Goal: Task Accomplishment & Management: Use online tool/utility

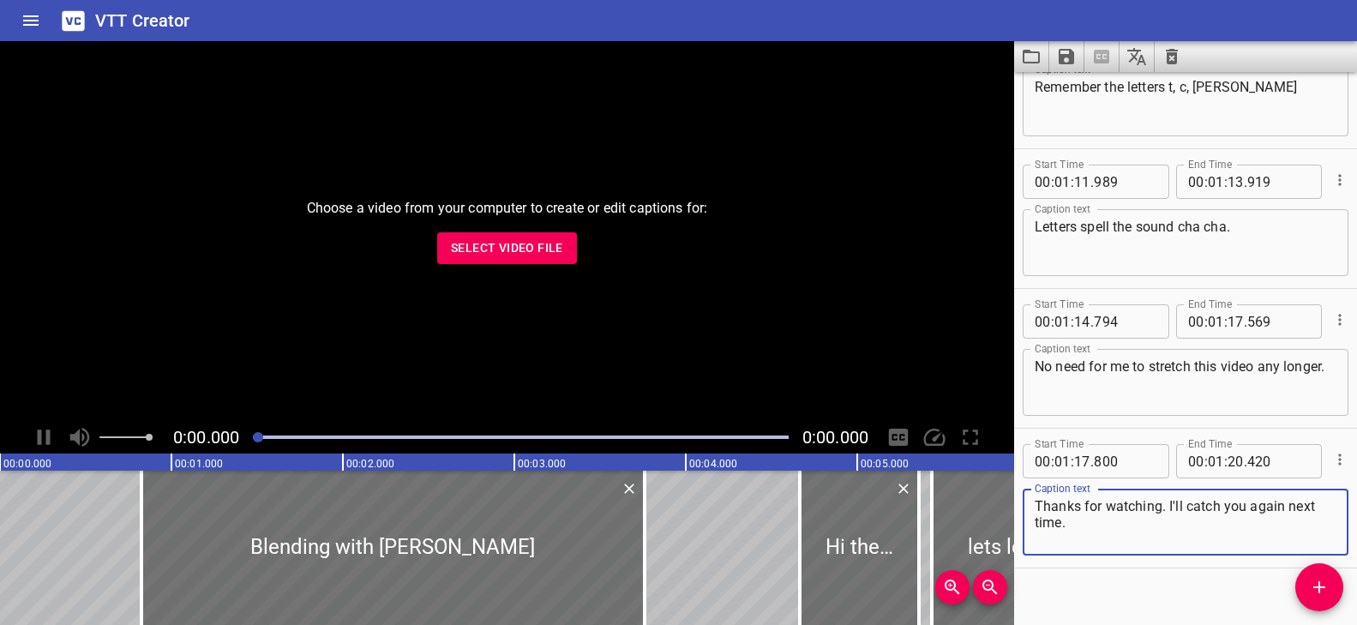
scroll to position [3859, 0]
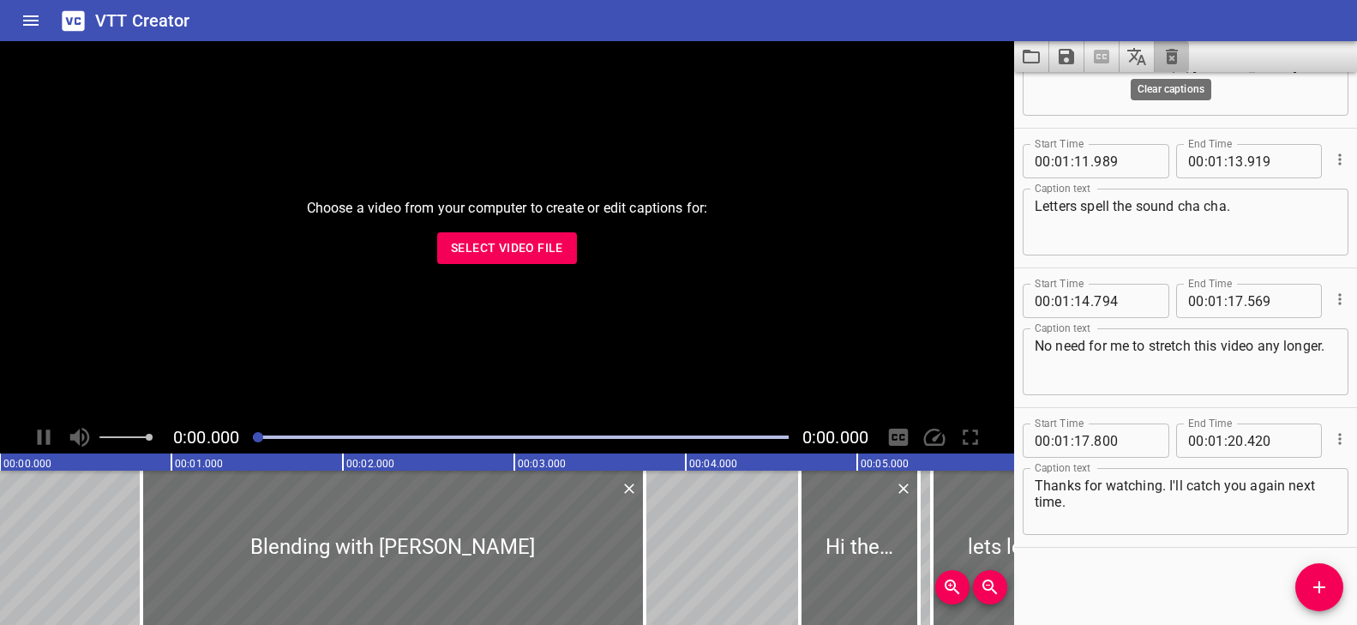
click at [1169, 55] on icon "Clear captions" at bounding box center [1172, 56] width 21 height 21
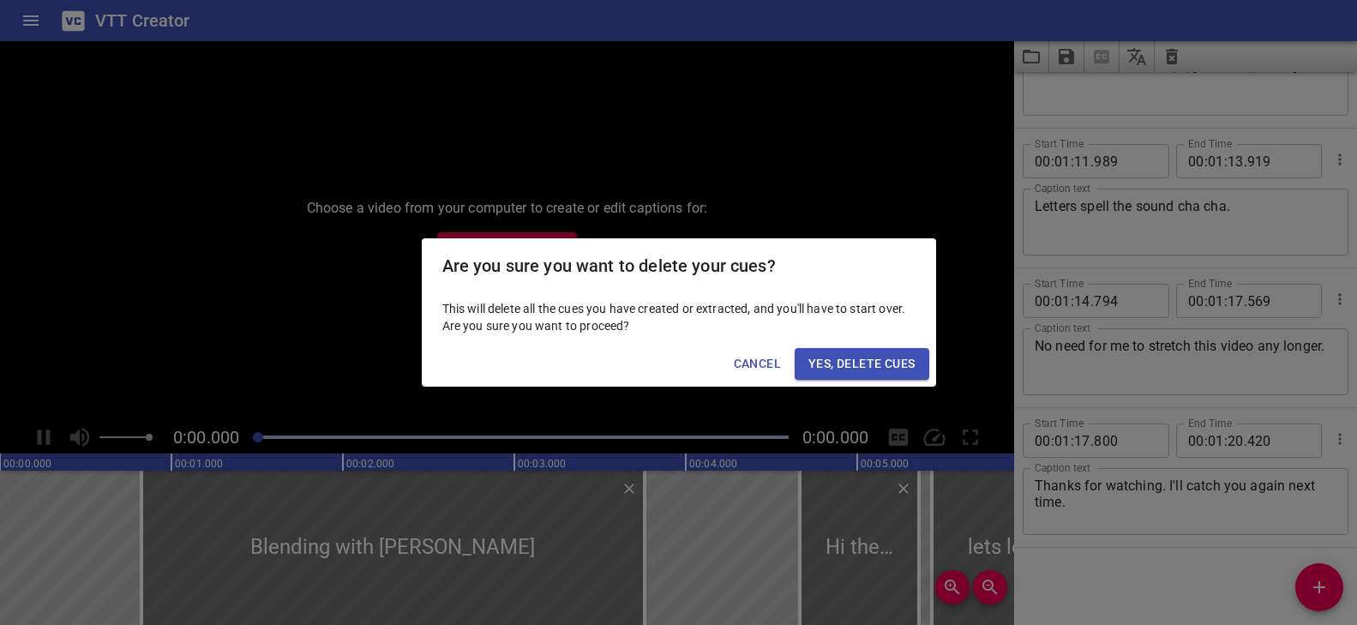
click at [864, 364] on span "Yes, Delete Cues" at bounding box center [861, 363] width 106 height 21
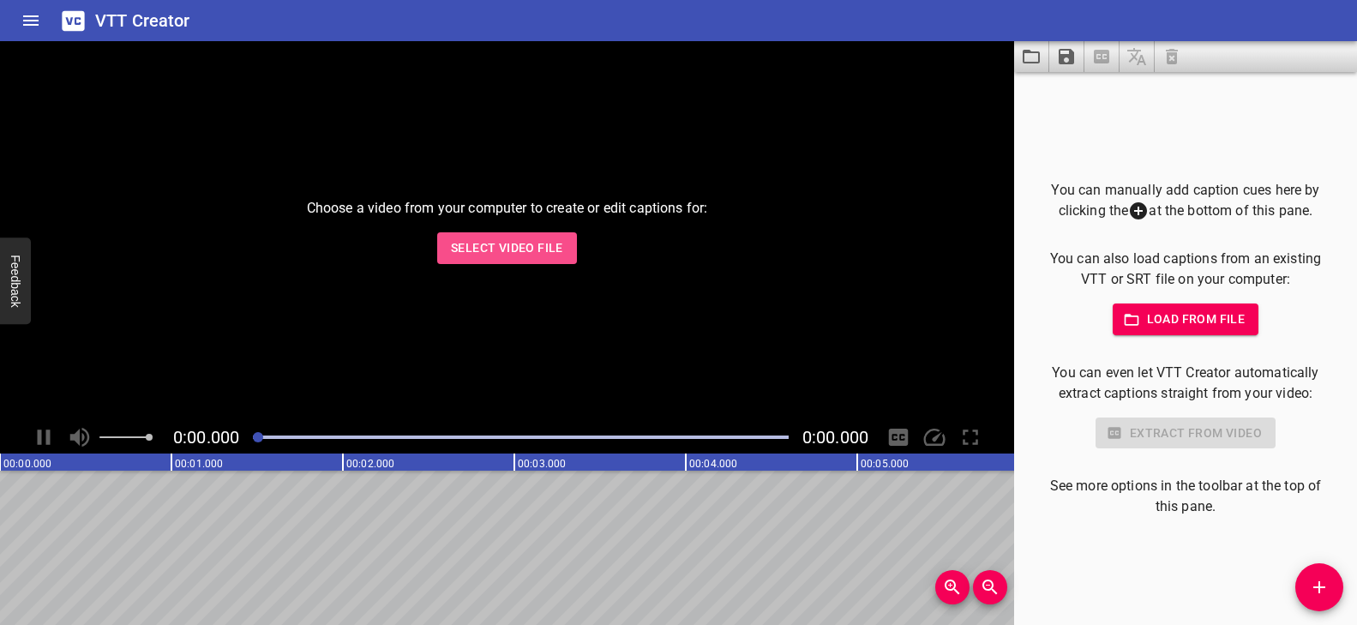
click at [539, 248] on span "Select Video File" at bounding box center [507, 247] width 112 height 21
click at [491, 244] on span "Select Video File" at bounding box center [507, 247] width 112 height 21
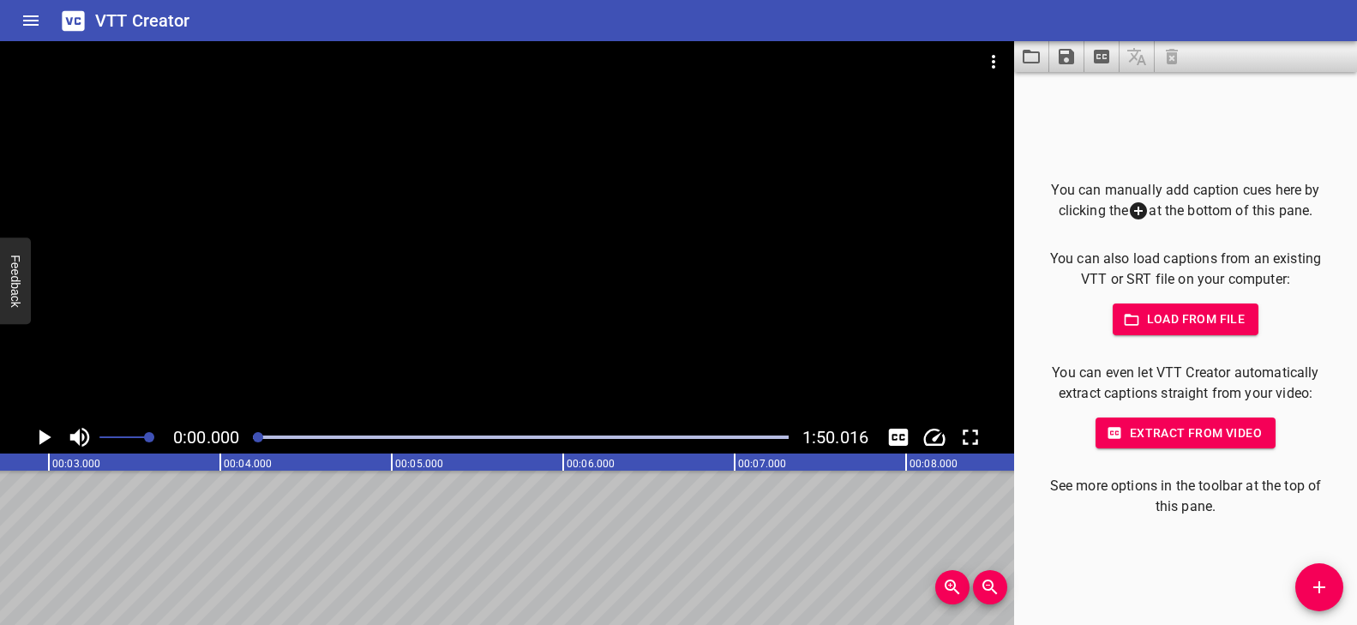
scroll to position [0, 0]
click at [1312, 591] on icon "Add Cue" at bounding box center [1319, 587] width 21 height 21
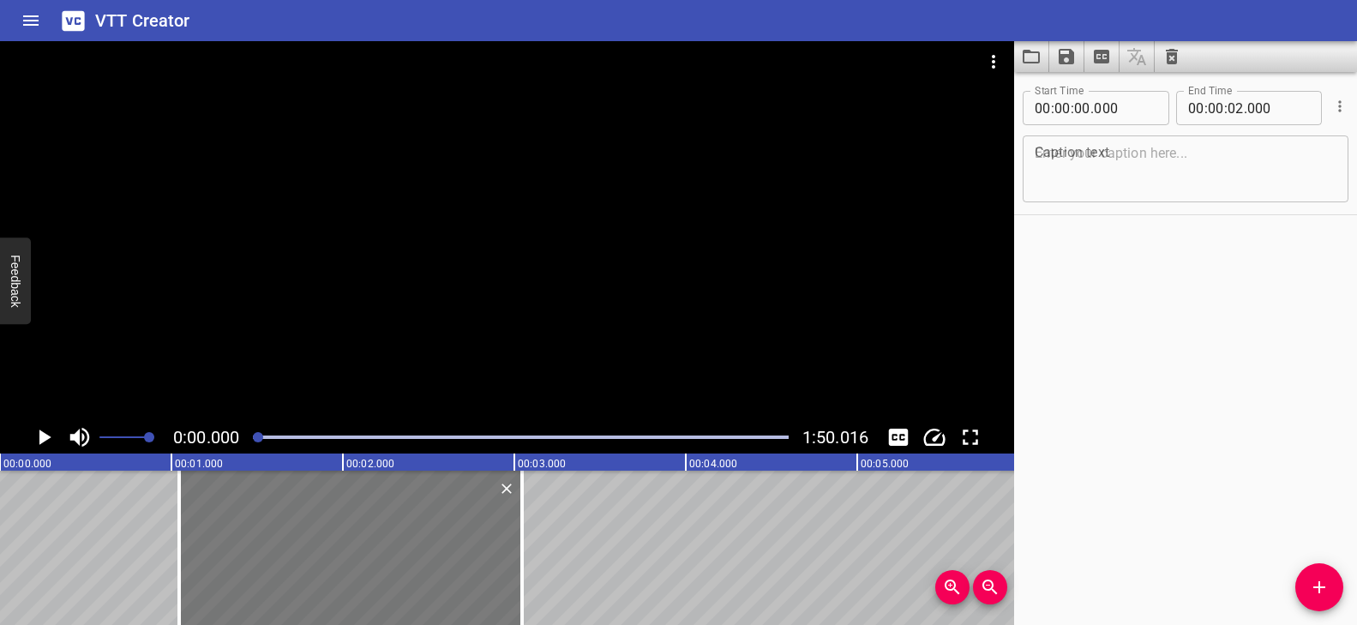
drag, startPoint x: 278, startPoint y: 543, endPoint x: 438, endPoint y: 544, distance: 160.3
click at [438, 544] on div at bounding box center [350, 548] width 343 height 154
type input "01"
type input "045"
type input "03"
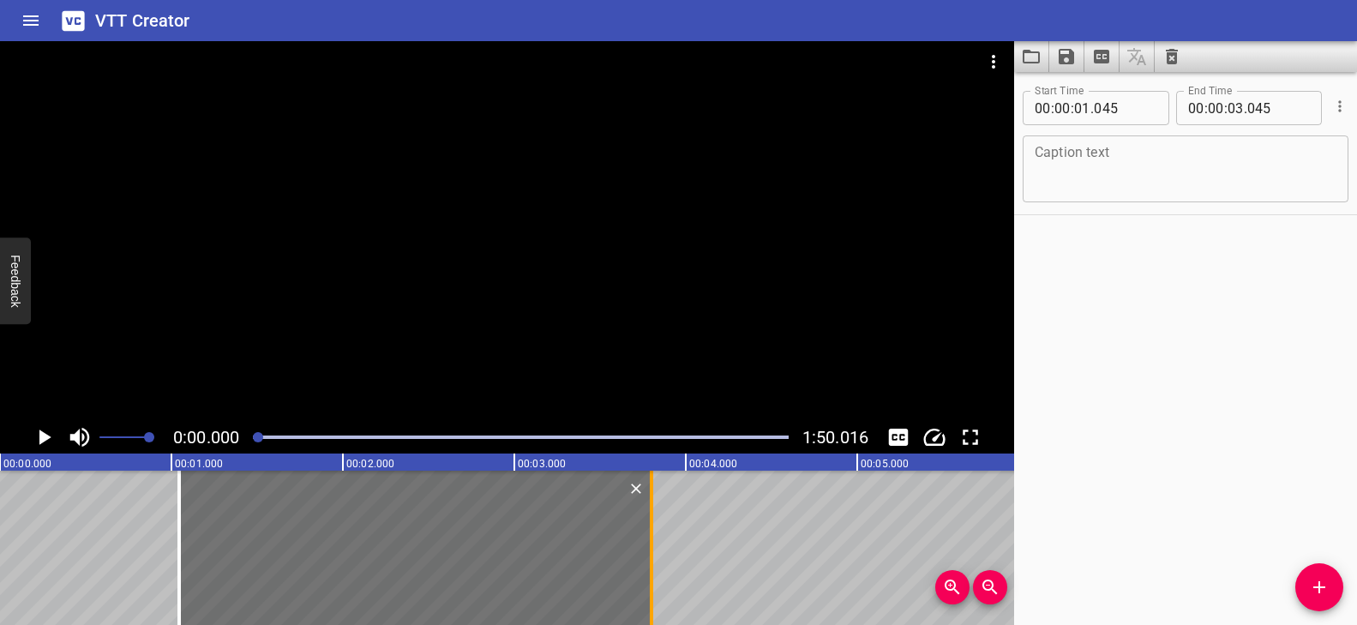
drag, startPoint x: 521, startPoint y: 516, endPoint x: 651, endPoint y: 525, distance: 129.7
click at [651, 525] on div at bounding box center [651, 548] width 3 height 154
type input "800"
click at [1112, 169] on textarea at bounding box center [1186, 169] width 302 height 49
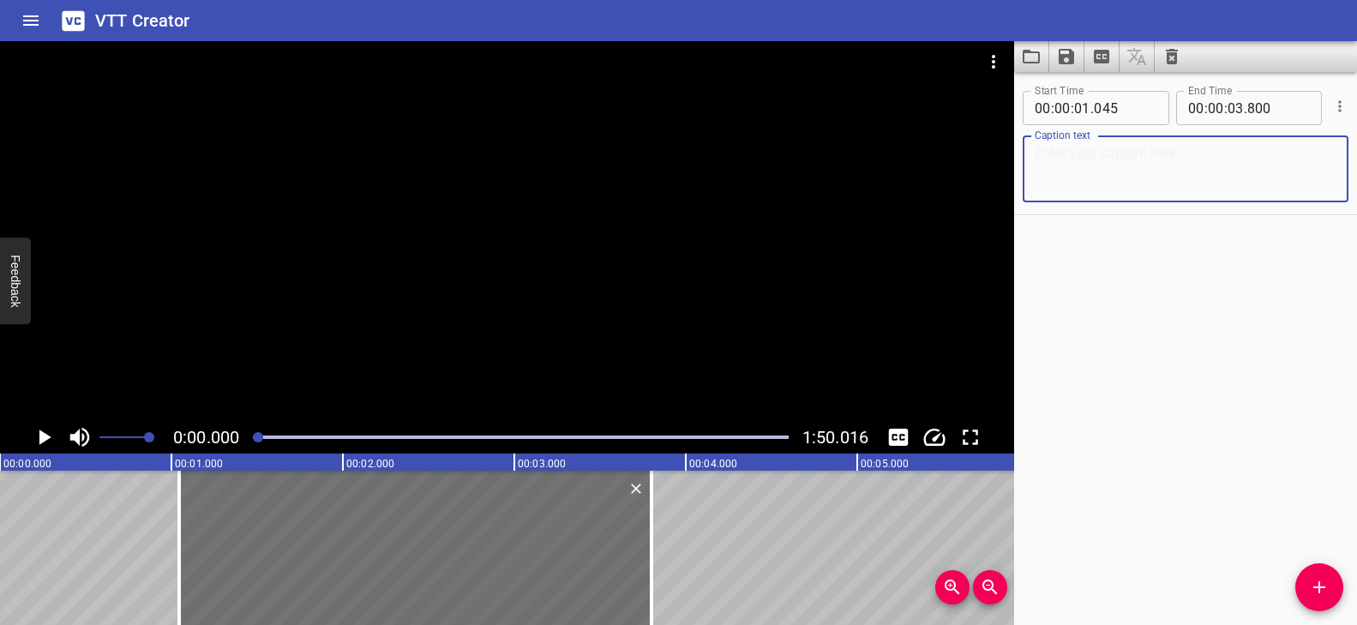
paste textarea "Blending with dge"
type textarea "Blending with dge"
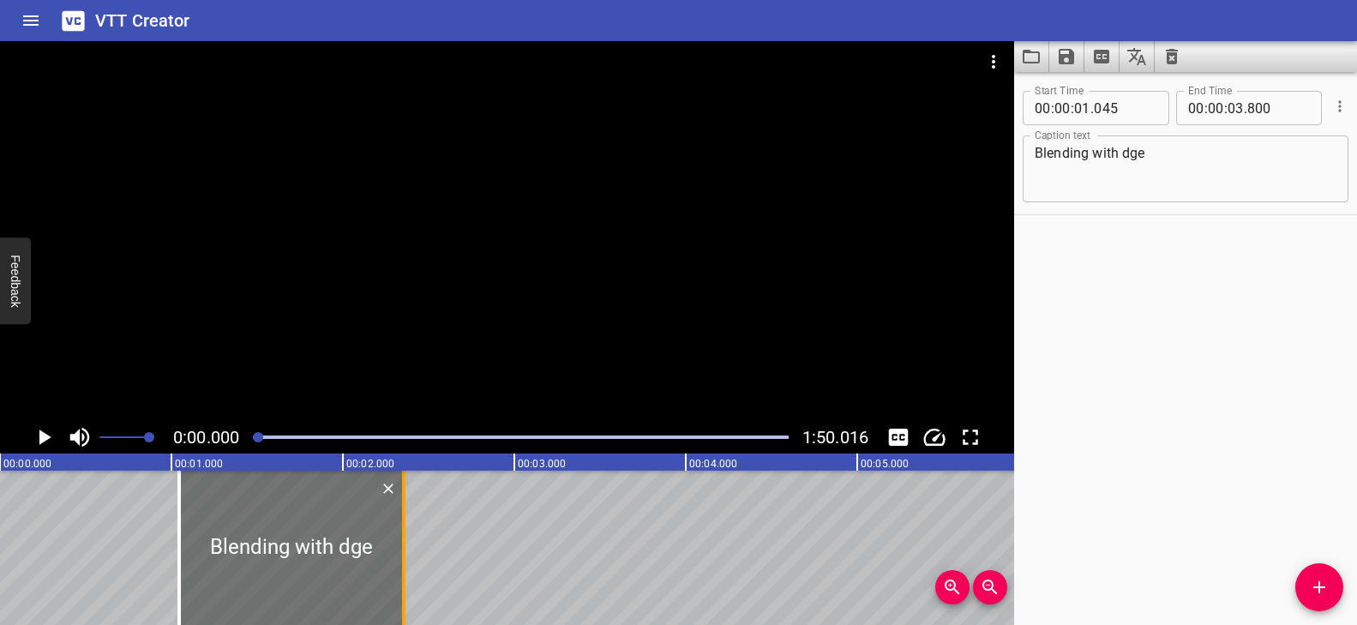
drag, startPoint x: 652, startPoint y: 515, endPoint x: 404, endPoint y: 538, distance: 248.8
click at [404, 538] on div at bounding box center [403, 548] width 3 height 154
type input "02"
type input "355"
click at [405, 518] on div at bounding box center [403, 548] width 17 height 154
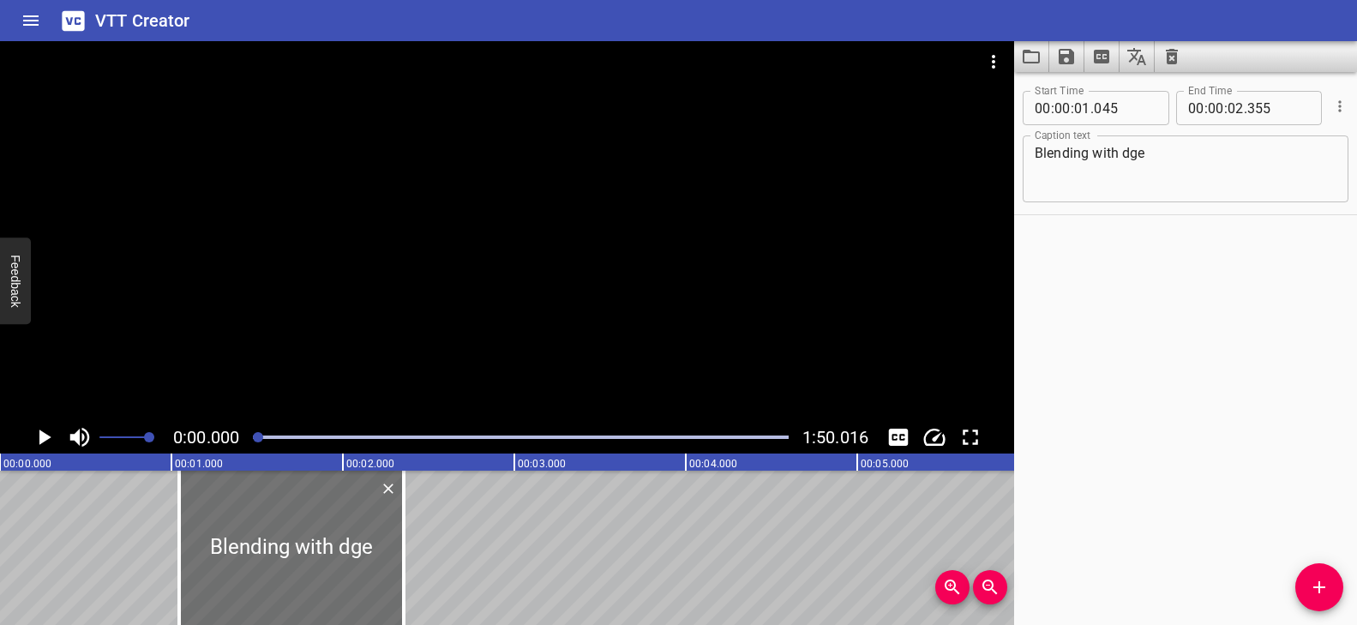
click at [400, 235] on div at bounding box center [507, 231] width 1014 height 380
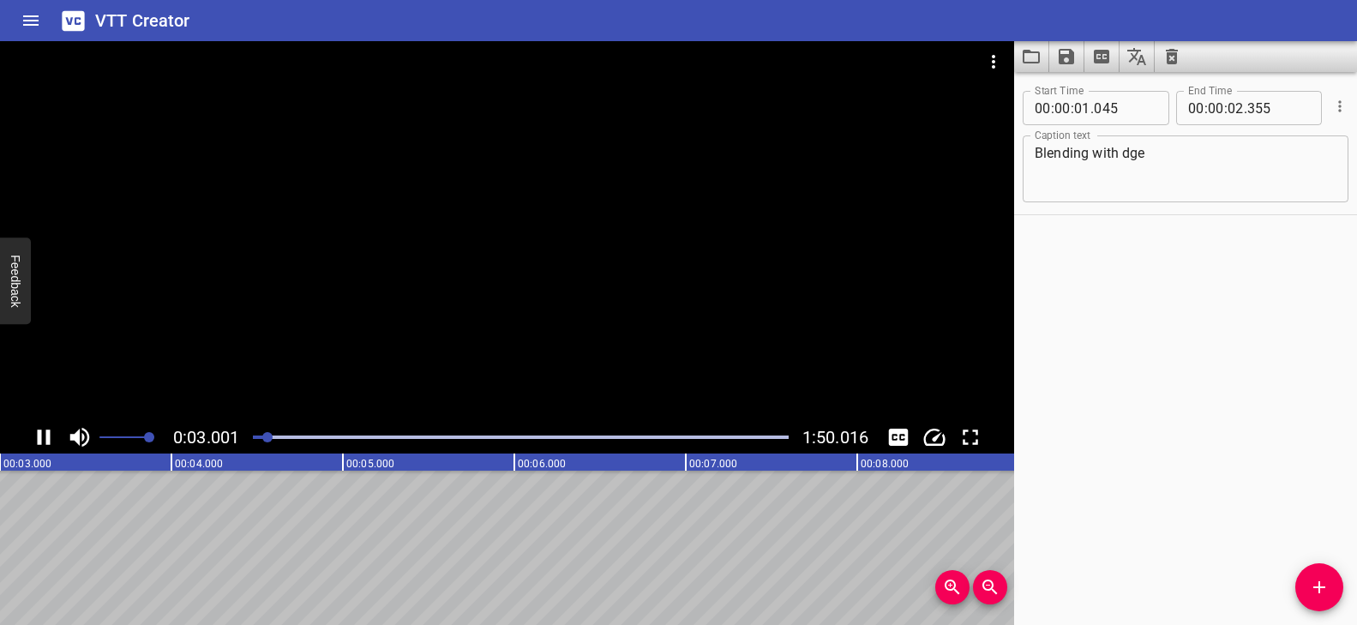
click at [398, 237] on div at bounding box center [507, 231] width 1014 height 380
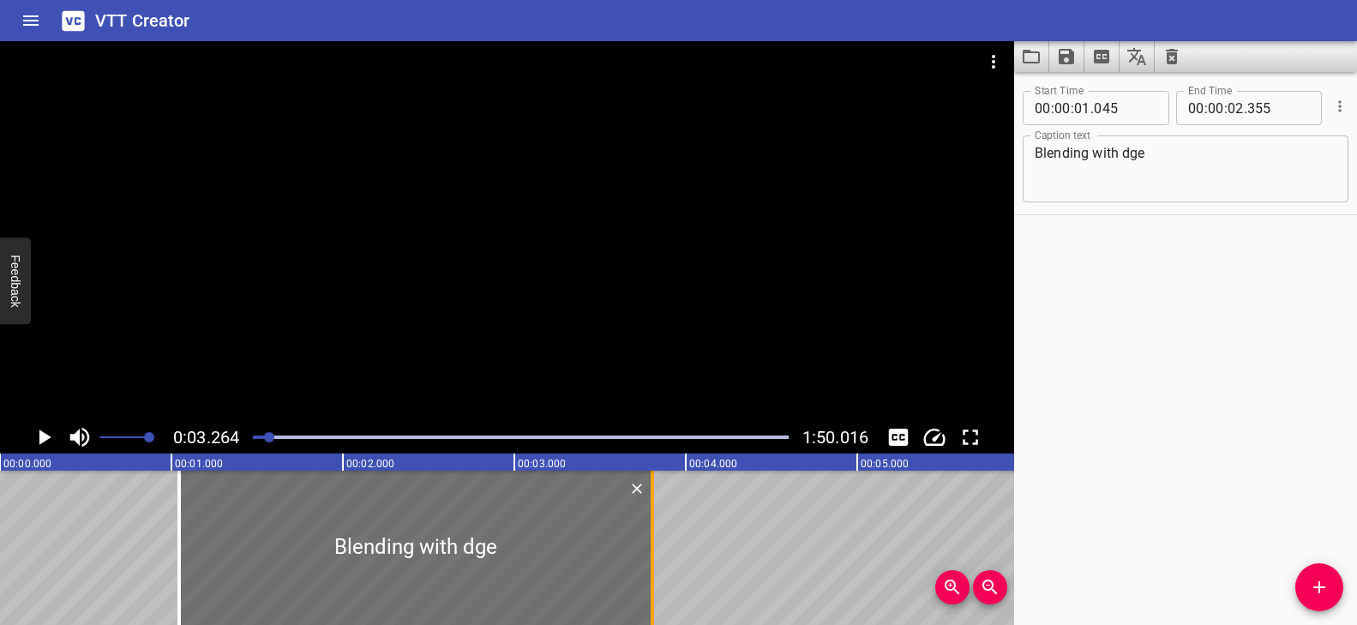
drag, startPoint x: 399, startPoint y: 522, endPoint x: 648, endPoint y: 525, distance: 248.6
click at [648, 525] on div at bounding box center [652, 548] width 17 height 154
type input "03"
type input "805"
click at [578, 266] on div at bounding box center [507, 231] width 1014 height 380
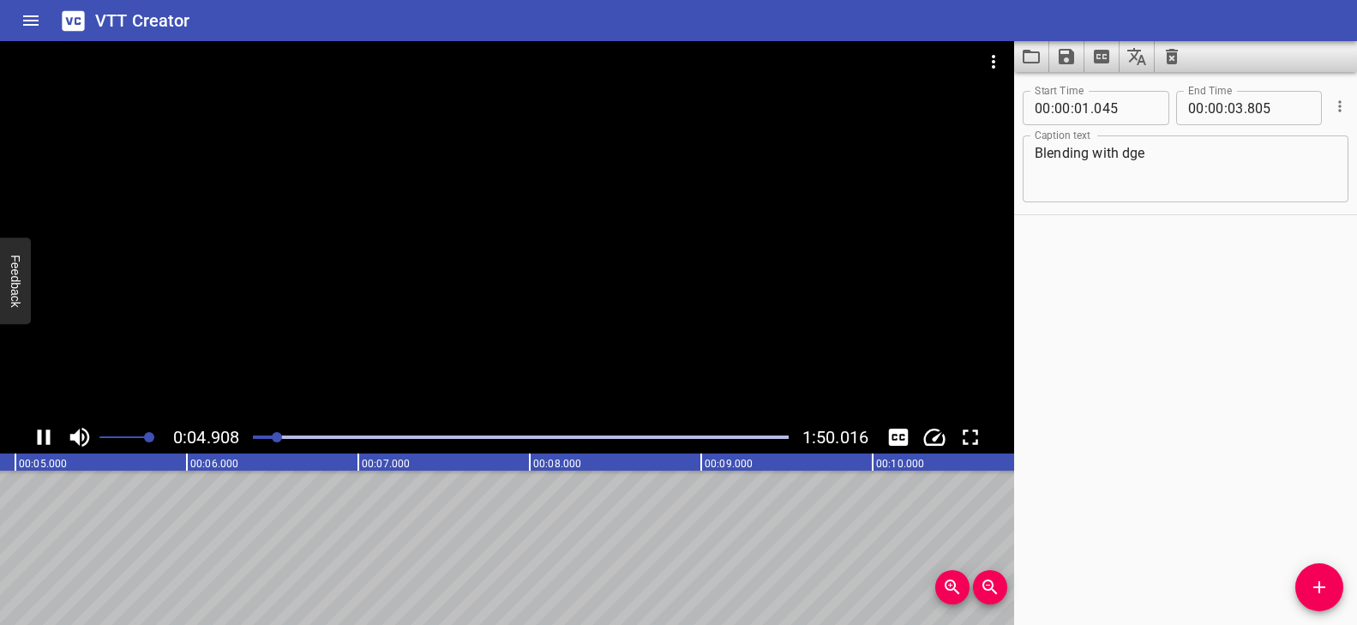
click at [264, 435] on div "Play progress" at bounding box center [9, 436] width 536 height 3
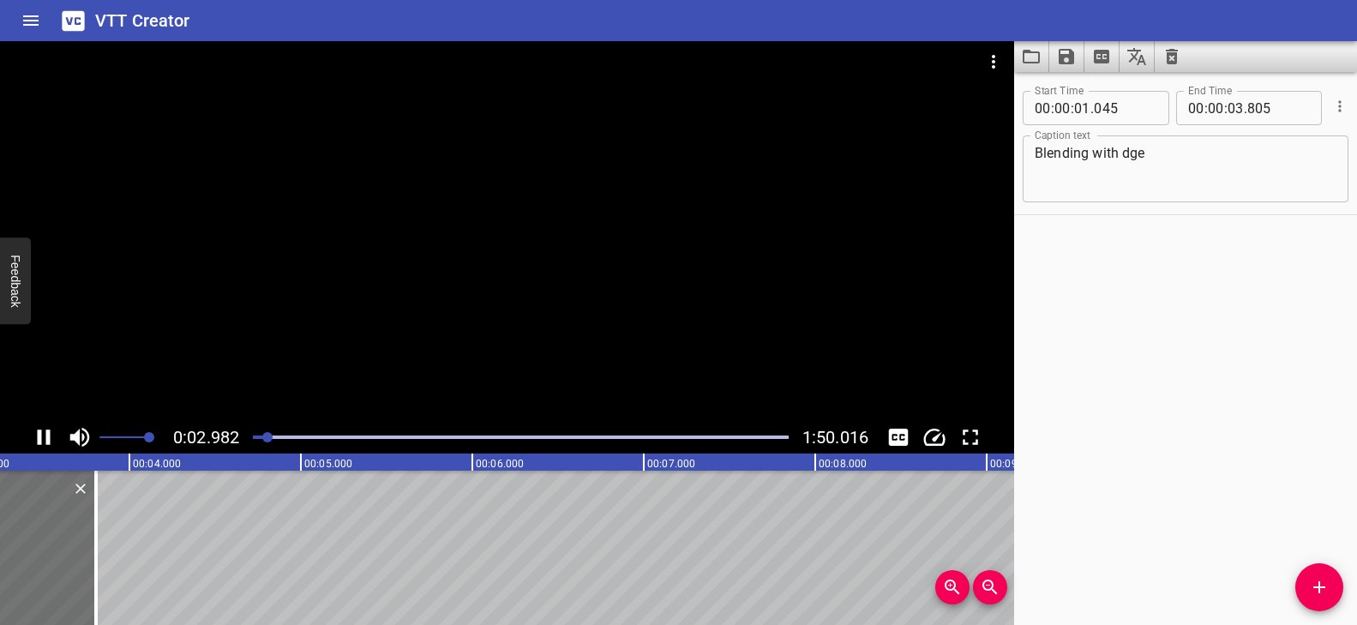
drag, startPoint x: 261, startPoint y: 435, endPoint x: 253, endPoint y: 430, distance: 8.8
click at [253, 431] on div at bounding box center [521, 437] width 556 height 24
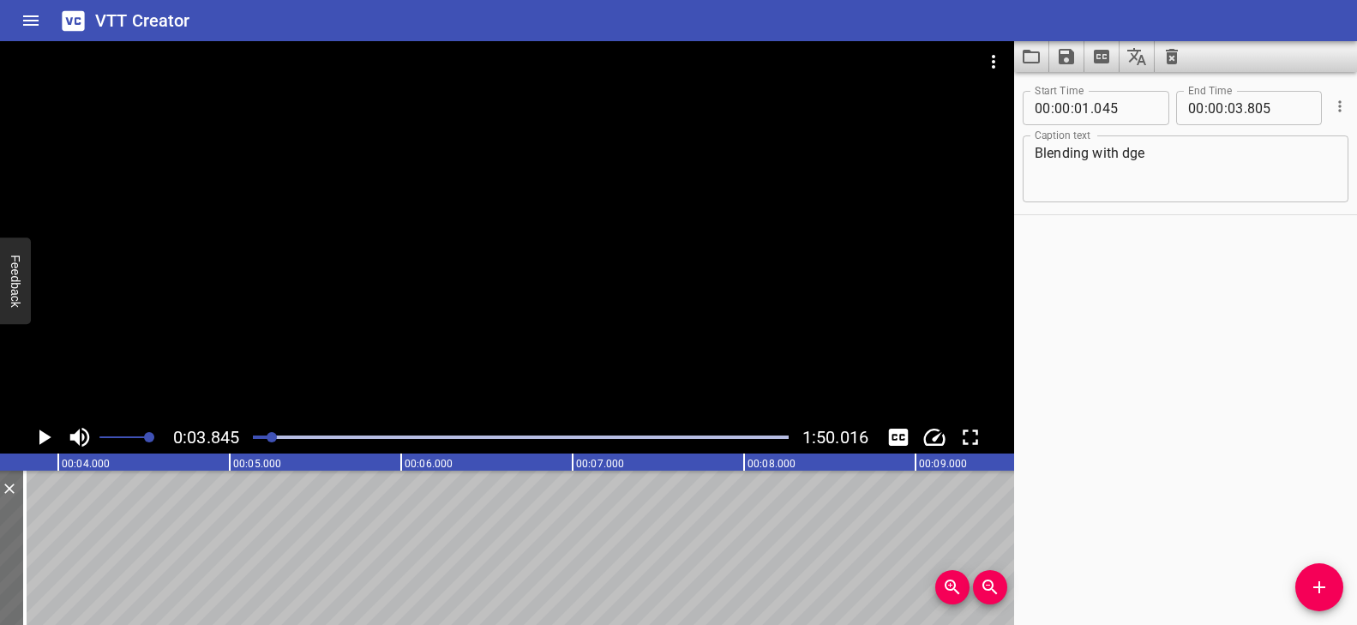
scroll to position [0, 659]
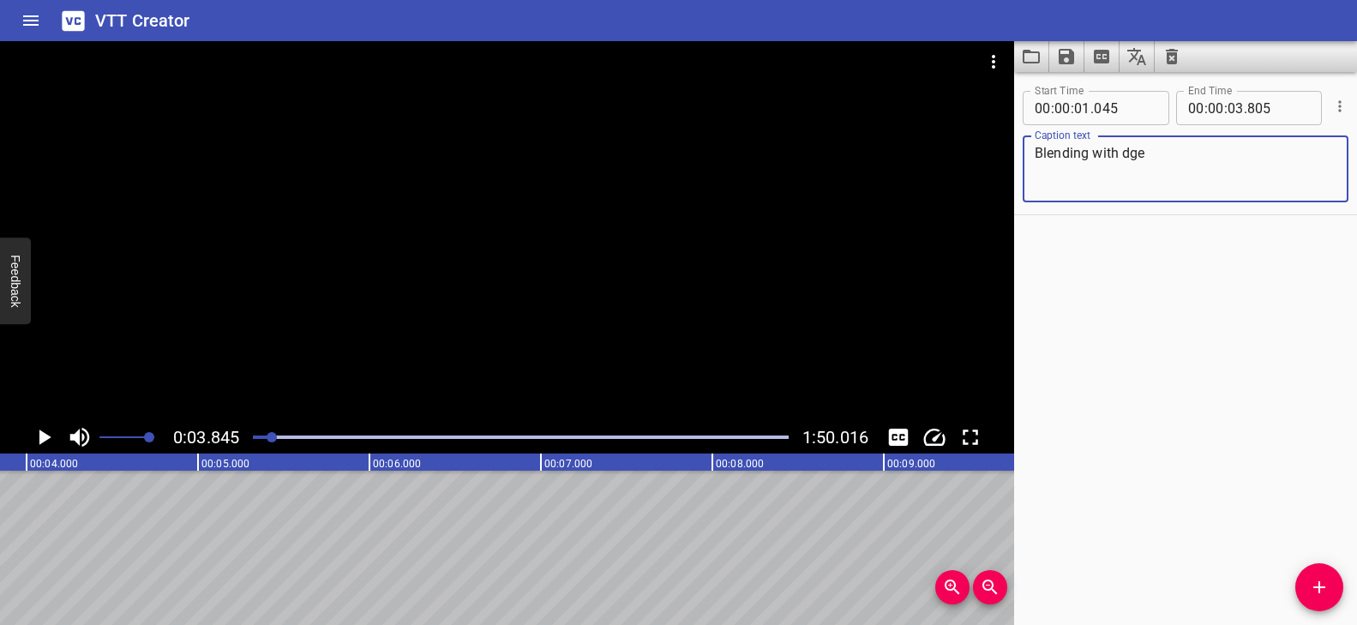
drag, startPoint x: 1117, startPoint y: 153, endPoint x: 1026, endPoint y: 156, distance: 90.9
click at [1026, 156] on div "Blending with dge Caption text" at bounding box center [1186, 168] width 326 height 67
paste textarea "ords w"
type textarea "Blending words with dge"
click at [363, 380] on div at bounding box center [507, 231] width 1014 height 380
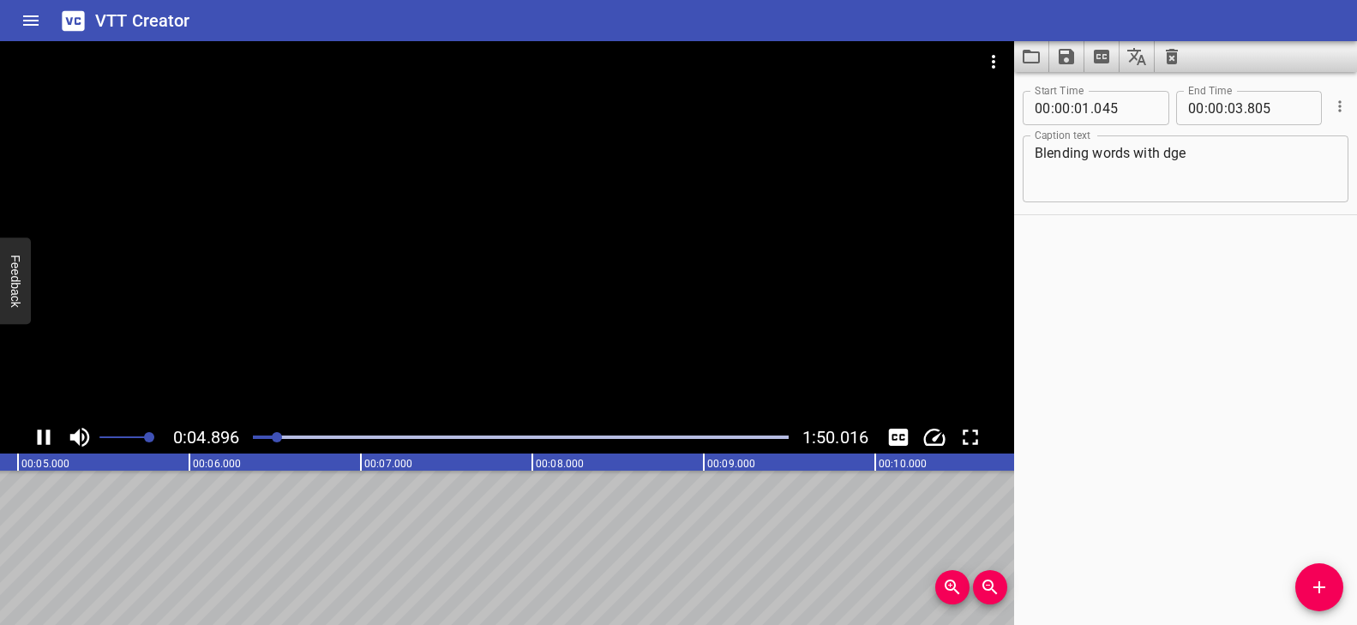
click at [261, 434] on div at bounding box center [521, 437] width 556 height 24
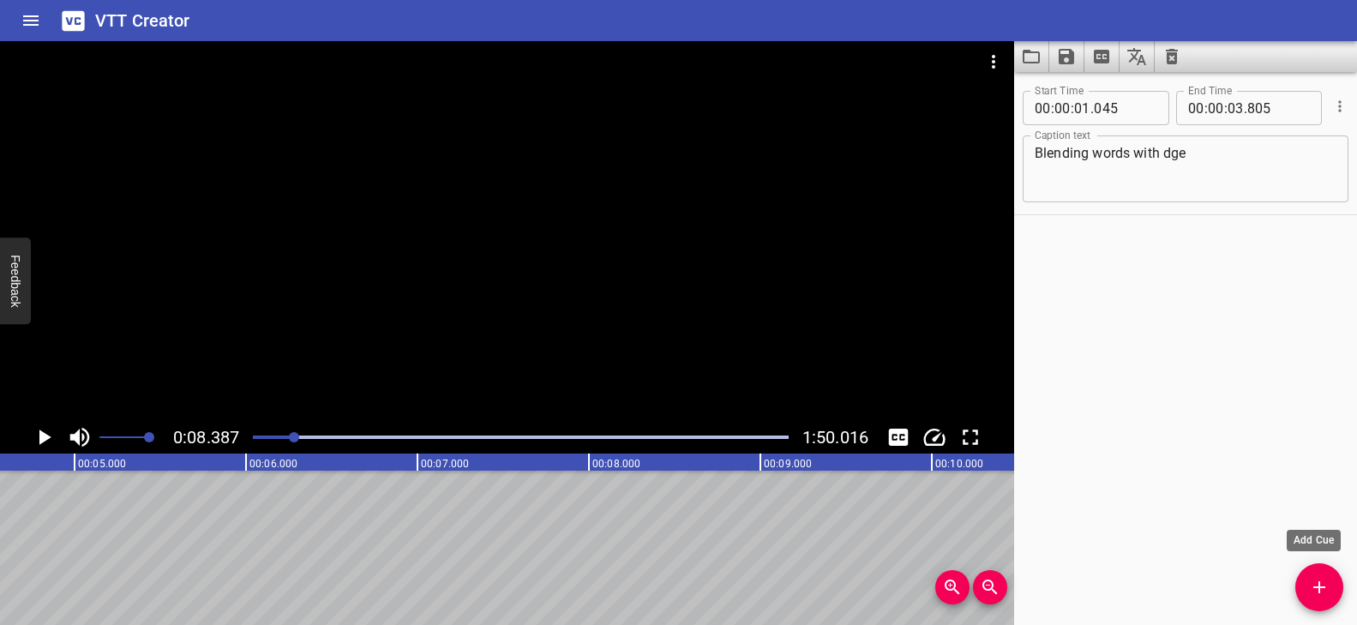
click at [1326, 580] on icon "Add Cue" at bounding box center [1319, 587] width 21 height 21
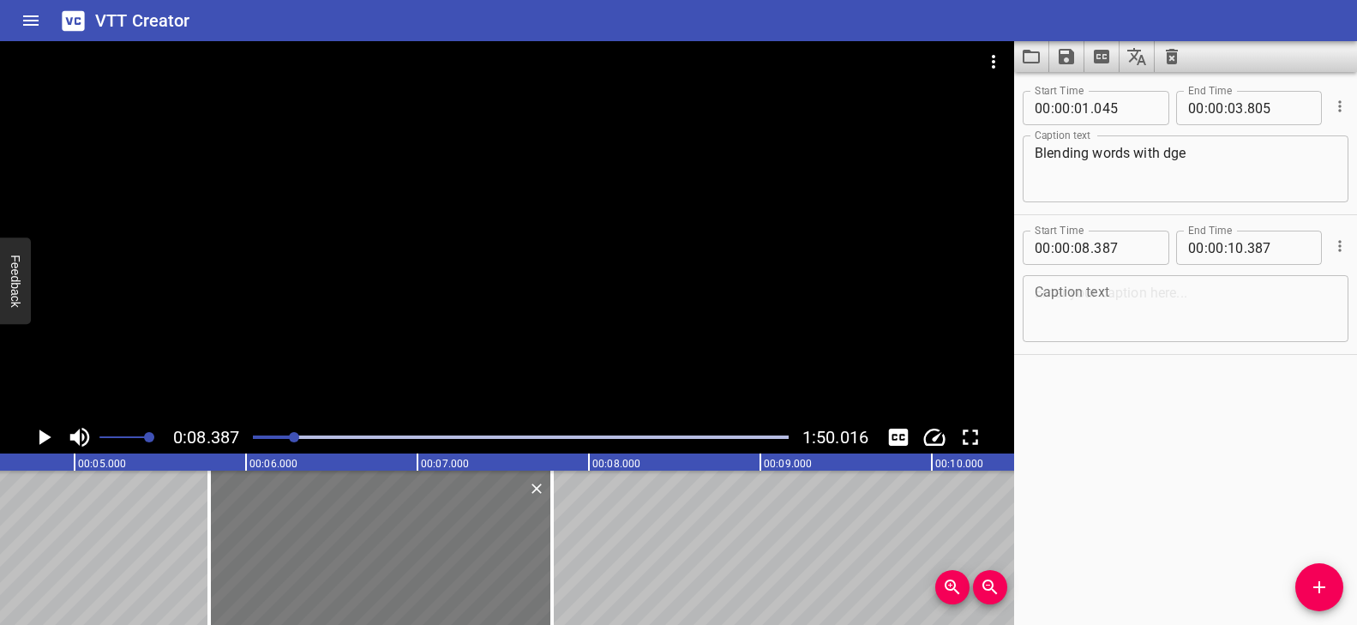
drag, startPoint x: 730, startPoint y: 539, endPoint x: 307, endPoint y: 537, distance: 423.5
click at [307, 537] on div at bounding box center [380, 548] width 343 height 154
type input "05"
type input "787"
type input "07"
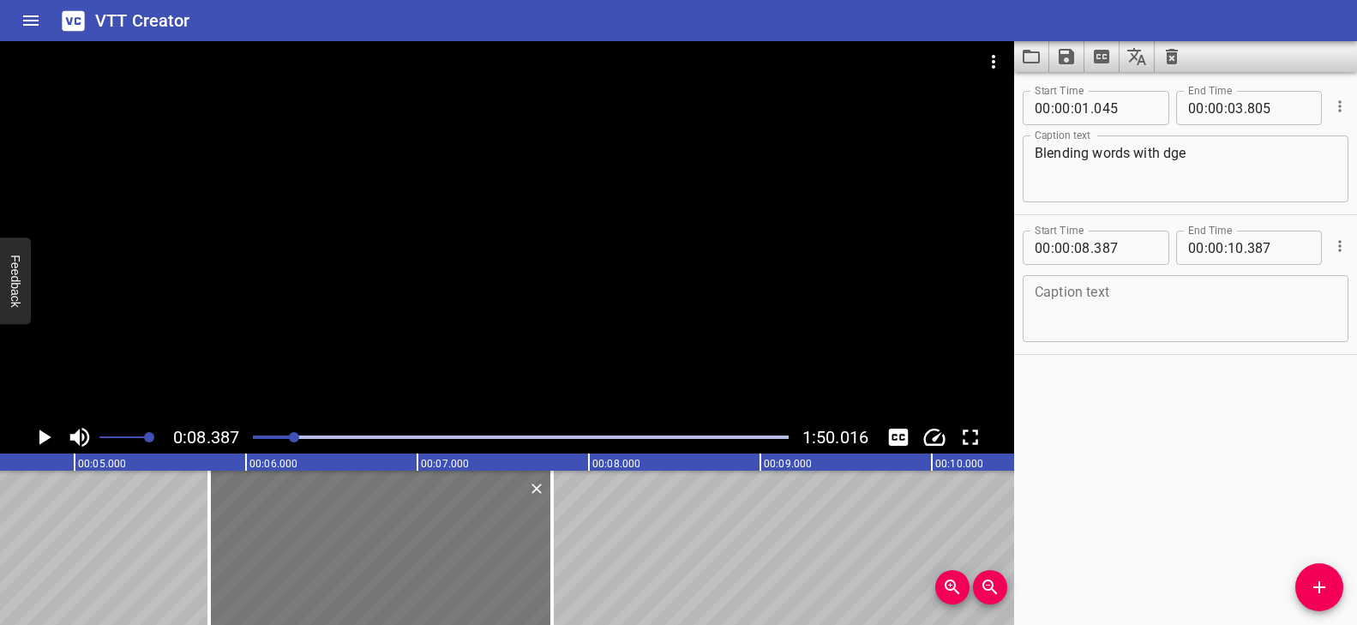
type input "787"
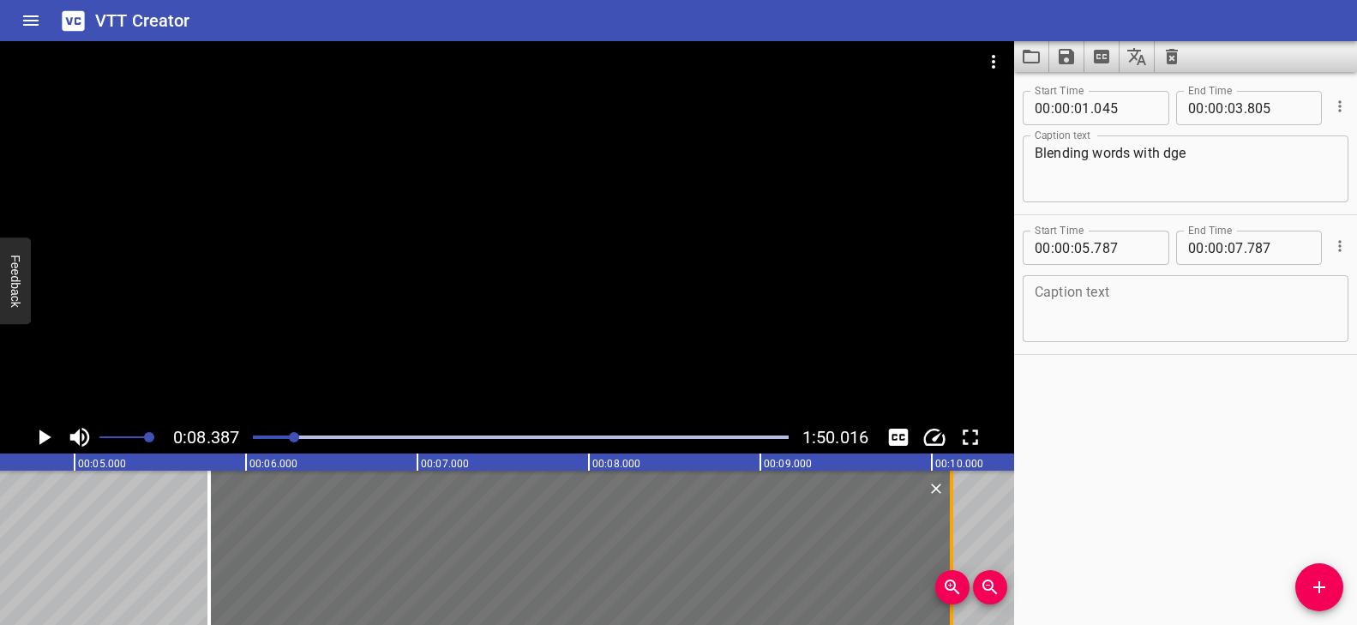
drag, startPoint x: 554, startPoint y: 513, endPoint x: 954, endPoint y: 507, distance: 400.4
click at [954, 507] on div at bounding box center [951, 548] width 17 height 154
type input "10"
type input "122"
click at [1123, 290] on textarea at bounding box center [1186, 309] width 302 height 49
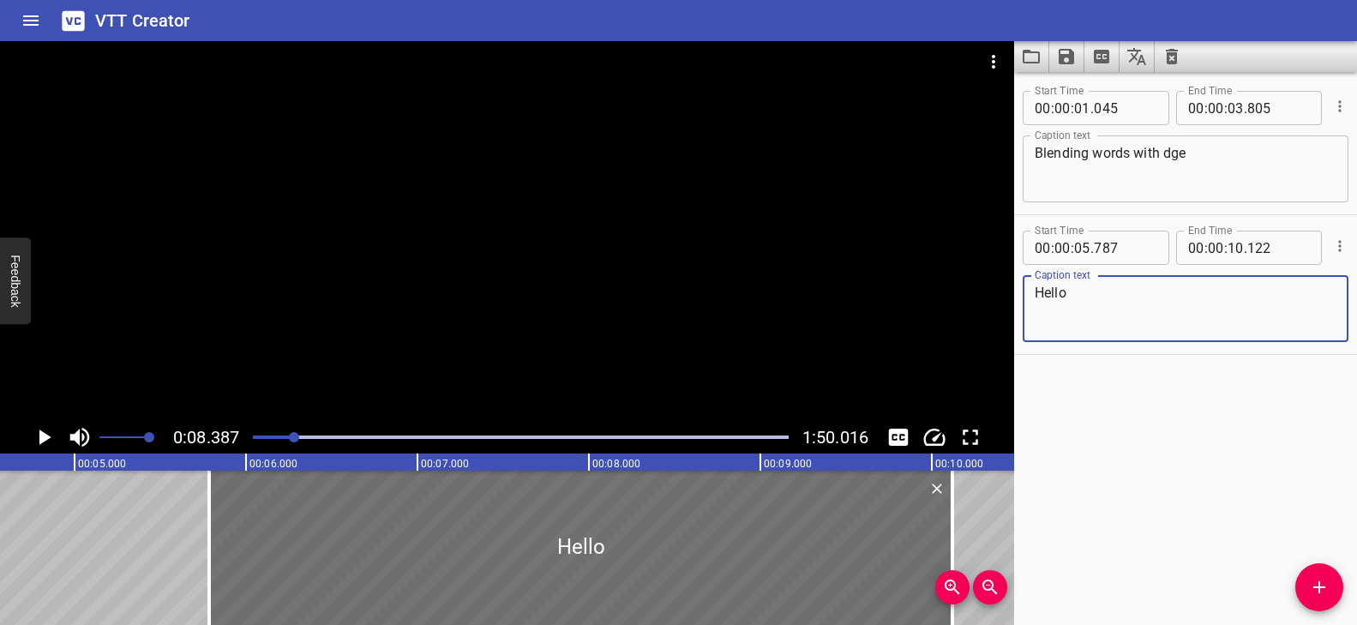
type textarea "Hello"
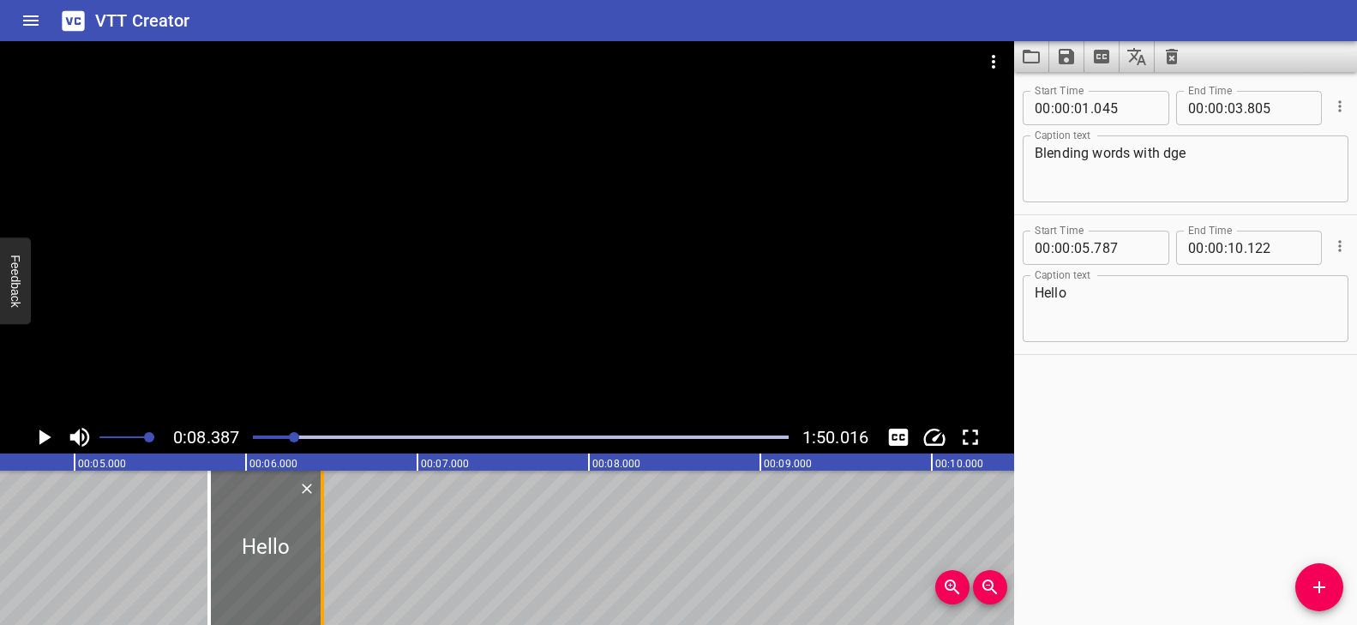
drag, startPoint x: 952, startPoint y: 486, endPoint x: 321, endPoint y: 494, distance: 630.1
click at [321, 494] on div at bounding box center [322, 548] width 3 height 154
type input "06"
type input "447"
click at [1326, 593] on icon "Add Cue" at bounding box center [1319, 587] width 21 height 21
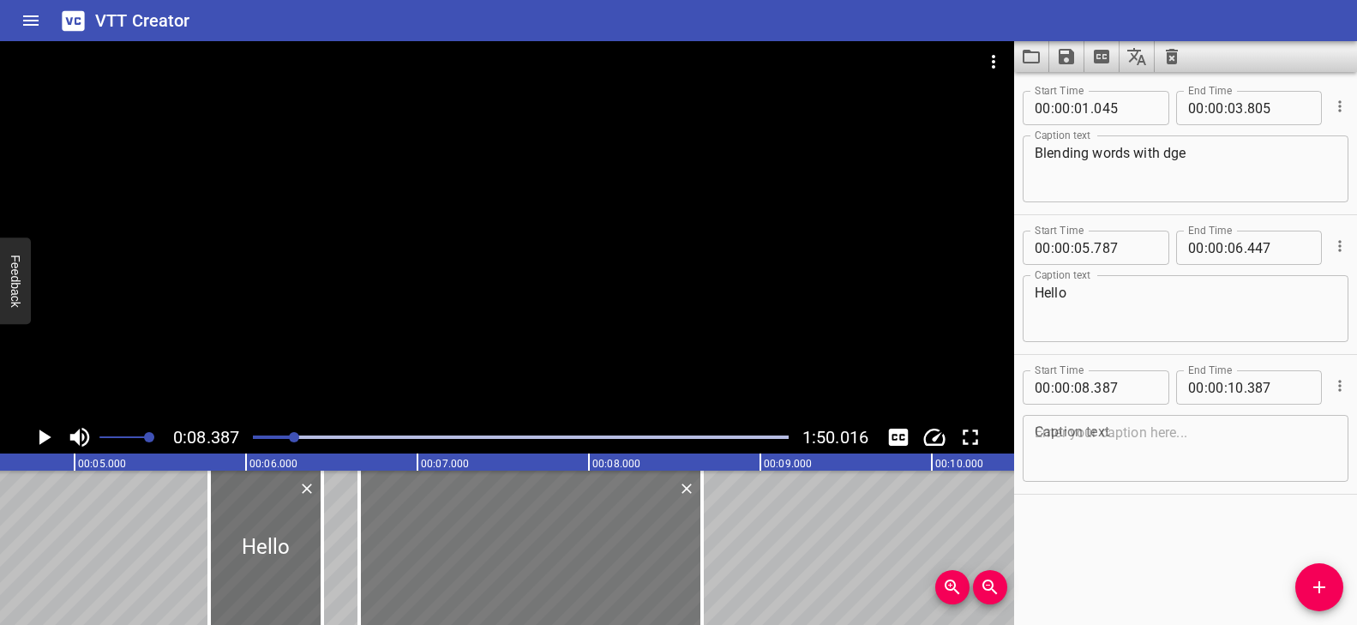
drag, startPoint x: 740, startPoint y: 555, endPoint x: 459, endPoint y: 549, distance: 280.4
click at [459, 549] on div at bounding box center [530, 548] width 343 height 154
type input "06"
type input "662"
type input "08"
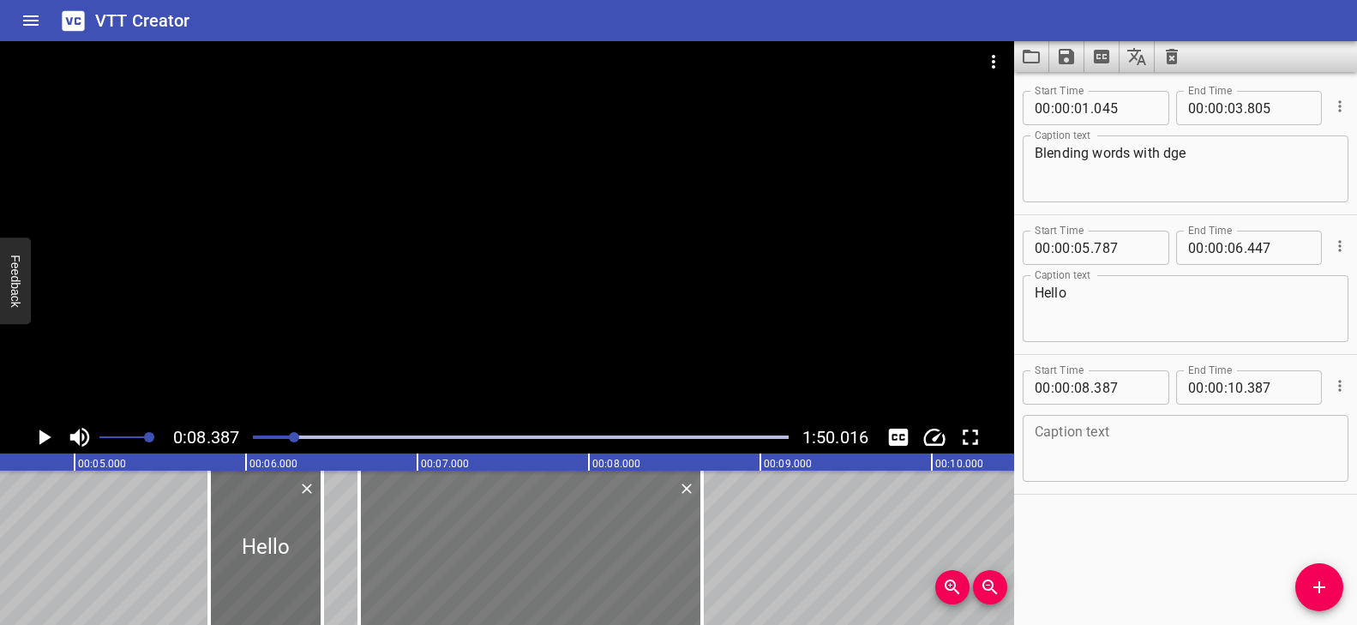
type input "662"
click at [565, 552] on div at bounding box center [530, 548] width 343 height 154
type input "677"
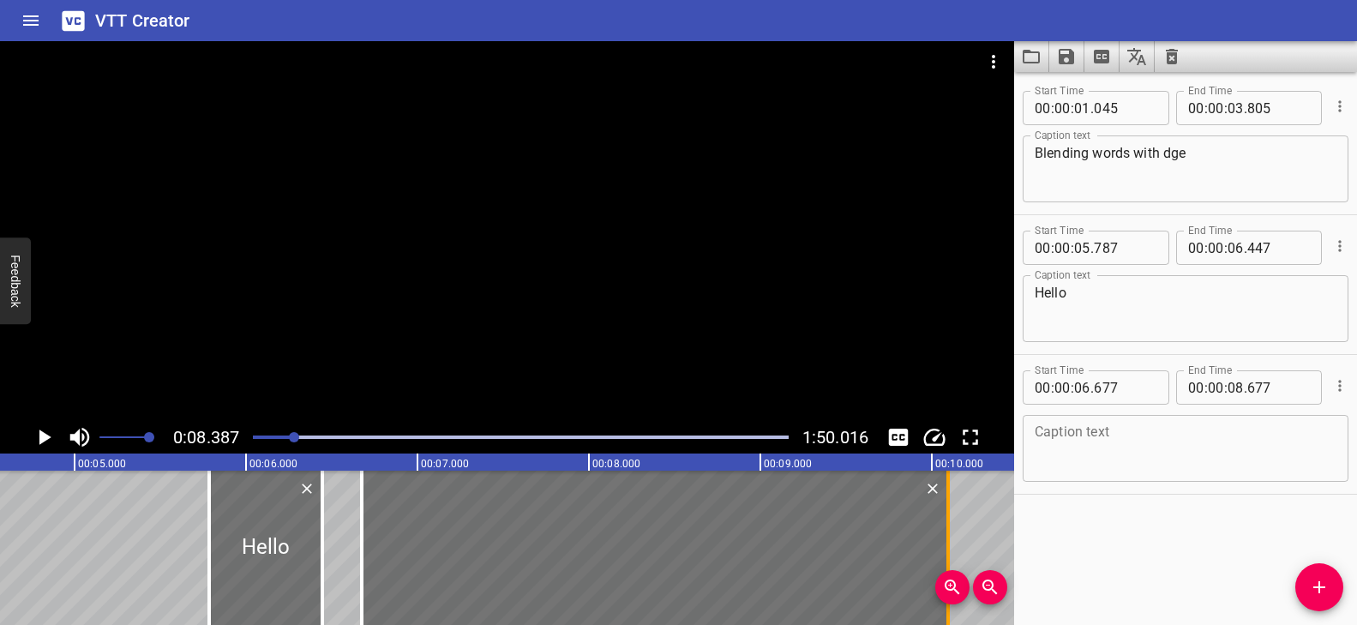
drag, startPoint x: 706, startPoint y: 514, endPoint x: 949, endPoint y: 521, distance: 243.6
click at [949, 521] on div at bounding box center [947, 548] width 3 height 154
type input "10"
type input "097"
click at [1078, 448] on textarea at bounding box center [1186, 448] width 302 height 49
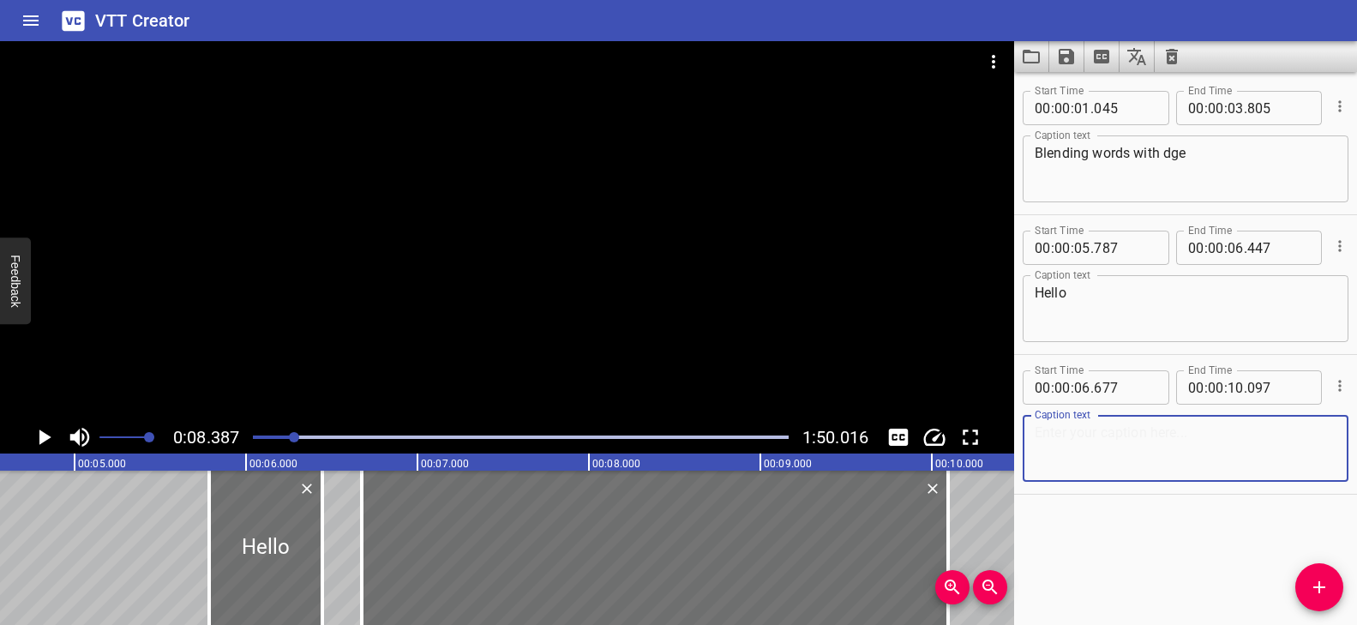
paste textarea "The letters d-g-e appear at the end of words."
type textarea "The letters d-g-e appear at the end of words."
click at [286, 437] on div "Play progress" at bounding box center [26, 436] width 536 height 3
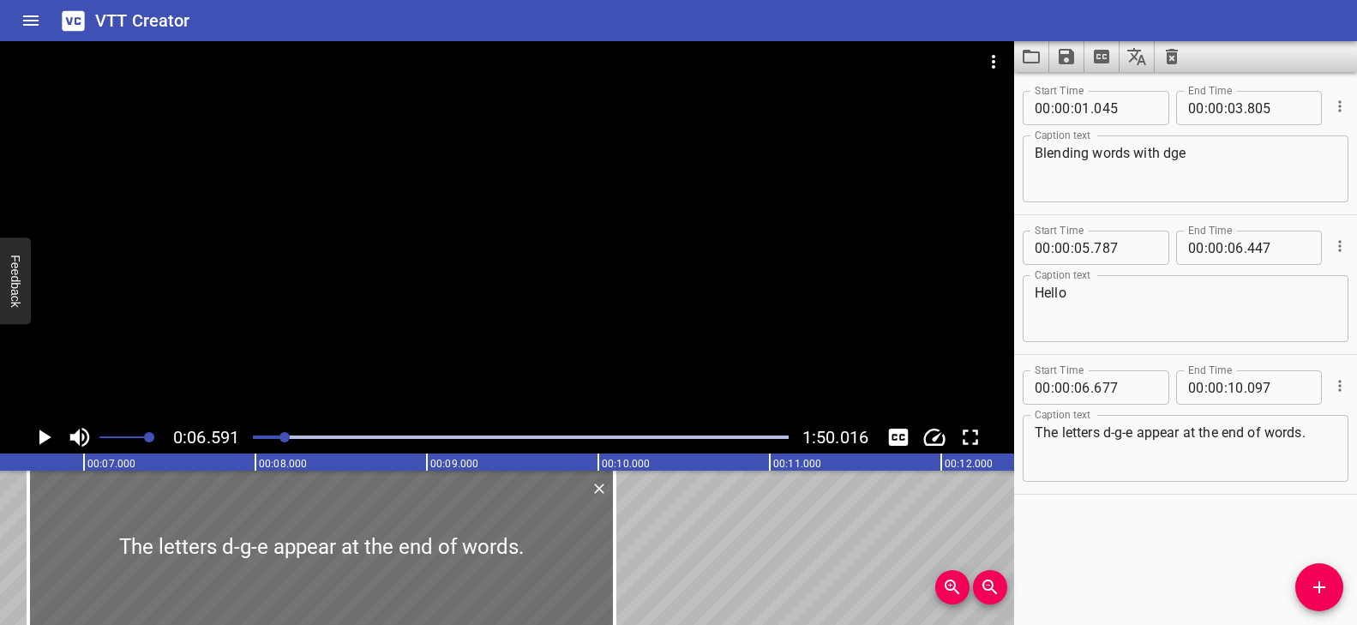
scroll to position [0, 1130]
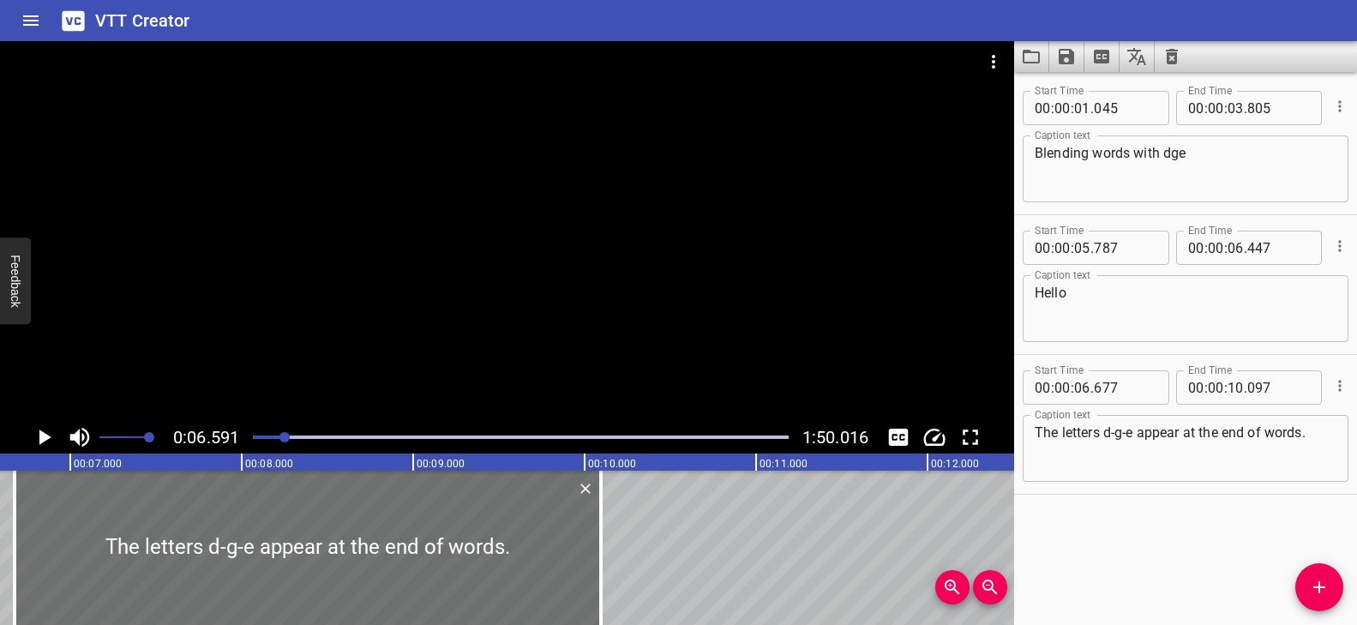
click at [459, 304] on div at bounding box center [507, 231] width 1014 height 380
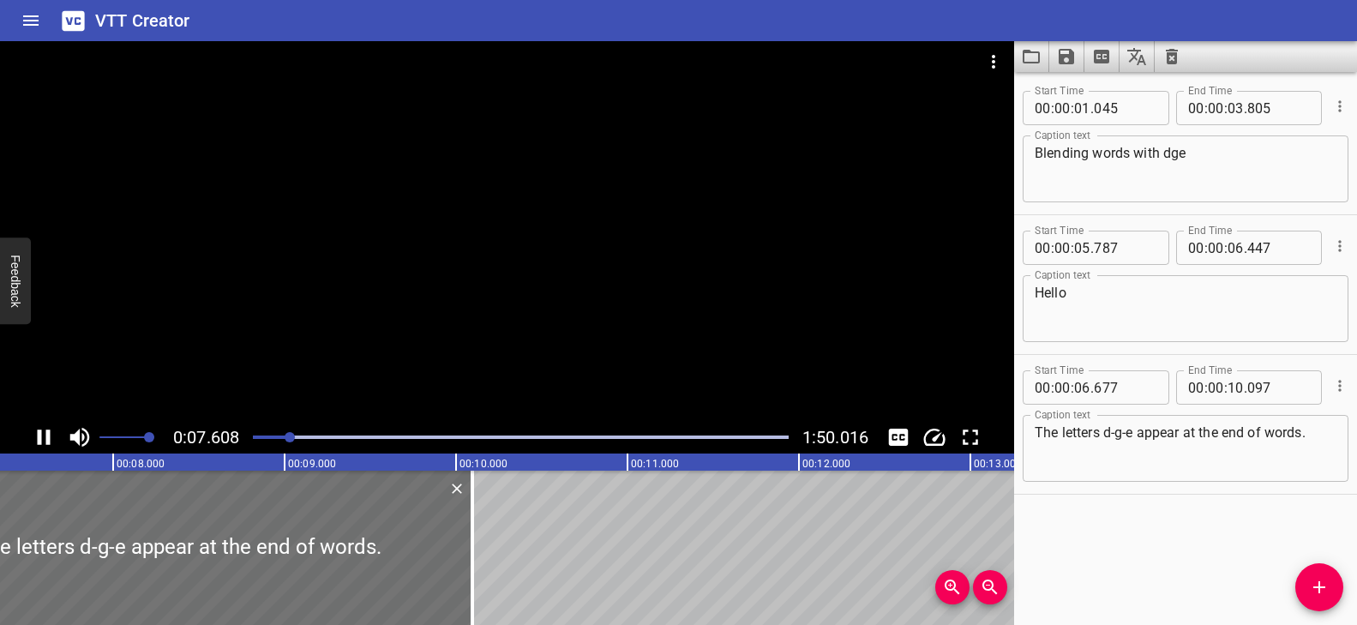
click at [275, 434] on div at bounding box center [521, 437] width 556 height 24
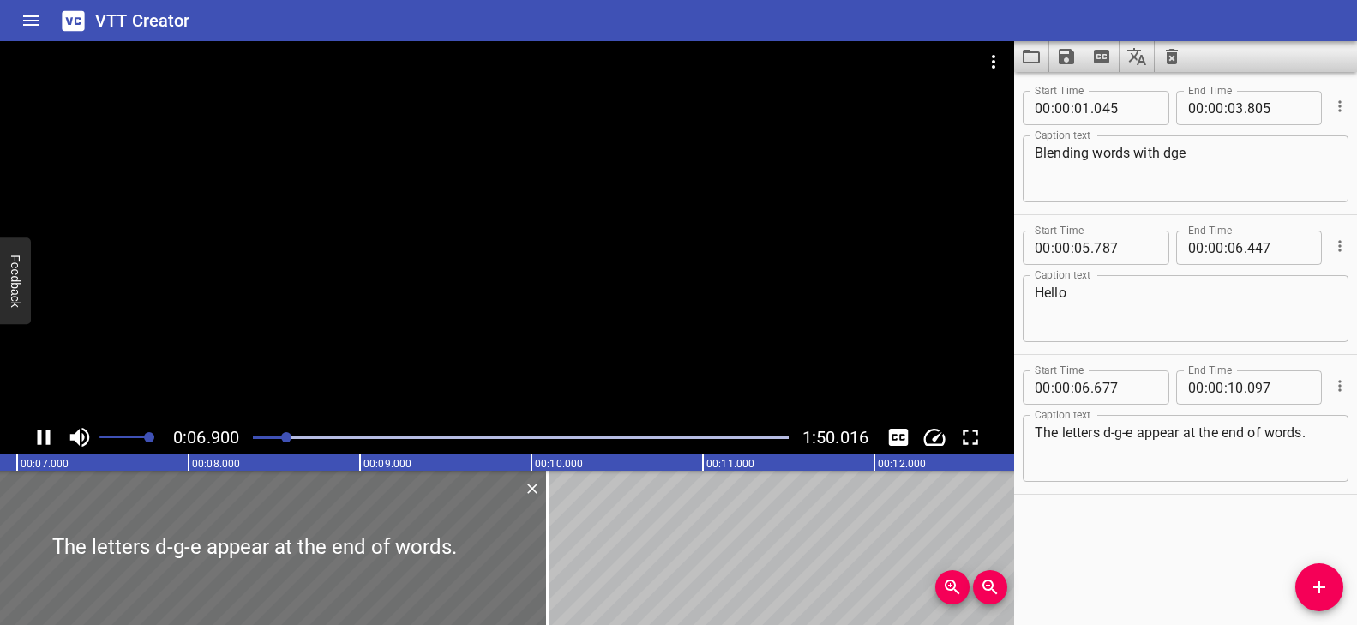
click at [363, 311] on div at bounding box center [507, 231] width 1014 height 380
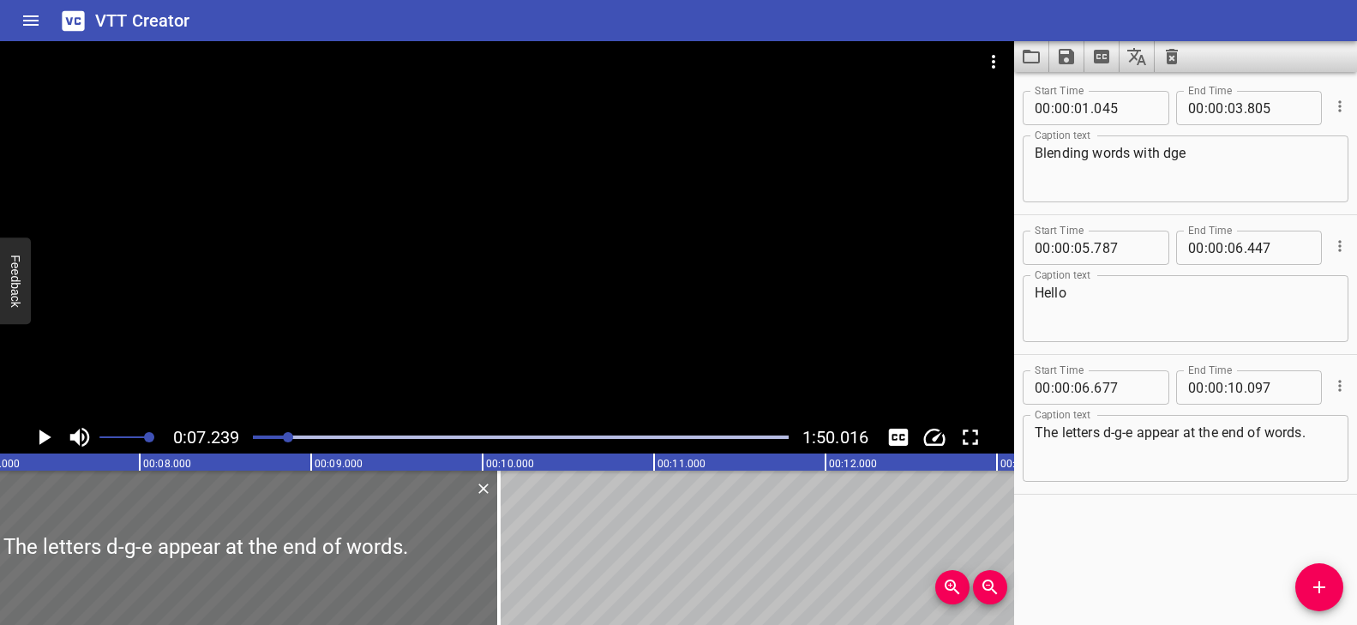
scroll to position [0, 1241]
click at [277, 437] on div "Play progress" at bounding box center [21, 436] width 536 height 3
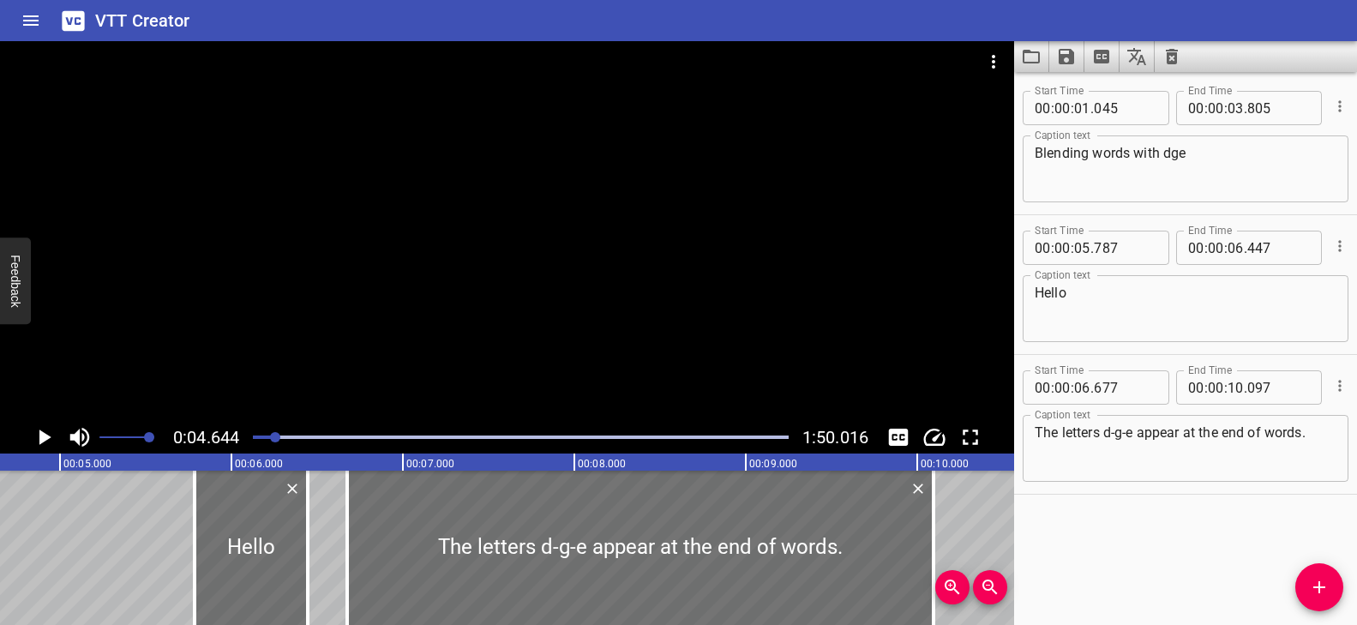
scroll to position [0, 796]
click at [434, 248] on div at bounding box center [507, 231] width 1014 height 380
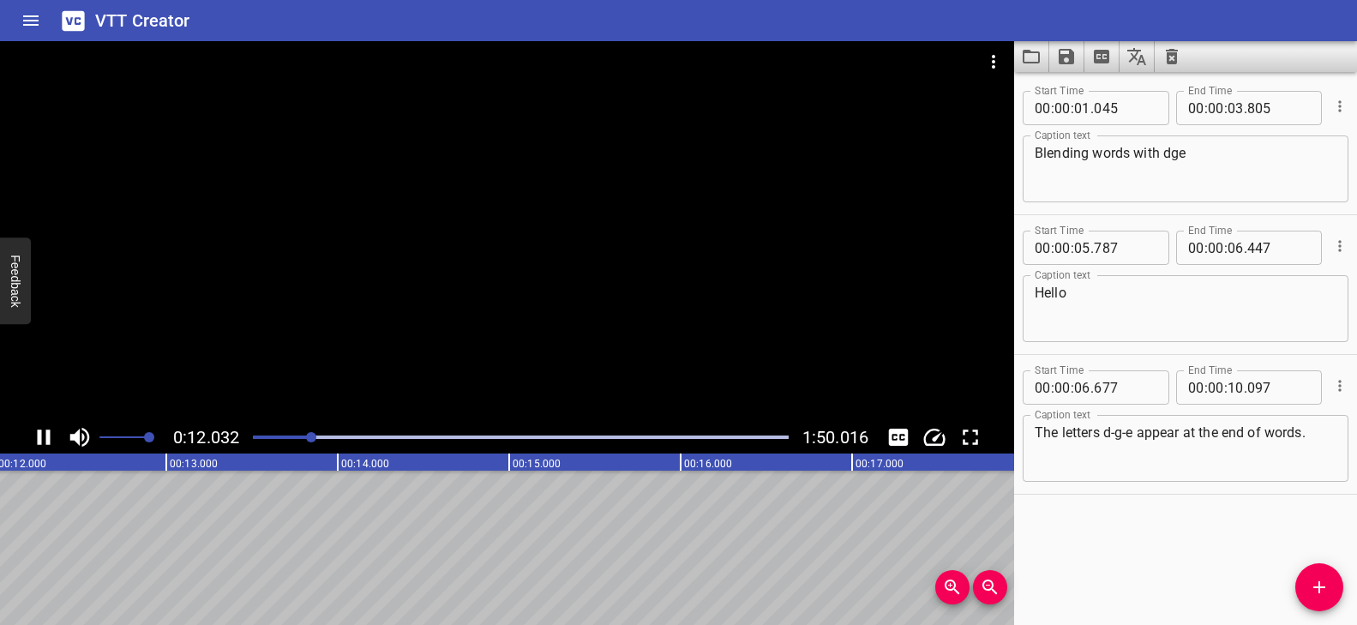
click at [289, 265] on div at bounding box center [507, 231] width 1014 height 380
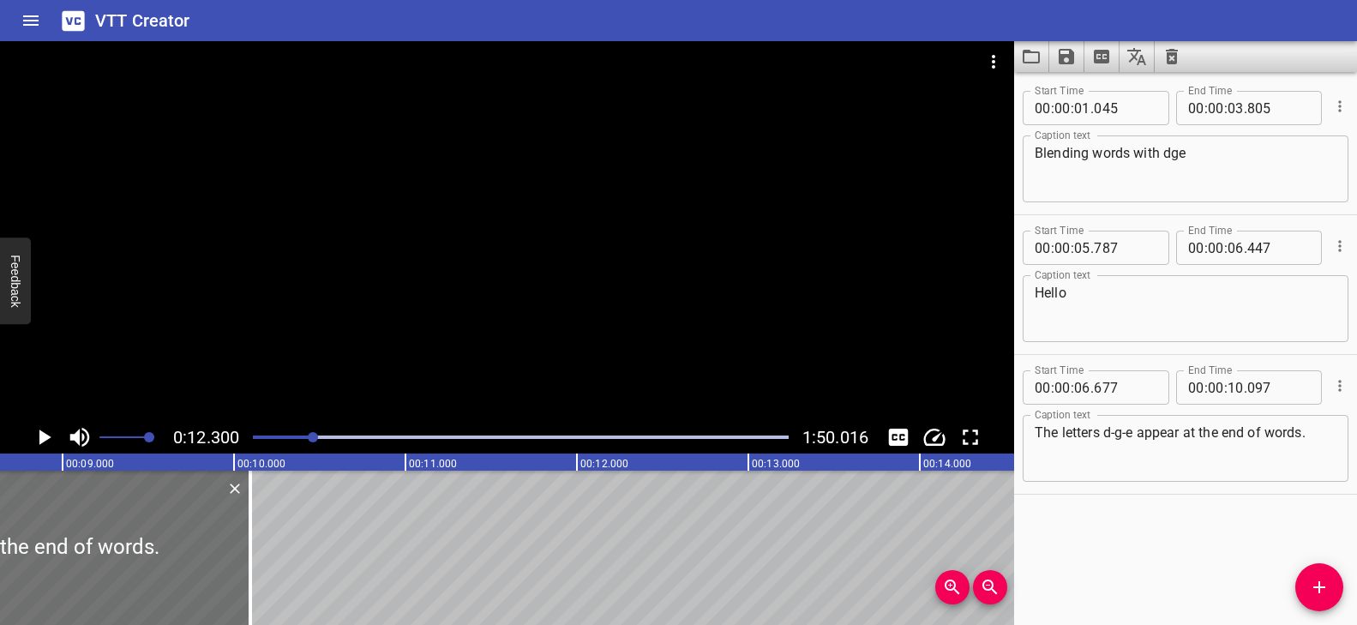
scroll to position [0, 1498]
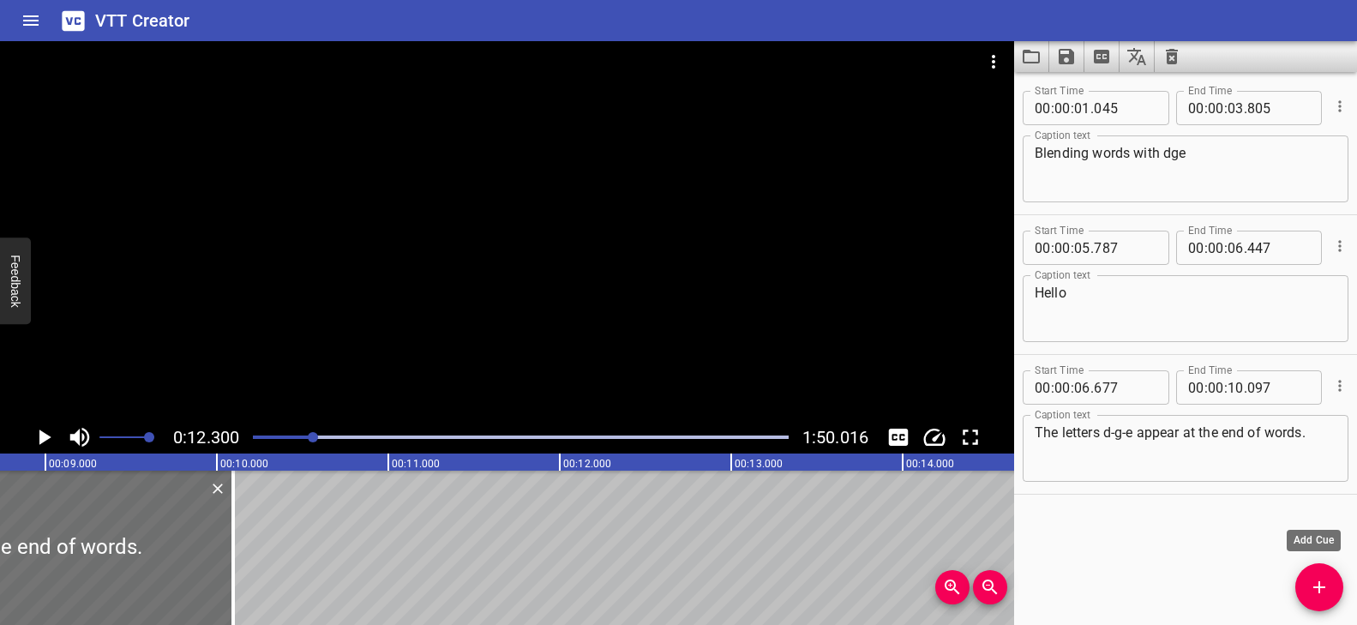
click at [1307, 580] on span "Add Cue" at bounding box center [1319, 587] width 48 height 21
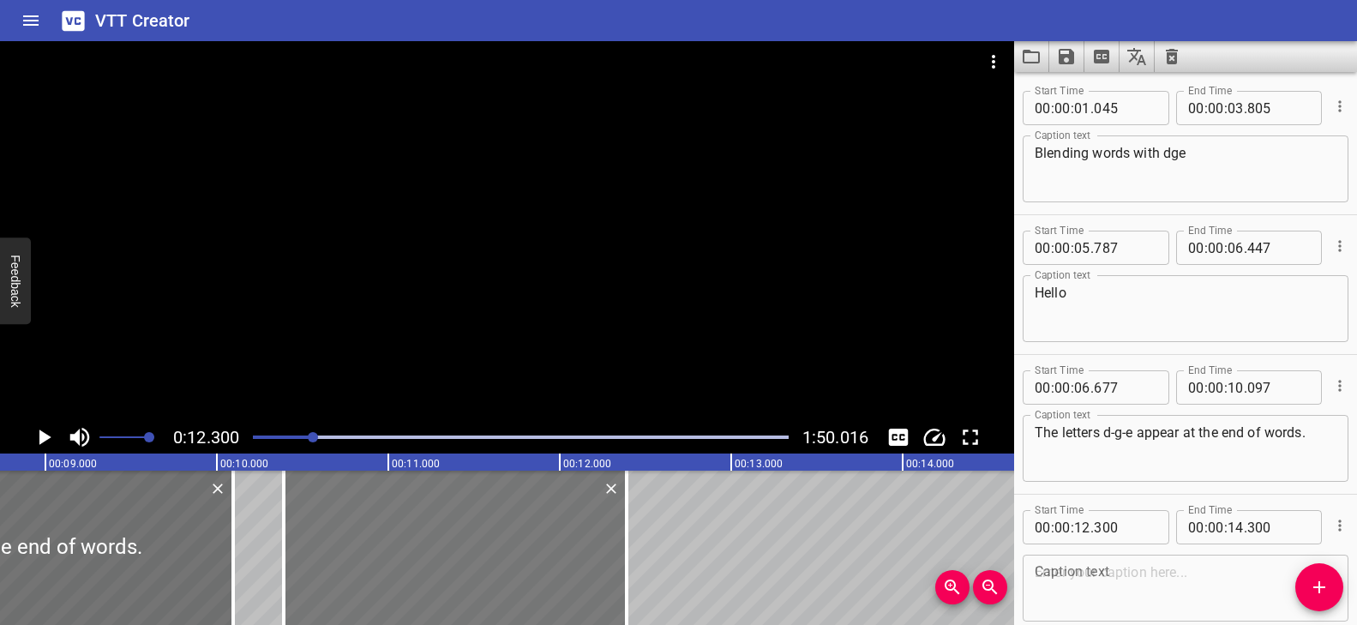
drag, startPoint x: 715, startPoint y: 565, endPoint x: 387, endPoint y: 570, distance: 327.5
click at [387, 570] on div at bounding box center [455, 548] width 343 height 154
type input "10"
type input "390"
type input "12"
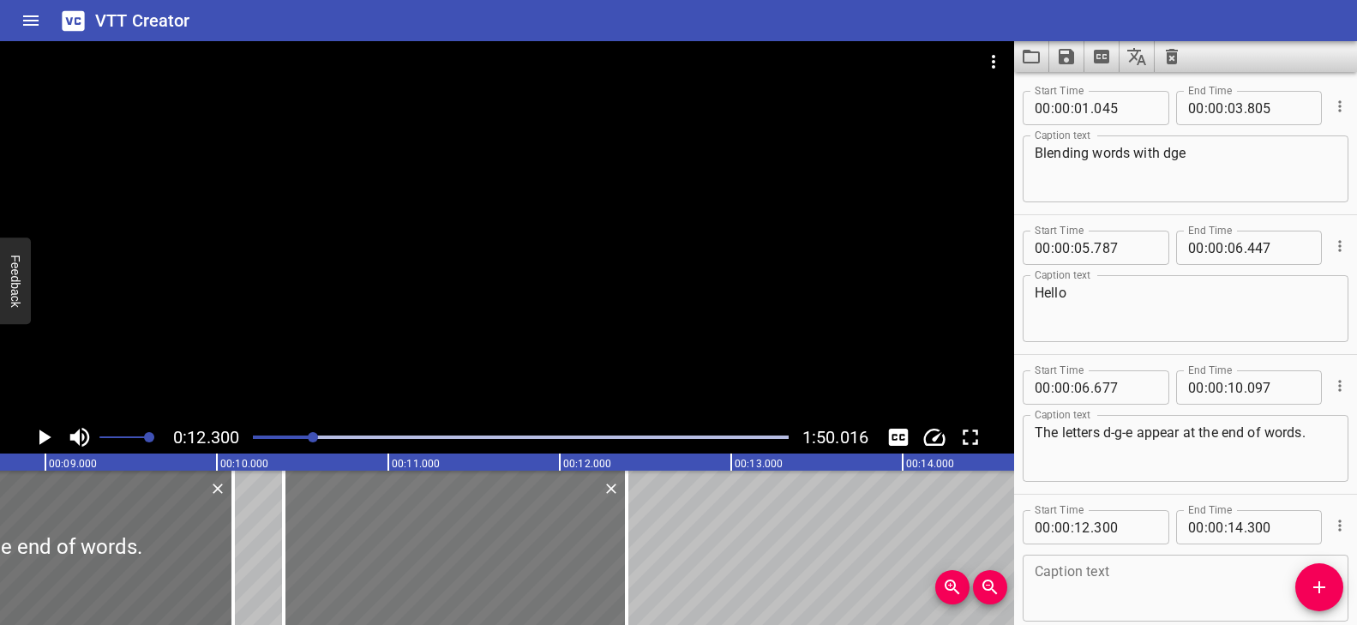
type input "390"
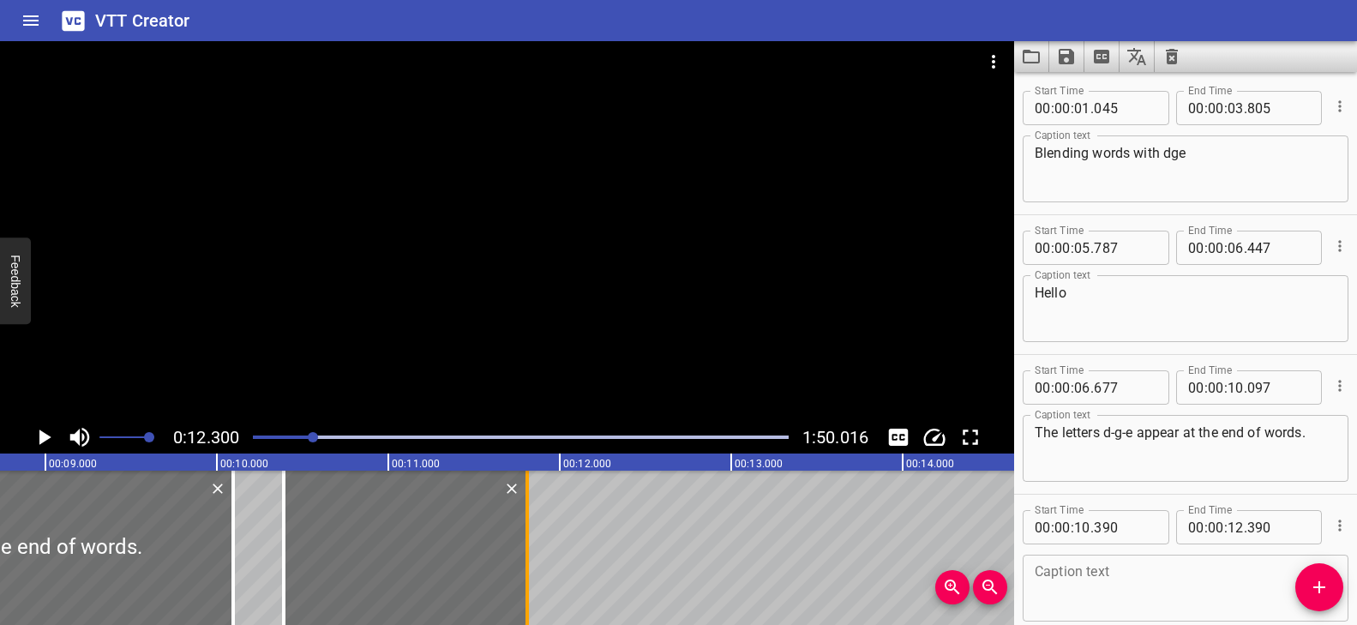
drag, startPoint x: 628, startPoint y: 537, endPoint x: 529, endPoint y: 549, distance: 100.2
click at [529, 549] on div at bounding box center [527, 548] width 17 height 154
type input "11"
type input "810"
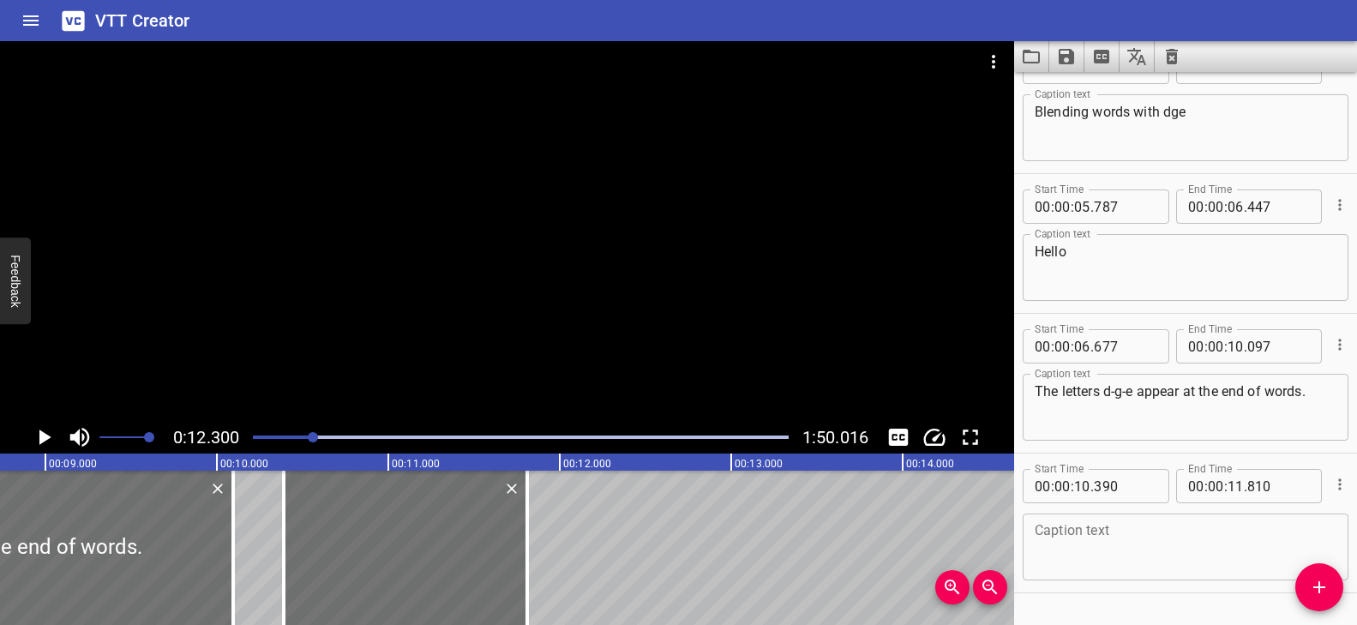
scroll to position [65, 0]
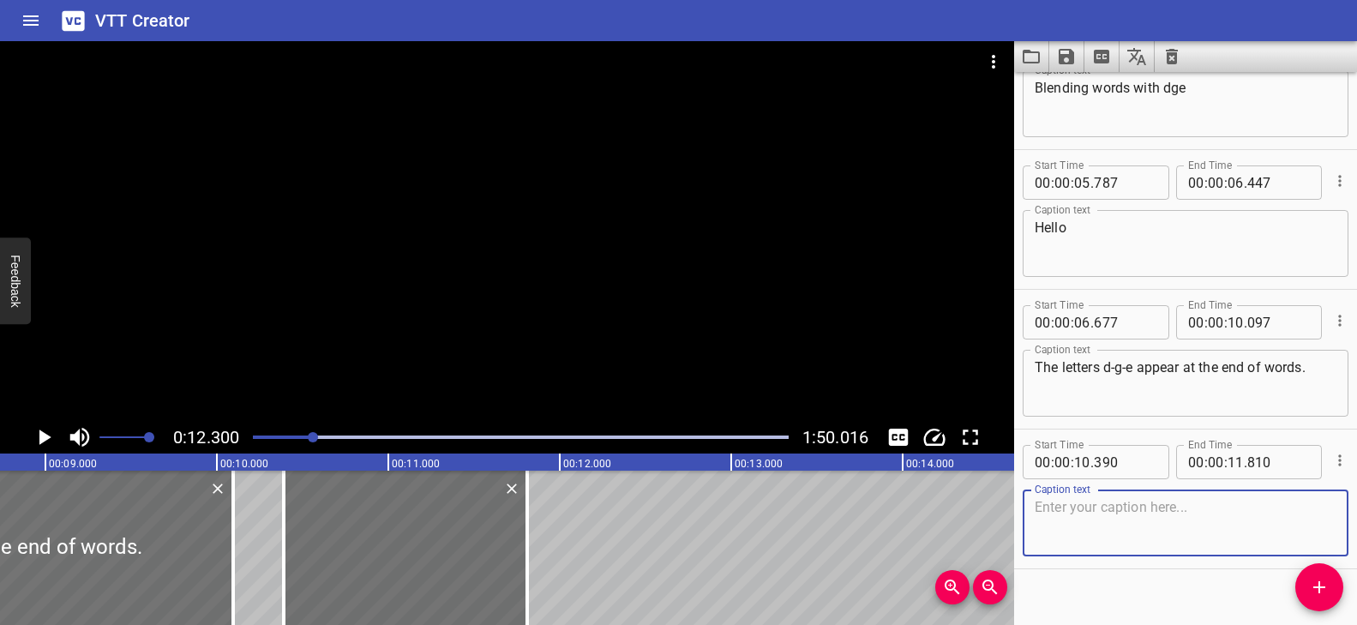
click at [1060, 500] on textarea at bounding box center [1186, 523] width 302 height 49
paste textarea "they make"
paste textarea "/j/."
type textarea "they make /j/."
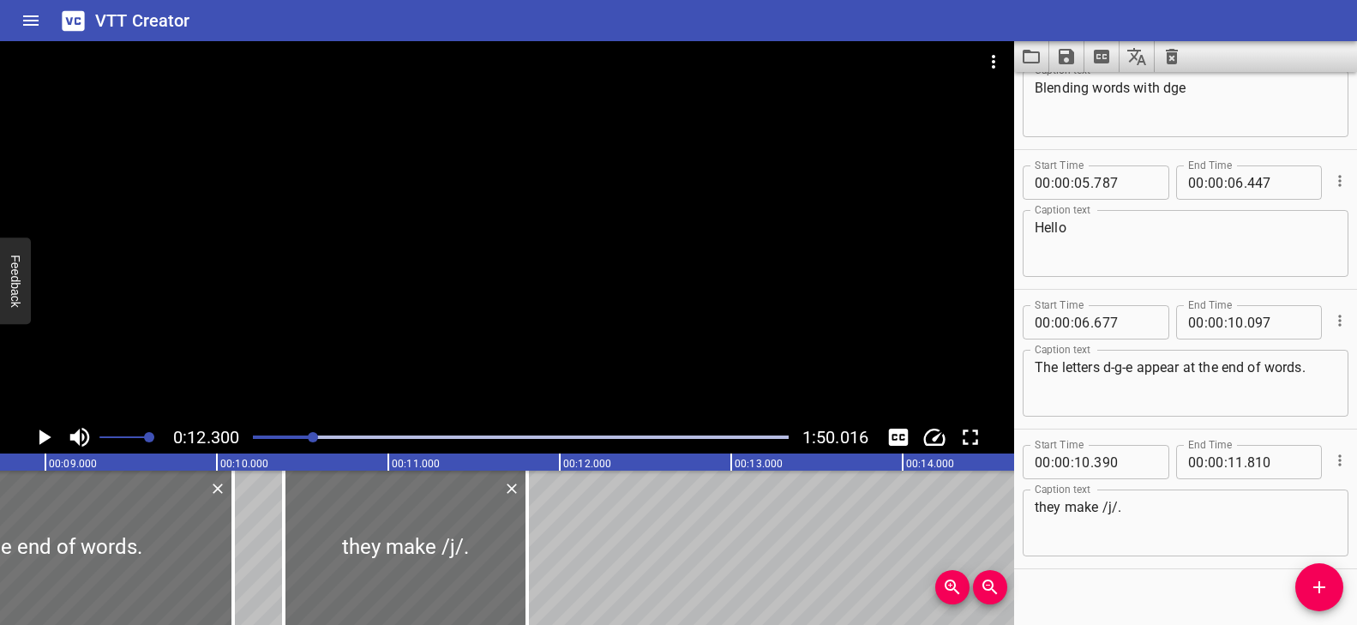
click at [308, 435] on div at bounding box center [313, 437] width 10 height 10
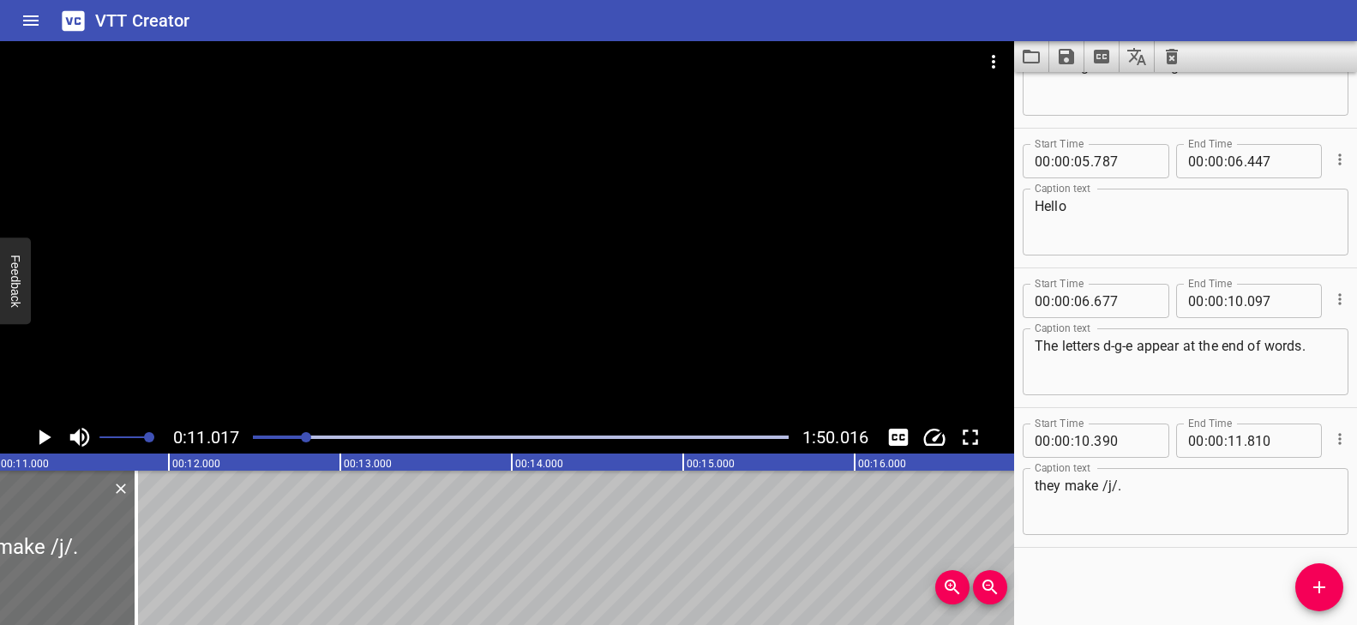
click at [429, 331] on div at bounding box center [507, 231] width 1014 height 380
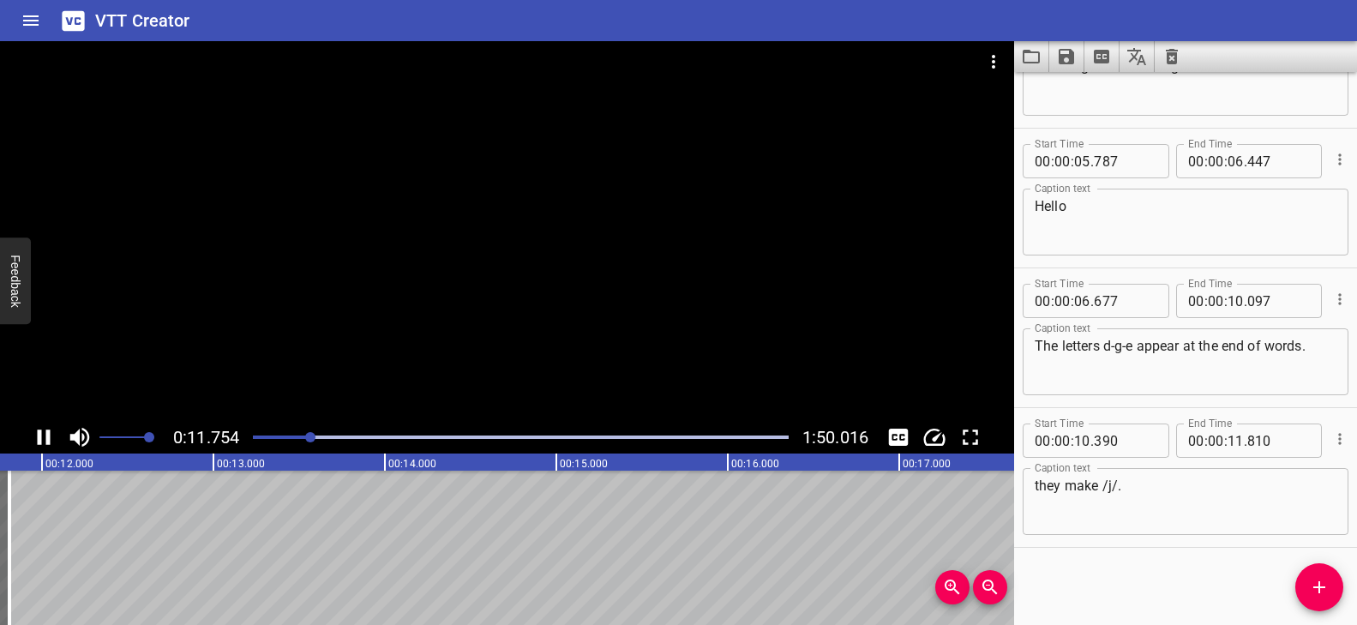
click at [300, 434] on div at bounding box center [521, 437] width 556 height 24
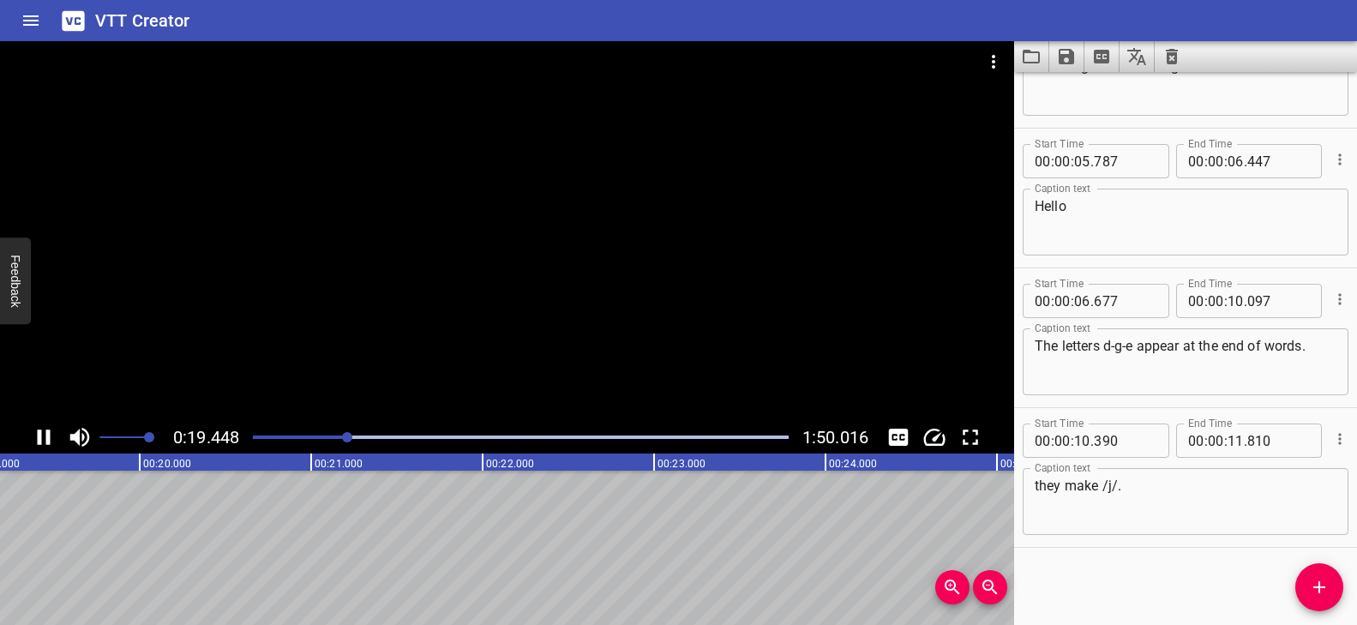
click at [321, 433] on div at bounding box center [521, 437] width 556 height 24
click at [305, 430] on div at bounding box center [521, 437] width 556 height 24
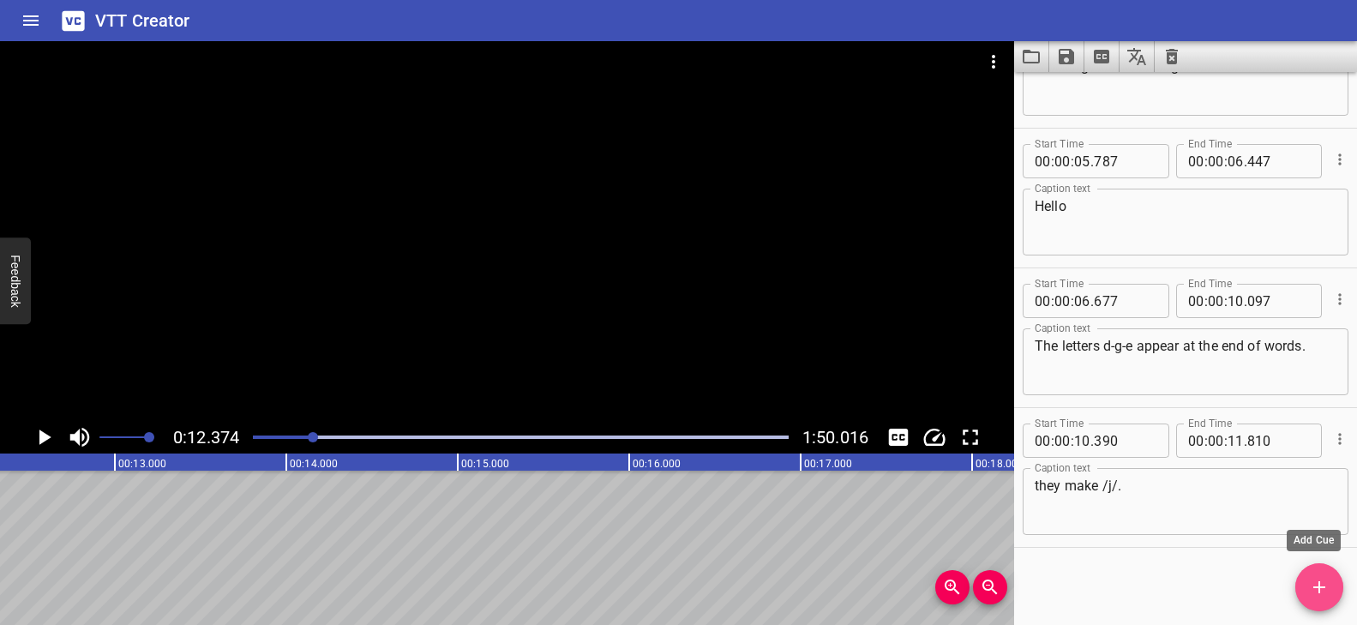
click at [1337, 581] on span "Add Cue" at bounding box center [1319, 587] width 48 height 21
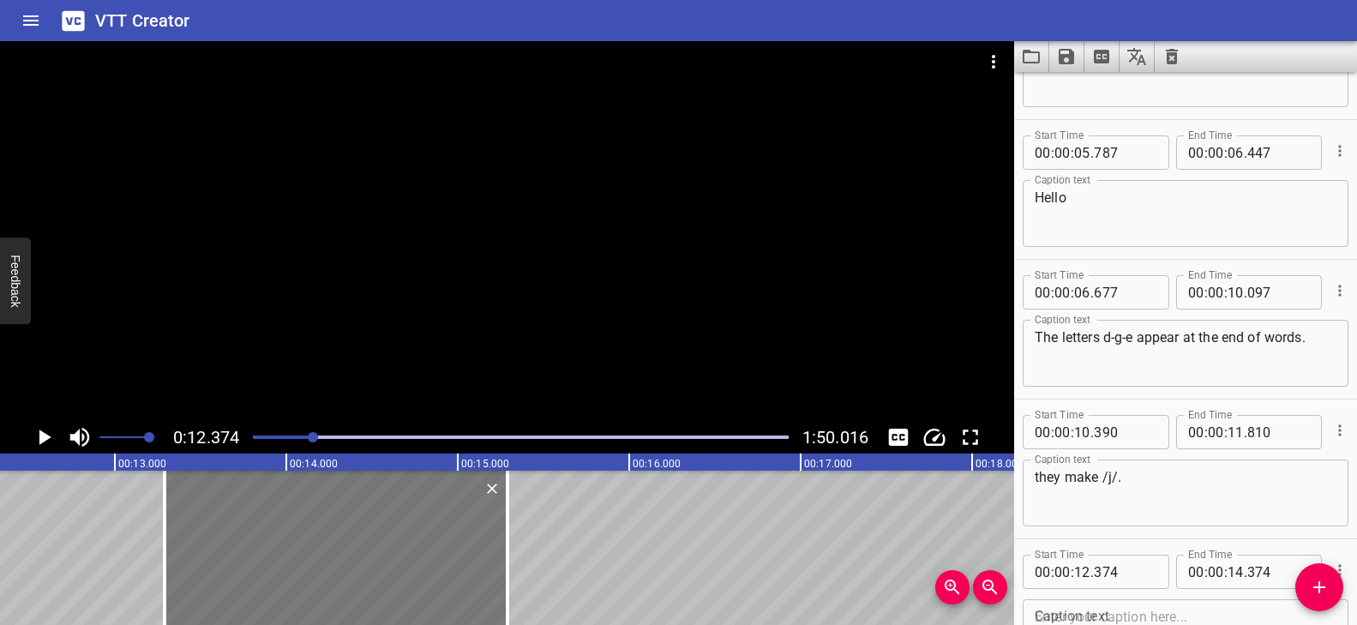
drag, startPoint x: 276, startPoint y: 531, endPoint x: 433, endPoint y: 534, distance: 156.9
click at [433, 534] on div at bounding box center [336, 548] width 343 height 154
type input "13"
type input "289"
type input "15"
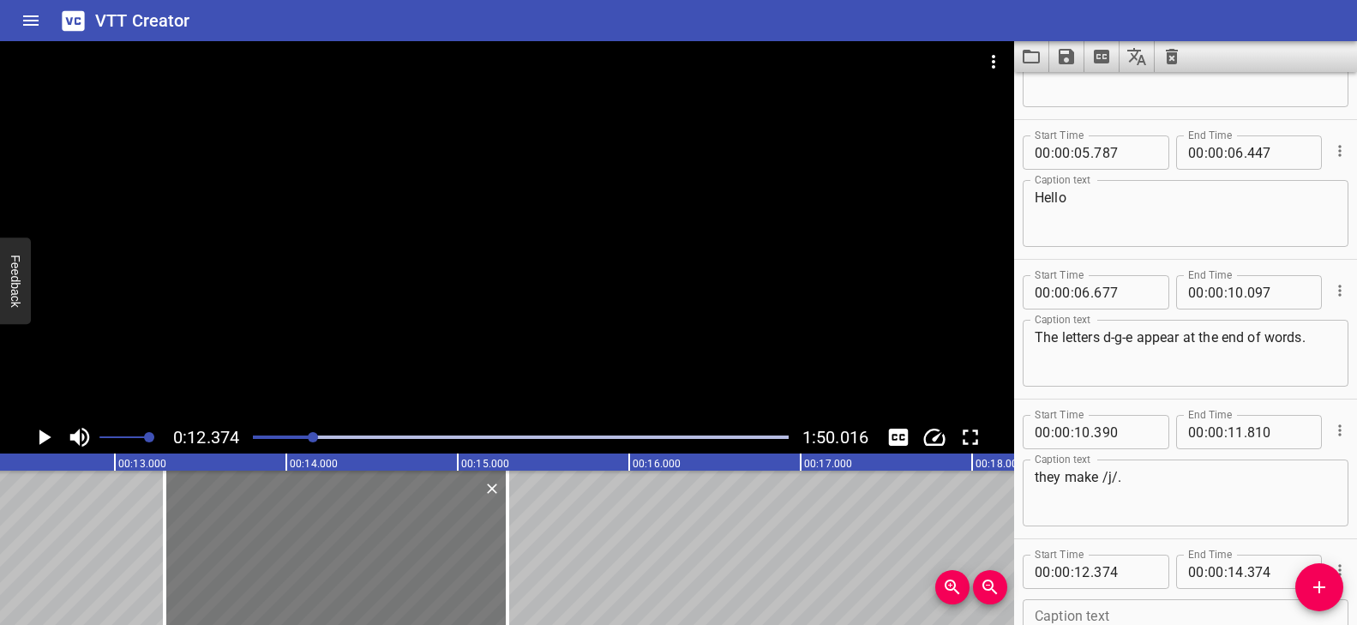
type input "289"
click at [459, 532] on div at bounding box center [336, 548] width 343 height 154
type input "294"
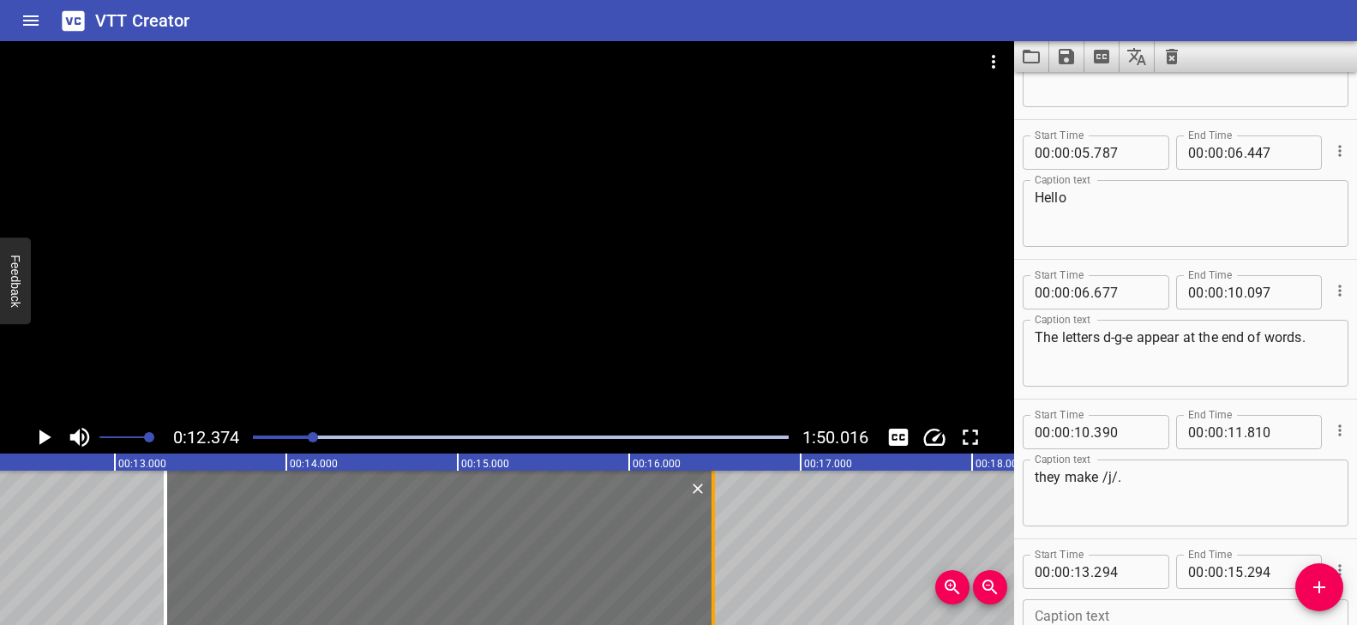
drag, startPoint x: 510, startPoint y: 512, endPoint x: 715, endPoint y: 512, distance: 204.9
click at [715, 512] on div at bounding box center [713, 548] width 17 height 154
type input "16"
type input "489"
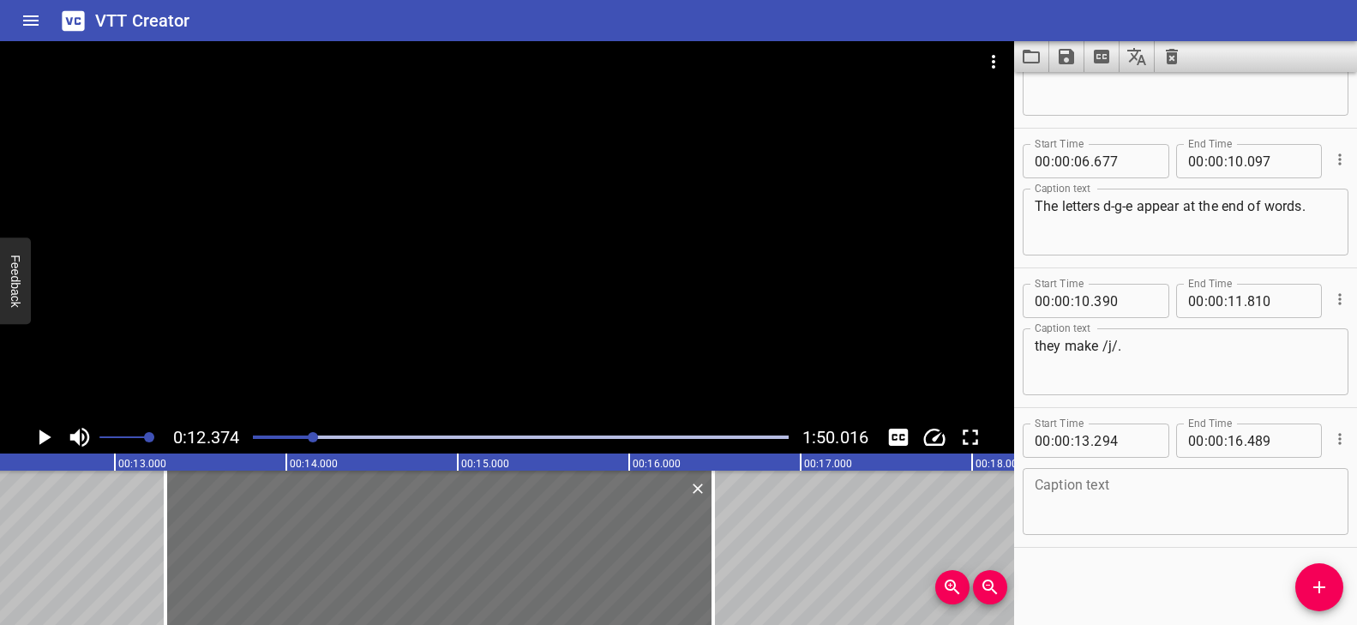
click at [1126, 468] on div "Caption text" at bounding box center [1186, 501] width 326 height 67
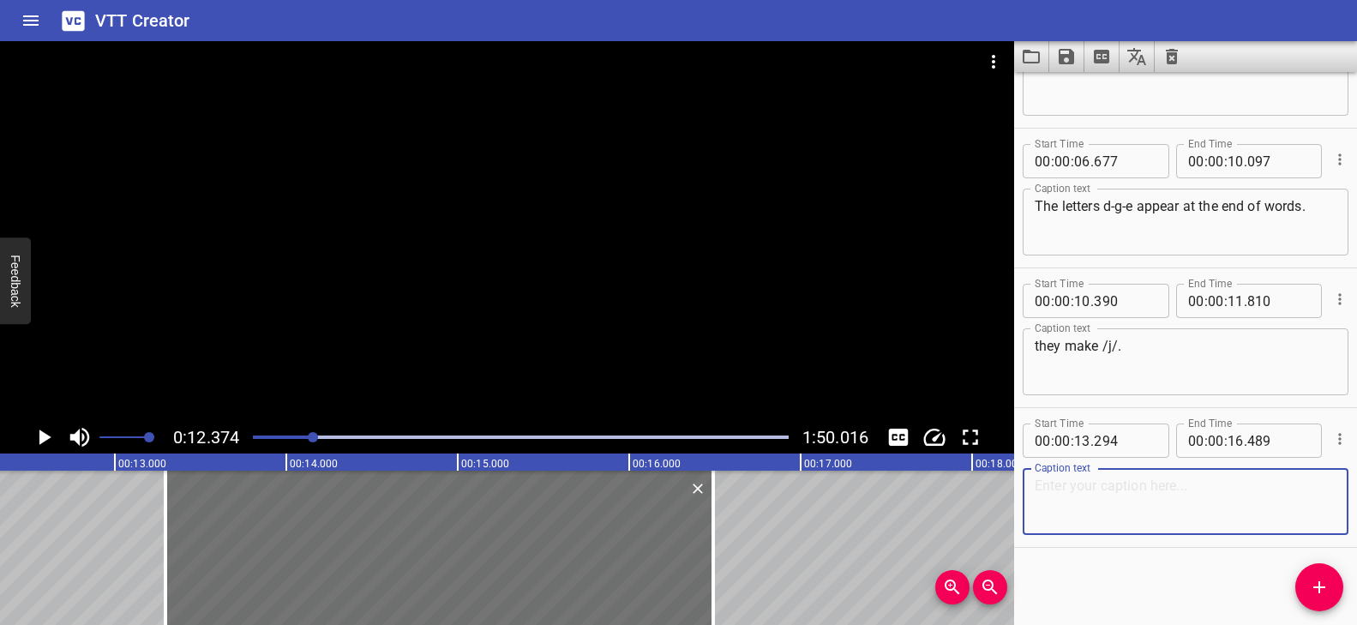
paste textarea "You also know the letter that spells this sound."
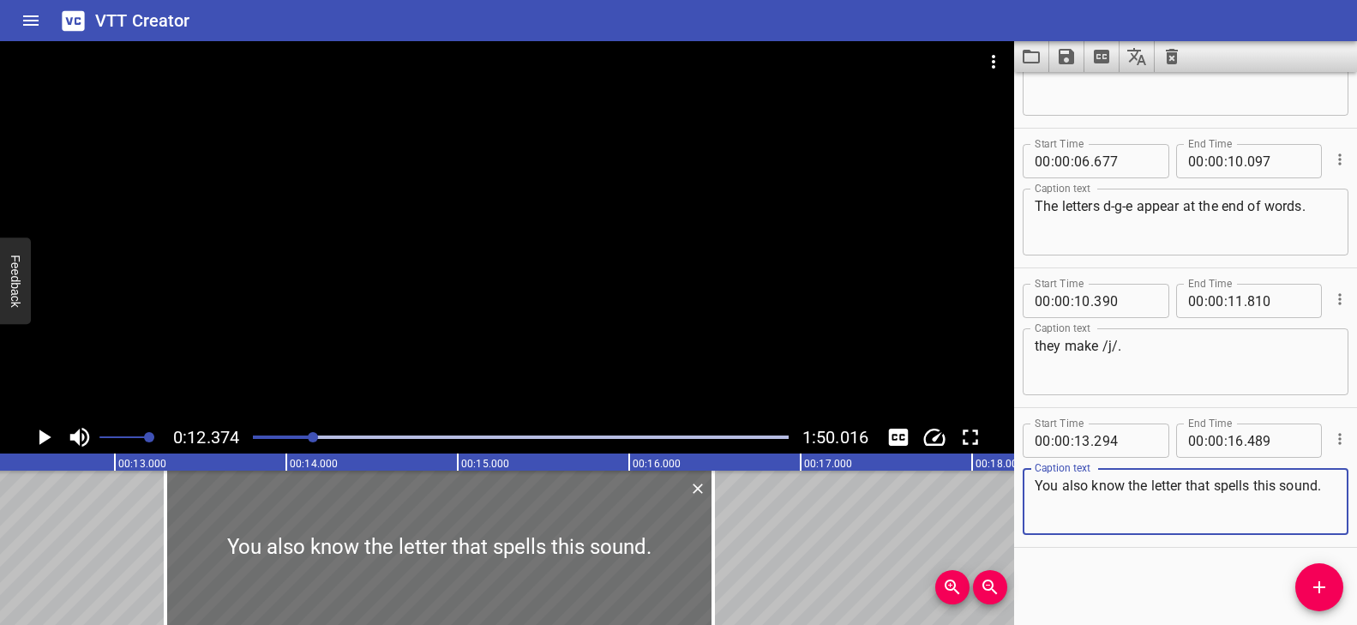
type textarea "You also know the letter that spells this sound."
click at [305, 435] on div "Play progress" at bounding box center [46, 436] width 536 height 3
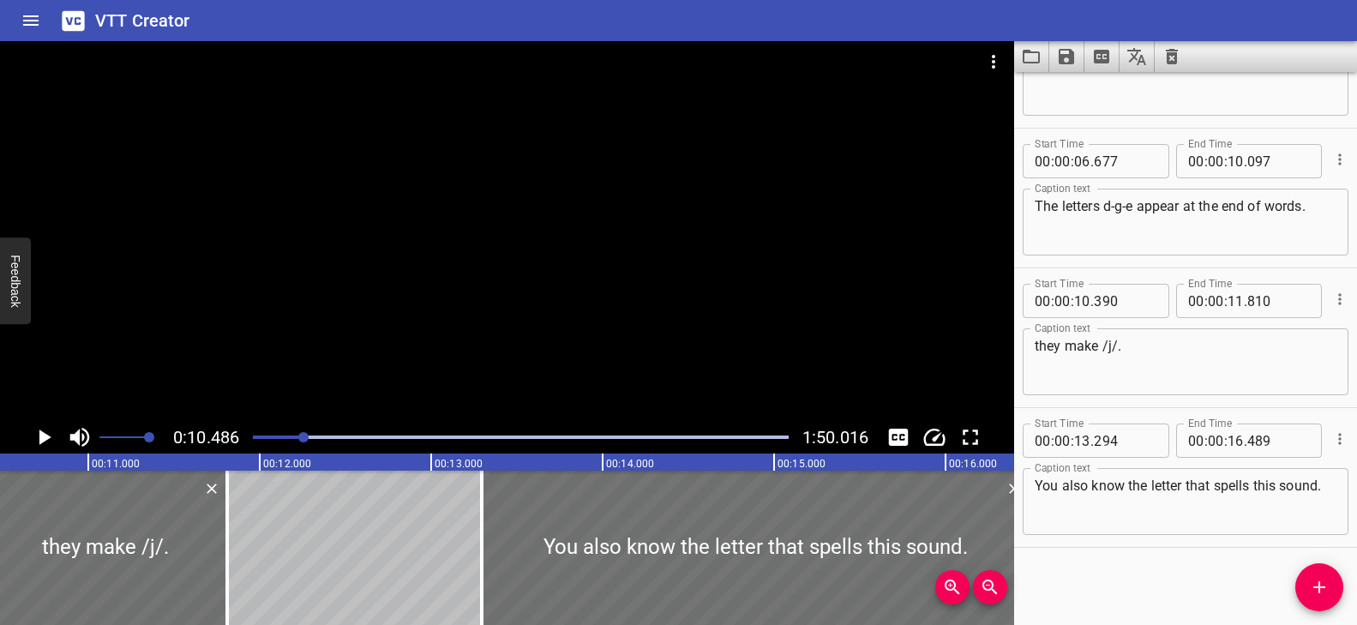
click at [532, 346] on div at bounding box center [507, 231] width 1014 height 380
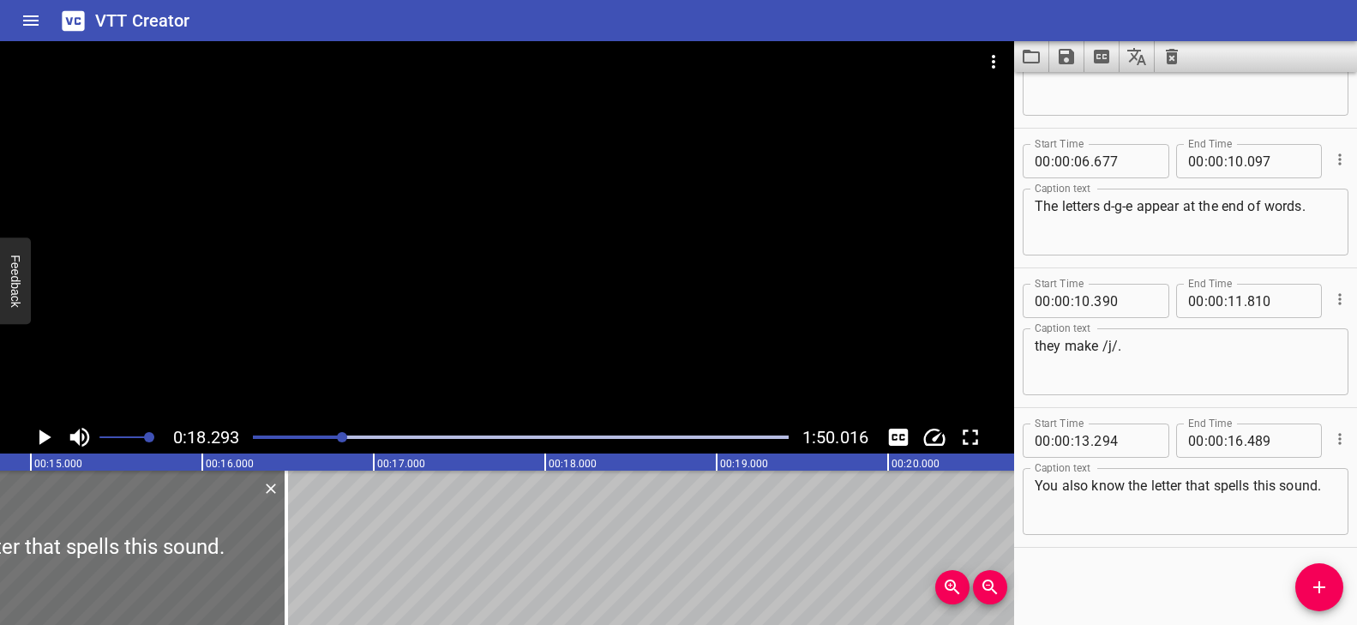
scroll to position [0, 2575]
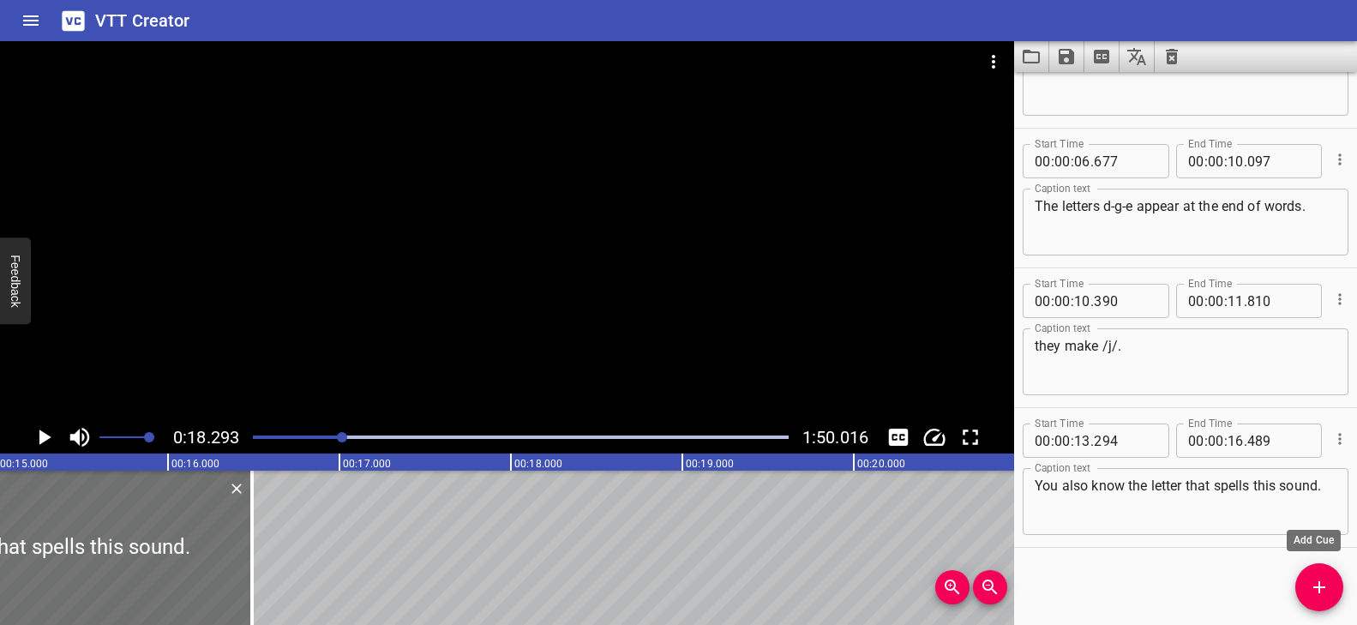
click at [1303, 577] on span "Add Cue" at bounding box center [1319, 587] width 48 height 21
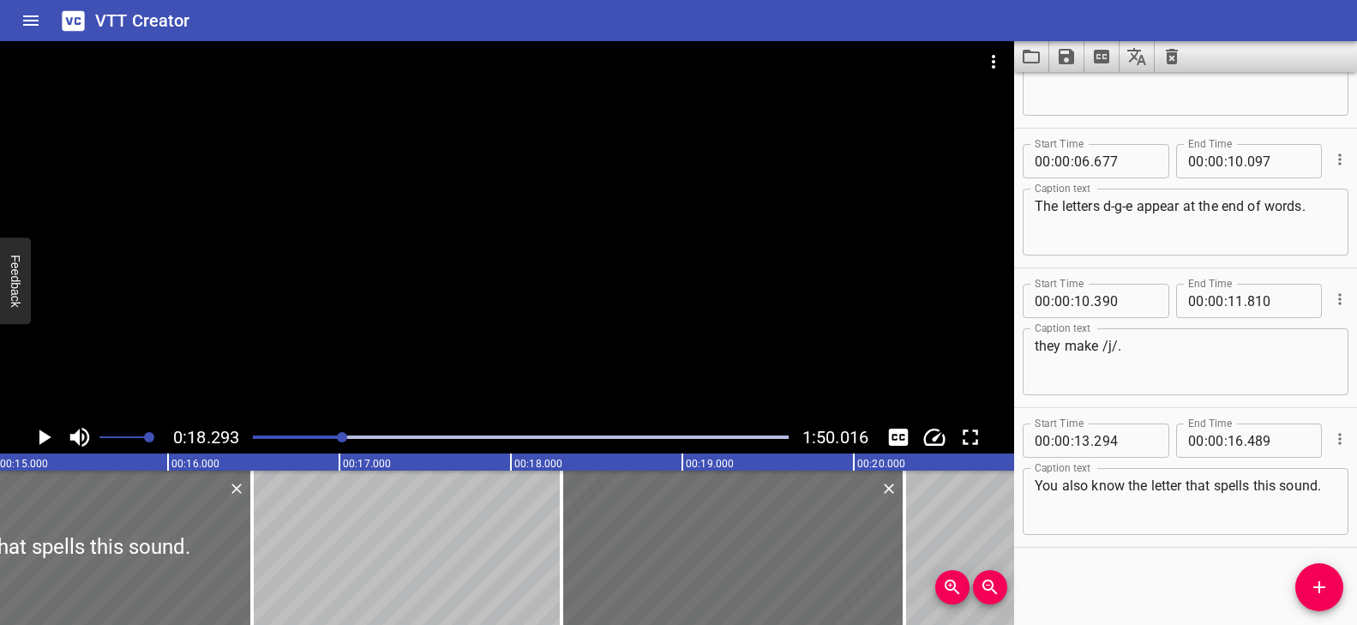
scroll to position [235, 0]
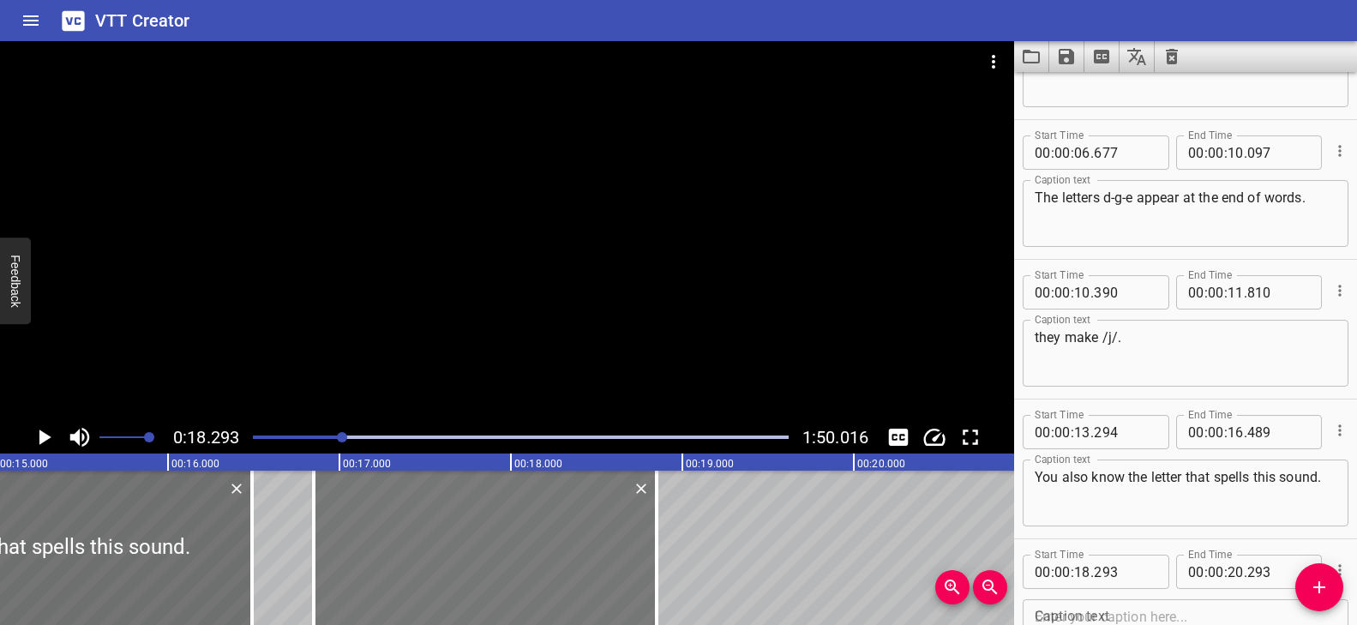
drag, startPoint x: 749, startPoint y: 520, endPoint x: 502, endPoint y: 538, distance: 248.3
click at [502, 538] on div at bounding box center [485, 548] width 343 height 154
type input "16"
type input "848"
type input "18"
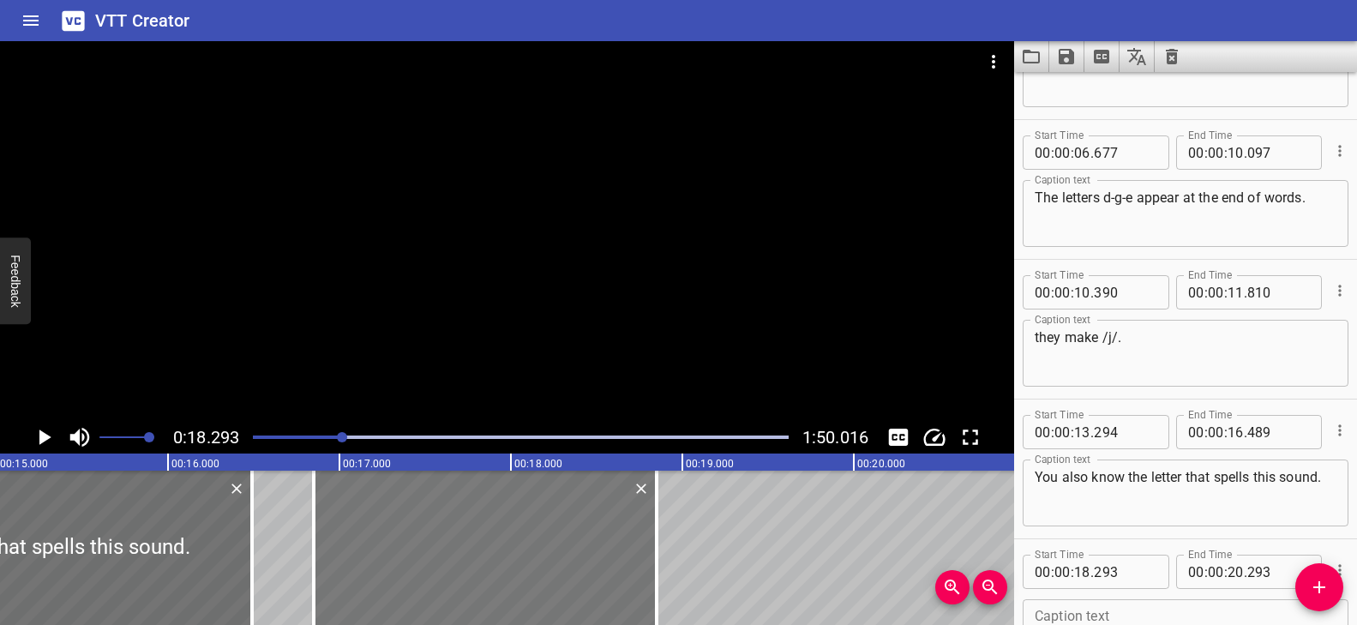
type input "848"
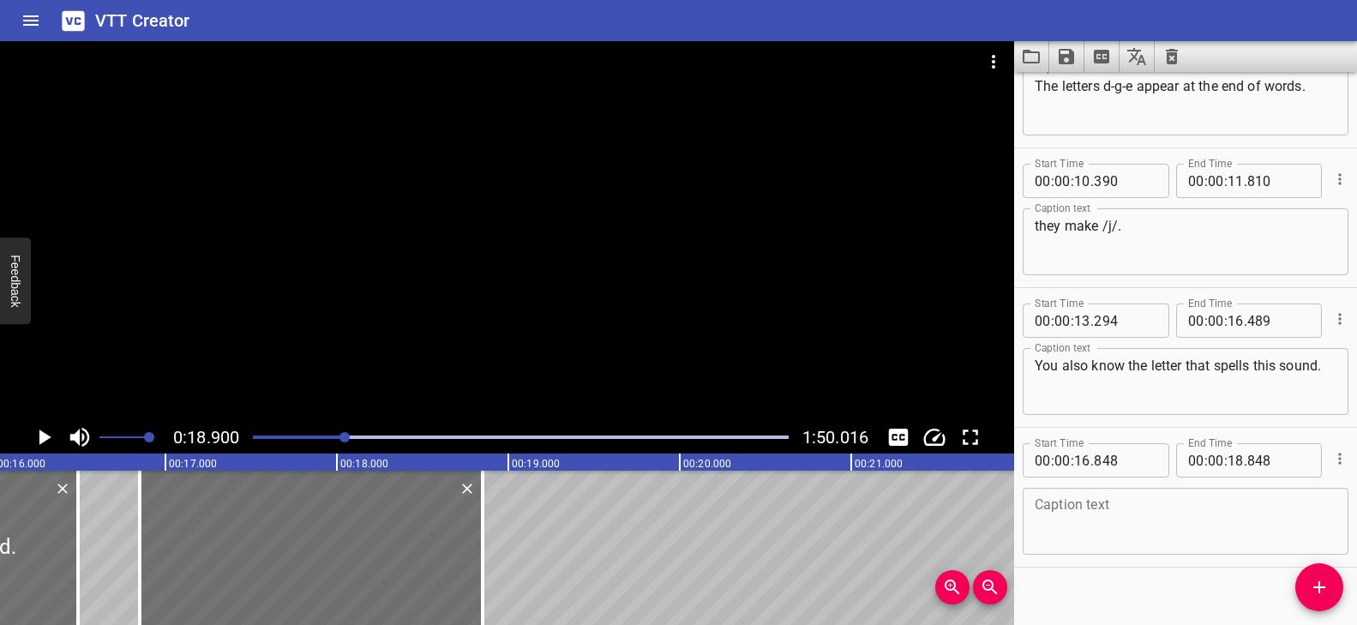
scroll to position [366, 0]
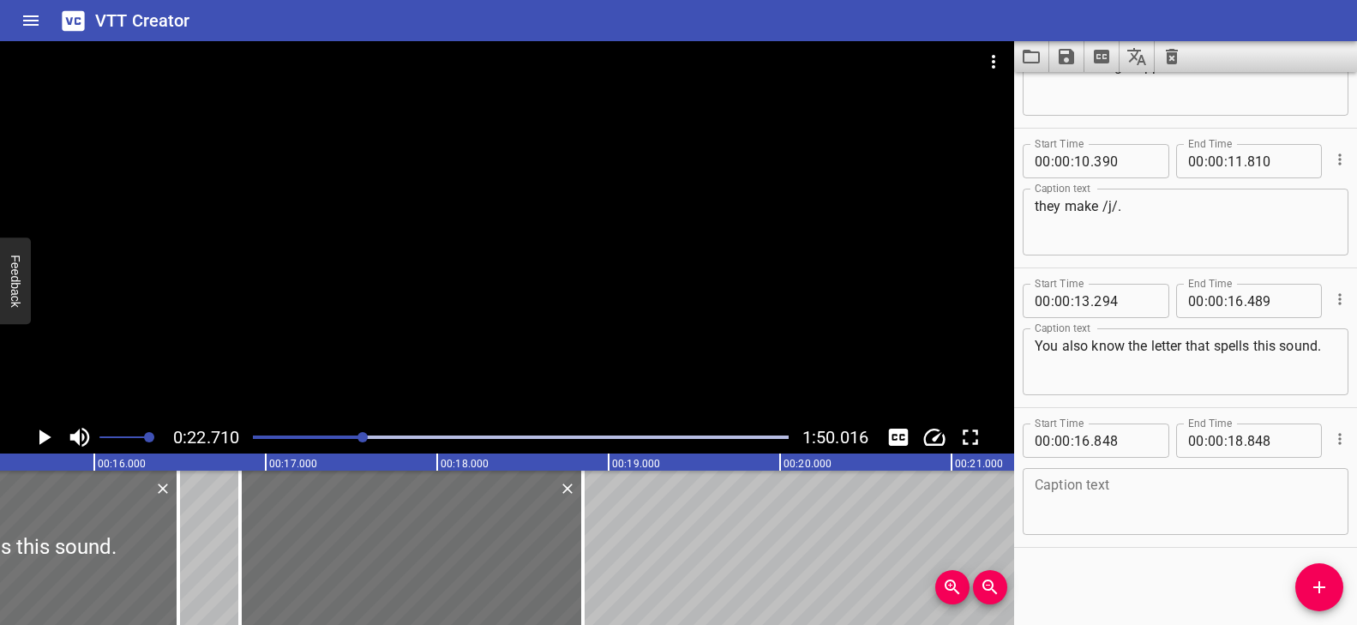
scroll to position [0, 2632]
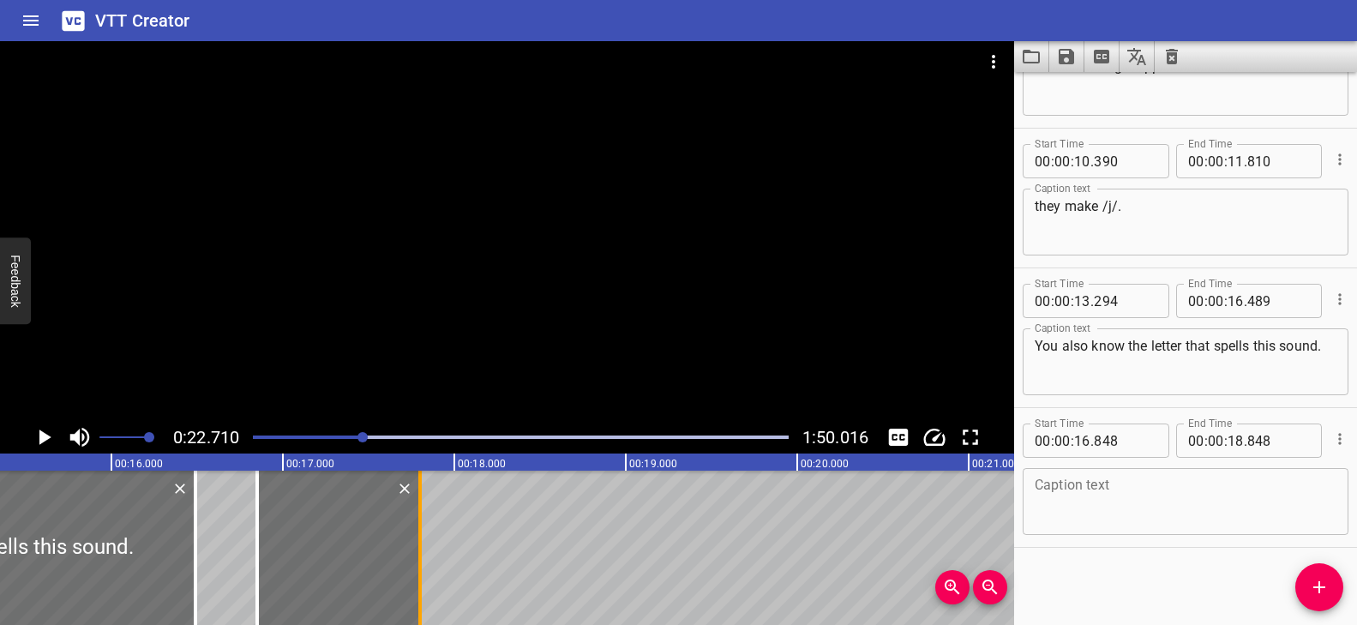
drag, startPoint x: 598, startPoint y: 508, endPoint x: 418, endPoint y: 509, distance: 180.0
click at [418, 509] on div at bounding box center [419, 548] width 3 height 154
type input "17"
type input "798"
click at [1094, 493] on textarea at bounding box center [1186, 502] width 302 height 49
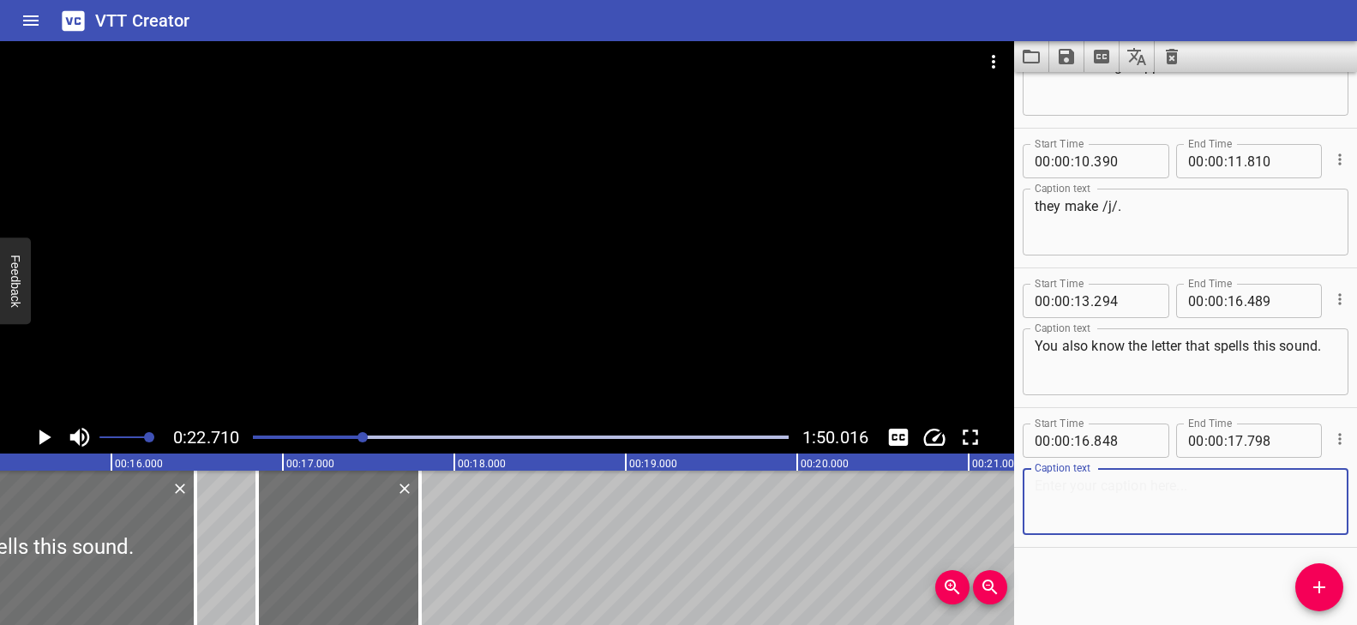
paste textarea "The letter [PERSON_NAME]"
type textarea "The letter [PERSON_NAME]"
click at [356, 361] on div at bounding box center [507, 231] width 1014 height 380
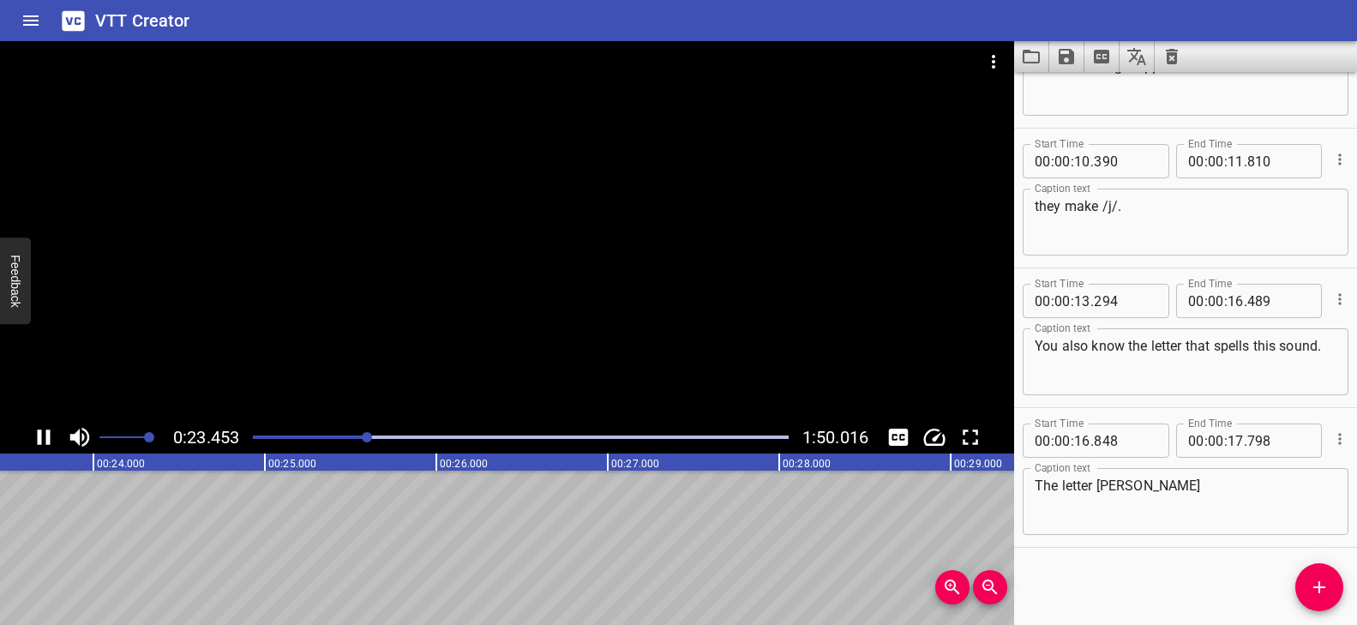
click at [354, 438] on div "Play progress" at bounding box center [100, 436] width 536 height 3
click at [333, 436] on div "Play progress" at bounding box center [95, 436] width 536 height 3
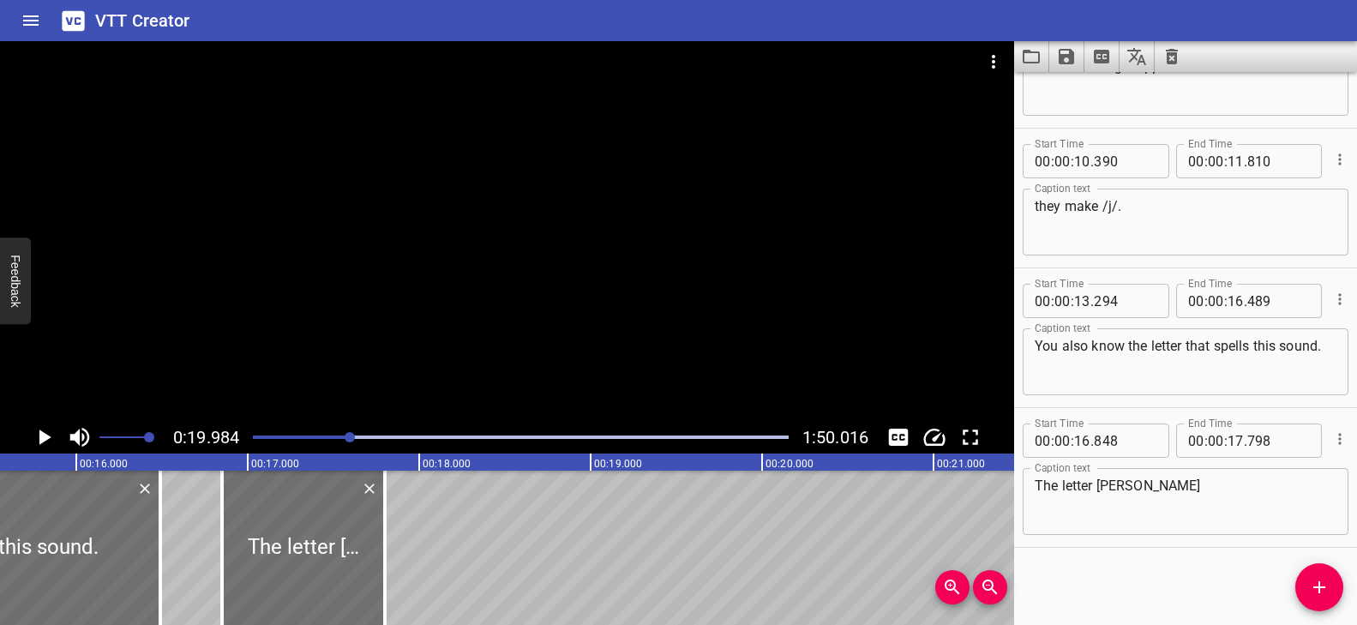
scroll to position [0, 2736]
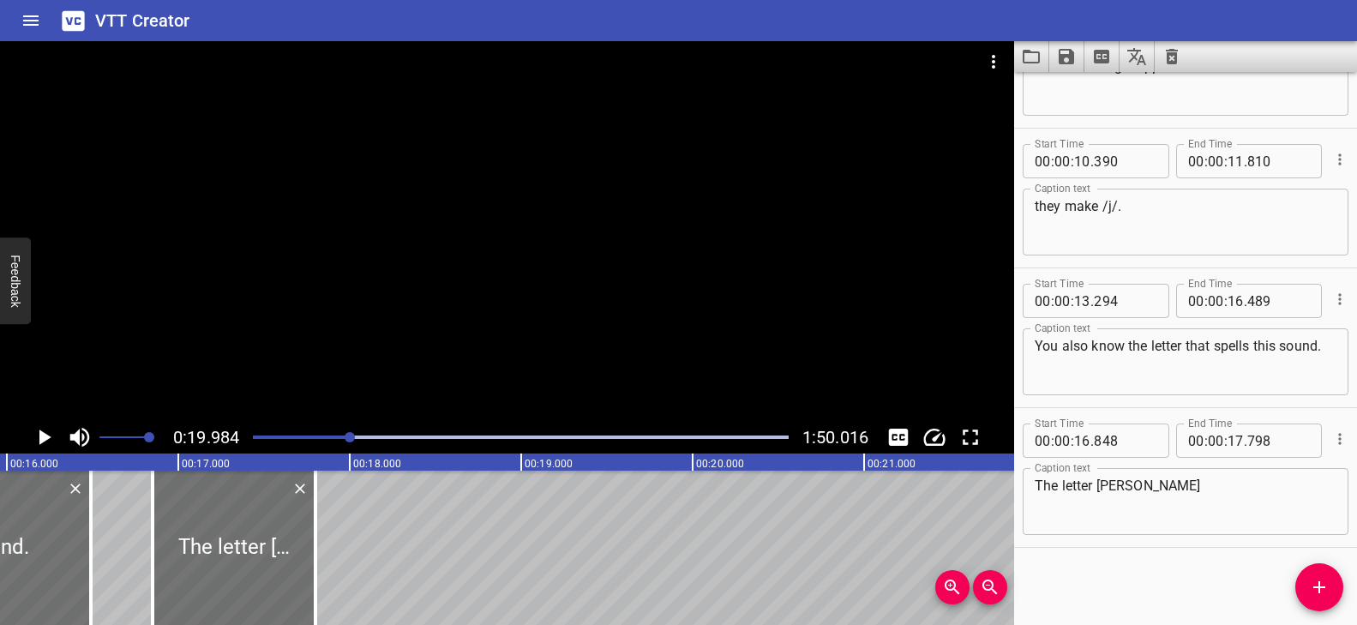
click at [1318, 582] on icon "Add Cue" at bounding box center [1319, 587] width 21 height 21
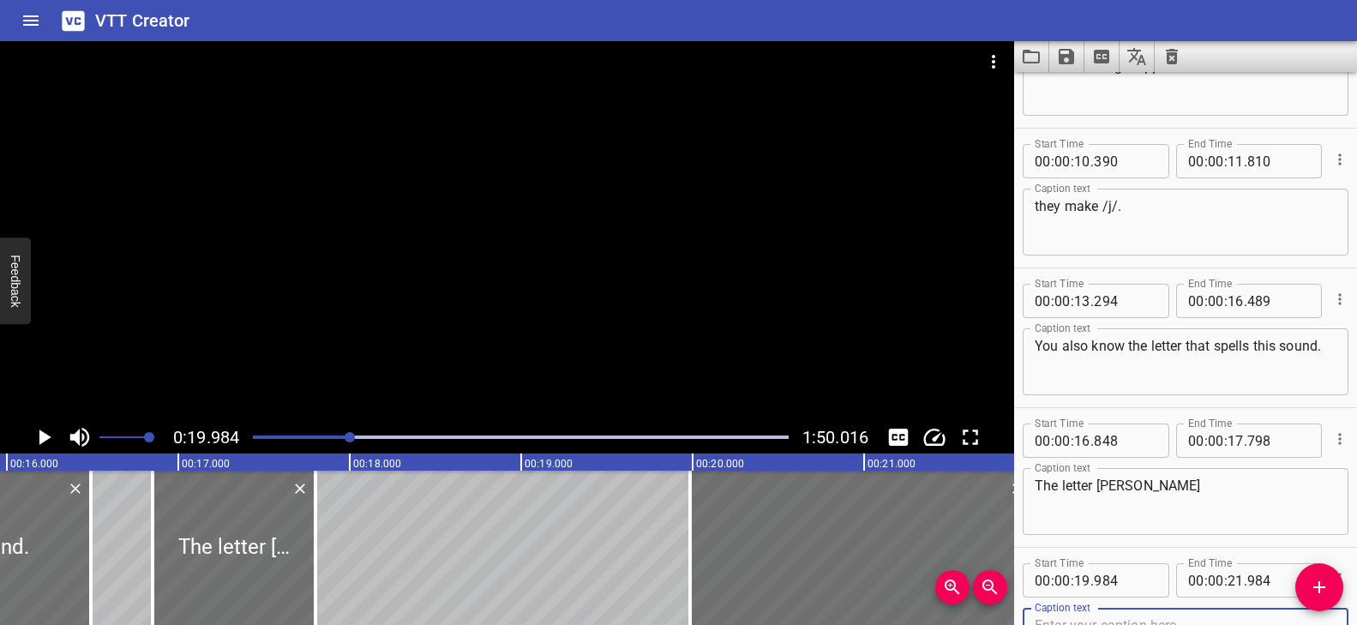
scroll to position [375, 0]
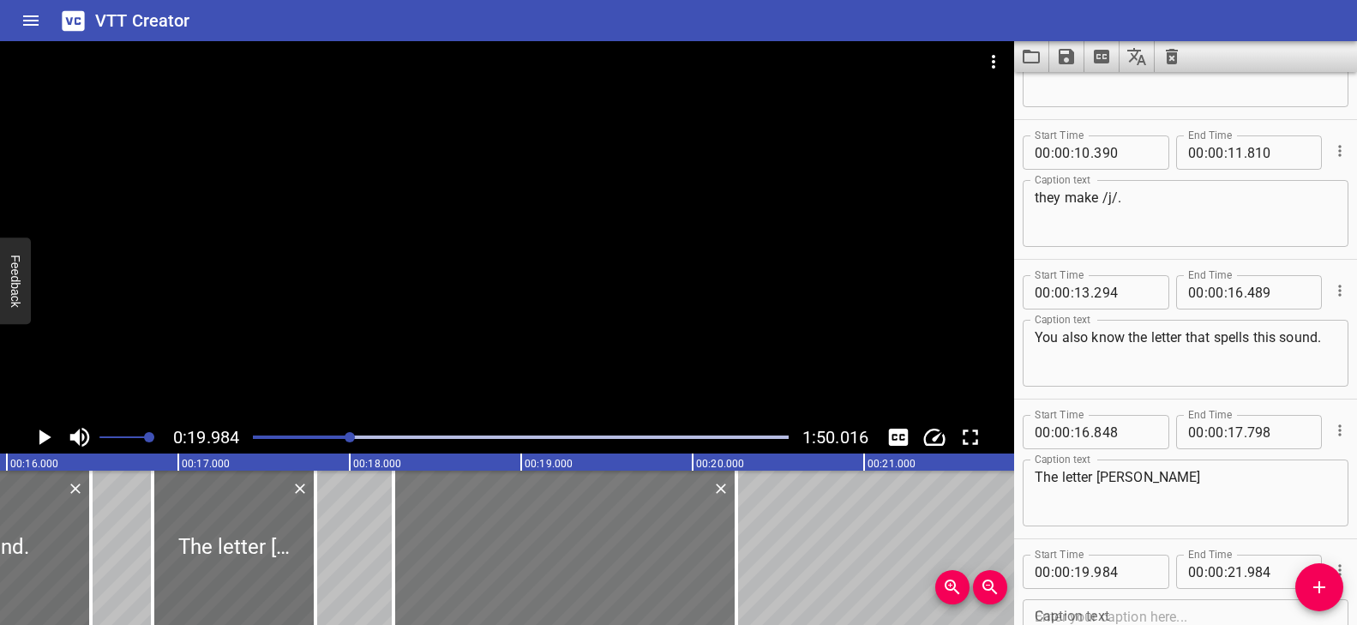
drag, startPoint x: 787, startPoint y: 560, endPoint x: 491, endPoint y: 549, distance: 296.0
click at [491, 549] on div at bounding box center [564, 548] width 343 height 154
type input "18"
type input "259"
type input "20"
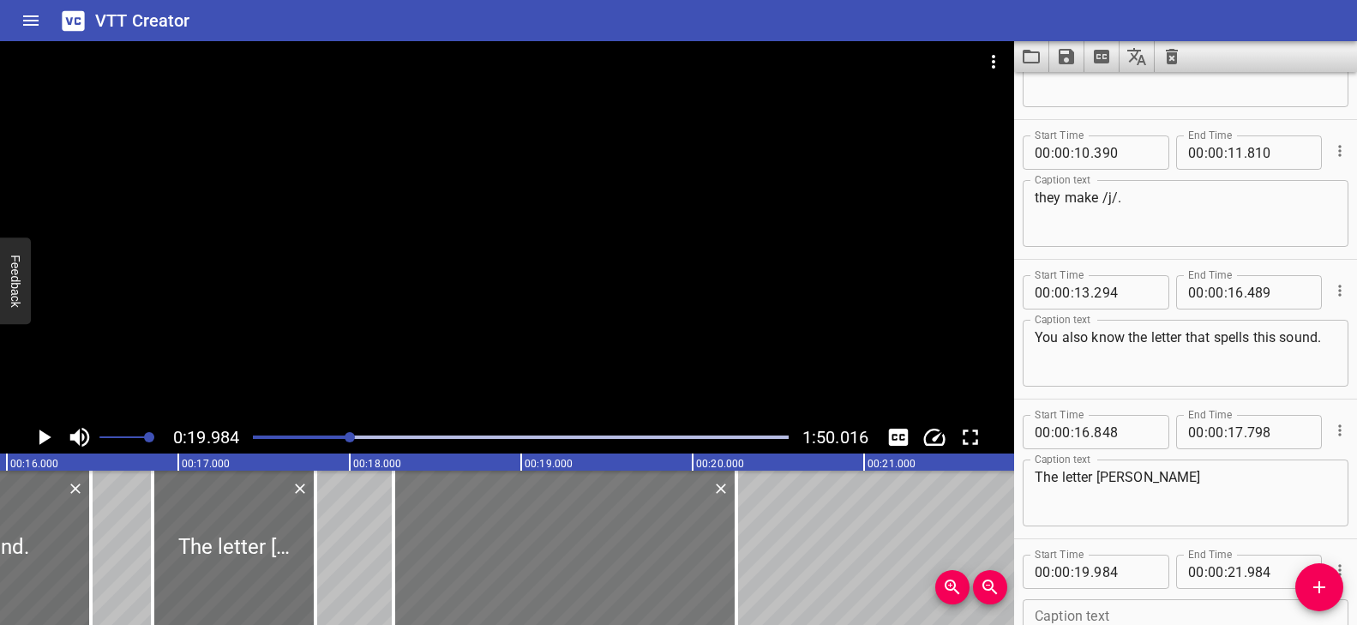
type input "259"
drag, startPoint x: 723, startPoint y: 529, endPoint x: 689, endPoint y: 534, distance: 33.8
click at [689, 534] on div at bounding box center [685, 548] width 17 height 154
type input "19"
type input "959"
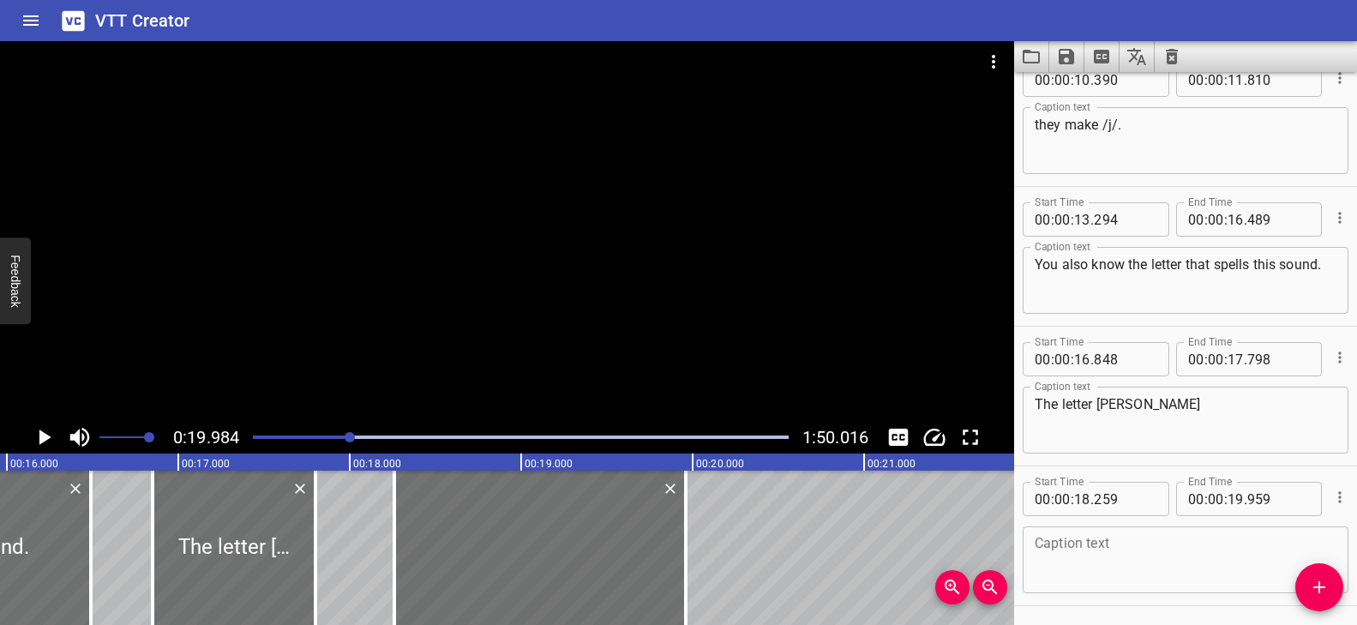
scroll to position [506, 0]
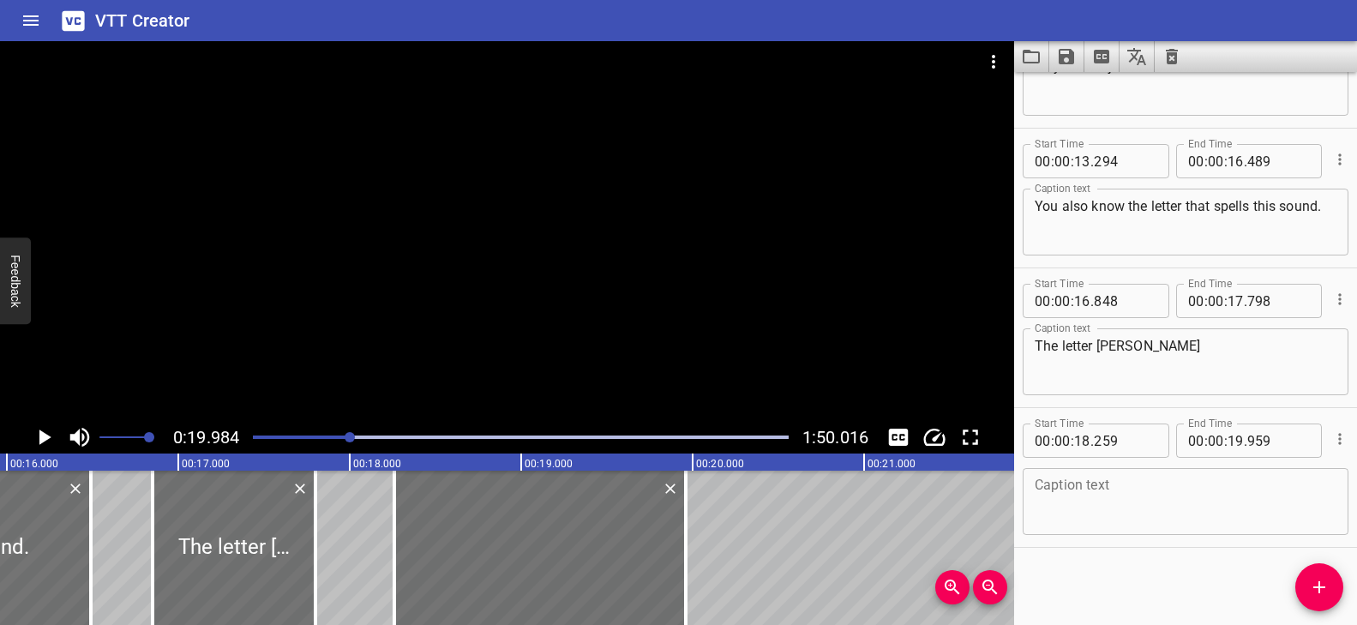
click at [1121, 513] on textarea at bounding box center [1186, 502] width 302 height 49
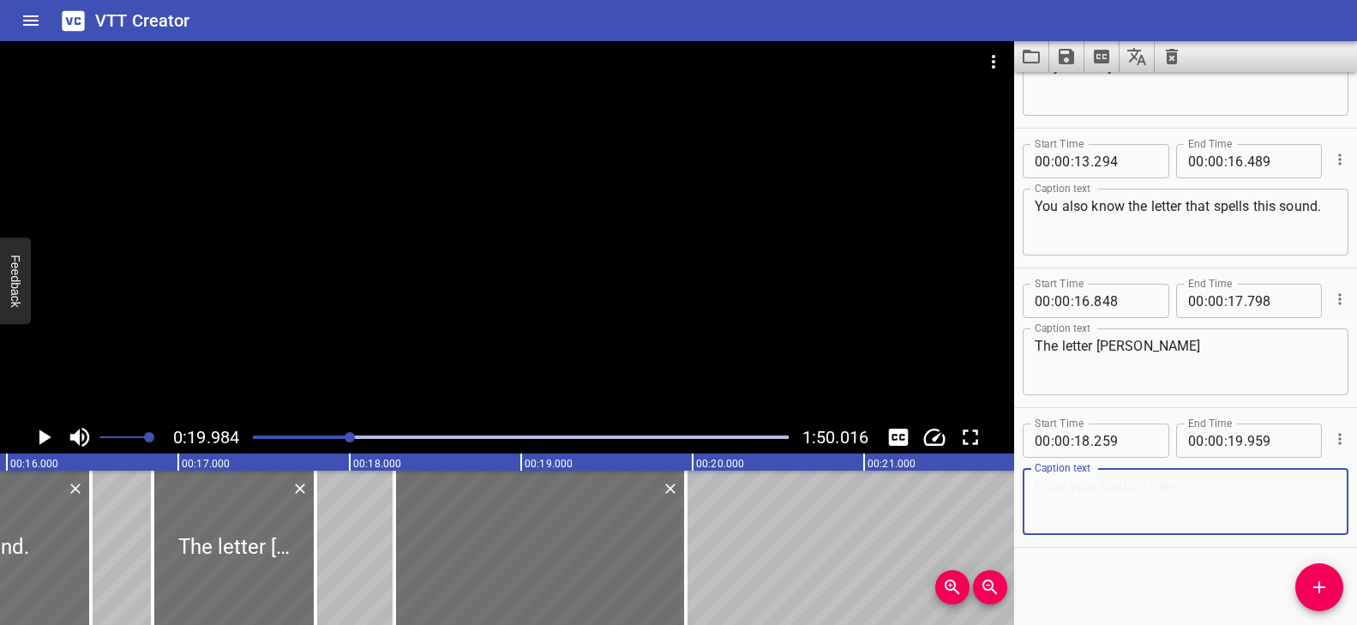
paste textarea "It makes the same sound."
type textarea "It makes the same sound."
click at [523, 333] on div at bounding box center [507, 231] width 1014 height 380
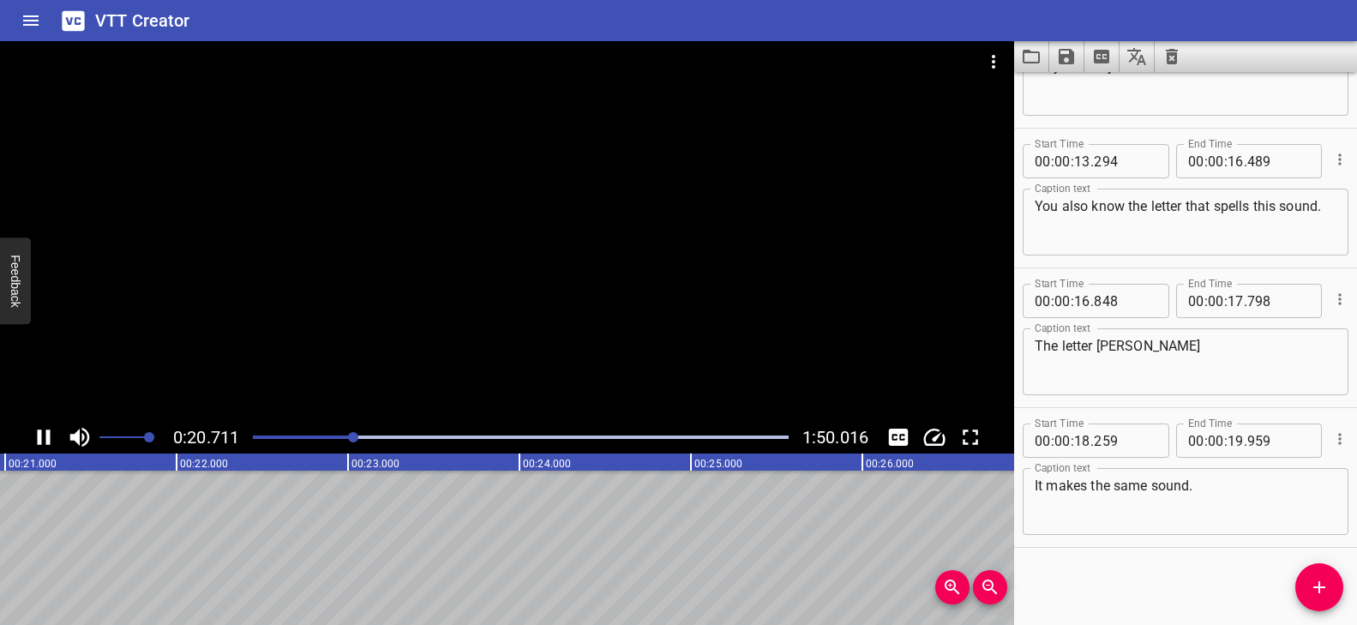
click at [345, 437] on div "Play progress" at bounding box center [86, 436] width 536 height 3
click at [339, 436] on div "Play progress" at bounding box center [92, 436] width 536 height 3
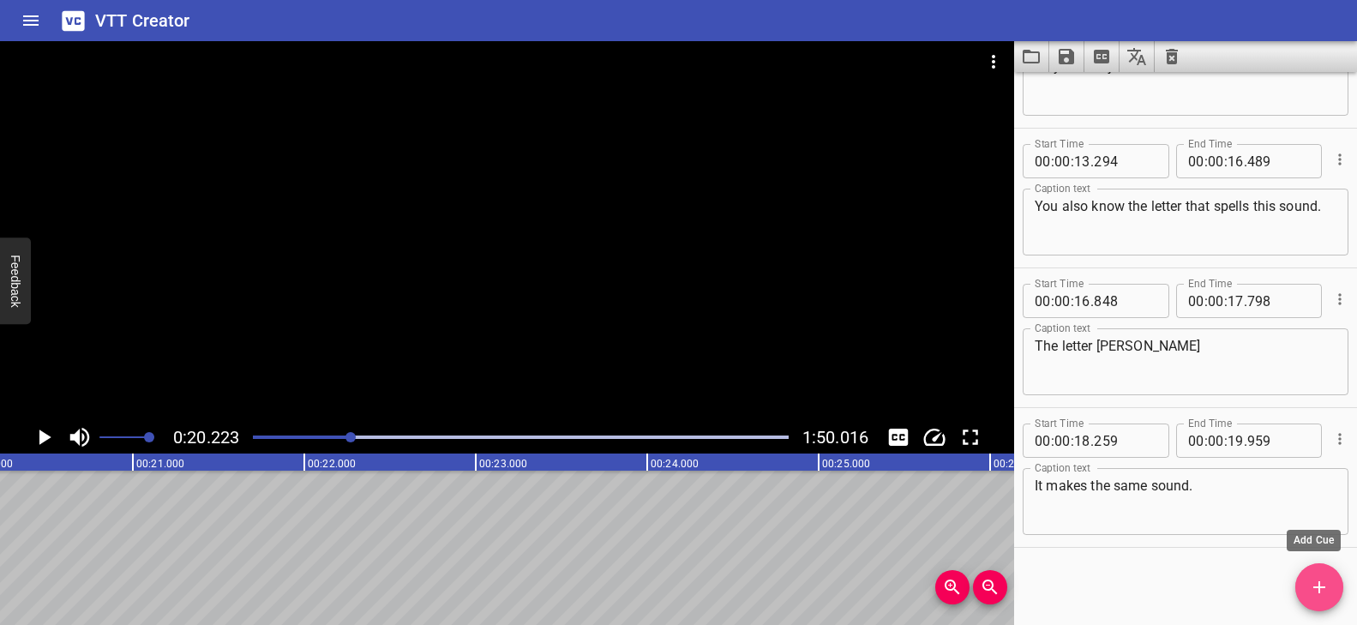
click at [1306, 590] on span "Add Cue" at bounding box center [1319, 587] width 48 height 21
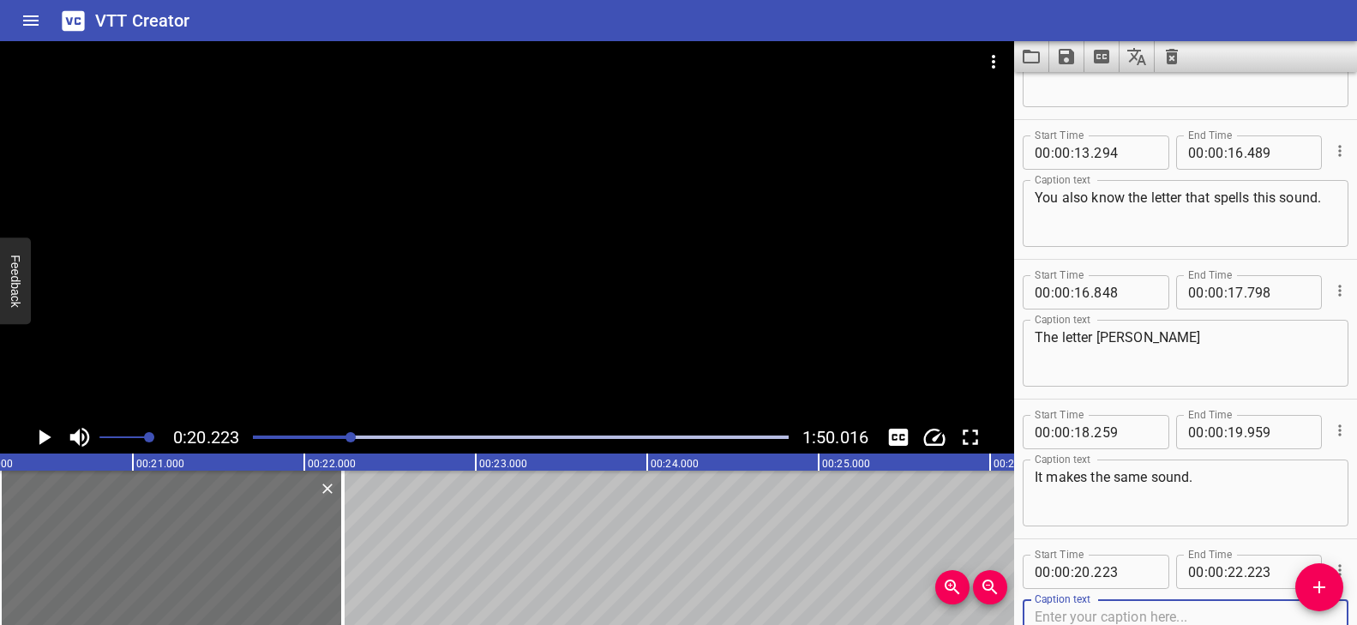
scroll to position [646, 0]
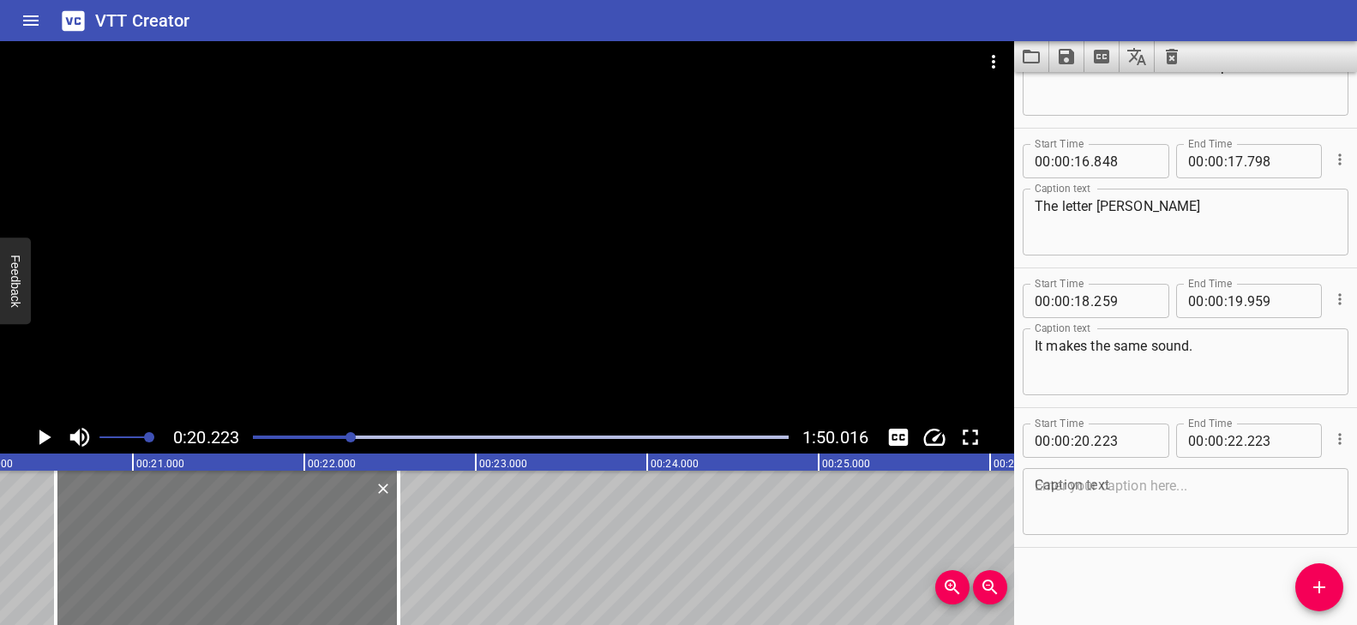
drag, startPoint x: 255, startPoint y: 581, endPoint x: 311, endPoint y: 582, distance: 56.6
click at [310, 586] on div at bounding box center [227, 548] width 343 height 154
type input "548"
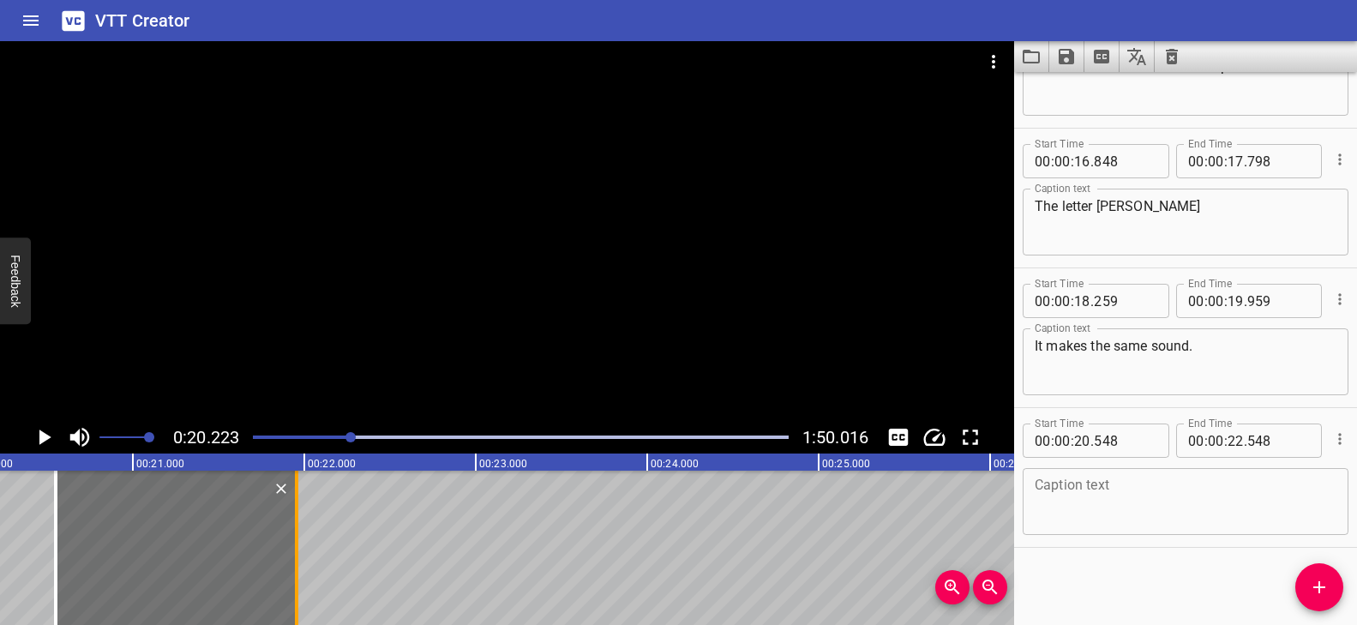
drag, startPoint x: 400, startPoint y: 526, endPoint x: 298, endPoint y: 537, distance: 102.5
click at [298, 537] on div at bounding box center [296, 548] width 17 height 154
type input "21"
type input "953"
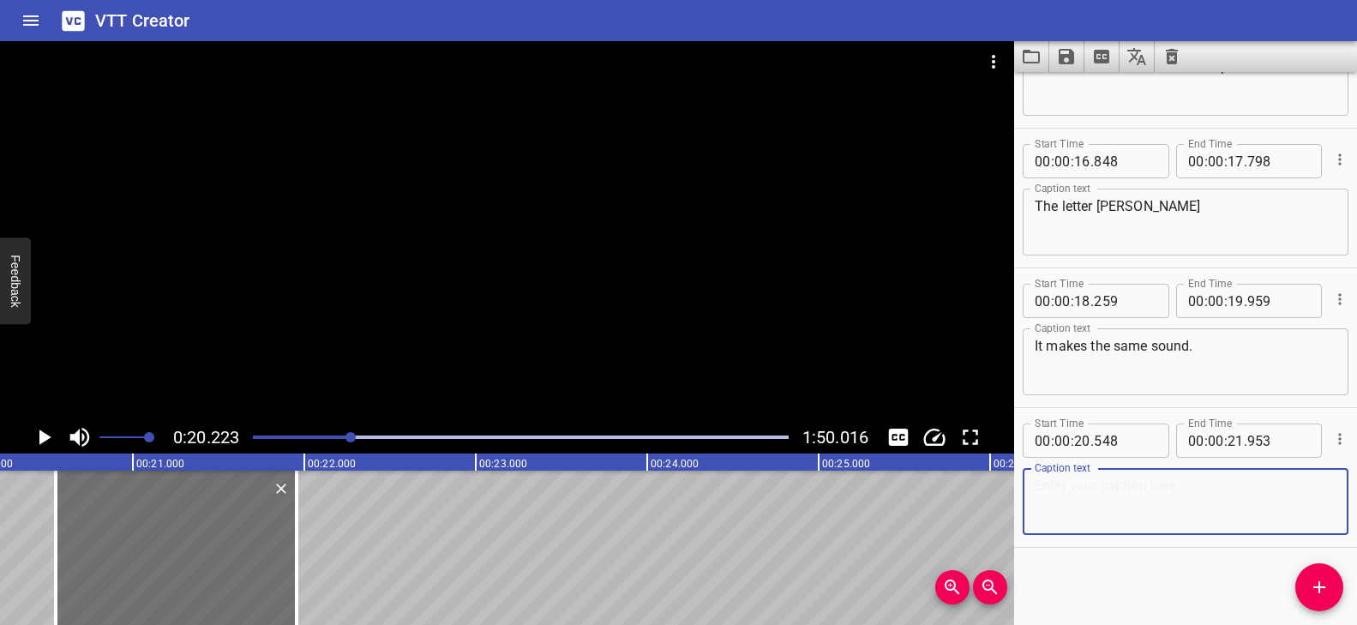
click at [1174, 495] on textarea at bounding box center [1186, 502] width 302 height 49
paste textarea "Let's say the sound again."
type textarea "Let's say the sound again."
click at [337, 435] on div "Play progress" at bounding box center [84, 436] width 536 height 3
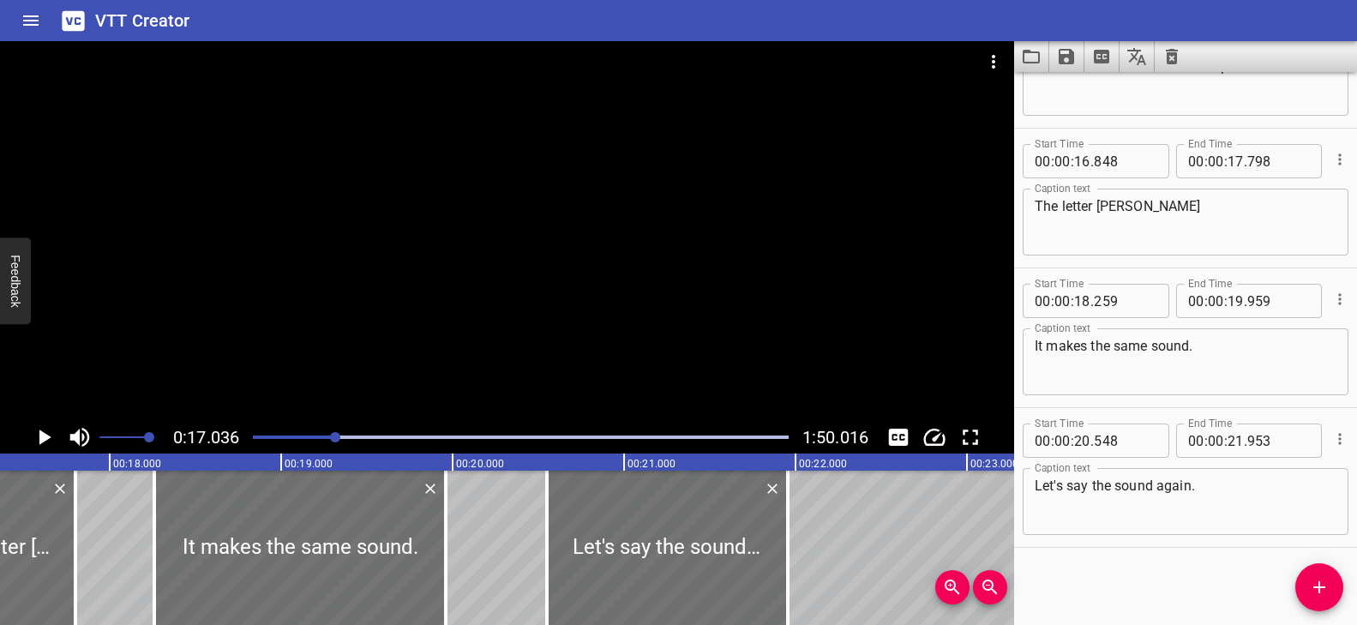
click at [435, 362] on div at bounding box center [507, 231] width 1014 height 380
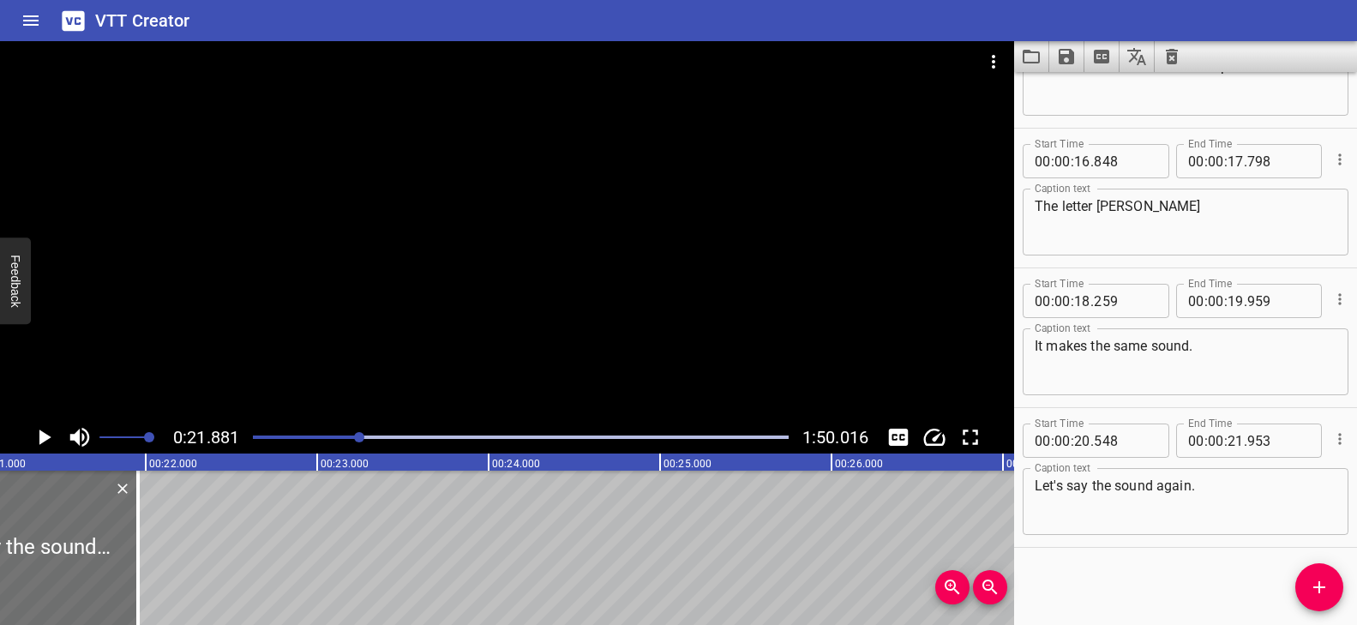
scroll to position [0, 3609]
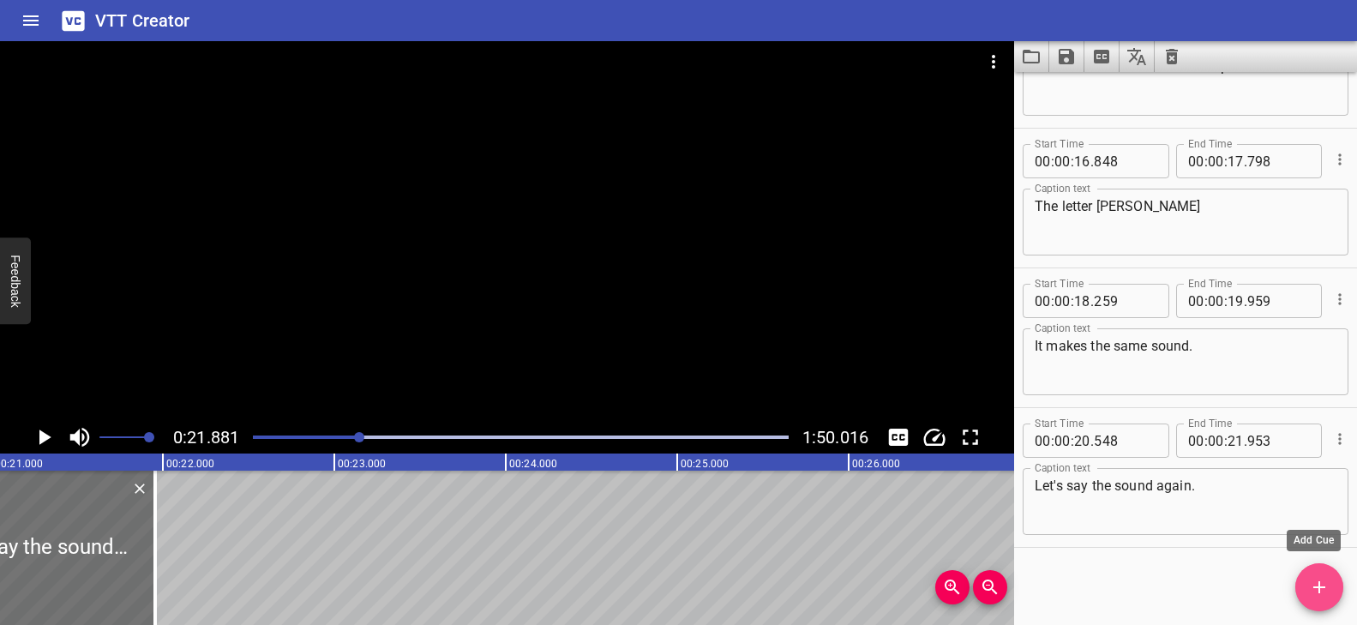
click at [1327, 586] on icon "Add Cue" at bounding box center [1319, 587] width 21 height 21
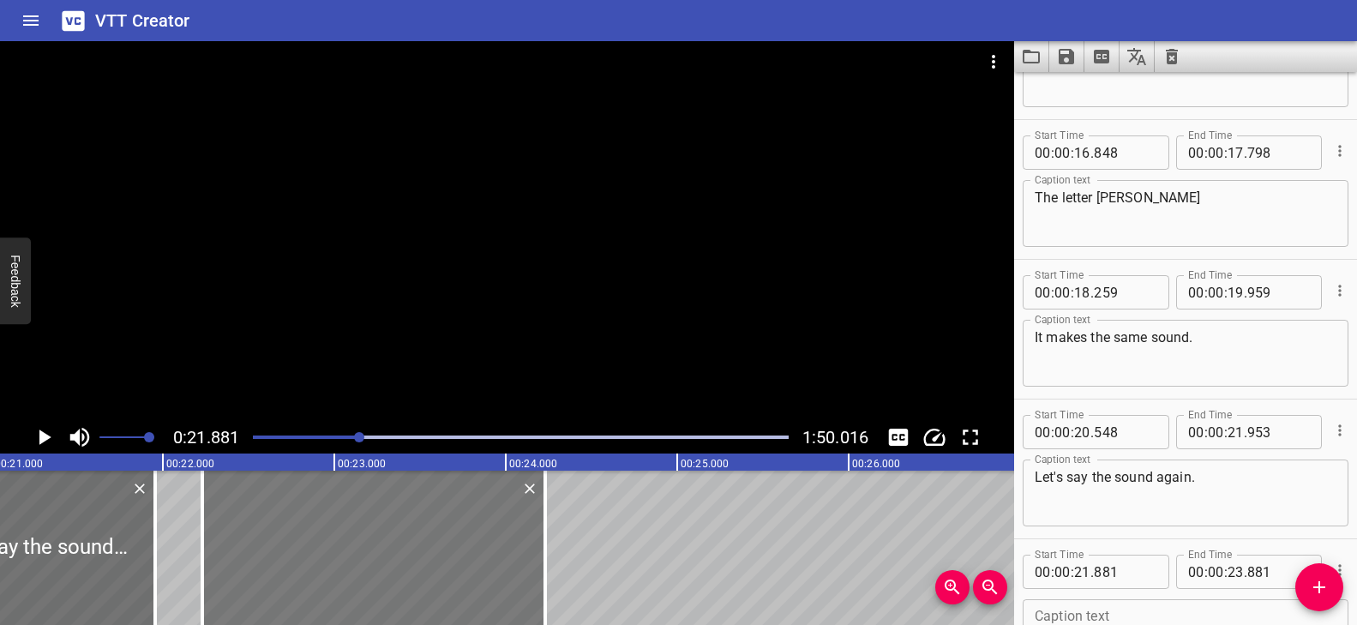
drag, startPoint x: 430, startPoint y: 538, endPoint x: 490, endPoint y: 543, distance: 60.2
click at [490, 543] on div at bounding box center [373, 548] width 343 height 154
type input "22"
type input "231"
type input "24"
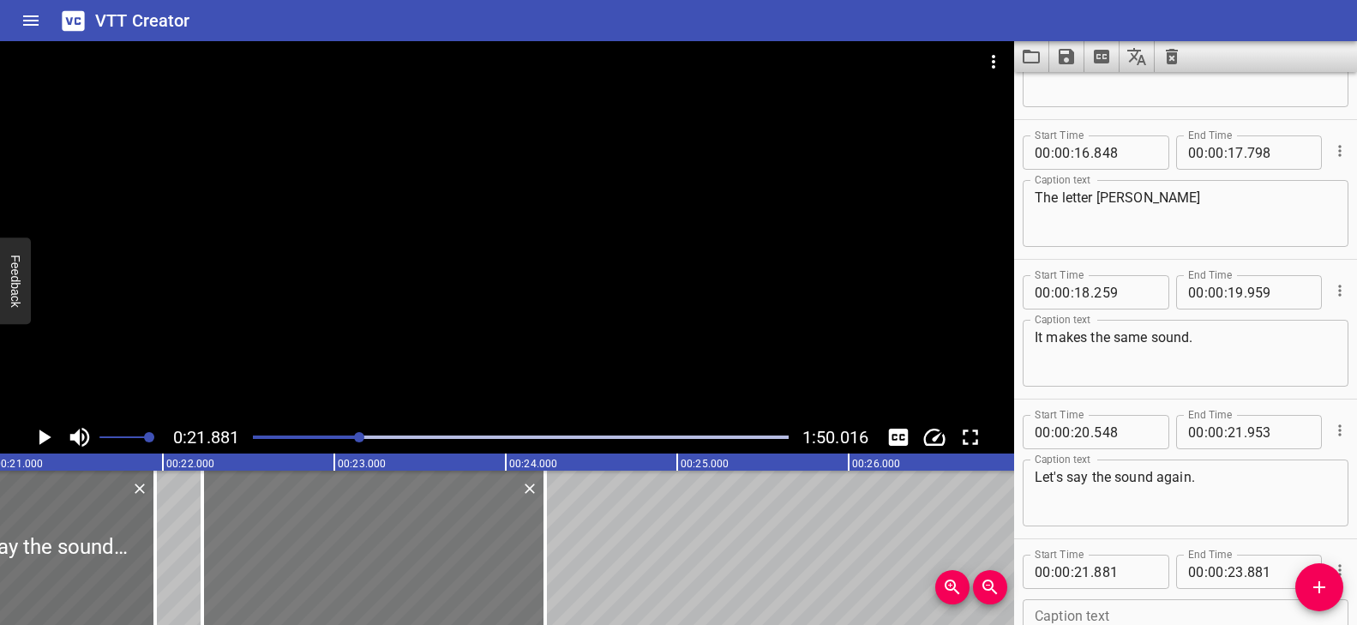
type input "231"
drag, startPoint x: 549, startPoint y: 514, endPoint x: 498, endPoint y: 526, distance: 51.8
click at [498, 526] on div at bounding box center [494, 548] width 17 height 154
type input "23"
type input "936"
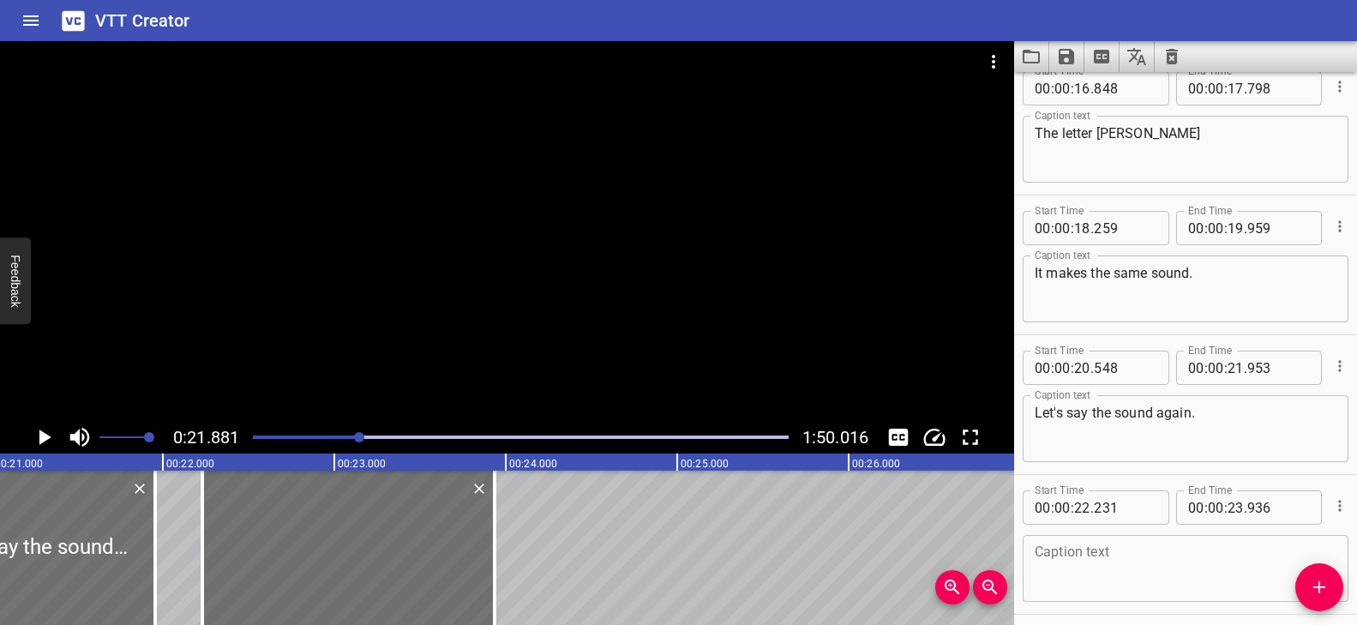
scroll to position [785, 0]
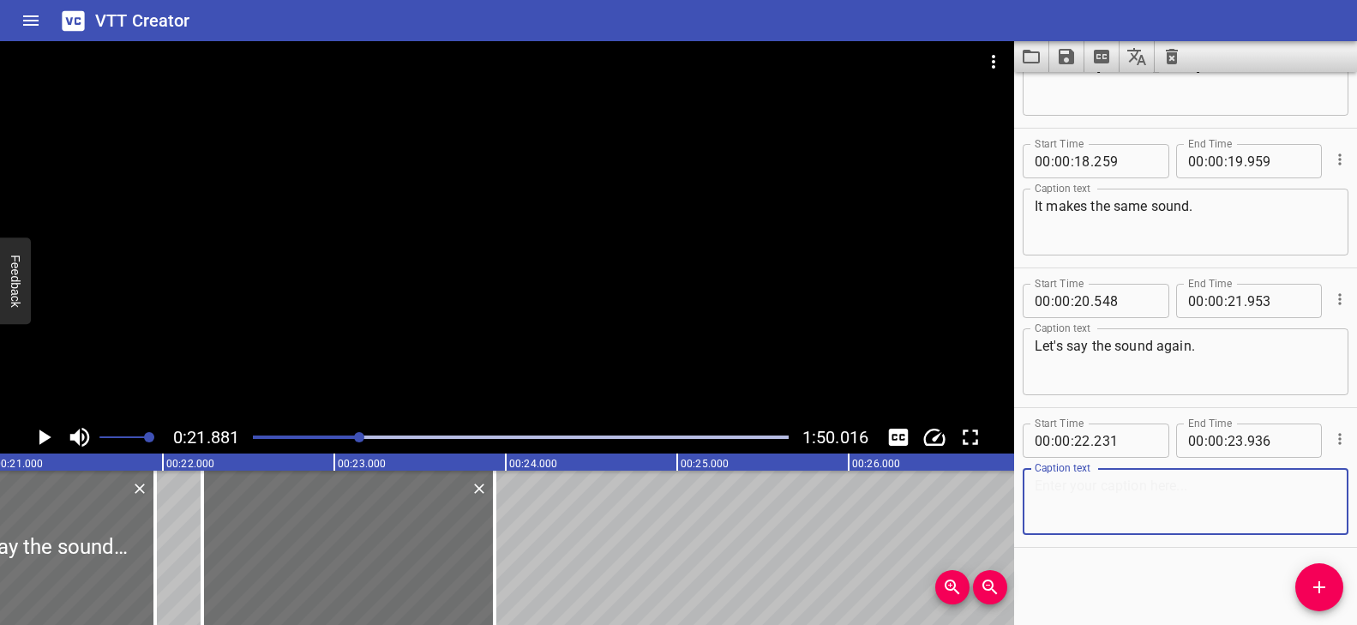
click at [1102, 507] on textarea at bounding box center [1186, 502] width 302 height 49
paste textarea "/j/"
type textarea "/j/ /j/"
click at [347, 438] on div "Play progress" at bounding box center [92, 436] width 536 height 3
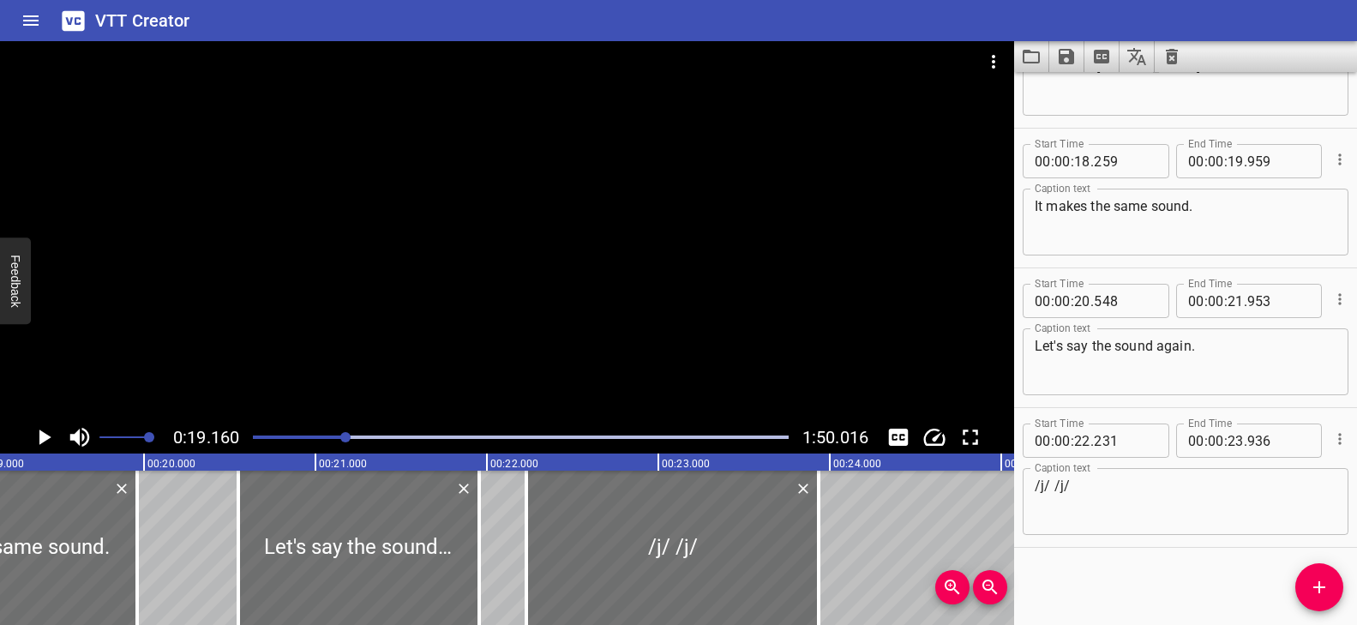
click at [472, 255] on div at bounding box center [507, 231] width 1014 height 380
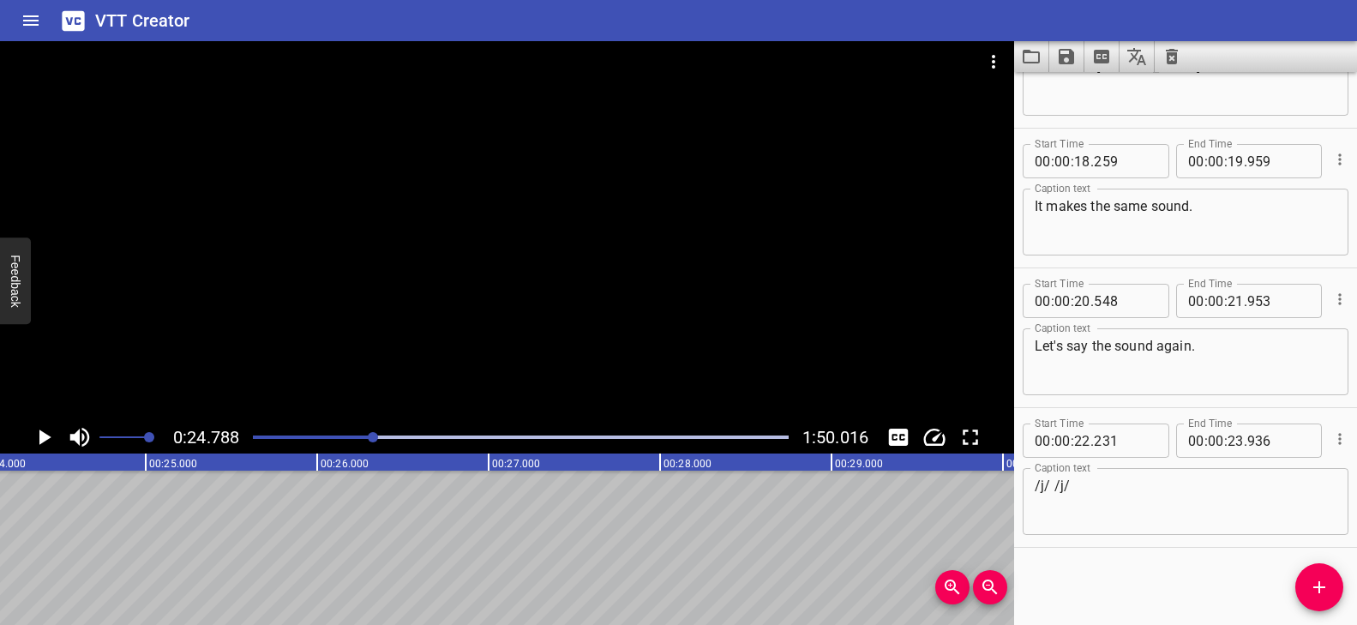
scroll to position [0, 4123]
click at [1309, 580] on icon "Add Cue" at bounding box center [1319, 587] width 21 height 21
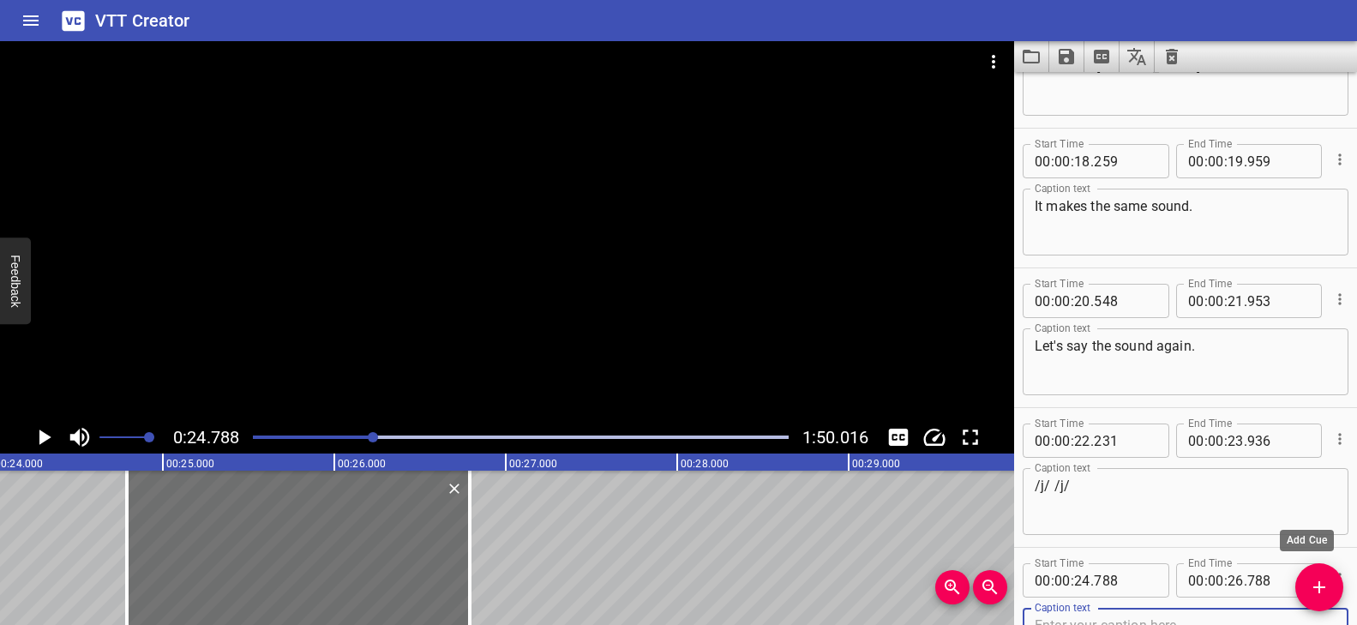
scroll to position [794, 0]
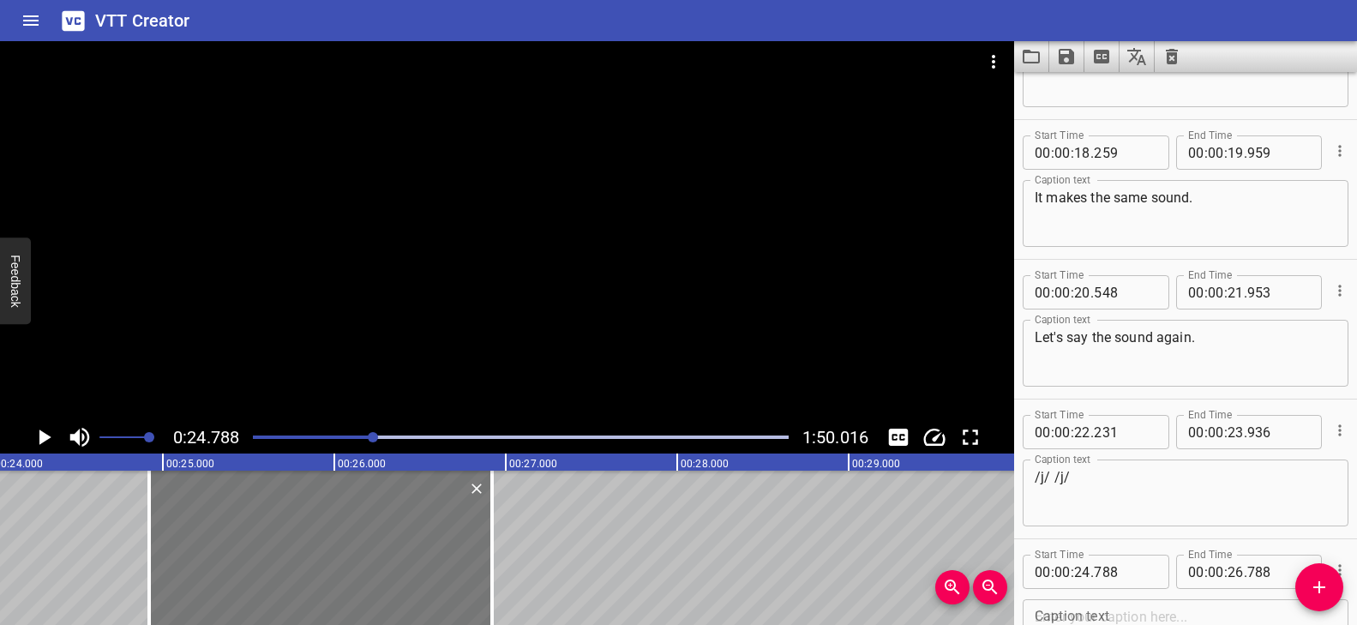
drag, startPoint x: 313, startPoint y: 520, endPoint x: 335, endPoint y: 521, distance: 22.4
click at [335, 521] on div at bounding box center [320, 548] width 343 height 154
type input "918"
drag, startPoint x: 491, startPoint y: 505, endPoint x: 528, endPoint y: 526, distance: 42.2
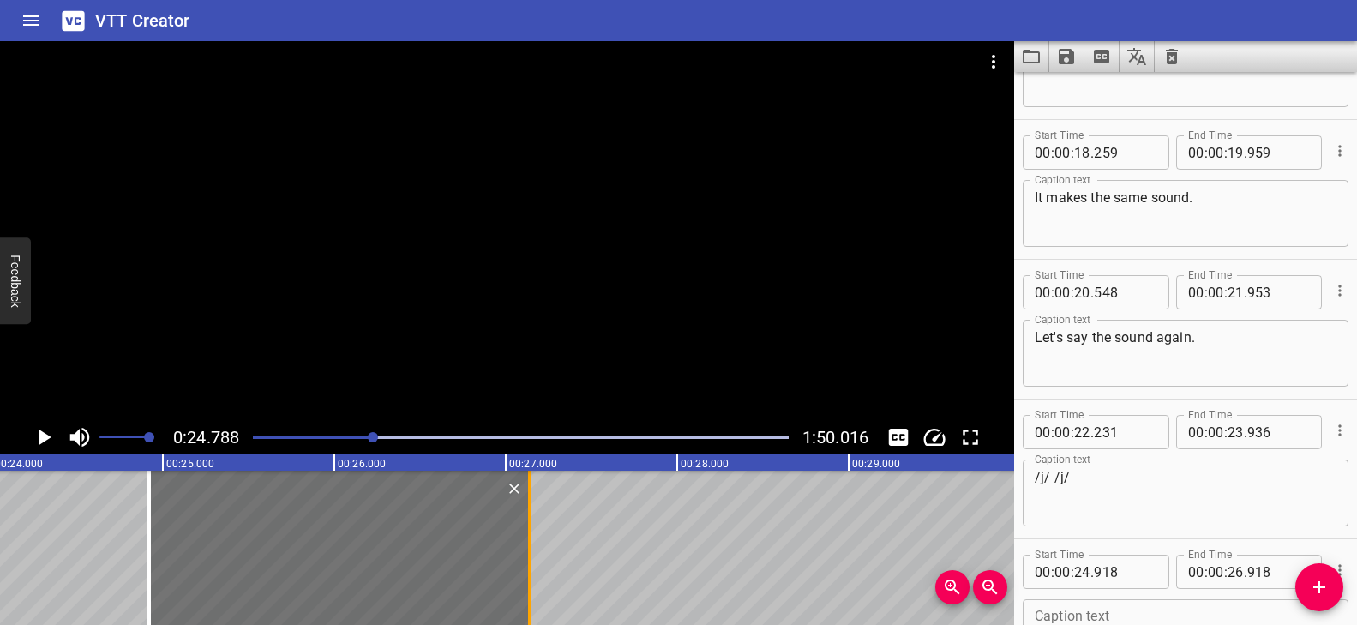
click at [528, 526] on div at bounding box center [529, 548] width 3 height 154
type input "27"
type input "138"
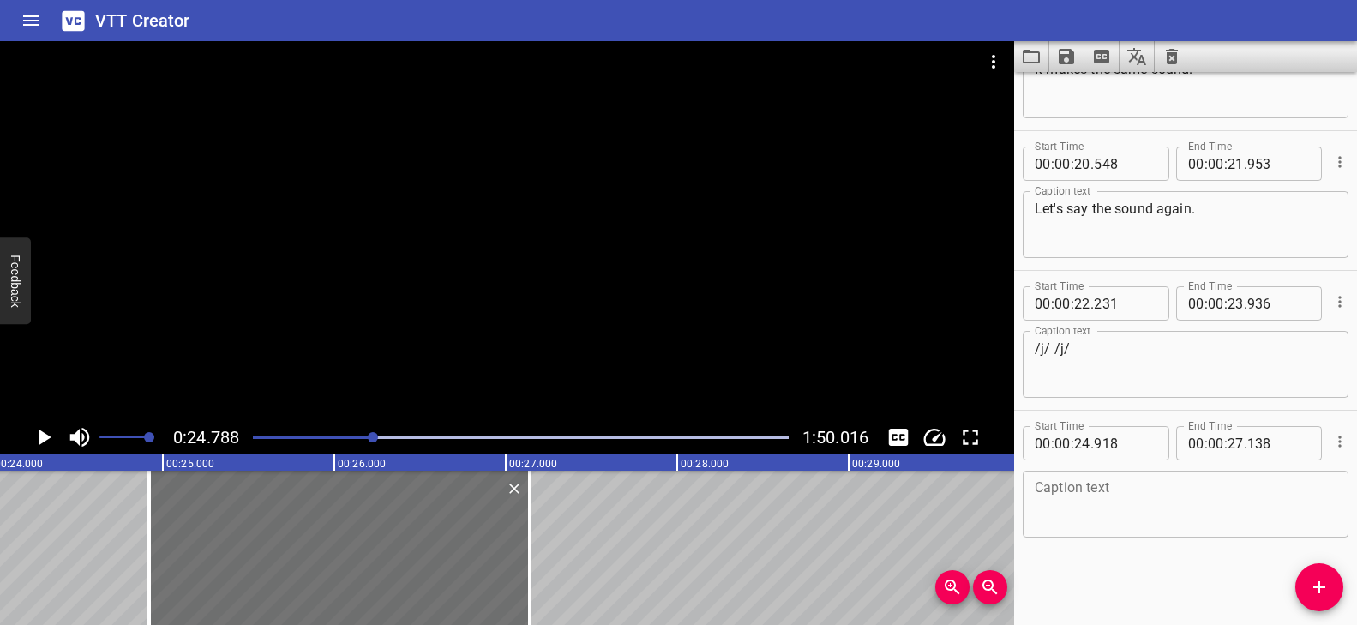
scroll to position [925, 0]
click at [1064, 487] on textarea at bounding box center [1186, 502] width 302 height 49
paste textarea "You will find the letters"
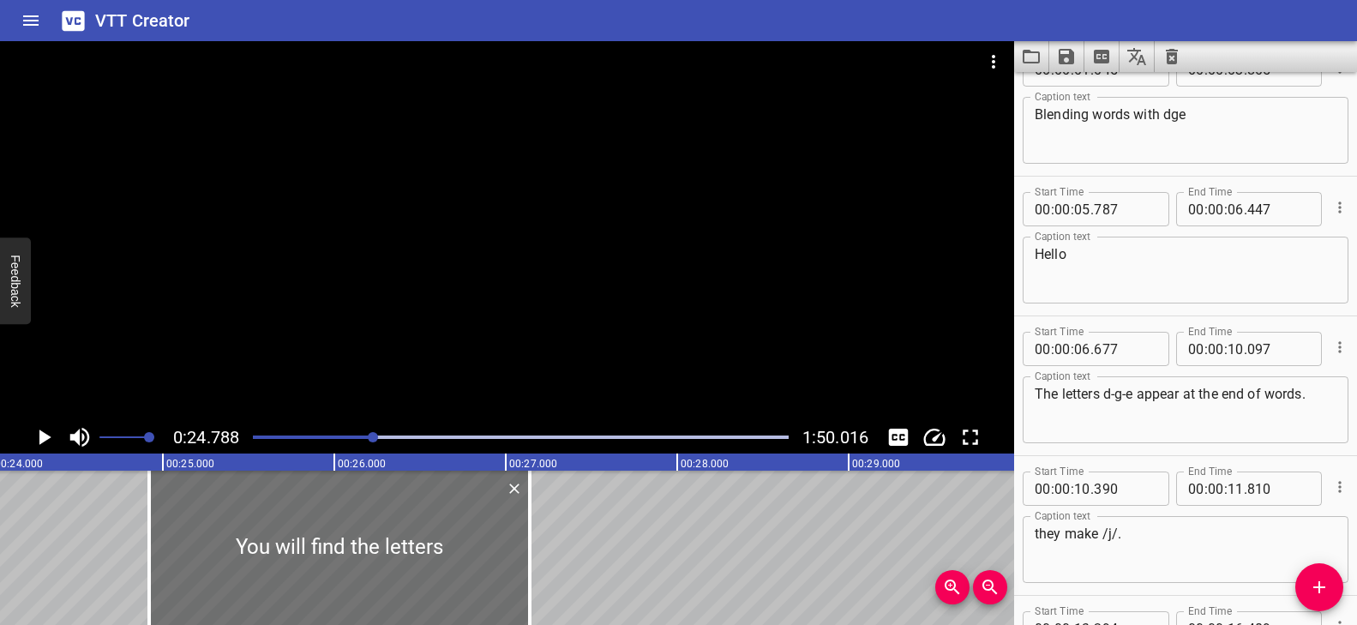
scroll to position [176, 0]
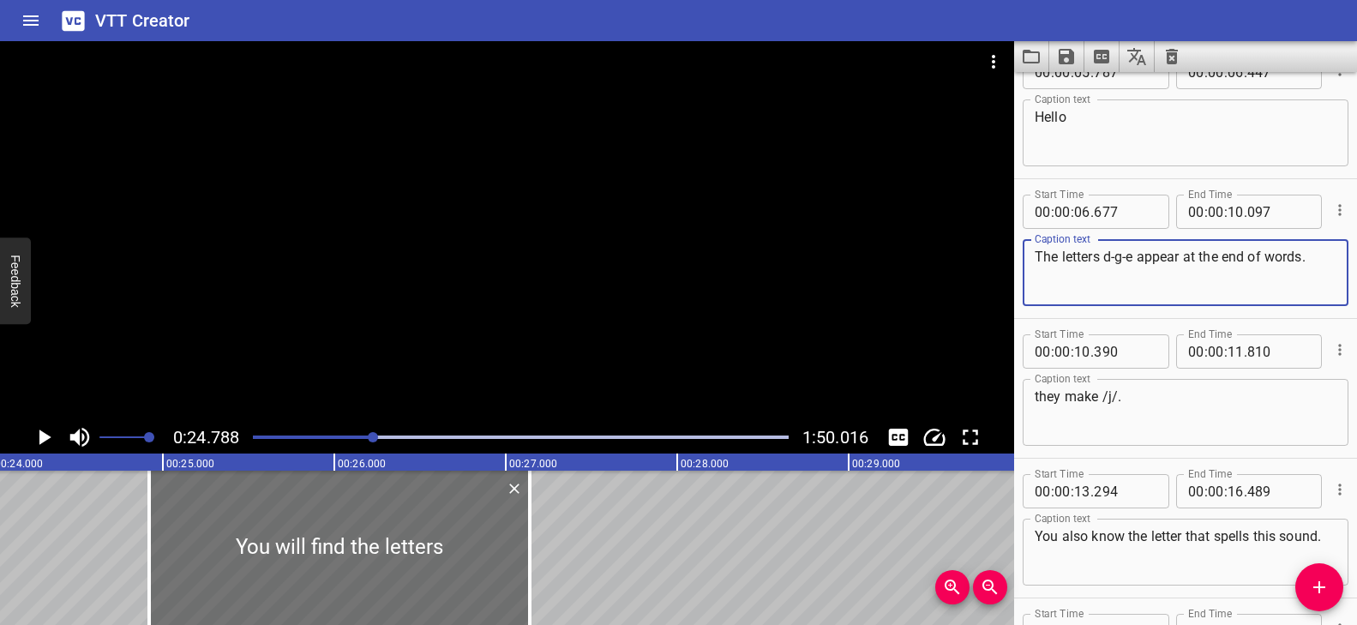
drag, startPoint x: 1135, startPoint y: 255, endPoint x: 1106, endPoint y: 254, distance: 29.2
click at [1106, 254] on textarea "The letters d-g-e appear at the end of words." at bounding box center [1186, 273] width 302 height 49
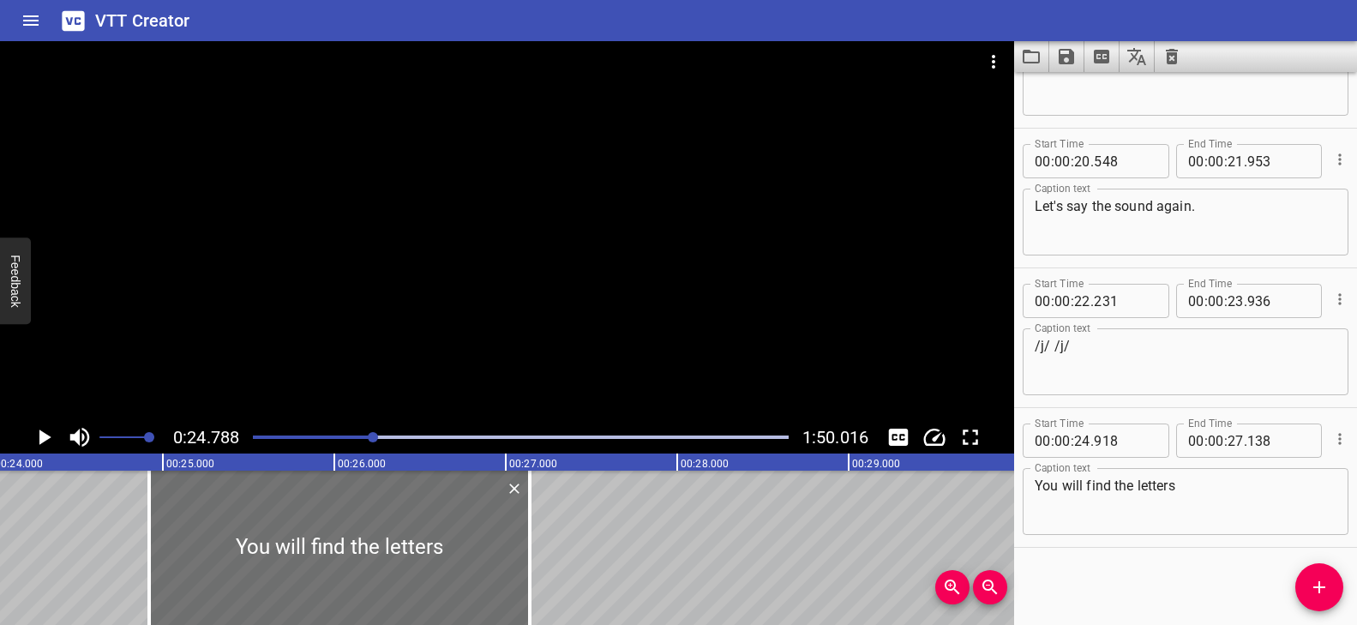
click at [1195, 476] on div "You will find the letters Caption text" at bounding box center [1186, 501] width 326 height 67
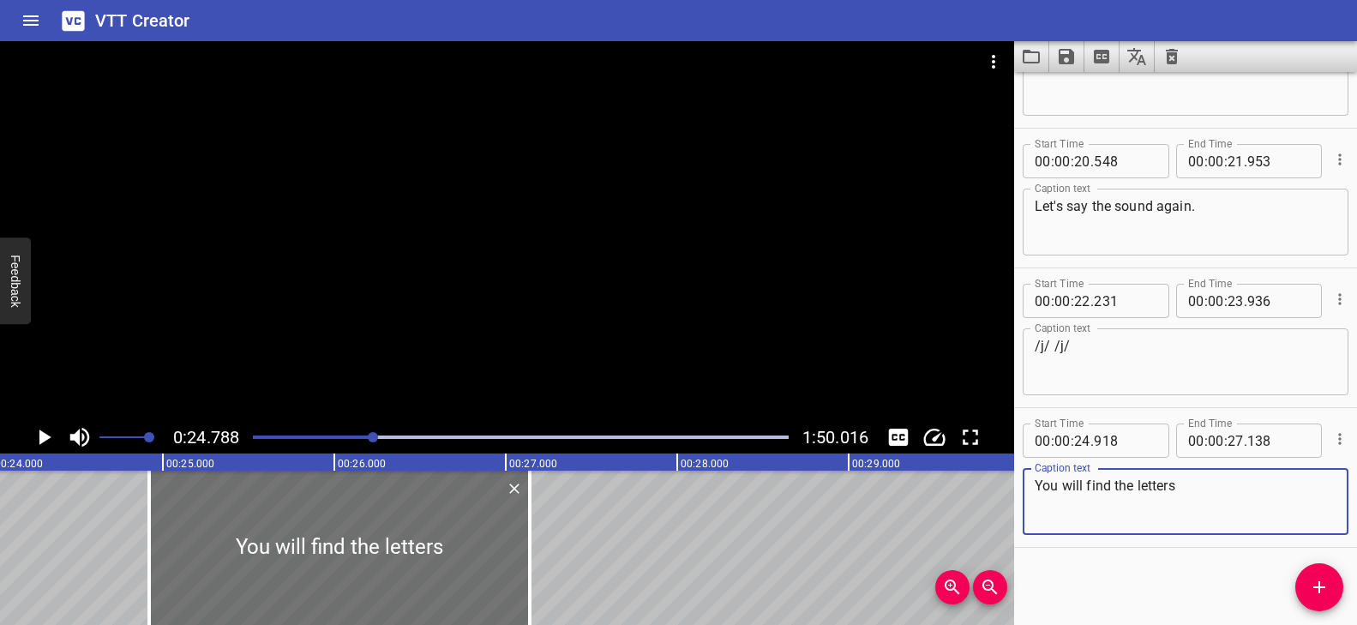
paste textarea "d-g-e"
paste textarea "at the end of many words."
type textarea "You will find the letters d-g-e at the end of many words."
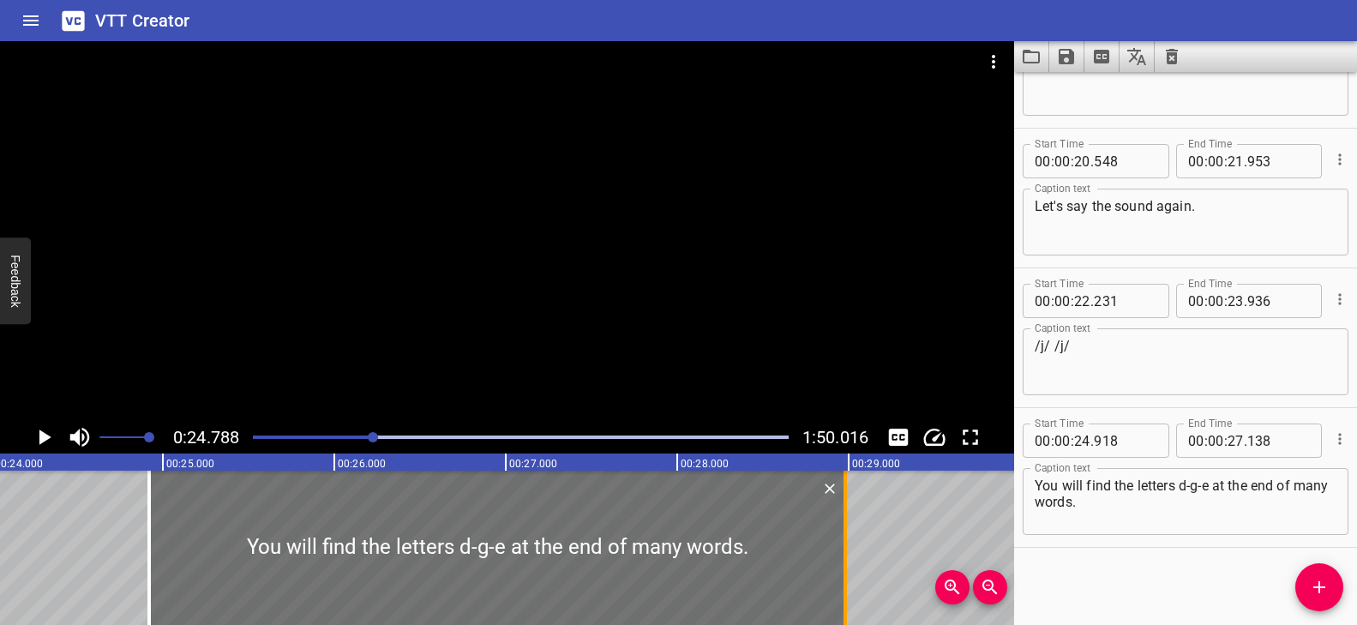
drag, startPoint x: 532, startPoint y: 496, endPoint x: 847, endPoint y: 509, distance: 315.8
click at [847, 509] on div at bounding box center [845, 548] width 17 height 154
type input "28"
type input "978"
click at [362, 437] on div "Play progress" at bounding box center [106, 436] width 536 height 3
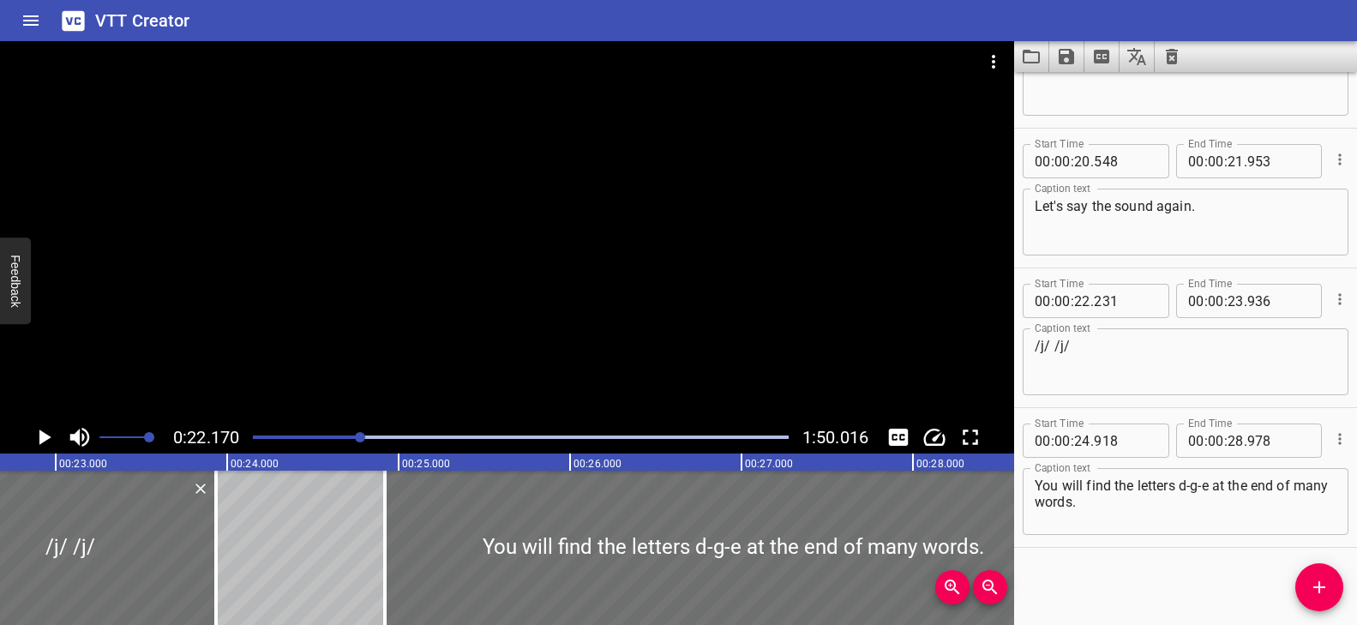
click at [478, 349] on div at bounding box center [507, 231] width 1014 height 380
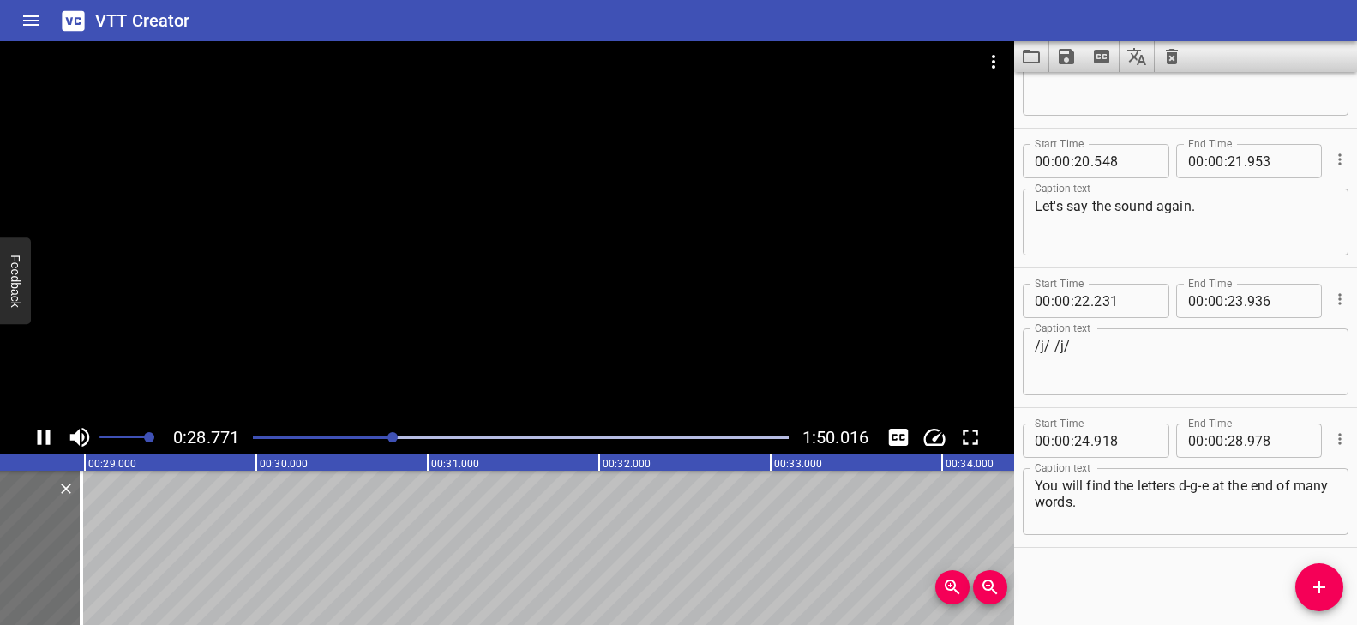
click at [596, 343] on div at bounding box center [507, 231] width 1014 height 380
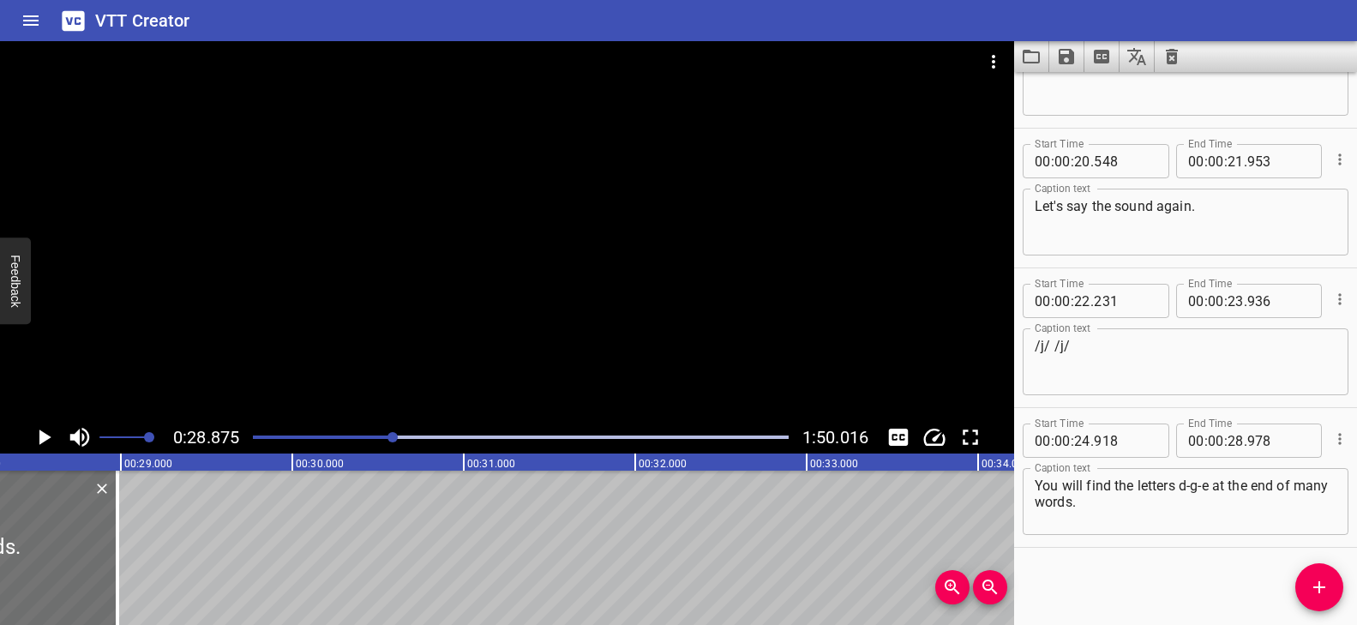
scroll to position [0, 4782]
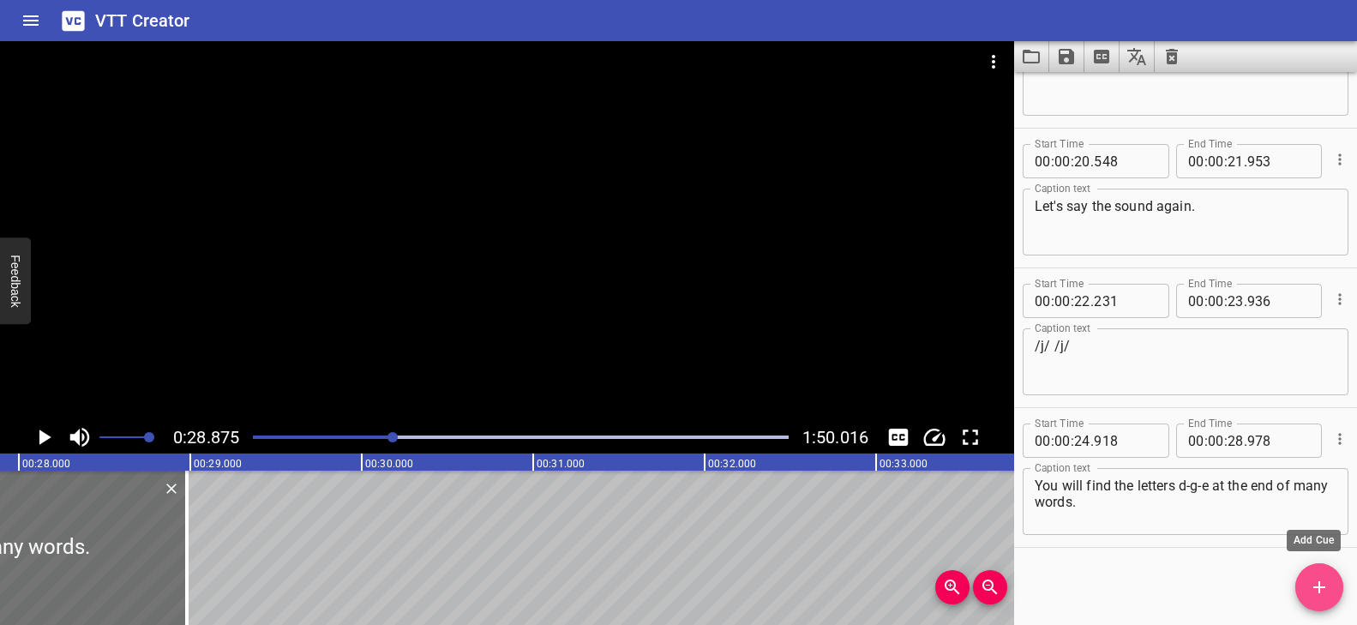
click at [1316, 586] on icon "Add Cue" at bounding box center [1319, 587] width 12 height 12
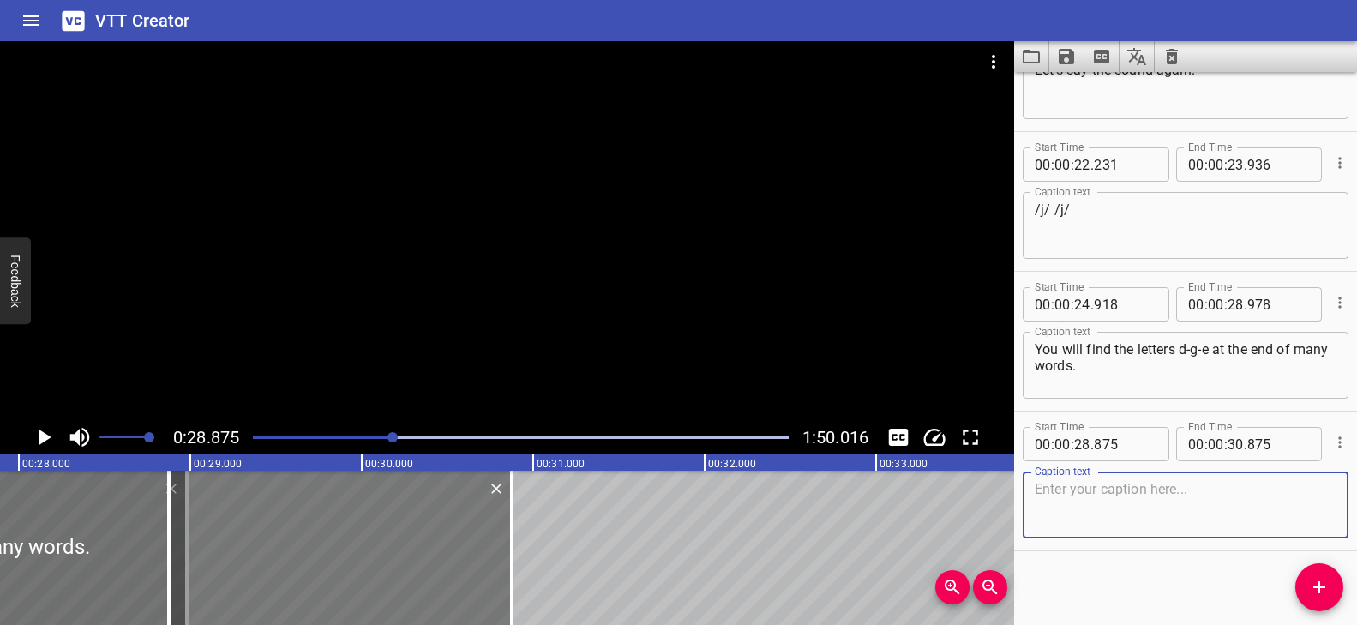
scroll to position [1065, 0]
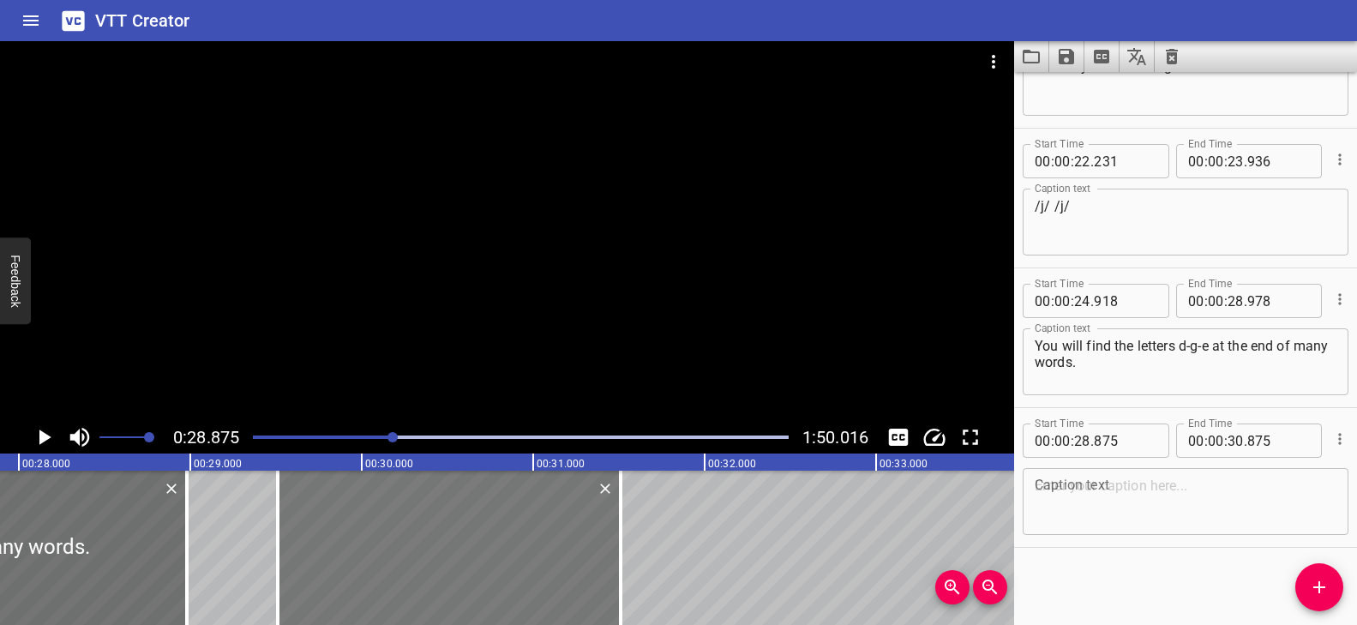
drag, startPoint x: 375, startPoint y: 556, endPoint x: 480, endPoint y: 569, distance: 106.3
click at [480, 569] on div at bounding box center [449, 548] width 343 height 154
type input "29"
type input "510"
type input "31"
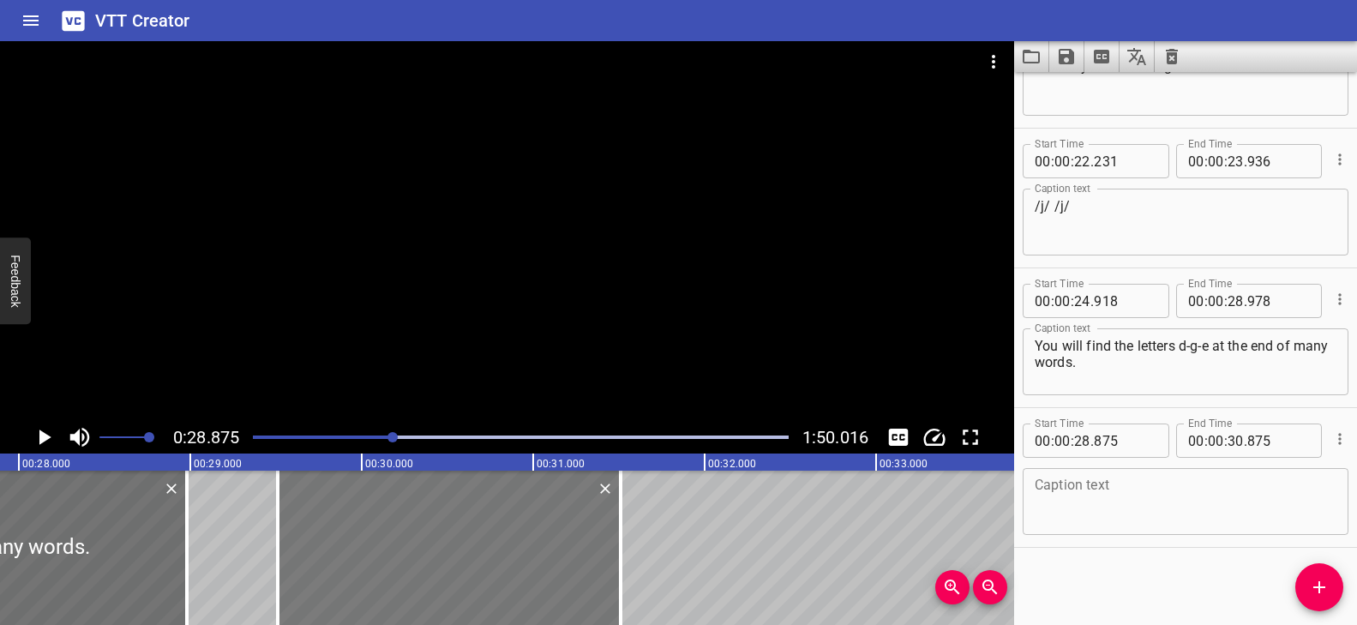
type input "510"
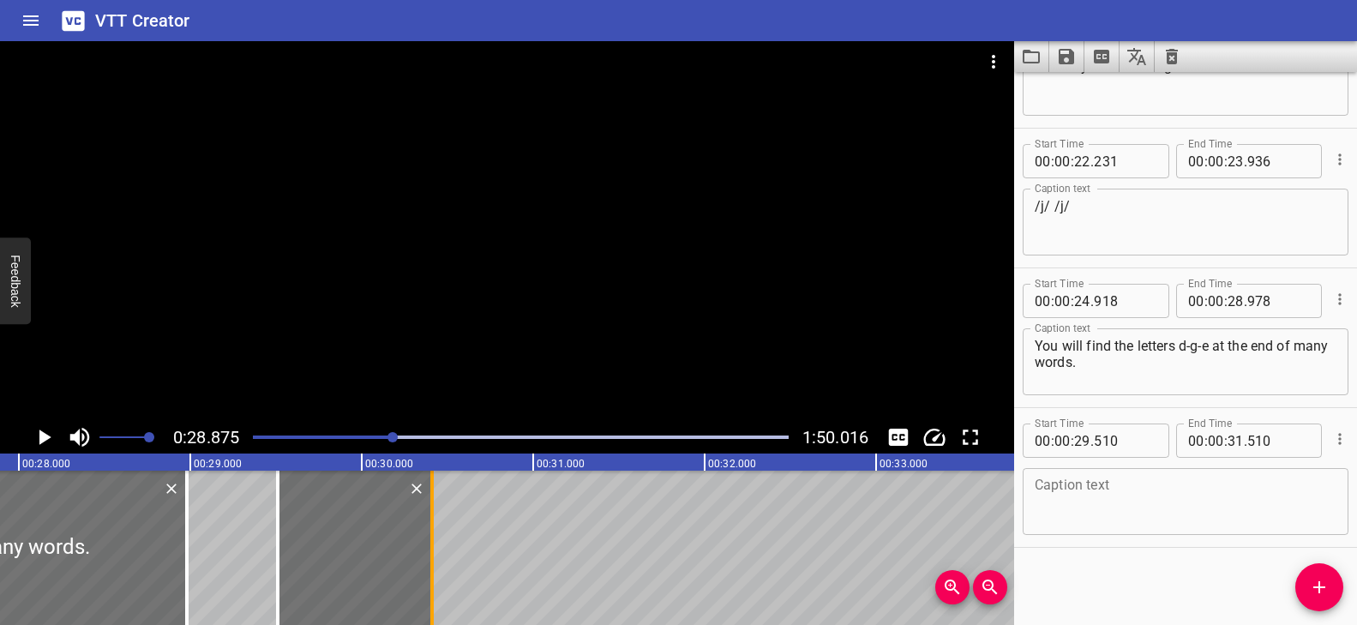
drag, startPoint x: 621, startPoint y: 534, endPoint x: 432, endPoint y: 538, distance: 188.6
click at [432, 538] on div at bounding box center [431, 548] width 3 height 154
type input "30"
type input "410"
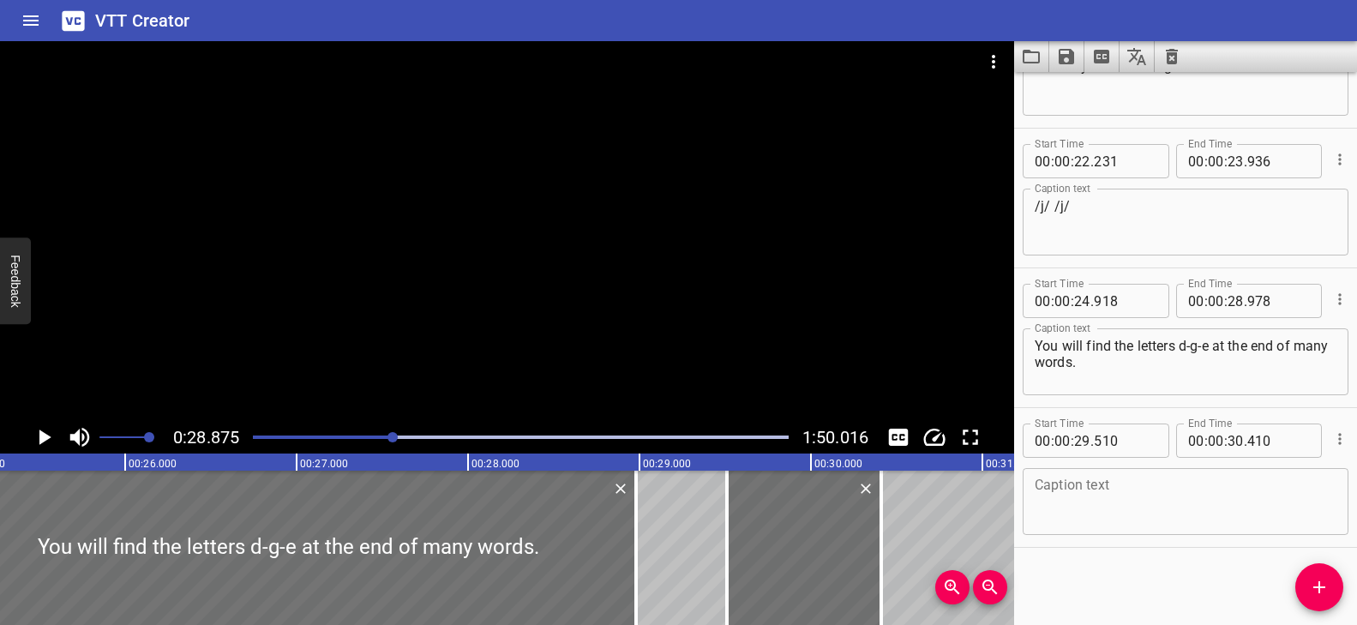
scroll to position [0, 4229]
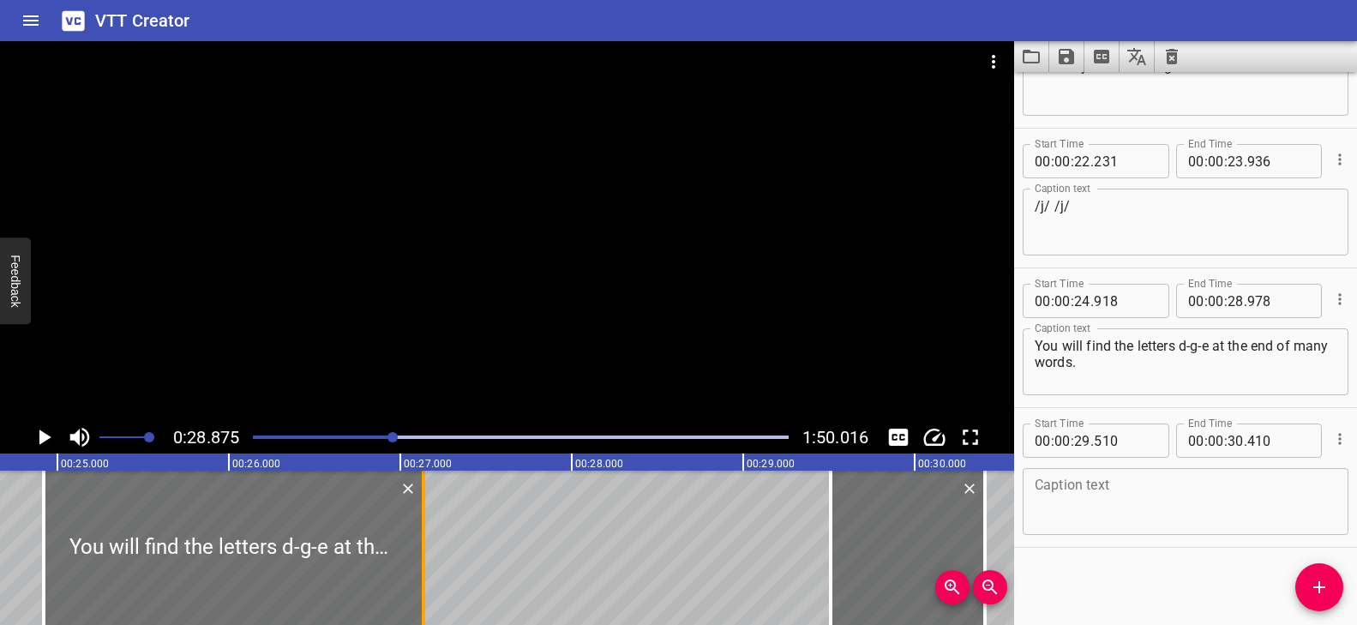
drag, startPoint x: 739, startPoint y: 519, endPoint x: 423, endPoint y: 542, distance: 317.2
click at [423, 542] on div at bounding box center [423, 548] width 3 height 154
type input "27"
type input "133"
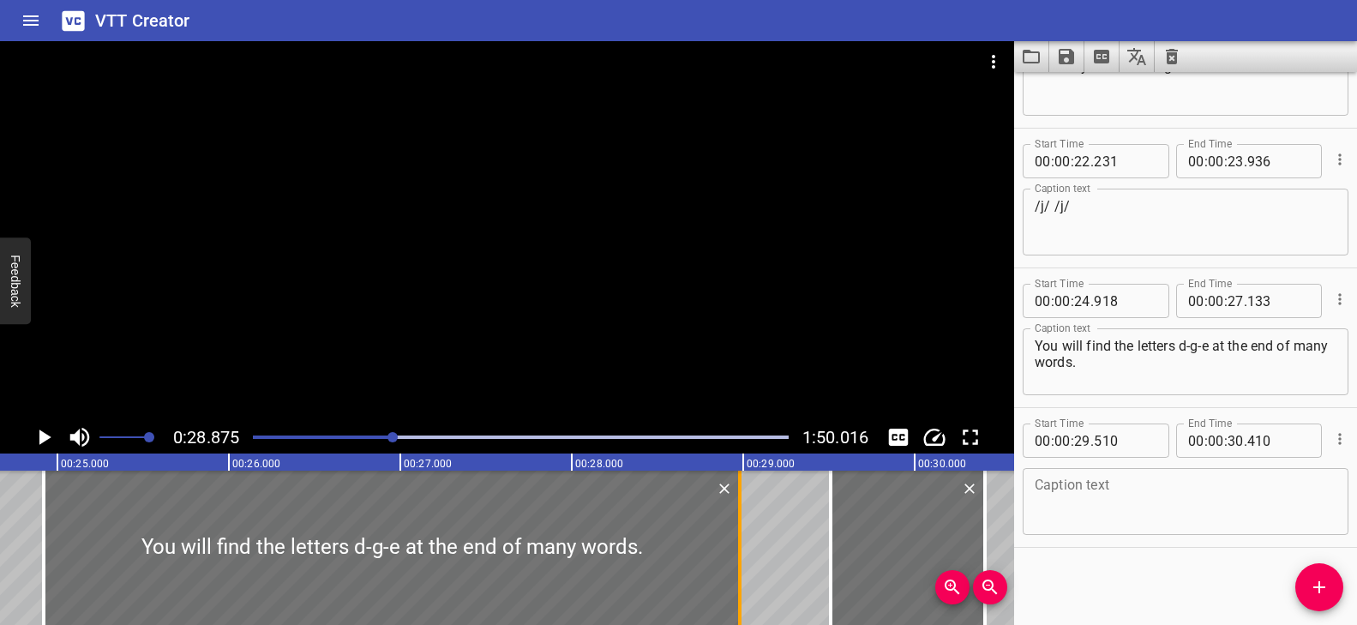
drag, startPoint x: 423, startPoint y: 542, endPoint x: 739, endPoint y: 543, distance: 316.3
click at [739, 543] on div at bounding box center [739, 548] width 3 height 154
type input "28"
type input "978"
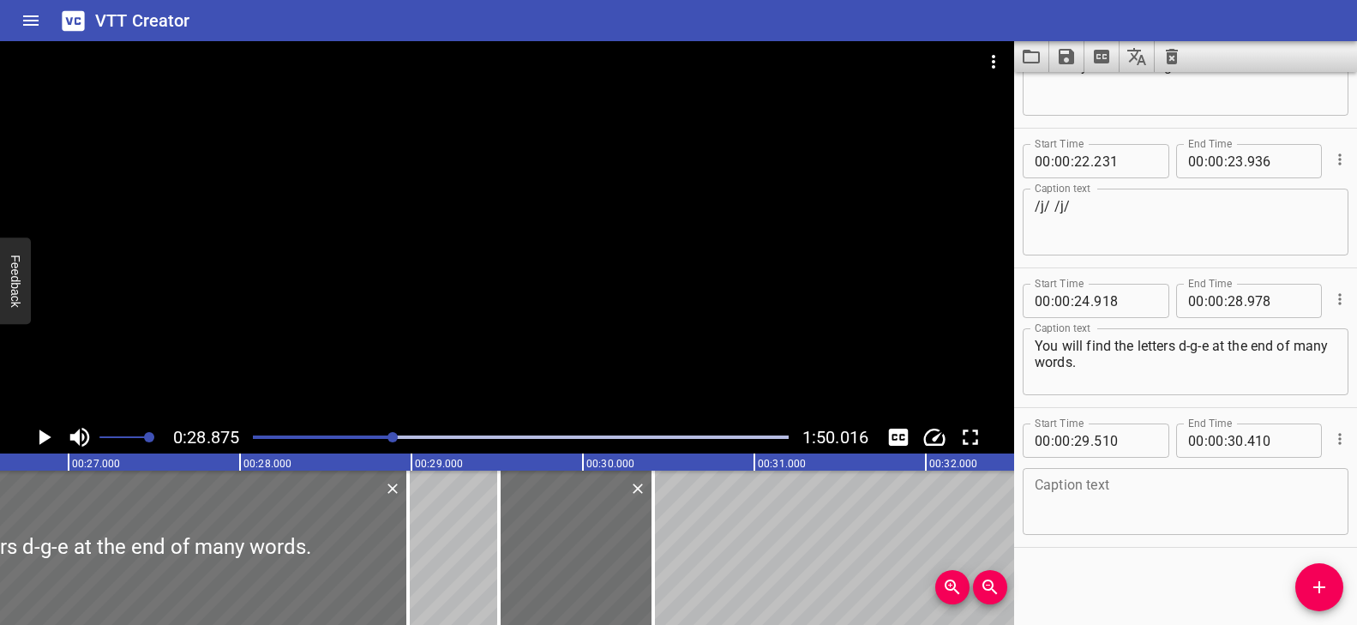
scroll to position [0, 4579]
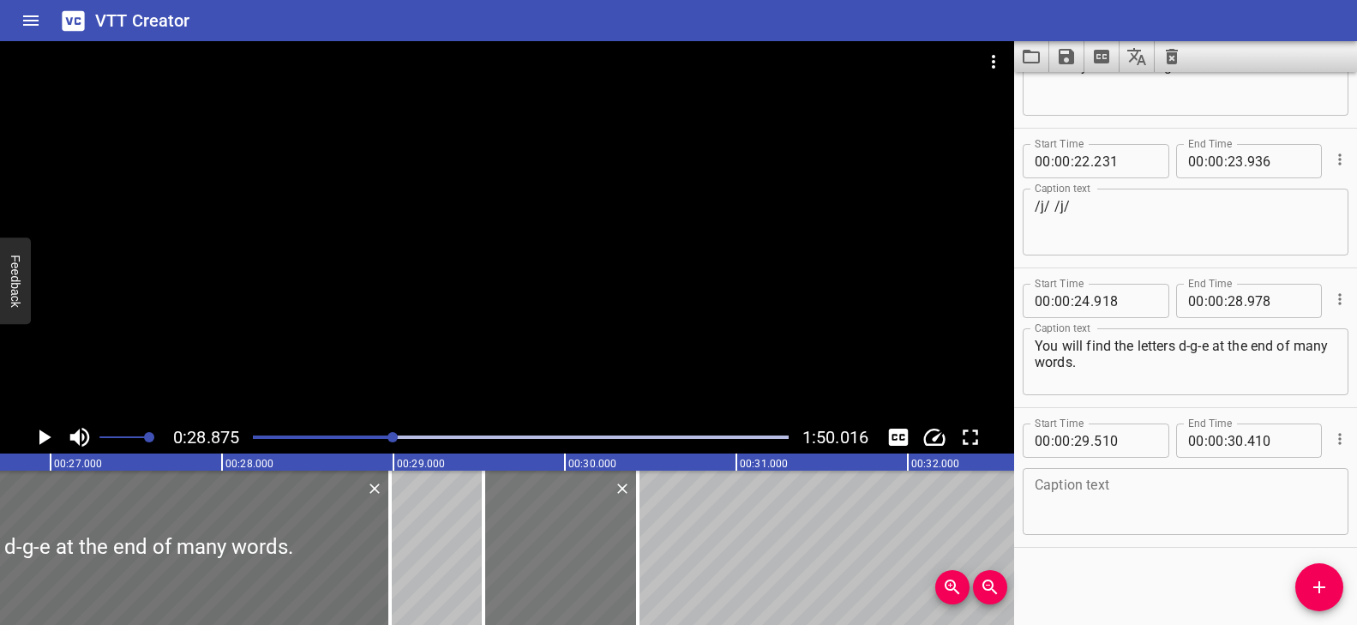
click at [594, 538] on div at bounding box center [561, 548] width 154 height 154
type input "525"
type input "425"
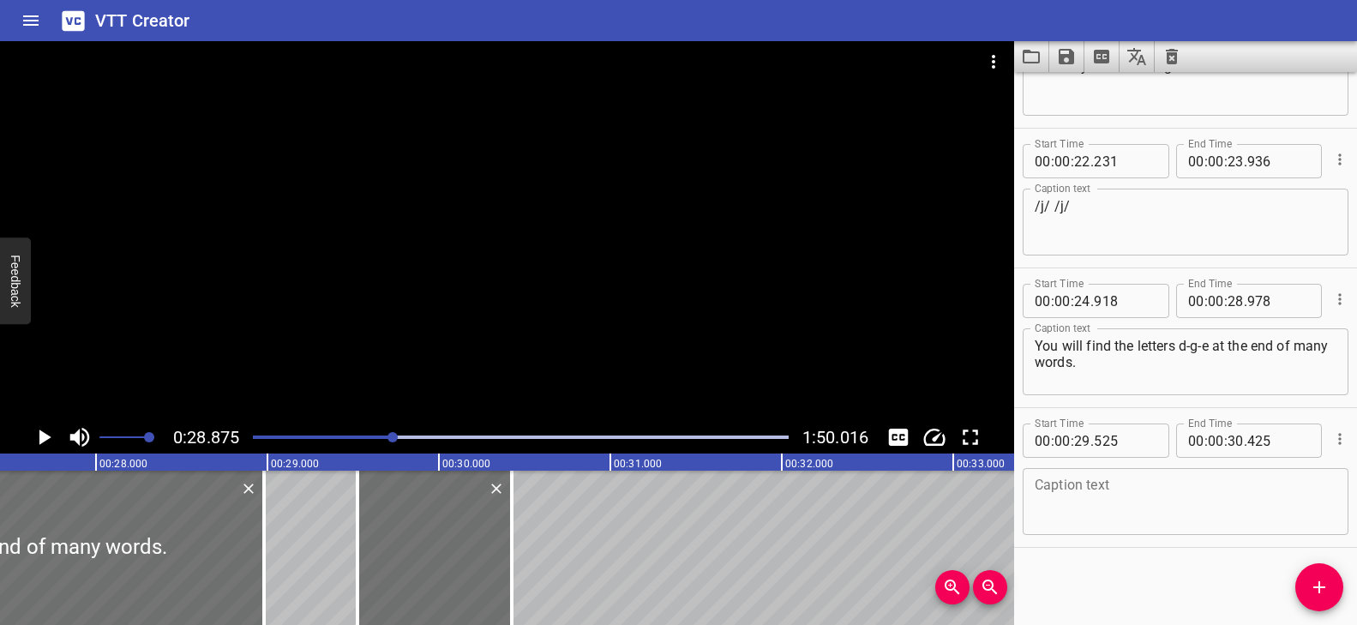
scroll to position [0, 4739]
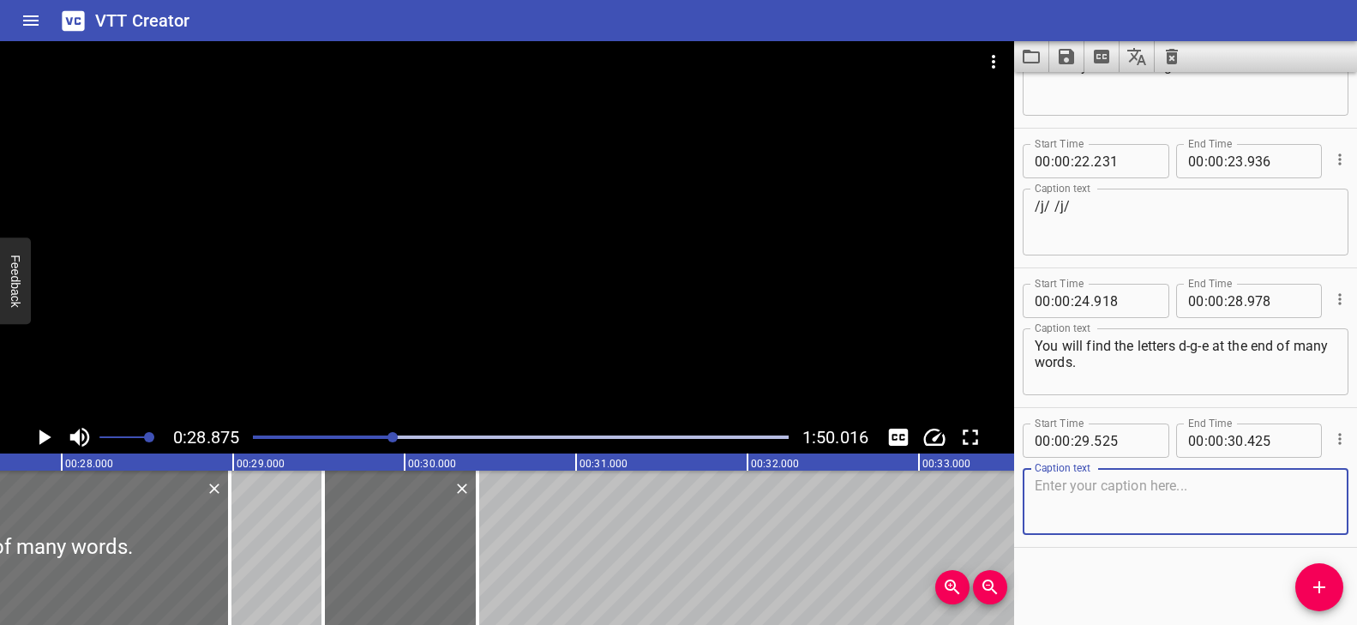
click at [1069, 502] on textarea at bounding box center [1186, 502] width 302 height 49
paste textarea "Let’s try some!"
type textarea "Let’s try some!"
click at [387, 440] on div at bounding box center [521, 437] width 556 height 24
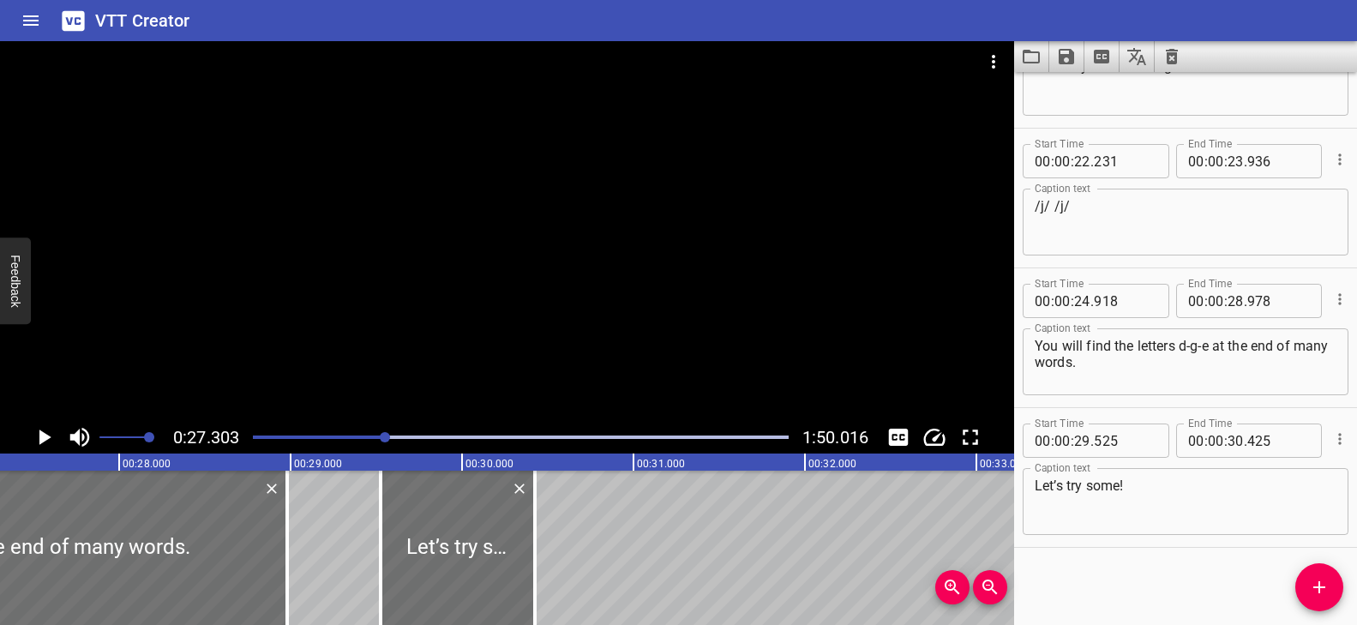
click at [484, 341] on div at bounding box center [507, 231] width 1014 height 380
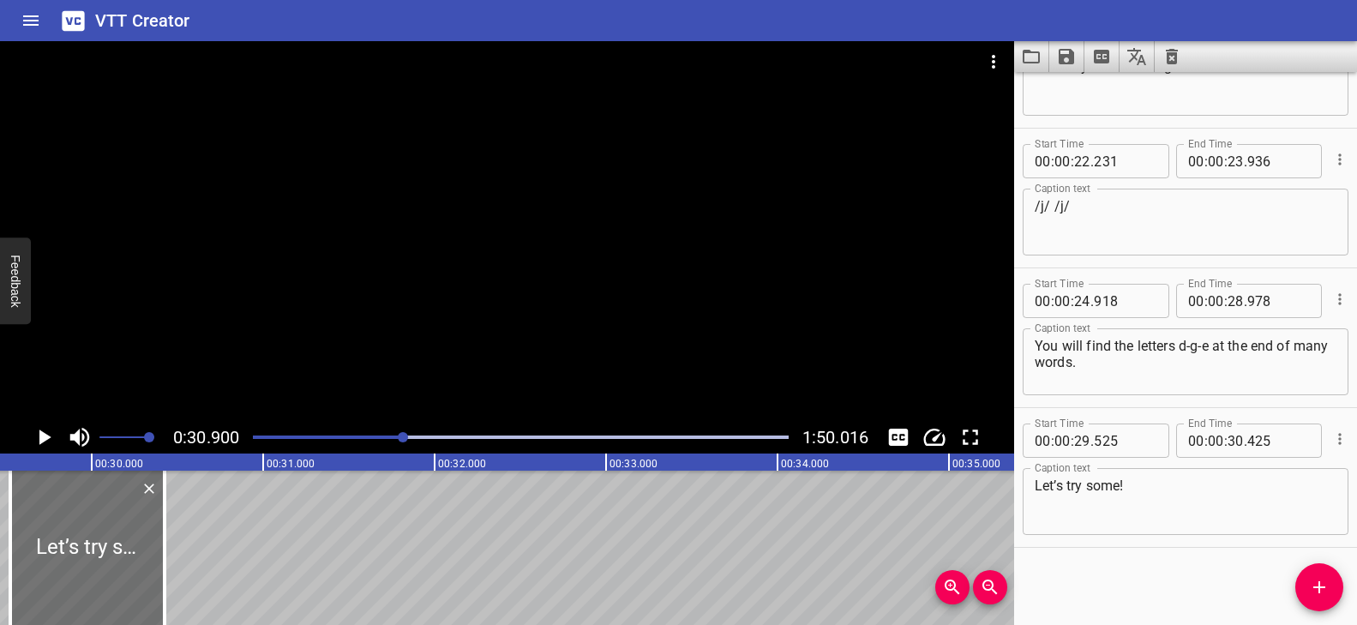
scroll to position [0, 5104]
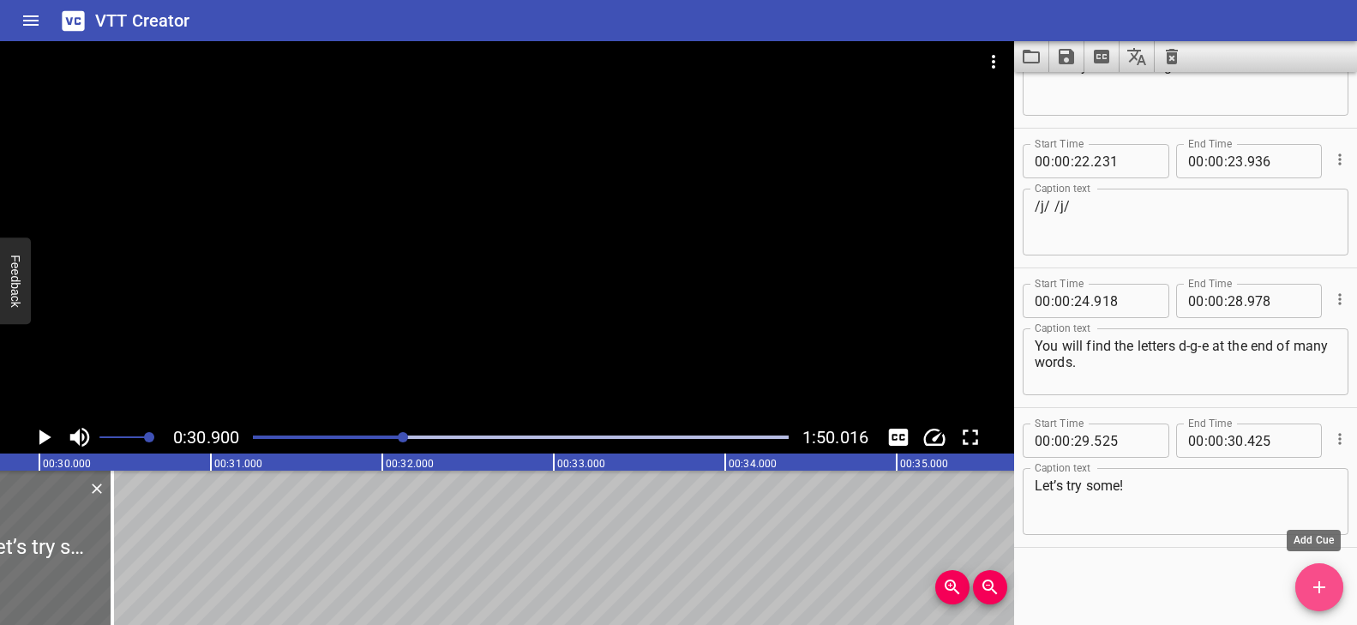
click at [1332, 585] on span "Add Cue" at bounding box center [1319, 587] width 48 height 21
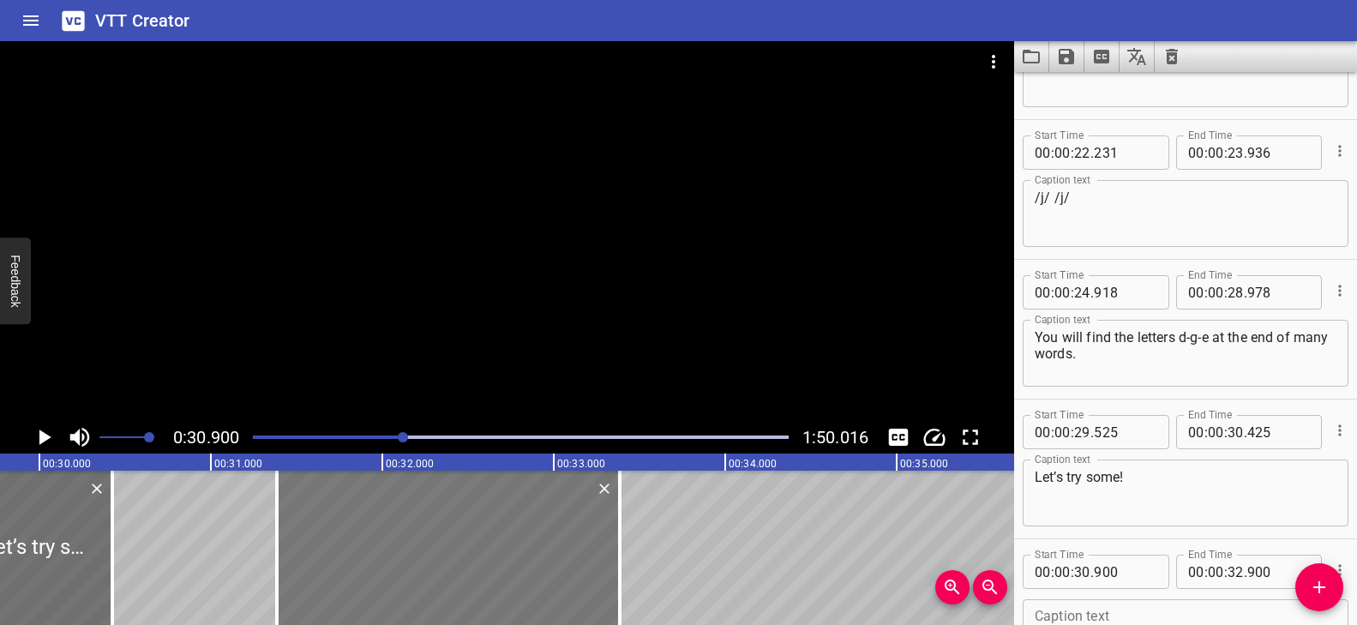
drag, startPoint x: 426, startPoint y: 556, endPoint x: 508, endPoint y: 555, distance: 81.4
click at [509, 556] on div at bounding box center [448, 548] width 343 height 154
type input "31"
type input "385"
type input "33"
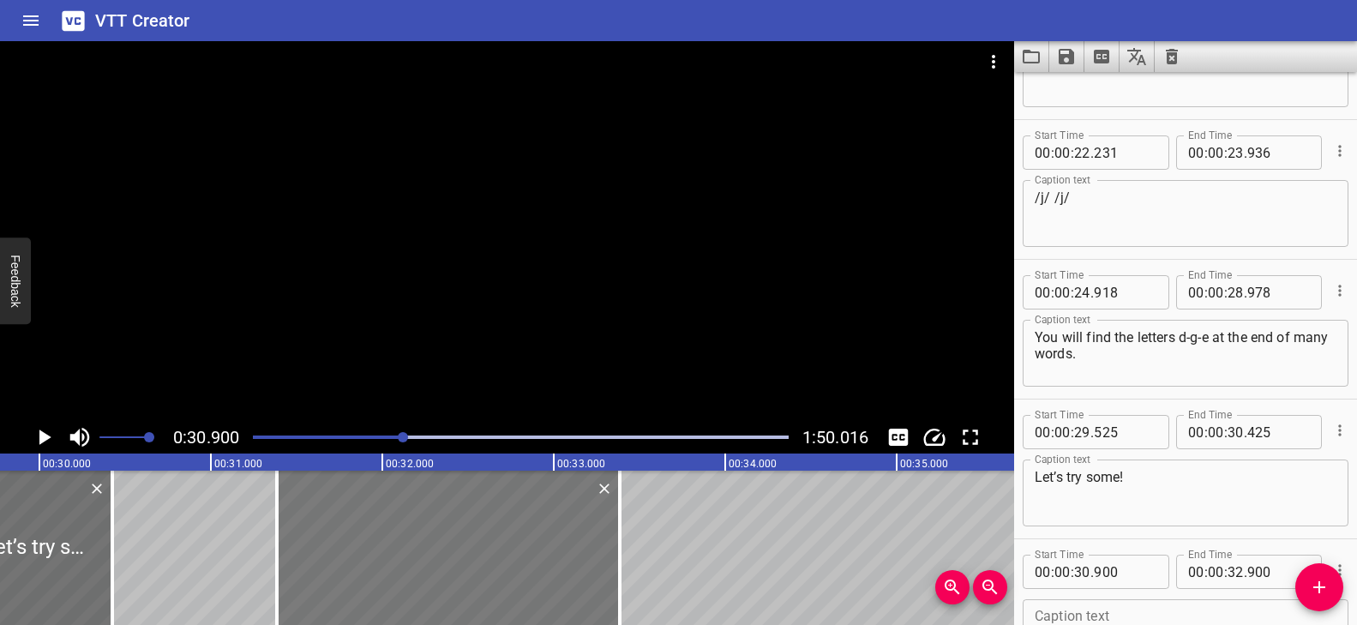
type input "385"
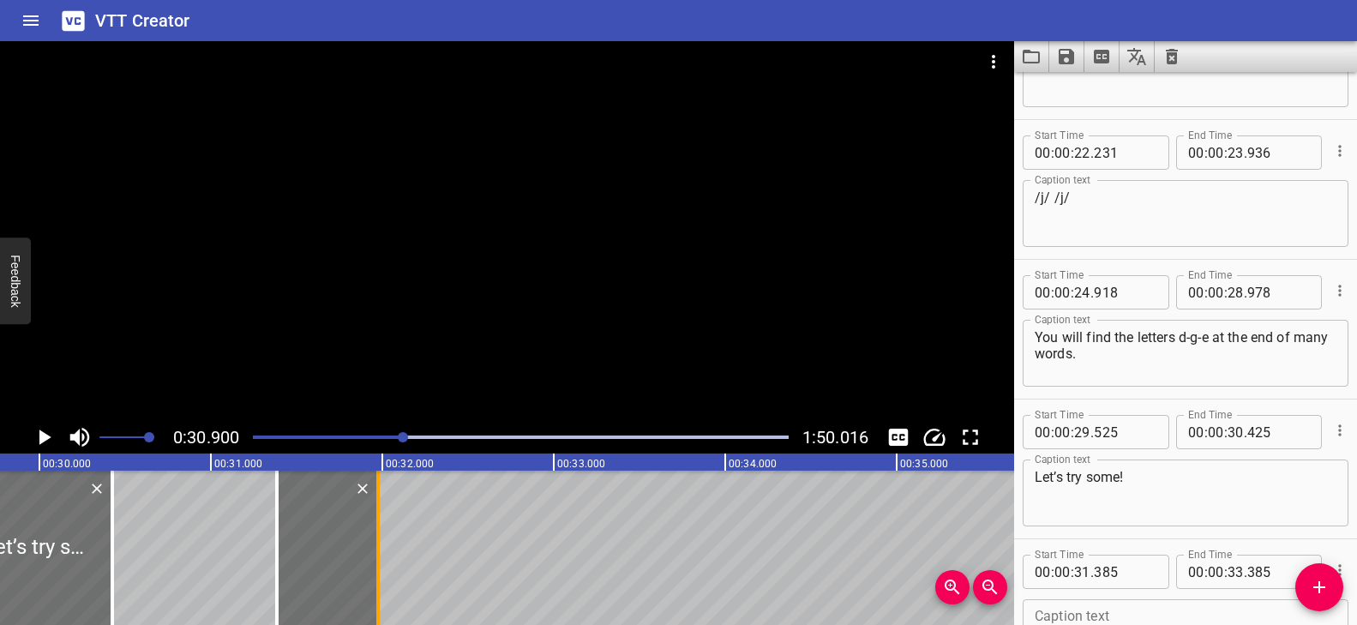
drag, startPoint x: 628, startPoint y: 517, endPoint x: 386, endPoint y: 539, distance: 242.8
click at [386, 539] on div at bounding box center [377, 548] width 17 height 154
type input "31"
type input "975"
click at [302, 485] on div at bounding box center [329, 548] width 101 height 154
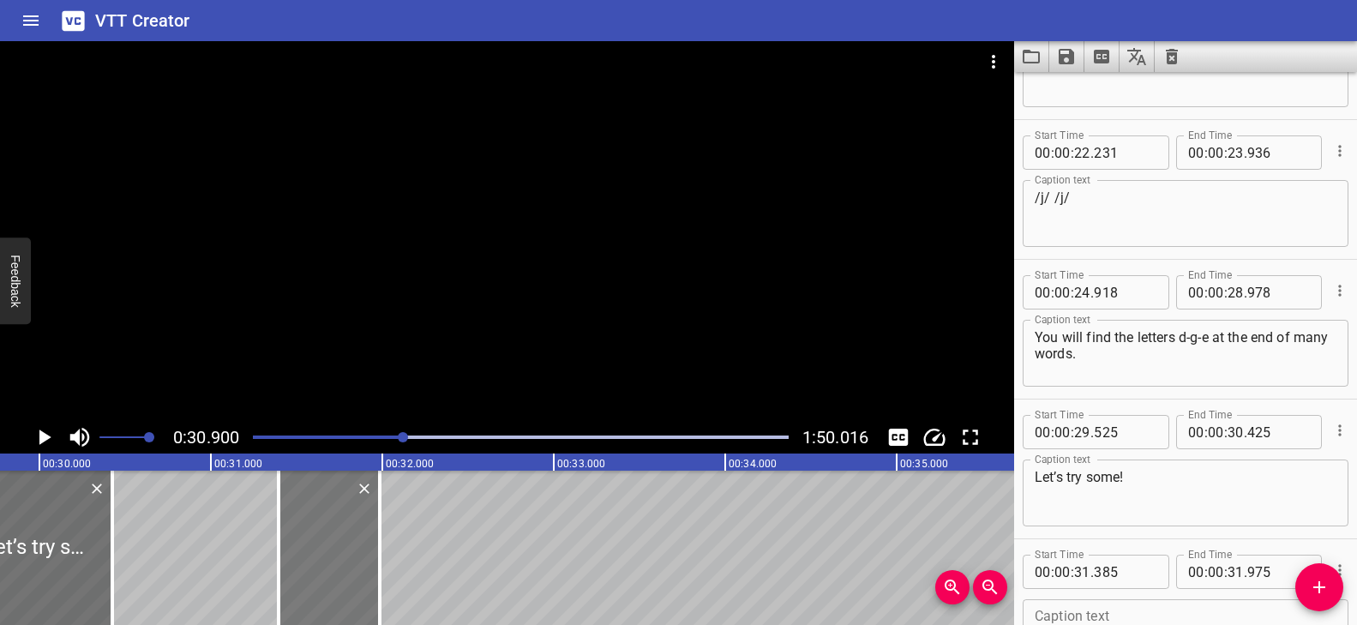
type input "400"
type input "990"
click at [472, 264] on div at bounding box center [507, 231] width 1014 height 380
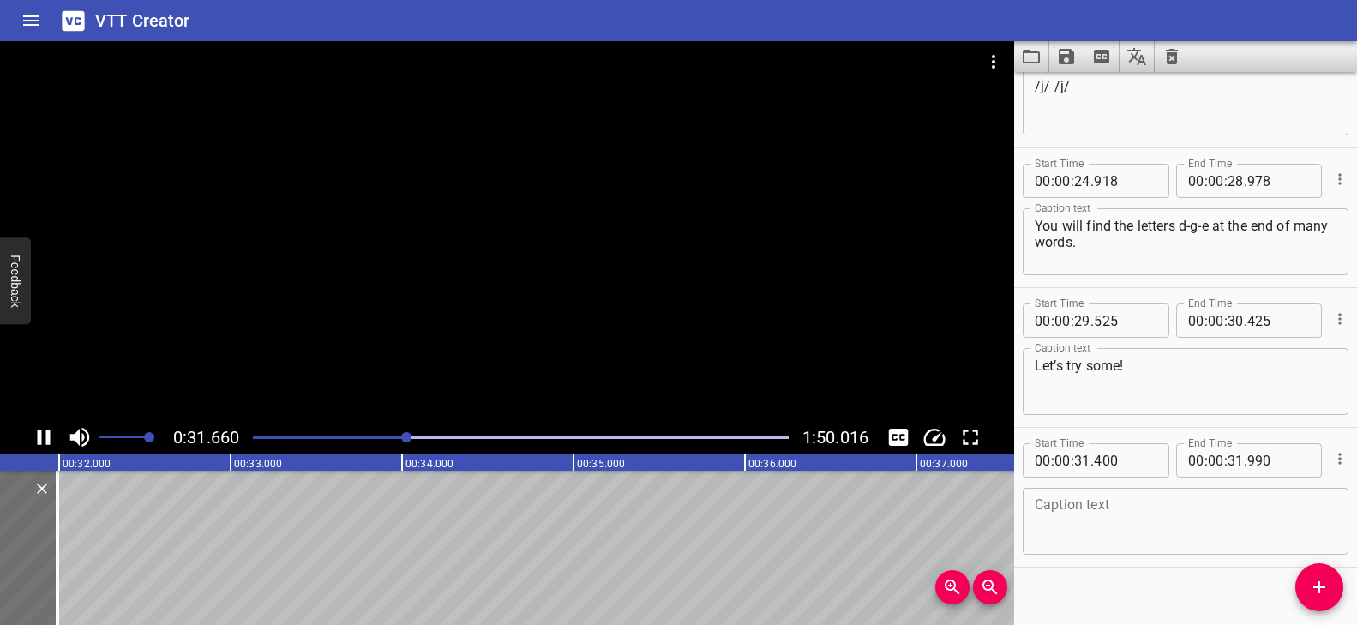
scroll to position [1204, 0]
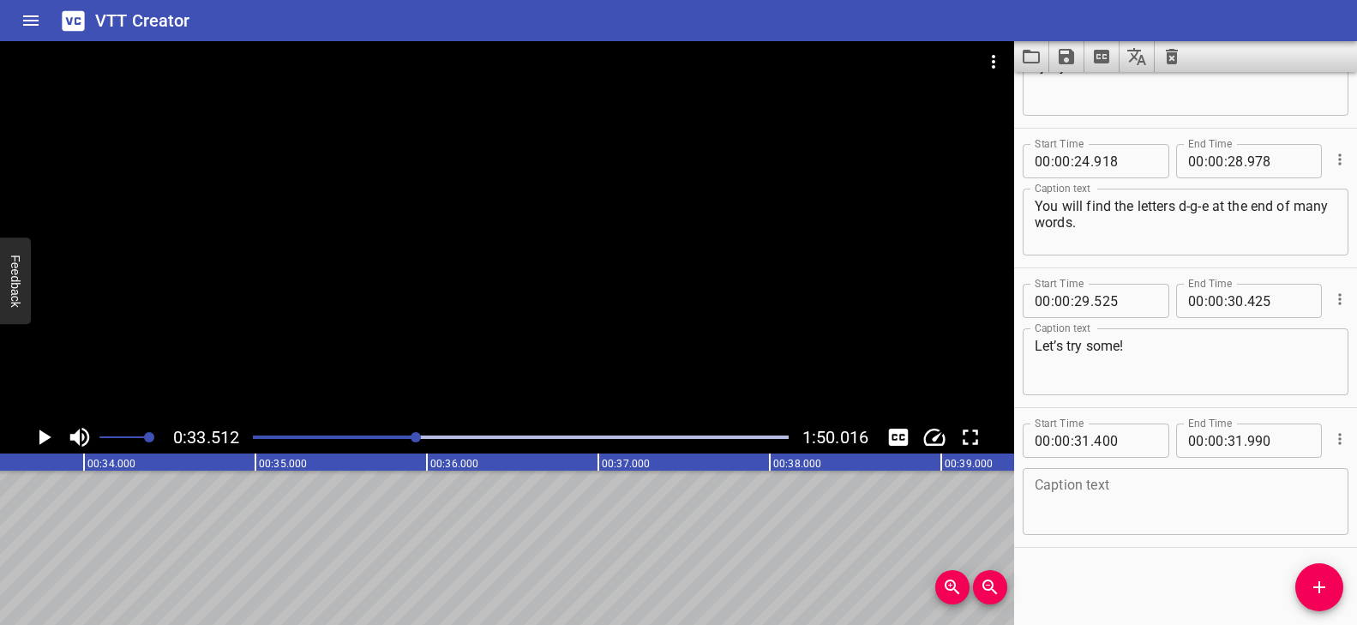
click at [408, 432] on div at bounding box center [521, 437] width 556 height 24
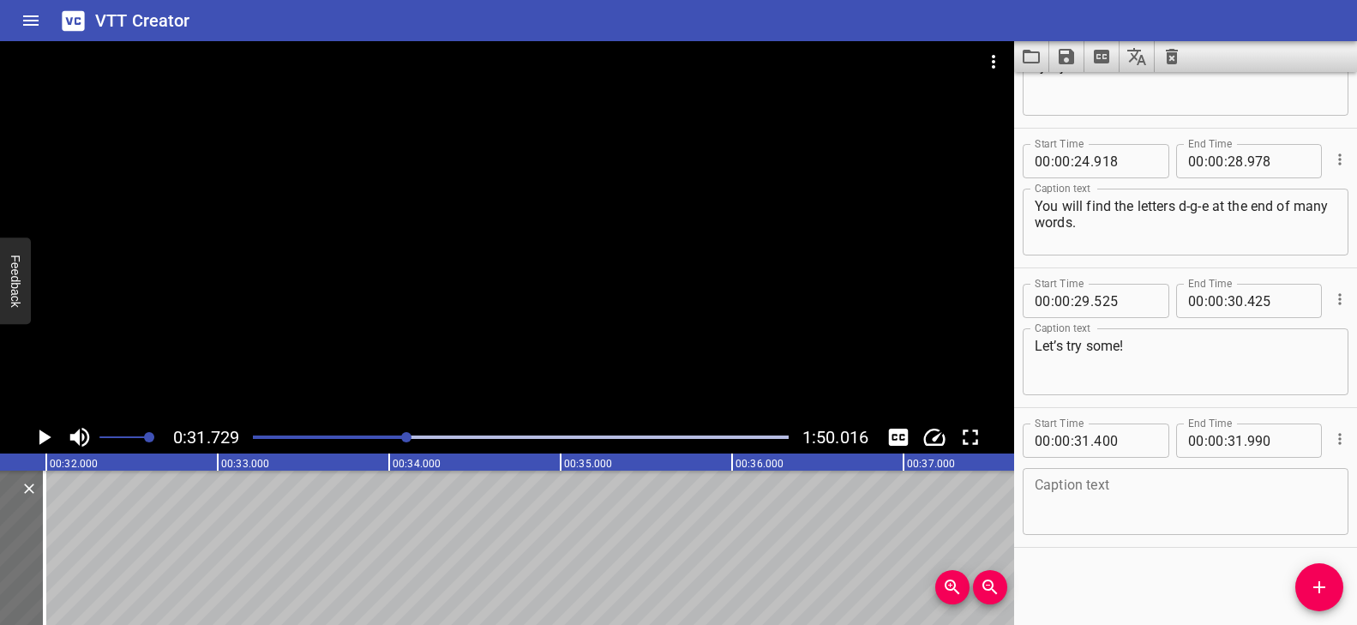
click at [381, 358] on div at bounding box center [507, 231] width 1014 height 380
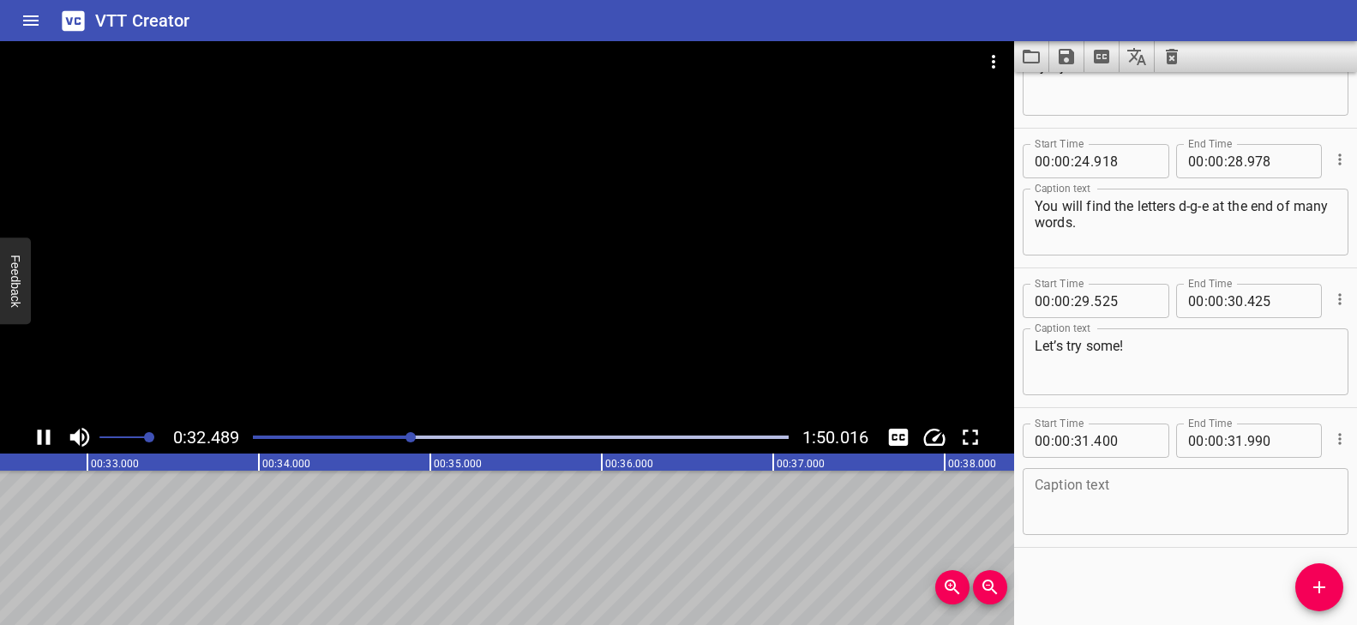
click at [392, 436] on div "Play progress" at bounding box center [144, 436] width 536 height 3
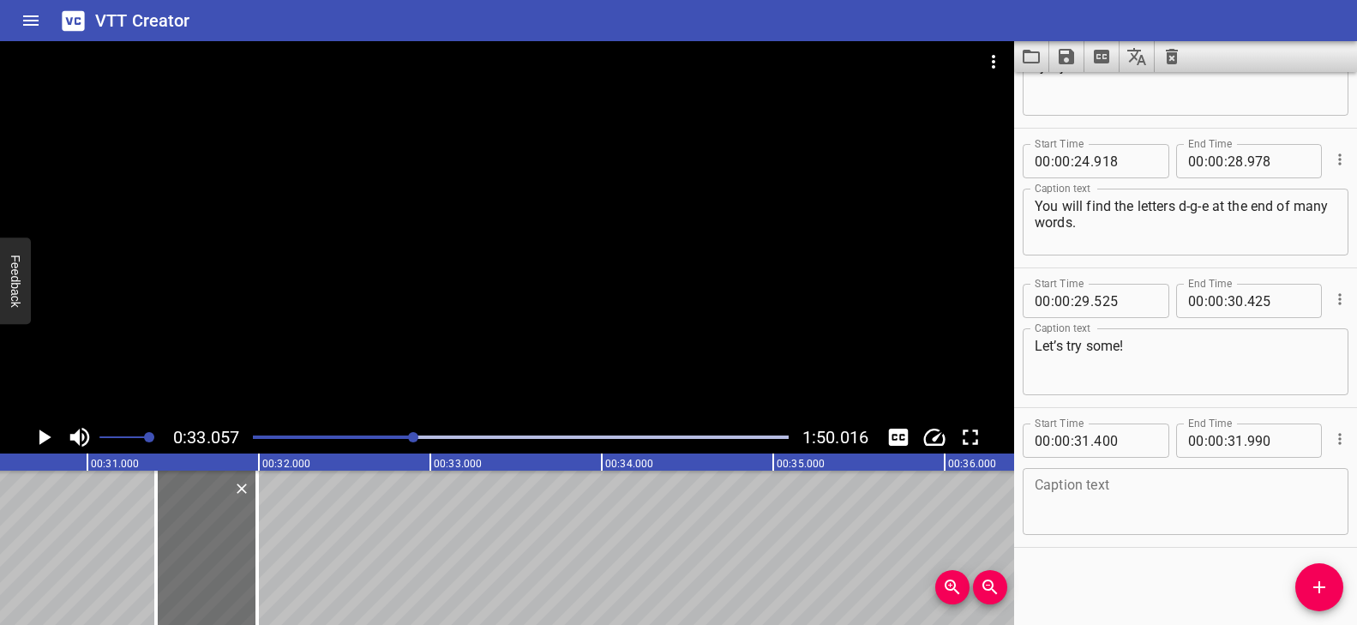
scroll to position [0, 5245]
click at [1084, 504] on textarea at bounding box center [1186, 502] width 302 height 49
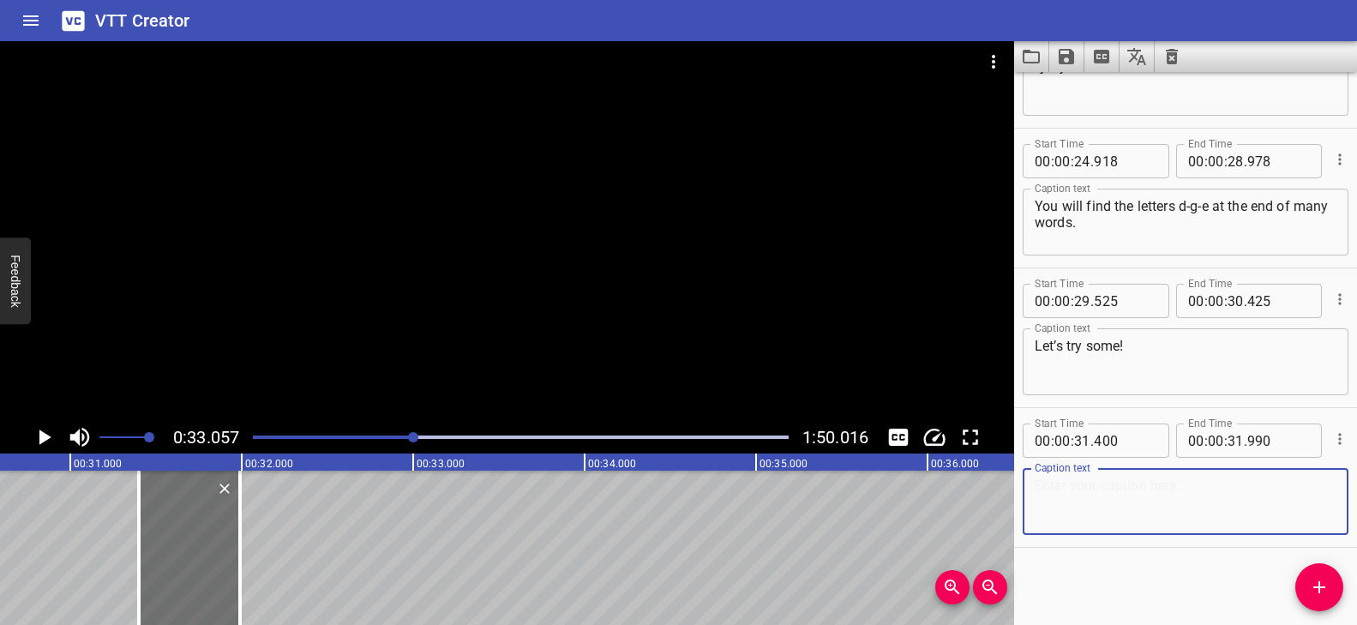
paste textarea "Edge"
click at [405, 434] on div at bounding box center [521, 437] width 556 height 24
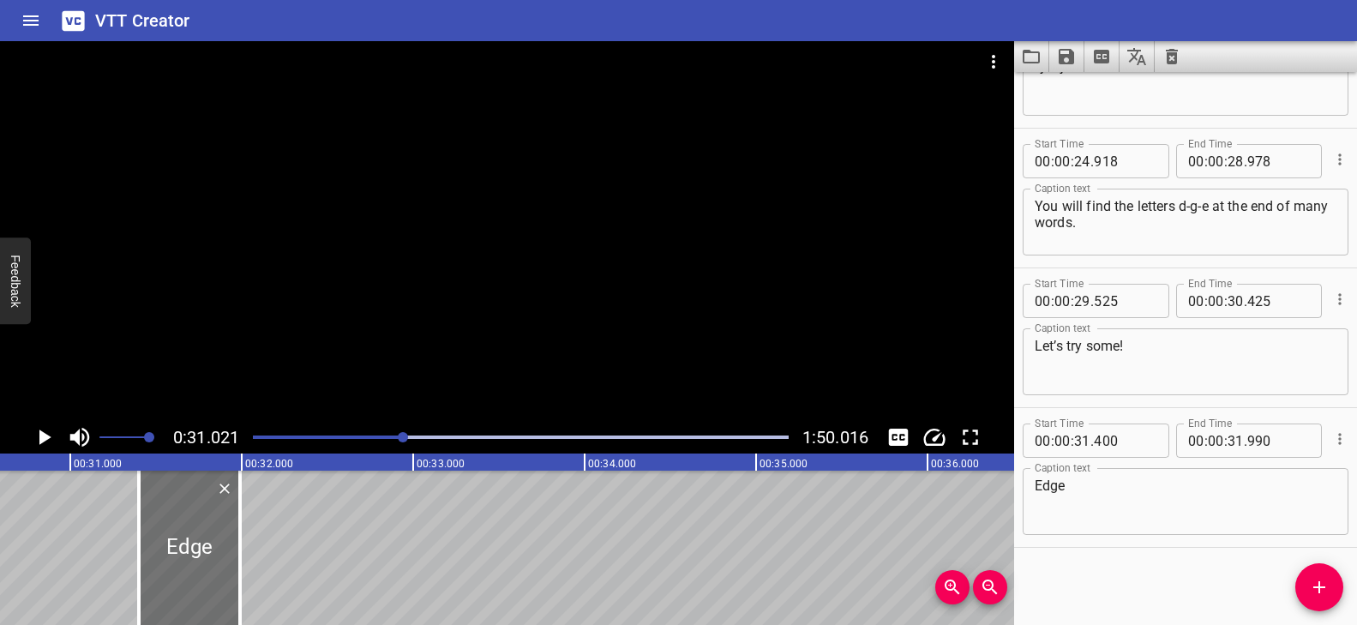
scroll to position [0, 5319]
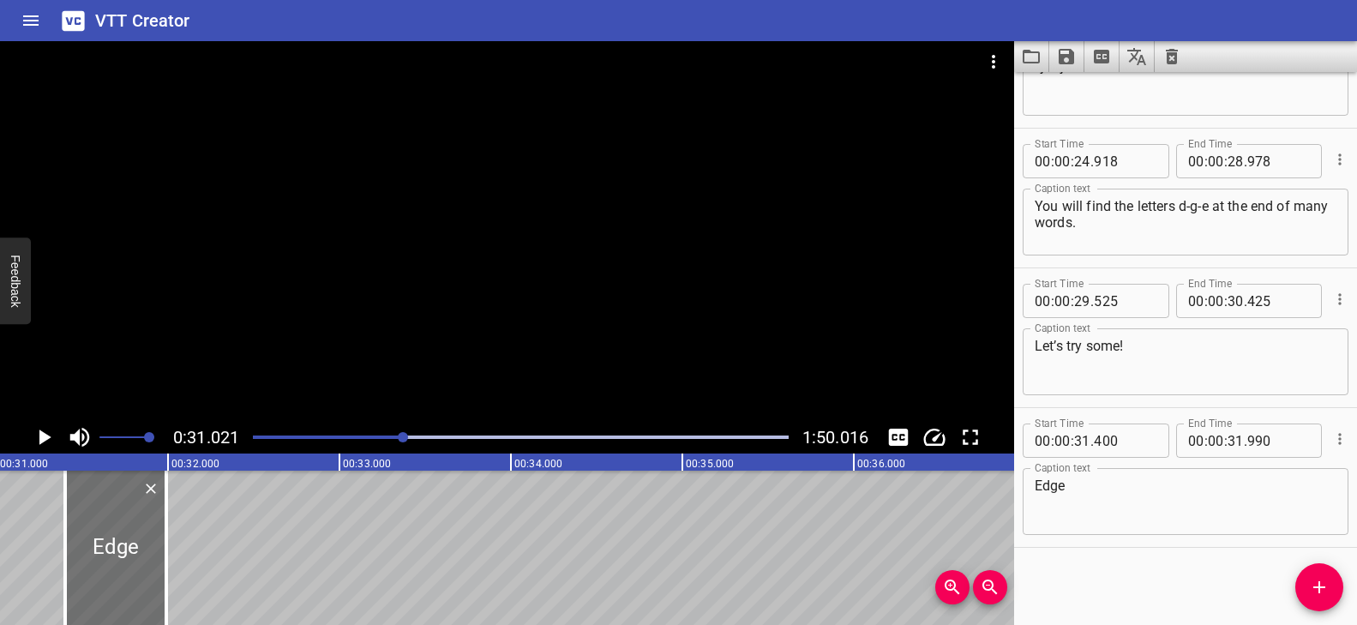
click at [494, 293] on div at bounding box center [507, 231] width 1014 height 380
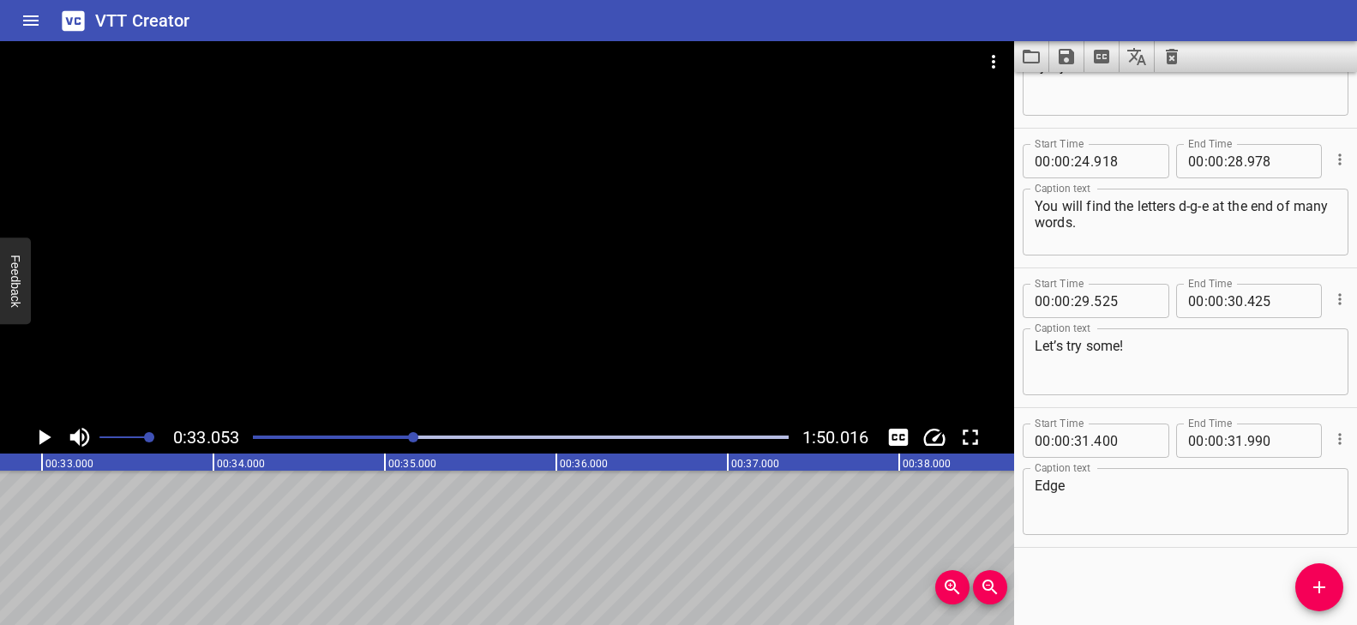
scroll to position [0, 5667]
click at [508, 173] on div at bounding box center [507, 231] width 1014 height 380
click at [1084, 490] on textarea "Edge" at bounding box center [1186, 502] width 302 height 49
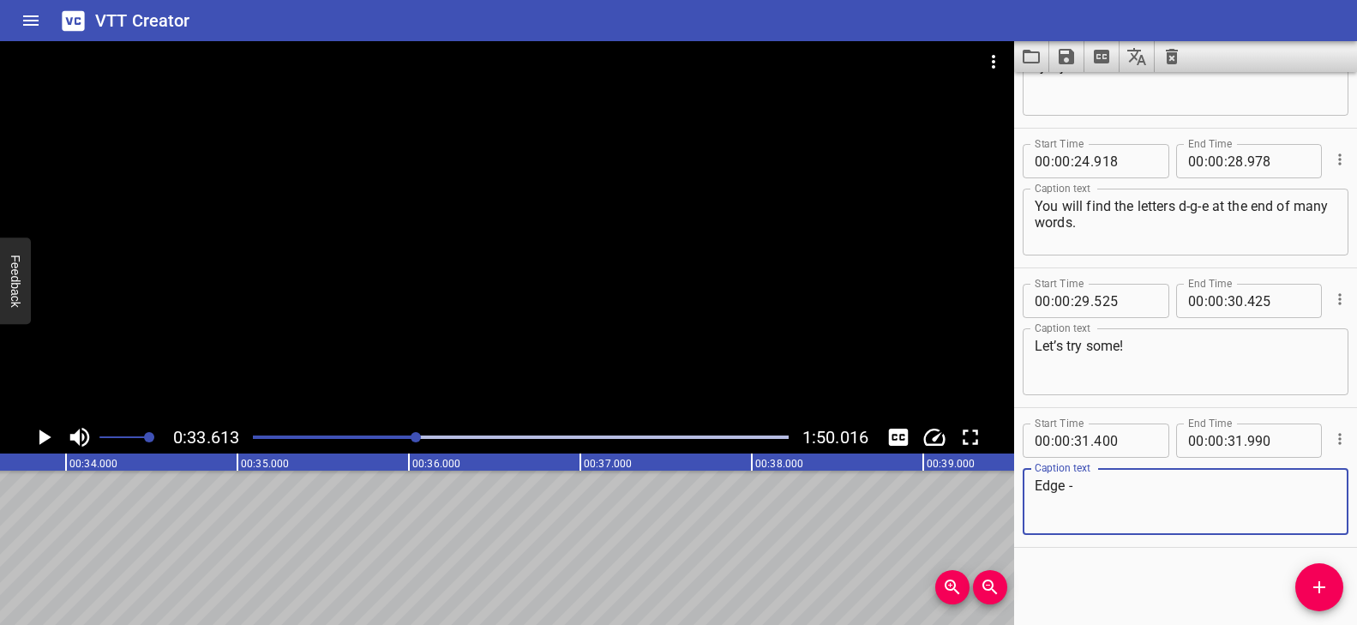
paste textarea "Fall off the edge."
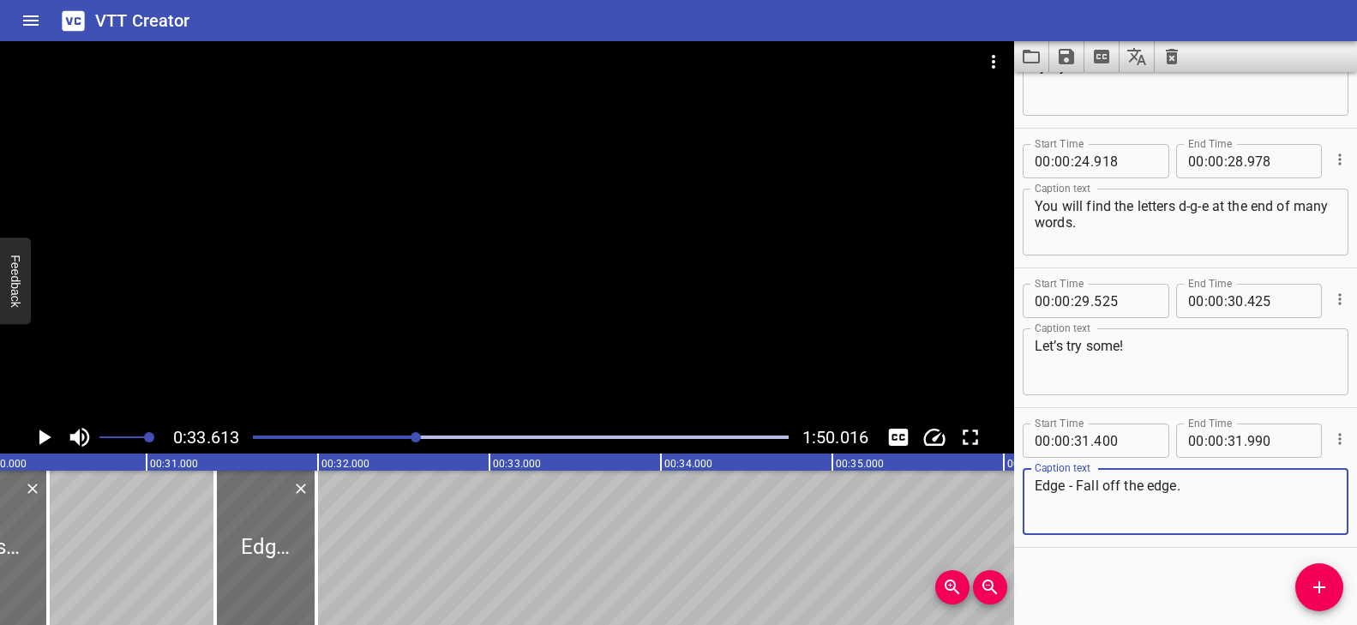
scroll to position [0, 5290]
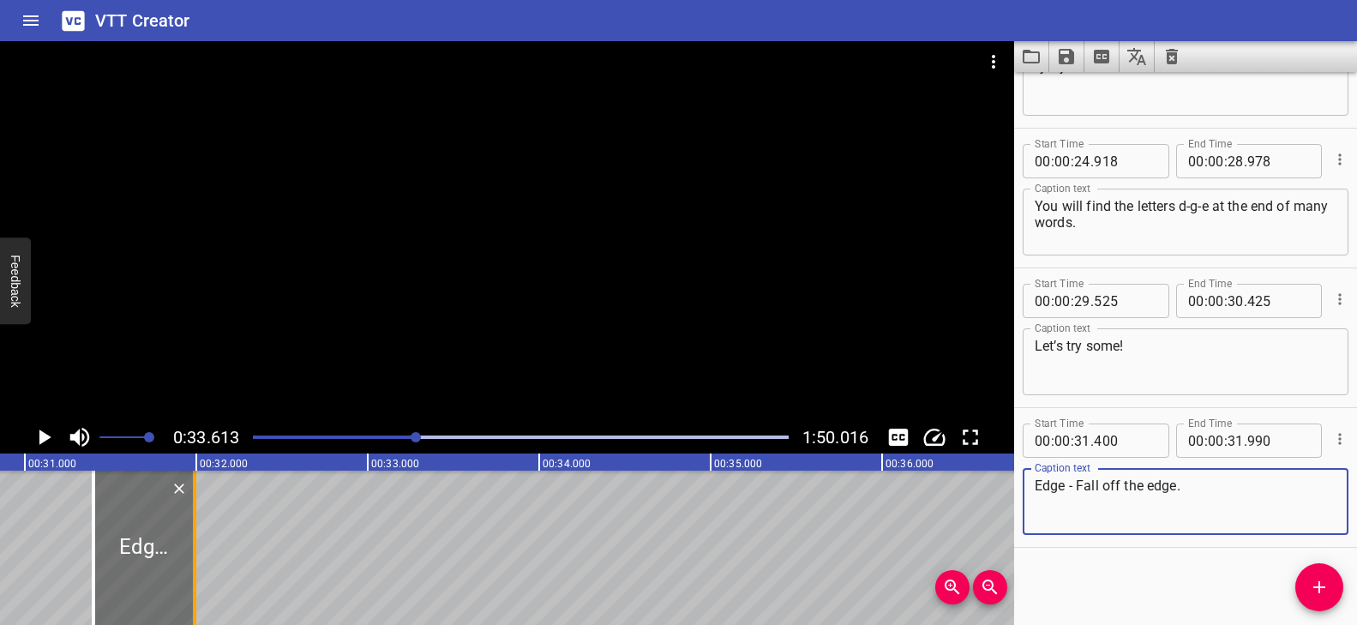
type textarea "Edge - Fall off the edge."
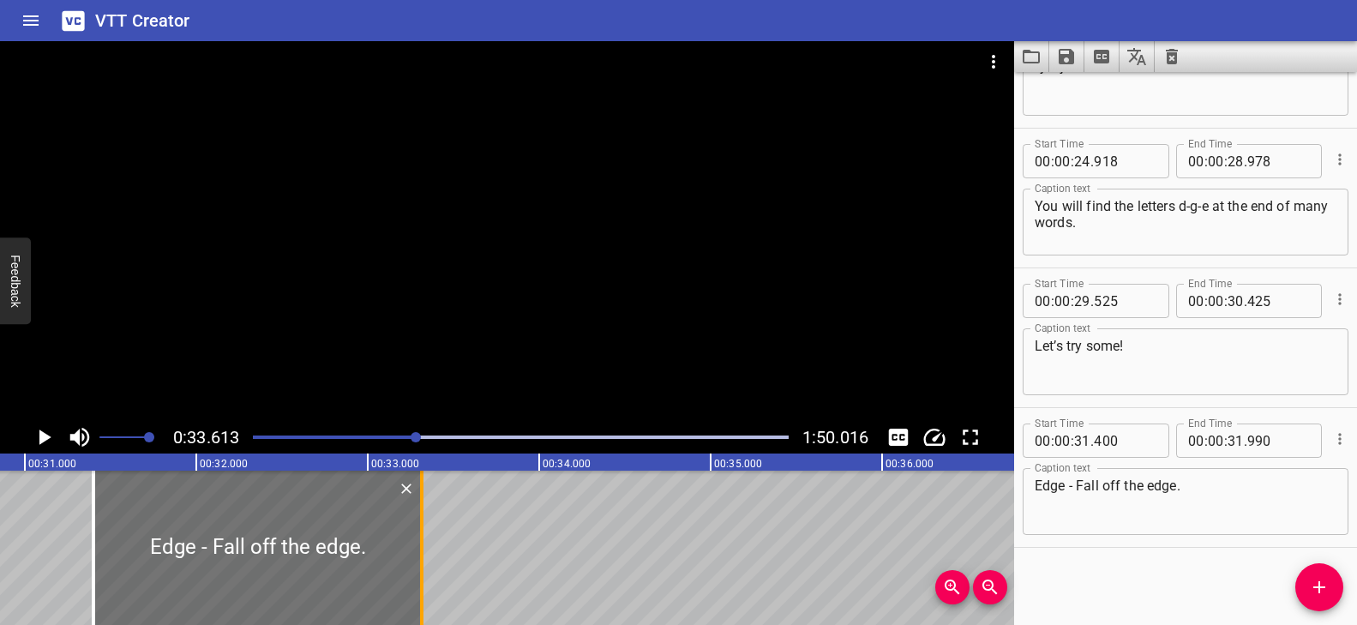
drag, startPoint x: 198, startPoint y: 516, endPoint x: 426, endPoint y: 525, distance: 228.2
click at [426, 525] on div at bounding box center [421, 548] width 17 height 154
type input "33"
type input "320"
click at [392, 434] on div at bounding box center [521, 437] width 556 height 24
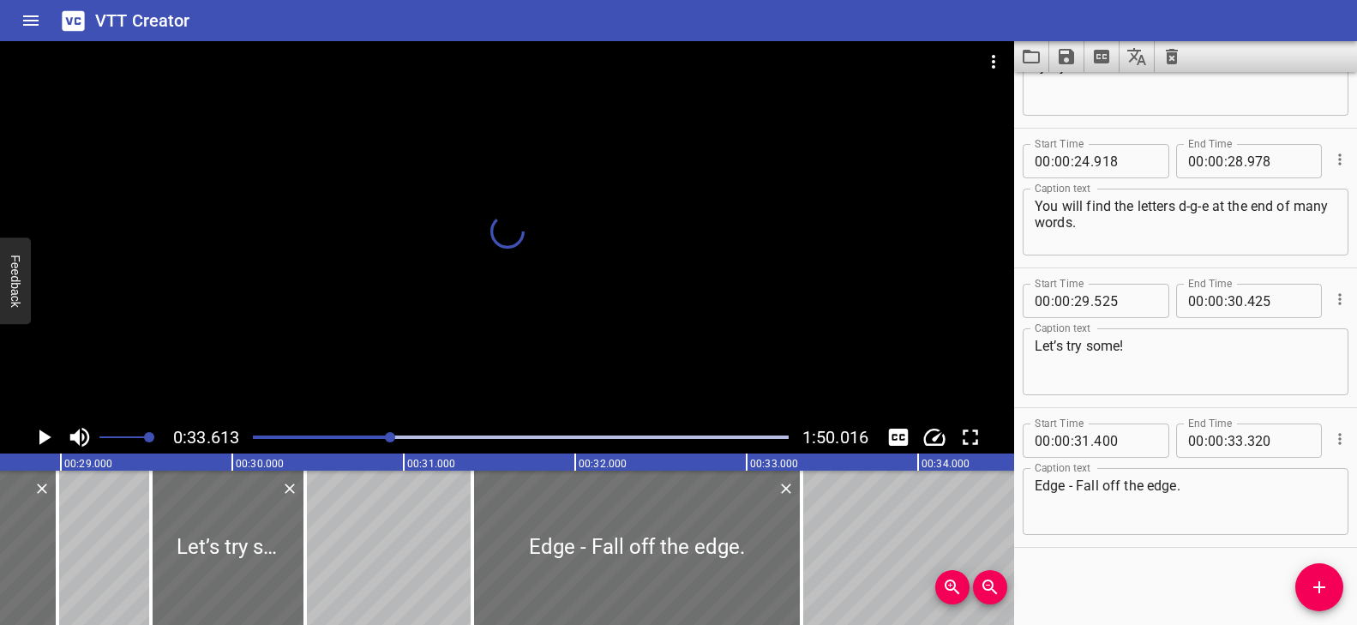
click at [434, 345] on div at bounding box center [507, 231] width 1014 height 380
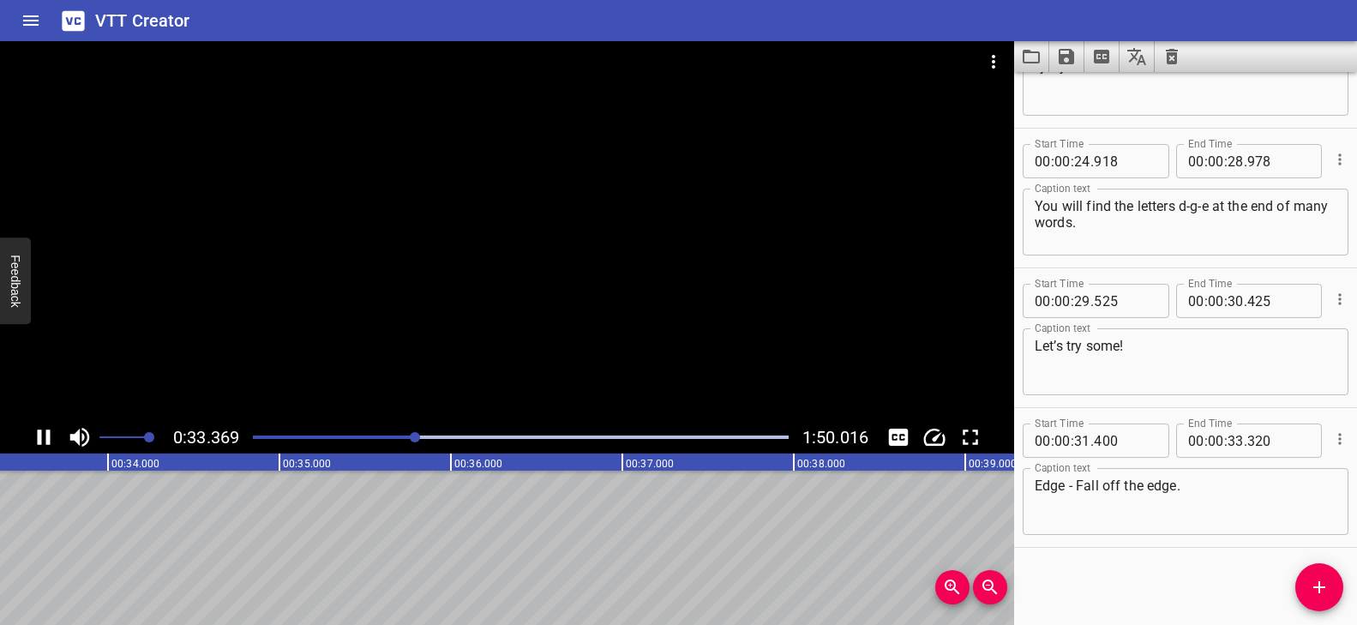
click at [419, 355] on div at bounding box center [507, 231] width 1014 height 380
click at [417, 355] on div at bounding box center [507, 231] width 1014 height 380
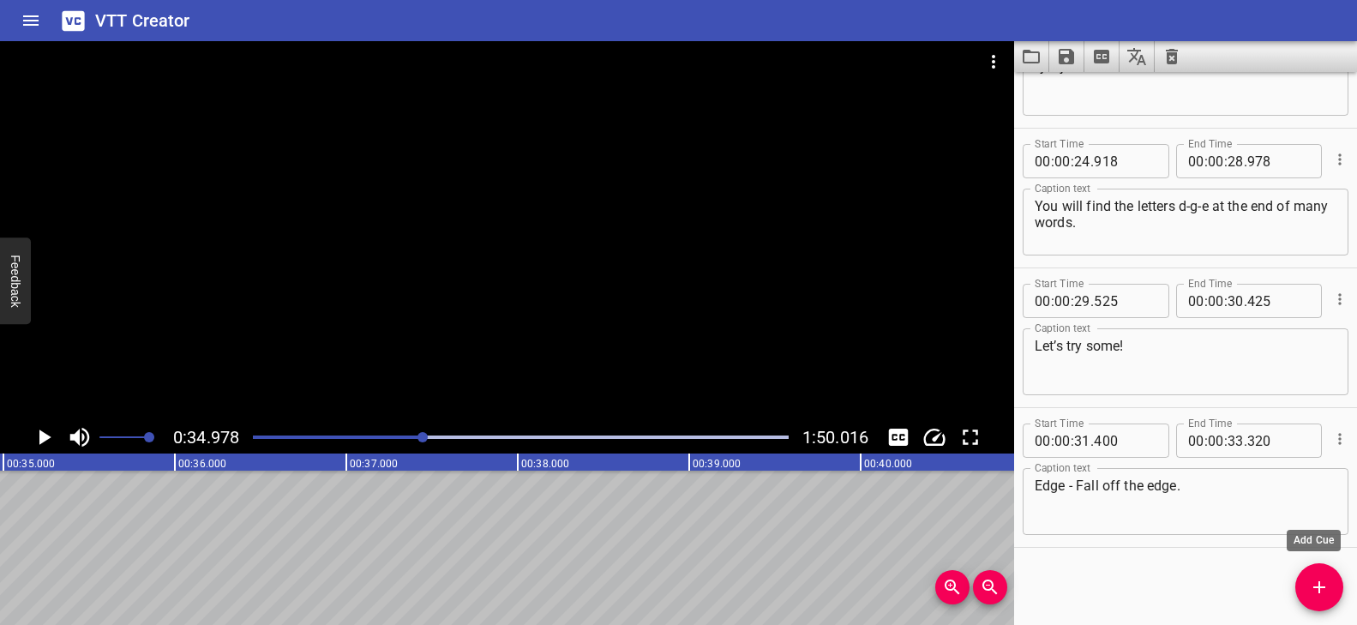
click at [1309, 586] on icon "Add Cue" at bounding box center [1319, 587] width 21 height 21
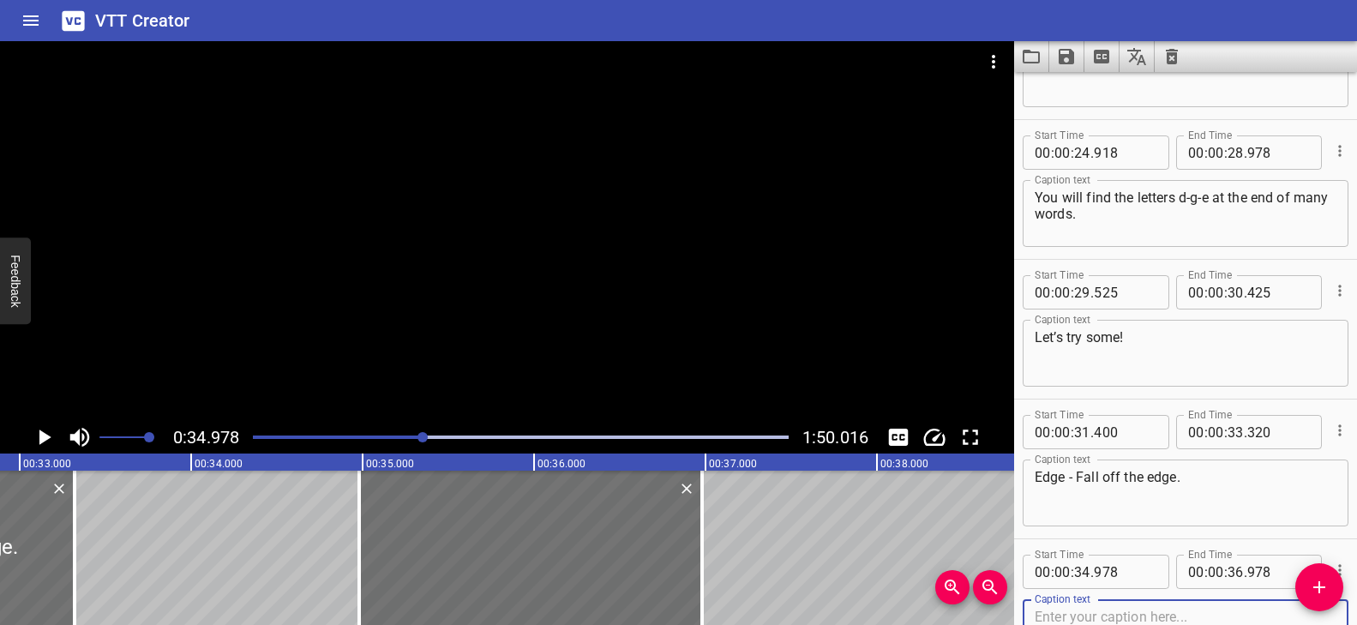
scroll to position [0, 5655]
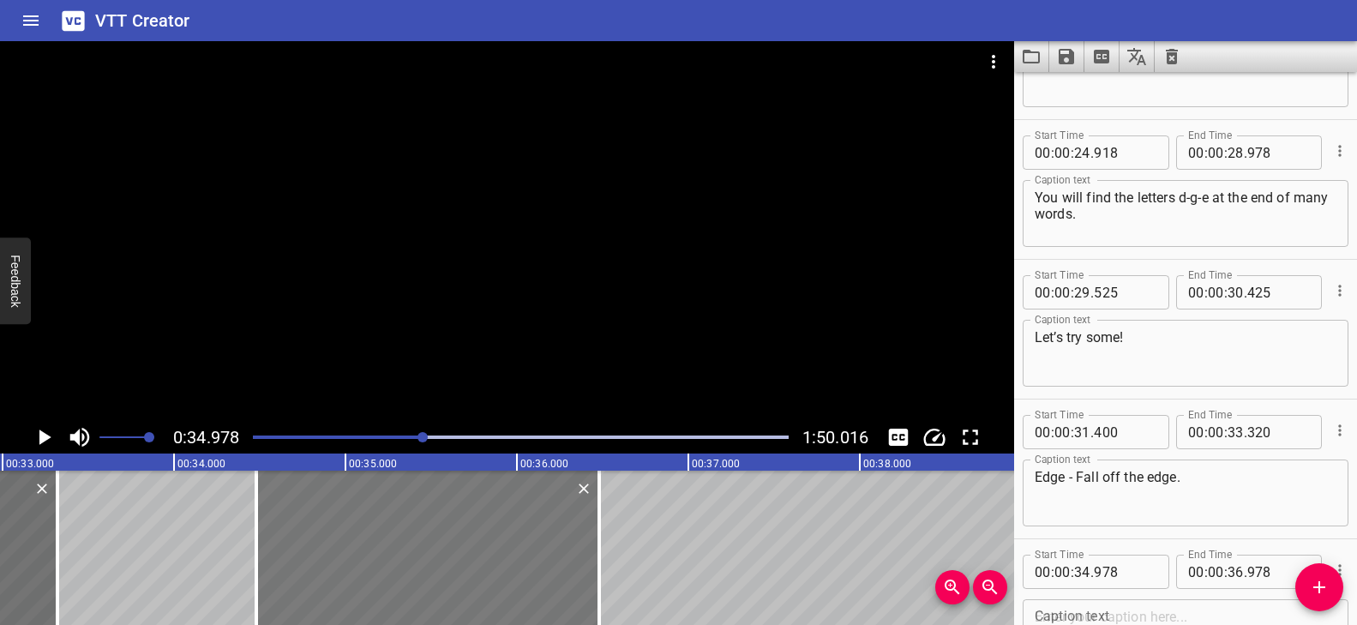
drag, startPoint x: 516, startPoint y: 526, endPoint x: 429, endPoint y: 529, distance: 86.6
click at [429, 529] on div at bounding box center [427, 548] width 343 height 154
type input "473"
drag, startPoint x: 603, startPoint y: 514, endPoint x: 591, endPoint y: 518, distance: 12.5
click at [591, 518] on div at bounding box center [586, 548] width 17 height 154
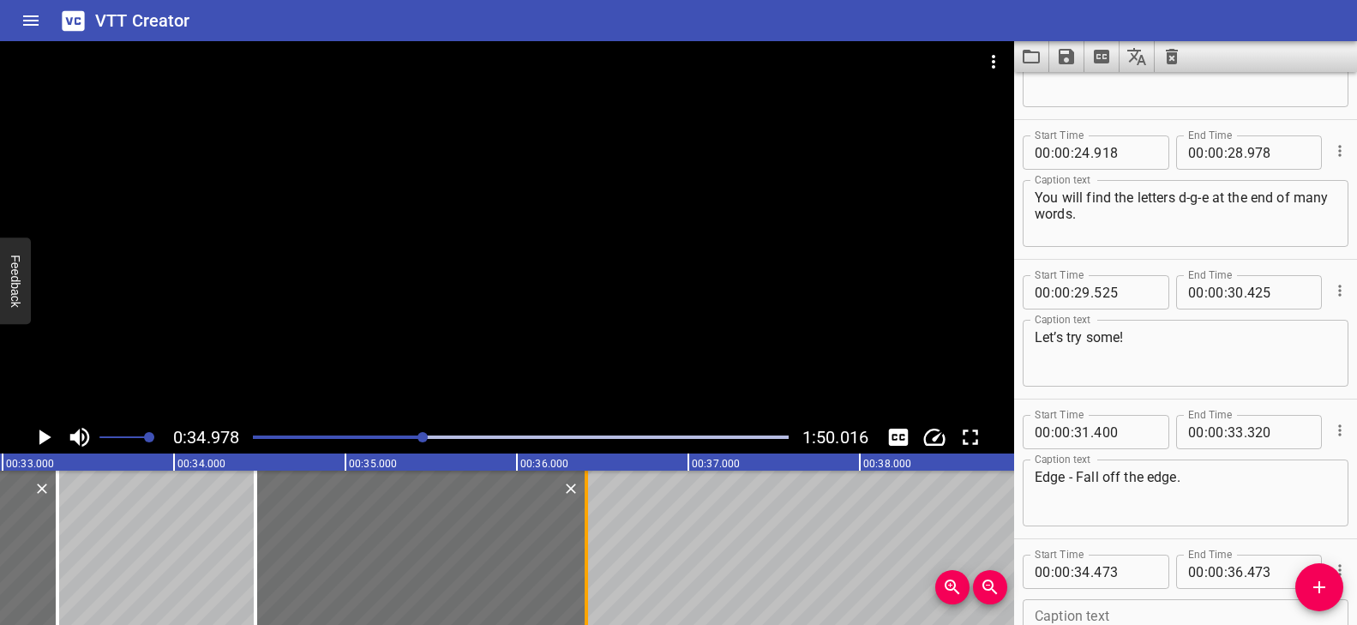
type input "403"
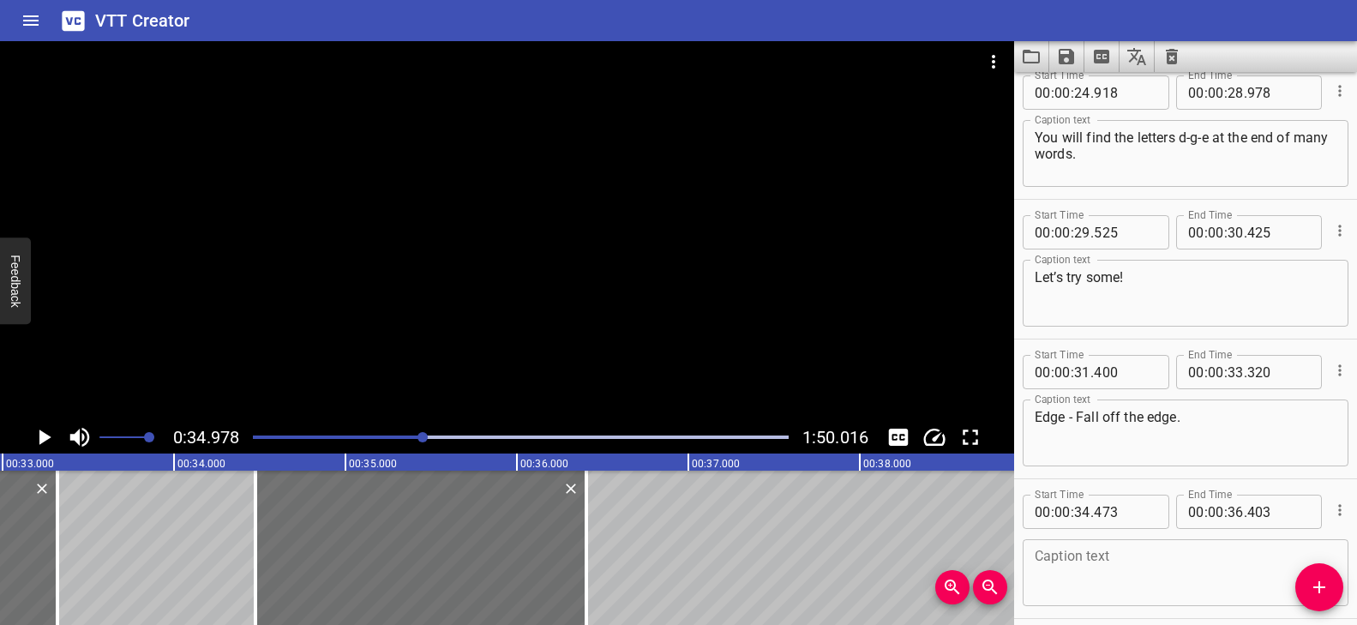
scroll to position [1344, 0]
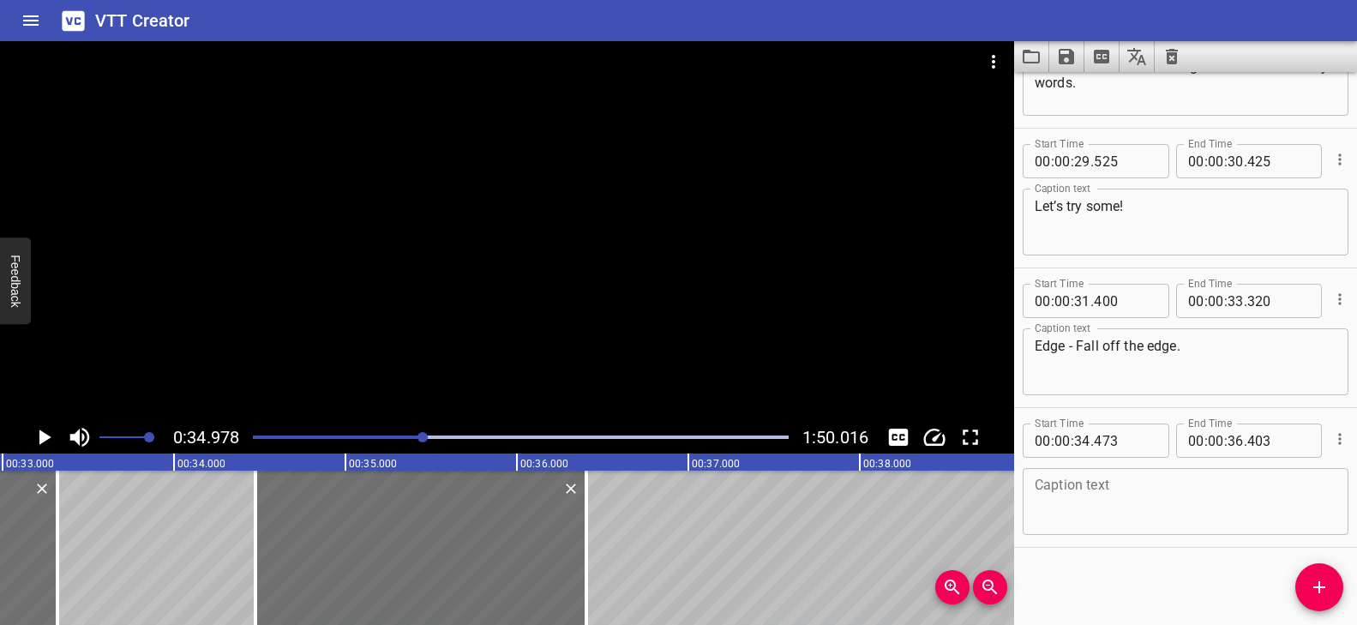
click at [1138, 484] on textarea at bounding box center [1186, 502] width 302 height 49
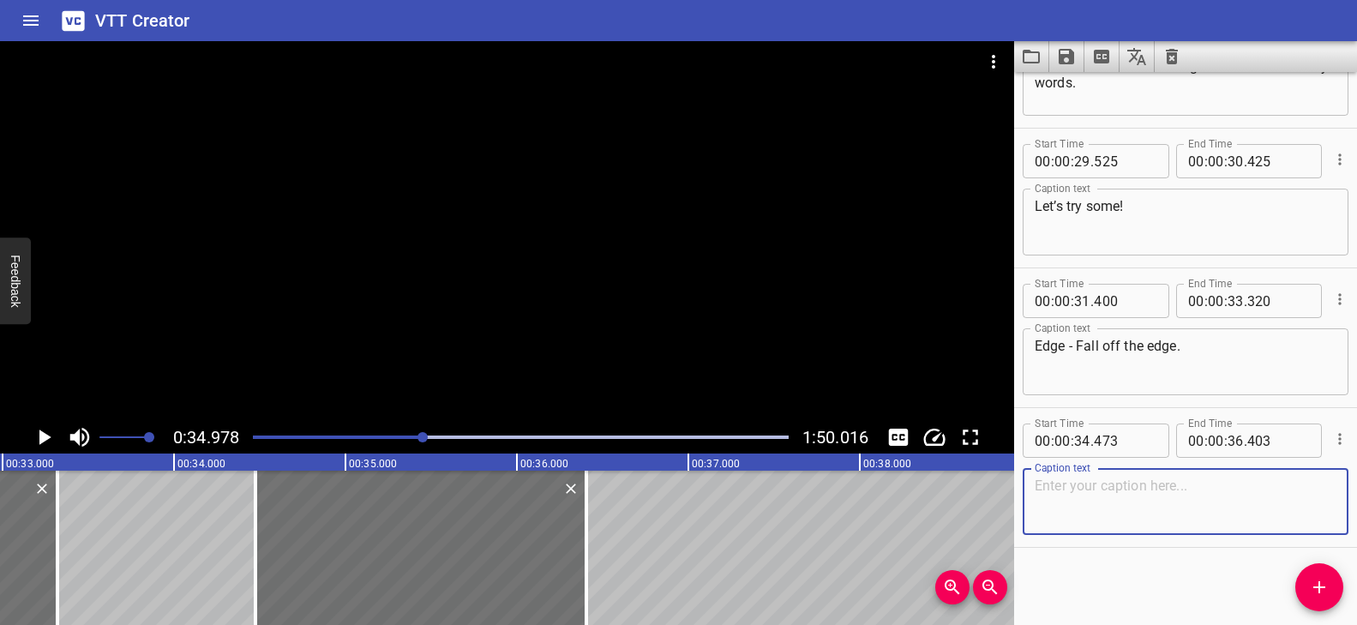
paste textarea "Hedge- land in the hedge!"
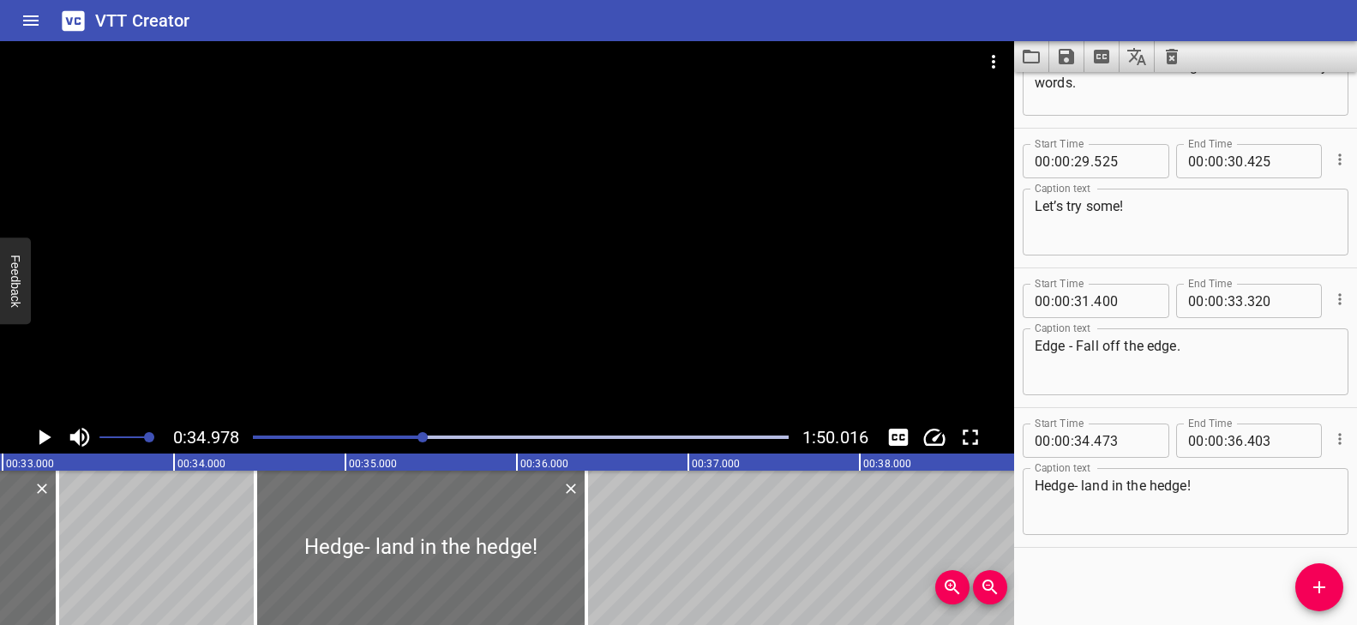
click at [417, 436] on div at bounding box center [422, 437] width 10 height 10
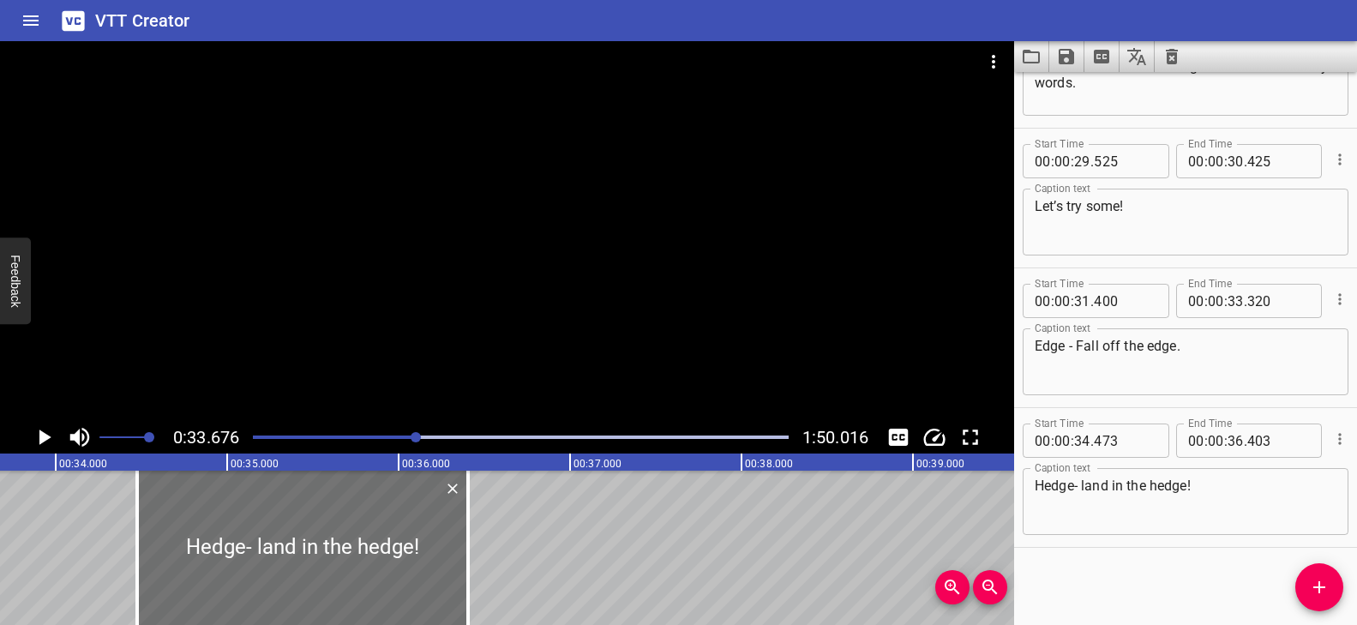
click at [472, 334] on div at bounding box center [507, 231] width 1014 height 380
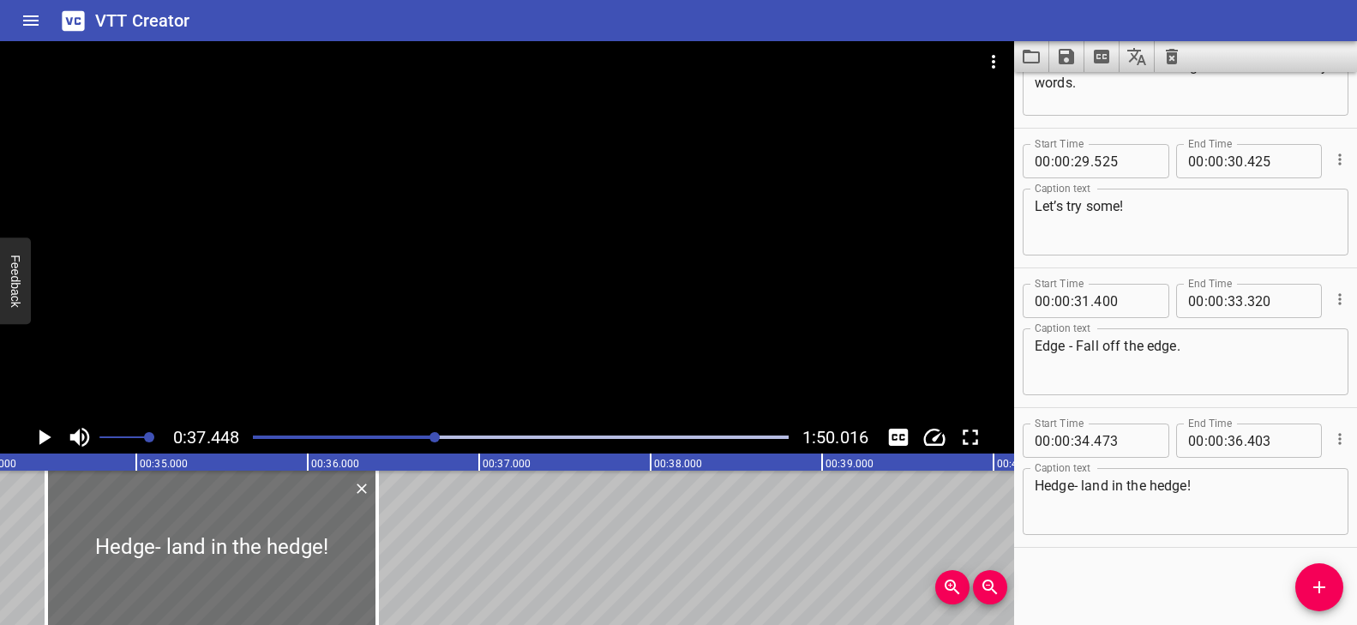
scroll to position [0, 5794]
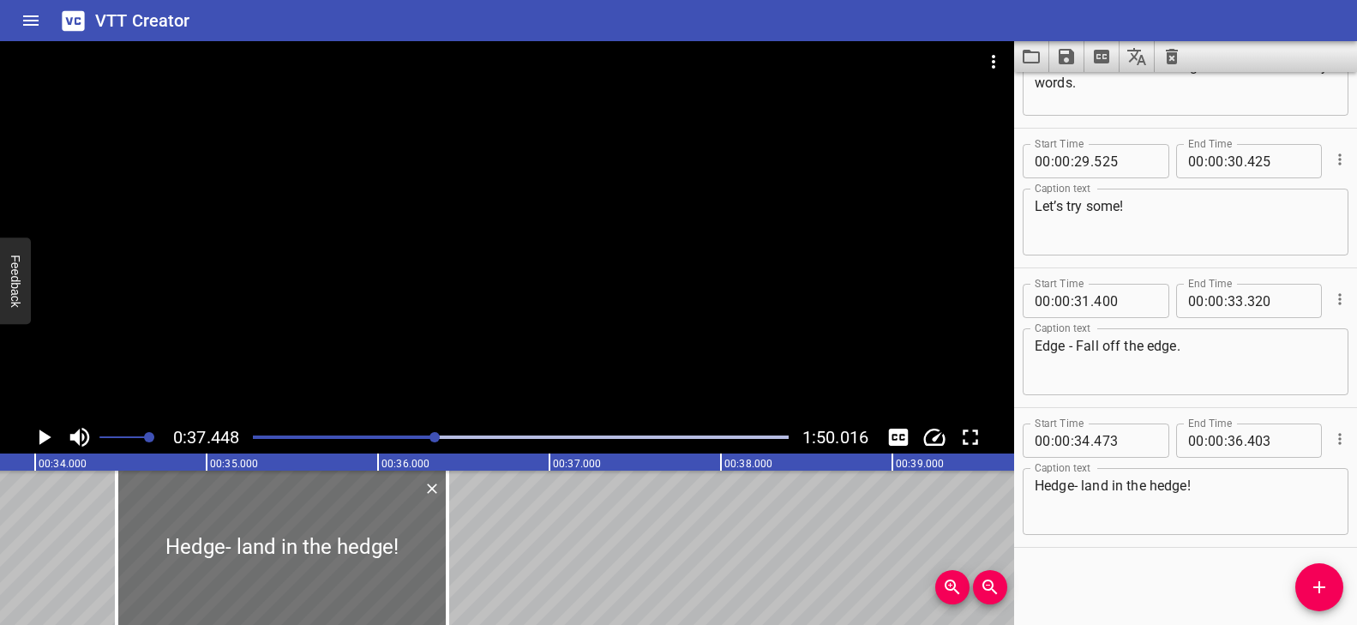
click at [422, 435] on div "Play progress" at bounding box center [168, 436] width 536 height 3
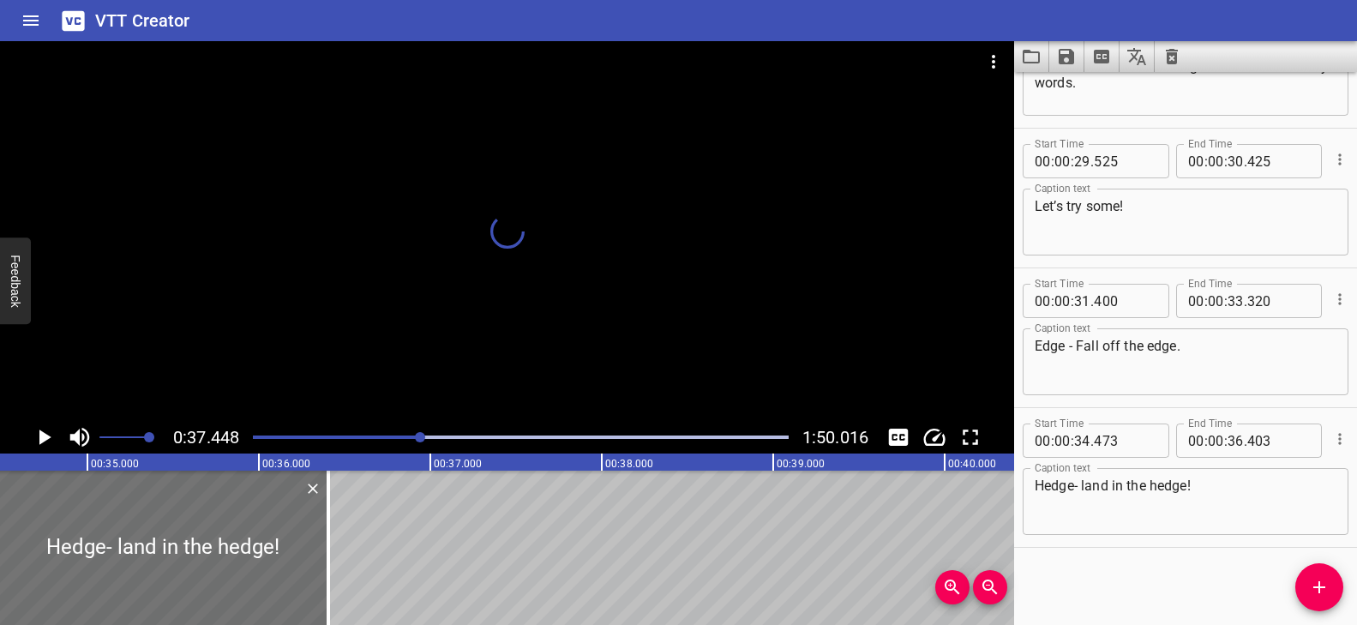
click at [449, 316] on div at bounding box center [507, 231] width 1014 height 380
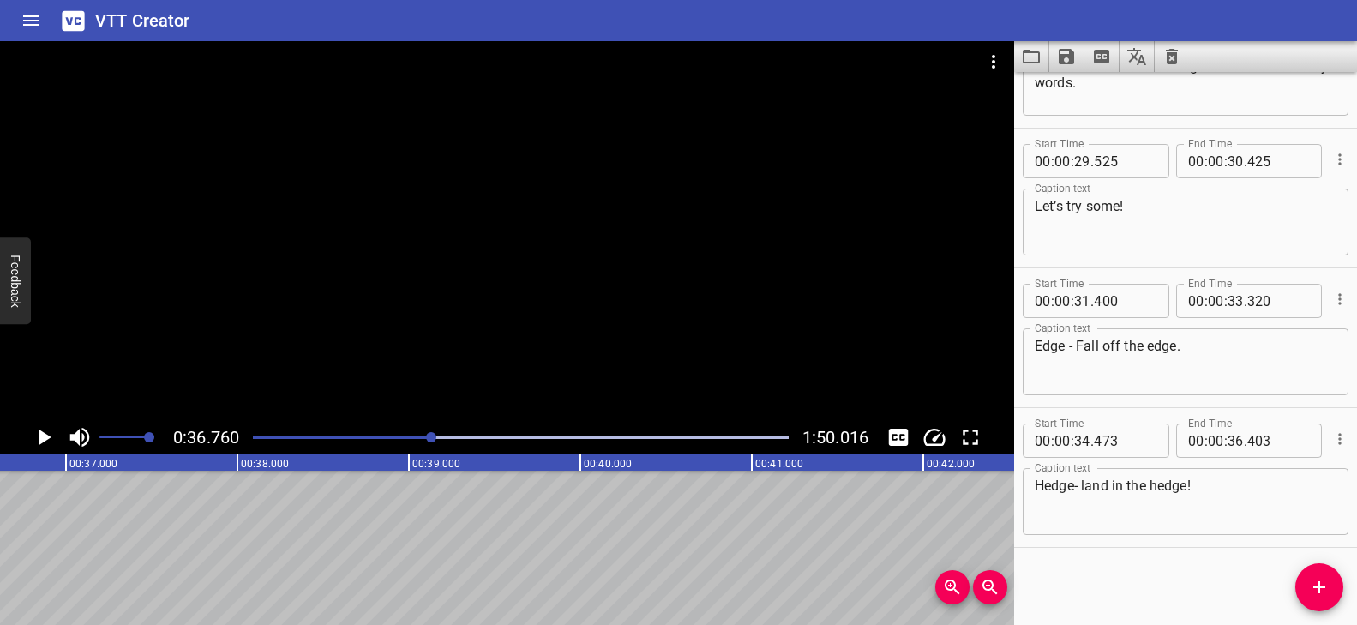
scroll to position [0, 6303]
click at [1153, 483] on textarea "Hedge- land in the hedge!" at bounding box center [1186, 502] width 302 height 49
click at [370, 303] on div at bounding box center [507, 231] width 1014 height 380
click at [1217, 484] on textarea "Hedge- land in hedge!" at bounding box center [1186, 502] width 302 height 49
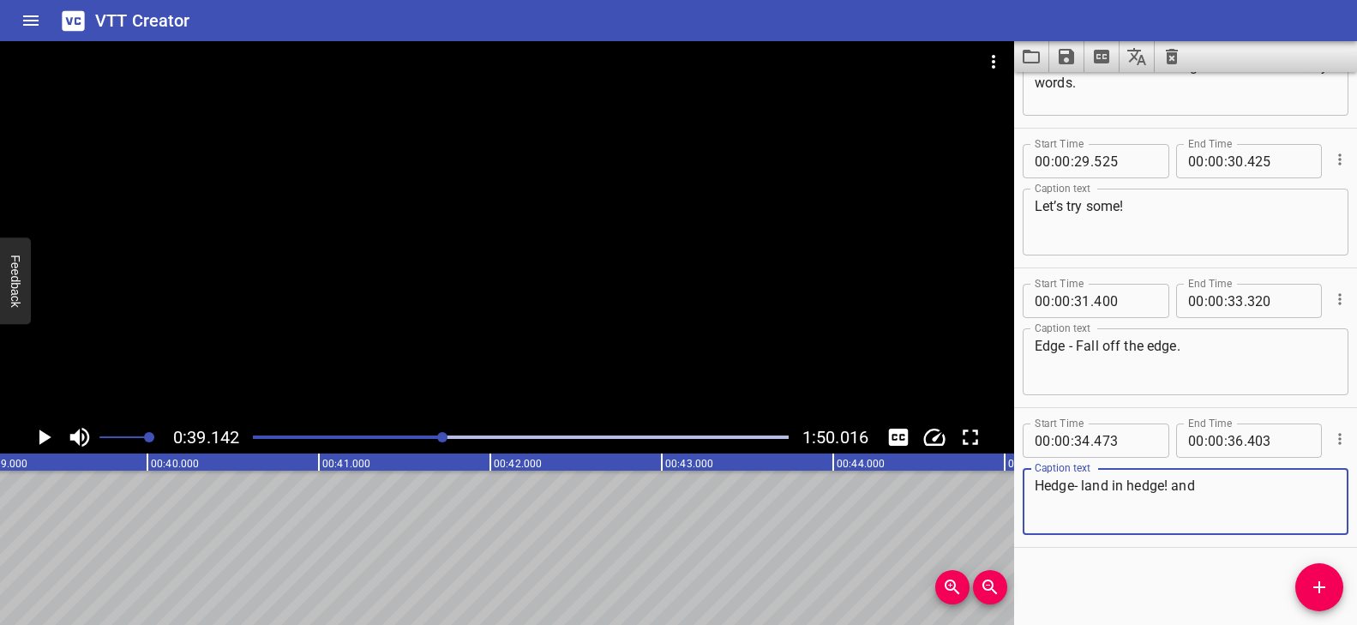
paste textarea "Land in a hedge and eat a wedge of cheese."
drag, startPoint x: 1063, startPoint y: 501, endPoint x: 1189, endPoint y: 501, distance: 126.0
click at [1199, 486] on textarea "Hedge- land in hedge! and Land in a hedge and eat a wedge of cheese." at bounding box center [1186, 502] width 302 height 49
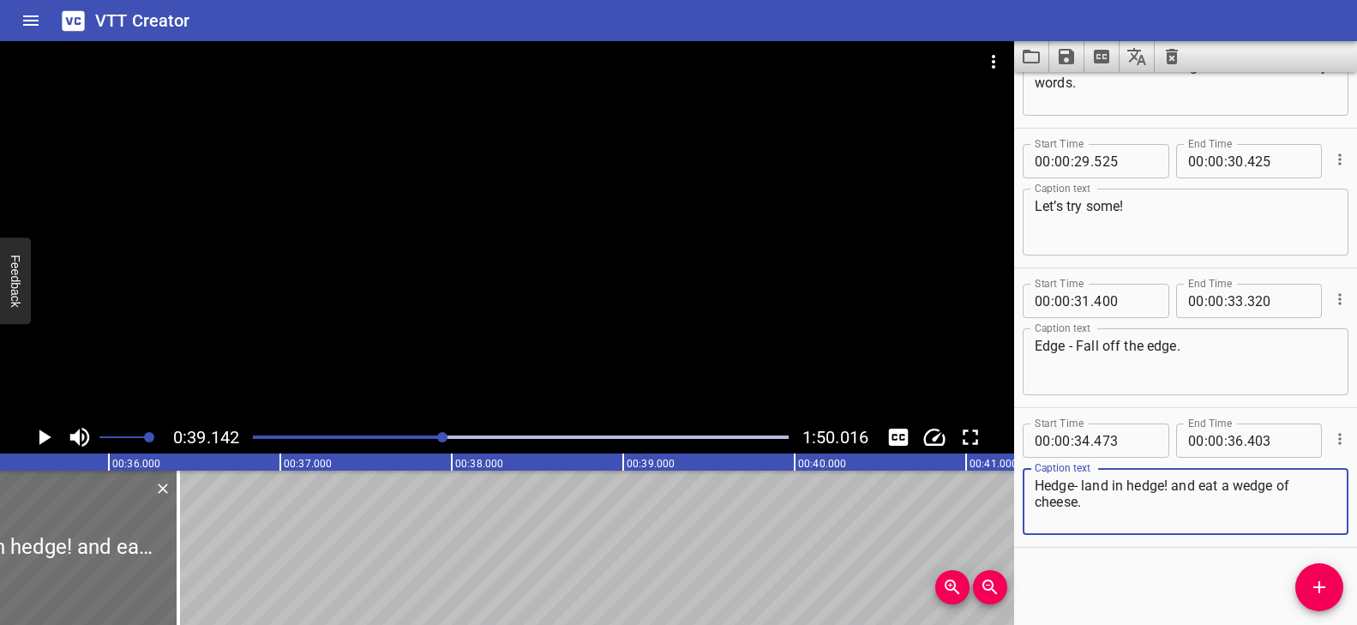
scroll to position [0, 6081]
drag, startPoint x: 1101, startPoint y: 508, endPoint x: 1173, endPoint y: 484, distance: 75.9
click at [1173, 484] on textarea "Hedge- land in hedge! and eat a wedge of cheese." at bounding box center [1186, 502] width 302 height 49
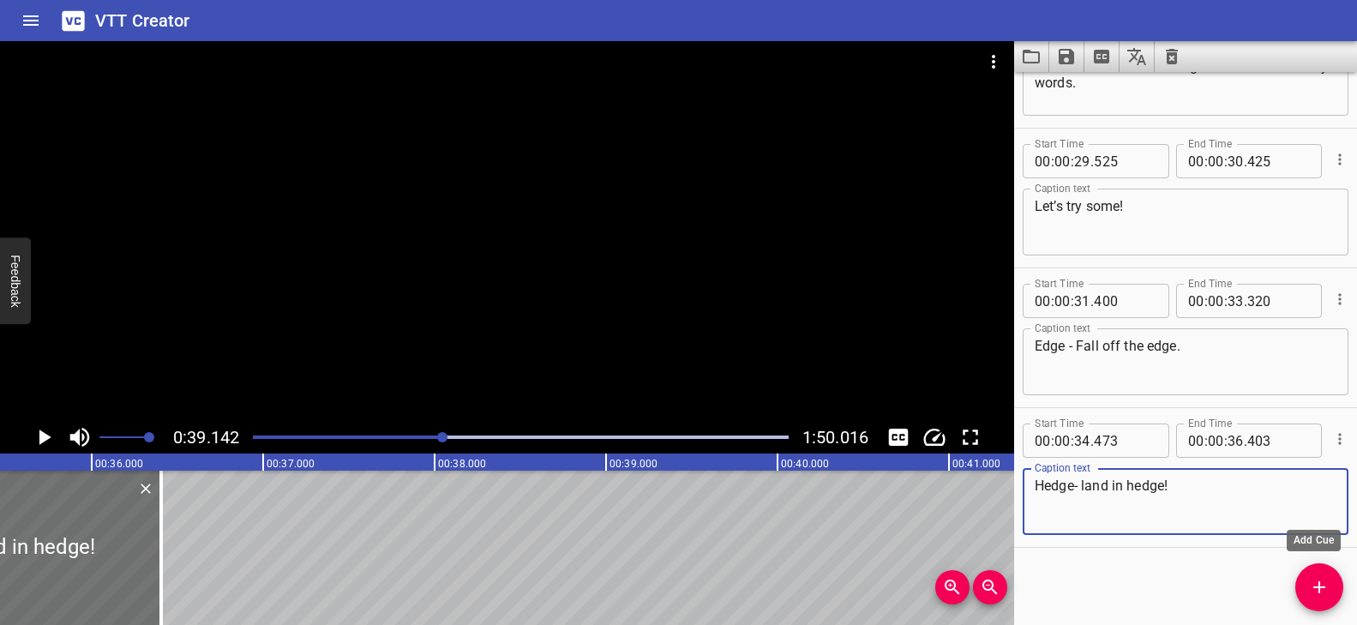
type textarea "Hedge- land in hedge!"
click at [1319, 577] on icon "Add Cue" at bounding box center [1319, 587] width 21 height 21
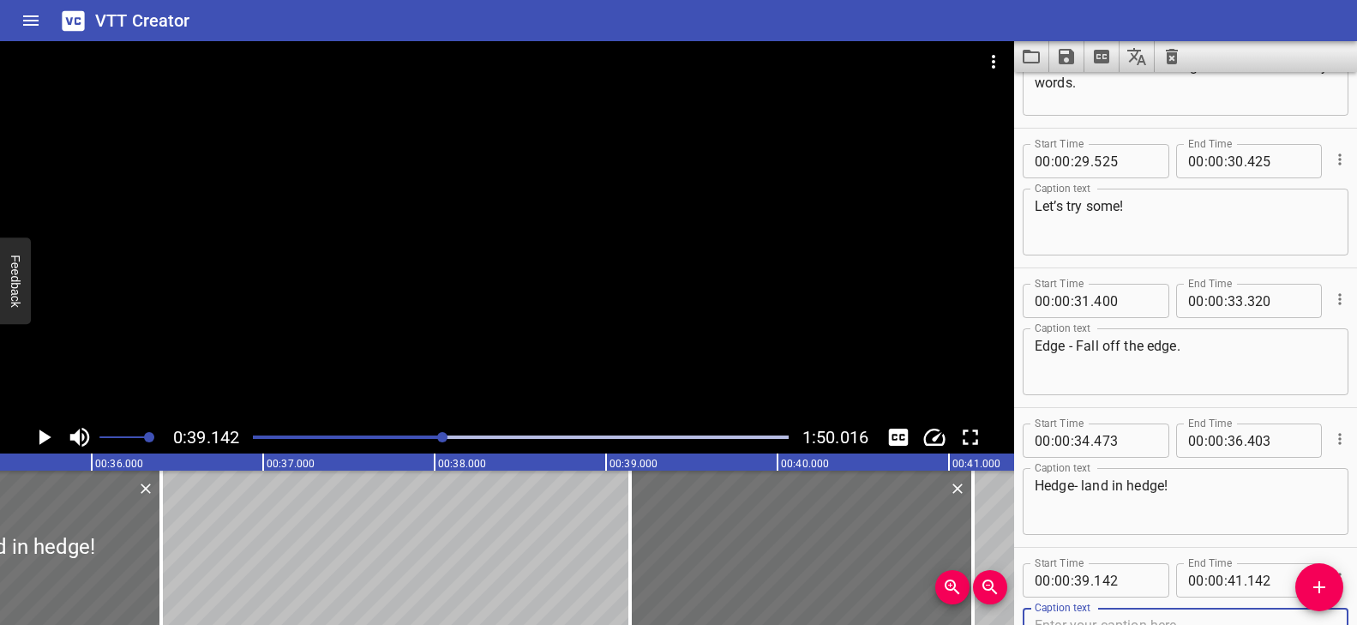
scroll to position [1353, 0]
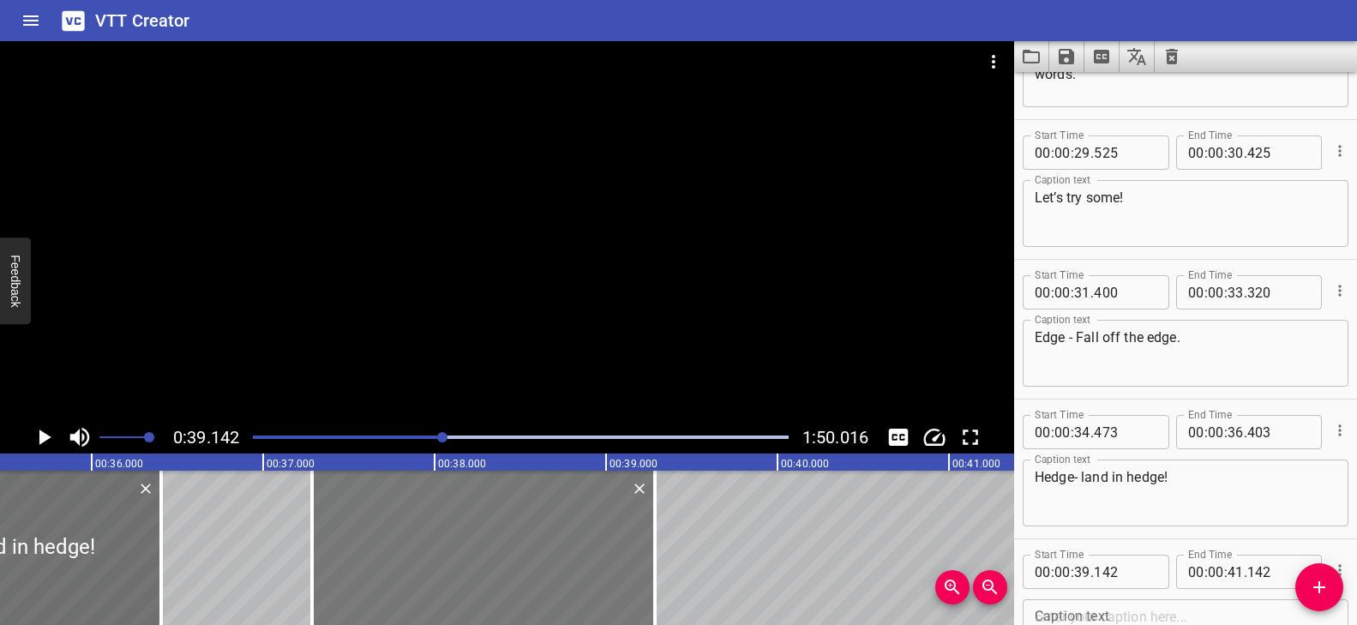
drag, startPoint x: 691, startPoint y: 527, endPoint x: 372, endPoint y: 525, distance: 318.9
click at [372, 525] on div at bounding box center [483, 548] width 343 height 154
type input "37"
type input "287"
type input "39"
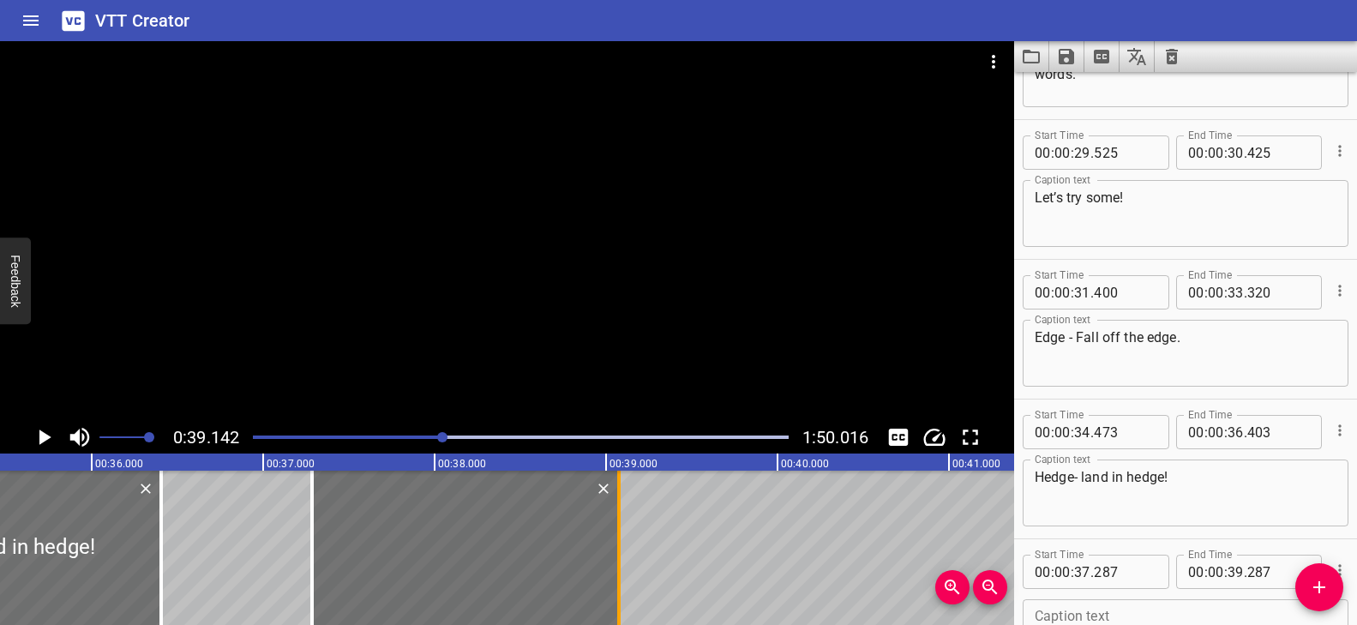
drag, startPoint x: 655, startPoint y: 519, endPoint x: 619, endPoint y: 521, distance: 36.1
click at [619, 521] on div at bounding box center [618, 548] width 3 height 154
type input "077"
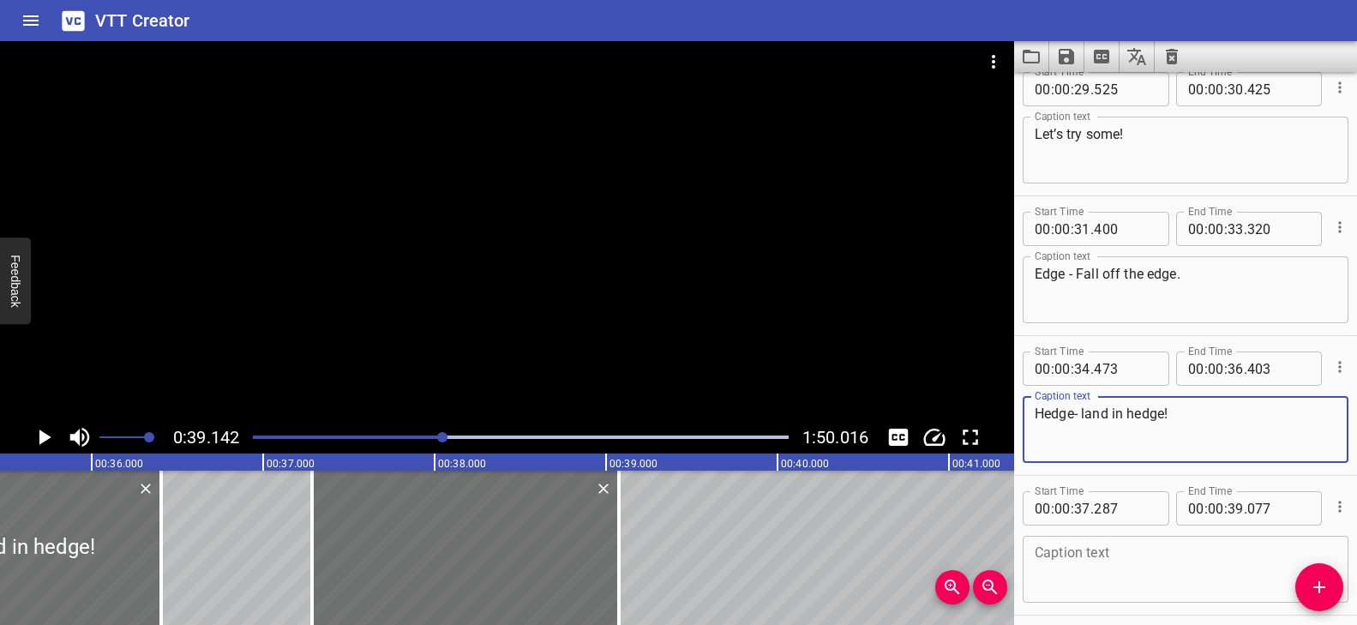
scroll to position [1484, 0]
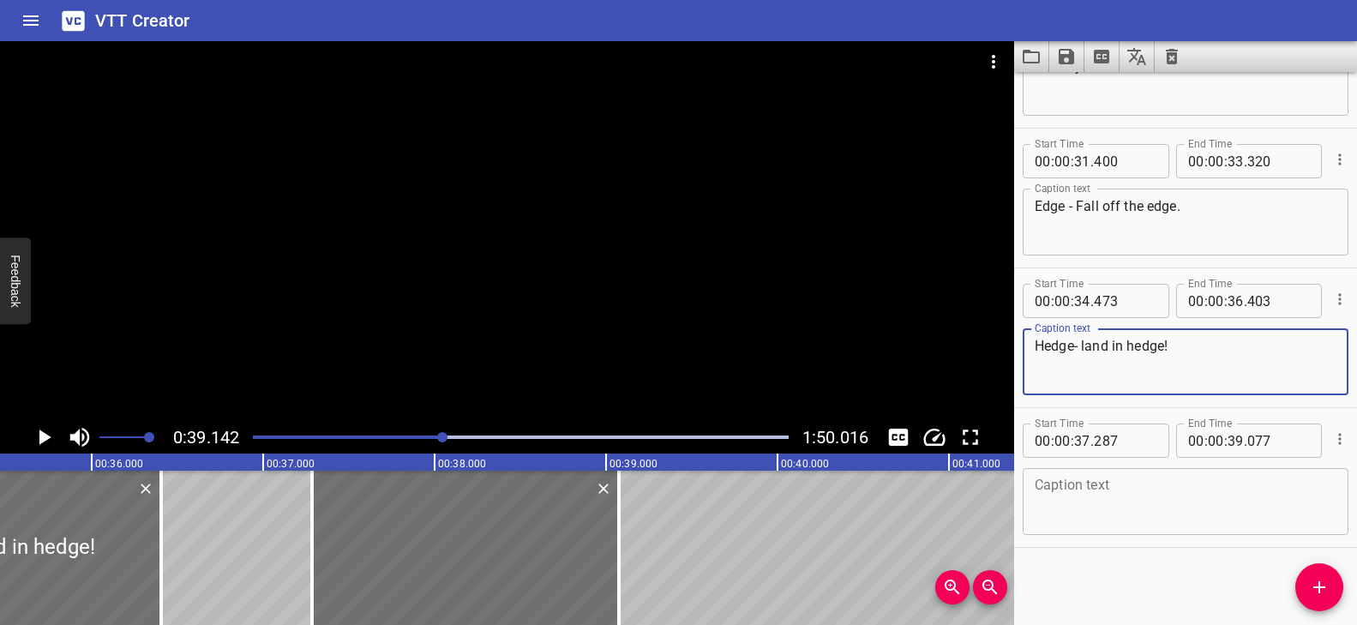
click at [1138, 491] on textarea at bounding box center [1186, 502] width 302 height 49
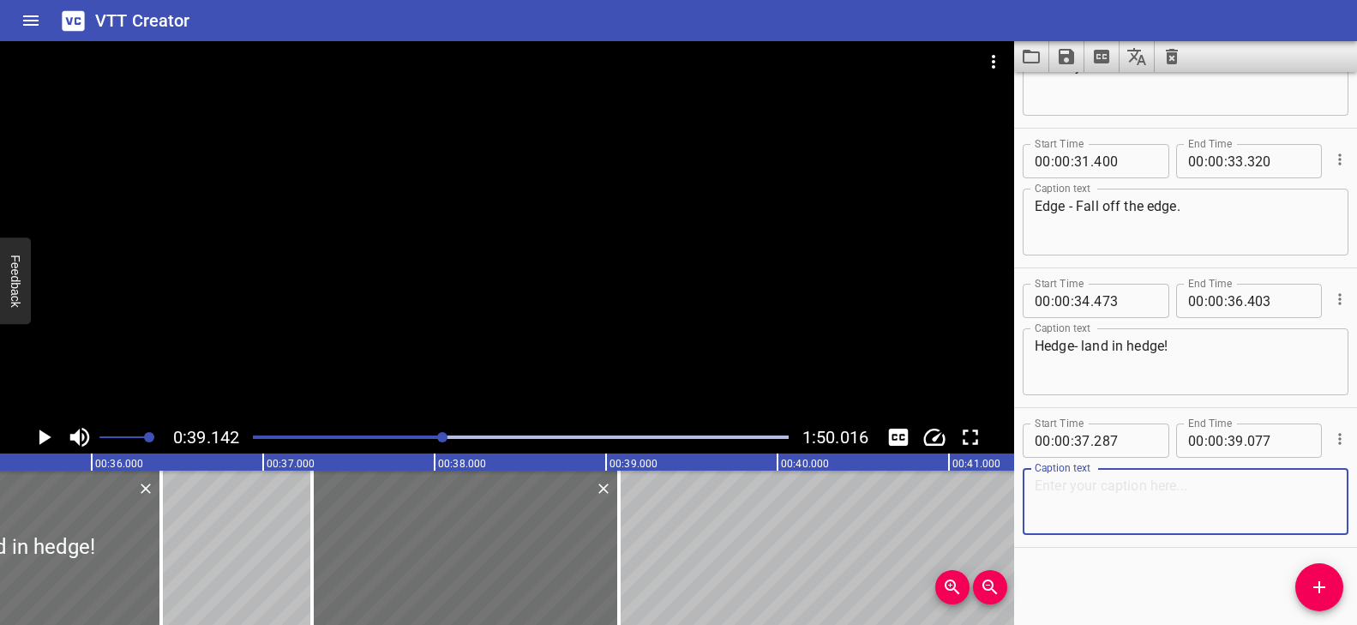
paste textarea "and eat a wedge of cheese."
type textarea "and eat a wedge of cheese."
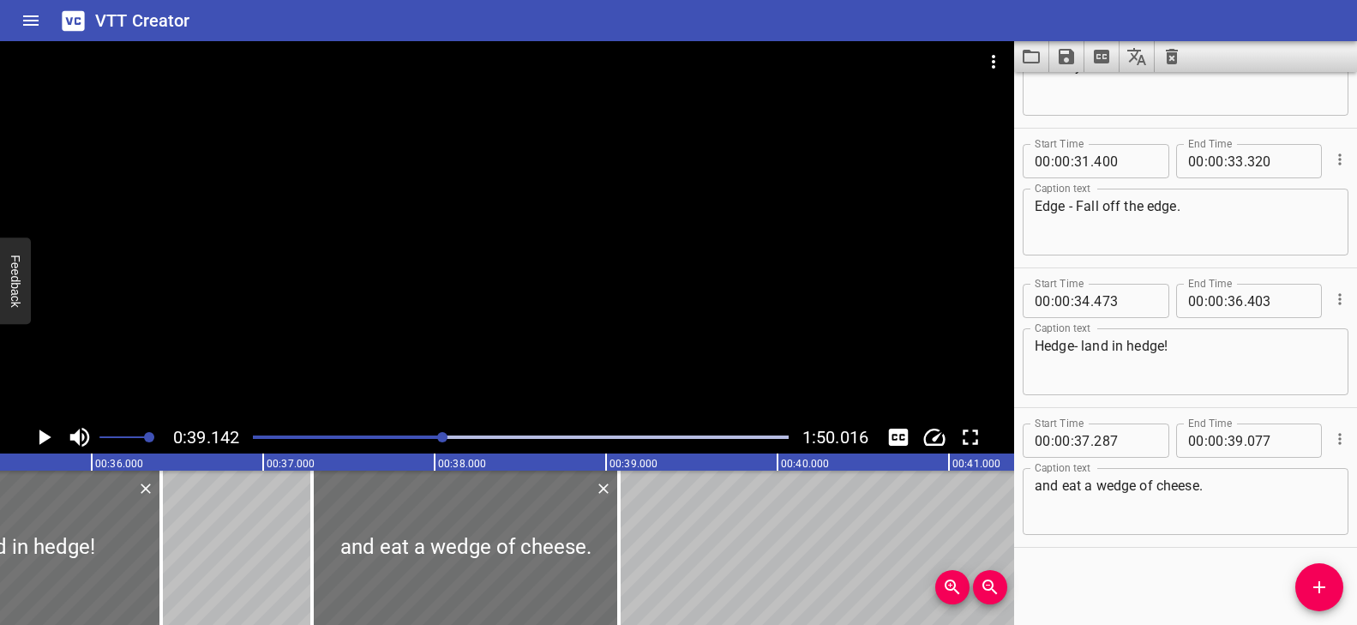
click at [401, 353] on div at bounding box center [507, 231] width 1014 height 380
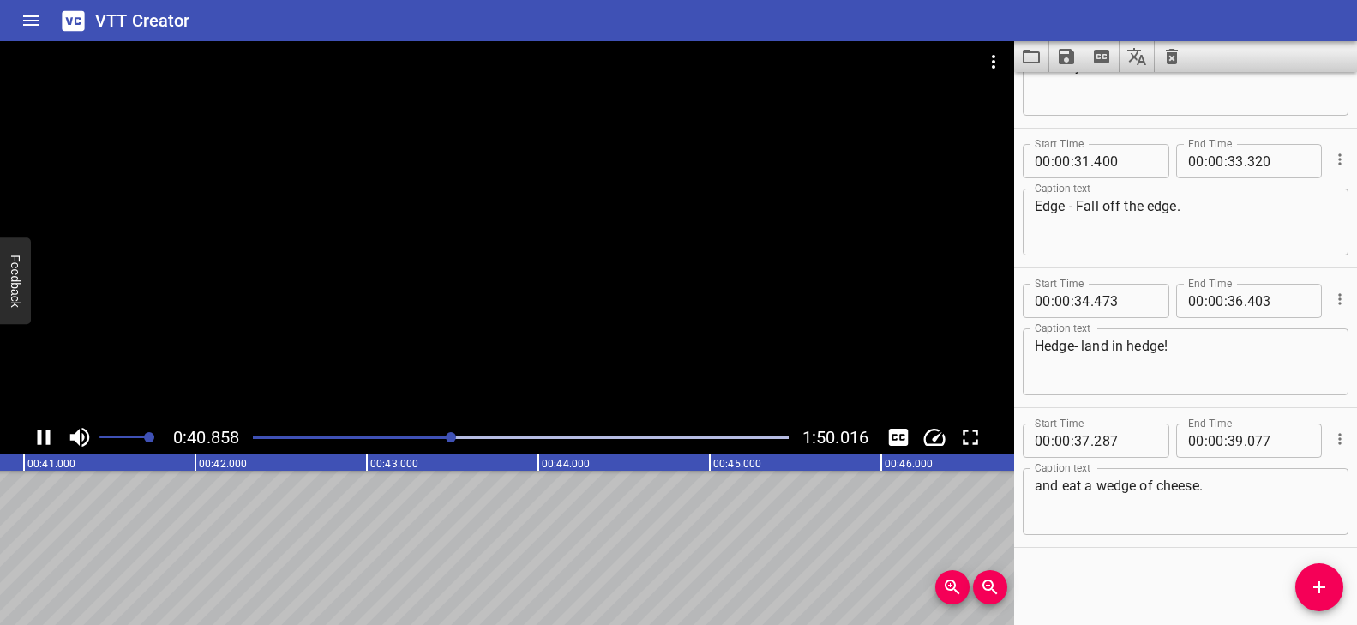
click at [429, 435] on div "Play progress" at bounding box center [185, 436] width 536 height 3
click at [437, 298] on div at bounding box center [507, 231] width 1014 height 380
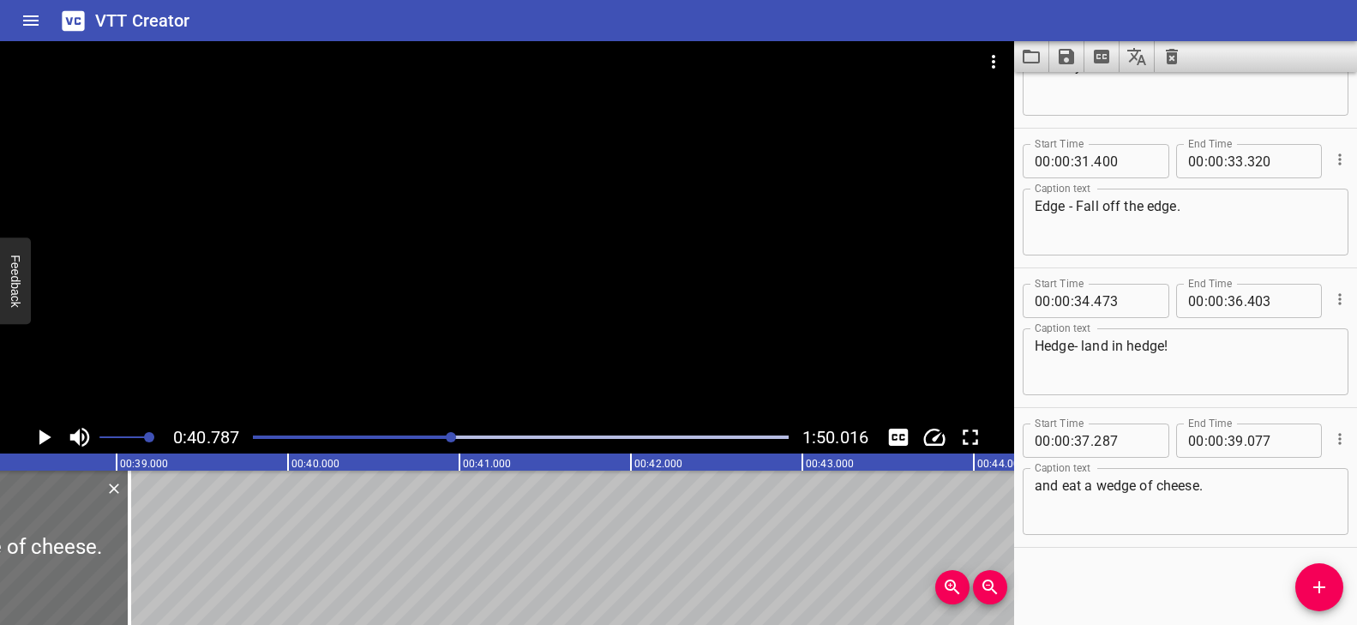
scroll to position [0, 6587]
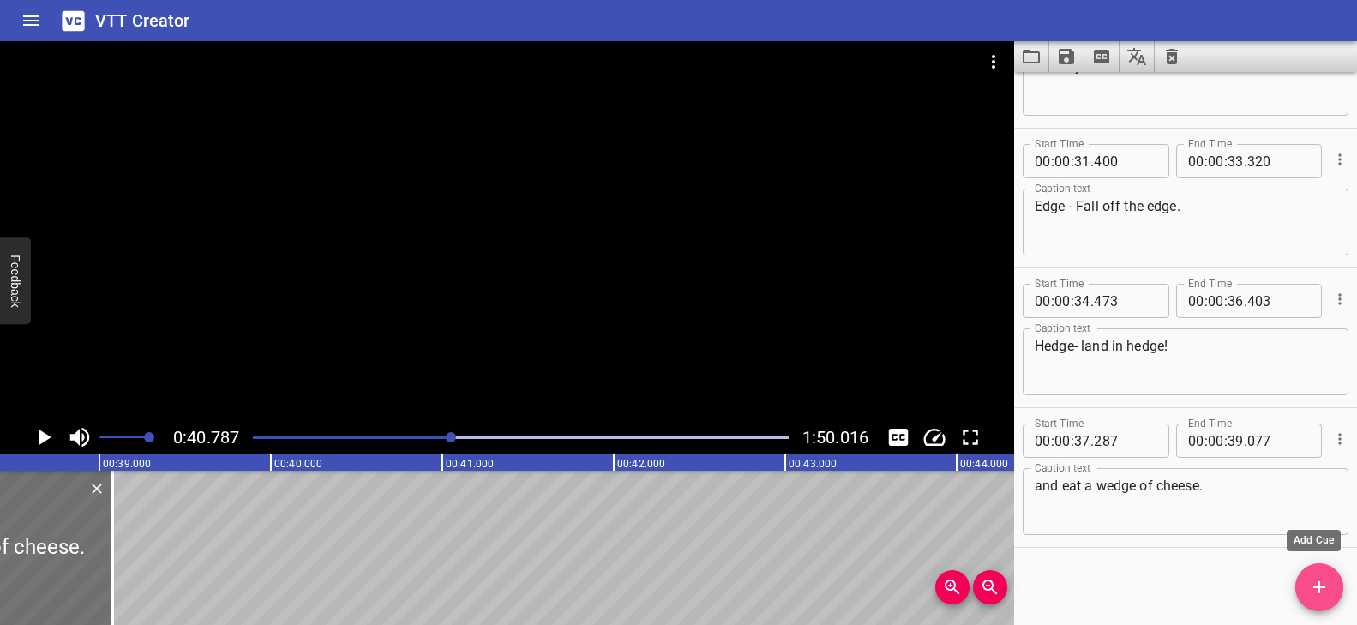
drag, startPoint x: 1330, startPoint y: 578, endPoint x: 1303, endPoint y: 570, distance: 27.7
click at [1330, 578] on span "Add Cue" at bounding box center [1319, 587] width 48 height 21
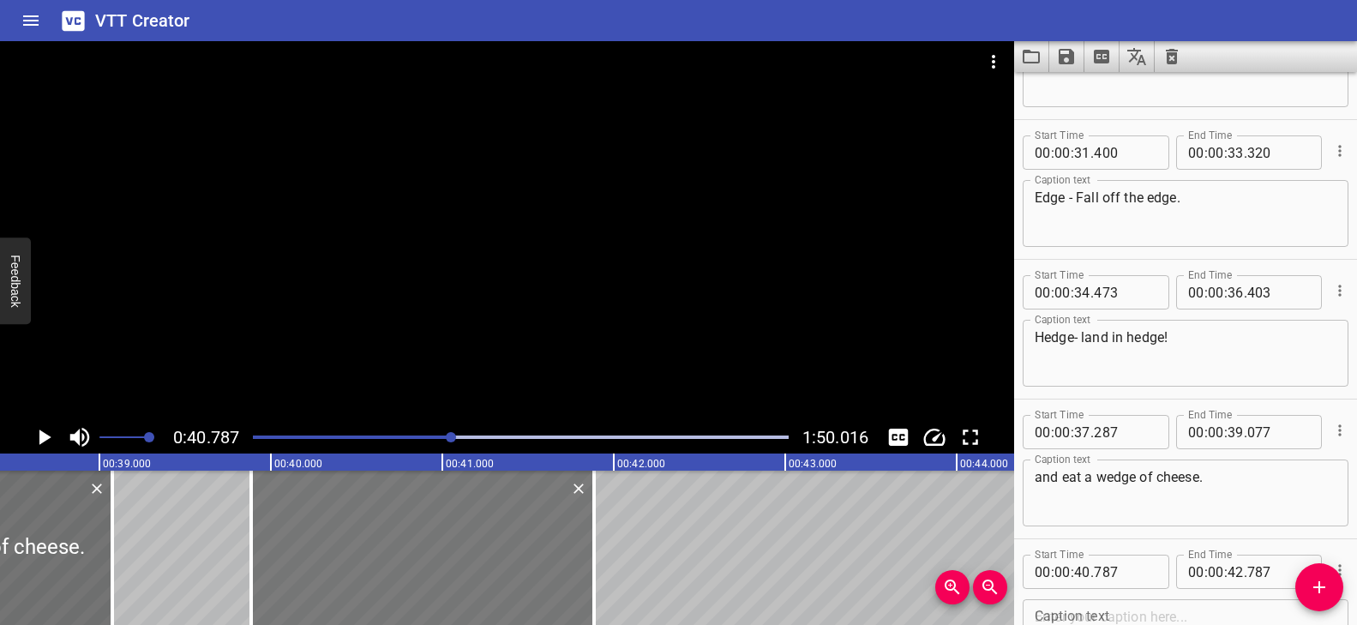
drag, startPoint x: 609, startPoint y: 536, endPoint x: 454, endPoint y: 547, distance: 154.7
click at [454, 547] on div at bounding box center [422, 548] width 343 height 154
type input "39"
type input "887"
type input "41"
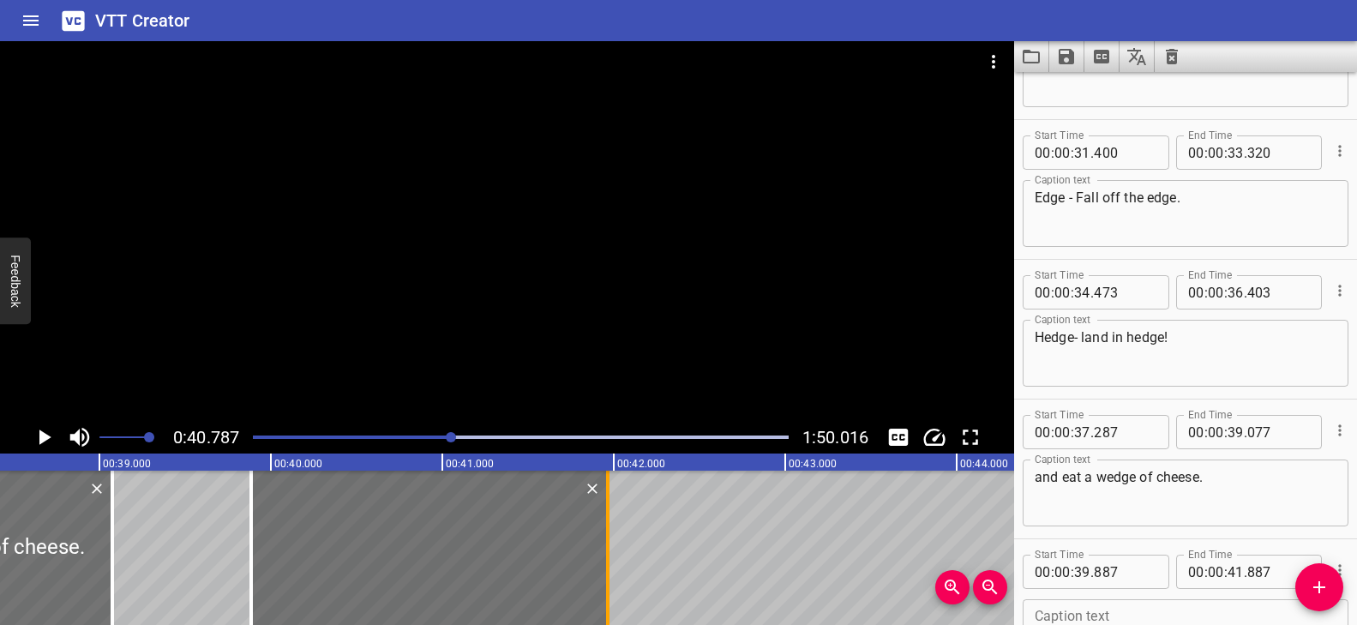
drag, startPoint x: 594, startPoint y: 527, endPoint x: 607, endPoint y: 529, distance: 13.0
click at [607, 529] on div at bounding box center [607, 548] width 3 height 154
type input "967"
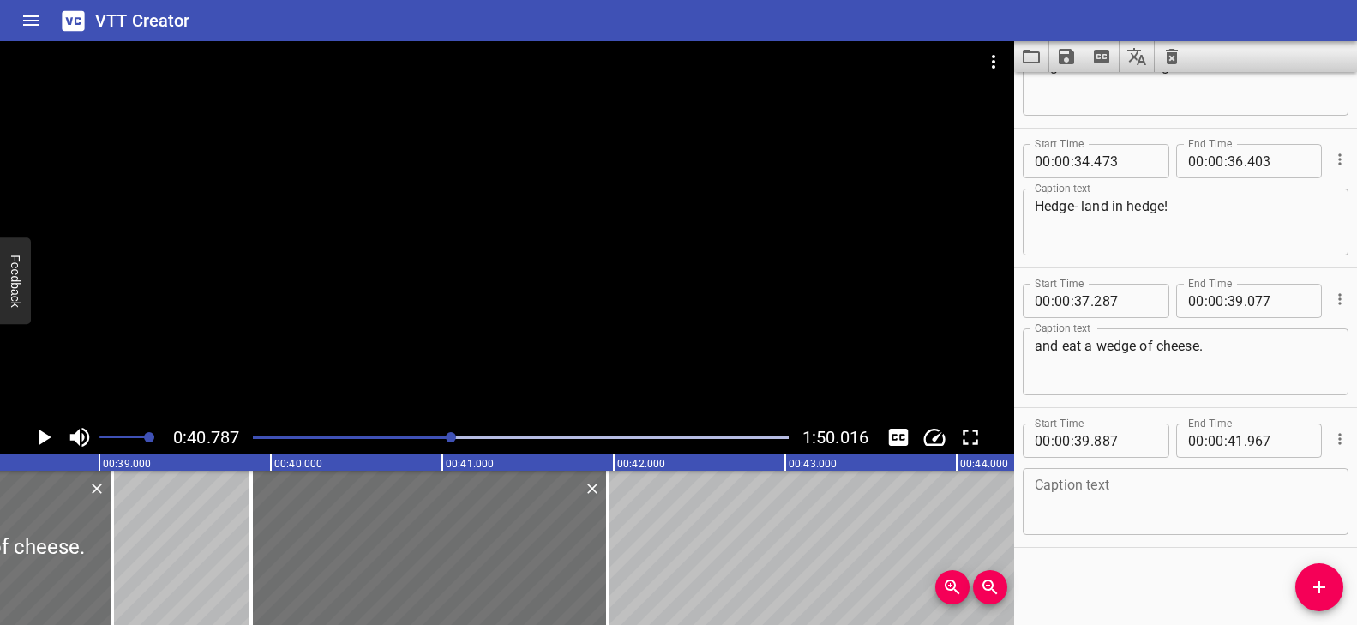
click at [1077, 502] on textarea at bounding box center [1186, 502] width 302 height 49
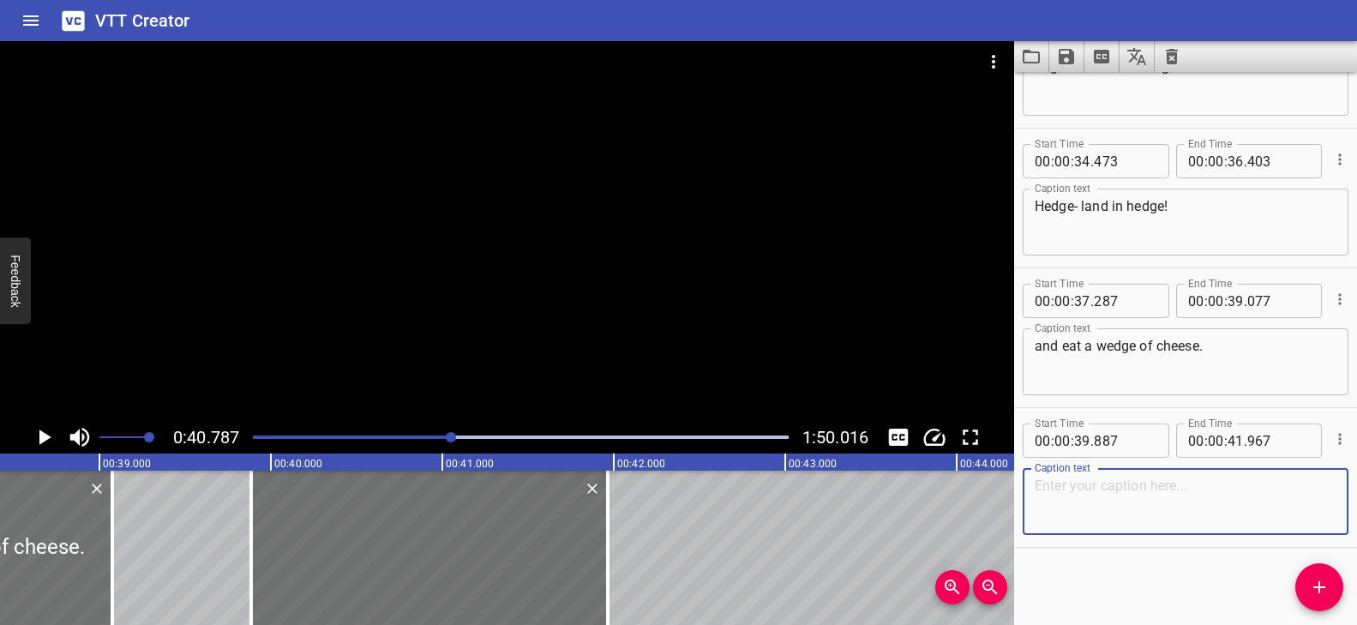
paste textarea "d-g-e"
paste textarea "sounds like"
paste textarea "/j/"
click at [529, 294] on div at bounding box center [507, 231] width 1014 height 380
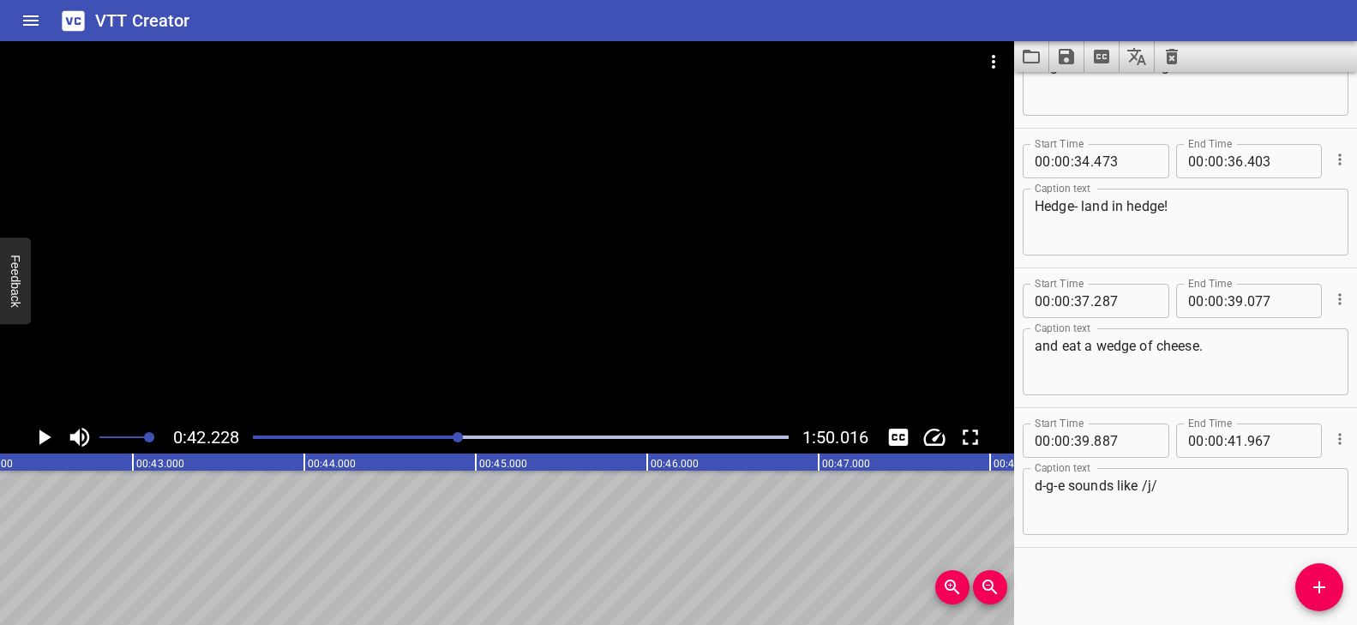
scroll to position [0, 7241]
click at [1226, 491] on textarea "d-g-e sounds like /j/" at bounding box center [1186, 502] width 302 height 49
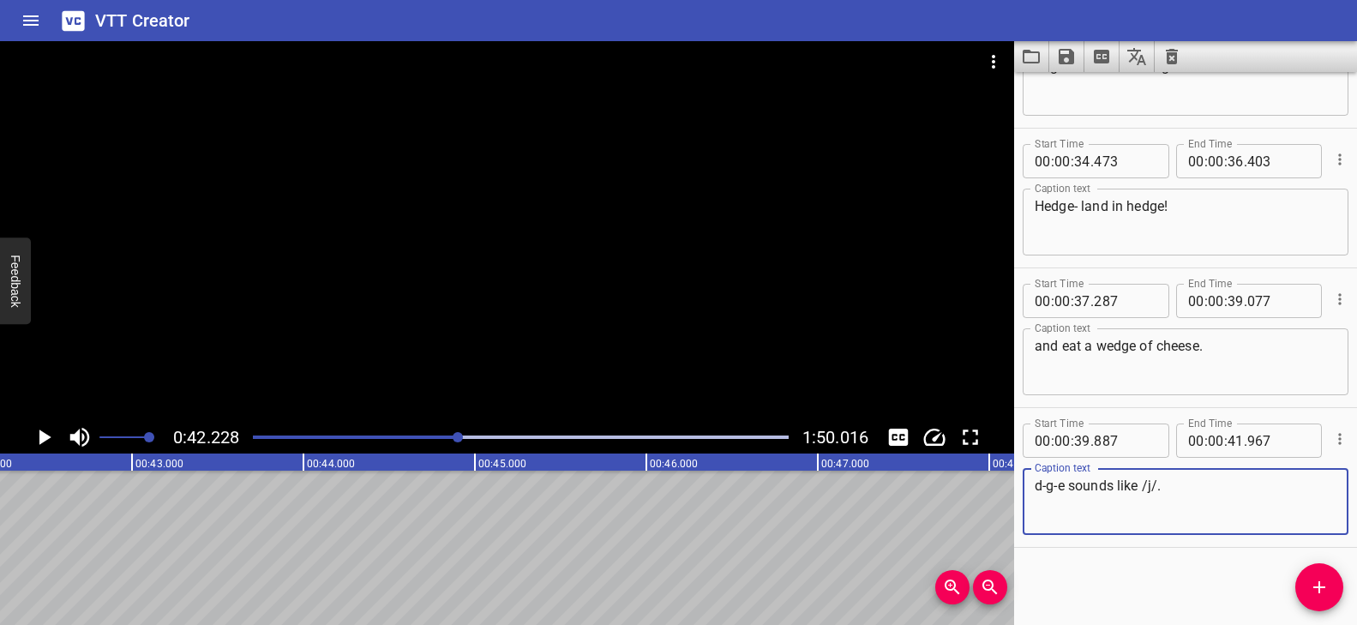
type textarea "d-g-e sounds like /j/."
click at [578, 317] on div at bounding box center [507, 231] width 1014 height 380
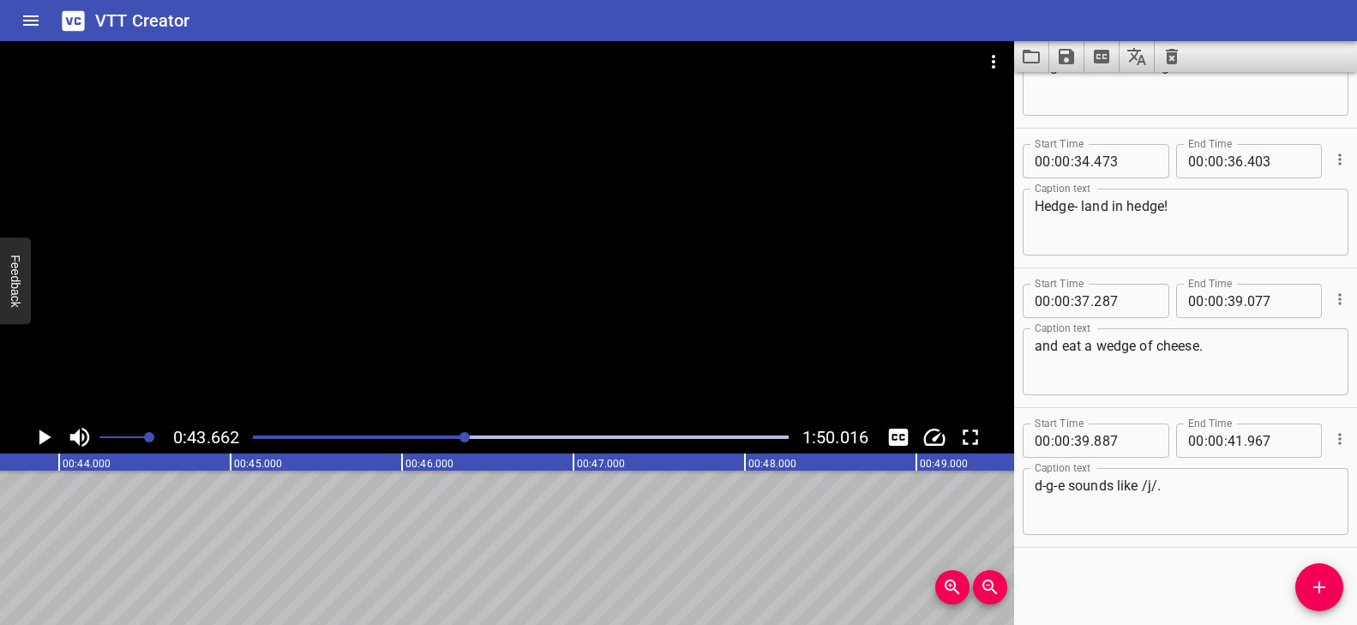
scroll to position [0, 7486]
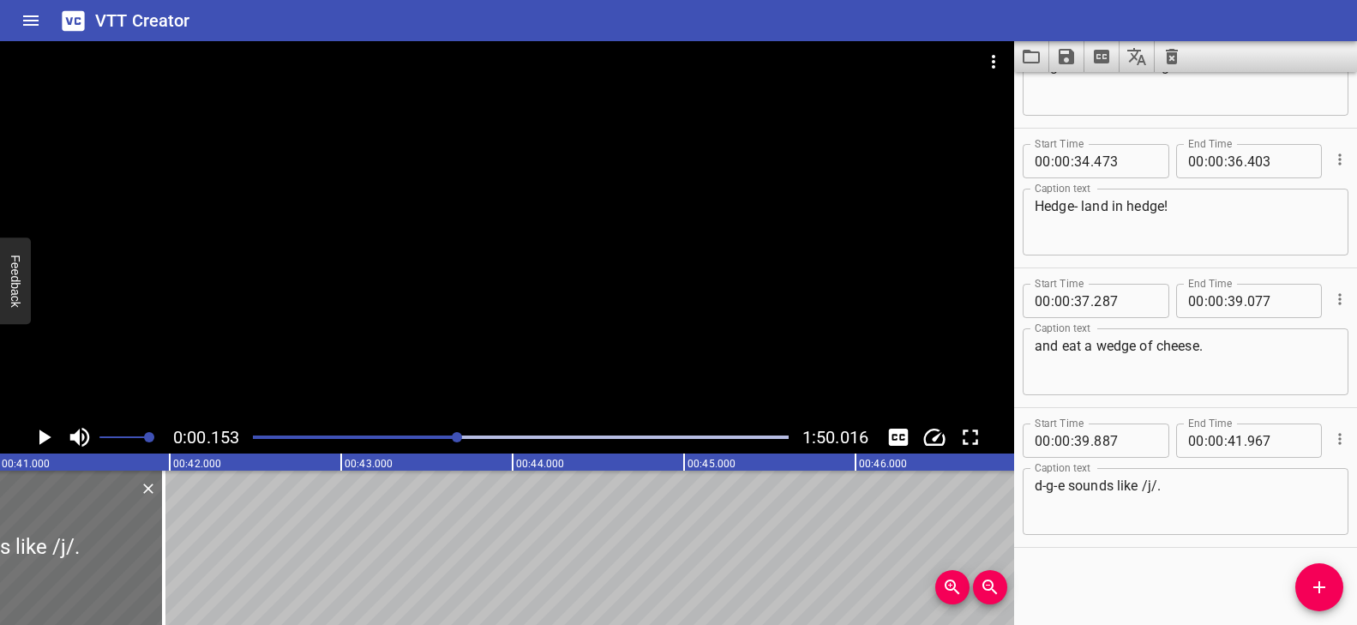
click at [458, 435] on div at bounding box center [457, 437] width 10 height 10
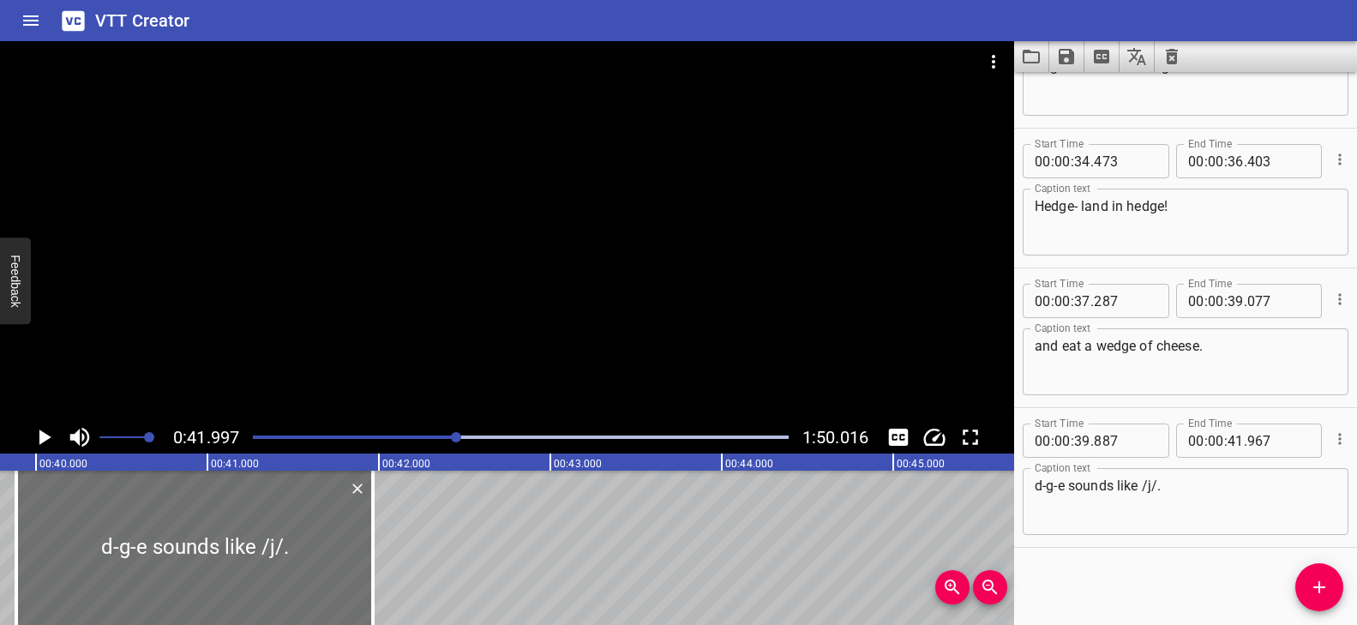
scroll to position [0, 6839]
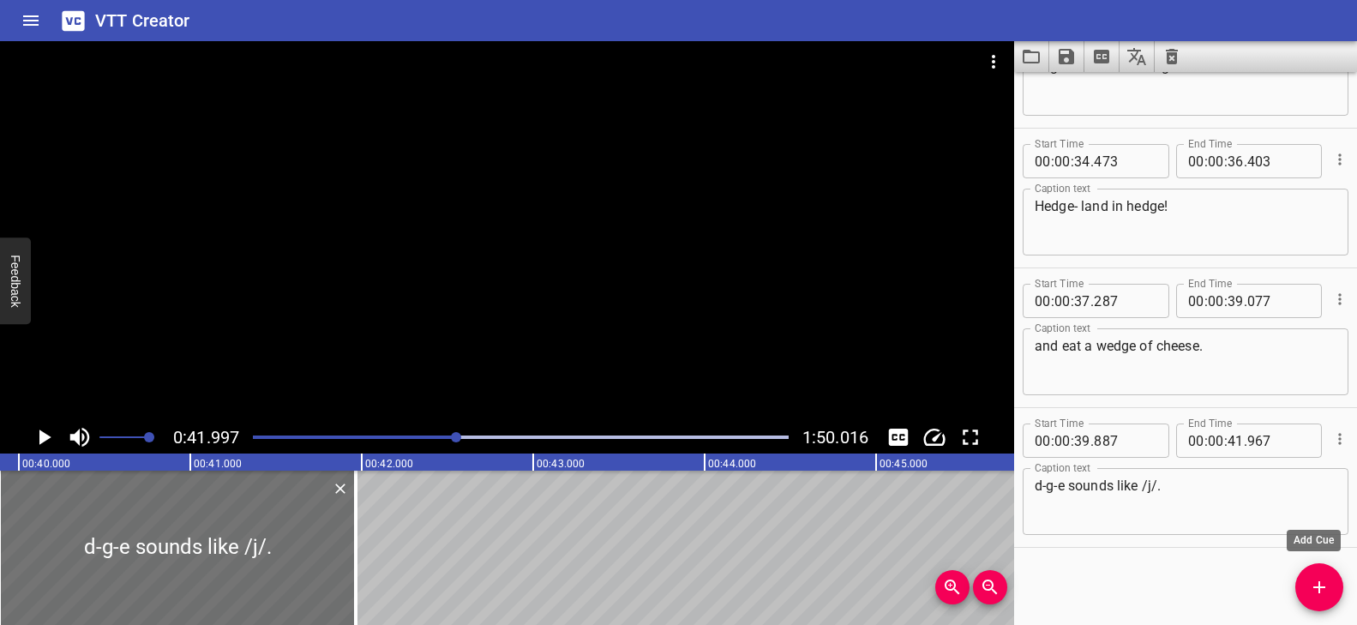
click at [1324, 583] on icon "Add Cue" at bounding box center [1319, 587] width 21 height 21
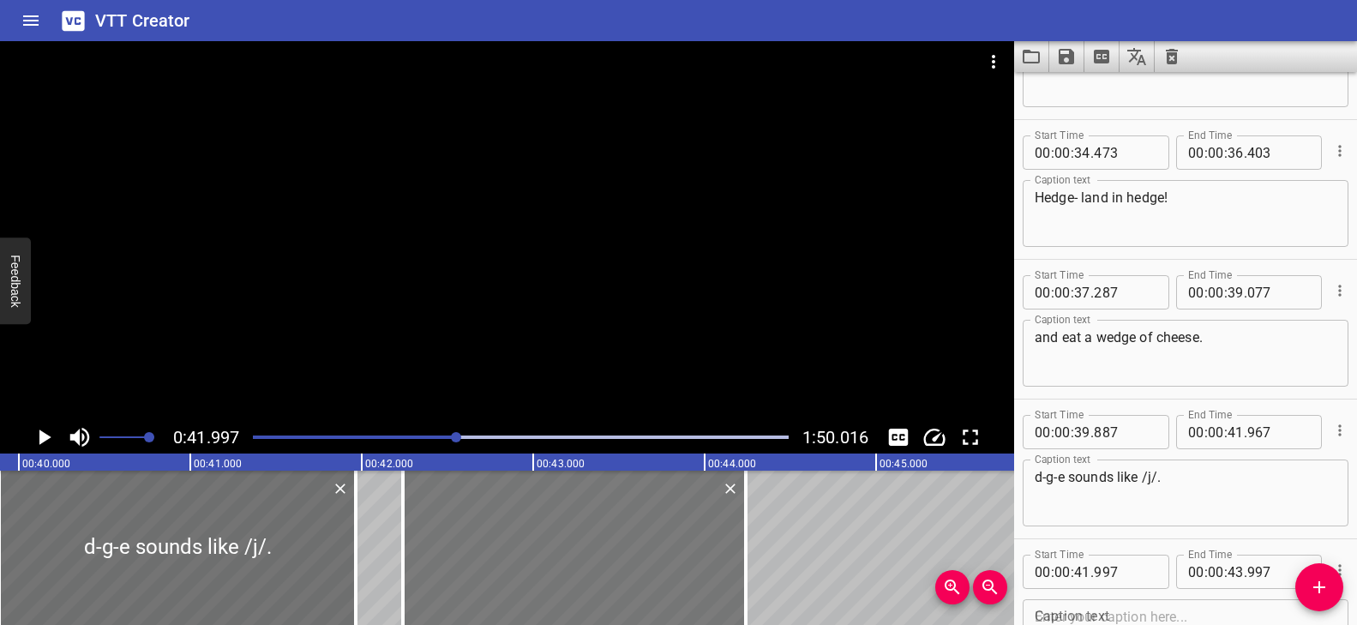
drag, startPoint x: 538, startPoint y: 556, endPoint x: 575, endPoint y: 554, distance: 37.0
click at [575, 554] on div at bounding box center [574, 548] width 343 height 154
type input "42"
type input "242"
type input "44"
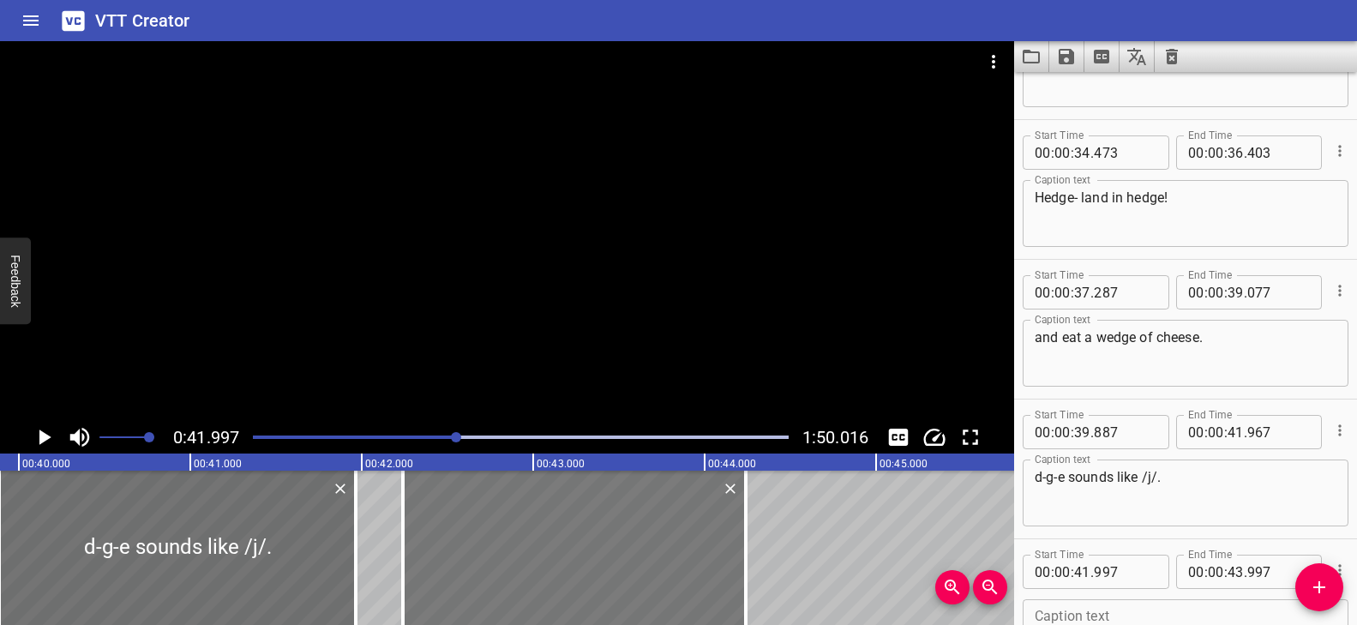
type input "242"
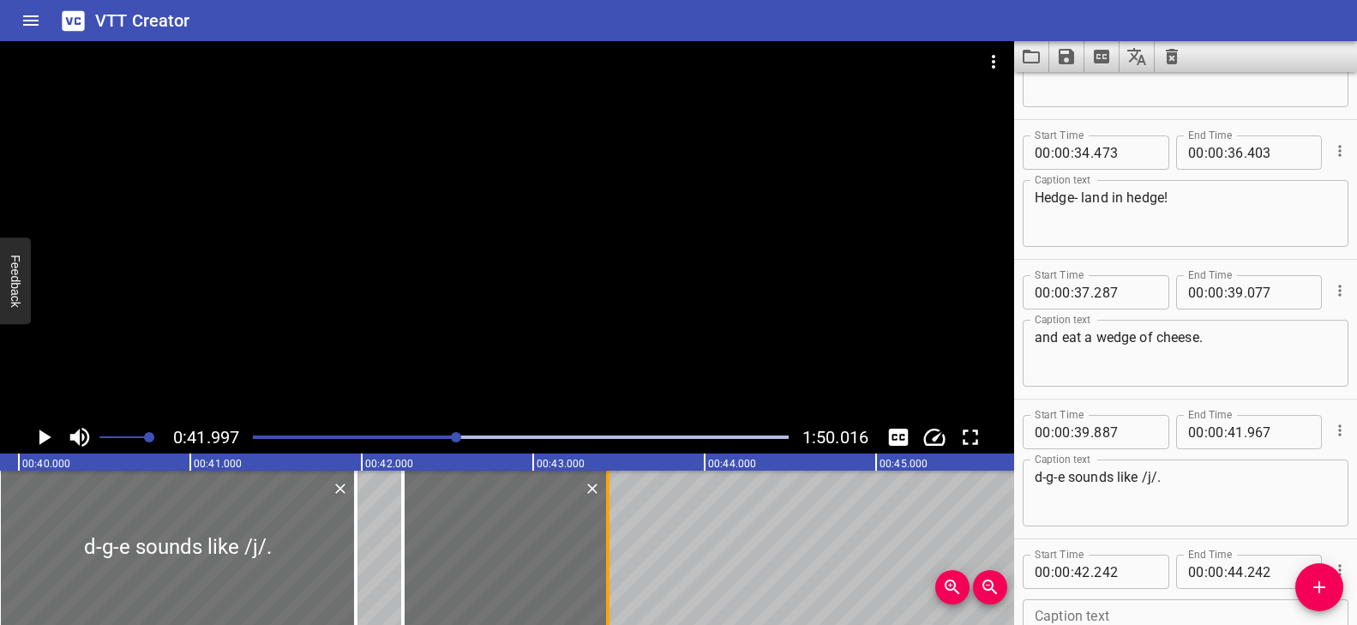
drag, startPoint x: 739, startPoint y: 517, endPoint x: 605, endPoint y: 520, distance: 133.8
click at [606, 520] on div at bounding box center [607, 548] width 3 height 154
type input "43"
type input "437"
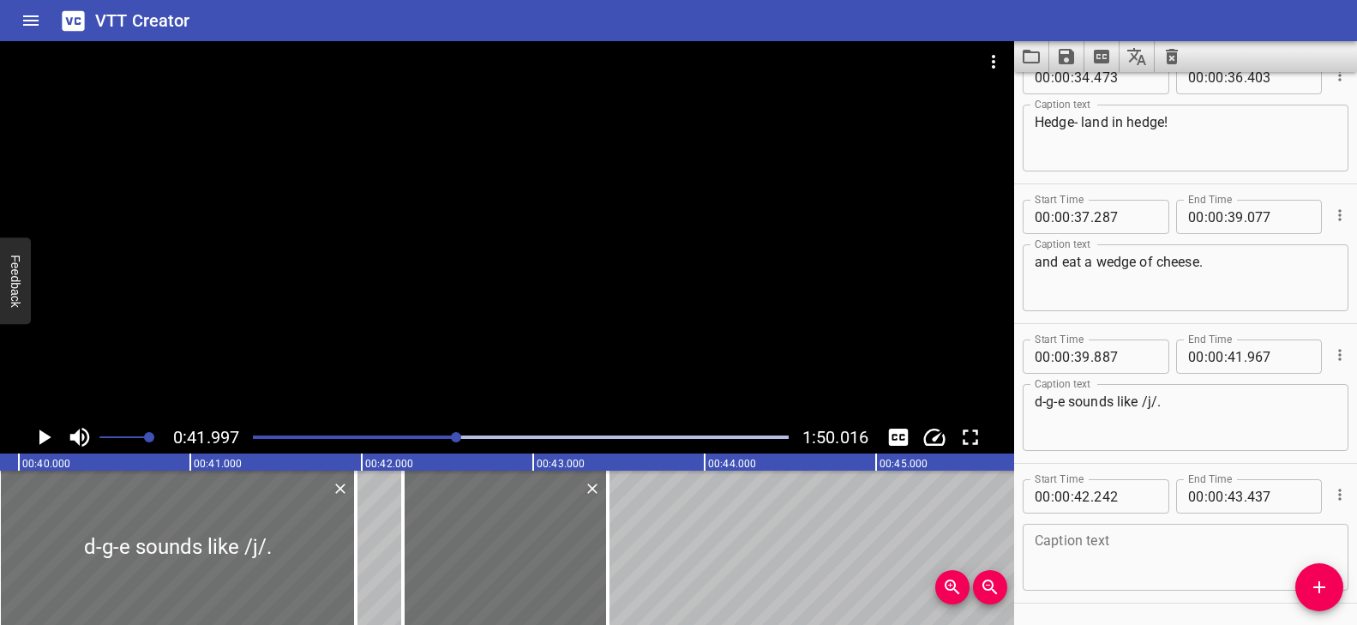
scroll to position [1763, 0]
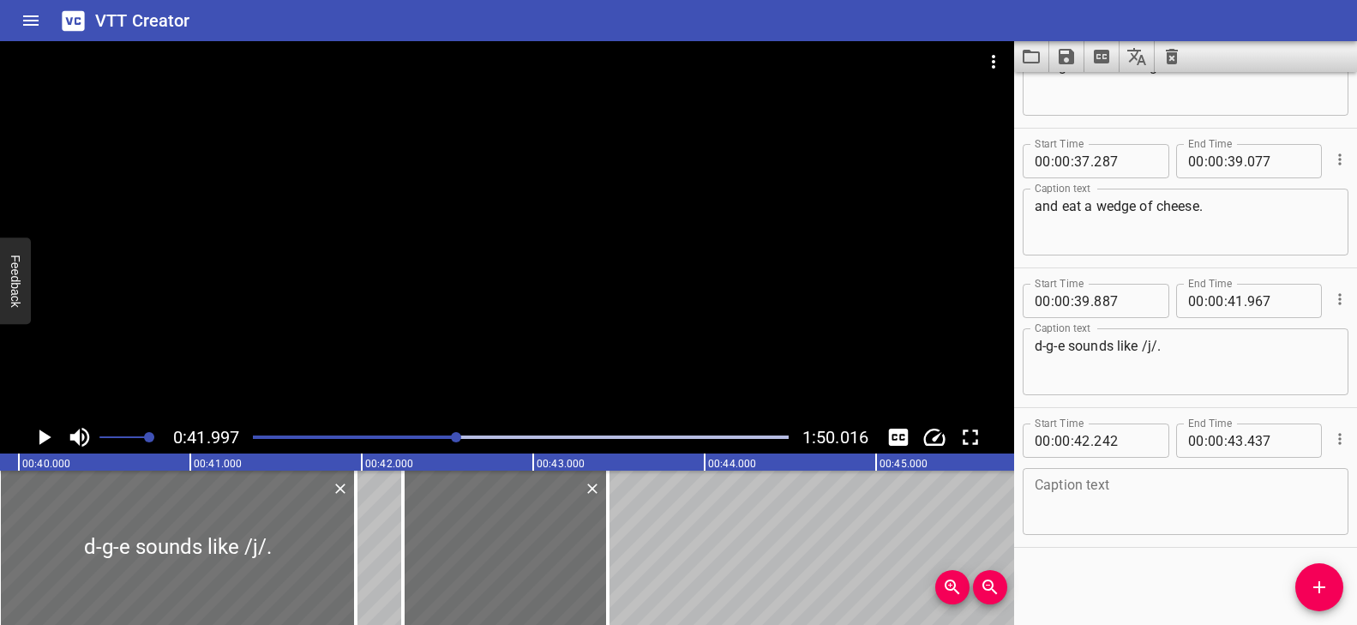
click at [1095, 474] on div "Caption text" at bounding box center [1186, 501] width 326 height 67
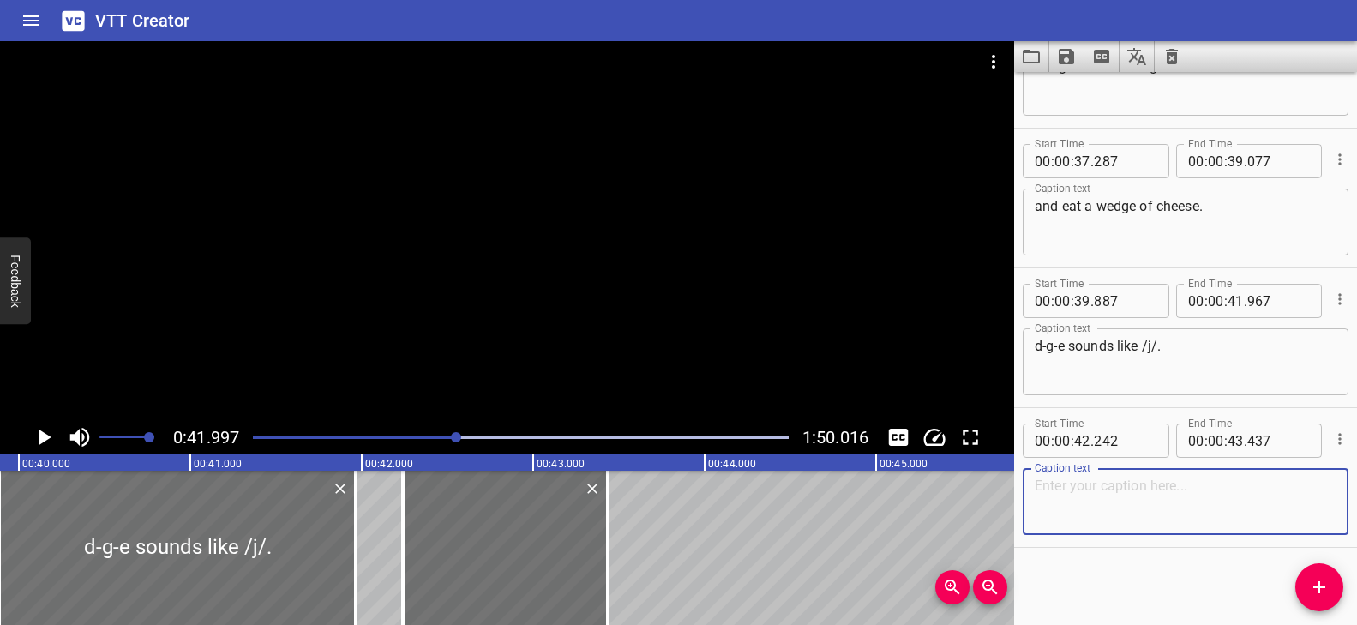
paste textarea "Let's hear some more."
type textarea "Let's hear some more."
click at [439, 437] on div "Play progress" at bounding box center [190, 436] width 536 height 3
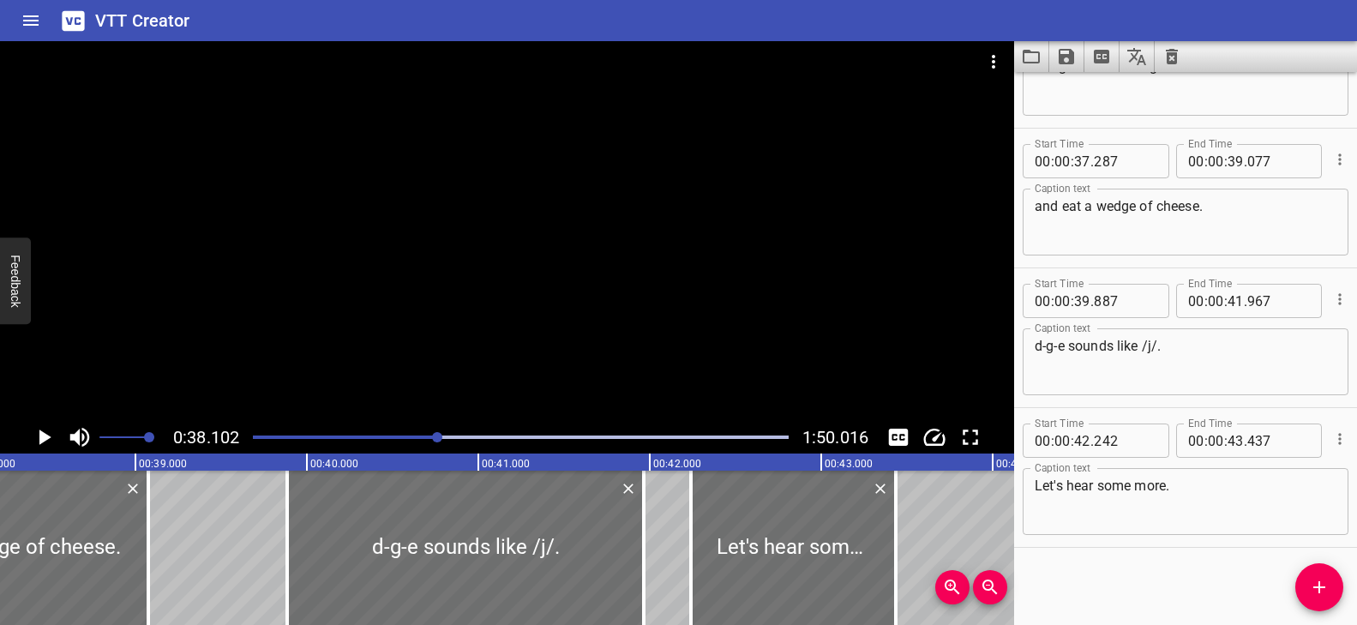
scroll to position [0, 6532]
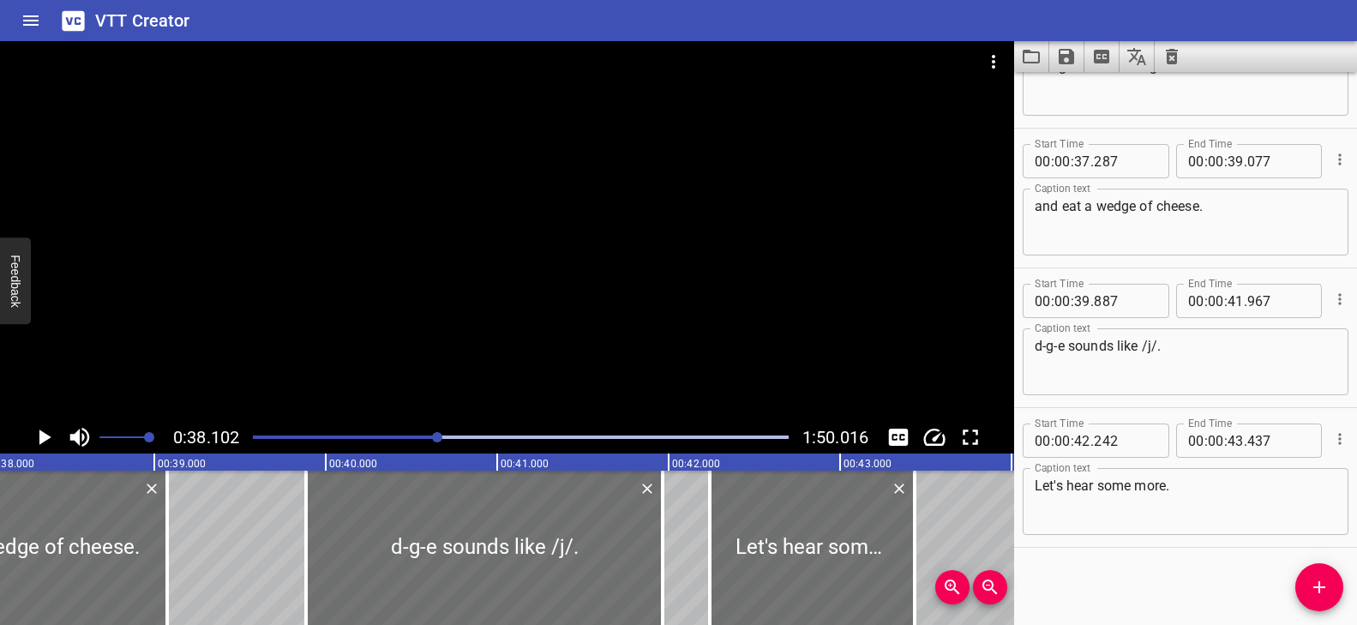
click at [532, 327] on div at bounding box center [507, 231] width 1014 height 380
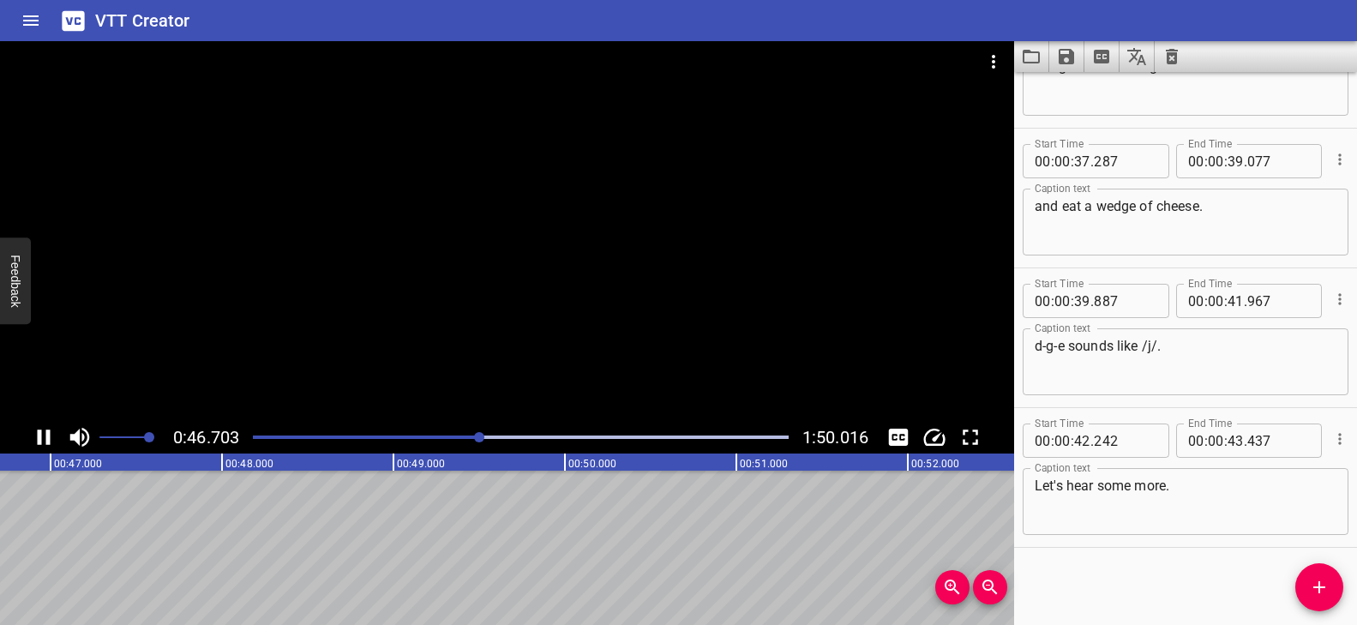
click at [533, 327] on div at bounding box center [507, 231] width 1014 height 380
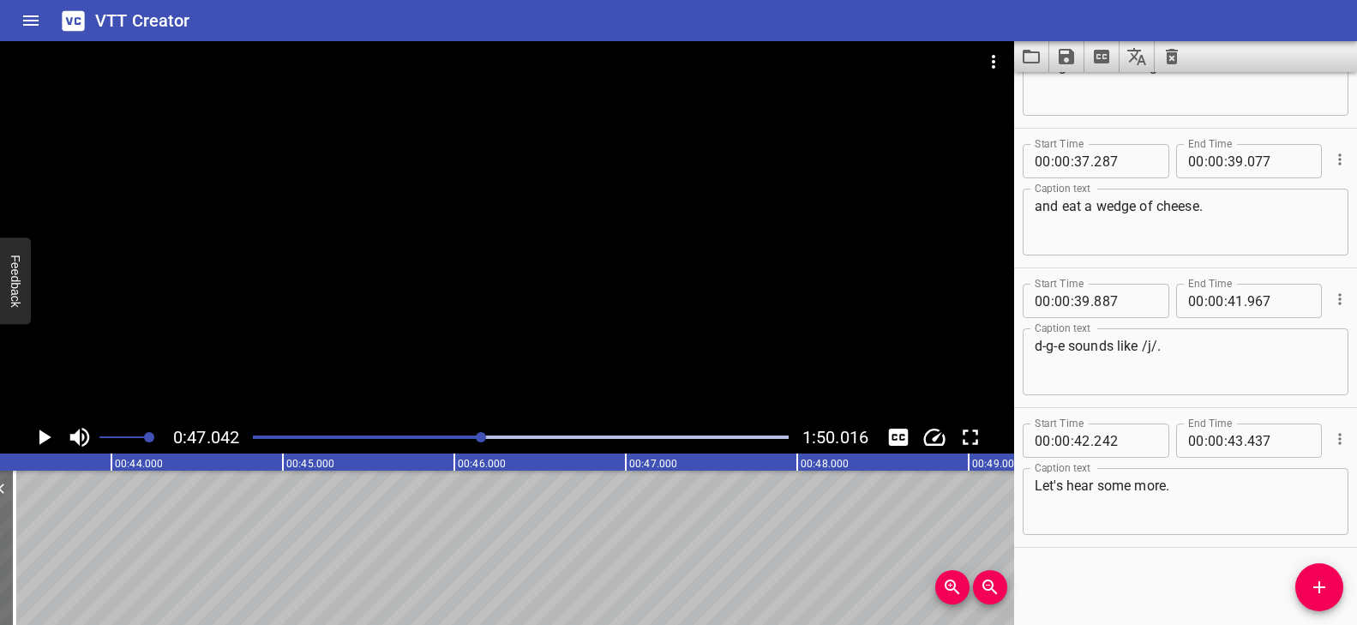
click at [1318, 579] on icon "Add Cue" at bounding box center [1319, 587] width 21 height 21
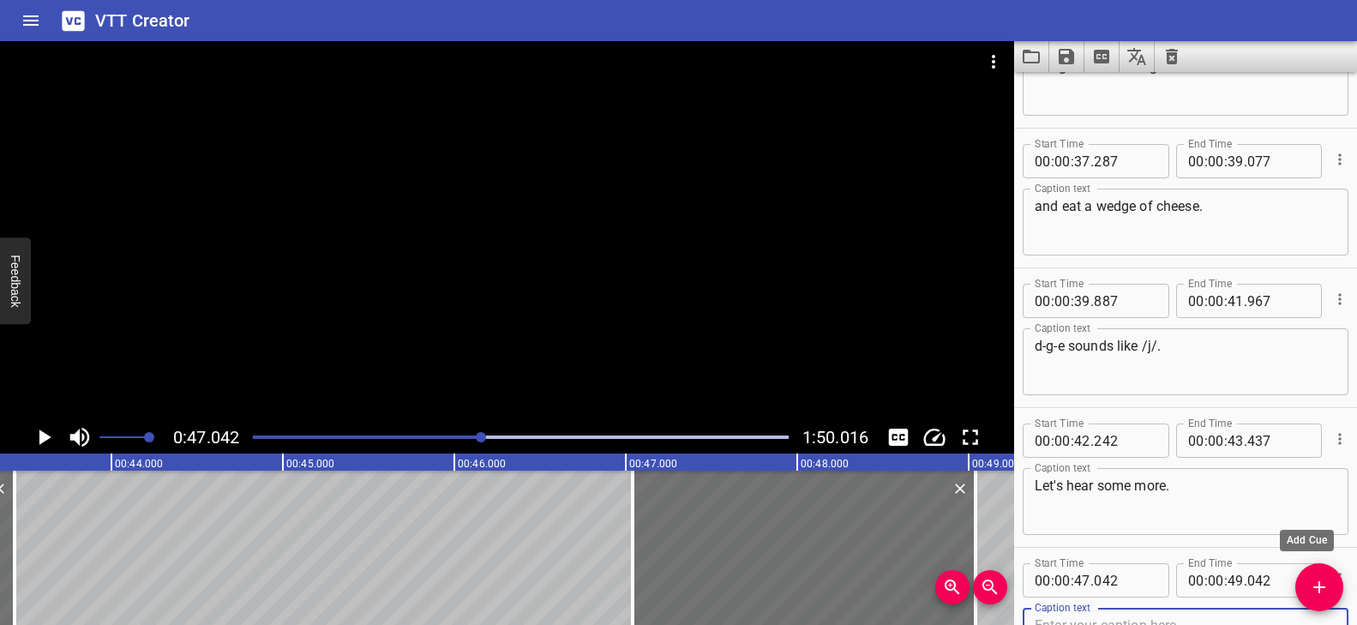
scroll to position [1772, 0]
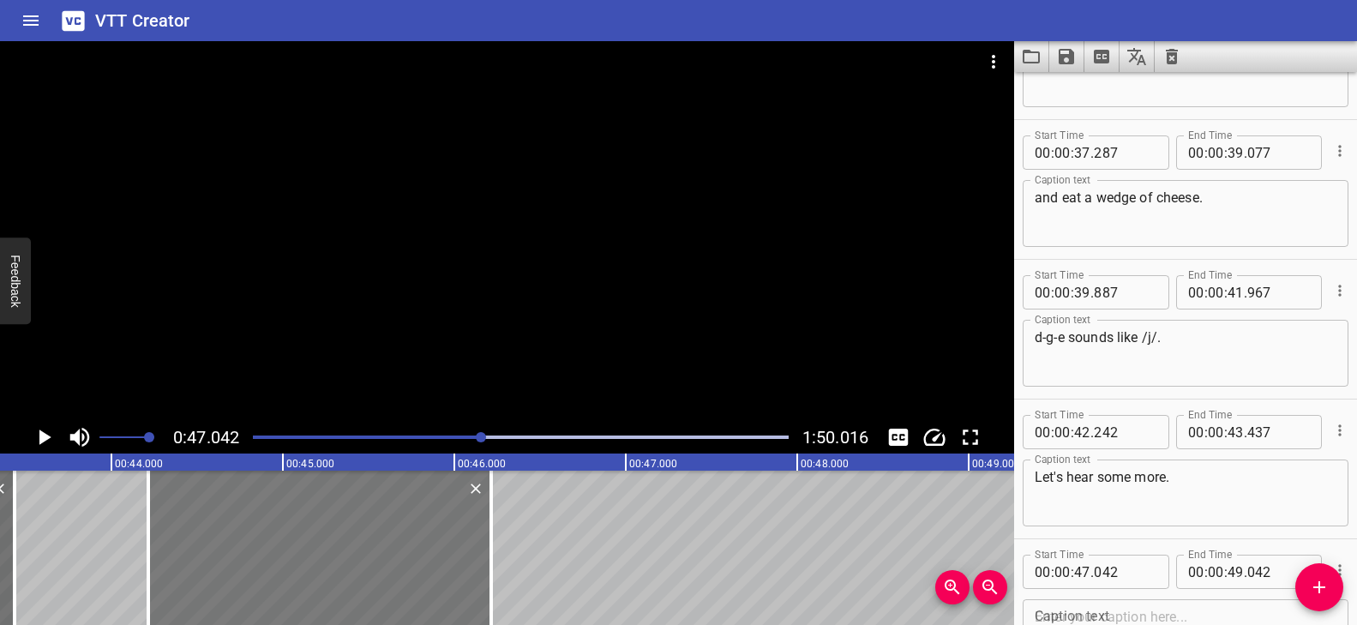
drag, startPoint x: 743, startPoint y: 526, endPoint x: 259, endPoint y: 534, distance: 484.4
click at [259, 534] on div at bounding box center [319, 548] width 343 height 154
type input "44"
type input "217"
type input "46"
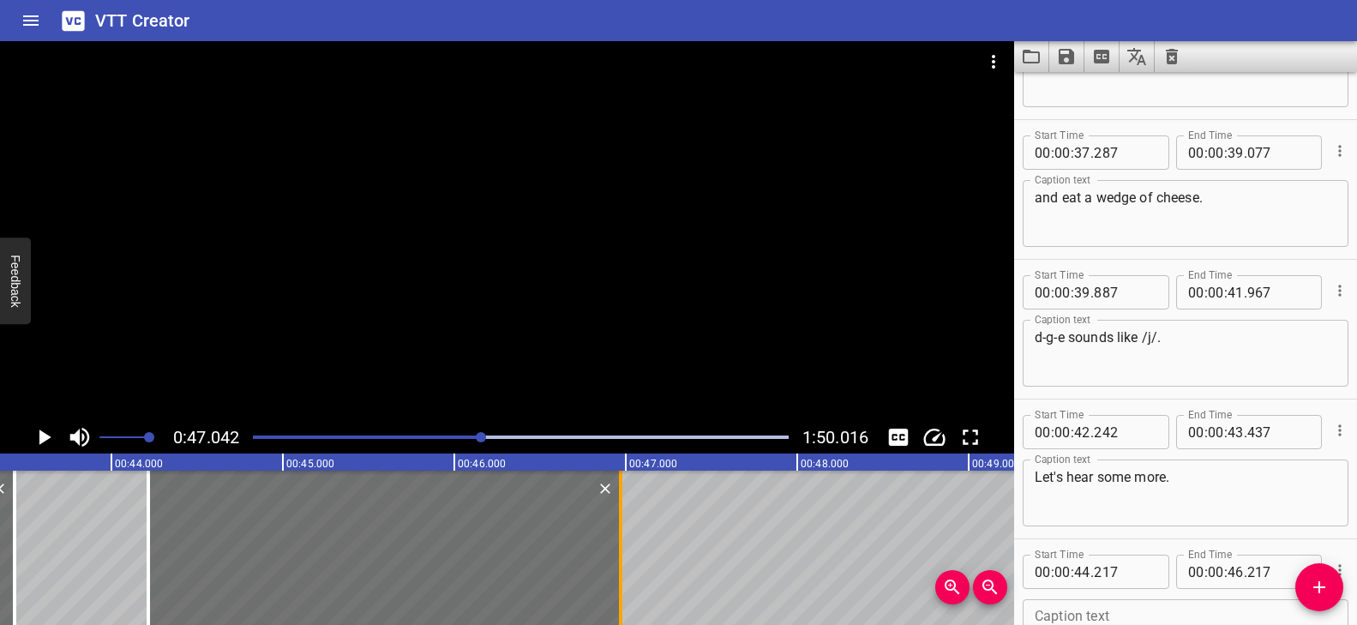
drag, startPoint x: 488, startPoint y: 507, endPoint x: 616, endPoint y: 513, distance: 127.9
click at [616, 513] on div at bounding box center [620, 548] width 17 height 154
type input "972"
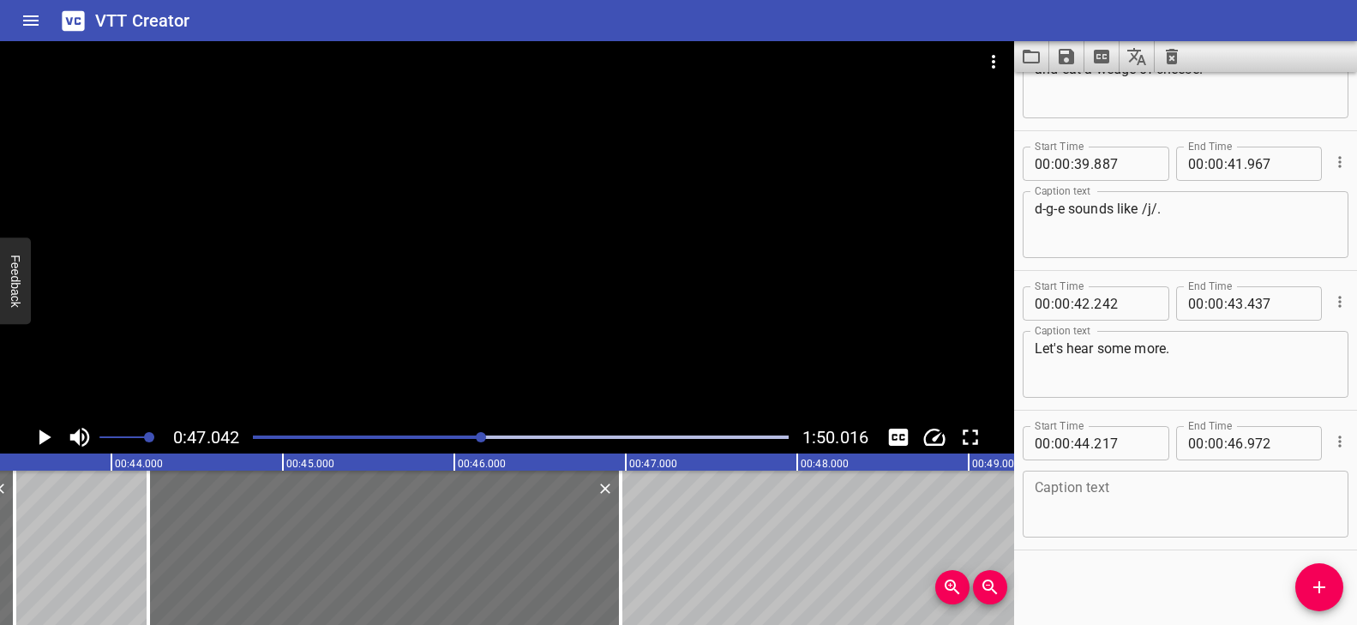
scroll to position [1903, 0]
click at [1096, 498] on textarea at bounding box center [1186, 502] width 302 height 49
paste textarea "Ridge just over that ridge"
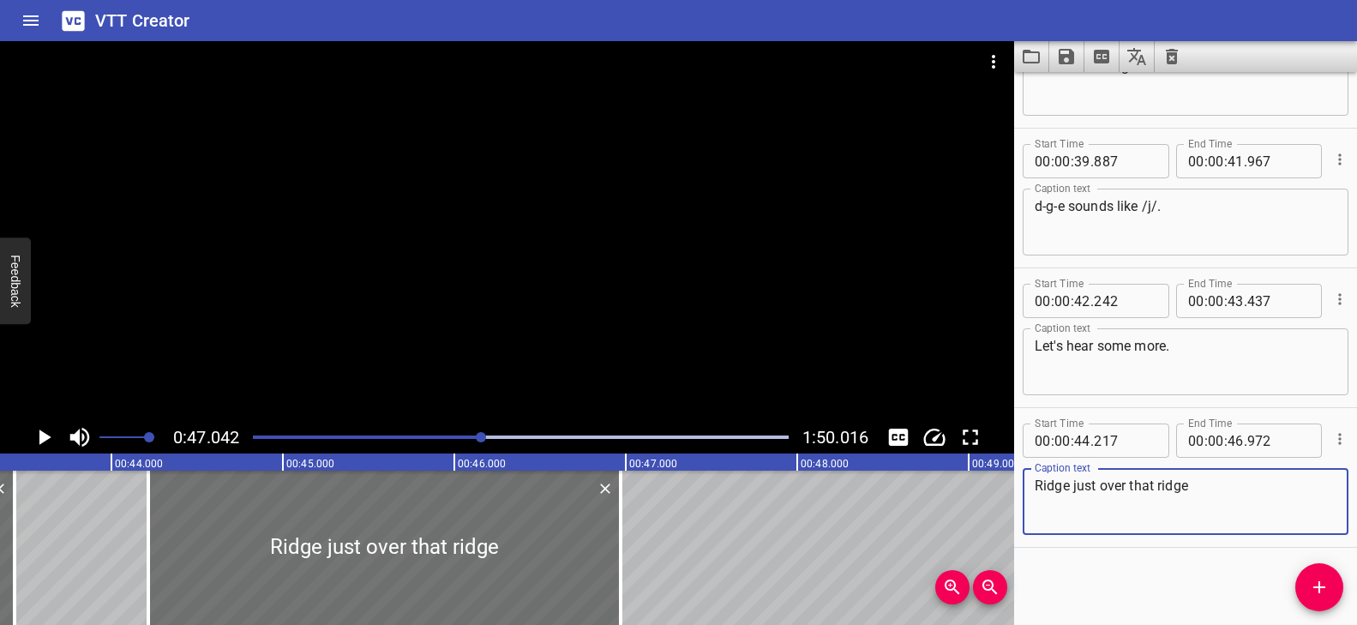
click at [1036, 485] on textarea "Ridge just over that ridge" at bounding box center [1186, 502] width 302 height 49
click at [1203, 490] on textarea "ridge just over that ridge" at bounding box center [1186, 502] width 302 height 49
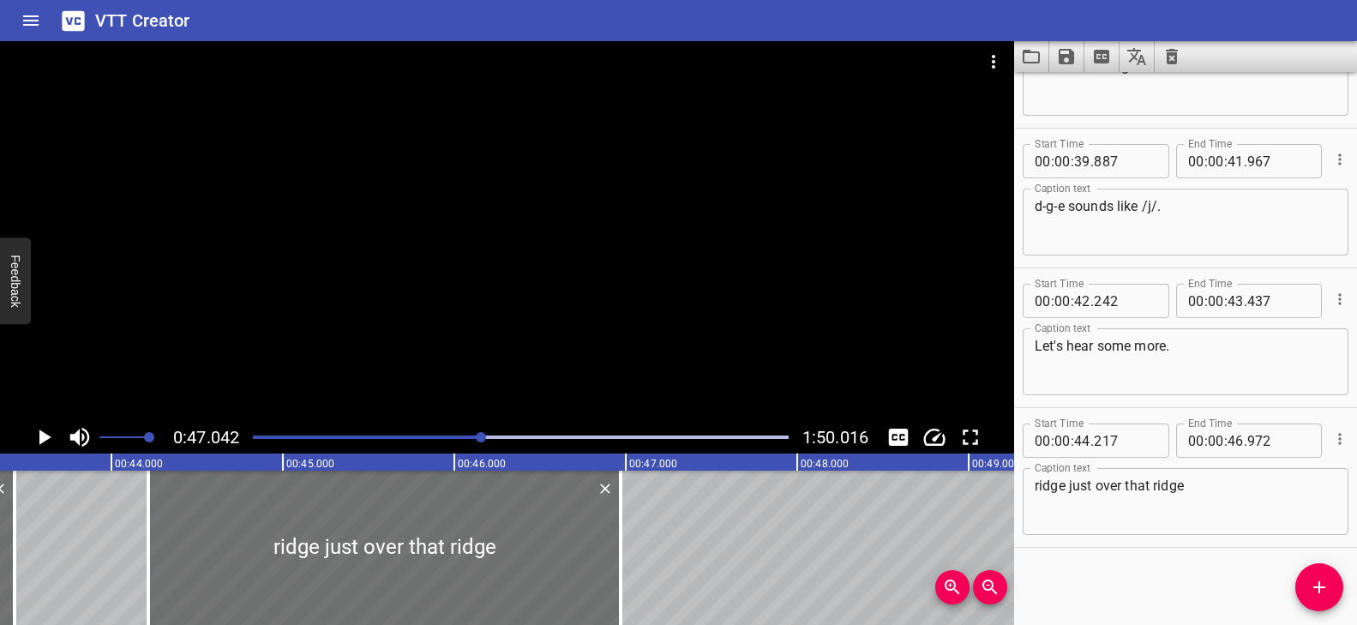
click at [472, 436] on div "Play progress" at bounding box center [215, 436] width 536 height 3
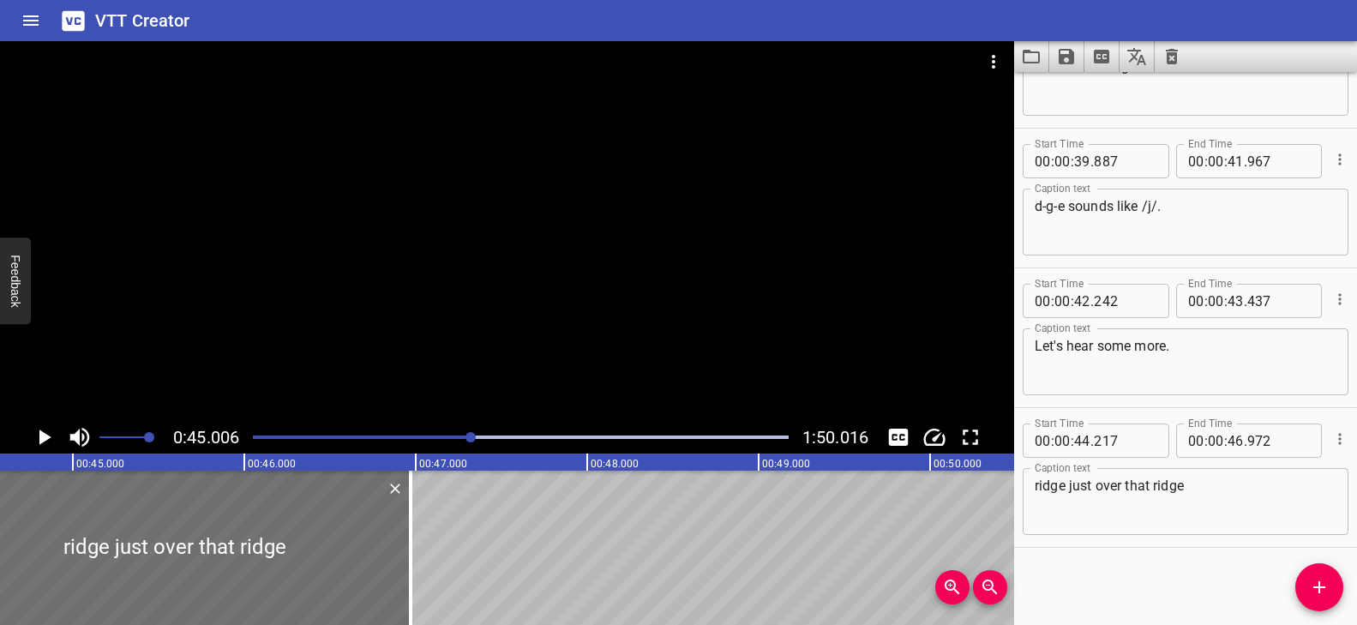
click at [514, 363] on div at bounding box center [507, 231] width 1014 height 380
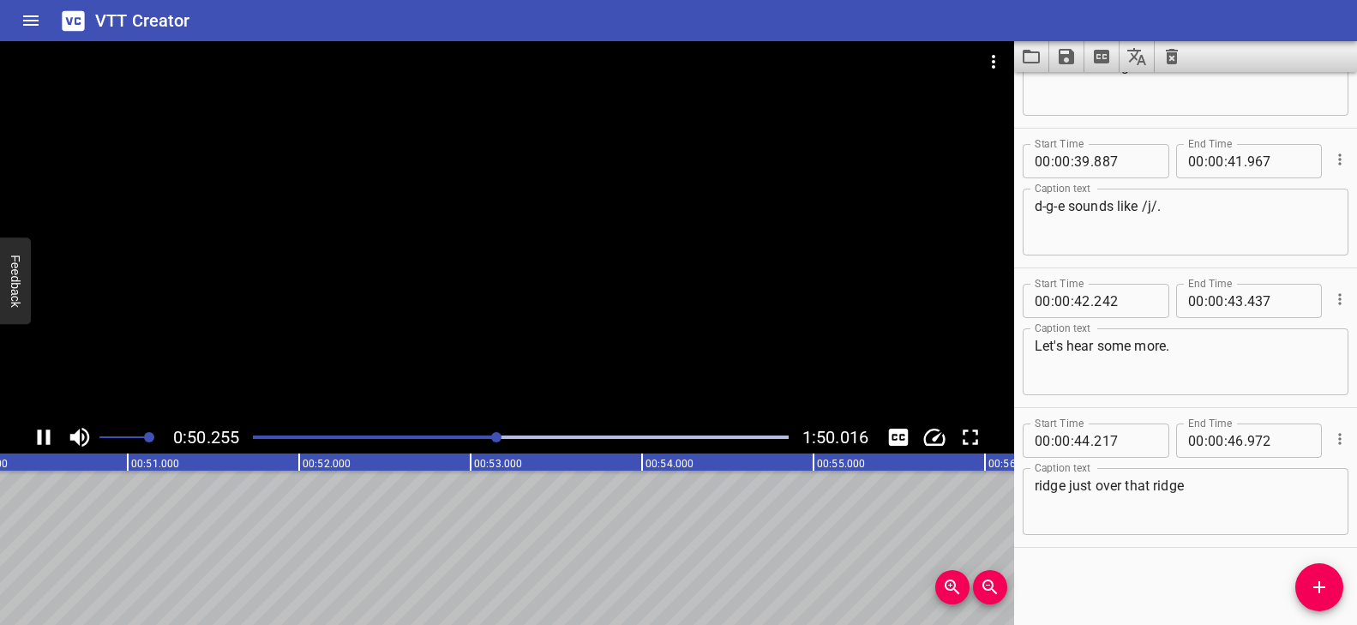
scroll to position [0, 8670]
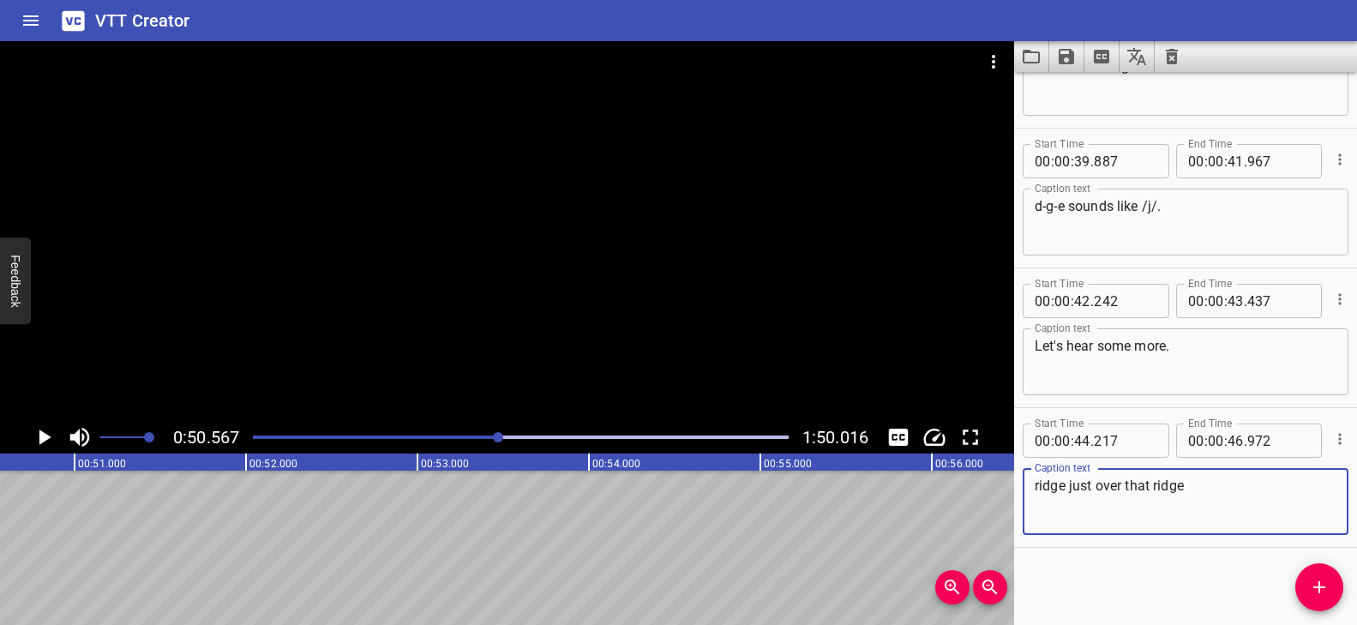
drag, startPoint x: 1201, startPoint y: 486, endPoint x: 1030, endPoint y: 483, distance: 171.5
click at [1030, 483] on div "ridge just over that ridge Caption text" at bounding box center [1186, 501] width 326 height 67
paste textarea "- It’s"
click at [484, 438] on div "Play progress" at bounding box center [232, 436] width 536 height 3
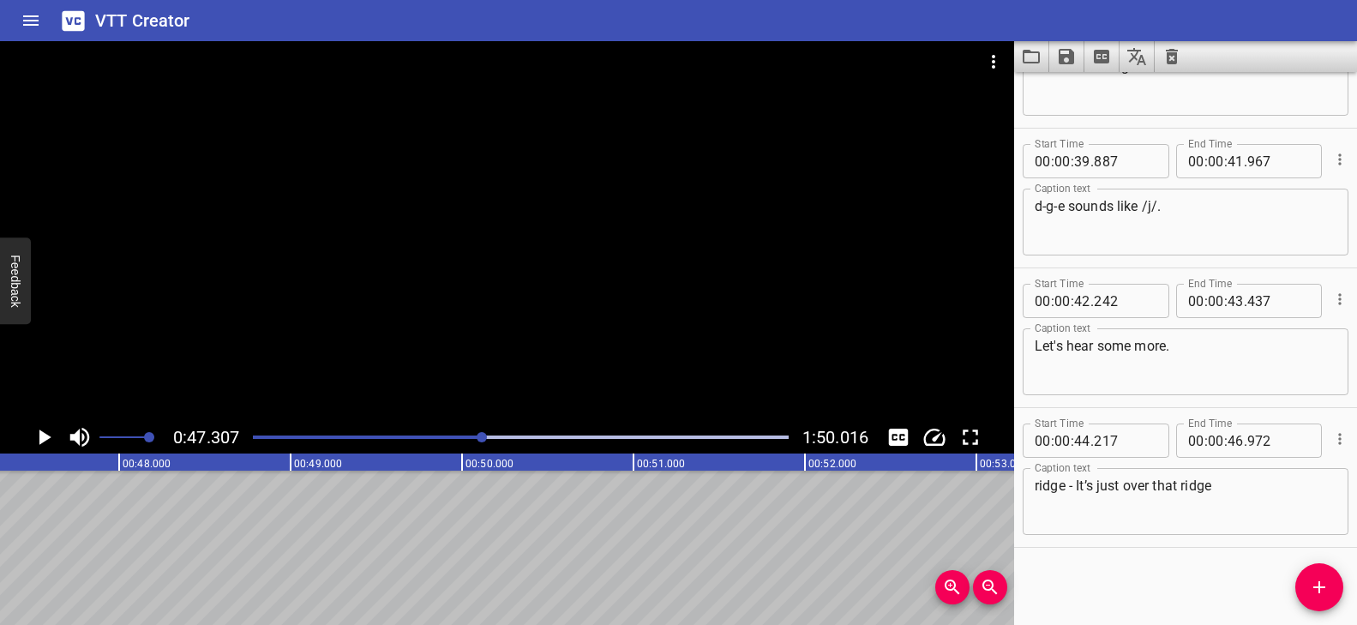
click at [552, 358] on div at bounding box center [507, 231] width 1014 height 380
click at [475, 435] on div "Play progress" at bounding box center [225, 436] width 536 height 3
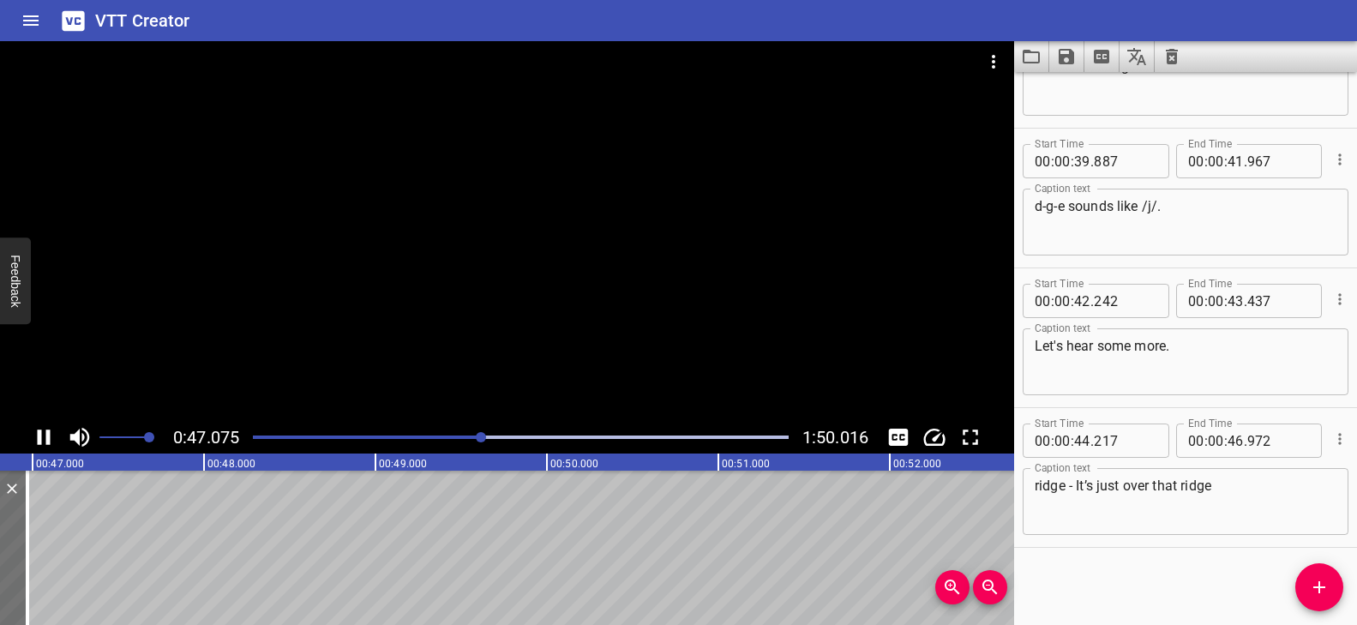
click at [471, 435] on div "Play progress" at bounding box center [215, 436] width 536 height 3
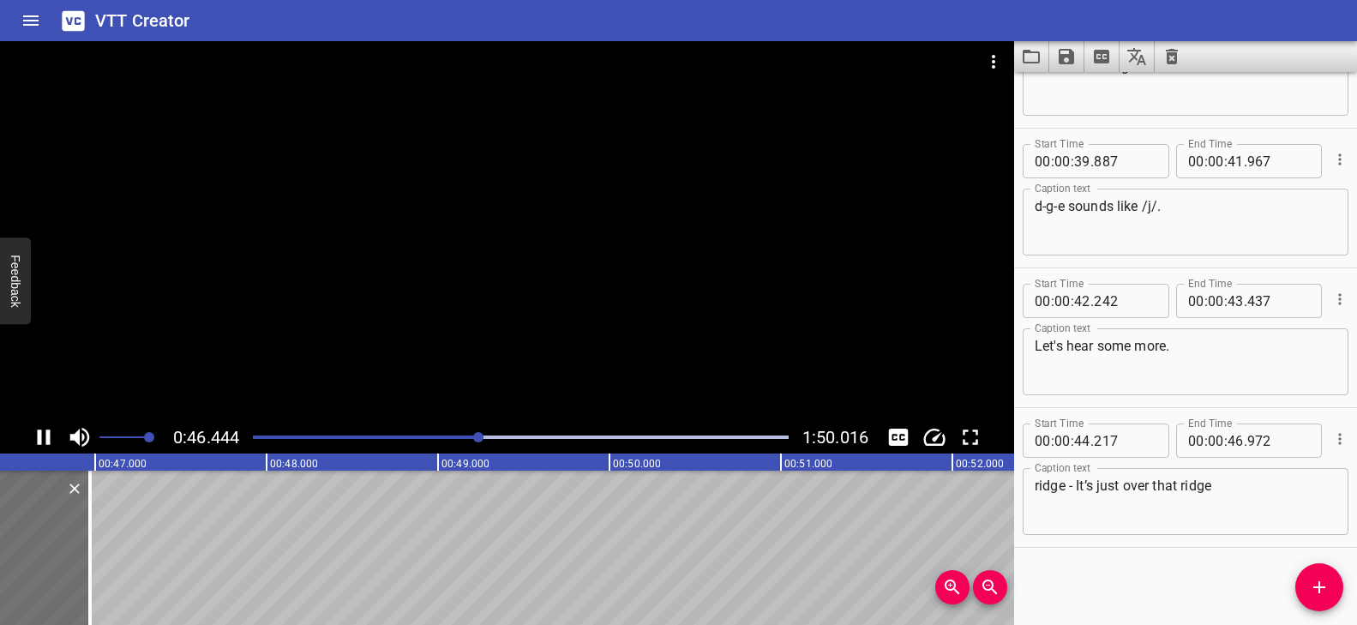
scroll to position [0, 8009]
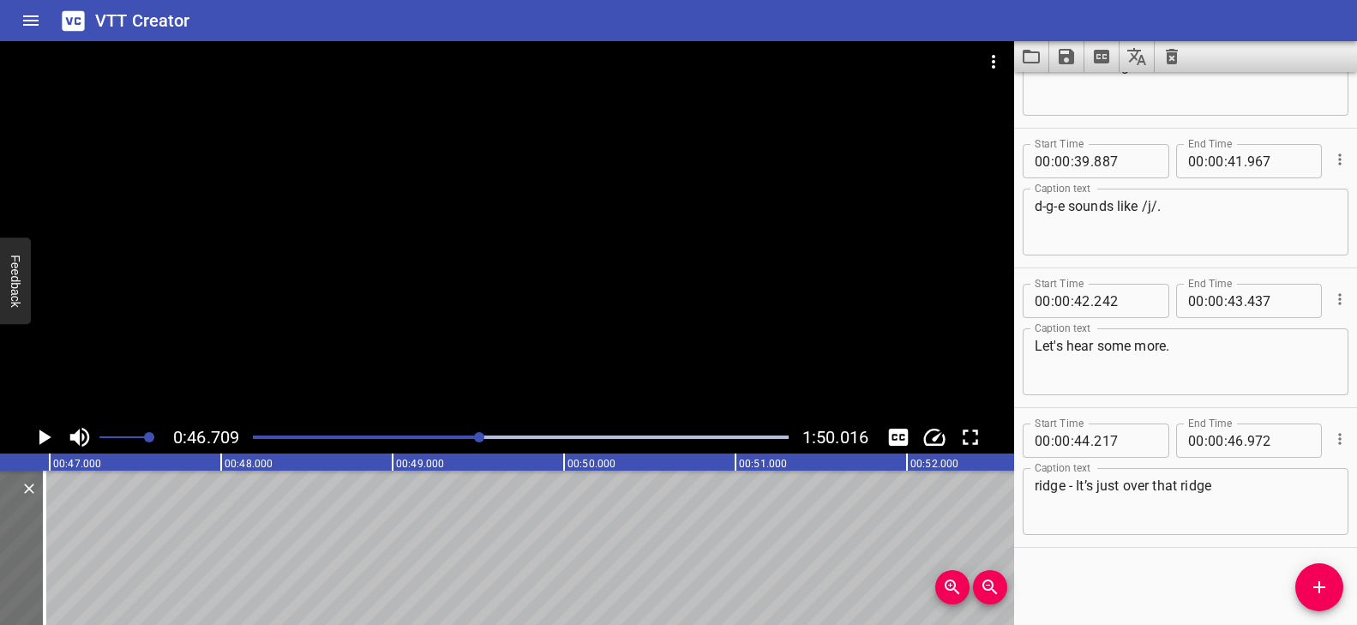
click at [1096, 490] on textarea "ridge - It’s just over that ridge" at bounding box center [1186, 502] width 302 height 49
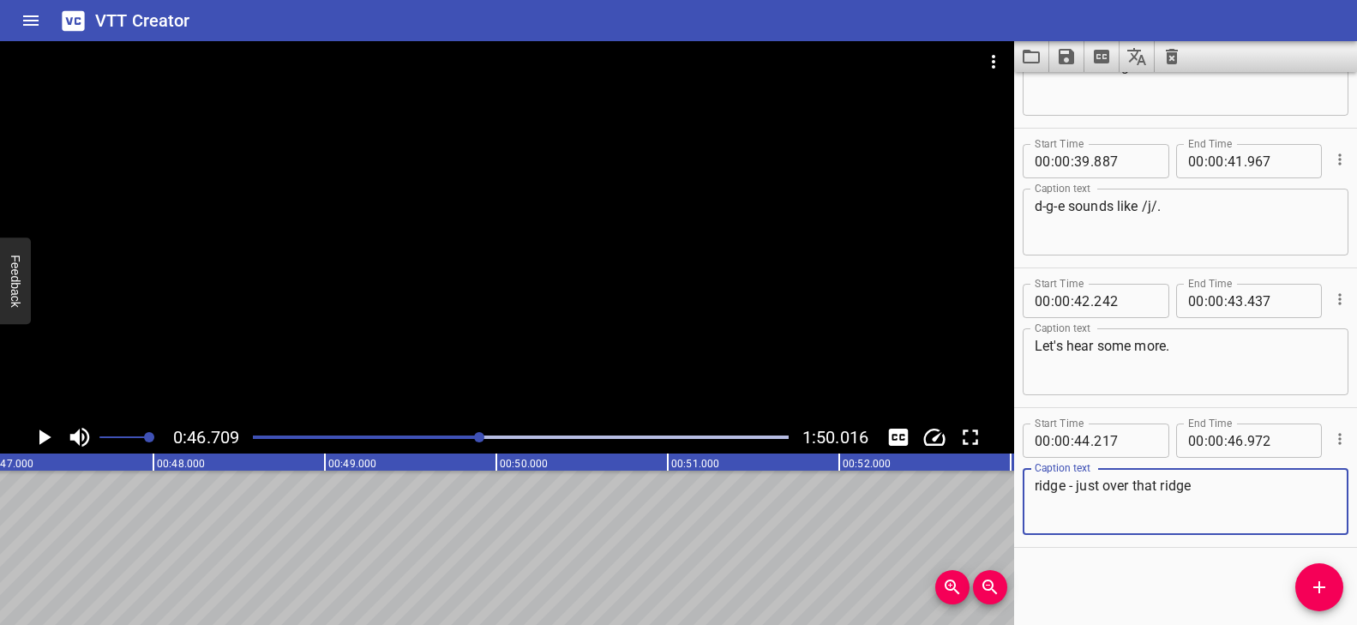
scroll to position [0, 8094]
type textarea "ridge - just over that ridge"
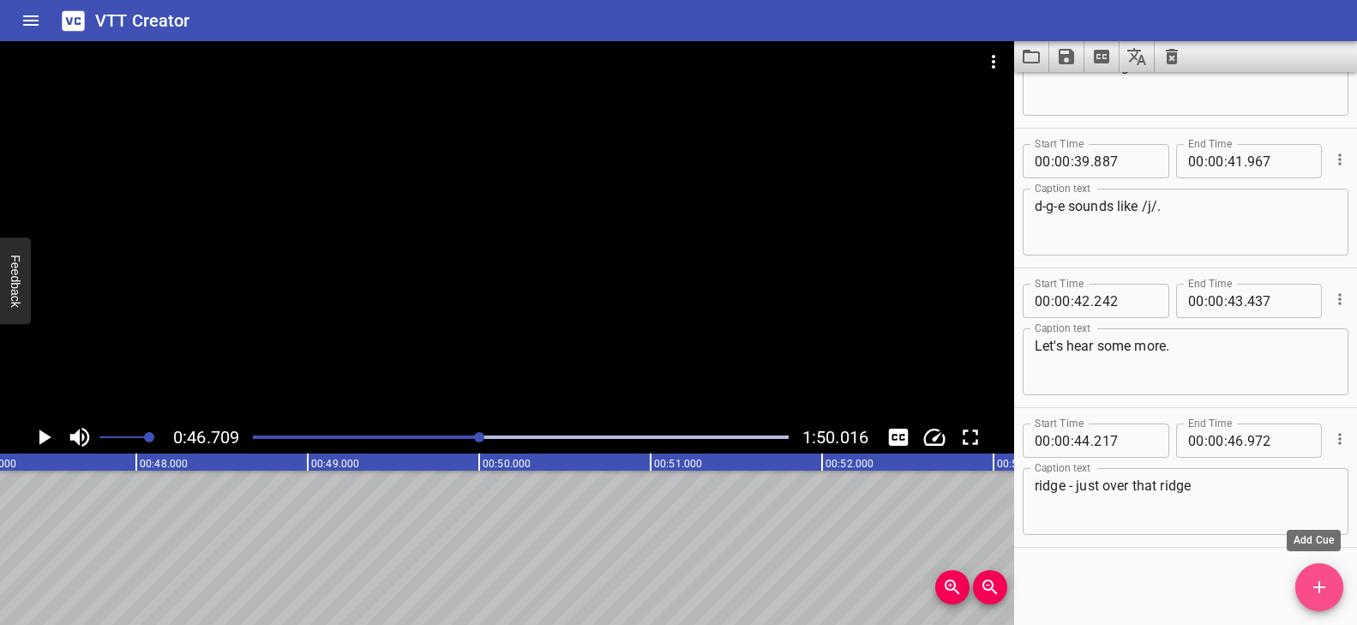
click at [1300, 592] on span "Add Cue" at bounding box center [1319, 587] width 48 height 21
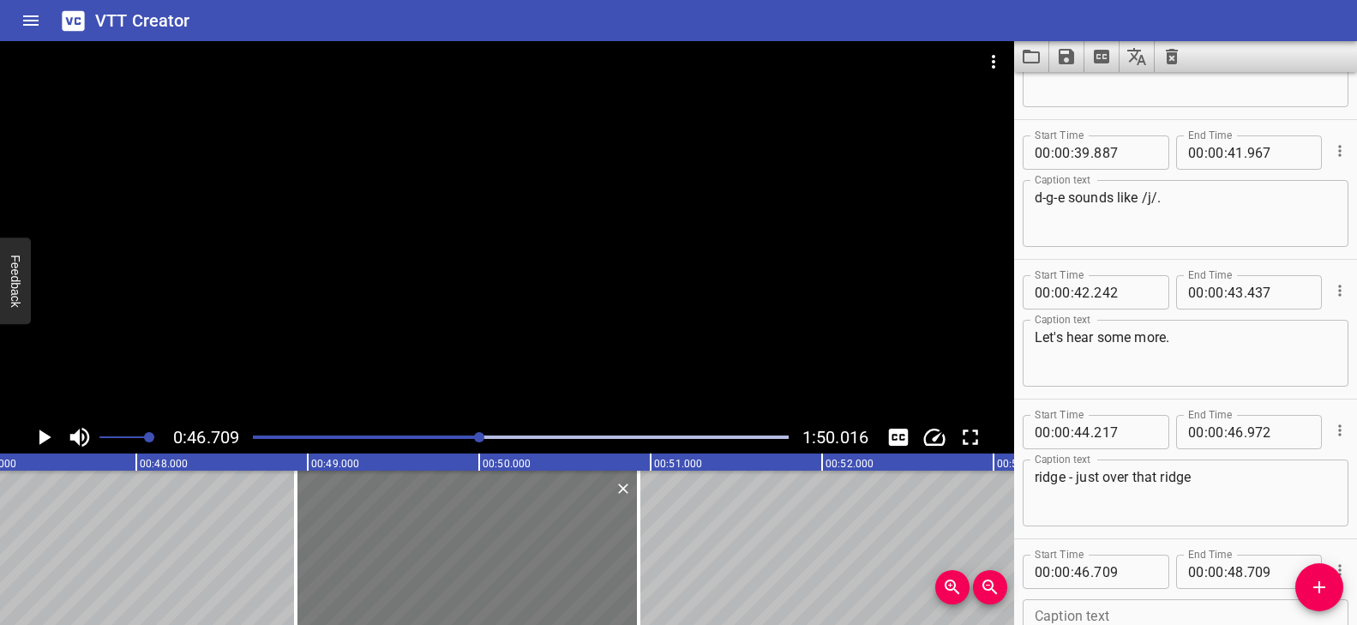
drag, startPoint x: 140, startPoint y: 535, endPoint x: 514, endPoint y: 542, distance: 374.7
click at [520, 543] on div at bounding box center [467, 548] width 343 height 154
type input "48"
type input "924"
type input "50"
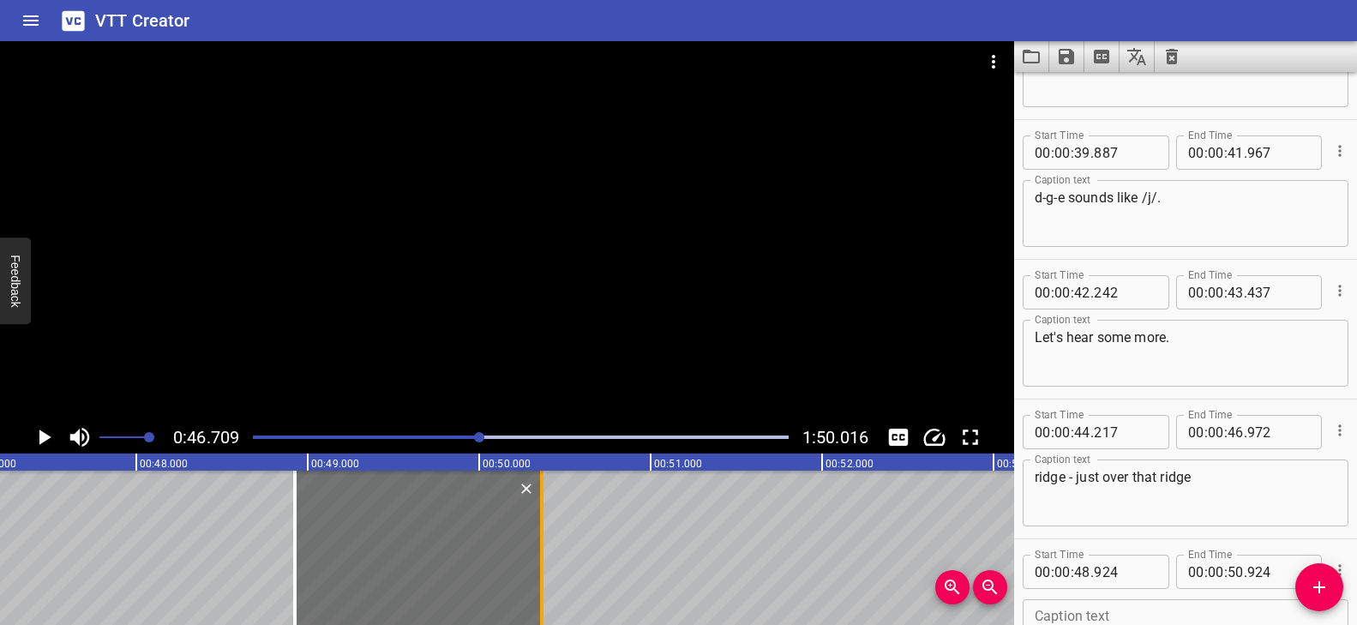
drag, startPoint x: 632, startPoint y: 516, endPoint x: 541, endPoint y: 520, distance: 90.9
click at [541, 520] on div at bounding box center [541, 548] width 3 height 154
type input "364"
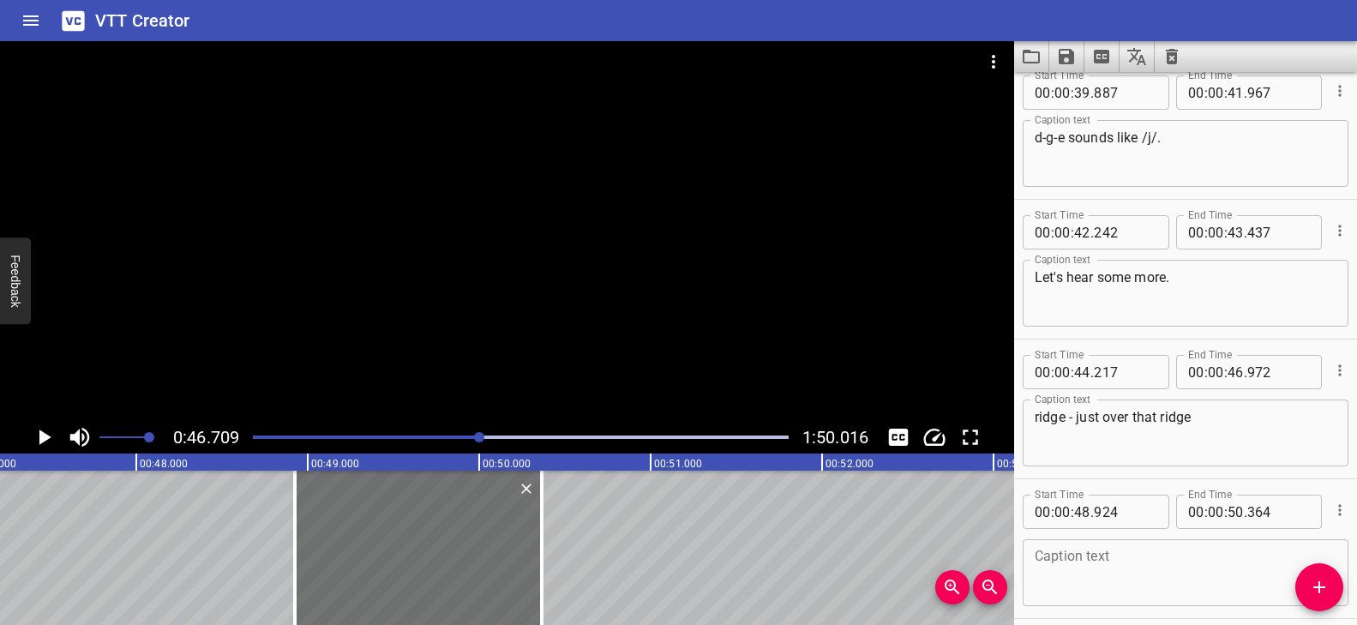
scroll to position [2043, 0]
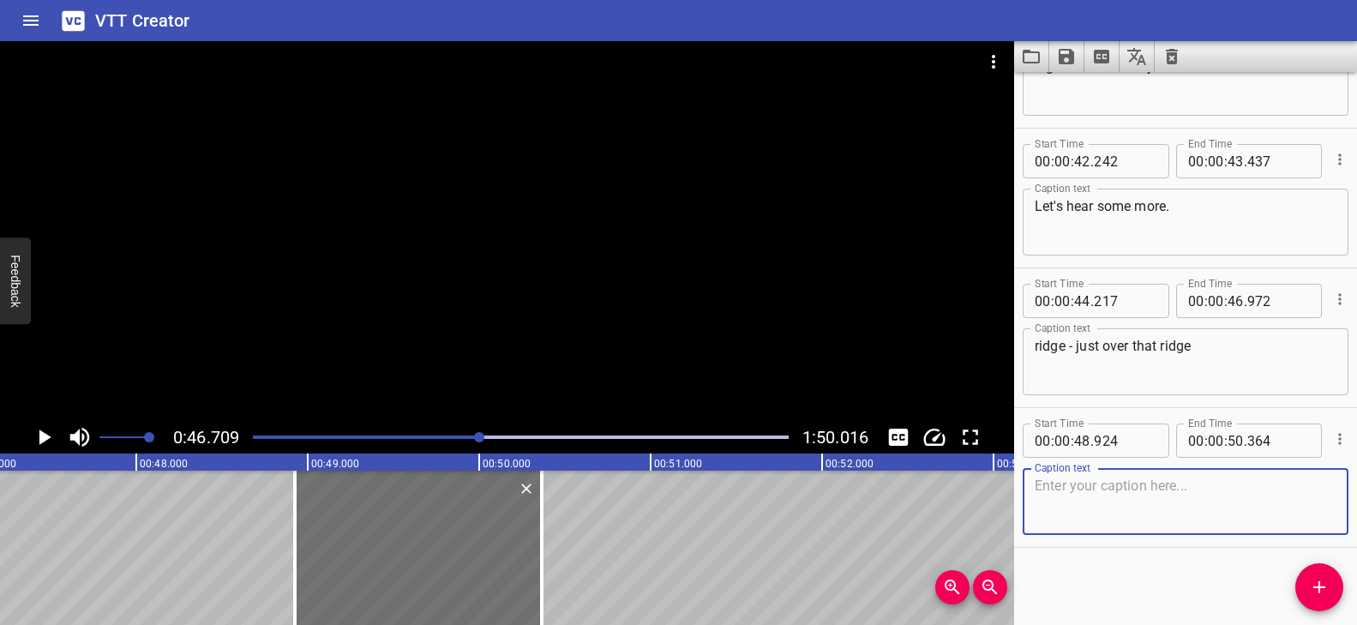
click at [1121, 496] on textarea at bounding box center [1186, 502] width 302 height 49
paste textarea "and across the bridge"
type textarea "and across the bridge"
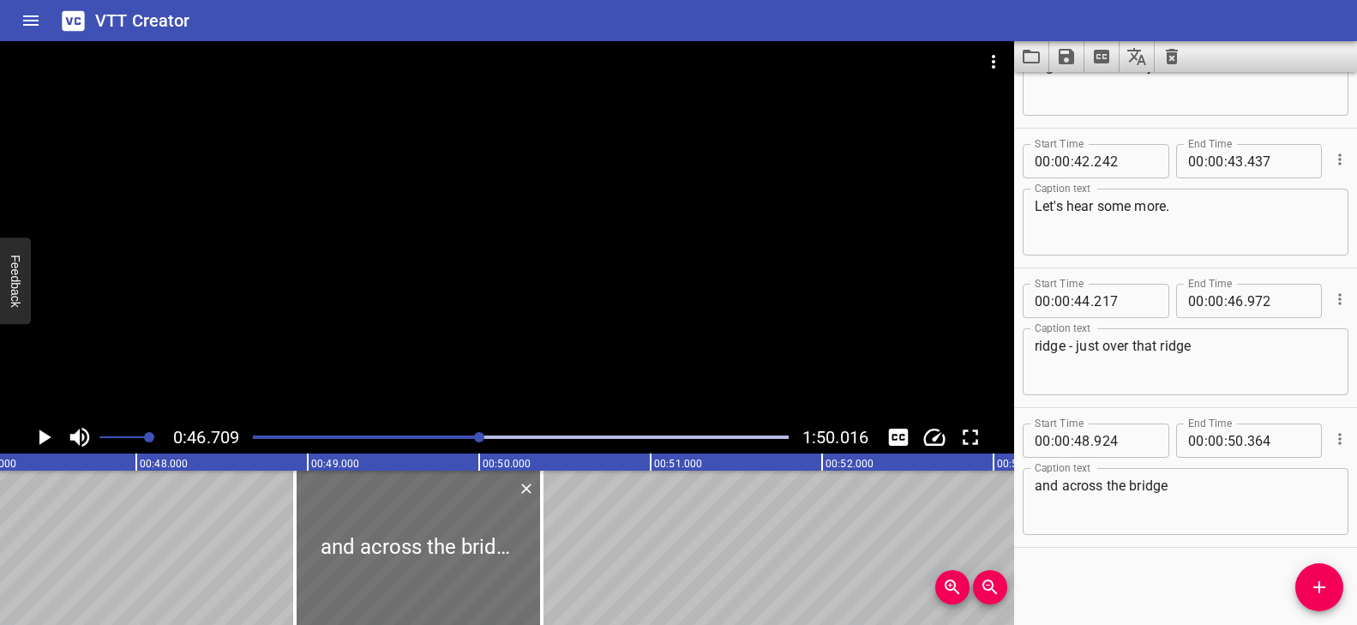
click at [473, 436] on div "Play progress" at bounding box center [213, 436] width 536 height 3
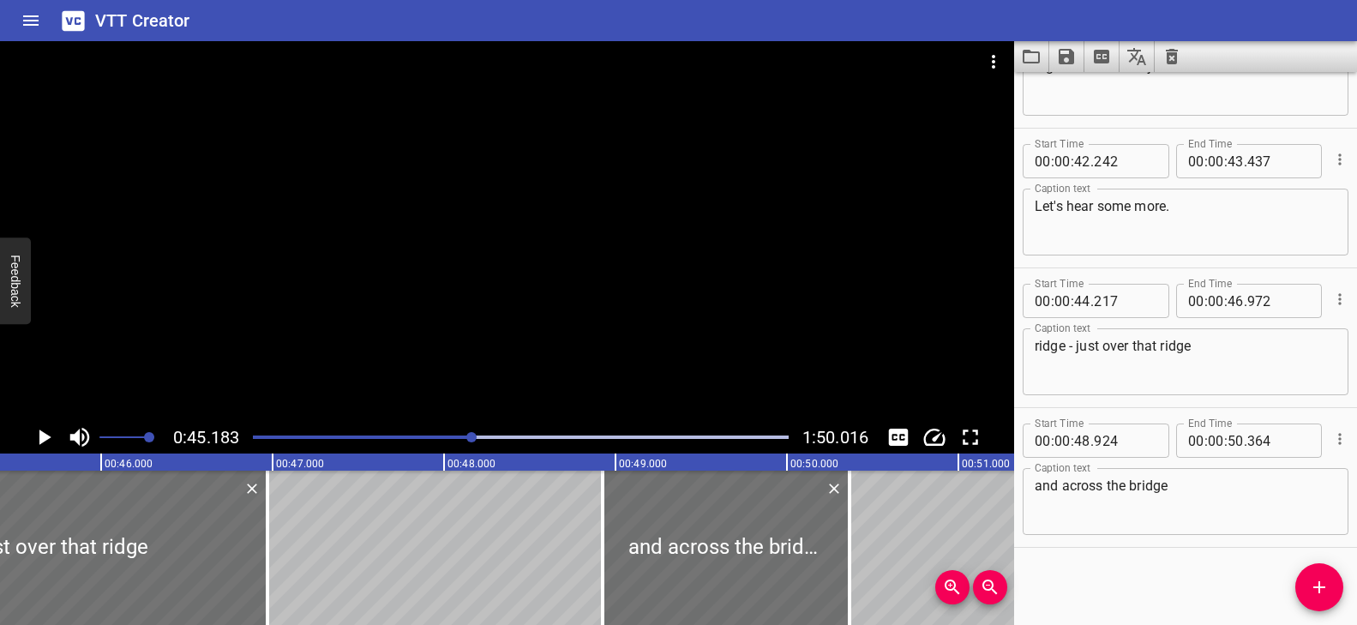
click at [498, 335] on div at bounding box center [507, 231] width 1014 height 380
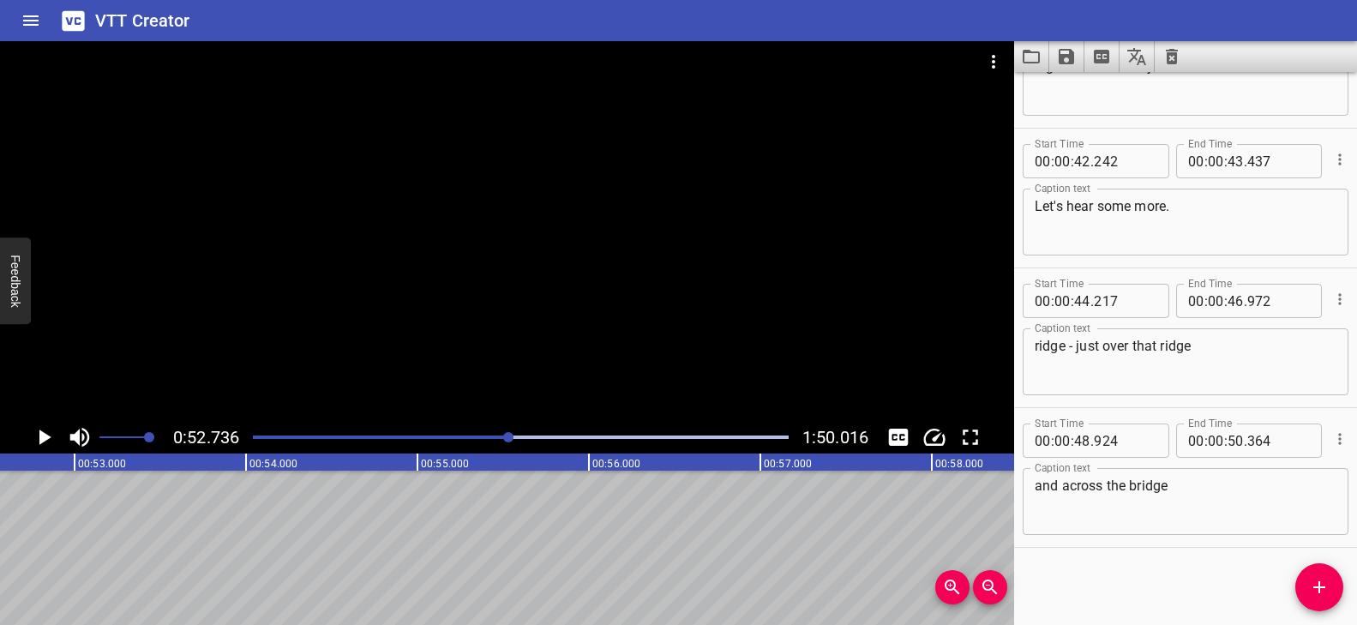
scroll to position [0, 9042]
click at [495, 435] on div "Play progress" at bounding box center [242, 436] width 536 height 3
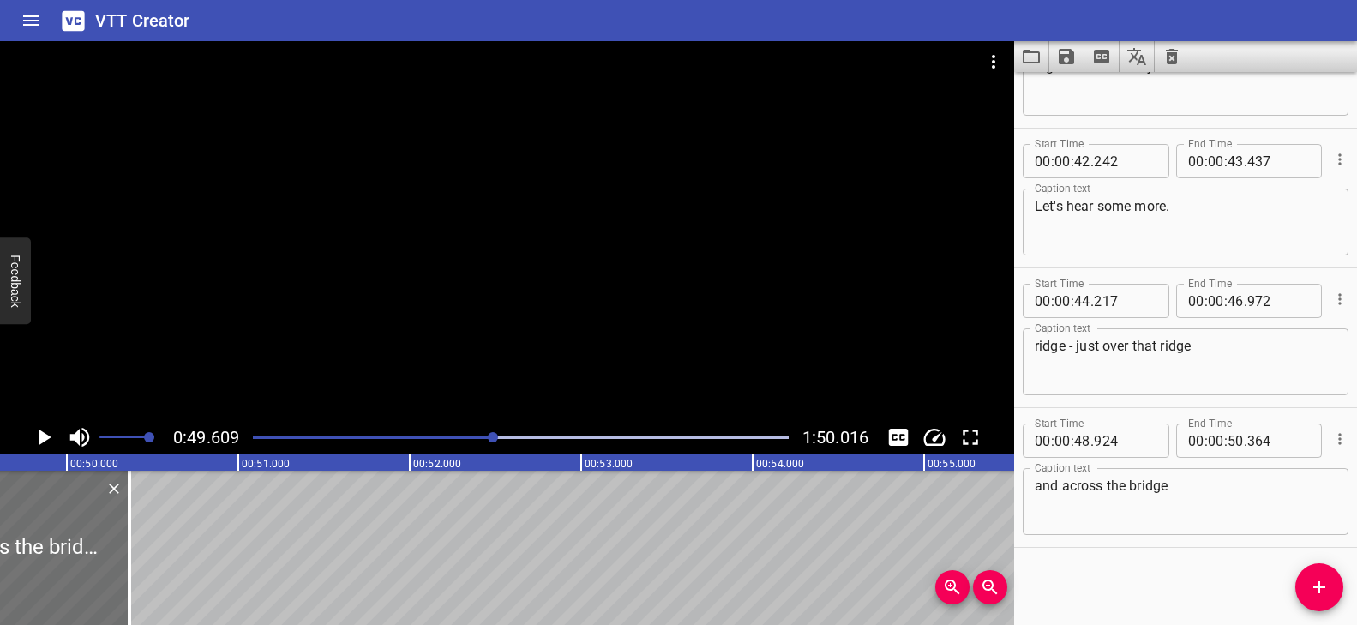
click at [568, 333] on div at bounding box center [507, 231] width 1014 height 380
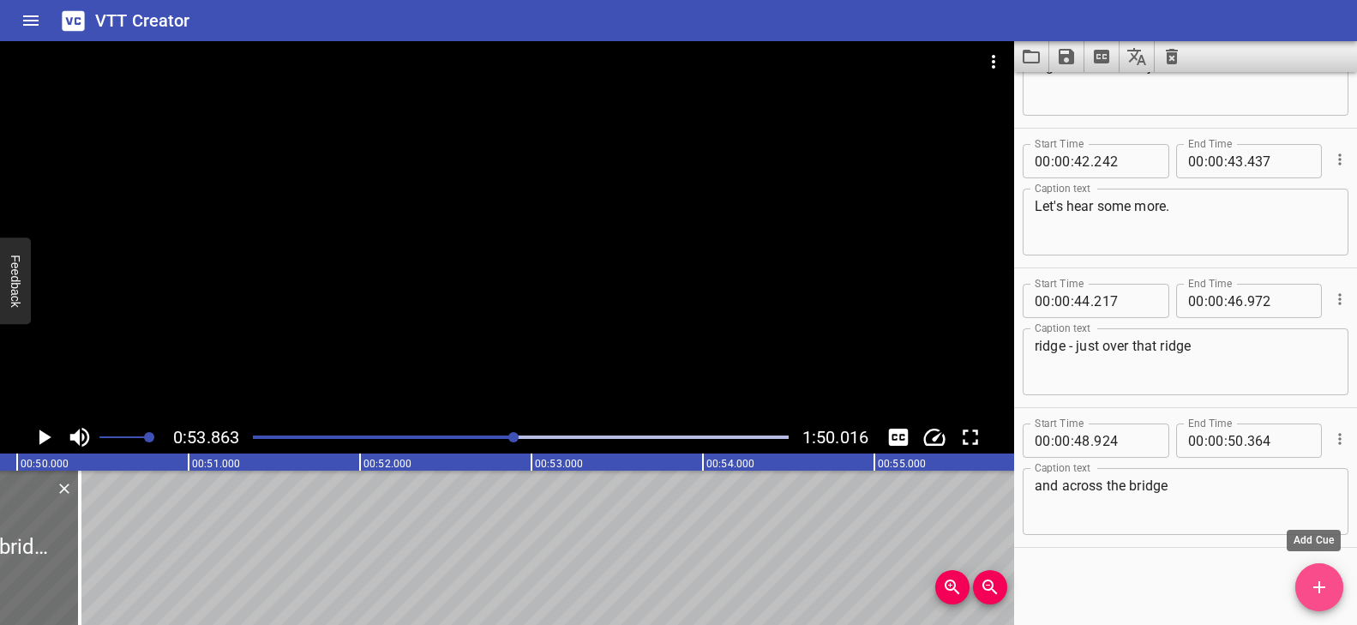
click at [1330, 582] on span "Add Cue" at bounding box center [1319, 587] width 48 height 21
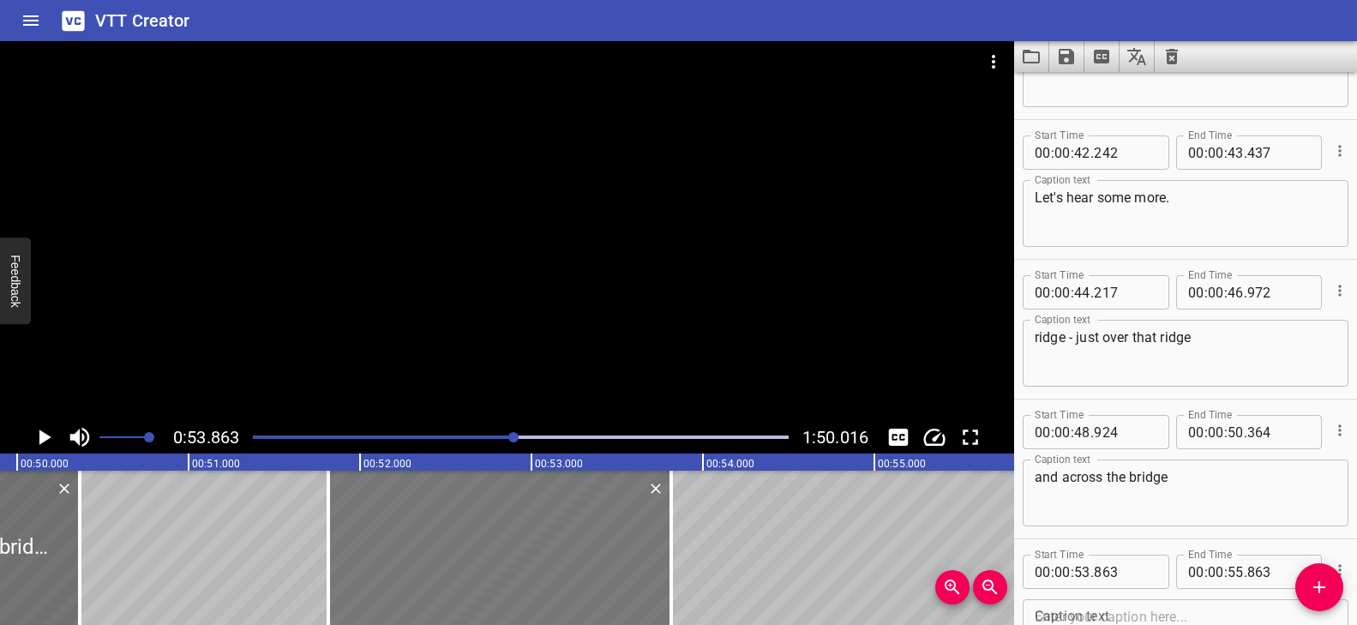
drag, startPoint x: 823, startPoint y: 557, endPoint x: 471, endPoint y: 541, distance: 352.7
click at [471, 541] on div at bounding box center [499, 548] width 343 height 154
type input "51"
type input "813"
type input "53"
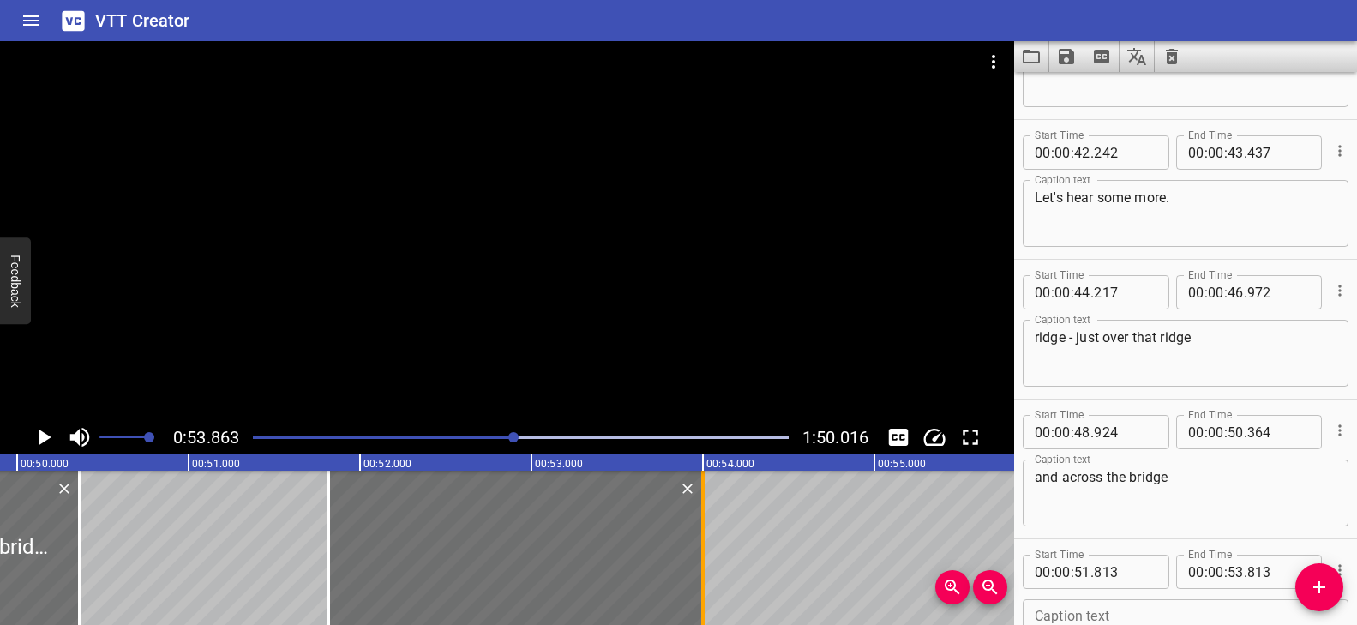
drag, startPoint x: 666, startPoint y: 507, endPoint x: 697, endPoint y: 509, distance: 31.0
click at [697, 509] on div at bounding box center [702, 548] width 17 height 154
type input "998"
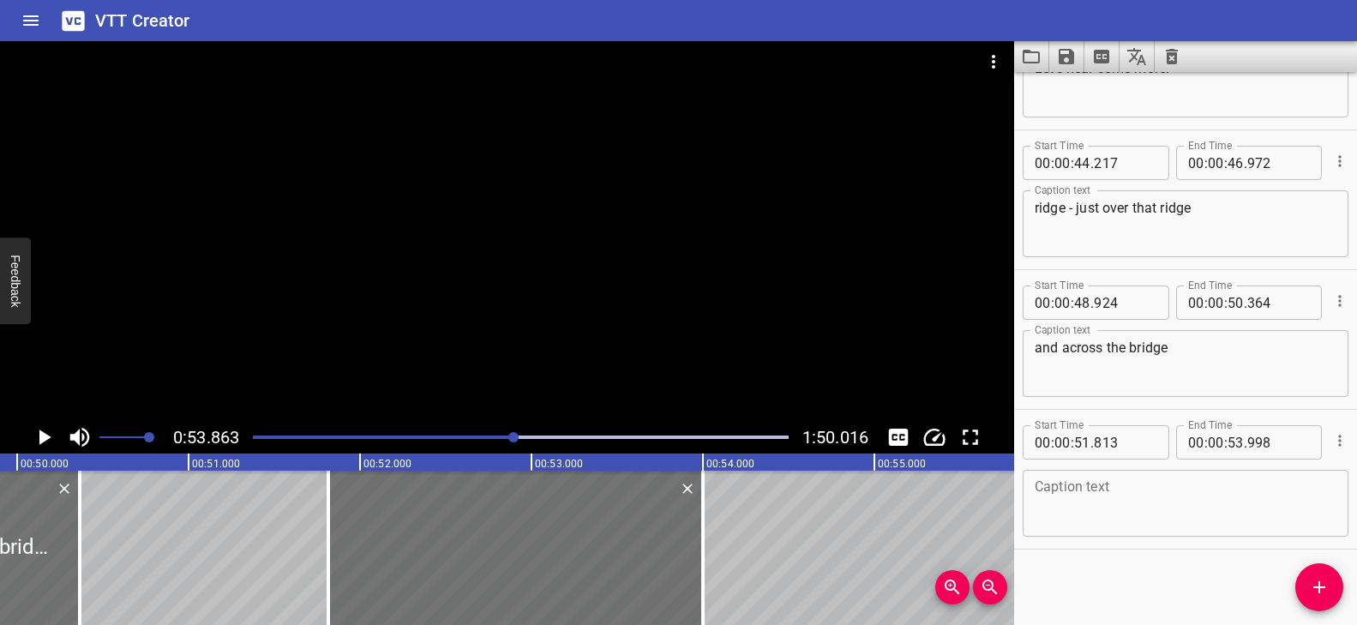
scroll to position [2183, 0]
click at [1123, 496] on textarea at bounding box center [1186, 502] width 302 height 49
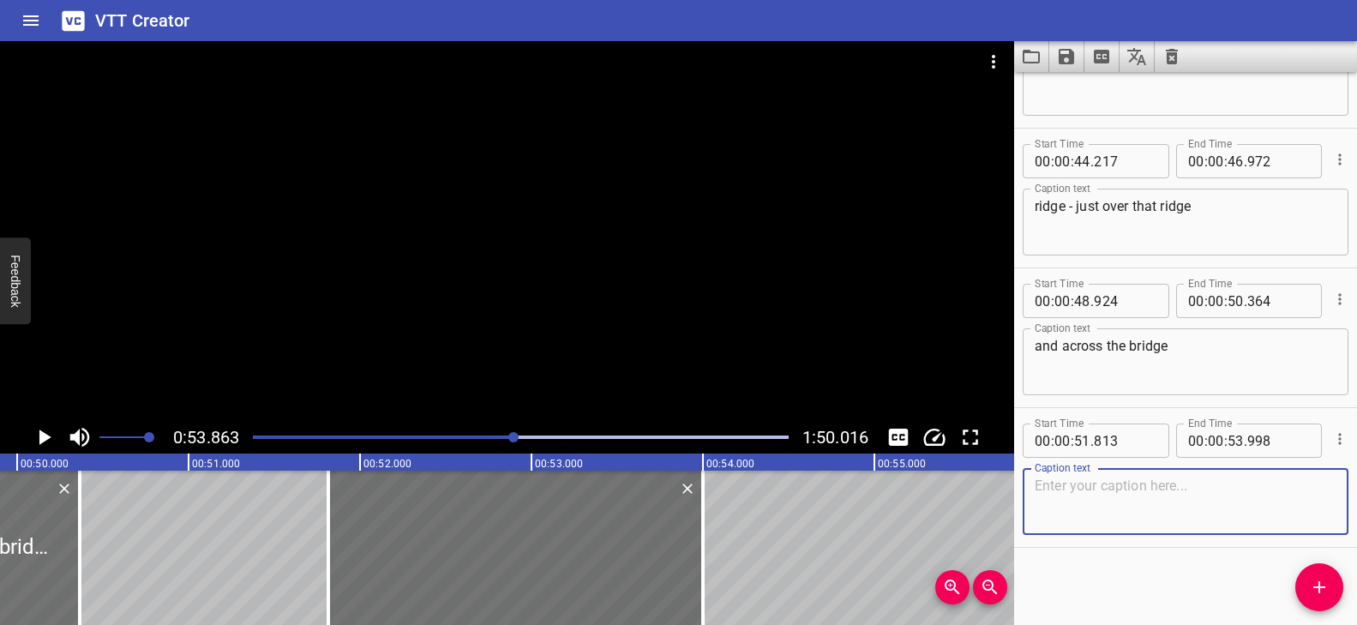
paste textarea "awaits a smidge of ice cream."
type textarea "awaits a smidge of ice cream."
click at [457, 288] on div at bounding box center [507, 231] width 1014 height 380
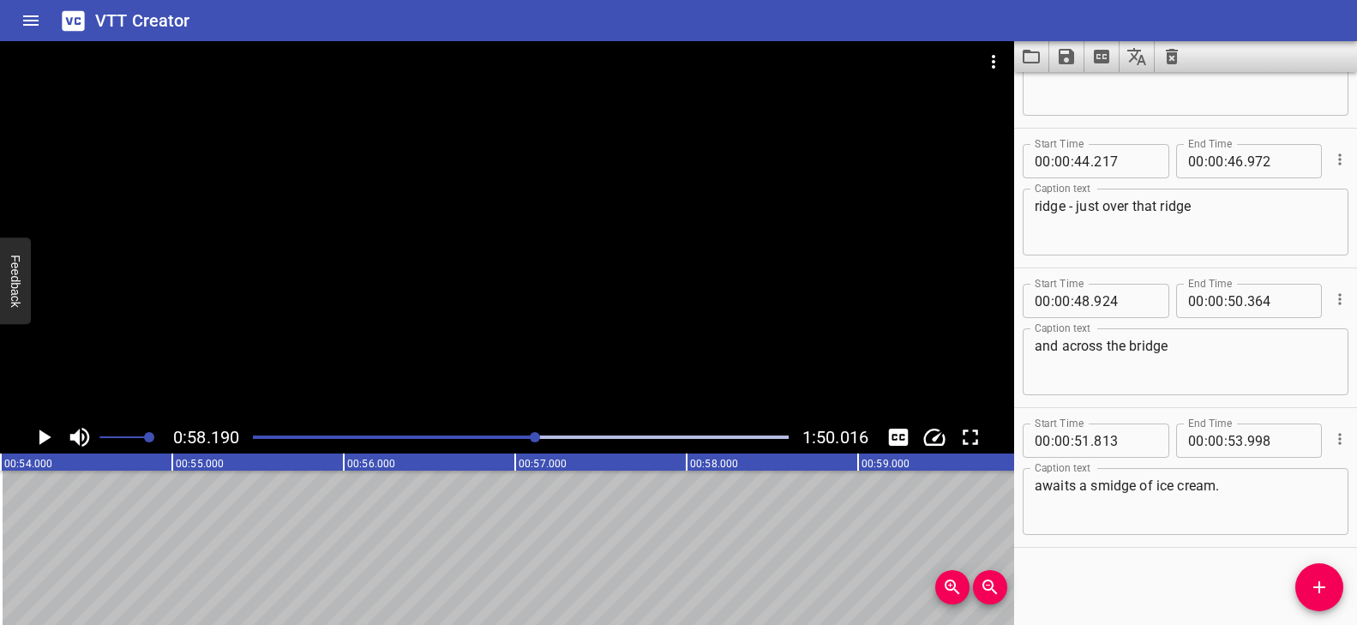
scroll to position [0, 9275]
click at [1318, 574] on button "Add Cue" at bounding box center [1319, 587] width 48 height 48
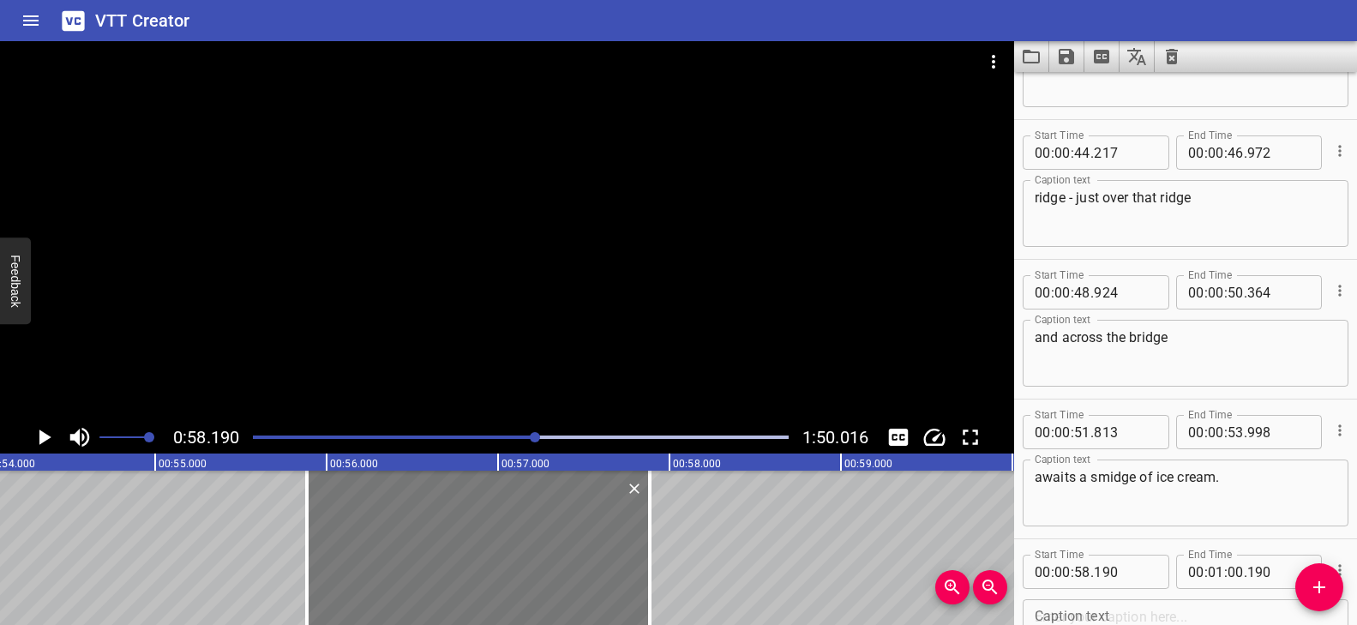
drag, startPoint x: 788, startPoint y: 538, endPoint x: 393, endPoint y: 520, distance: 395.6
click at [393, 520] on div at bounding box center [478, 548] width 343 height 154
type input "55"
type input "885"
type input "00"
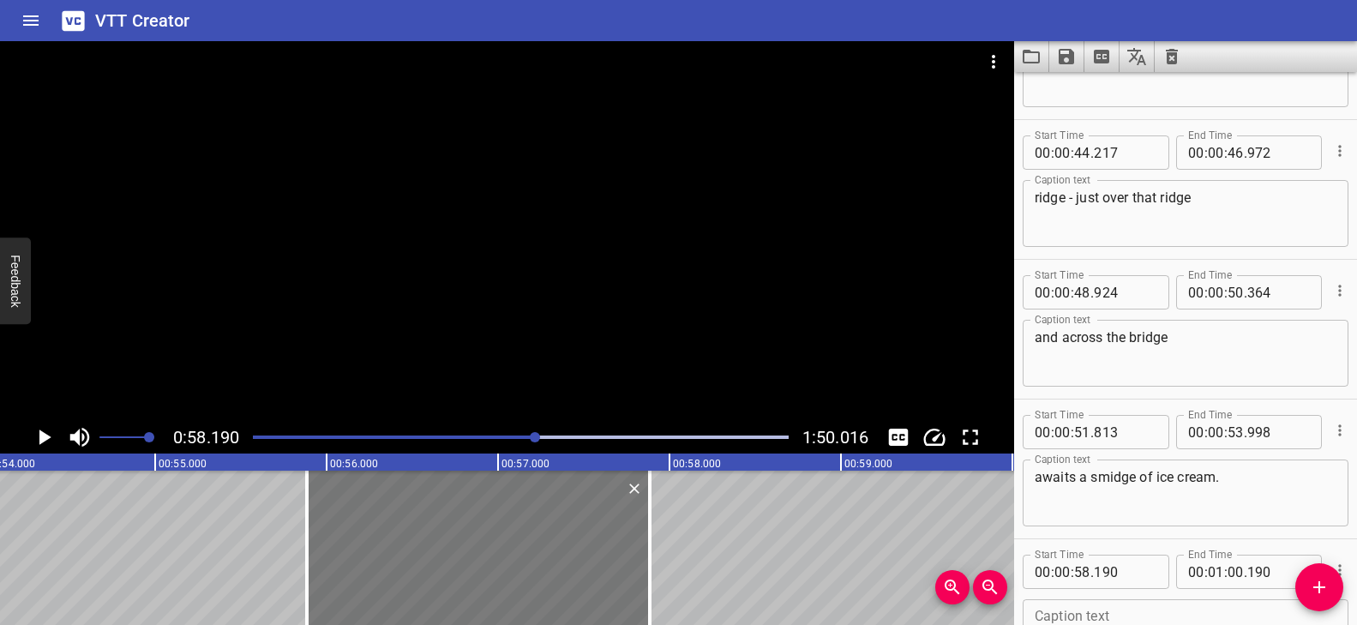
type input "57"
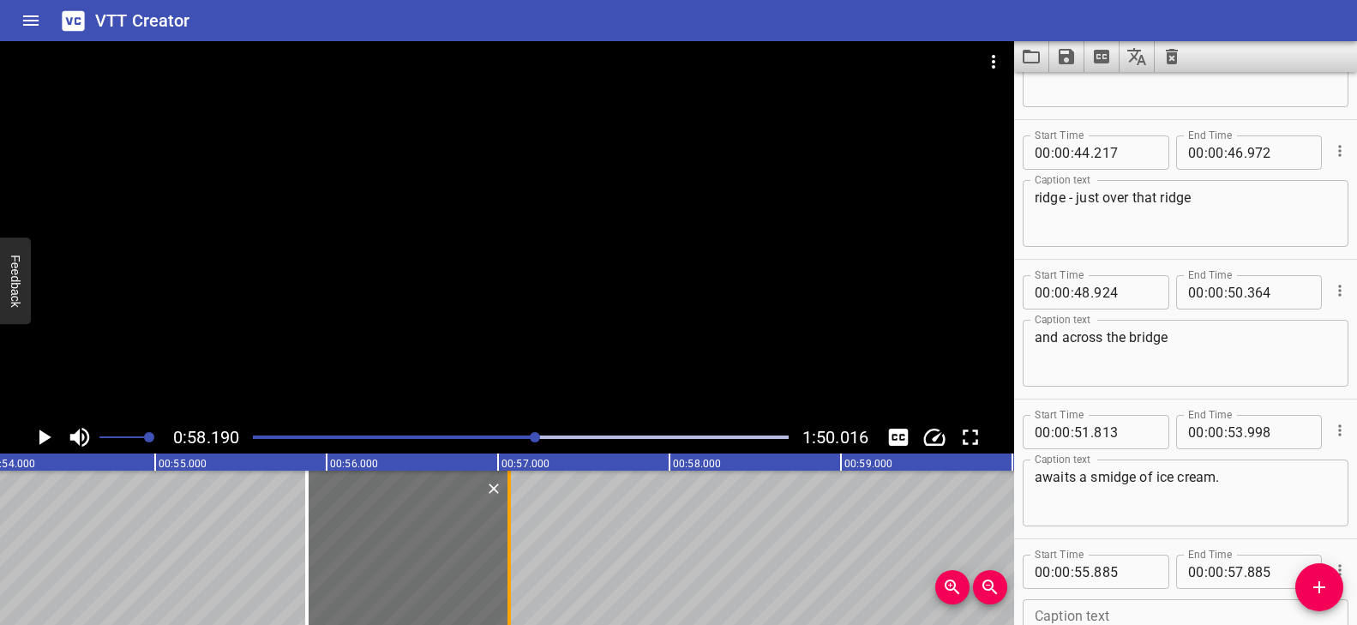
drag, startPoint x: 640, startPoint y: 515, endPoint x: 508, endPoint y: 524, distance: 131.4
click at [508, 524] on div at bounding box center [509, 548] width 3 height 154
type input "065"
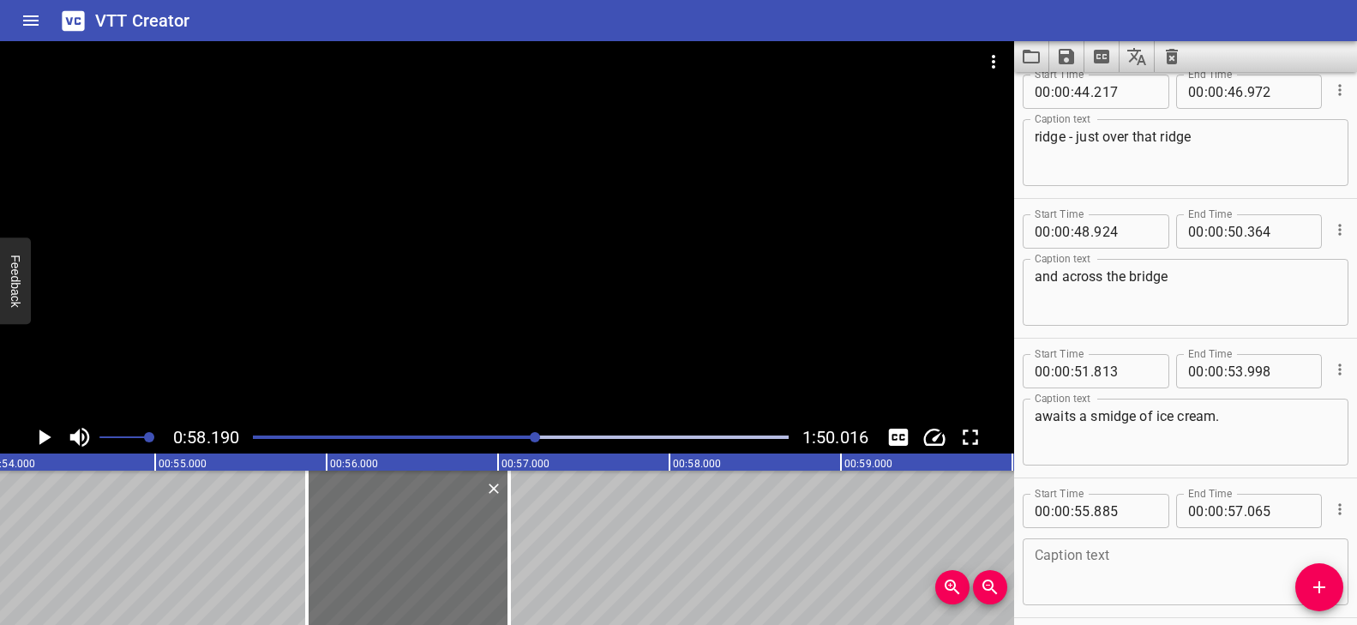
scroll to position [2322, 0]
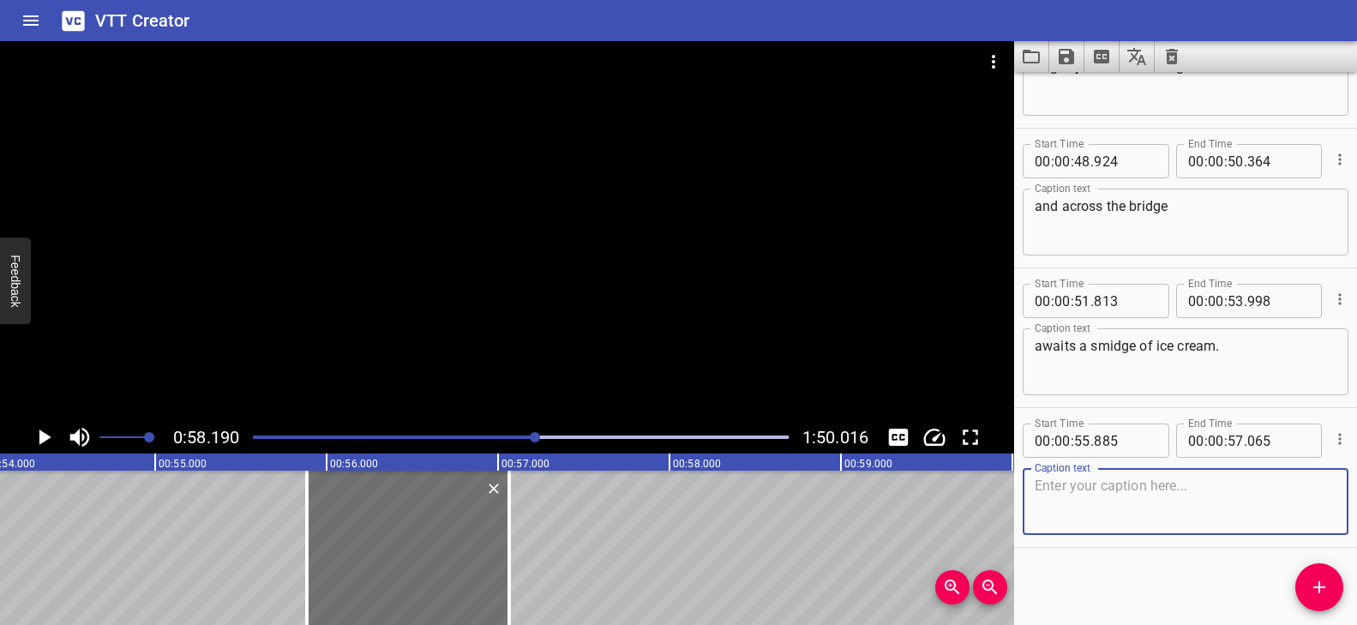
click at [1115, 484] on textarea at bounding box center [1186, 502] width 302 height 49
paste textarea "I don't know about you,"
type textarea "I don't know about you,"
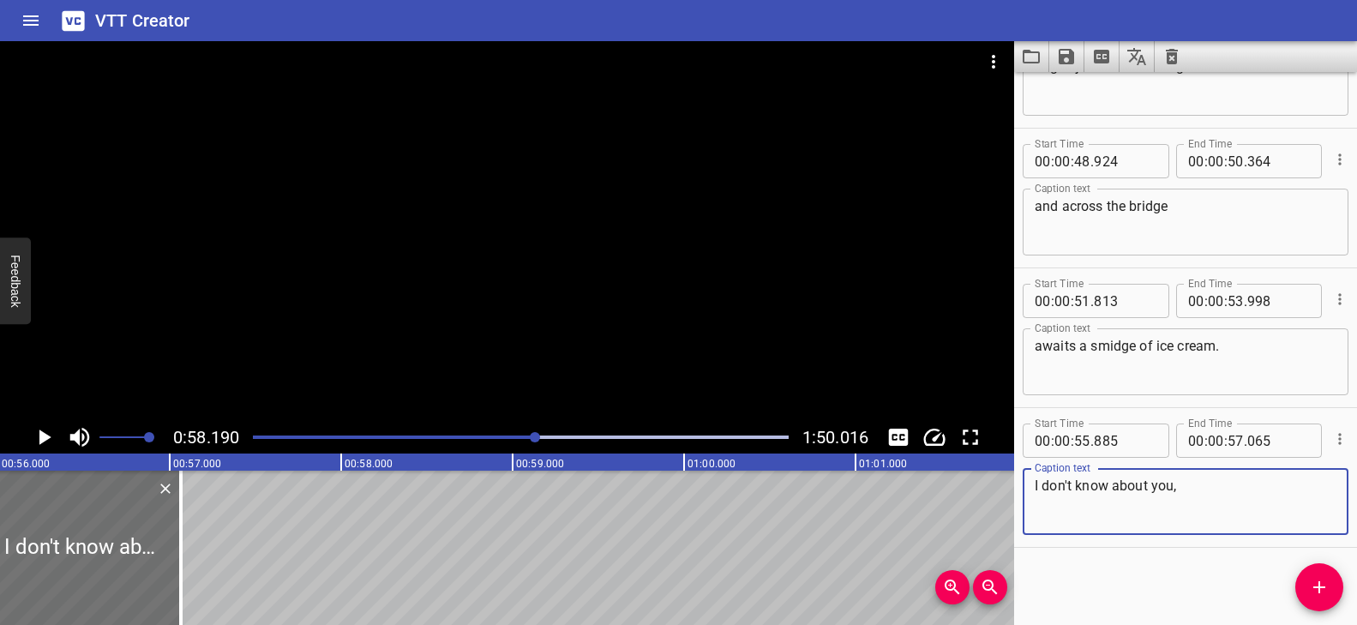
scroll to position [0, 9621]
drag, startPoint x: 1318, startPoint y: 576, endPoint x: 1289, endPoint y: 578, distance: 28.3
click at [1317, 577] on icon "Add Cue" at bounding box center [1319, 587] width 21 height 21
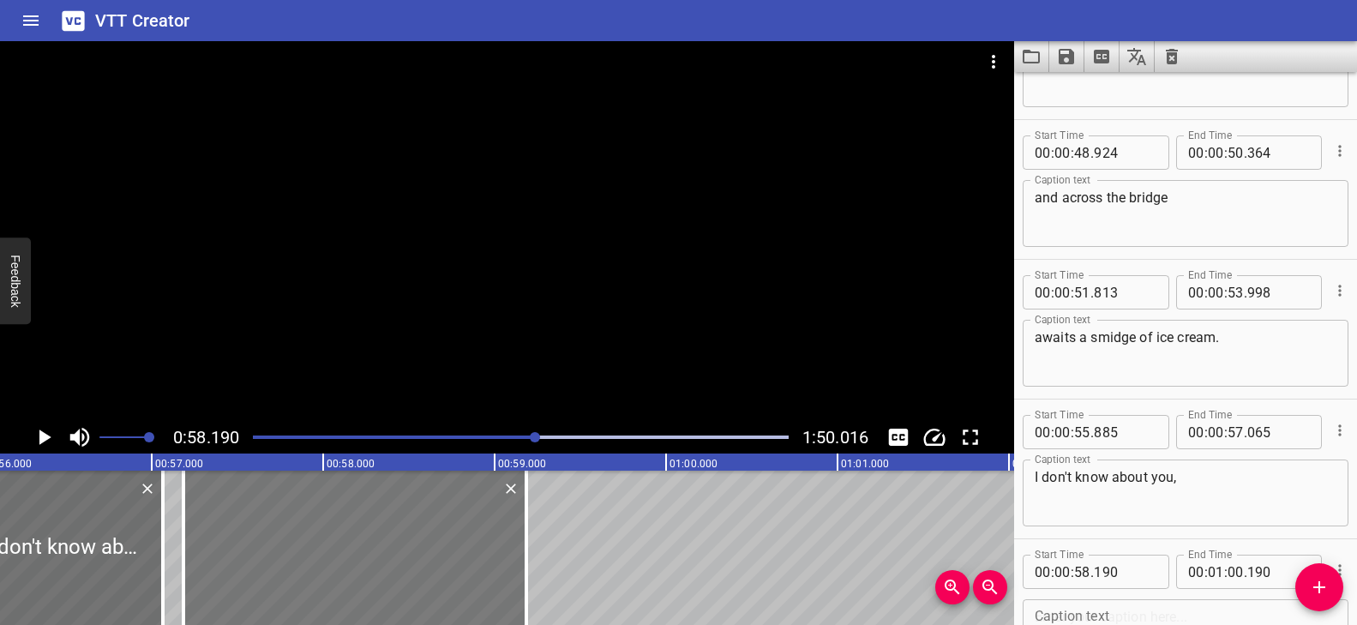
drag, startPoint x: 576, startPoint y: 520, endPoint x: 414, endPoint y: 535, distance: 162.7
click at [414, 535] on div at bounding box center [354, 548] width 343 height 154
type input "57"
type input "185"
type input "00"
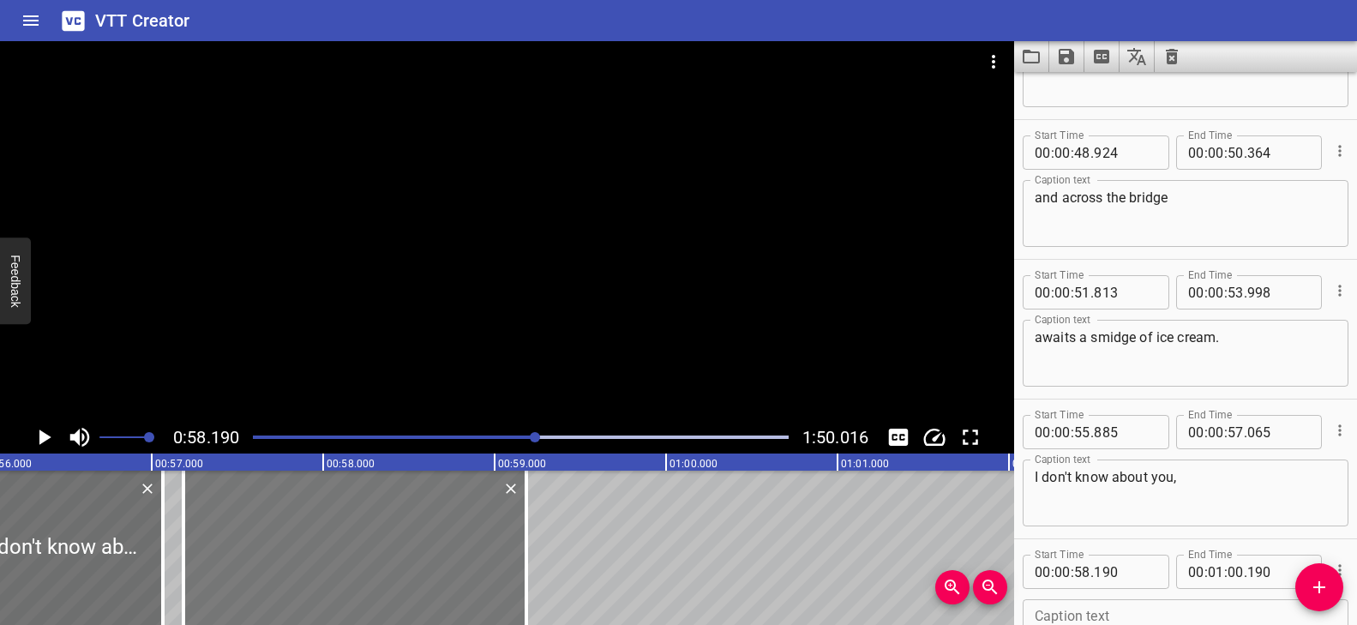
type input "59"
type input "185"
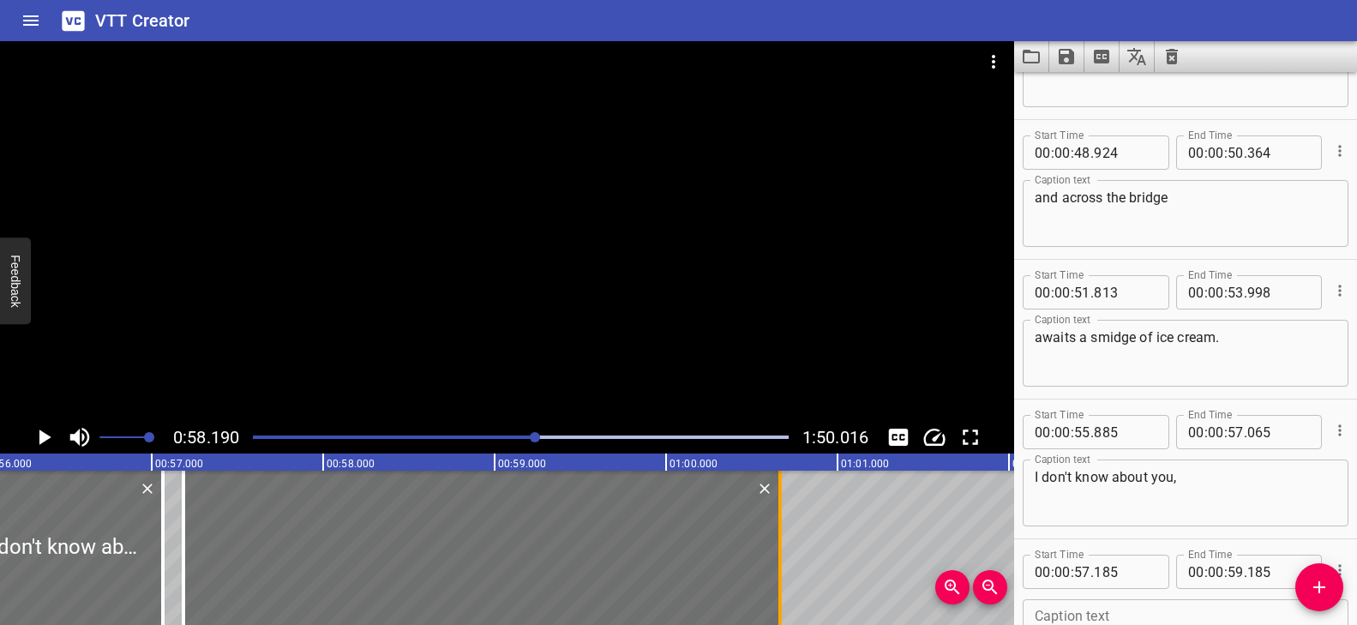
drag, startPoint x: 530, startPoint y: 503, endPoint x: 783, endPoint y: 536, distance: 255.0
click at [783, 536] on div at bounding box center [780, 548] width 17 height 154
type input "01"
type input "00"
type input "660"
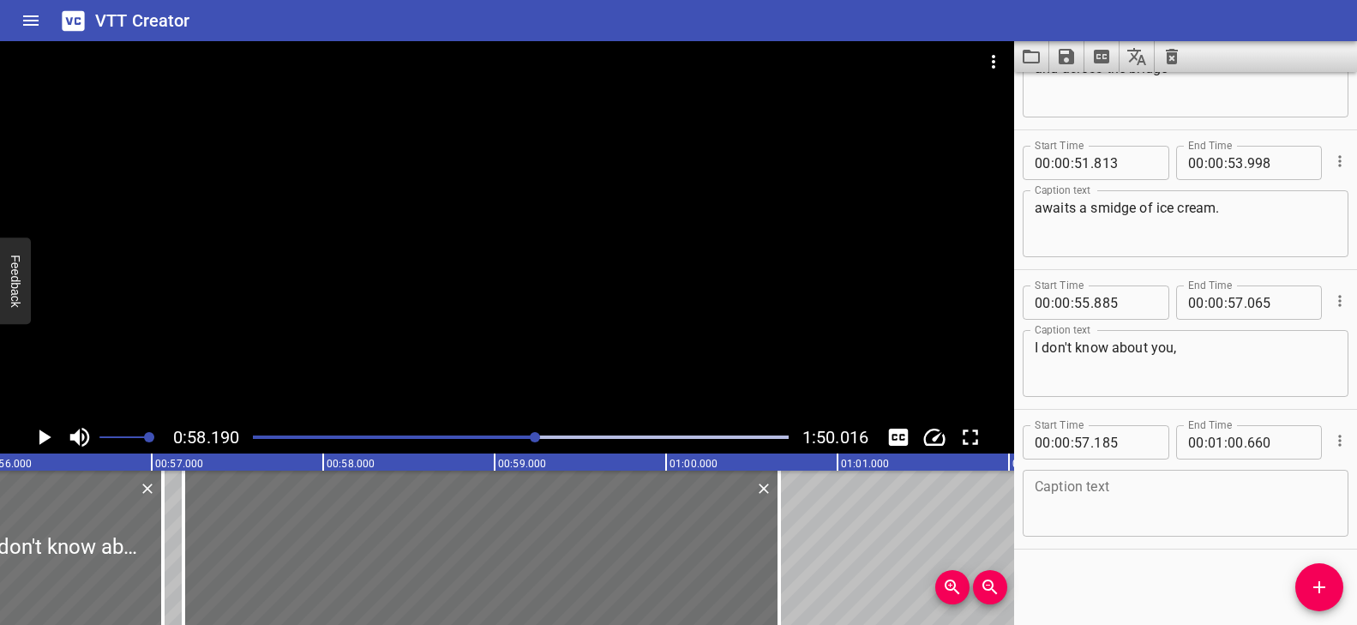
scroll to position [2462, 0]
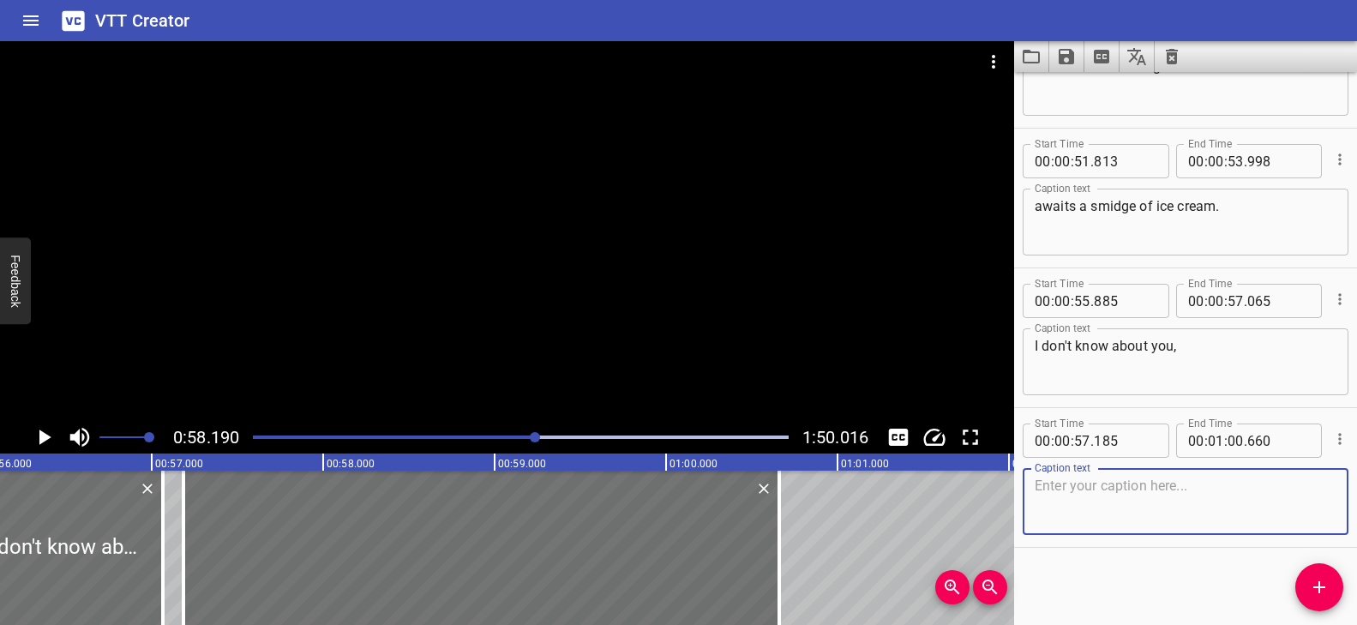
click at [1108, 499] on textarea at bounding box center [1186, 502] width 302 height 49
paste textarea "but I want to see some more words ending in [PERSON_NAME]"
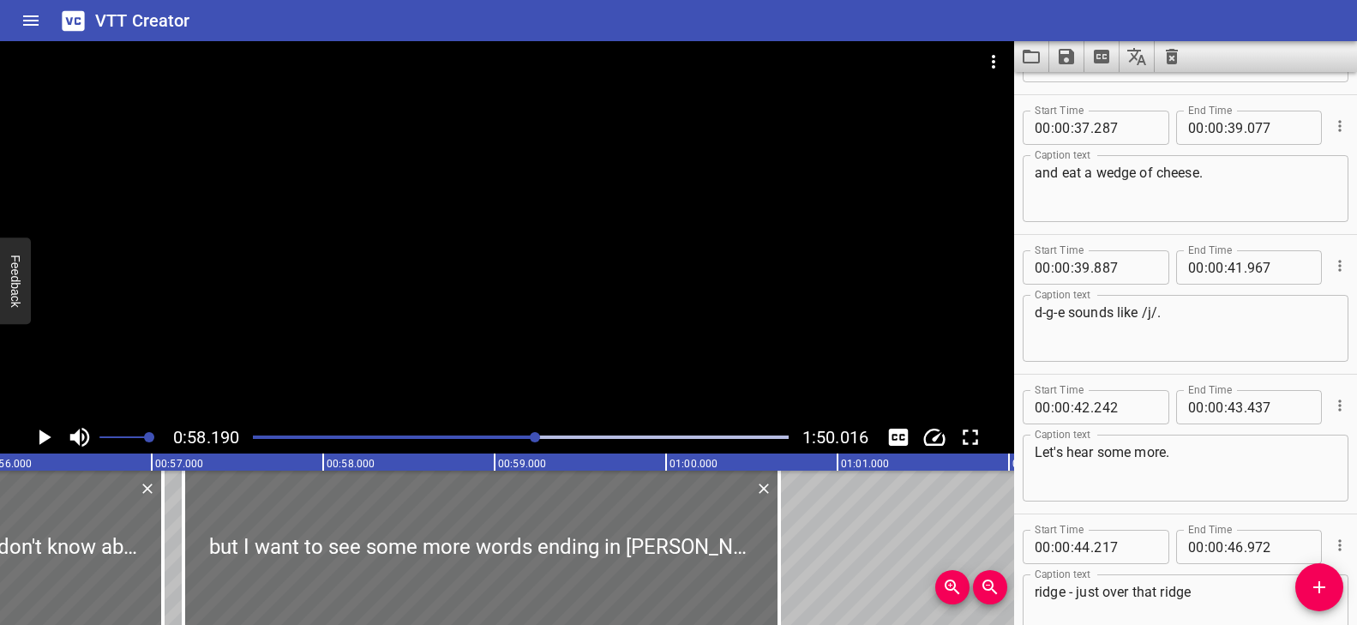
scroll to position [1860, 0]
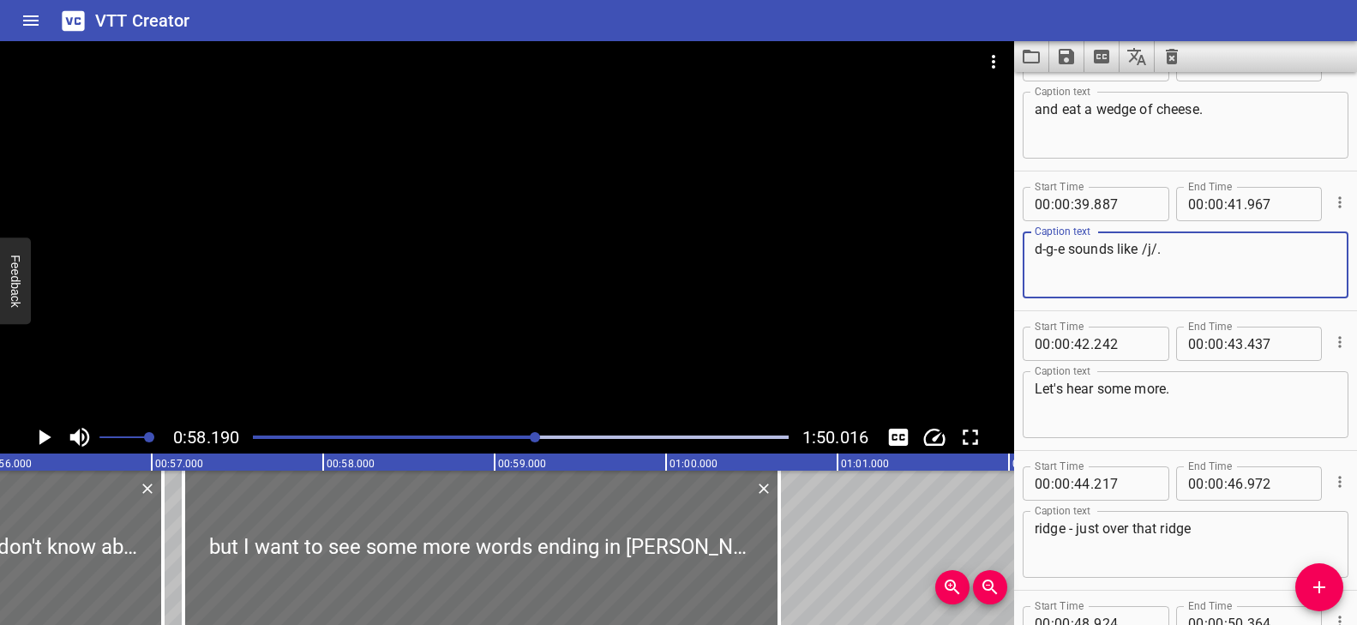
drag, startPoint x: 1065, startPoint y: 249, endPoint x: 1035, endPoint y: 248, distance: 30.1
click at [1035, 248] on textarea "d-g-e sounds like /j/." at bounding box center [1186, 265] width 302 height 49
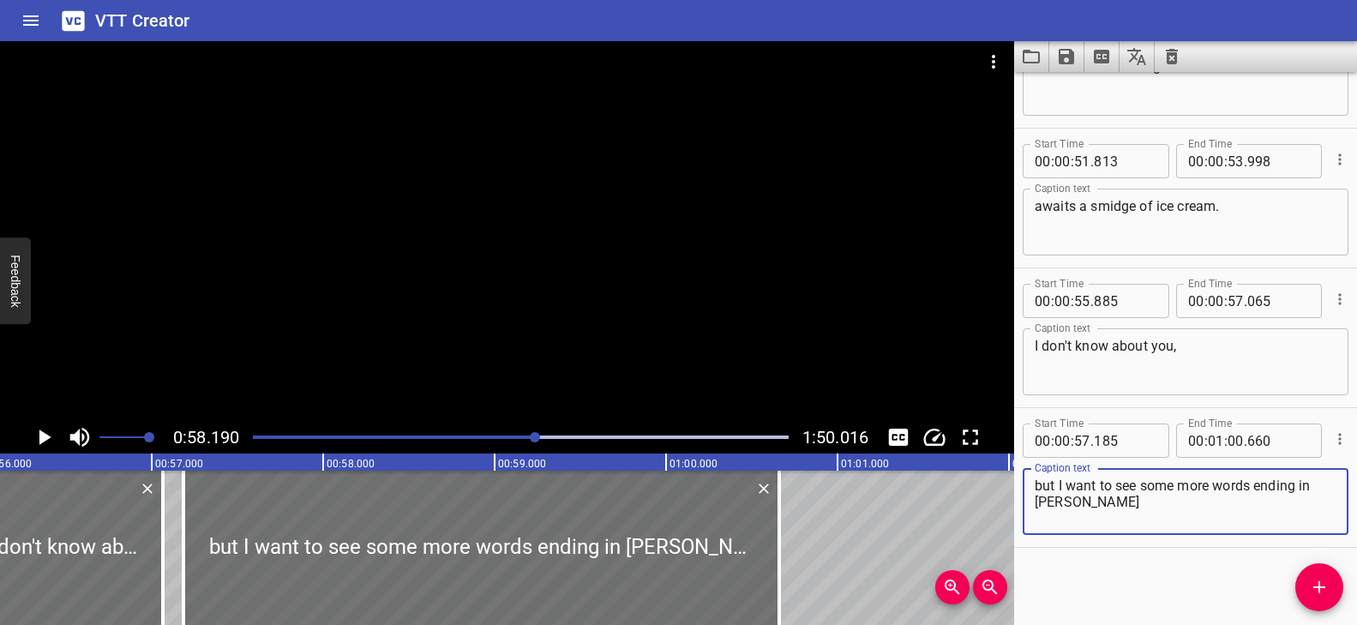
drag, startPoint x: 1067, startPoint y: 496, endPoint x: 1033, endPoint y: 496, distance: 34.3
click at [1033, 496] on div "but I want to see some more words ending in [PERSON_NAME] Caption text" at bounding box center [1186, 501] width 326 height 67
paste textarea "-g-e"
type textarea "but I want to see some more words ending in d-g-e."
click at [441, 339] on div at bounding box center [507, 231] width 1014 height 380
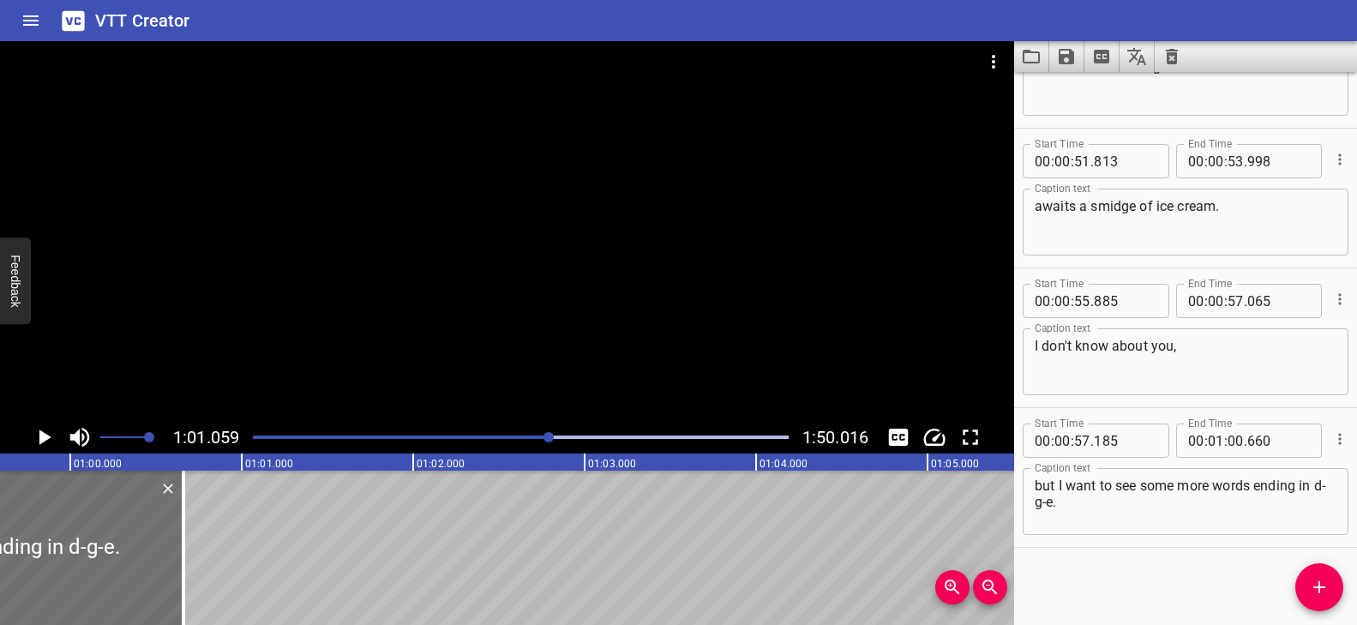
scroll to position [0, 10183]
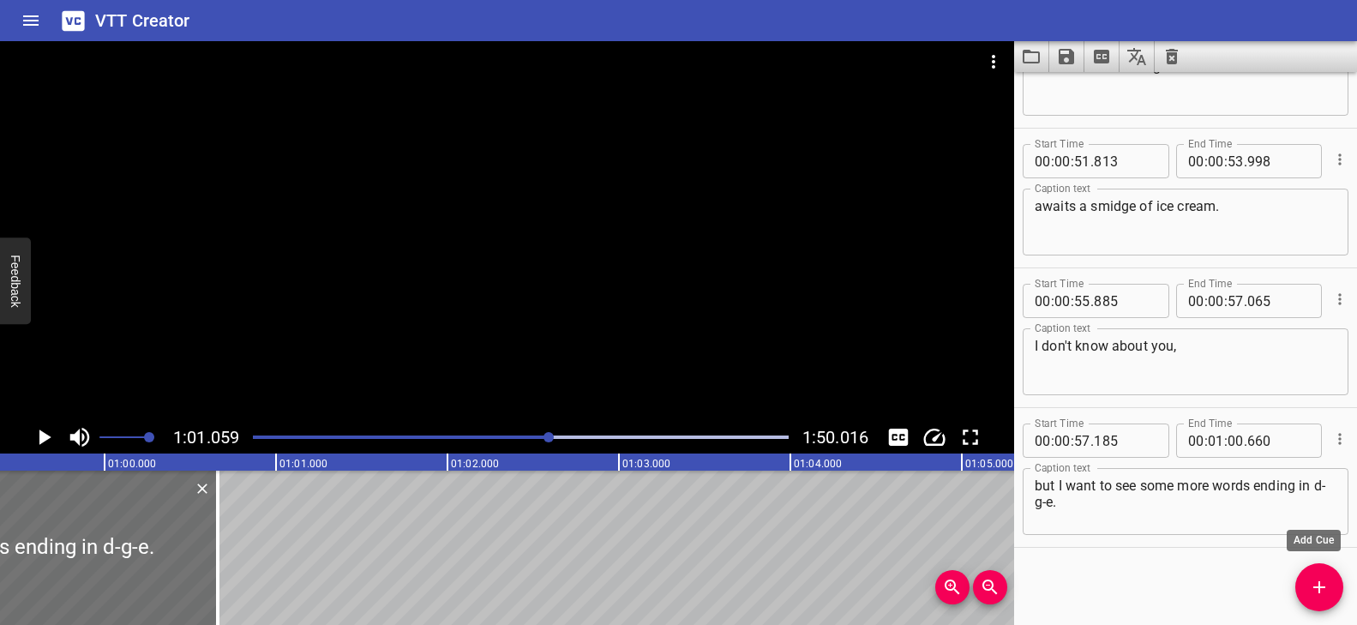
click at [1329, 589] on span "Add Cue" at bounding box center [1319, 587] width 48 height 21
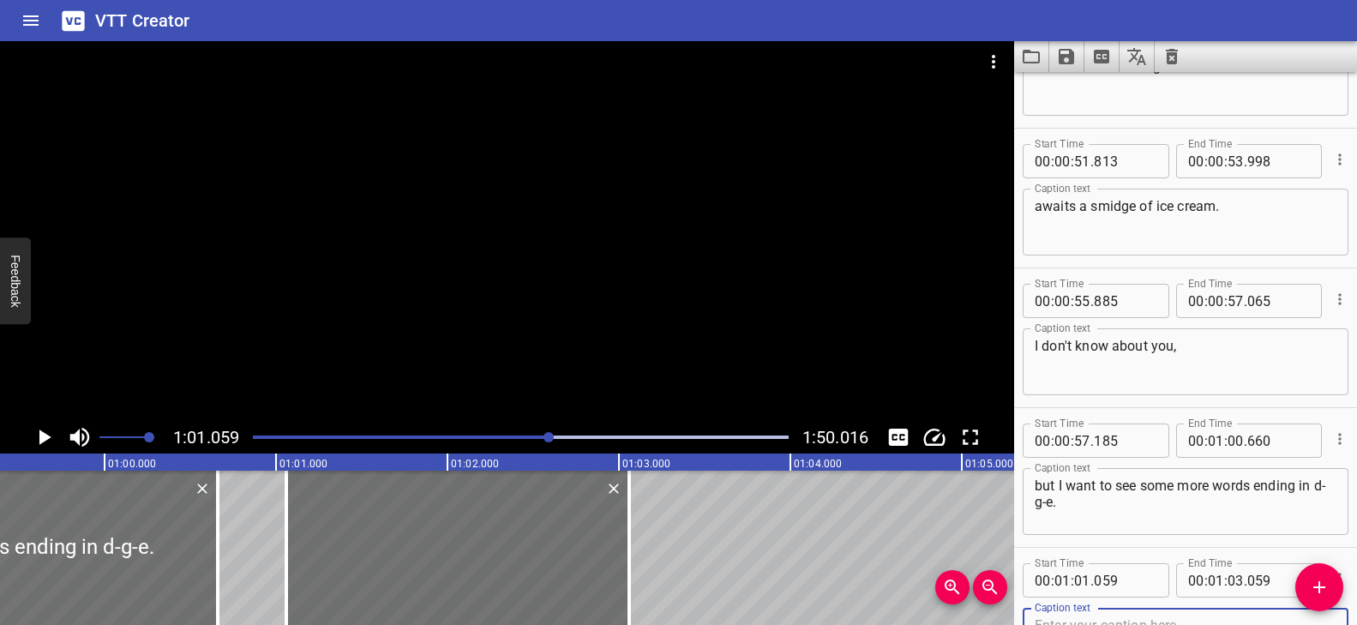
scroll to position [2471, 0]
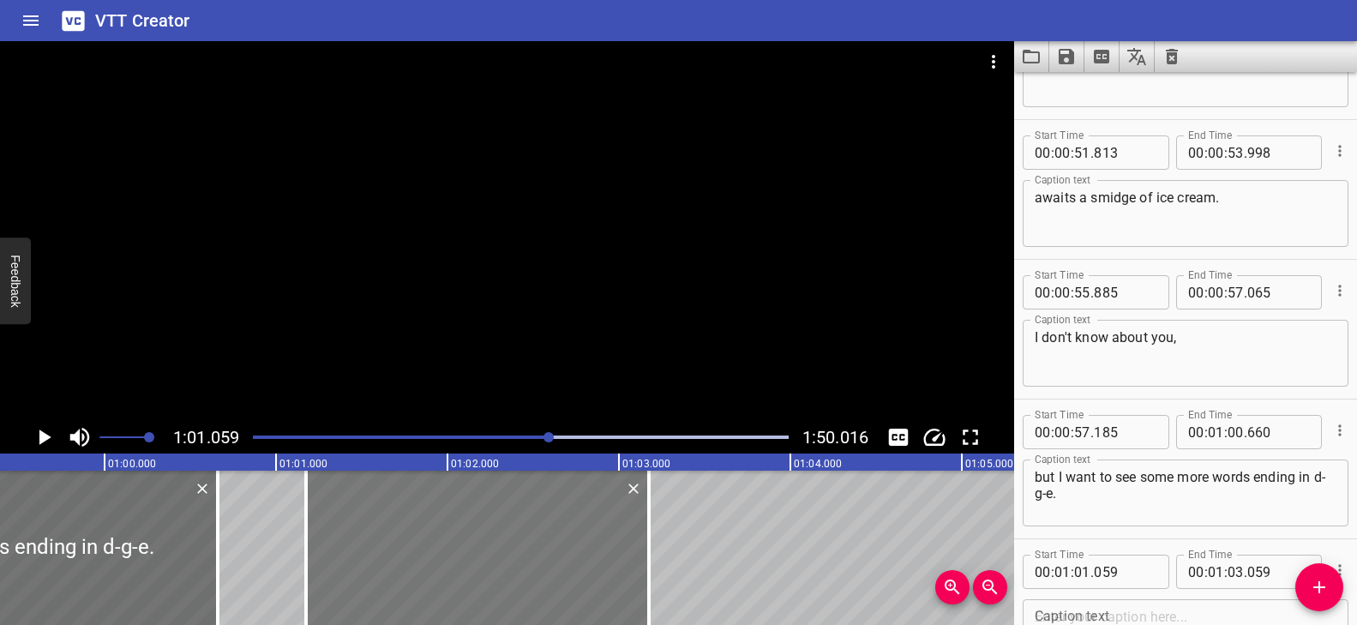
drag, startPoint x: 492, startPoint y: 528, endPoint x: 512, endPoint y: 533, distance: 20.4
click at [512, 533] on div at bounding box center [477, 548] width 343 height 154
type input "174"
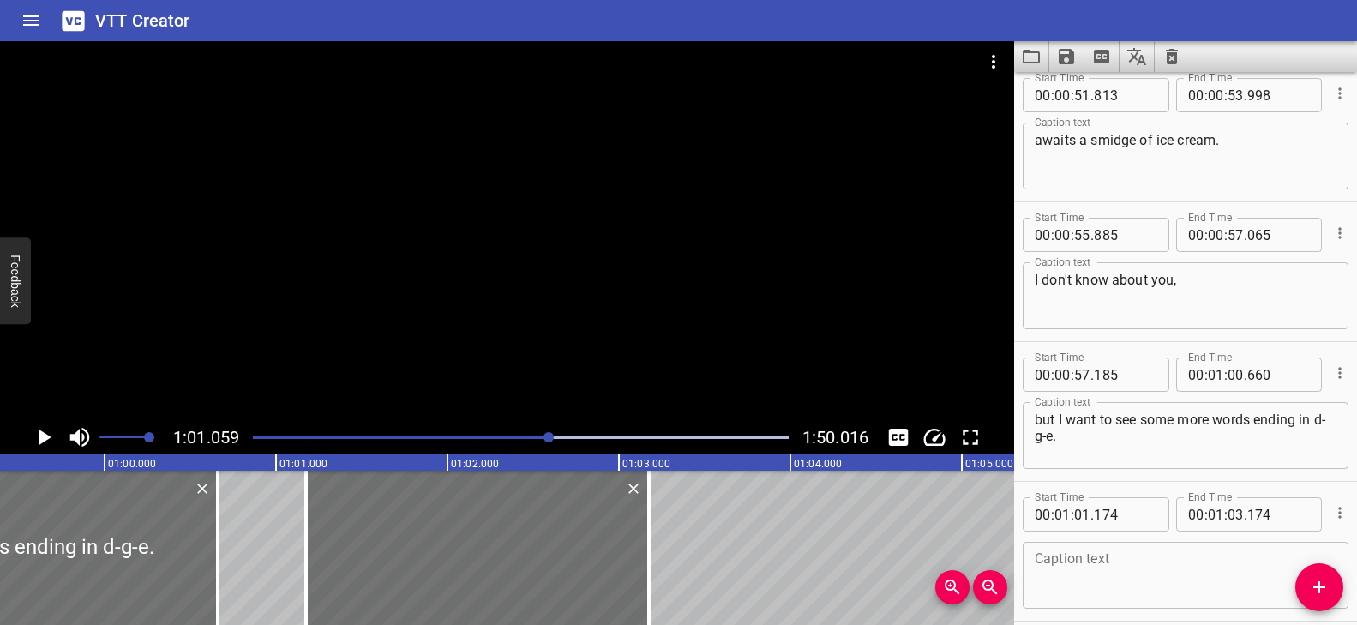
scroll to position [2602, 0]
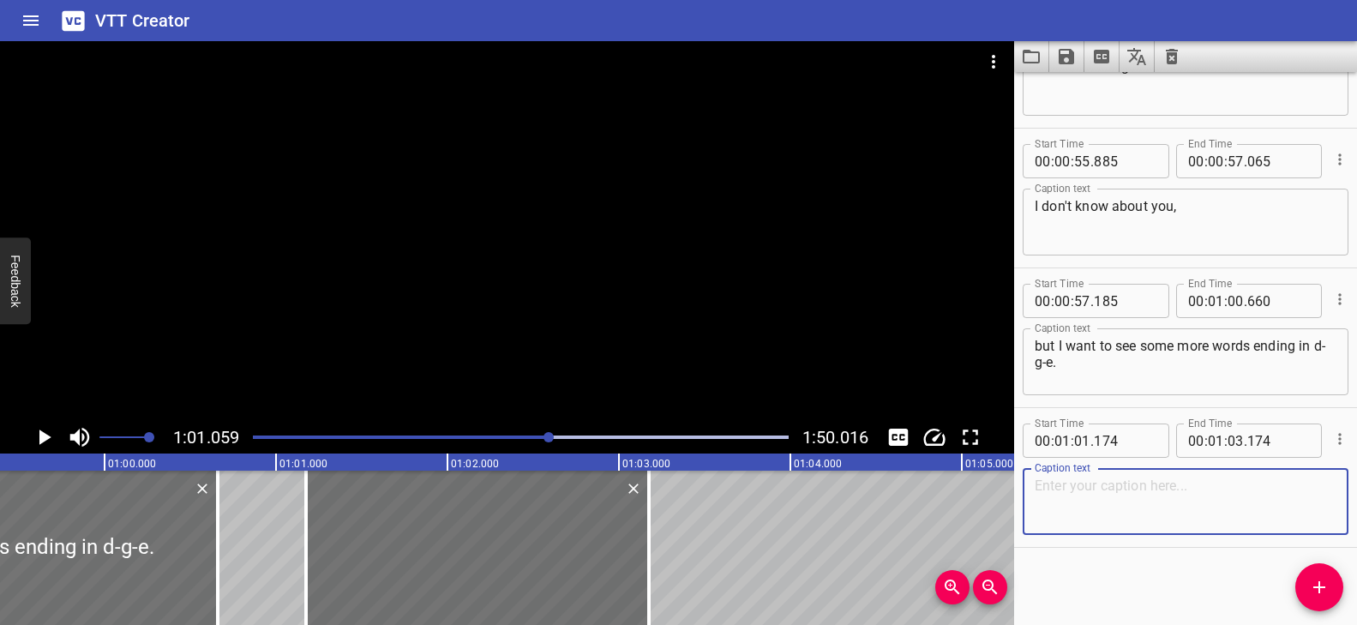
click at [1093, 488] on textarea at bounding box center [1186, 502] width 302 height 49
paste textarea "This is fun."
type textarea "This is fun."
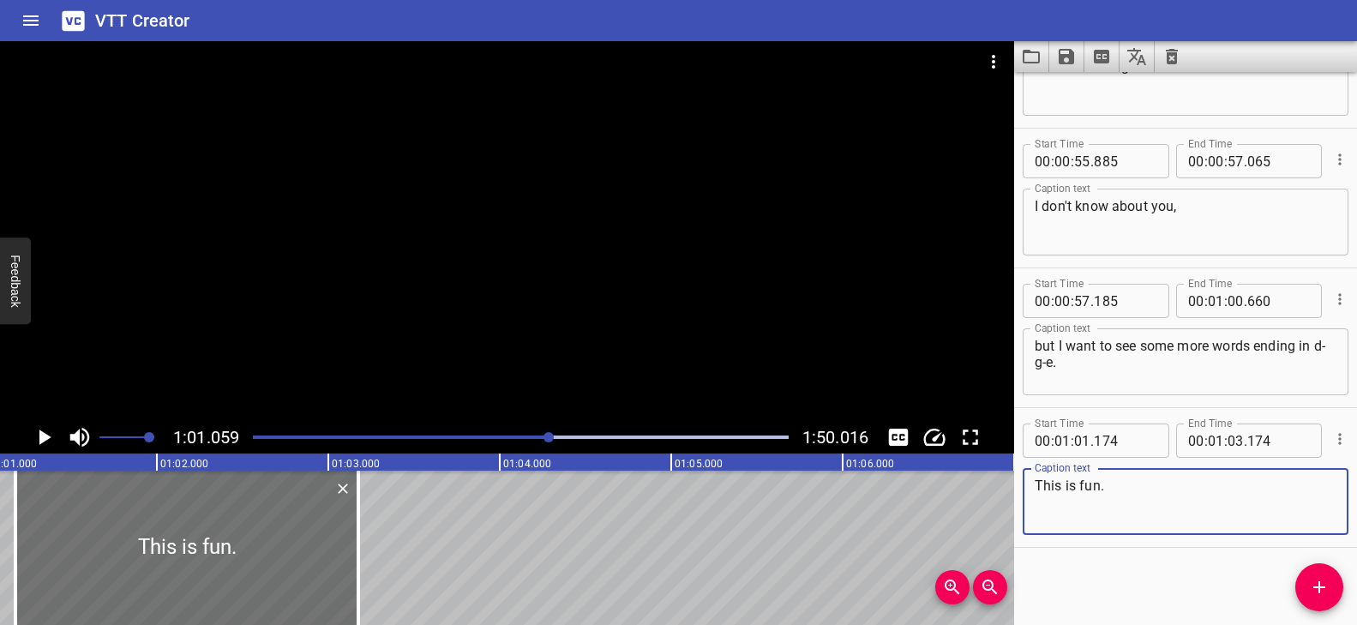
scroll to position [0, 10490]
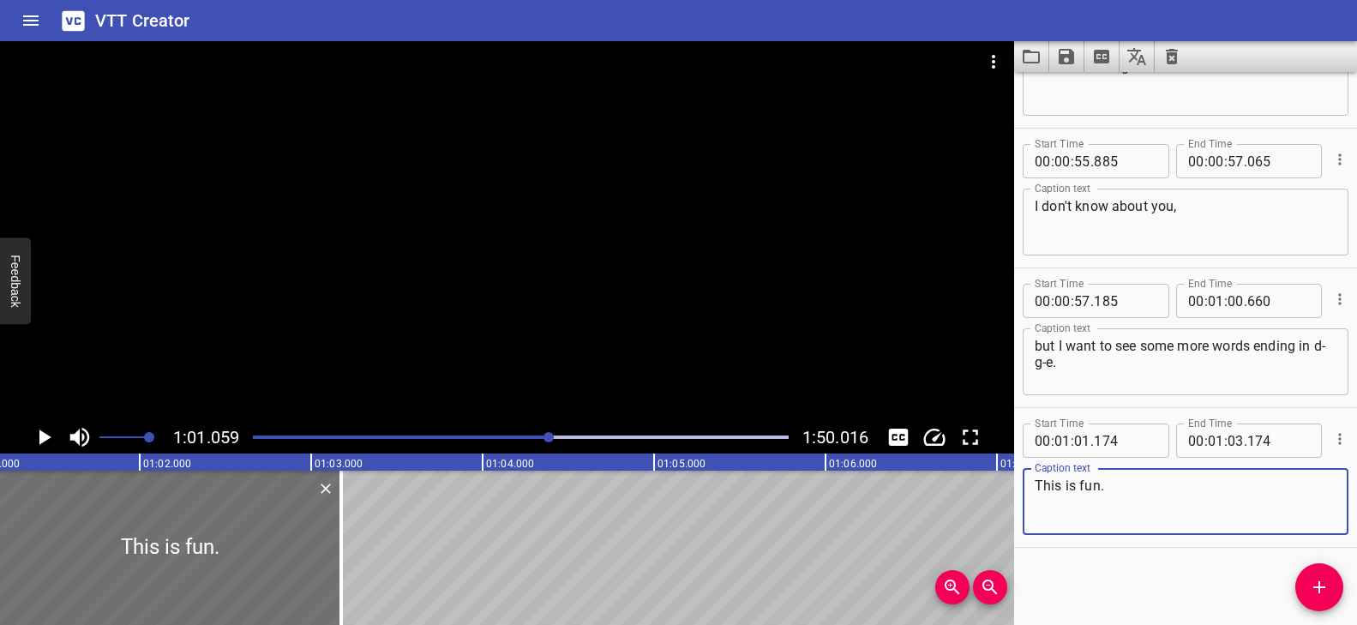
drag, startPoint x: 1319, startPoint y: 586, endPoint x: 1264, endPoint y: 585, distance: 54.9
click at [1319, 586] on icon "Add Cue" at bounding box center [1319, 587] width 12 height 12
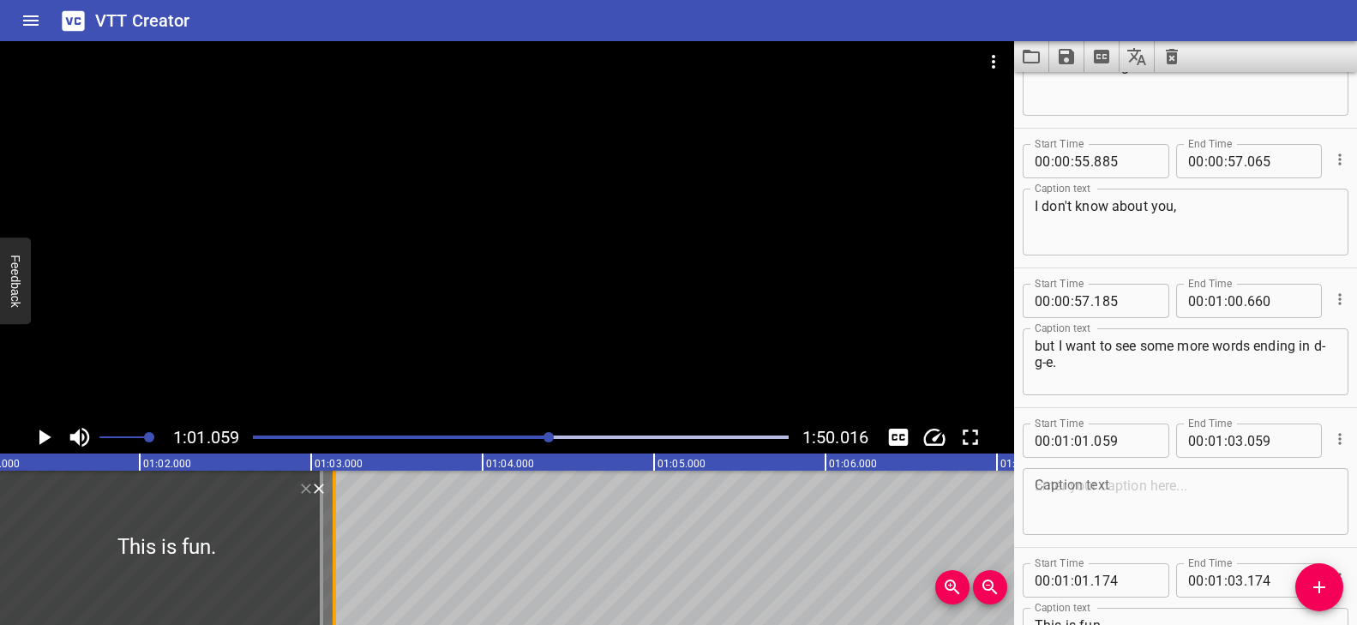
drag, startPoint x: 341, startPoint y: 541, endPoint x: 334, endPoint y: 549, distance: 10.3
click at [334, 549] on div at bounding box center [334, 548] width 3 height 154
type input "134"
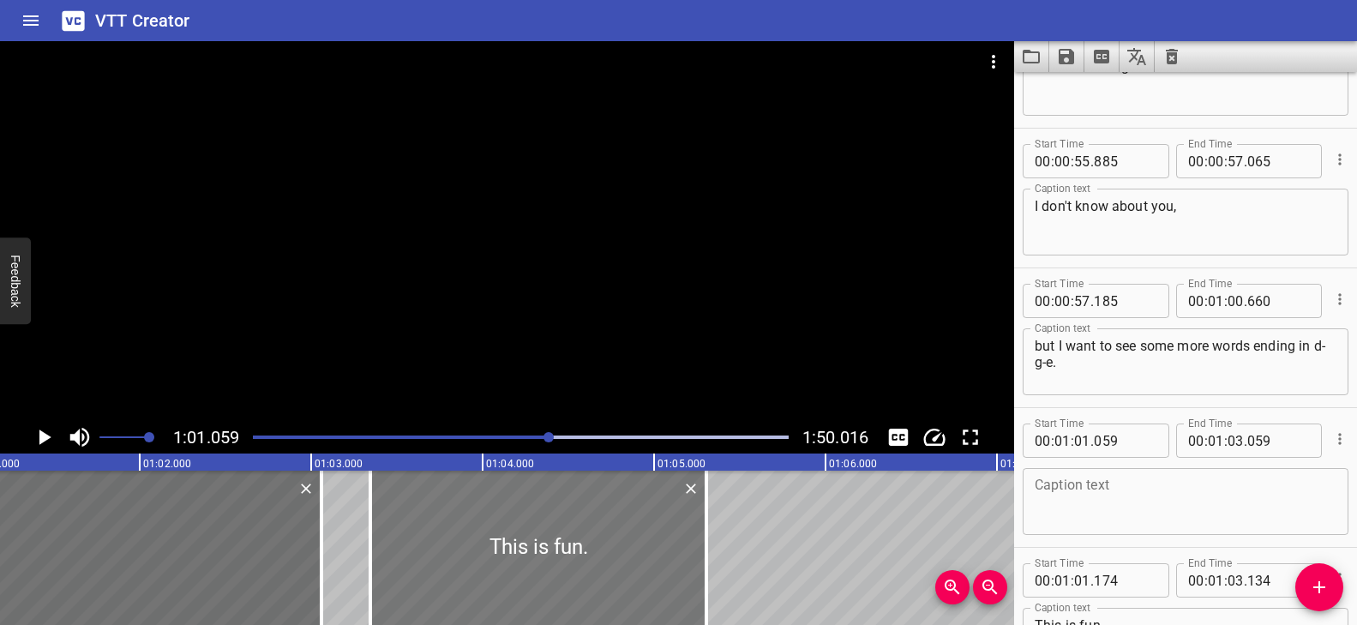
drag, startPoint x: 201, startPoint y: 538, endPoint x: 570, endPoint y: 588, distance: 372.8
click at [572, 586] on div at bounding box center [538, 548] width 336 height 154
type input "03"
type input "339"
type input "05"
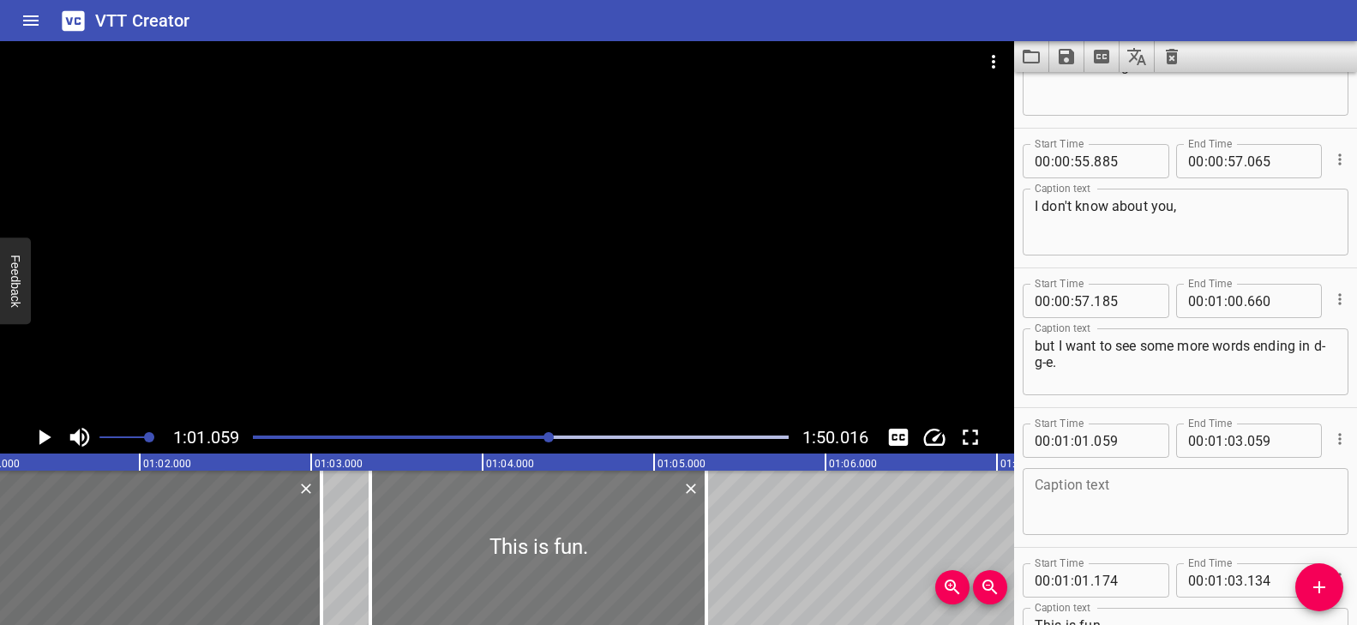
type input "299"
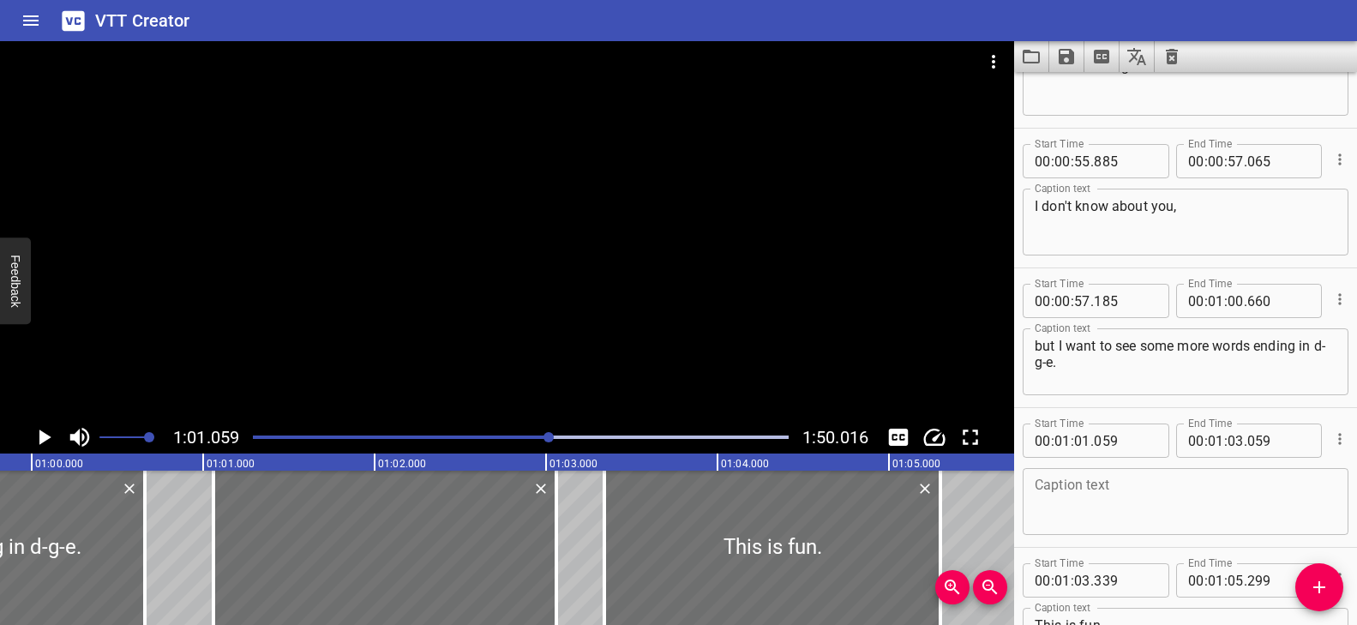
scroll to position [0, 10203]
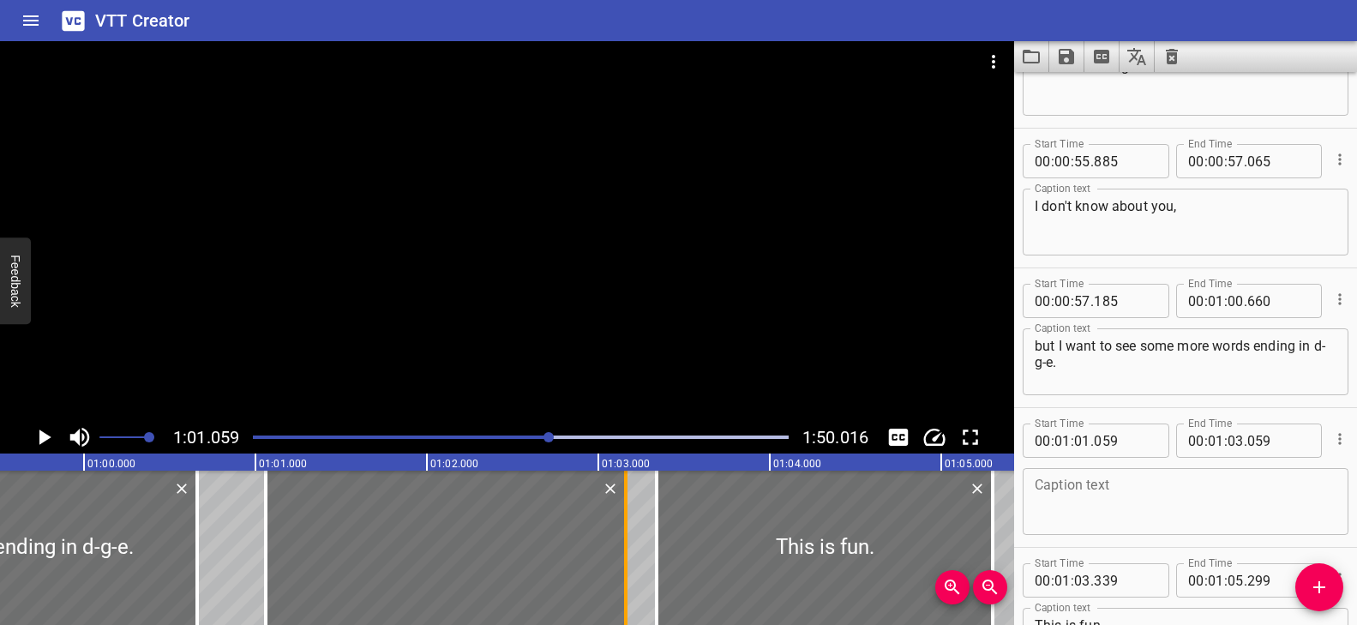
drag, startPoint x: 612, startPoint y: 520, endPoint x: 628, endPoint y: 521, distance: 16.4
click at [628, 521] on div at bounding box center [625, 548] width 17 height 154
type input "159"
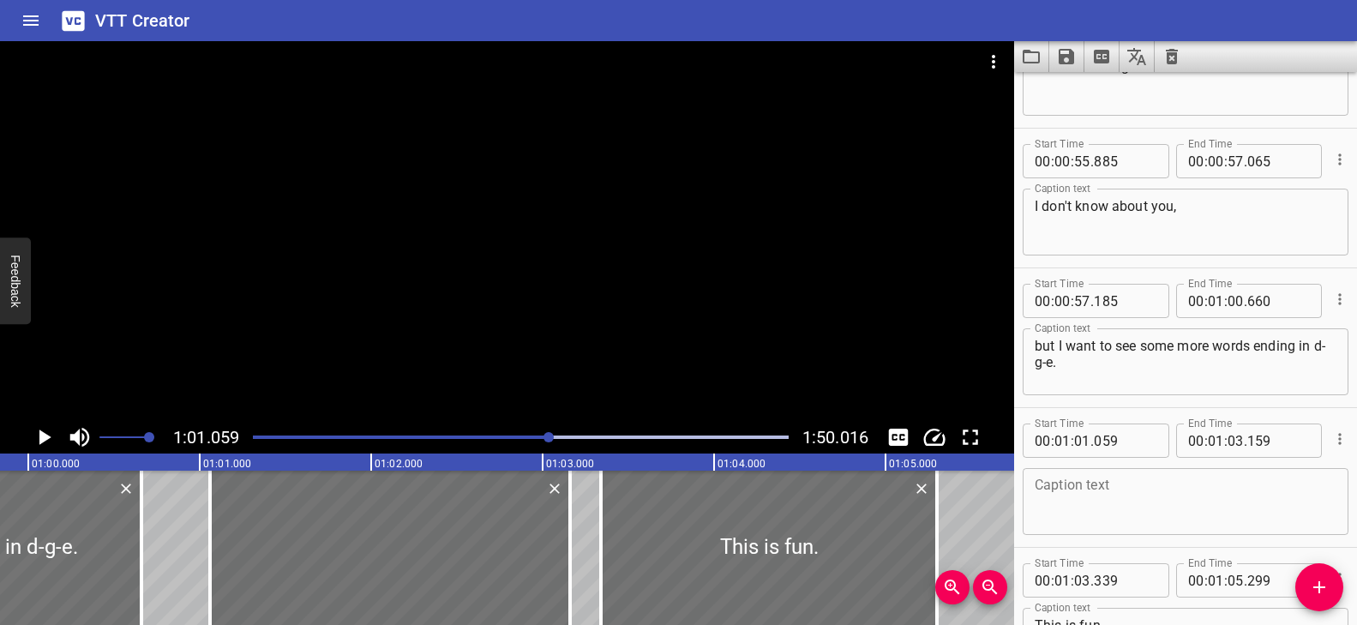
scroll to position [0, 10346]
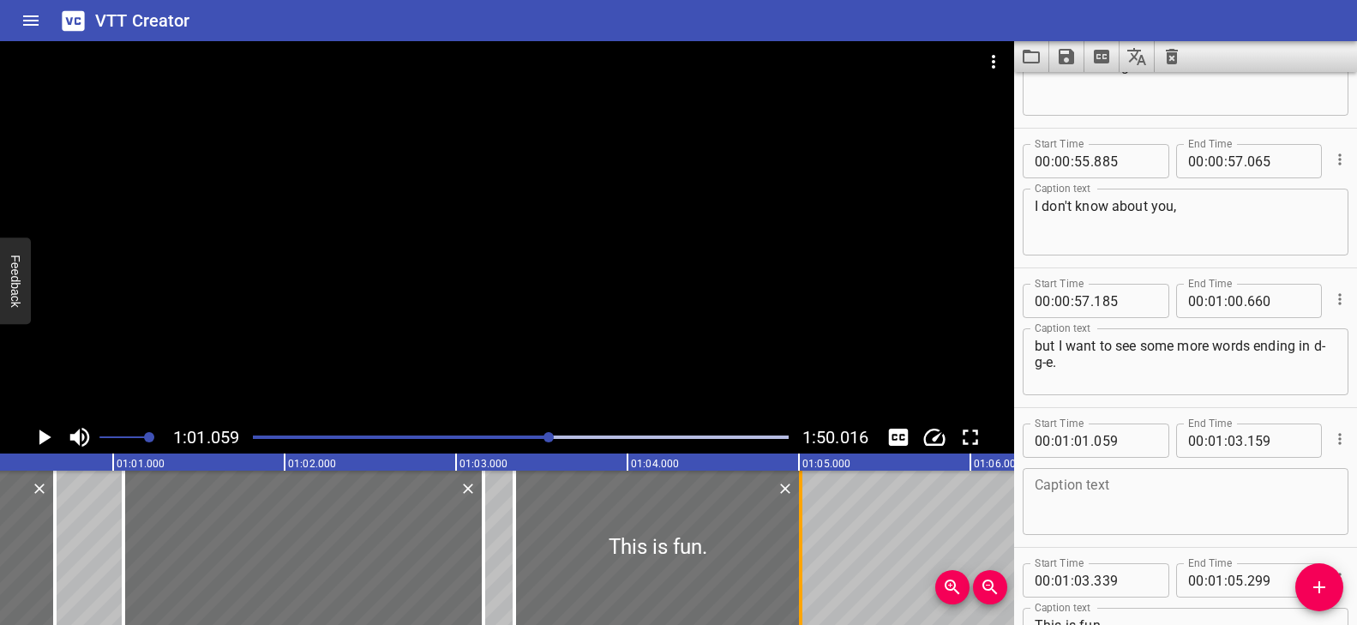
drag, startPoint x: 849, startPoint y: 520, endPoint x: 799, endPoint y: 525, distance: 49.9
click at [799, 525] on div at bounding box center [800, 548] width 3 height 154
type input "009"
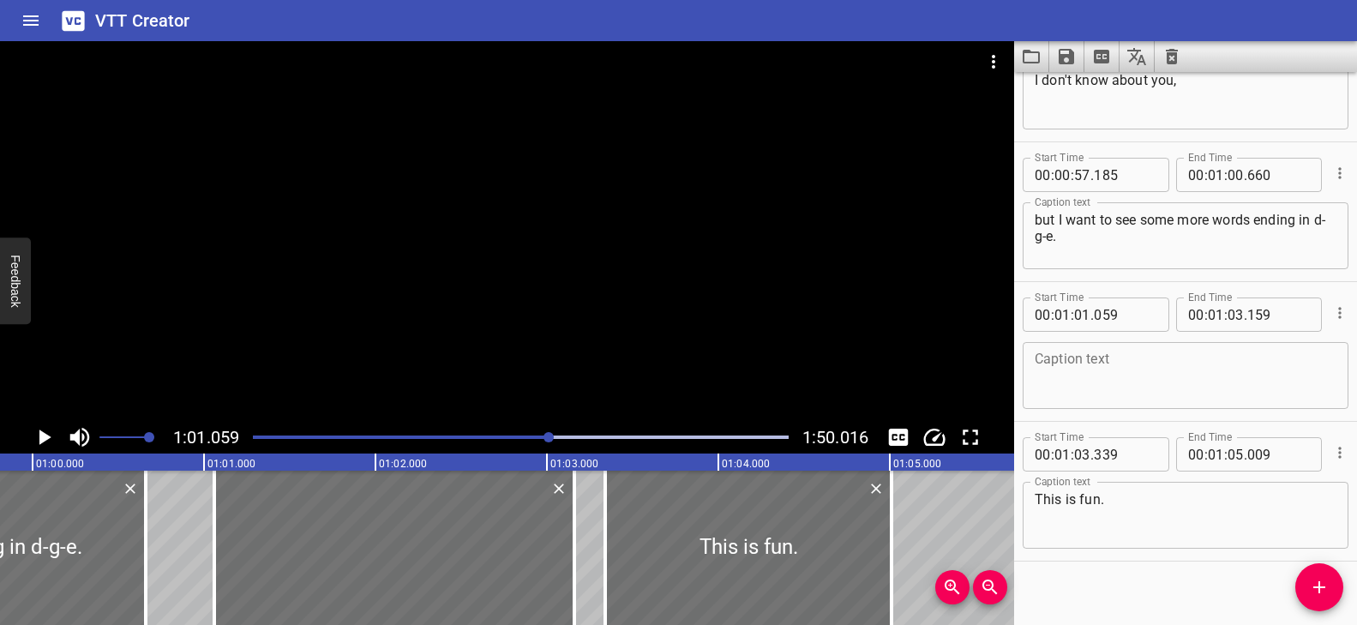
scroll to position [0, 10272]
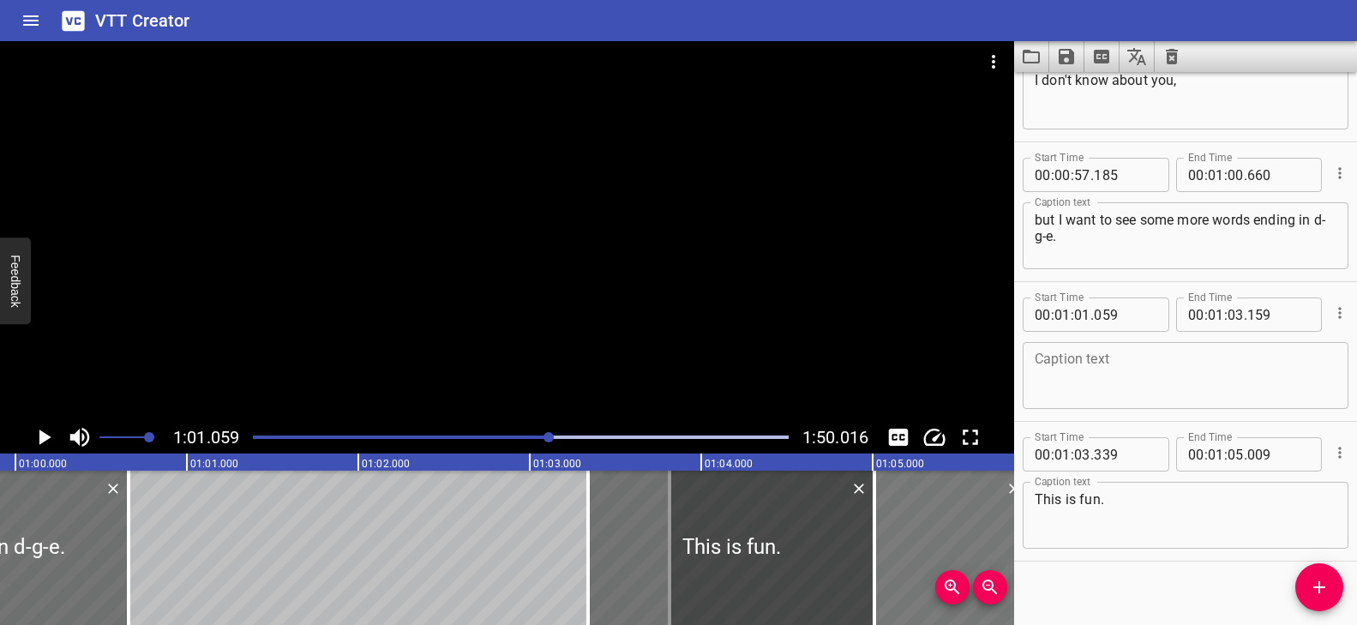
drag, startPoint x: 456, startPoint y: 557, endPoint x: 928, endPoint y: 563, distance: 472.4
type input "03"
type input "814"
type input "05"
type input "914"
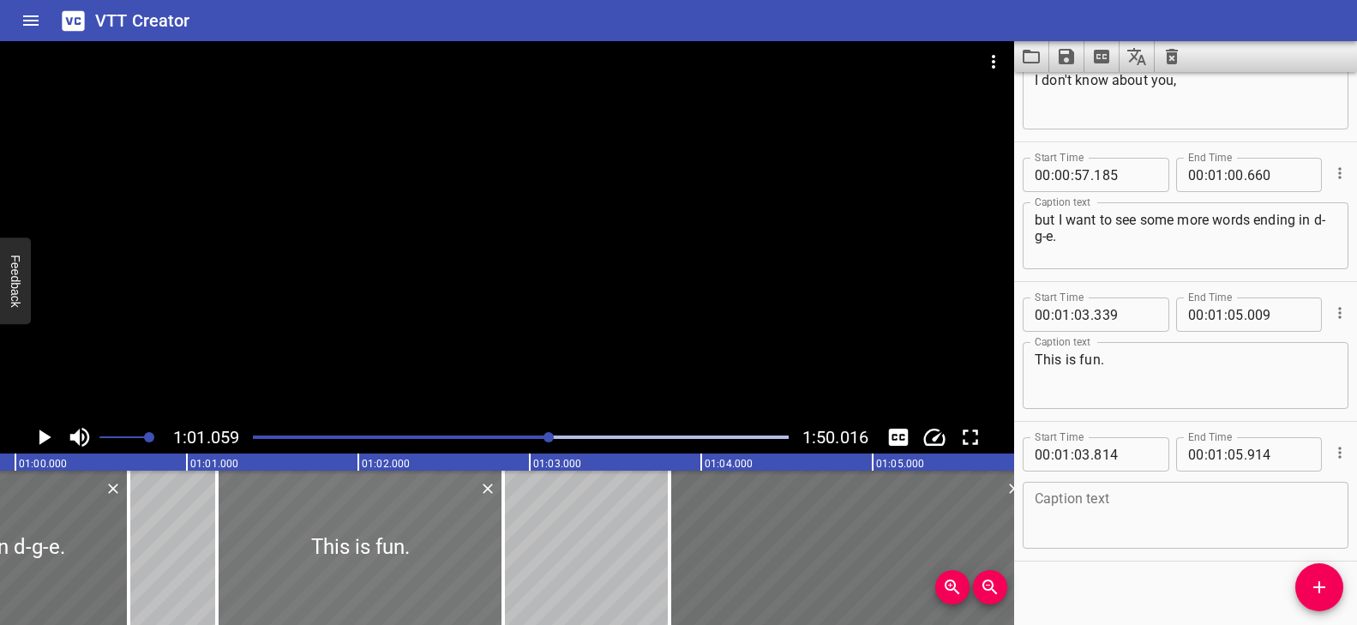
drag, startPoint x: 629, startPoint y: 560, endPoint x: 267, endPoint y: 564, distance: 362.7
click at [267, 564] on div at bounding box center [360, 548] width 286 height 154
type input "01"
type input "174"
type input "02"
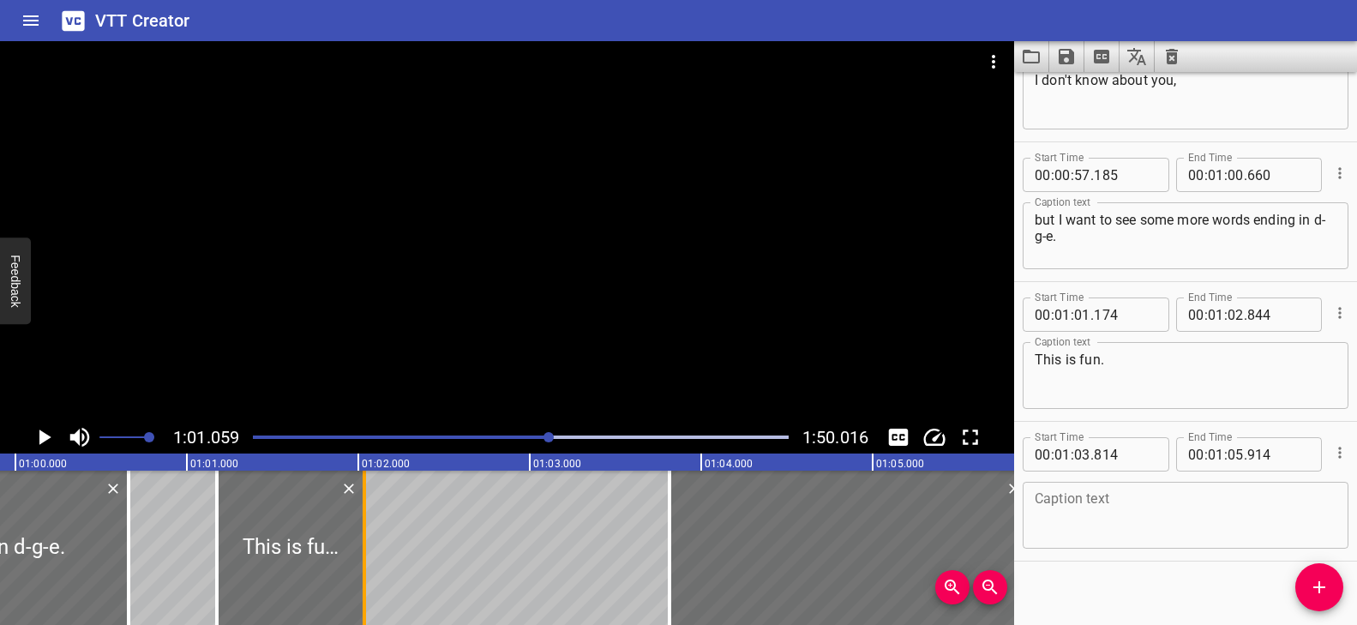
drag, startPoint x: 501, startPoint y: 542, endPoint x: 362, endPoint y: 542, distance: 138.9
click at [363, 542] on div at bounding box center [364, 548] width 3 height 154
type input "034"
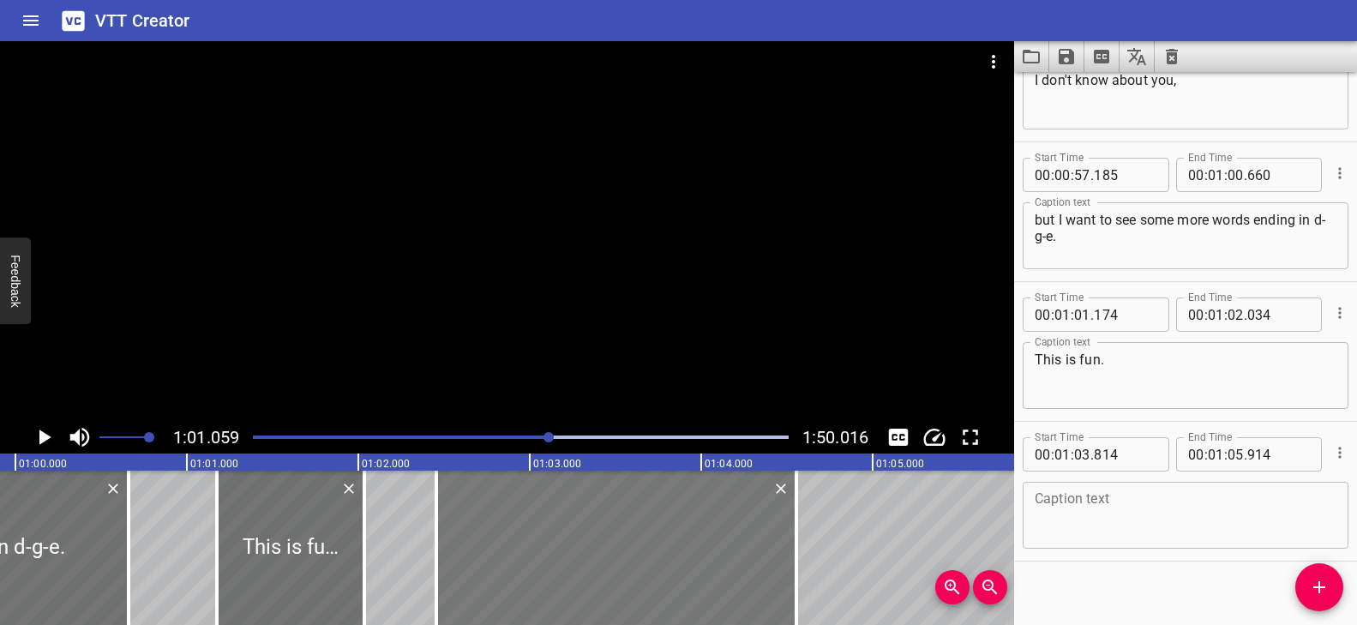
drag, startPoint x: 849, startPoint y: 533, endPoint x: 616, endPoint y: 534, distance: 233.2
click at [616, 534] on div at bounding box center [616, 548] width 360 height 154
type input "02"
type input "454"
type input "04"
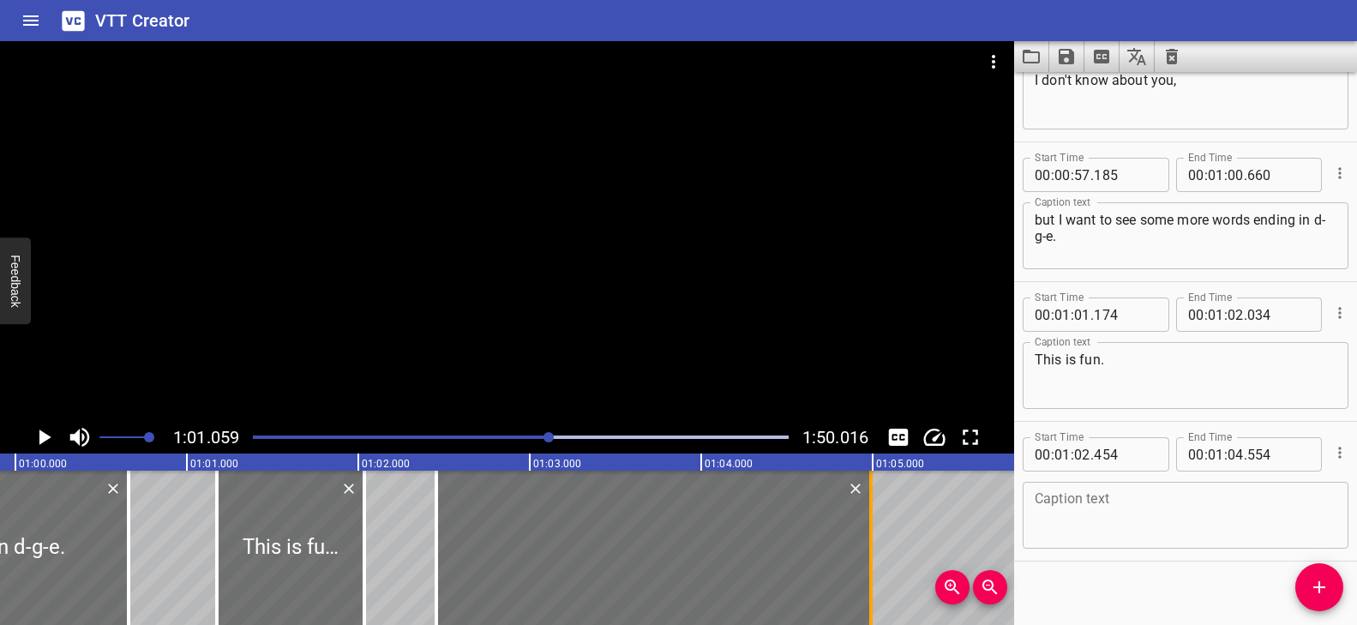
drag, startPoint x: 802, startPoint y: 522, endPoint x: 877, endPoint y: 532, distance: 76.1
click at [877, 532] on div at bounding box center [870, 548] width 17 height 154
type input "994"
click at [1095, 503] on textarea at bounding box center [1186, 515] width 302 height 49
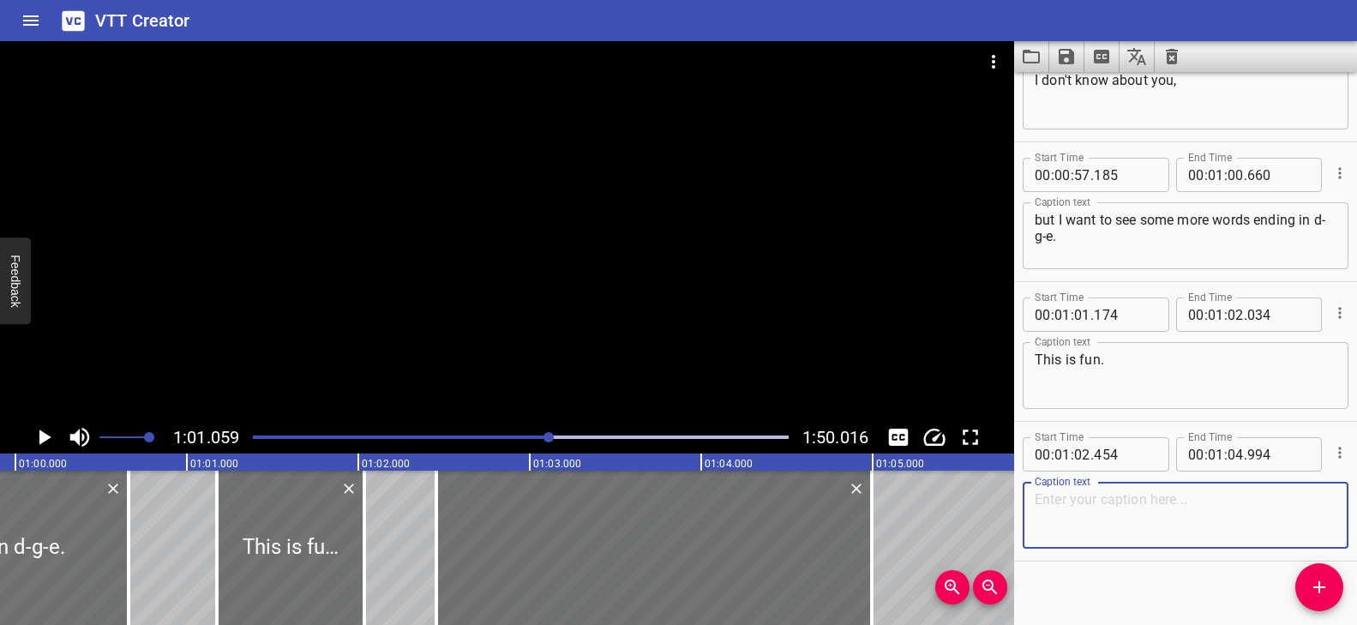
paste textarea "lodge - let’s stay at the lodge!"
type textarea "lodge - let’s stay at the lodge!"
drag, startPoint x: 531, startPoint y: 434, endPoint x: 532, endPoint y: 423, distance: 11.2
click at [531, 434] on div at bounding box center [521, 437] width 556 height 24
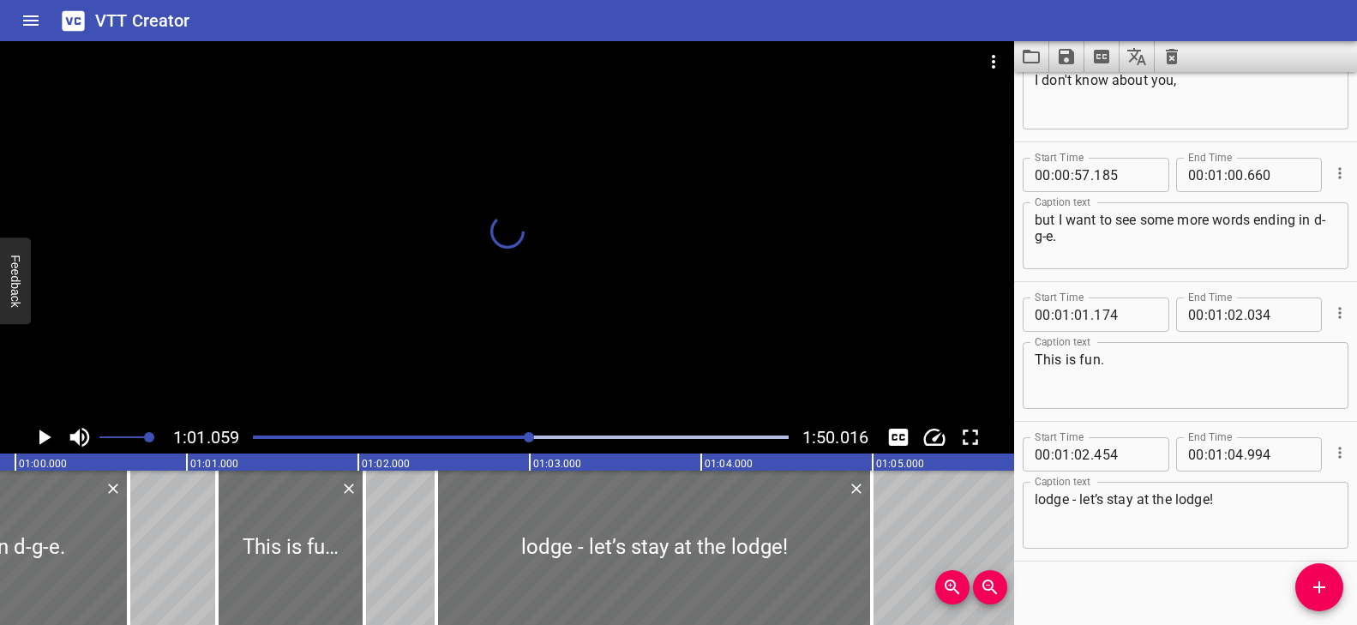
scroll to position [2742, 0]
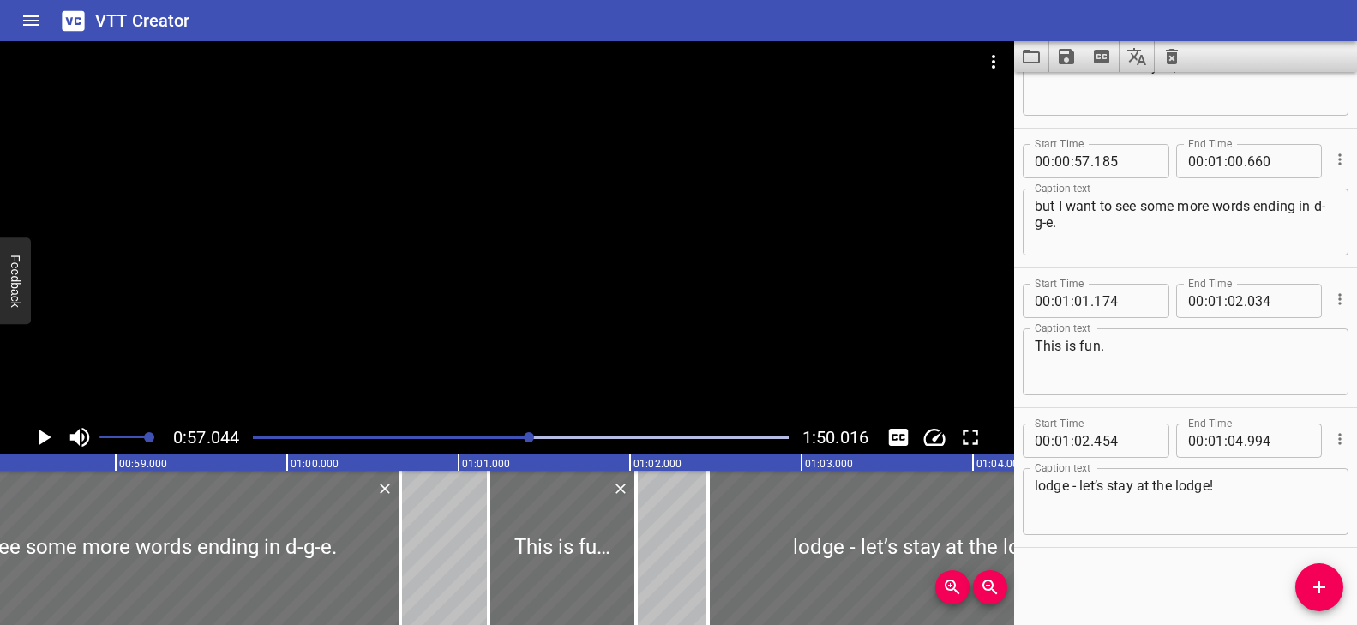
click at [558, 325] on div at bounding box center [507, 231] width 1014 height 380
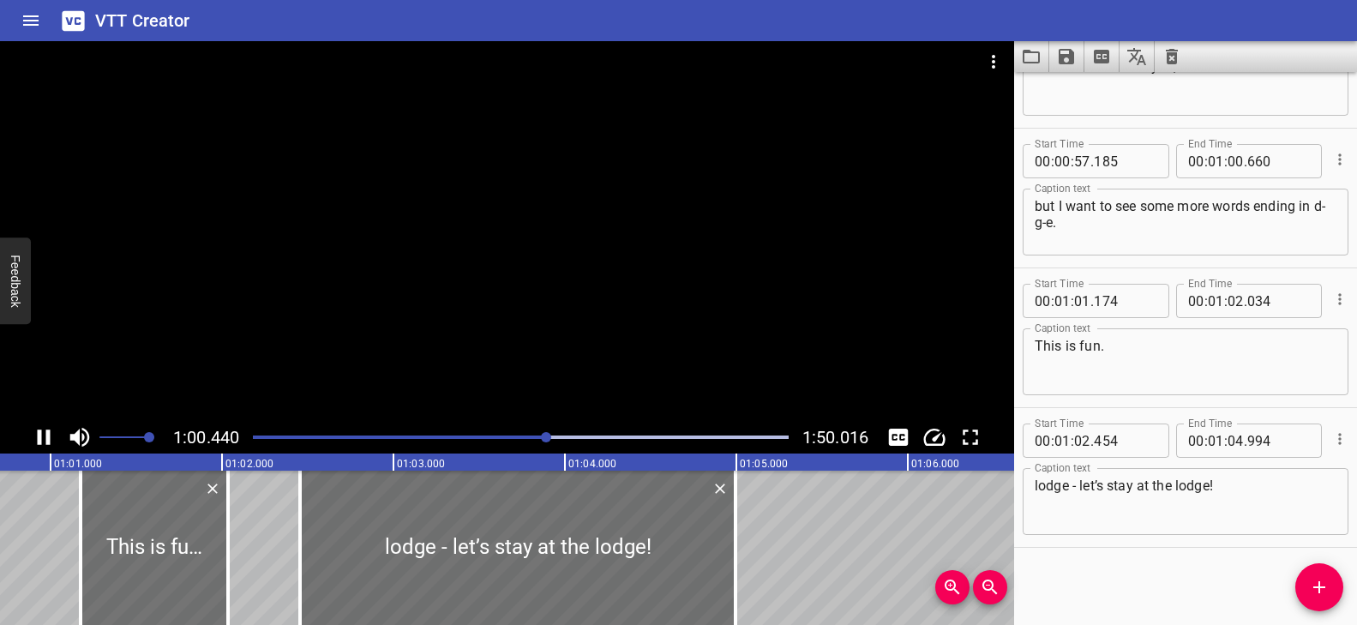
click at [447, 339] on div at bounding box center [507, 231] width 1014 height 380
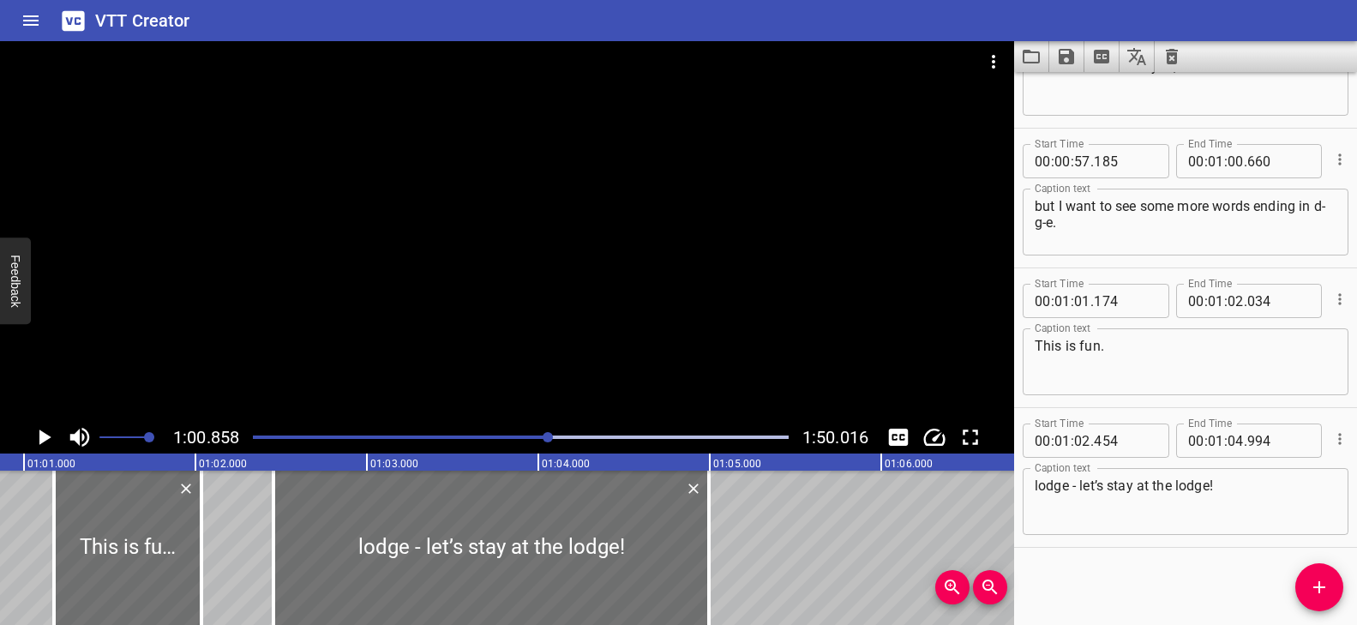
click at [447, 339] on div at bounding box center [507, 231] width 1014 height 380
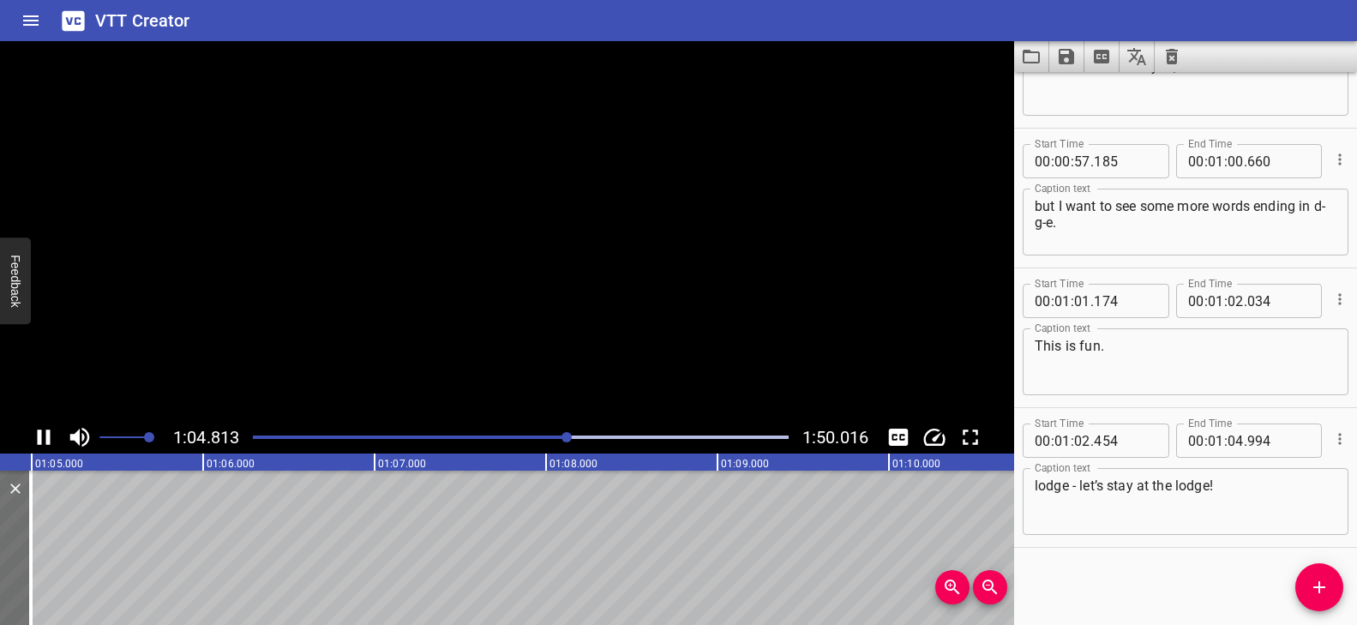
click at [447, 338] on video at bounding box center [507, 231] width 1014 height 380
click at [447, 339] on div at bounding box center [507, 231] width 1014 height 380
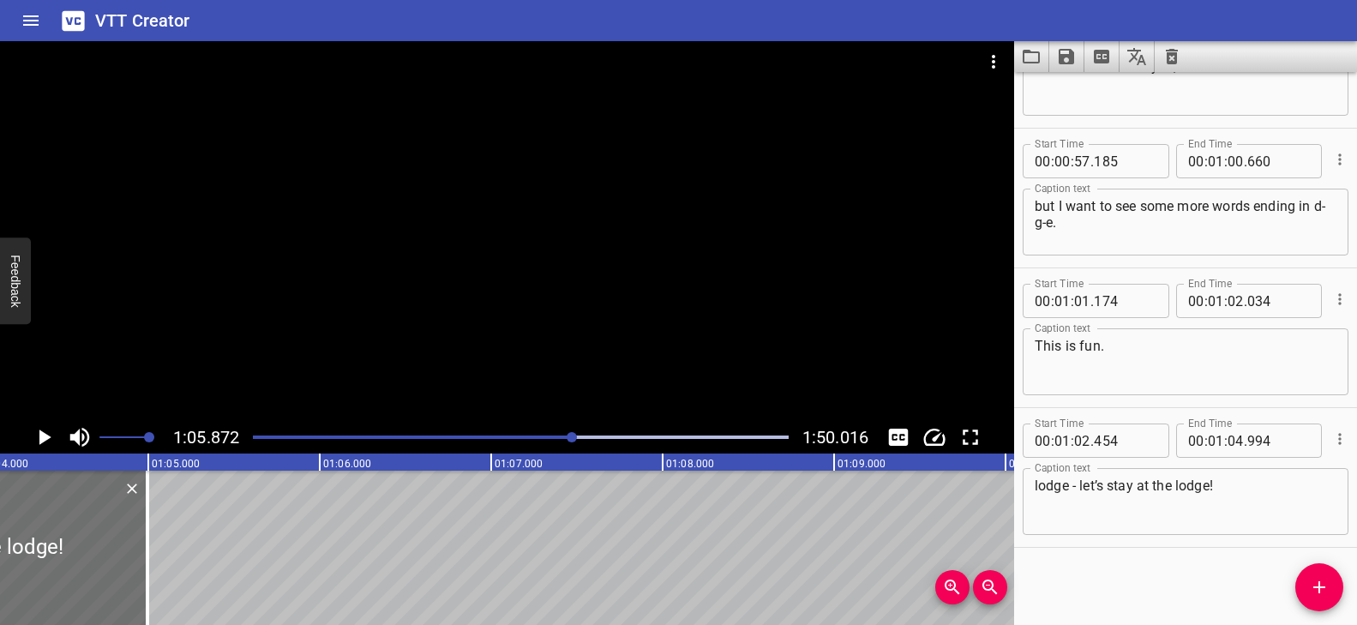
scroll to position [0, 11118]
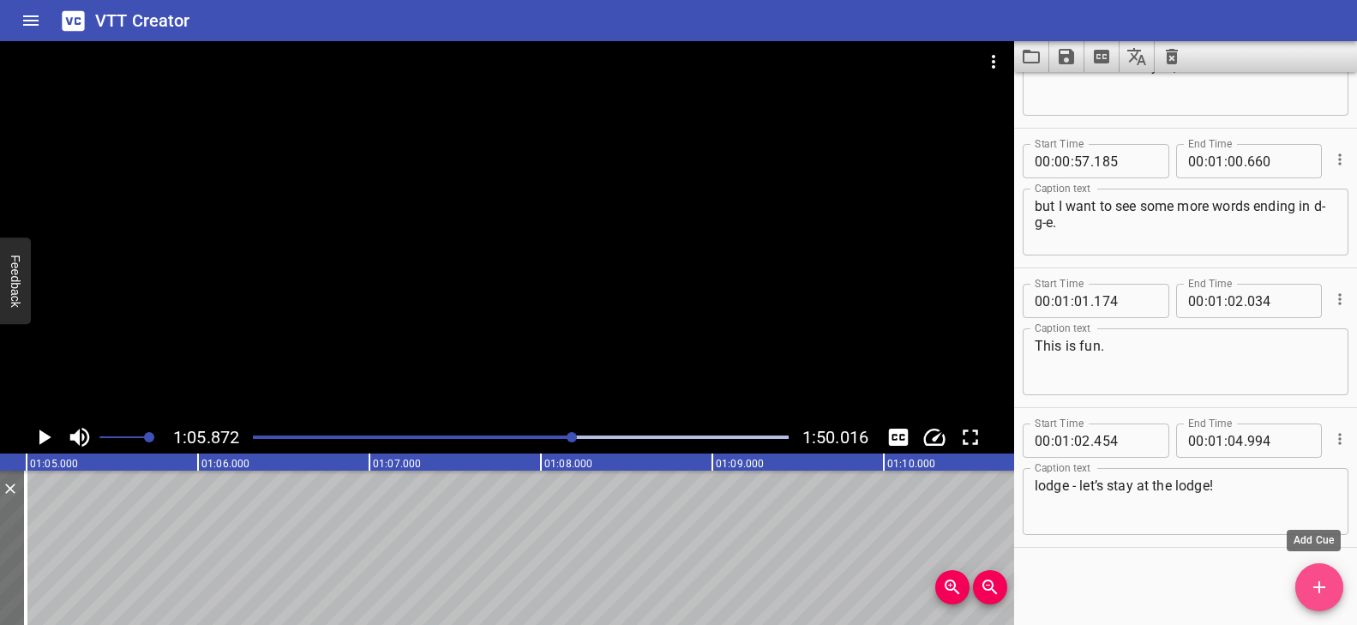
click at [1332, 584] on span "Add Cue" at bounding box center [1319, 587] width 48 height 21
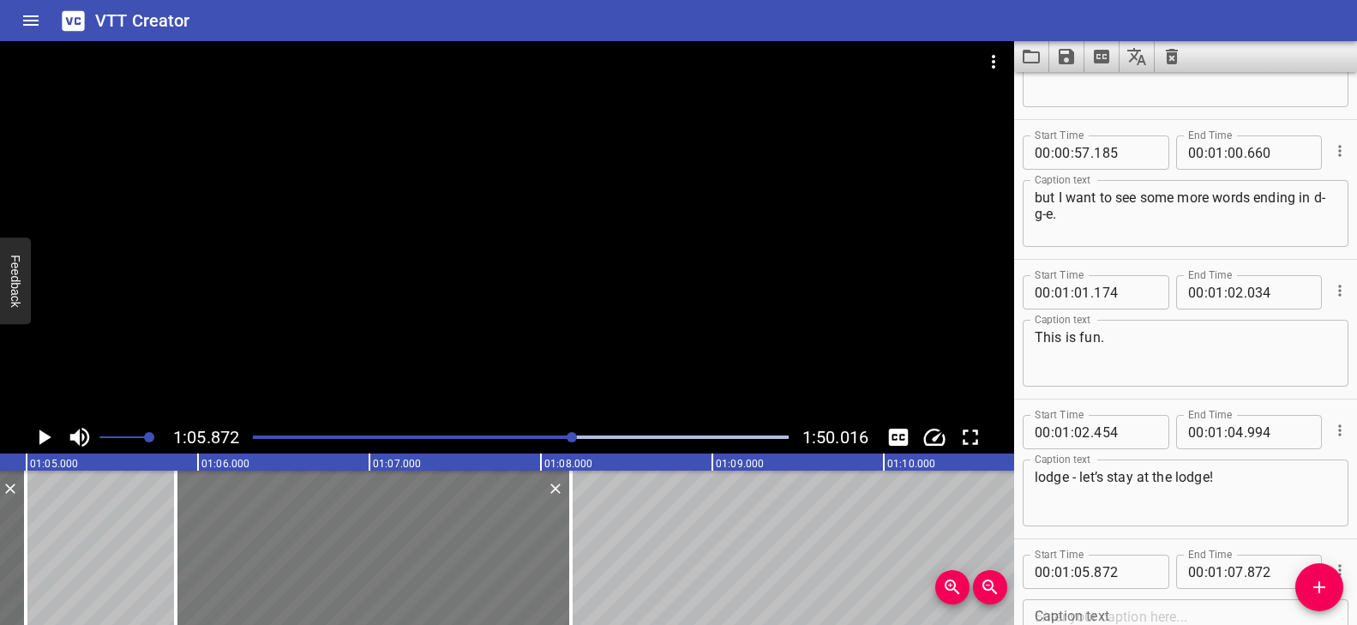
drag, startPoint x: 517, startPoint y: 547, endPoint x: 531, endPoint y: 538, distance: 16.6
click at [569, 538] on div at bounding box center [570, 548] width 3 height 154
type input "08"
type input "177"
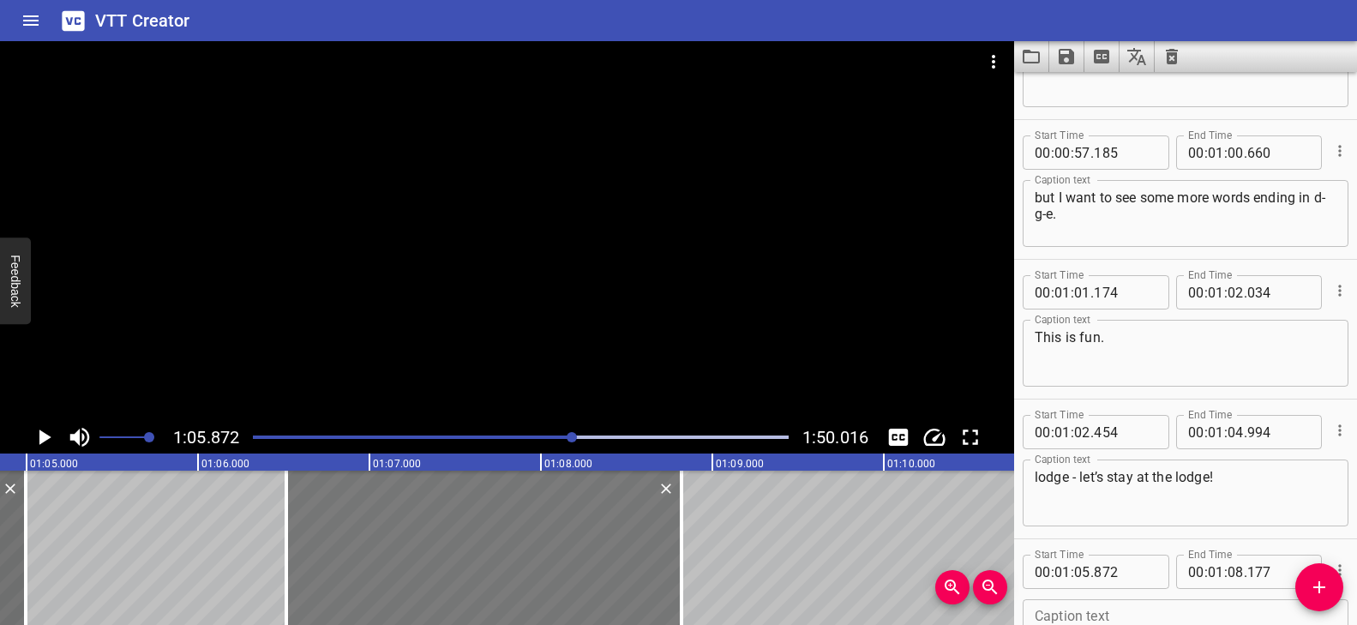
drag, startPoint x: 422, startPoint y: 520, endPoint x: 532, endPoint y: 520, distance: 110.6
click at [532, 520] on div at bounding box center [483, 548] width 395 height 154
type input "06"
type input "517"
type input "822"
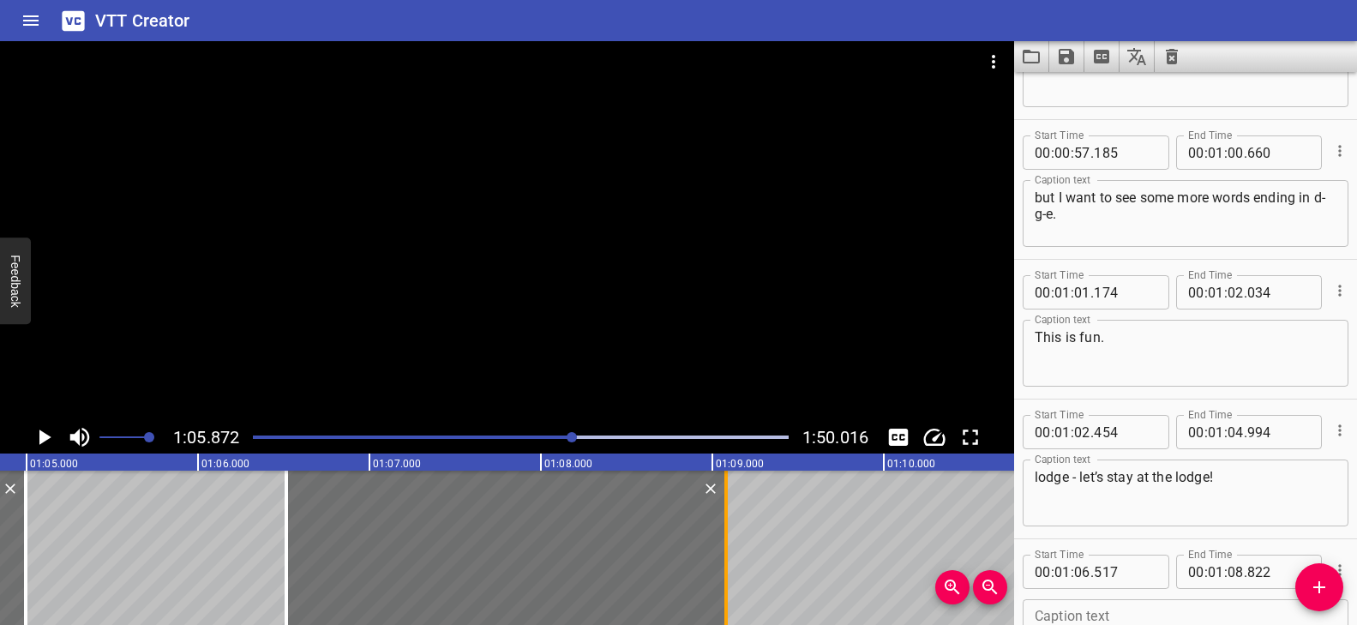
drag, startPoint x: 684, startPoint y: 510, endPoint x: 726, endPoint y: 519, distance: 42.9
click at [726, 519] on div at bounding box center [725, 548] width 3 height 154
type input "09"
type input "082"
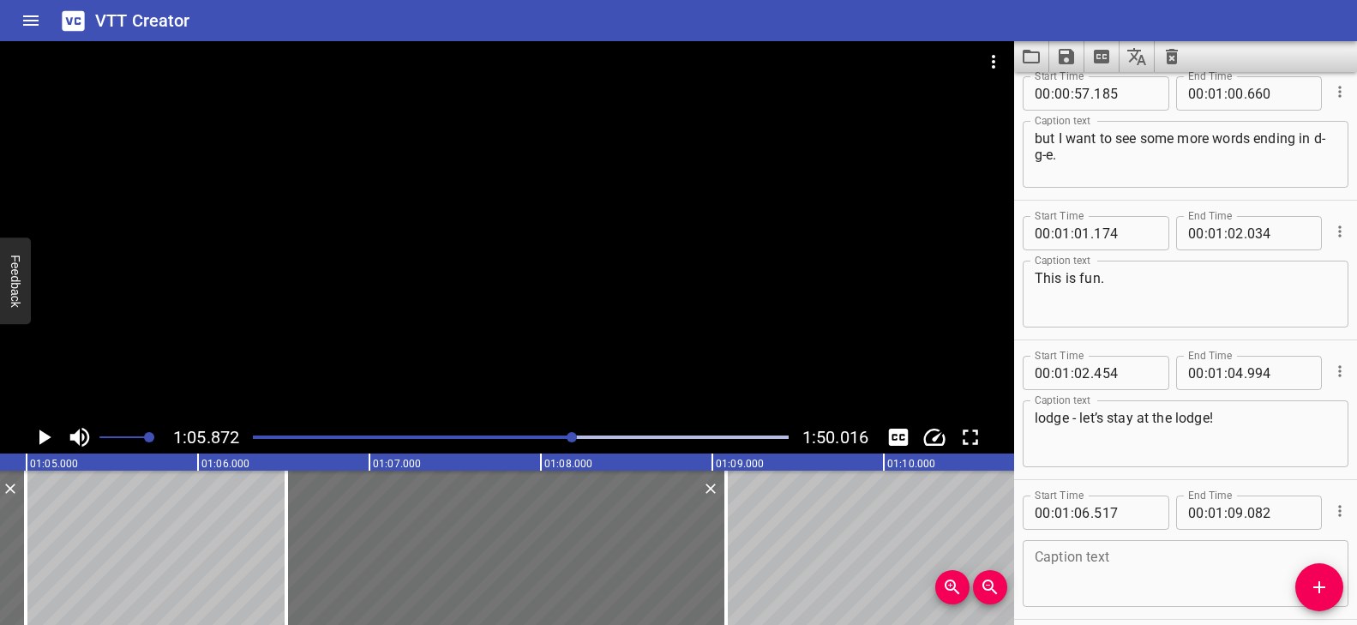
scroll to position [2881, 0]
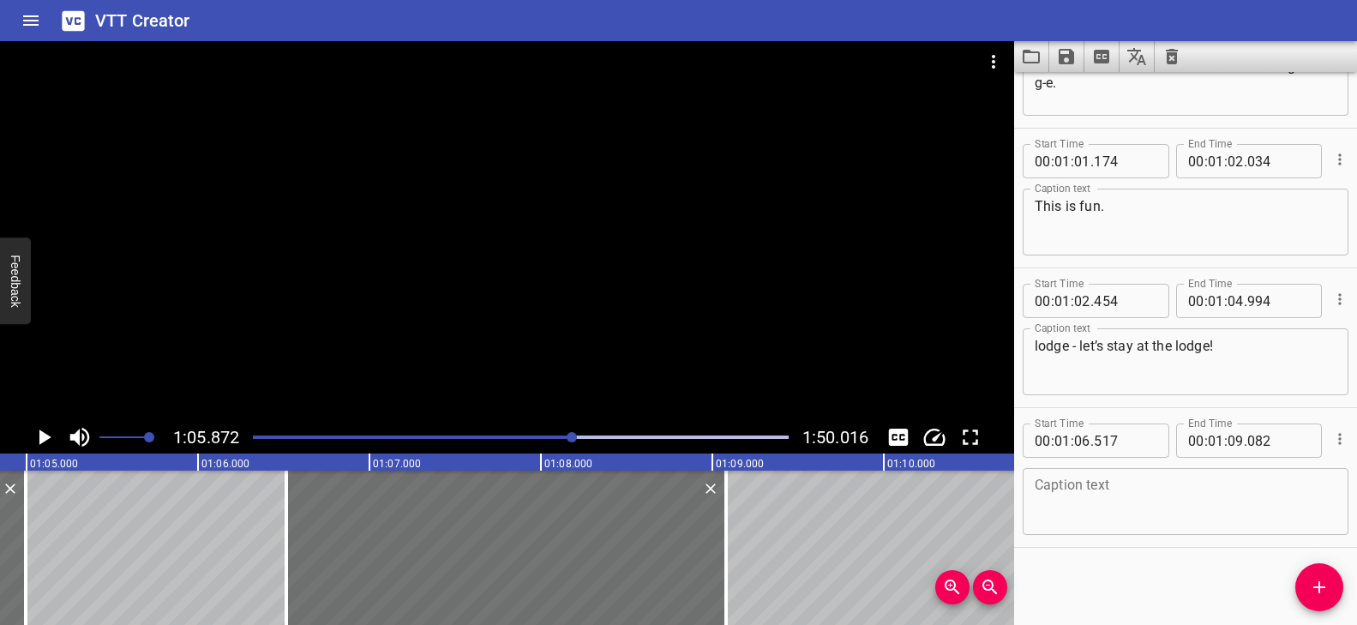
click at [1078, 495] on textarea at bounding box center [1186, 502] width 302 height 49
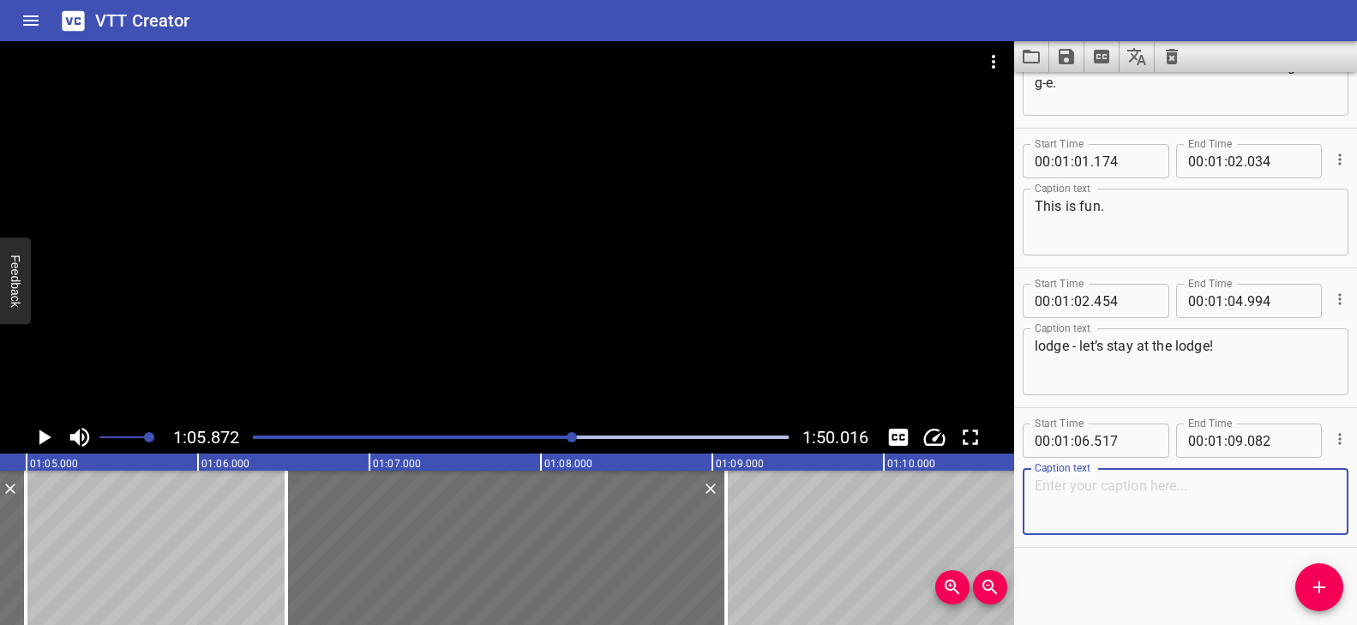
paste textarea "dodge - dodge those carrots!"
type textarea "dodge - dodge those carrots!"
click at [546, 231] on div at bounding box center [507, 231] width 1014 height 380
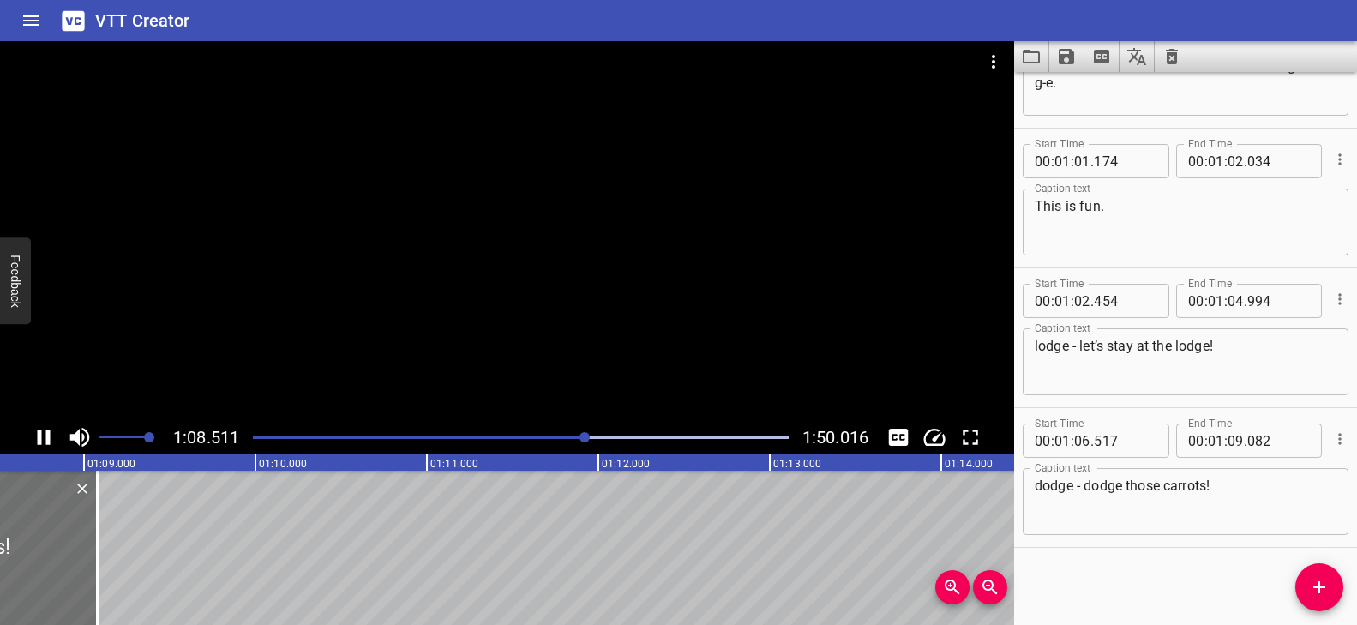
click at [574, 279] on div at bounding box center [507, 231] width 1014 height 380
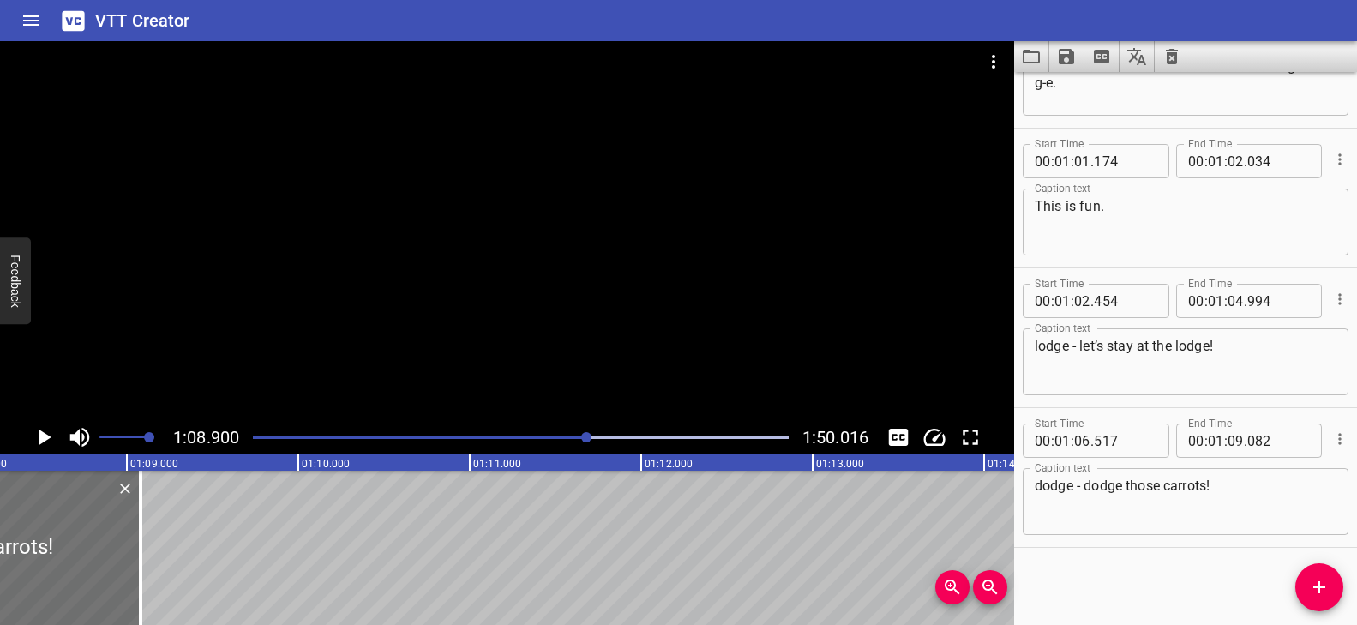
scroll to position [0, 11651]
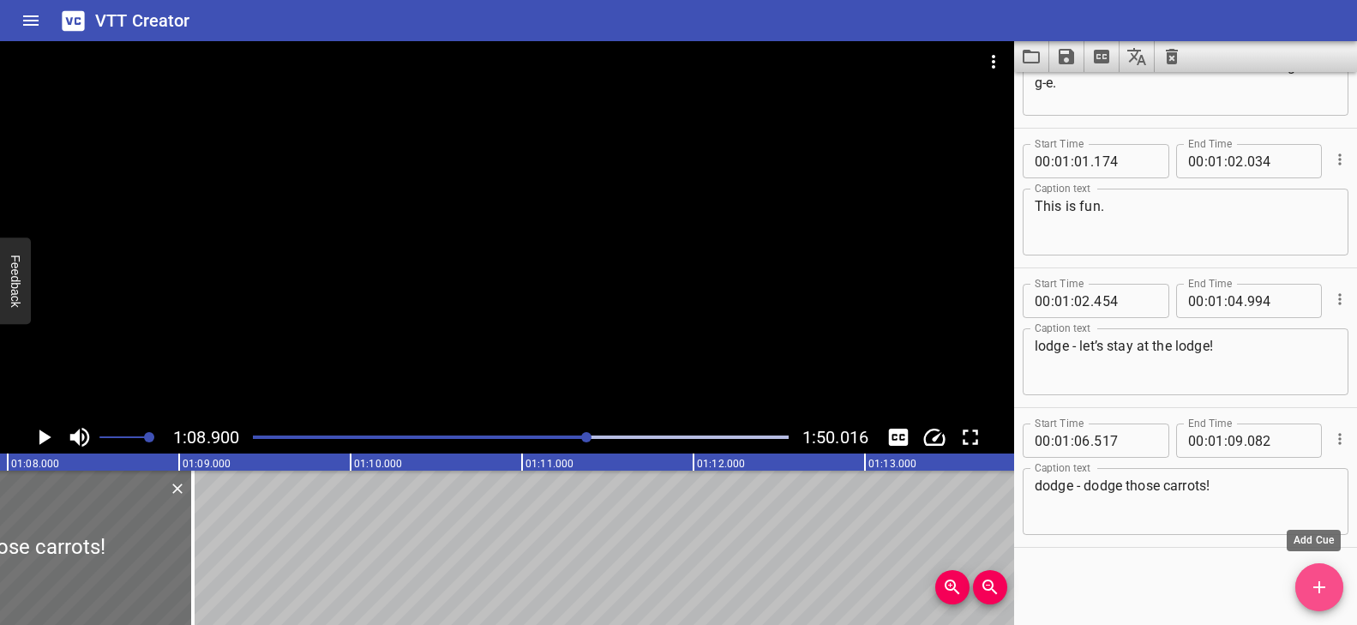
click at [1301, 591] on span "Add Cue" at bounding box center [1319, 587] width 48 height 21
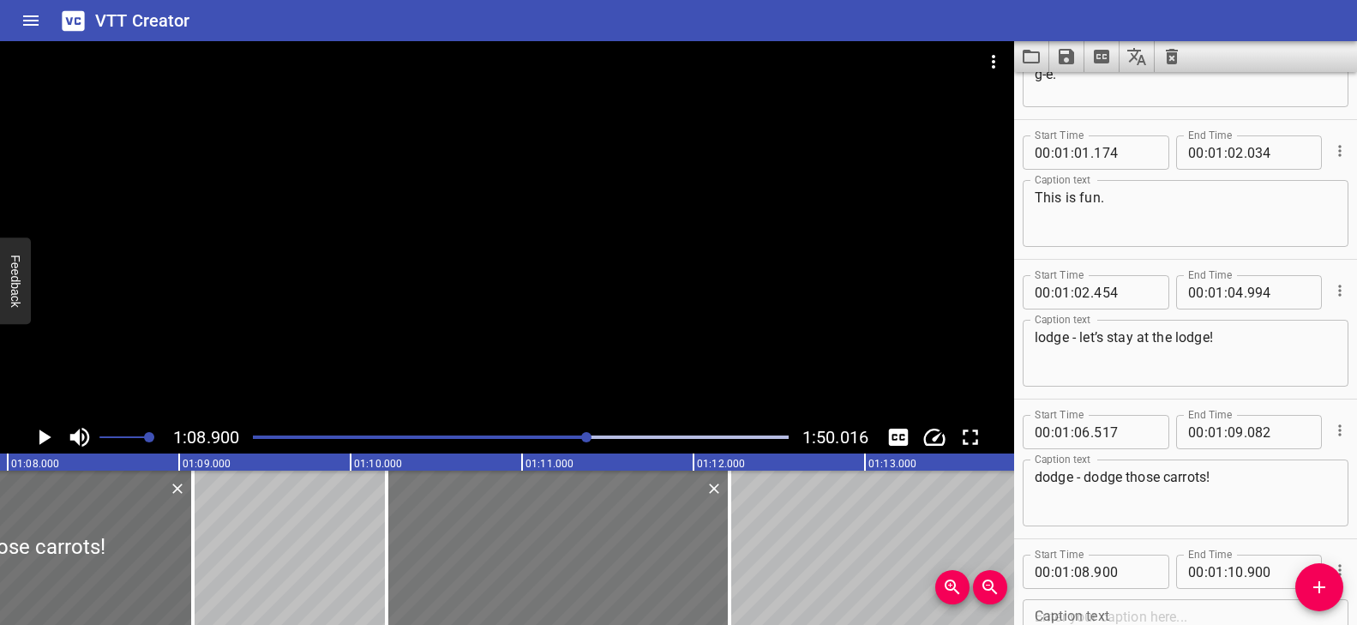
drag, startPoint x: 411, startPoint y: 534, endPoint x: 635, endPoint y: 551, distance: 225.3
click at [635, 551] on div at bounding box center [558, 548] width 343 height 154
type input "10"
type input "210"
type input "12"
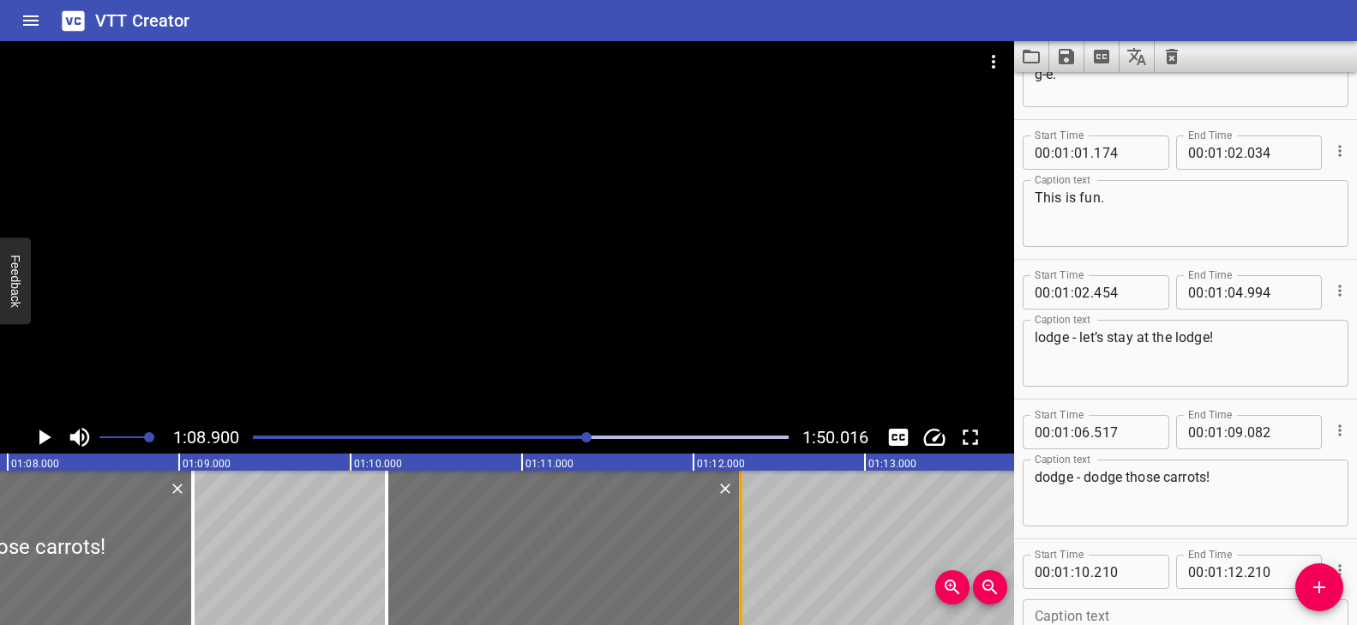
drag, startPoint x: 731, startPoint y: 540, endPoint x: 742, endPoint y: 543, distance: 11.4
click at [742, 543] on div at bounding box center [740, 548] width 17 height 154
type input "275"
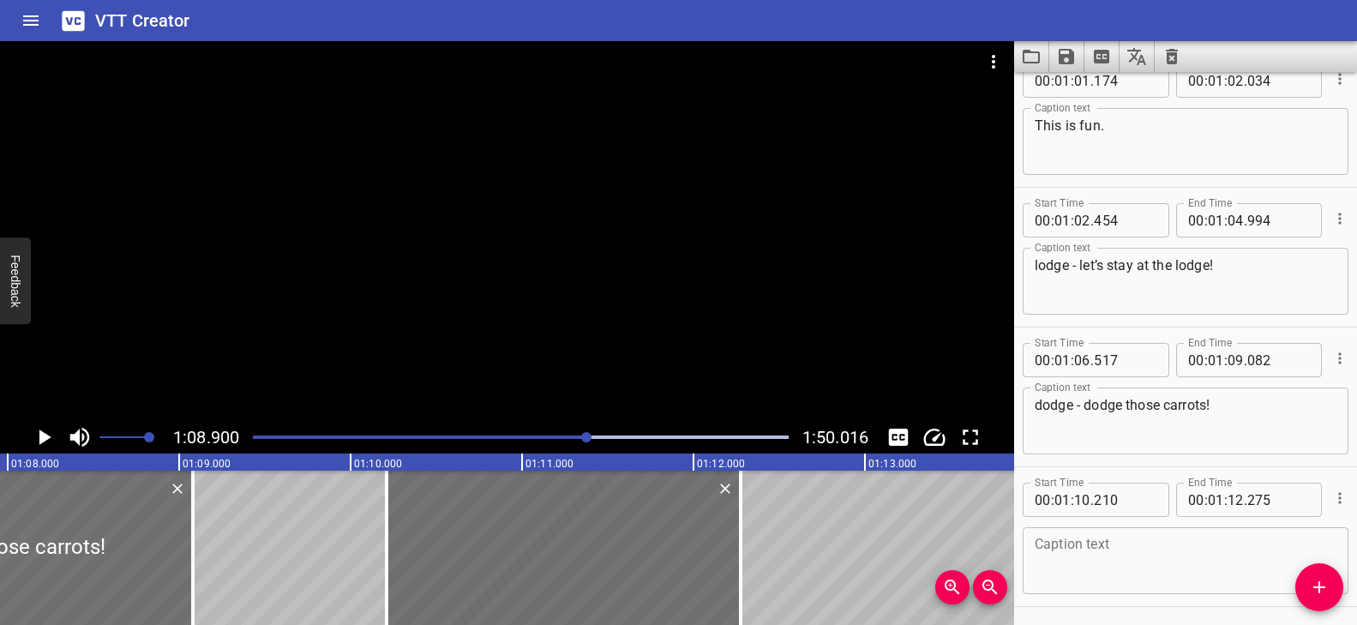
scroll to position [3021, 0]
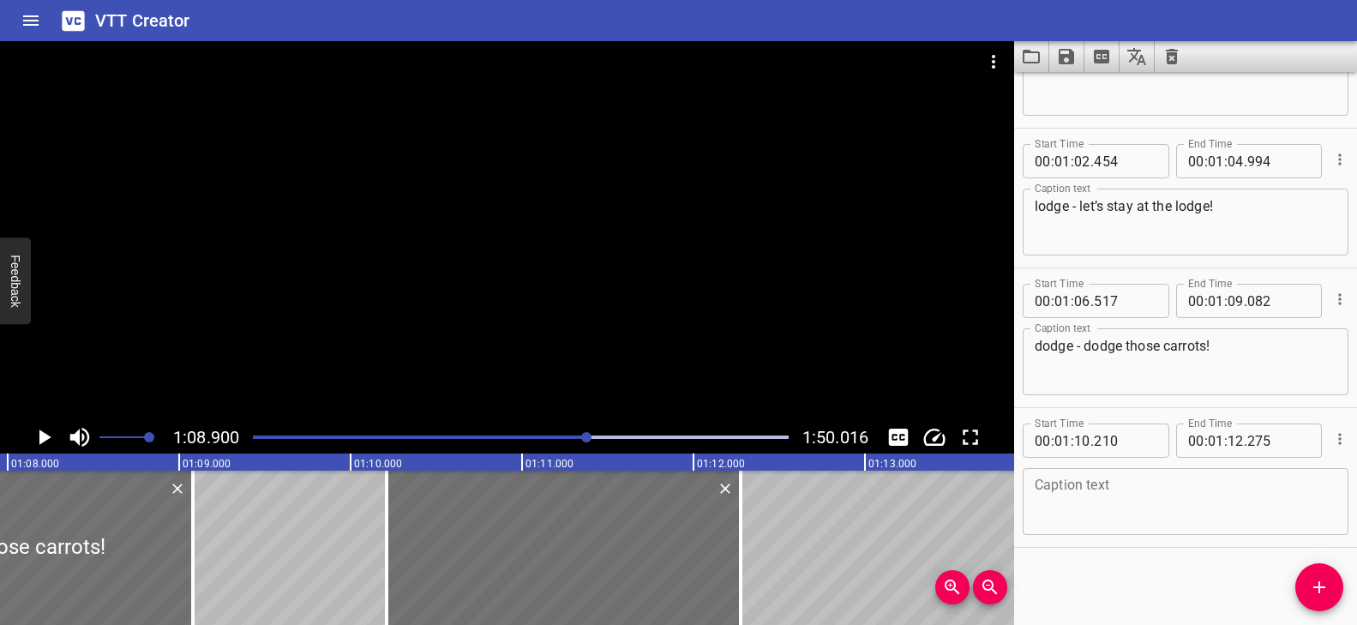
click at [1120, 496] on textarea at bounding box center [1186, 502] width 302 height 49
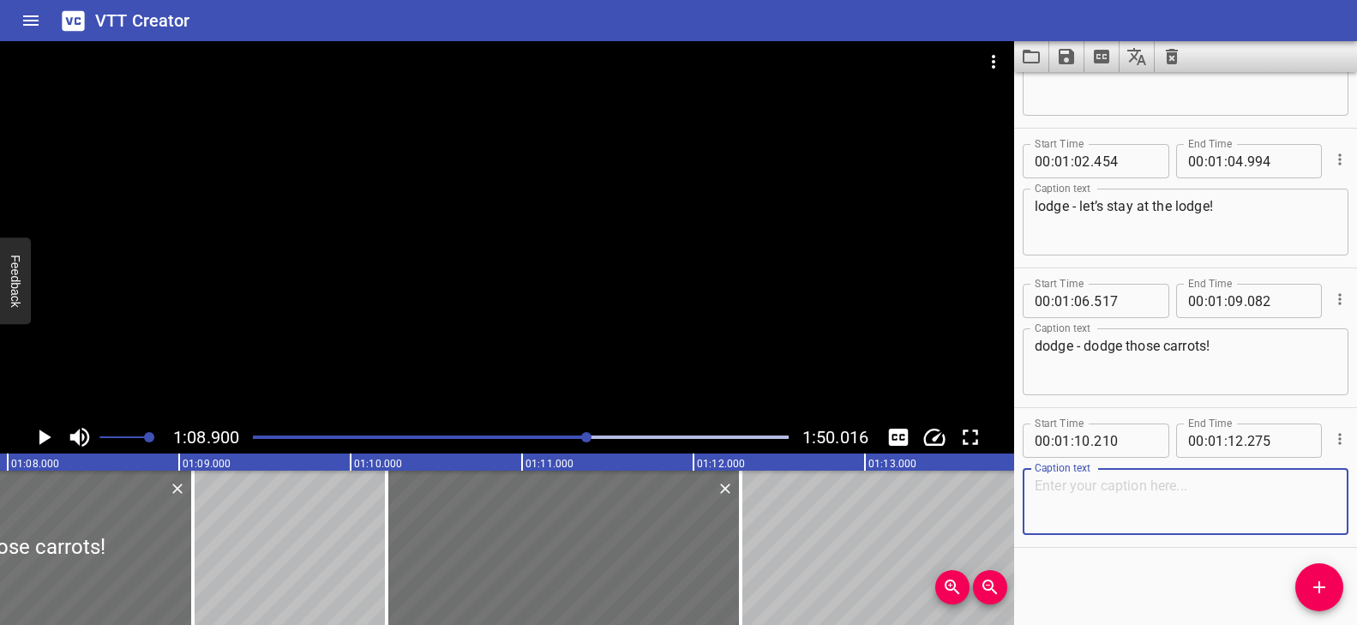
paste textarea "Say the words with me!"
type textarea "Say the words with me!"
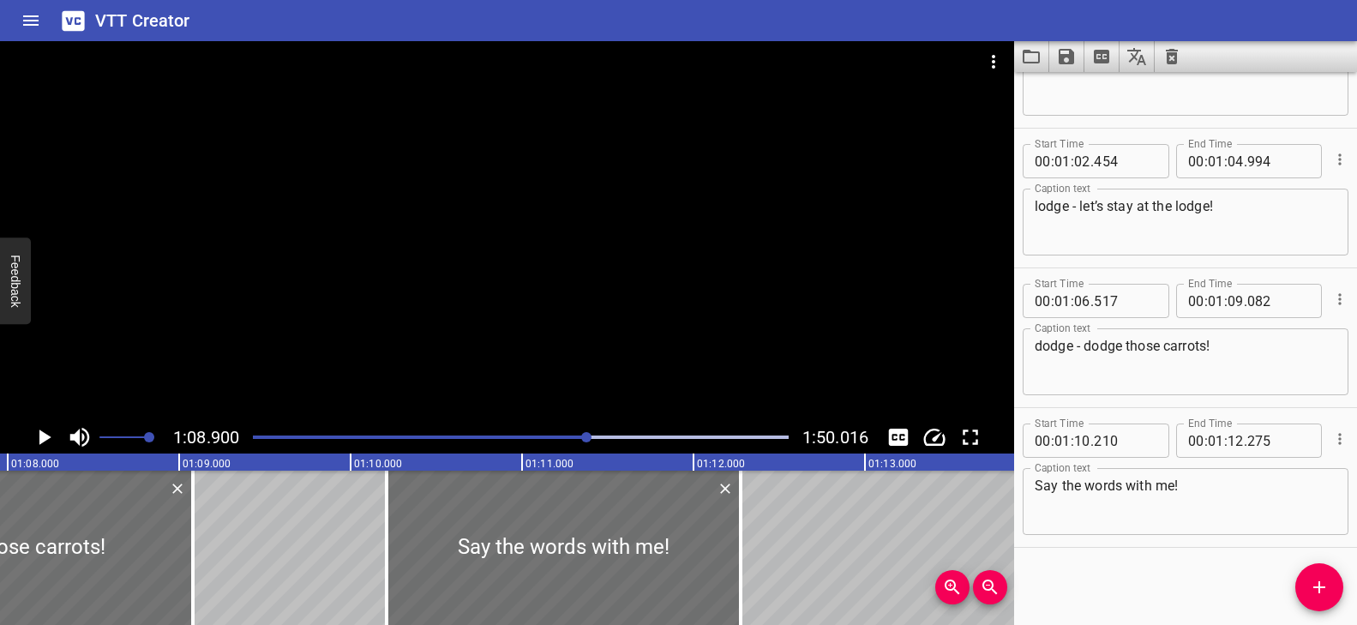
click at [577, 218] on div at bounding box center [507, 231] width 1014 height 380
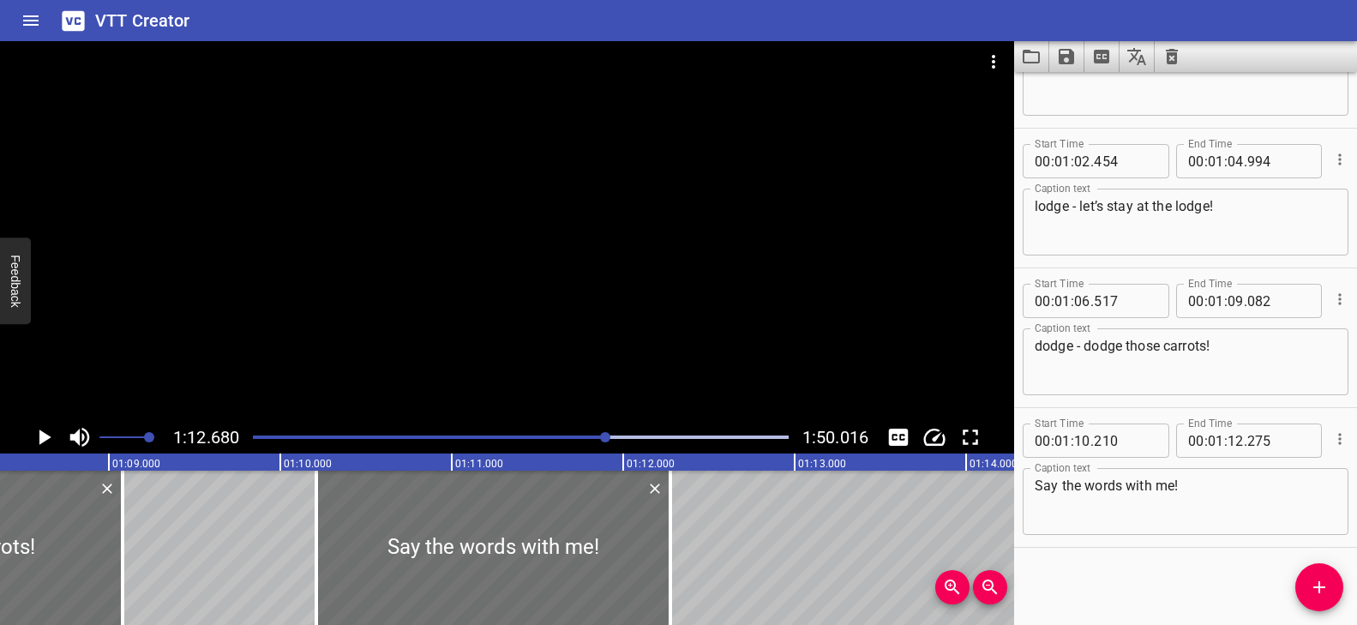
scroll to position [0, 11739]
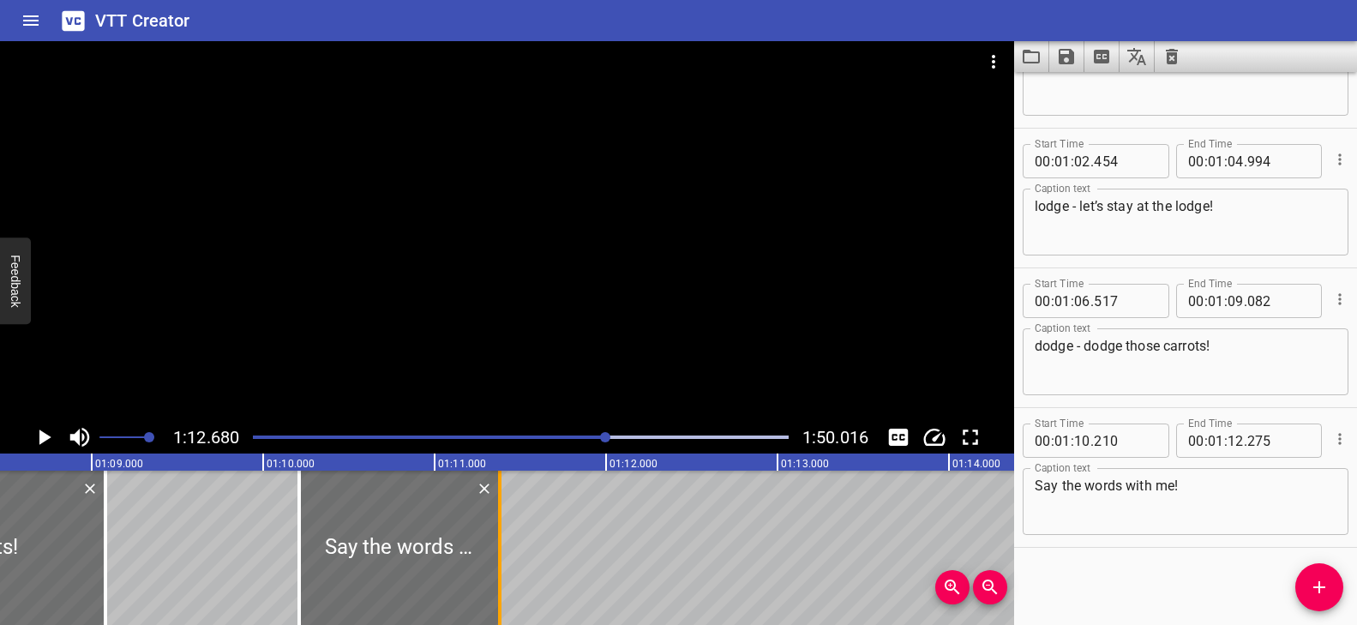
drag, startPoint x: 645, startPoint y: 517, endPoint x: 491, endPoint y: 533, distance: 154.3
click at [491, 533] on div at bounding box center [499, 548] width 17 height 154
type input "11"
type input "380"
click at [522, 289] on div at bounding box center [507, 231] width 1014 height 380
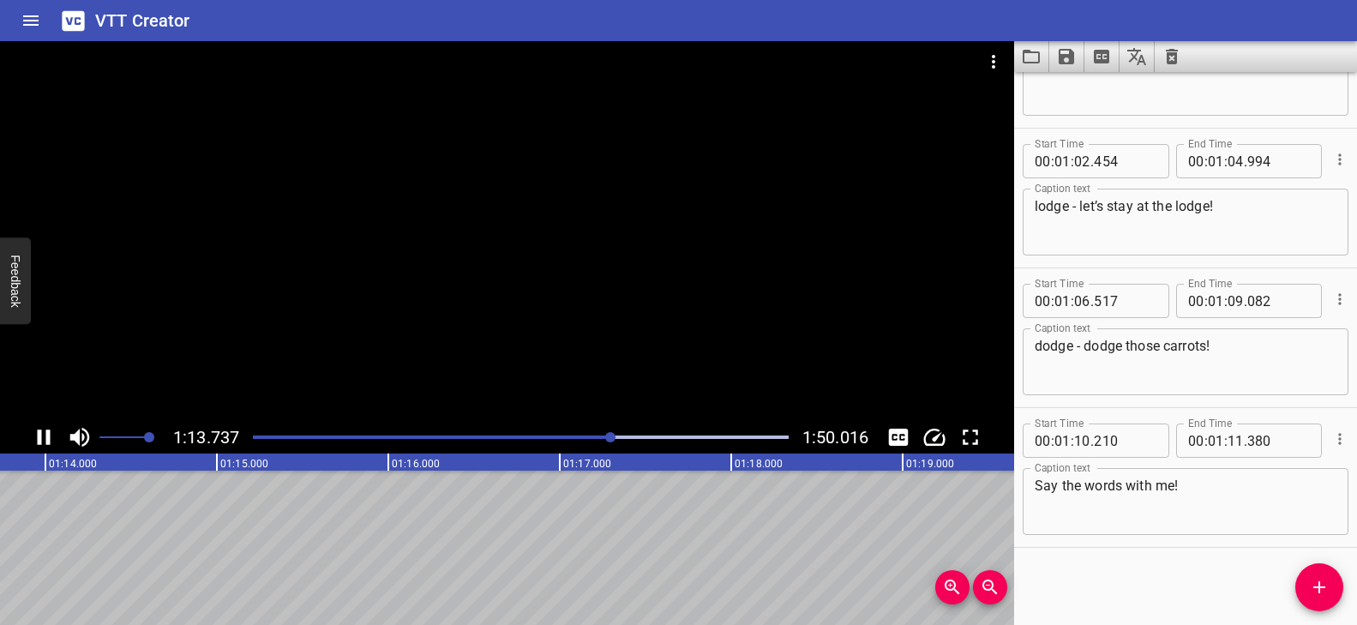
click at [582, 435] on div "Play progress" at bounding box center [344, 436] width 536 height 3
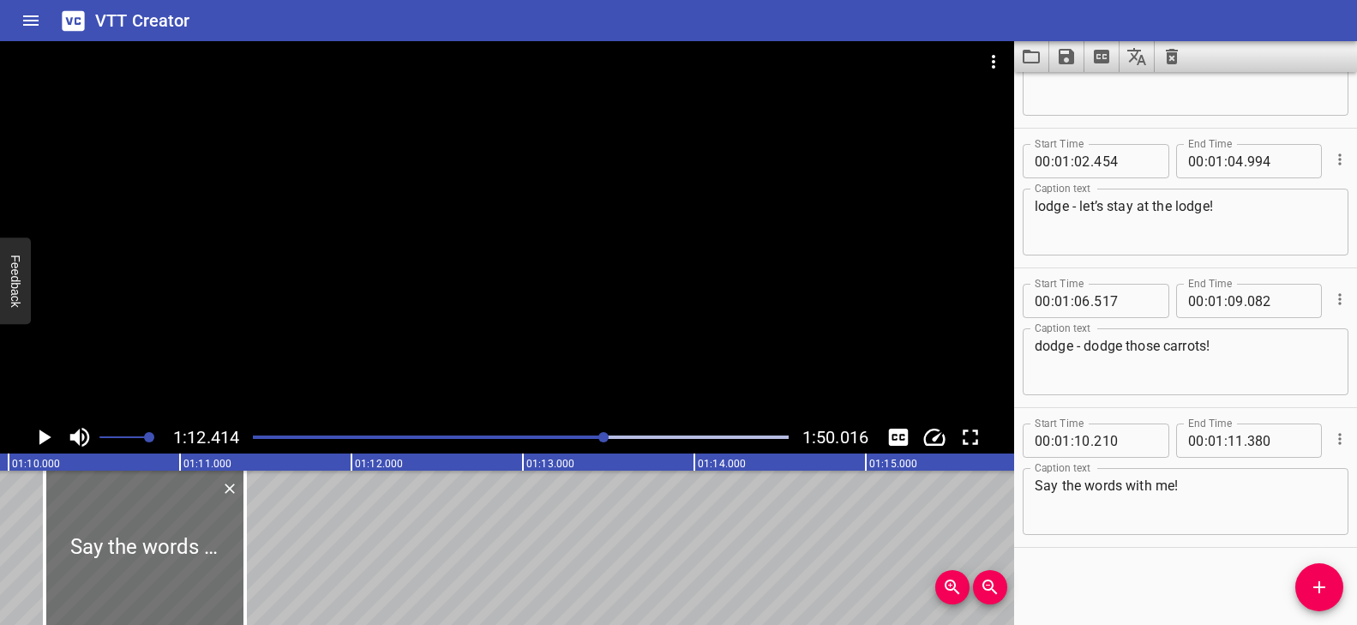
scroll to position [0, 11889]
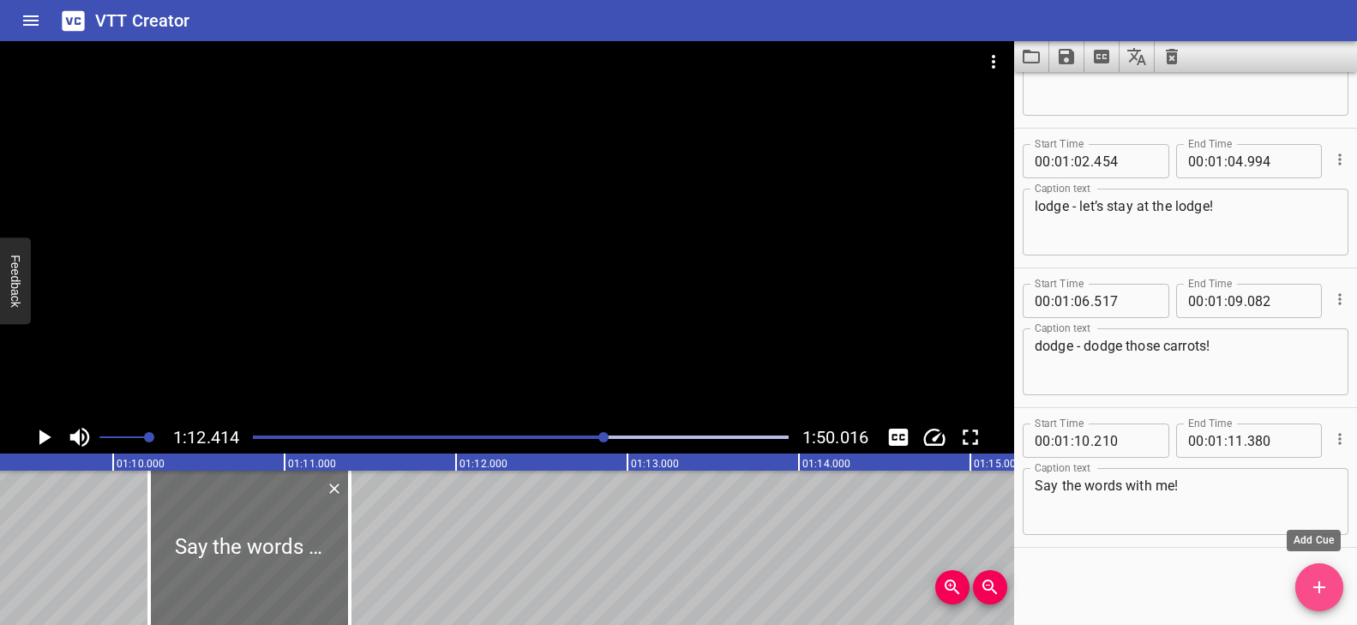
drag, startPoint x: 1311, startPoint y: 578, endPoint x: 1282, endPoint y: 579, distance: 29.2
click at [1306, 579] on span "Add Cue" at bounding box center [1319, 587] width 48 height 21
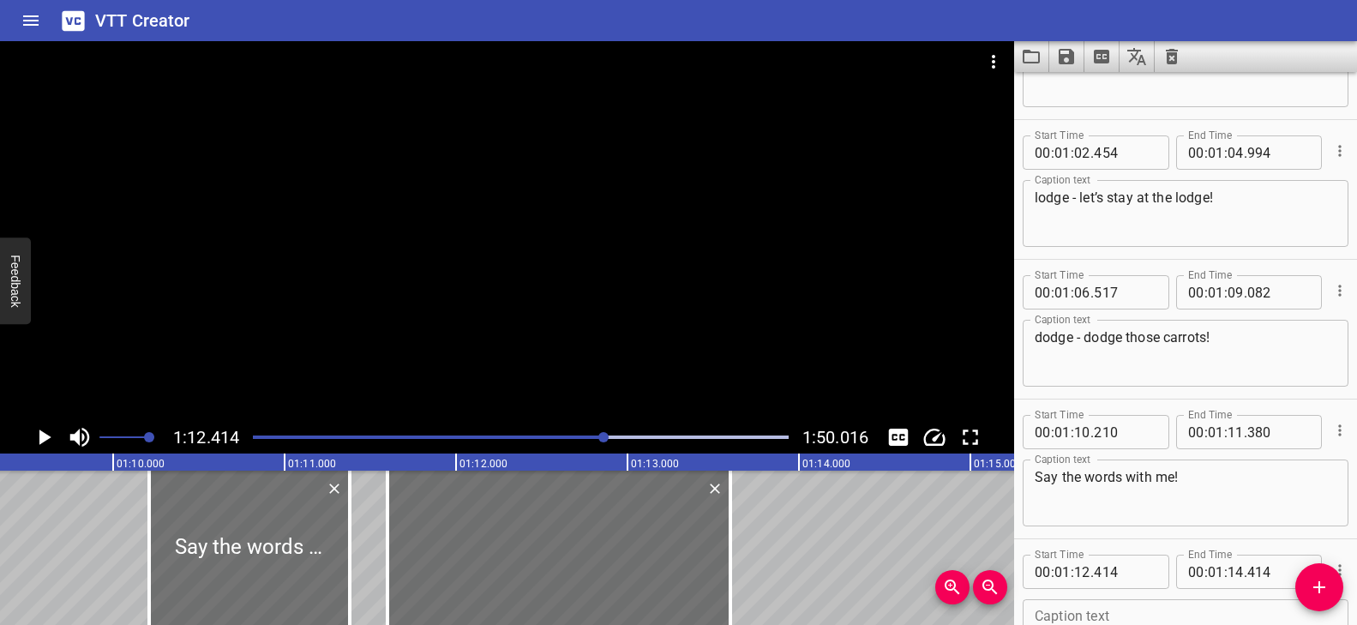
drag, startPoint x: 560, startPoint y: 550, endPoint x: 765, endPoint y: 521, distance: 206.8
click at [589, 552] on div at bounding box center [558, 548] width 343 height 154
type input "11"
type input "599"
type input "13"
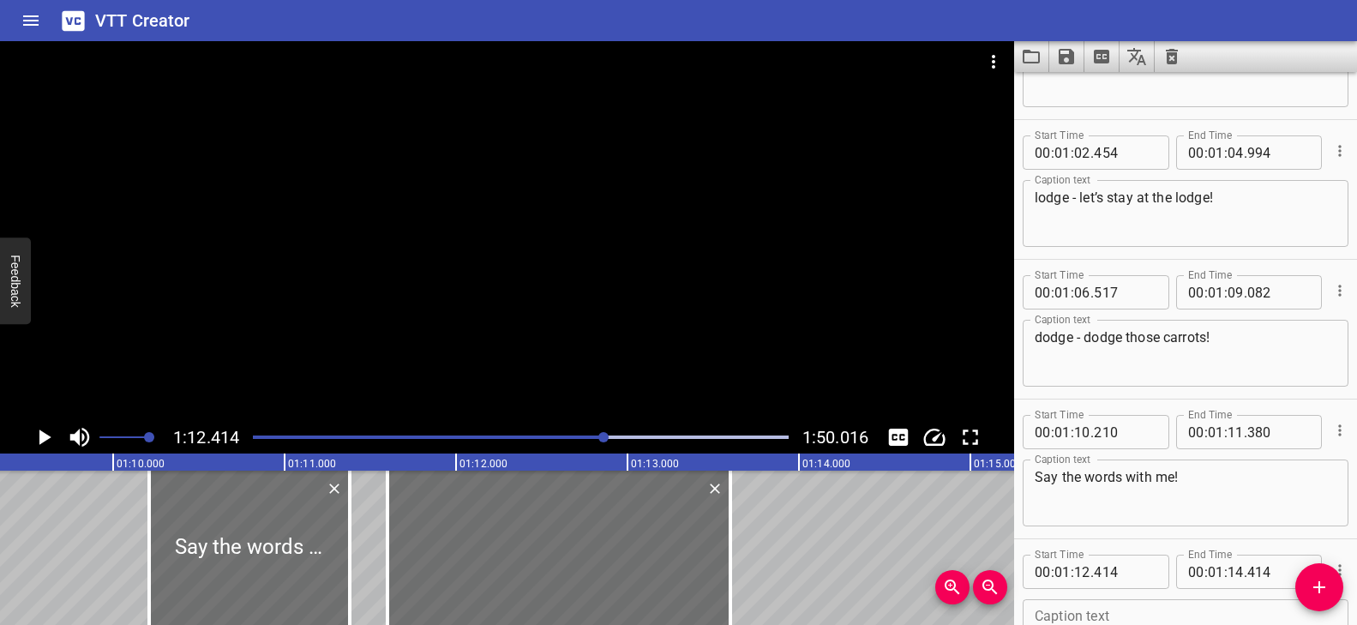
type input "599"
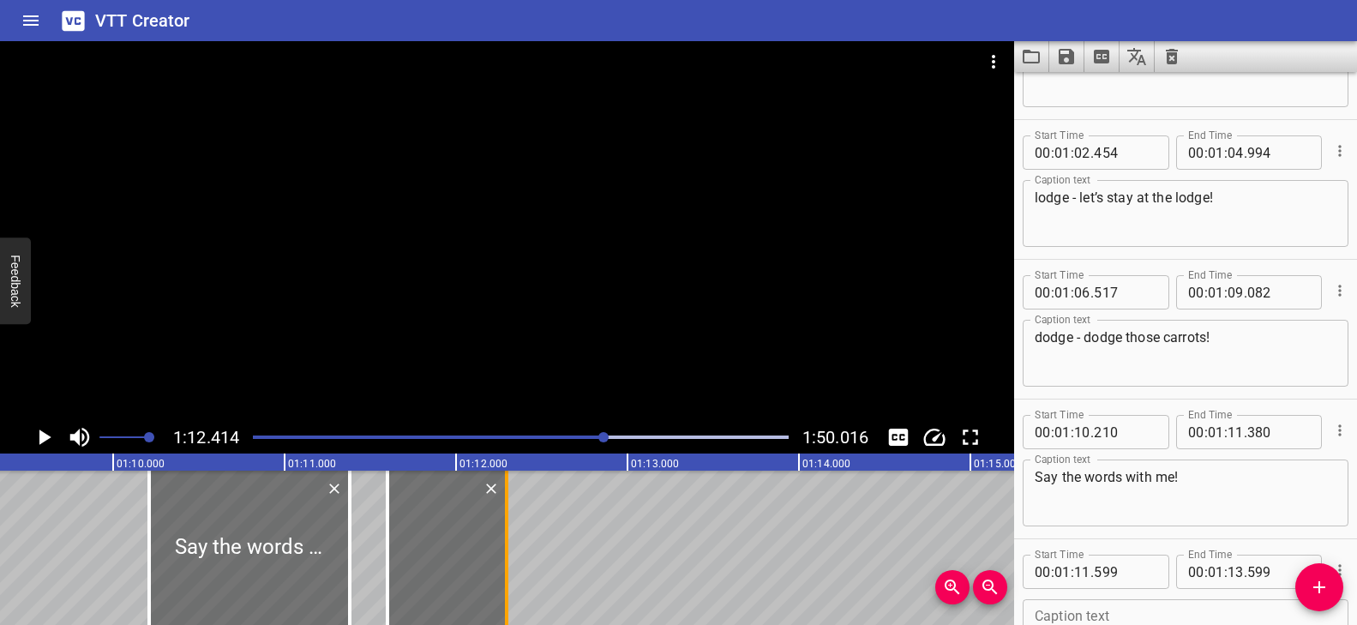
drag, startPoint x: 724, startPoint y: 517, endPoint x: 511, endPoint y: 513, distance: 213.5
click at [511, 513] on div at bounding box center [506, 548] width 17 height 154
type input "12"
type input "289"
click at [501, 333] on div at bounding box center [507, 231] width 1014 height 380
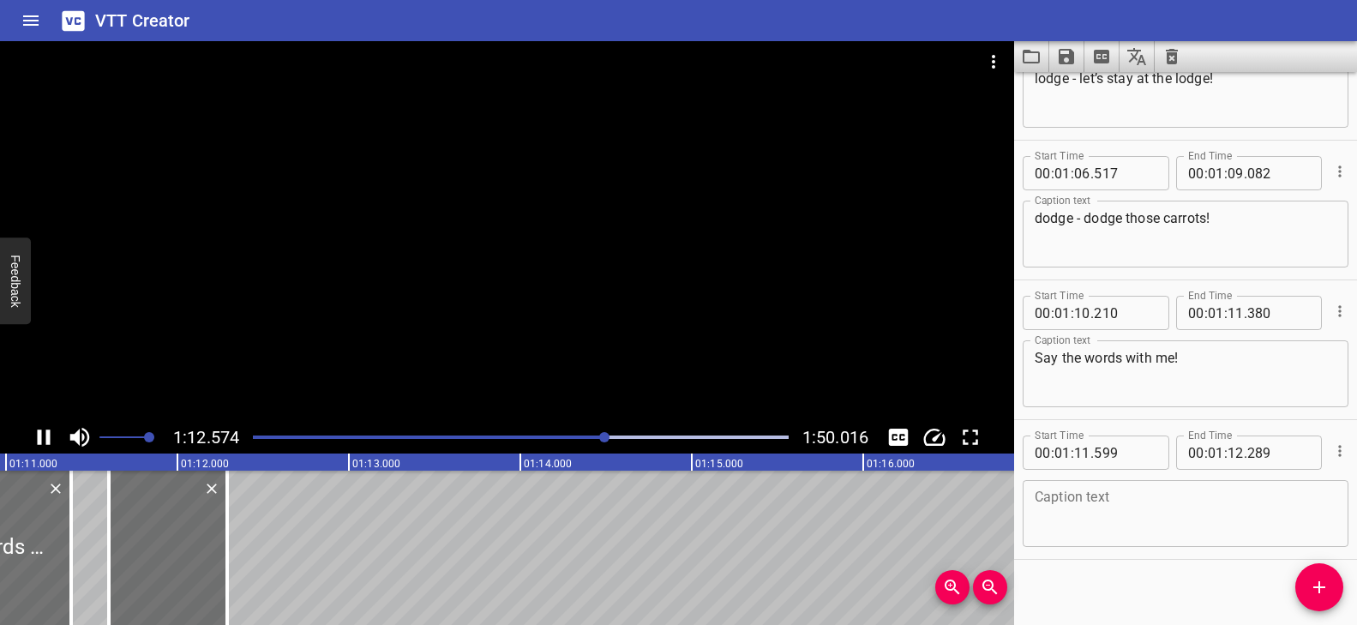
scroll to position [3161, 0]
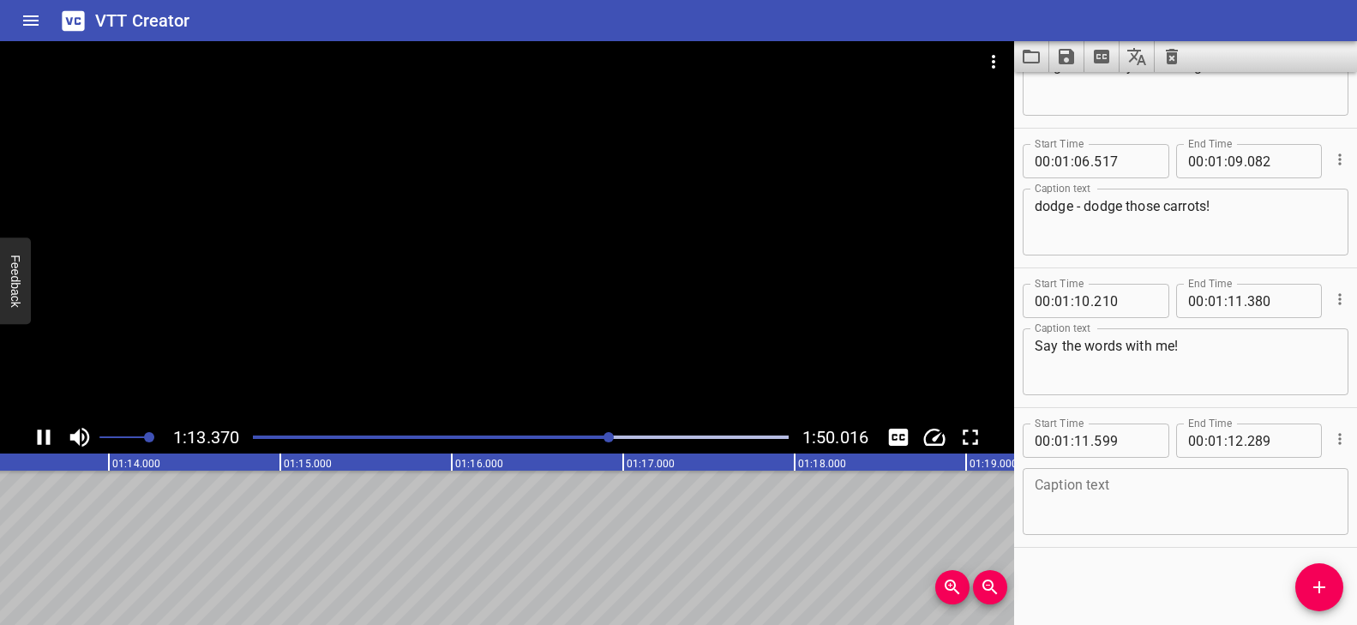
click at [596, 433] on div at bounding box center [521, 437] width 556 height 24
click at [1072, 488] on textarea at bounding box center [1186, 502] width 302 height 49
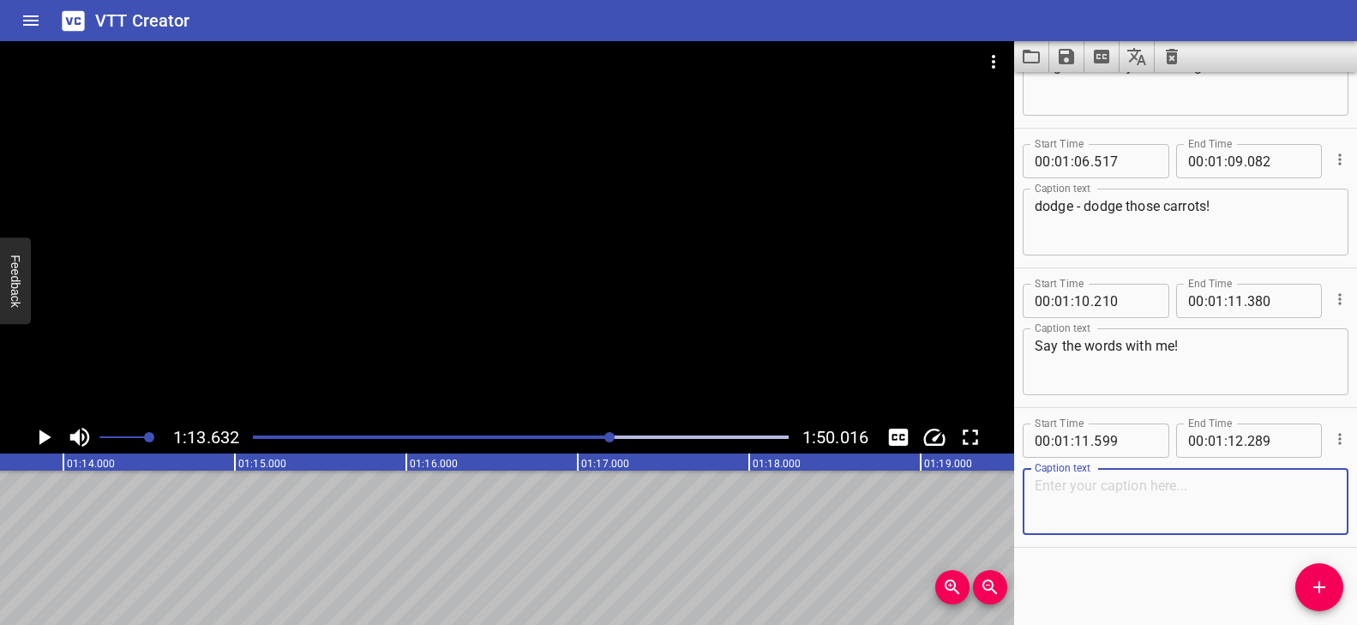
paste textarea "lodge . . . lodge"
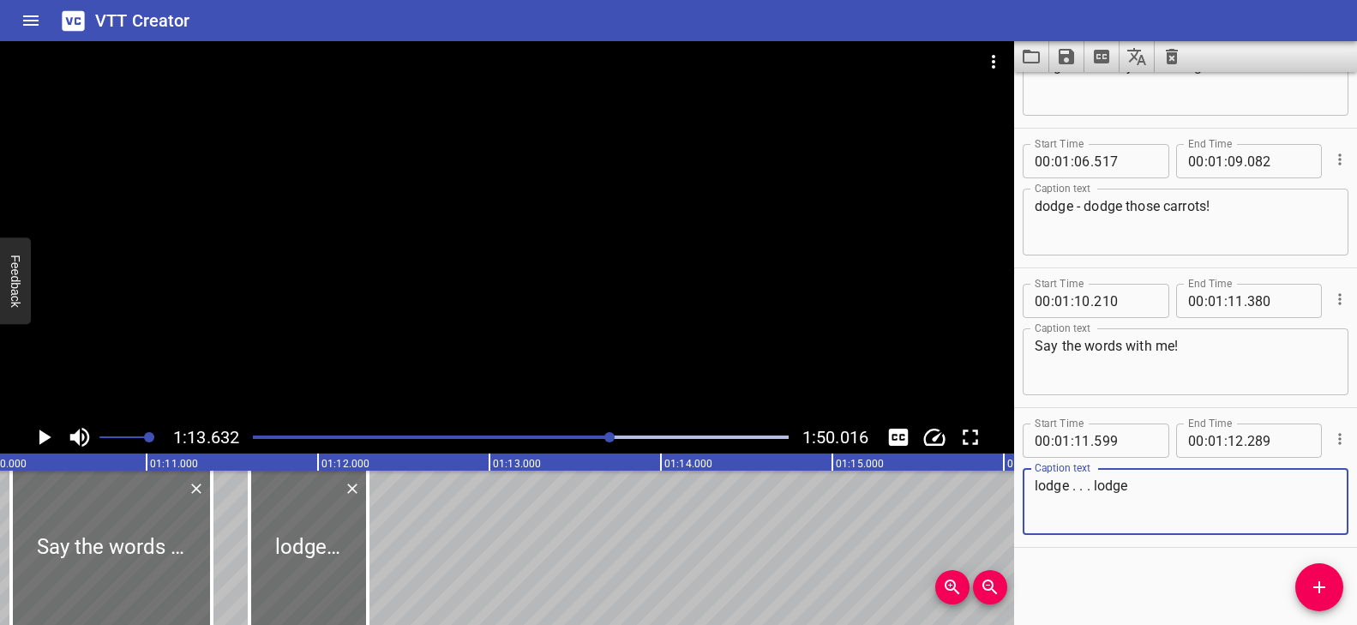
scroll to position [0, 11957]
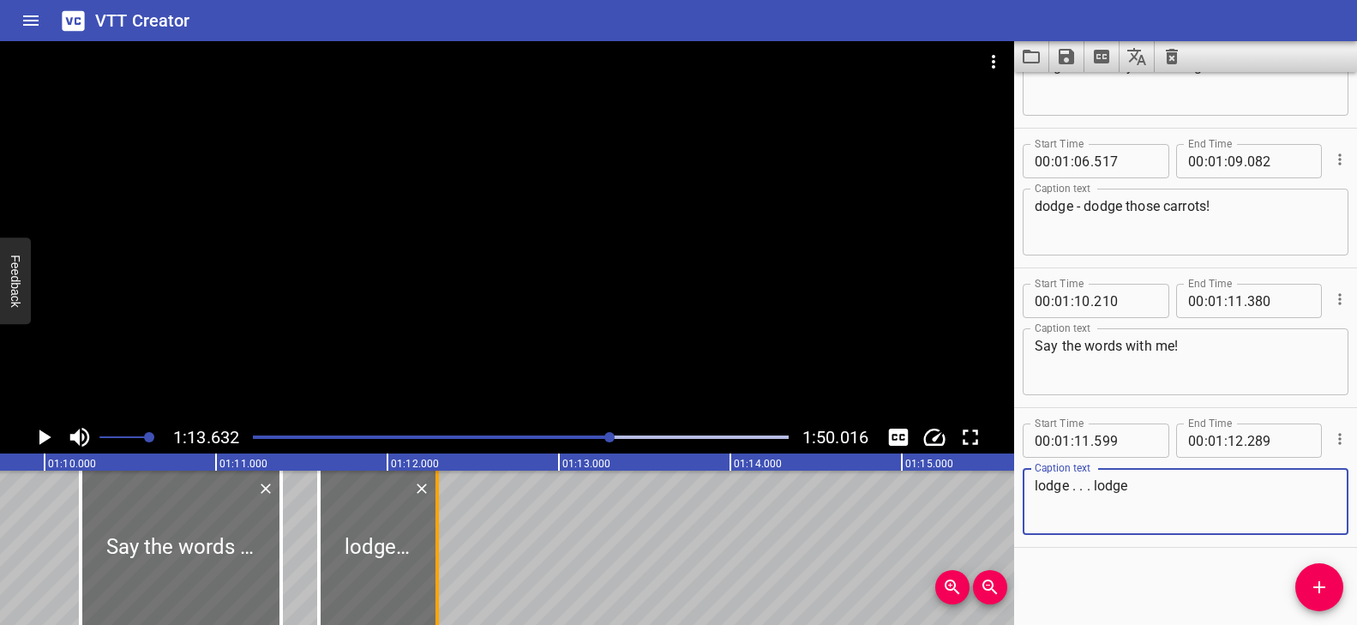
type textarea "lodge . . . lodge"
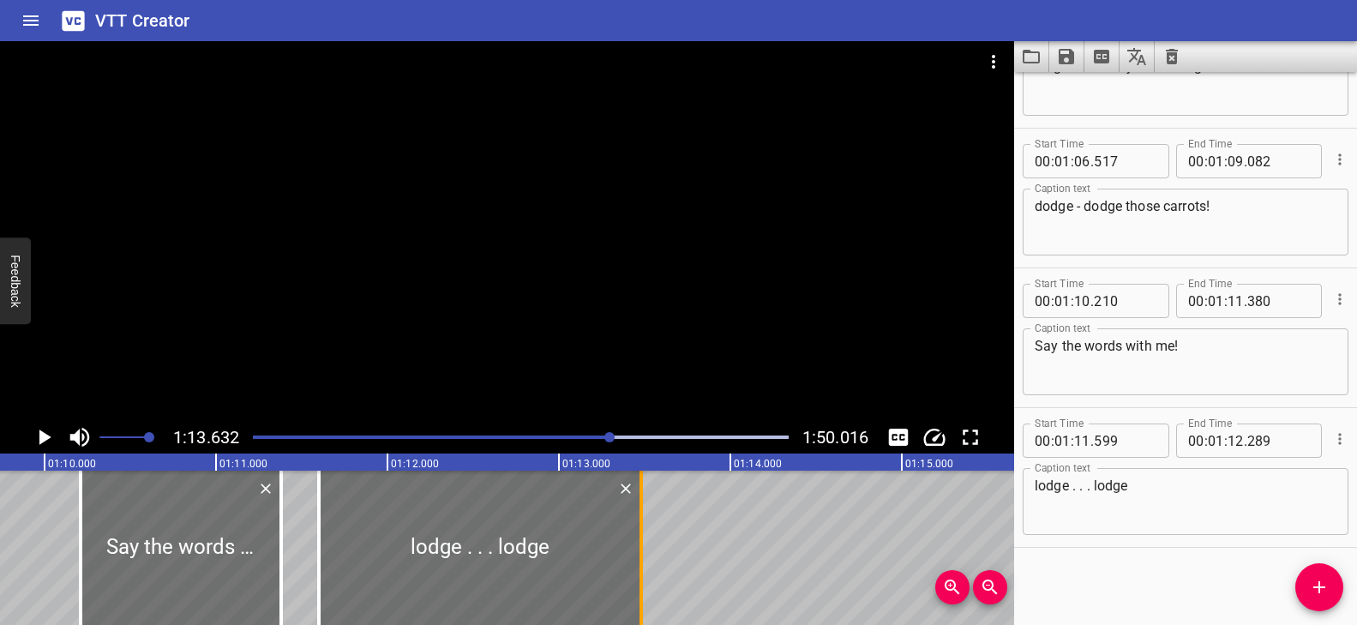
drag, startPoint x: 436, startPoint y: 507, endPoint x: 640, endPoint y: 518, distance: 204.3
click at [640, 518] on div at bounding box center [641, 548] width 3 height 154
type input "13"
type input "479"
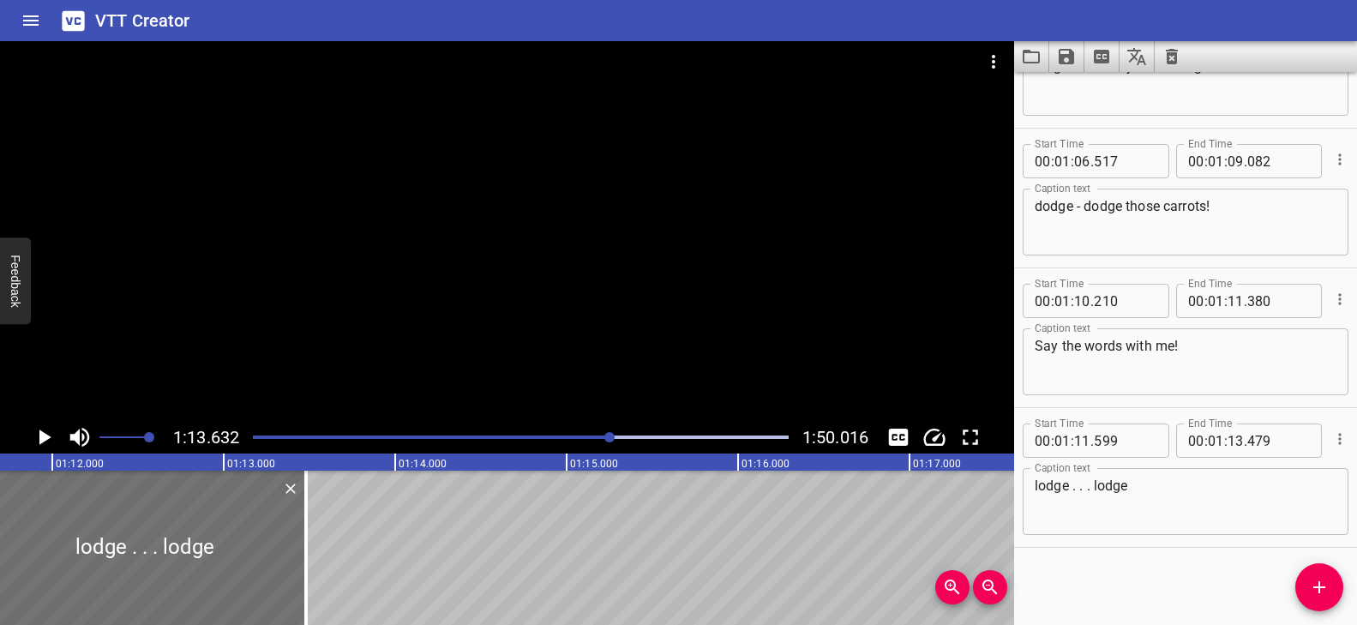
scroll to position [0, 12327]
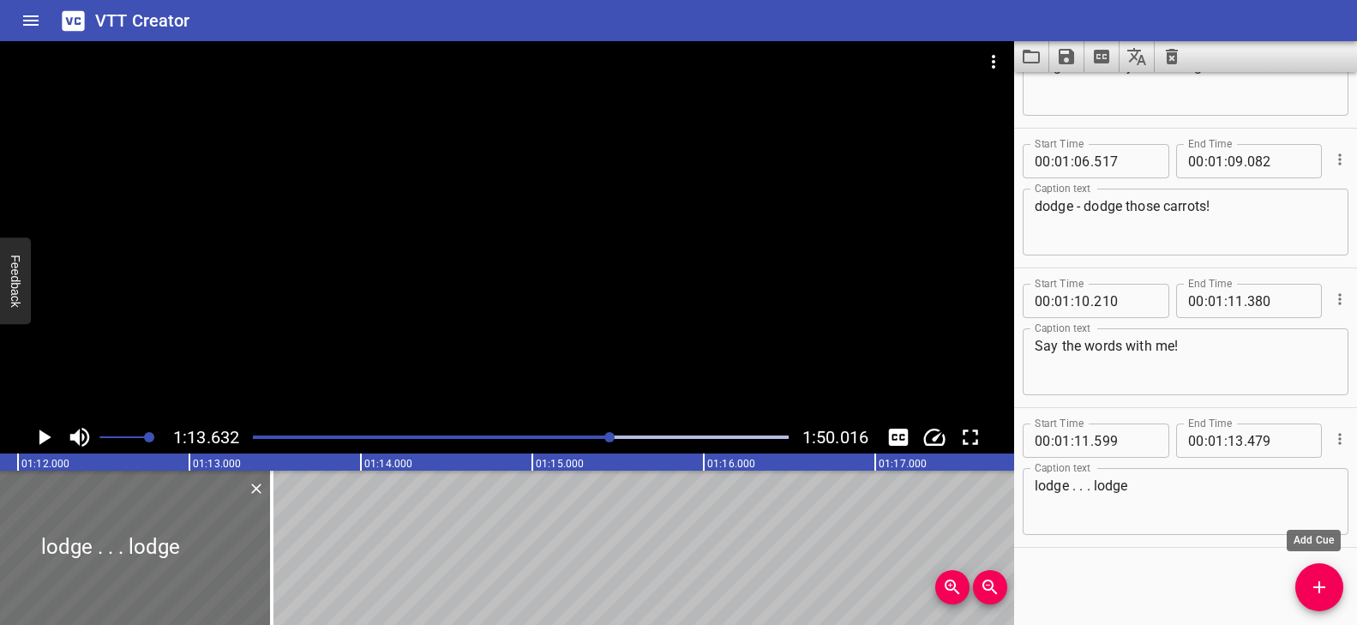
drag, startPoint x: 1317, startPoint y: 580, endPoint x: 1202, endPoint y: 576, distance: 115.0
click at [1317, 580] on icon "Add Cue" at bounding box center [1319, 587] width 21 height 21
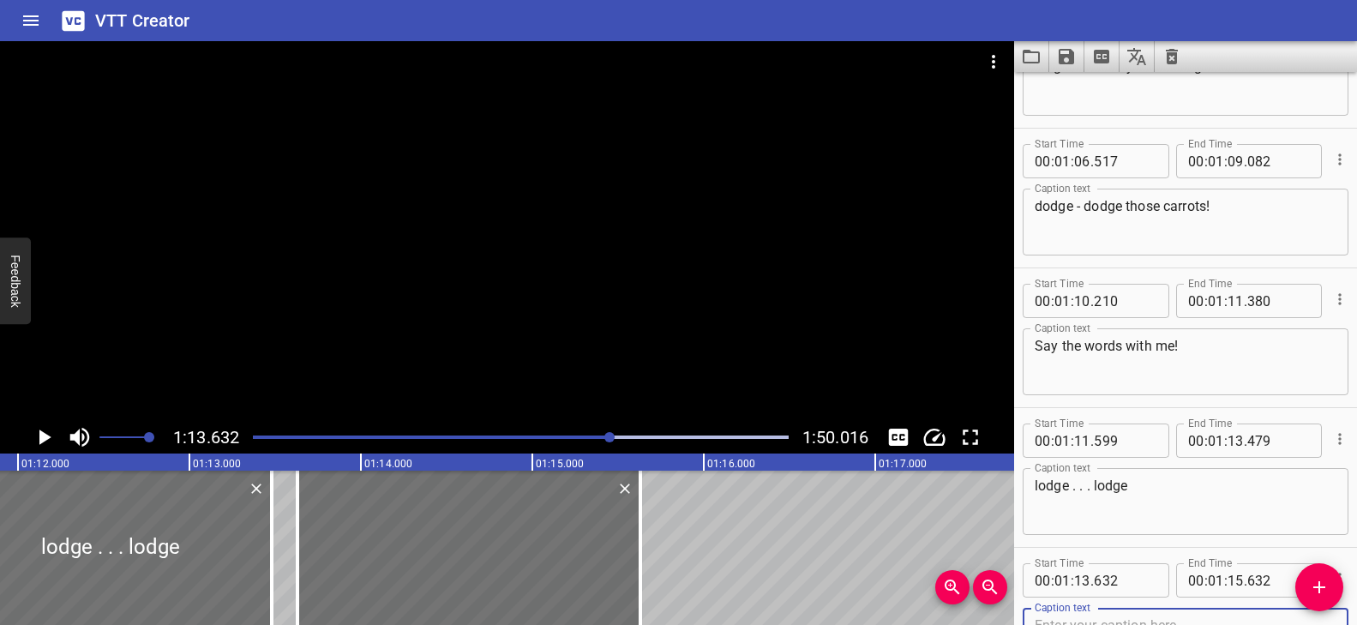
scroll to position [3169, 0]
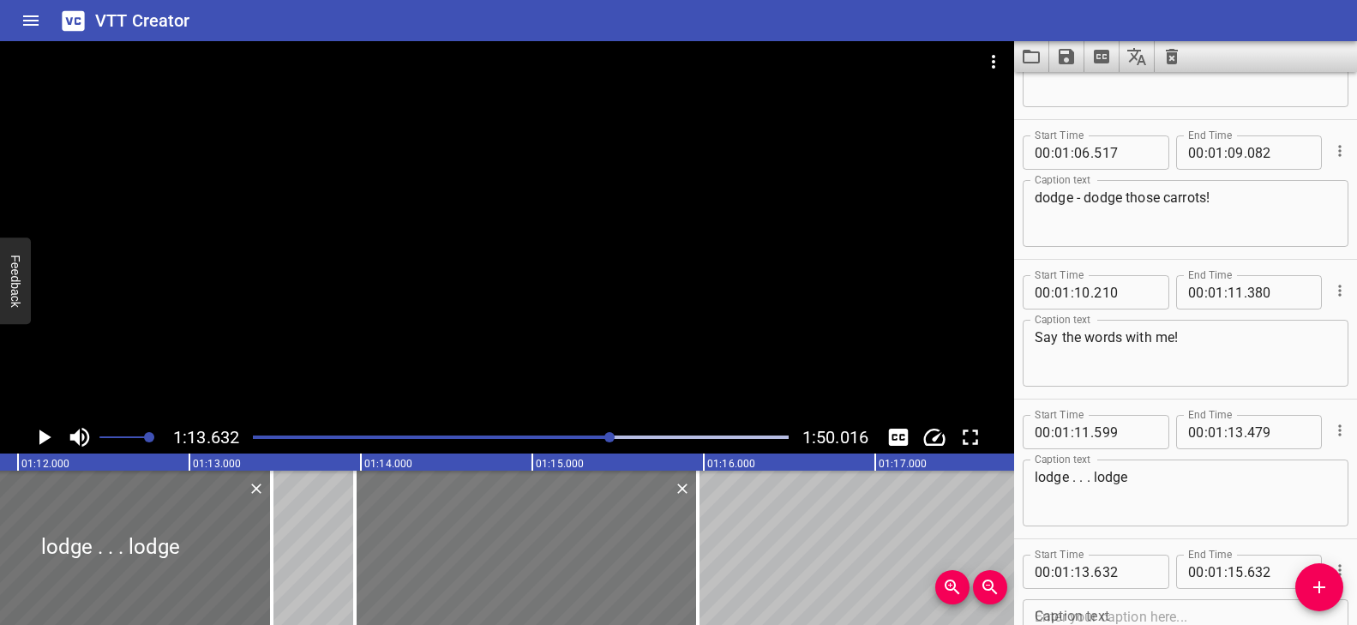
drag, startPoint x: 610, startPoint y: 533, endPoint x: 666, endPoint y: 538, distance: 56.0
click at [666, 538] on div at bounding box center [526, 548] width 343 height 154
type input "962"
drag, startPoint x: 700, startPoint y: 526, endPoint x: 711, endPoint y: 528, distance: 11.3
click at [711, 528] on div at bounding box center [712, 548] width 3 height 154
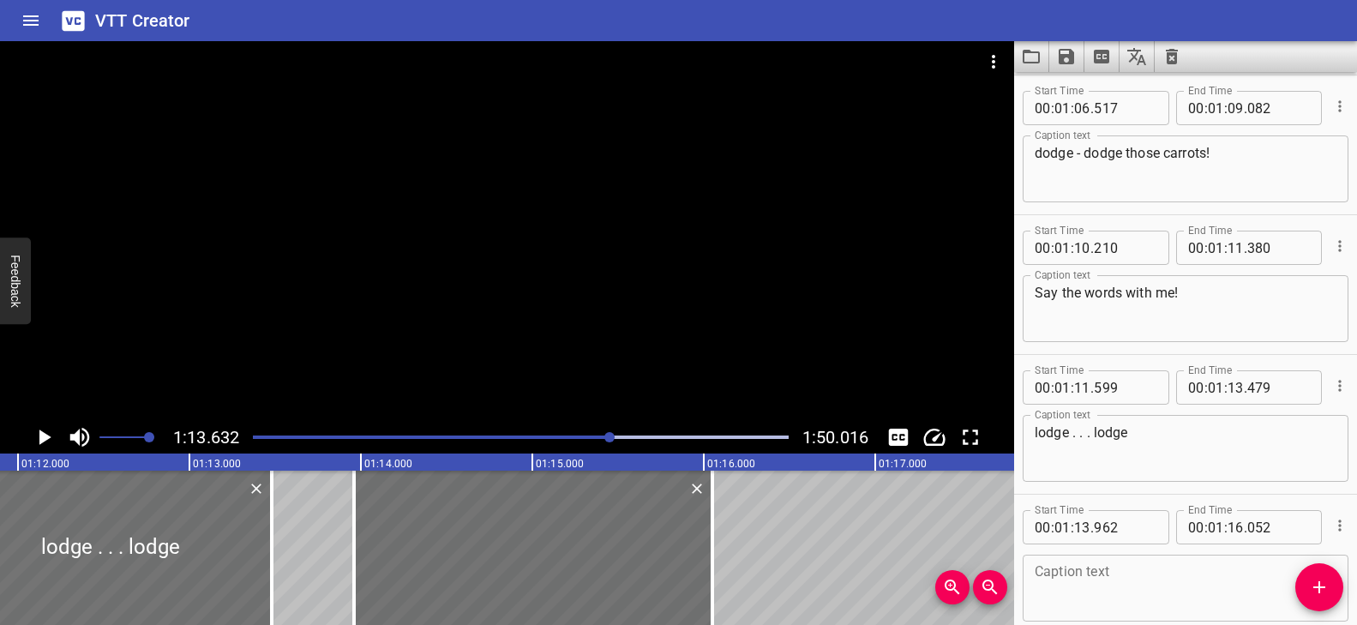
scroll to position [3301, 0]
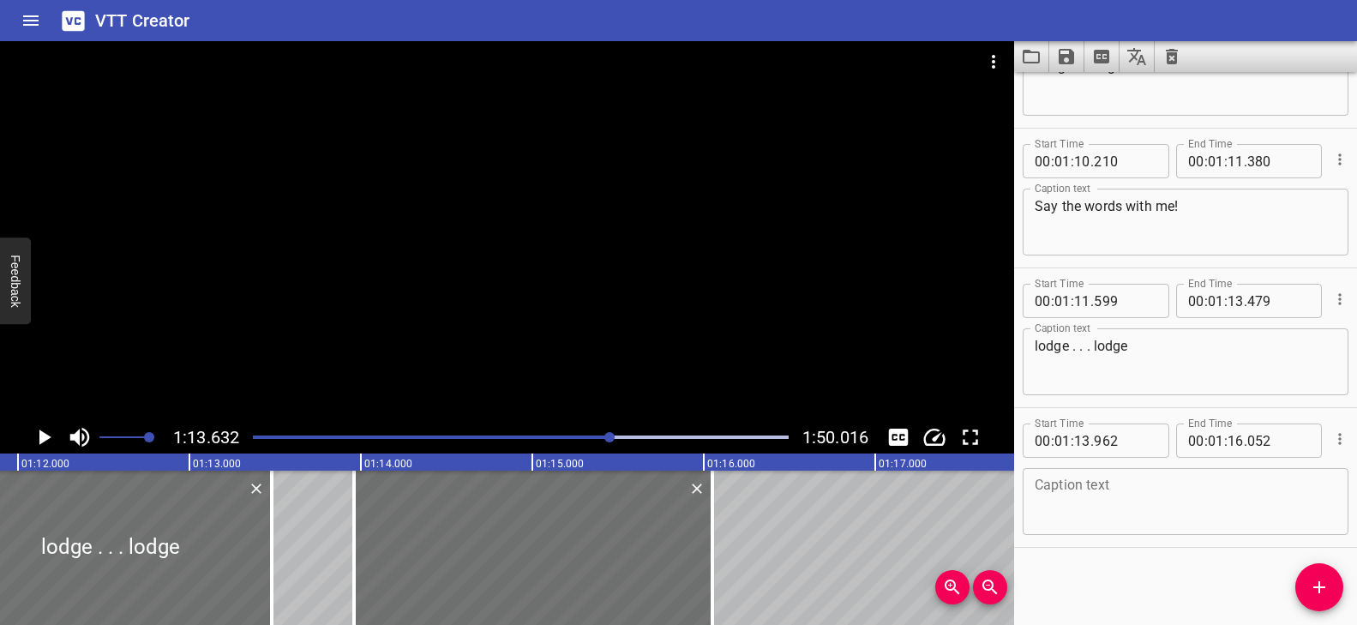
click at [1141, 503] on textarea at bounding box center [1186, 502] width 302 height 49
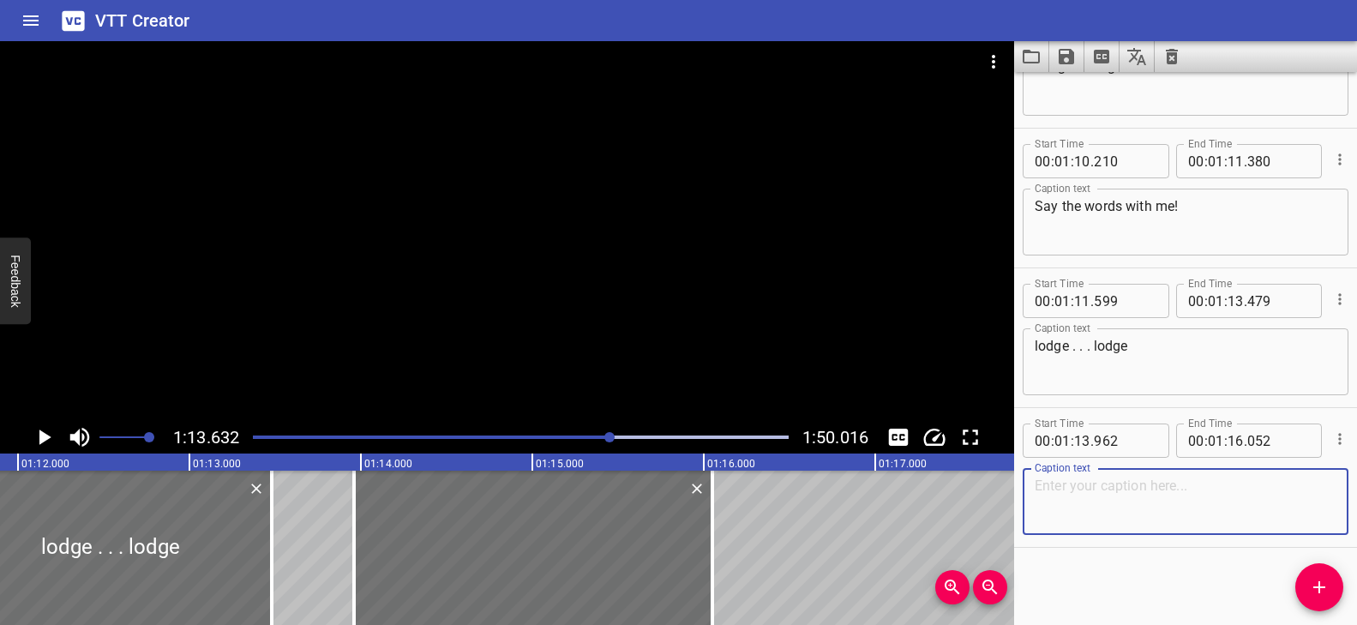
paste textarea "dodge . . . dodge"
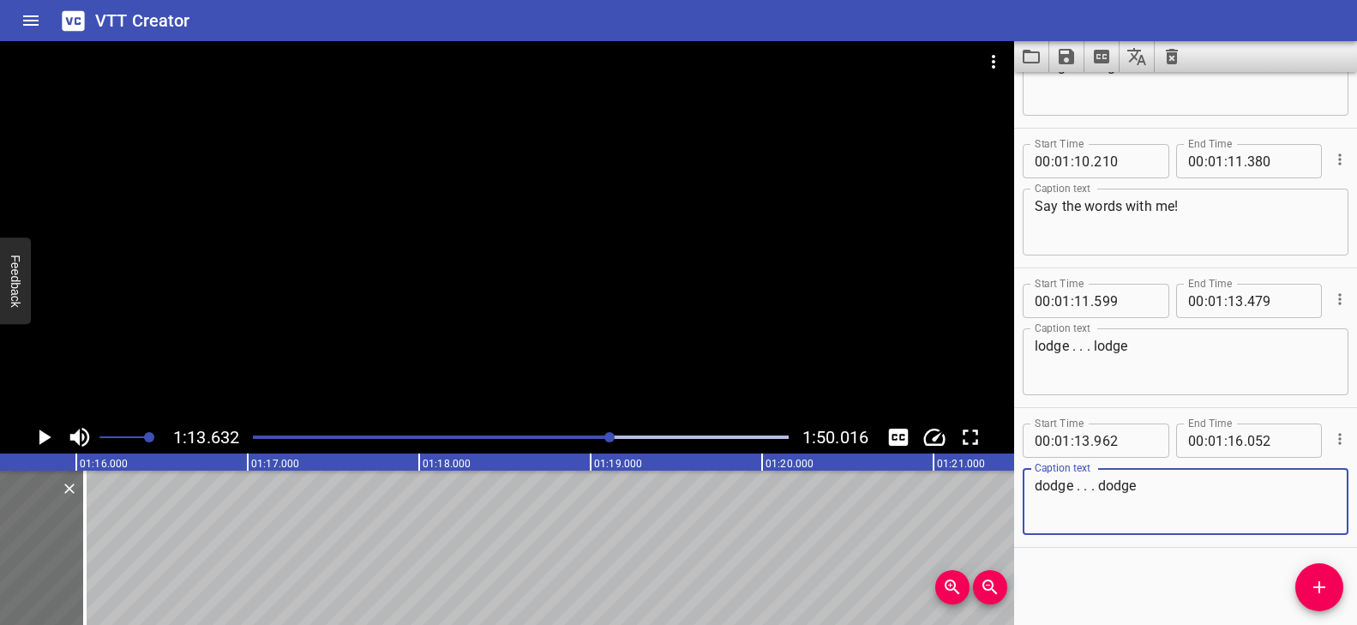
scroll to position [0, 12885]
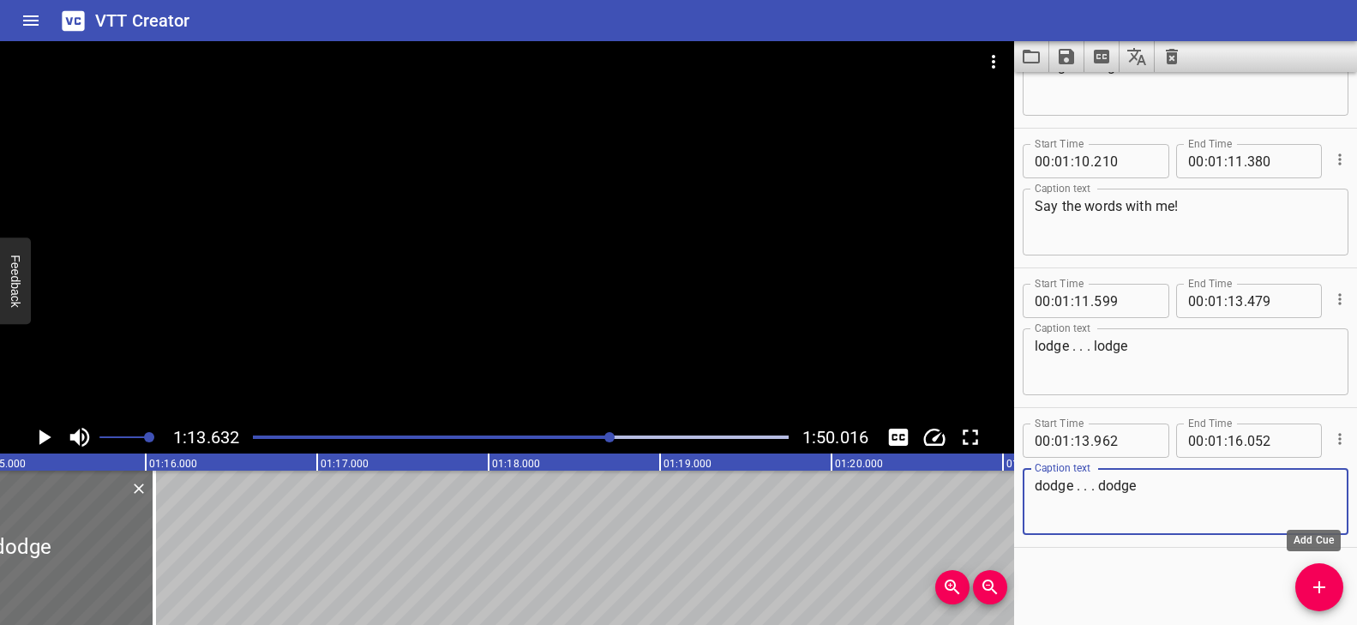
click at [1330, 586] on span "Add Cue" at bounding box center [1319, 587] width 48 height 21
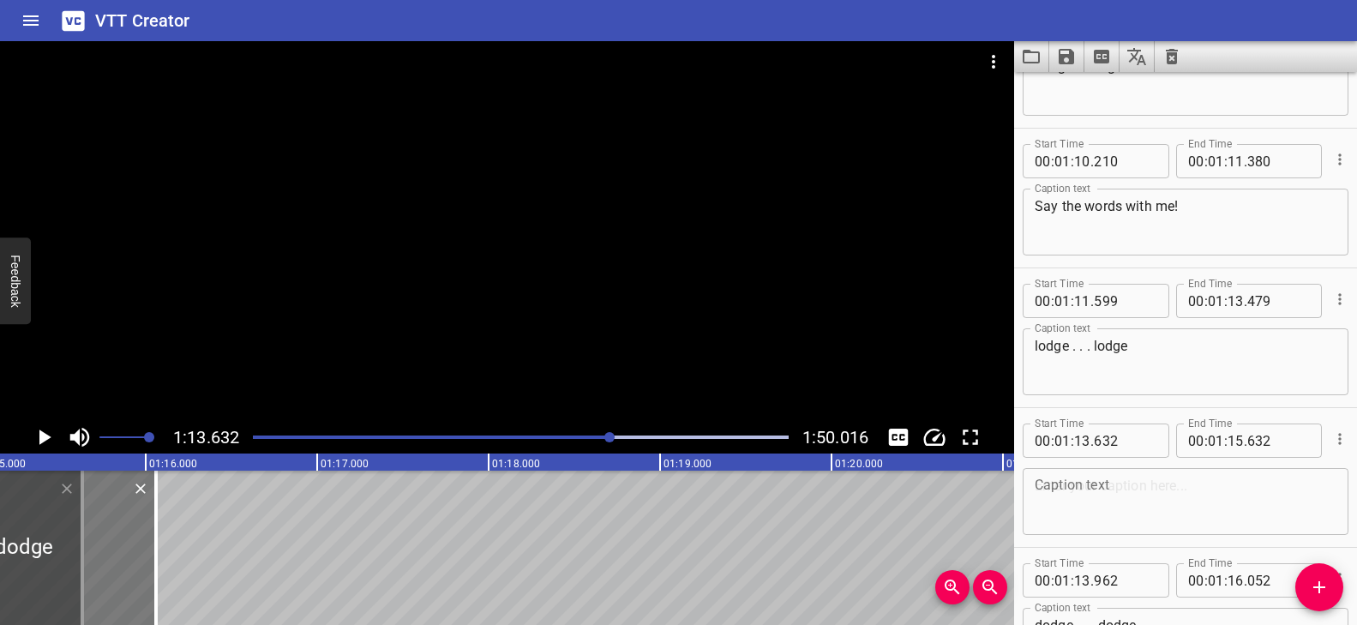
drag, startPoint x: 161, startPoint y: 521, endPoint x: 138, endPoint y: 520, distance: 23.2
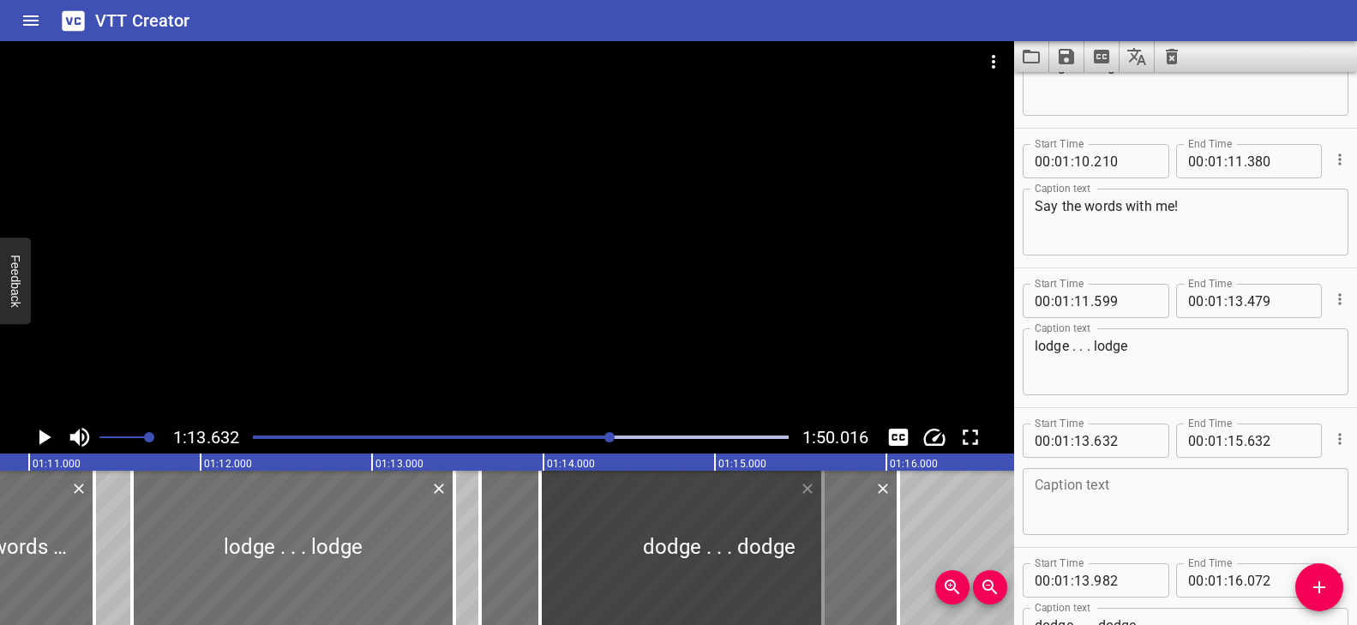
scroll to position [0, 12179]
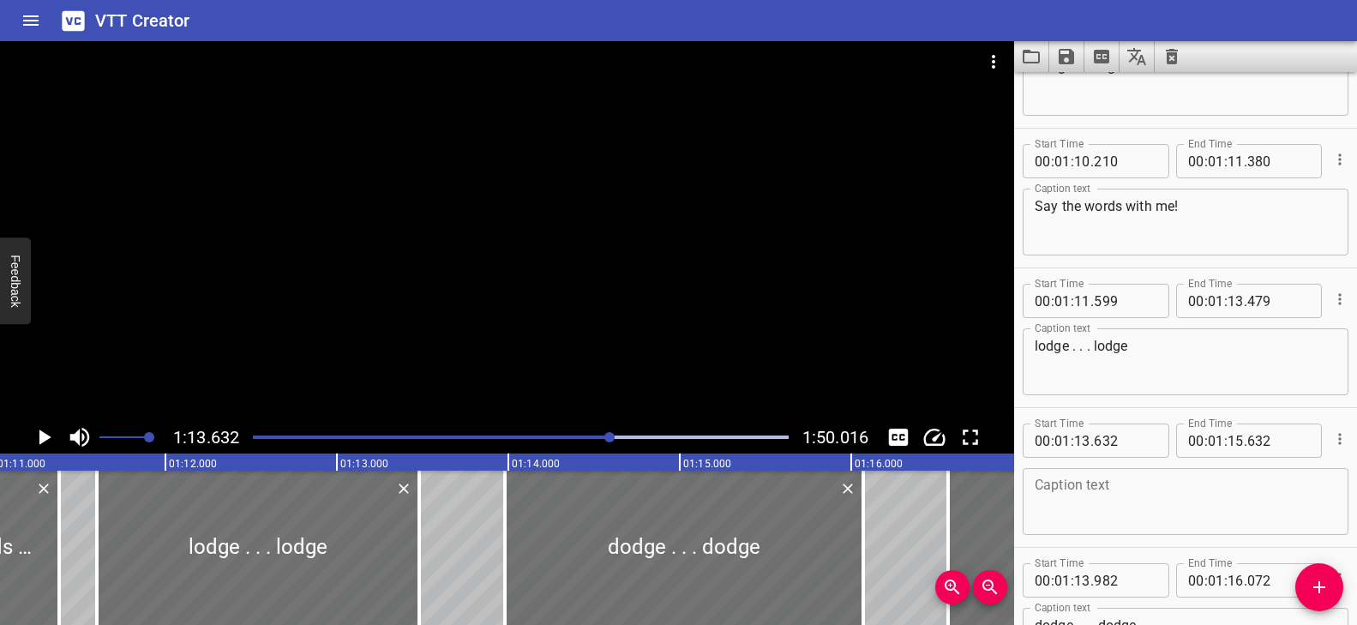
drag, startPoint x: 462, startPoint y: 541, endPoint x: 913, endPoint y: 561, distance: 451.4
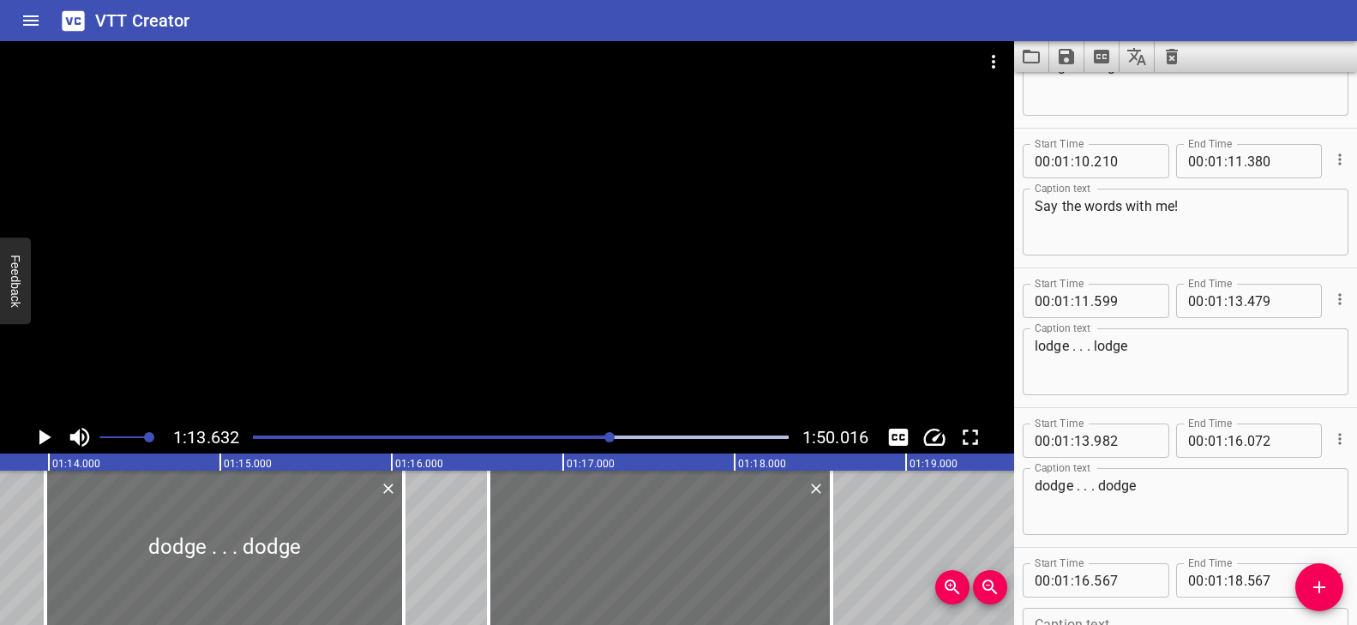
scroll to position [0, 12691]
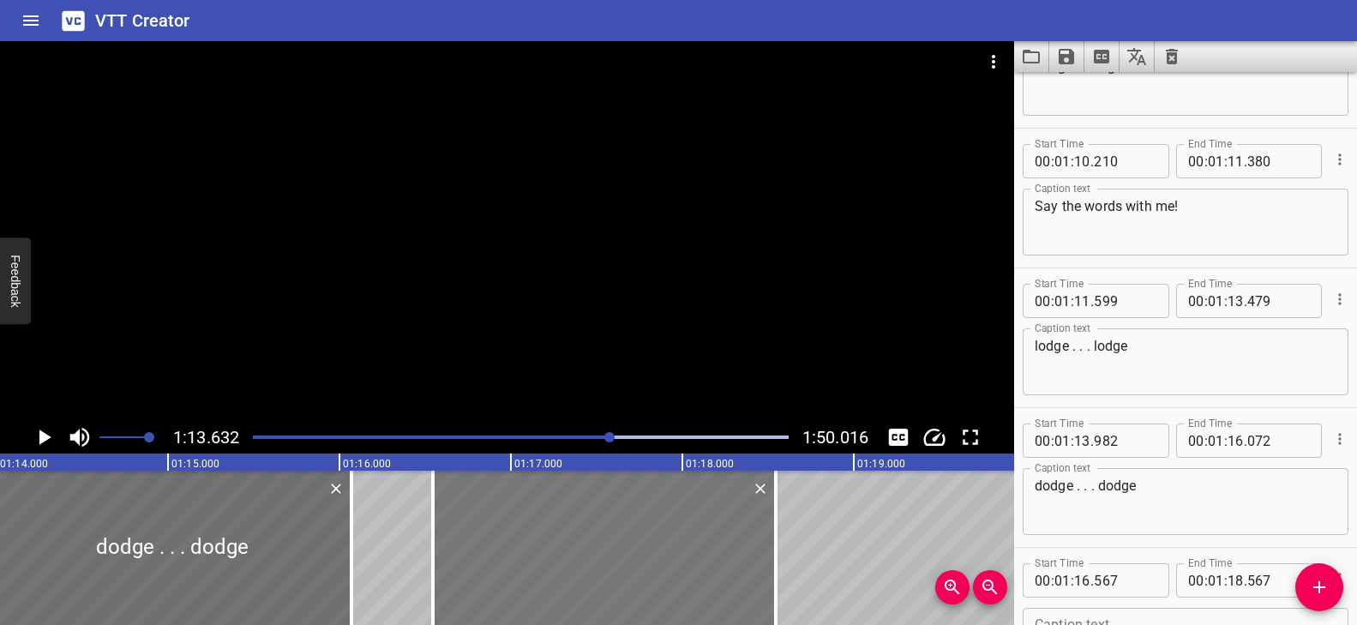
click at [679, 537] on div at bounding box center [604, 548] width 343 height 154
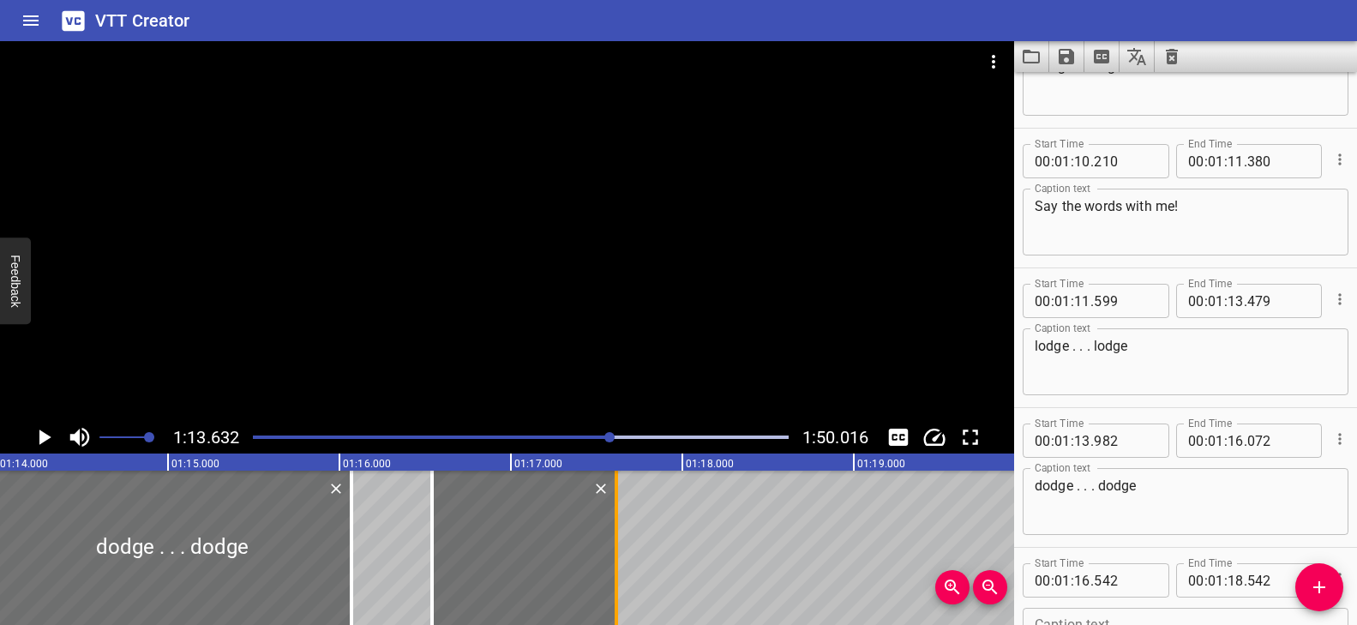
drag, startPoint x: 773, startPoint y: 521, endPoint x: 615, endPoint y: 526, distance: 158.7
click at [615, 526] on div at bounding box center [616, 548] width 3 height 154
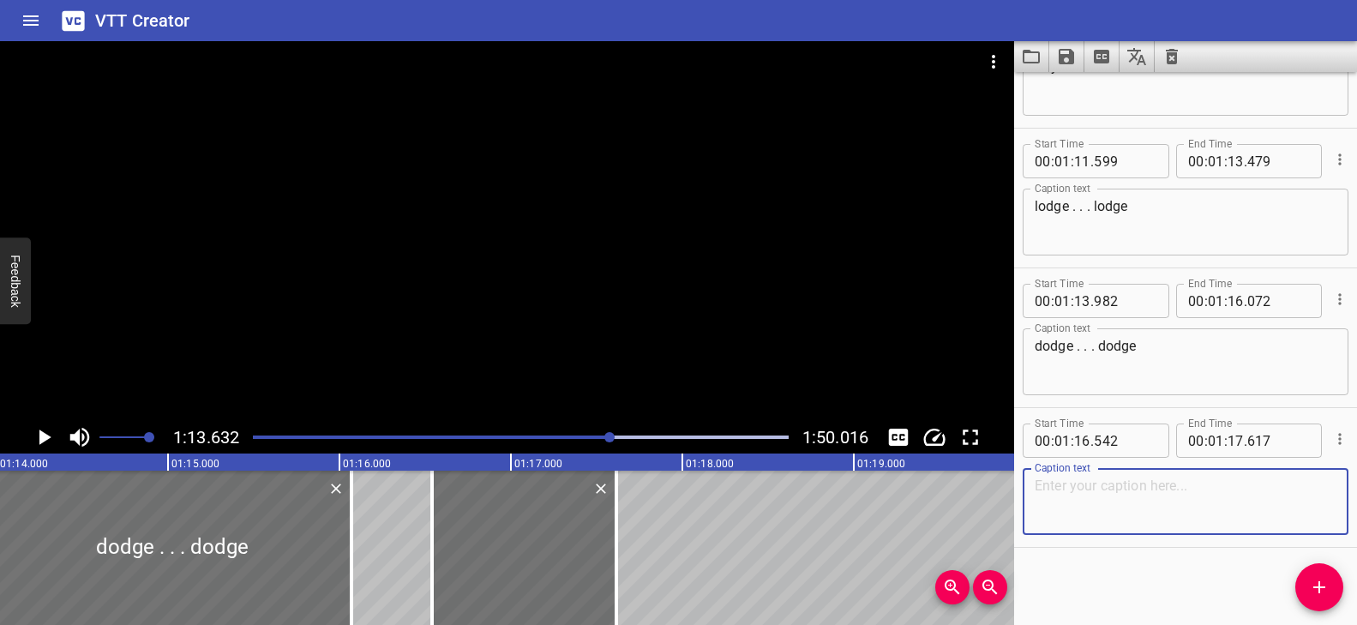
click at [1089, 490] on textarea at bounding box center [1186, 502] width 302 height 49
paste textarea "Now it’s your turn."
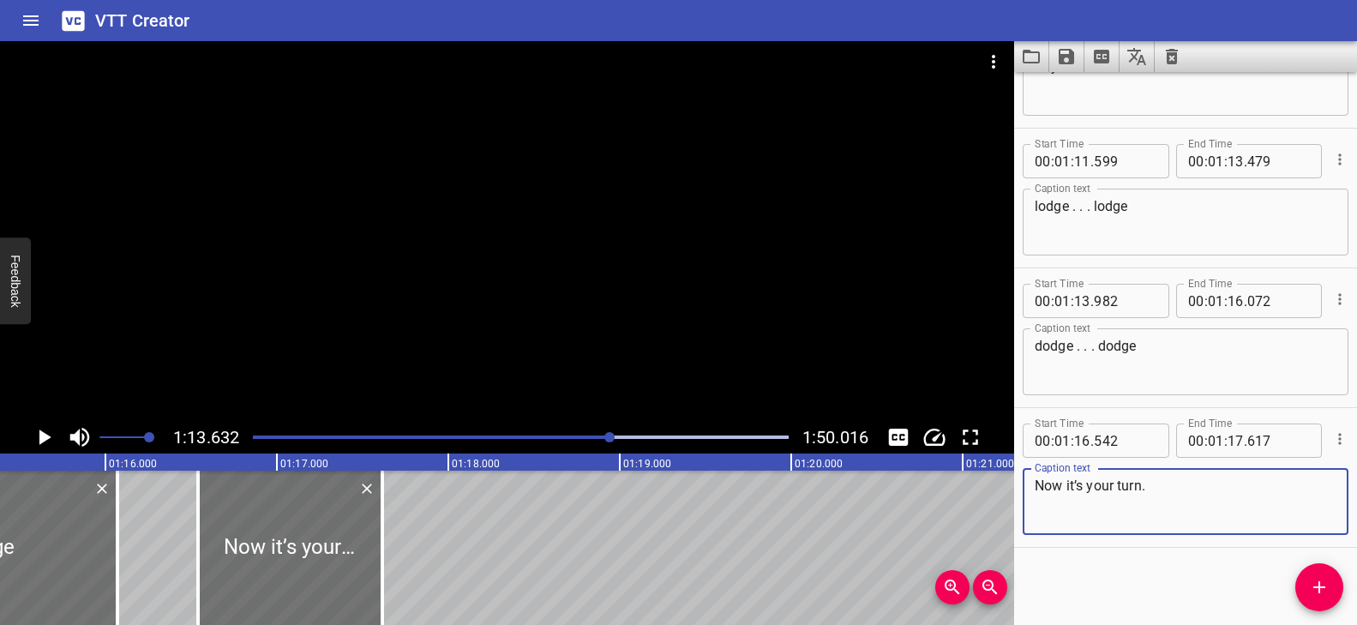
scroll to position [0, 12943]
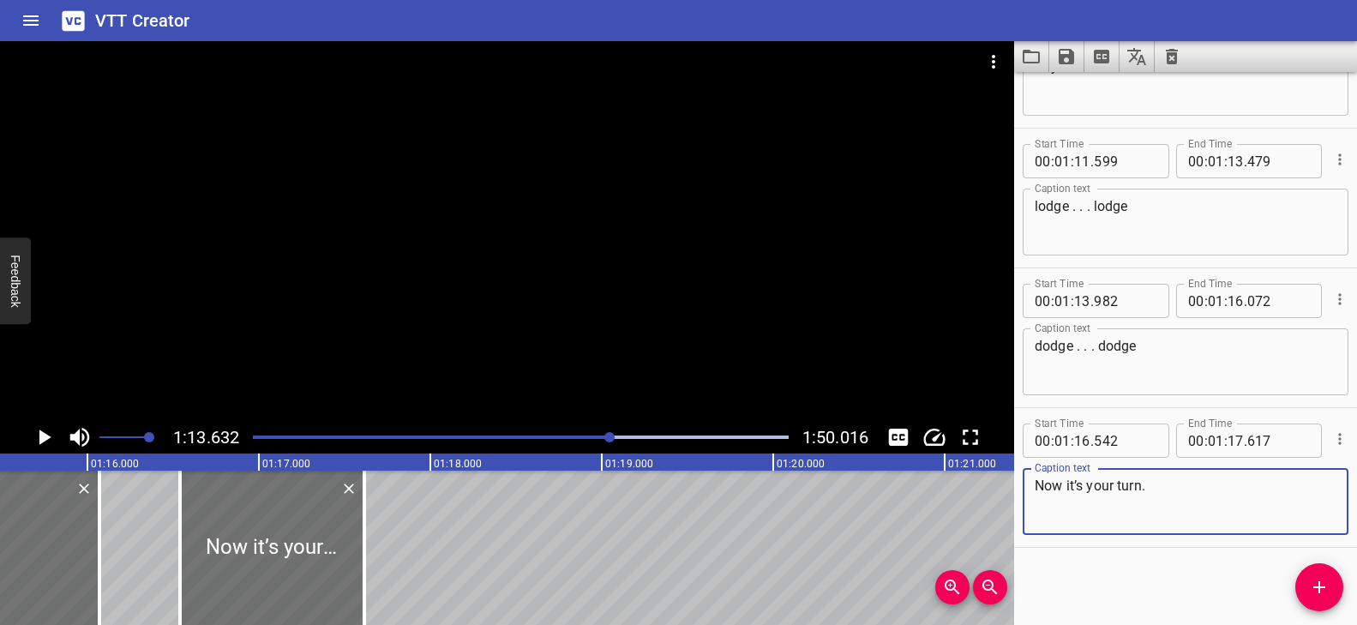
click at [483, 294] on div at bounding box center [507, 231] width 1014 height 380
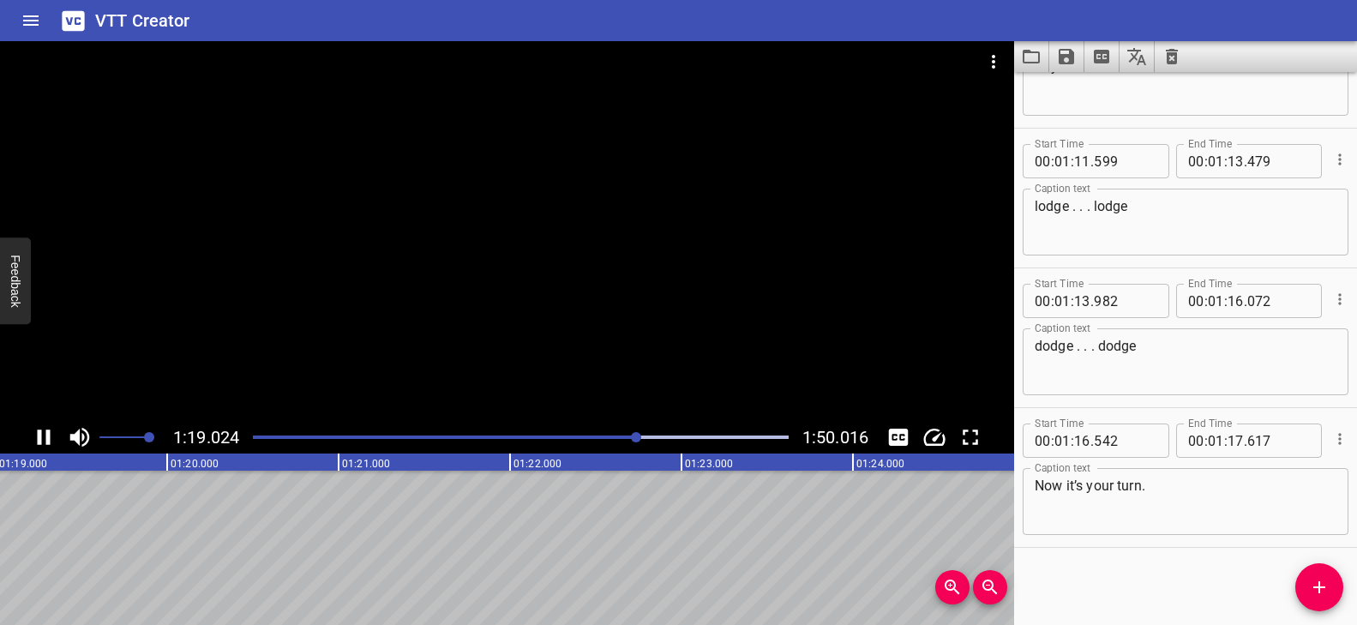
scroll to position [0, 13595]
click at [523, 227] on div at bounding box center [507, 231] width 1014 height 380
click at [617, 438] on div "Play progress" at bounding box center [382, 436] width 536 height 3
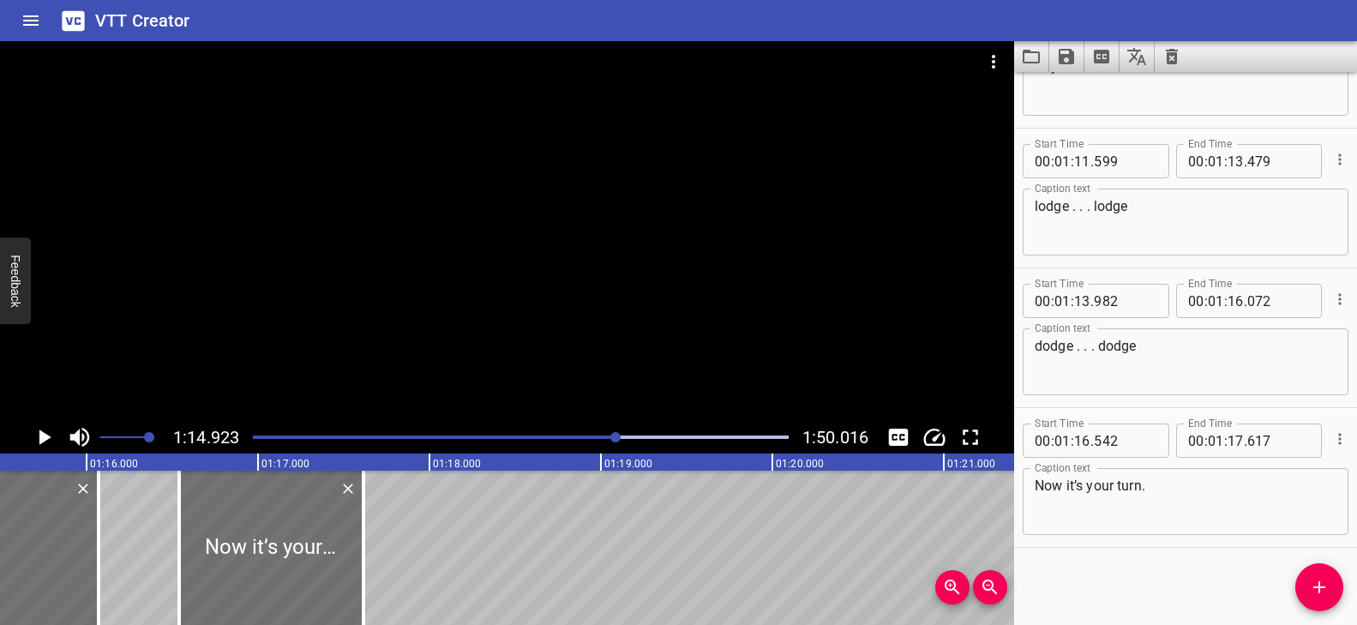
click at [574, 321] on div at bounding box center [507, 231] width 1014 height 380
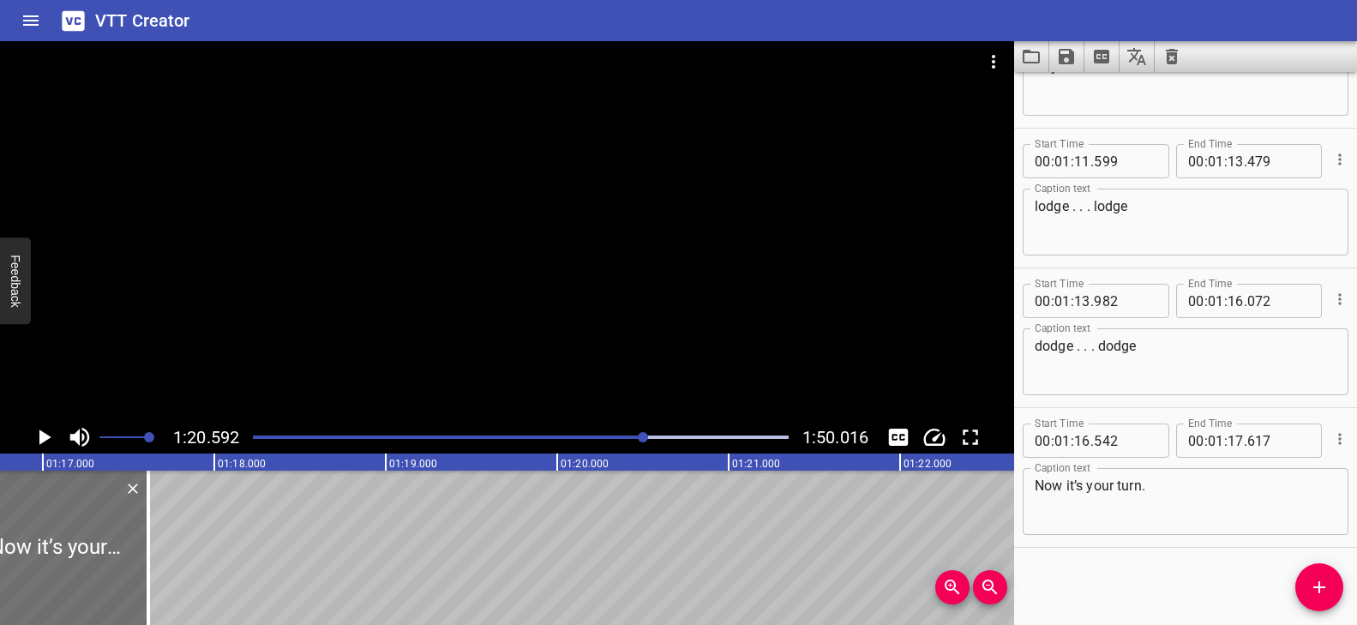
scroll to position [0, 13176]
click at [1309, 592] on icon "Add Cue" at bounding box center [1319, 587] width 21 height 21
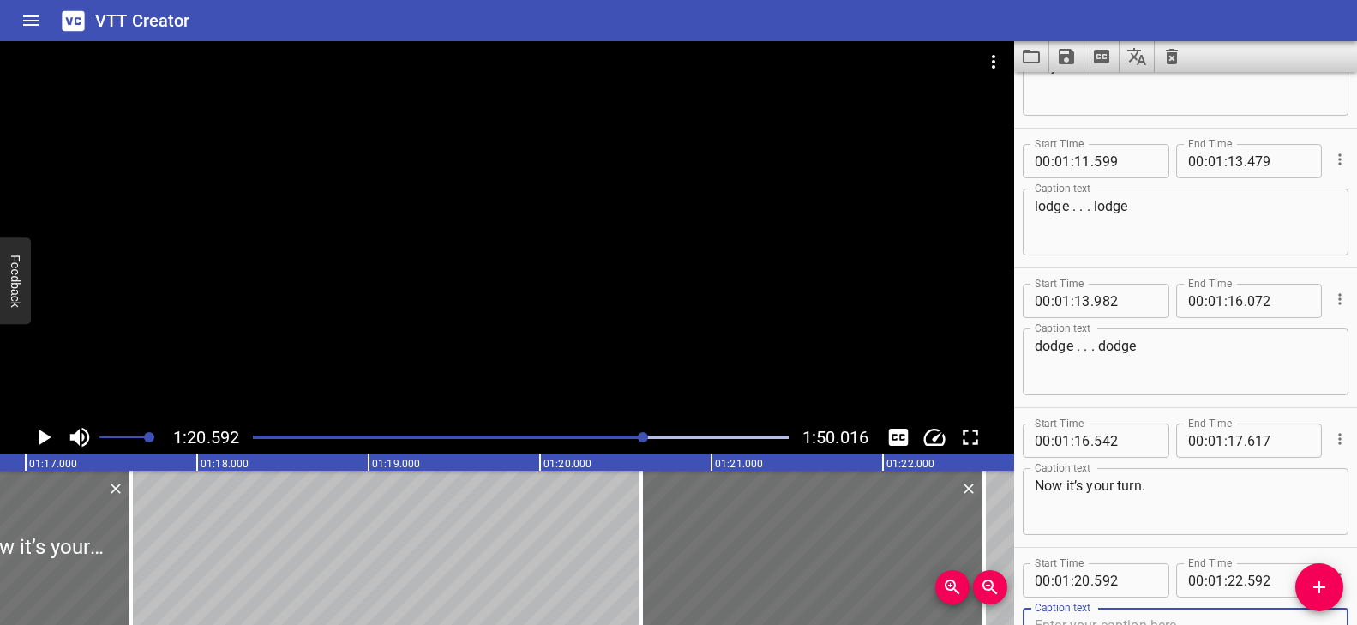
scroll to position [3449, 0]
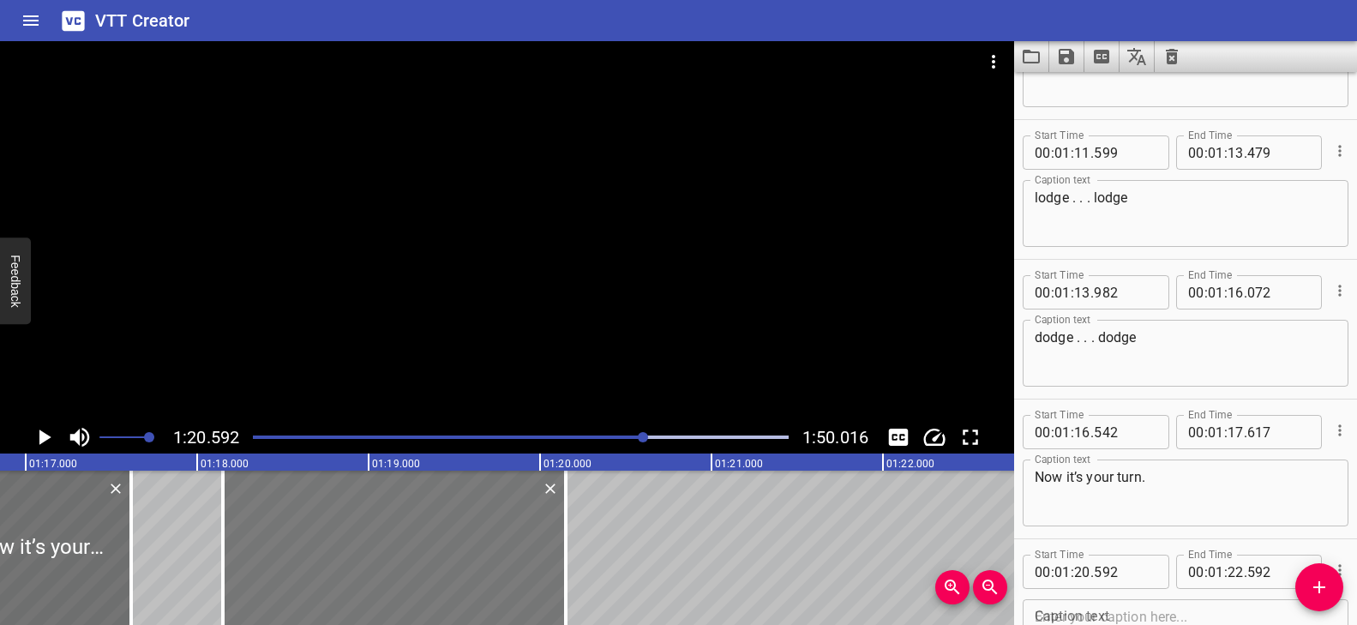
drag, startPoint x: 842, startPoint y: 524, endPoint x: 423, endPoint y: 521, distance: 418.4
click at [423, 521] on div at bounding box center [394, 548] width 343 height 154
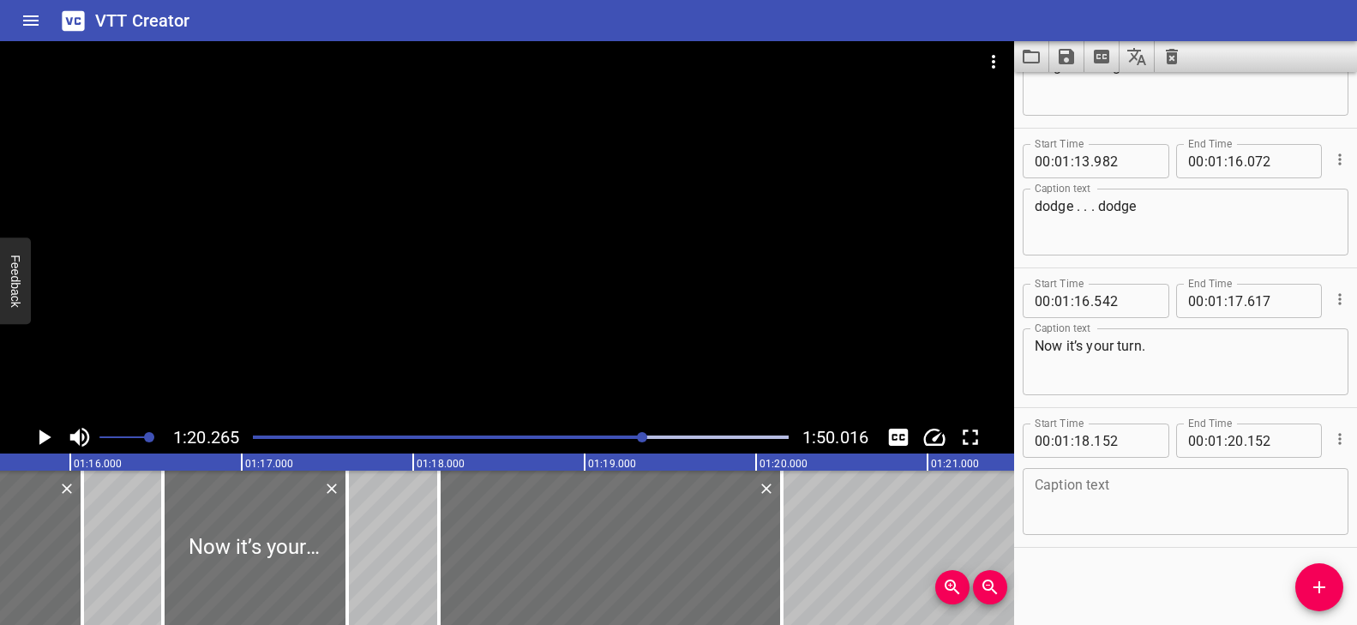
scroll to position [0, 12995]
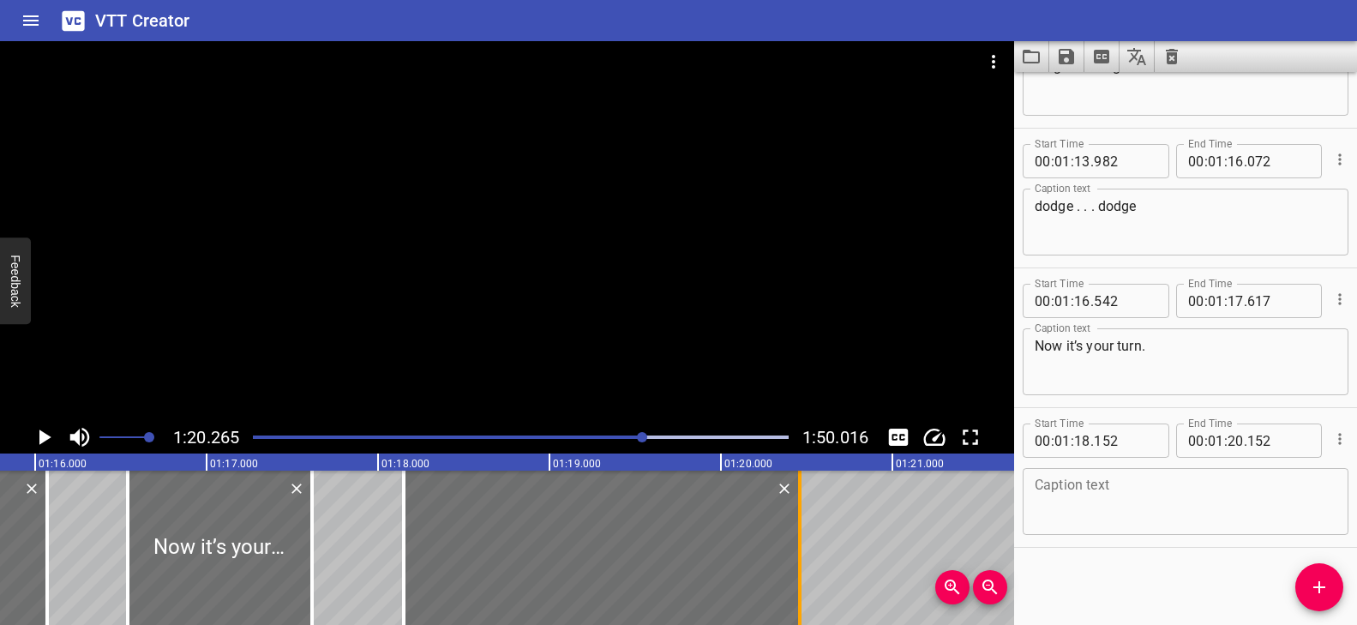
drag, startPoint x: 749, startPoint y: 541, endPoint x: 802, endPoint y: 546, distance: 53.4
click at [802, 546] on div at bounding box center [799, 548] width 17 height 154
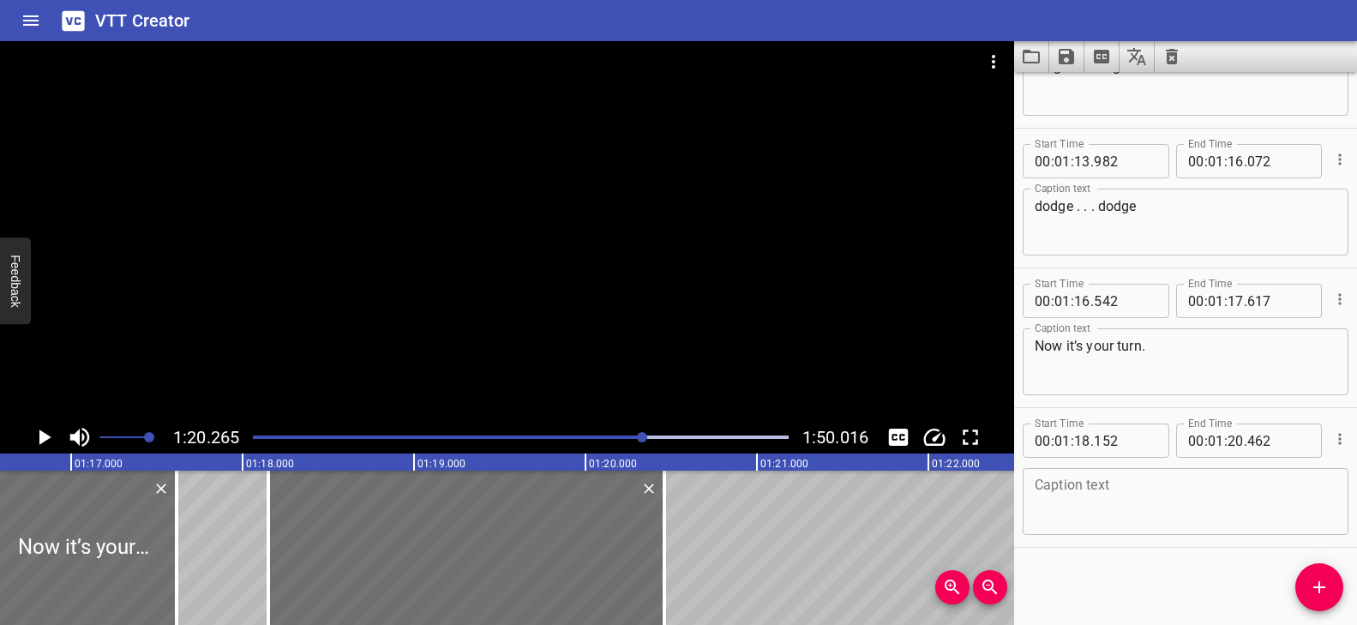
scroll to position [0, 13270]
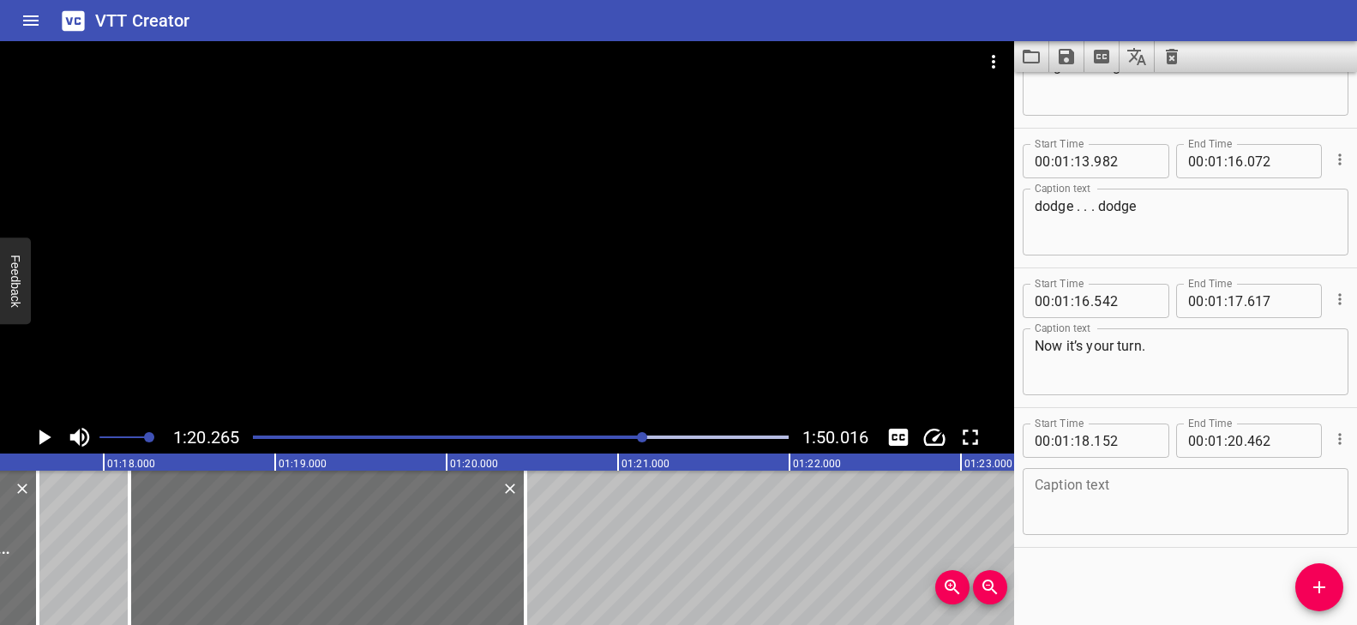
click at [1155, 501] on textarea at bounding box center [1186, 502] width 302 height 49
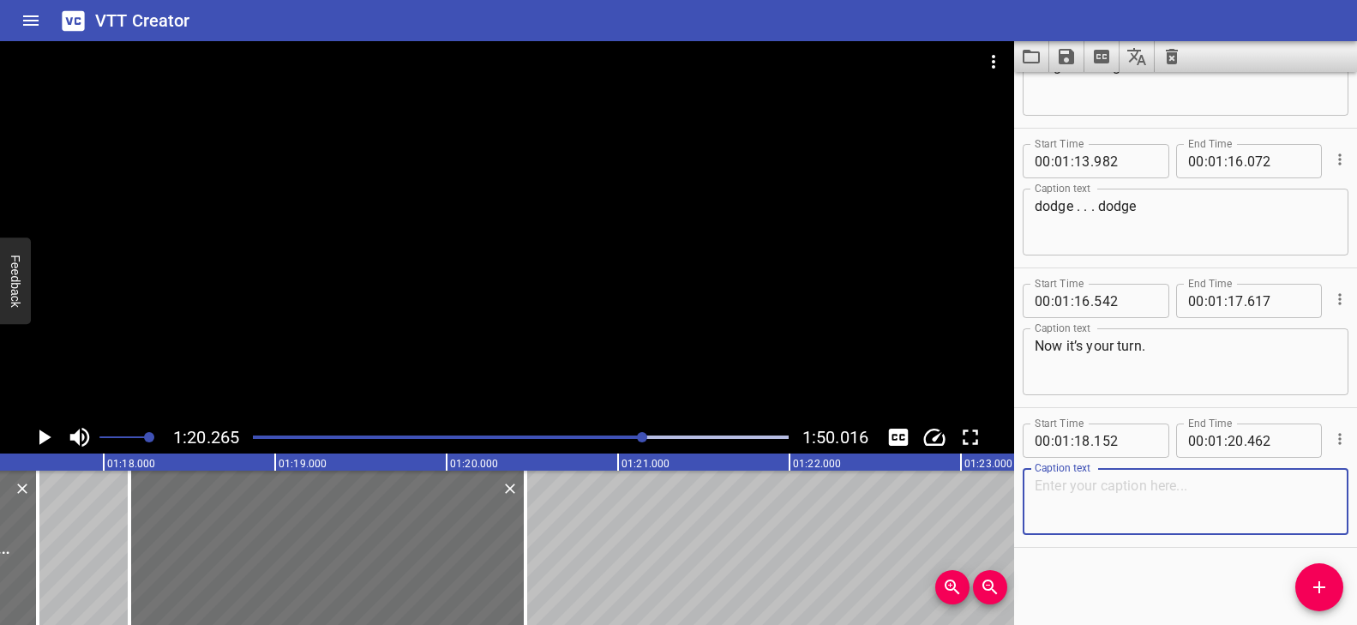
paste textarea "What /dge/ words can you think of?"
click at [485, 255] on div at bounding box center [507, 231] width 1014 height 380
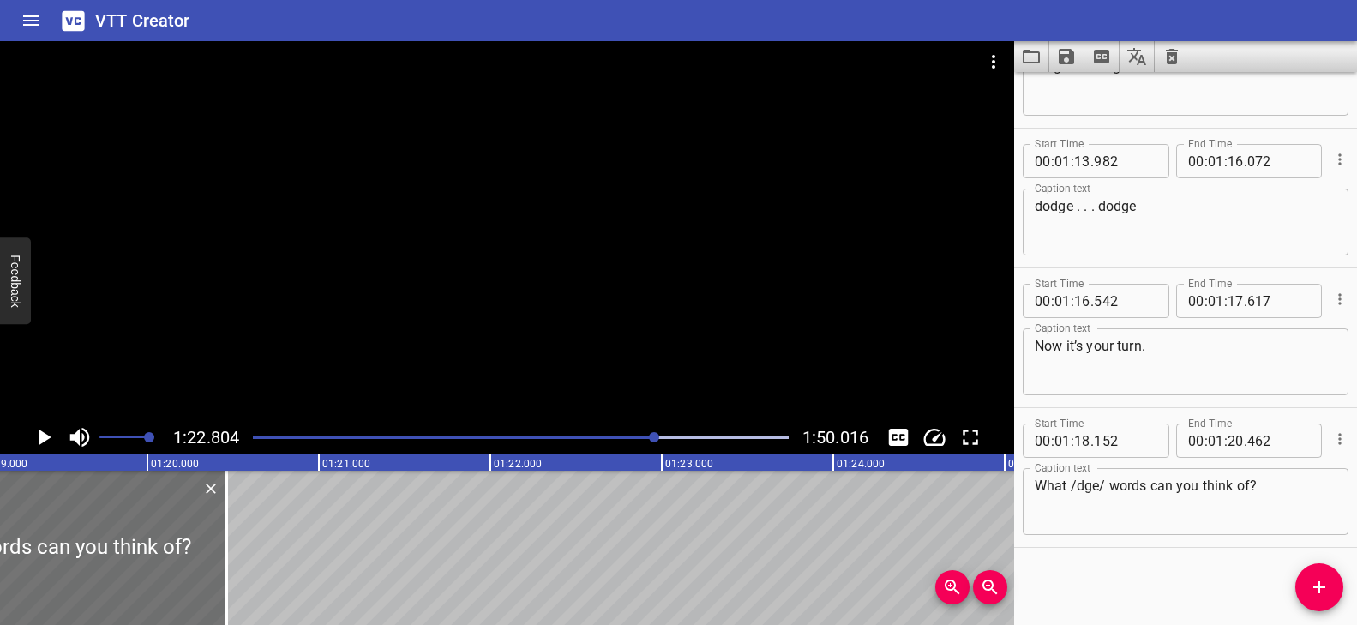
scroll to position [0, 13586]
click at [1315, 590] on icon "Add Cue" at bounding box center [1319, 587] width 21 height 21
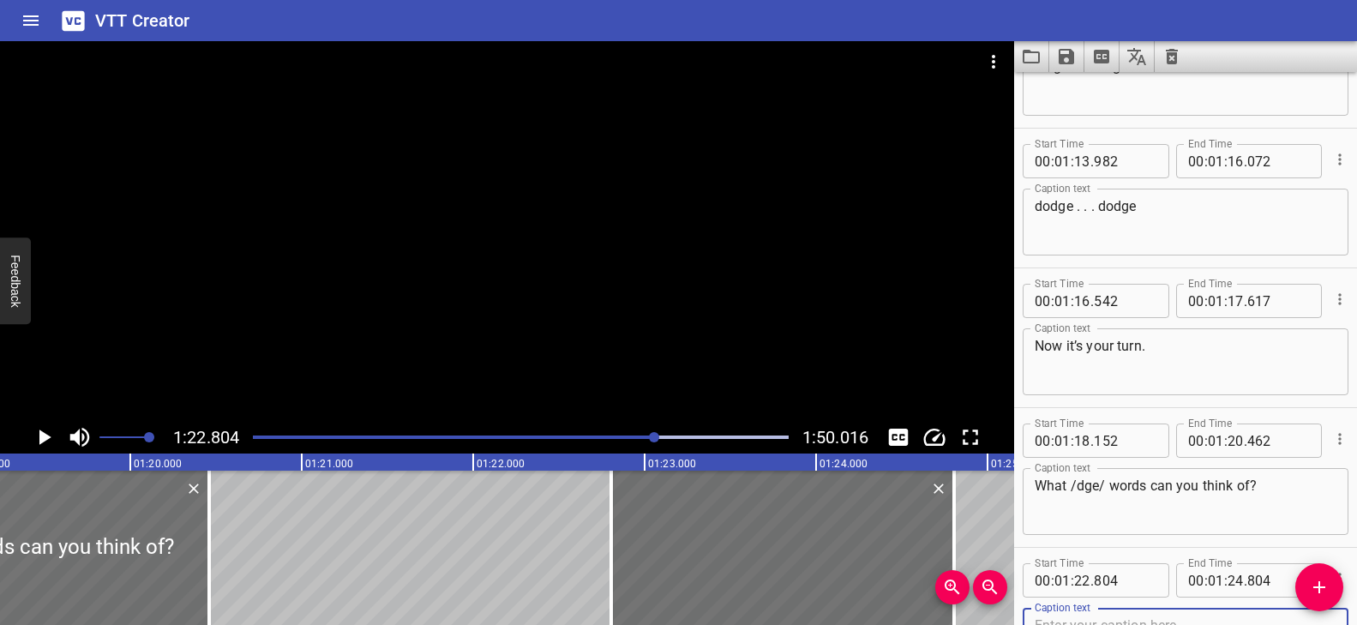
scroll to position [3589, 0]
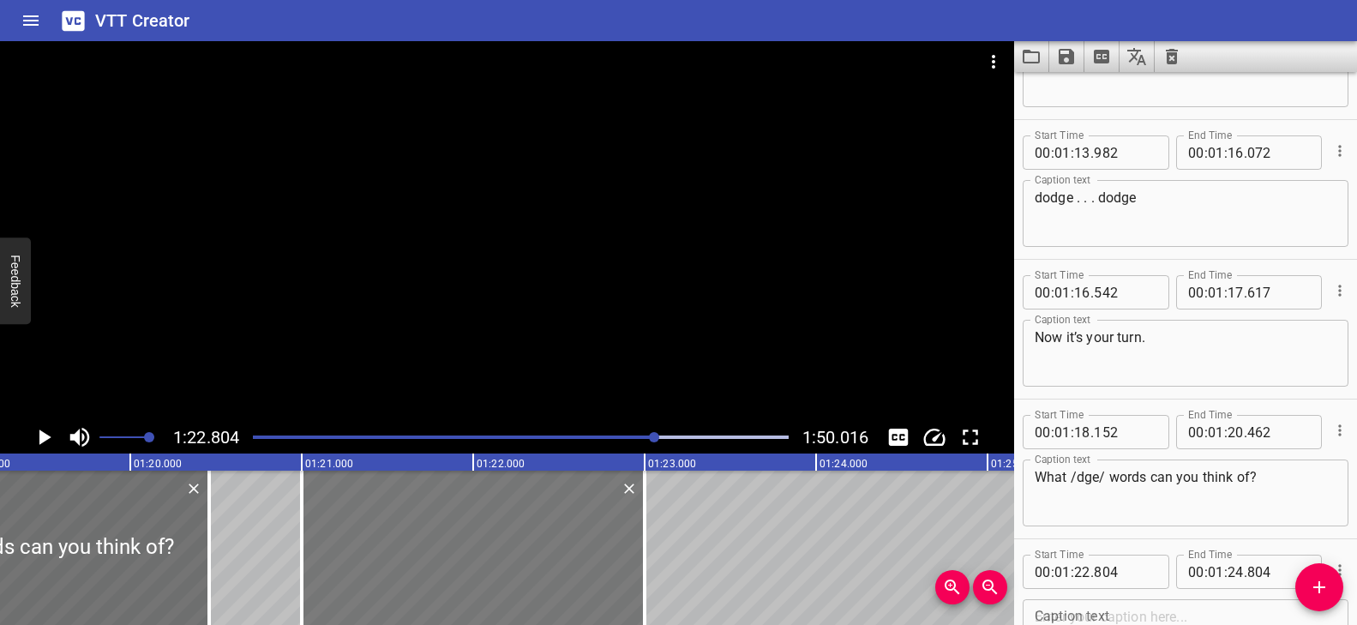
drag, startPoint x: 678, startPoint y: 542, endPoint x: 466, endPoint y: 554, distance: 212.1
click at [466, 554] on div at bounding box center [473, 548] width 343 height 154
drag, startPoint x: 640, startPoint y: 537, endPoint x: 606, endPoint y: 537, distance: 34.3
click at [606, 537] on div at bounding box center [607, 548] width 3 height 154
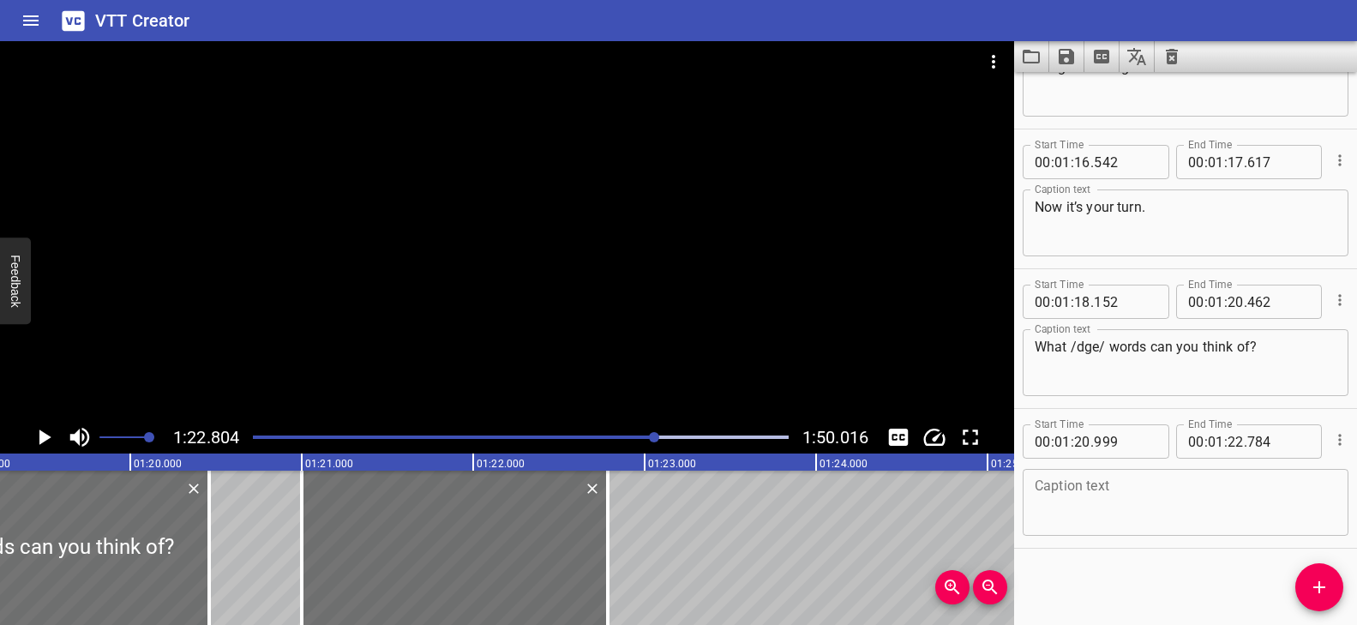
scroll to position [3720, 0]
click at [1114, 469] on div "Caption text" at bounding box center [1186, 501] width 326 height 67
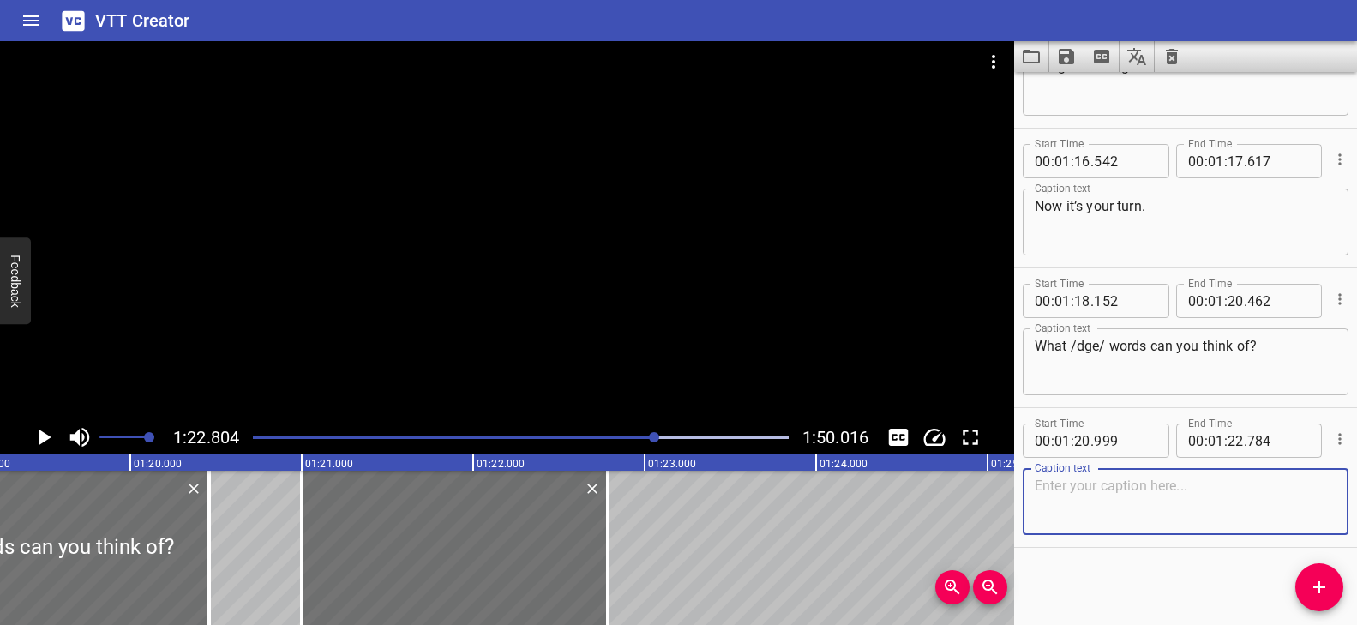
click at [1105, 492] on textarea at bounding box center [1186, 502] width 302 height 49
paste textarea "Did you think of…"
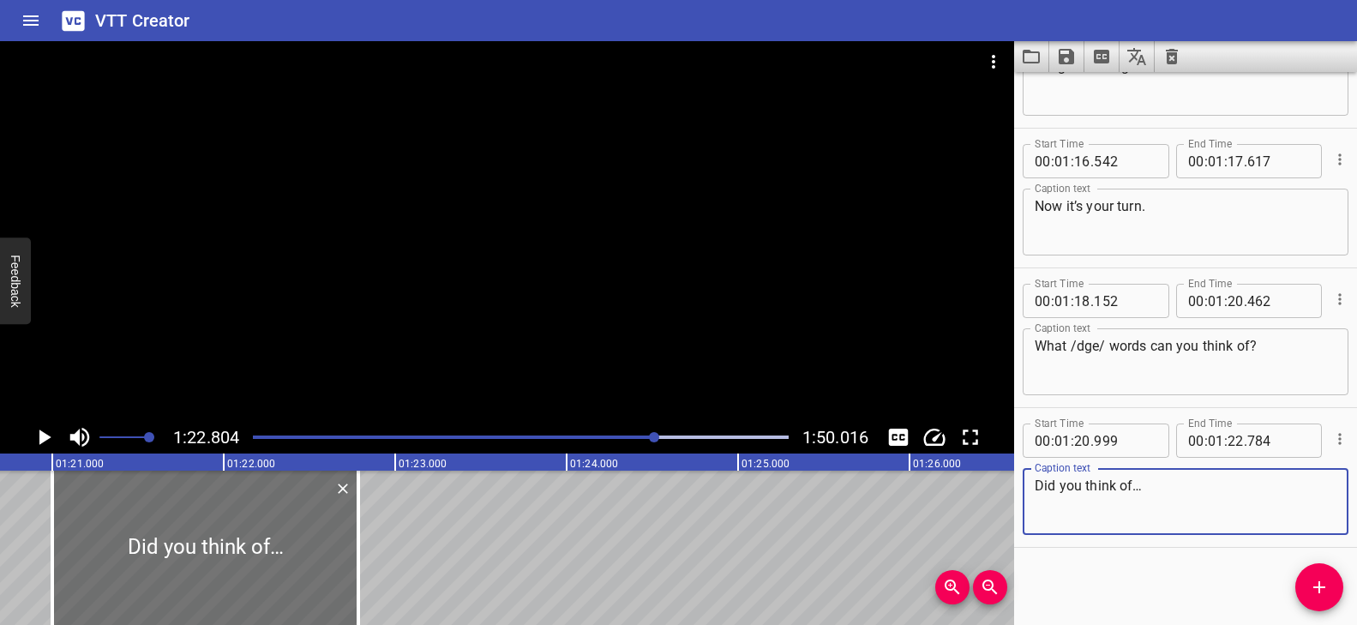
scroll to position [0, 13766]
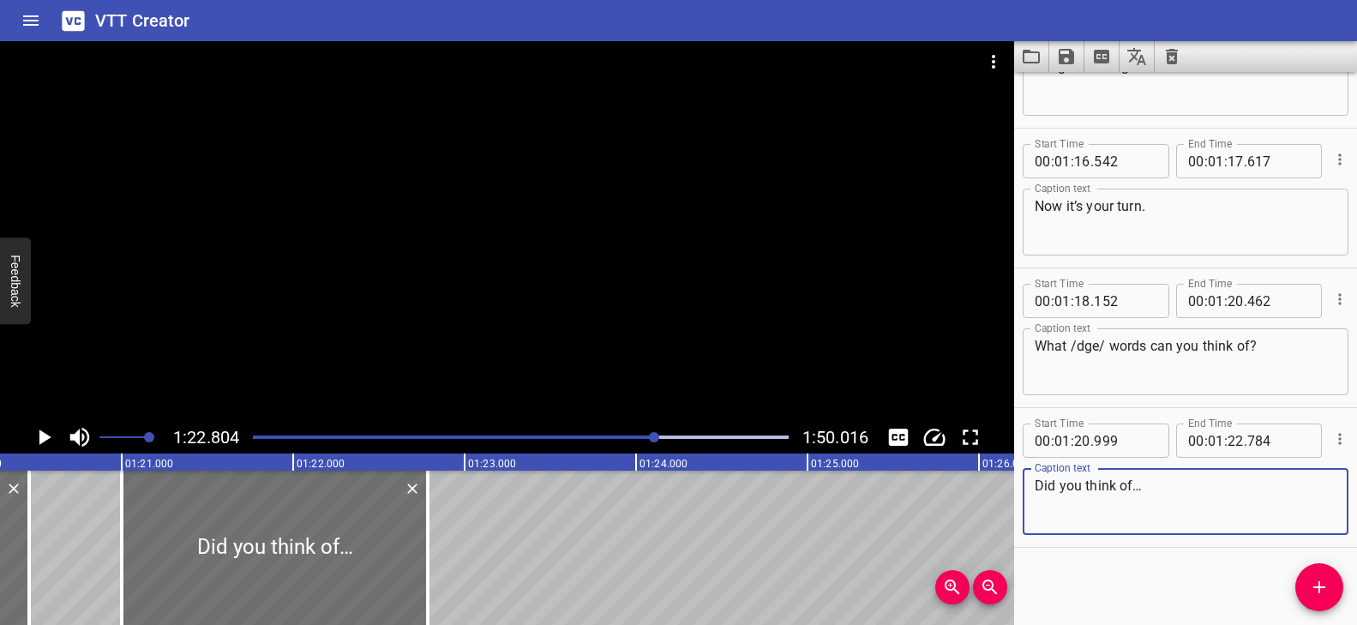
paste textarea "Judge"
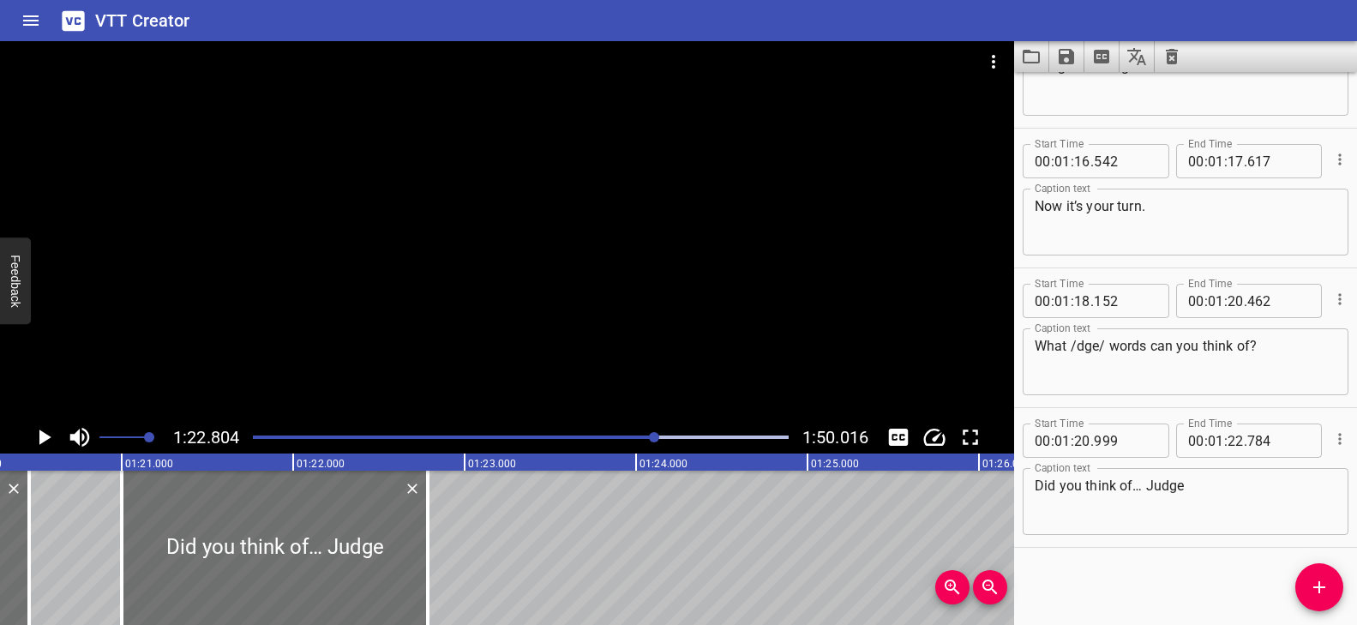
click at [633, 439] on div at bounding box center [521, 437] width 556 height 24
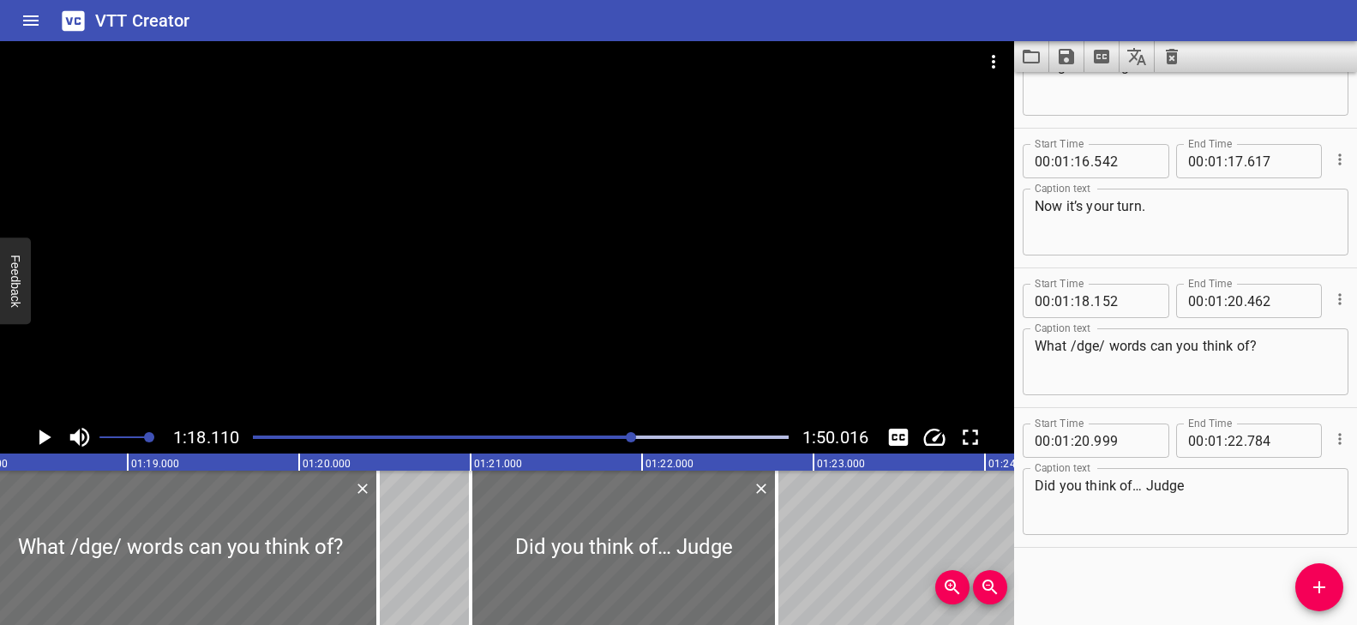
scroll to position [0, 13392]
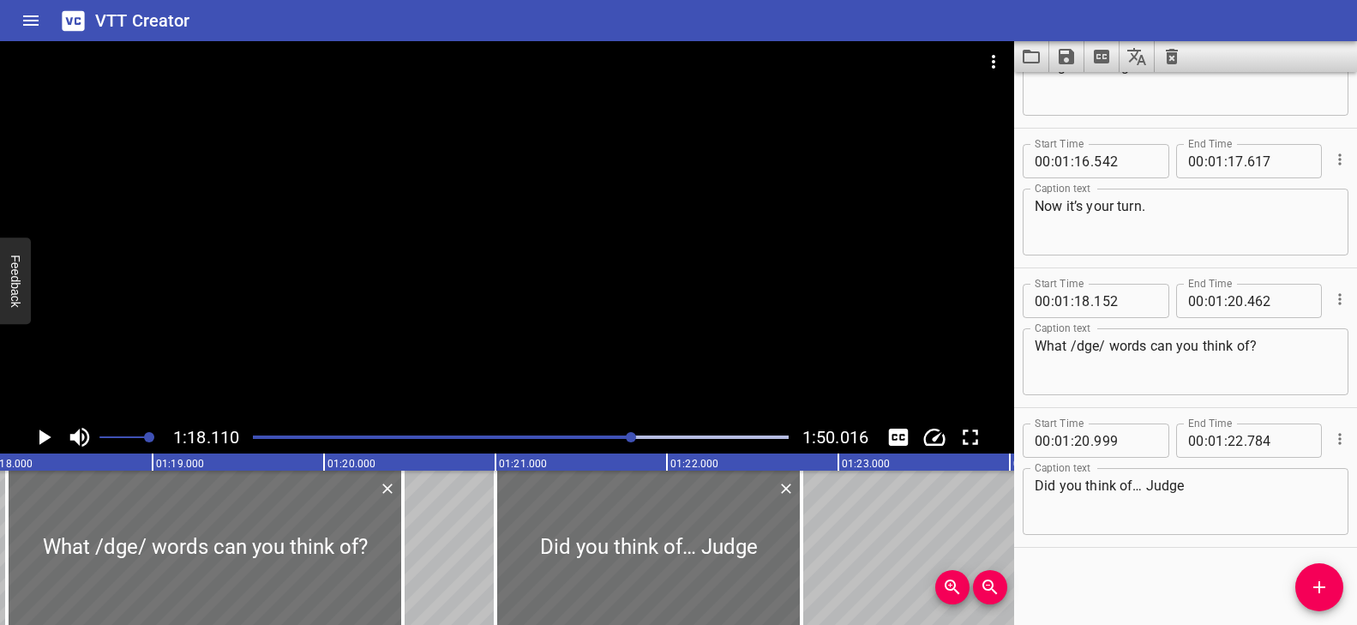
click at [604, 347] on div at bounding box center [507, 231] width 1014 height 380
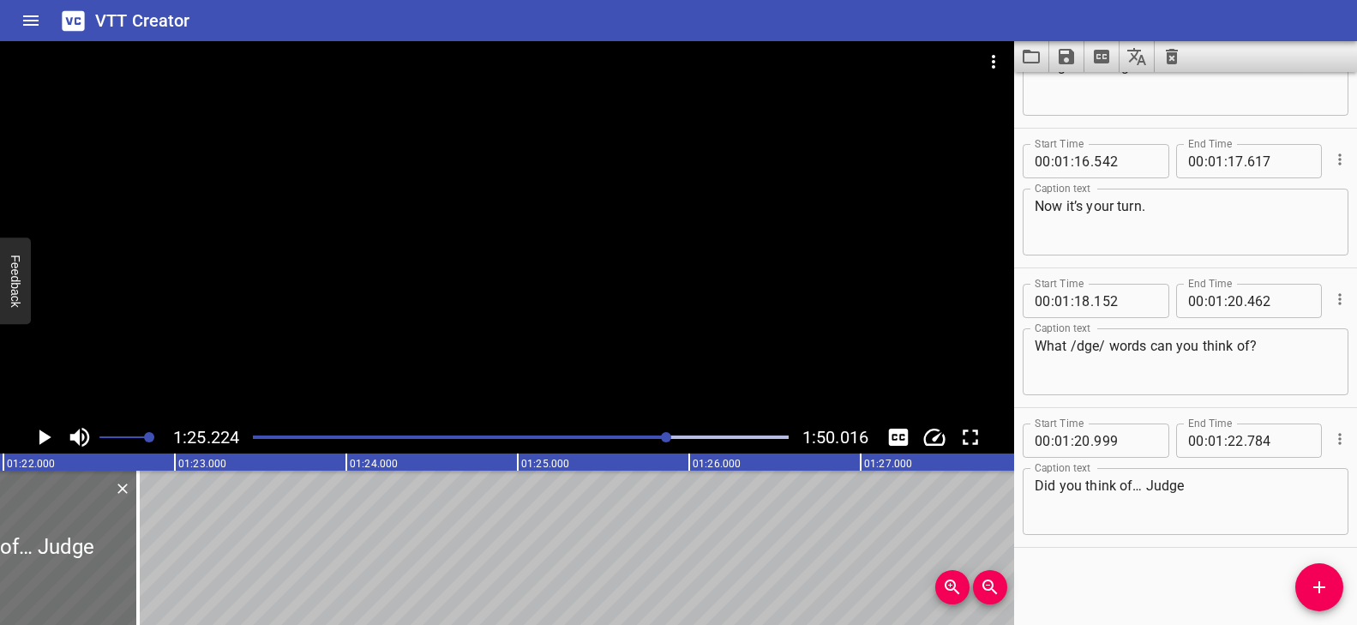
scroll to position [0, 14039]
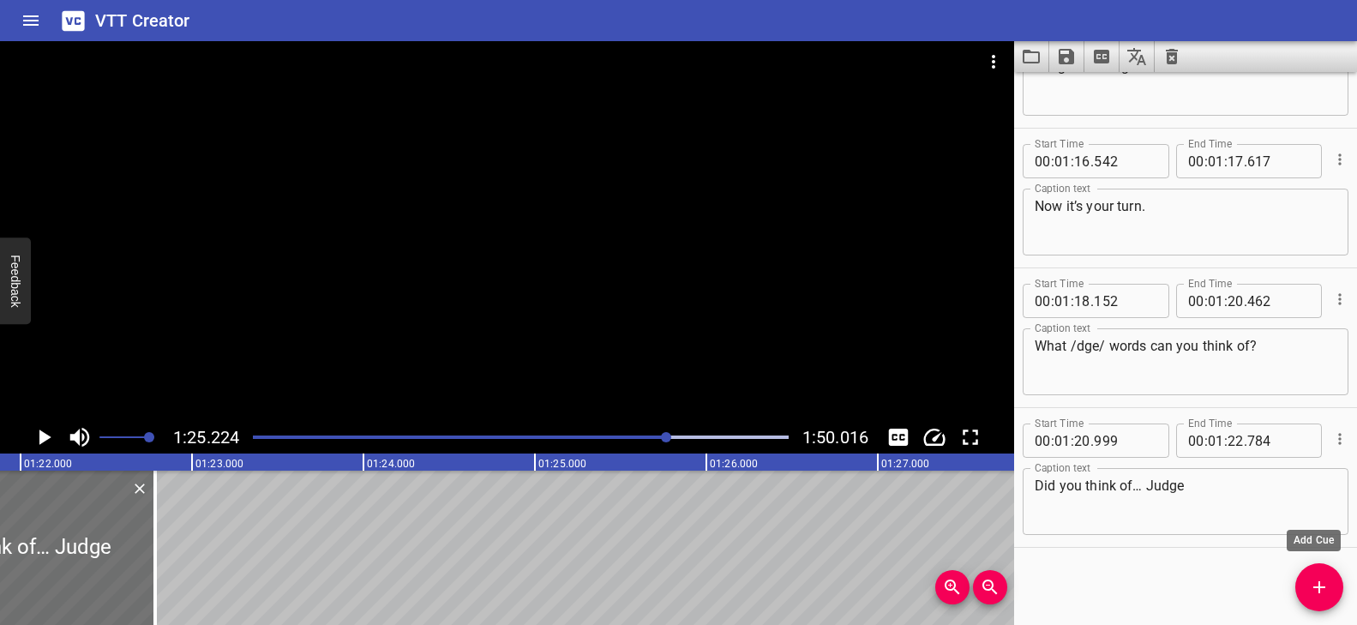
click at [1315, 586] on icon "Add Cue" at bounding box center [1319, 587] width 21 height 21
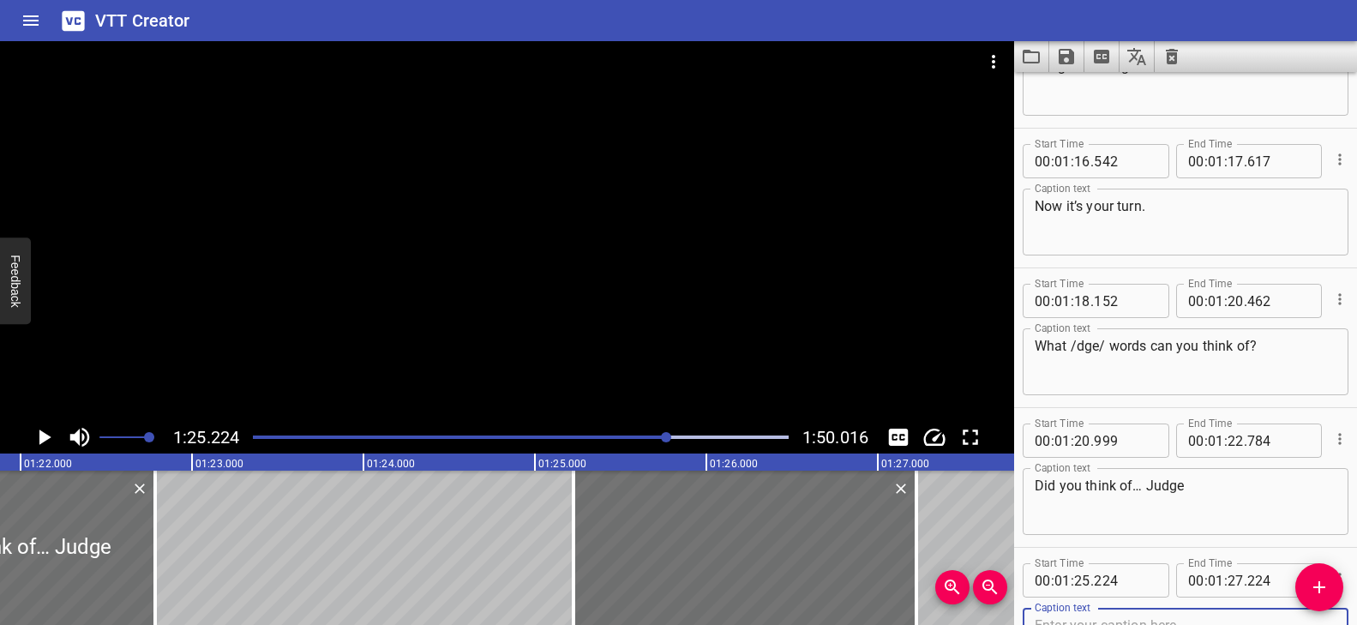
scroll to position [3728, 0]
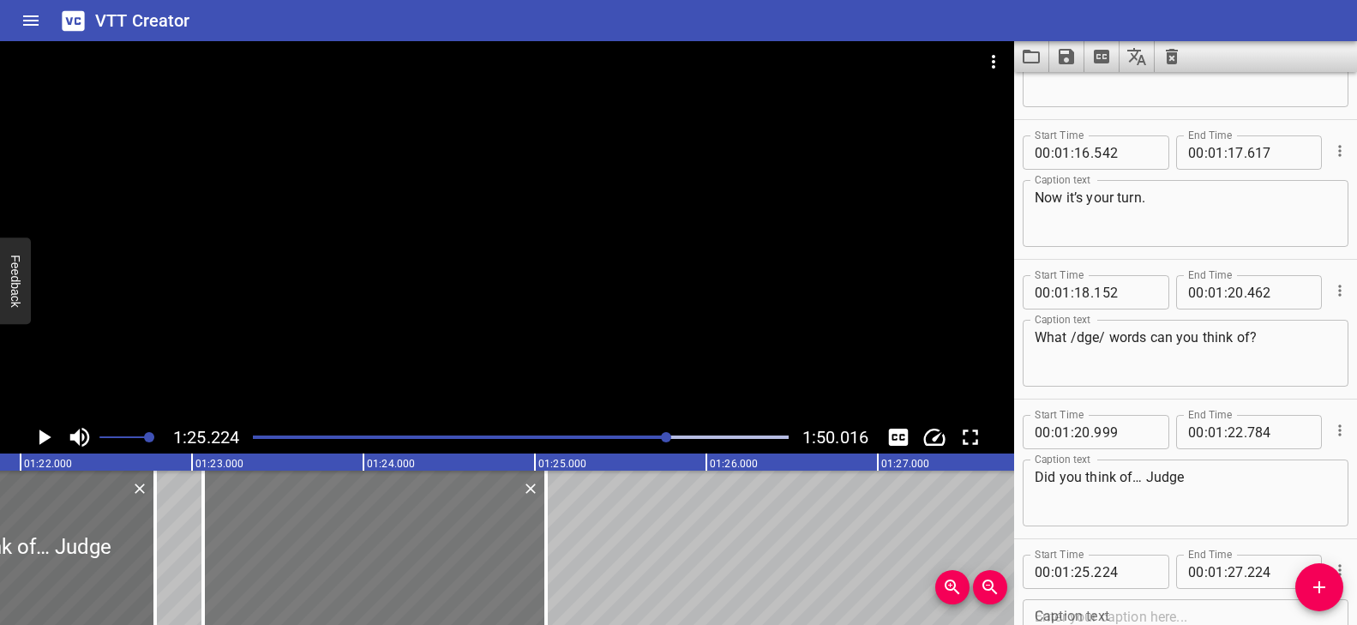
drag, startPoint x: 802, startPoint y: 534, endPoint x: 470, endPoint y: 534, distance: 332.6
click at [470, 534] on div at bounding box center [374, 548] width 343 height 154
drag, startPoint x: 546, startPoint y: 505, endPoint x: 594, endPoint y: 513, distance: 48.6
click at [594, 513] on div at bounding box center [594, 548] width 3 height 154
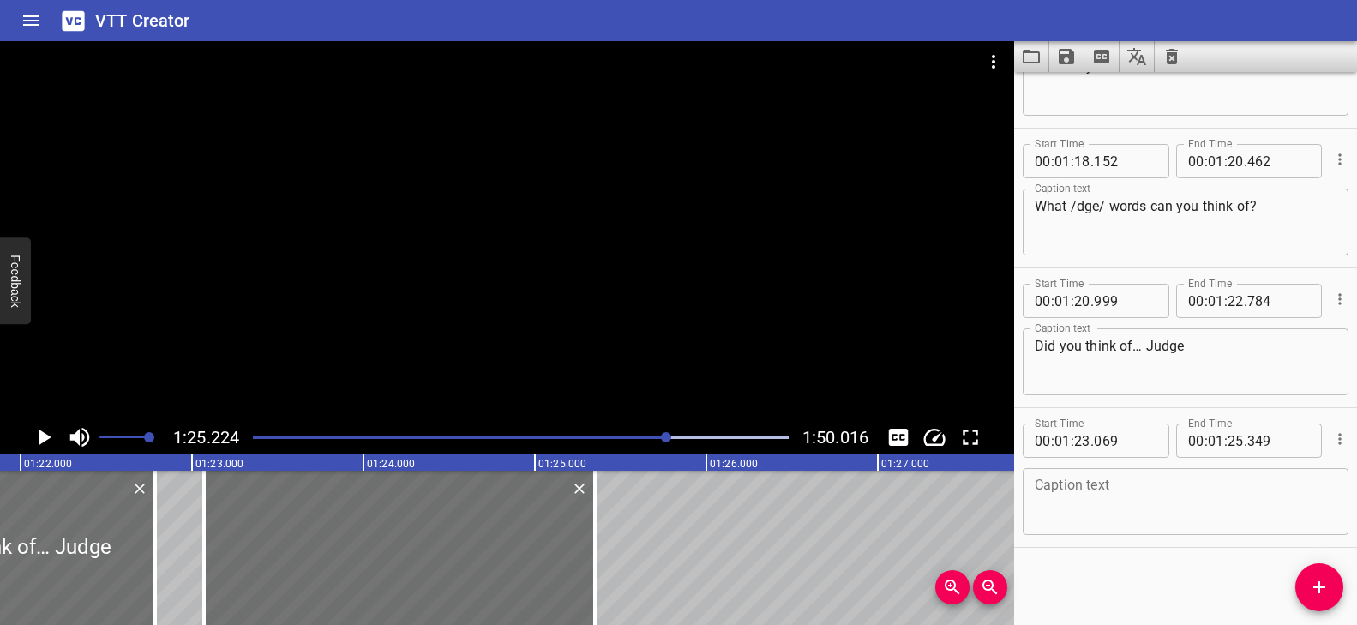
click at [1126, 496] on textarea at bounding box center [1186, 502] width 302 height 49
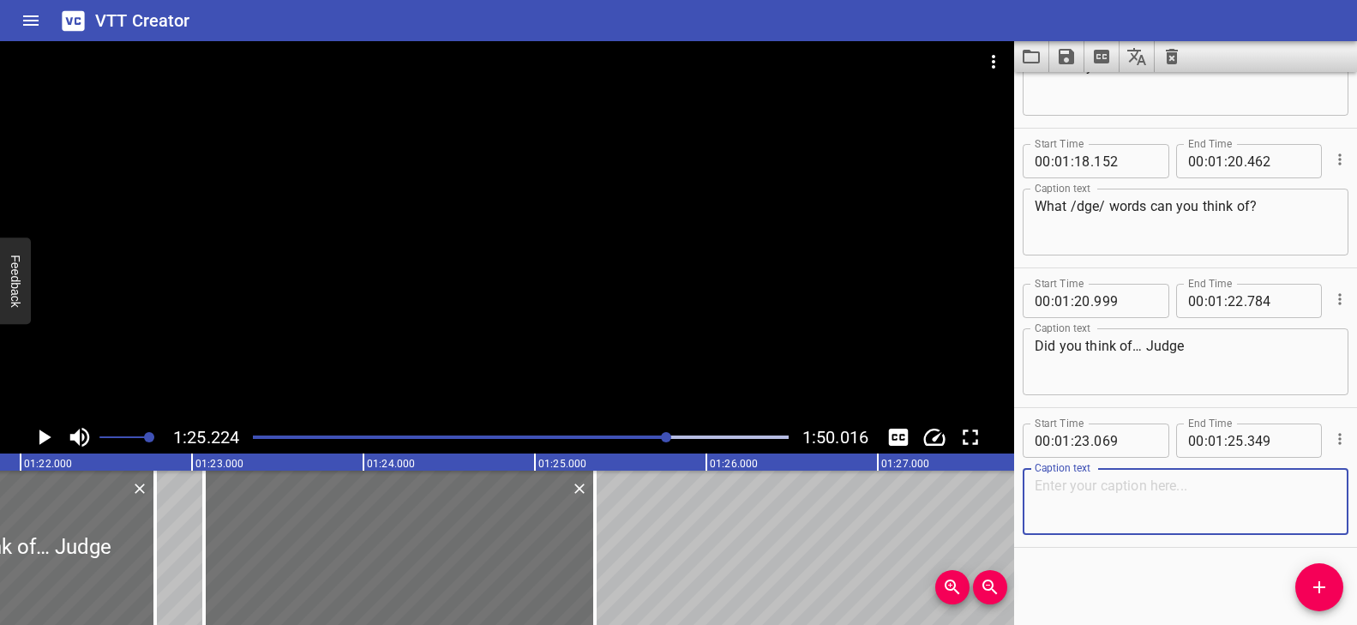
paste textarea "Who will judge the camel beauty contest?"
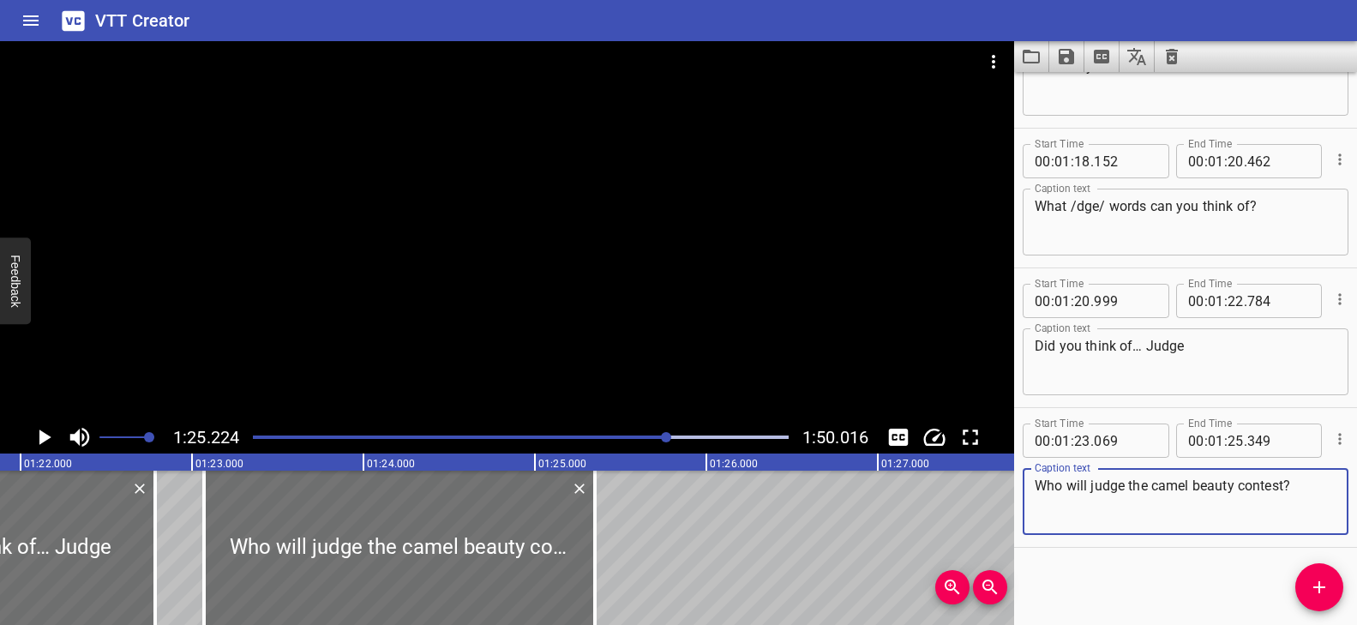
click at [633, 434] on div at bounding box center [521, 437] width 556 height 24
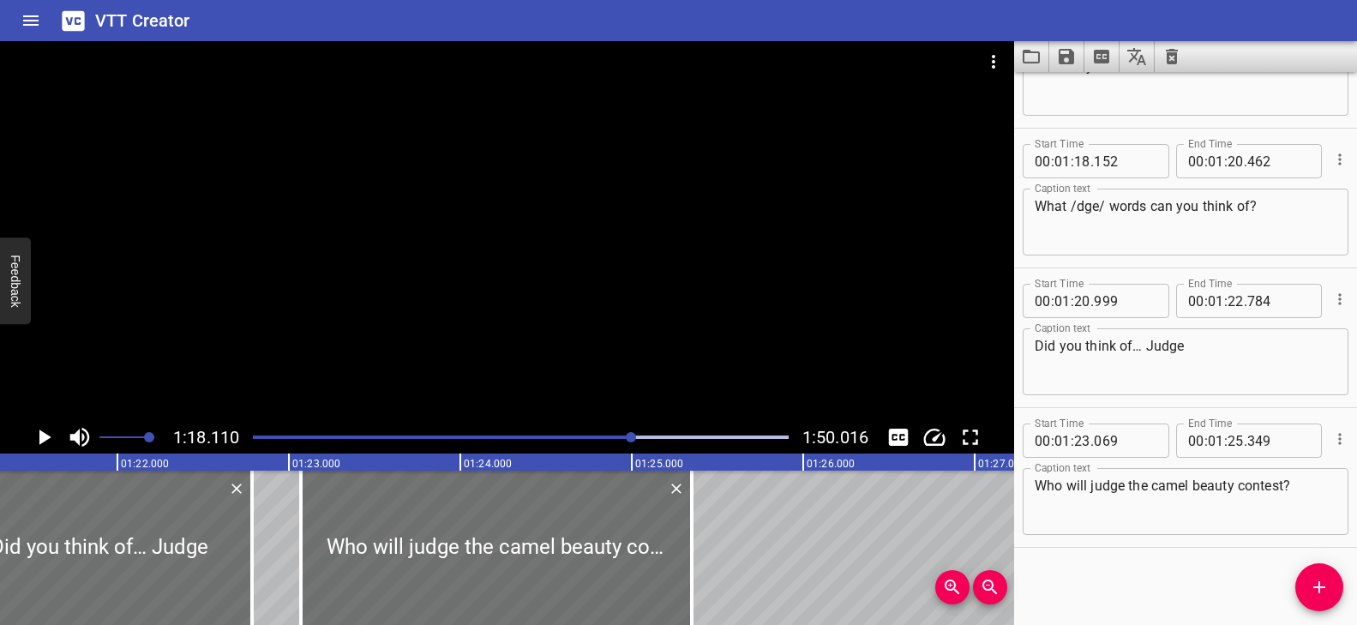
click at [645, 368] on div at bounding box center [507, 231] width 1014 height 380
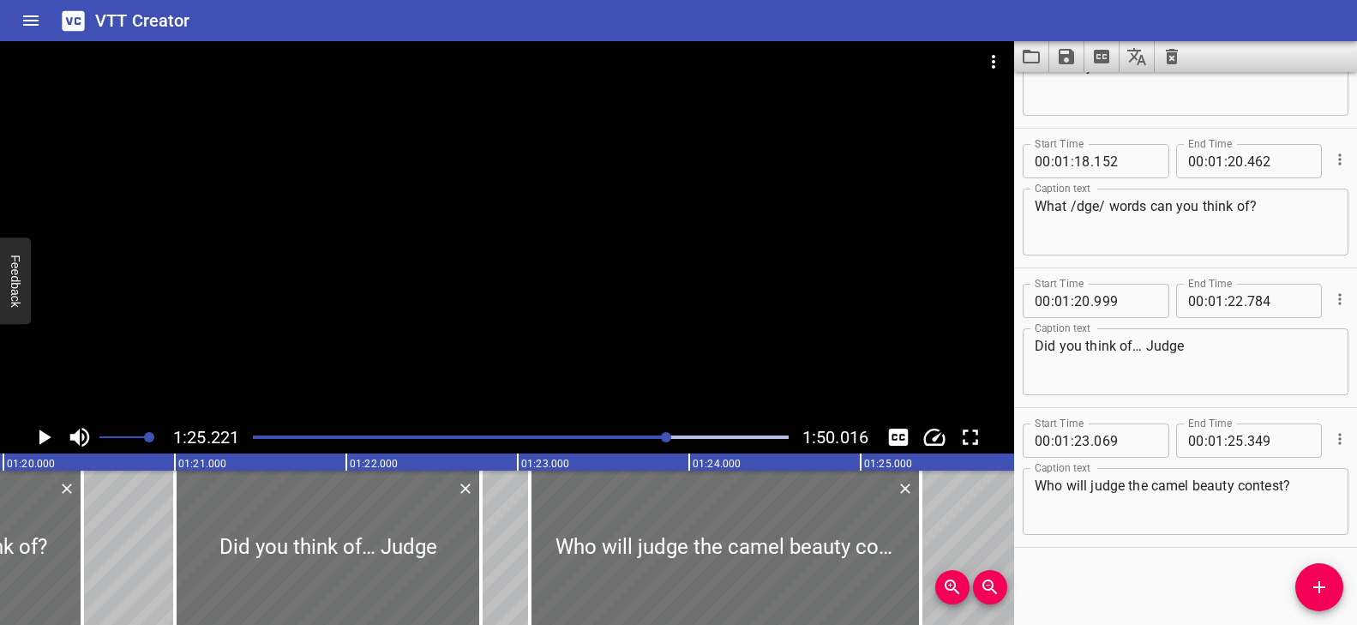
scroll to position [0, 13731]
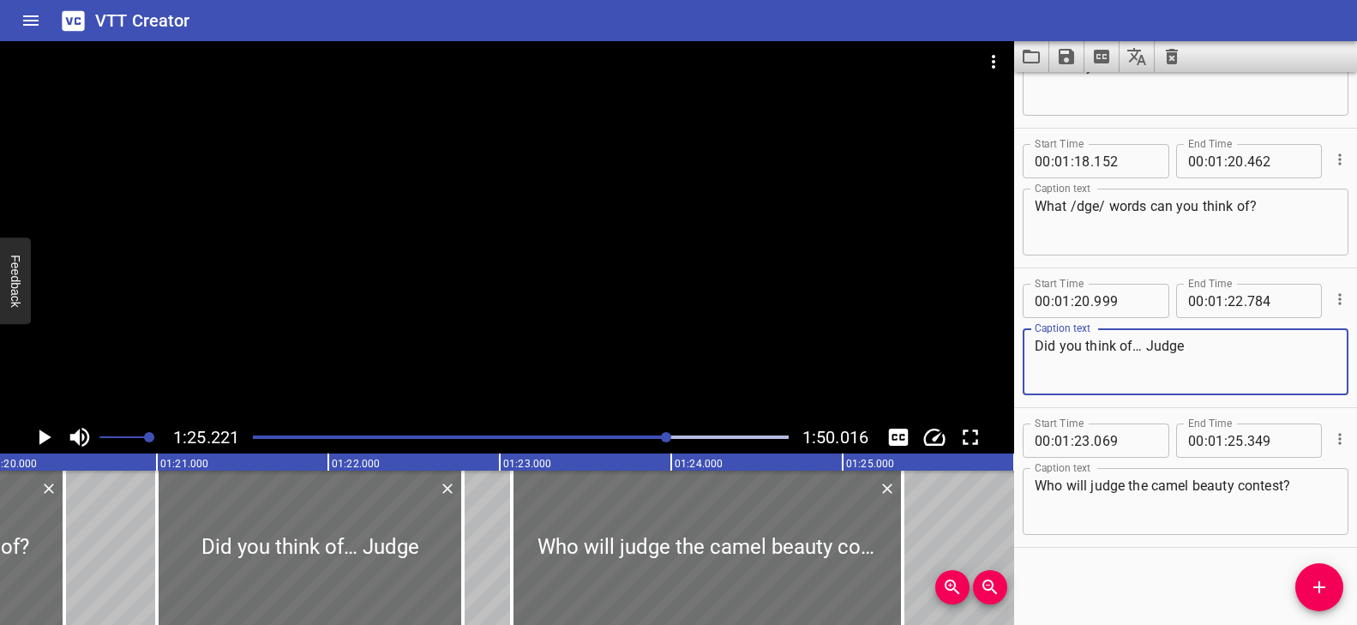
drag, startPoint x: 1186, startPoint y: 348, endPoint x: 1144, endPoint y: 346, distance: 41.2
click at [1144, 346] on textarea "Did you think of… Judge" at bounding box center [1186, 362] width 302 height 49
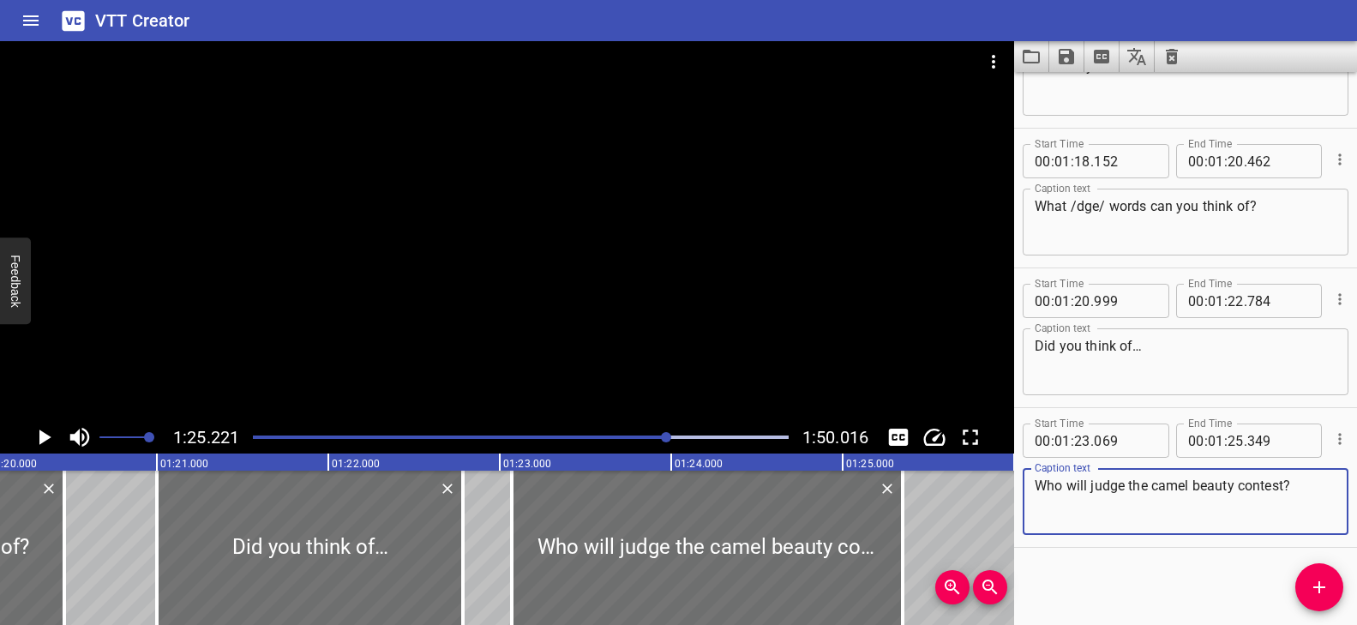
click at [1037, 486] on textarea "Who will judge the camel beauty contest?" at bounding box center [1186, 502] width 302 height 49
paste textarea "Judge"
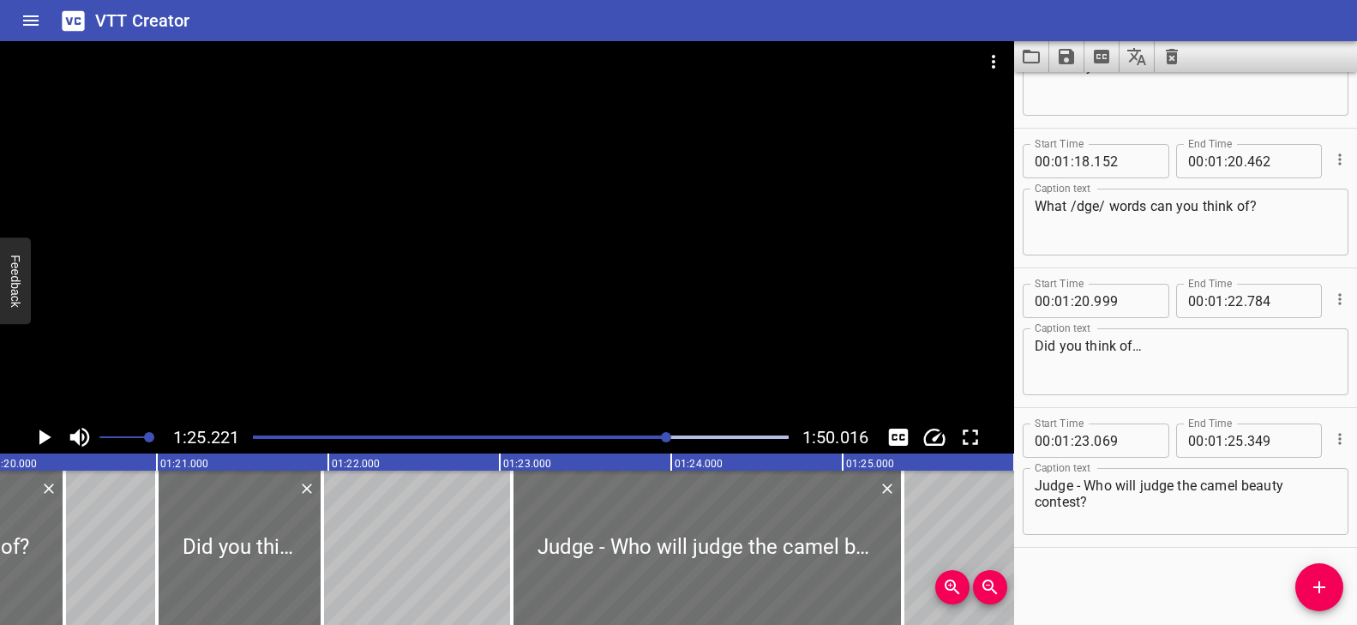
drag, startPoint x: 455, startPoint y: 516, endPoint x: 465, endPoint y: 520, distance: 10.8
click at [326, 520] on div at bounding box center [322, 548] width 17 height 154
drag, startPoint x: 337, startPoint y: 509, endPoint x: 325, endPoint y: 509, distance: 12.0
click at [325, 509] on div at bounding box center [321, 548] width 17 height 154
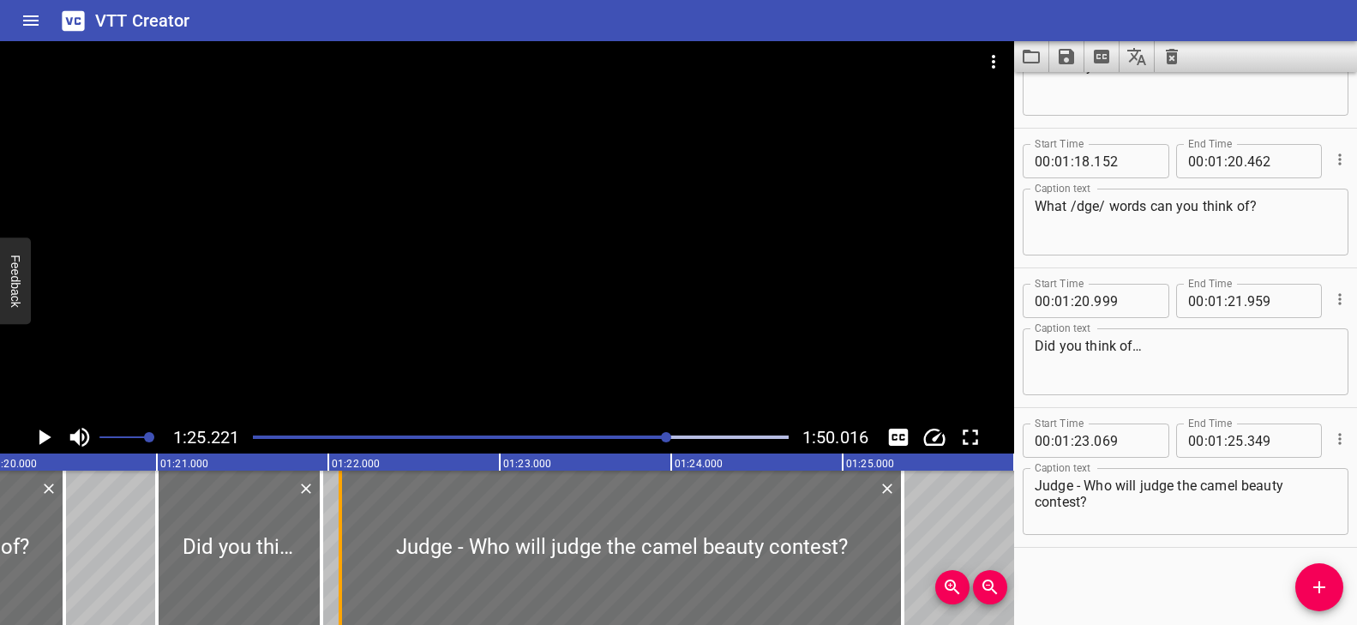
drag, startPoint x: 449, startPoint y: 505, endPoint x: 344, endPoint y: 514, distance: 105.8
click at [344, 514] on div at bounding box center [340, 548] width 17 height 154
click at [637, 435] on div "Play progress" at bounding box center [400, 436] width 536 height 3
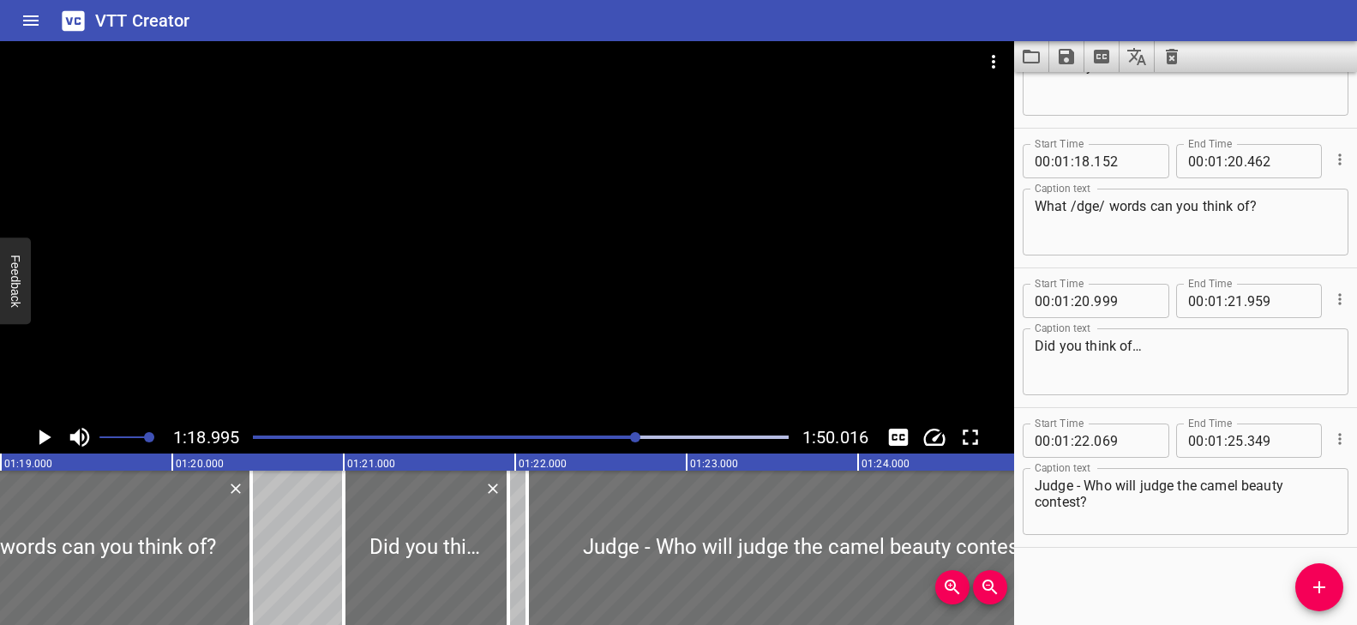
click at [601, 295] on div at bounding box center [507, 231] width 1014 height 380
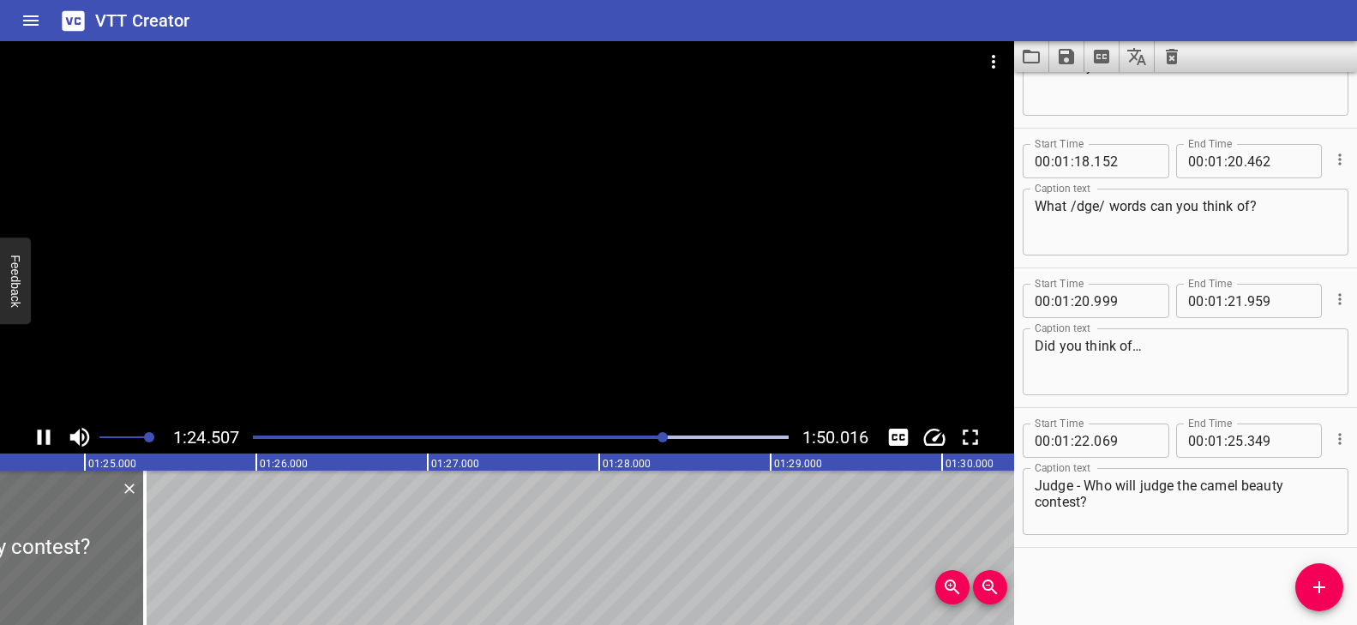
click at [587, 301] on div at bounding box center [507, 231] width 1014 height 380
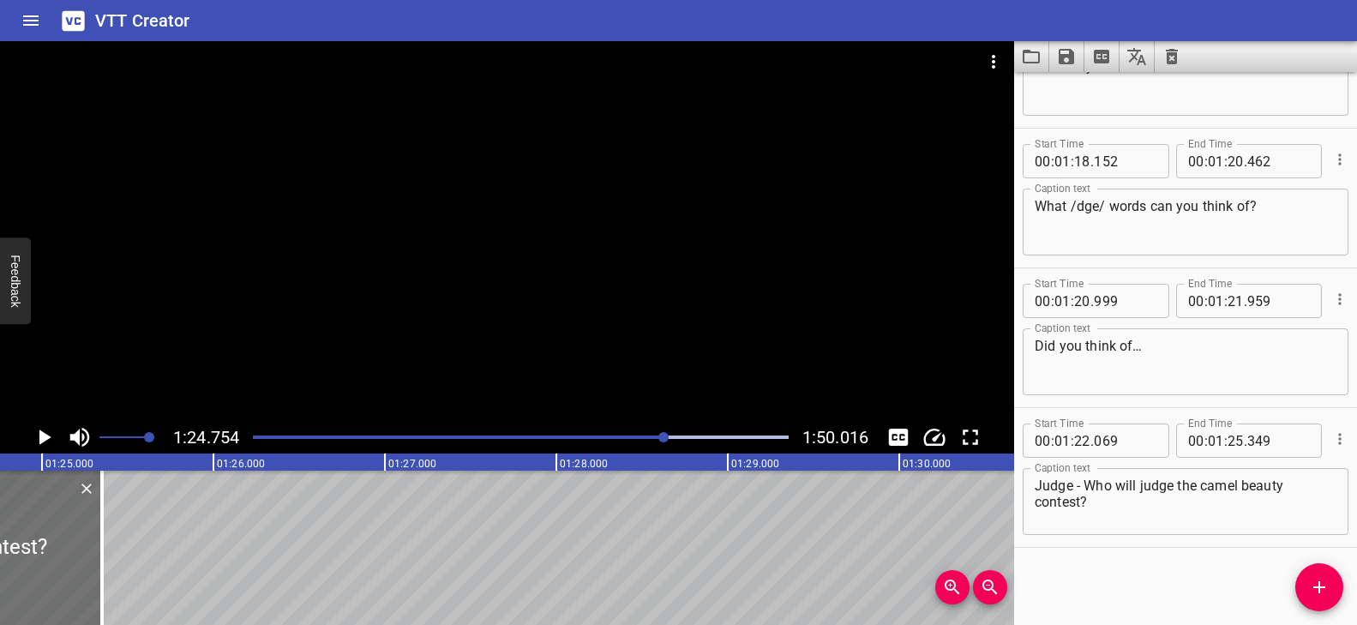
click at [513, 257] on div at bounding box center [507, 231] width 1014 height 380
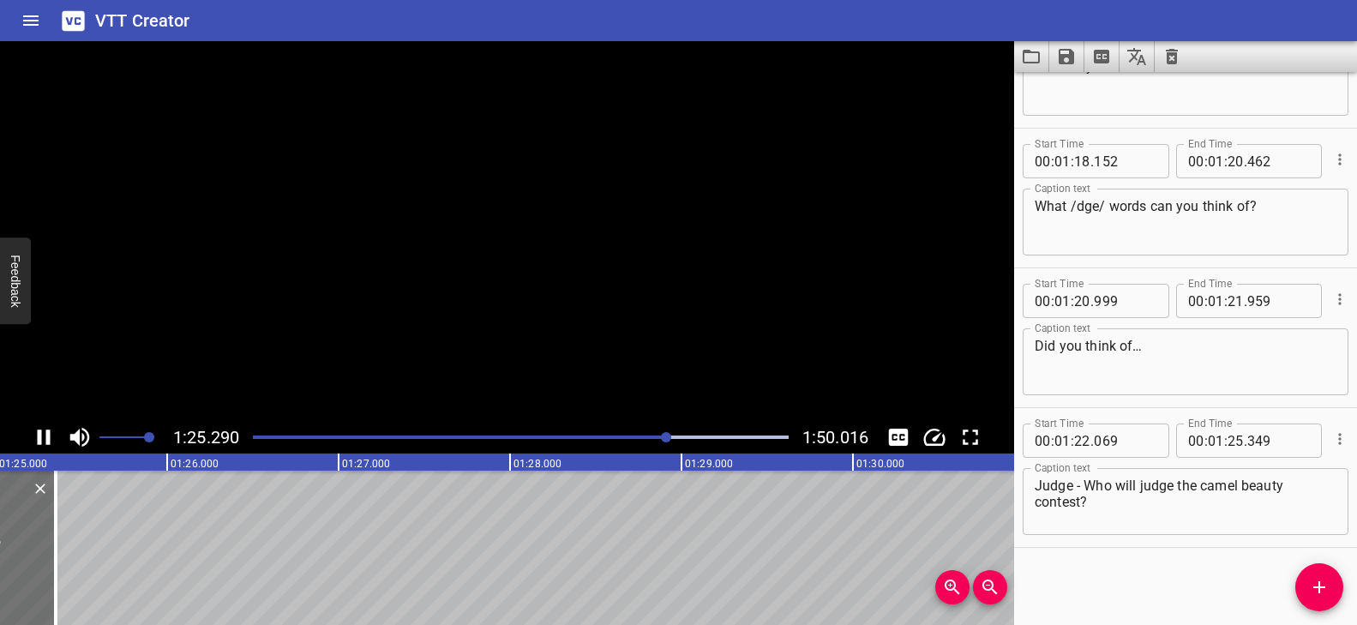
click at [513, 257] on video at bounding box center [507, 231] width 1014 height 380
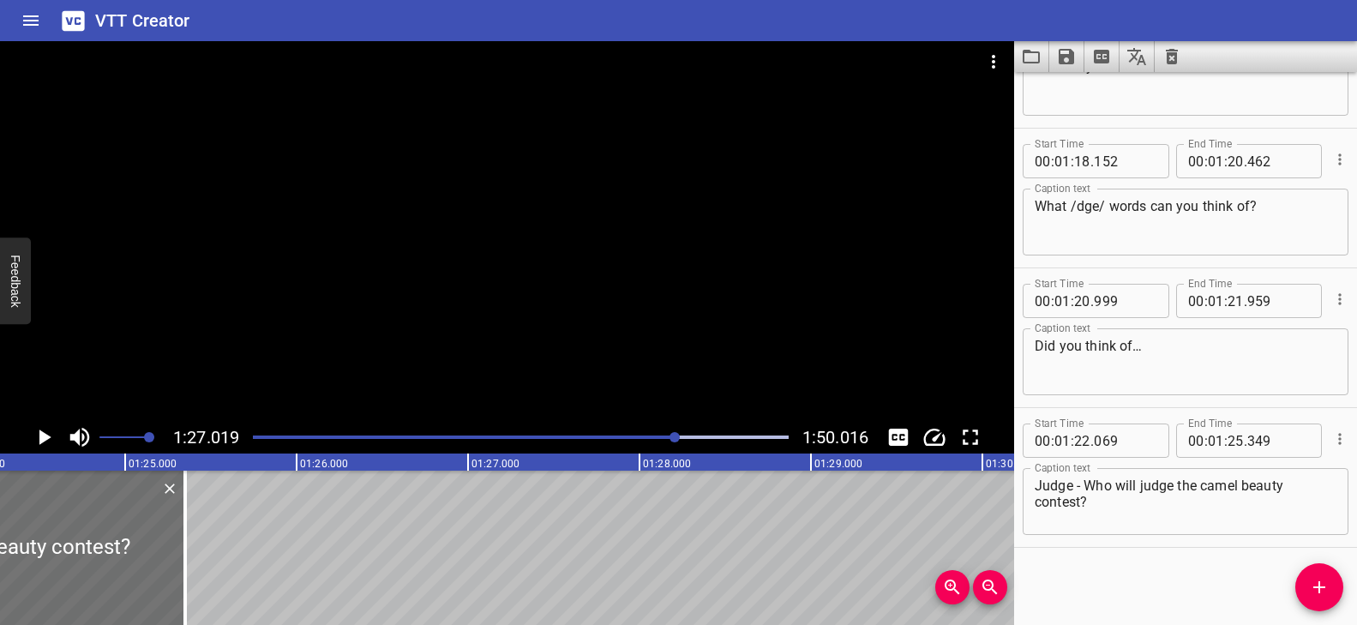
scroll to position [0, 14431]
click at [1323, 584] on icon "Add Cue" at bounding box center [1319, 587] width 21 height 21
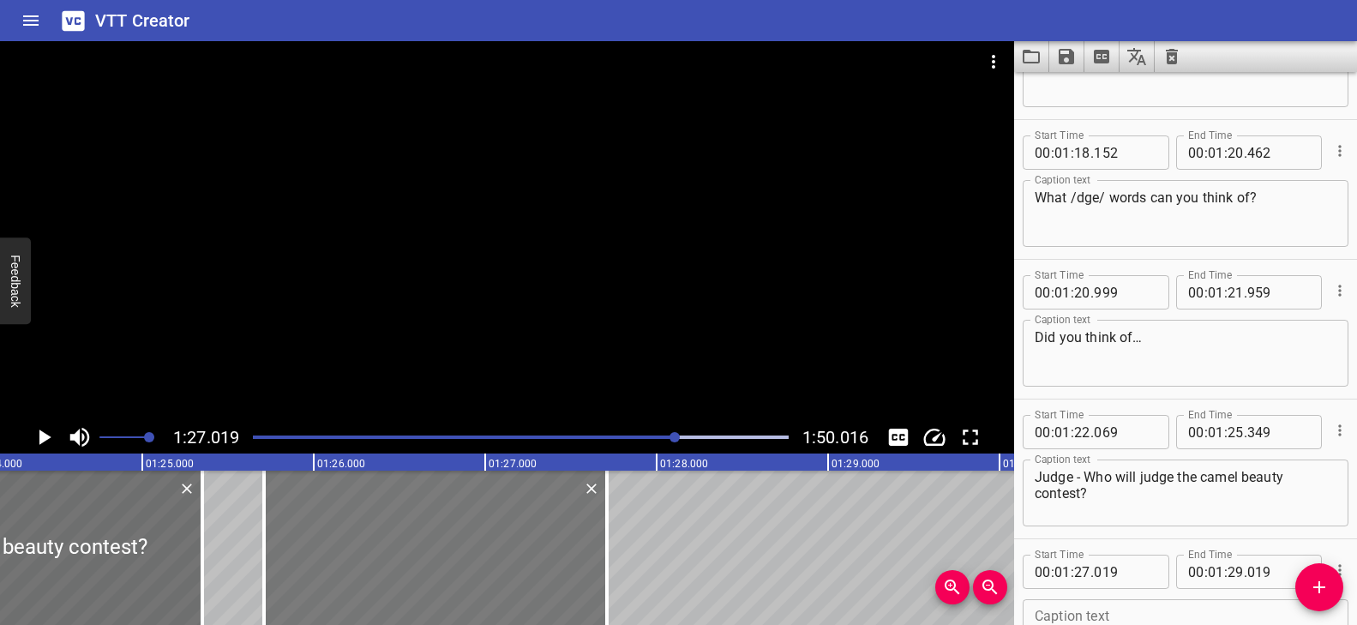
drag, startPoint x: 733, startPoint y: 508, endPoint x: 508, endPoint y: 506, distance: 224.6
click at [508, 506] on div at bounding box center [435, 548] width 343 height 154
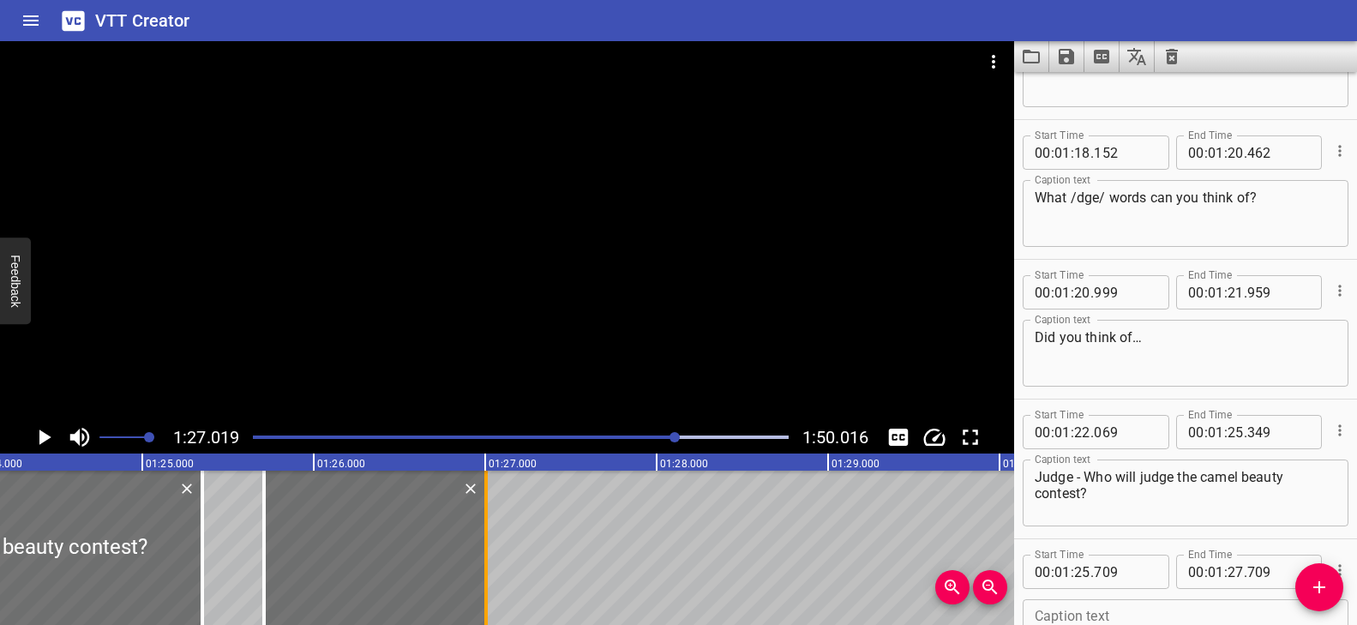
drag, startPoint x: 608, startPoint y: 500, endPoint x: 487, endPoint y: 510, distance: 121.3
click at [487, 510] on div at bounding box center [485, 548] width 3 height 154
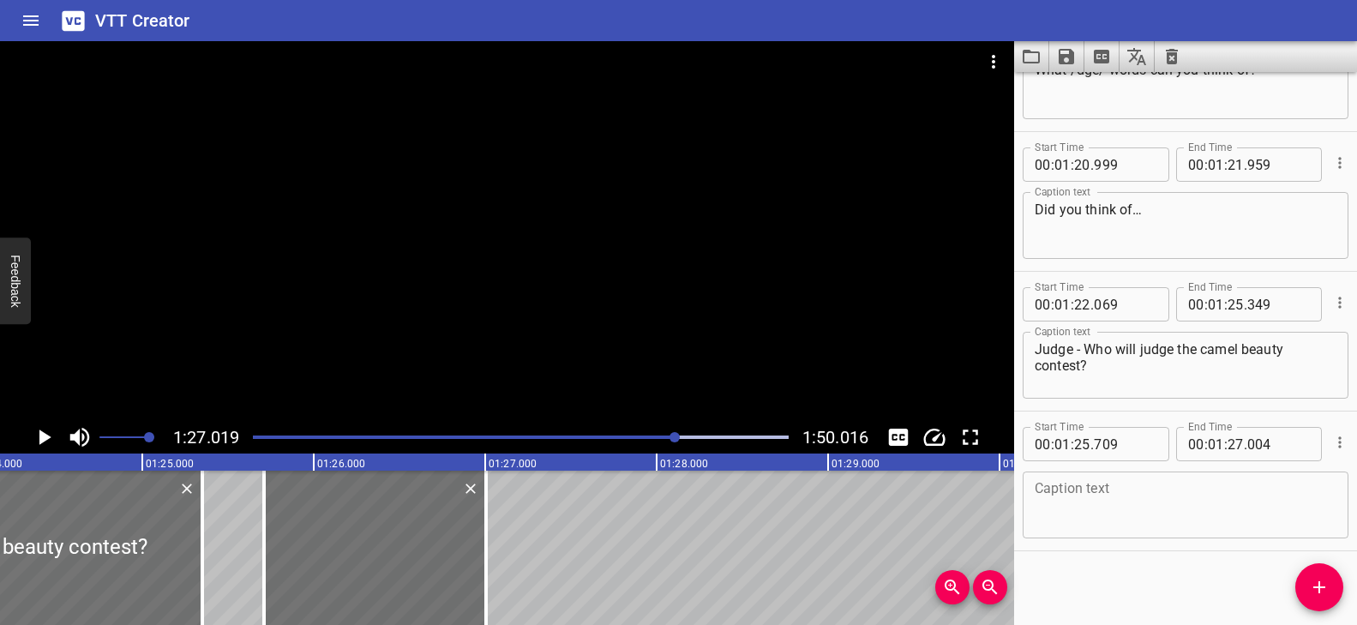
scroll to position [3999, 0]
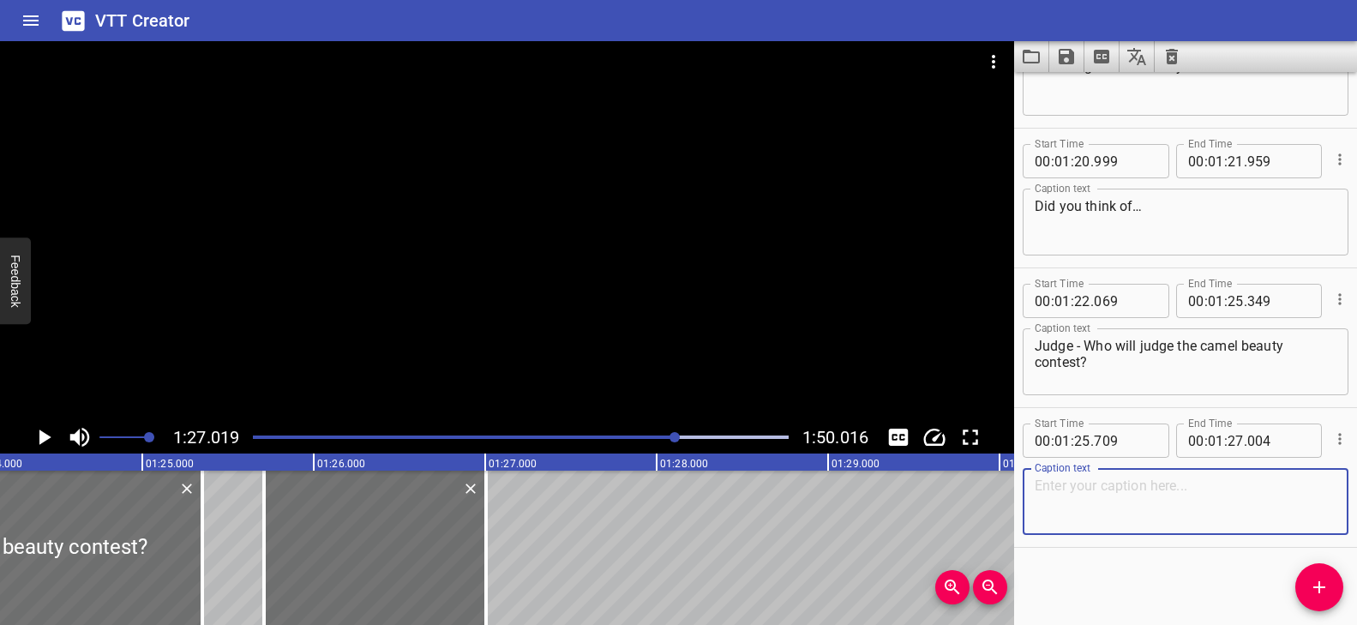
click at [1168, 519] on textarea at bounding box center [1186, 502] width 302 height 49
paste textarea "Or did you think of.."
click at [610, 231] on div at bounding box center [507, 231] width 1014 height 380
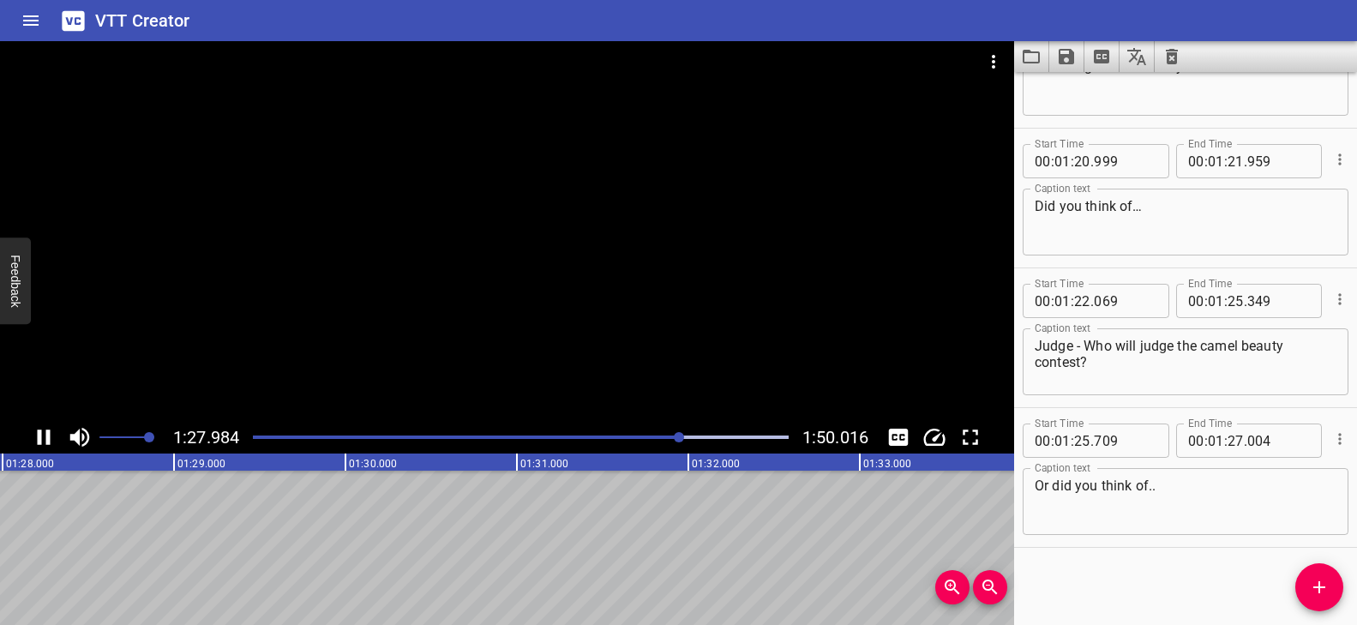
click at [662, 435] on div "Play progress" at bounding box center [414, 436] width 536 height 3
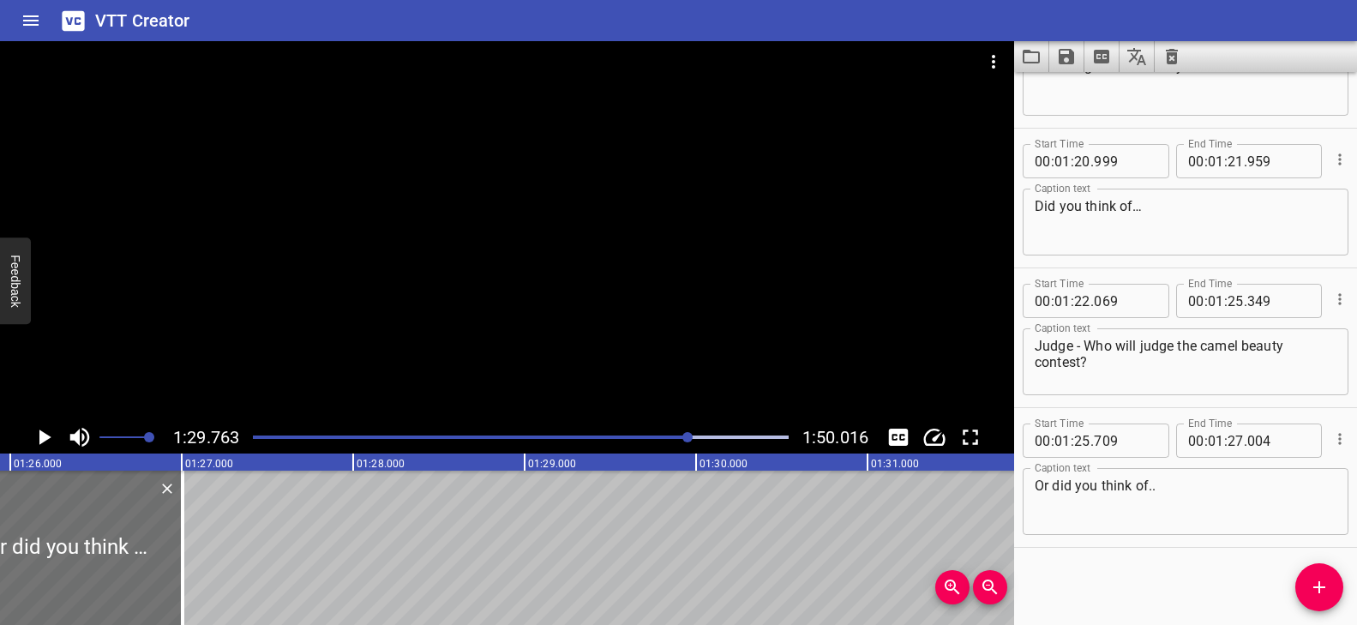
scroll to position [0, 14752]
click at [1314, 590] on icon "Add Cue" at bounding box center [1319, 587] width 21 height 21
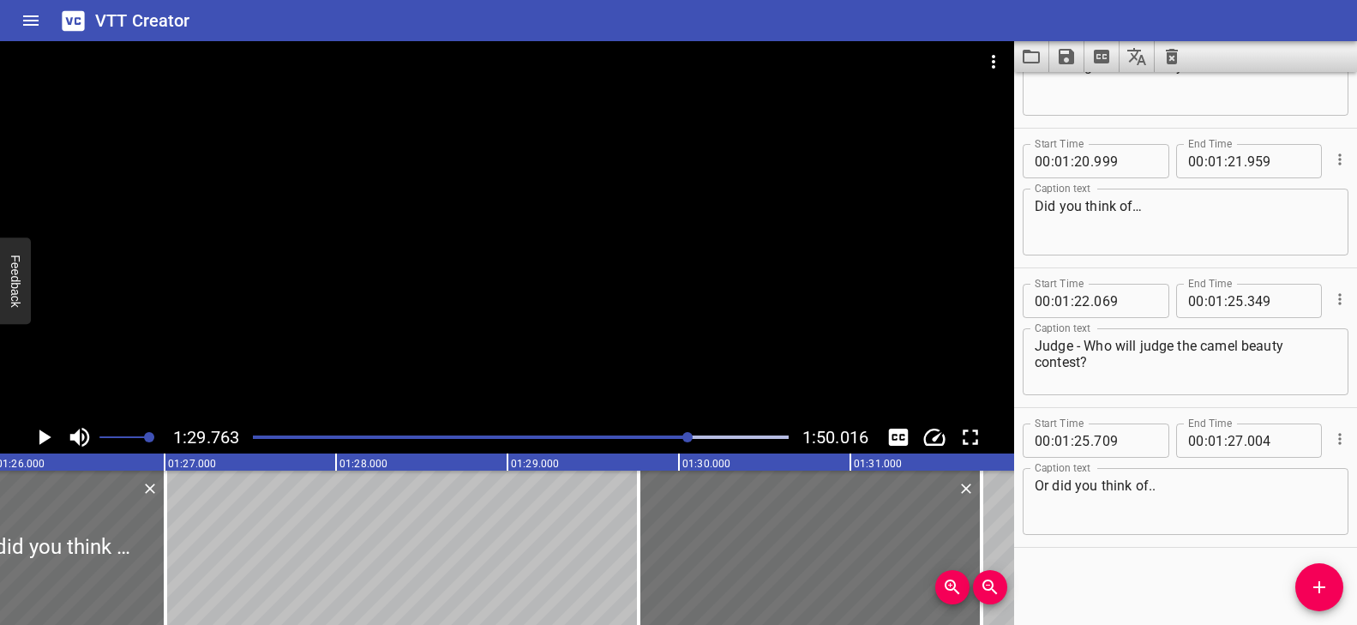
scroll to position [4008, 0]
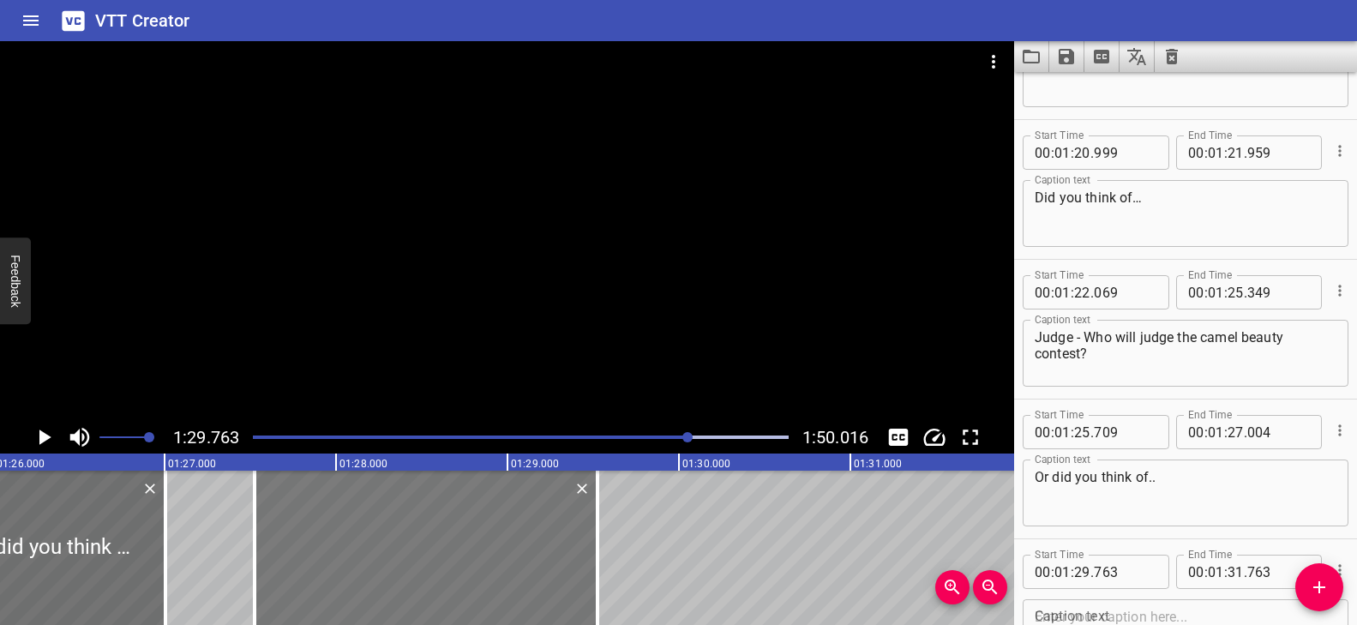
drag, startPoint x: 802, startPoint y: 522, endPoint x: 459, endPoint y: 521, distance: 343.8
click at [459, 521] on div at bounding box center [426, 548] width 343 height 154
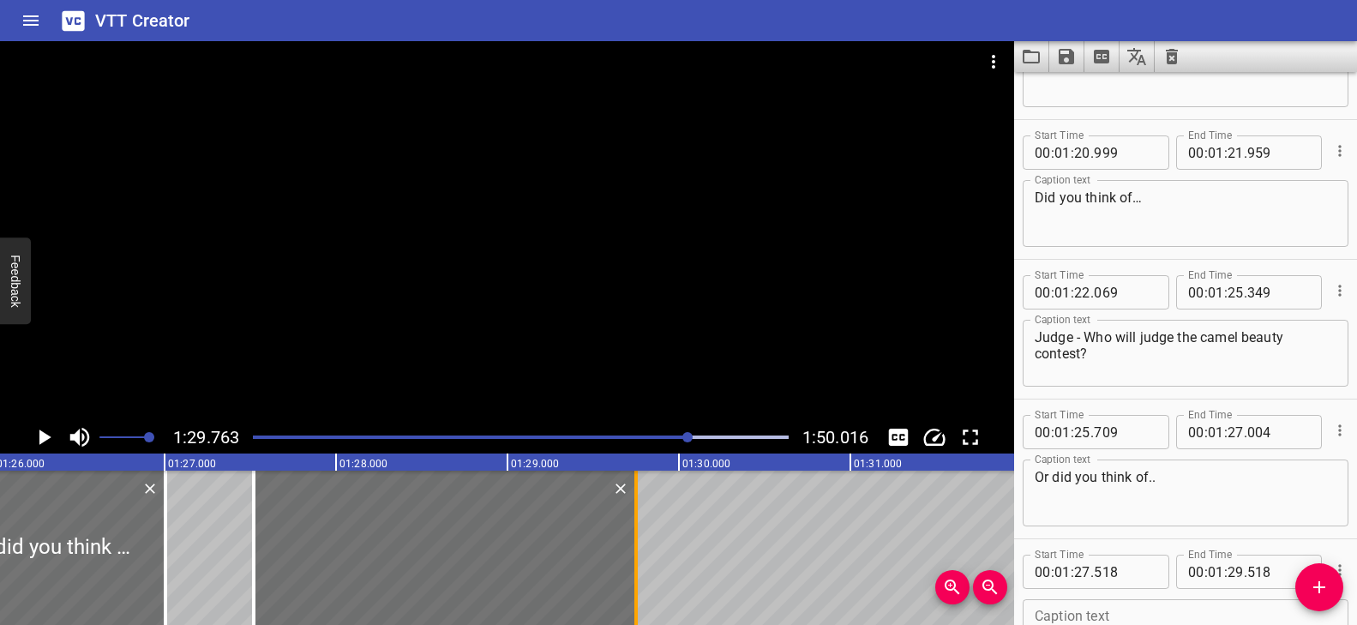
drag, startPoint x: 594, startPoint y: 503, endPoint x: 632, endPoint y: 511, distance: 38.5
click at [632, 511] on div at bounding box center [636, 548] width 17 height 154
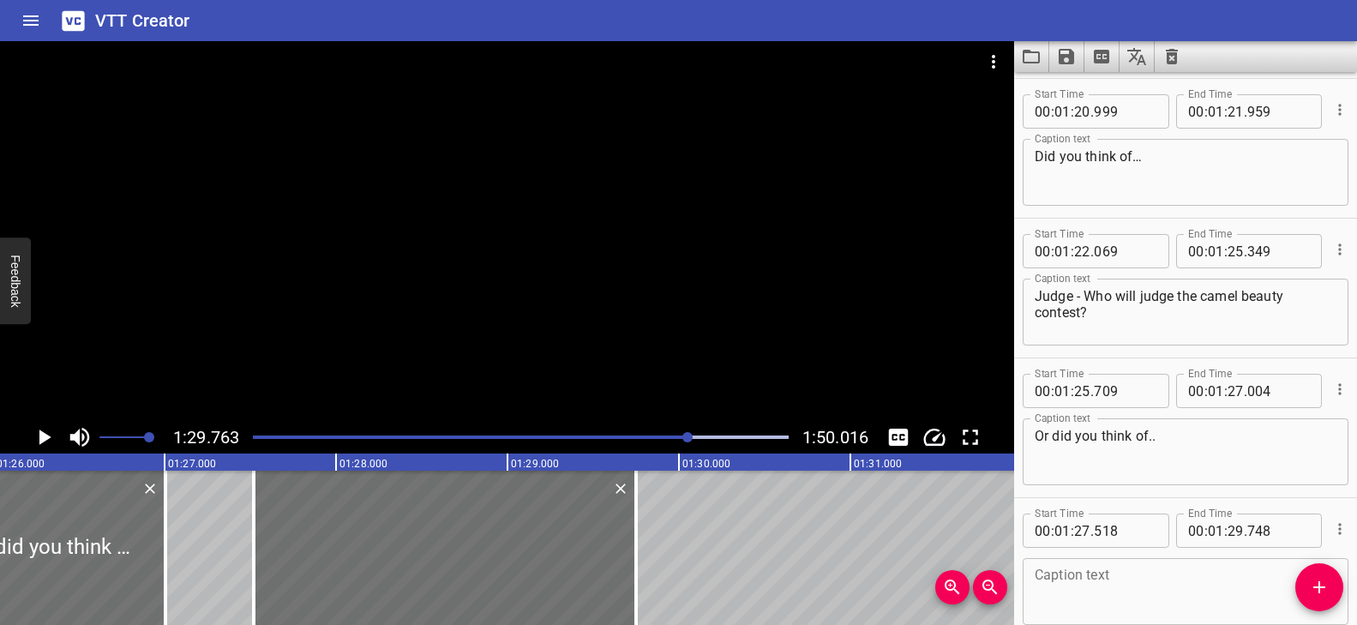
scroll to position [4139, 0]
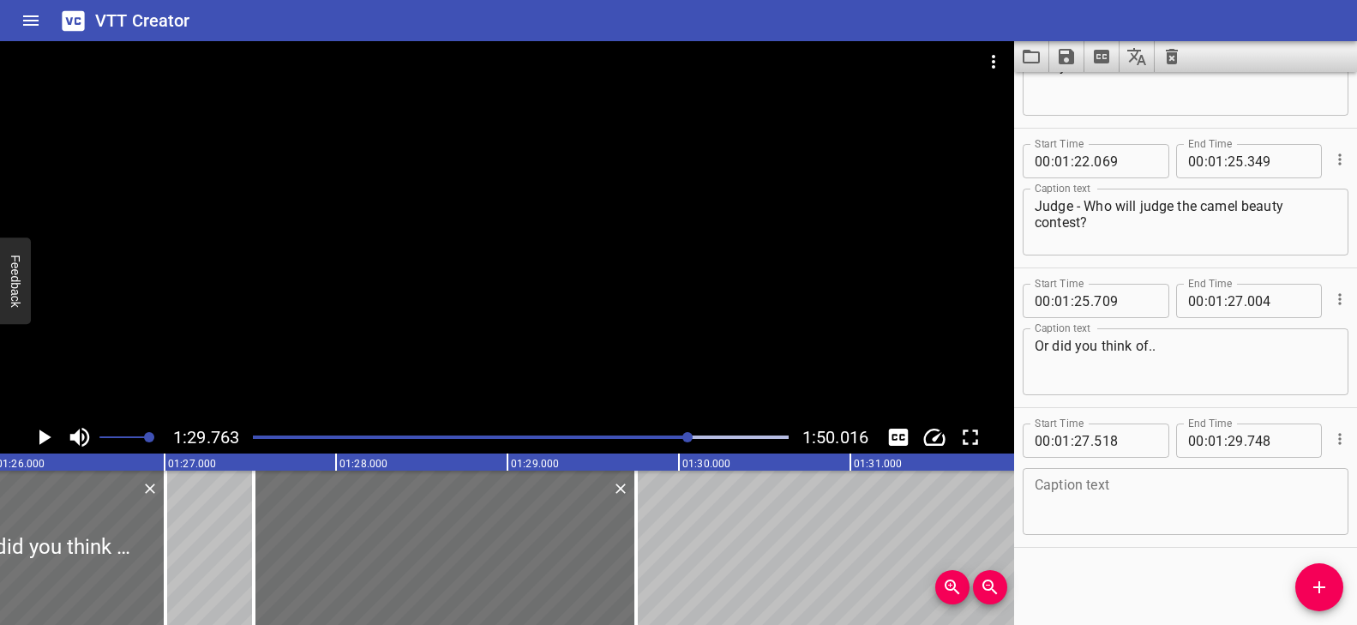
click at [1150, 520] on textarea at bounding box center [1186, 502] width 302 height 49
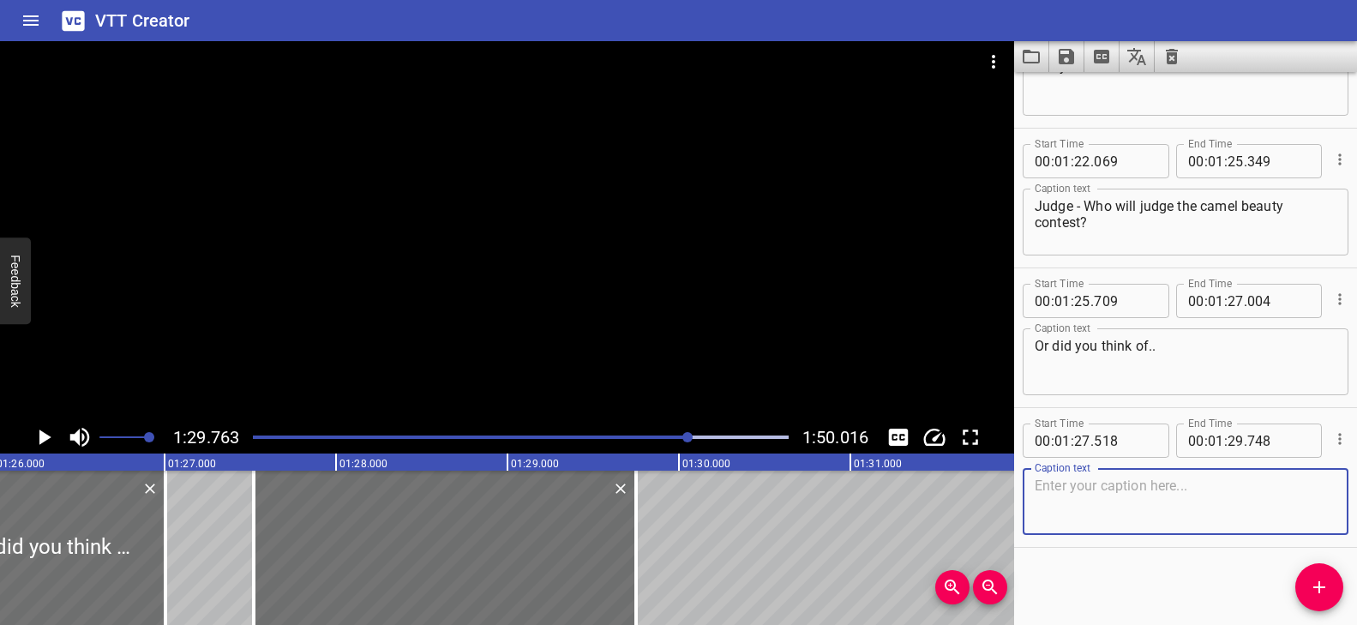
paste textarea "fudge - Would you like fudge?"
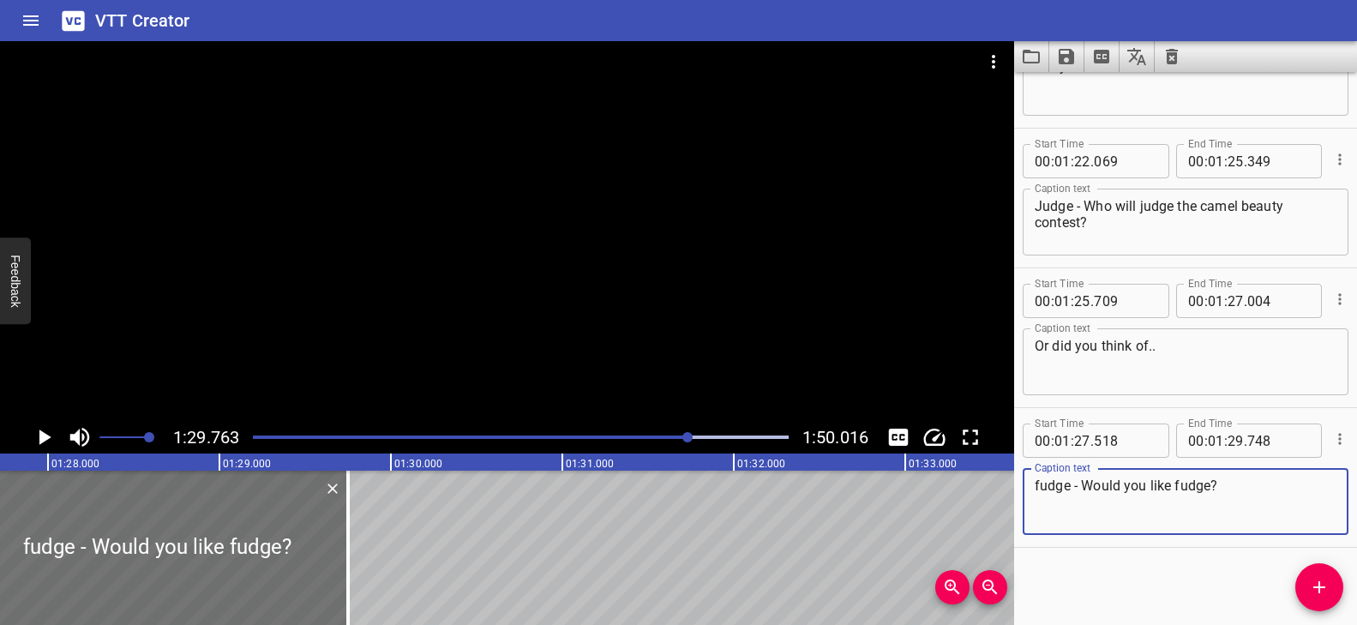
scroll to position [0, 15109]
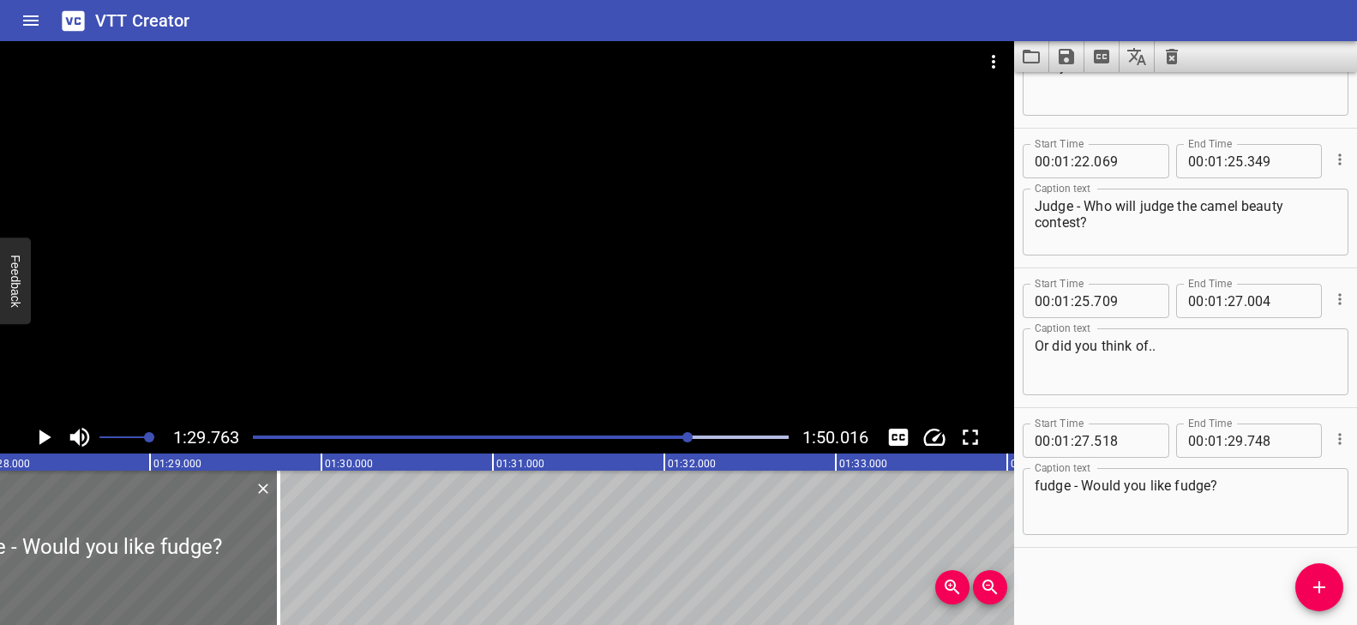
click at [544, 346] on div at bounding box center [507, 231] width 1014 height 380
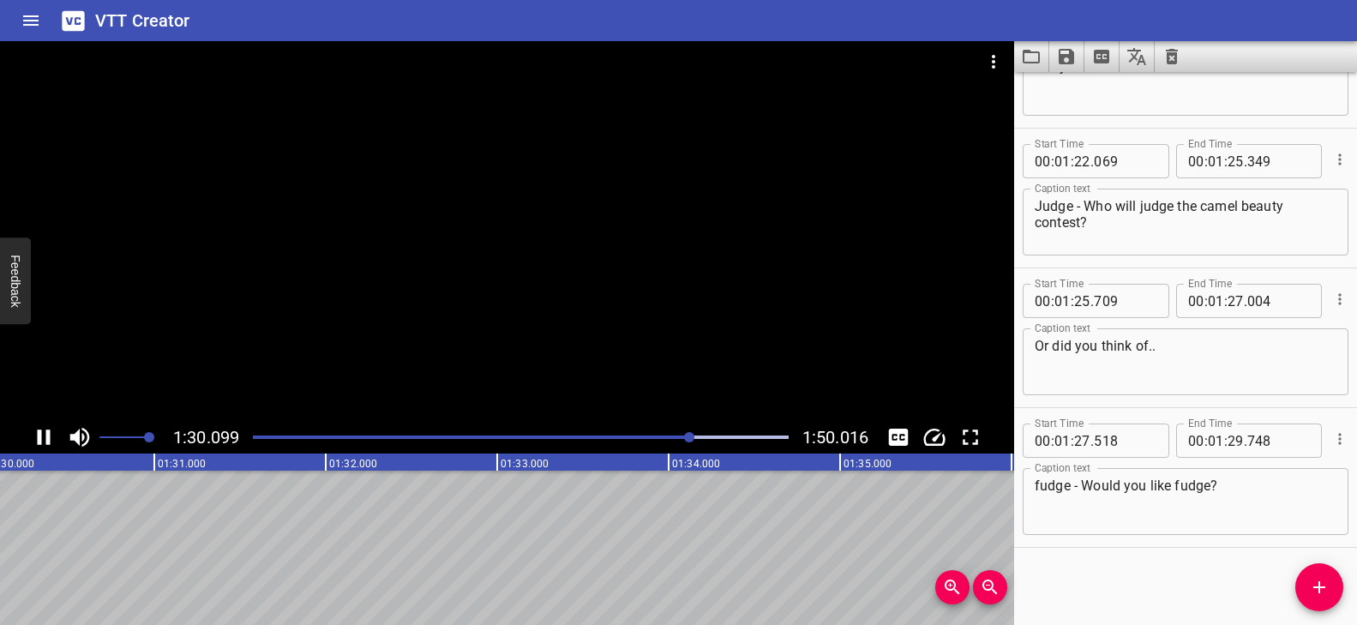
click at [661, 431] on div at bounding box center [521, 437] width 556 height 24
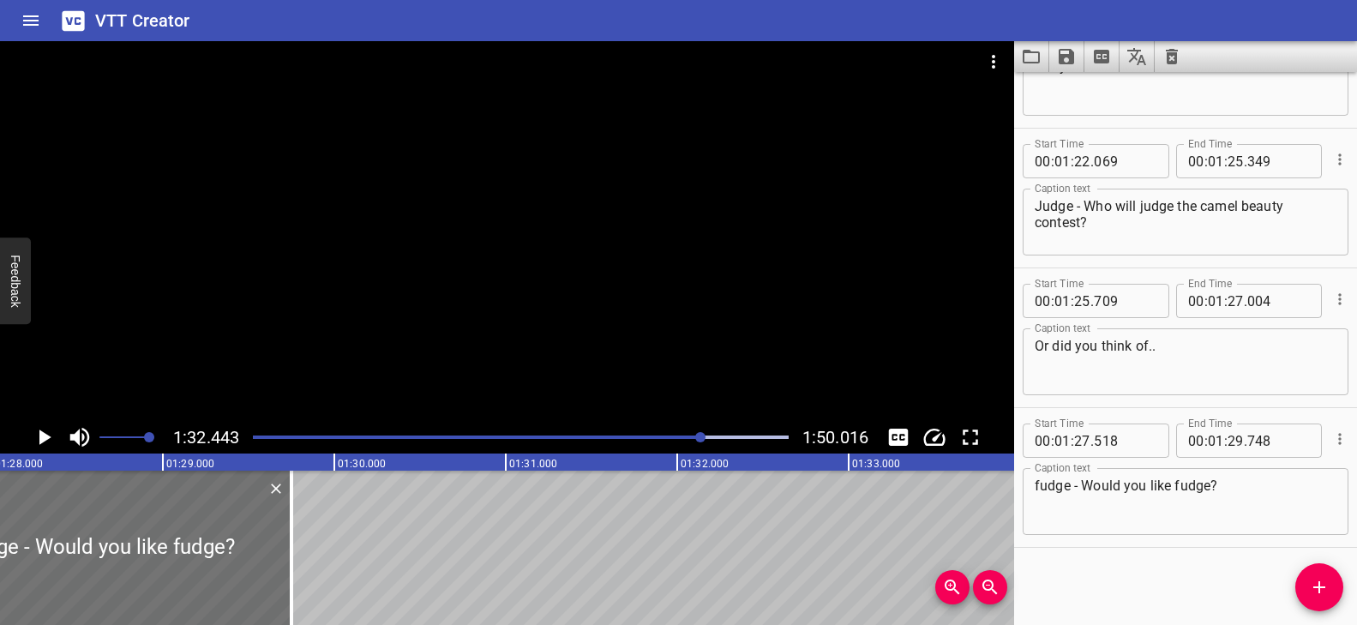
scroll to position [0, 15097]
click at [1318, 591] on icon "Add Cue" at bounding box center [1319, 587] width 21 height 21
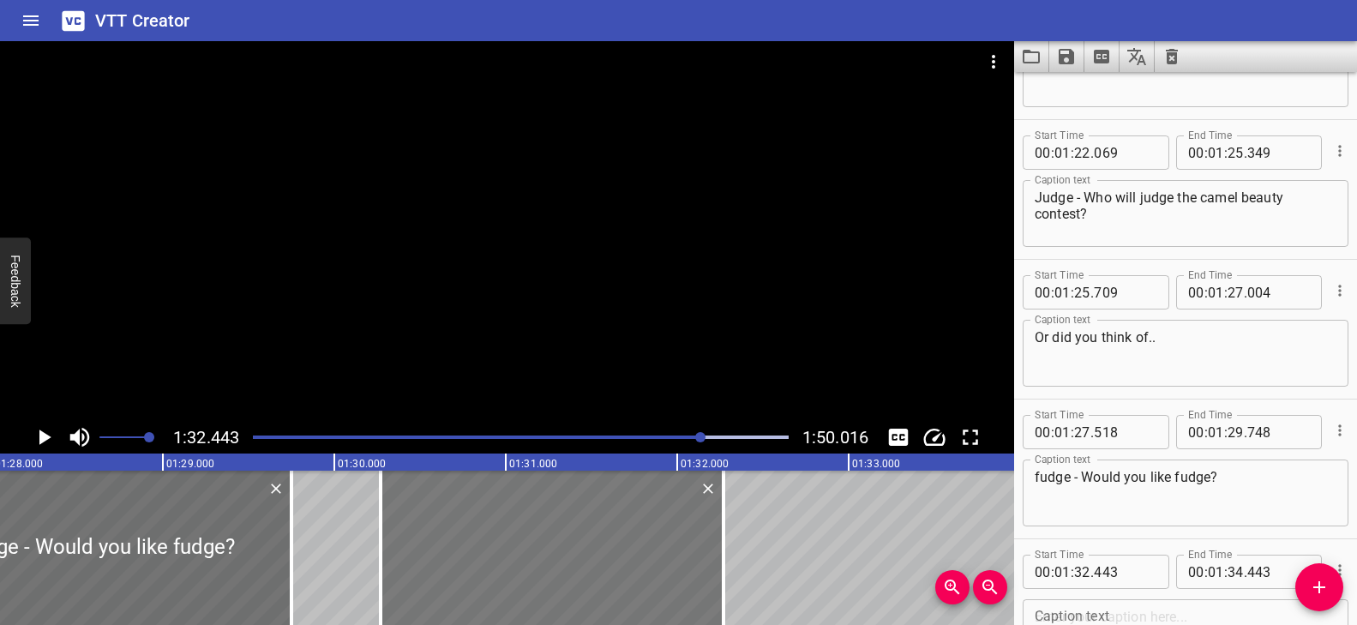
drag, startPoint x: 879, startPoint y: 547, endPoint x: 506, endPoint y: 546, distance: 372.9
click at [506, 546] on div at bounding box center [552, 548] width 343 height 154
drag, startPoint x: 731, startPoint y: 514, endPoint x: 734, endPoint y: 522, distance: 9.0
click at [751, 517] on div at bounding box center [749, 548] width 17 height 154
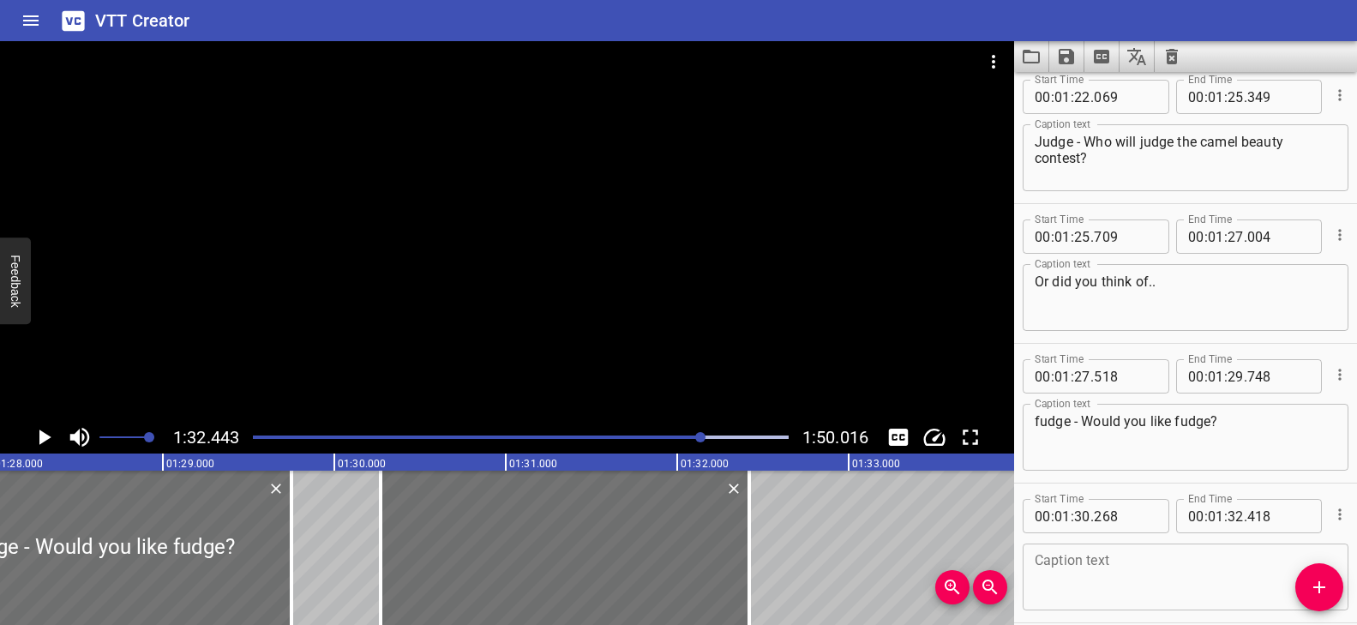
scroll to position [4279, 0]
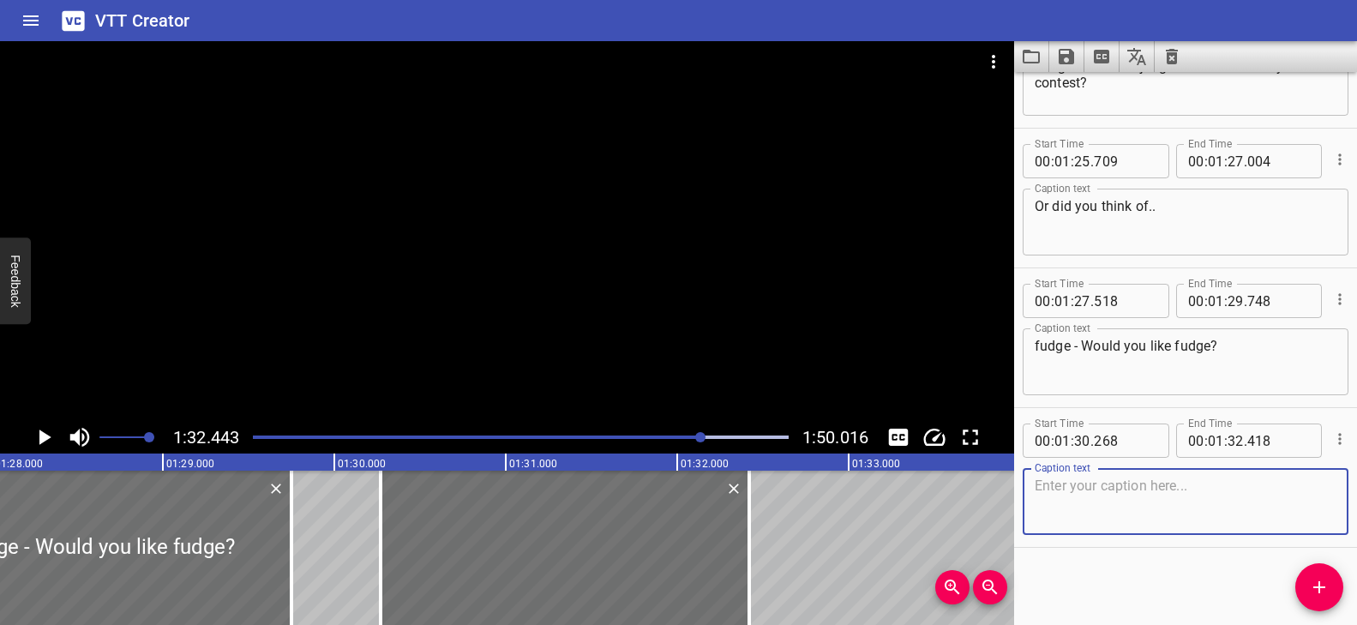
click at [1130, 502] on textarea at bounding box center [1186, 502] width 302 height 49
paste textarea "Say the words with me one more time!"
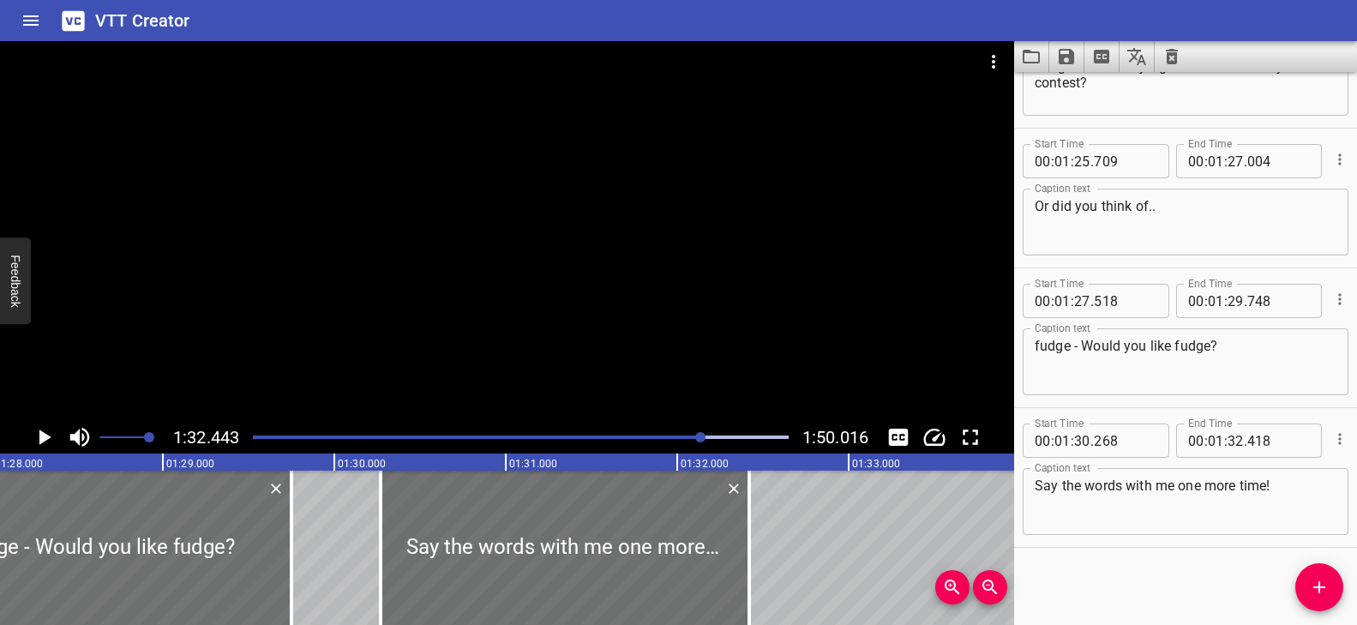
click at [686, 435] on div "Play progress" at bounding box center [435, 436] width 536 height 3
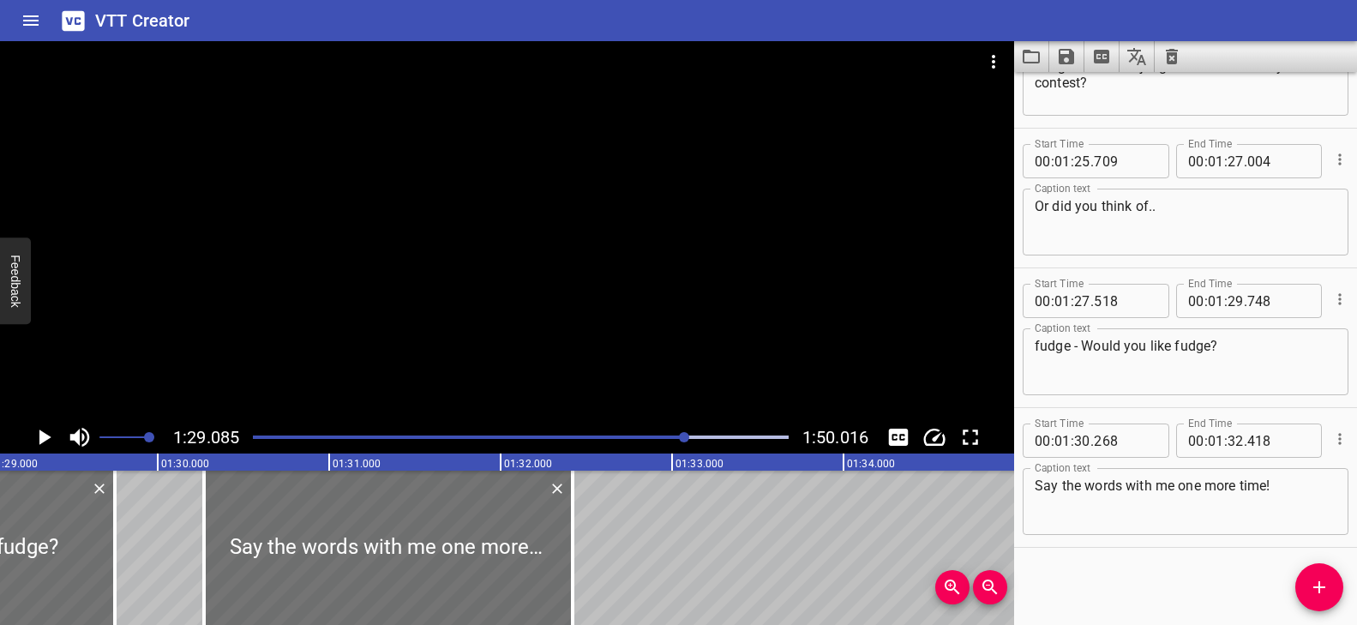
click at [594, 327] on div at bounding box center [507, 231] width 1014 height 380
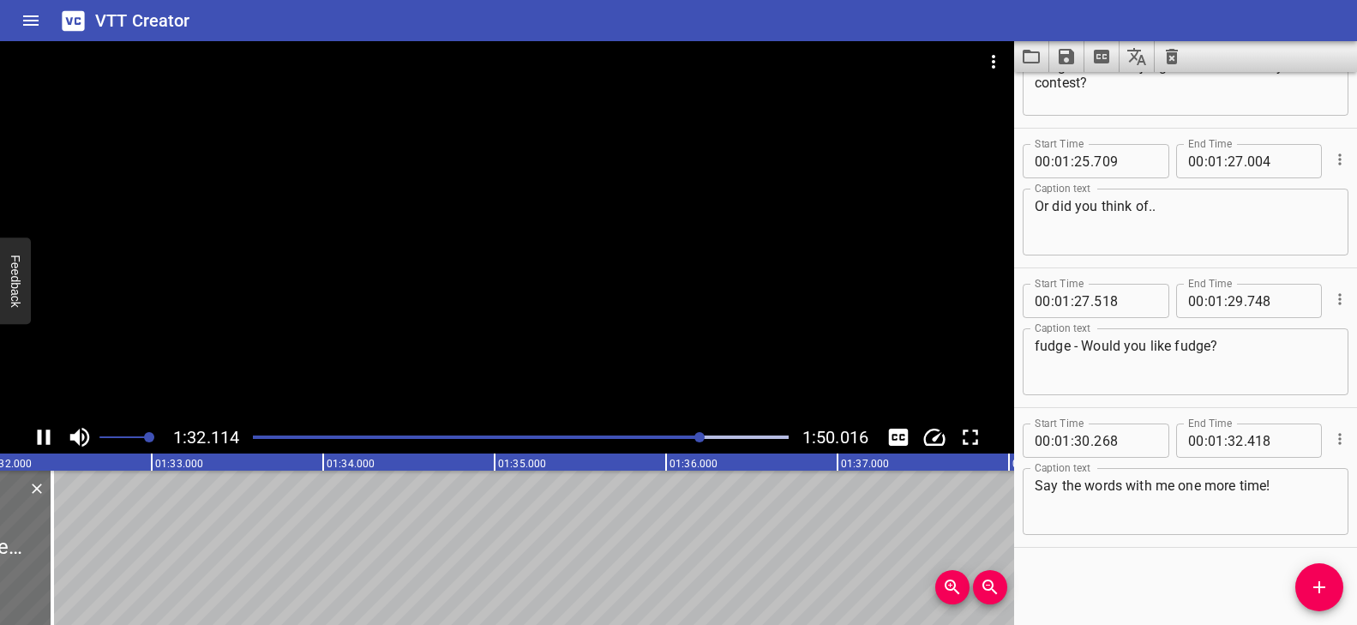
scroll to position [0, 15839]
click at [473, 279] on div at bounding box center [507, 231] width 1014 height 380
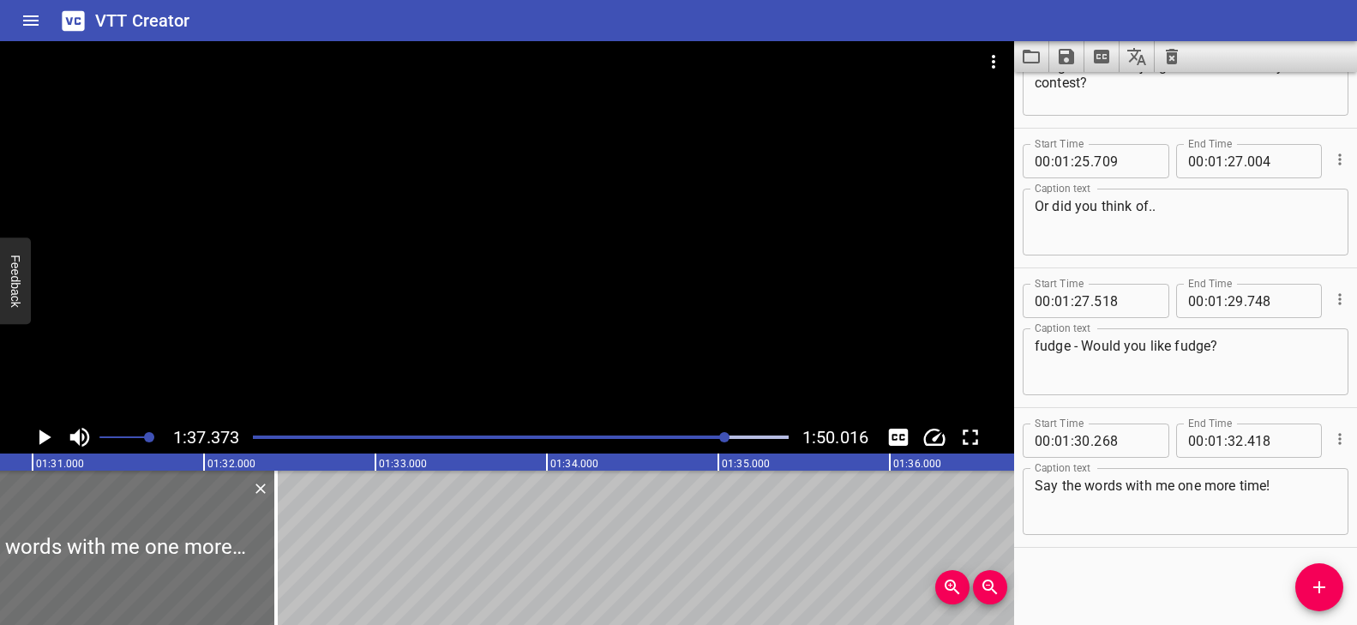
scroll to position [0, 15587]
click at [1316, 587] on icon "Add Cue" at bounding box center [1319, 587] width 21 height 21
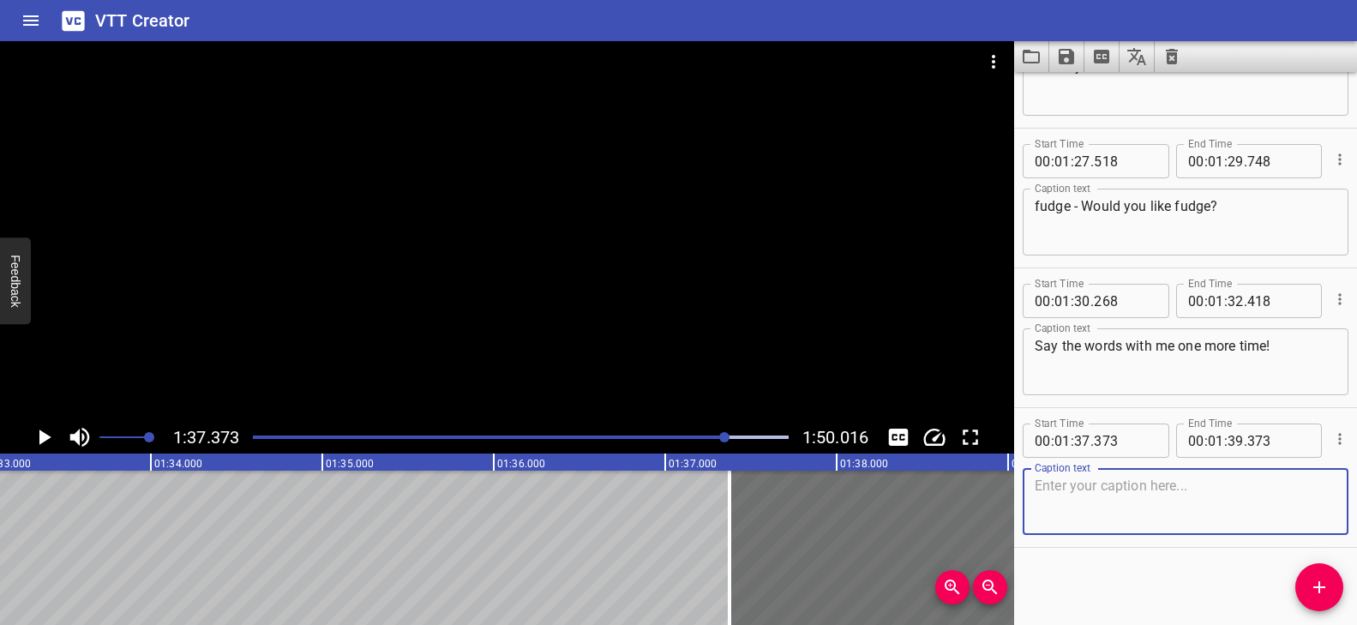
scroll to position [0, 15931]
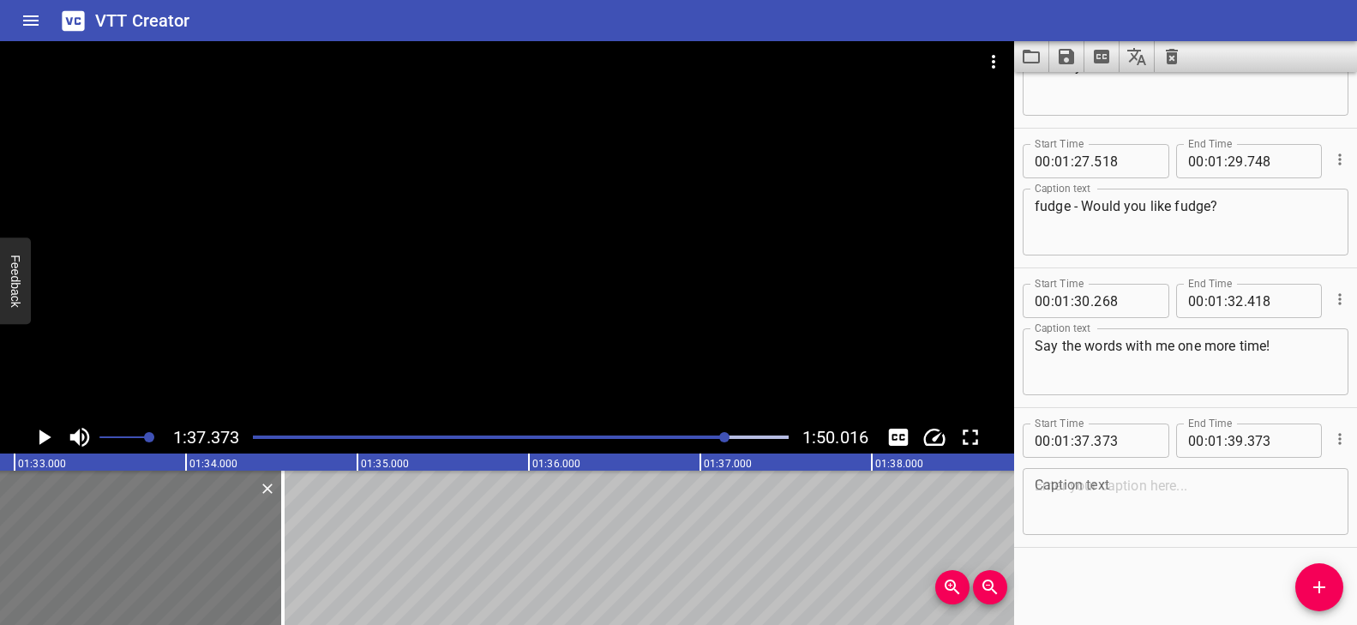
drag, startPoint x: 889, startPoint y: 532, endPoint x: 112, endPoint y: 544, distance: 776.8
click at [112, 544] on div at bounding box center [111, 548] width 343 height 154
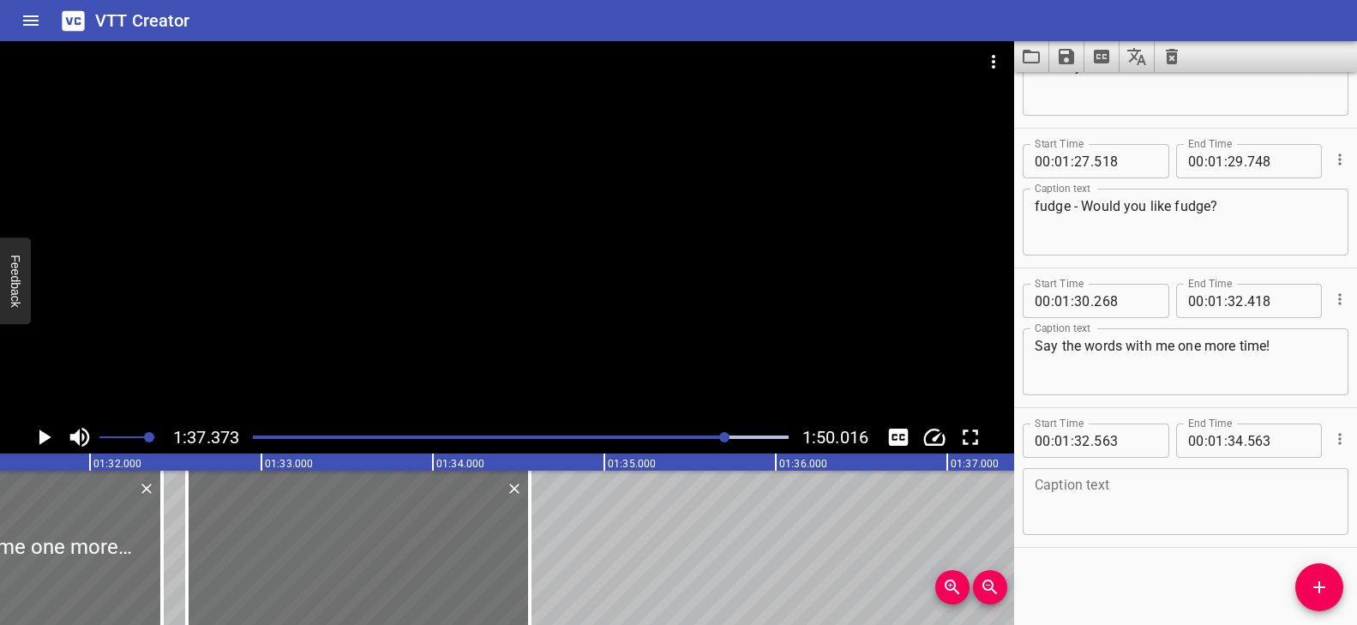
scroll to position [0, 15614]
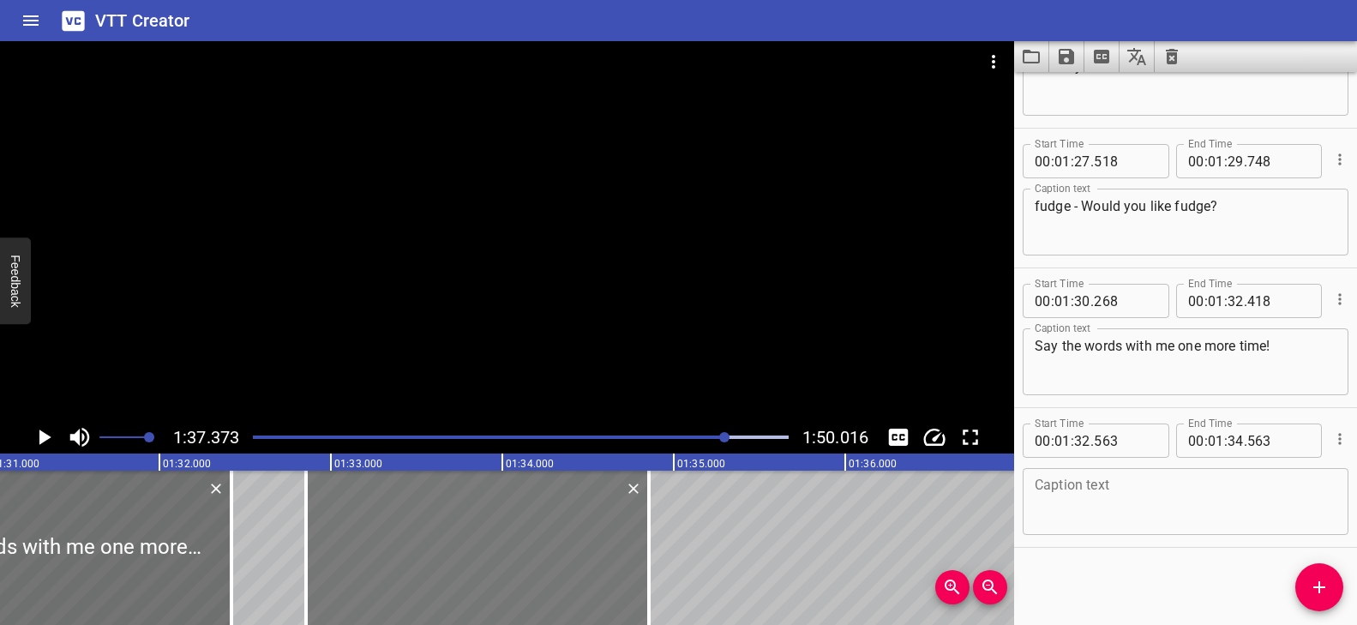
drag, startPoint x: 317, startPoint y: 555, endPoint x: 367, endPoint y: 557, distance: 49.8
click at [367, 557] on div at bounding box center [477, 548] width 343 height 154
click at [649, 520] on div at bounding box center [644, 548] width 17 height 154
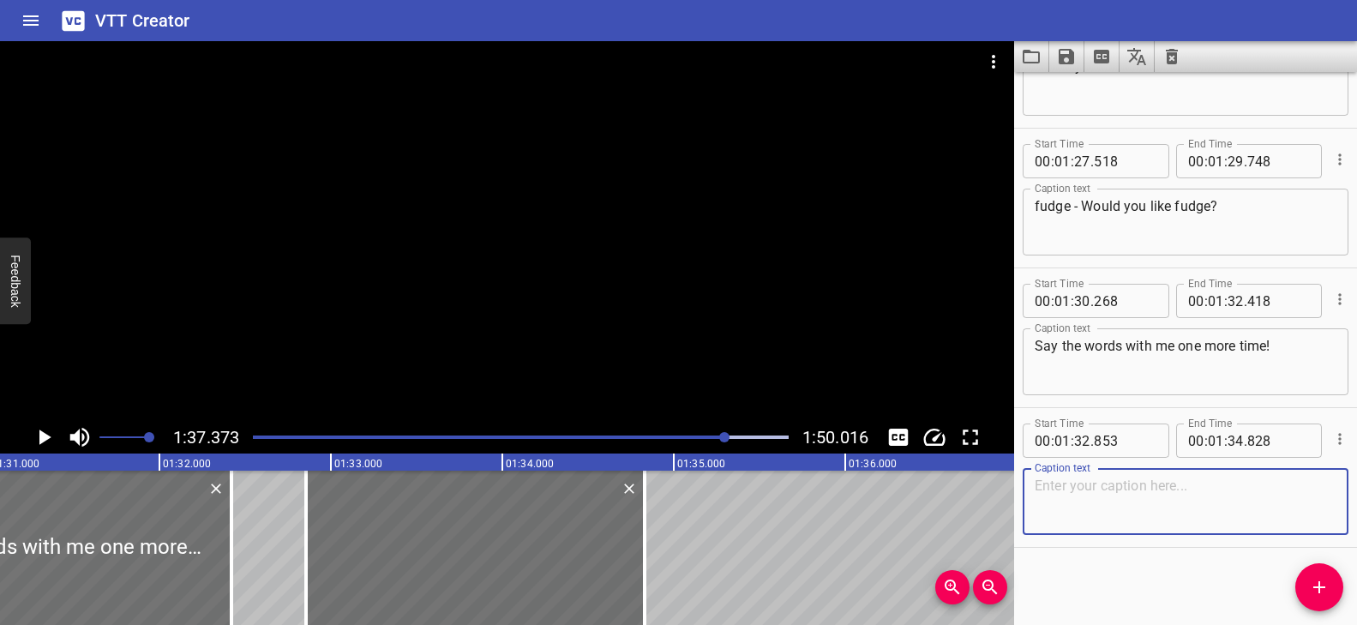
click at [1090, 481] on textarea at bounding box center [1186, 502] width 302 height 49
paste textarea "Say the words with me one more time!"
paste textarea "judge . . . judge"
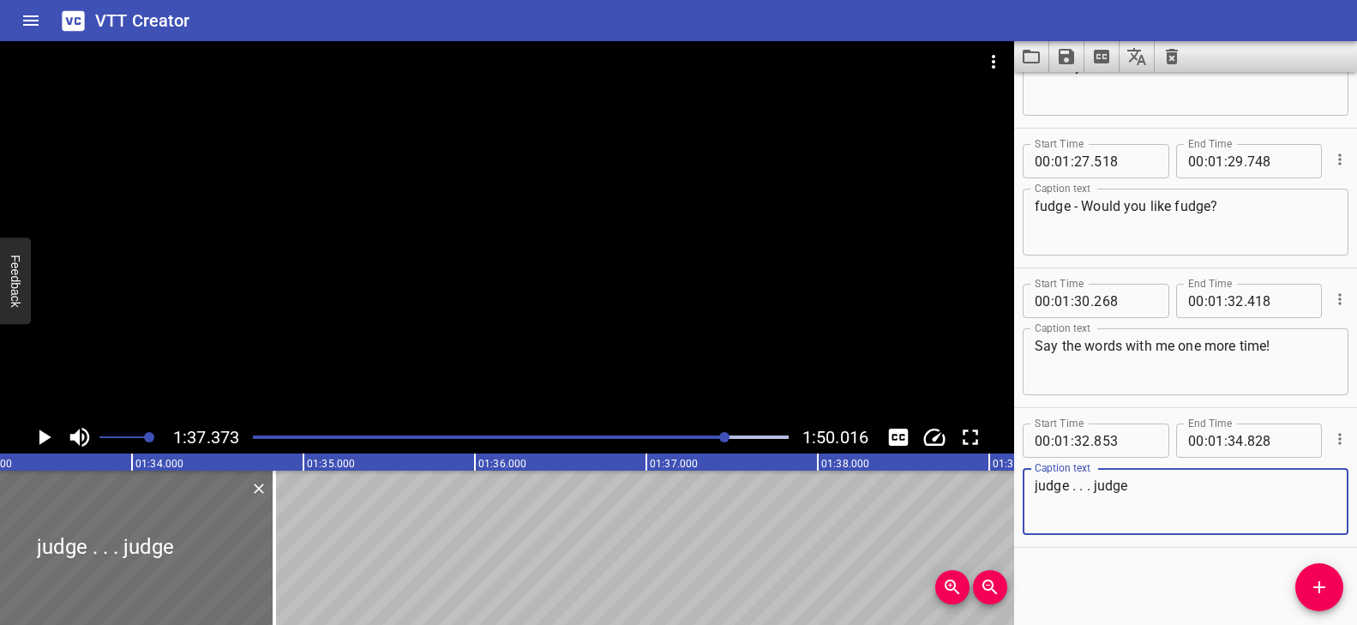
scroll to position [0, 15932]
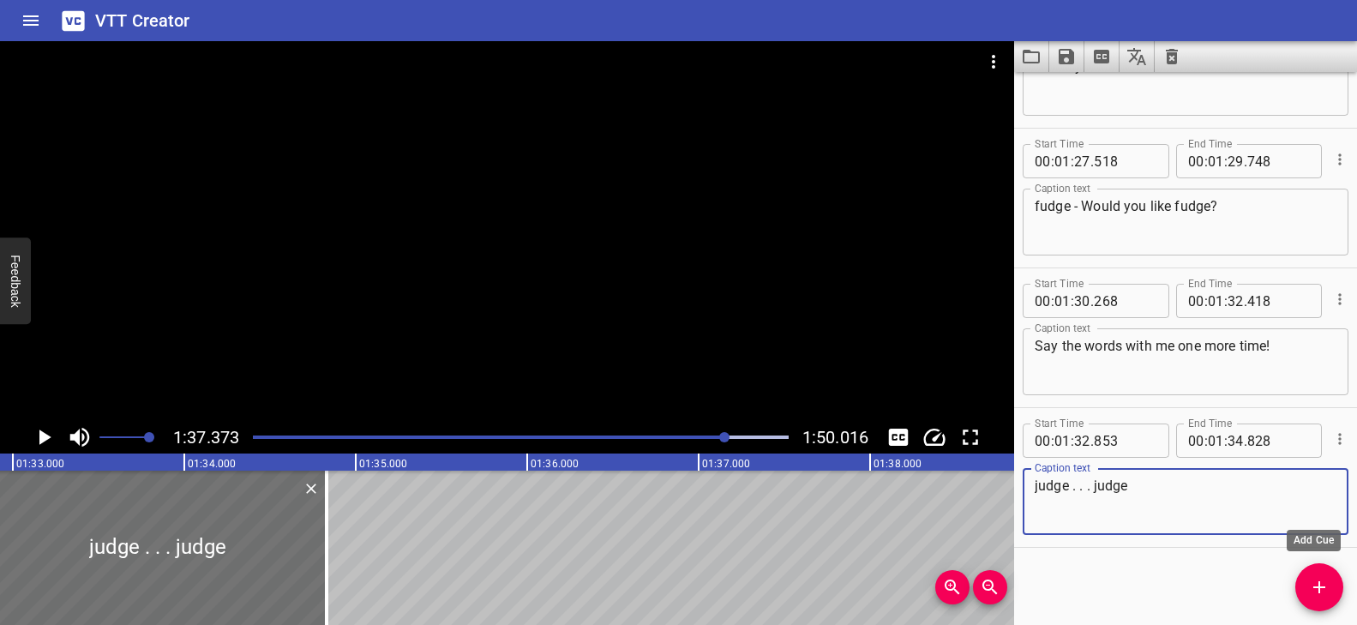
click at [1323, 574] on button "Add Cue" at bounding box center [1319, 587] width 48 height 48
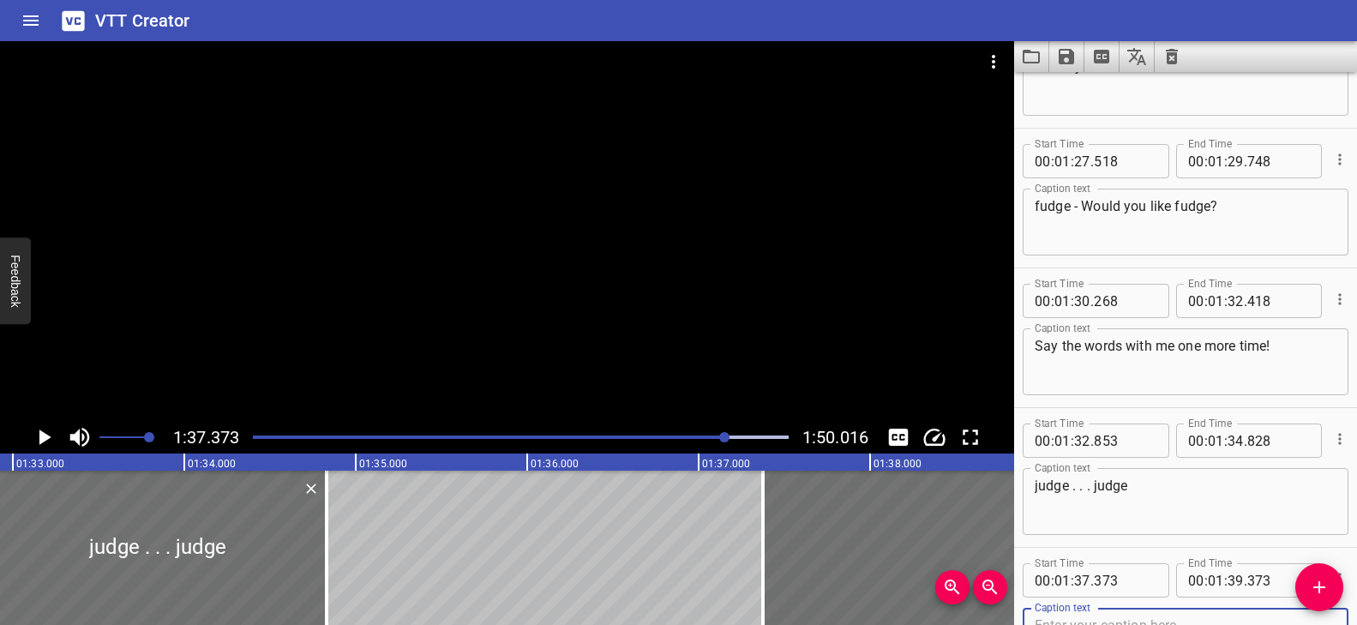
scroll to position [4427, 0]
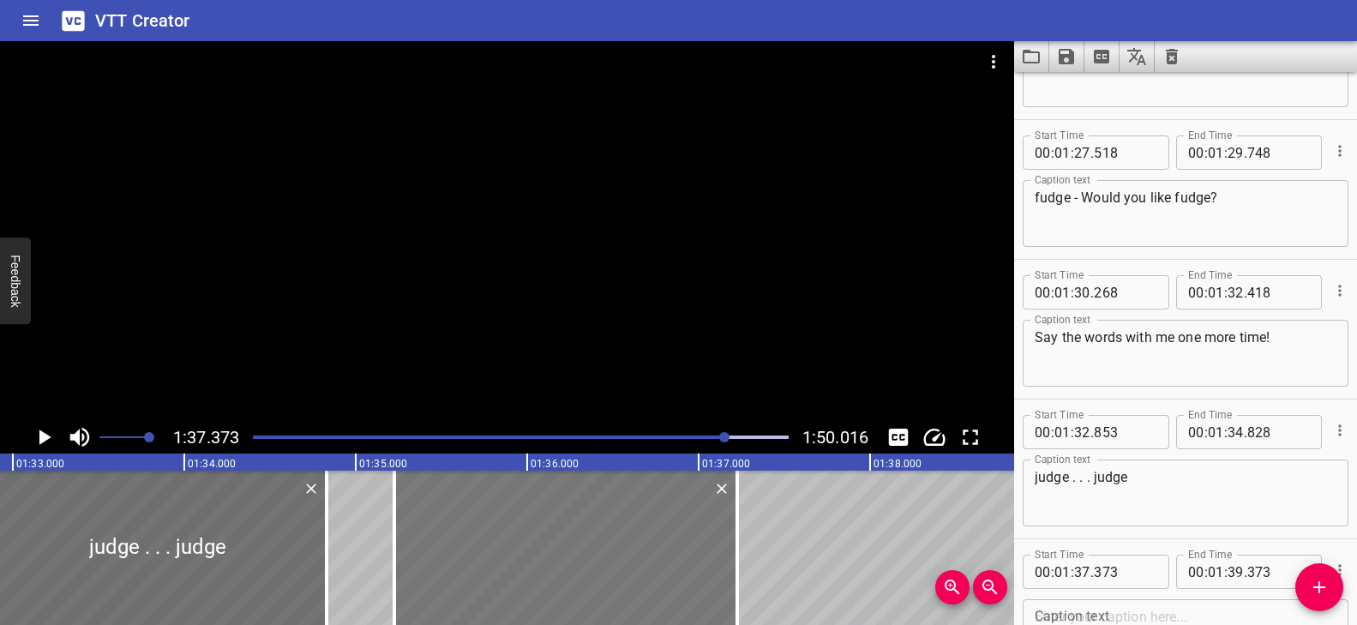
drag, startPoint x: 863, startPoint y: 559, endPoint x: 495, endPoint y: 557, distance: 368.6
click at [495, 557] on div at bounding box center [565, 548] width 343 height 154
drag, startPoint x: 747, startPoint y: 517, endPoint x: 764, endPoint y: 519, distance: 17.2
click at [764, 519] on div at bounding box center [760, 548] width 17 height 154
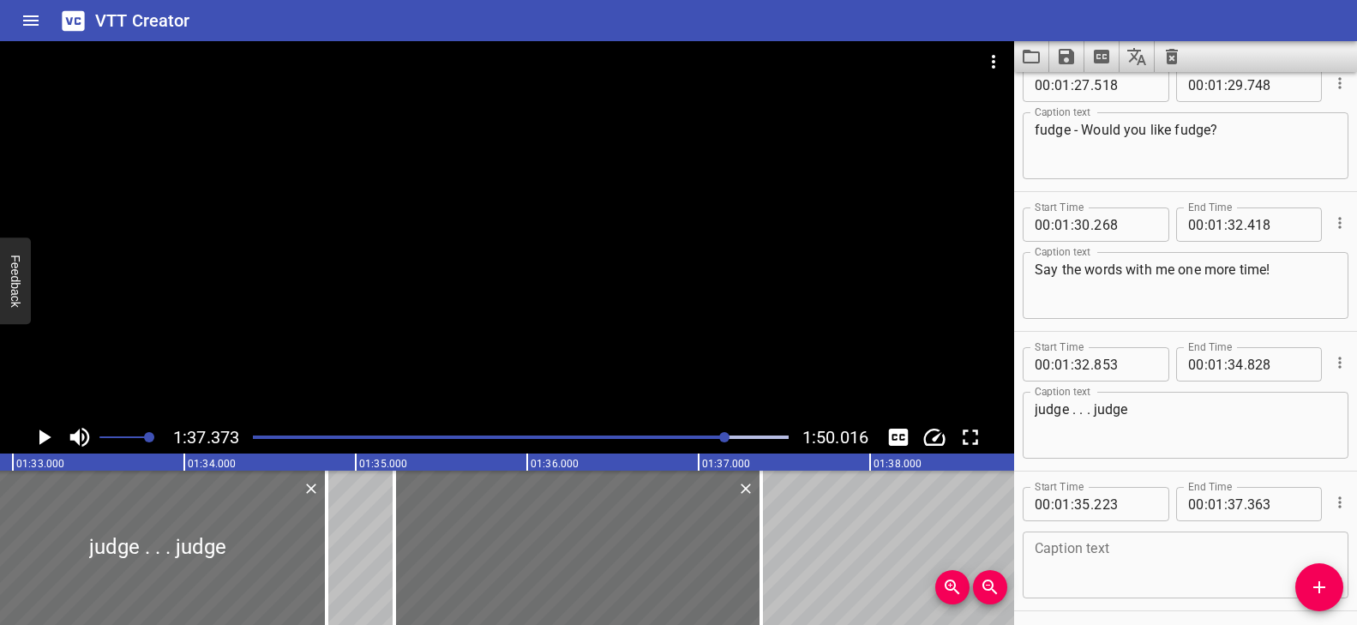
scroll to position [4558, 0]
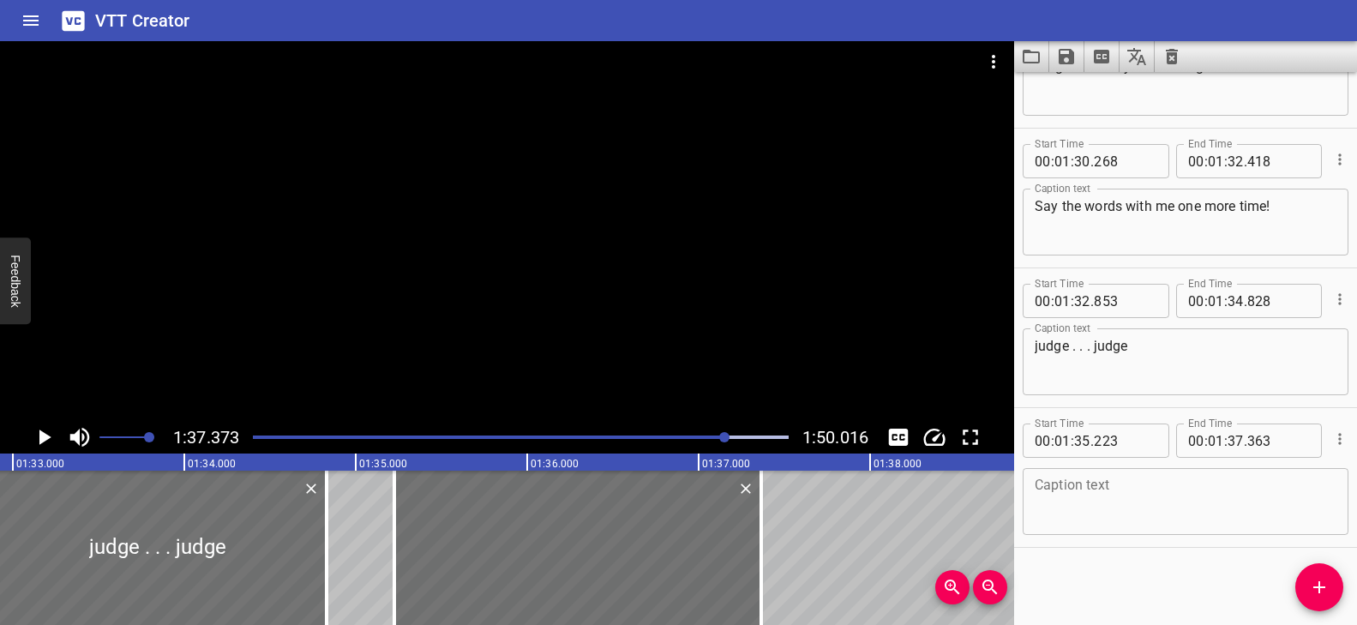
click at [1104, 512] on textarea at bounding box center [1186, 502] width 302 height 49
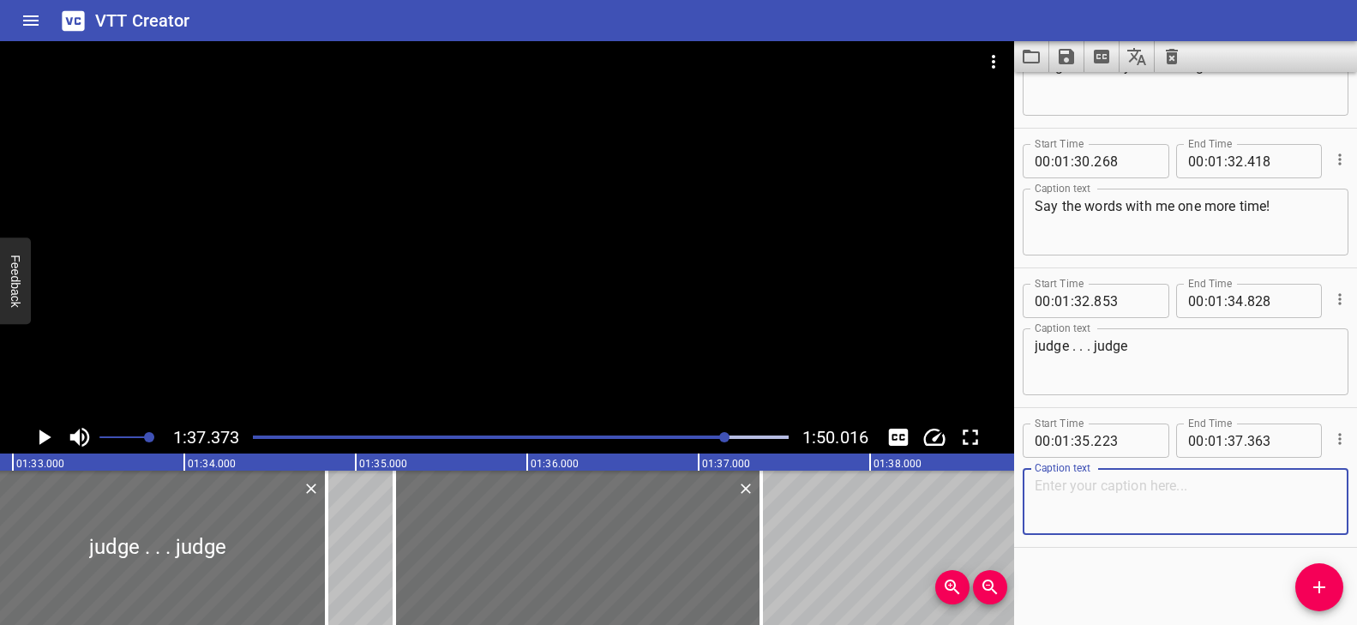
paste textarea "fudge . . . fudge"
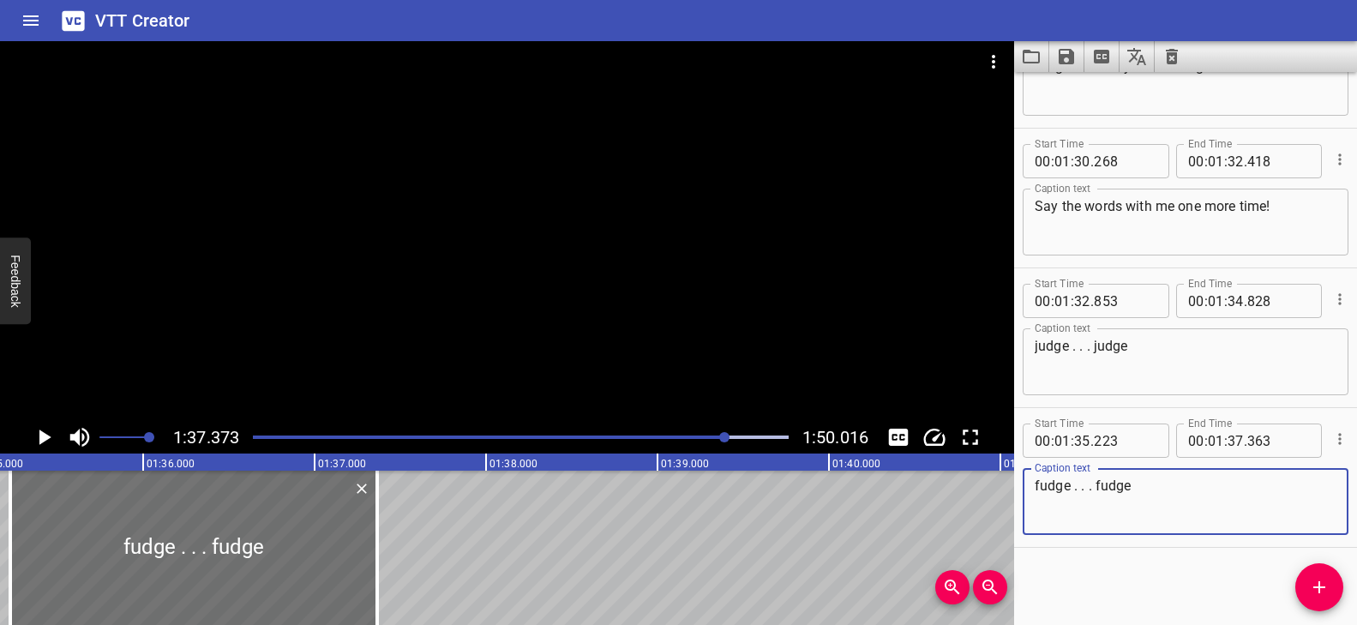
scroll to position [0, 16351]
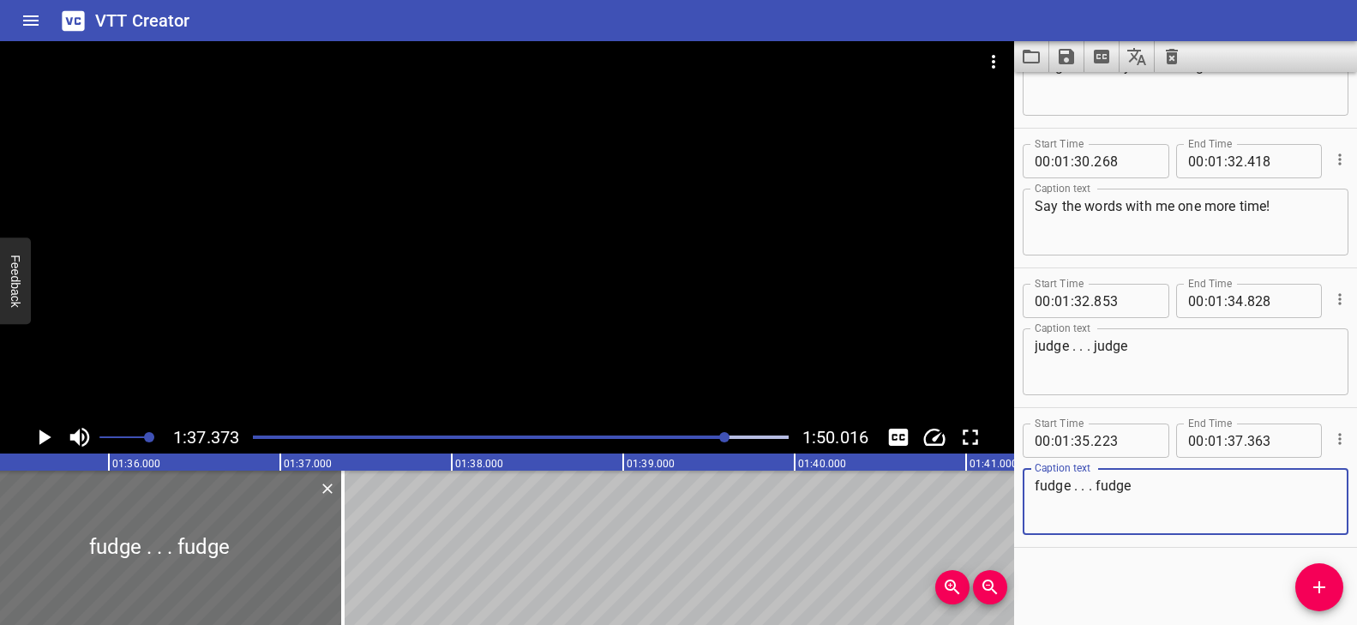
click at [453, 326] on div at bounding box center [507, 231] width 1014 height 380
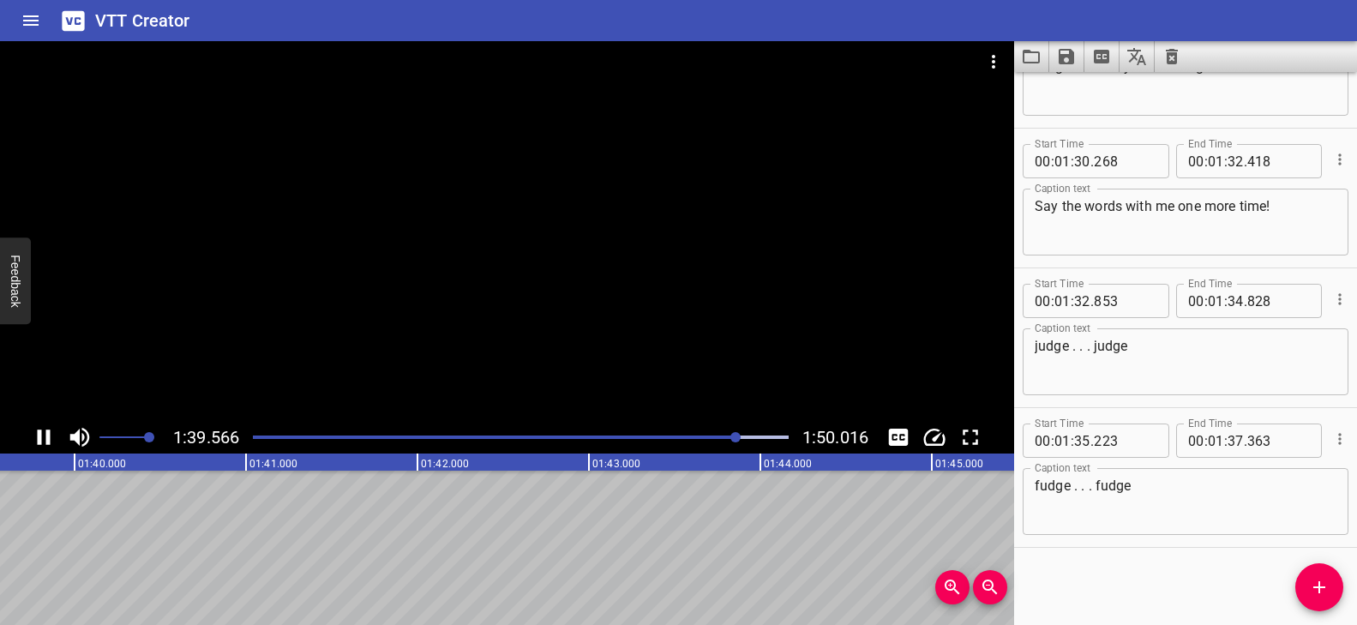
scroll to position [0, 17117]
click at [564, 267] on div at bounding box center [507, 231] width 1014 height 380
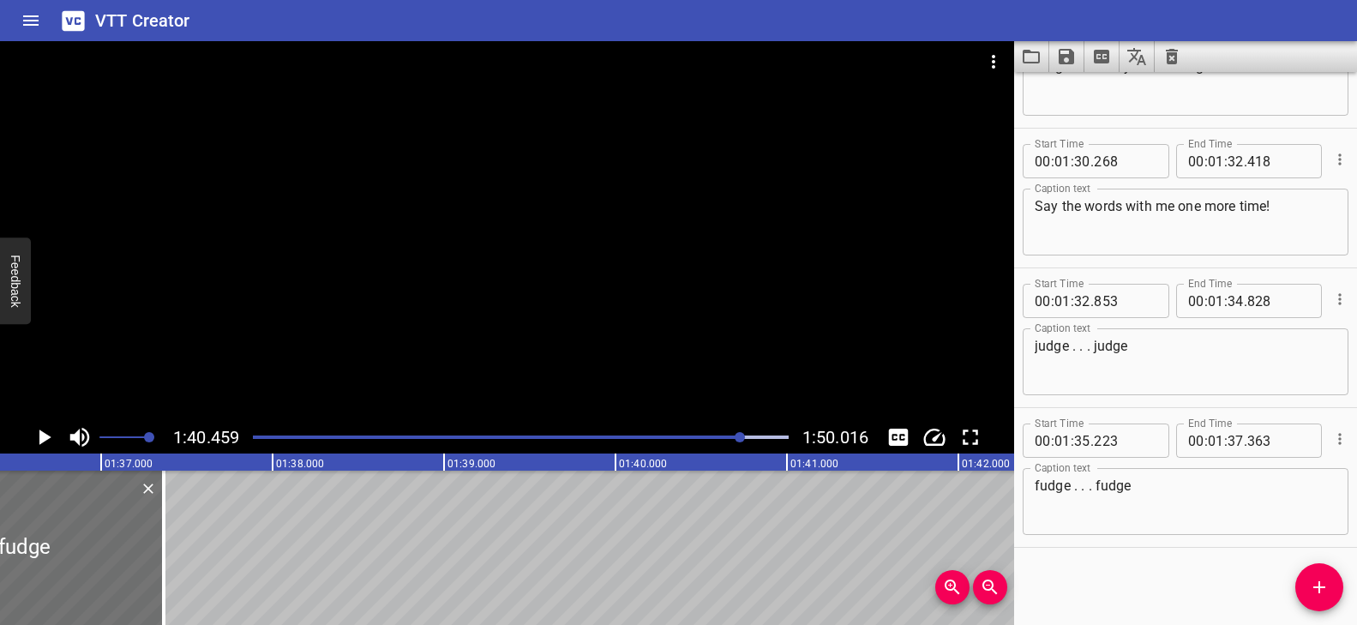
scroll to position [0, 16530]
click at [1332, 592] on span "Add Cue" at bounding box center [1319, 587] width 48 height 21
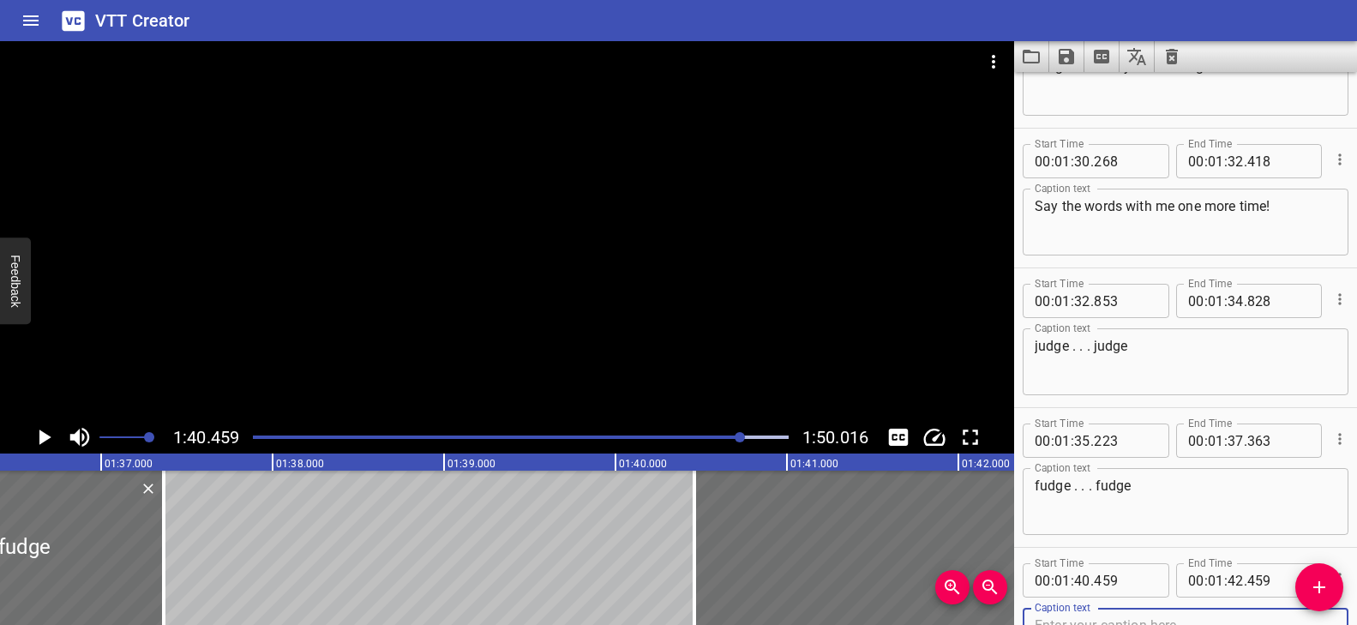
scroll to position [4567, 0]
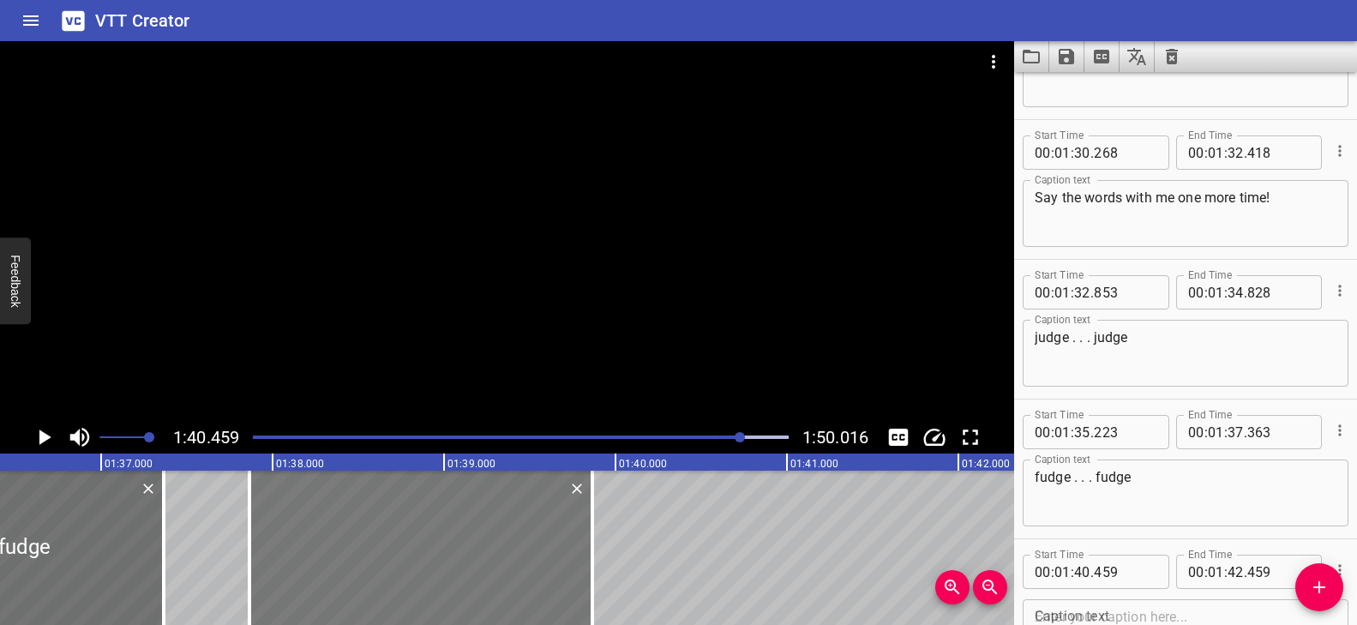
drag, startPoint x: 818, startPoint y: 556, endPoint x: 372, endPoint y: 535, distance: 446.3
click at [372, 535] on div at bounding box center [420, 548] width 343 height 154
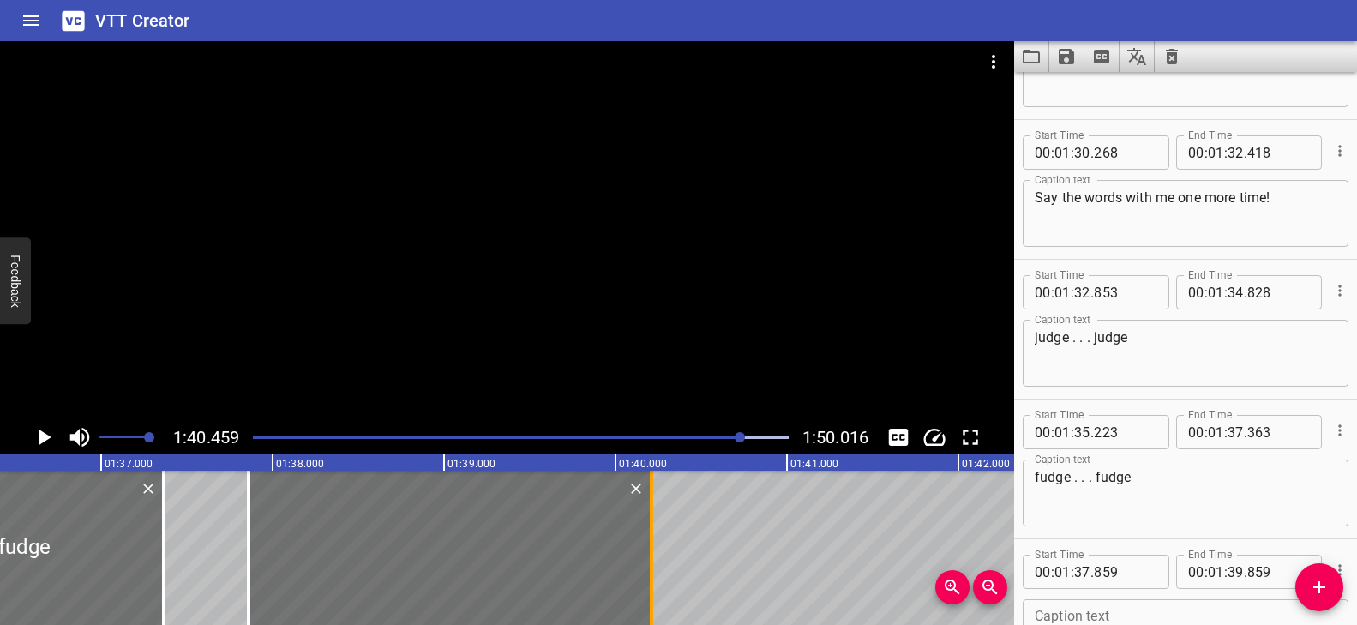
drag, startPoint x: 620, startPoint y: 515, endPoint x: 654, endPoint y: 518, distance: 34.4
click at [654, 518] on div at bounding box center [651, 548] width 17 height 154
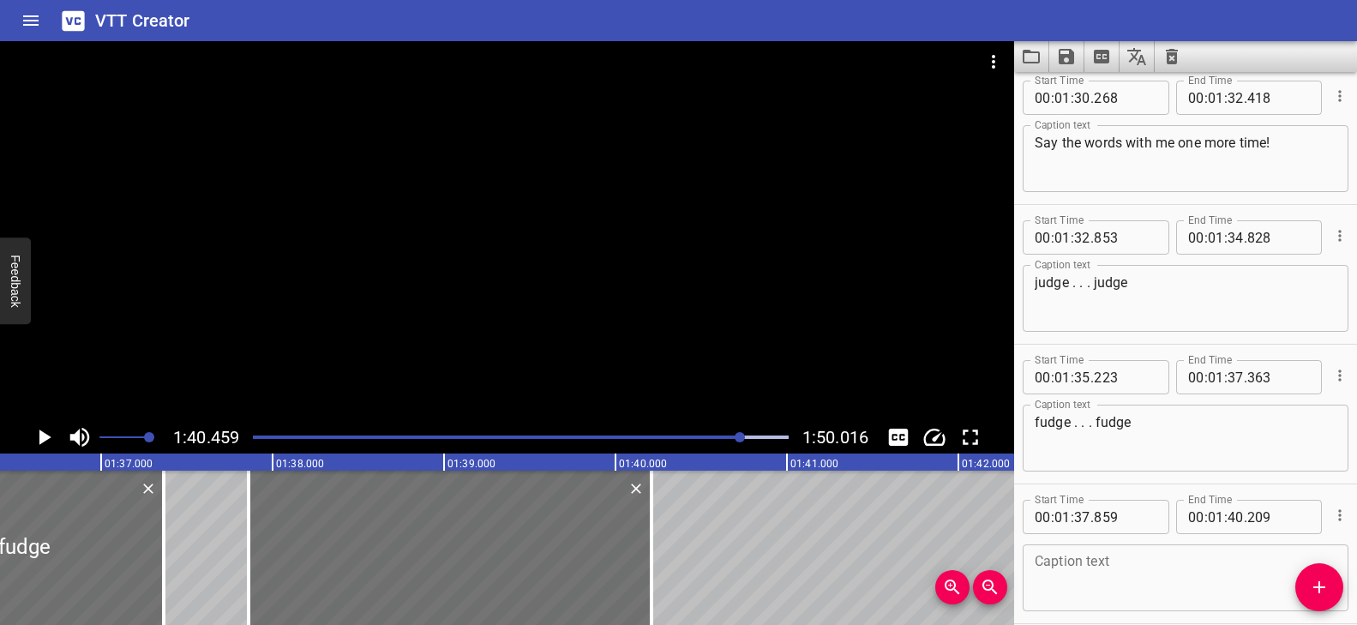
scroll to position [4698, 0]
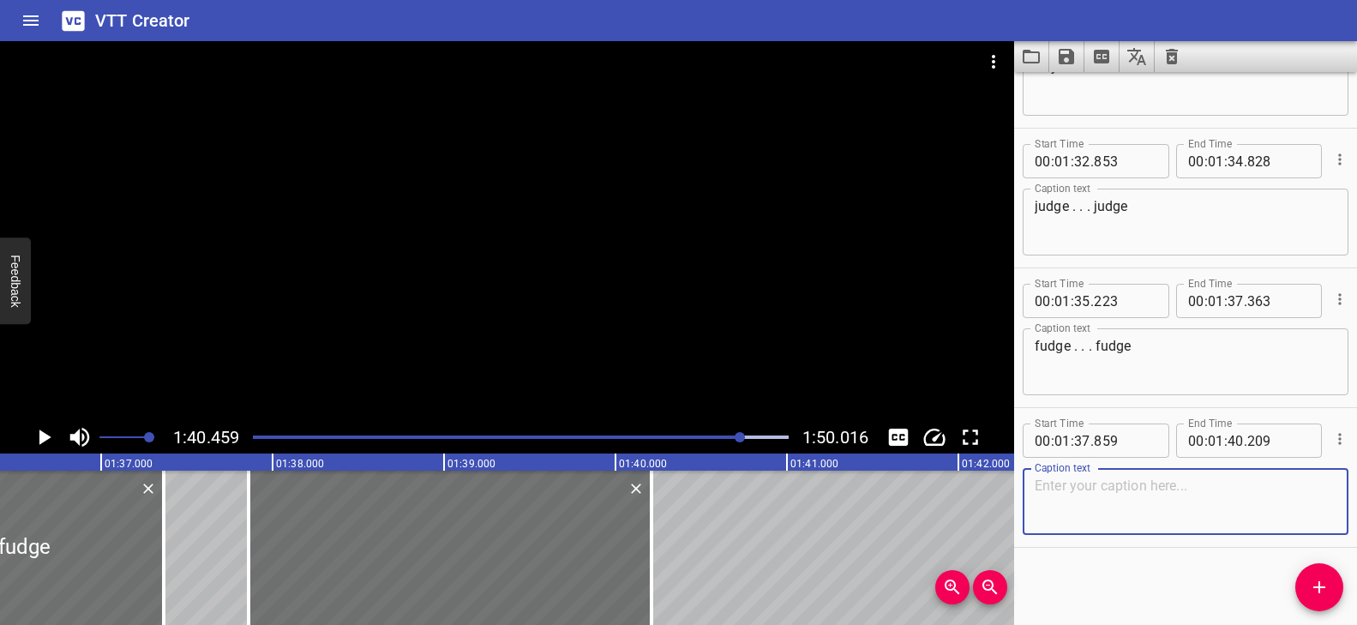
click at [1097, 501] on textarea at bounding box center [1186, 502] width 302 height 49
paste textarea "Just one more -- this is the last one!"
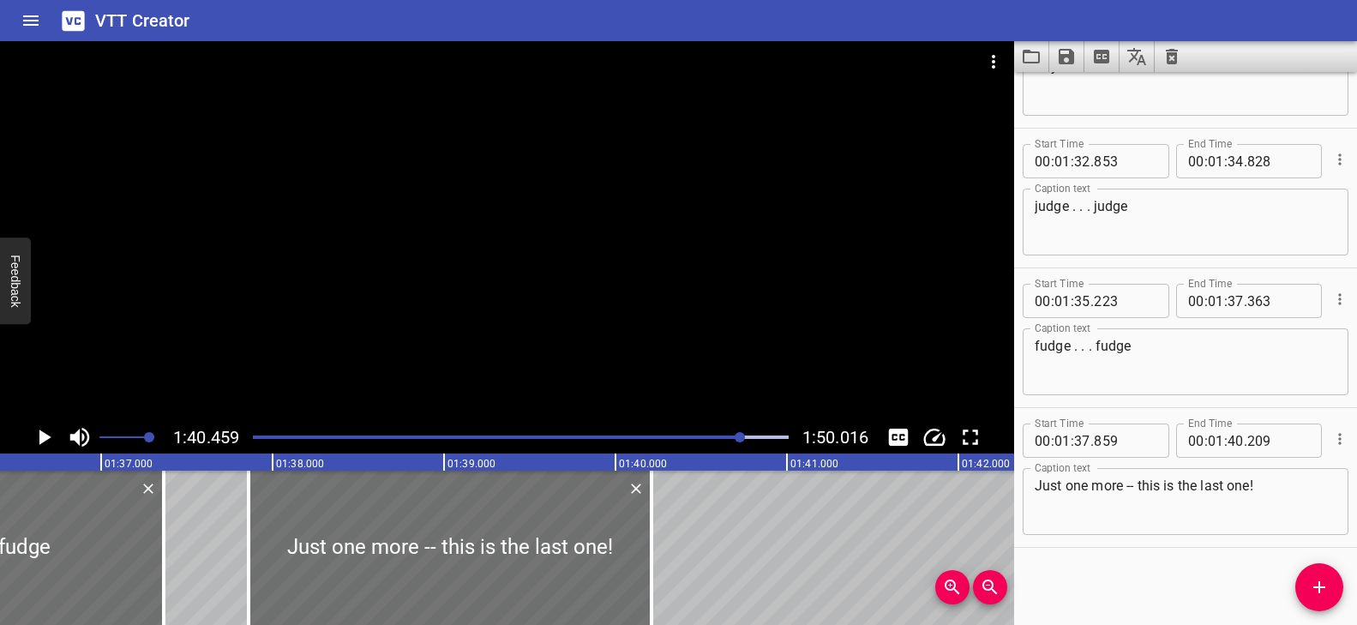
click at [715, 432] on div at bounding box center [521, 437] width 556 height 24
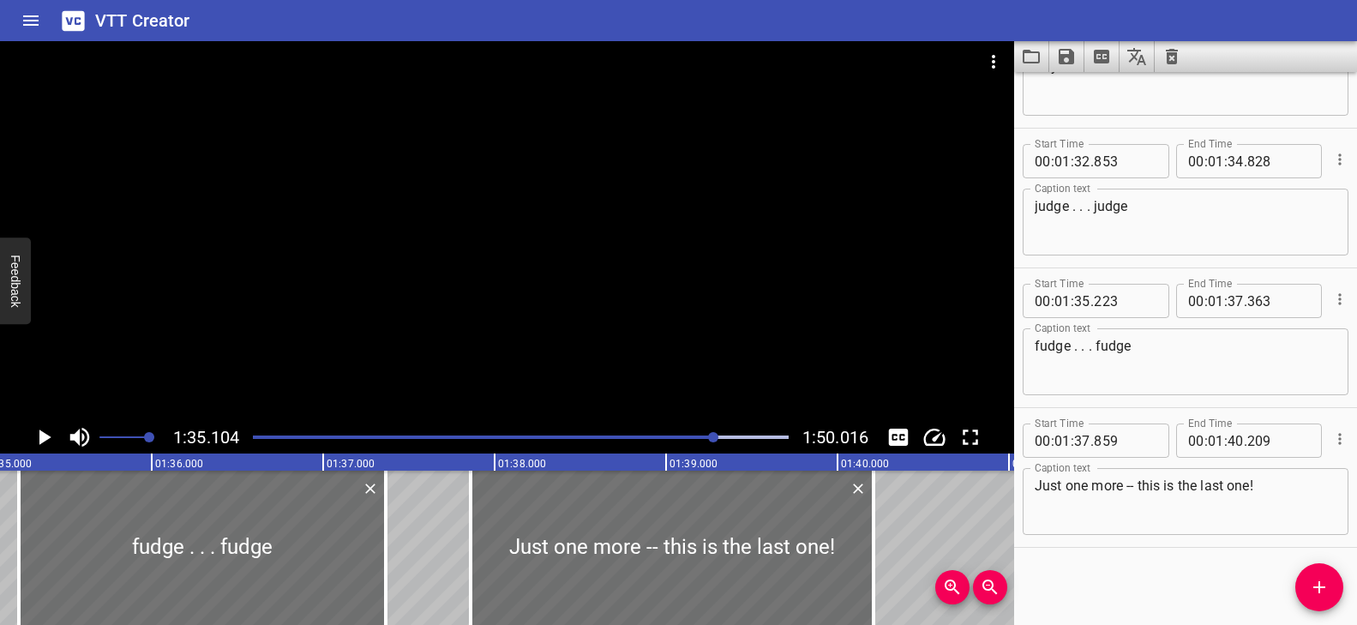
scroll to position [0, 16306]
click at [654, 315] on div at bounding box center [507, 231] width 1014 height 380
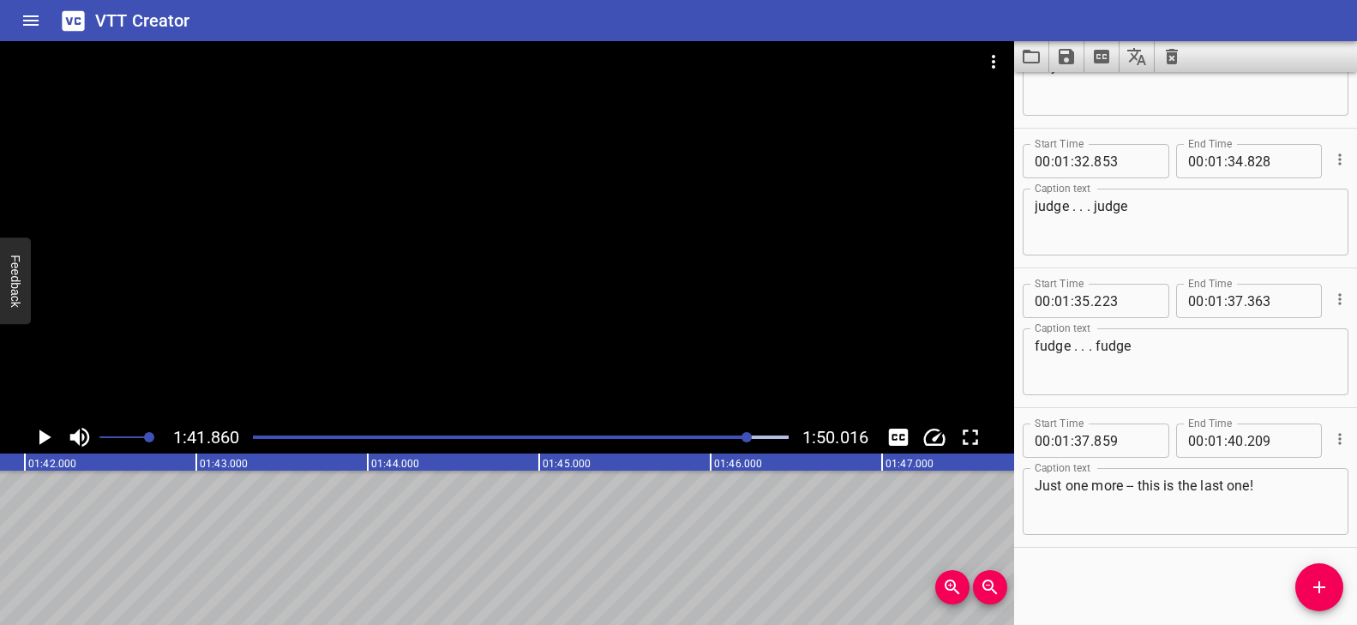
scroll to position [0, 17464]
click at [588, 178] on div at bounding box center [507, 231] width 1014 height 380
click at [529, 279] on div at bounding box center [507, 231] width 1014 height 380
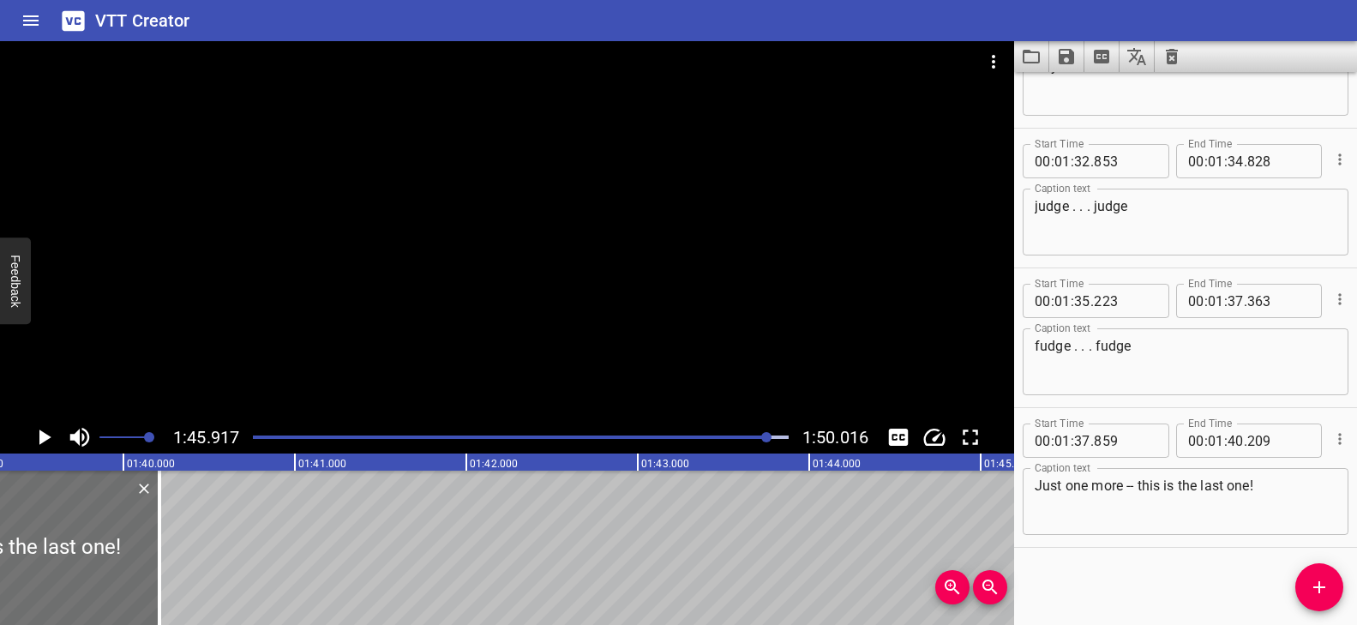
scroll to position [0, 17109]
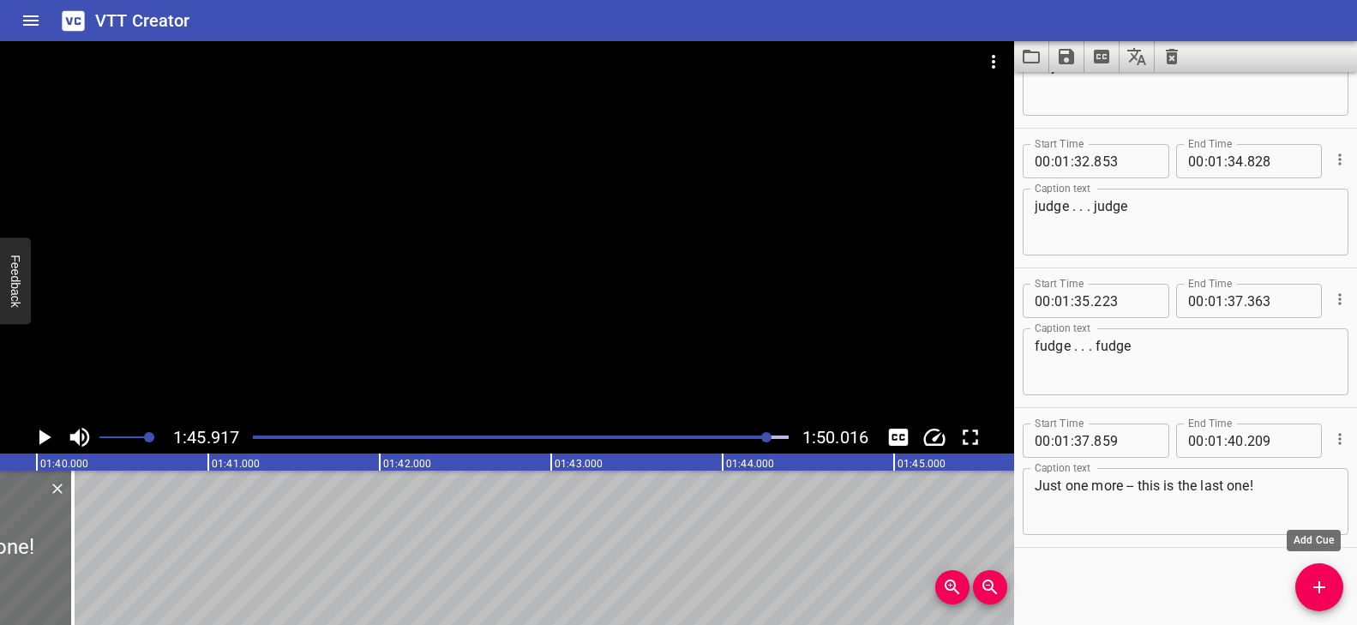
click at [1316, 585] on icon "Add Cue" at bounding box center [1319, 587] width 21 height 21
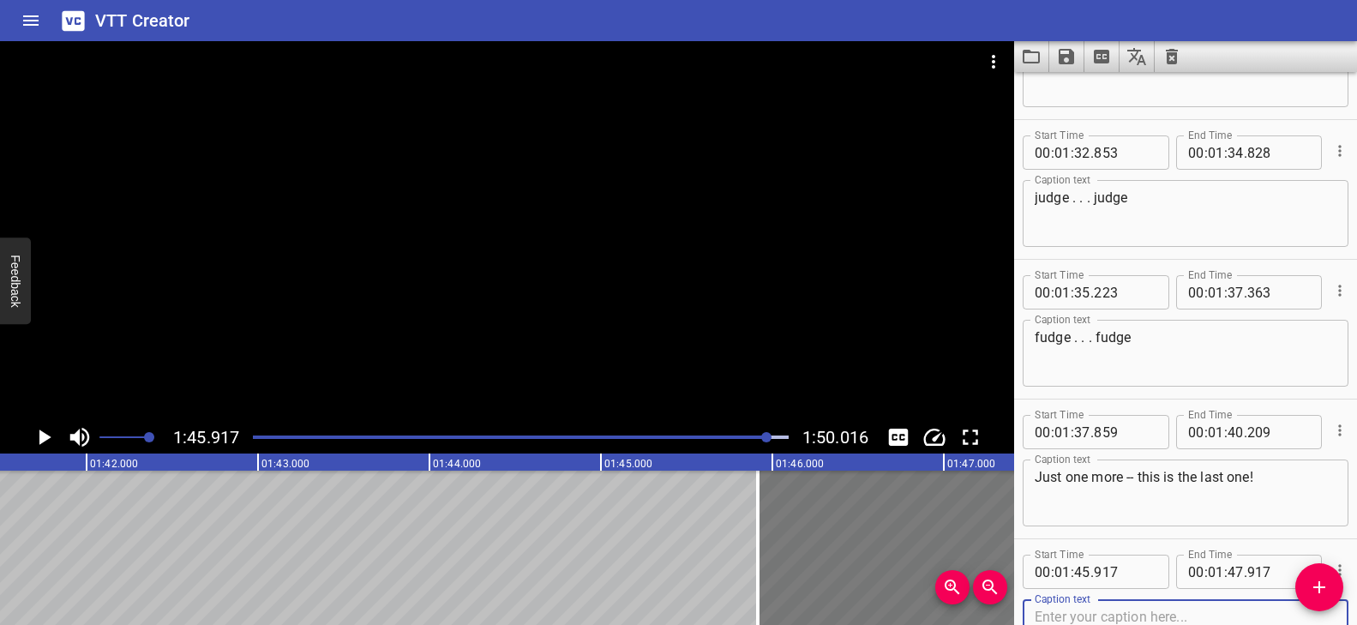
scroll to position [0, 17385]
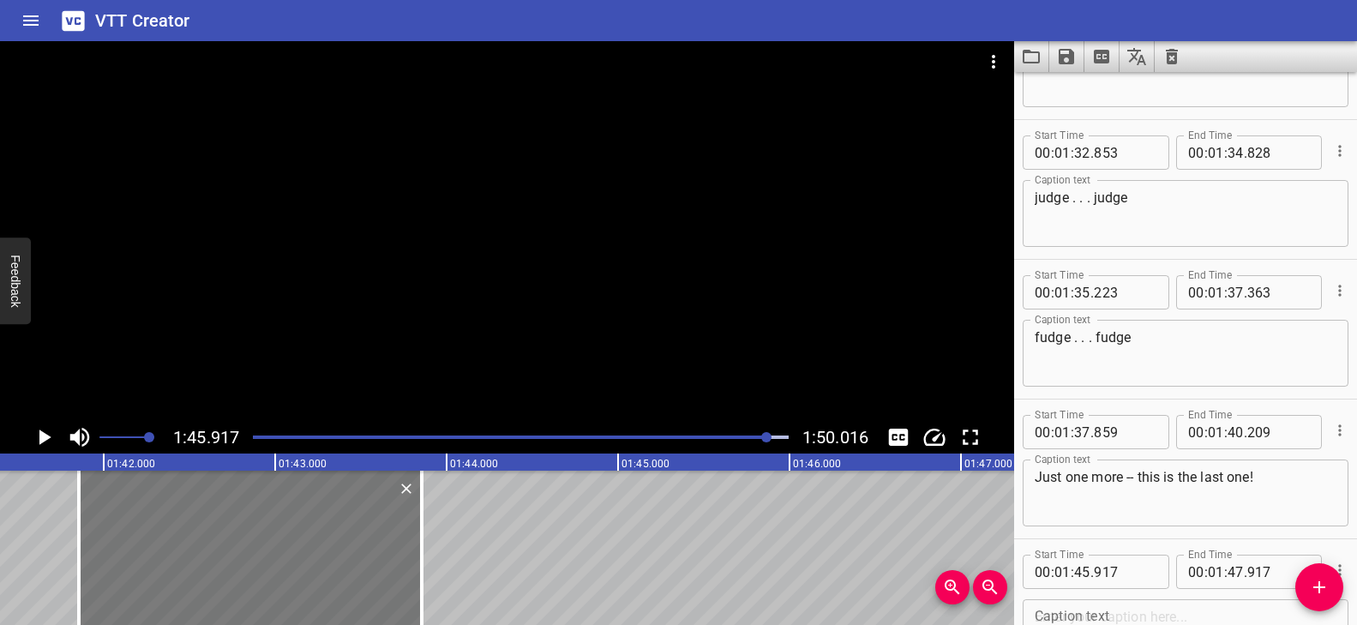
drag, startPoint x: 856, startPoint y: 548, endPoint x: 324, endPoint y: 611, distance: 535.3
click at [159, 561] on div at bounding box center [250, 548] width 343 height 154
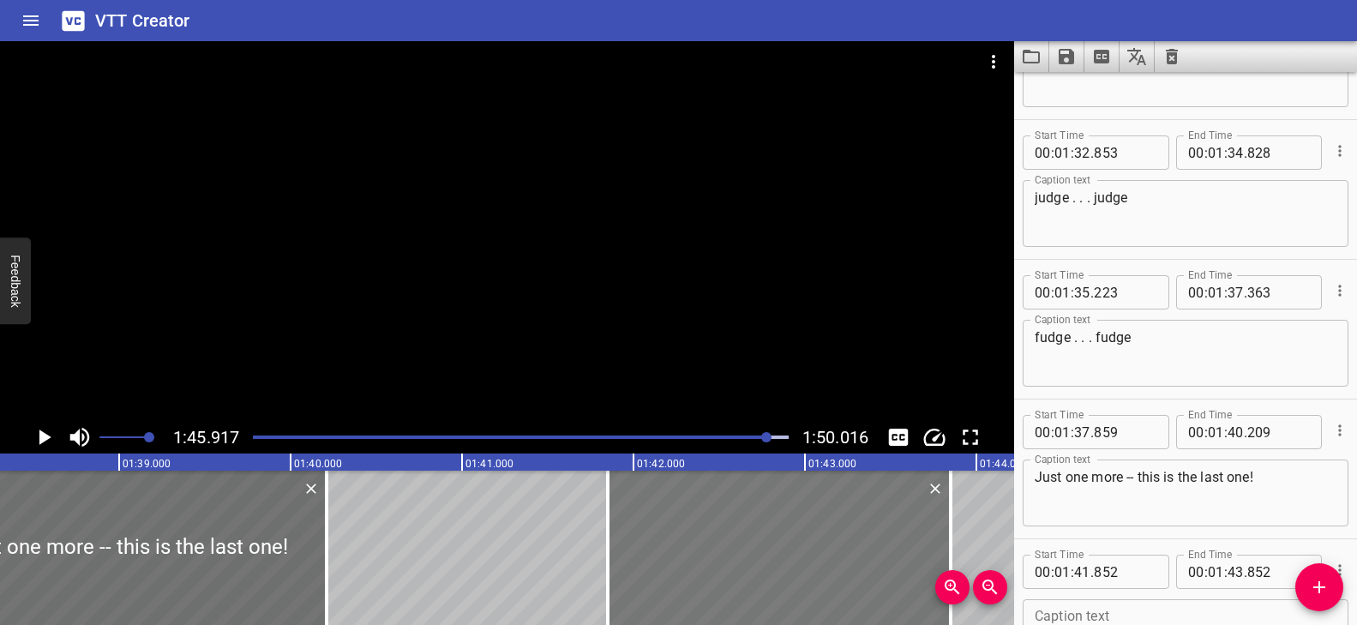
scroll to position [0, 16837]
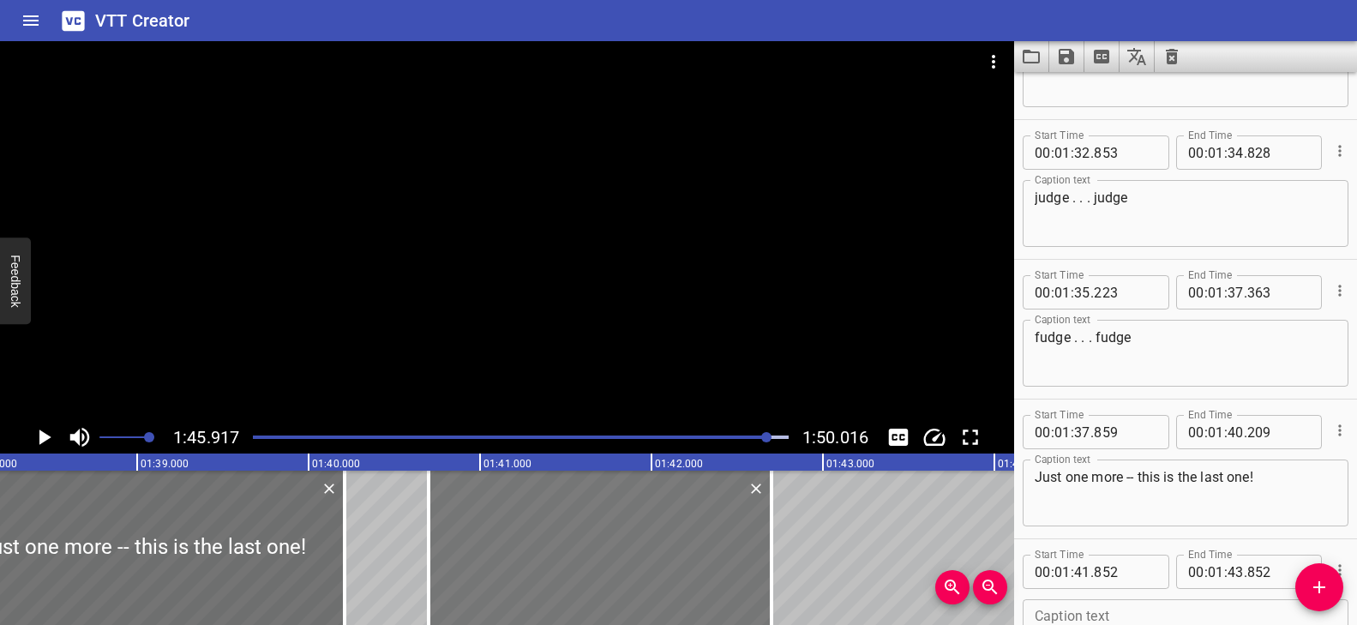
drag, startPoint x: 778, startPoint y: 544, endPoint x: 590, endPoint y: 551, distance: 188.7
click at [590, 551] on div at bounding box center [600, 548] width 343 height 154
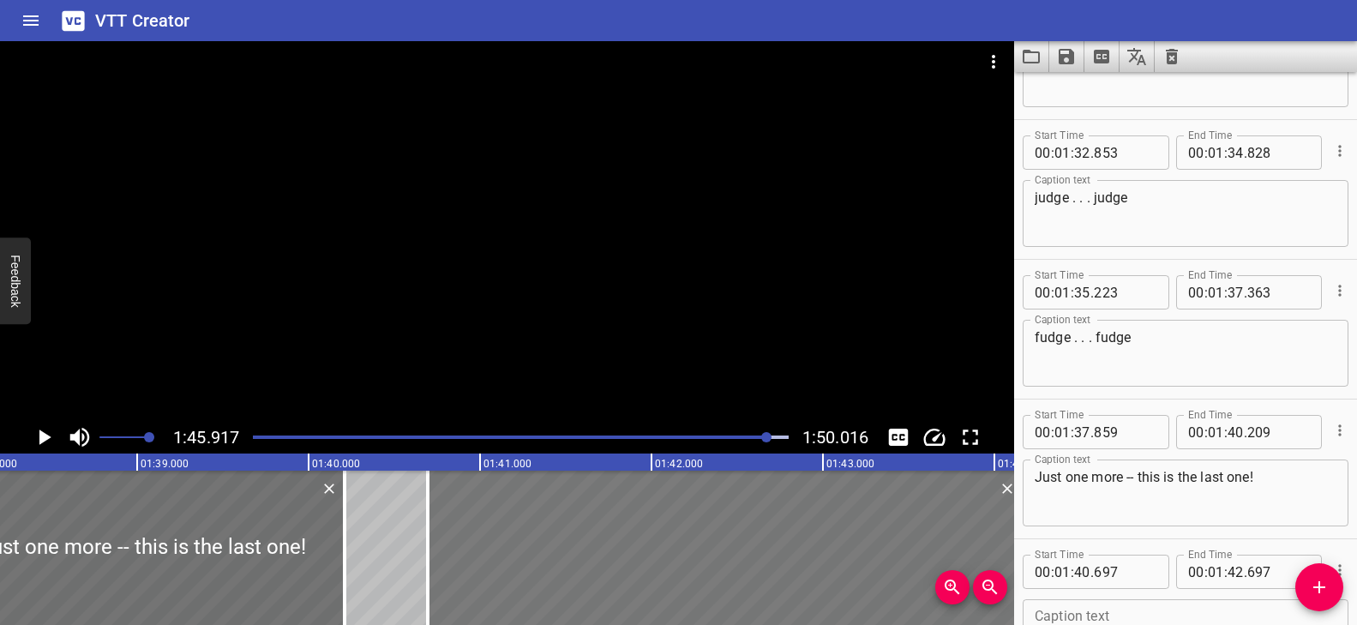
drag, startPoint x: 766, startPoint y: 537, endPoint x: 1000, endPoint y: 549, distance: 234.3
click at [1019, 534] on main "1:45.917 1:50.016 00:00.000 00:01.000 00:02.000 00:03.000 00:04.000 00:05.000 0…" at bounding box center [678, 333] width 1357 height 584
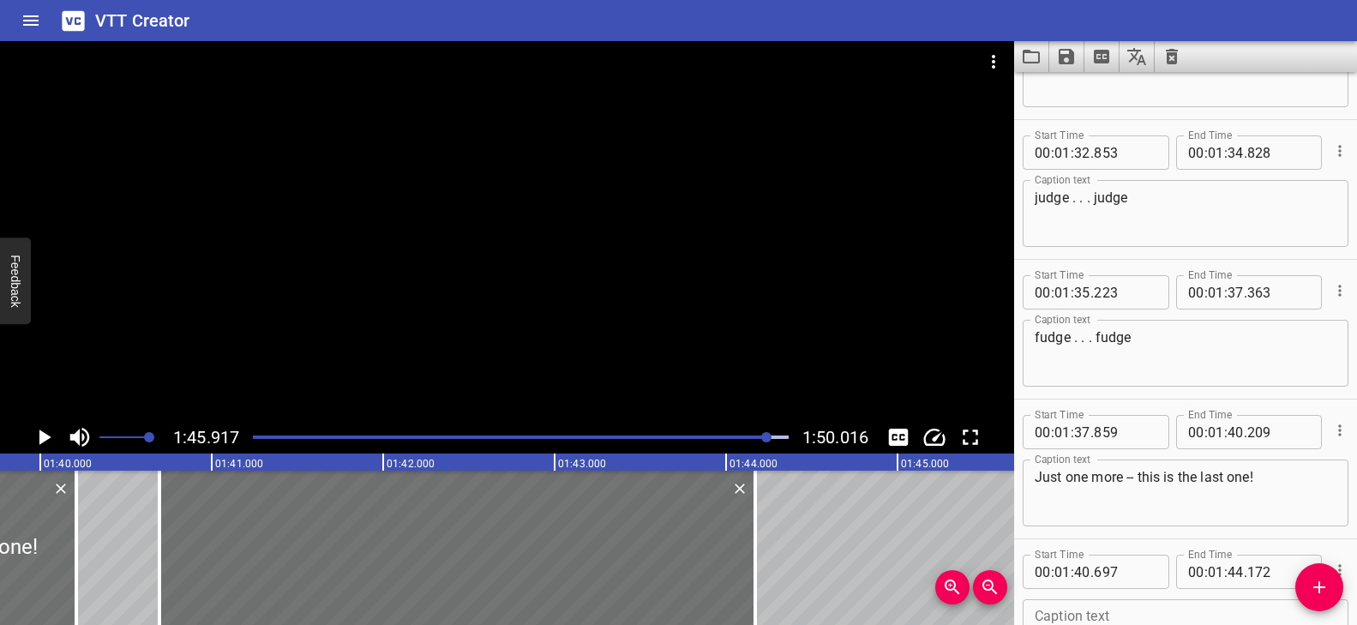
scroll to position [0, 17122]
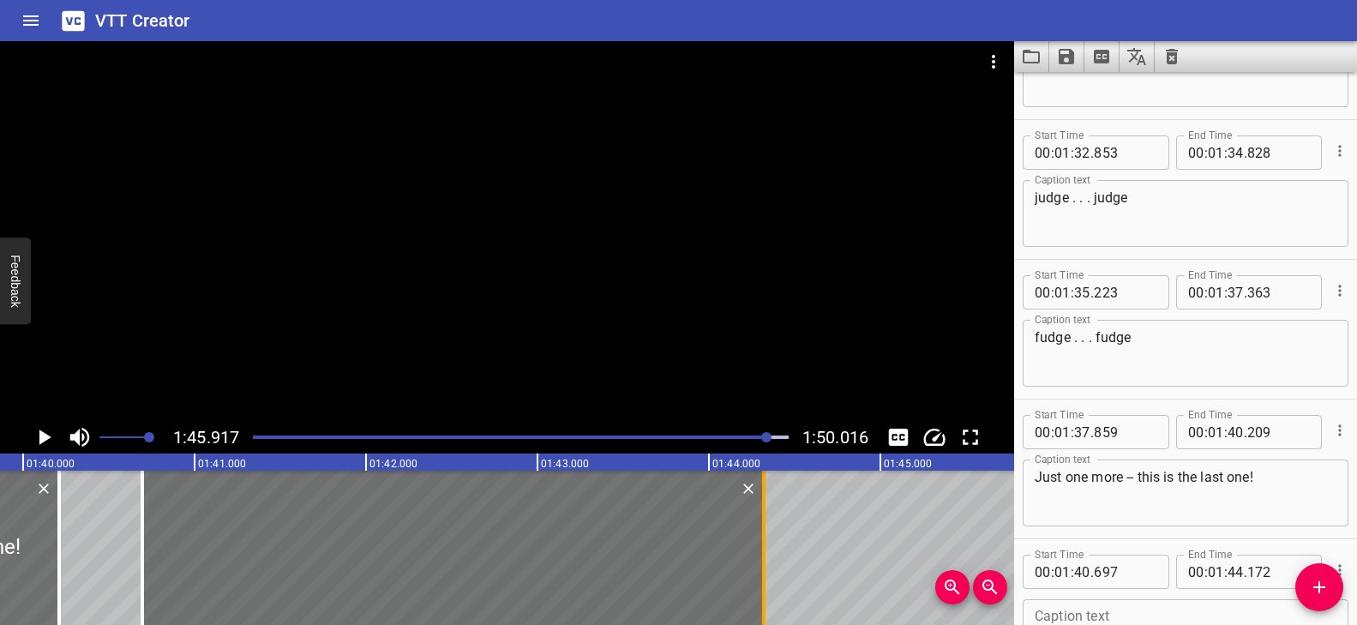
drag, startPoint x: 731, startPoint y: 538, endPoint x: 757, endPoint y: 540, distance: 25.8
click at [757, 540] on div at bounding box center [763, 548] width 17 height 154
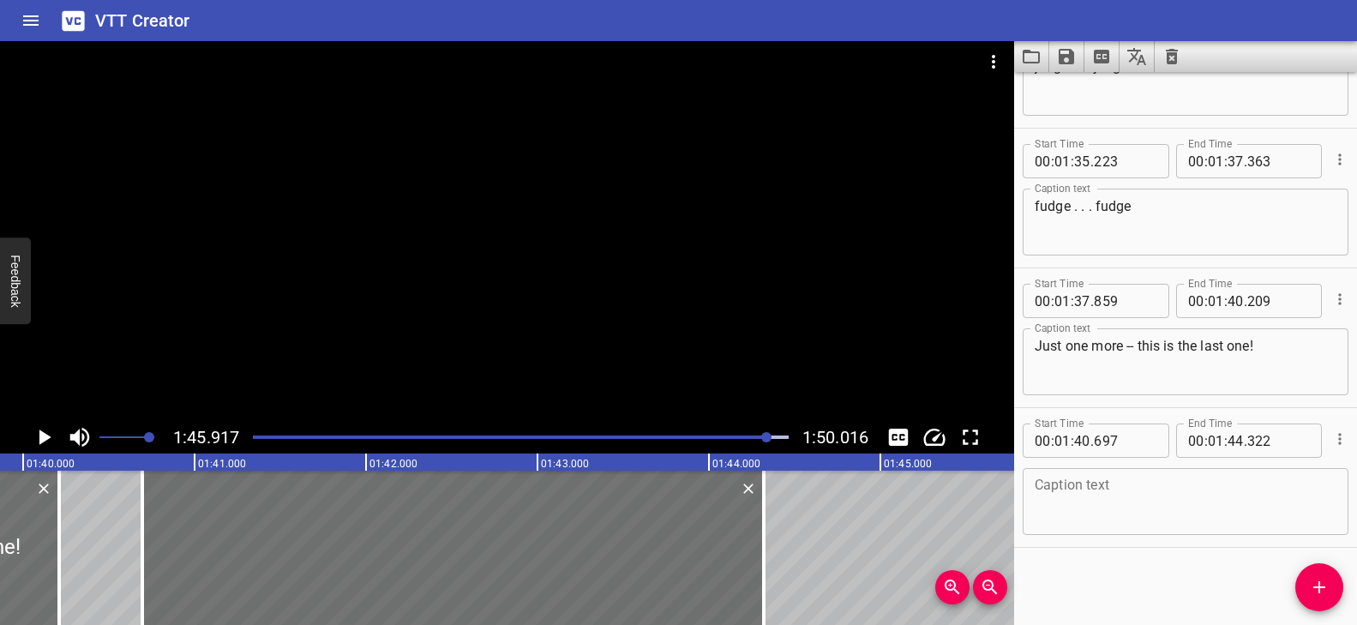
click at [1140, 519] on textarea at bounding box center [1186, 502] width 302 height 49
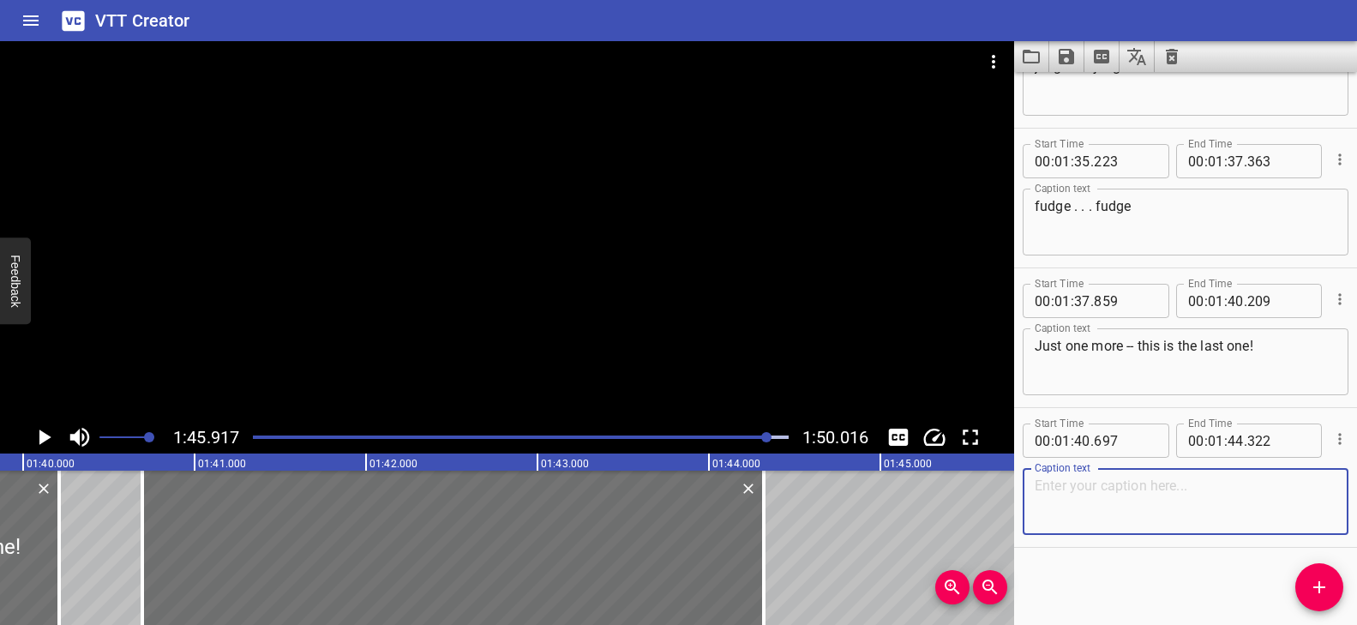
paste textarea "badge - you’re a reading and spelling superstar! You earned this badge!"
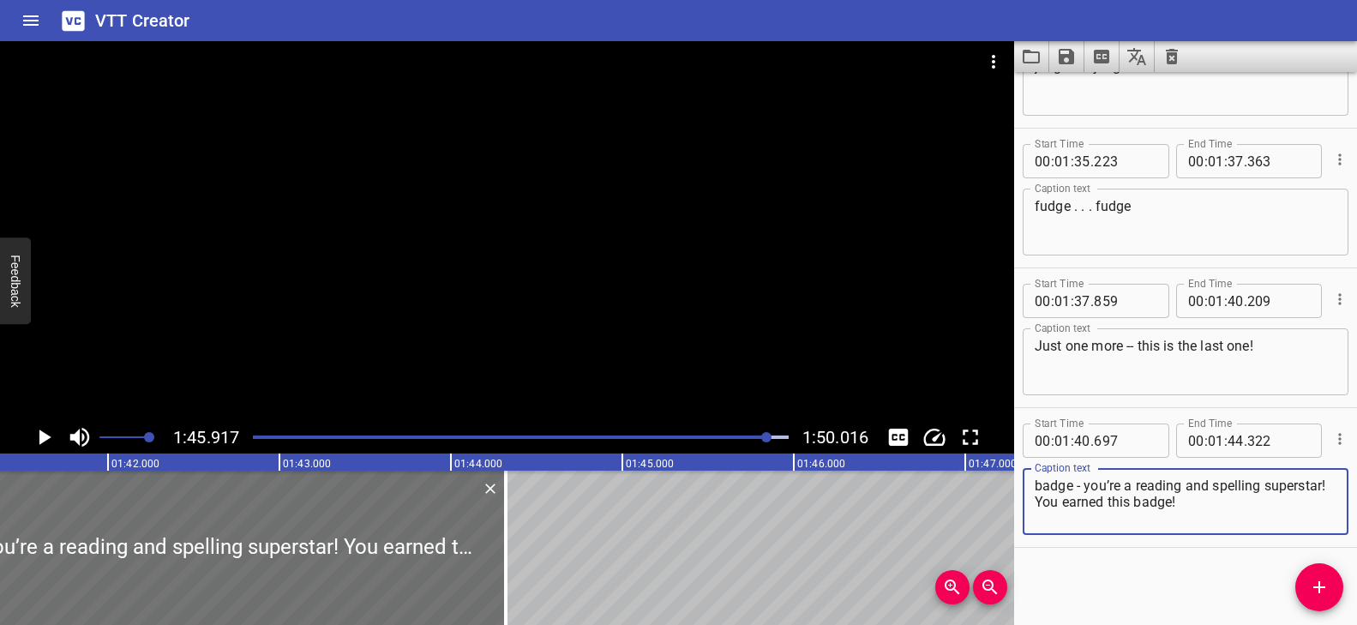
scroll to position [0, 17433]
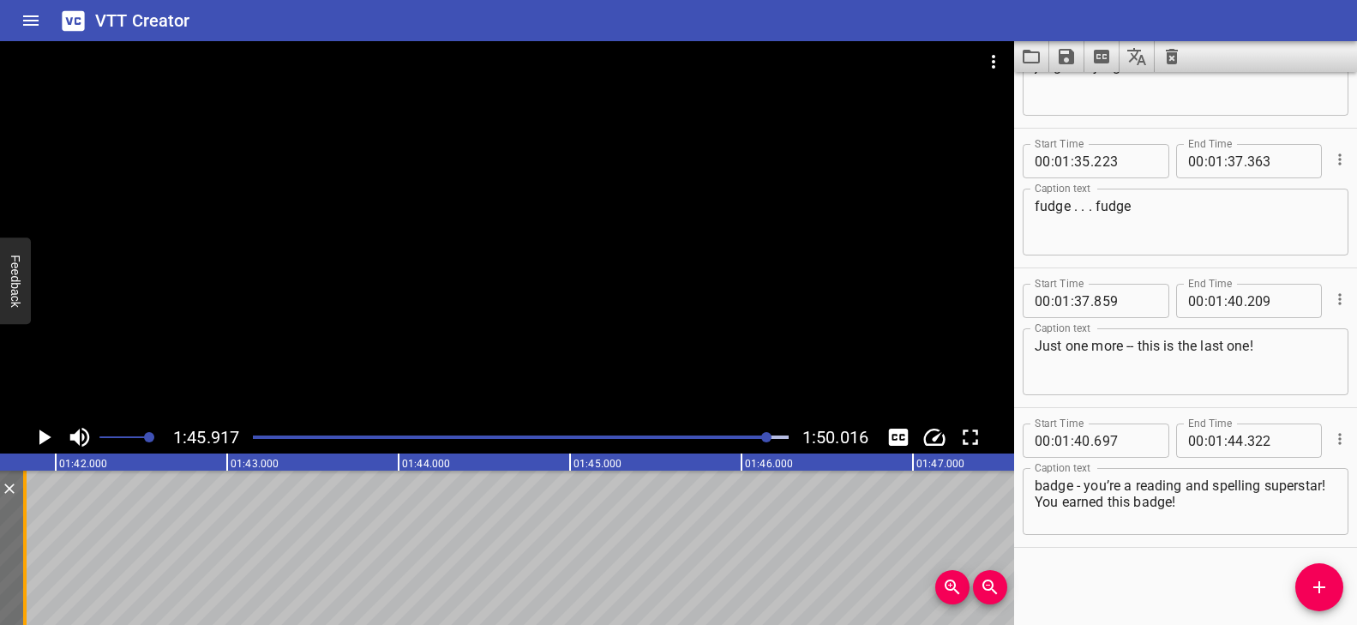
drag, startPoint x: 453, startPoint y: 535, endPoint x: 25, endPoint y: 556, distance: 429.1
click at [25, 556] on div at bounding box center [24, 548] width 3 height 154
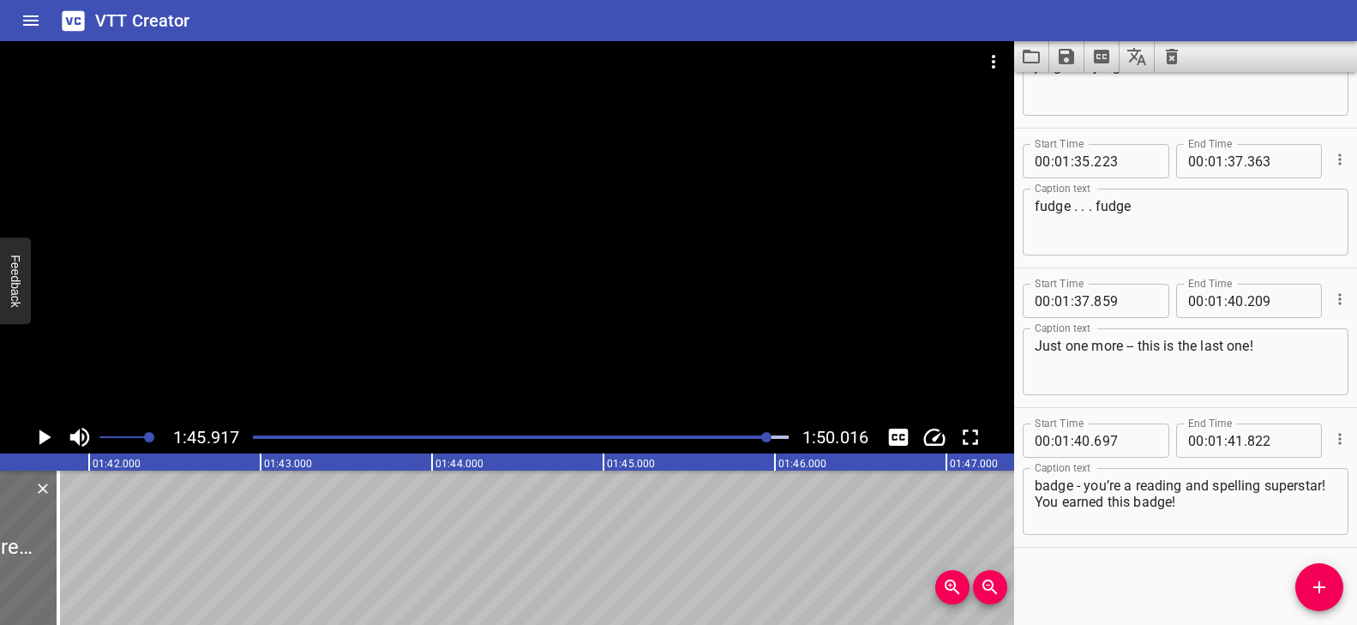
scroll to position [0, 17364]
drag, startPoint x: 94, startPoint y: 524, endPoint x: 63, endPoint y: 531, distance: 32.5
click at [38, 526] on div at bounding box center [36, 548] width 3 height 154
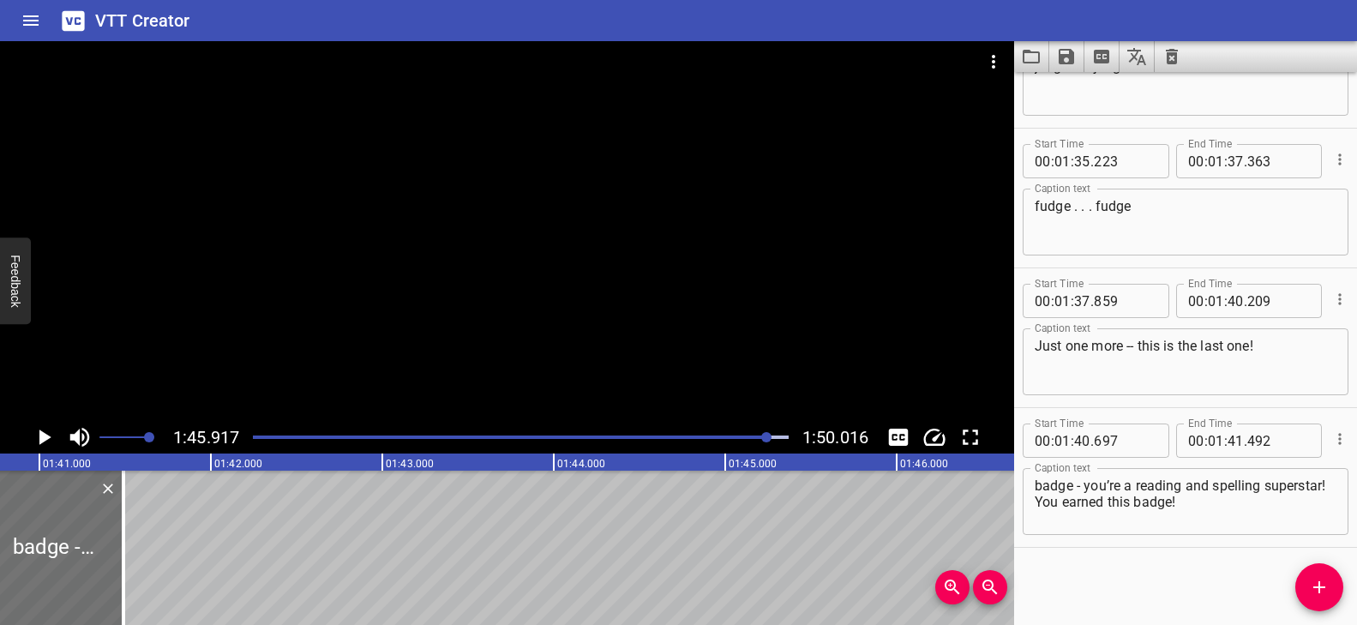
scroll to position [0, 17330]
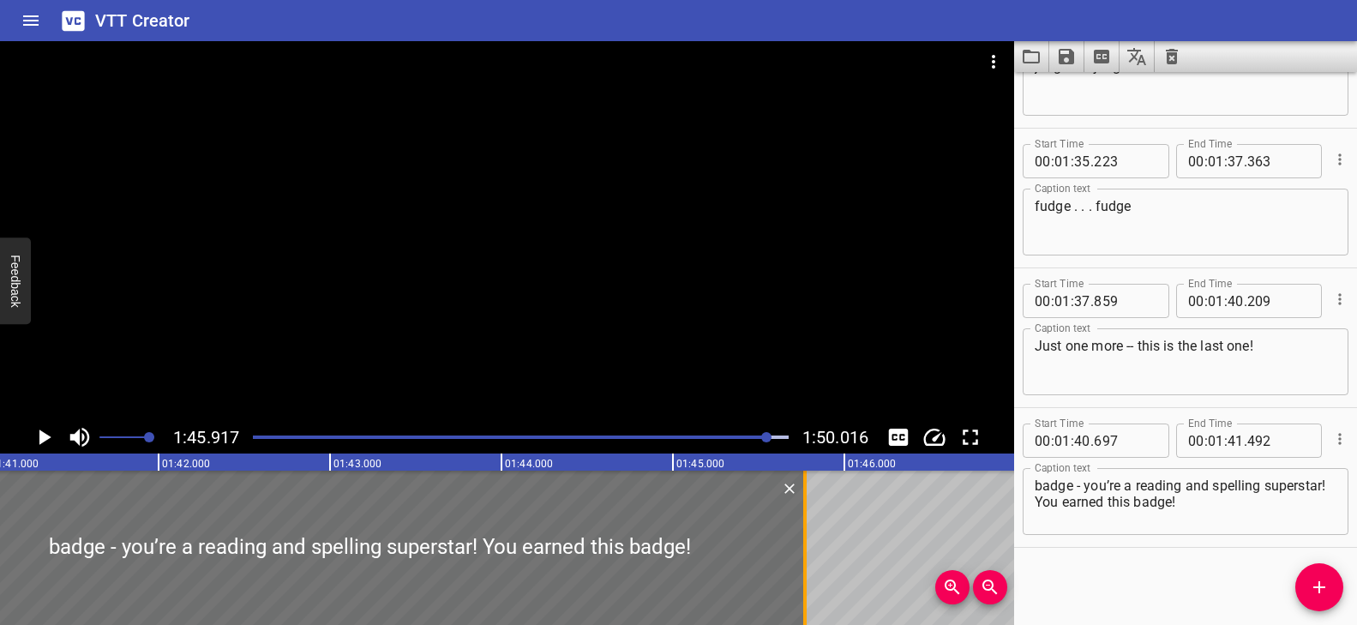
drag, startPoint x: 68, startPoint y: 521, endPoint x: 802, endPoint y: 529, distance: 733.9
click at [802, 529] on div at bounding box center [804, 548] width 17 height 154
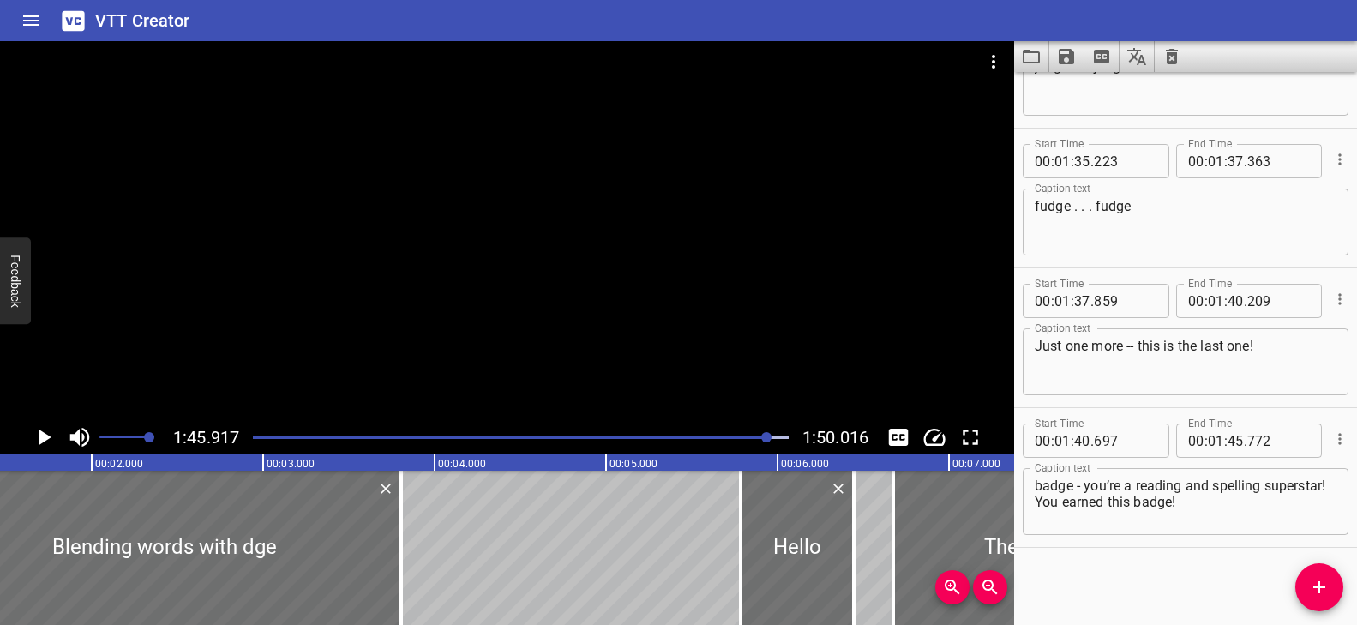
scroll to position [0, 0]
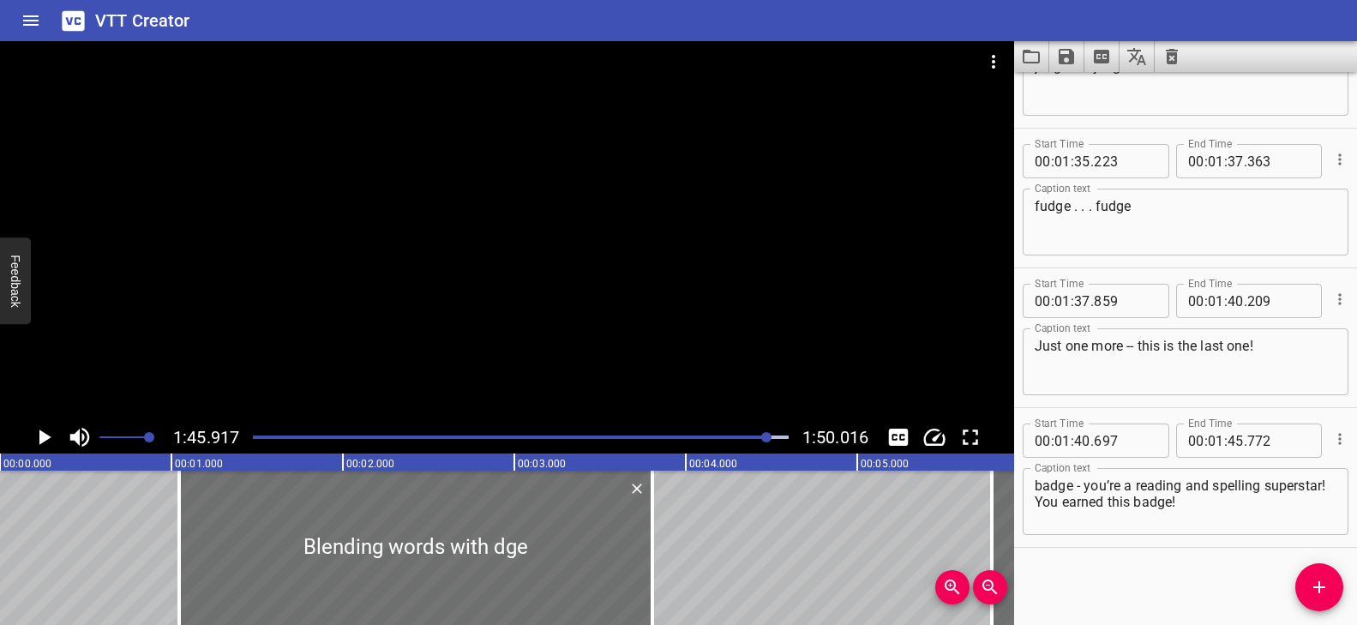
click at [254, 437] on div "Play progress" at bounding box center [501, 436] width 536 height 3
click at [333, 317] on div at bounding box center [507, 231] width 1014 height 380
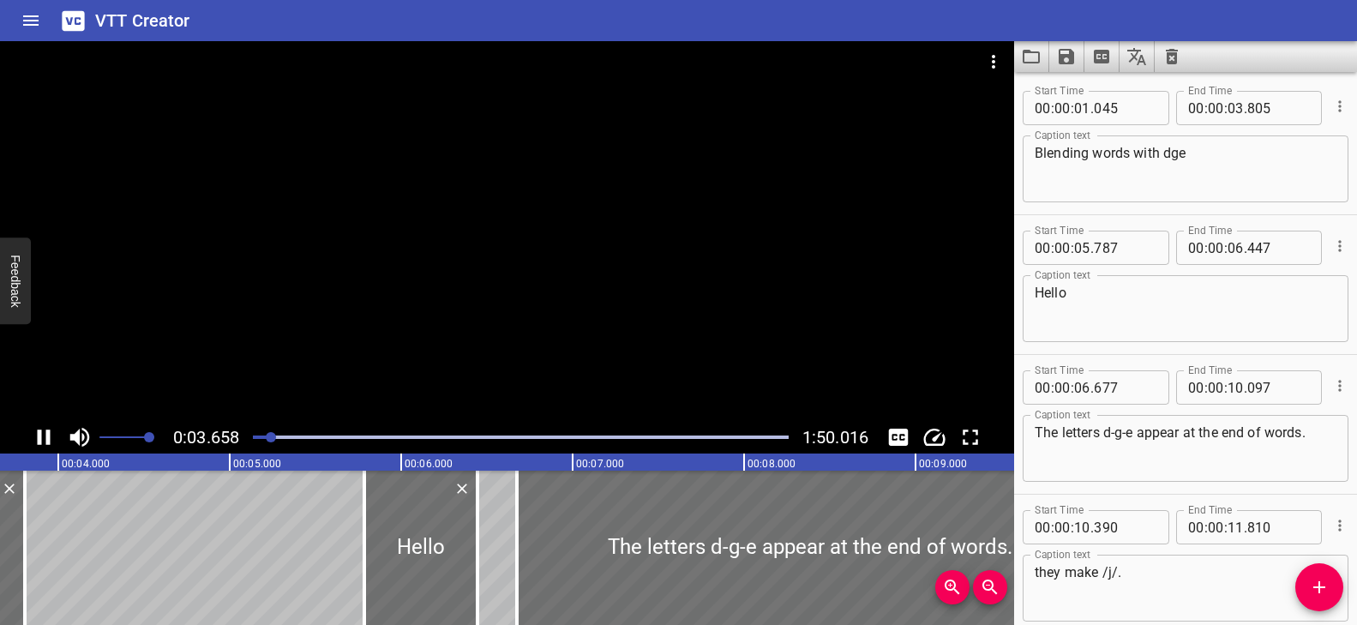
click at [328, 320] on div at bounding box center [507, 231] width 1014 height 380
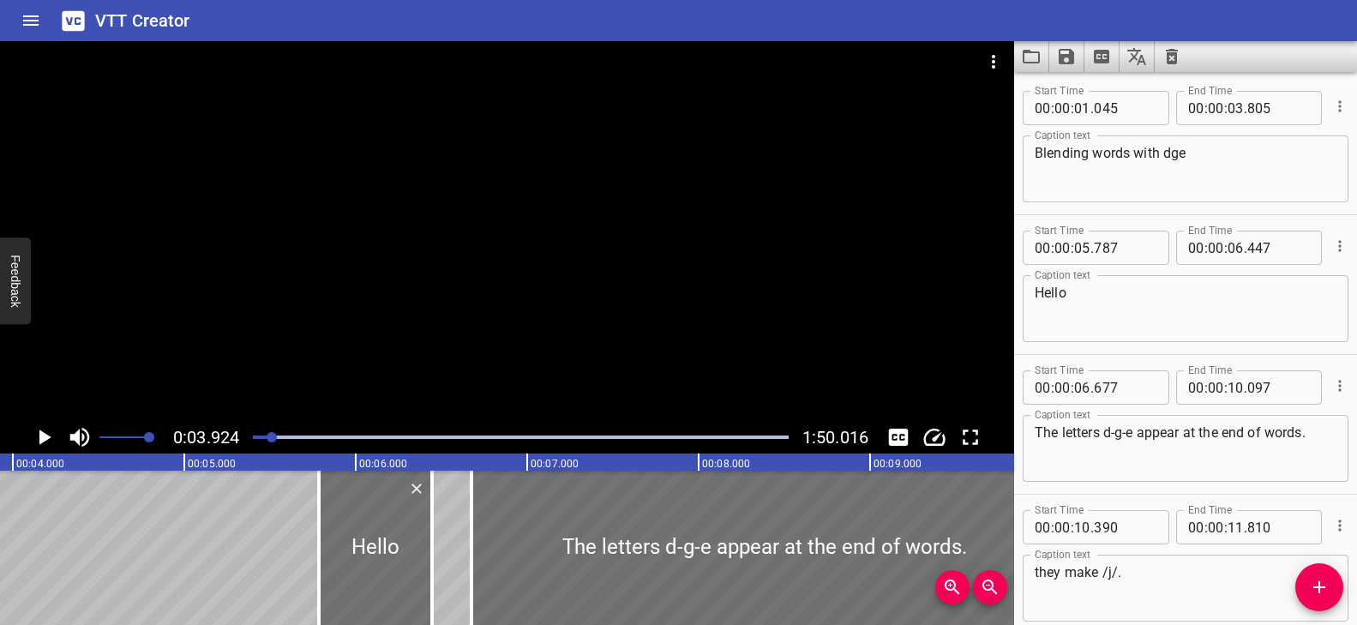
click at [1173, 155] on textarea "Blending words with dge" at bounding box center [1186, 169] width 302 height 49
click at [1183, 158] on textarea "Blending words with d-ge" at bounding box center [1186, 169] width 302 height 49
click at [490, 315] on div at bounding box center [507, 231] width 1014 height 380
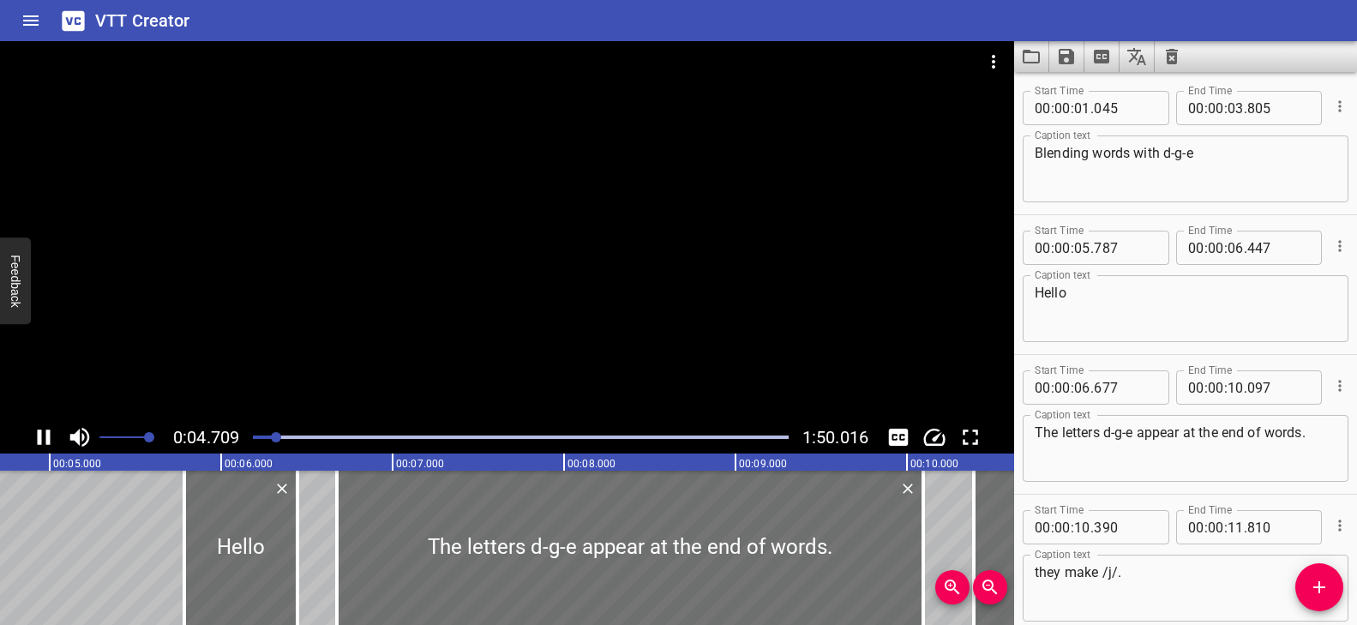
click at [262, 434] on div at bounding box center [521, 437] width 556 height 24
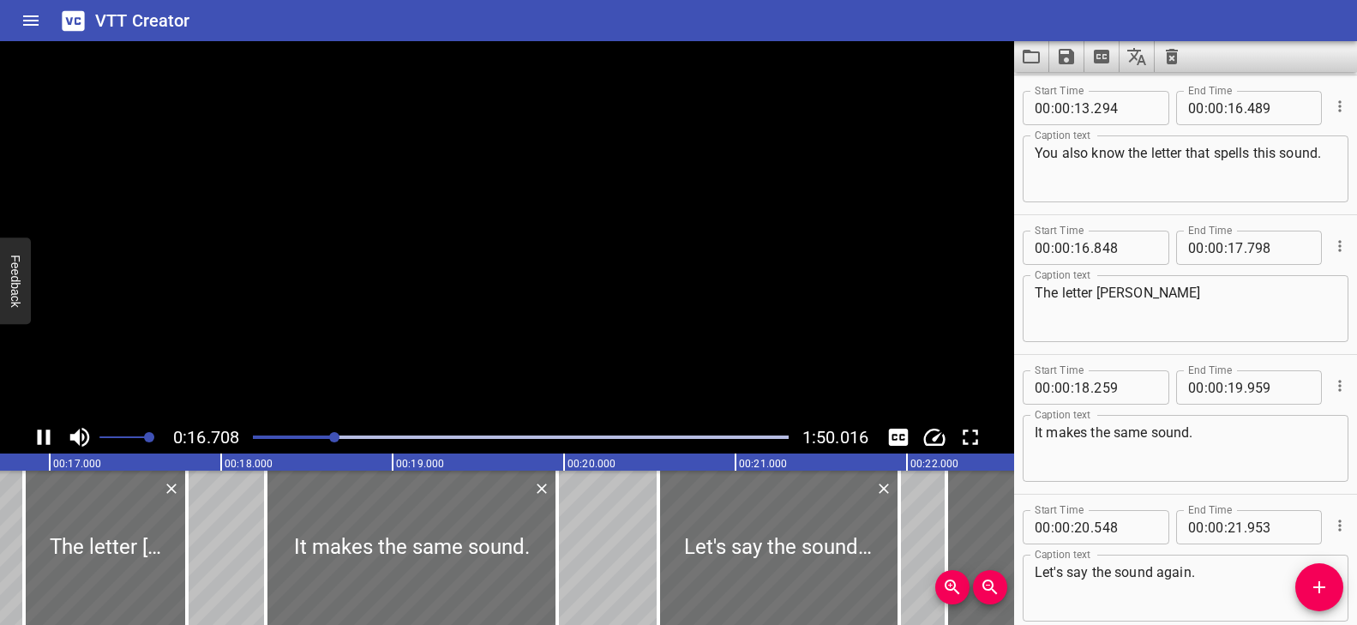
scroll to position [0, 2910]
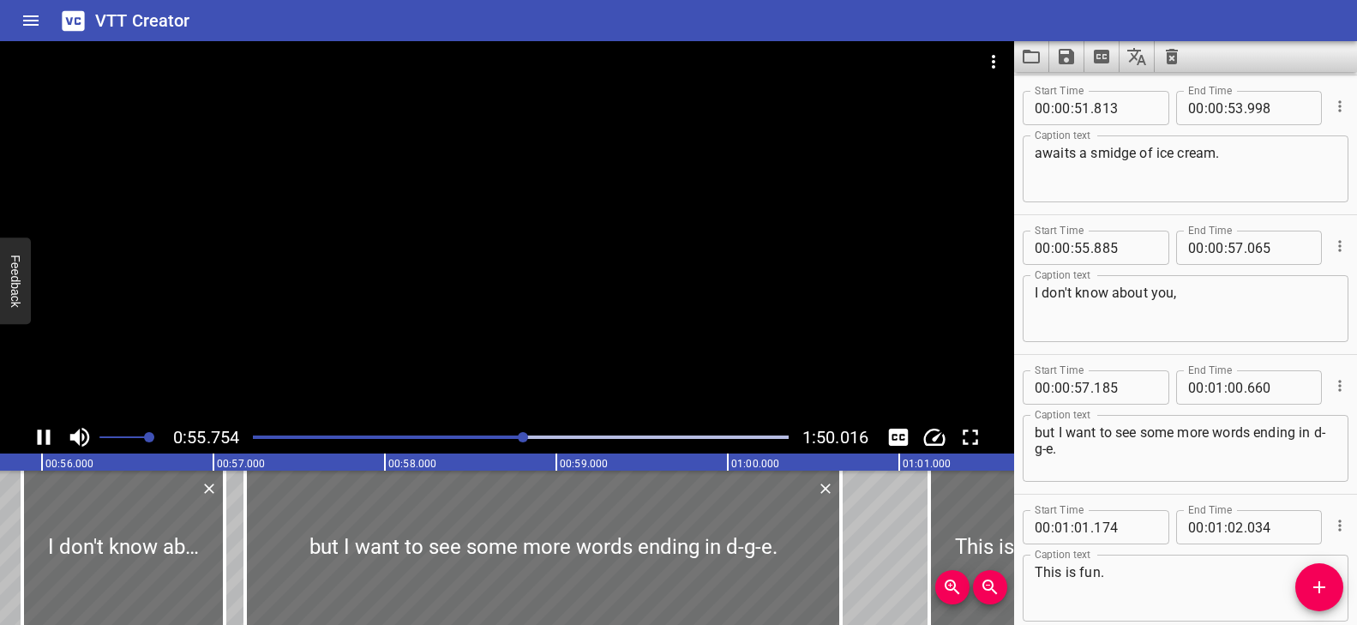
click at [543, 353] on div at bounding box center [507, 231] width 1014 height 380
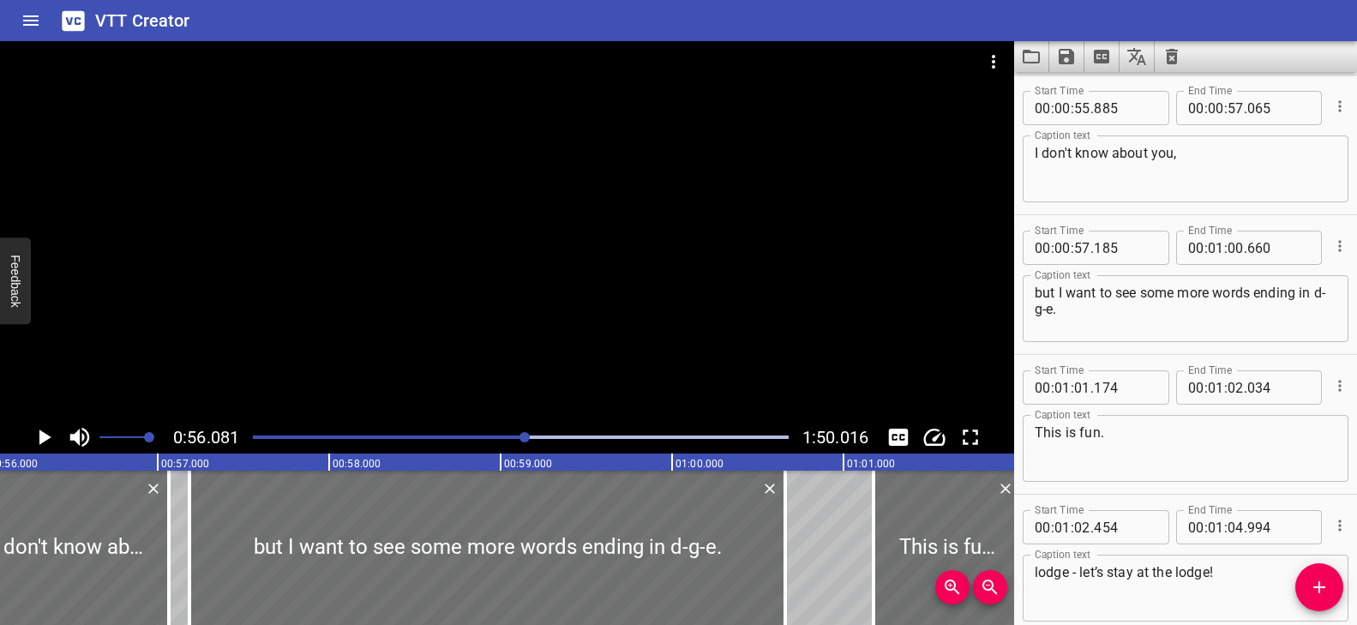
click at [551, 274] on div at bounding box center [507, 231] width 1014 height 380
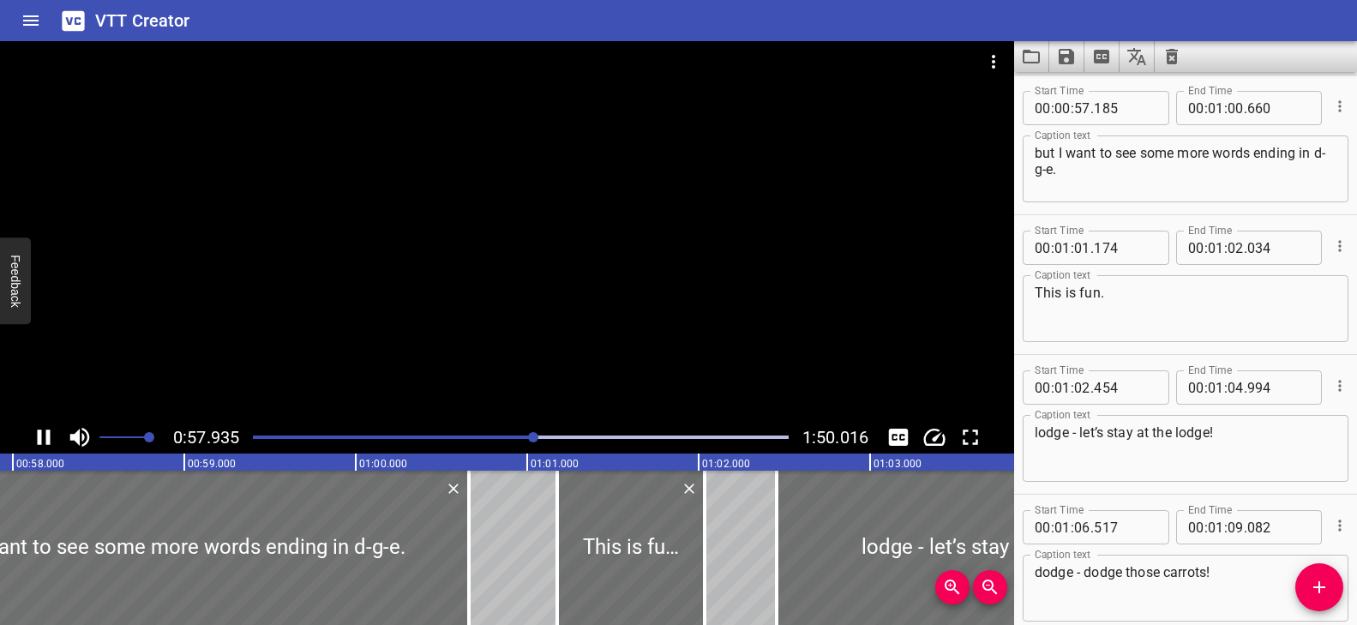
click at [551, 274] on div at bounding box center [507, 231] width 1014 height 380
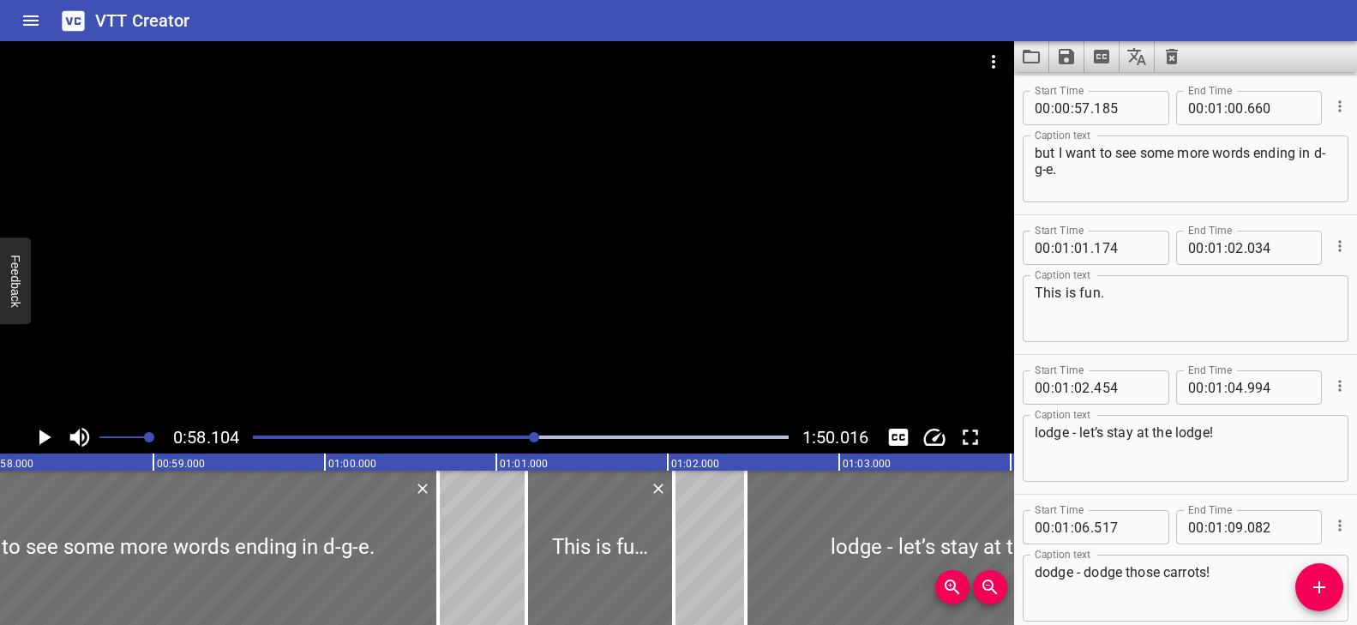
click at [584, 213] on div at bounding box center [507, 231] width 1014 height 380
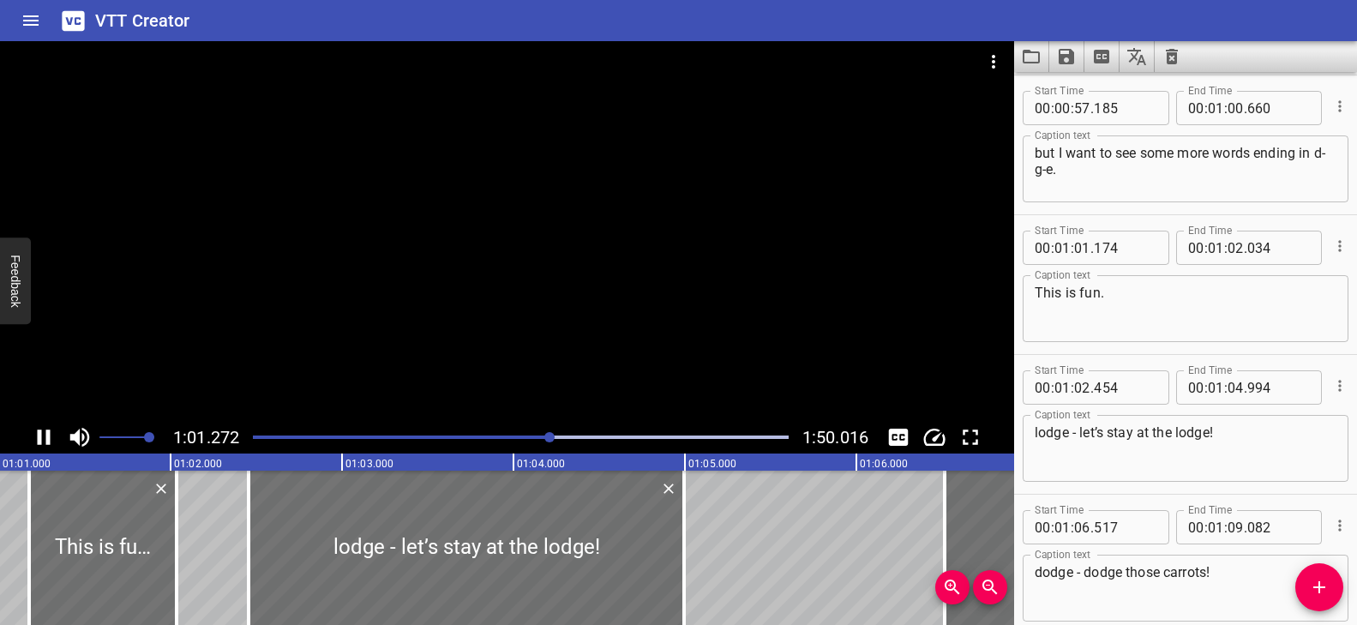
scroll to position [0, 10505]
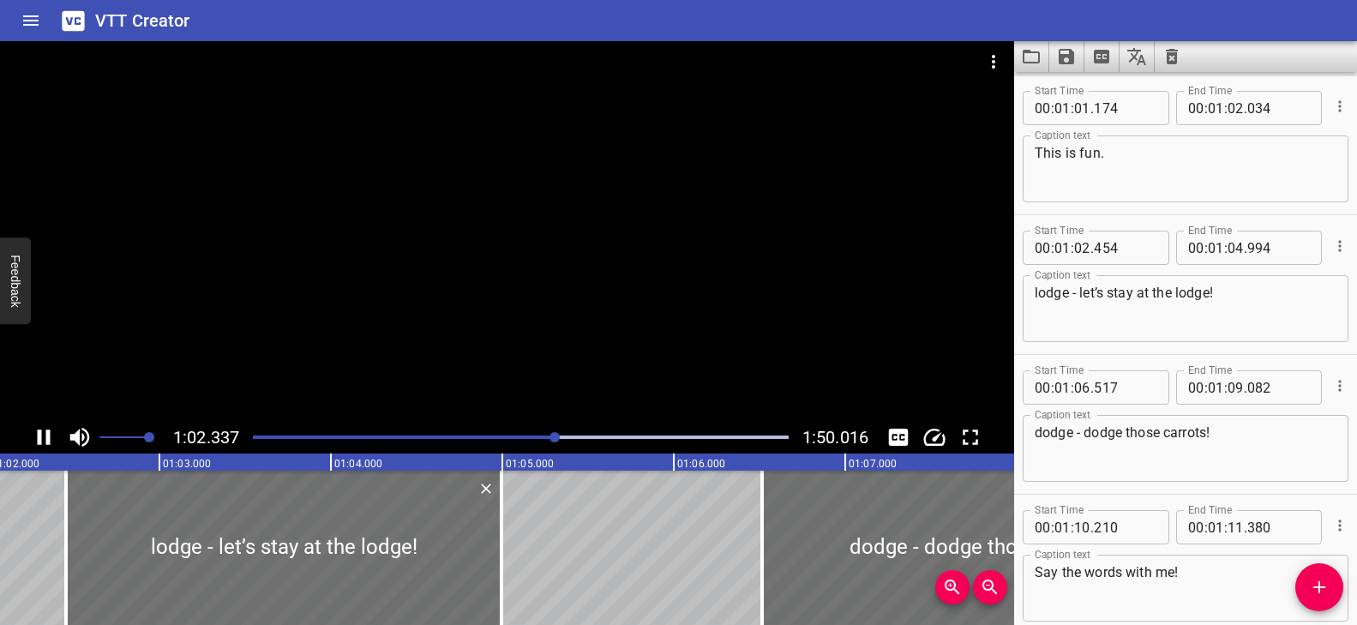
click at [579, 233] on div at bounding box center [507, 231] width 1014 height 380
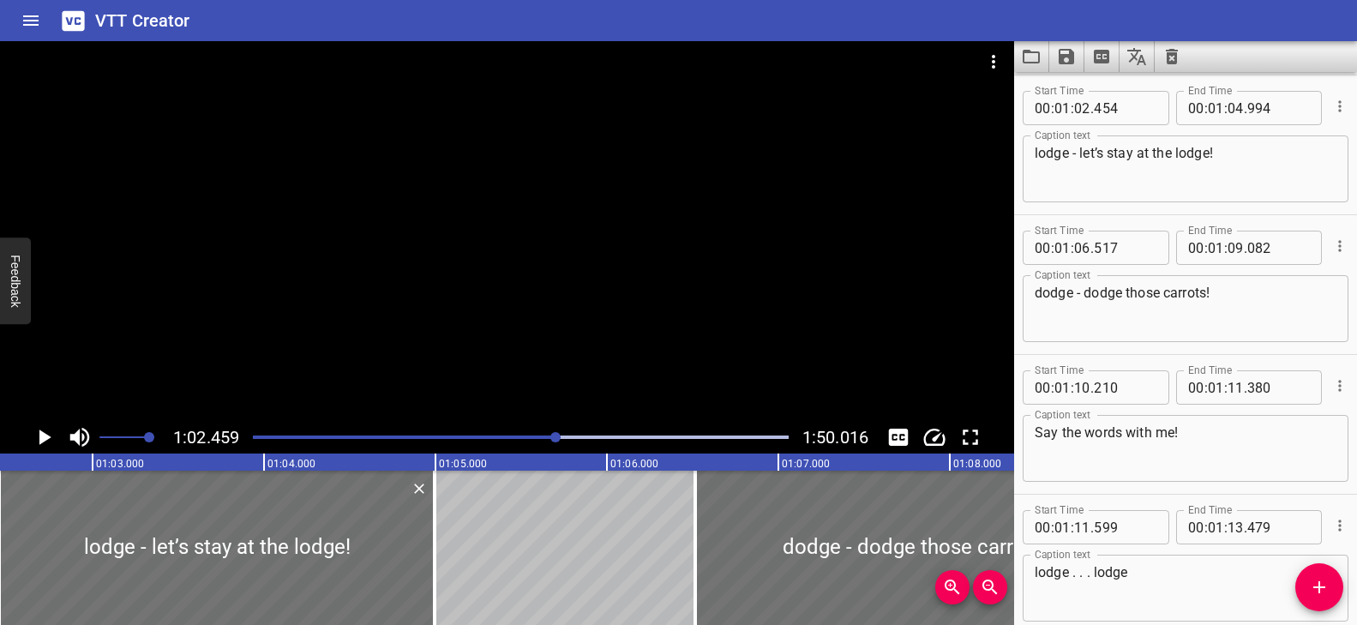
click at [647, 242] on div at bounding box center [507, 231] width 1014 height 380
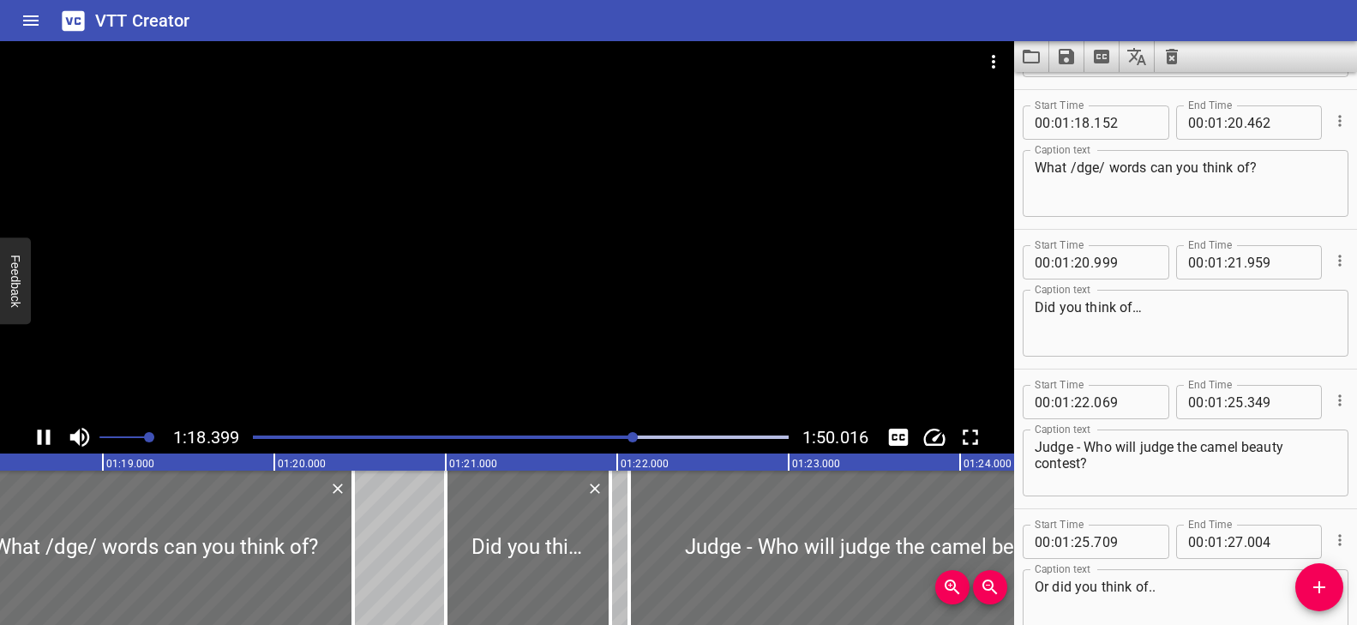
scroll to position [3913, 0]
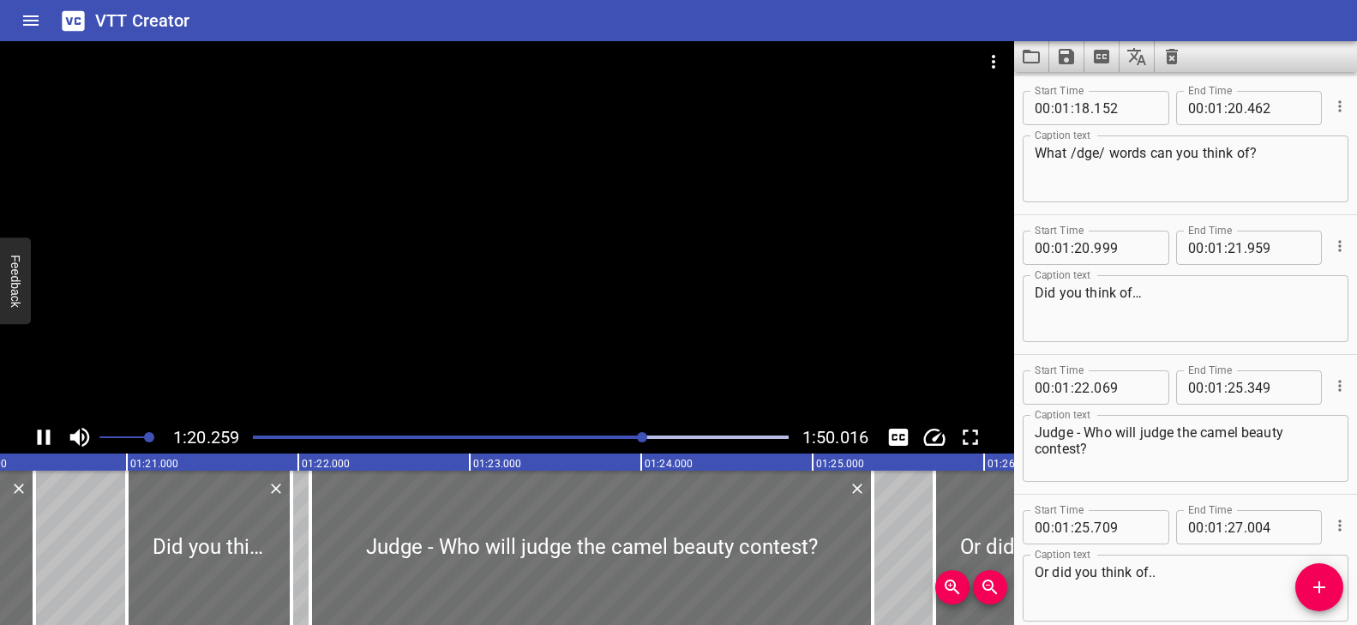
click at [611, 433] on div at bounding box center [521, 437] width 556 height 24
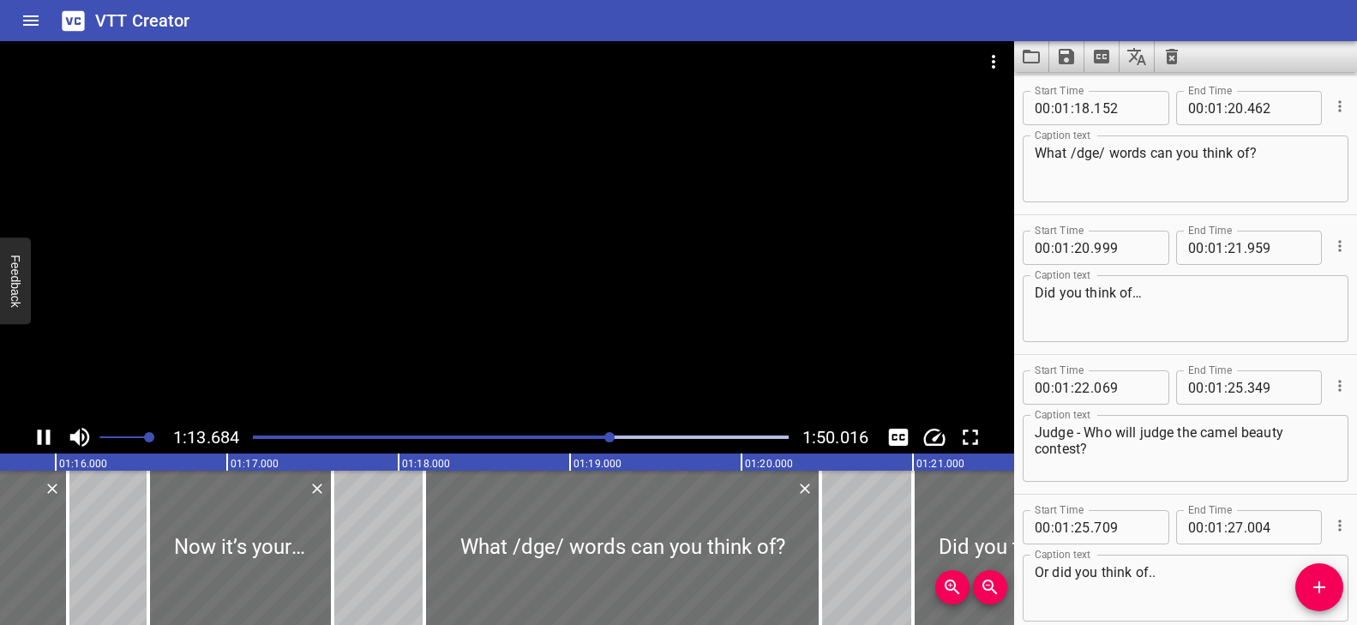
click at [595, 307] on div at bounding box center [507, 231] width 1014 height 380
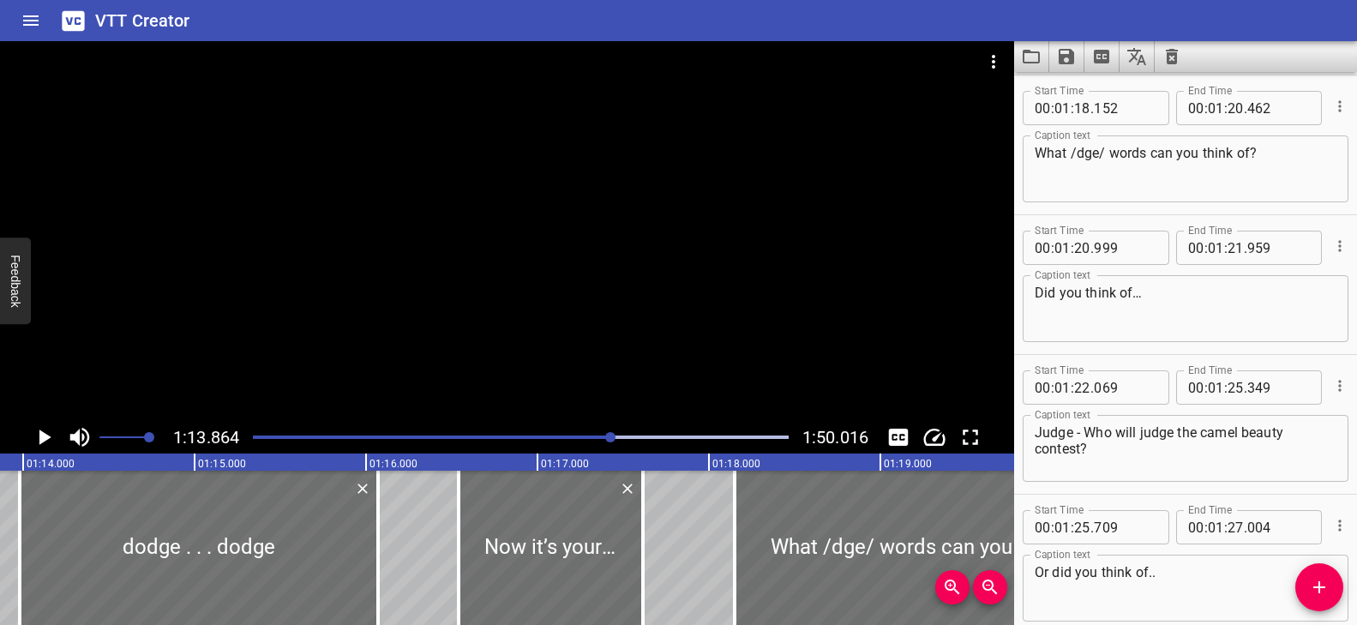
click at [595, 307] on div at bounding box center [507, 231] width 1014 height 380
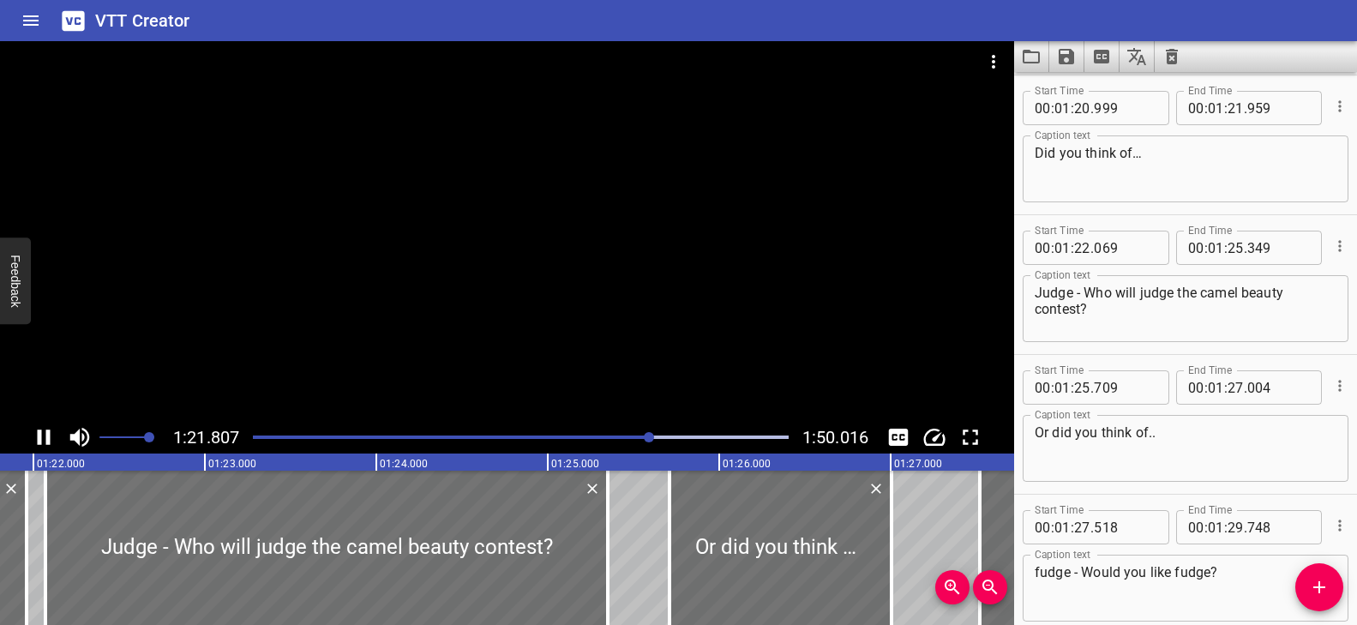
scroll to position [0, 14072]
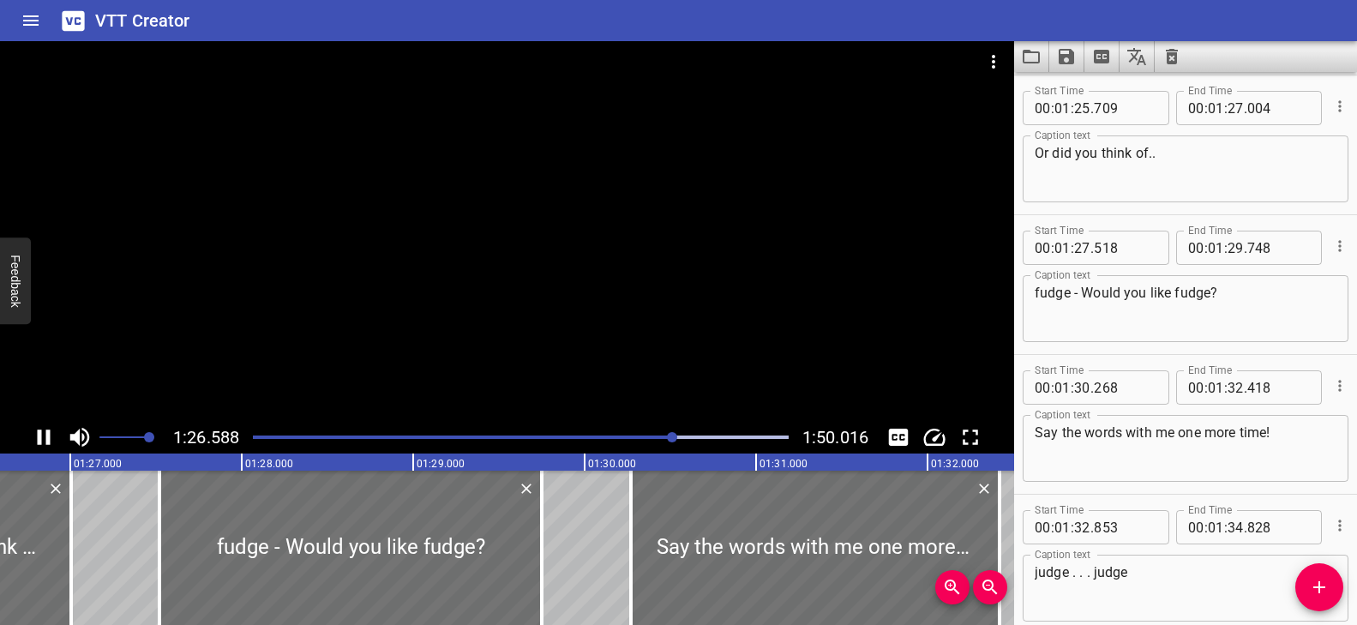
click at [627, 435] on div "Play progress" at bounding box center [407, 436] width 536 height 3
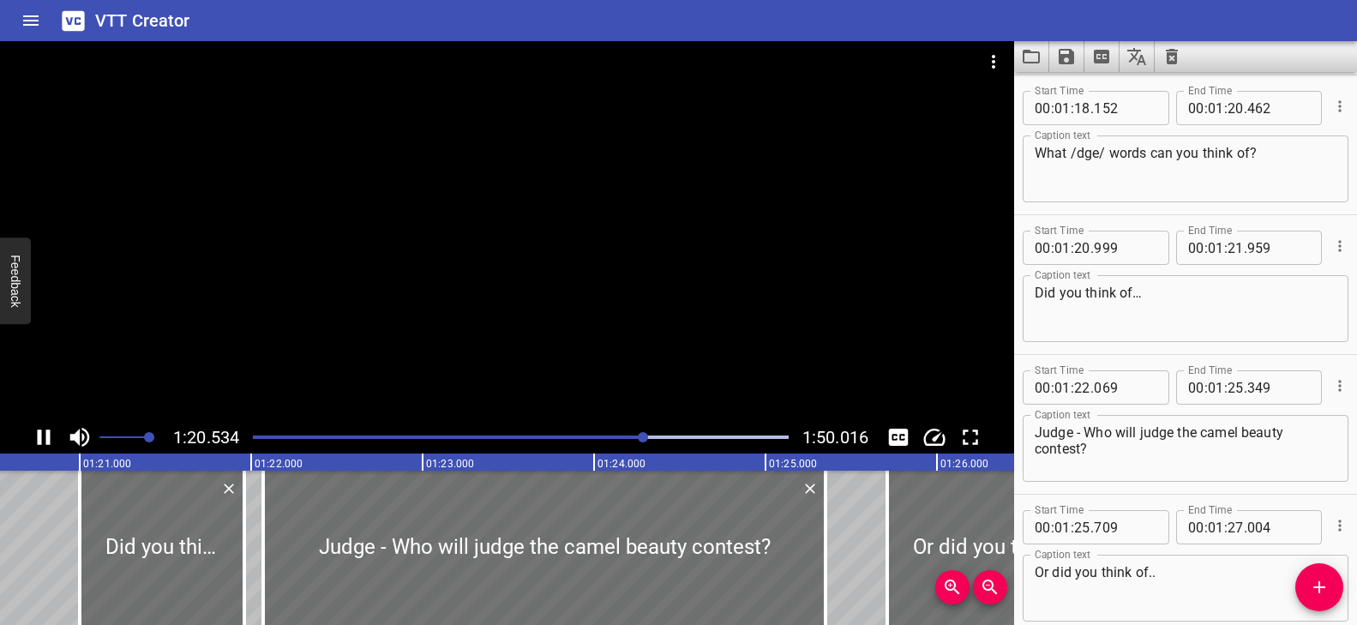
click at [568, 437] on div "Play progress" at bounding box center [378, 436] width 536 height 3
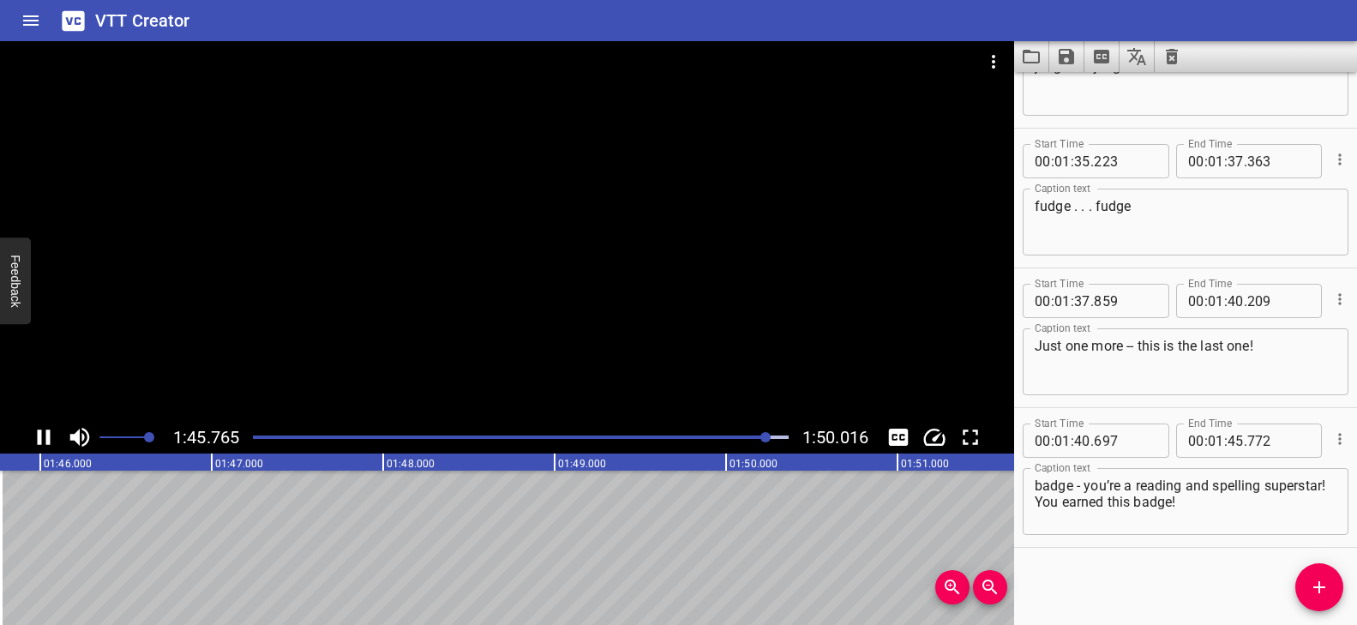
click at [629, 311] on div at bounding box center [507, 231] width 1014 height 380
click at [627, 314] on div at bounding box center [507, 231] width 1014 height 380
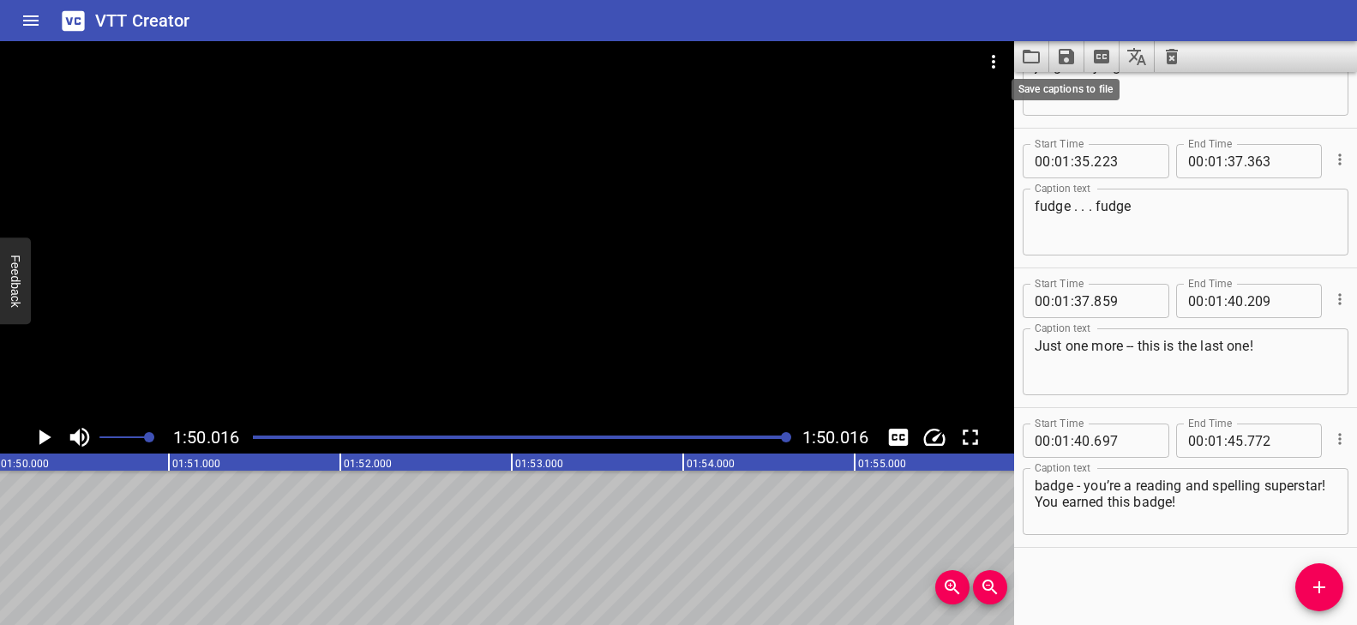
click at [1075, 55] on icon "Save captions to file" at bounding box center [1066, 56] width 21 height 21
click at [1088, 93] on li "Save to VTT file" at bounding box center [1112, 94] width 126 height 31
click at [1170, 56] on icon "Clear captions" at bounding box center [1172, 56] width 12 height 15
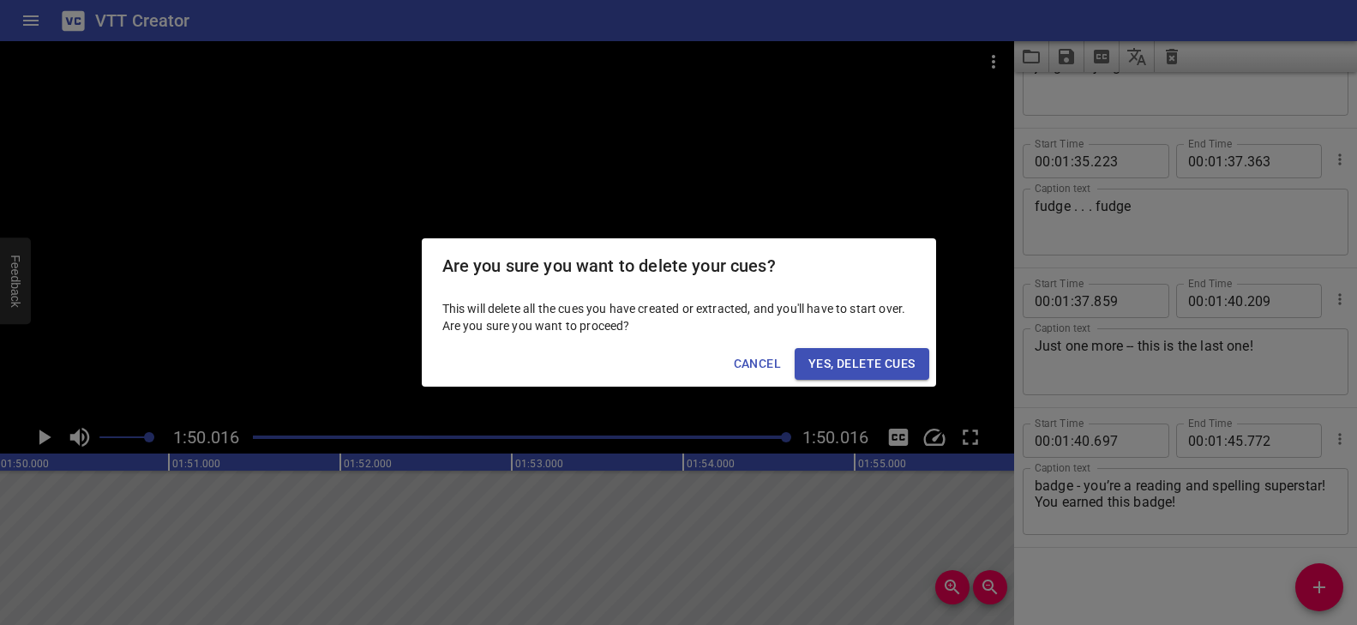
click at [880, 363] on span "Yes, Delete Cues" at bounding box center [861, 363] width 106 height 21
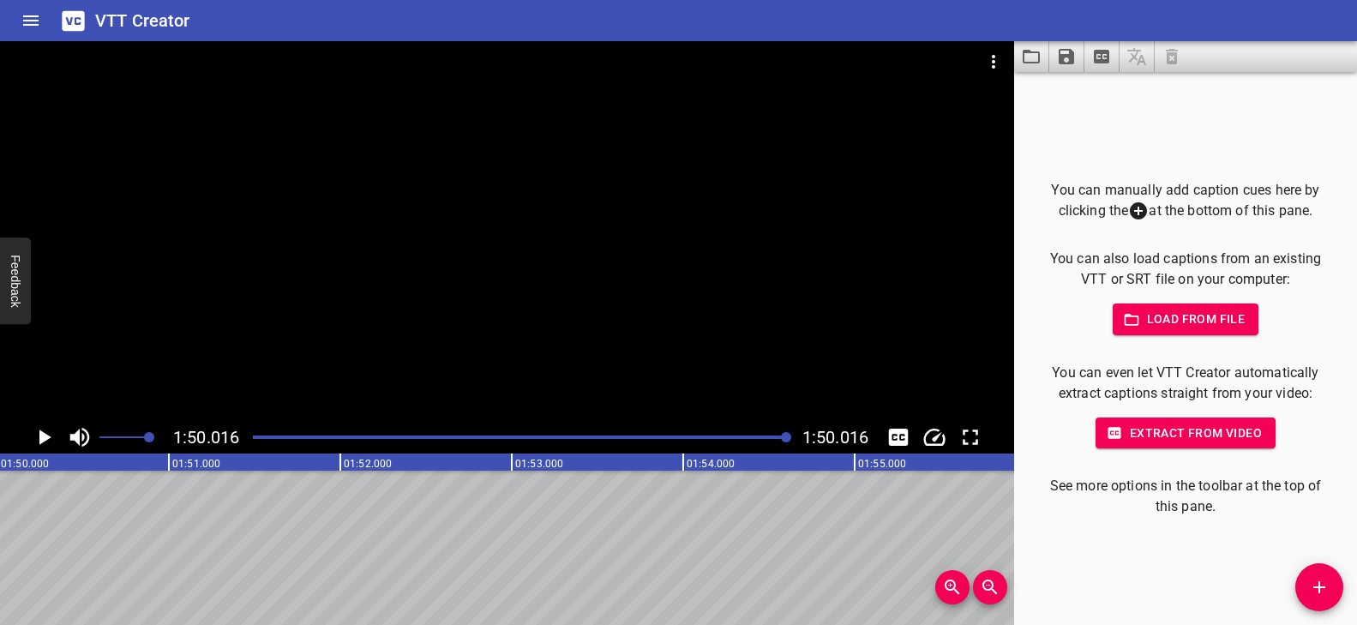
click at [1072, 57] on icon "Save captions to file" at bounding box center [1066, 56] width 15 height 15
click at [1070, 90] on li "Save to VTT file" at bounding box center [1112, 94] width 126 height 31
click at [1108, 56] on icon "Extract captions from video" at bounding box center [1101, 57] width 15 height 14
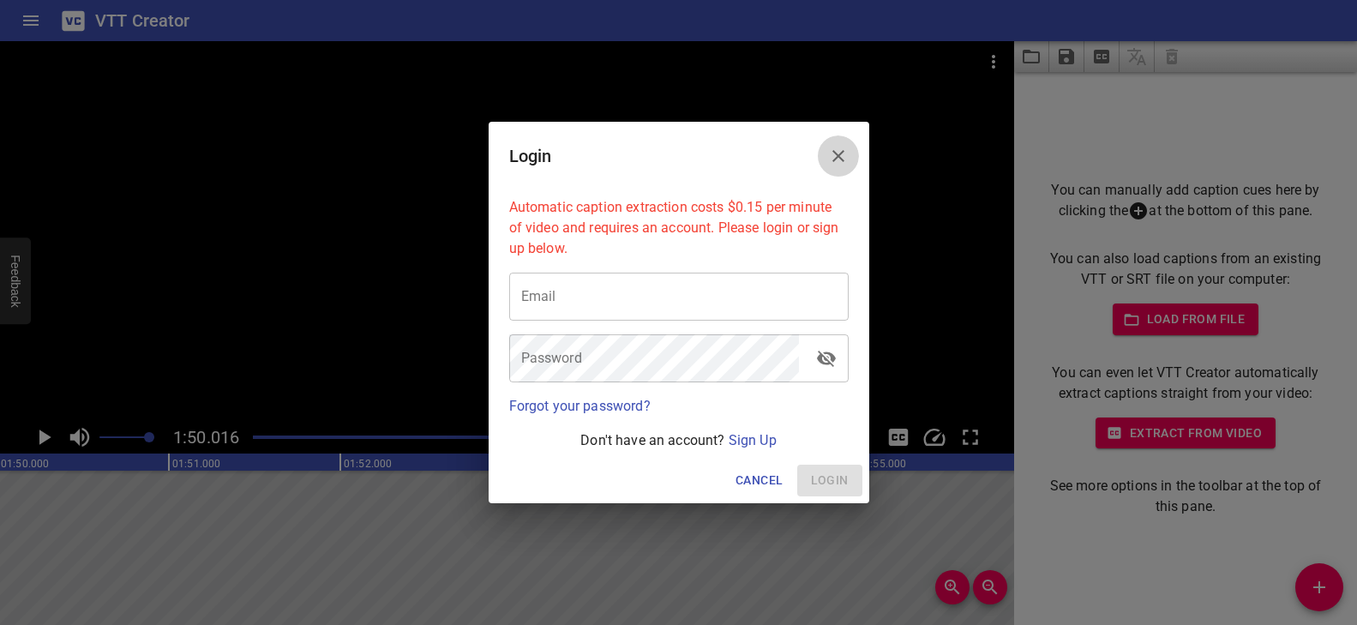
click at [843, 149] on icon "Close" at bounding box center [838, 156] width 21 height 21
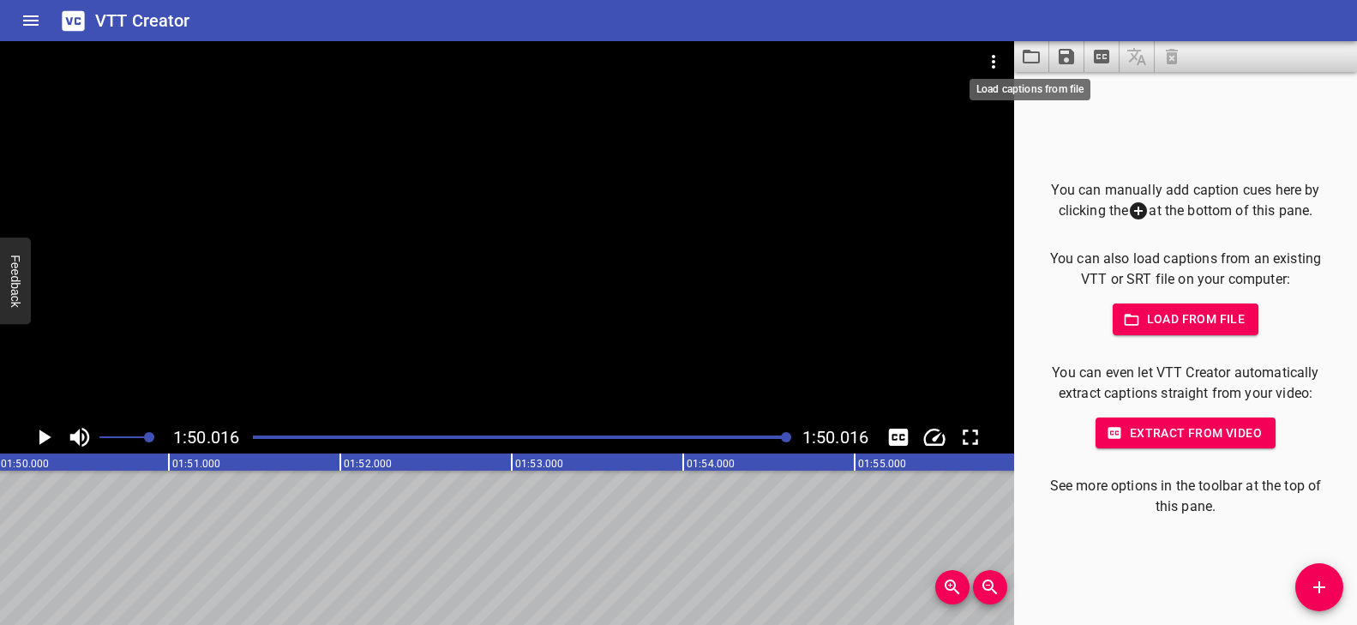
click at [1021, 55] on icon "Load captions from file" at bounding box center [1031, 56] width 21 height 21
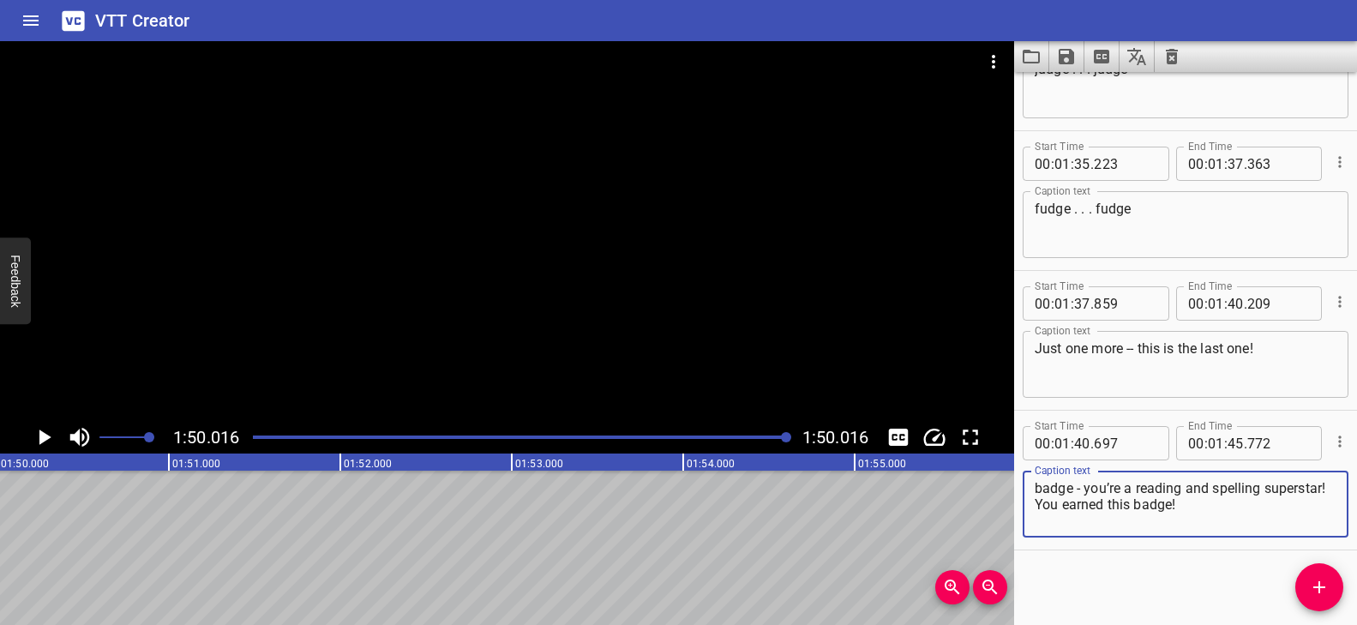
scroll to position [4838, 0]
click at [258, 436] on div "Play progress" at bounding box center [521, 436] width 536 height 3
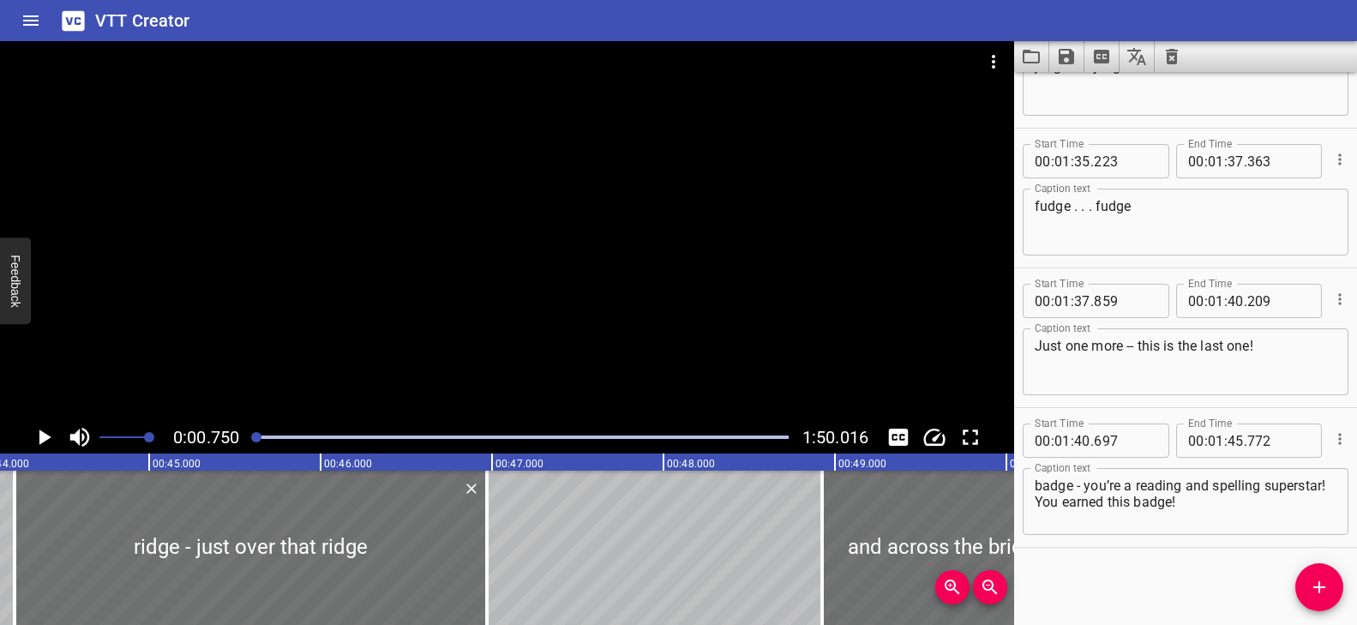
click at [410, 350] on div at bounding box center [507, 231] width 1014 height 380
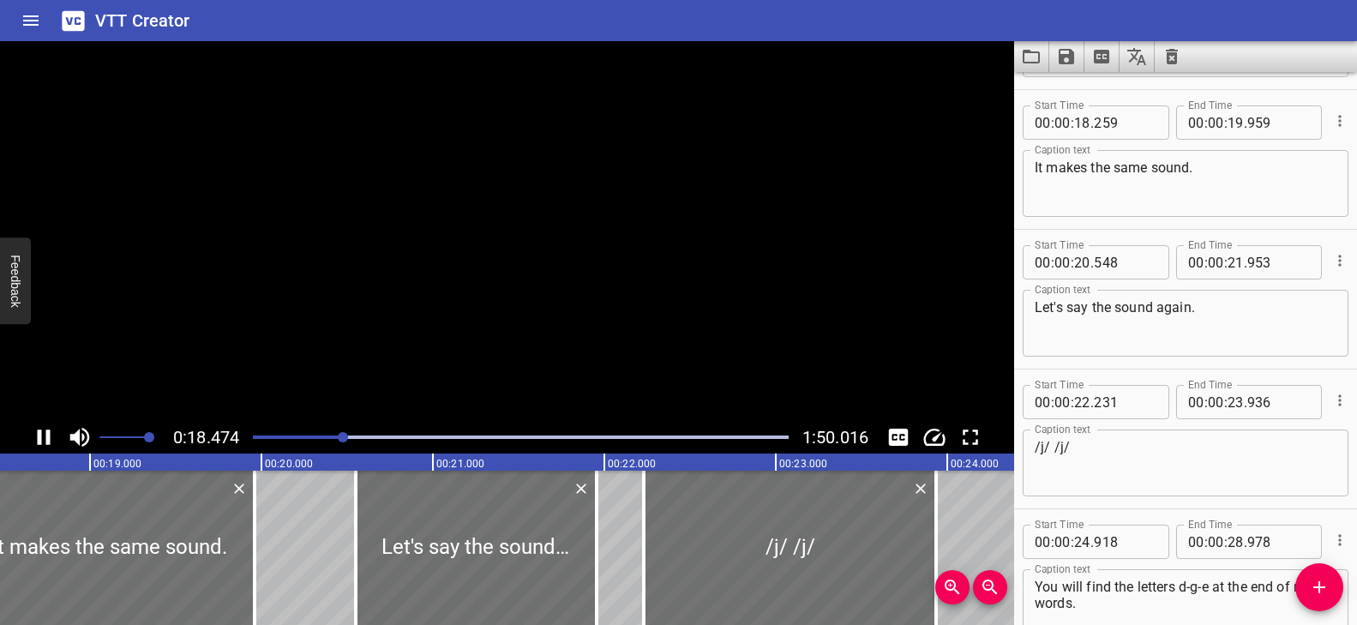
scroll to position [838, 0]
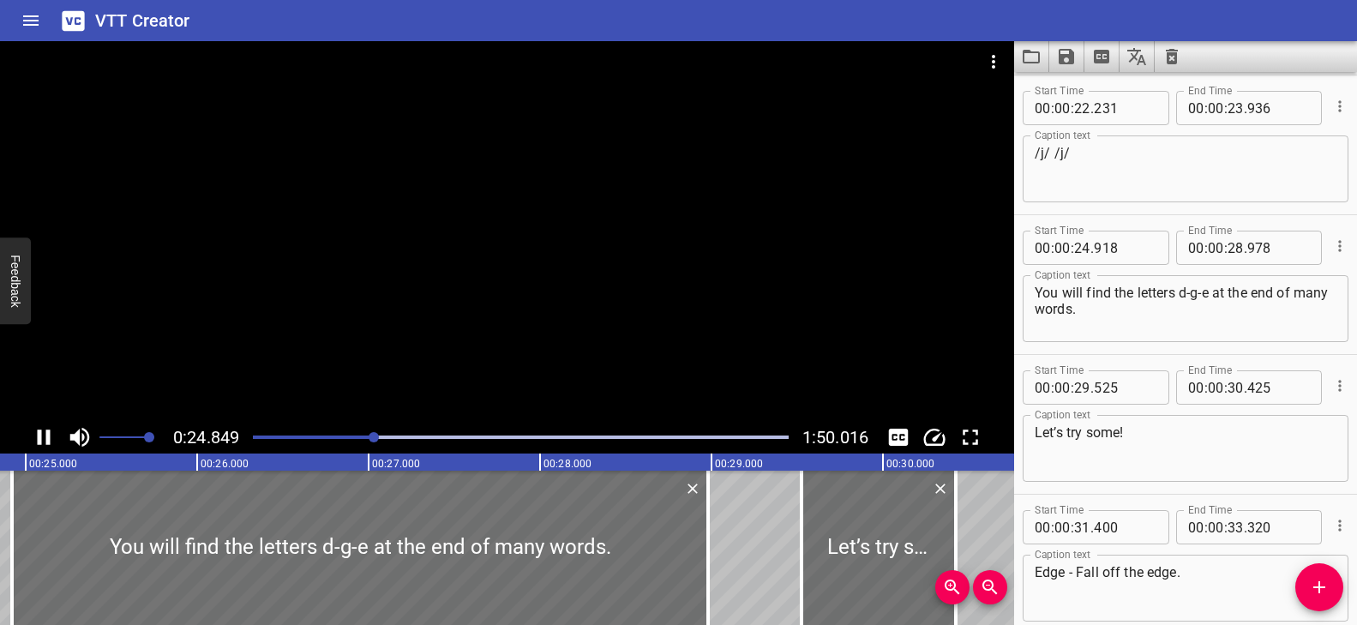
click at [478, 333] on div at bounding box center [507, 231] width 1014 height 380
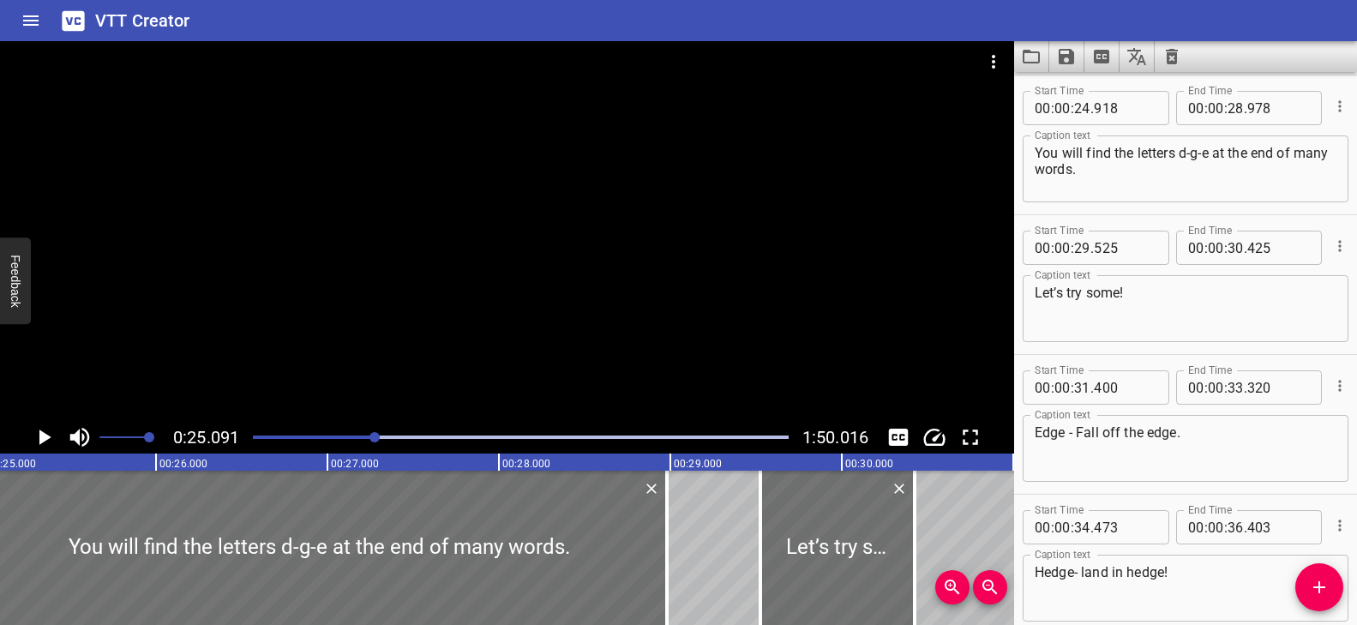
click at [525, 339] on div at bounding box center [507, 231] width 1014 height 380
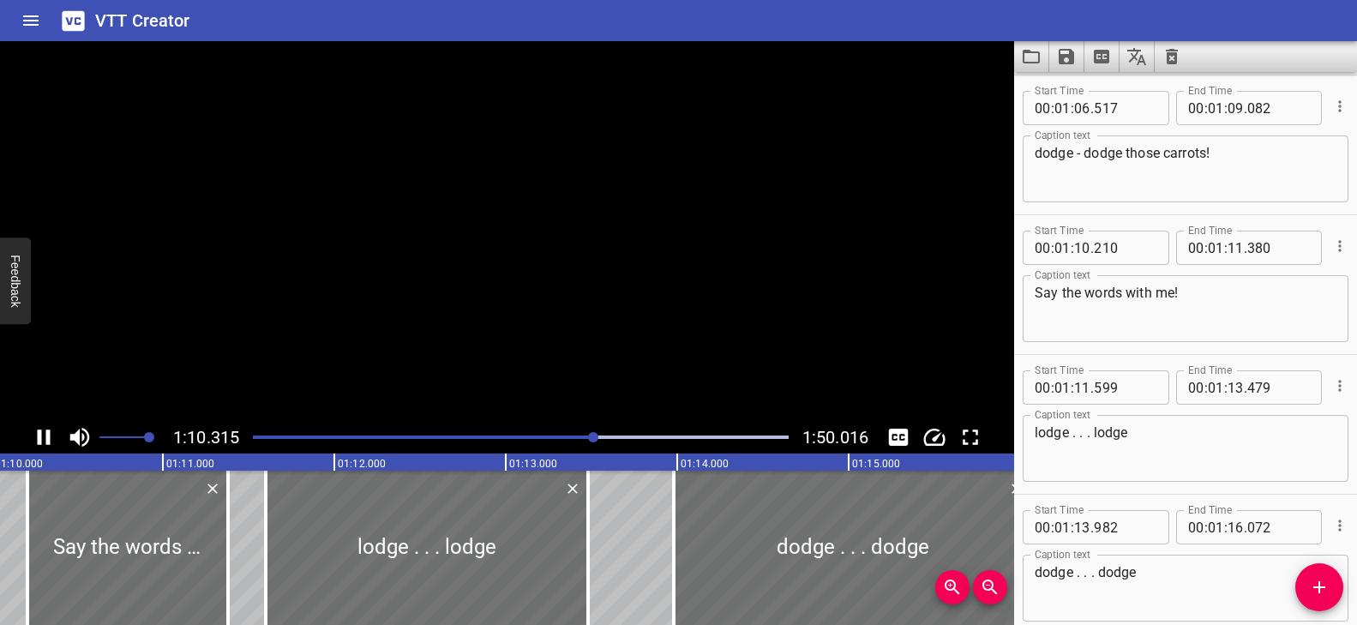
scroll to position [3354, 0]
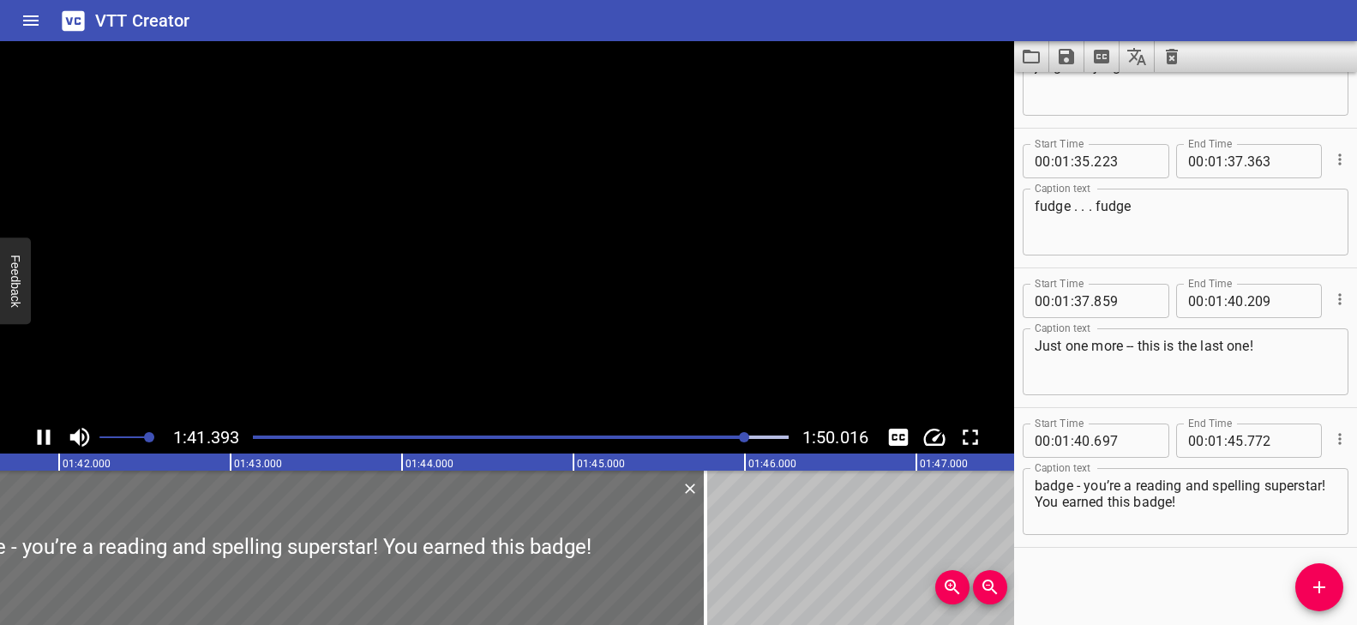
click at [514, 345] on video at bounding box center [507, 231] width 1014 height 380
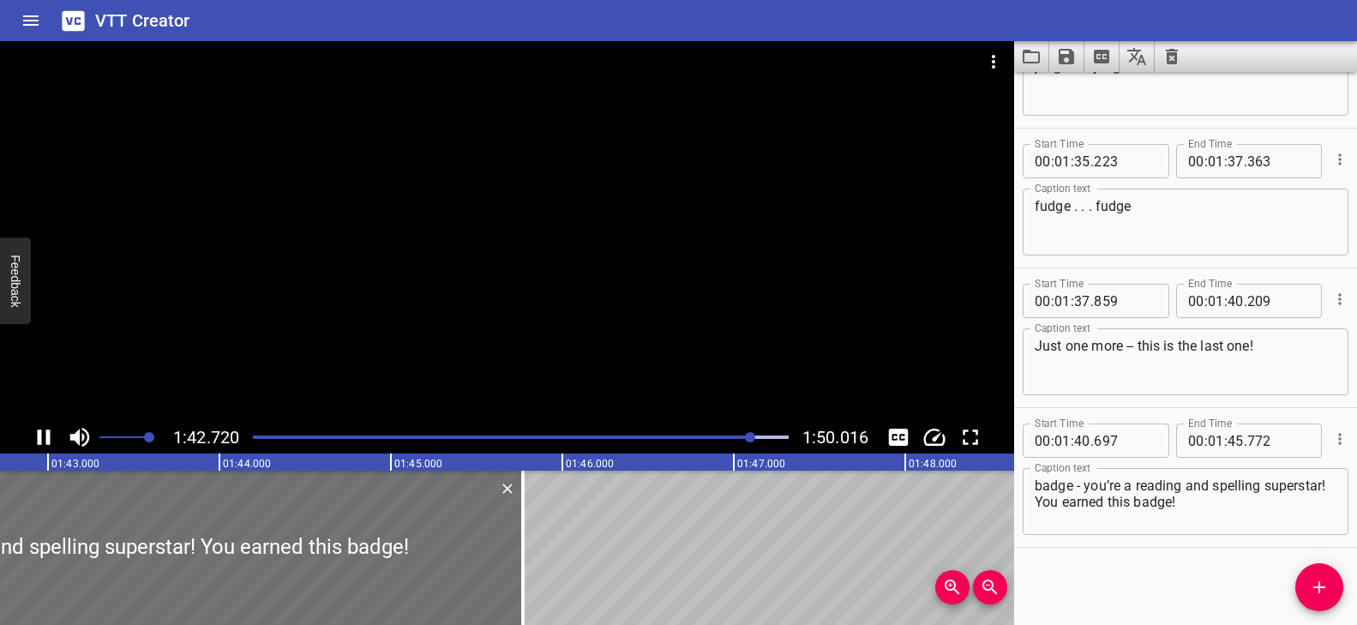
click at [514, 321] on div at bounding box center [507, 231] width 1014 height 380
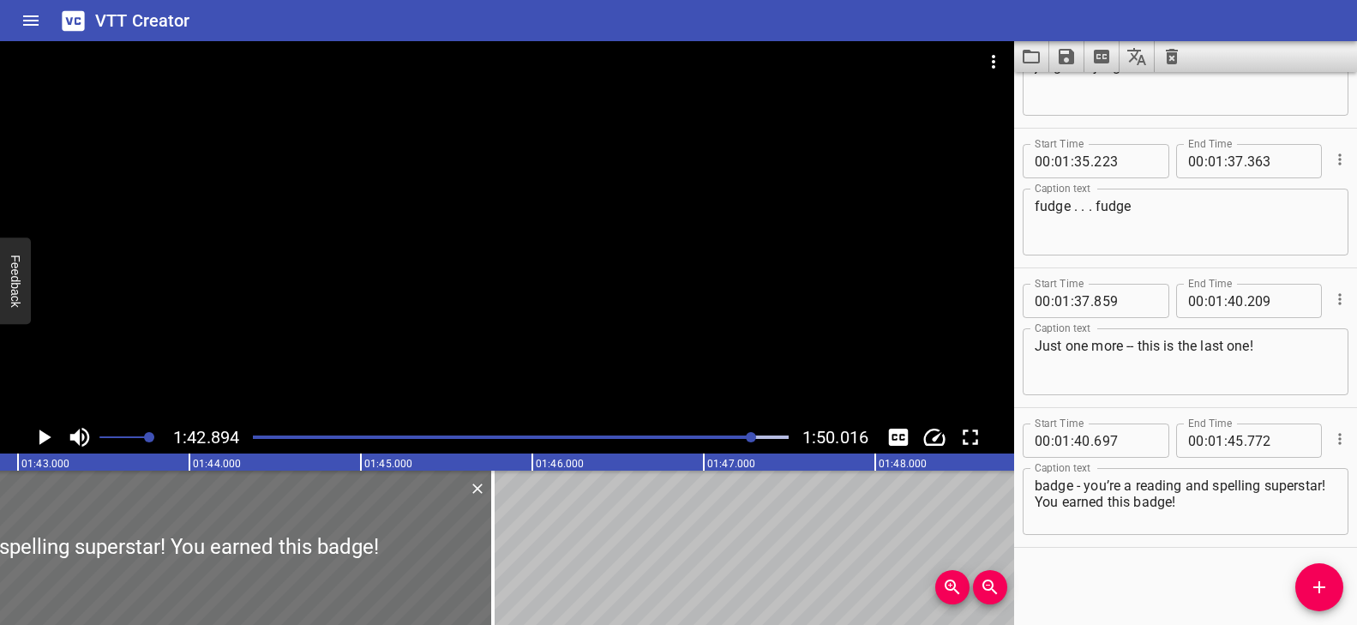
drag, startPoint x: 286, startPoint y: 435, endPoint x: 259, endPoint y: 435, distance: 27.4
click at [259, 435] on div "Play progress" at bounding box center [487, 436] width 536 height 3
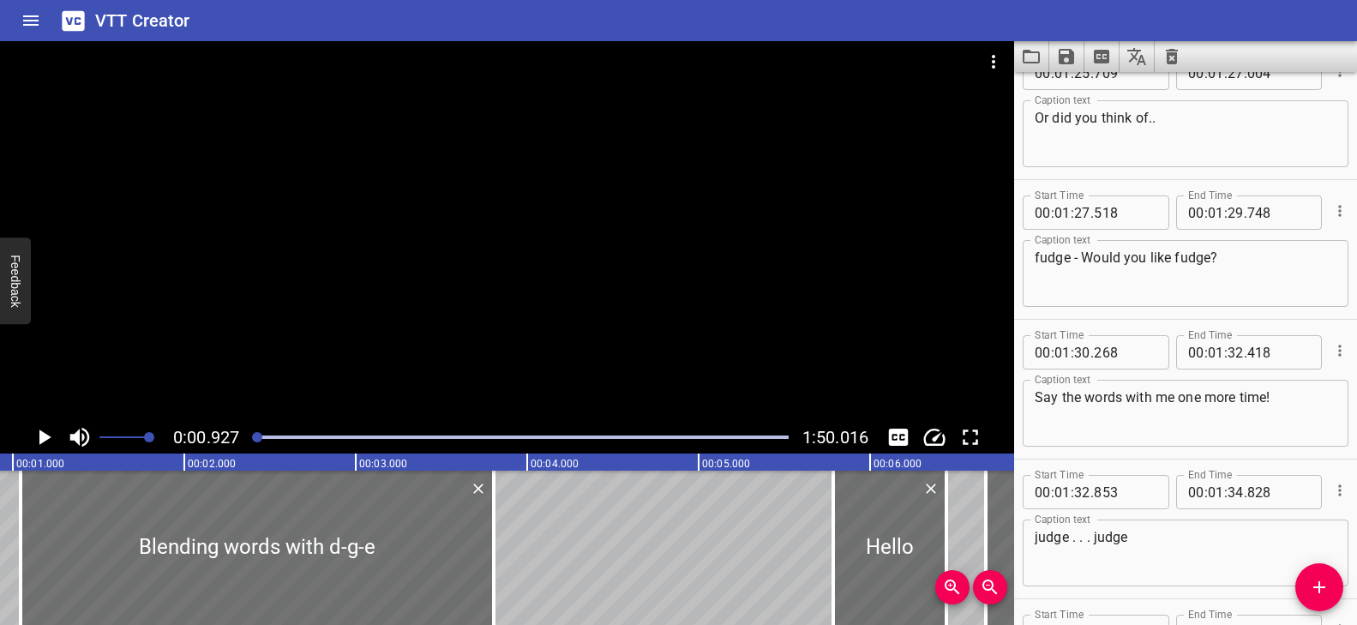
scroll to position [4838, 0]
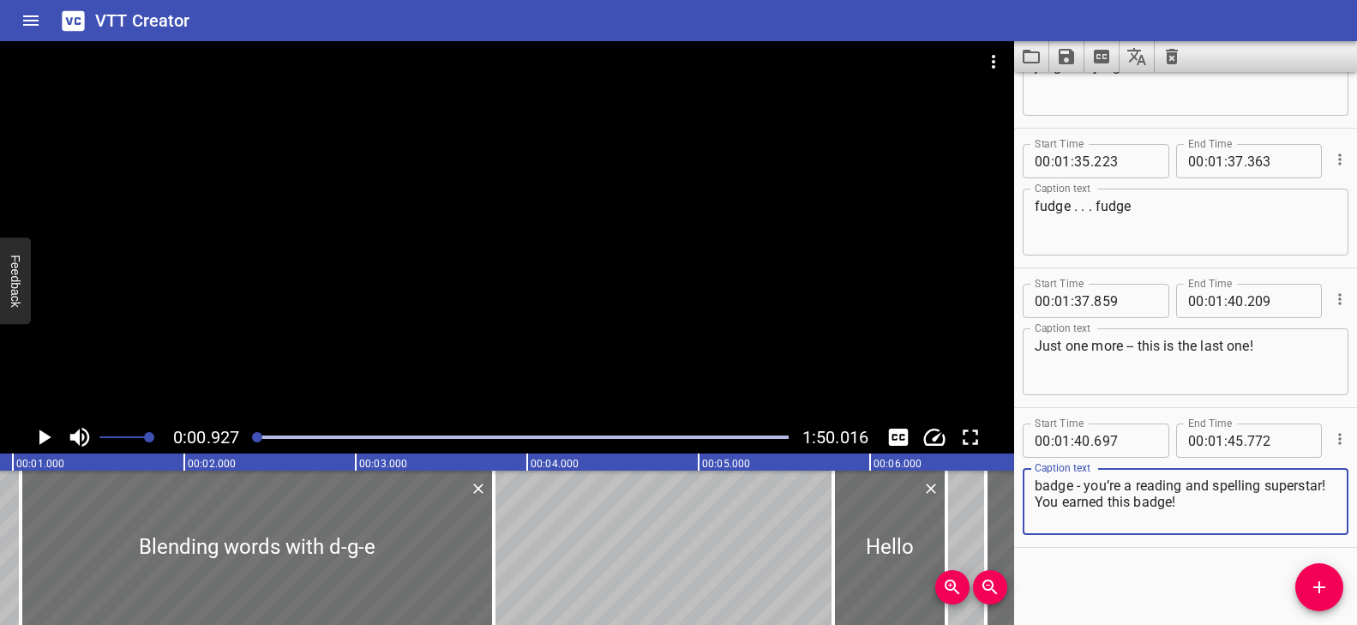
click at [1269, 501] on textarea "badge - you’re a reading and spelling superstar! You earned this badge!" at bounding box center [1186, 502] width 302 height 49
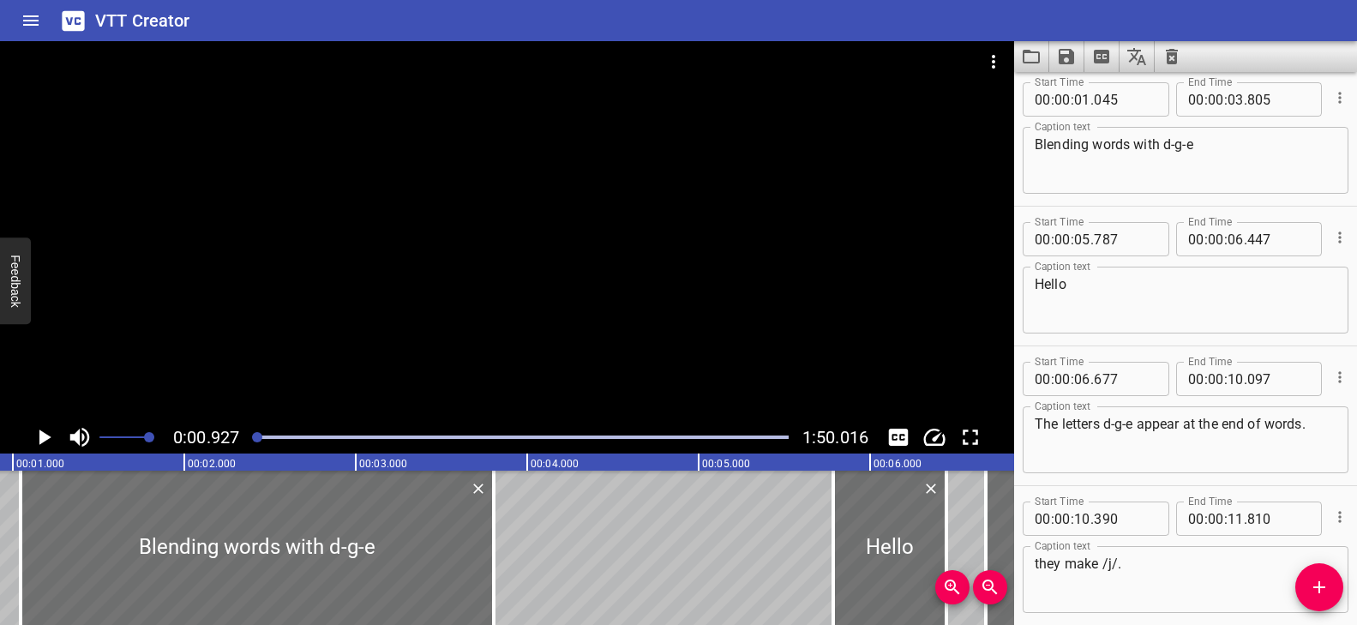
scroll to position [0, 0]
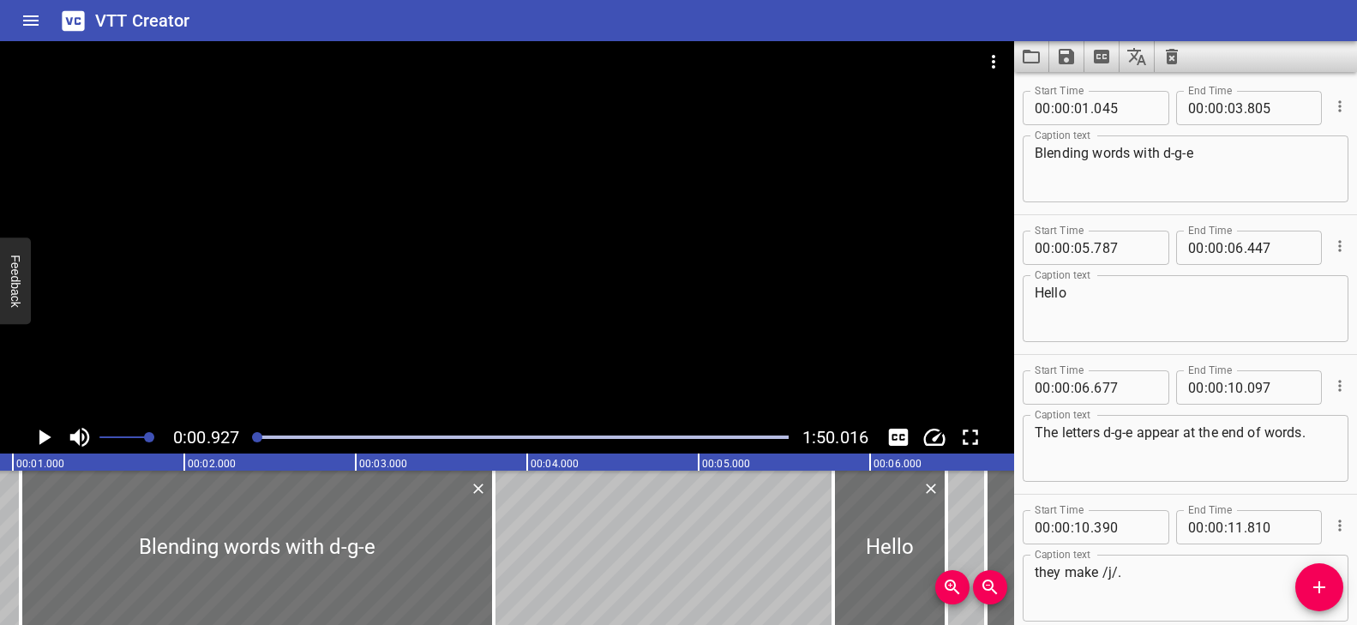
click at [1152, 299] on textarea "Hello" at bounding box center [1186, 309] width 302 height 49
click at [1234, 157] on textarea "Blending words with d-g-e" at bounding box center [1186, 169] width 302 height 49
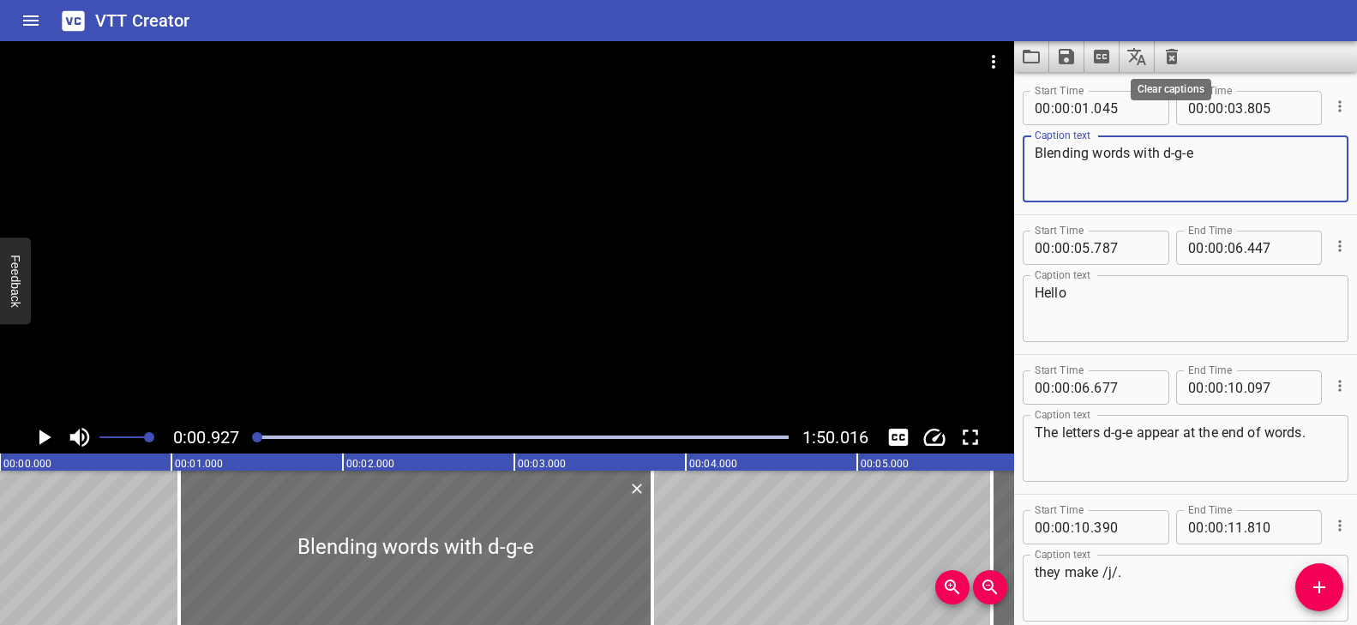
click at [1178, 53] on icon "Clear captions" at bounding box center [1172, 56] width 21 height 21
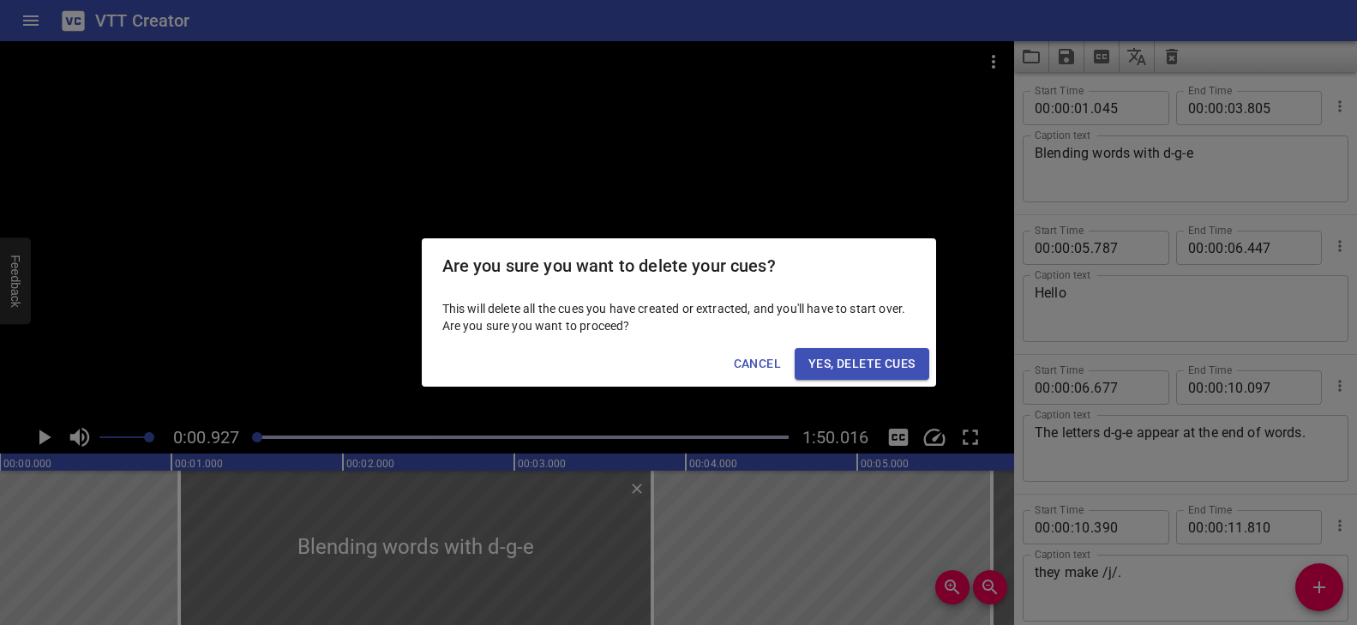
click at [897, 363] on span "Yes, Delete Cues" at bounding box center [861, 363] width 106 height 21
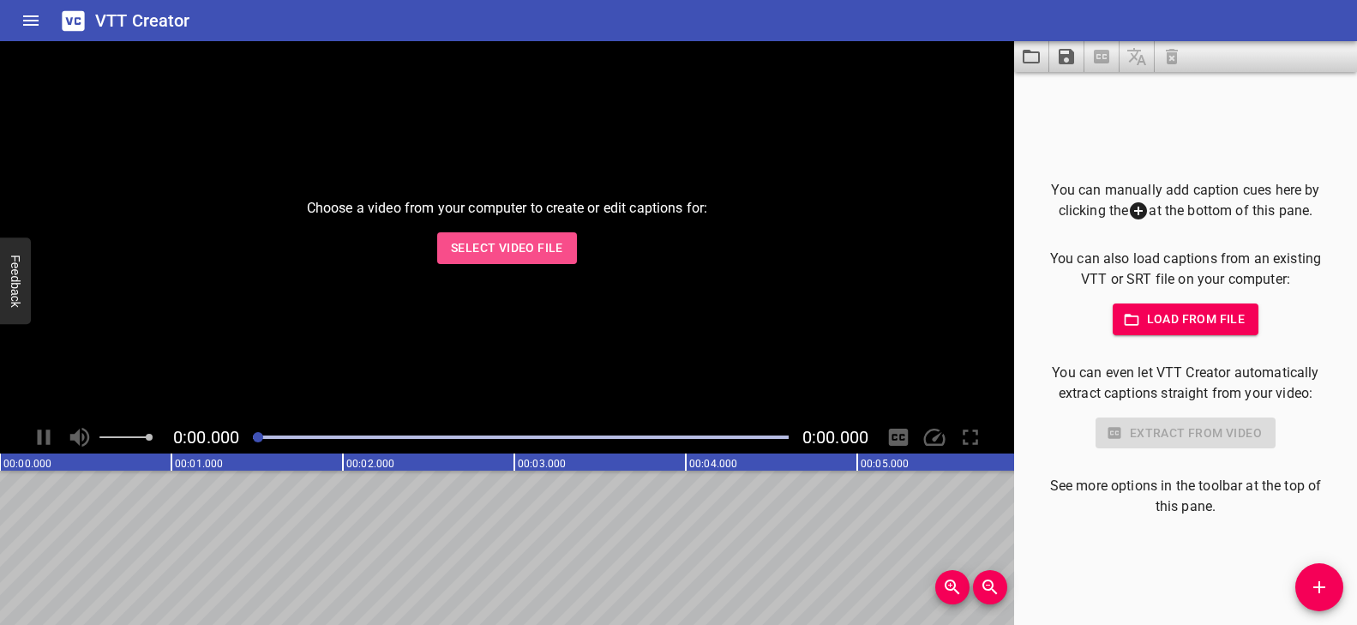
click at [547, 247] on span "Select Video File" at bounding box center [507, 247] width 112 height 21
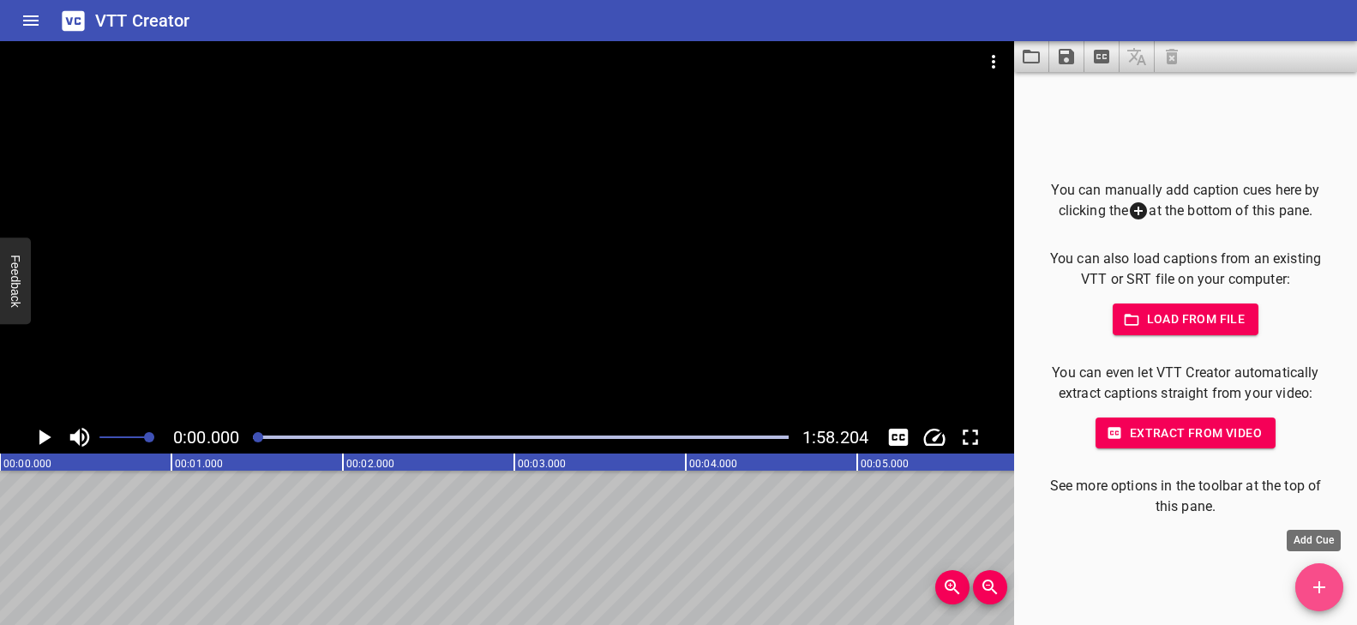
drag, startPoint x: 1317, startPoint y: 580, endPoint x: 1306, endPoint y: 579, distance: 10.3
click at [1317, 580] on icon "Add Cue" at bounding box center [1319, 587] width 21 height 21
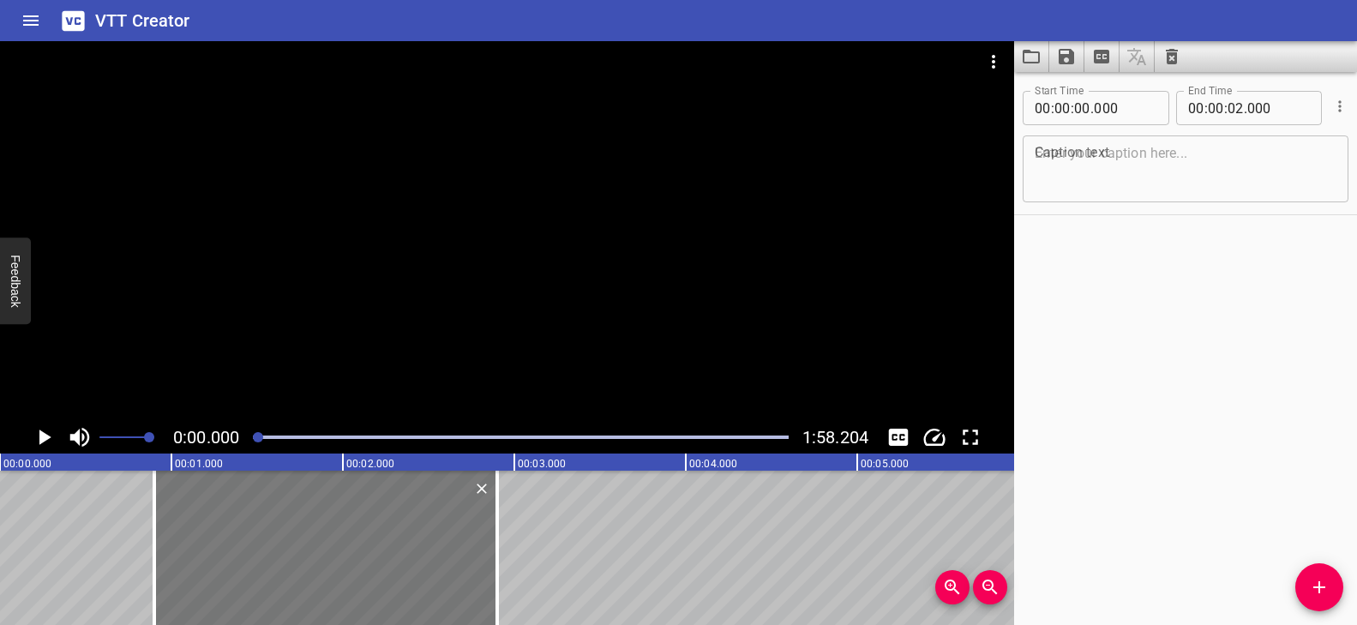
drag, startPoint x: 282, startPoint y: 555, endPoint x: 393, endPoint y: 558, distance: 111.5
click at [393, 558] on div at bounding box center [325, 548] width 343 height 154
type input "900"
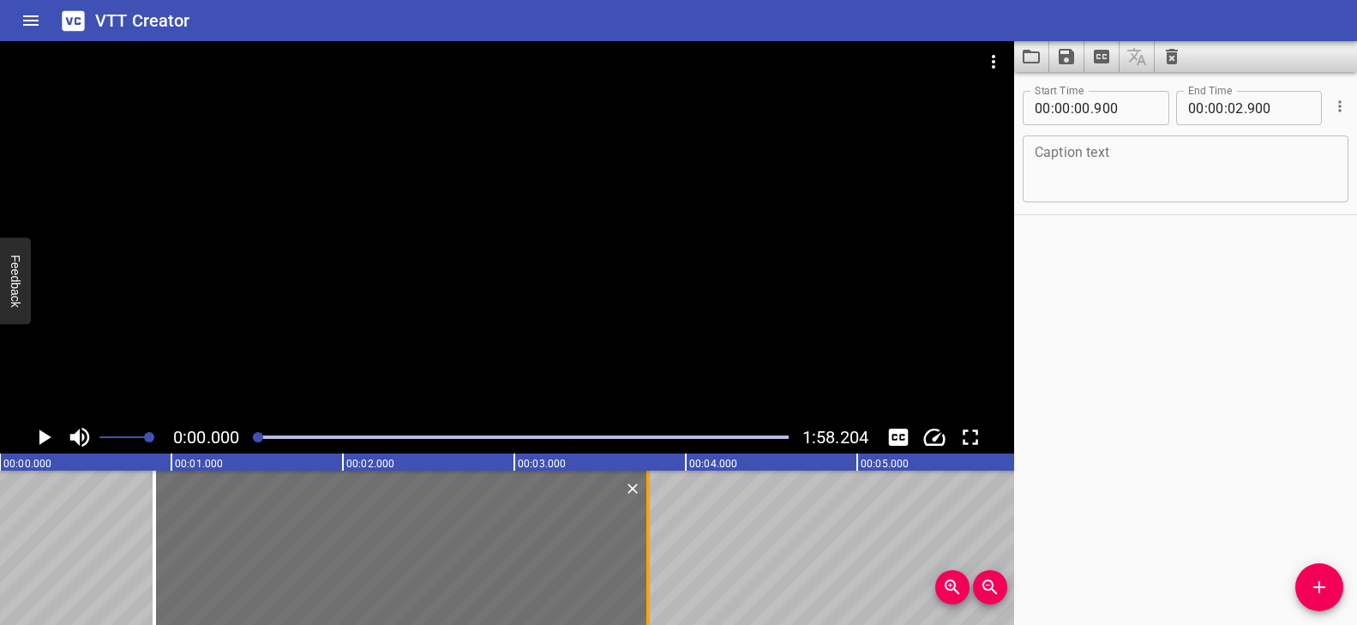
drag, startPoint x: 497, startPoint y: 514, endPoint x: 648, endPoint y: 538, distance: 152.9
click at [648, 538] on div at bounding box center [647, 548] width 3 height 154
type input "03"
type input "780"
click at [1117, 164] on textarea at bounding box center [1186, 169] width 302 height 49
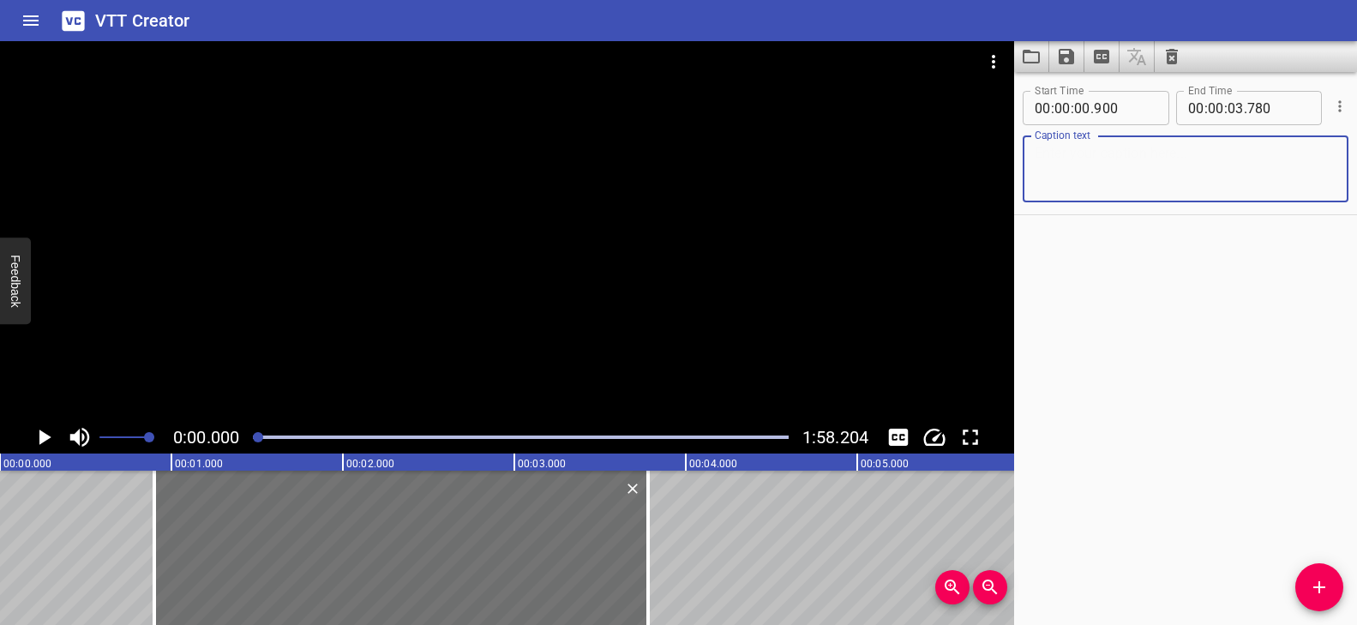
paste textarea "Words starting with un-"
drag, startPoint x: 1178, startPoint y: 151, endPoint x: 1160, endPoint y: 152, distance: 18.0
click at [1160, 152] on textarea "Words starting with un-" at bounding box center [1186, 169] width 302 height 49
paste textarea "/un/"
type textarea "Words starting with /un/"
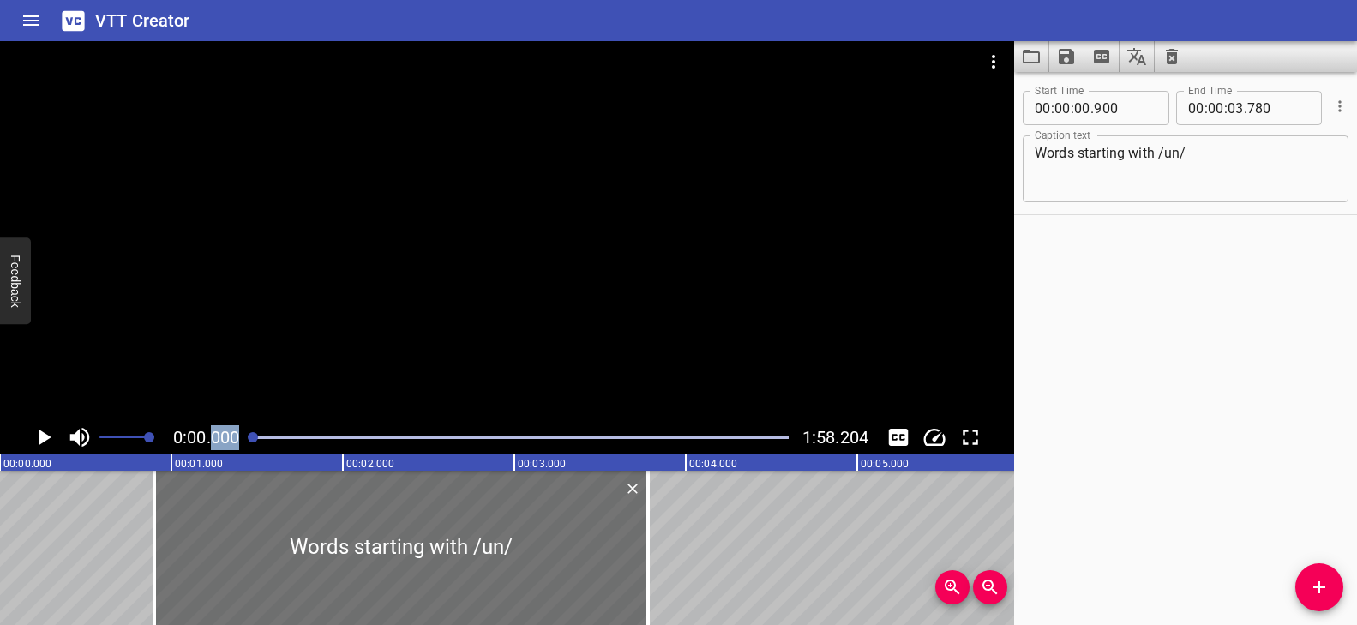
drag, startPoint x: 261, startPoint y: 437, endPoint x: 210, endPoint y: 429, distance: 52.0
click at [210, 429] on div "0:00.000 1:58.204" at bounding box center [507, 437] width 1014 height 33
click at [447, 357] on div at bounding box center [507, 231] width 1014 height 380
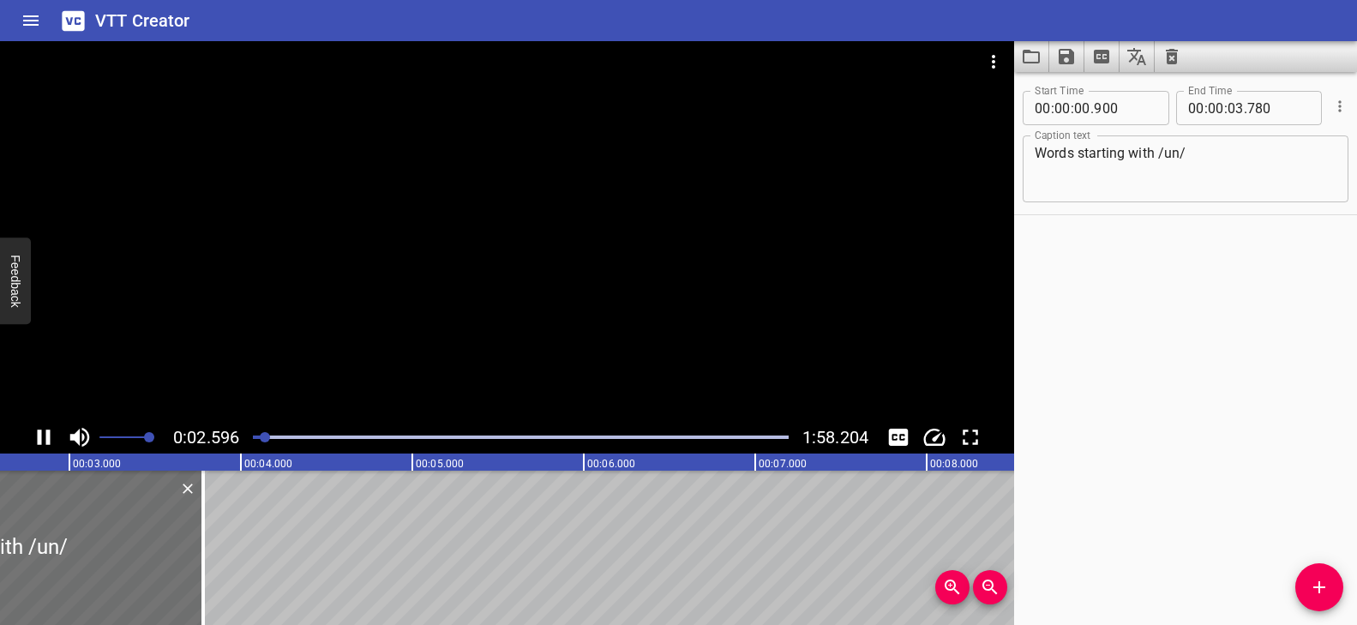
click at [444, 360] on div at bounding box center [507, 231] width 1014 height 380
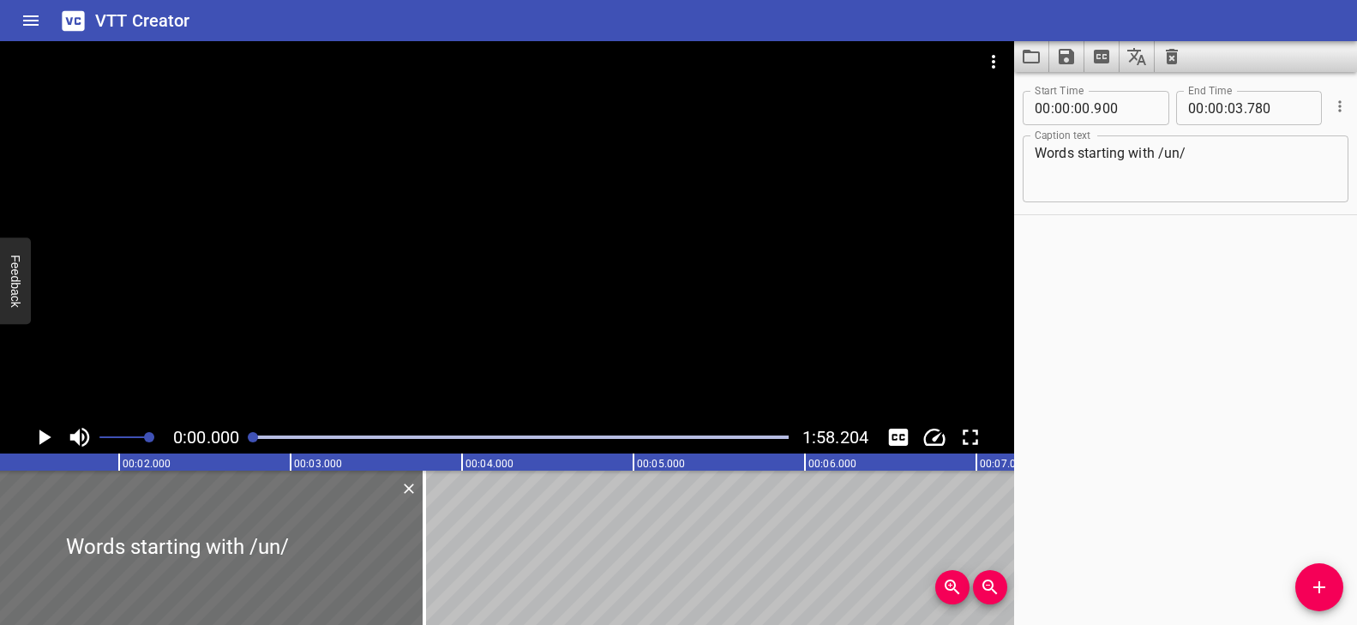
scroll to position [0, 50]
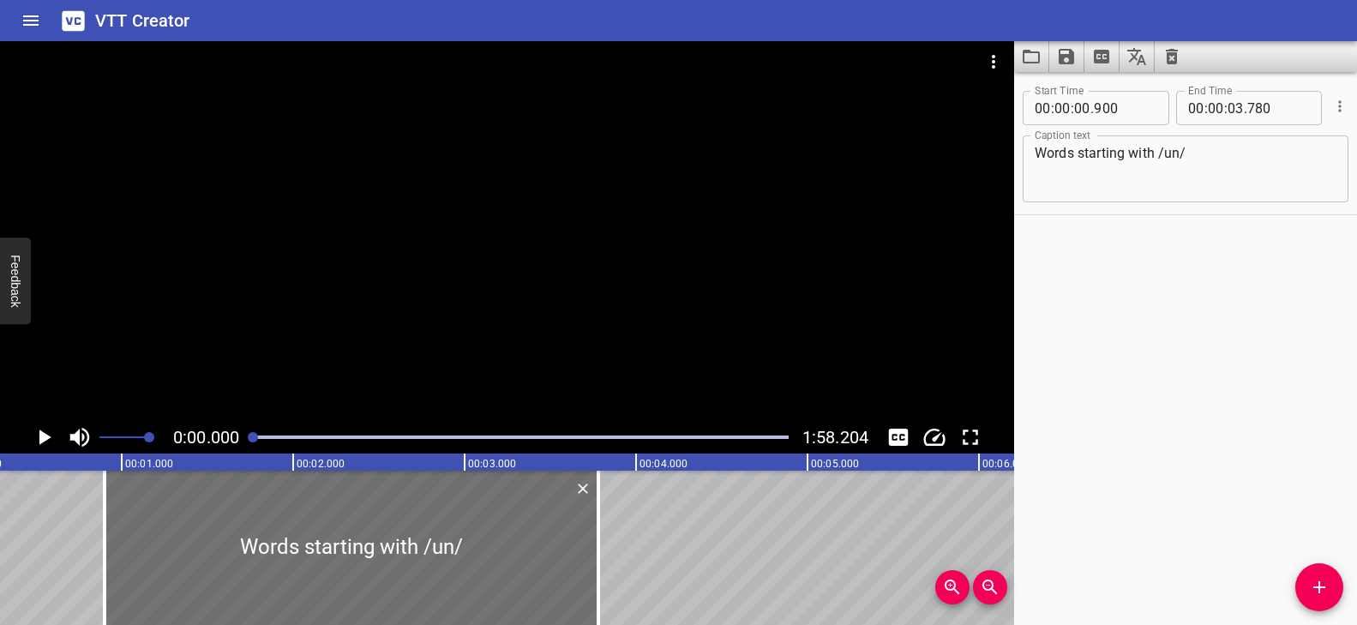
drag, startPoint x: 262, startPoint y: 437, endPoint x: 240, endPoint y: 430, distance: 23.3
click at [240, 430] on div "0:00.000 1:58.204" at bounding box center [507, 437] width 1014 height 33
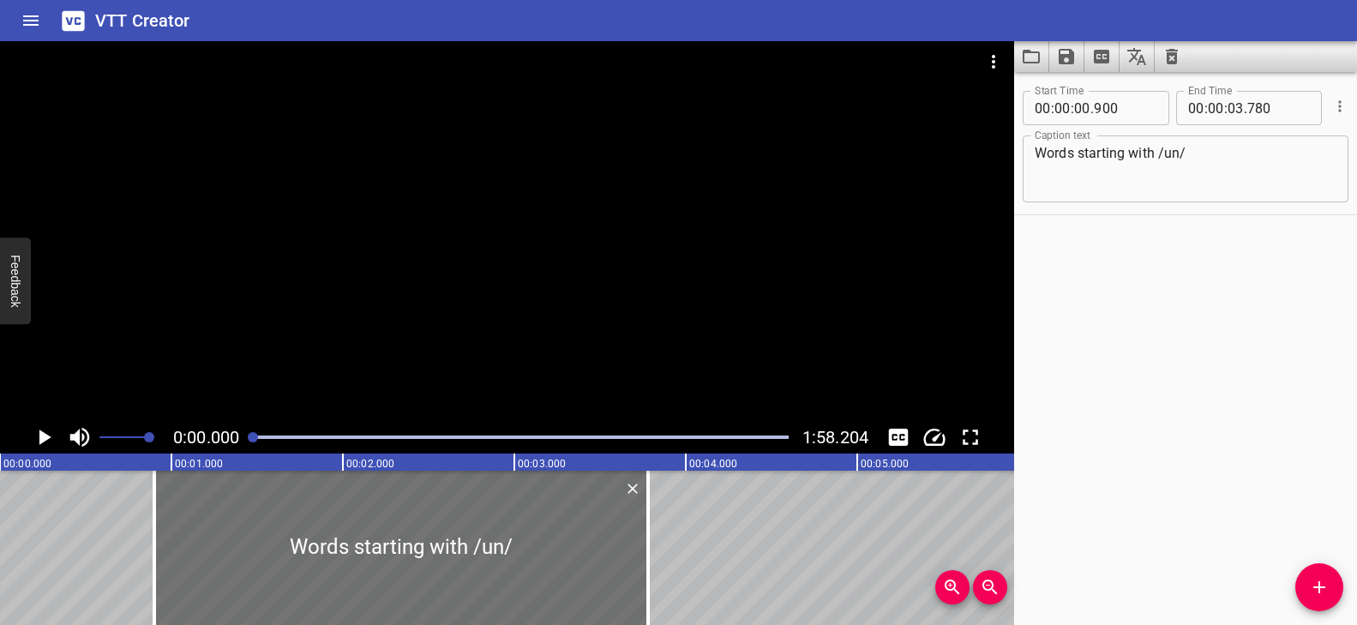
drag, startPoint x: 255, startPoint y: 436, endPoint x: 246, endPoint y: 435, distance: 9.5
click at [246, 435] on div at bounding box center [521, 437] width 556 height 24
click at [382, 367] on div at bounding box center [507, 231] width 1014 height 380
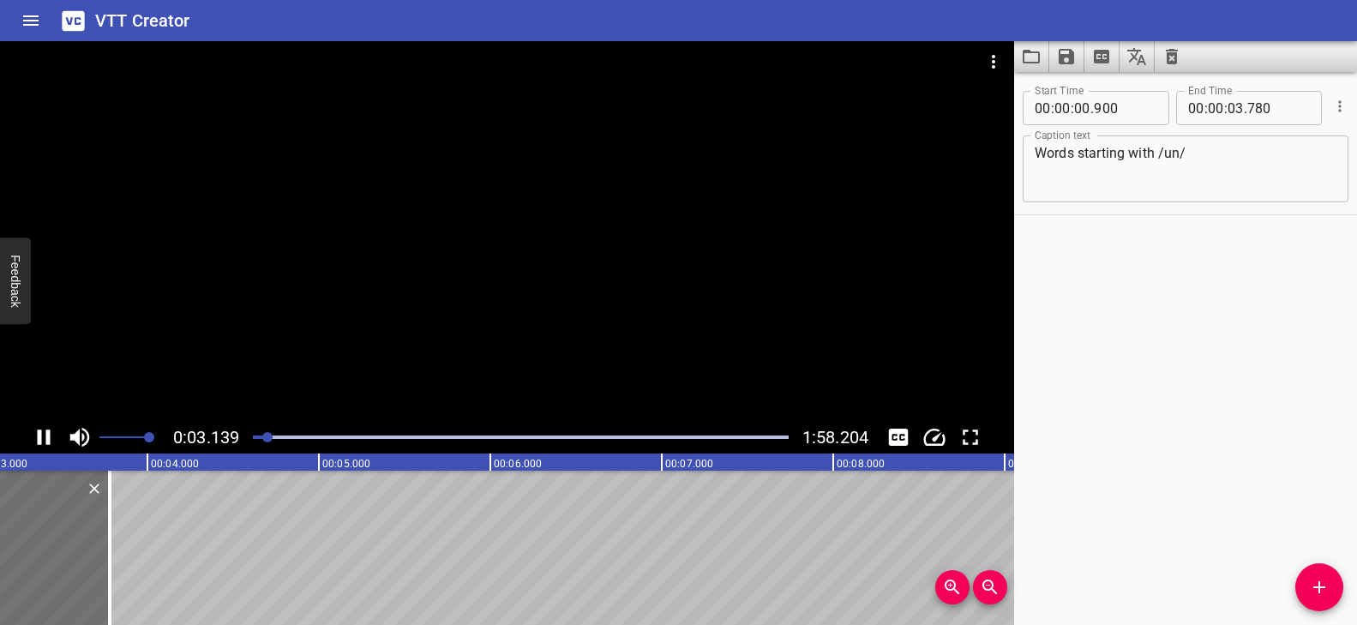
click at [524, 339] on div at bounding box center [507, 231] width 1014 height 380
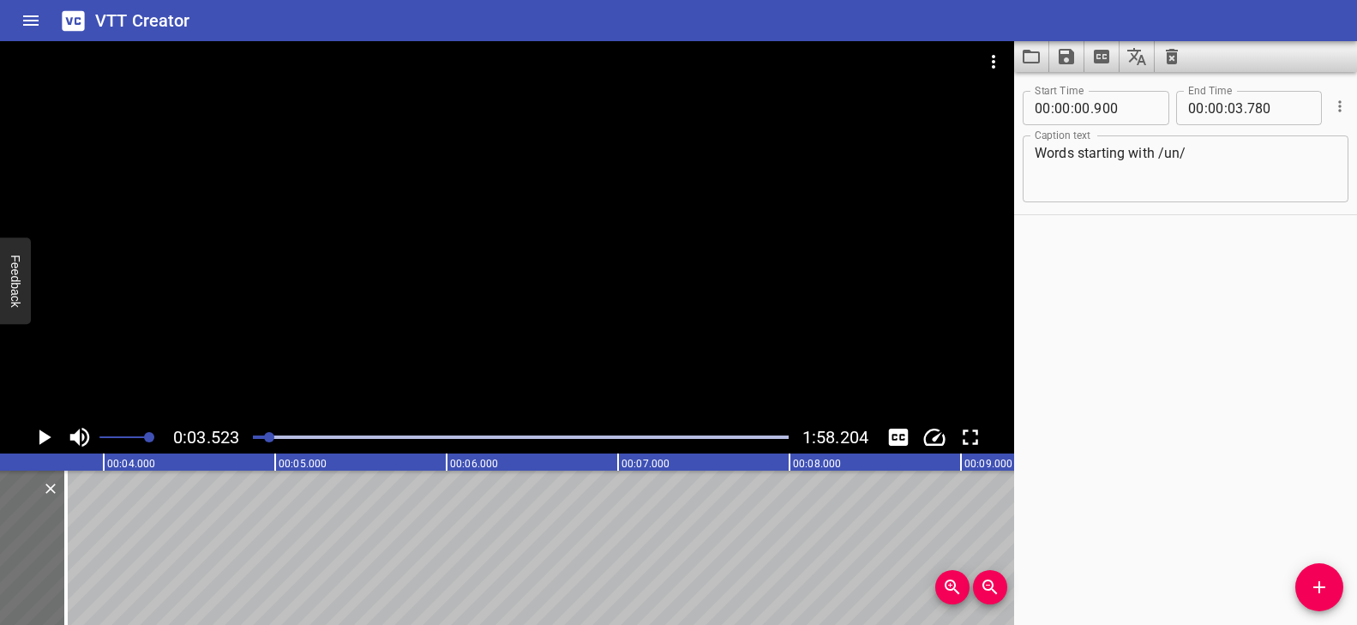
scroll to position [0, 604]
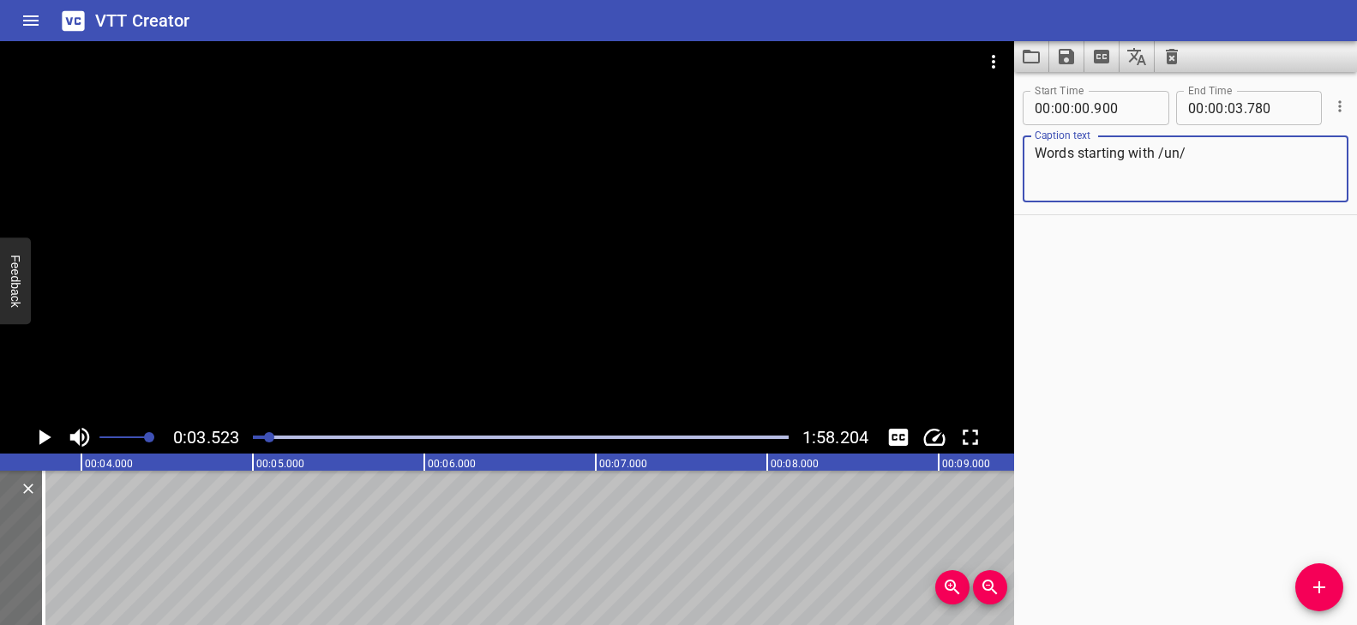
drag, startPoint x: 1217, startPoint y: 149, endPoint x: 1036, endPoint y: 156, distance: 181.9
click at [1036, 156] on textarea "Words starting with /un/" at bounding box center [1186, 169] width 302 height 49
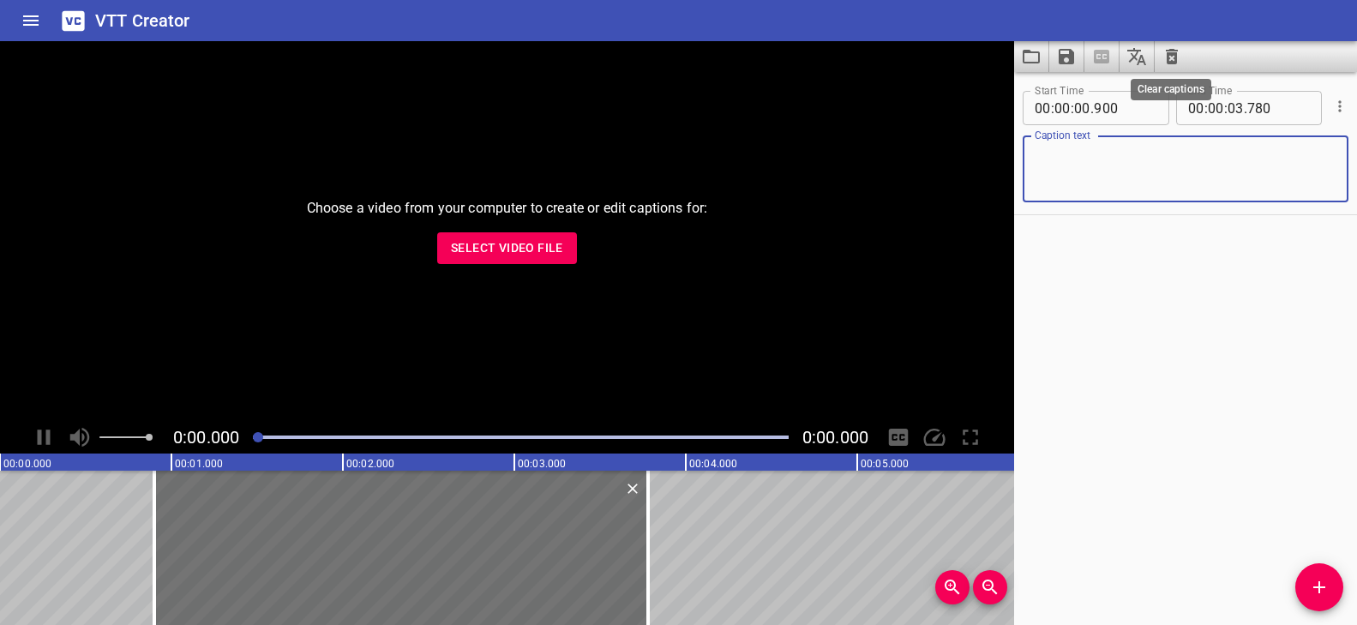
click at [1179, 57] on icon "Clear captions" at bounding box center [1172, 56] width 21 height 21
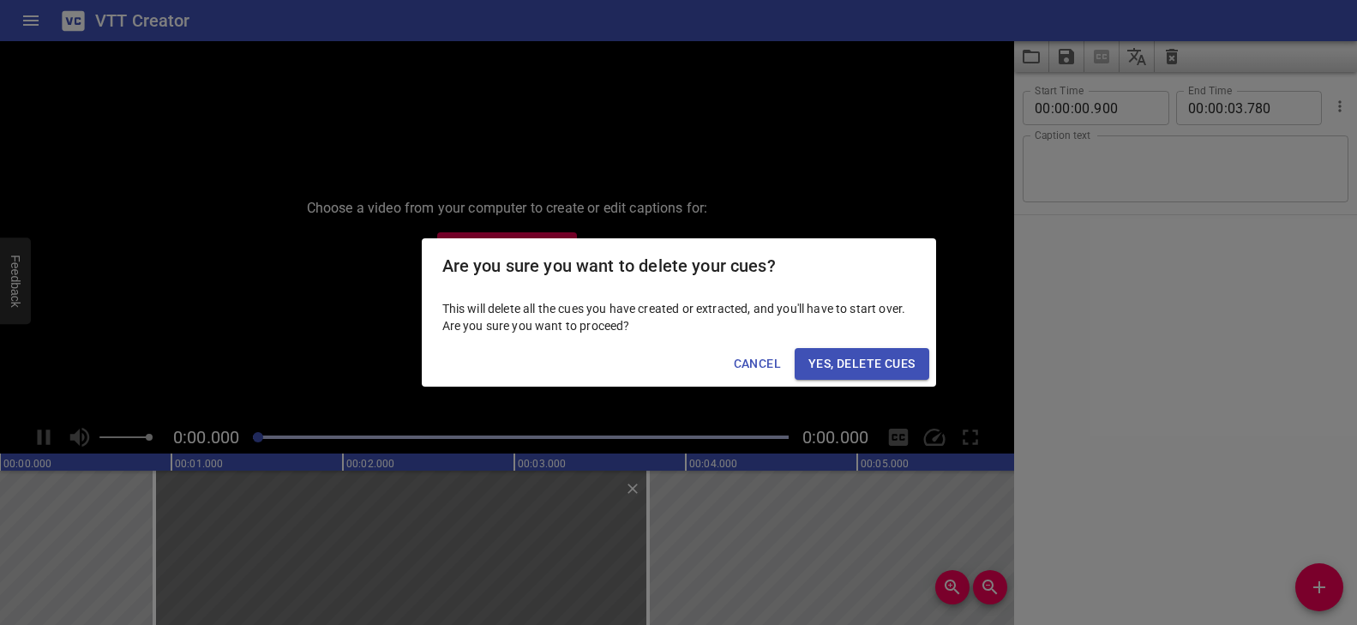
click at [839, 357] on span "Yes, Delete Cues" at bounding box center [861, 363] width 106 height 21
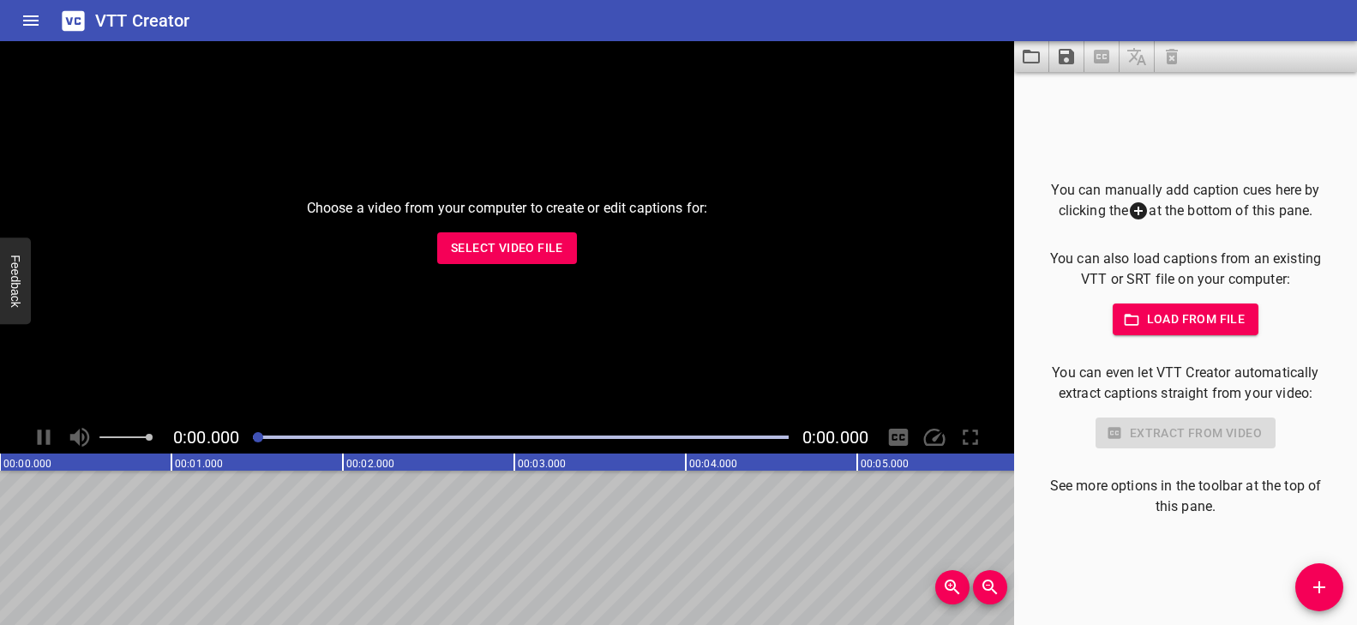
click at [550, 248] on span "Select Video File" at bounding box center [507, 247] width 112 height 21
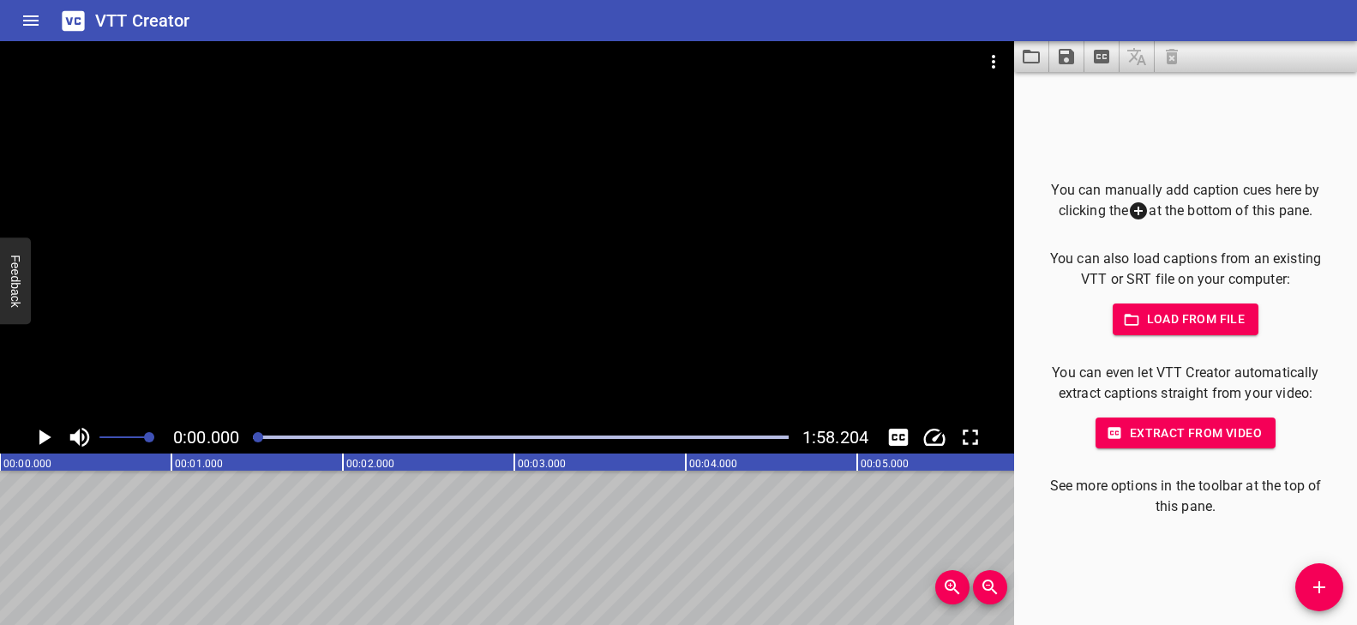
click at [153, 320] on div at bounding box center [507, 231] width 1014 height 380
click at [153, 321] on div at bounding box center [507, 231] width 1014 height 380
click at [1306, 579] on span "Add Cue" at bounding box center [1319, 587] width 48 height 21
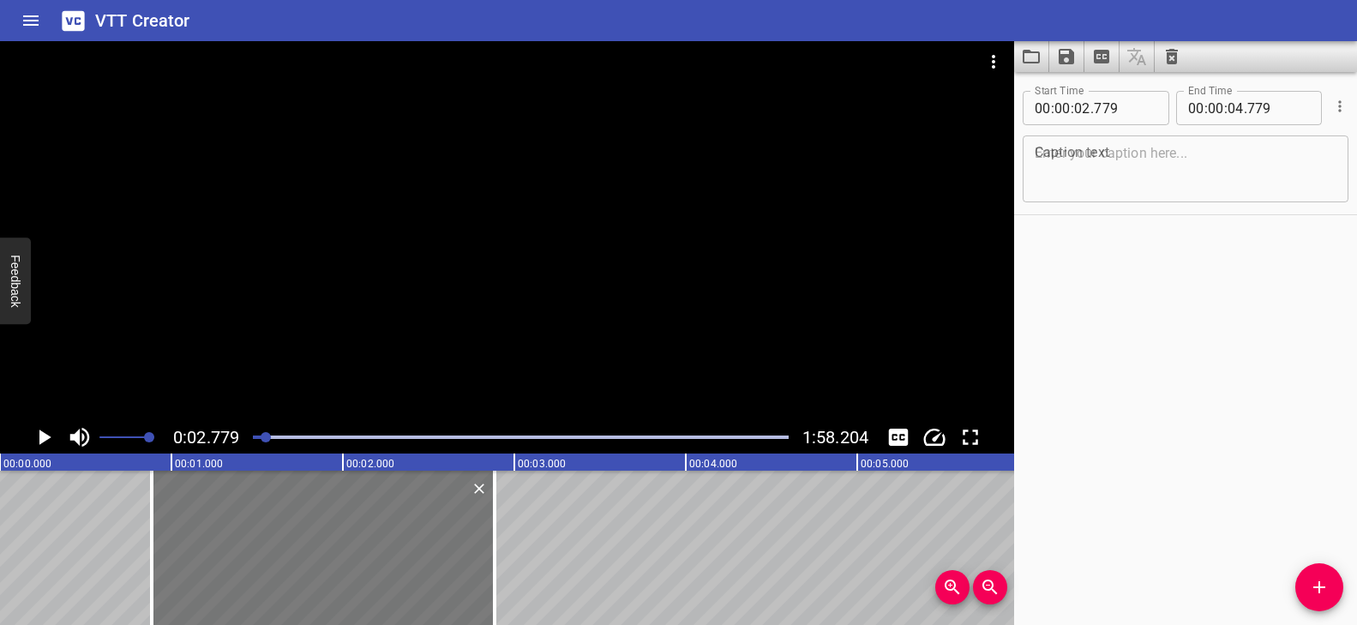
drag, startPoint x: 667, startPoint y: 552, endPoint x: 342, endPoint y: 510, distance: 327.6
click at [342, 510] on div at bounding box center [323, 548] width 343 height 154
type input "00"
type input "884"
type input "02"
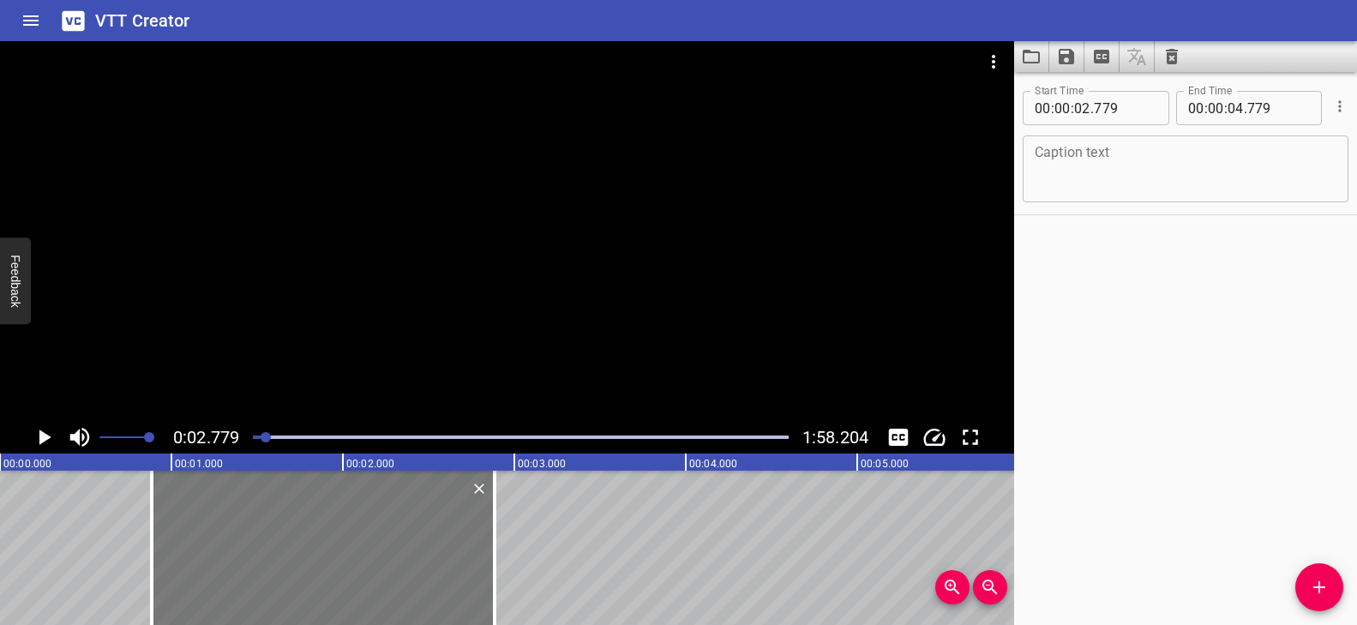
type input "884"
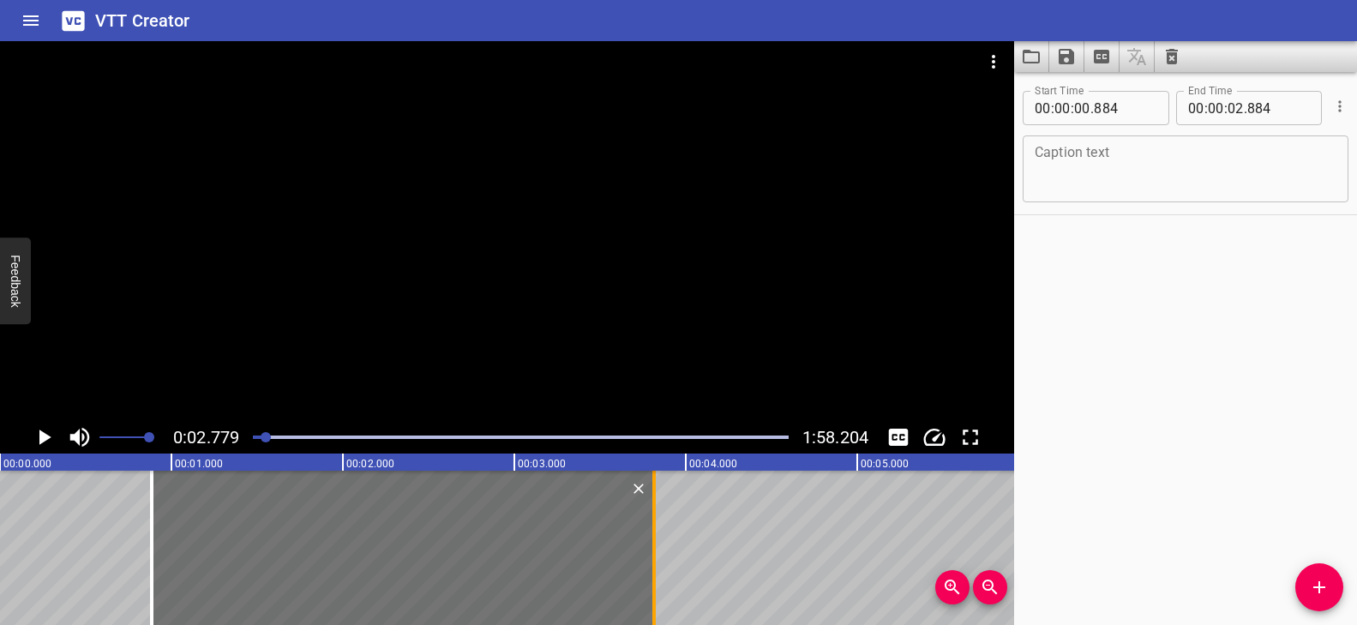
drag, startPoint x: 494, startPoint y: 509, endPoint x: 646, endPoint y: 519, distance: 152.0
click at [646, 519] on div at bounding box center [654, 548] width 17 height 154
type input "03"
type input "799"
click at [1089, 165] on textarea at bounding box center [1186, 169] width 302 height 49
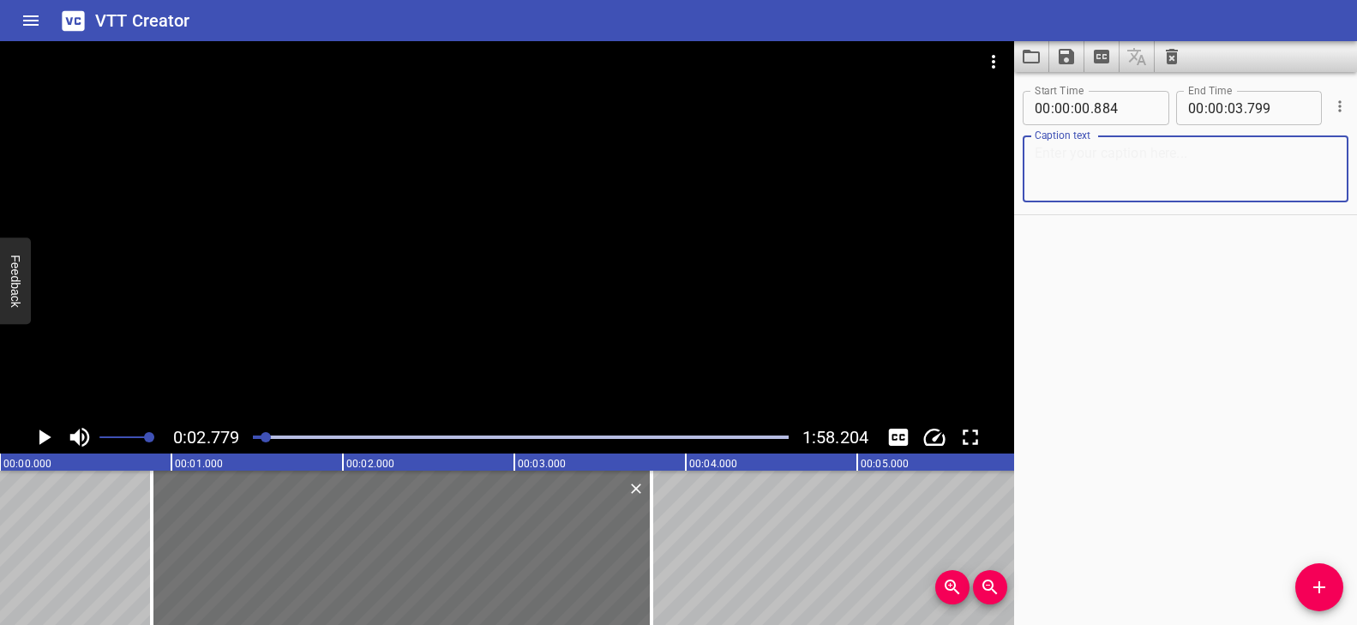
paste textarea "Words starting with /un/"
click at [1035, 153] on textarea "Words starting with /un/" at bounding box center [1186, 169] width 302 height 49
drag, startPoint x: 1126, startPoint y: 153, endPoint x: 1003, endPoint y: 149, distance: 123.5
click at [1003, 149] on main "0:02.779 1:58.204 00:00.000 00:01.000 00:02.000 00:03.000 00:04.000 00:05.000 0…" at bounding box center [678, 333] width 1357 height 584
type textarea "blending words with /un/"
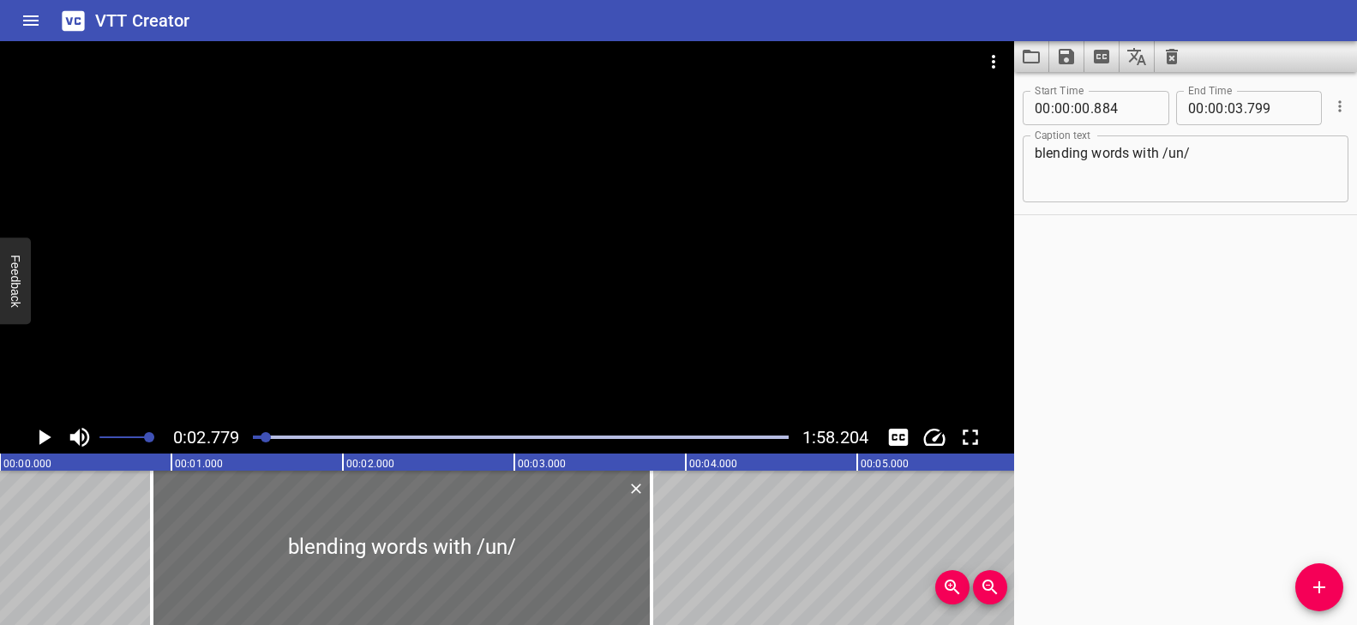
click at [452, 372] on div at bounding box center [507, 231] width 1014 height 380
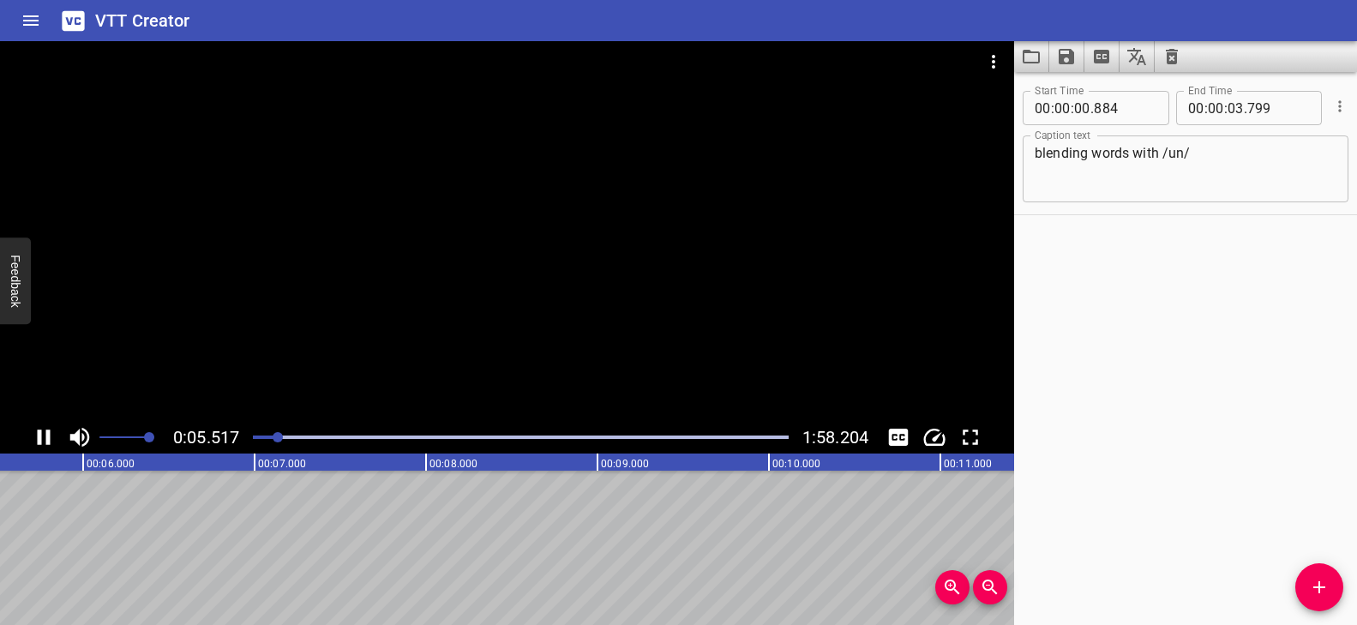
click at [453, 369] on div at bounding box center [507, 231] width 1014 height 380
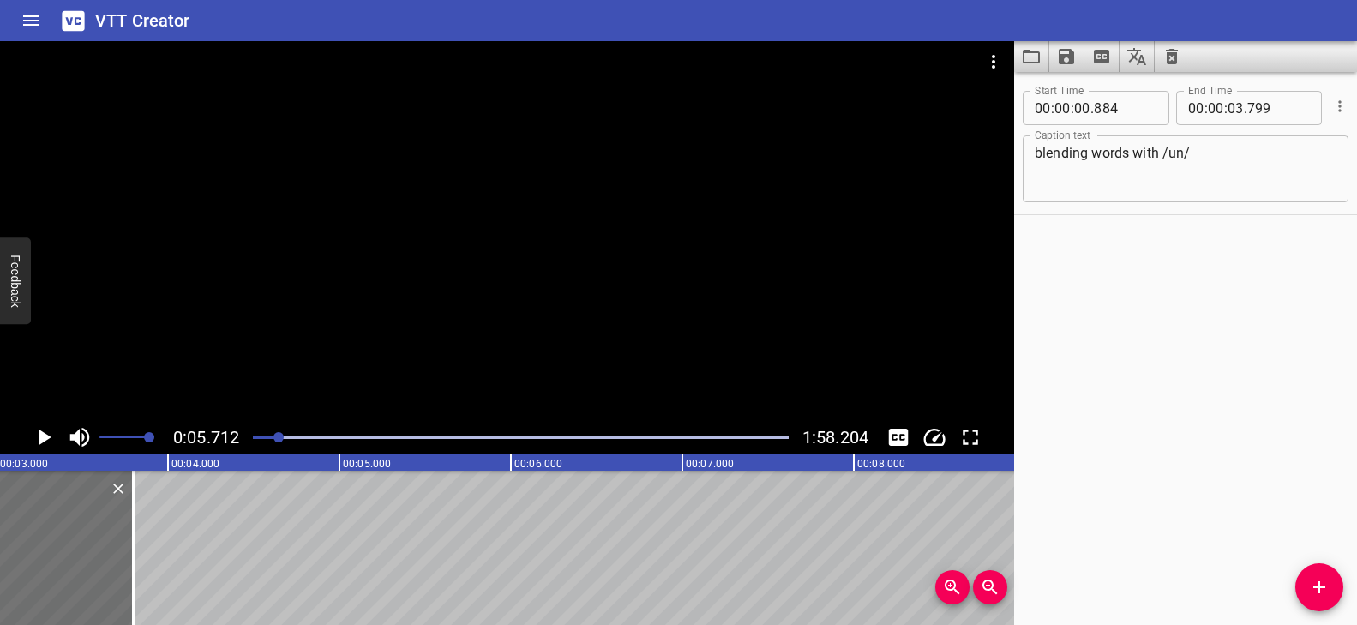
scroll to position [0, 587]
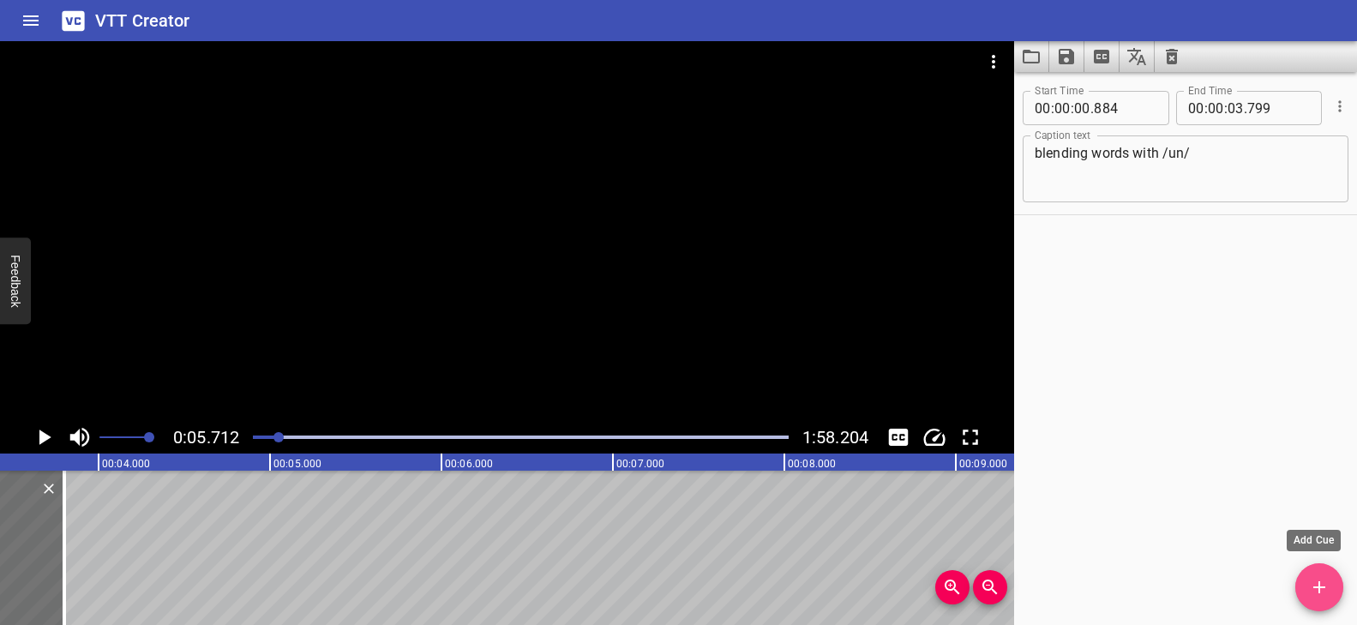
click at [1326, 589] on icon "Add Cue" at bounding box center [1319, 587] width 21 height 21
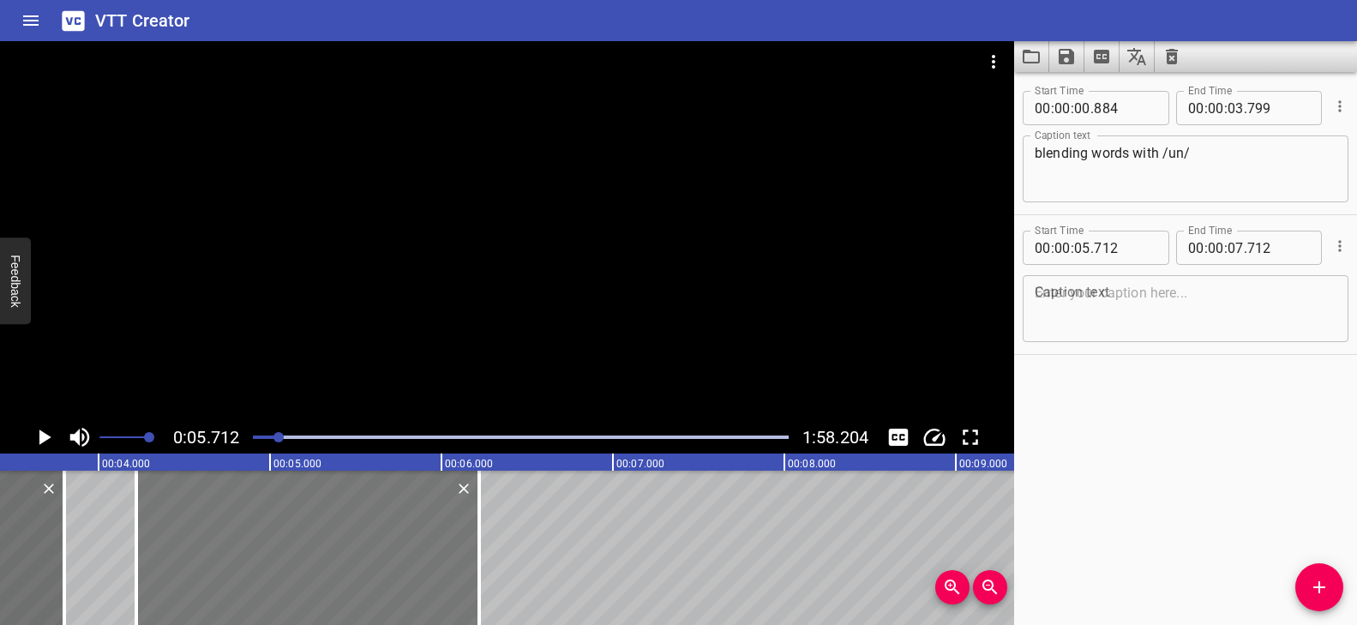
drag, startPoint x: 599, startPoint y: 579, endPoint x: 361, endPoint y: 574, distance: 238.4
click at [361, 574] on div at bounding box center [307, 548] width 343 height 154
type input "04"
type input "222"
type input "06"
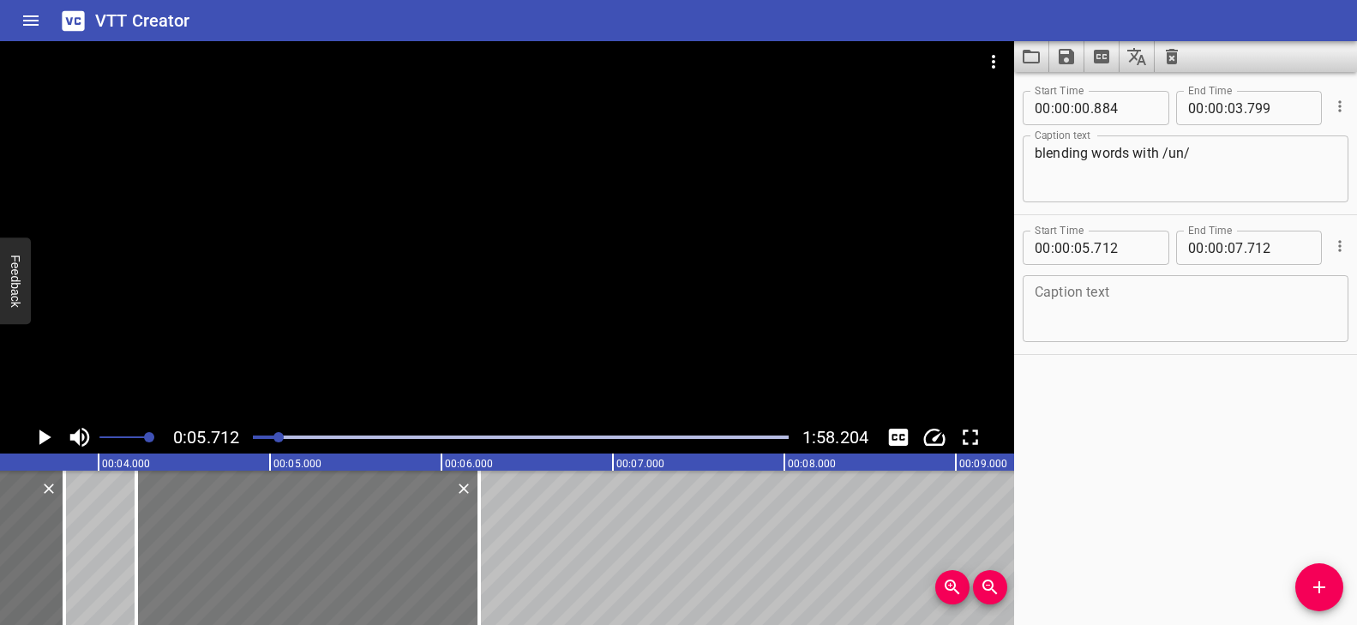
type input "222"
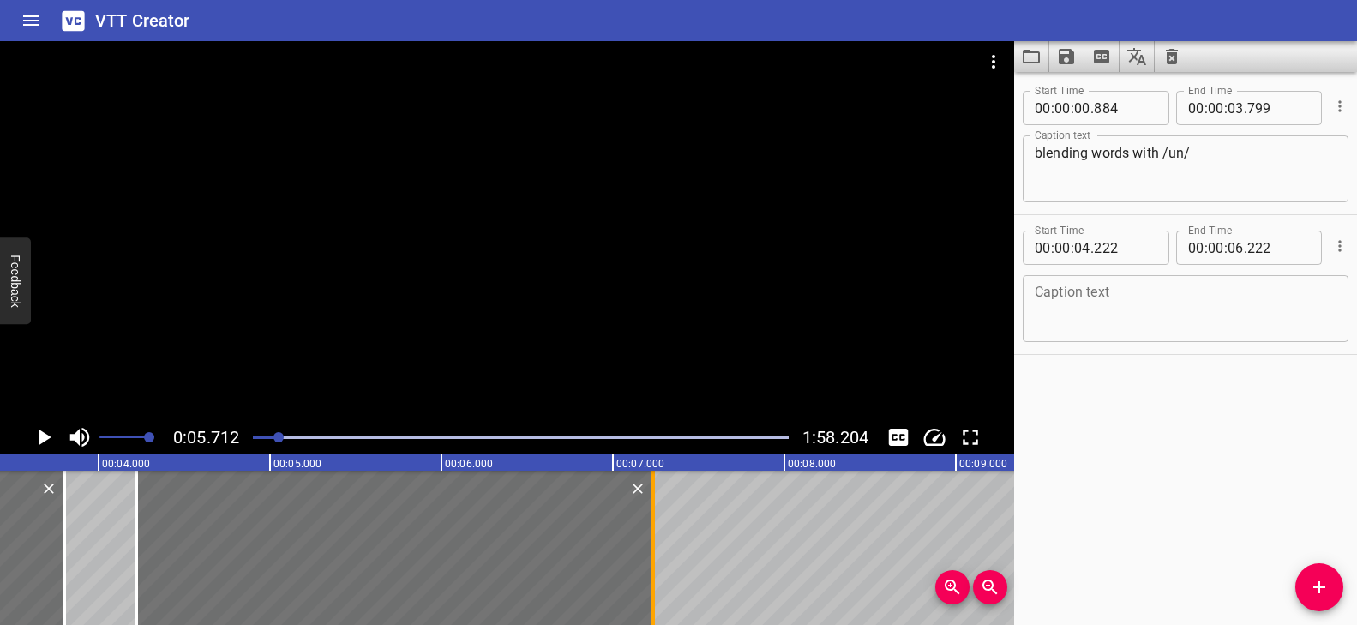
drag, startPoint x: 478, startPoint y: 526, endPoint x: 652, endPoint y: 538, distance: 173.5
click at [652, 538] on div at bounding box center [653, 548] width 3 height 154
type input "07"
type input "237"
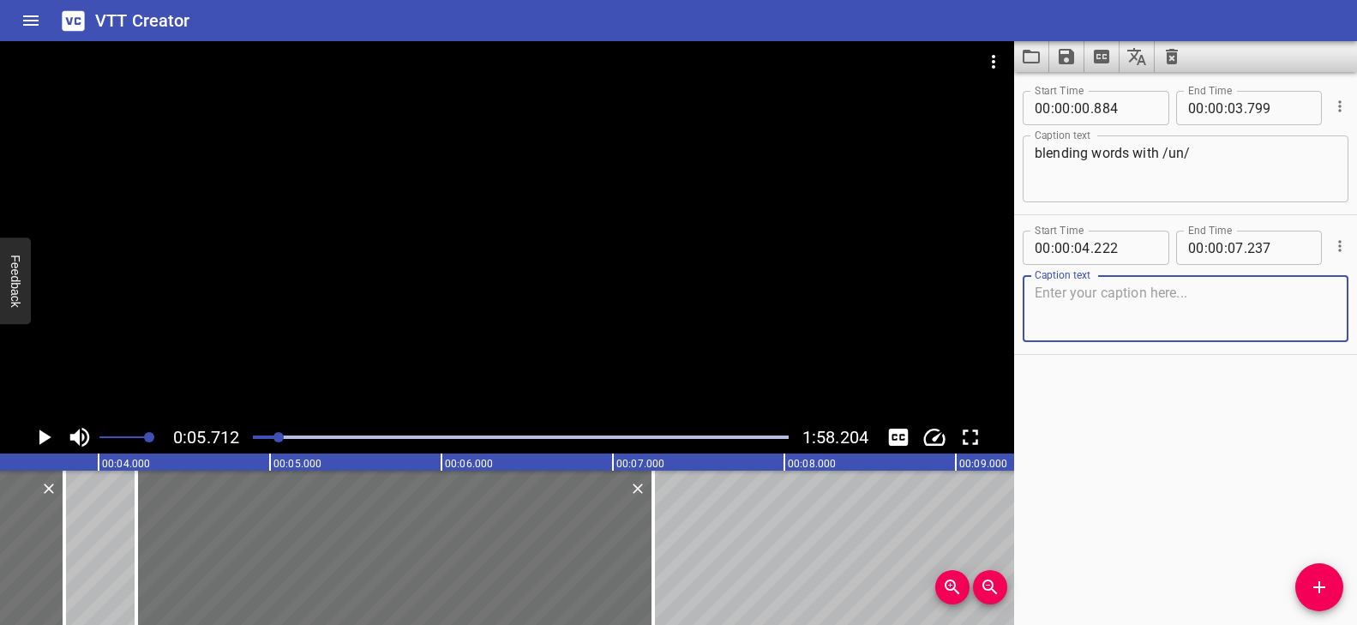
click at [1264, 292] on textarea at bounding box center [1186, 309] width 302 height 49
paste textarea "Let's learn about words beginning with. UN."
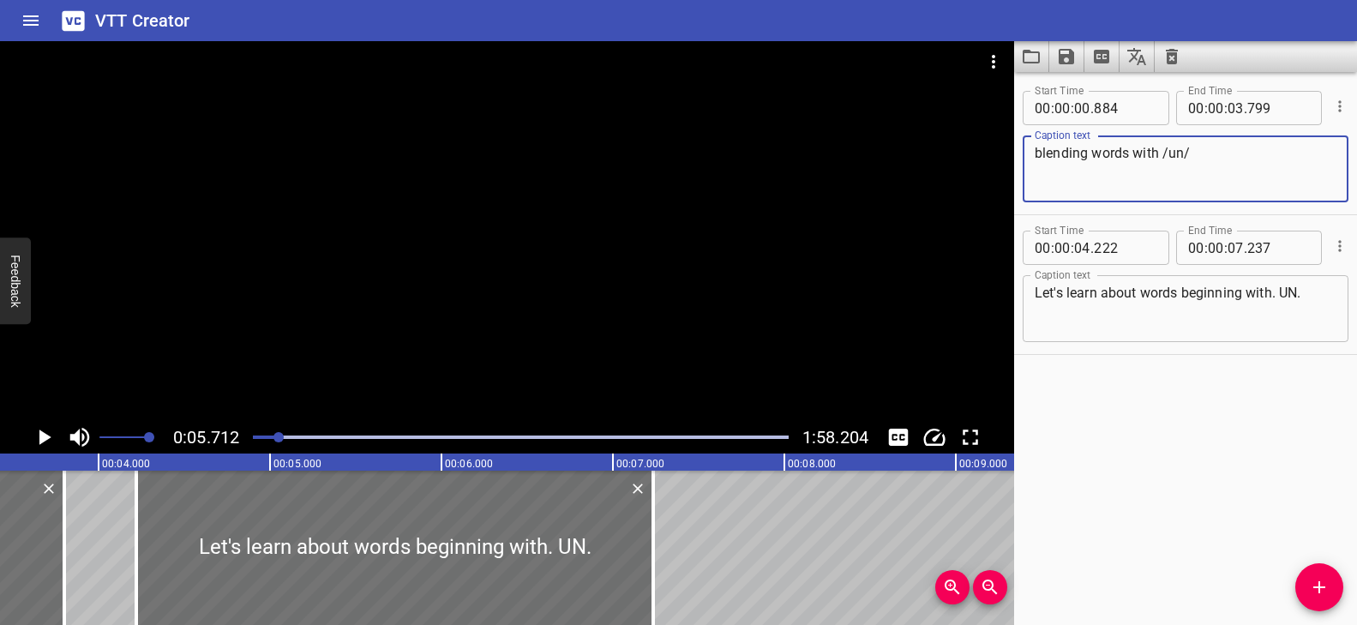
drag, startPoint x: 1189, startPoint y: 154, endPoint x: 1163, endPoint y: 153, distance: 25.7
click at [1163, 153] on textarea "blending words with /un/" at bounding box center [1186, 169] width 302 height 49
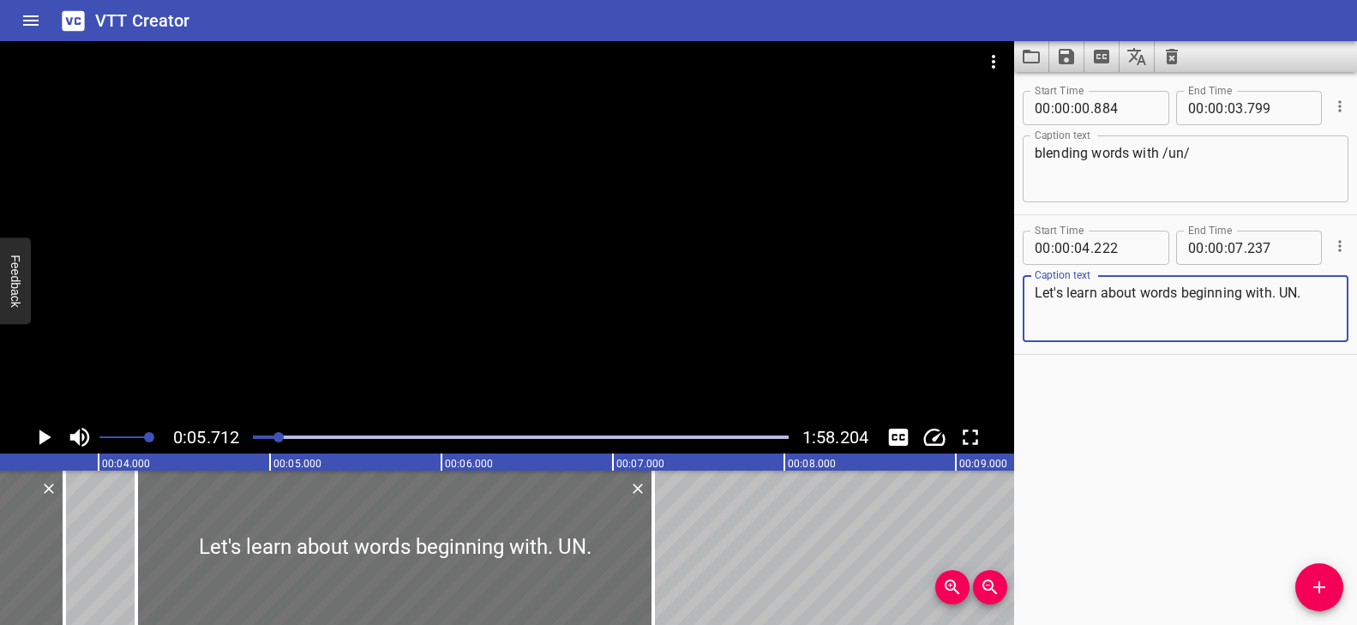
click at [1305, 290] on textarea "Let's learn about words beginning with. UN." at bounding box center [1186, 309] width 302 height 49
drag, startPoint x: 1298, startPoint y: 288, endPoint x: 1282, endPoint y: 287, distance: 15.5
click at [1282, 287] on textarea "Let's learn about words beginning with. UN." at bounding box center [1186, 309] width 302 height 49
paste textarea "/un/"
click at [1316, 293] on textarea "Let's learn about words beginning with. /un/." at bounding box center [1186, 309] width 302 height 49
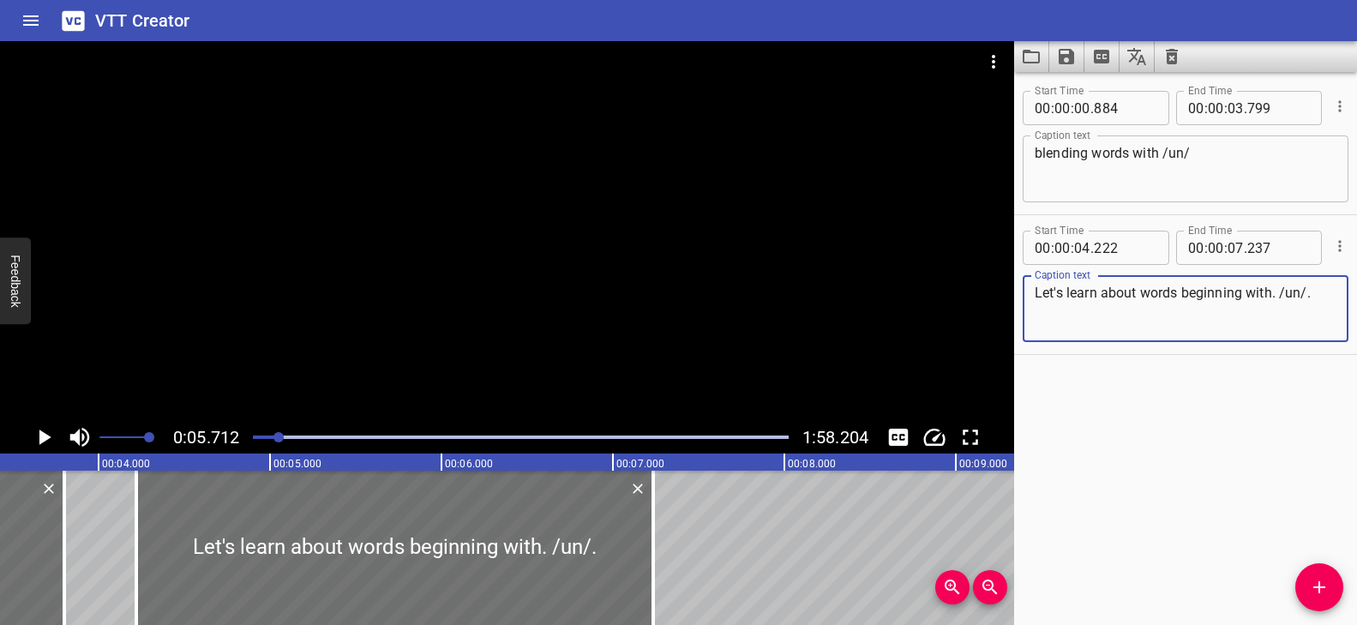
click at [1036, 295] on textarea "Let's learn about words beginning with. /un/." at bounding box center [1186, 309] width 302 height 49
type textarea "let's learn about words beginning with. /un/."
click at [439, 236] on div at bounding box center [507, 231] width 1014 height 380
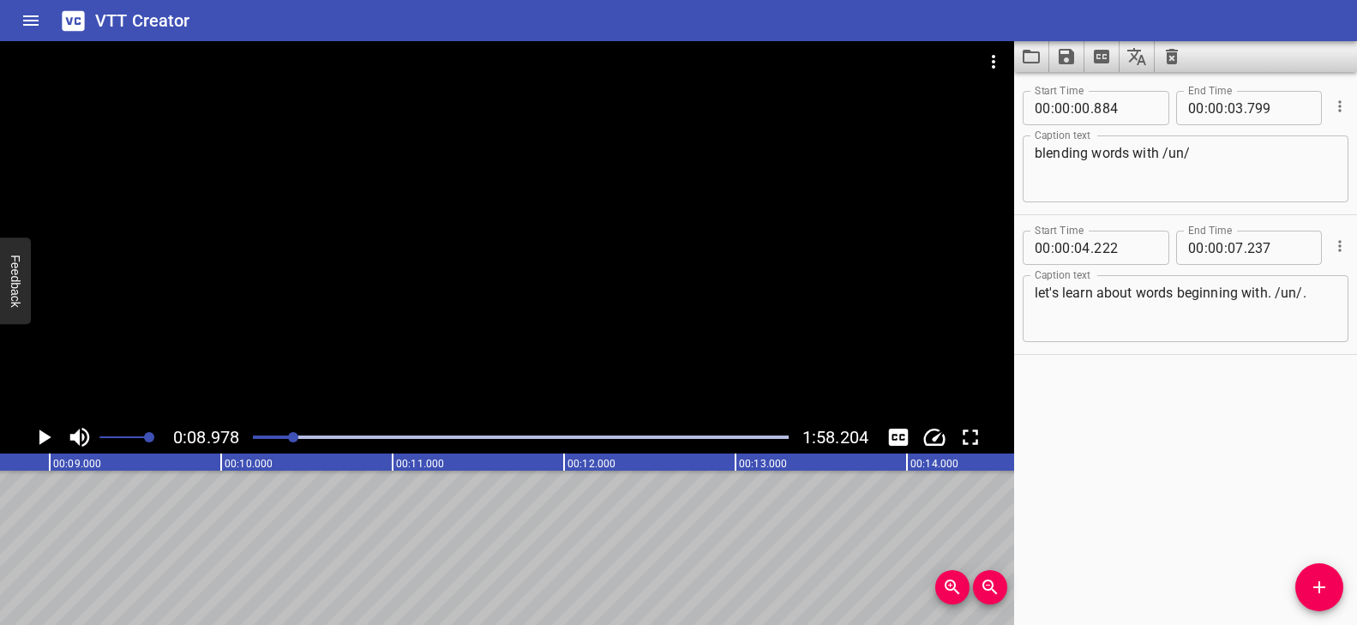
scroll to position [0, 1540]
click at [1318, 592] on icon "Add Cue" at bounding box center [1319, 587] width 12 height 12
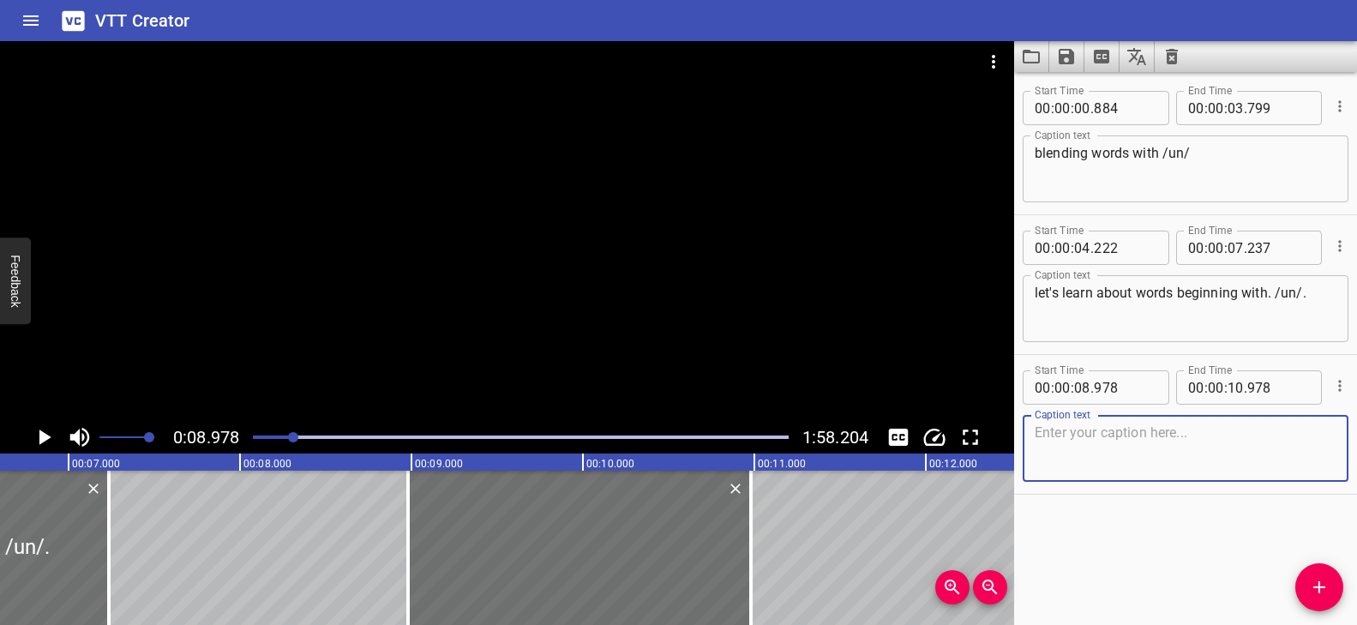
scroll to position [0, 1079]
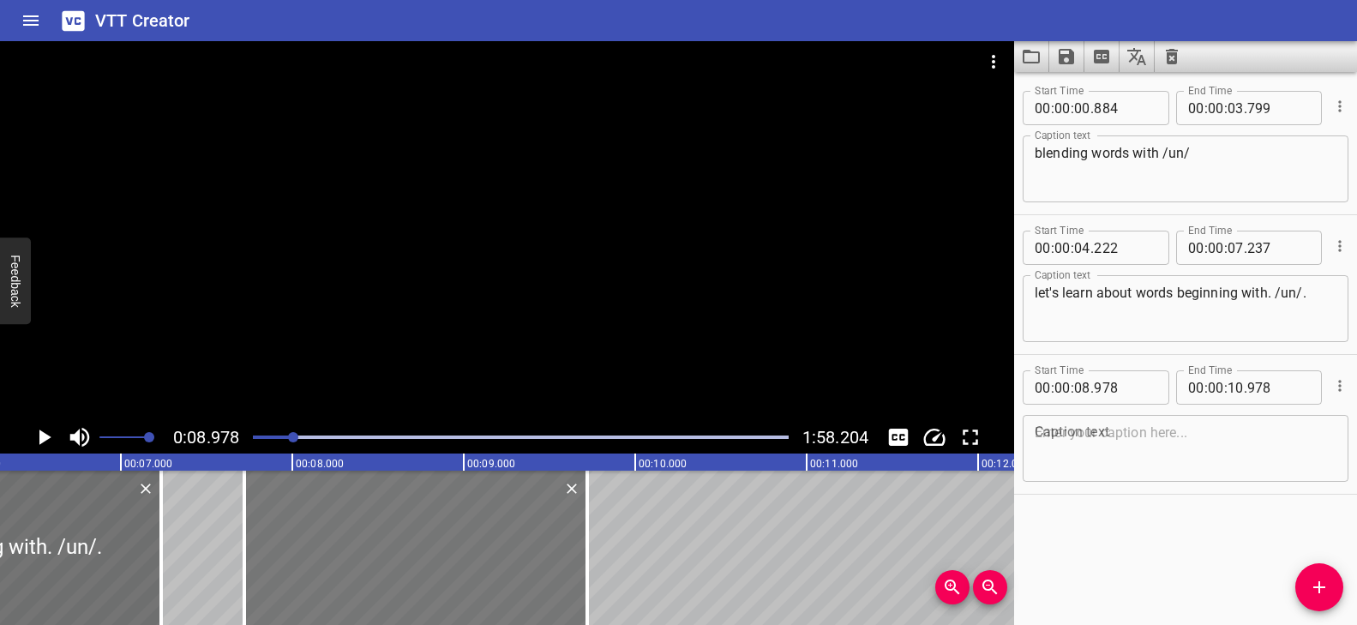
drag, startPoint x: 558, startPoint y: 515, endPoint x: 342, endPoint y: 501, distance: 216.5
click at [342, 501] on div at bounding box center [415, 548] width 343 height 154
type input "07"
type input "718"
type input "09"
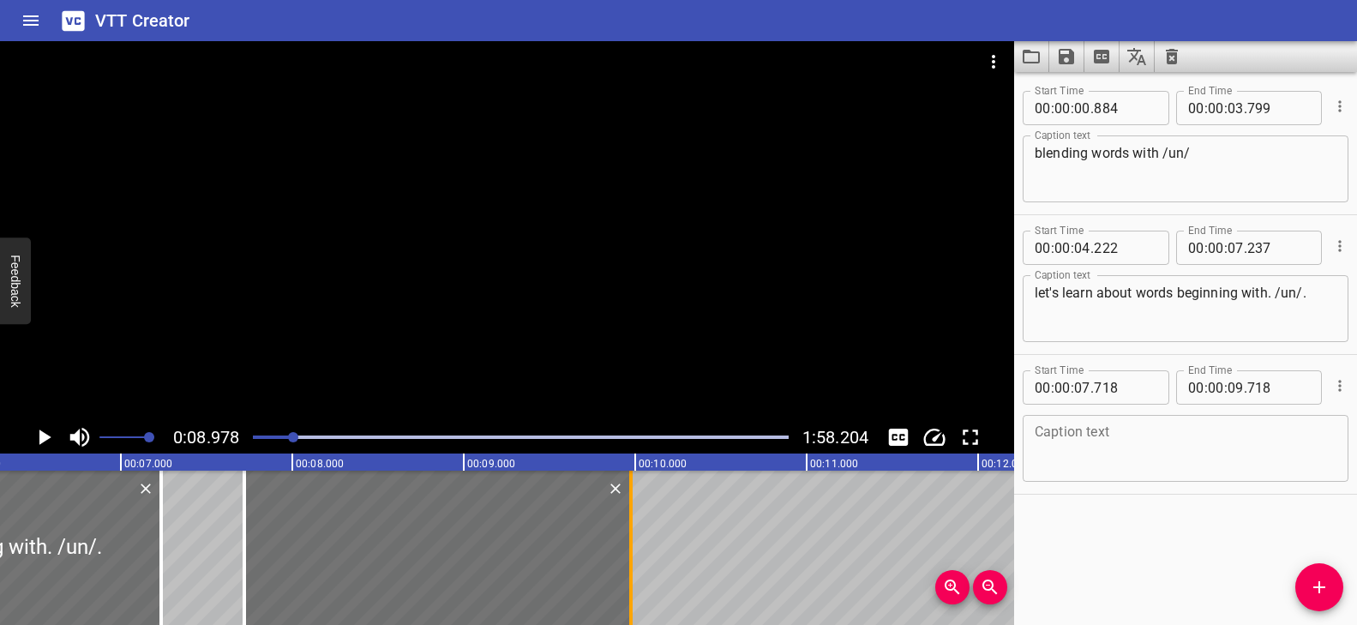
drag, startPoint x: 586, startPoint y: 513, endPoint x: 630, endPoint y: 518, distance: 44.0
click at [630, 518] on div at bounding box center [630, 548] width 3 height 154
type input "973"
click at [1097, 450] on textarea at bounding box center [1186, 448] width 302 height 49
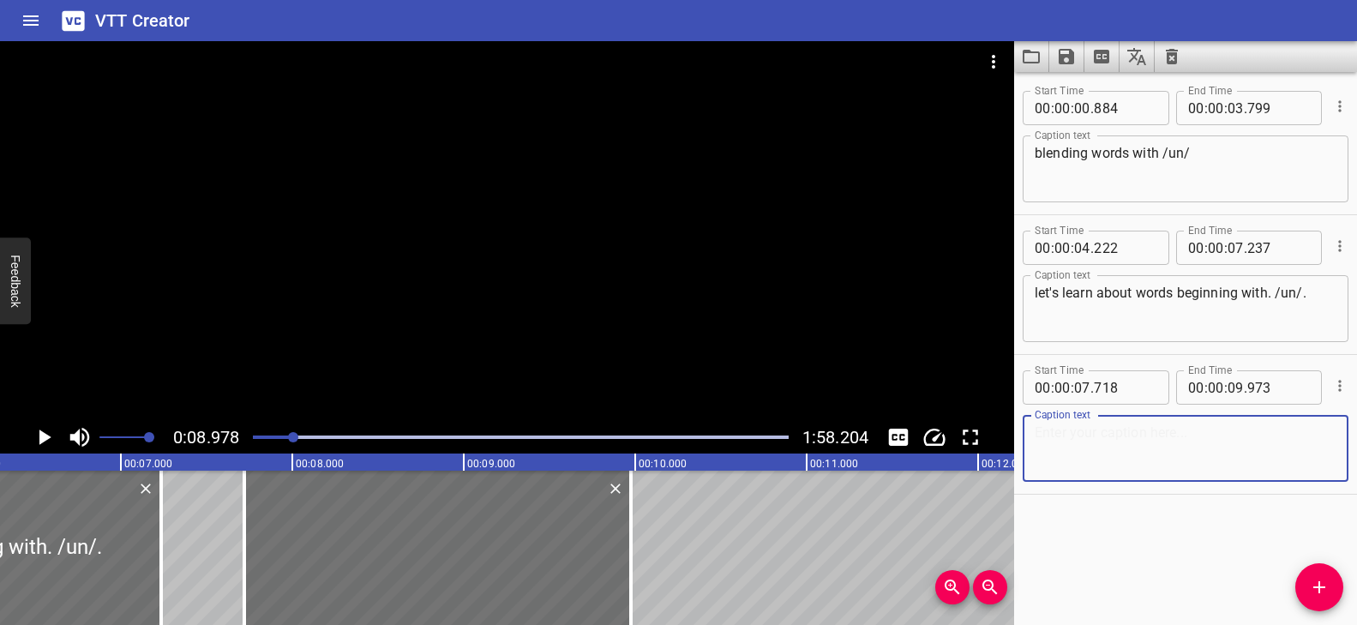
paste textarea "UN means not or opposite of."
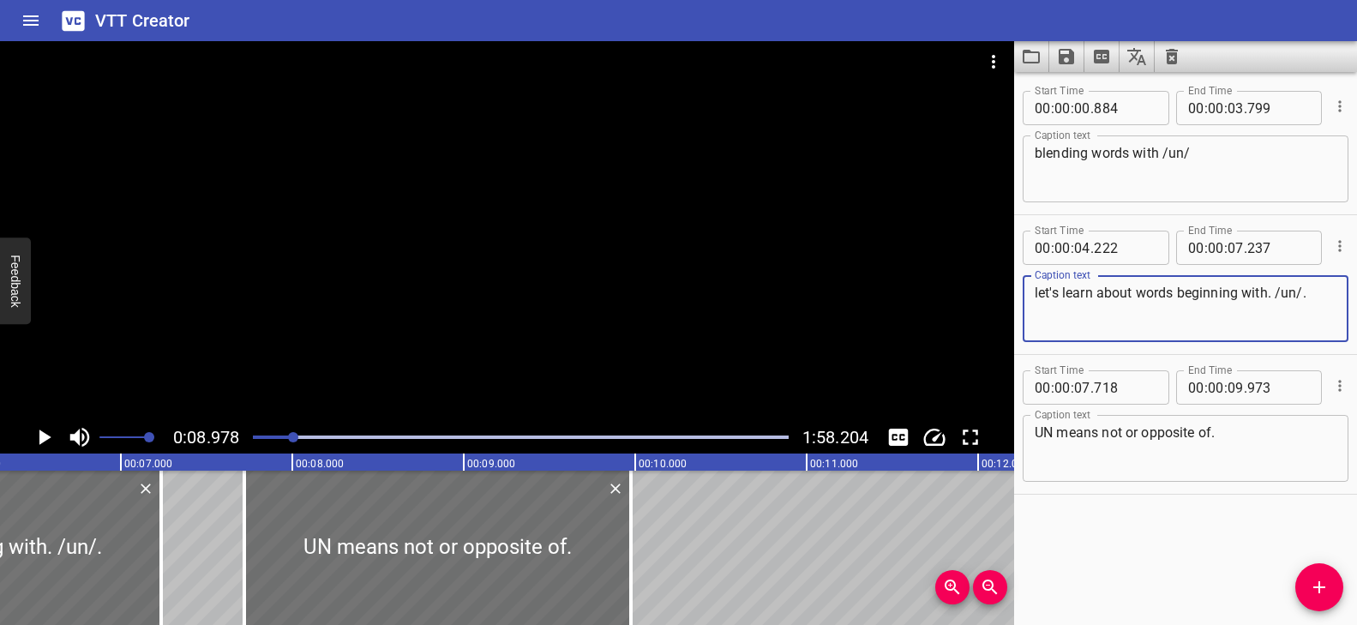
drag, startPoint x: 1303, startPoint y: 291, endPoint x: 1276, endPoint y: 290, distance: 27.4
click at [1276, 290] on textarea "let's learn about words beginning with. /un/." at bounding box center [1186, 309] width 302 height 49
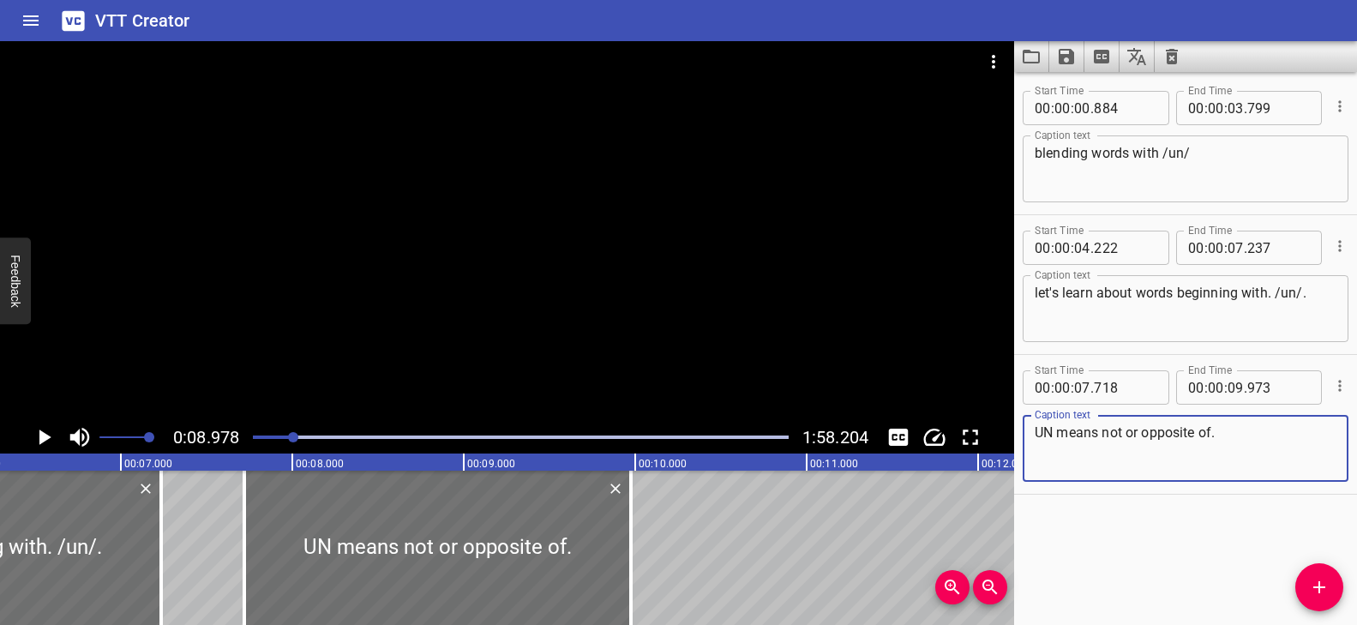
drag, startPoint x: 1052, startPoint y: 430, endPoint x: 1034, endPoint y: 430, distance: 18.0
click at [1035, 430] on textarea "UN means not or opposite of." at bounding box center [1186, 448] width 302 height 49
paste textarea "/un/"
drag, startPoint x: 1231, startPoint y: 430, endPoint x: 1019, endPoint y: 432, distance: 211.8
click at [1019, 432] on div "Start Time 00 : 00 : 07 . 718 Start Time End Time 00 : 00 : 09 . 973 End Time C…" at bounding box center [1185, 424] width 343 height 139
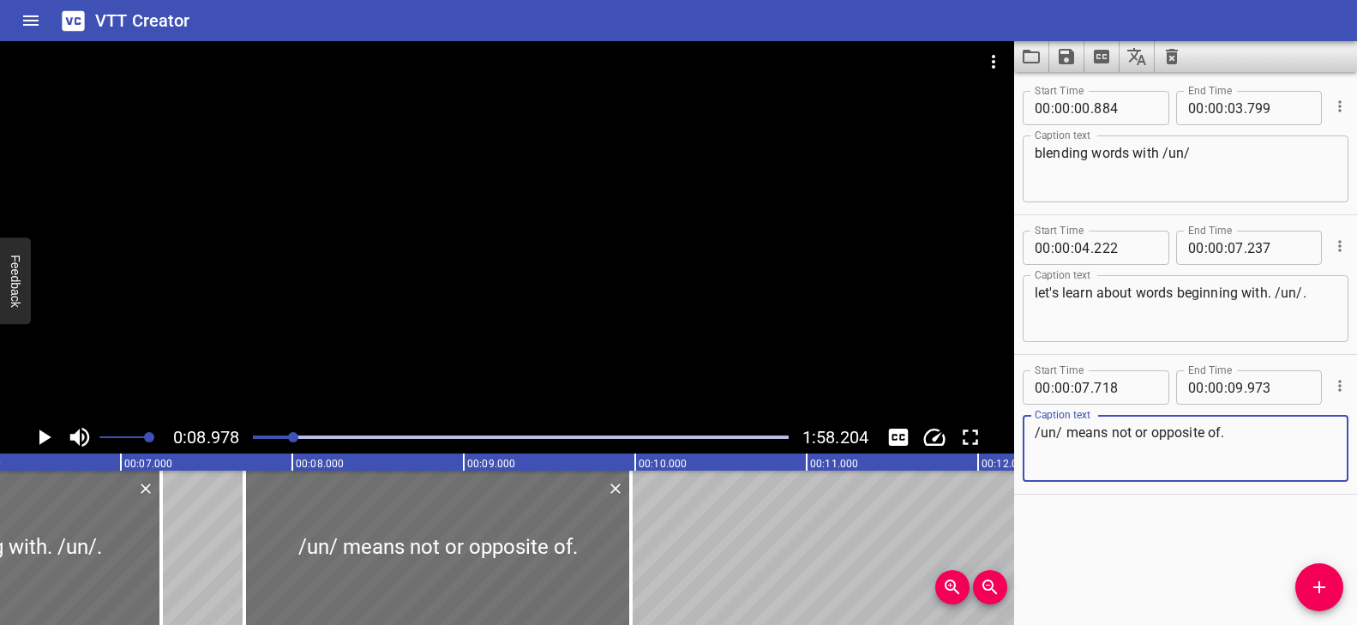
paste textarea "“not” or “opposite of”"
type textarea "/un/ means “not” or “opposite of”"
click at [545, 357] on div at bounding box center [507, 231] width 1014 height 380
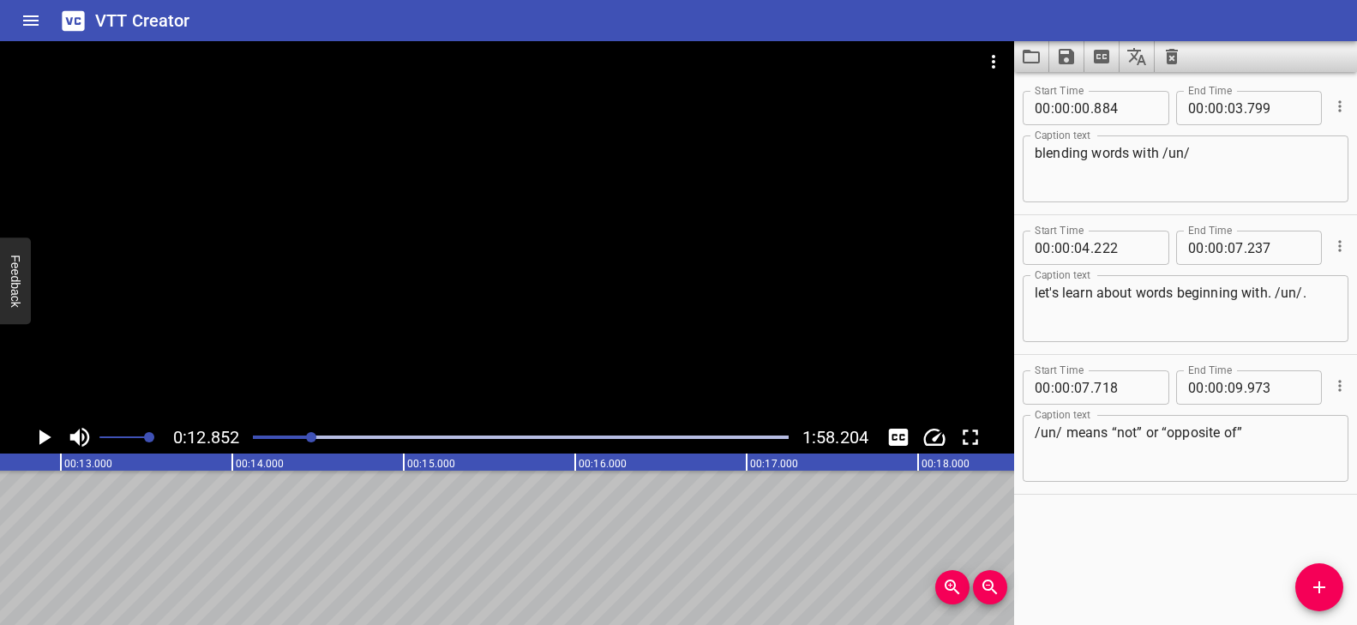
scroll to position [0, 2203]
click at [528, 123] on div at bounding box center [507, 84] width 1014 height 86
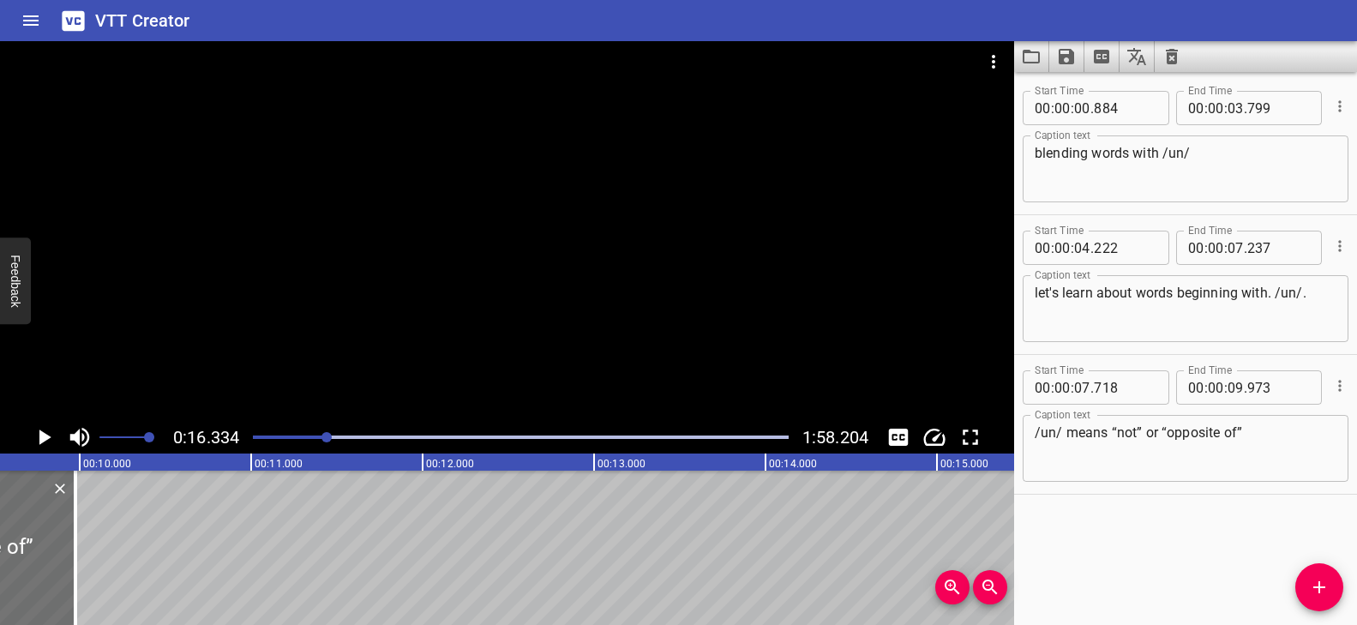
scroll to position [0, 1583]
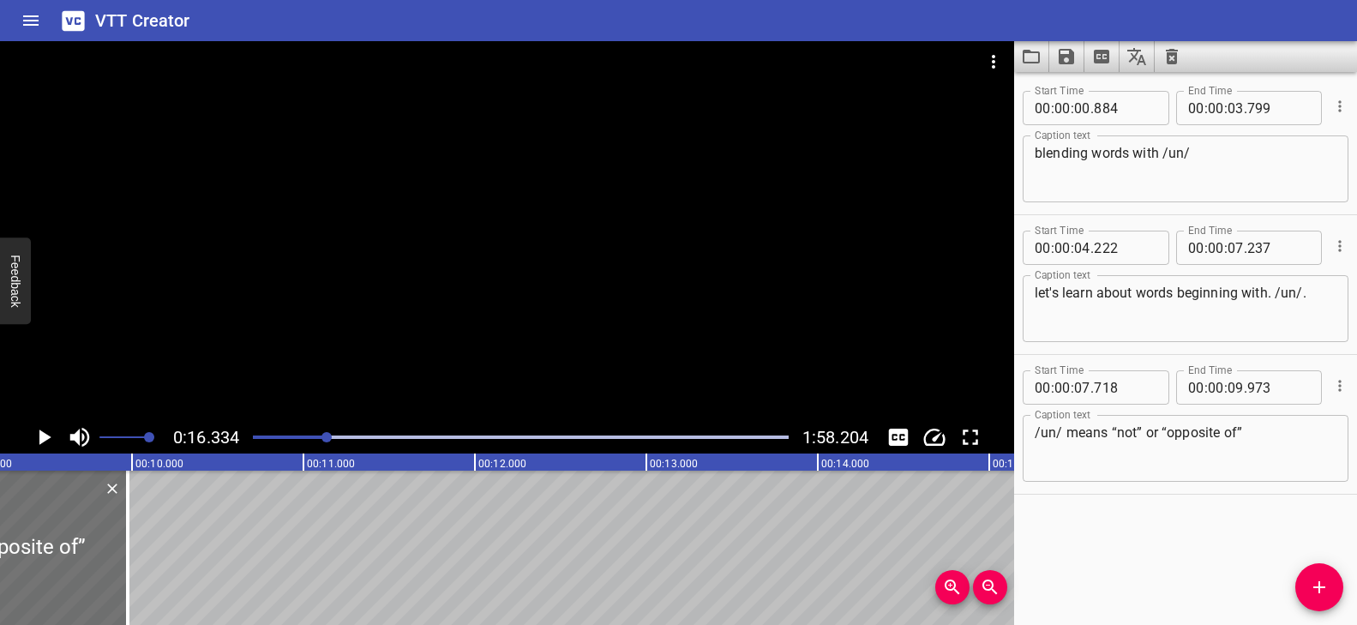
click at [1328, 580] on icon "Add Cue" at bounding box center [1319, 587] width 21 height 21
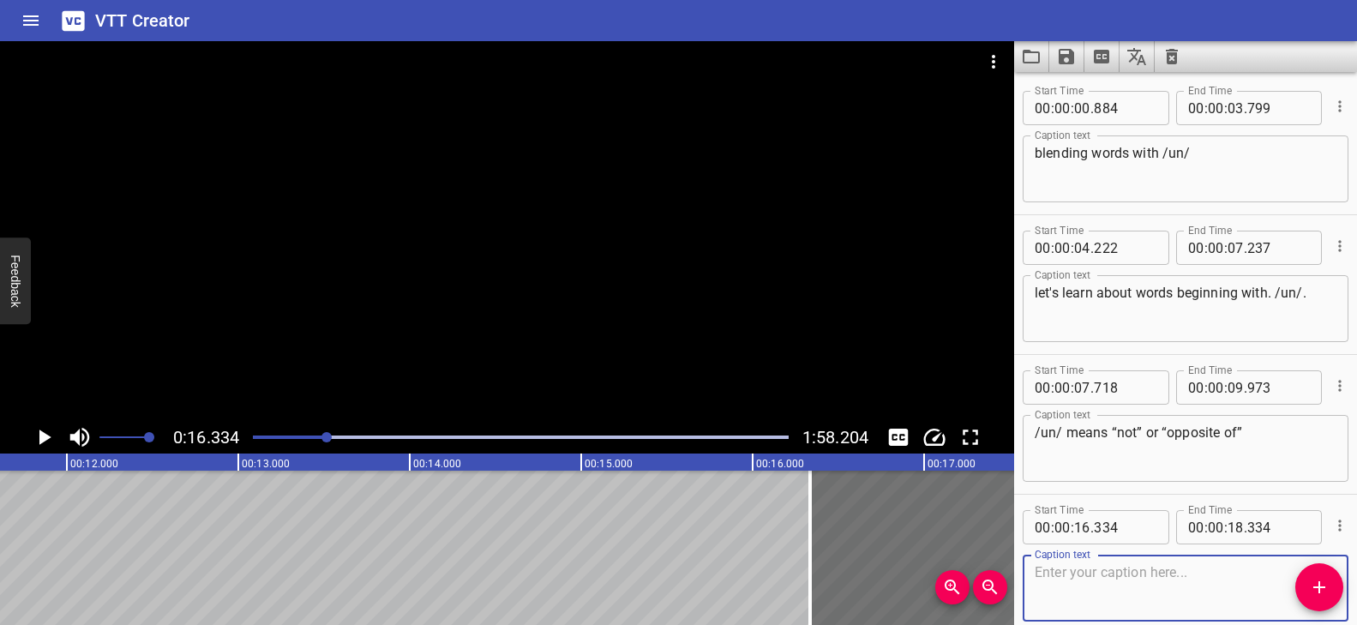
scroll to position [0, 2009]
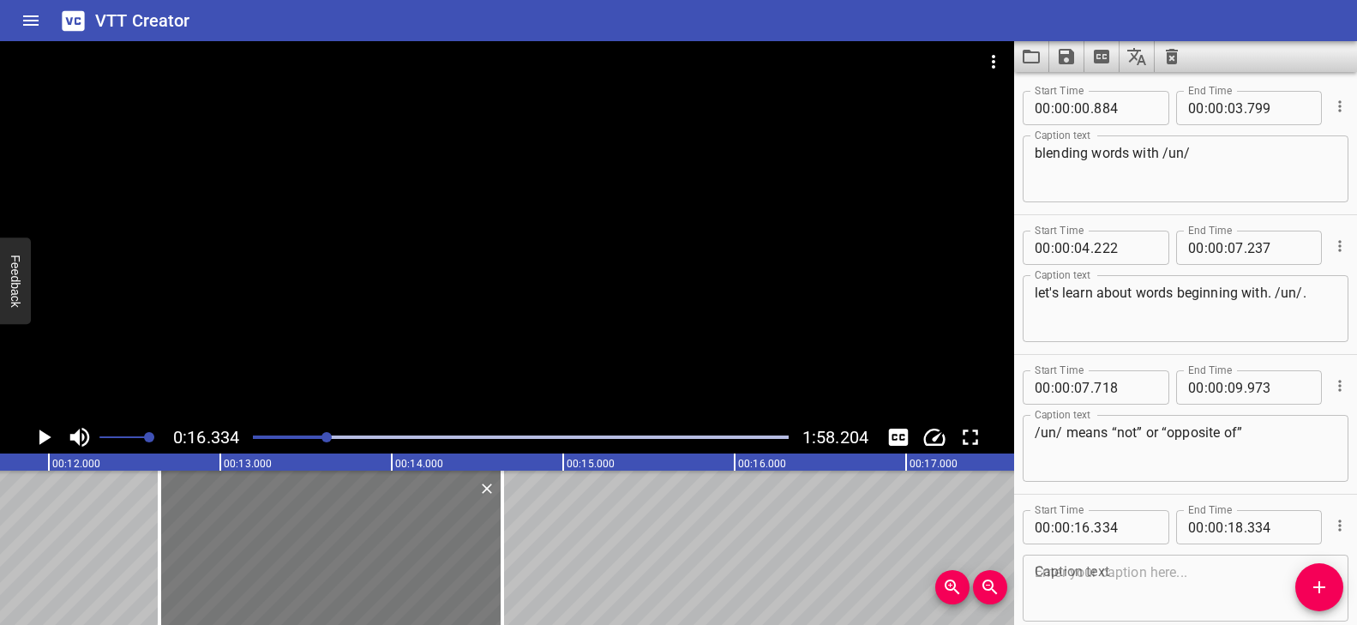
drag, startPoint x: 883, startPoint y: 549, endPoint x: 186, endPoint y: 544, distance: 697.0
click at [189, 544] on div at bounding box center [330, 548] width 343 height 154
type input "12"
type input "264"
type input "14"
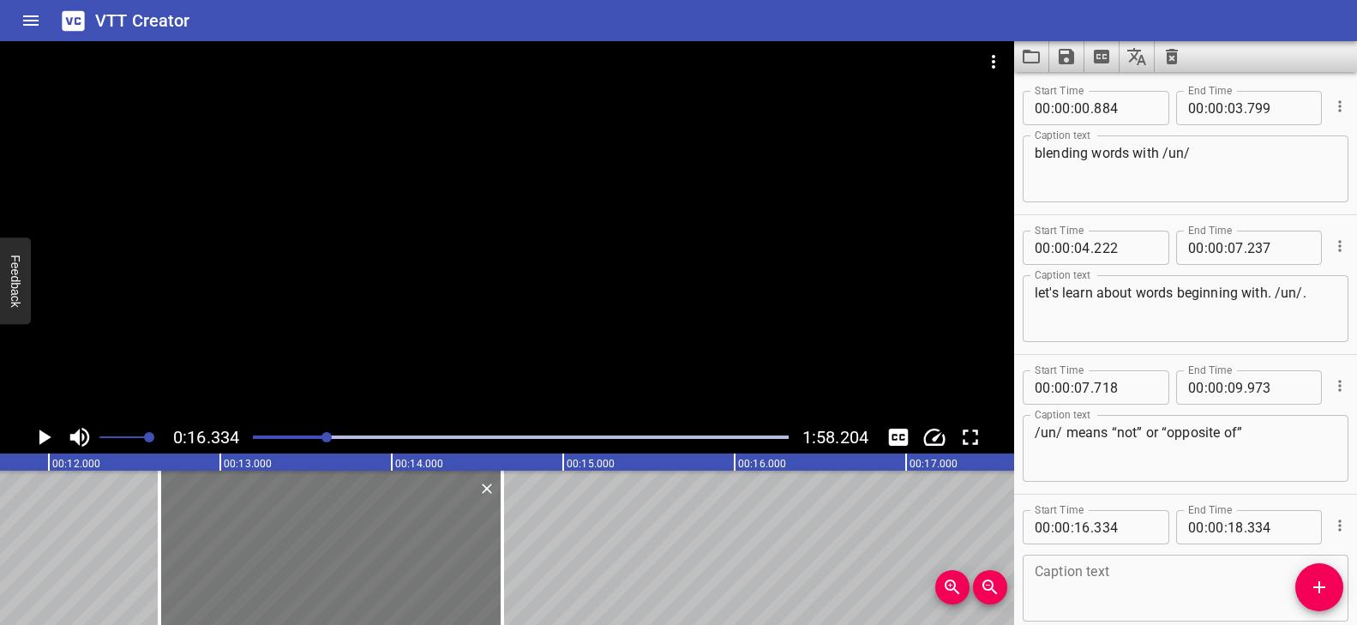
type input "264"
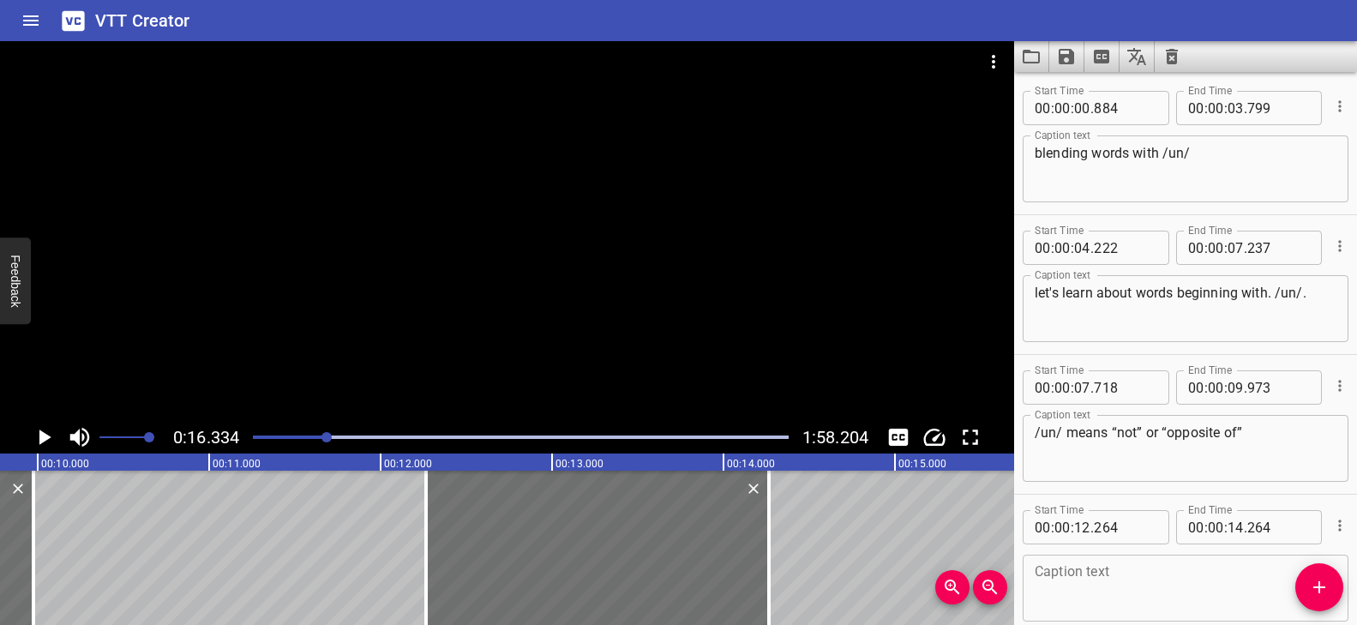
scroll to position [0, 1538]
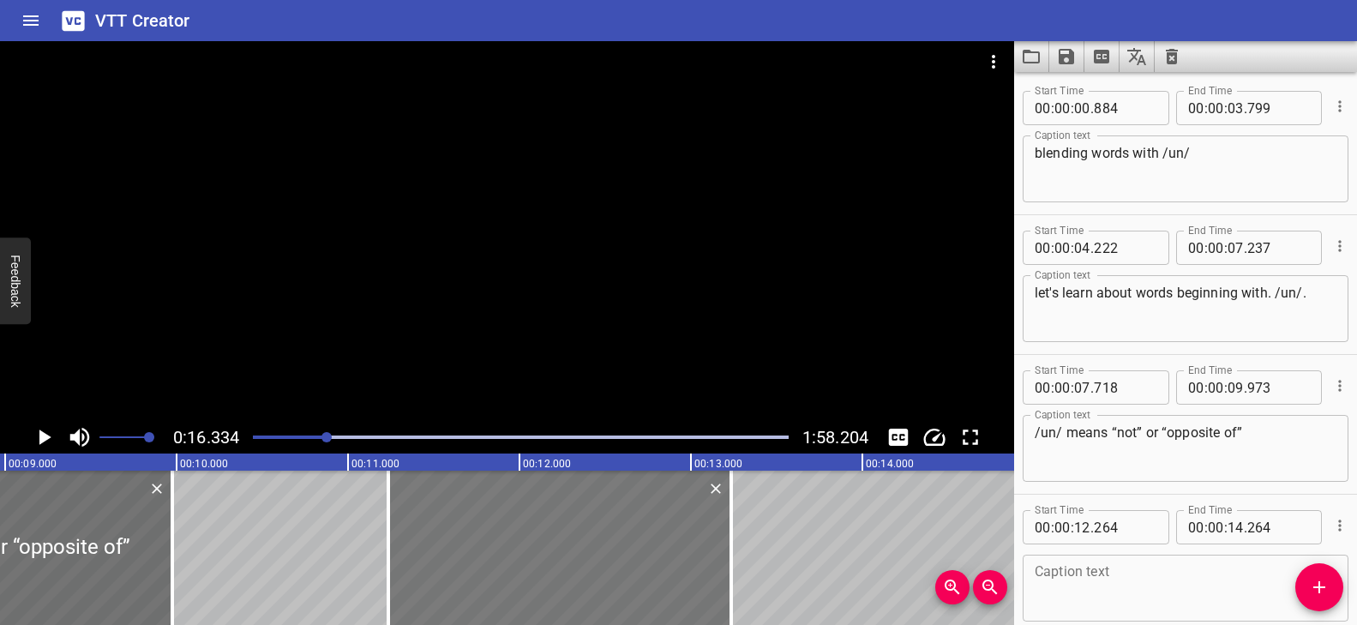
drag, startPoint x: 666, startPoint y: 552, endPoint x: 525, endPoint y: 554, distance: 141.5
click at [525, 554] on div at bounding box center [559, 548] width 343 height 154
type input "11"
type input "234"
type input "13"
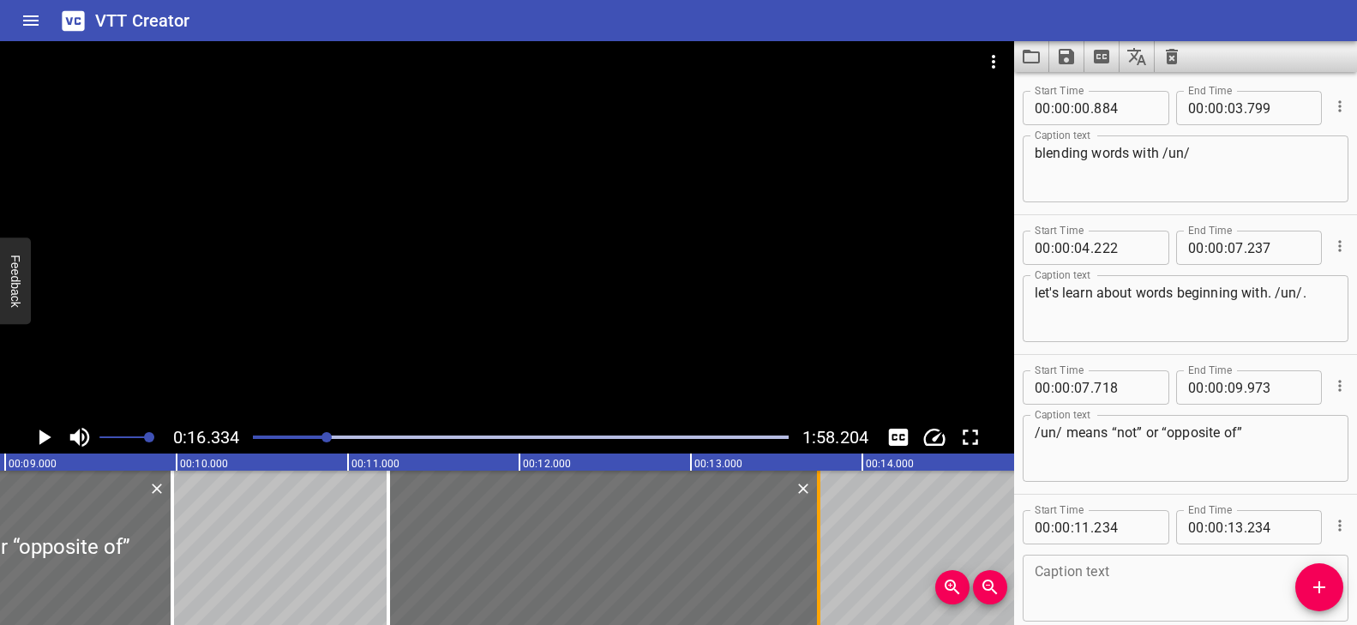
drag, startPoint x: 782, startPoint y: 541, endPoint x: 824, endPoint y: 541, distance: 42.0
click at [824, 541] on div at bounding box center [818, 548] width 17 height 154
type input "744"
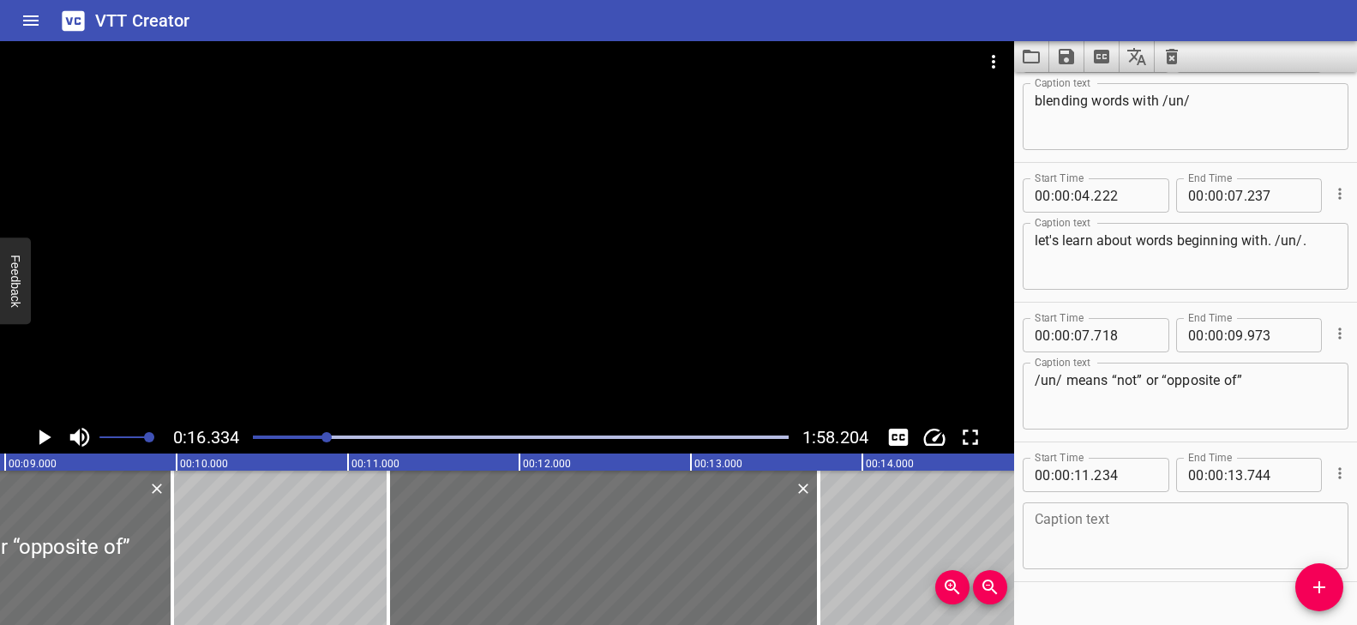
scroll to position [87, 0]
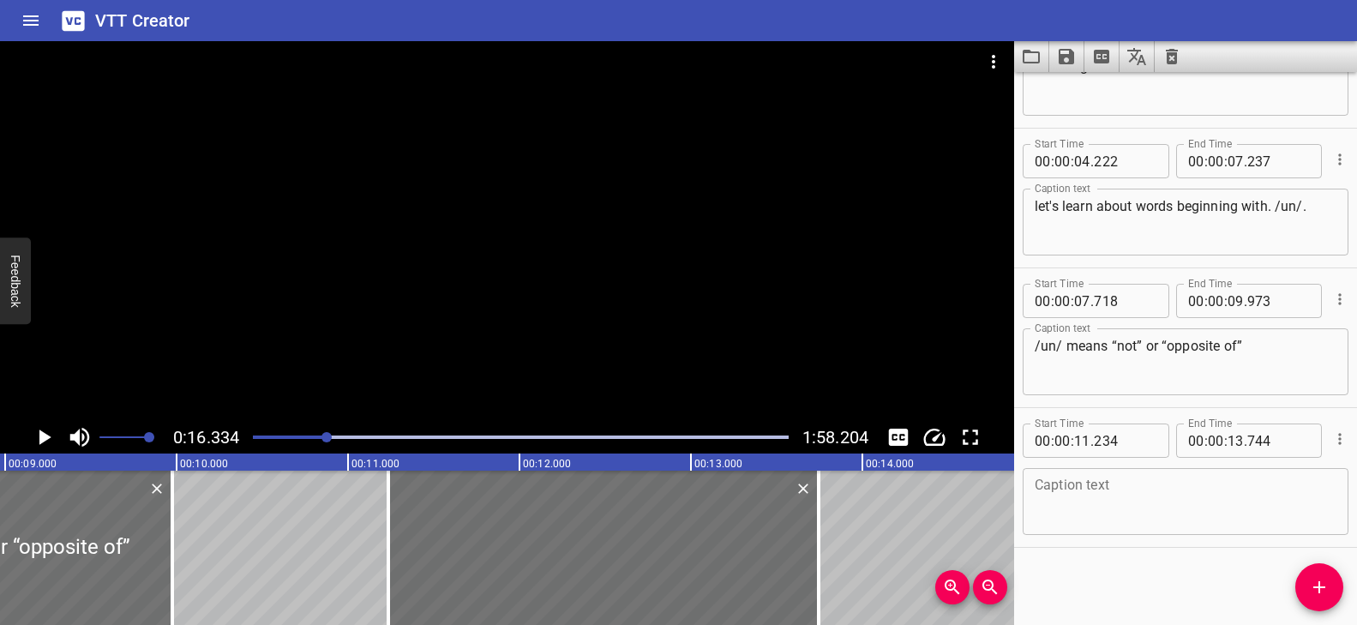
click at [1108, 503] on textarea at bounding box center [1186, 502] width 302 height 49
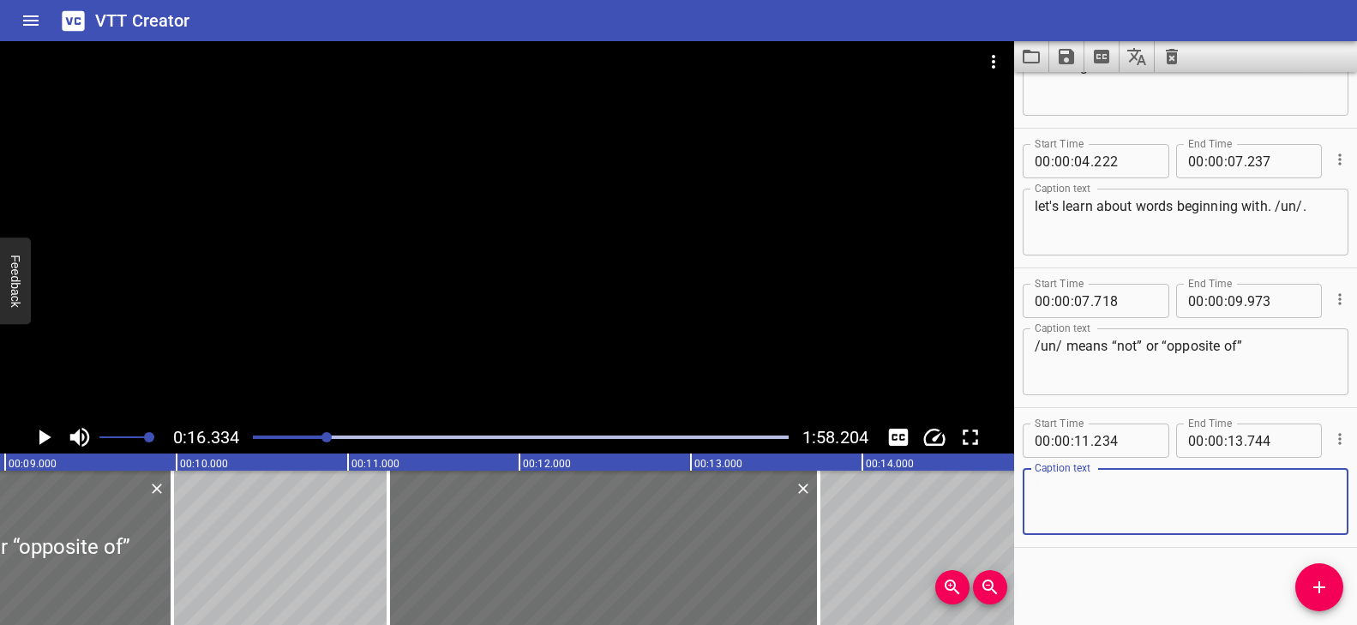
paste textarea "The word ‘ happy’ means to feel good."
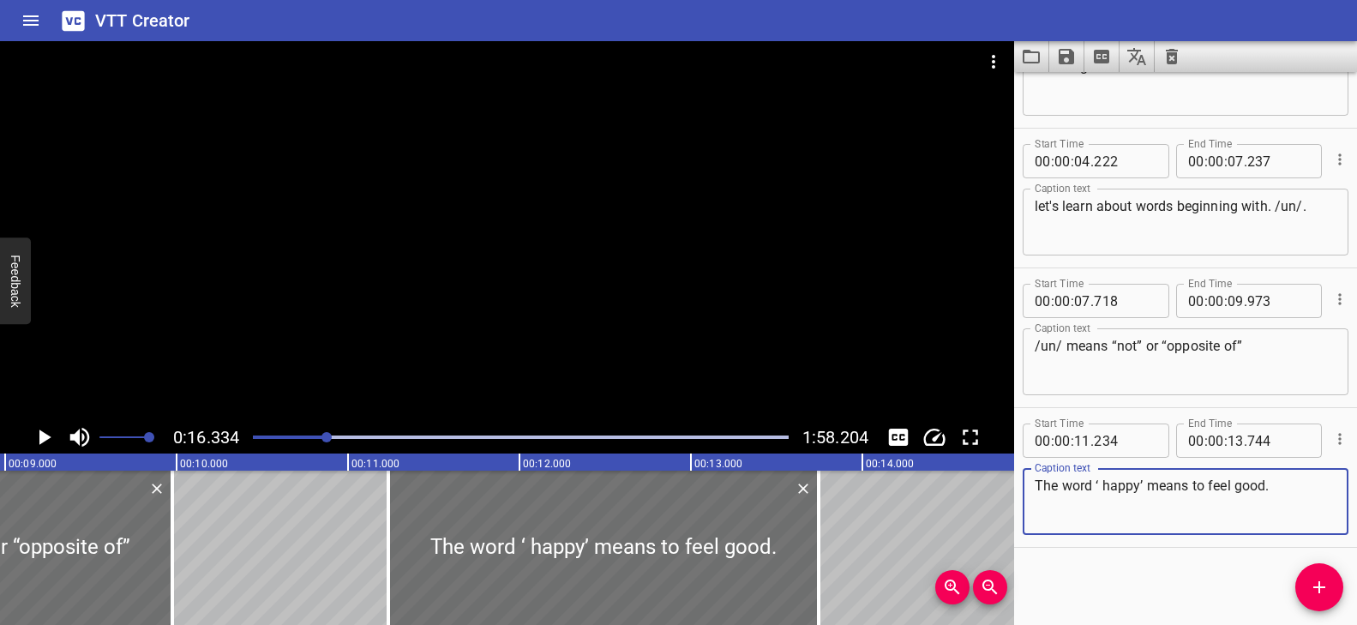
type textarea "The word ‘ happy’ means to feel good."
click at [302, 432] on div at bounding box center [521, 437] width 556 height 24
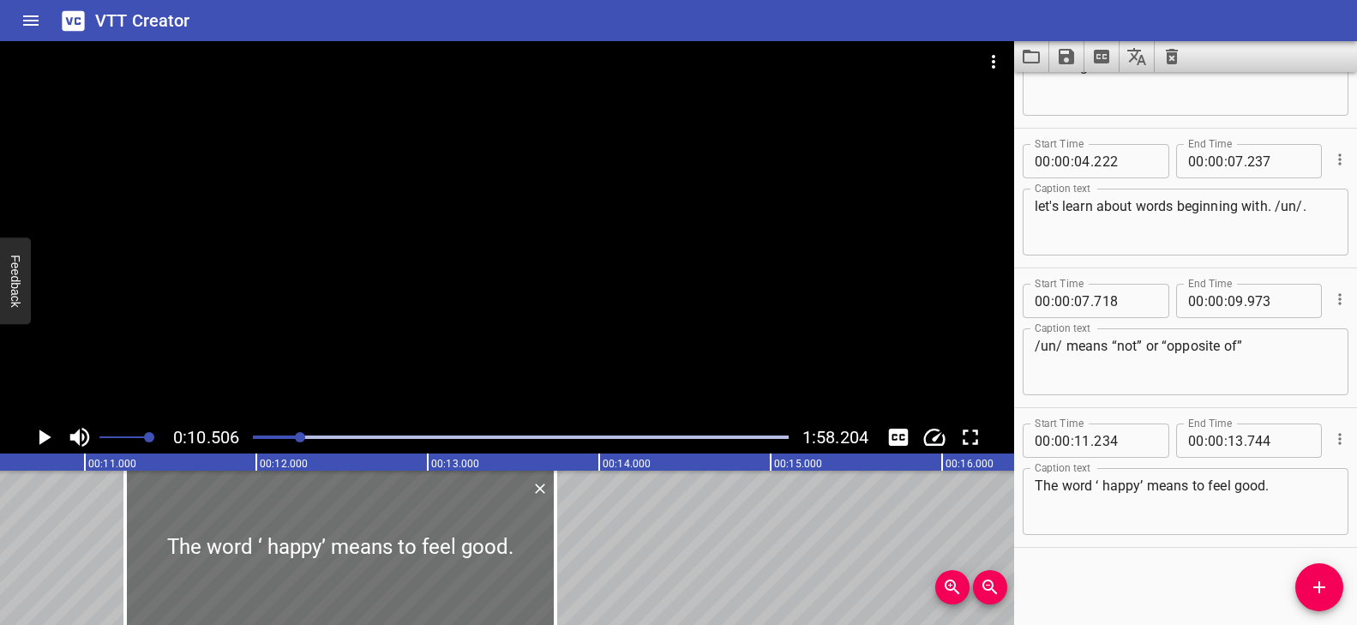
click at [473, 351] on div at bounding box center [507, 231] width 1014 height 380
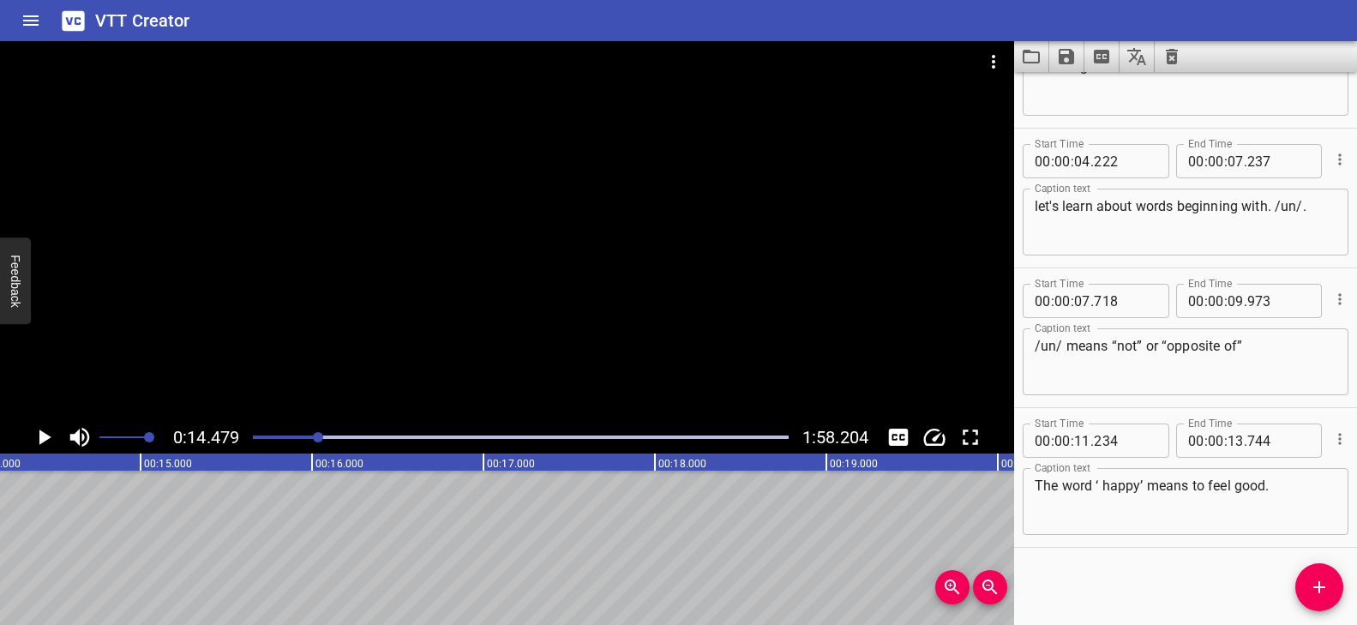
scroll to position [0, 2483]
click at [484, 188] on div at bounding box center [507, 231] width 1014 height 380
click at [310, 435] on div "Play progress" at bounding box center [56, 436] width 536 height 3
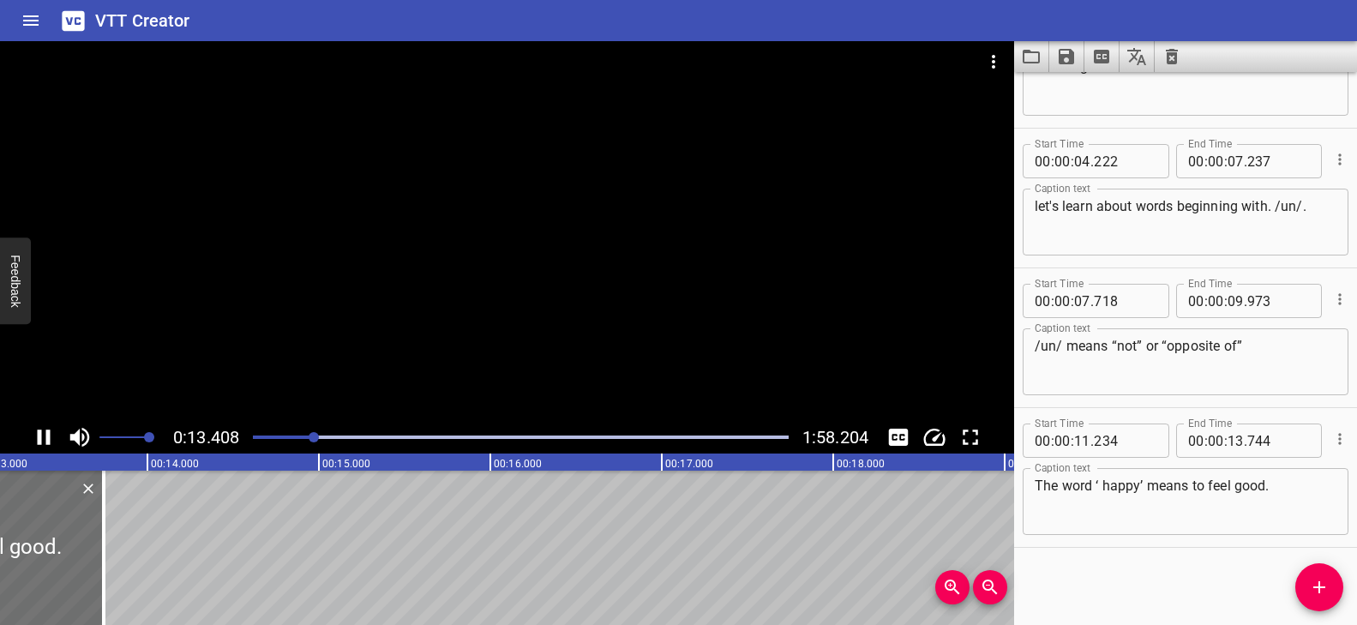
scroll to position [0, 2298]
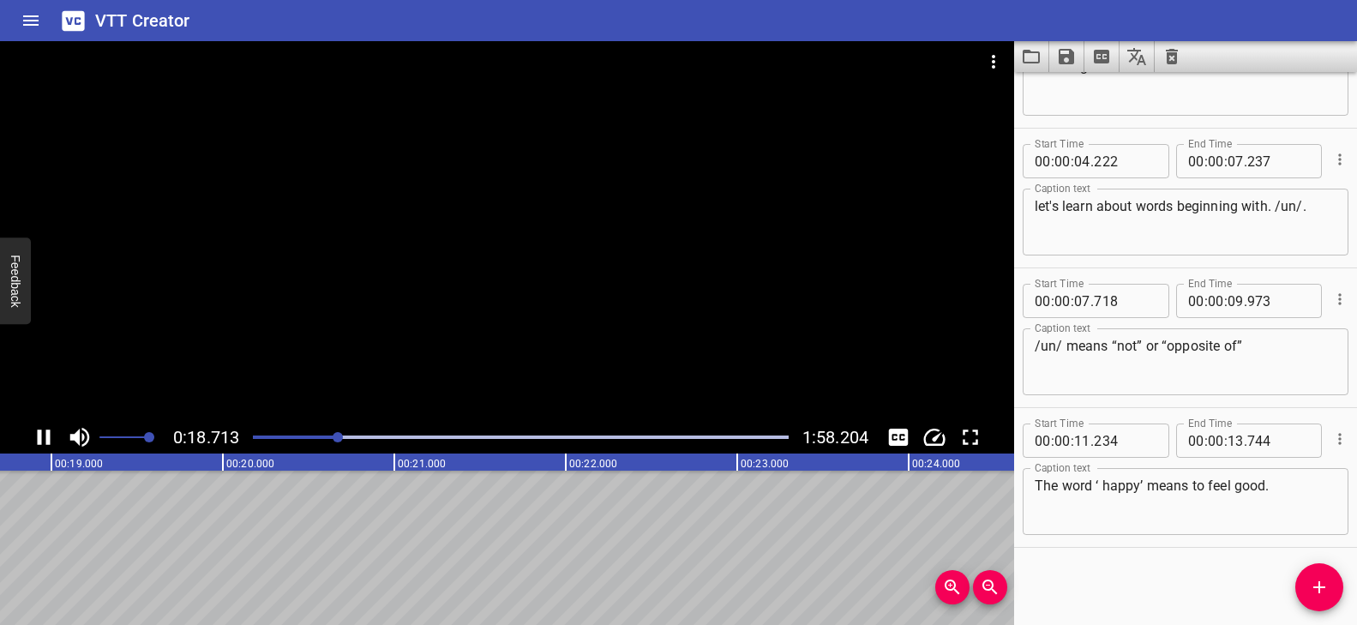
click at [528, 283] on div at bounding box center [507, 231] width 1014 height 380
click at [1328, 592] on icon "Add Cue" at bounding box center [1319, 587] width 21 height 21
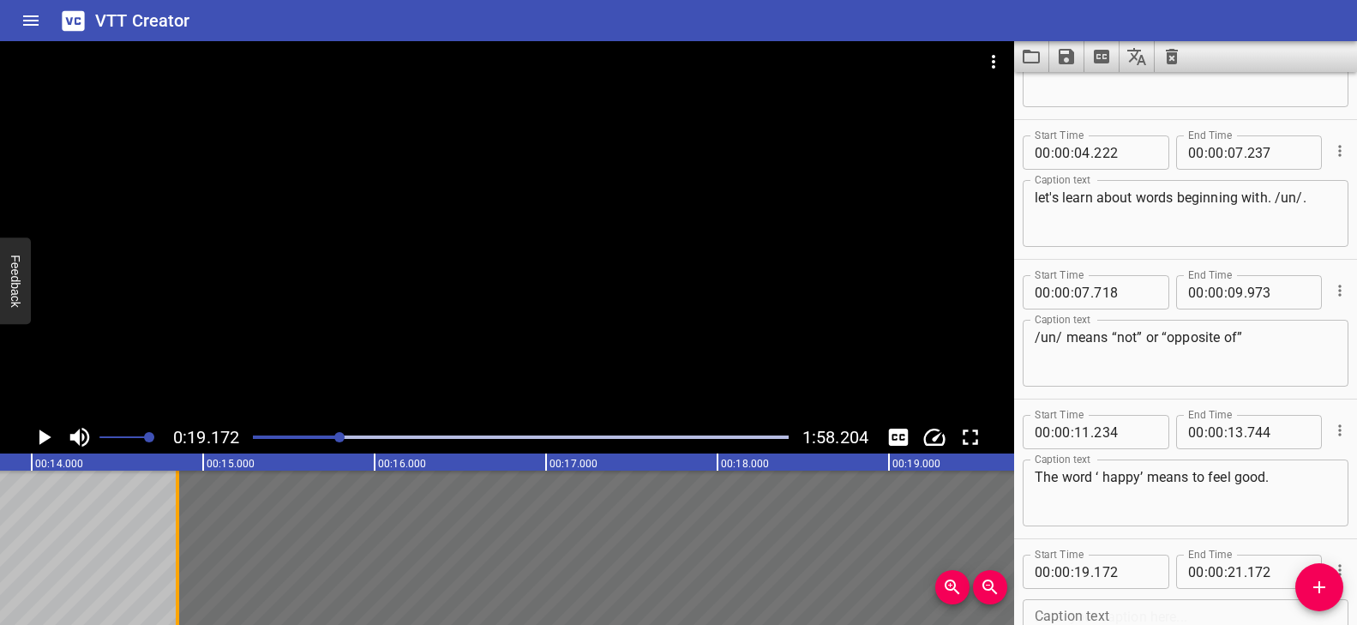
drag, startPoint x: 926, startPoint y: 544, endPoint x: 185, endPoint y: 534, distance: 740.7
click at [185, 534] on div at bounding box center [177, 548] width 17 height 154
type input "14"
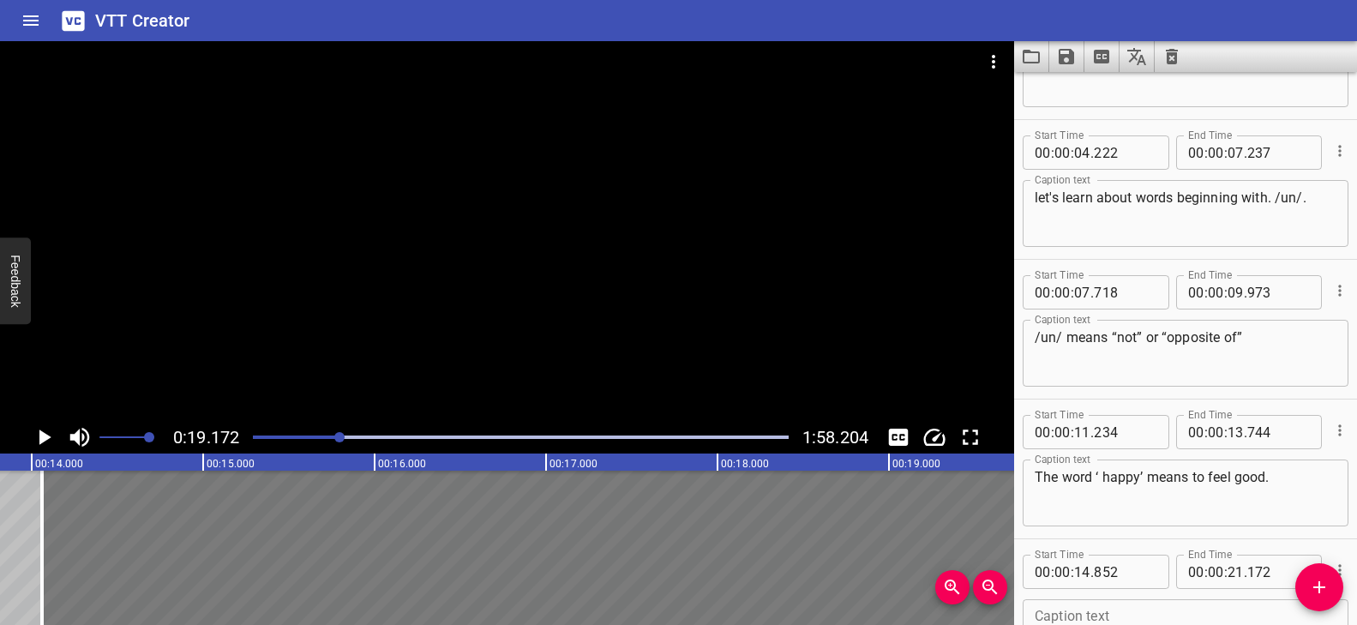
drag, startPoint x: 718, startPoint y: 556, endPoint x: 584, endPoint y: 561, distance: 133.8
click at [600, 561] on div at bounding box center [584, 548] width 1084 height 154
type input "112"
type input "20"
type input "432"
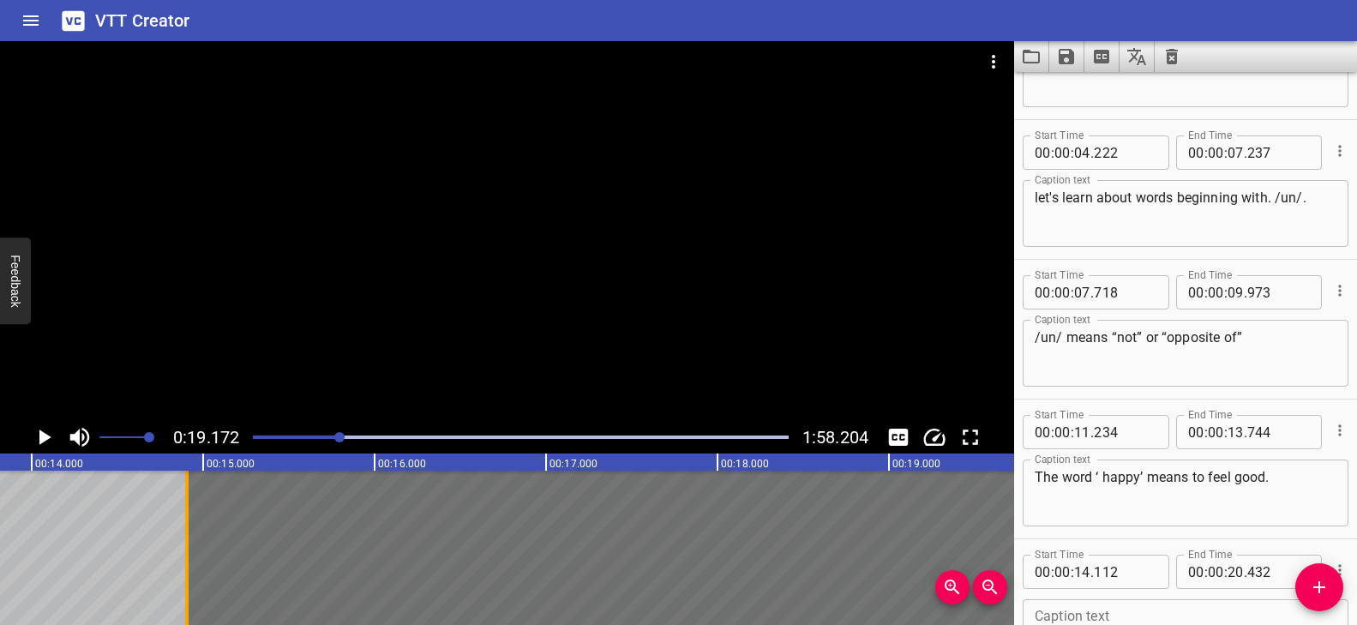
drag, startPoint x: 58, startPoint y: 531, endPoint x: 186, endPoint y: 549, distance: 129.0
click at [186, 549] on div at bounding box center [186, 548] width 3 height 154
type input "902"
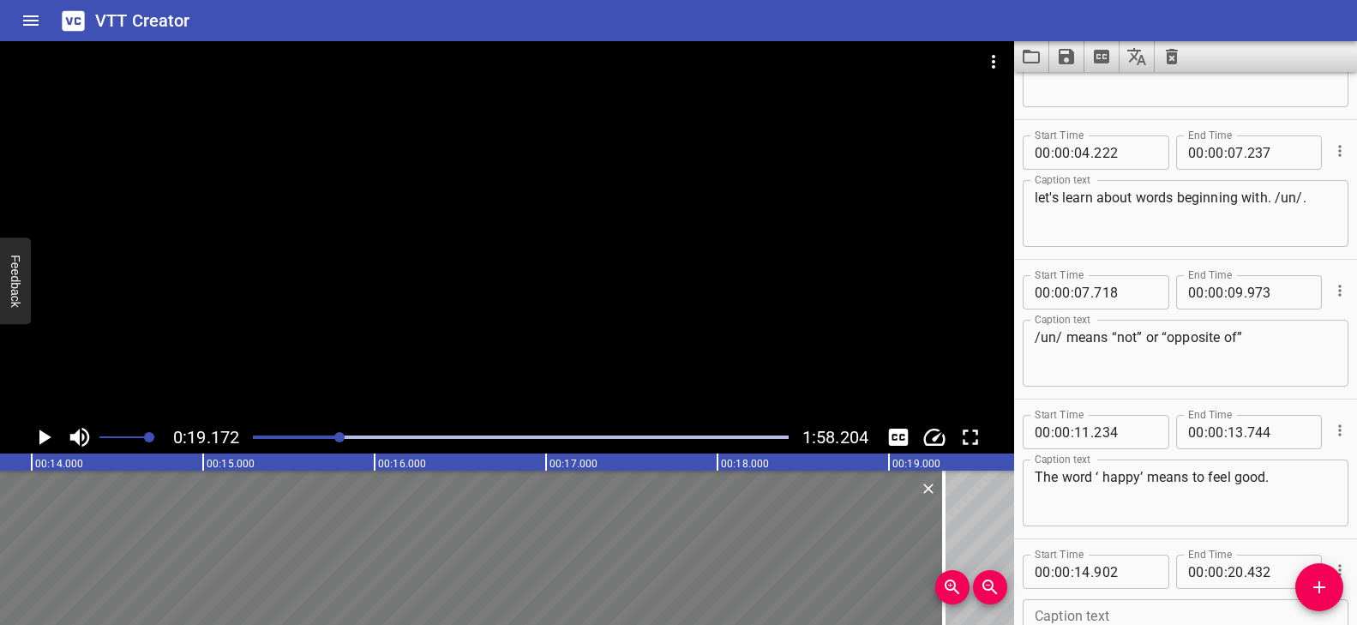
drag, startPoint x: 806, startPoint y: 532, endPoint x: 550, endPoint y: 530, distance: 256.3
click at [550, 530] on div at bounding box center [470, 548] width 948 height 154
type input "13"
type input "407"
type input "18"
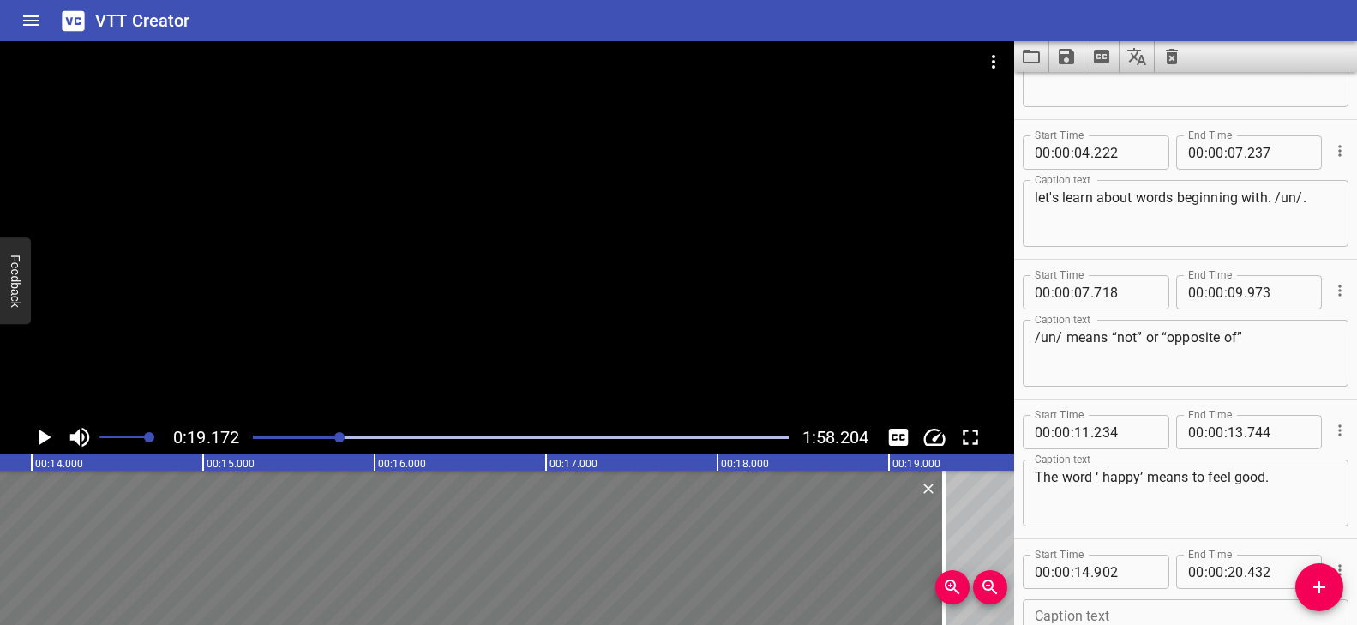
type input "937"
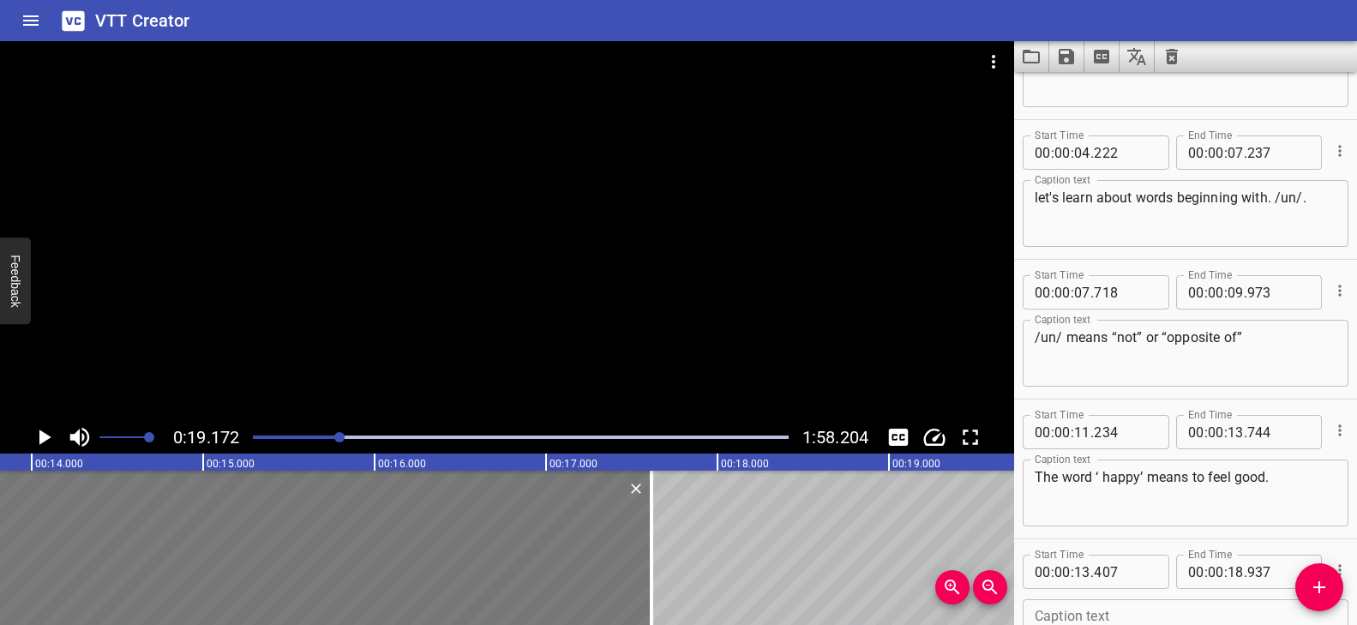
drag, startPoint x: 875, startPoint y: 522, endPoint x: 482, endPoint y: 542, distance: 394.0
click at [650, 526] on div at bounding box center [651, 548] width 3 height 154
type input "17"
type input "362"
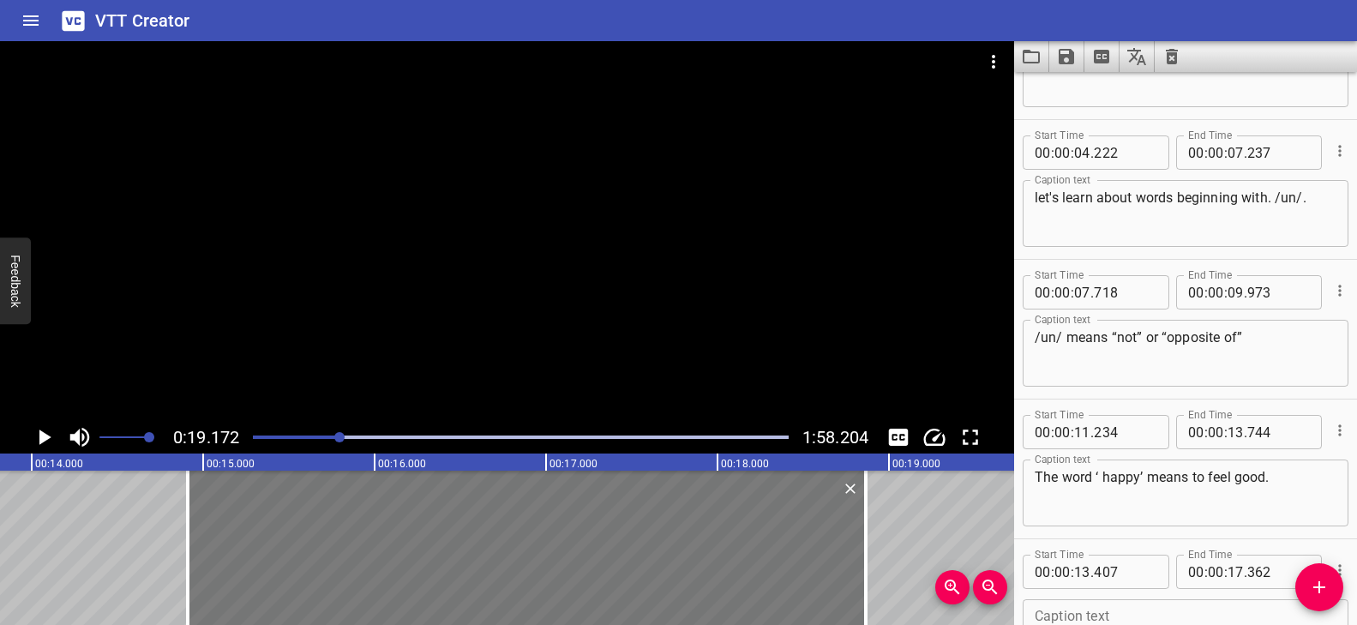
drag, startPoint x: 471, startPoint y: 543, endPoint x: 729, endPoint y: 547, distance: 258.1
click at [729, 547] on div at bounding box center [527, 548] width 678 height 154
type input "14"
type input "912"
type input "18"
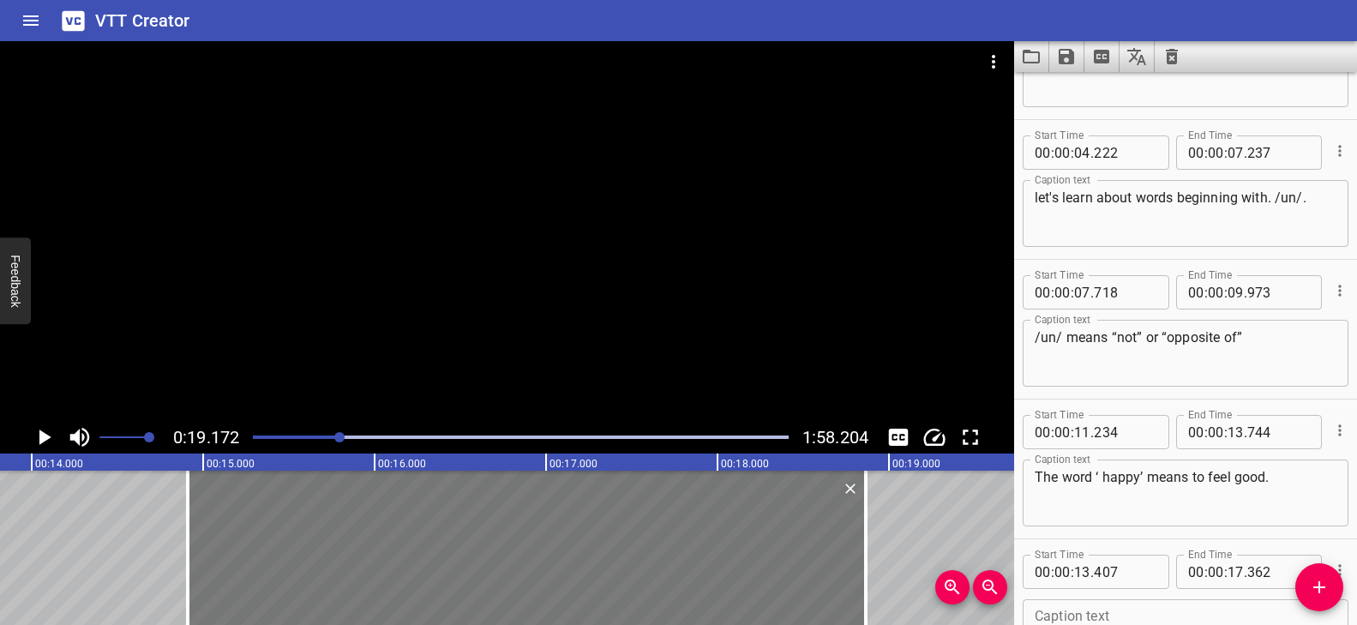
type input "867"
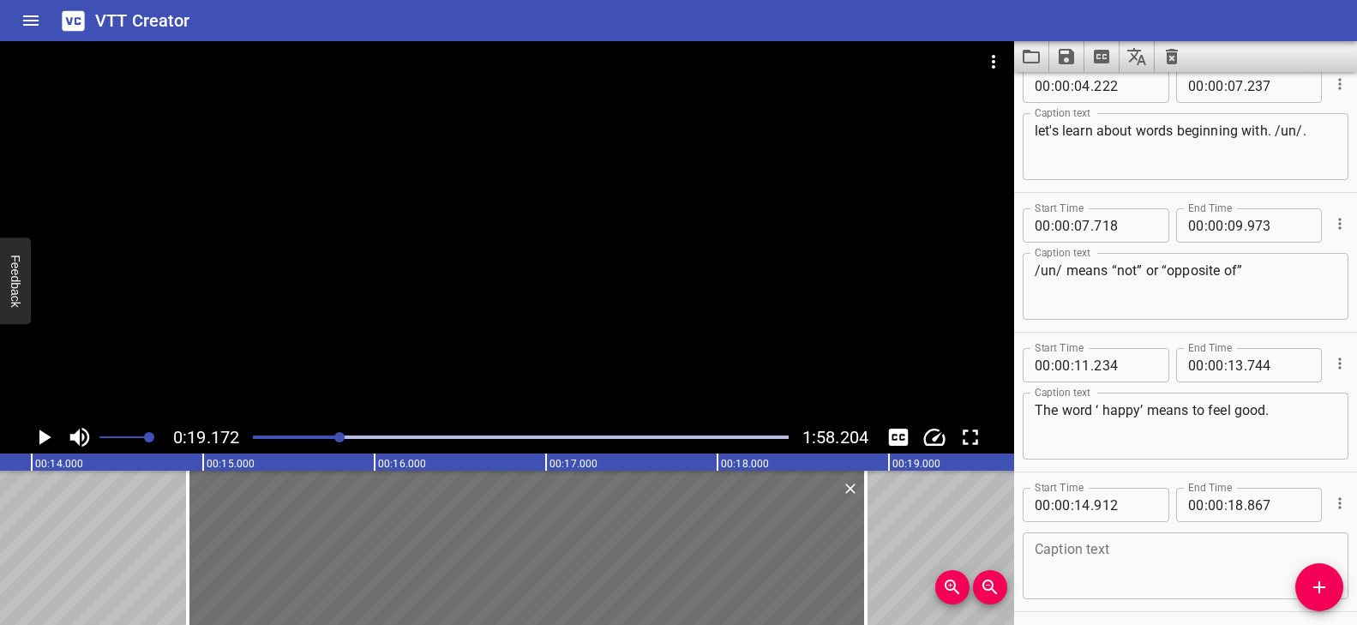
scroll to position [226, 0]
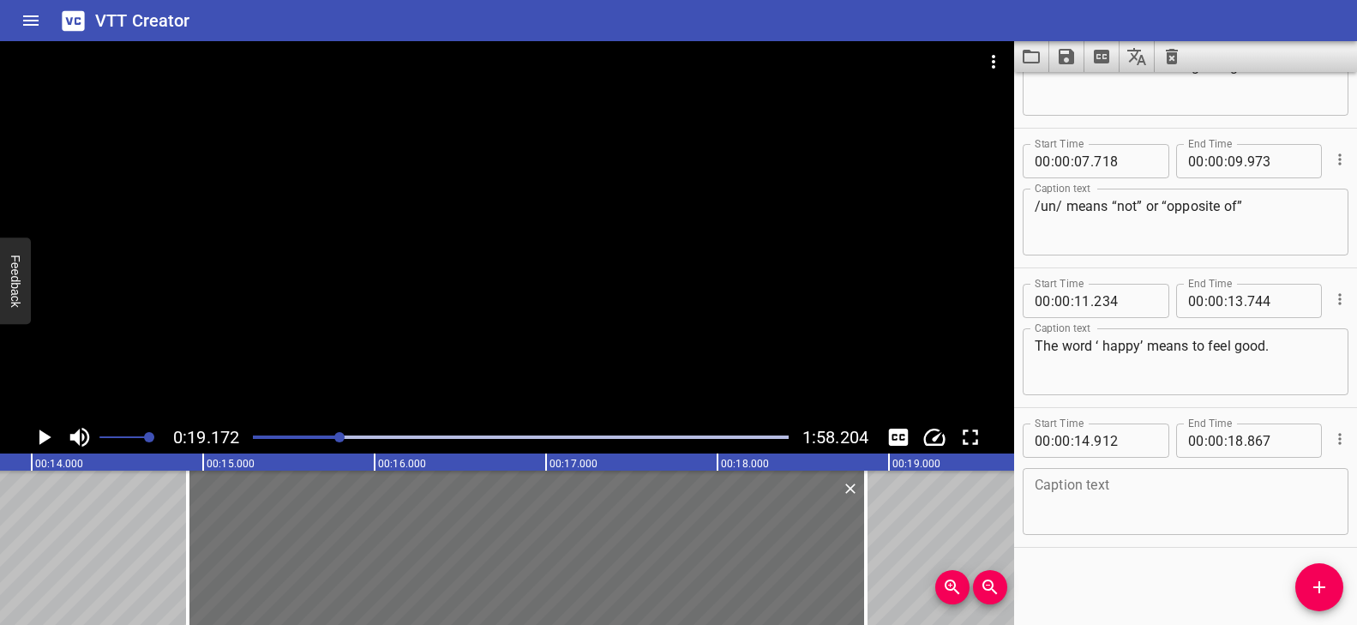
click at [1119, 497] on textarea at bounding box center [1186, 502] width 302 height 49
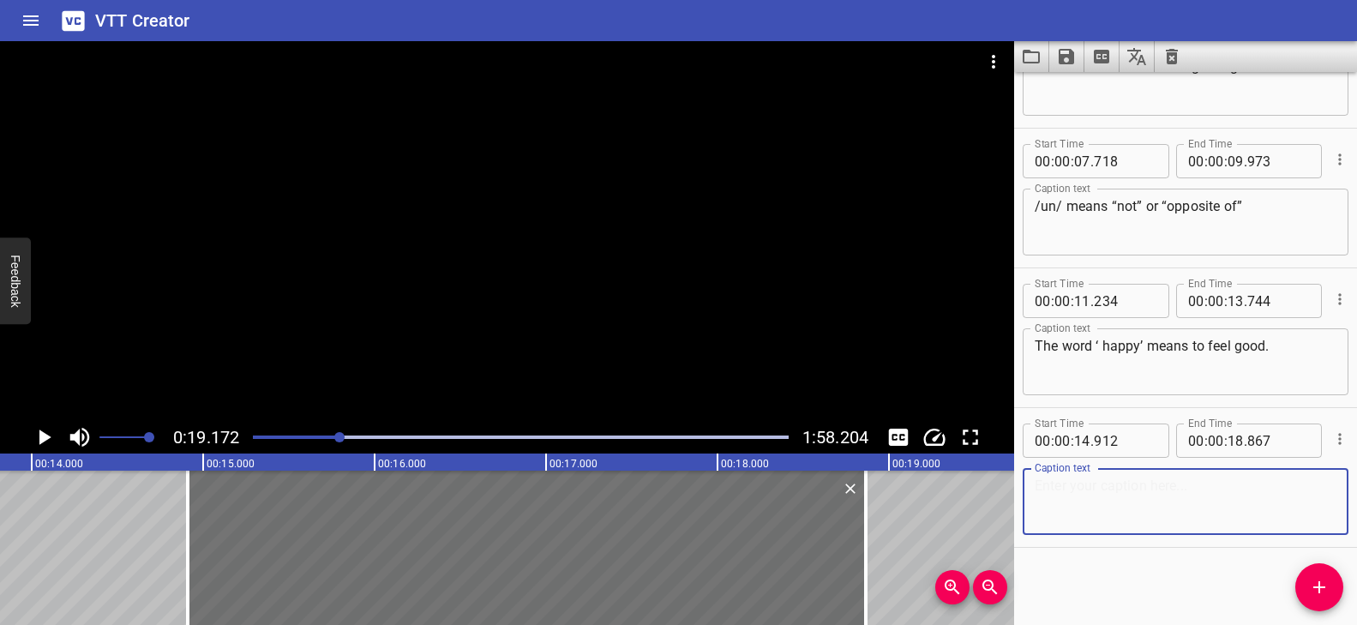
paste textarea "f we add /un/ to the starting, we get unhappy."
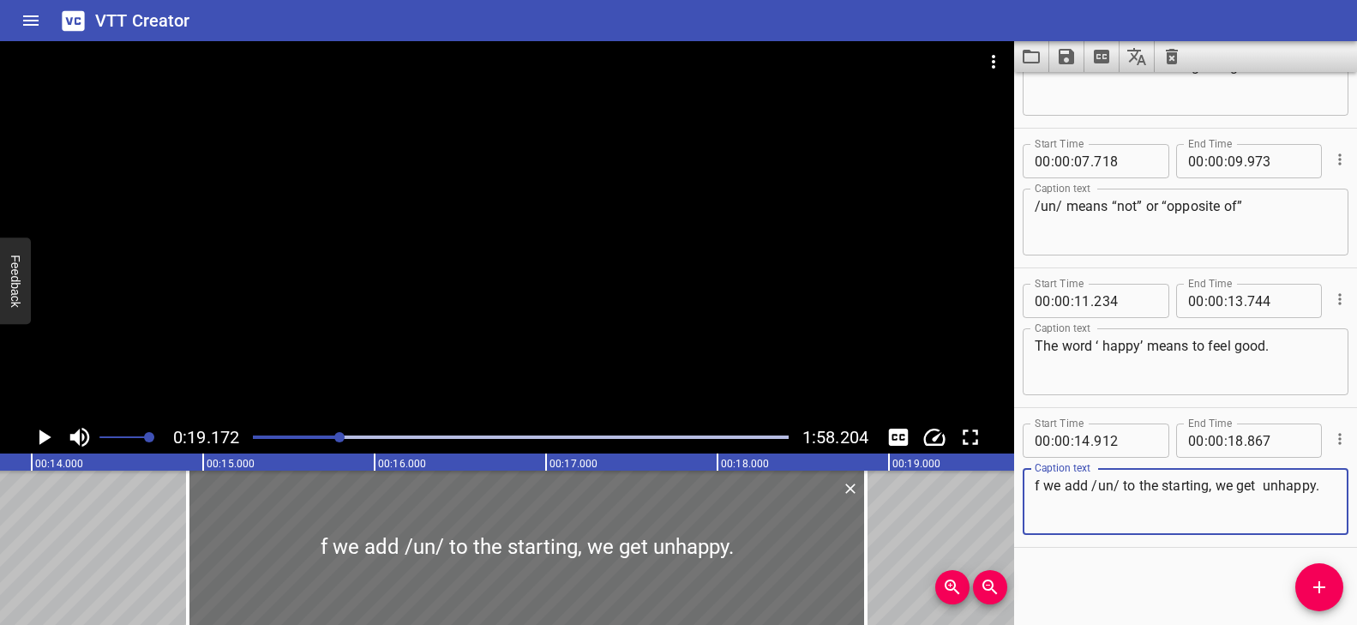
click at [1177, 490] on textarea "f we add /un/ to the starting, we get unhappy." at bounding box center [1186, 502] width 302 height 49
paste textarea "beginn"
click at [1228, 484] on textarea "f we add /un/ to the beginning, we get unhappy." at bounding box center [1186, 502] width 302 height 49
click at [1229, 495] on textarea "f we add /un/ to the beginning, we get unhappy." at bounding box center [1186, 502] width 302 height 49
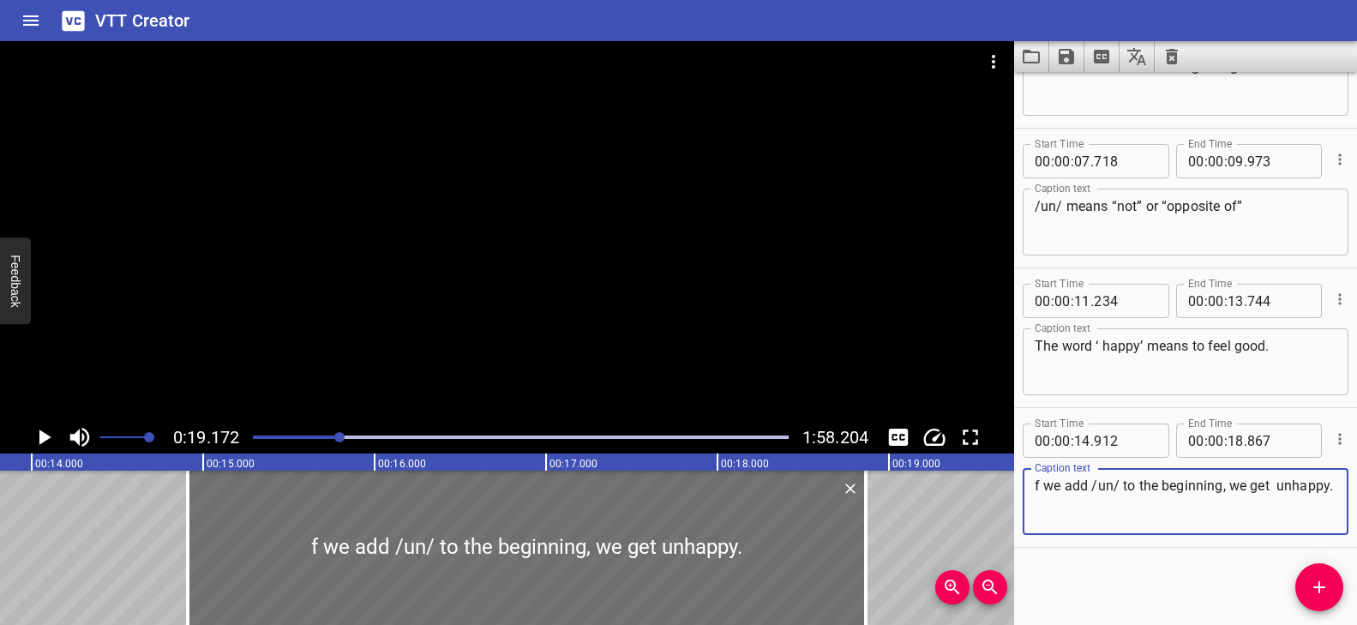
paste textarea "it becomes unhappy."
click at [1226, 487] on textarea "f we add /un/ to the beginning, it becomes unhappy." at bounding box center [1186, 502] width 302 height 49
click at [1037, 491] on textarea "f we add /un/ to the beginning. it becomes unhappy." at bounding box center [1186, 502] width 302 height 49
click at [1035, 490] on textarea "f we add /un/ to the beginning. it becomes unhappy." at bounding box center [1186, 502] width 302 height 49
type textarea "if we add /un/ to the beginning. it becomes unhappy."
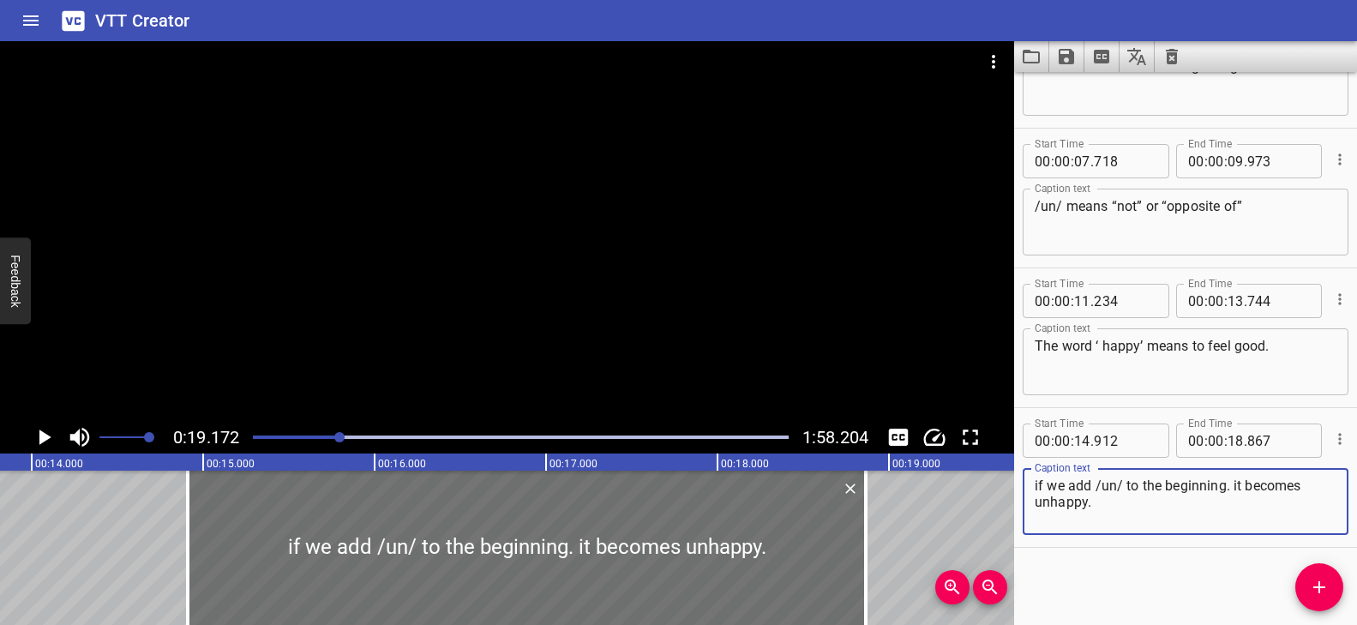
click at [330, 434] on div at bounding box center [521, 437] width 556 height 24
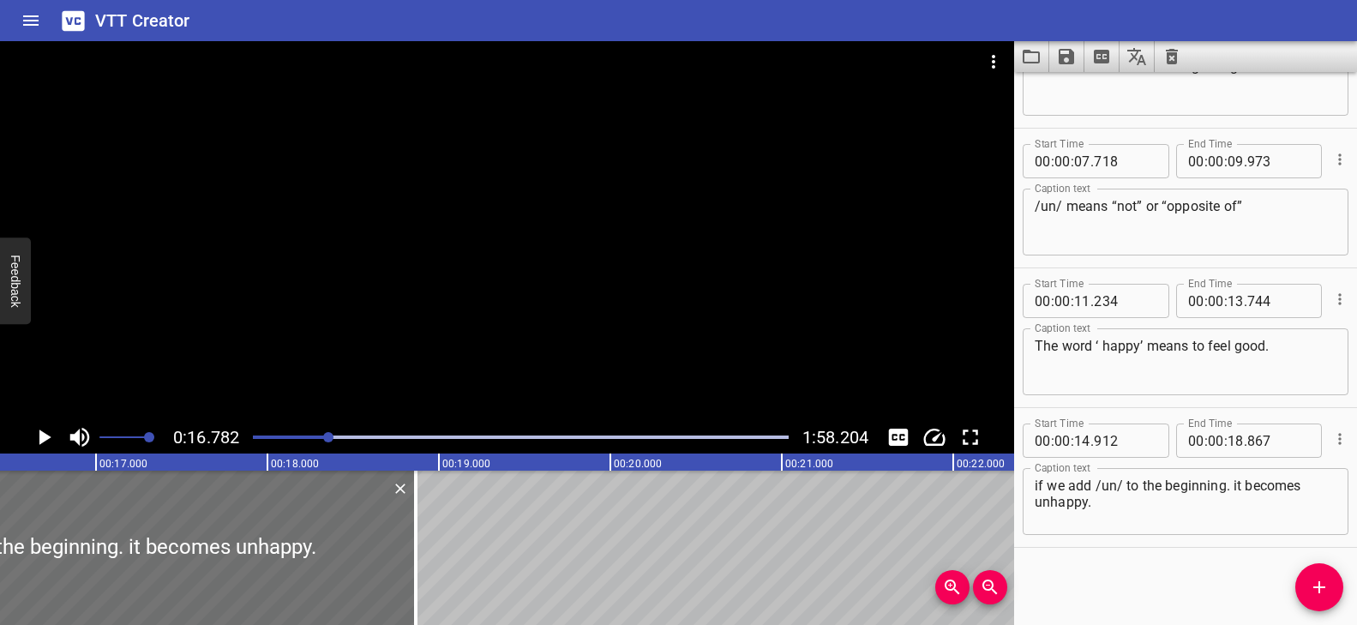
click at [381, 319] on div at bounding box center [507, 231] width 1014 height 380
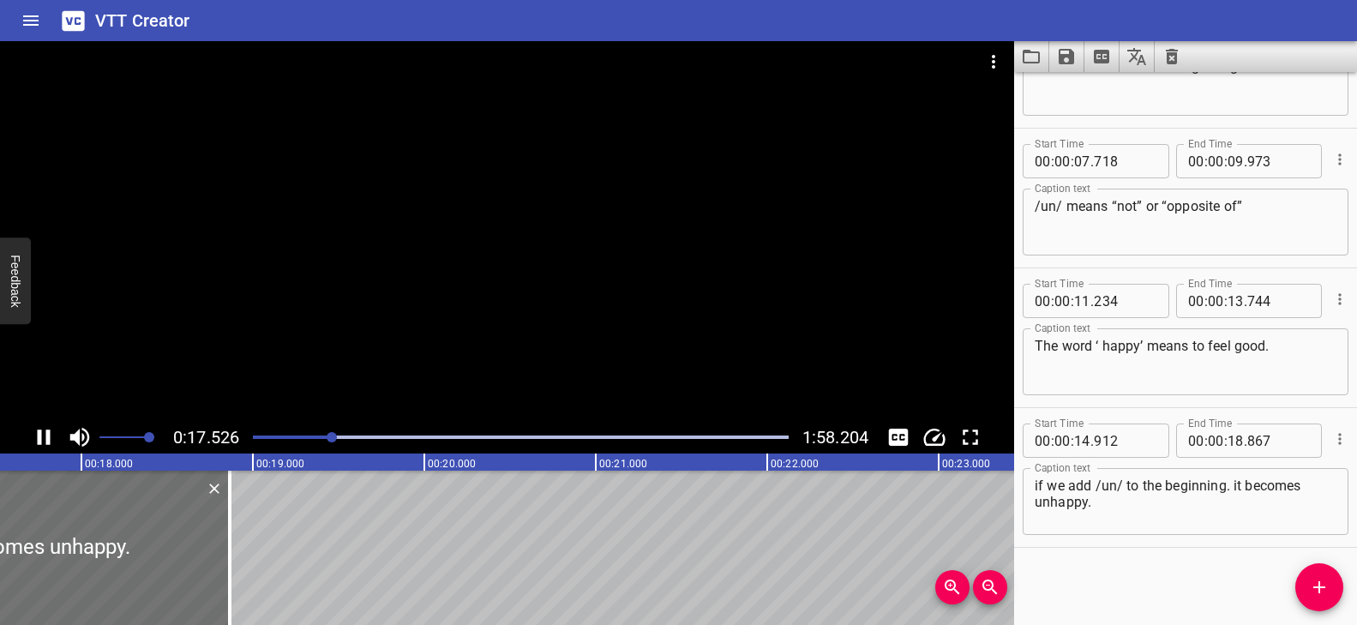
click at [310, 429] on div at bounding box center [521, 437] width 556 height 24
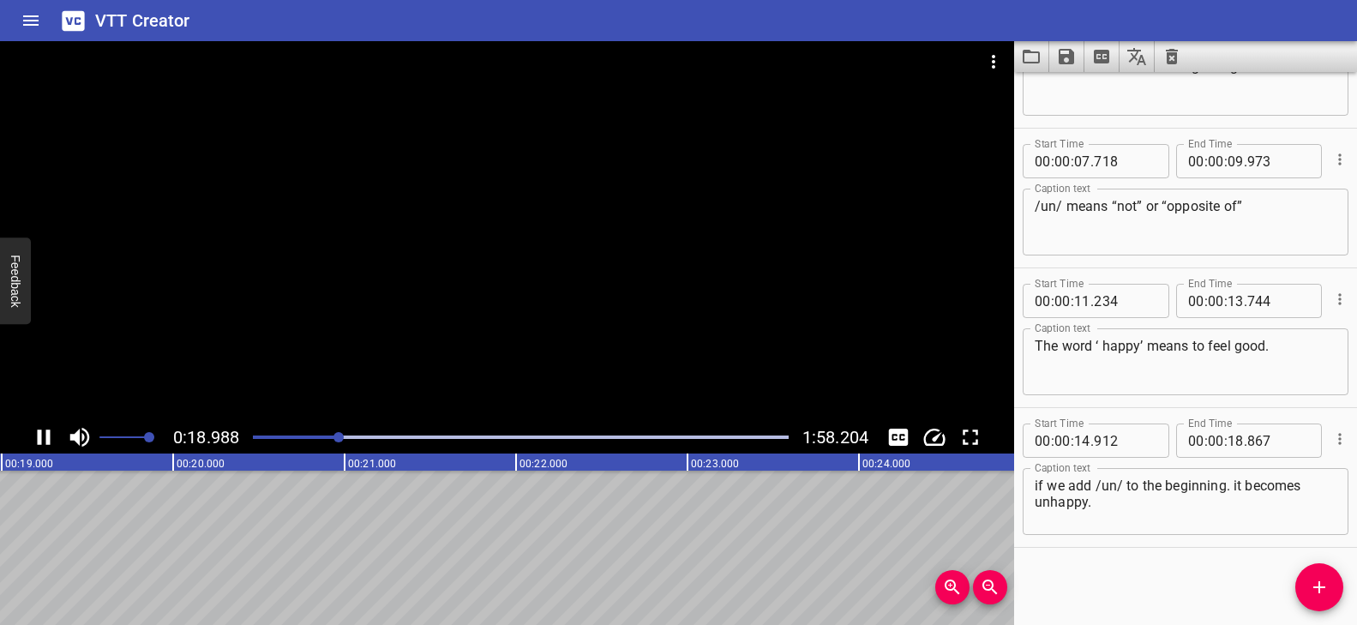
click at [527, 310] on div at bounding box center [507, 231] width 1014 height 380
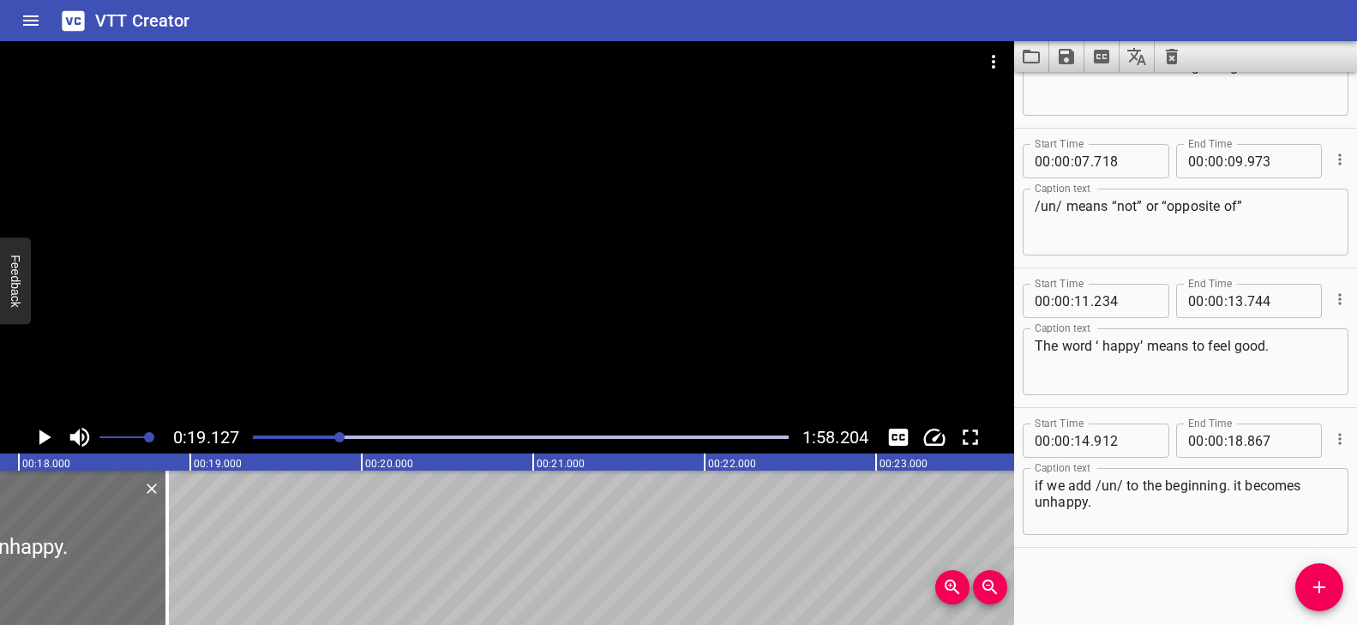
scroll to position [0, 3102]
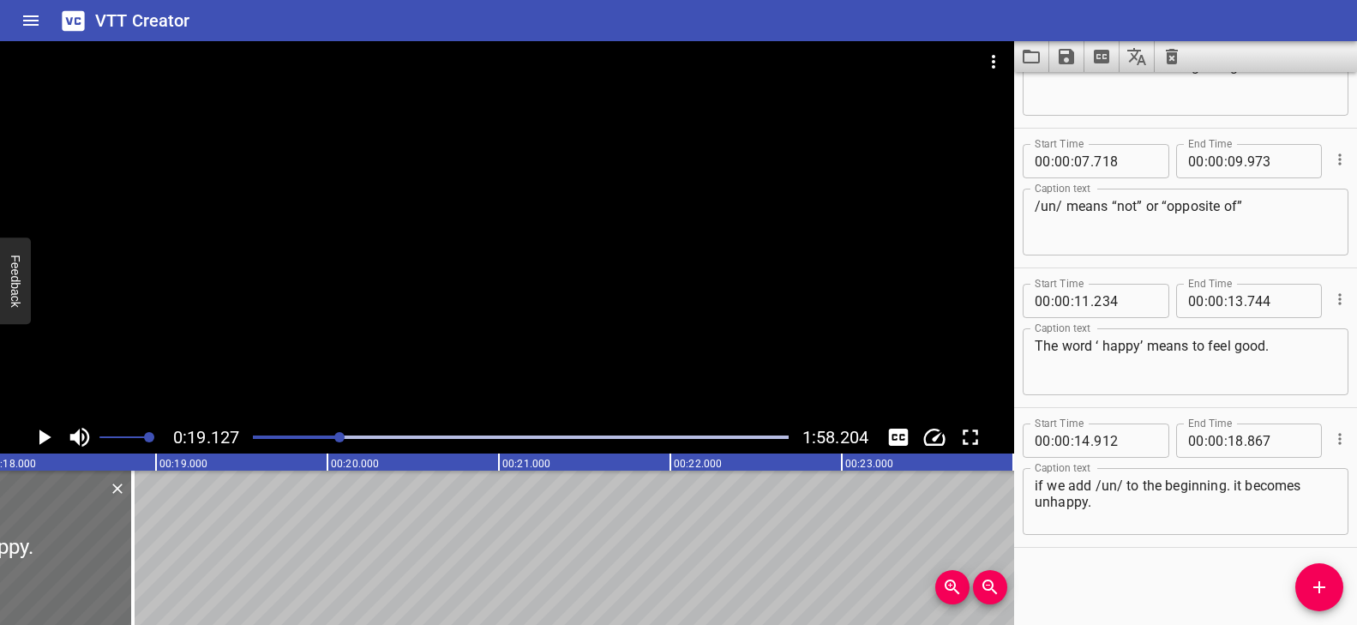
click at [1314, 583] on icon "Add Cue" at bounding box center [1319, 587] width 21 height 21
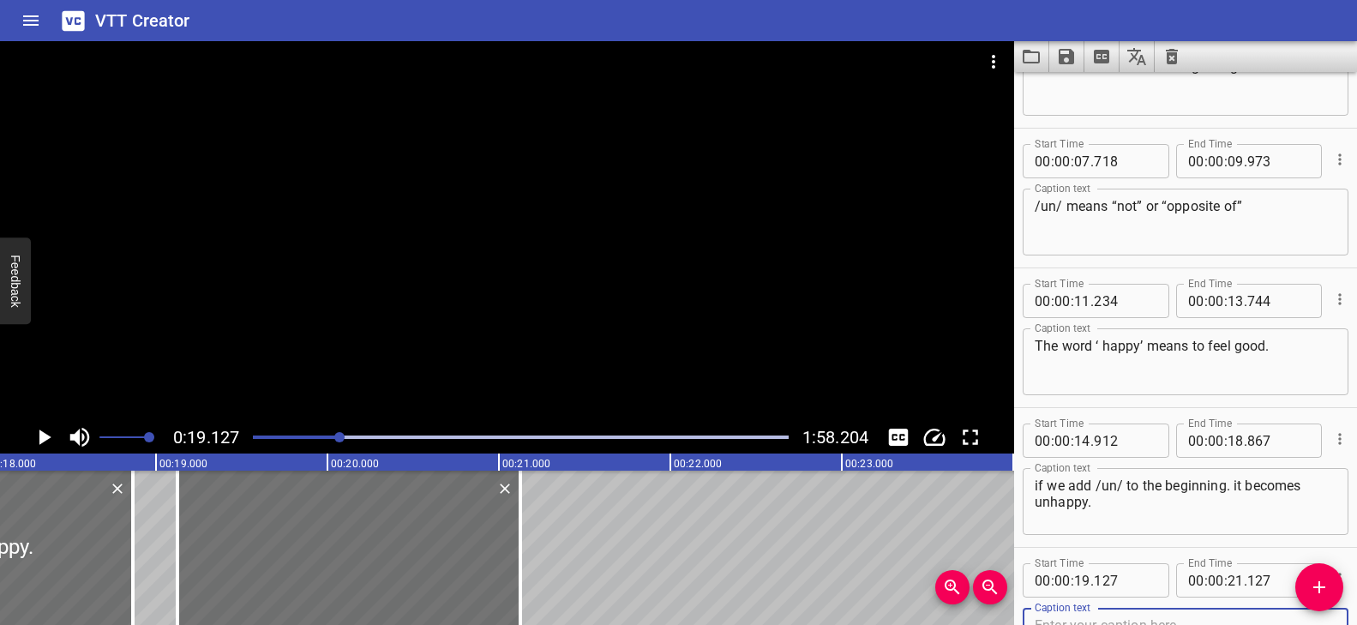
scroll to position [235, 0]
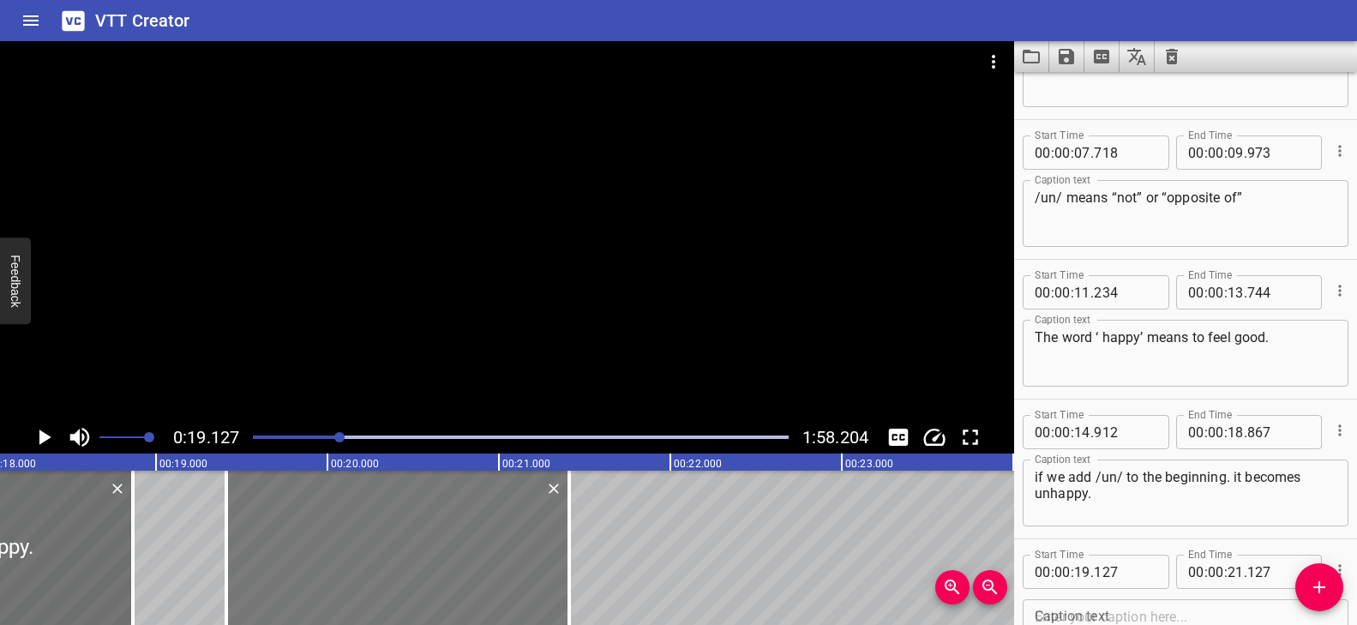
drag, startPoint x: 418, startPoint y: 540, endPoint x: 467, endPoint y: 546, distance: 49.2
click at [467, 546] on div at bounding box center [397, 548] width 343 height 154
type input "412"
drag, startPoint x: 574, startPoint y: 523, endPoint x: 543, endPoint y: 526, distance: 31.0
click at [543, 526] on div at bounding box center [538, 548] width 17 height 154
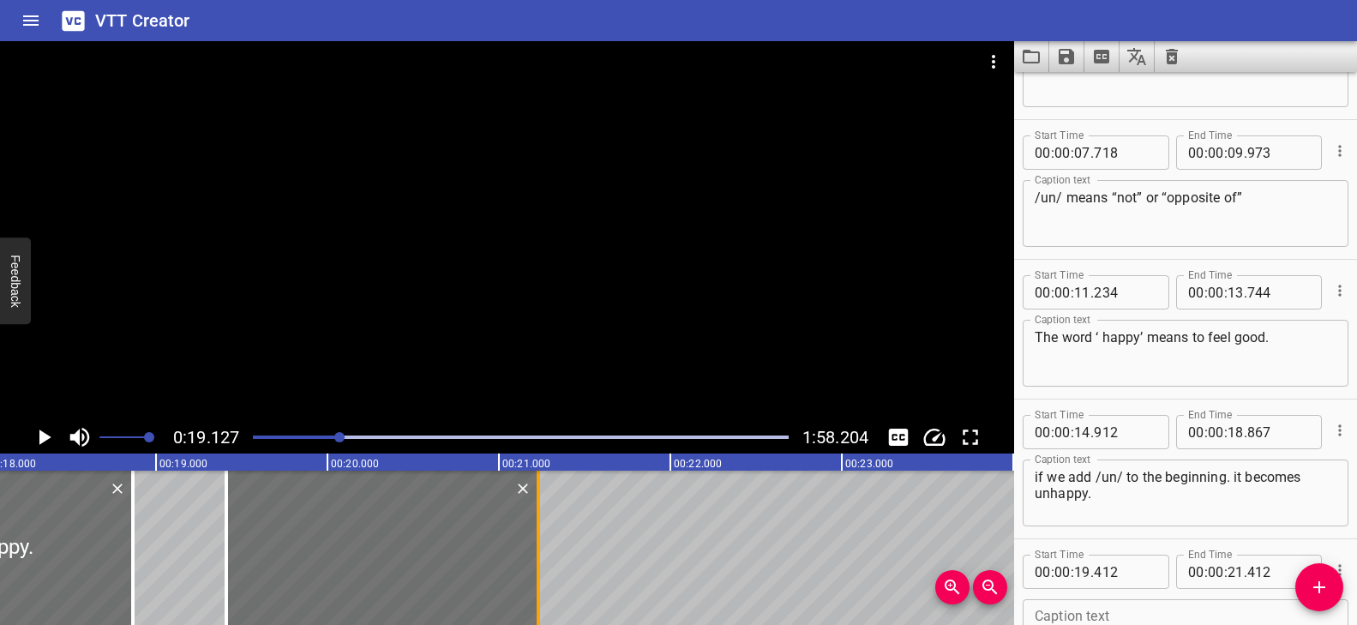
type input "232"
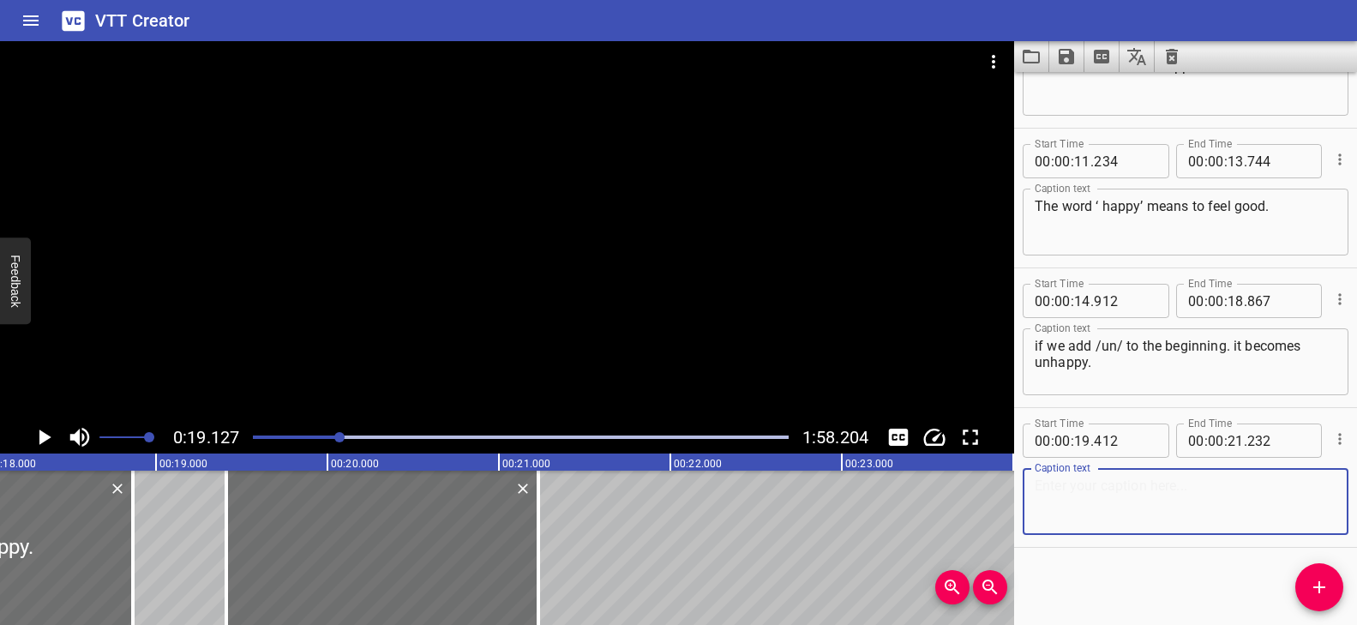
click at [1114, 500] on textarea at bounding box center [1186, 502] width 302 height 49
paste textarea "Unhappy means not to feel good"
type textarea "Unhappy means not to feel good"
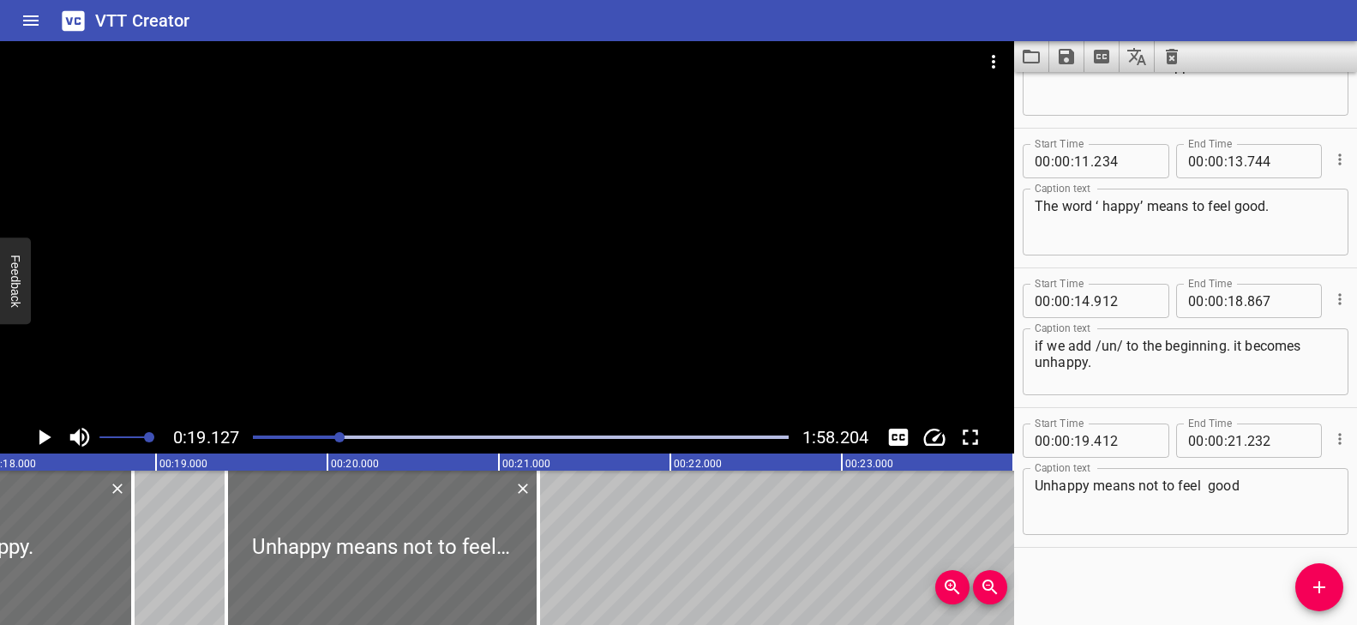
click at [433, 165] on div at bounding box center [507, 231] width 1014 height 380
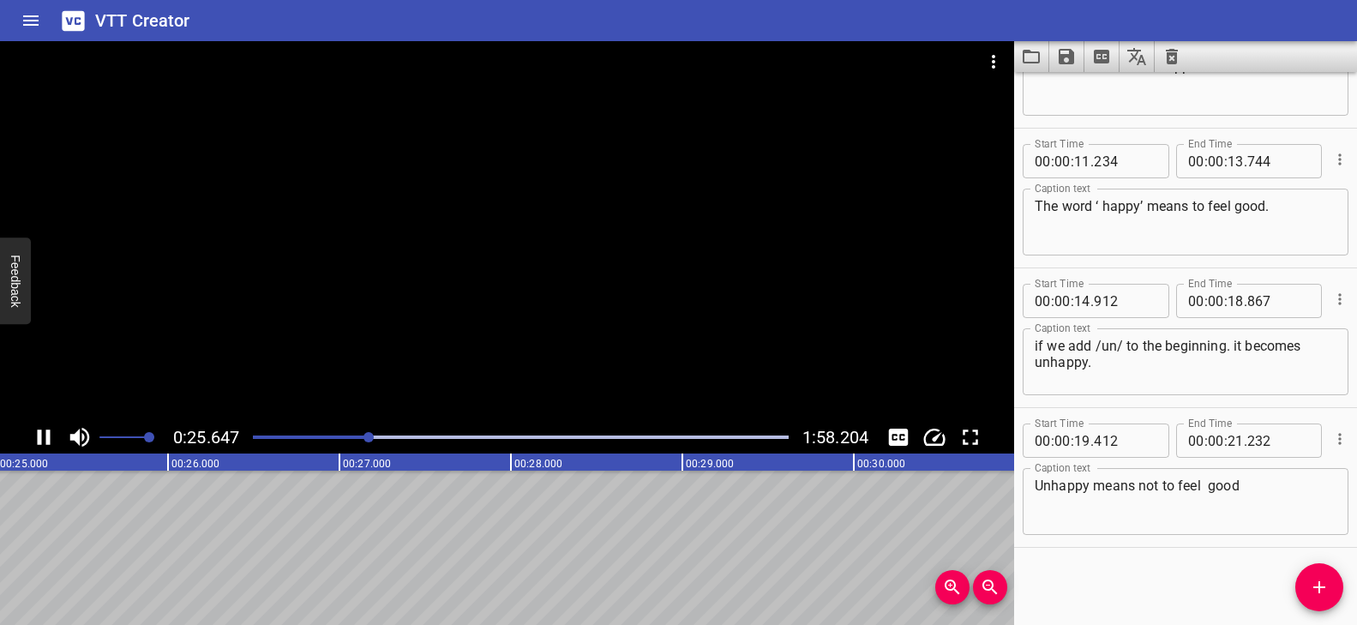
click at [622, 179] on div at bounding box center [507, 231] width 1014 height 380
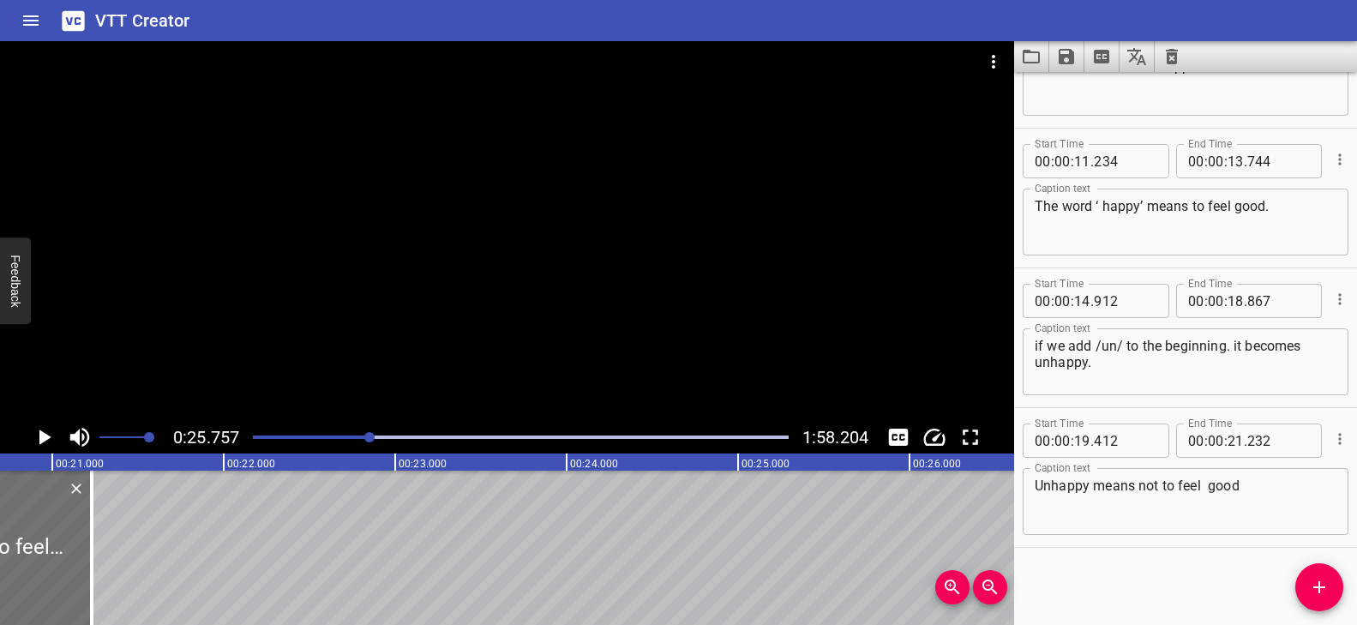
scroll to position [0, 3601]
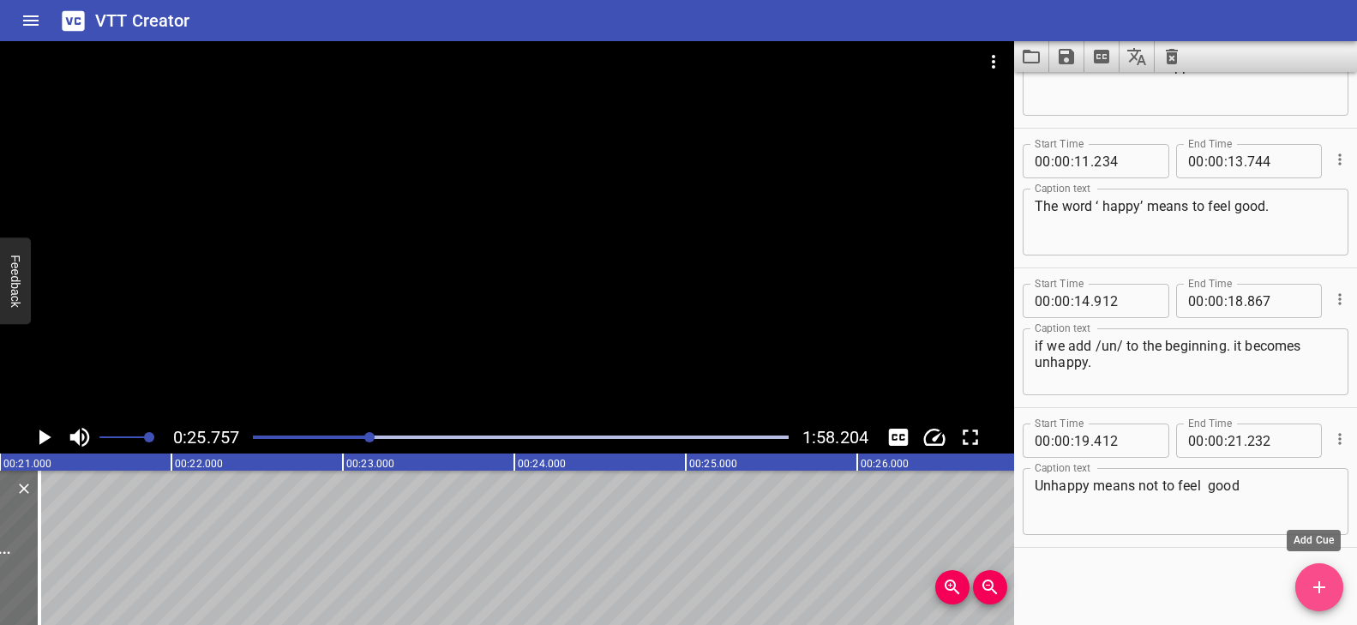
click at [1318, 584] on icon "Add Cue" at bounding box center [1319, 587] width 12 height 12
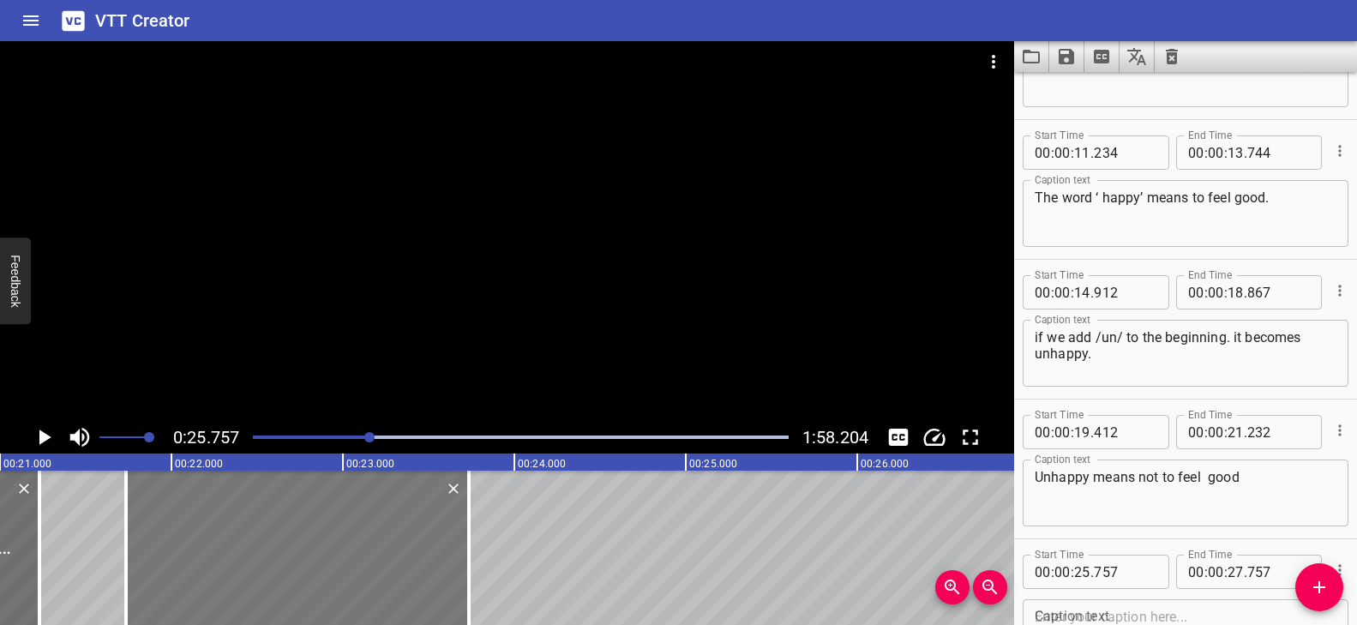
drag, startPoint x: 881, startPoint y: 556, endPoint x: 232, endPoint y: 551, distance: 649.0
click at [232, 551] on div at bounding box center [297, 548] width 343 height 154
type input "21"
type input "737"
type input "23"
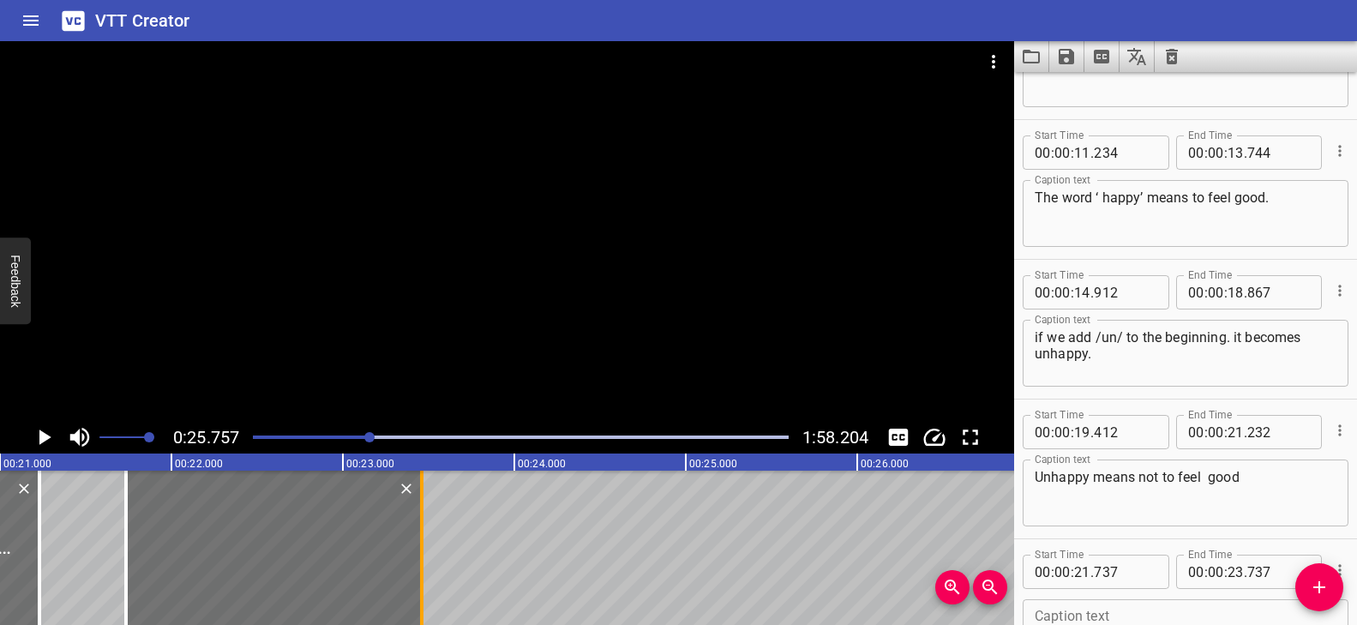
drag, startPoint x: 465, startPoint y: 534, endPoint x: 418, endPoint y: 538, distance: 47.3
click at [417, 538] on div at bounding box center [421, 548] width 17 height 154
type input "457"
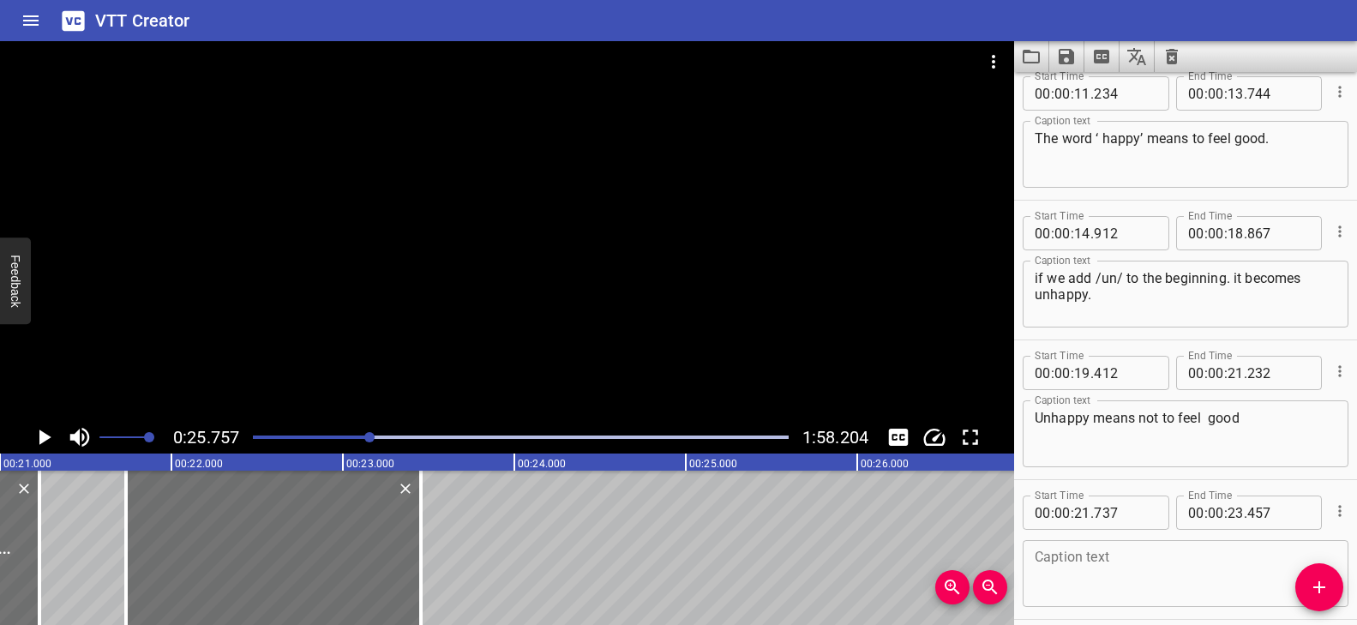
scroll to position [506, 0]
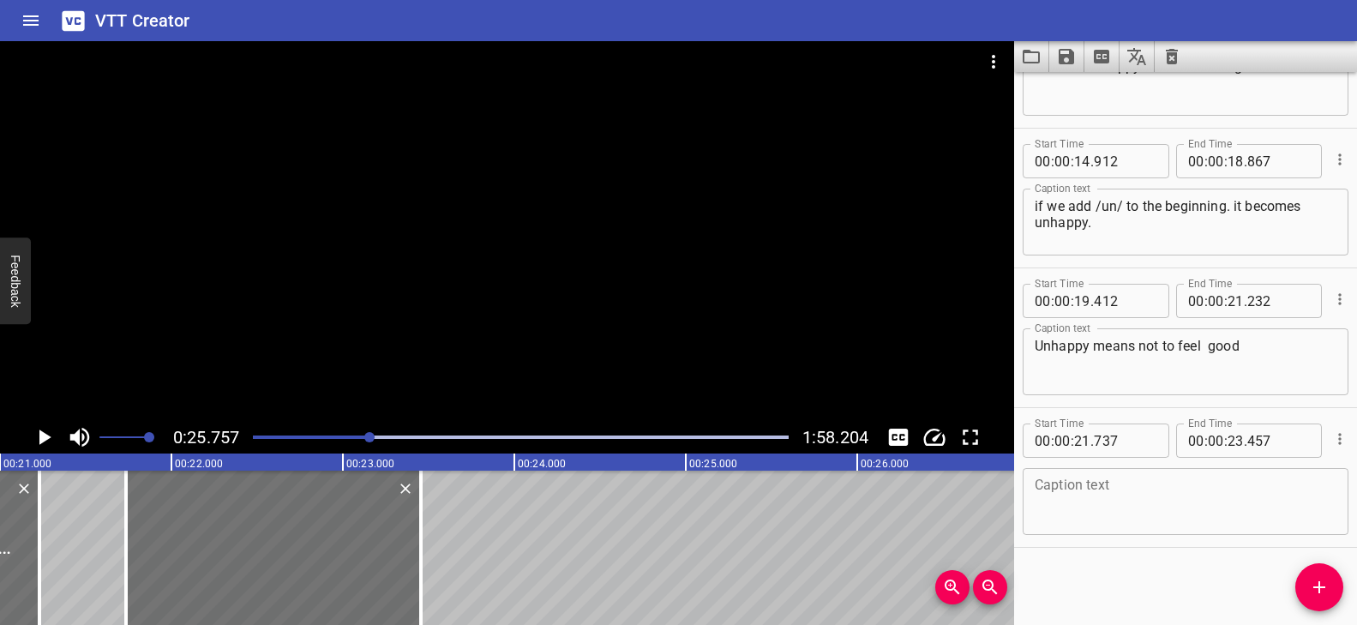
click at [1100, 493] on textarea at bounding box center [1186, 502] width 302 height 49
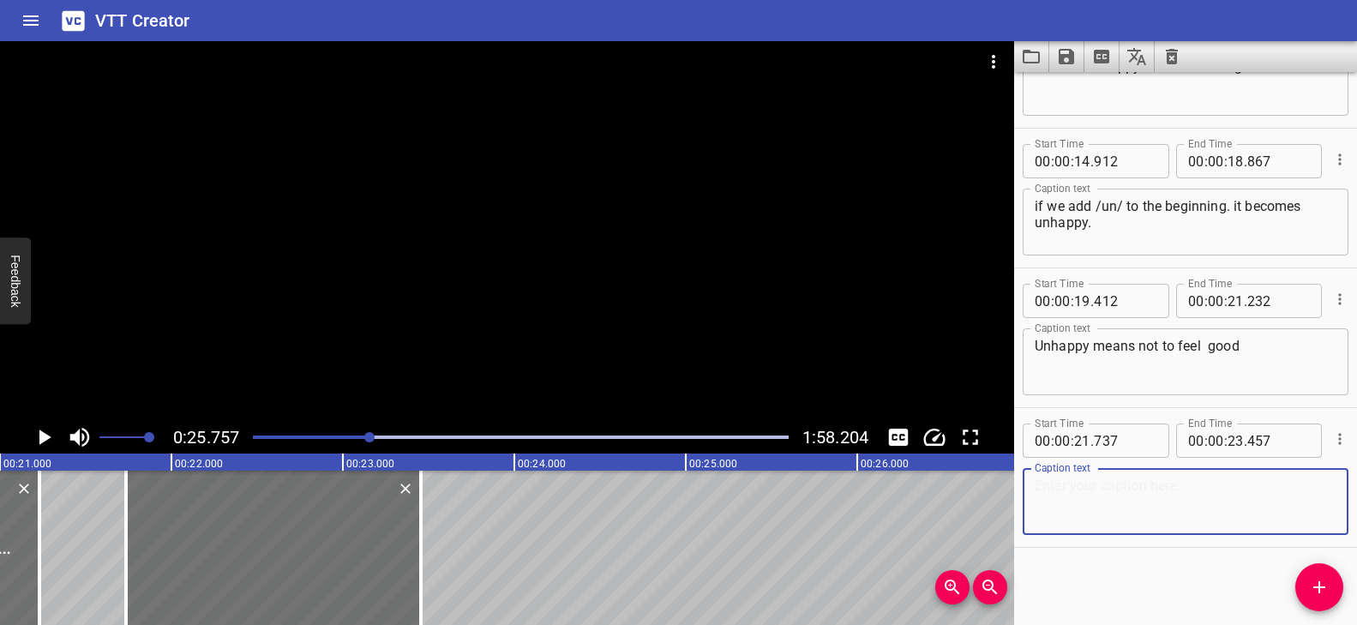
paste textarea "Can you hear the /un/ sound?"
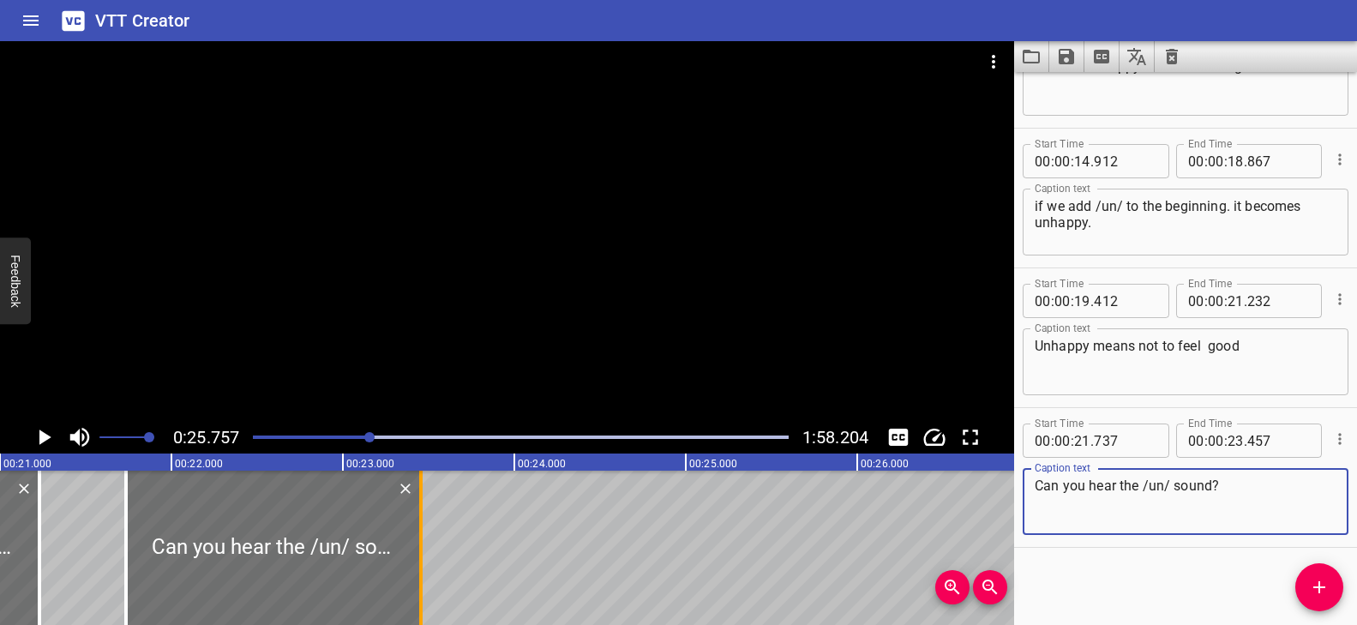
type textarea "Can you hear the /un/ sound?"
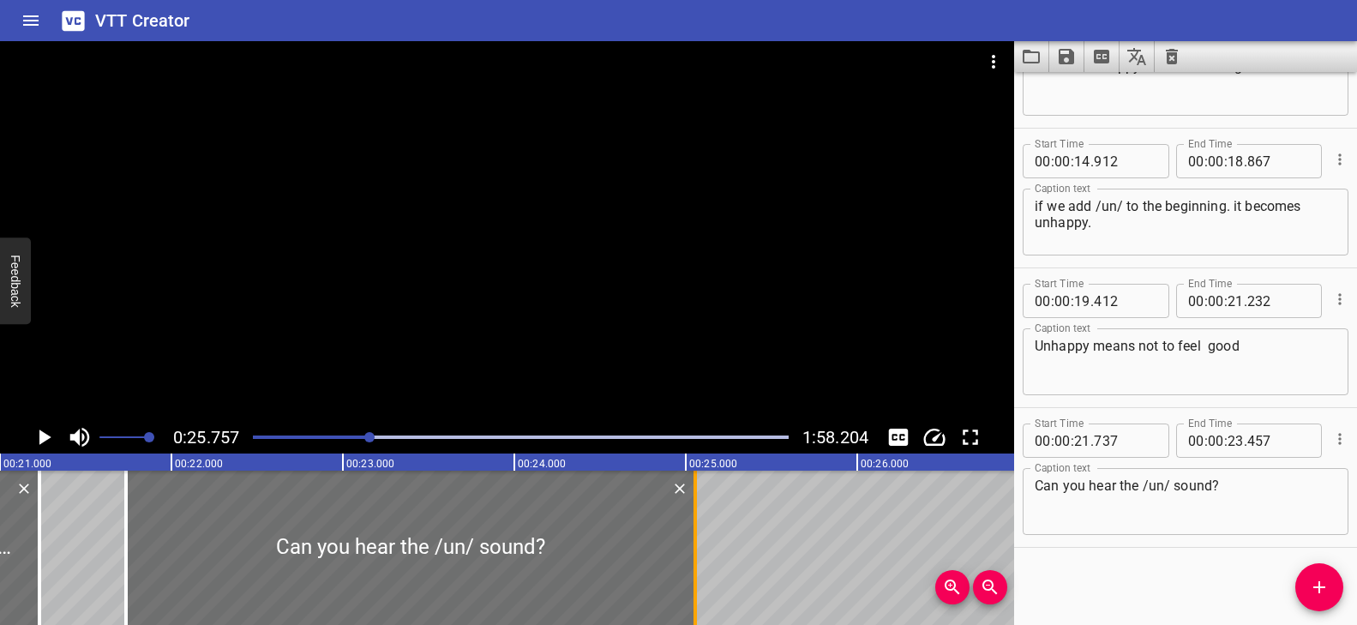
drag, startPoint x: 416, startPoint y: 527, endPoint x: 689, endPoint y: 533, distance: 273.5
click at [689, 533] on div at bounding box center [695, 548] width 17 height 154
type input "25"
type input "057"
click at [352, 439] on div at bounding box center [521, 437] width 556 height 24
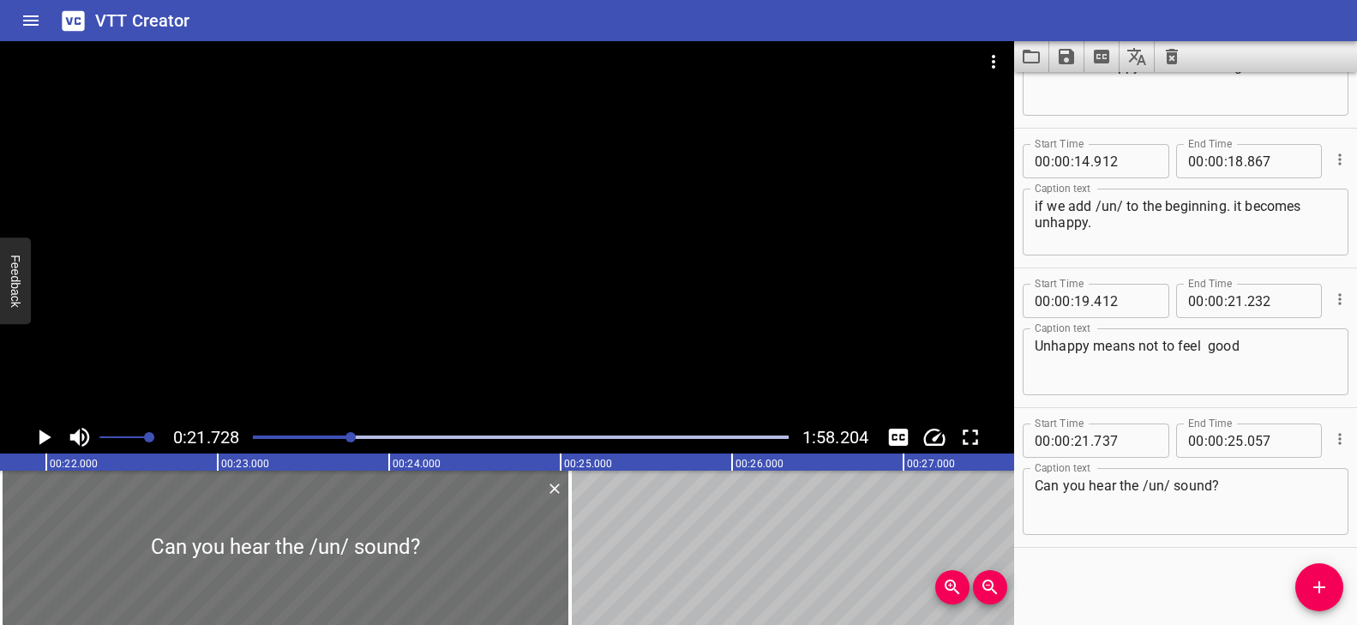
click at [456, 330] on div at bounding box center [507, 231] width 1014 height 380
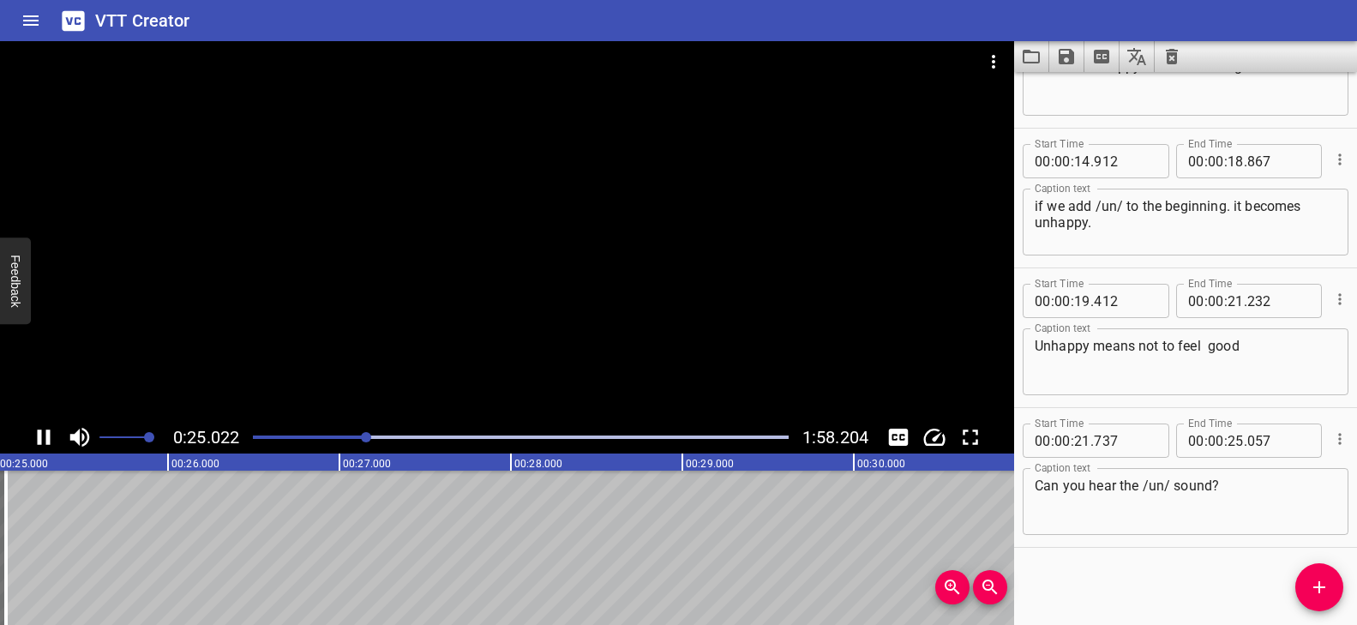
click at [478, 334] on div at bounding box center [507, 231] width 1014 height 380
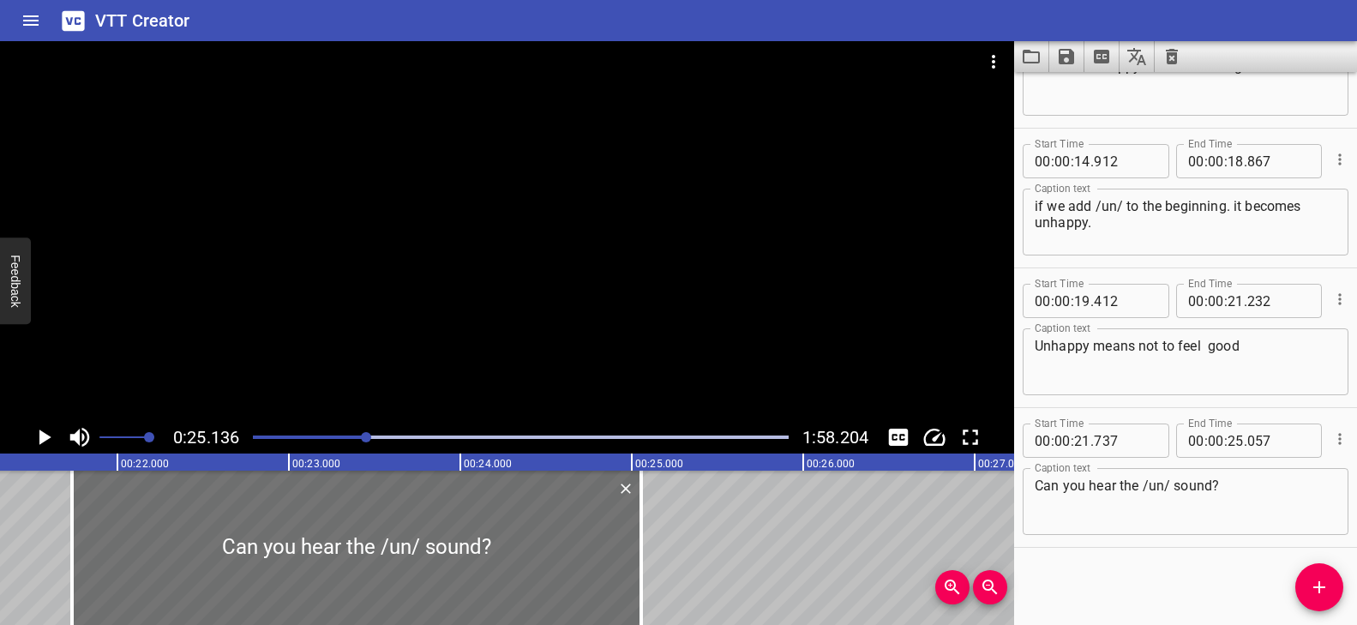
scroll to position [0, 3637]
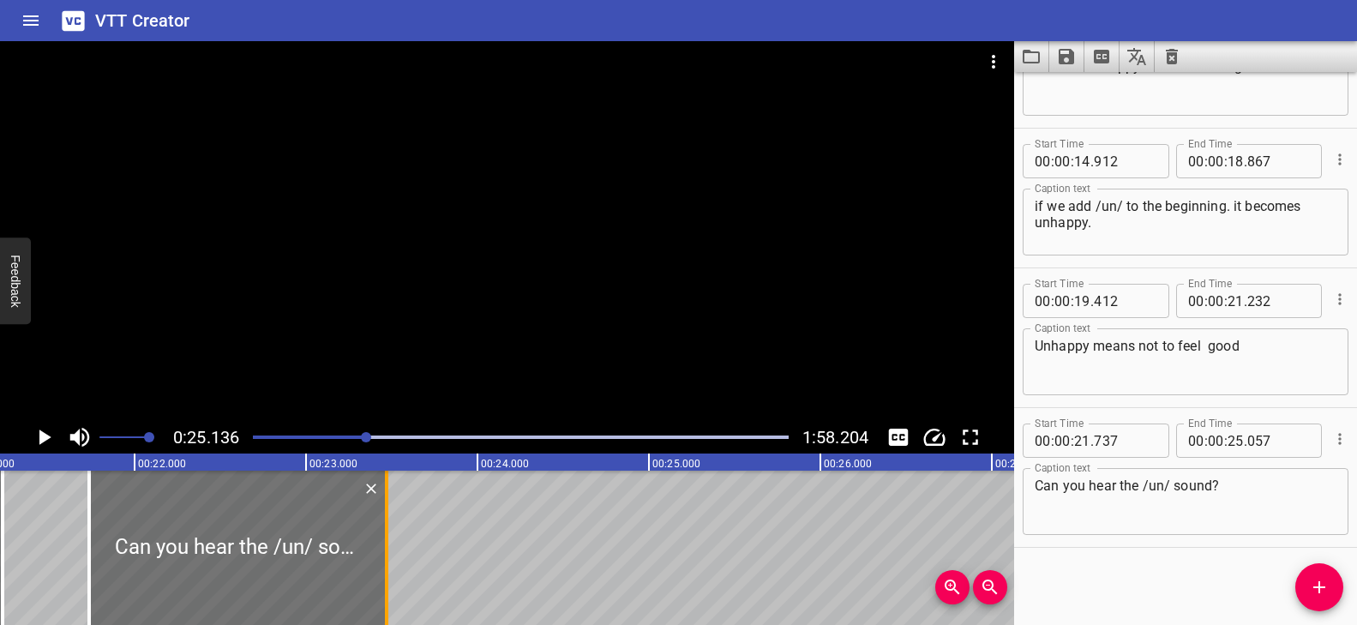
drag, startPoint x: 650, startPoint y: 522, endPoint x: 389, endPoint y: 521, distance: 260.6
click at [389, 521] on div at bounding box center [386, 548] width 17 height 154
type input "23"
type input "472"
click at [1319, 583] on icon "Add Cue" at bounding box center [1319, 587] width 12 height 12
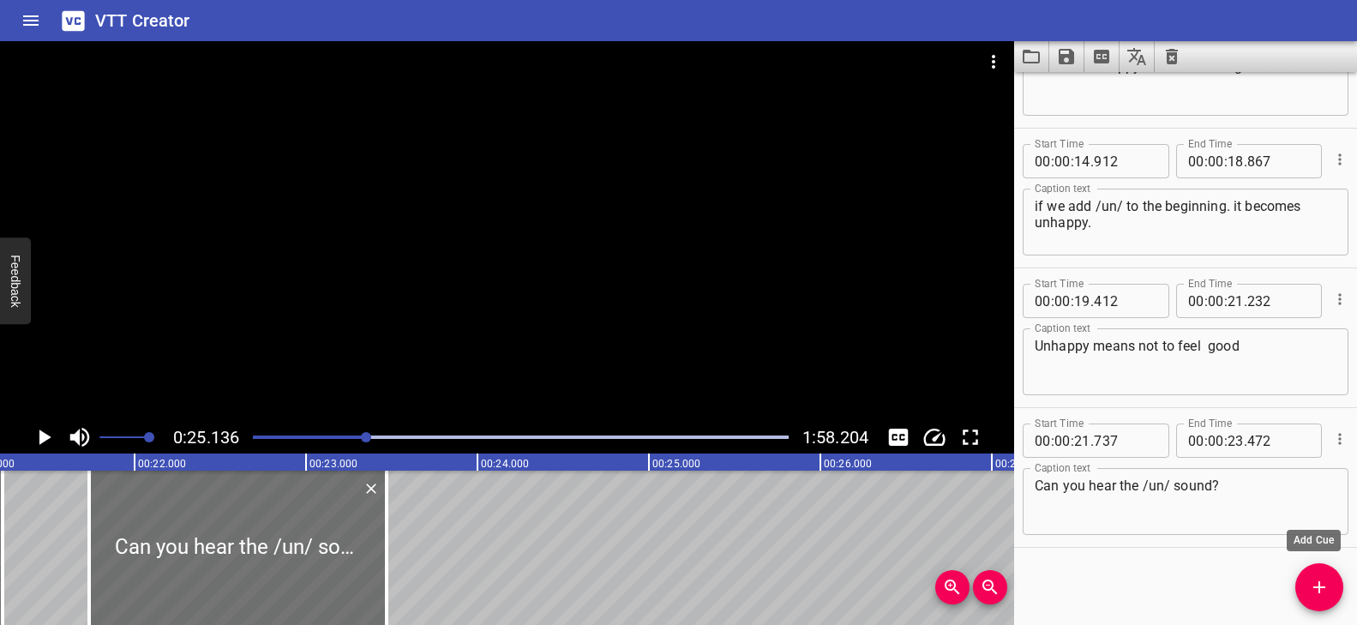
scroll to position [514, 0]
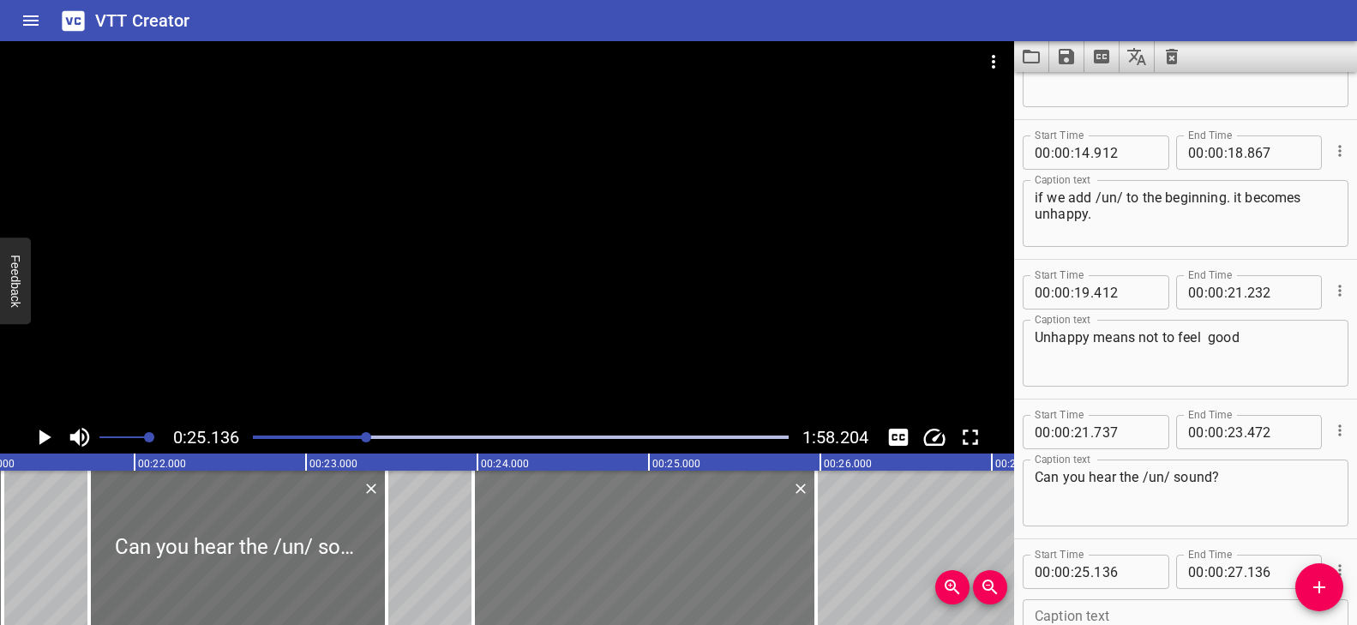
drag, startPoint x: 837, startPoint y: 565, endPoint x: 638, endPoint y: 551, distance: 199.4
click at [638, 551] on div at bounding box center [644, 548] width 343 height 154
type input "23"
type input "976"
type input "25"
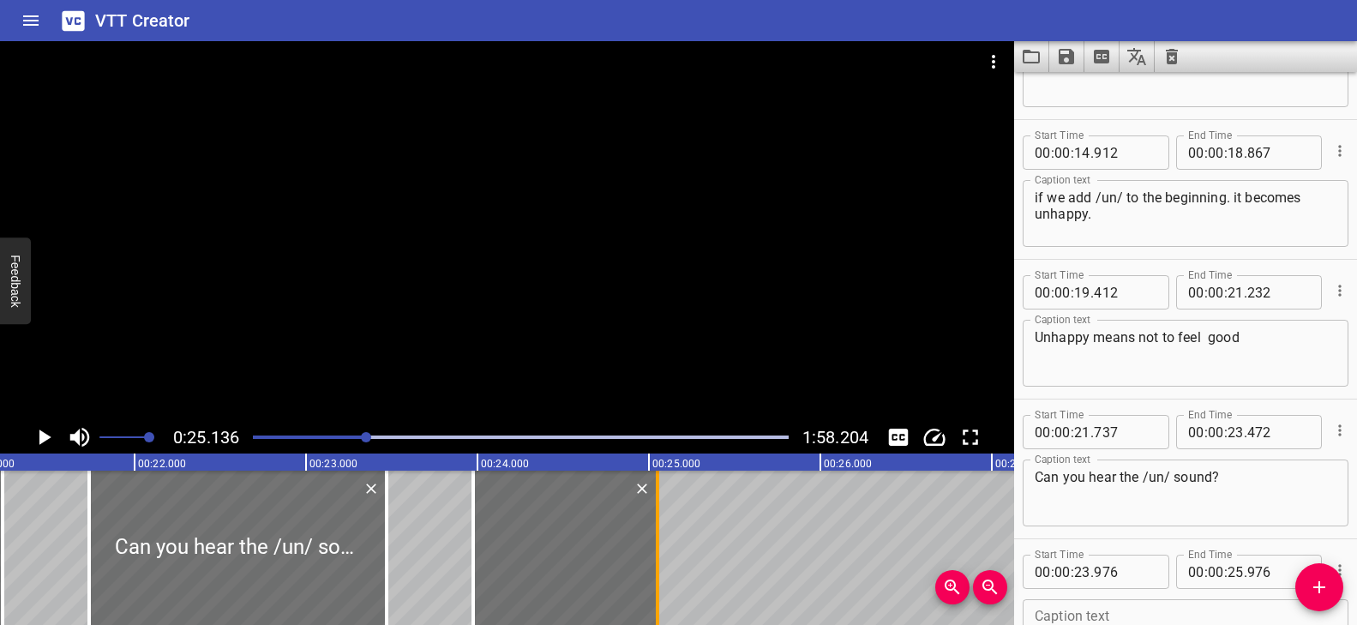
drag, startPoint x: 820, startPoint y: 534, endPoint x: 662, endPoint y: 528, distance: 158.7
click at [662, 528] on div at bounding box center [657, 548] width 17 height 154
type input "051"
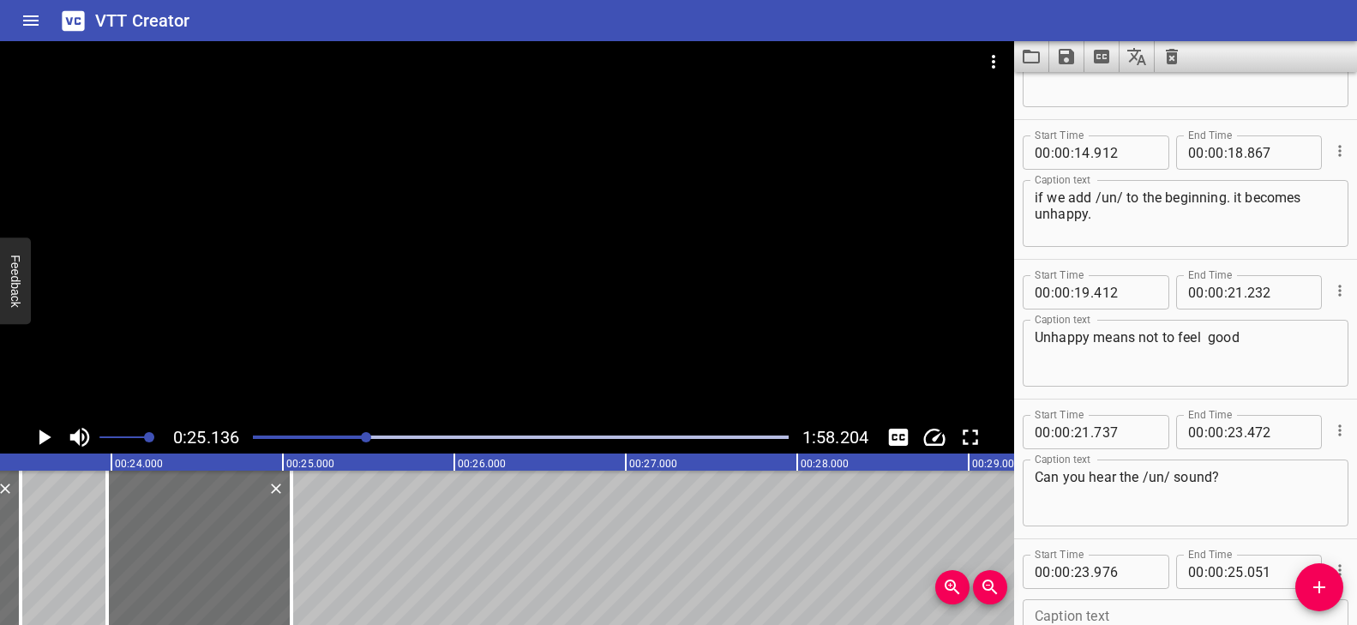
scroll to position [0, 4021]
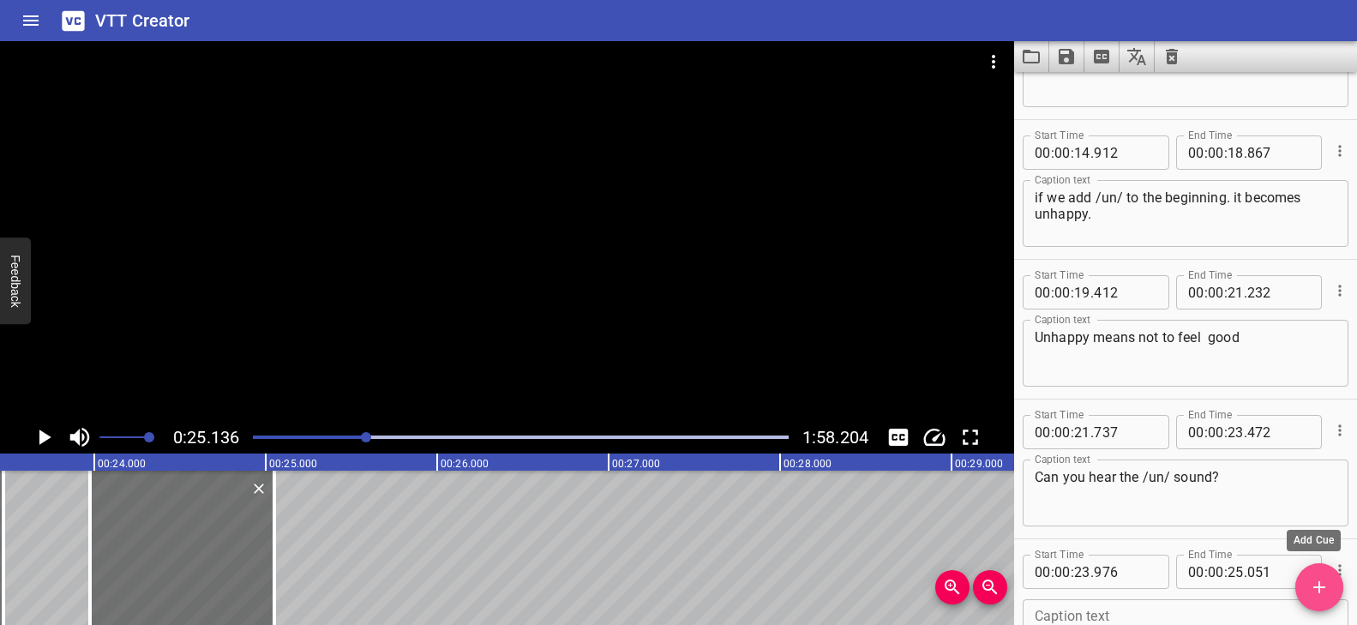
click at [1334, 580] on span "Add Cue" at bounding box center [1319, 587] width 48 height 21
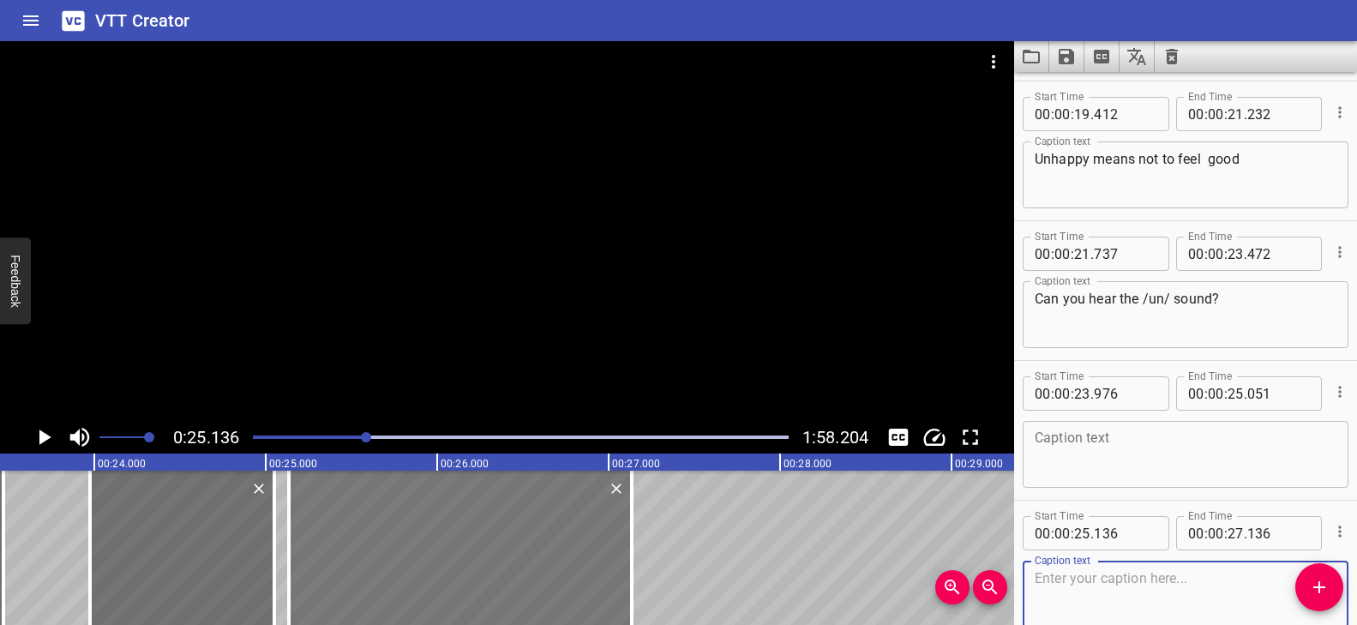
scroll to position [785, 0]
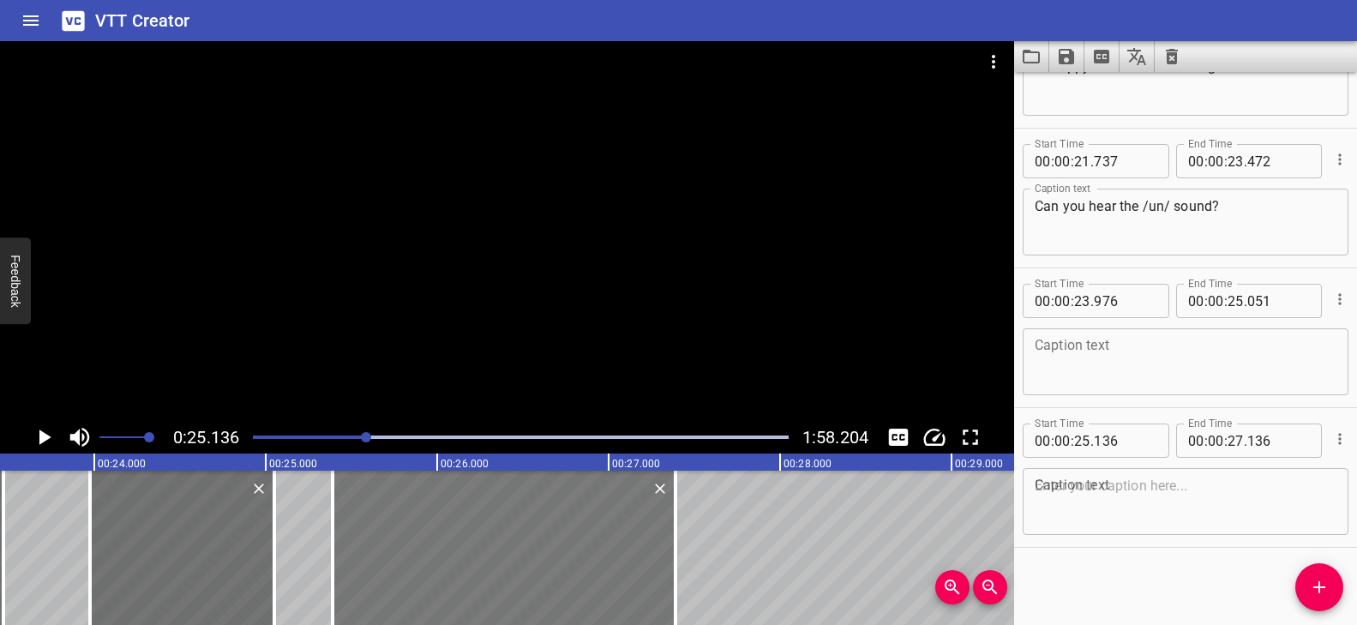
drag, startPoint x: 576, startPoint y: 546, endPoint x: 618, endPoint y: 514, distance: 53.2
click at [620, 550] on div at bounding box center [504, 548] width 343 height 154
type input "391"
click at [679, 504] on div at bounding box center [678, 548] width 3 height 154
type input "421"
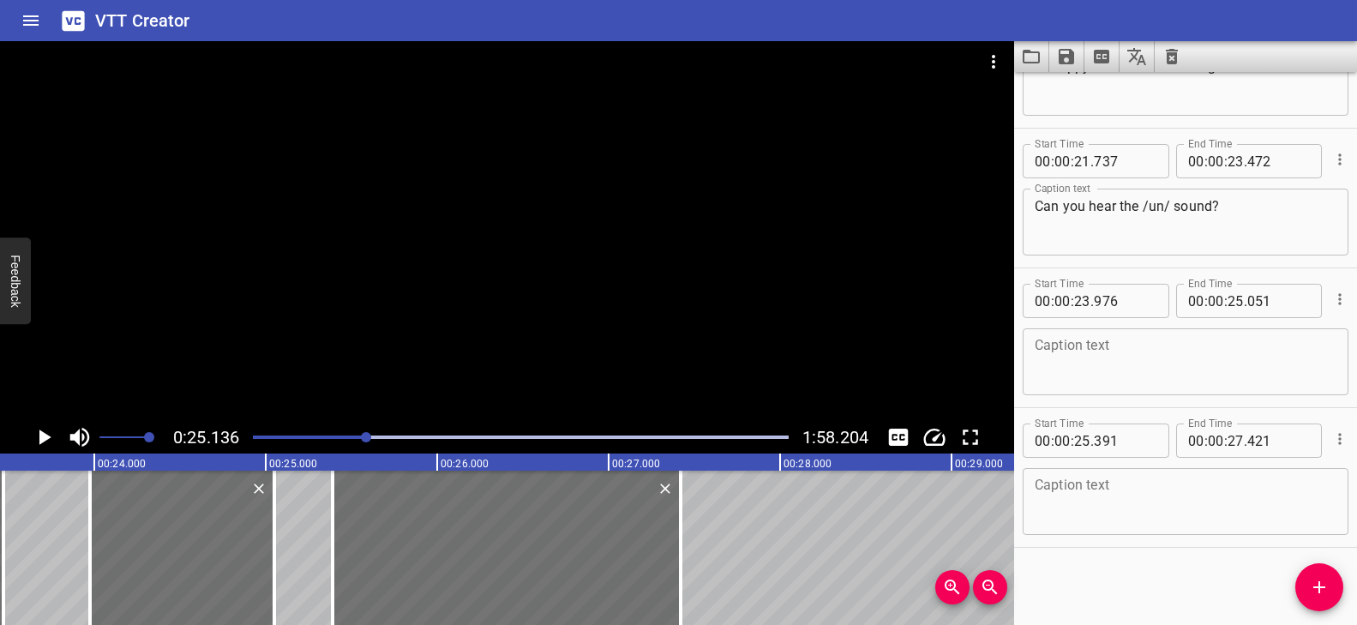
click at [1114, 492] on textarea at bounding box center [1186, 502] width 302 height 49
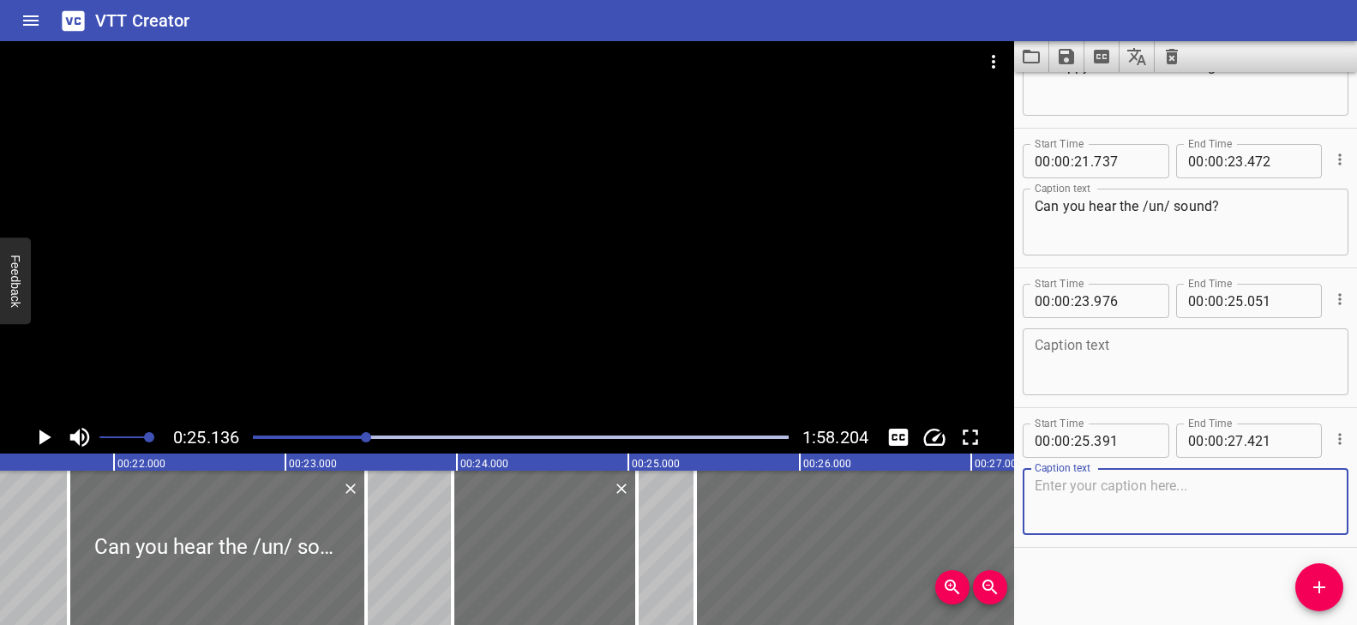
scroll to position [0, 3624]
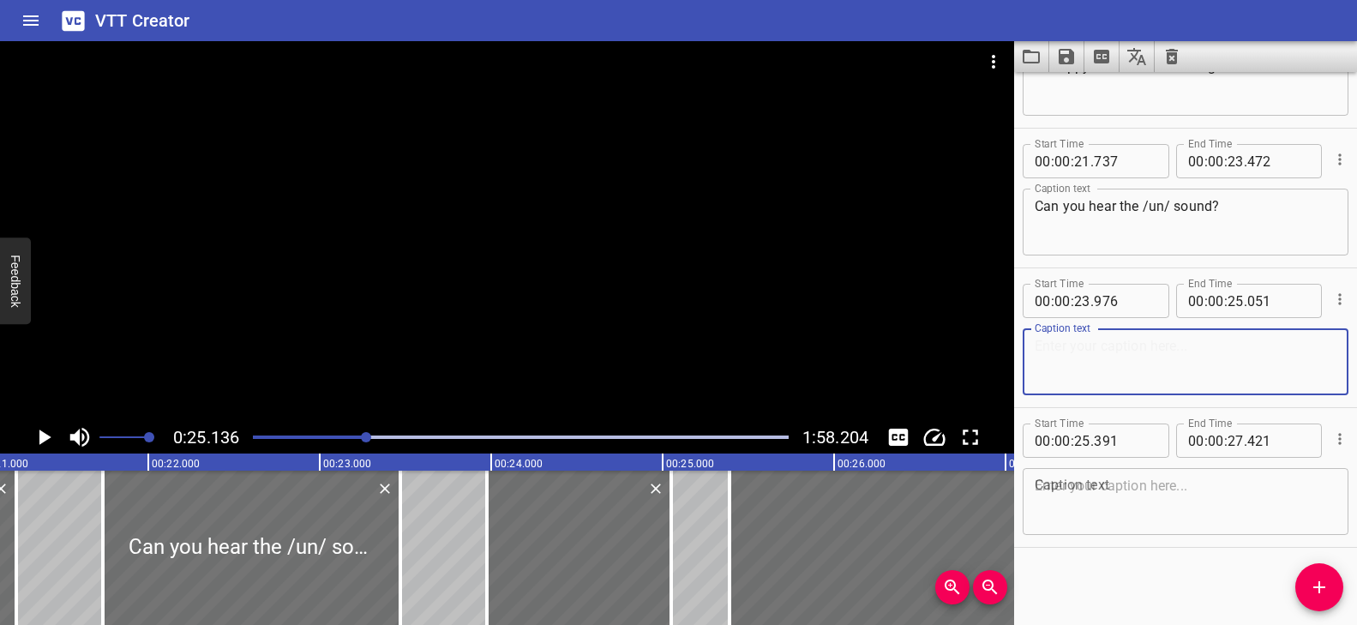
click at [1101, 356] on textarea at bounding box center [1186, 362] width 302 height 49
paste textarea "Listen for it again."
type textarea "Listen for it again."
click at [1138, 491] on textarea at bounding box center [1186, 502] width 302 height 49
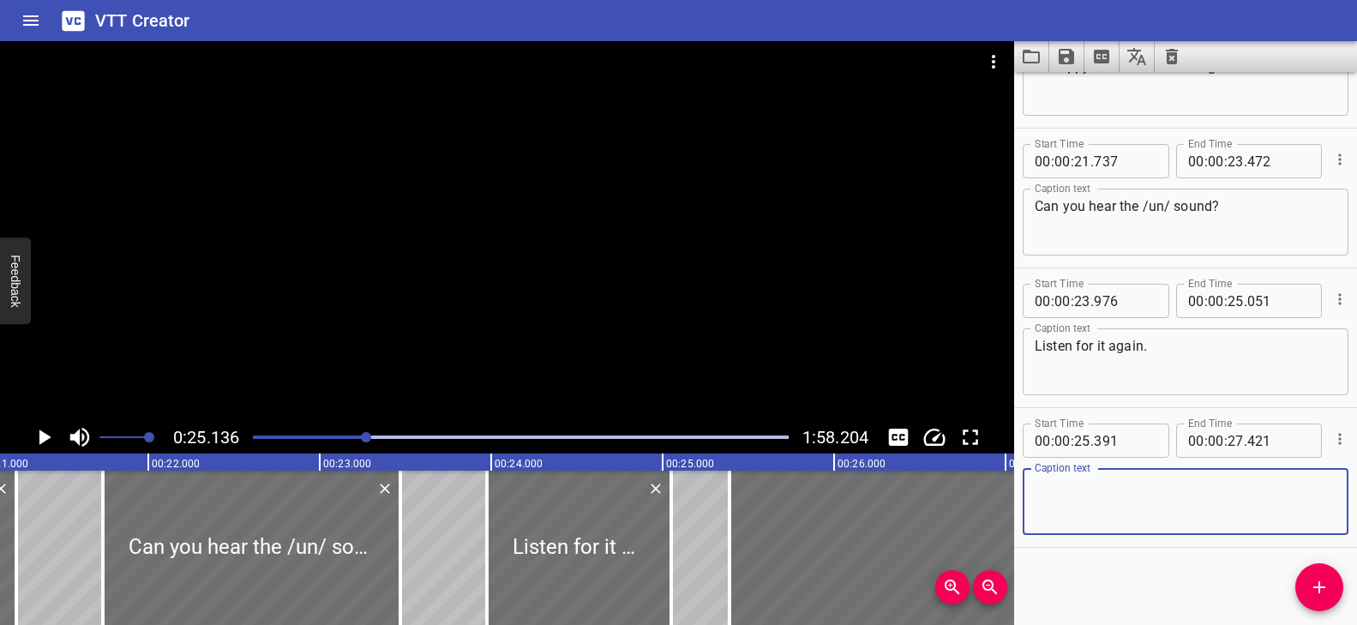
paste textarea "This is my unhappy cat!"
type textarea "This is my unhappy cat!"
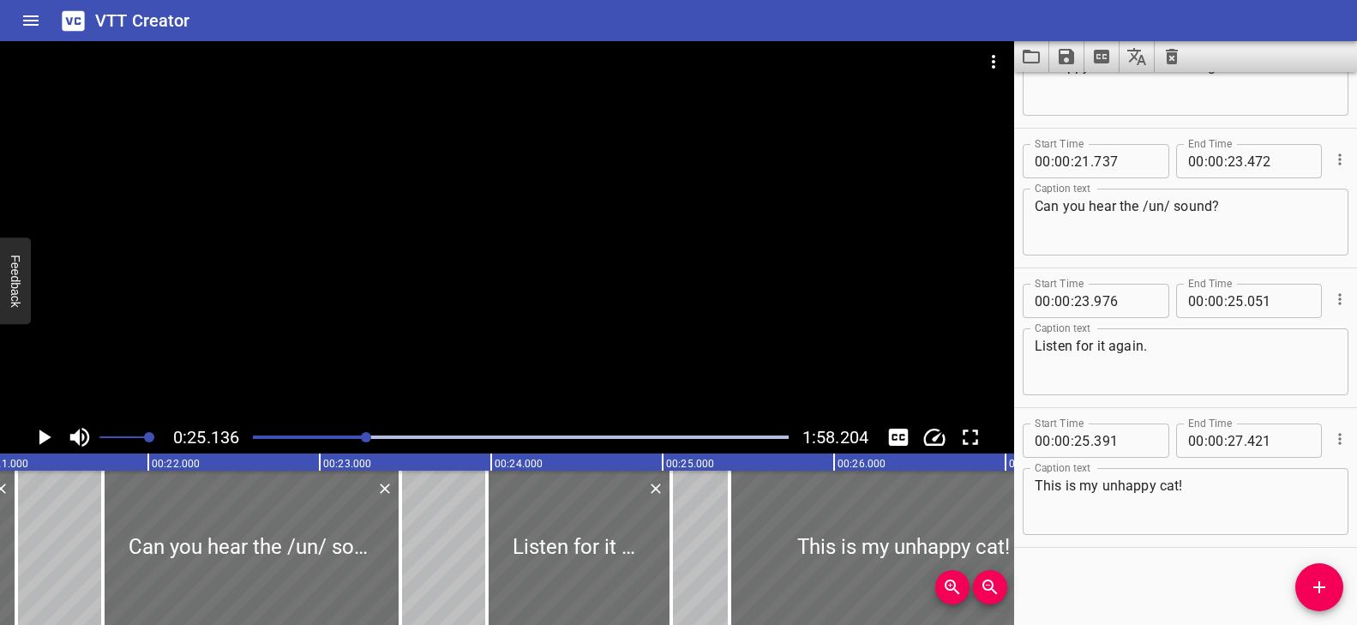
click at [345, 436] on div "Play progress" at bounding box center [99, 436] width 536 height 3
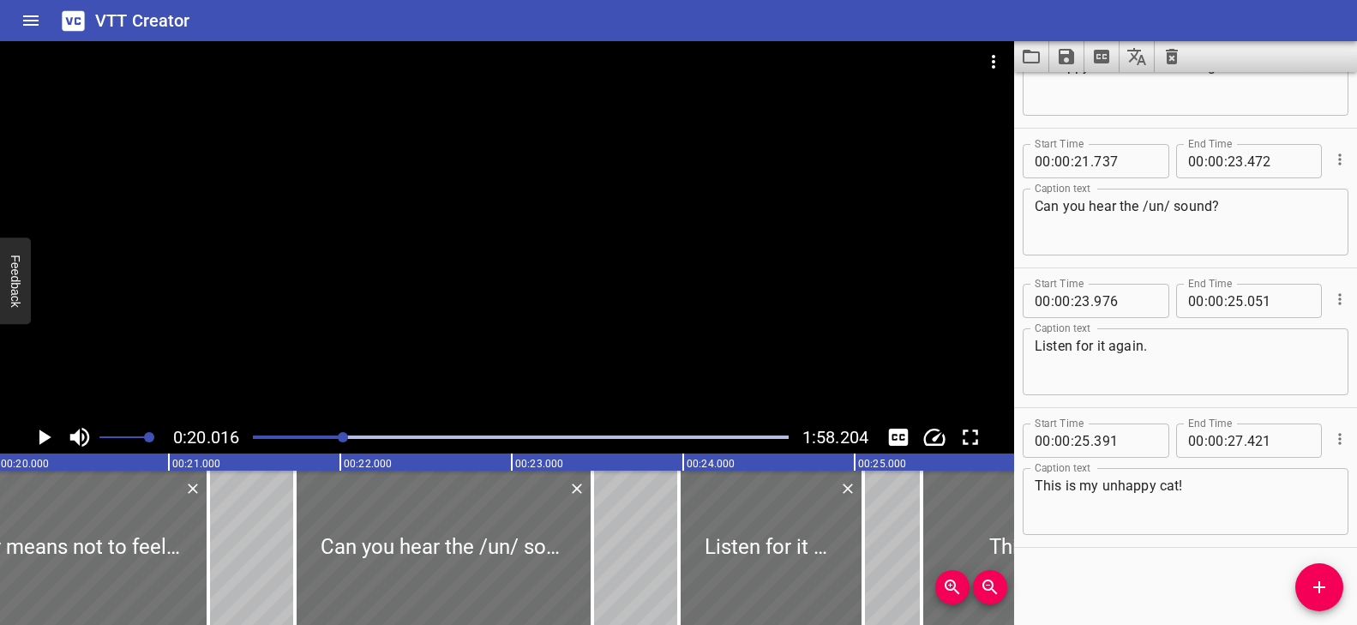
click at [463, 306] on div at bounding box center [507, 231] width 1014 height 380
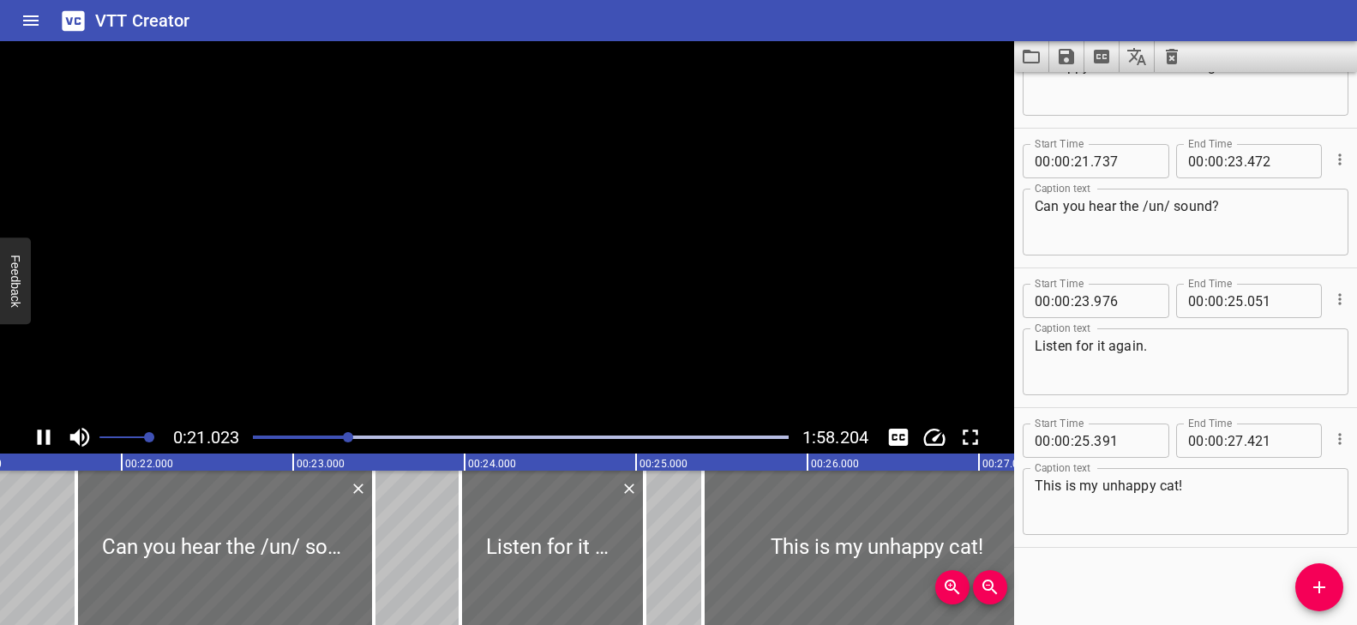
click at [463, 306] on video at bounding box center [507, 231] width 1014 height 380
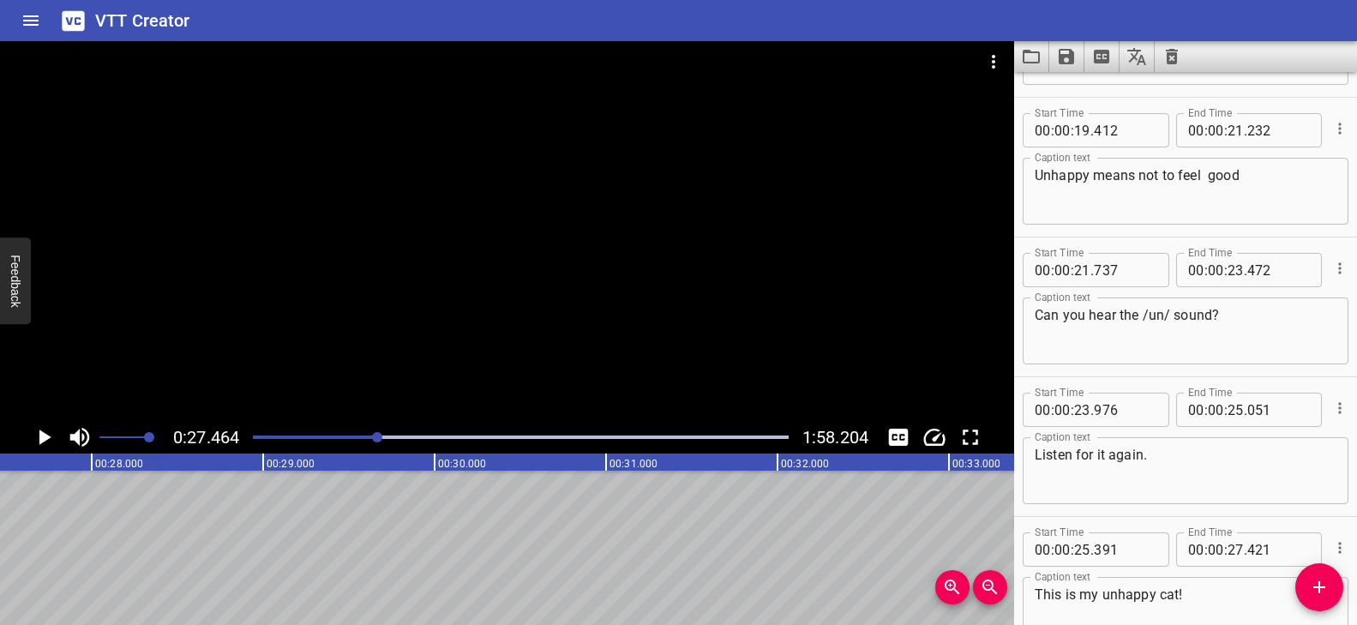
scroll to position [652, 0]
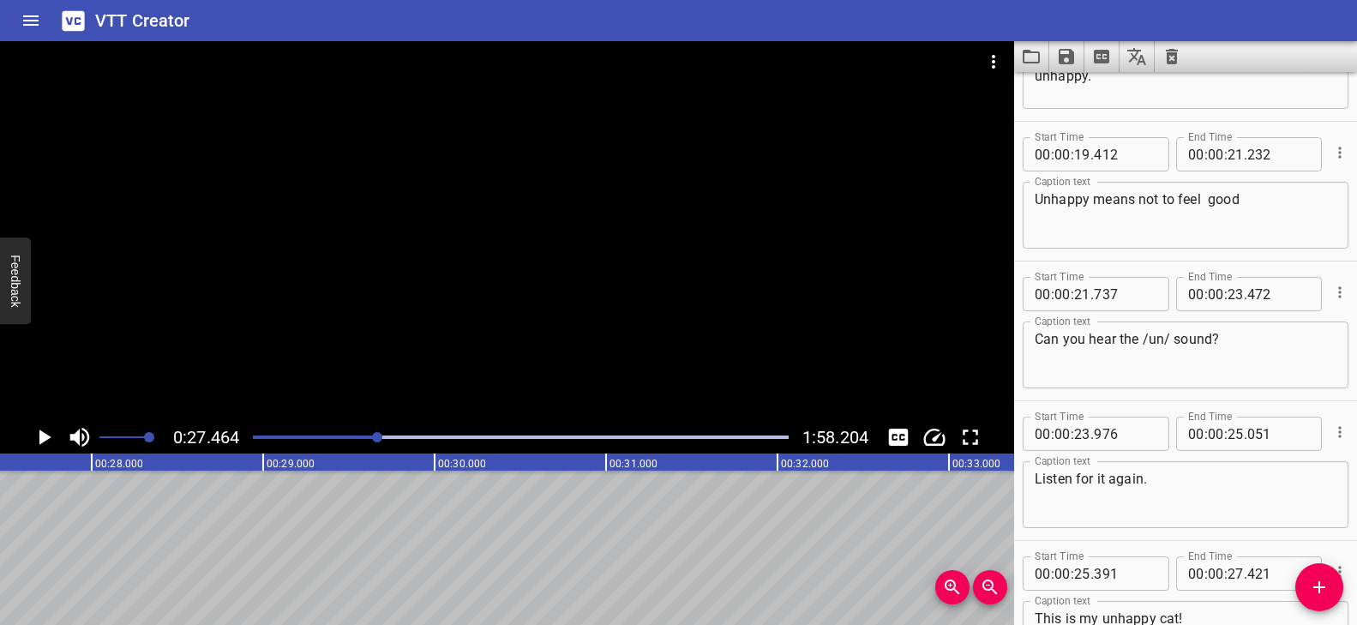
click at [1212, 201] on textarea "Unhappy means not to feel good" at bounding box center [1186, 215] width 302 height 49
click at [1209, 200] on textarea "Unhappy means not to feel good" at bounding box center [1186, 215] width 302 height 49
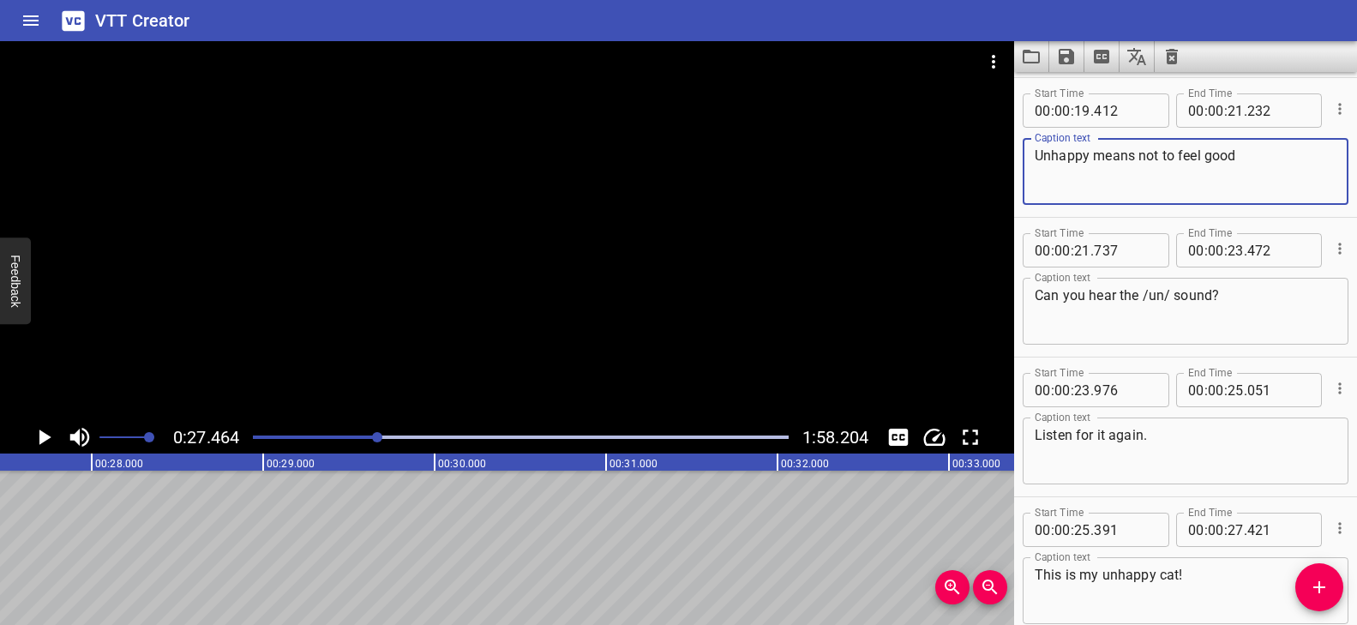
scroll to position [785, 0]
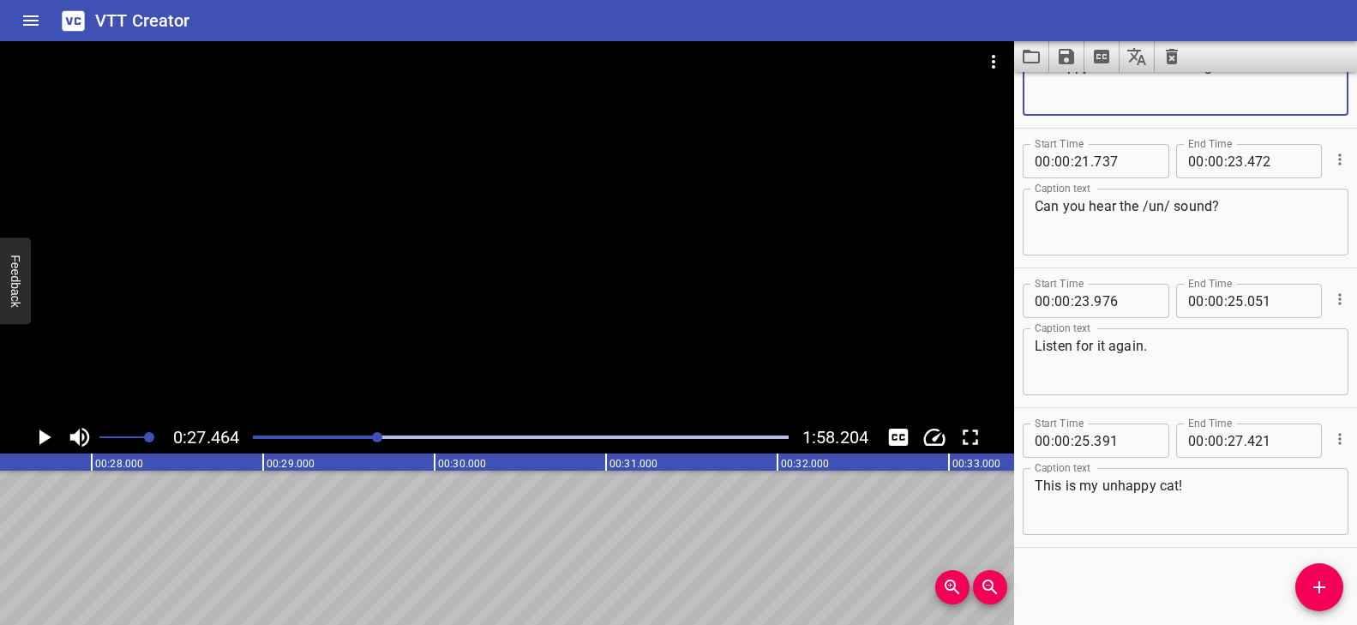
type textarea "Unhappy means not to feel good"
click at [1246, 490] on textarea "This is my unhappy cat!" at bounding box center [1186, 502] width 302 height 49
click at [545, 251] on div at bounding box center [507, 231] width 1014 height 380
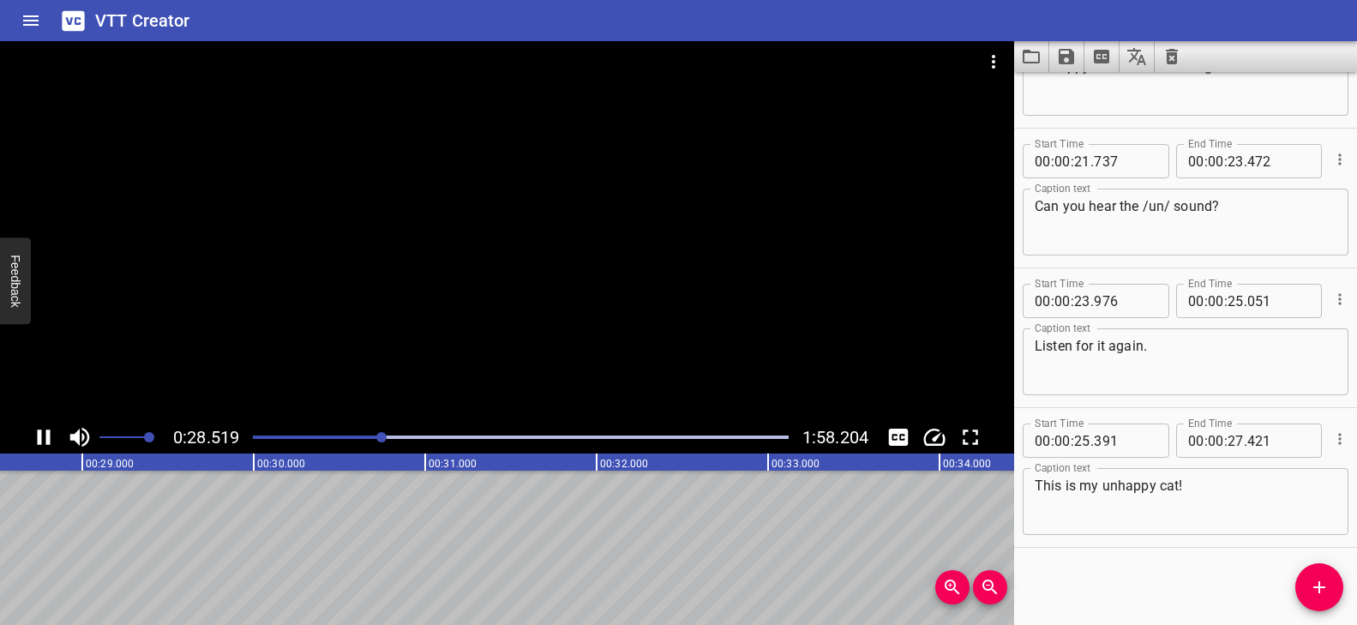
scroll to position [0, 4935]
click at [546, 201] on div at bounding box center [507, 231] width 1014 height 380
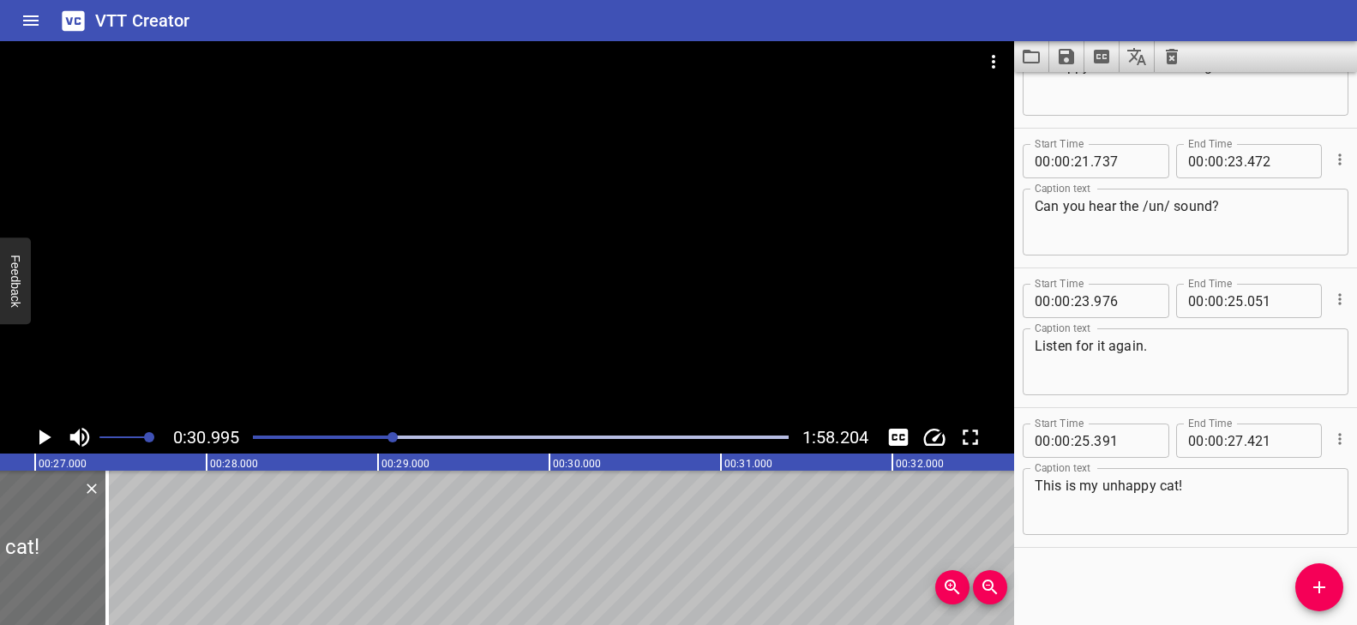
scroll to position [0, 4629]
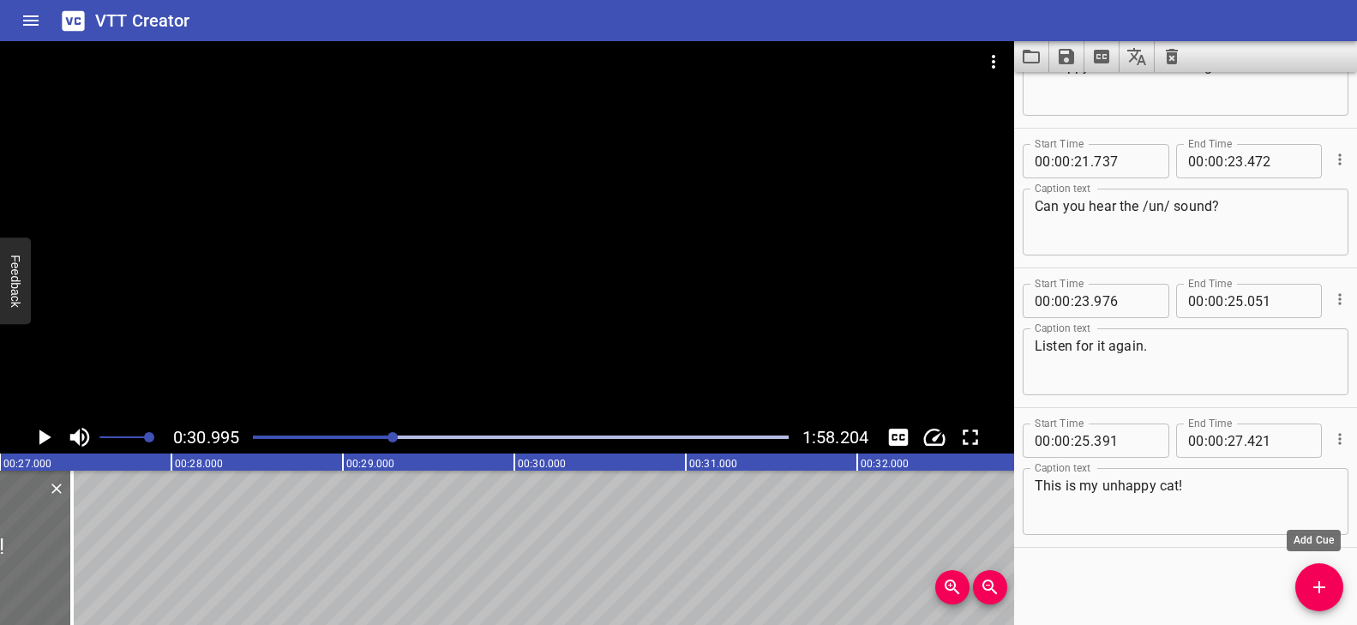
click at [1322, 590] on icon "Add Cue" at bounding box center [1319, 587] width 21 height 21
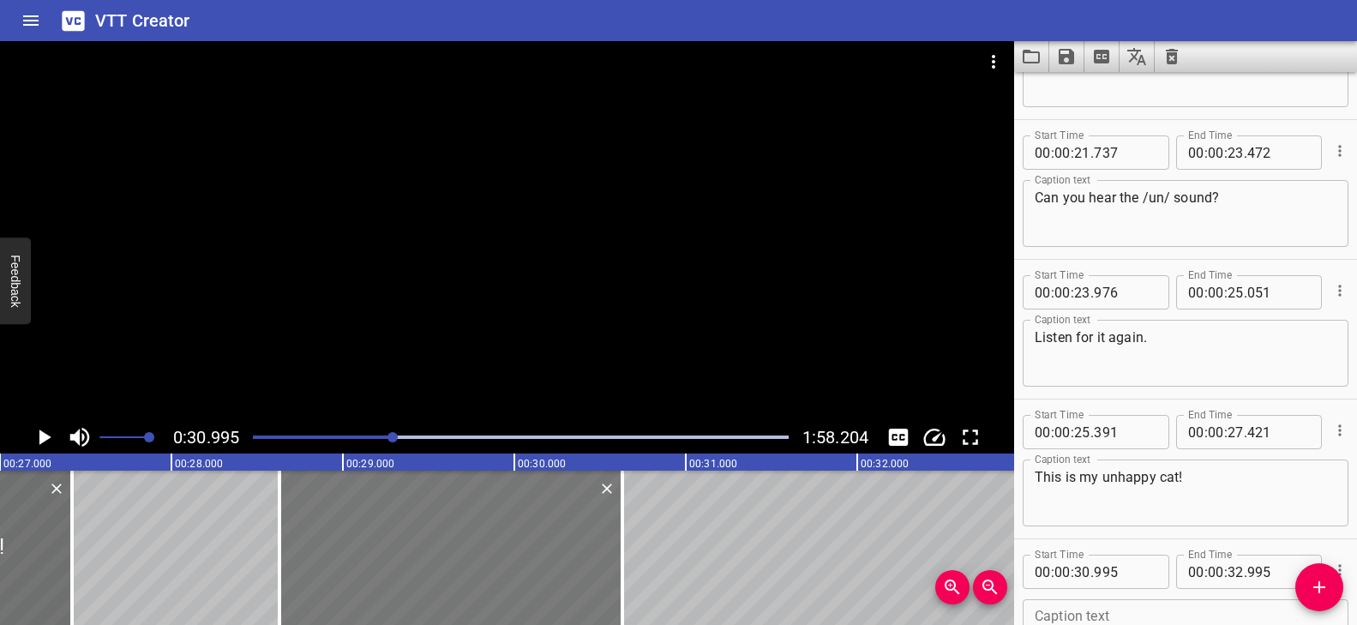
drag, startPoint x: 840, startPoint y: 562, endPoint x: 445, endPoint y: 555, distance: 395.3
click at [445, 555] on div at bounding box center [450, 548] width 343 height 154
type input "28"
type input "630"
type input "30"
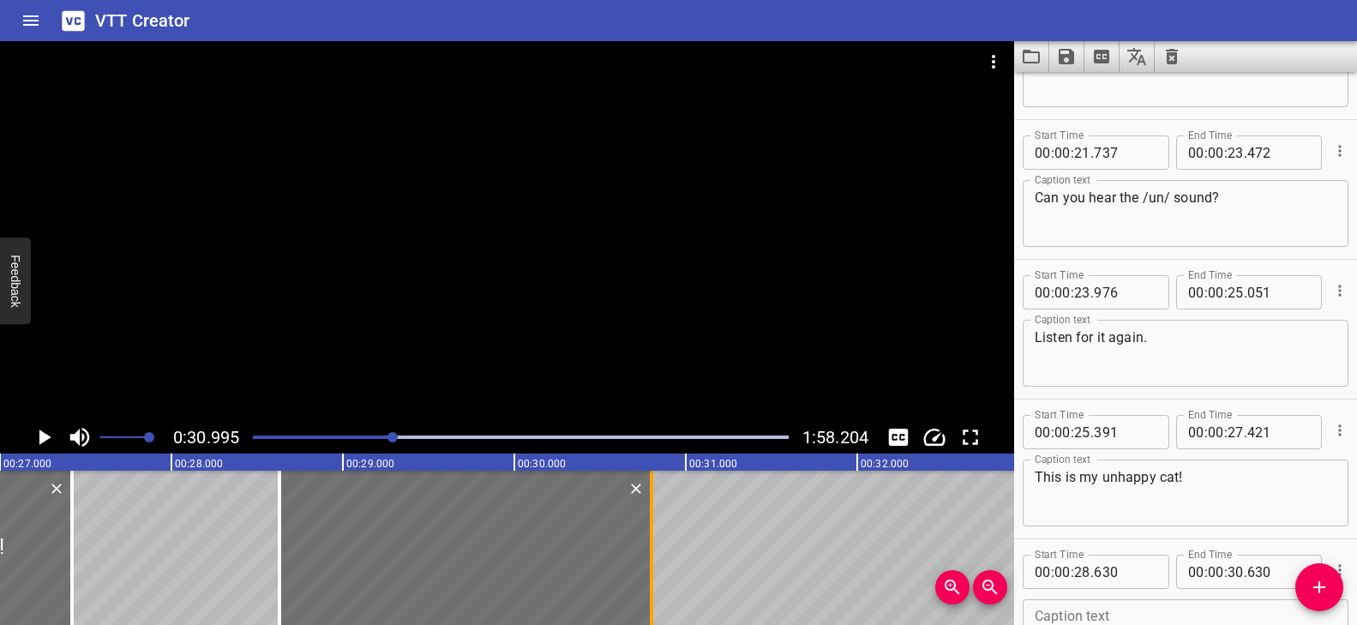
drag, startPoint x: 626, startPoint y: 534, endPoint x: 652, endPoint y: 538, distance: 26.9
click at [652, 538] on div at bounding box center [651, 548] width 3 height 154
type input "800"
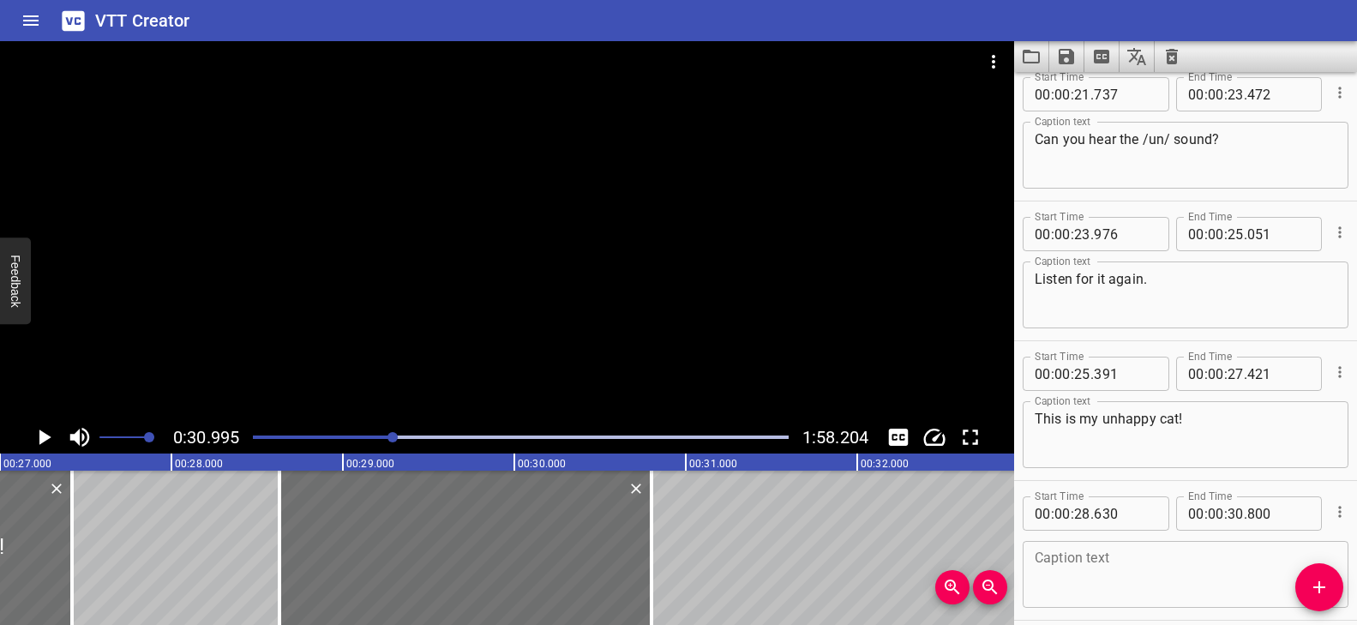
scroll to position [925, 0]
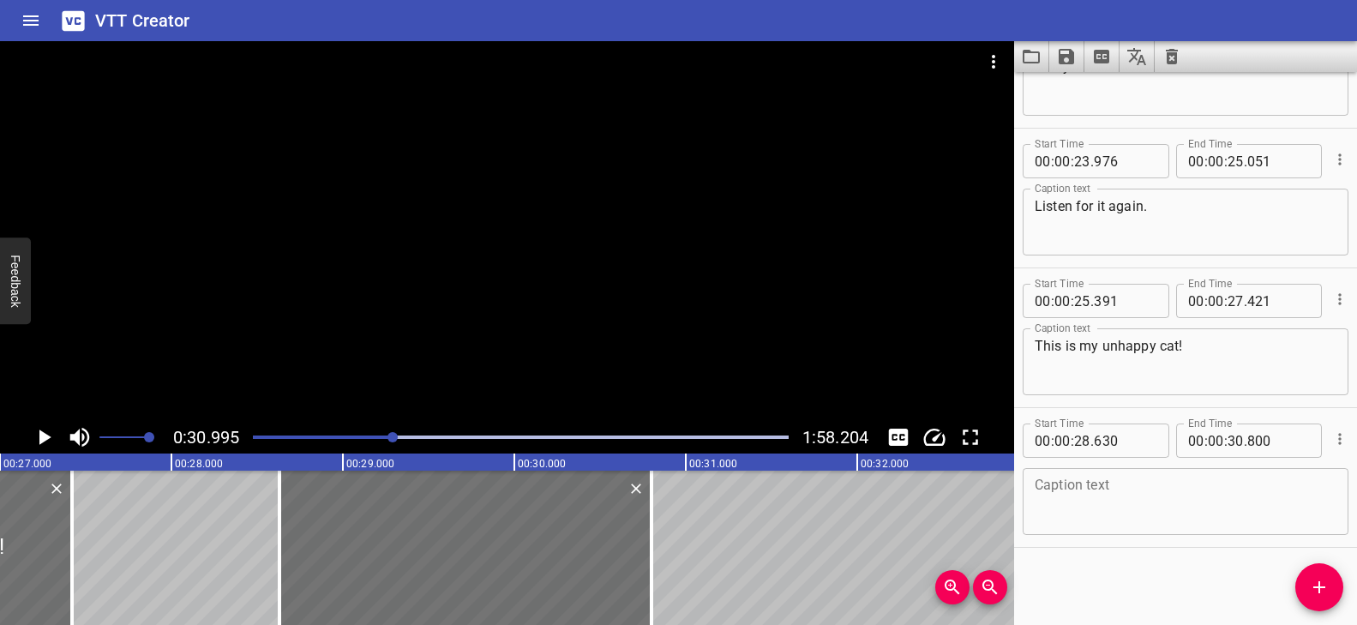
click at [1152, 515] on textarea at bounding box center [1186, 502] width 302 height 49
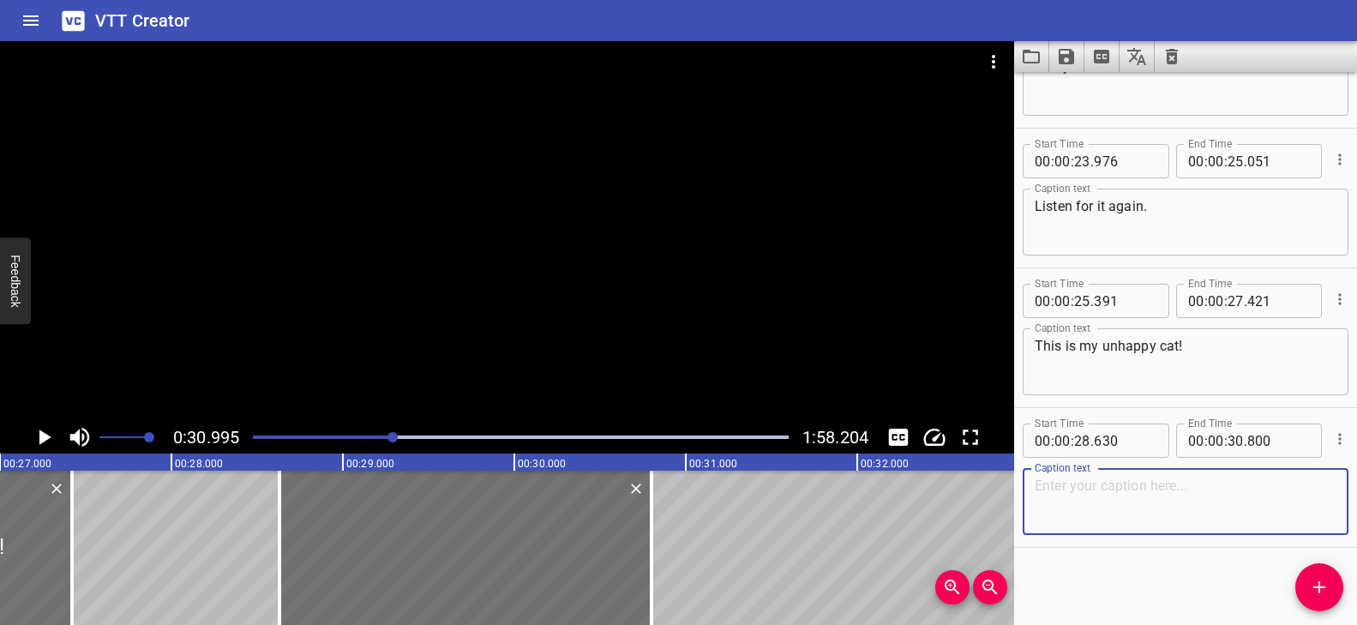
paste textarea "This is my unhappy cat!"
type textarea "This is my unhappy cat!"
click at [1093, 499] on textarea at bounding box center [1186, 502] width 302 height 49
paste textarea "This word is untie."
type textarea "This word is untie."
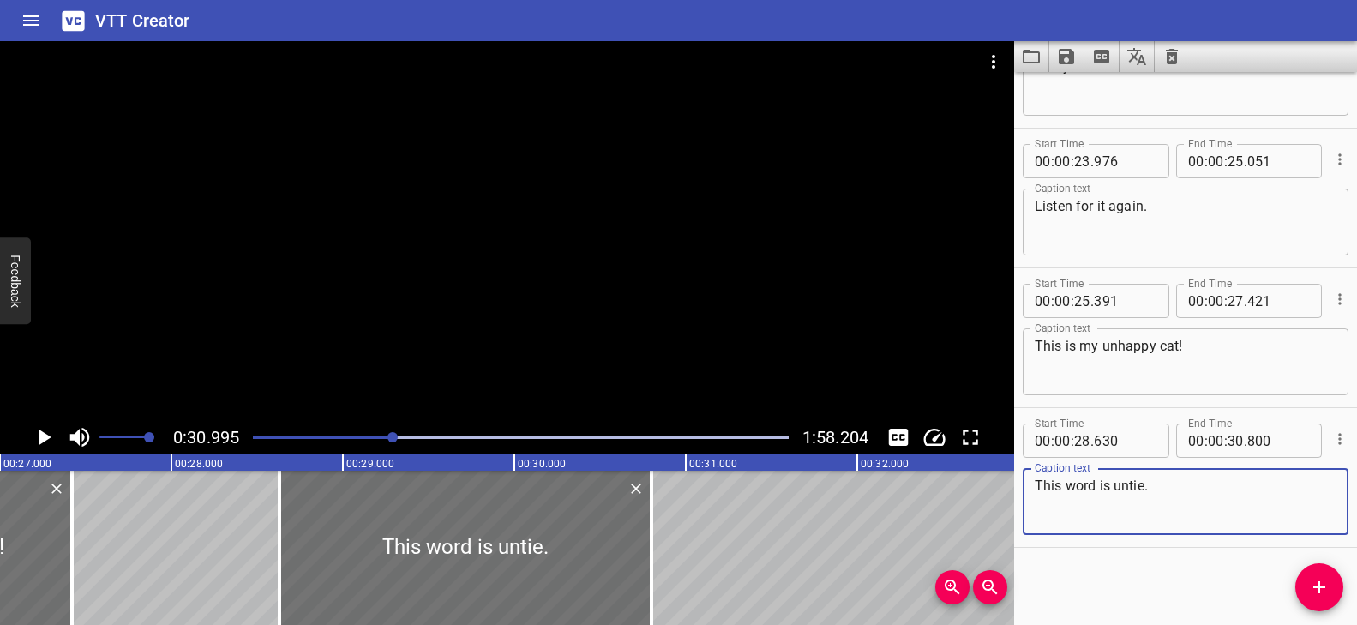
click at [513, 180] on div at bounding box center [507, 231] width 1014 height 380
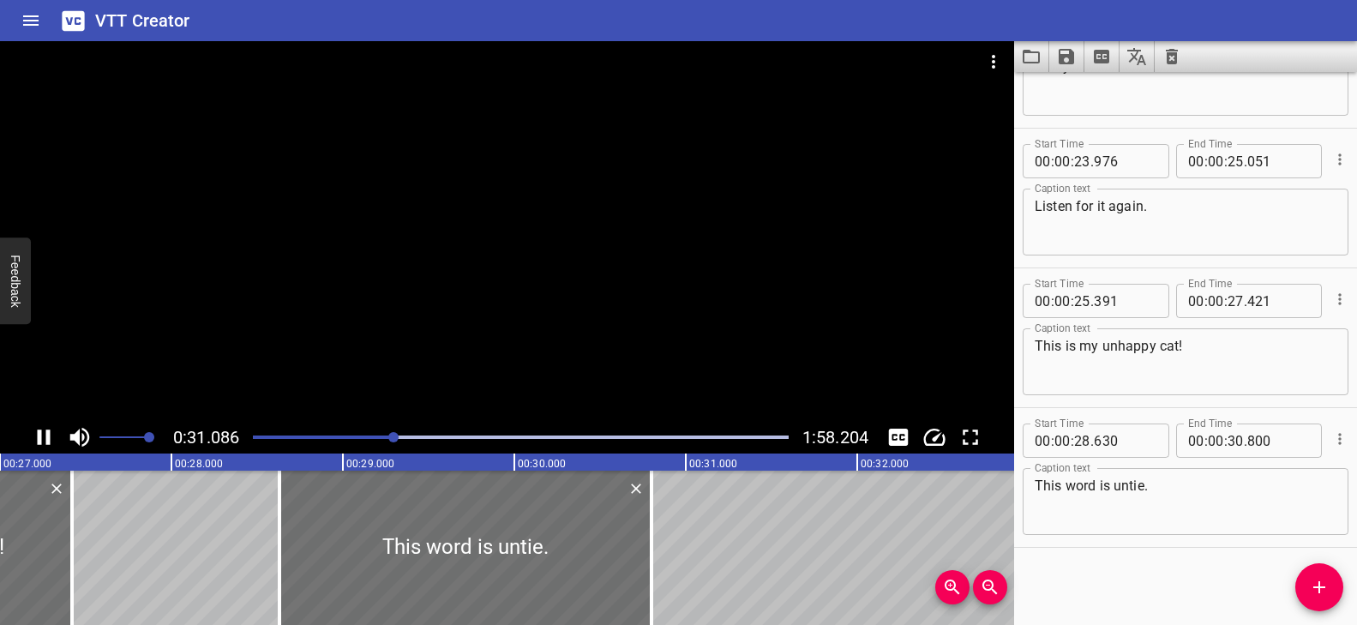
scroll to position [0, 5180]
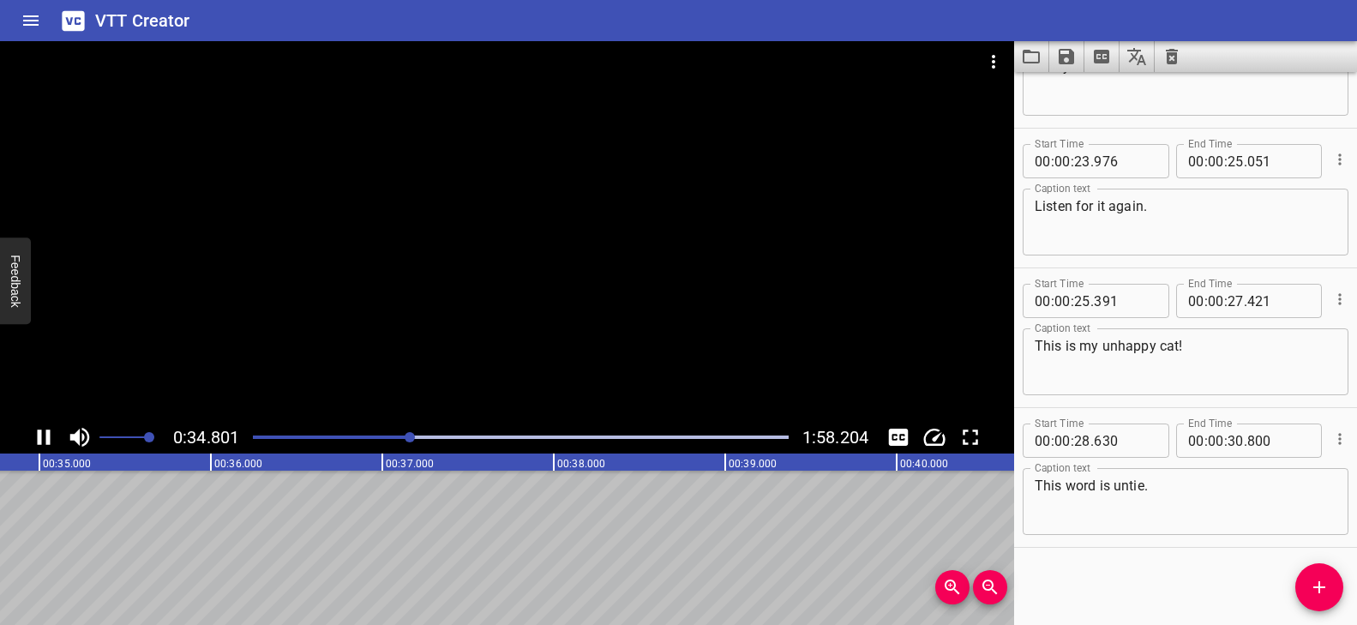
click at [509, 183] on div at bounding box center [507, 231] width 1014 height 380
click at [465, 207] on div at bounding box center [507, 231] width 1014 height 380
click at [465, 207] on video at bounding box center [507, 231] width 1014 height 380
click at [420, 179] on div at bounding box center [507, 231] width 1014 height 380
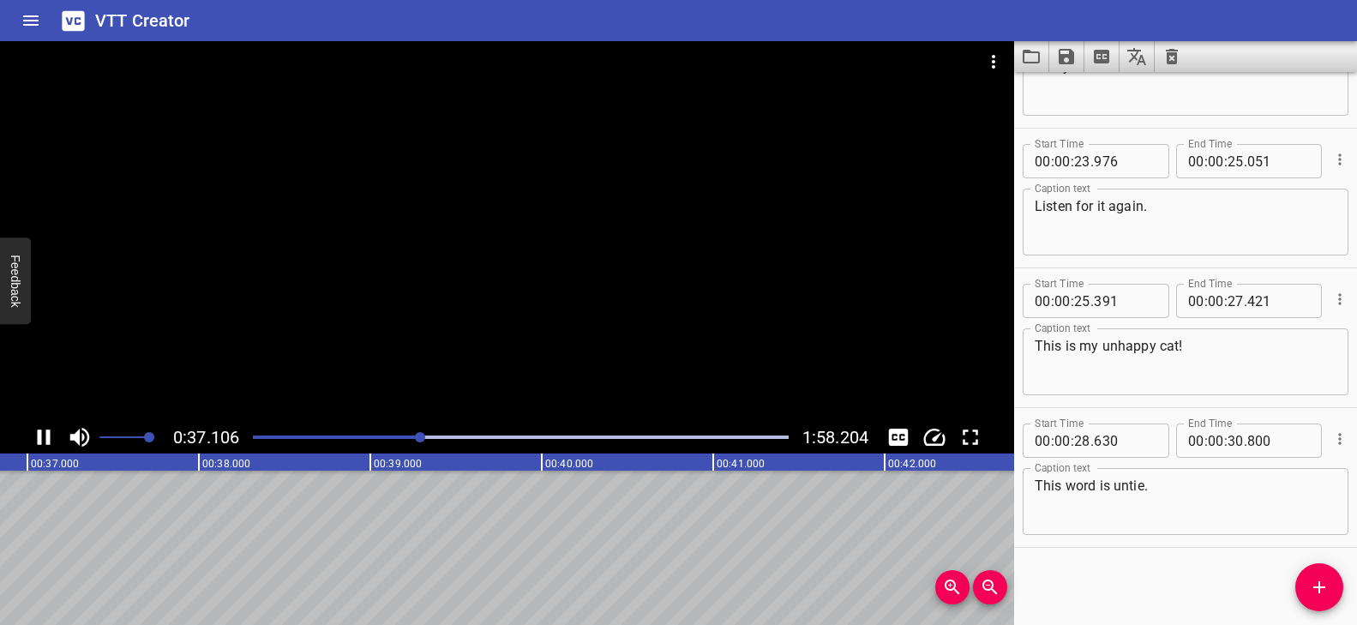
scroll to position [0, 6367]
click at [433, 165] on div at bounding box center [507, 231] width 1014 height 380
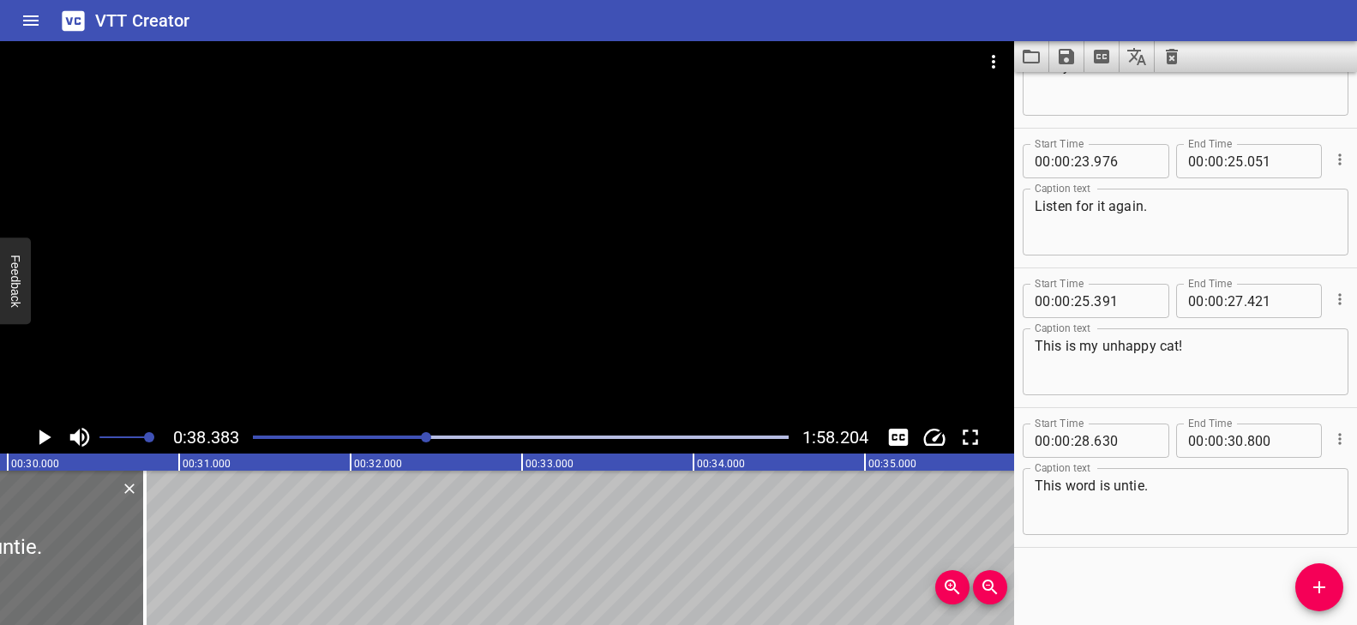
scroll to position [0, 5188]
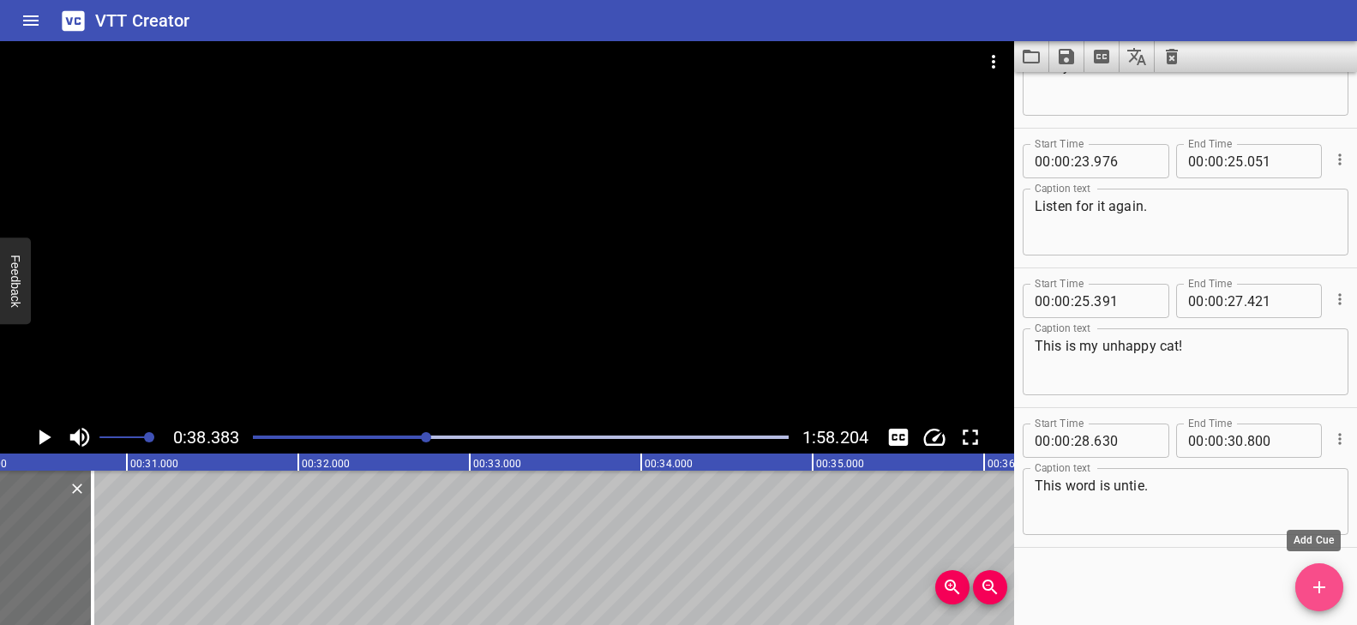
click at [1324, 582] on icon "Add Cue" at bounding box center [1319, 587] width 21 height 21
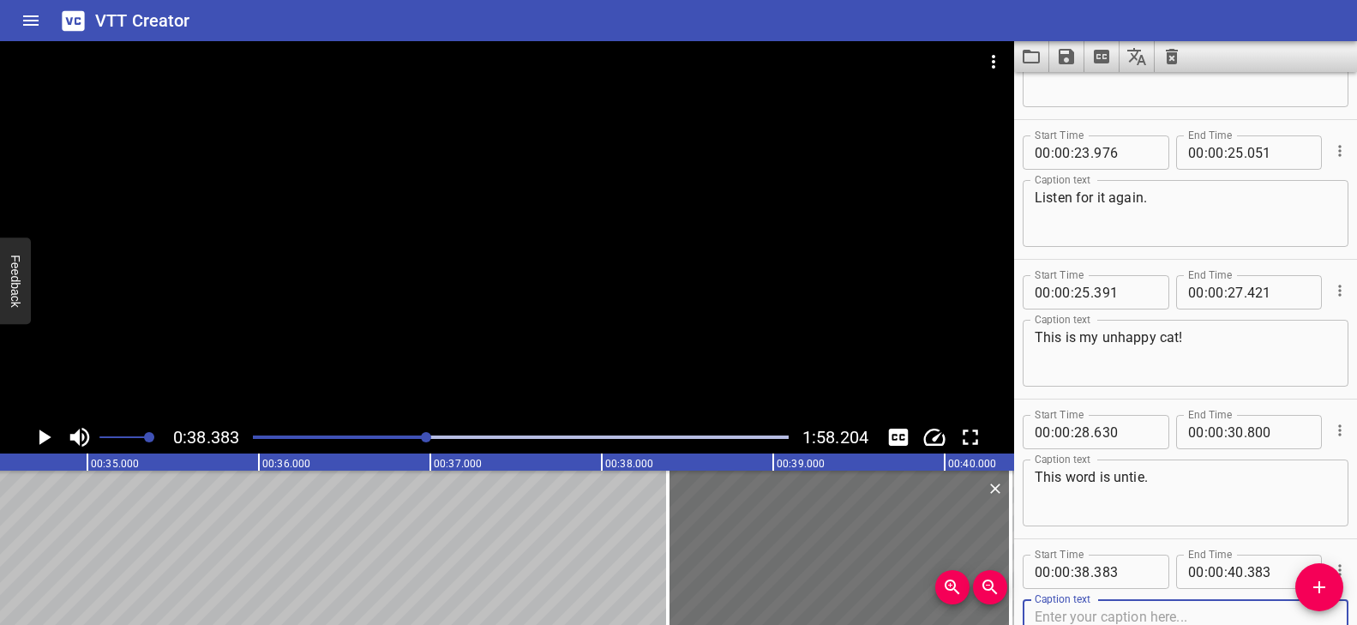
scroll to position [0, 5844]
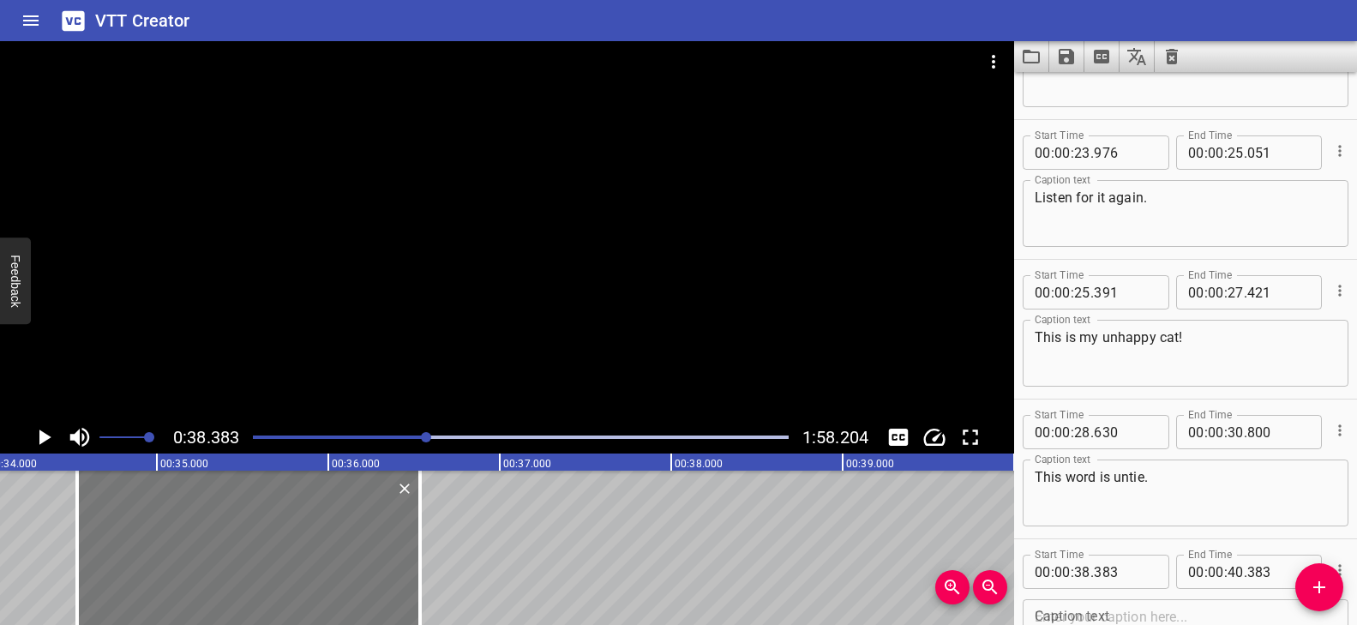
drag, startPoint x: 769, startPoint y: 527, endPoint x: 351, endPoint y: 599, distance: 424.5
click at [255, 536] on div at bounding box center [248, 548] width 343 height 154
type input "34"
type input "513"
type input "36"
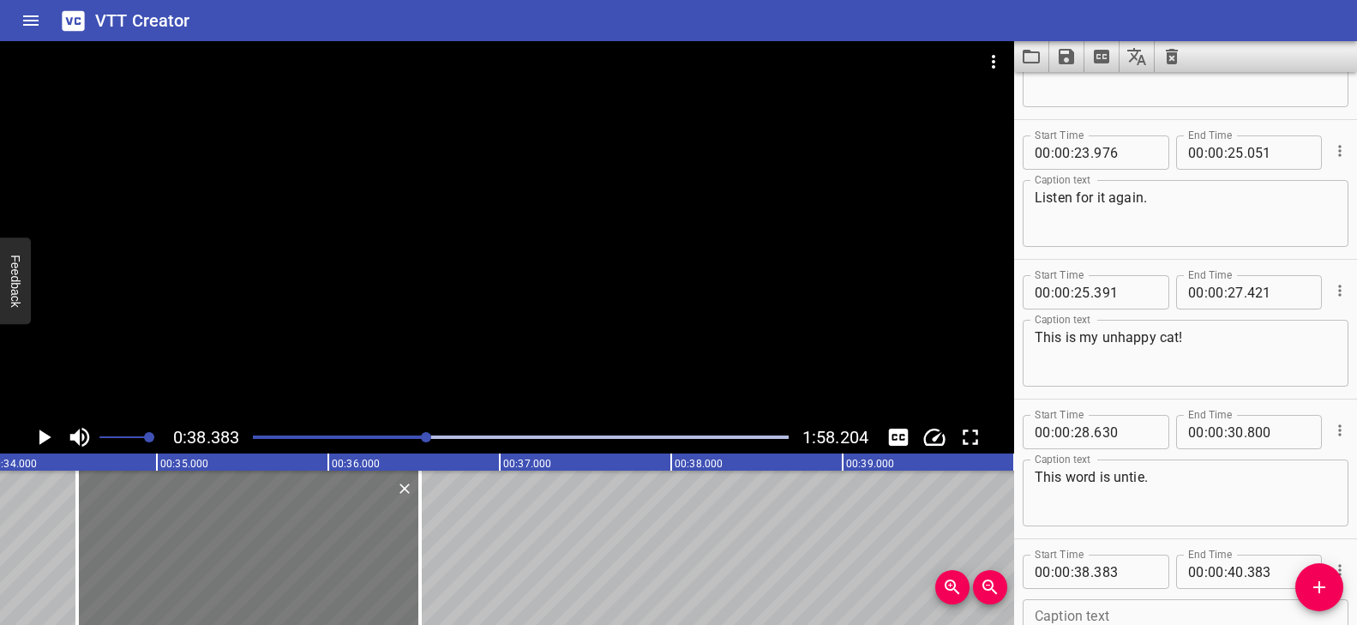
type input "513"
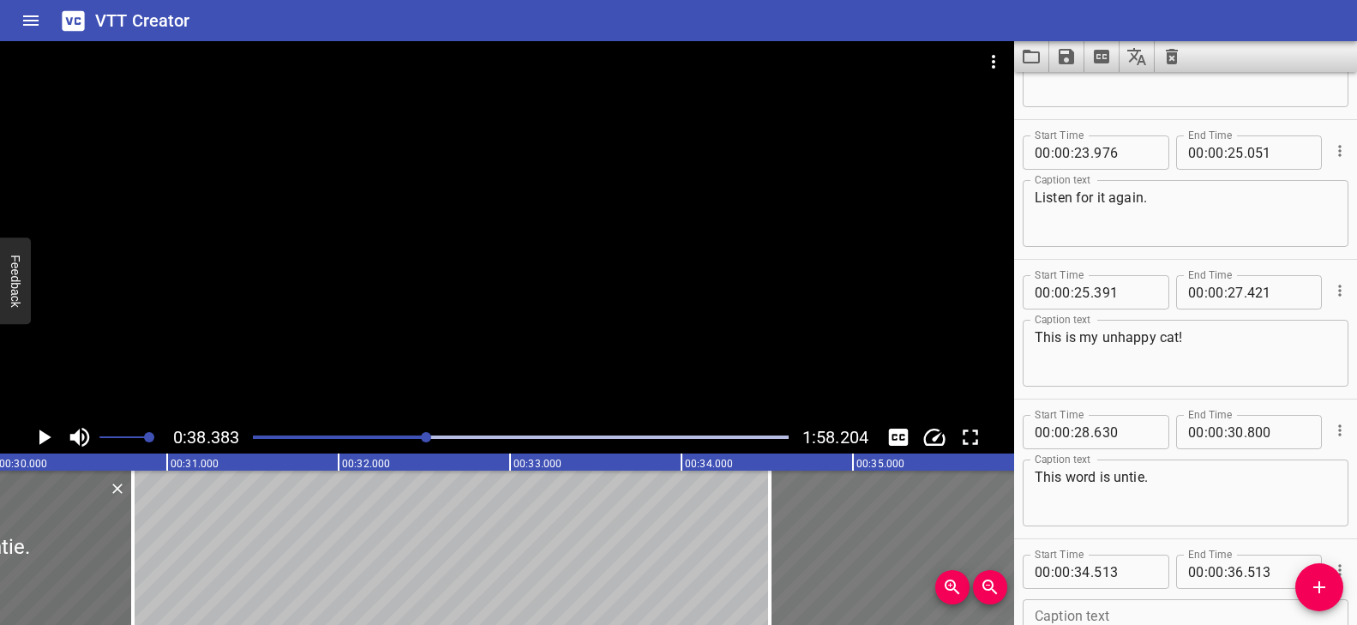
scroll to position [0, 5200]
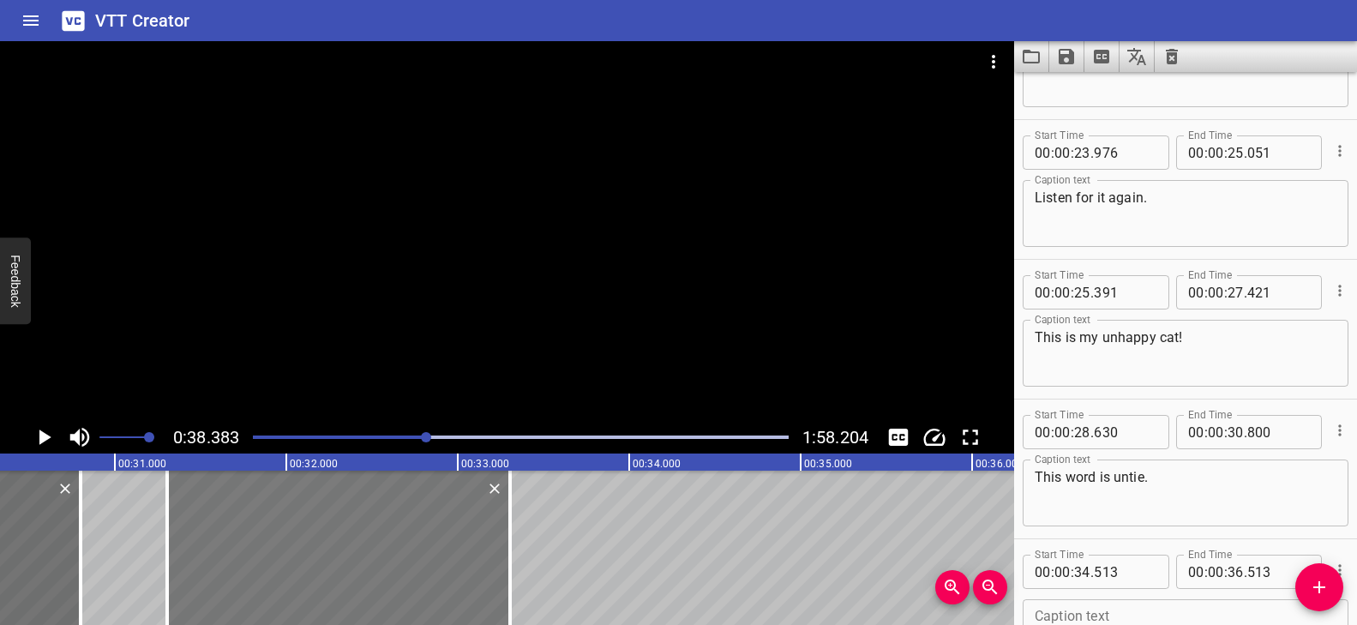
drag, startPoint x: 704, startPoint y: 547, endPoint x: 296, endPoint y: 549, distance: 408.1
click at [296, 549] on div at bounding box center [338, 548] width 343 height 154
type input "31"
type input "303"
type input "33"
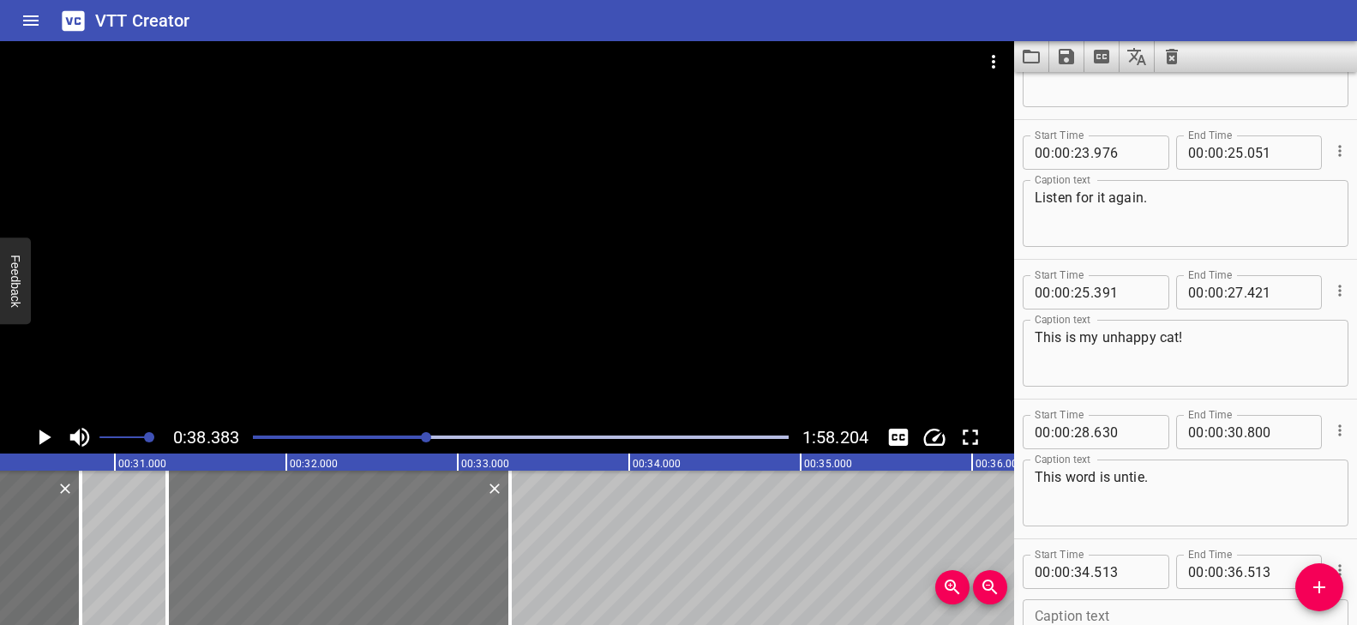
type input "303"
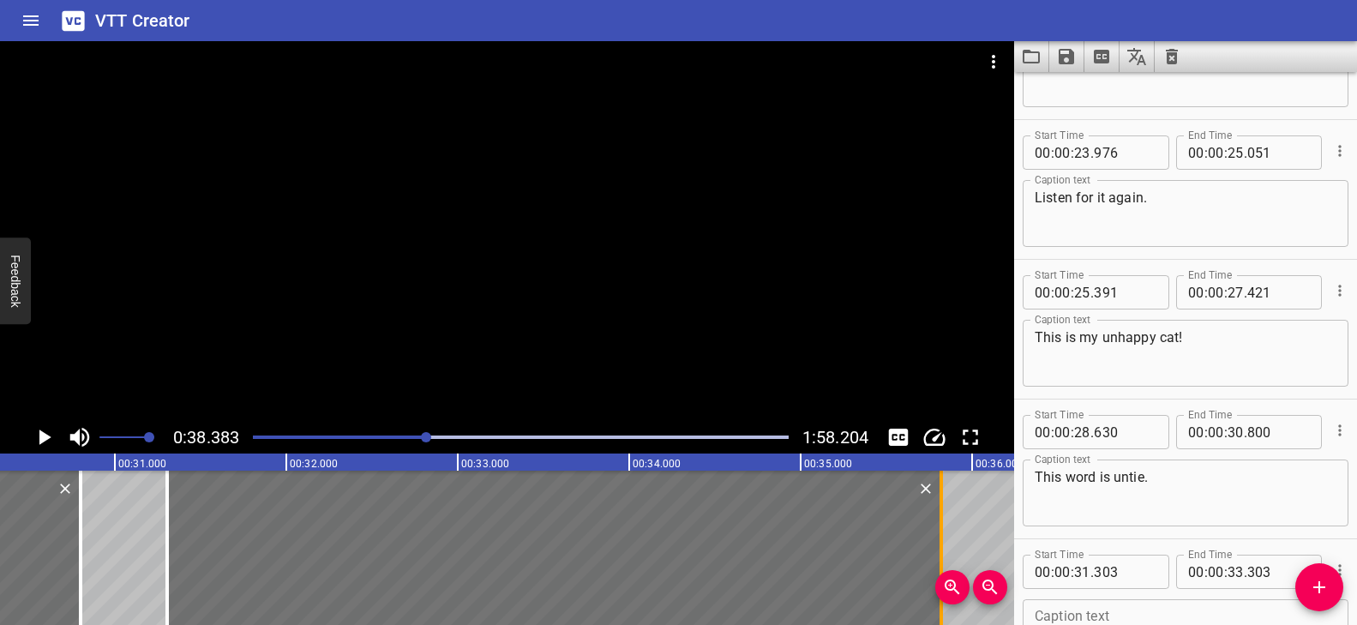
drag, startPoint x: 512, startPoint y: 533, endPoint x: 943, endPoint y: 538, distance: 431.2
click at [943, 538] on div at bounding box center [941, 548] width 17 height 154
type input "35"
type input "818"
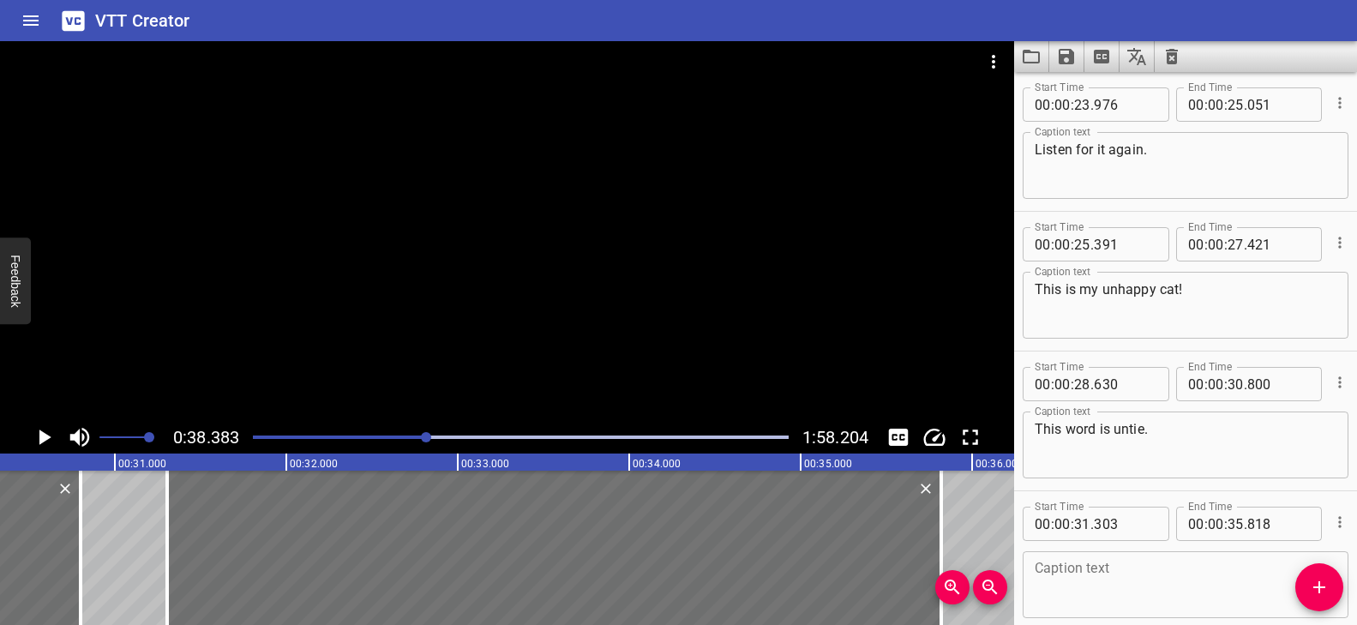
scroll to position [1065, 0]
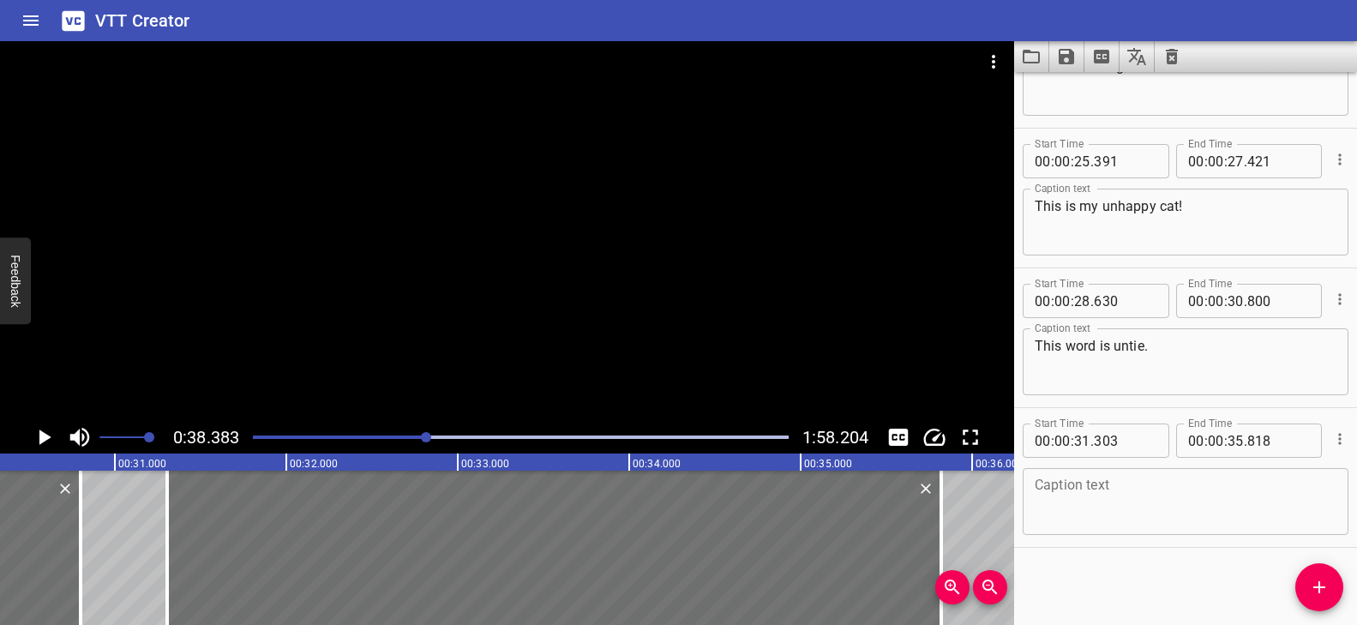
click at [1138, 476] on div "Caption text" at bounding box center [1186, 501] width 326 height 67
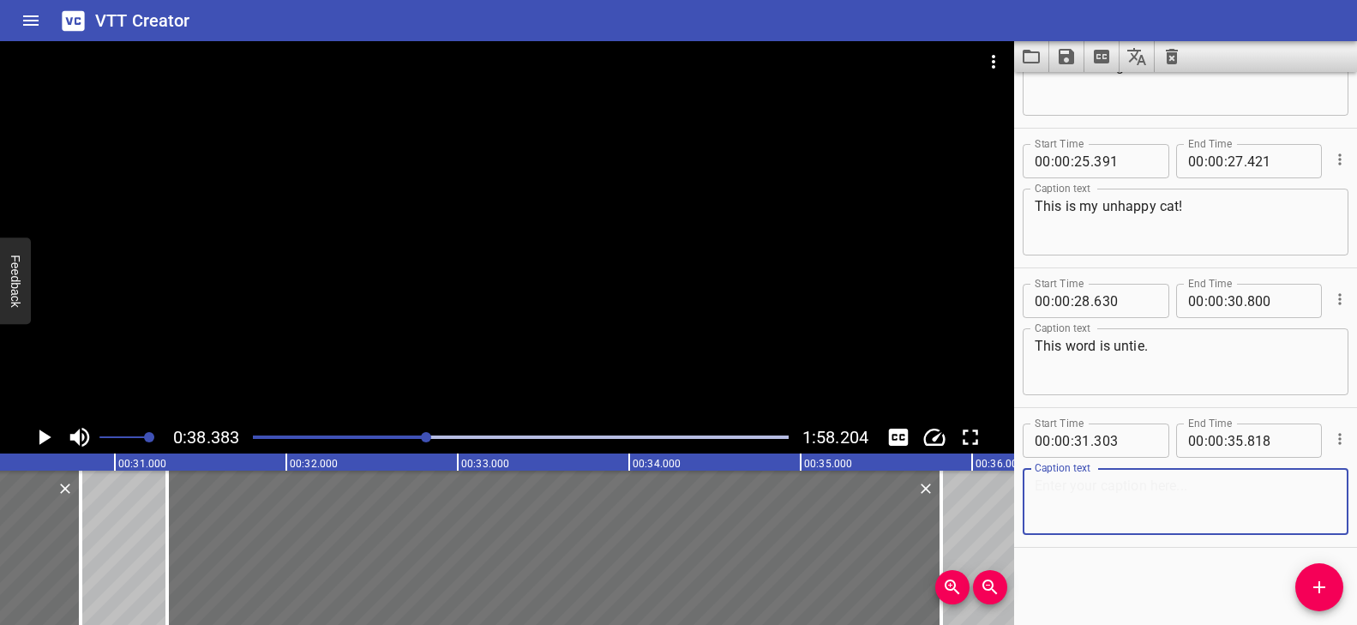
paste textarea "Words like untie begin with the prefix /un/. listen. [pause] un-tie."
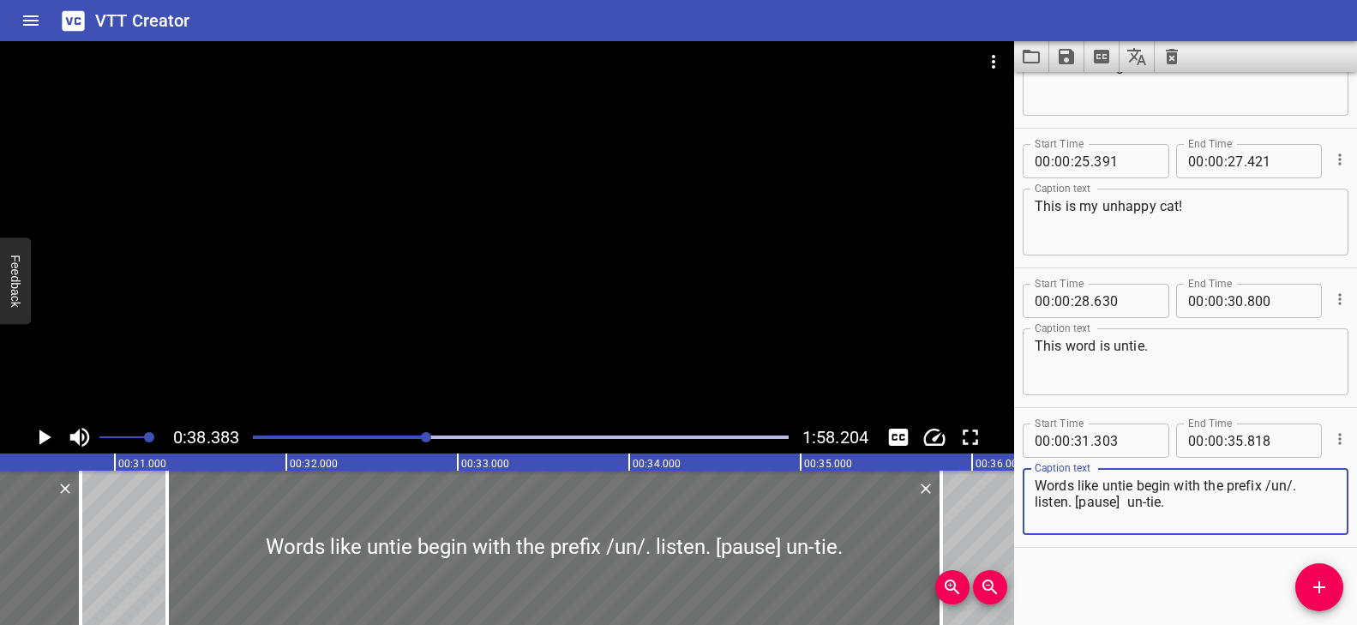
drag, startPoint x: 1122, startPoint y: 503, endPoint x: 1077, endPoint y: 505, distance: 45.5
click at [1077, 505] on textarea "Words like untie begin with the prefix /un/. listen. [pause] un-tie." at bounding box center [1186, 502] width 302 height 49
click at [1084, 502] on textarea "Words like untie begin with the prefix /un/. listen. un-tie." at bounding box center [1186, 502] width 302 height 49
click at [1143, 498] on textarea "Words like untie begin with the prefix /un/. listen. un-tie." at bounding box center [1186, 502] width 302 height 49
type textarea "Words like untie begin with the prefix /un/. listen. un-tie."
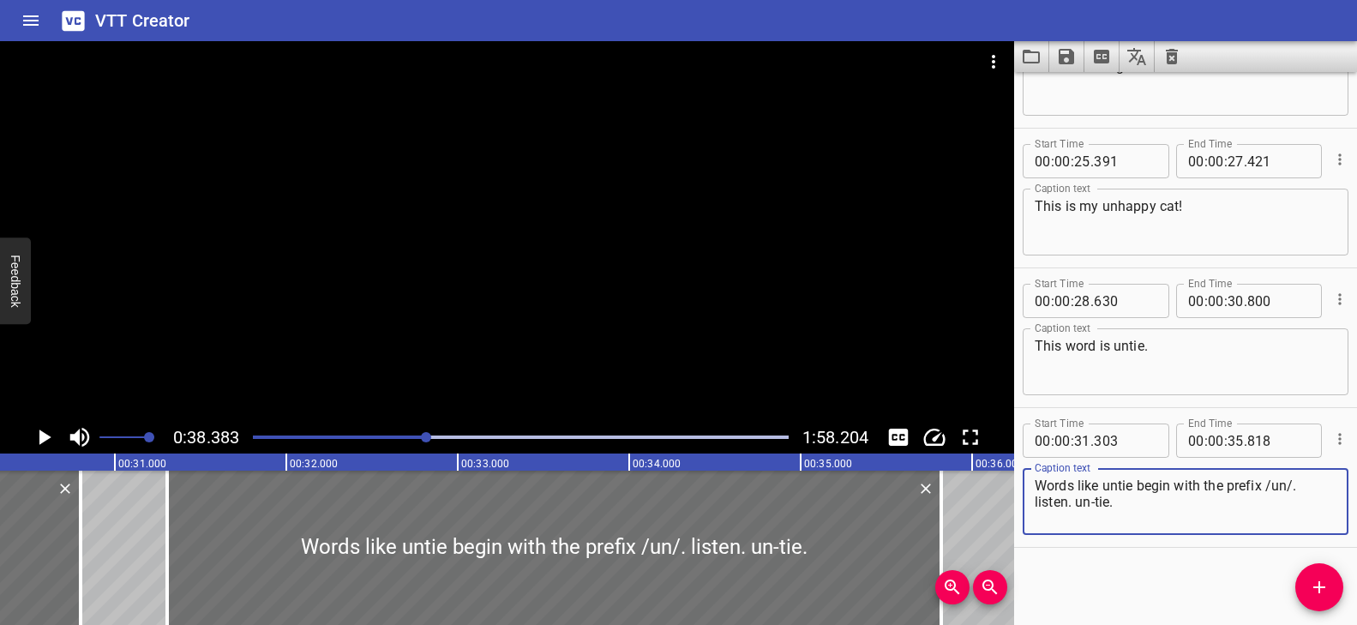
click at [394, 435] on div "Play progress" at bounding box center [159, 436] width 536 height 3
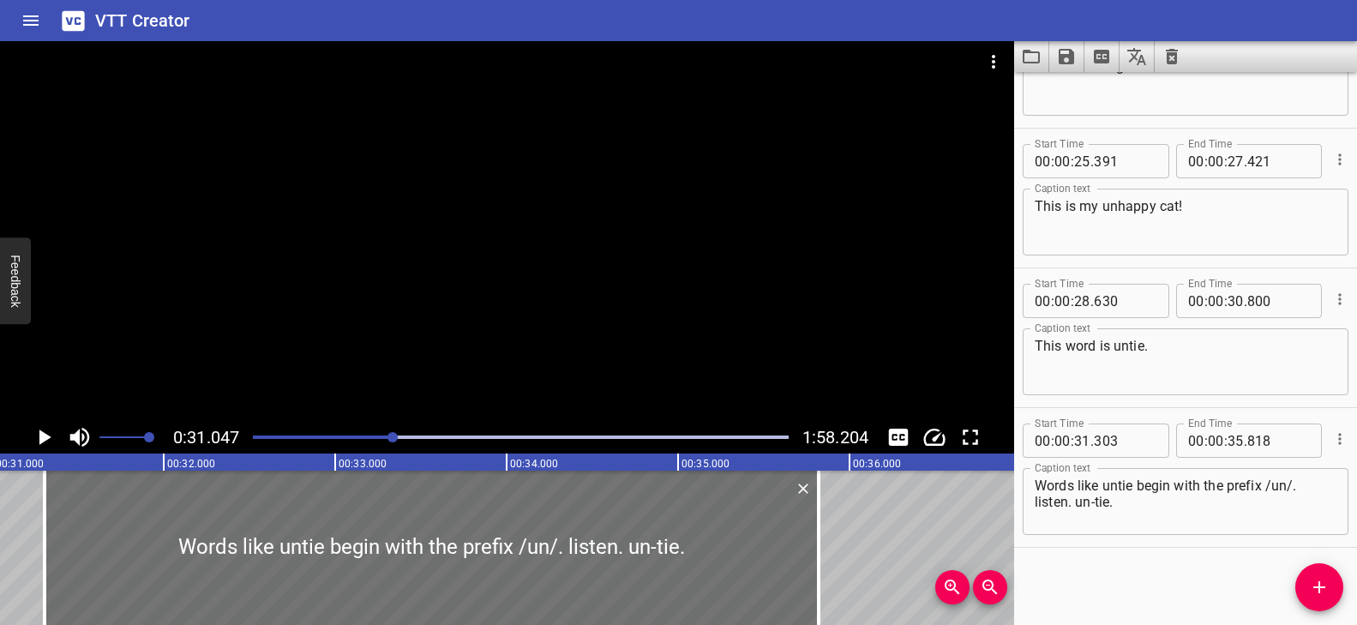
click at [480, 349] on div at bounding box center [507, 231] width 1014 height 380
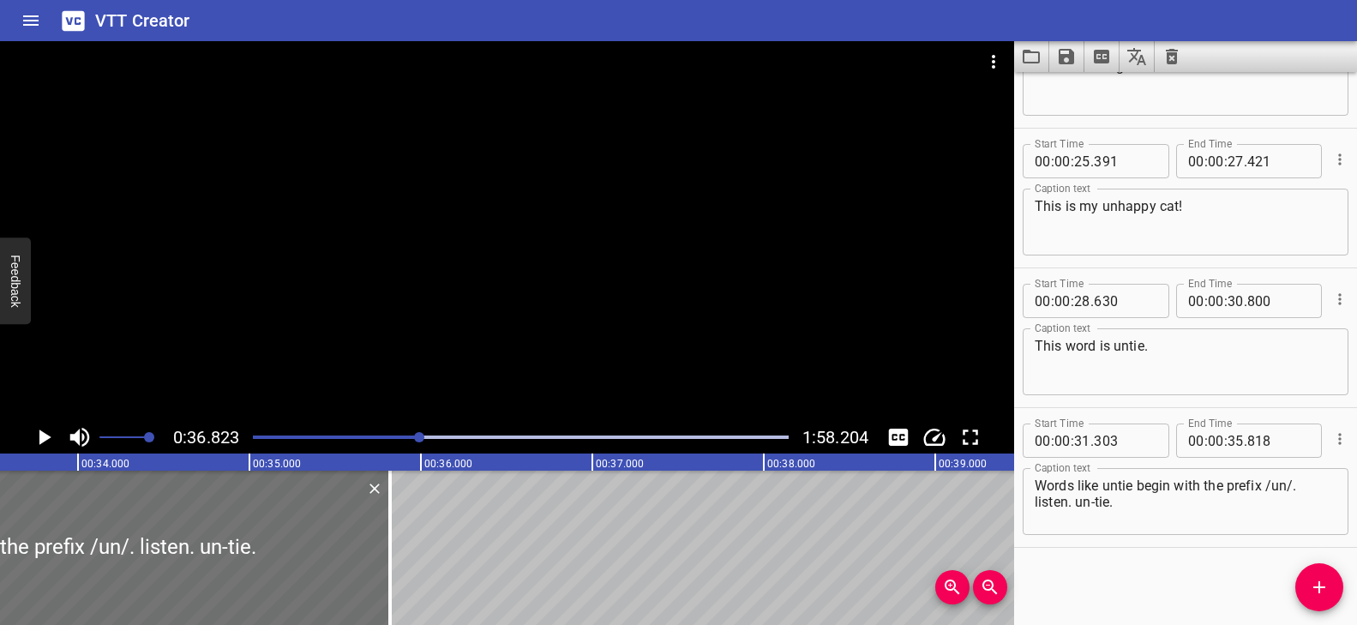
scroll to position [0, 5648]
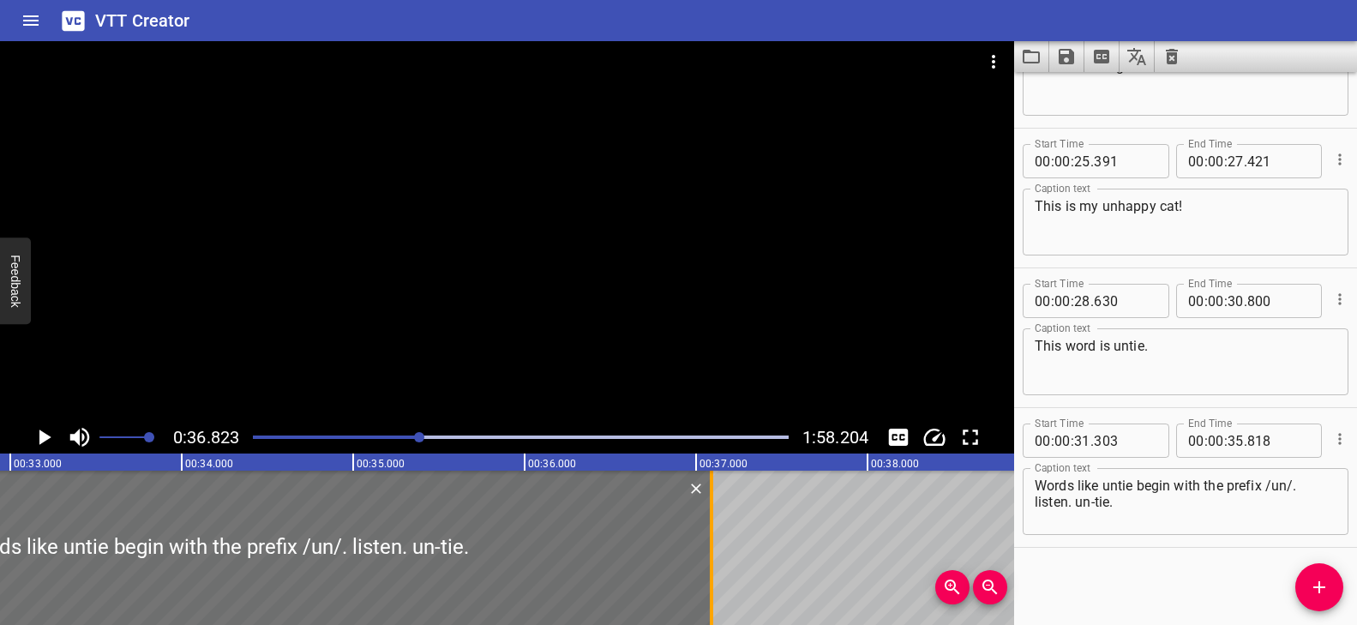
drag, startPoint x: 491, startPoint y: 522, endPoint x: 706, endPoint y: 530, distance: 214.5
click at [706, 530] on div at bounding box center [711, 548] width 17 height 154
type input "37"
type input "088"
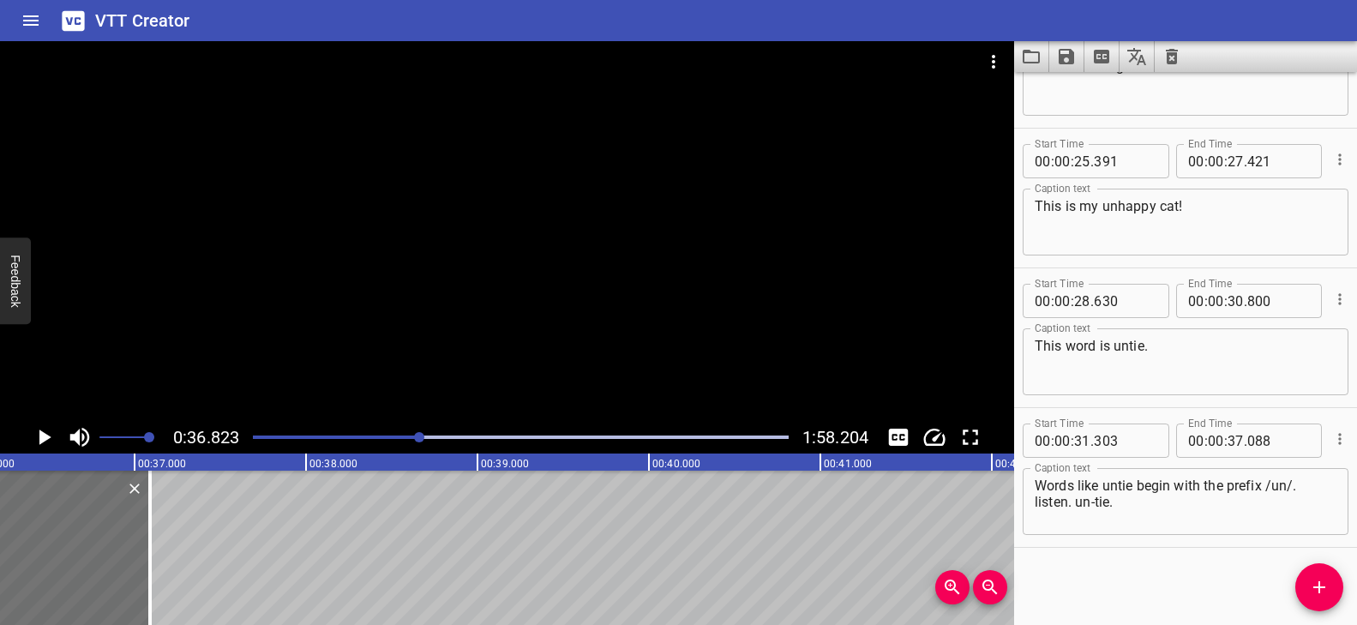
scroll to position [0, 6191]
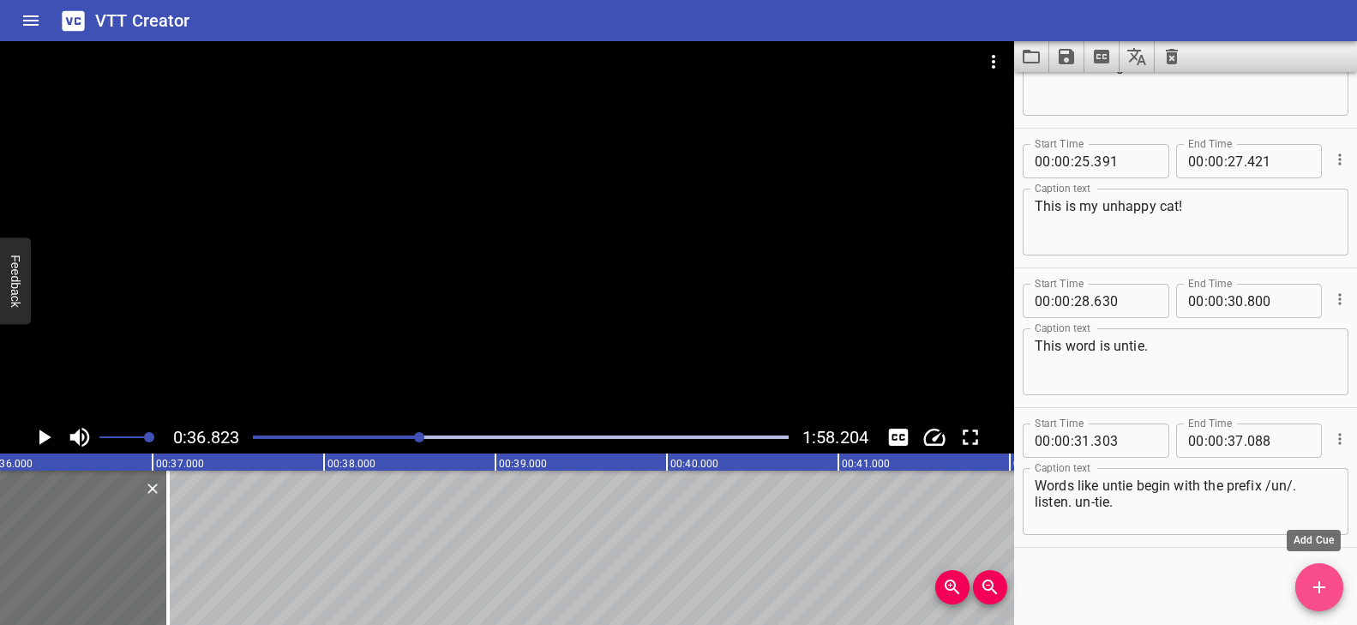
click at [1324, 577] on icon "Add Cue" at bounding box center [1319, 587] width 21 height 21
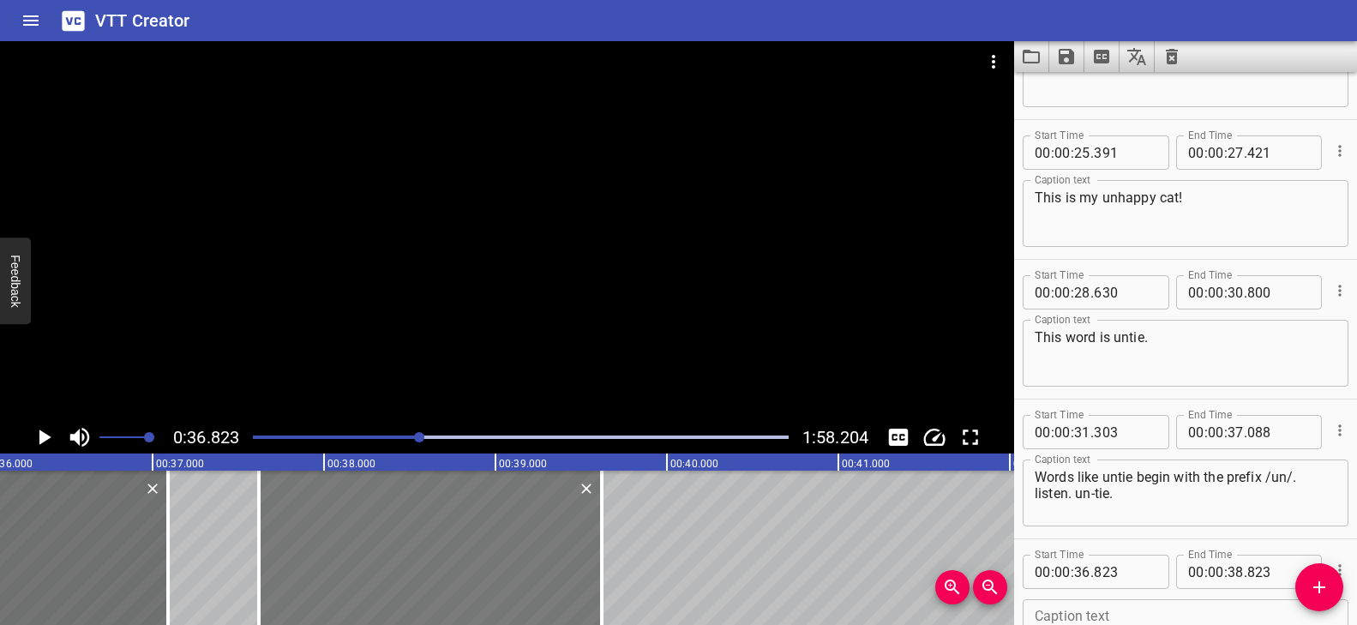
drag, startPoint x: 376, startPoint y: 528, endPoint x: 508, endPoint y: 538, distance: 132.4
click at [508, 538] on div at bounding box center [430, 548] width 343 height 154
type input "37"
type input "618"
type input "39"
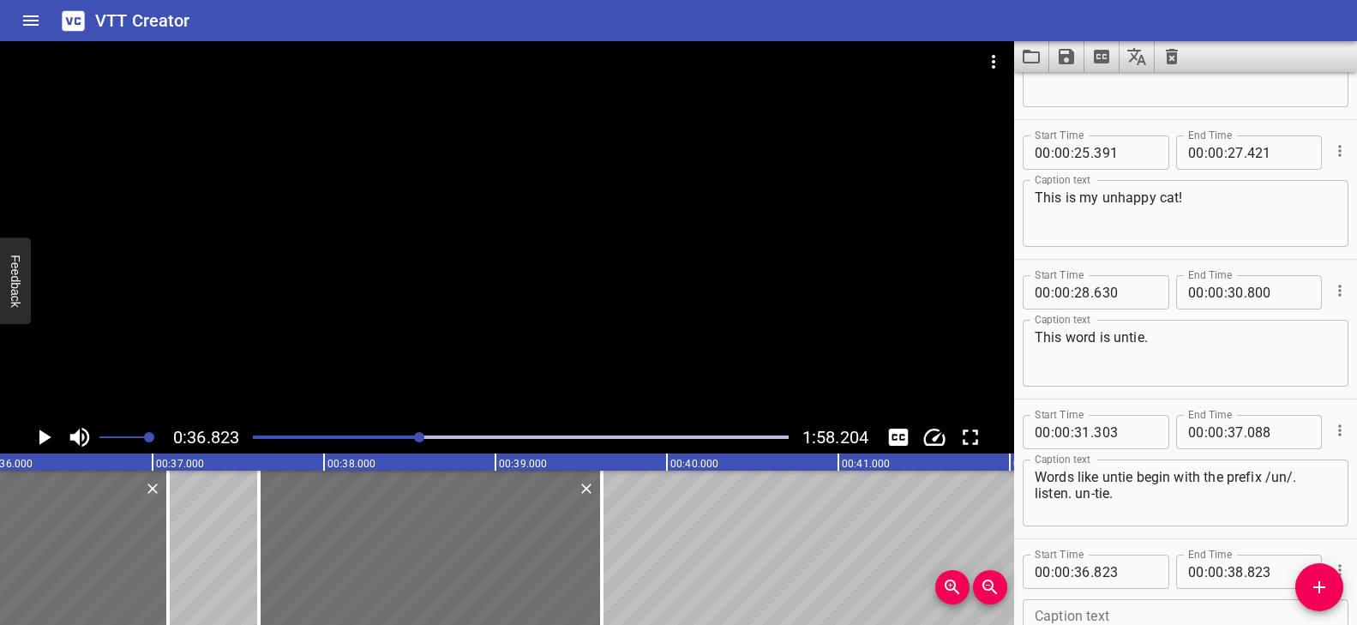
type input "618"
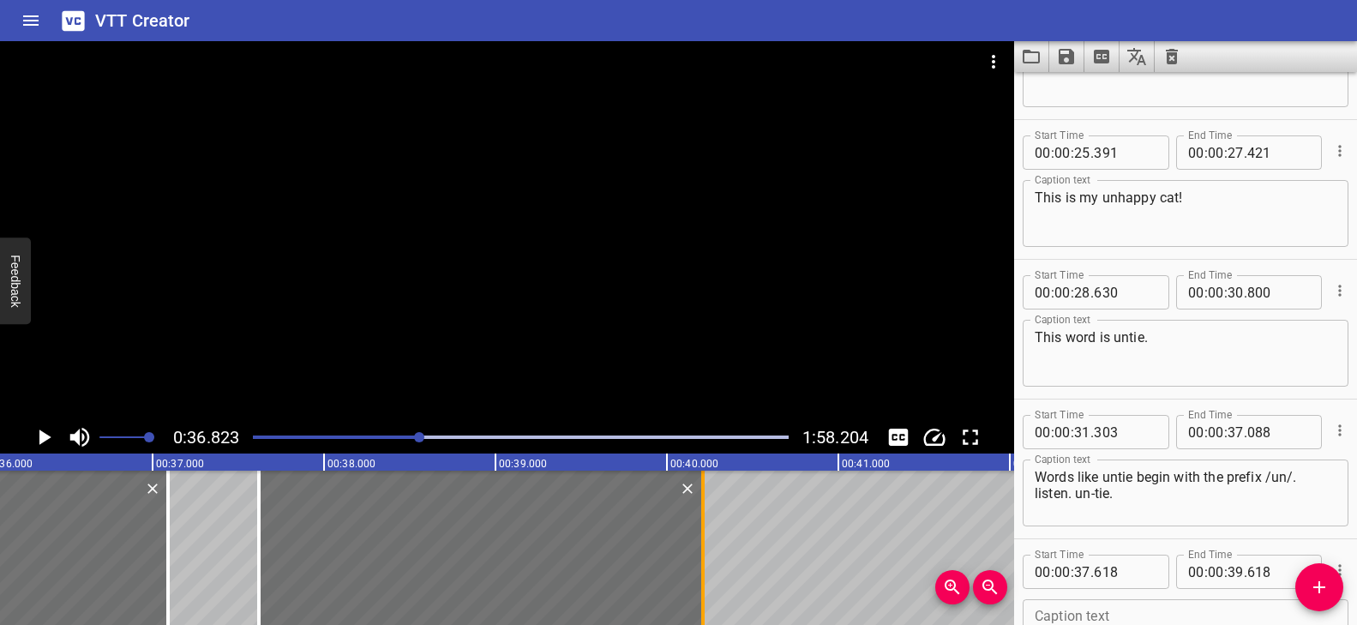
drag, startPoint x: 603, startPoint y: 520, endPoint x: 706, endPoint y: 527, distance: 103.1
click at [705, 527] on div at bounding box center [702, 548] width 3 height 154
type input "40"
type input "218"
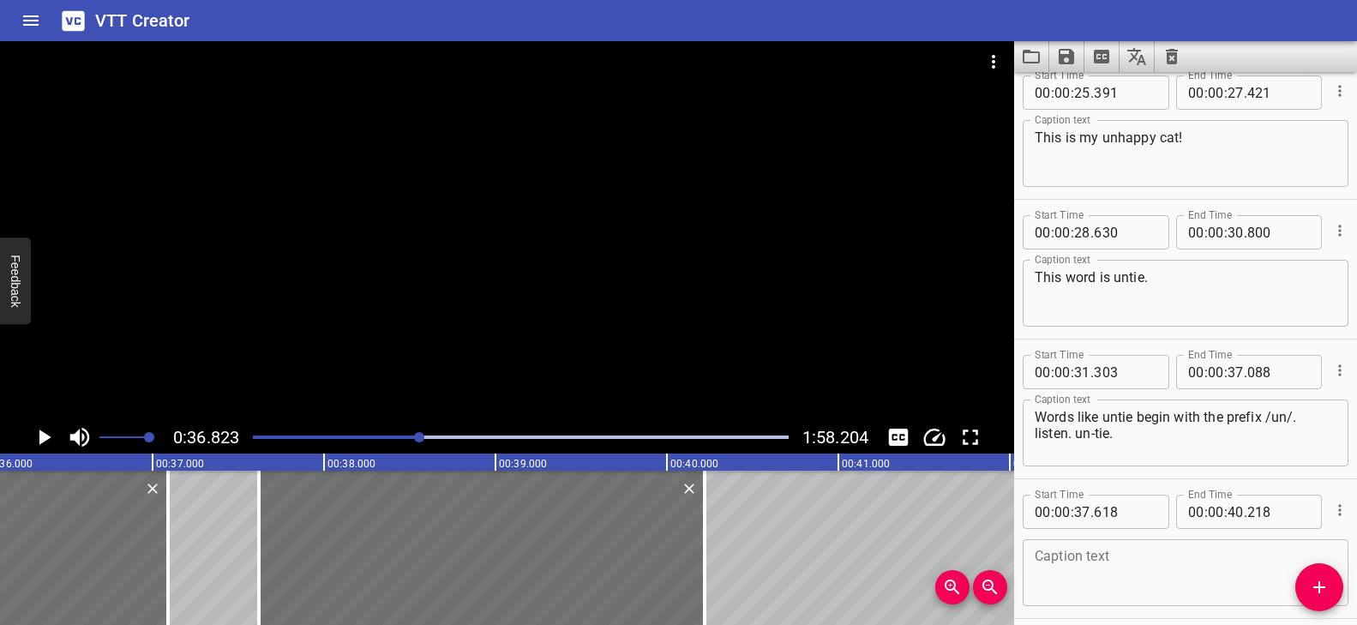
scroll to position [1204, 0]
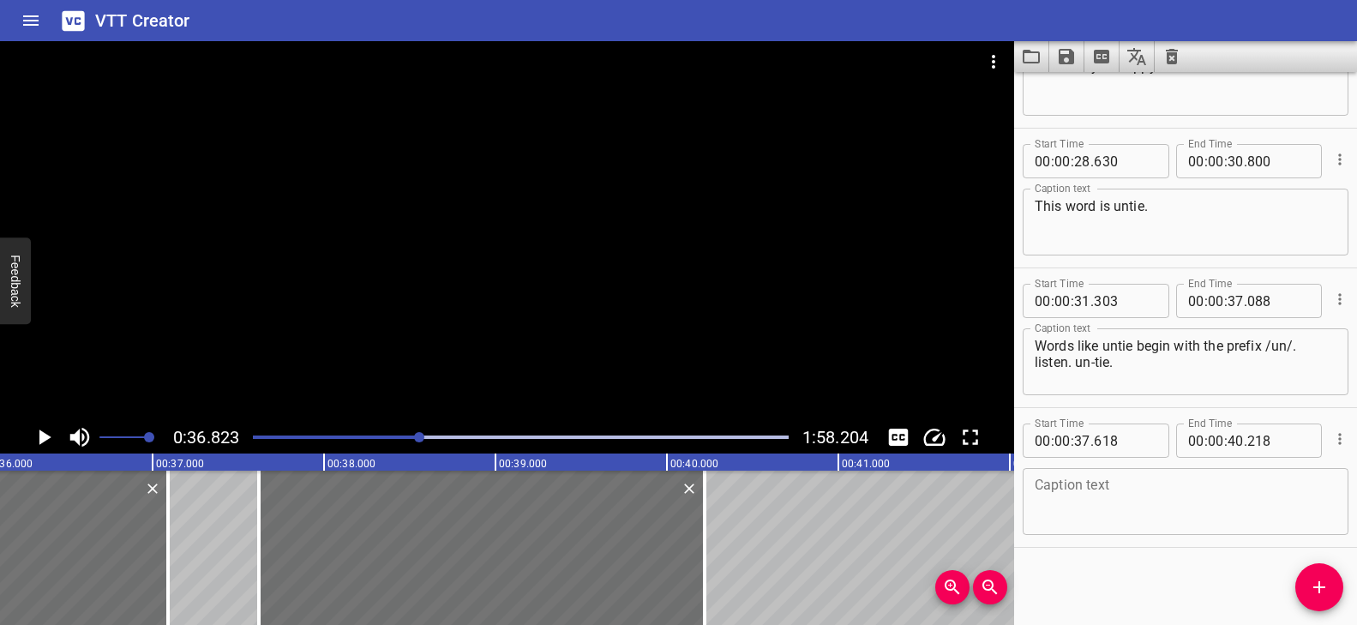
click at [1145, 478] on textarea at bounding box center [1186, 502] width 302 height 49
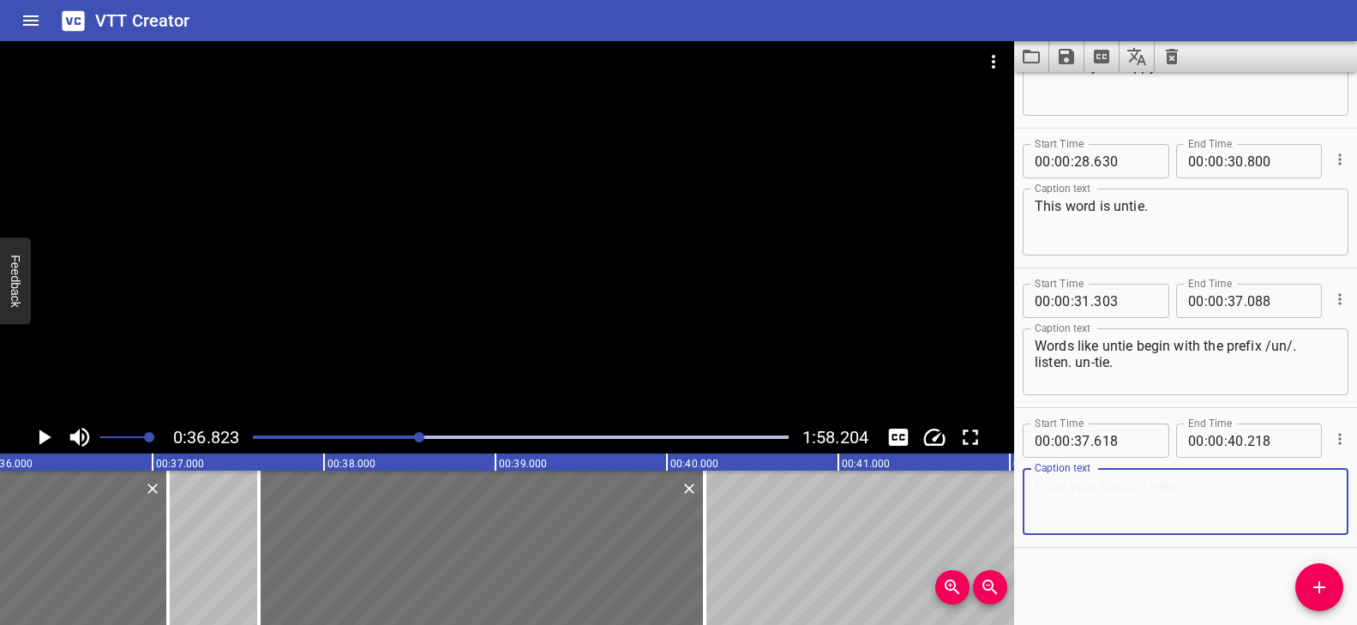
paste textarea "Listen for the word untie in the sentence."
type textarea "Listen for the word untie in the sentence."
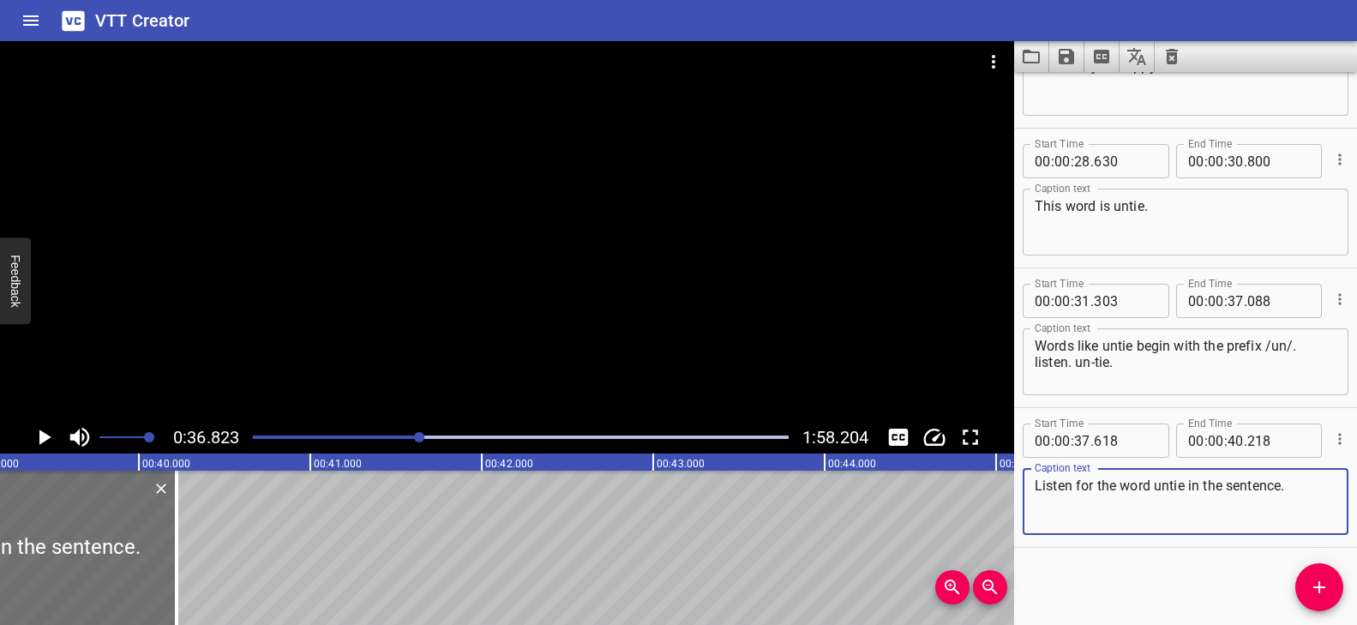
scroll to position [0, 6702]
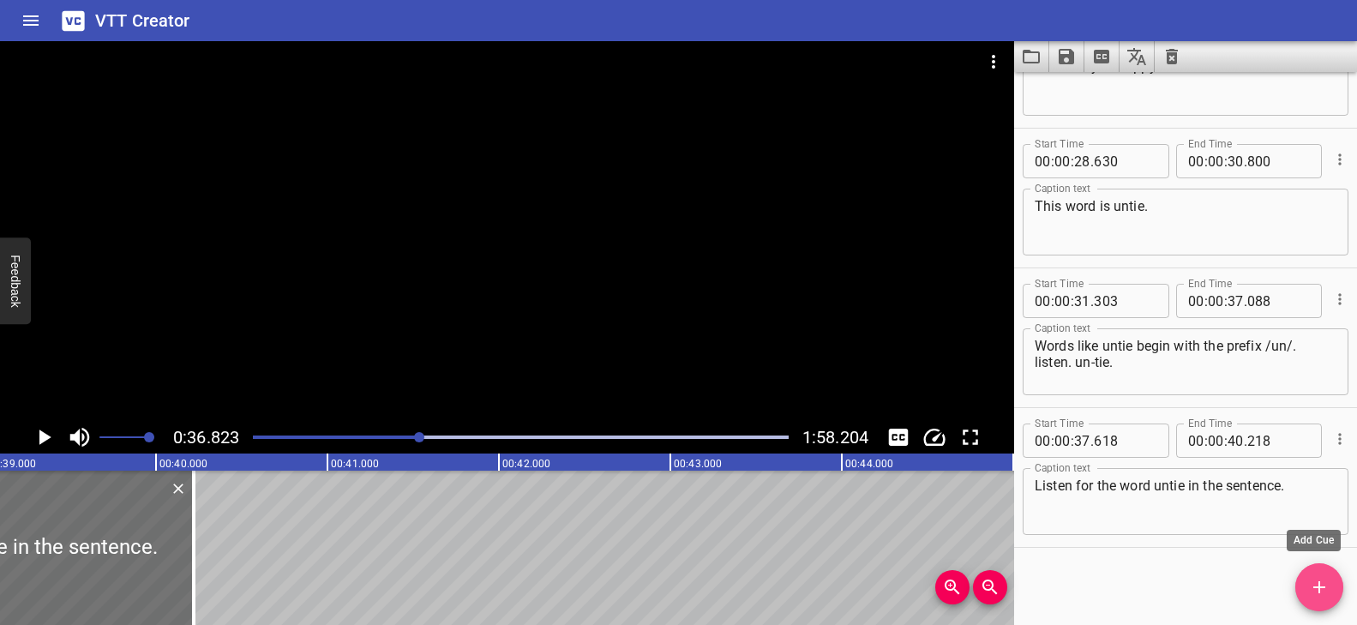
click at [1324, 577] on icon "Add Cue" at bounding box center [1319, 587] width 21 height 21
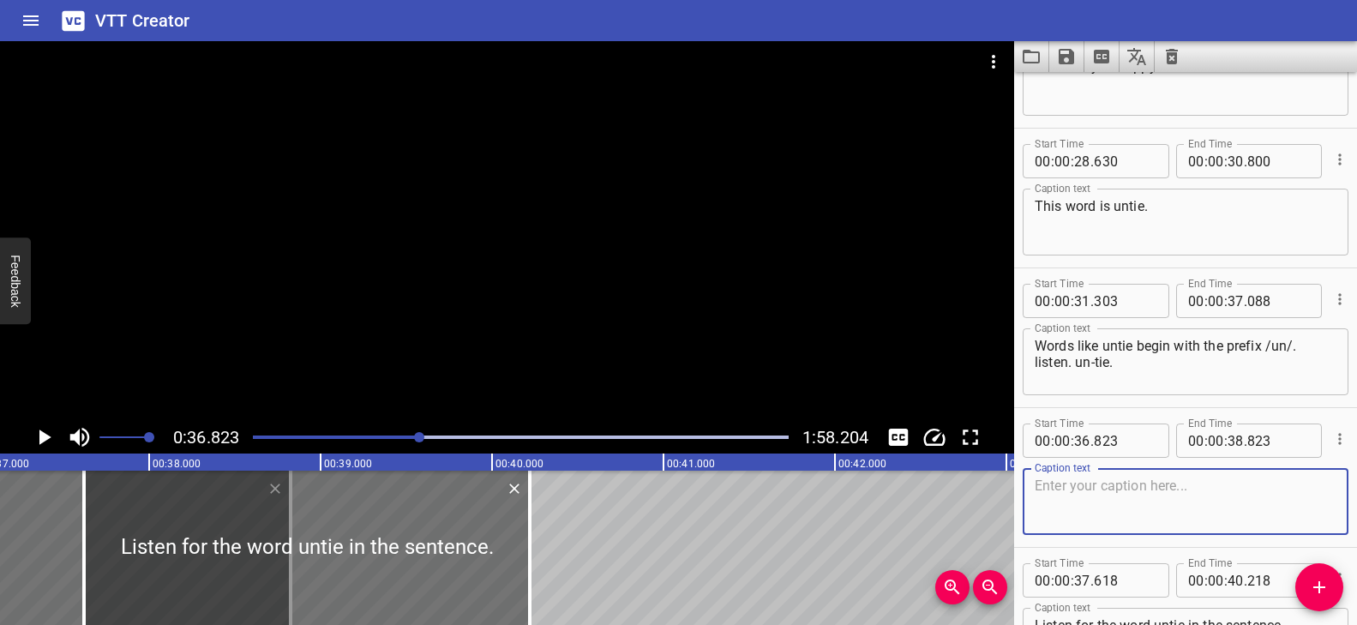
scroll to position [0, 6383]
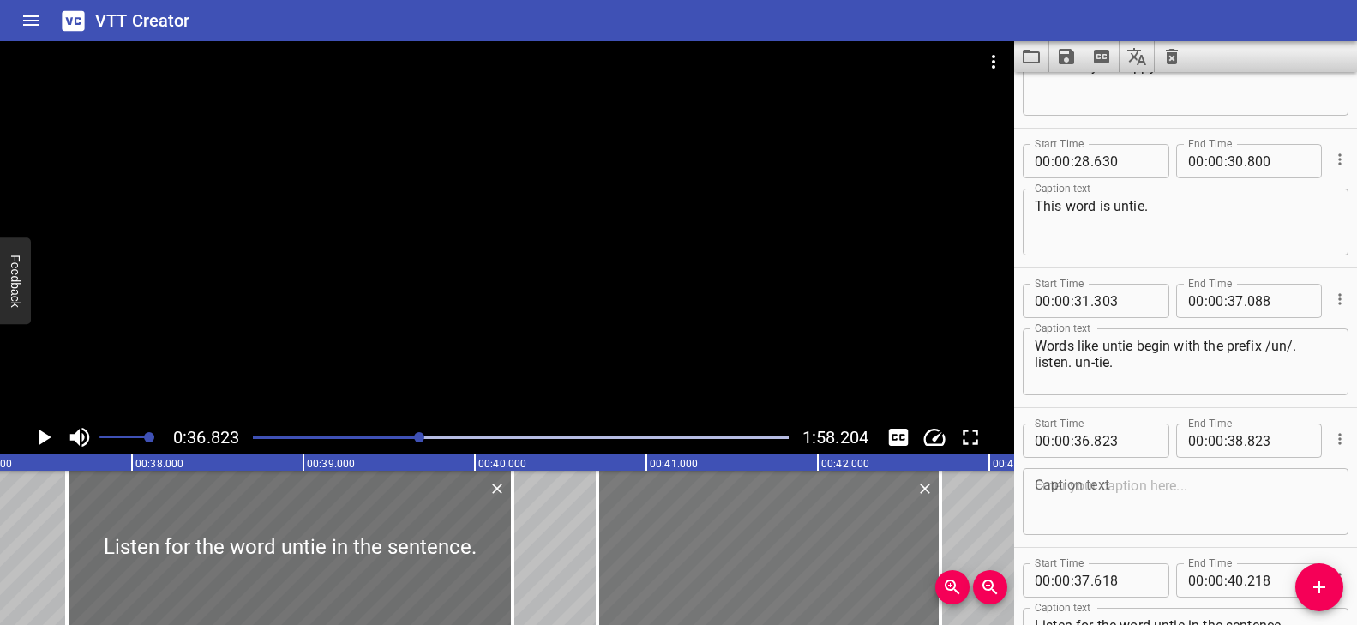
drag, startPoint x: 32, startPoint y: 501, endPoint x: 700, endPoint y: 551, distance: 669.7
type input "40"
type input "718"
type input "42"
type input "718"
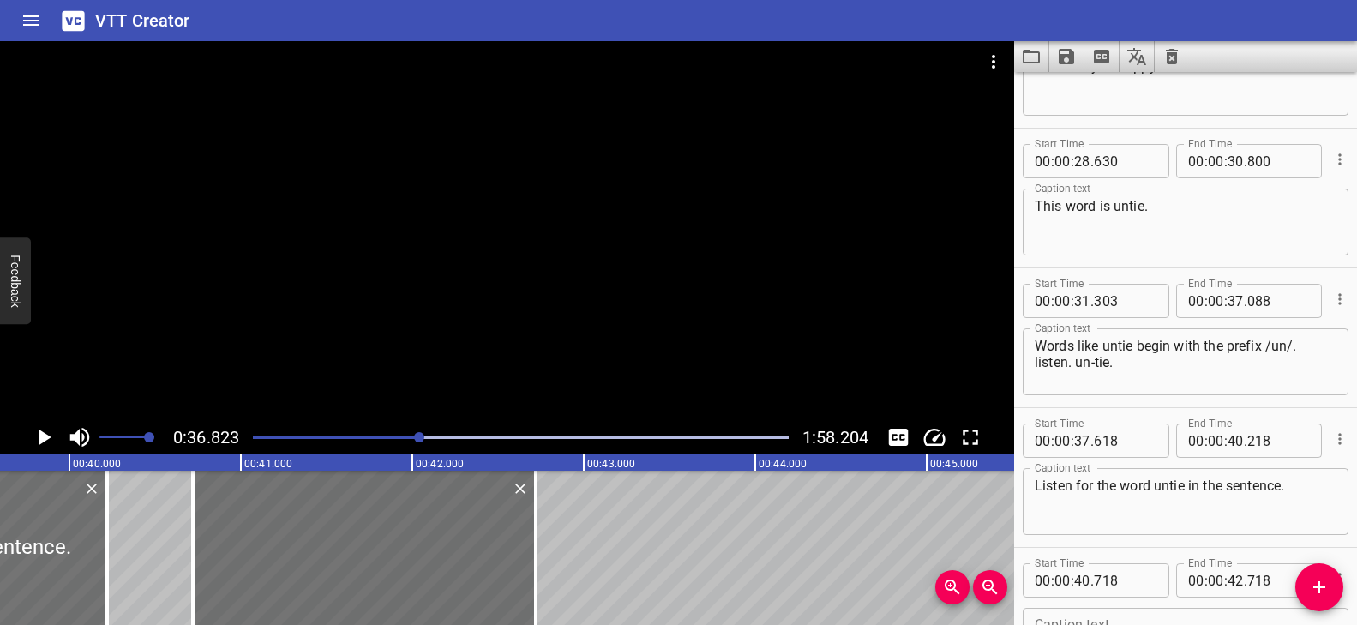
scroll to position [0, 6840]
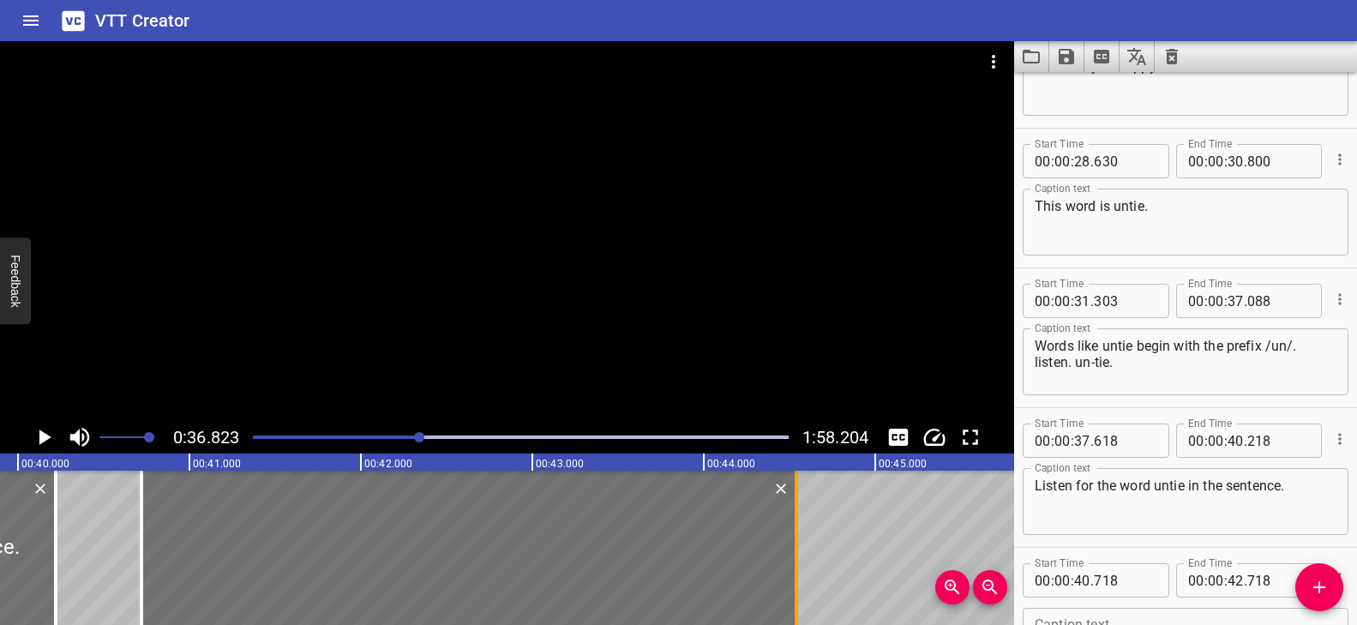
drag, startPoint x: 489, startPoint y: 550, endPoint x: 802, endPoint y: 556, distance: 313.0
click at [802, 556] on div at bounding box center [796, 548] width 17 height 154
type input "44"
drag, startPoint x: 798, startPoint y: 509, endPoint x: 1132, endPoint y: 524, distance: 333.8
click at [795, 508] on div at bounding box center [792, 548] width 17 height 154
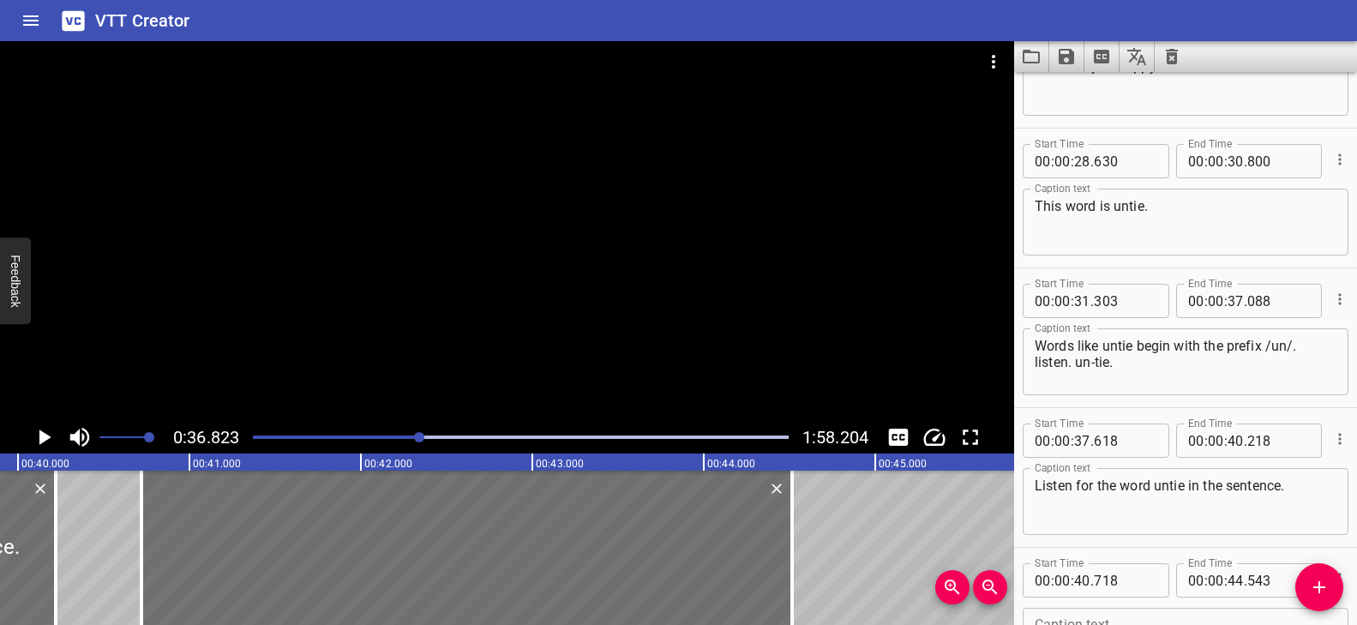
type input "513"
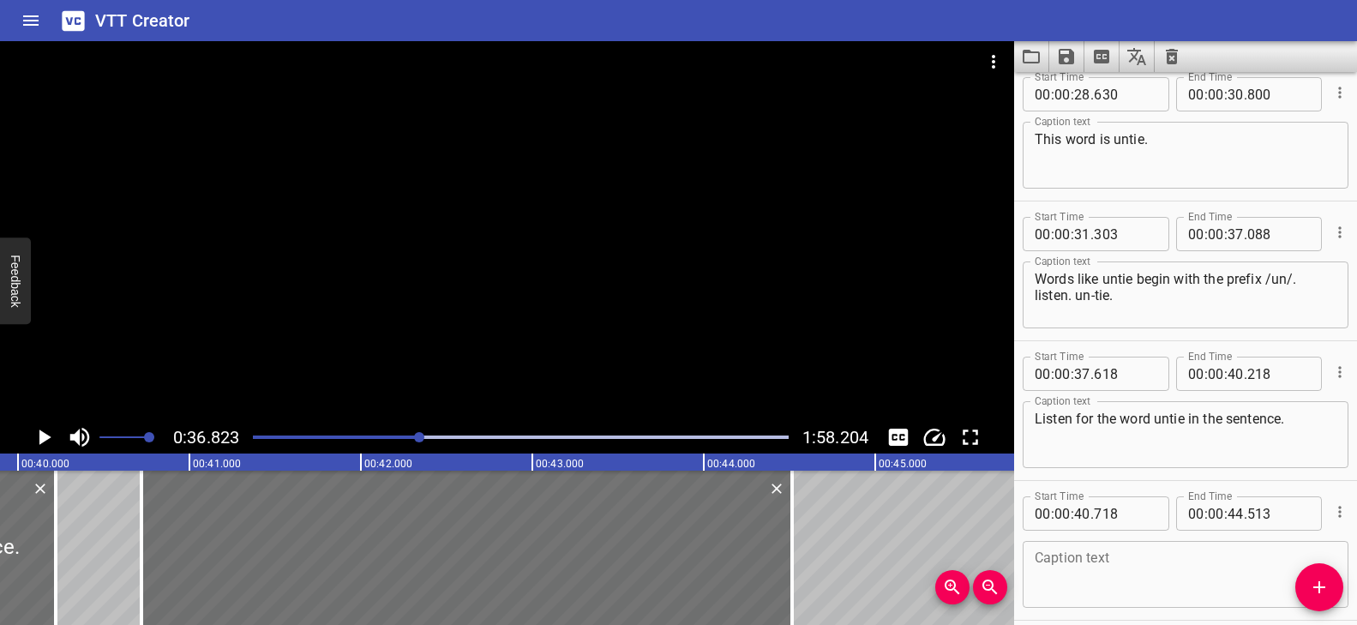
scroll to position [1344, 0]
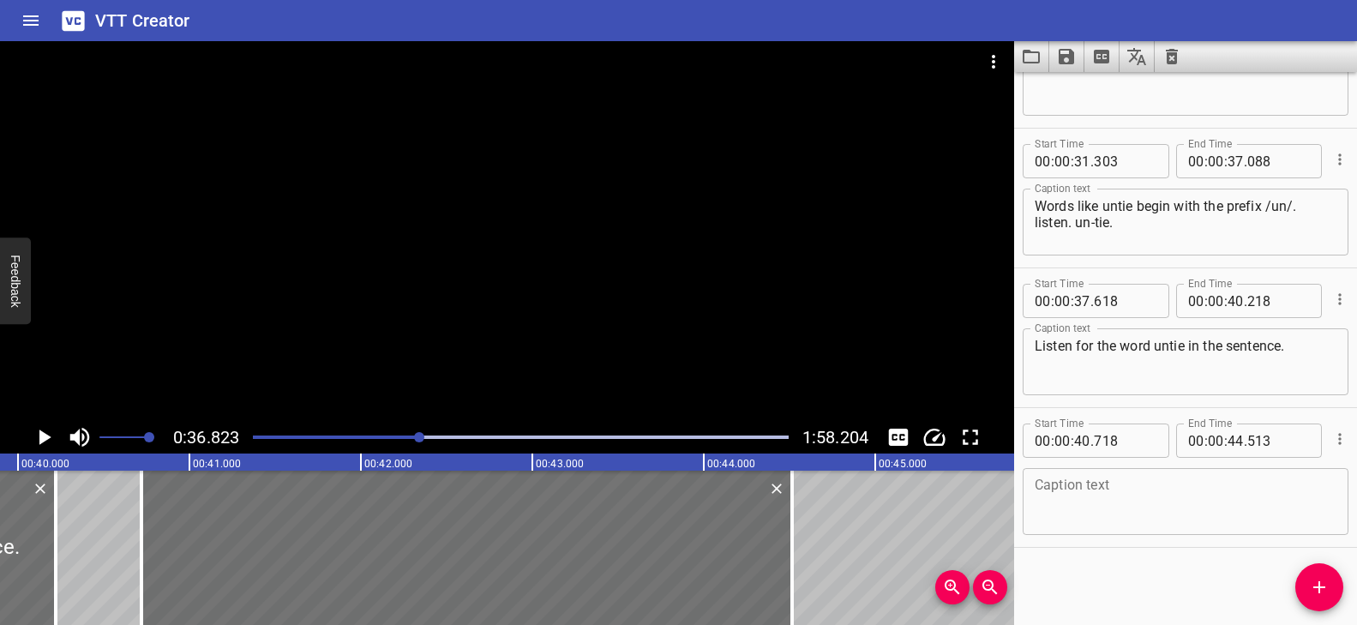
click at [1127, 504] on textarea at bounding box center [1186, 502] width 302 height 49
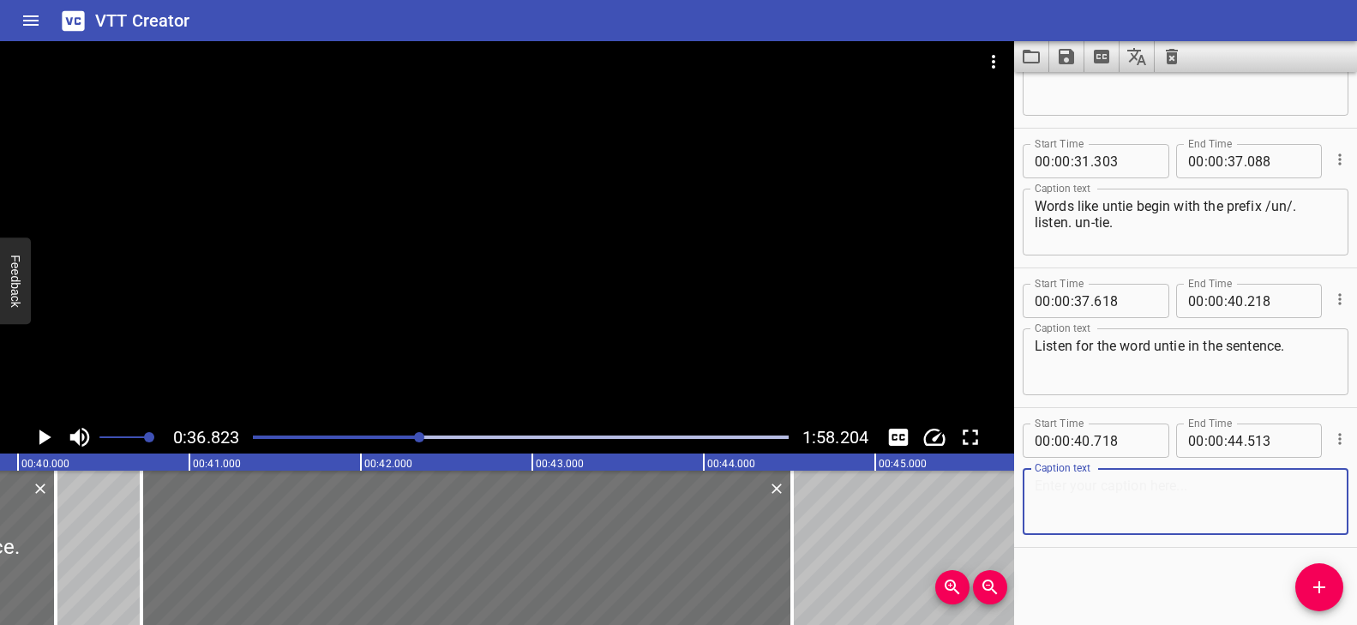
paste textarea "My unhappy cat likes to untie shoelaces."
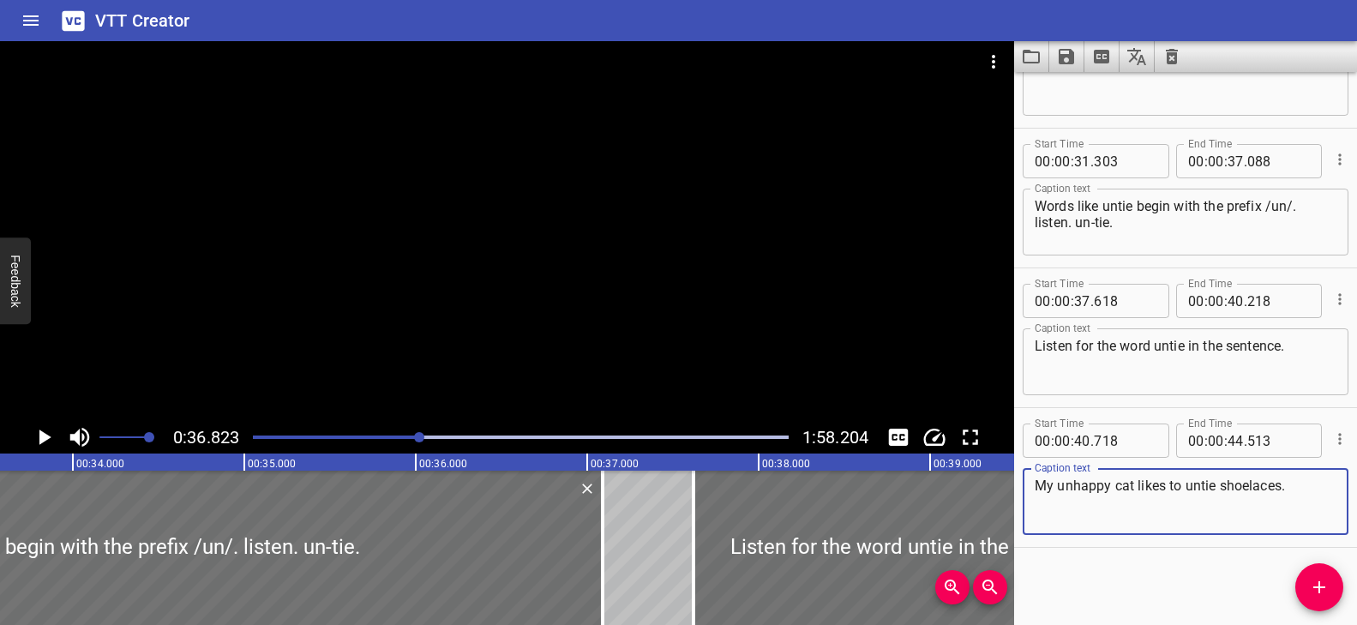
scroll to position [0, 5652]
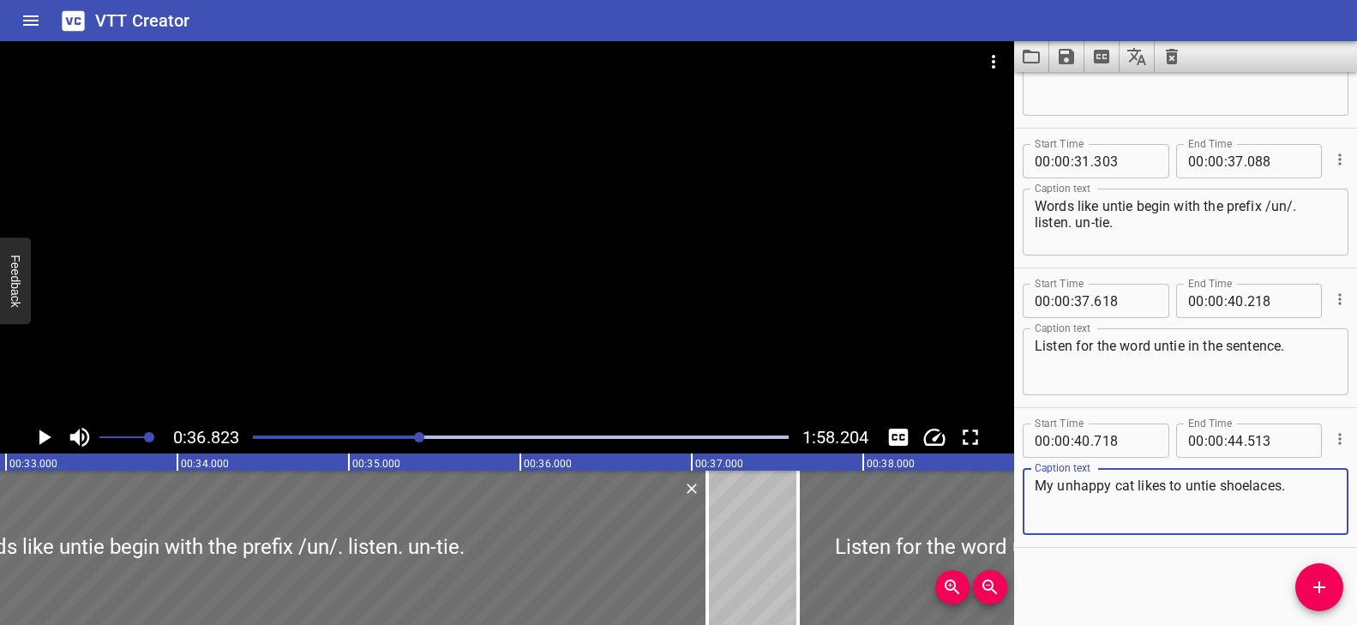
type textarea "My unhappy cat likes to untie shoelaces."
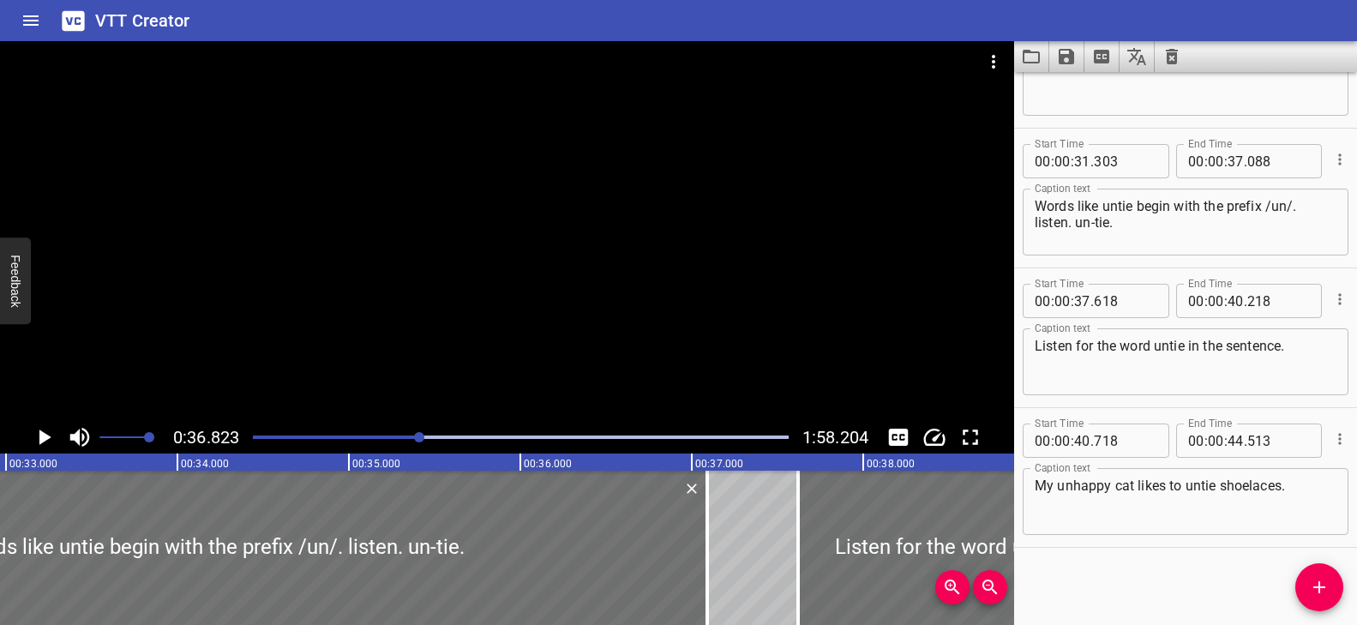
click at [375, 435] on div "Play progress" at bounding box center [152, 436] width 536 height 3
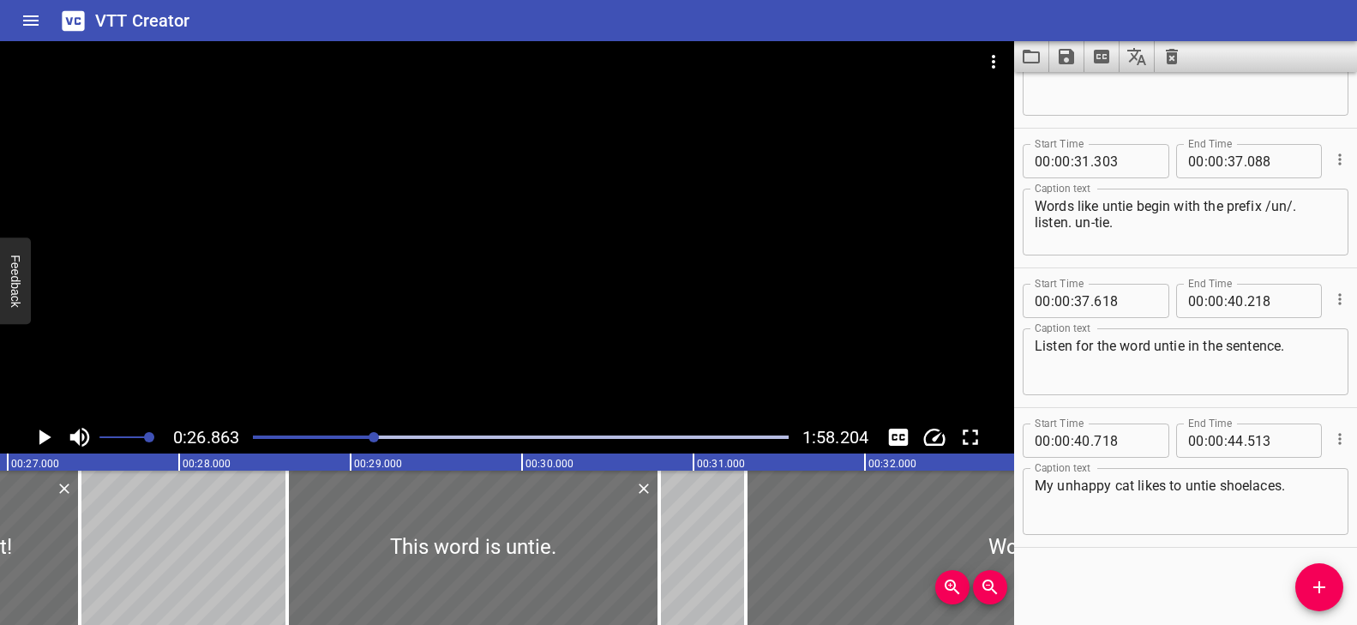
click at [472, 294] on div at bounding box center [507, 231] width 1014 height 380
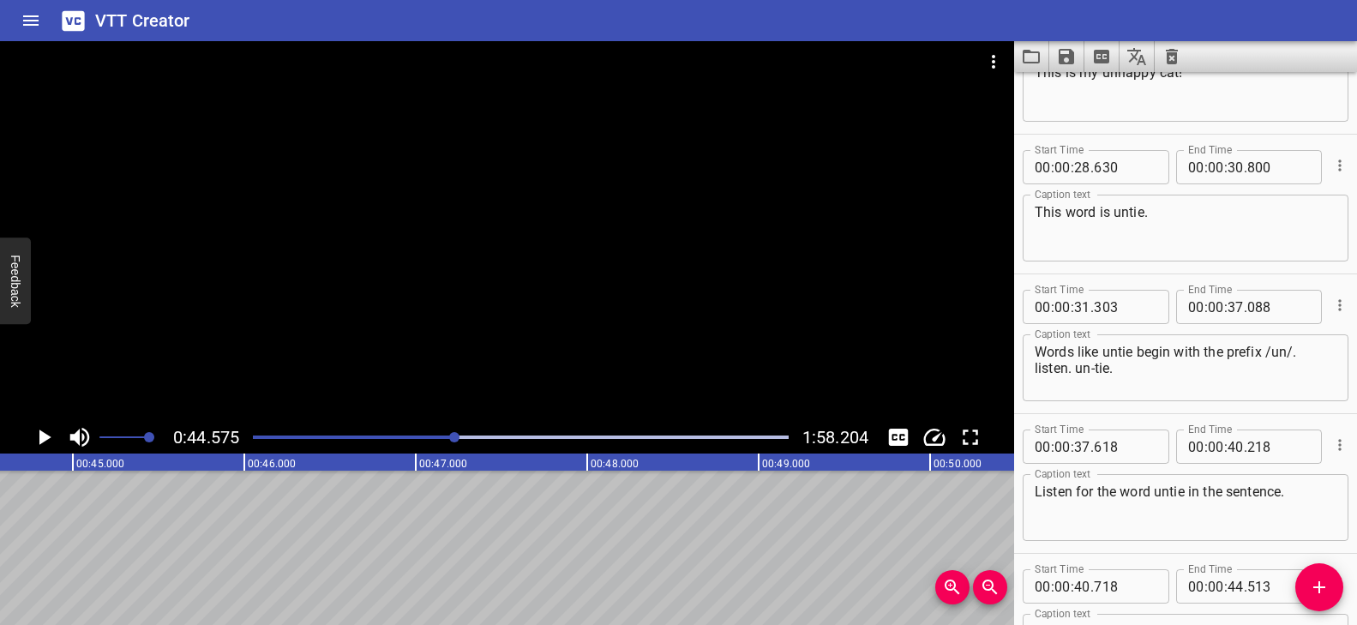
scroll to position [1344, 0]
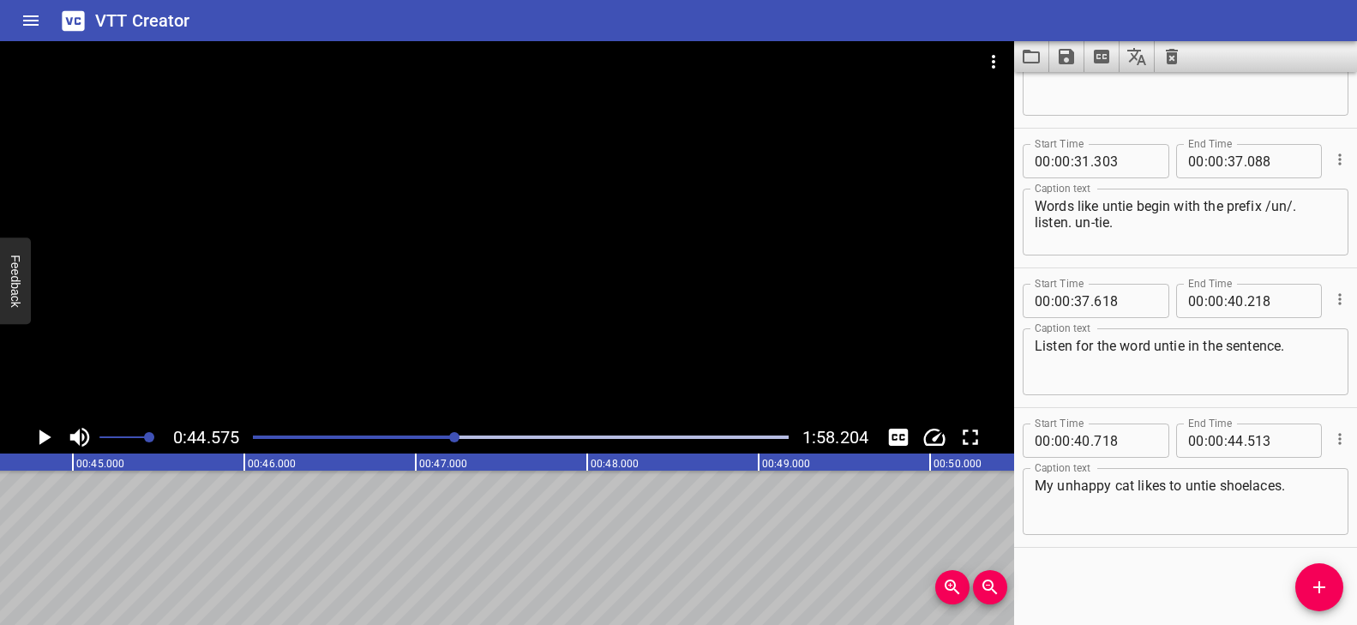
click at [1078, 222] on textarea "Words like untie begin with the prefix /un/. listen. un-tie." at bounding box center [1186, 222] width 302 height 49
type textarea "Words like untie begin with the prefix /un/. listen. un-tie."
click at [1231, 346] on textarea "Listen for the word untie in the sentence." at bounding box center [1186, 362] width 302 height 49
click at [1228, 352] on textarea "Listen for the word untie in the sentence." at bounding box center [1186, 362] width 302 height 49
type textarea "Listen for the word untie in the sentence."
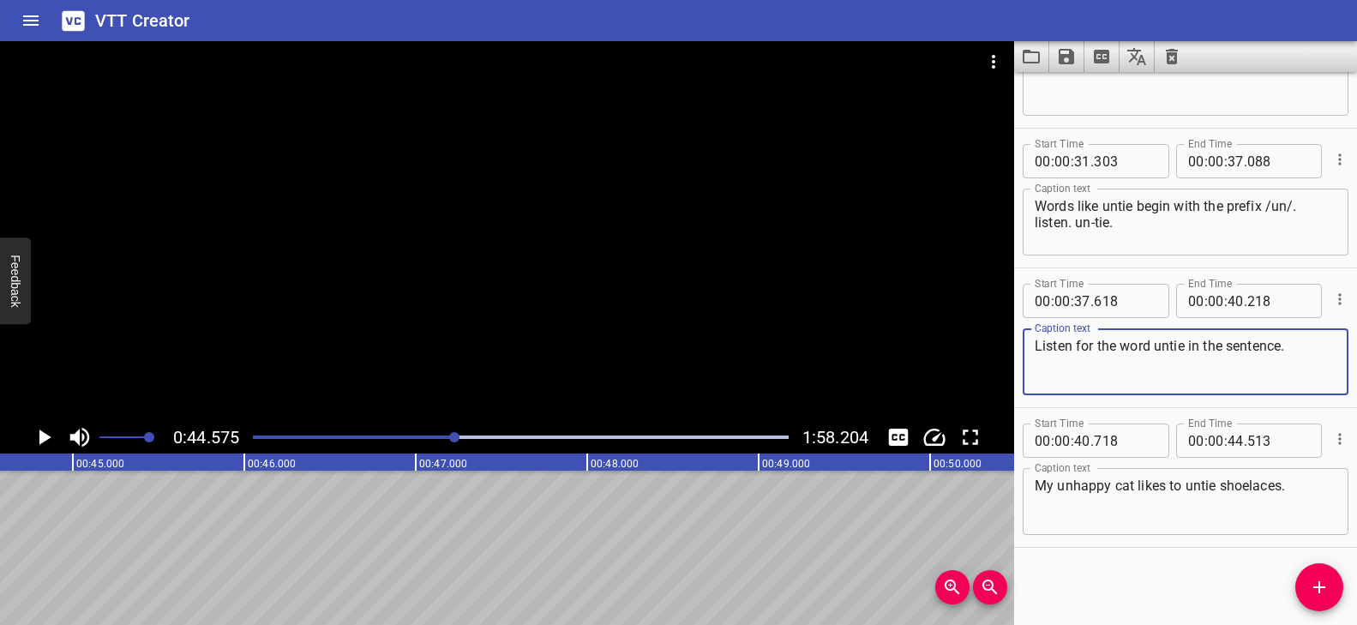
click at [522, 338] on div at bounding box center [507, 231] width 1014 height 380
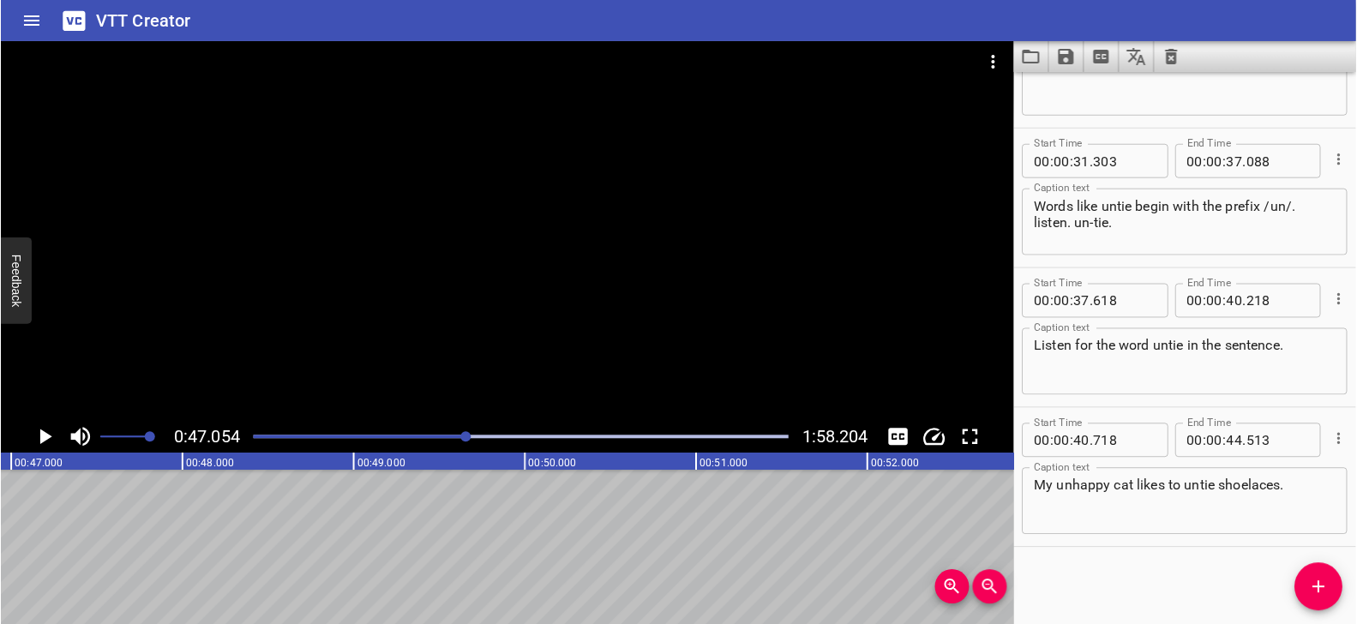
scroll to position [0, 8068]
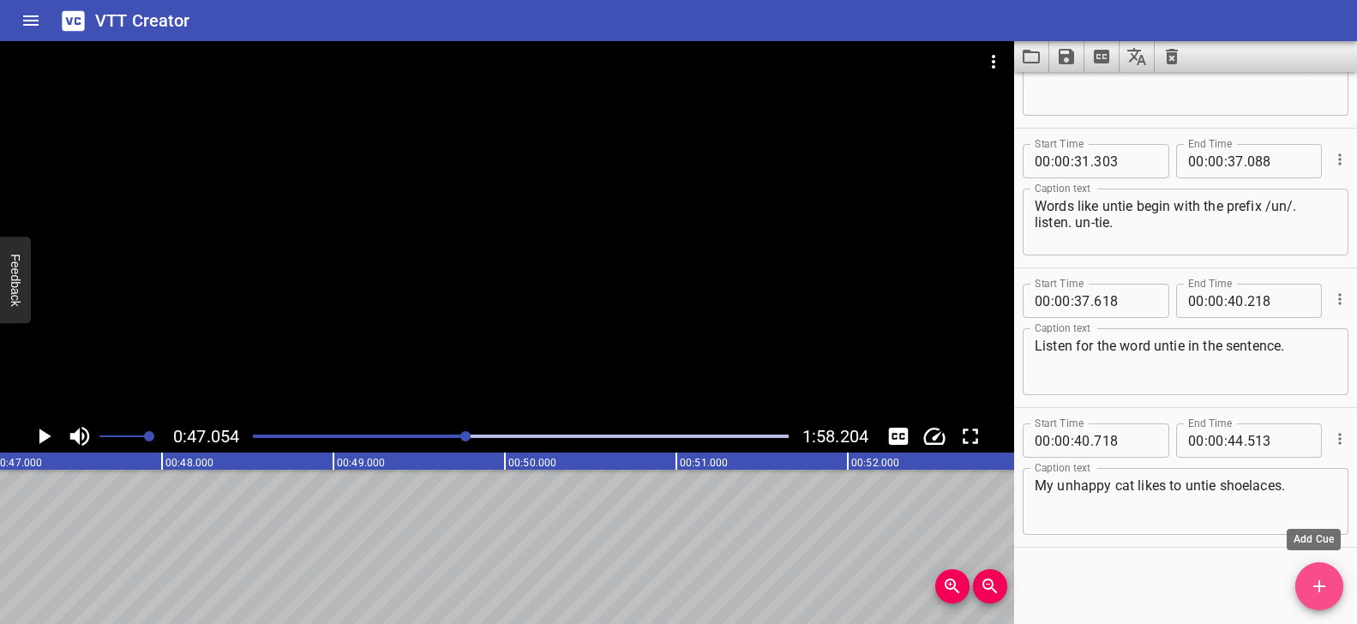
click at [1331, 583] on span "Add Cue" at bounding box center [1319, 586] width 48 height 21
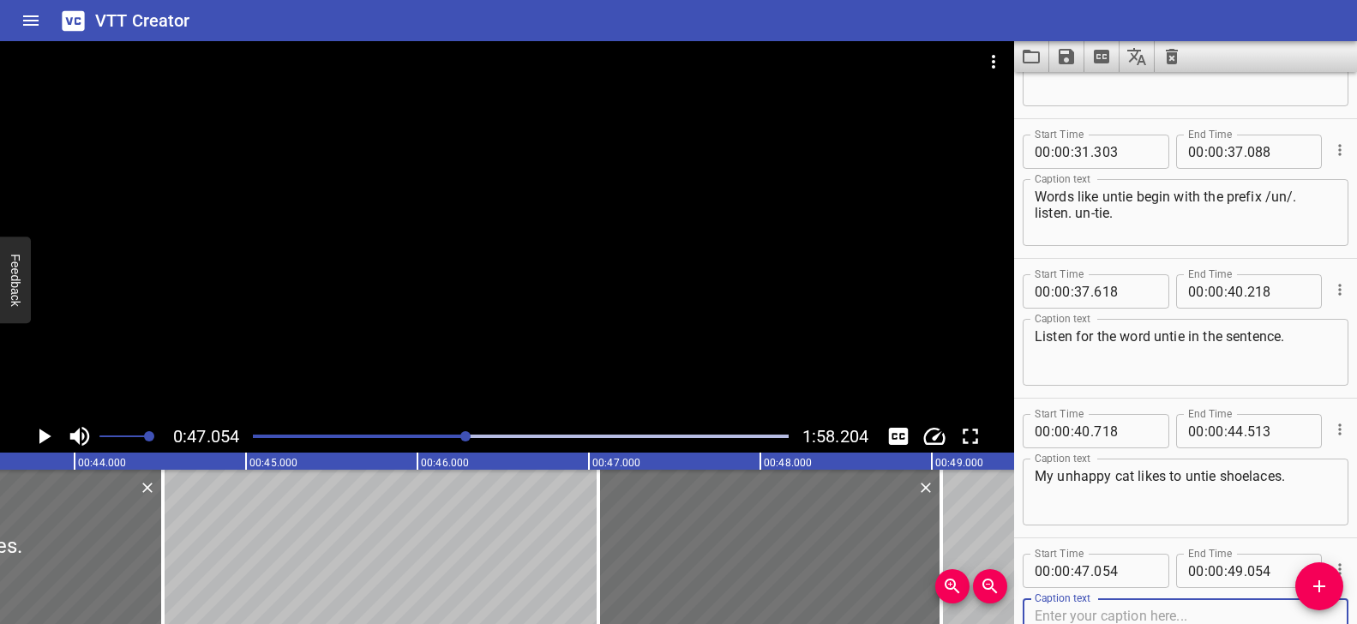
scroll to position [0, 7505]
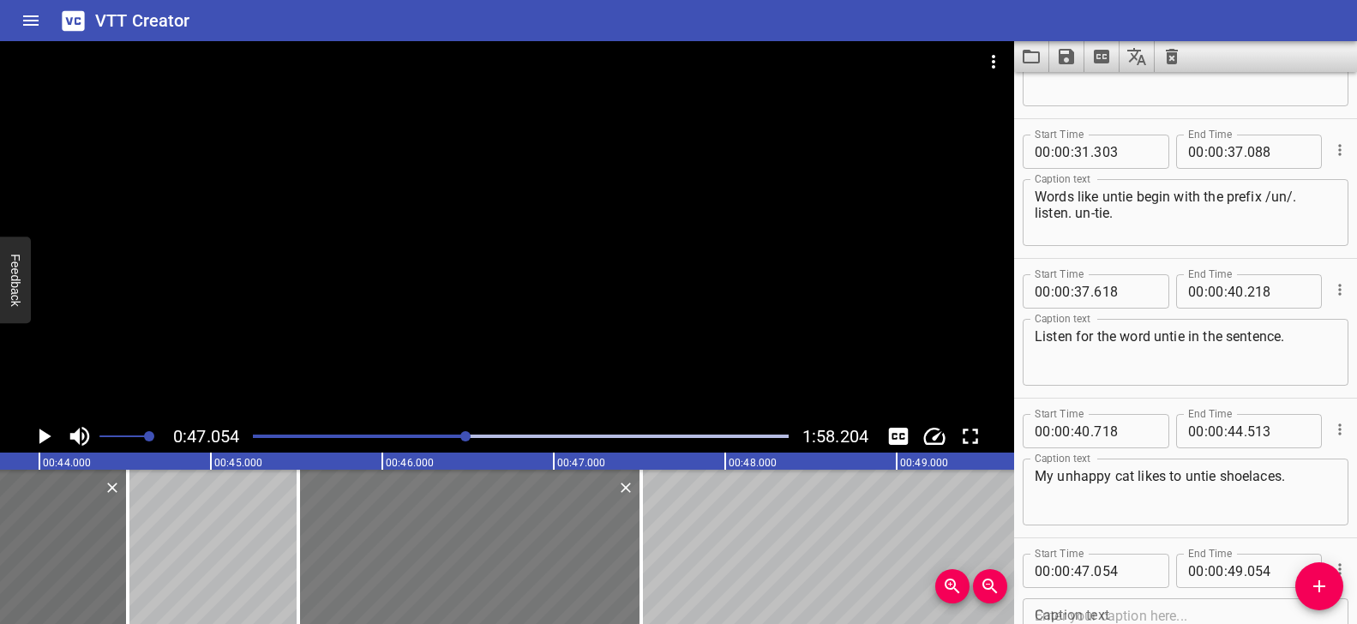
drag, startPoint x: 651, startPoint y: 531, endPoint x: 385, endPoint y: 525, distance: 265.8
click at [385, 525] on div at bounding box center [469, 547] width 343 height 154
type input "45"
type input "504"
type input "47"
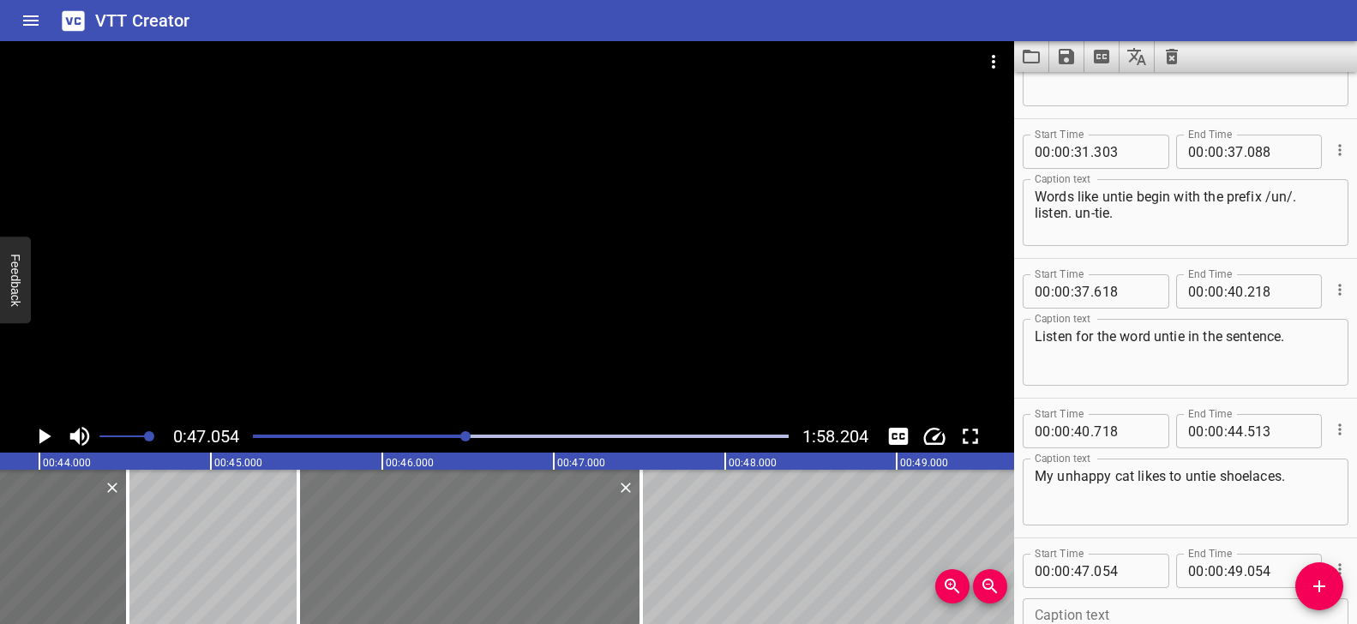
type input "504"
drag, startPoint x: 550, startPoint y: 516, endPoint x: 577, endPoint y: 516, distance: 26.6
click at [578, 514] on div at bounding box center [497, 547] width 343 height 154
type input "664"
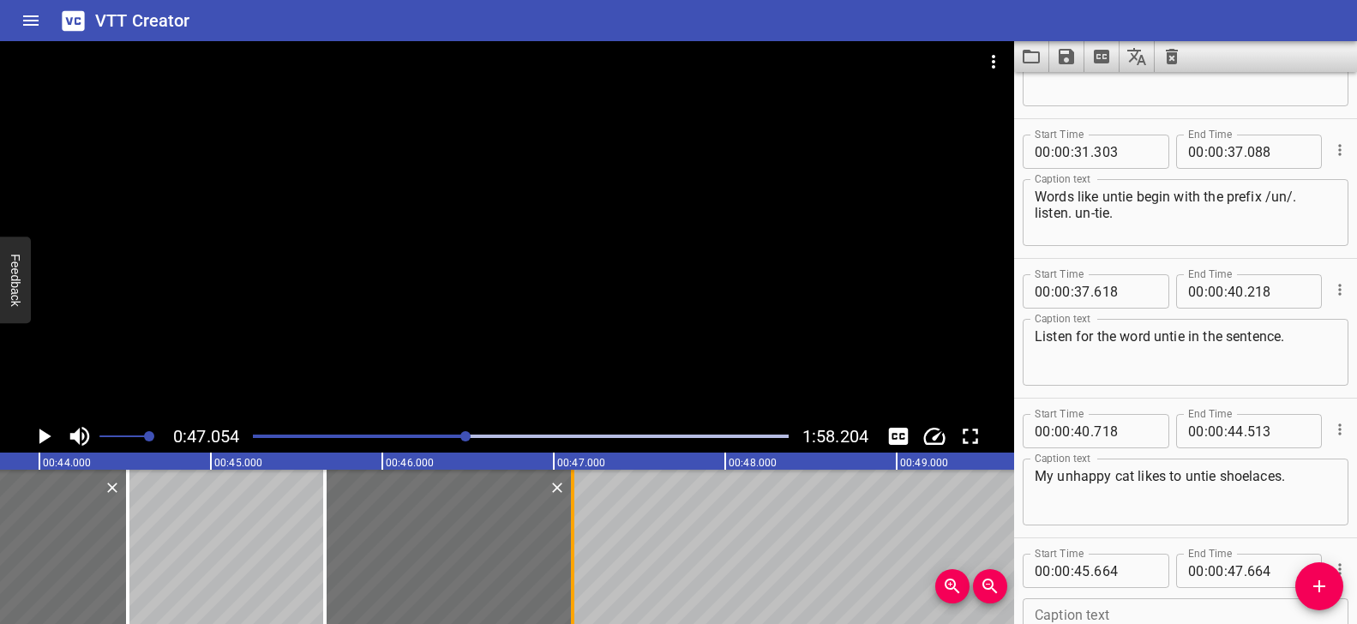
drag, startPoint x: 668, startPoint y: 529, endPoint x: 574, endPoint y: 523, distance: 94.5
click at [574, 523] on div at bounding box center [572, 547] width 3 height 154
type input "109"
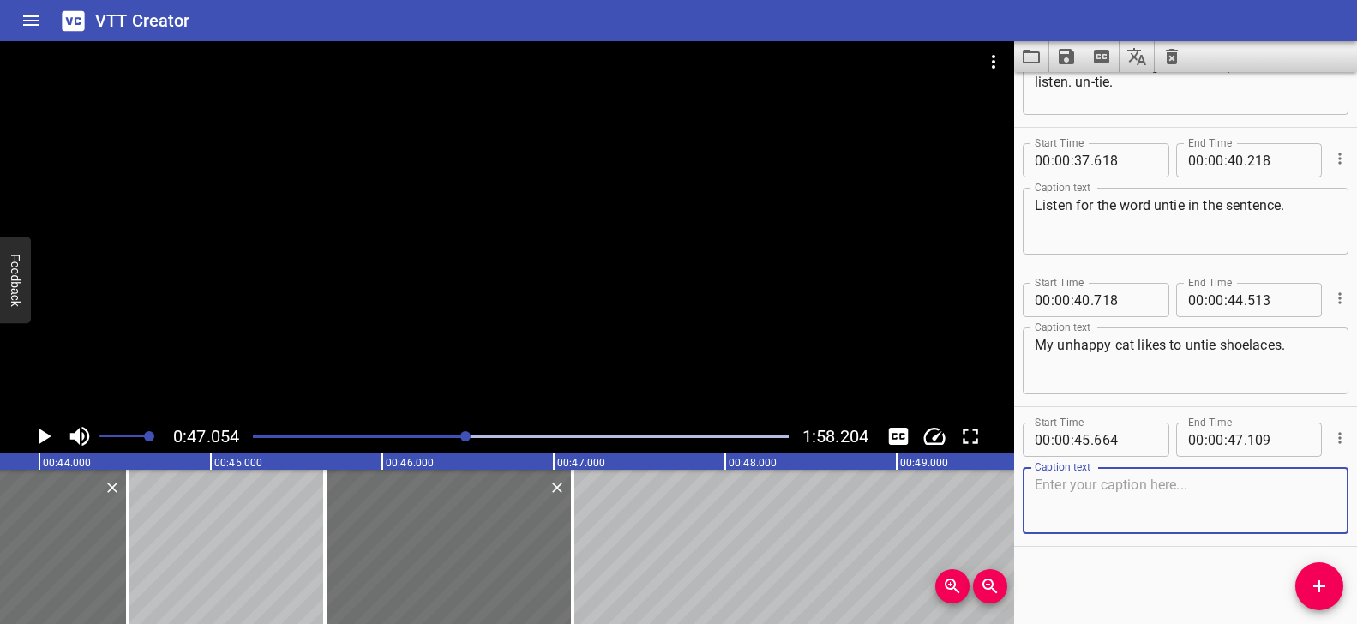
click at [1136, 494] on textarea at bounding box center [1186, 501] width 302 height 49
paste textarea "Take the word undo."
type textarea "Take the word undo."
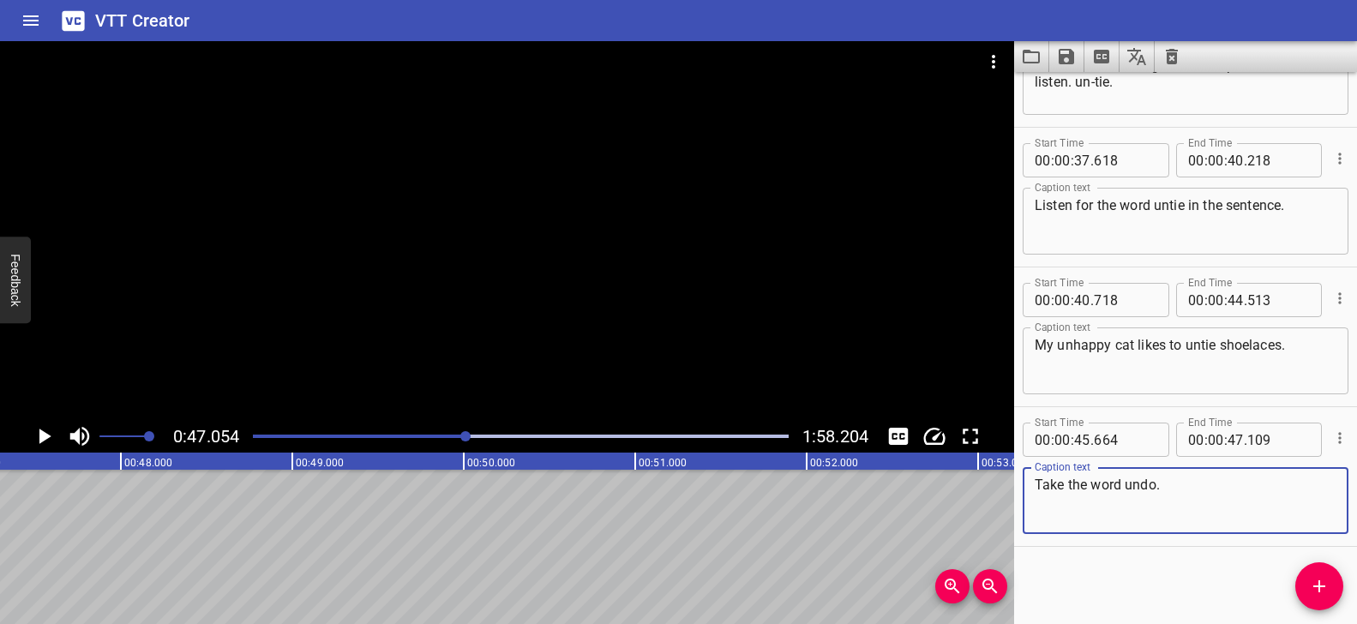
scroll to position [0, 8022]
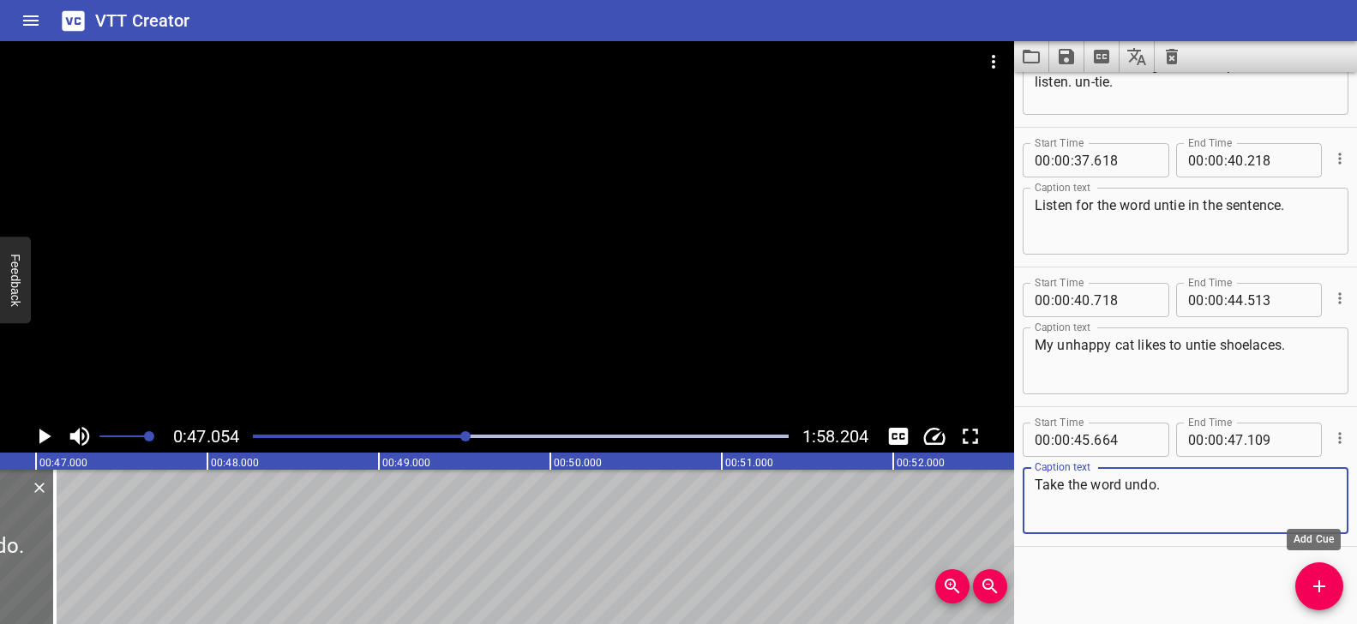
click at [1330, 592] on span "Add Cue" at bounding box center [1319, 586] width 48 height 21
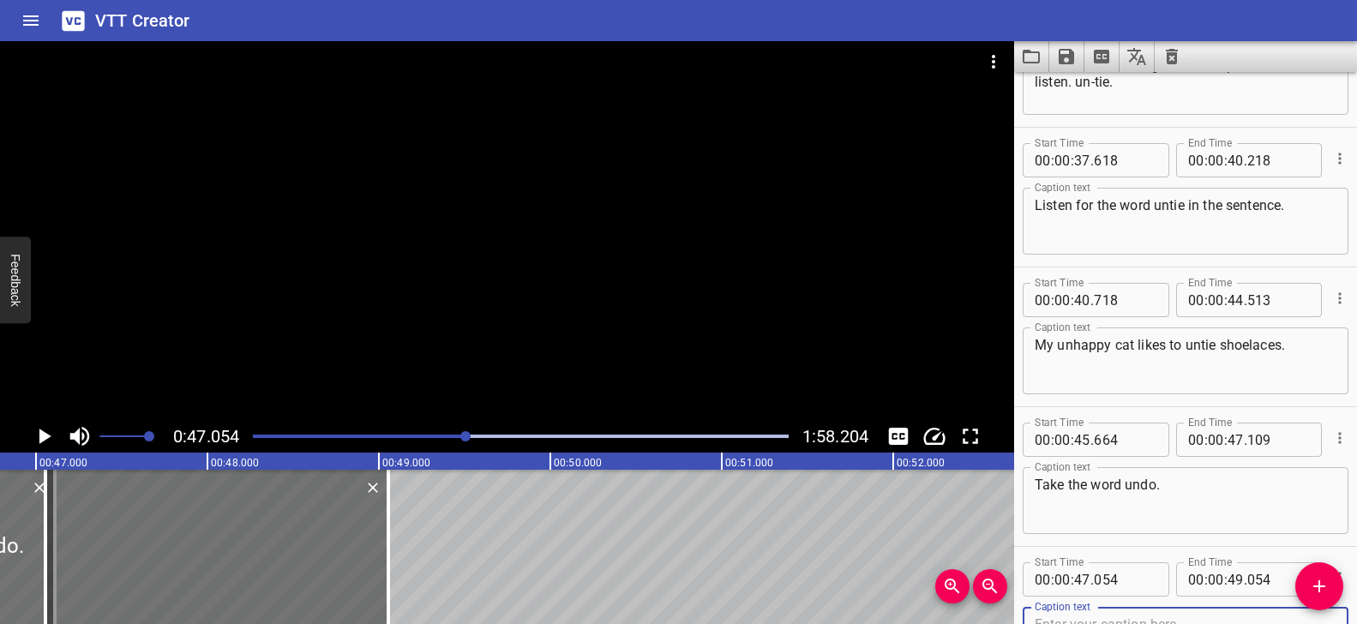
scroll to position [1493, 0]
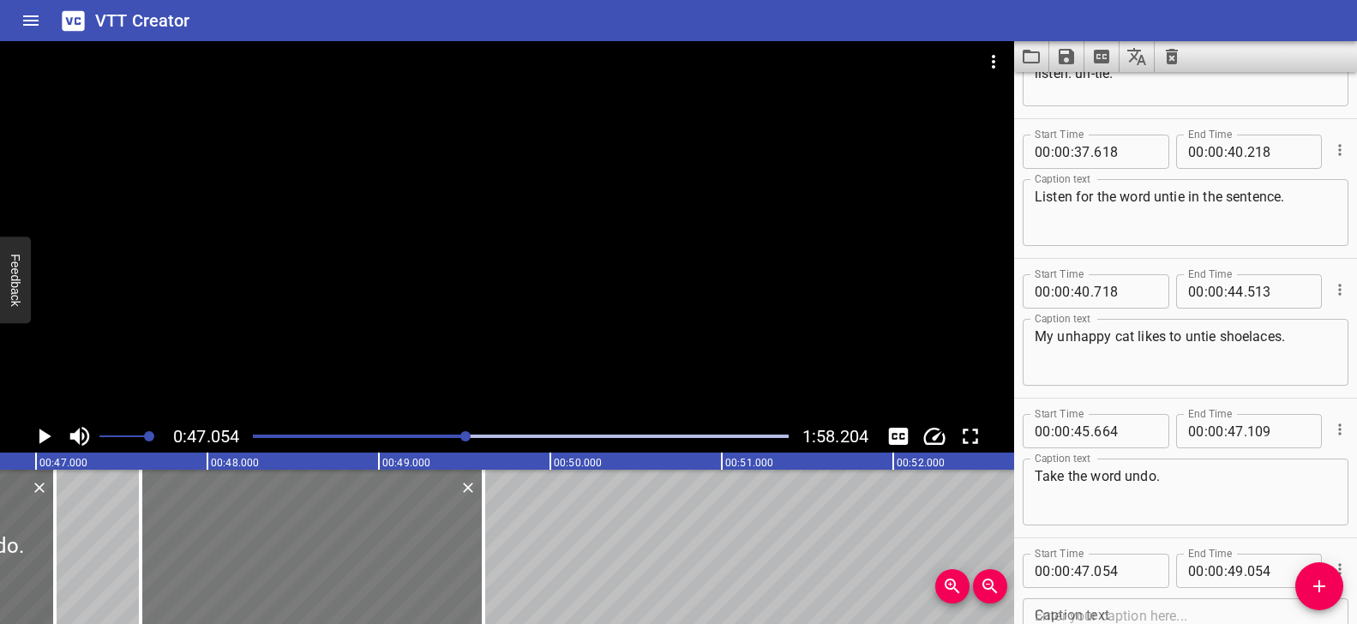
drag, startPoint x: 377, startPoint y: 567, endPoint x: 368, endPoint y: 563, distance: 10.0
click at [368, 563] on div at bounding box center [312, 547] width 343 height 154
type input "609"
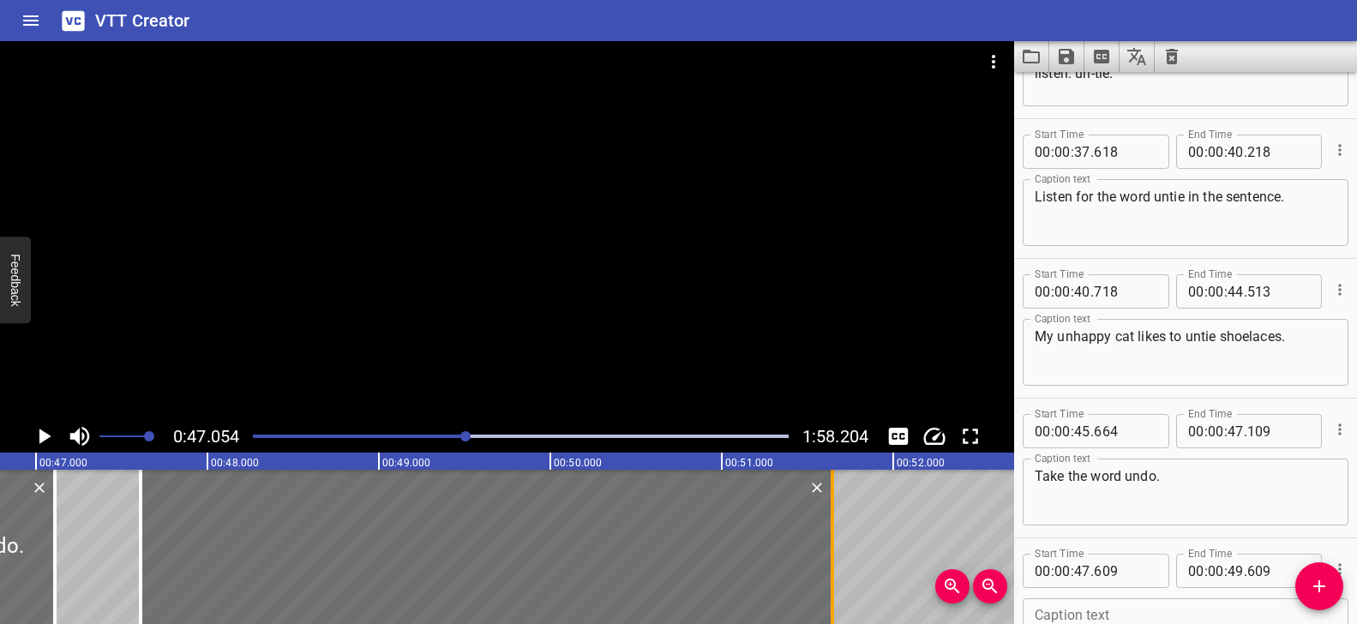
drag, startPoint x: 485, startPoint y: 544, endPoint x: 833, endPoint y: 548, distance: 348.1
click at [833, 548] on div at bounding box center [832, 547] width 17 height 154
type input "51"
type input "639"
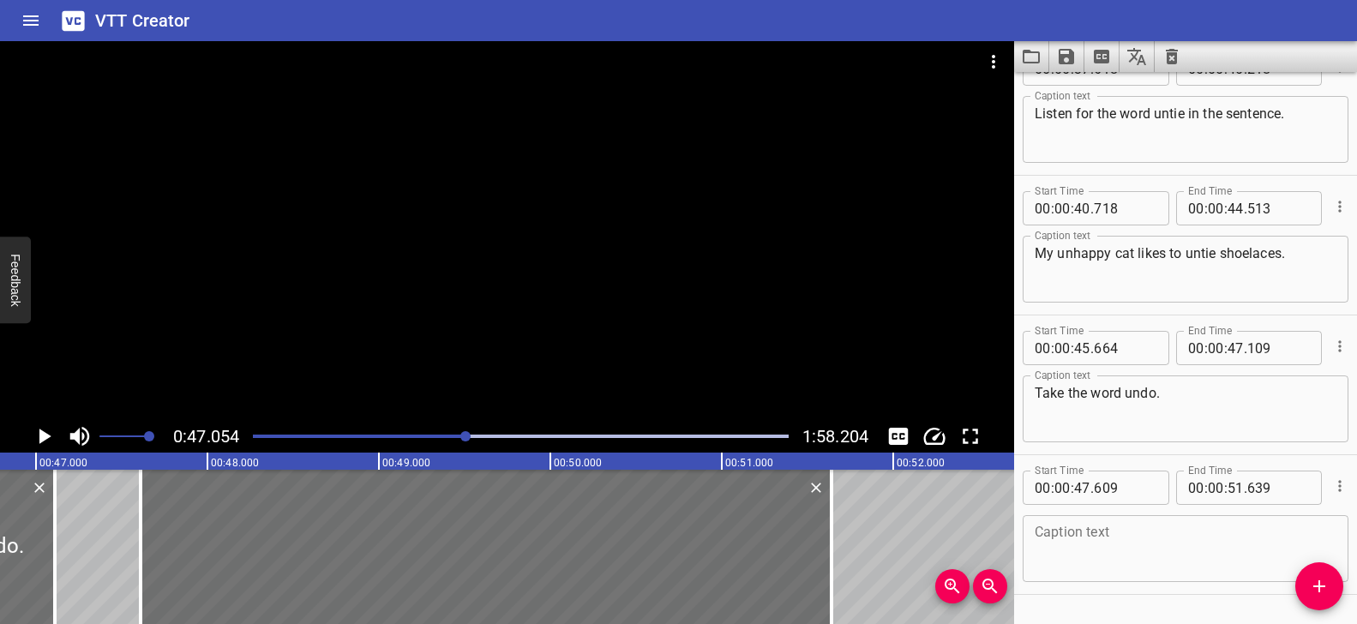
scroll to position [1625, 0]
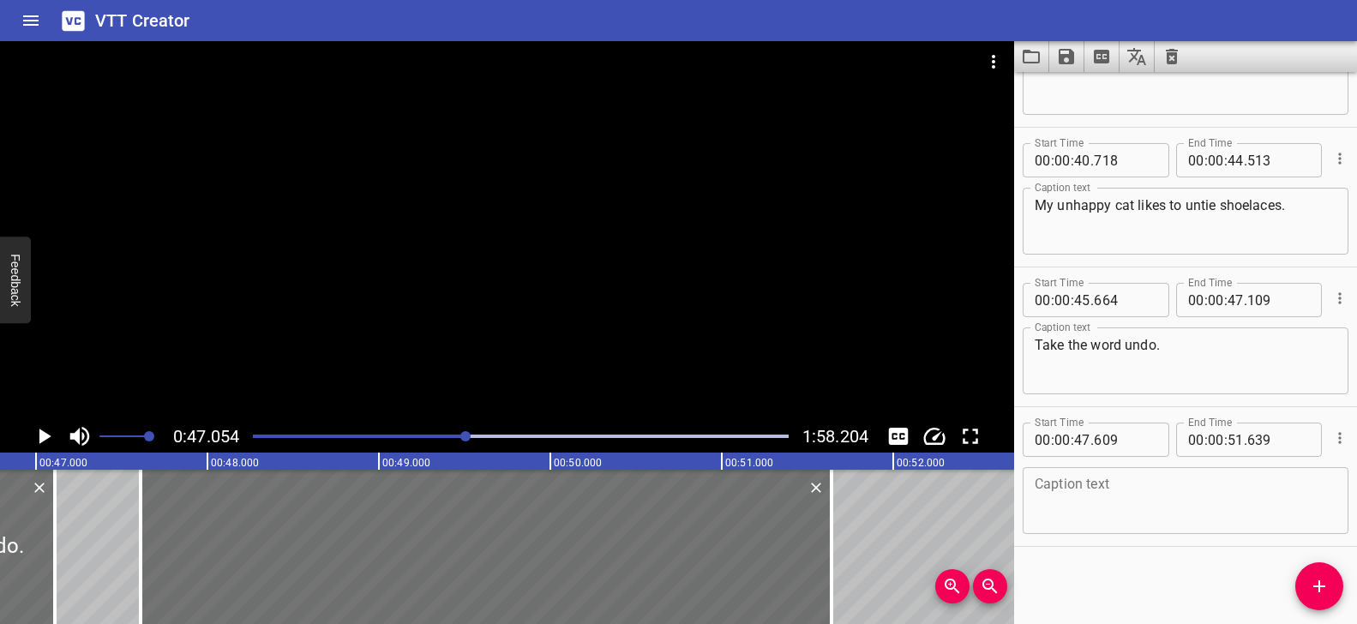
click at [1129, 503] on textarea at bounding box center [1186, 501] width 302 height 49
paste textarea "Undo starts with /un/ [[slight pause]] listen. [[slight pause]] un-do"
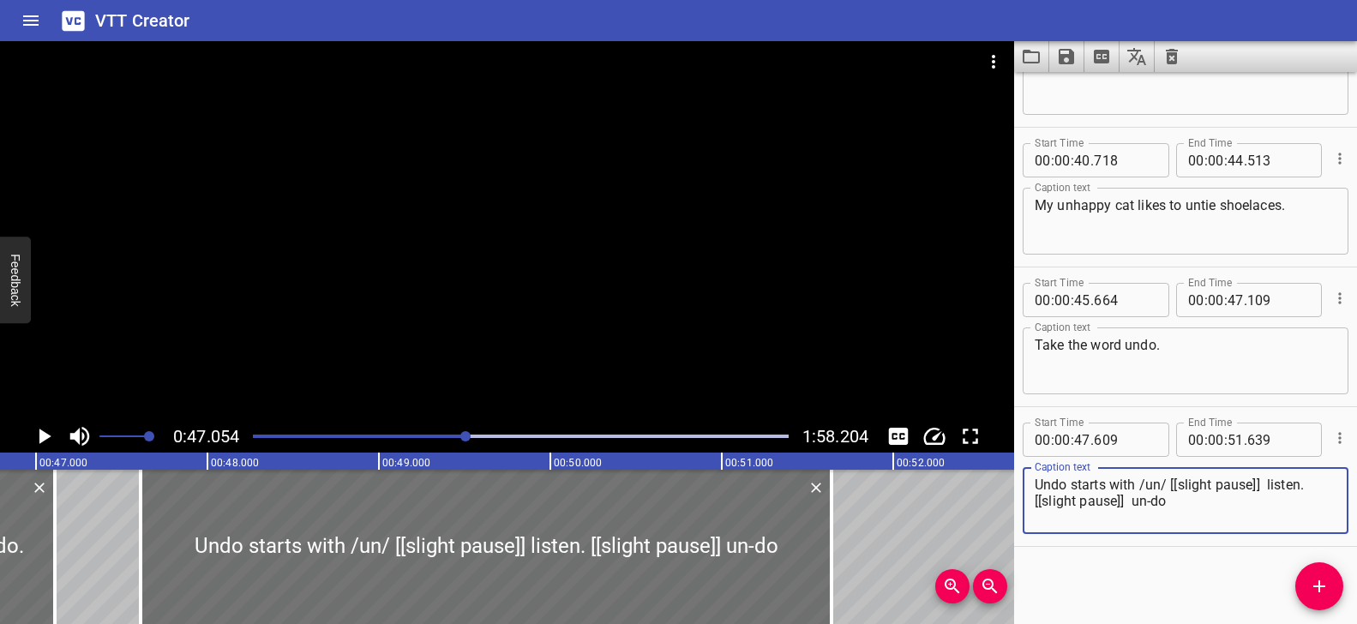
drag, startPoint x: 1257, startPoint y: 486, endPoint x: 1170, endPoint y: 486, distance: 86.6
click at [1170, 486] on textarea "Undo starts with /un/ [[slight pause]] listen. [[slight pause]] un-do" at bounding box center [1186, 501] width 302 height 49
click at [1177, 489] on textarea "Undo starts with /un/ listen. [[slight pause]] un-do" at bounding box center [1186, 501] width 302 height 49
drag, startPoint x: 1269, startPoint y: 485, endPoint x: 1211, endPoint y: 489, distance: 57.5
click at [1211, 489] on textarea "Undo starts with /un/ listen. [[slight pause]] un-do" at bounding box center [1186, 501] width 302 height 49
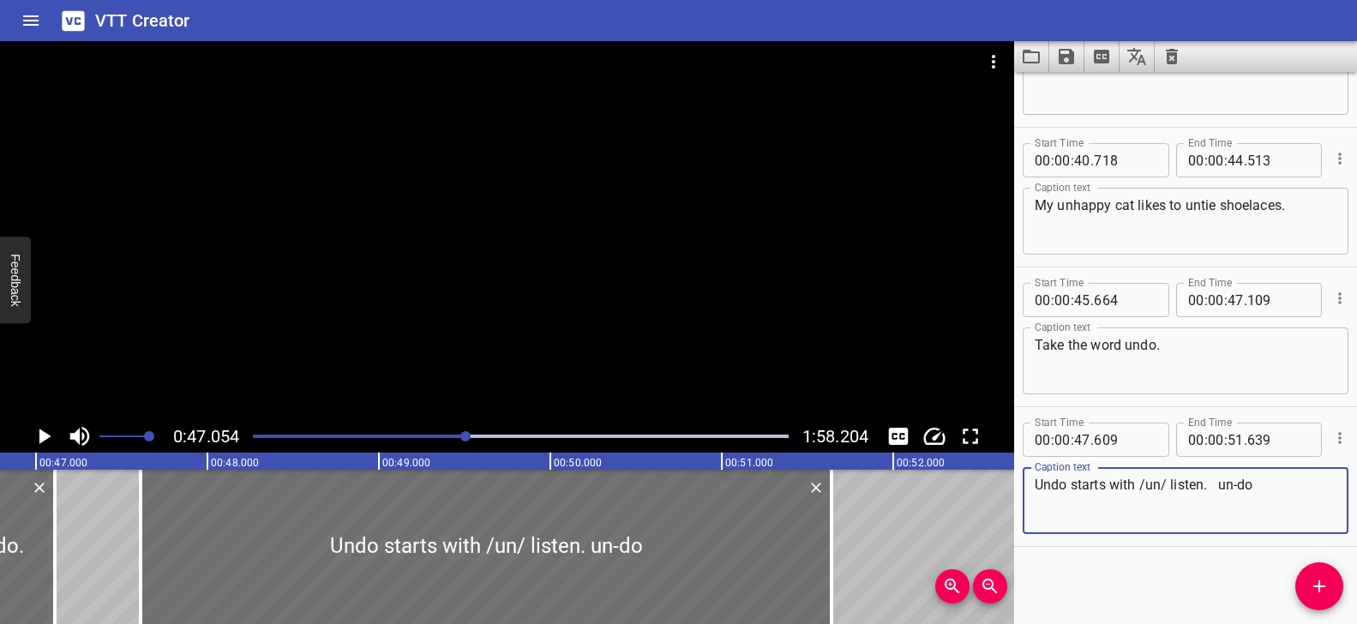
click at [1218, 490] on textarea "Undo starts with /un/ listen. un-do" at bounding box center [1186, 501] width 302 height 49
type textarea "Undo starts with /un/ listen. un-do"
click at [459, 431] on div at bounding box center [521, 436] width 556 height 24
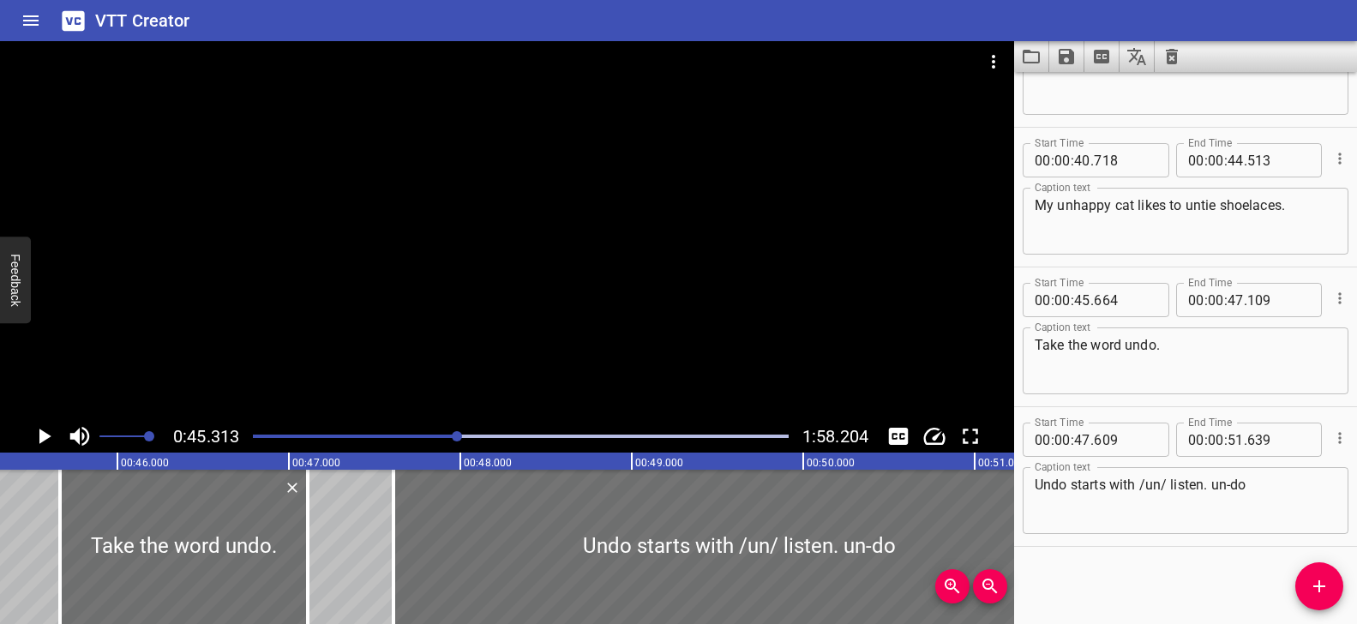
click at [473, 340] on div at bounding box center [507, 230] width 1014 height 379
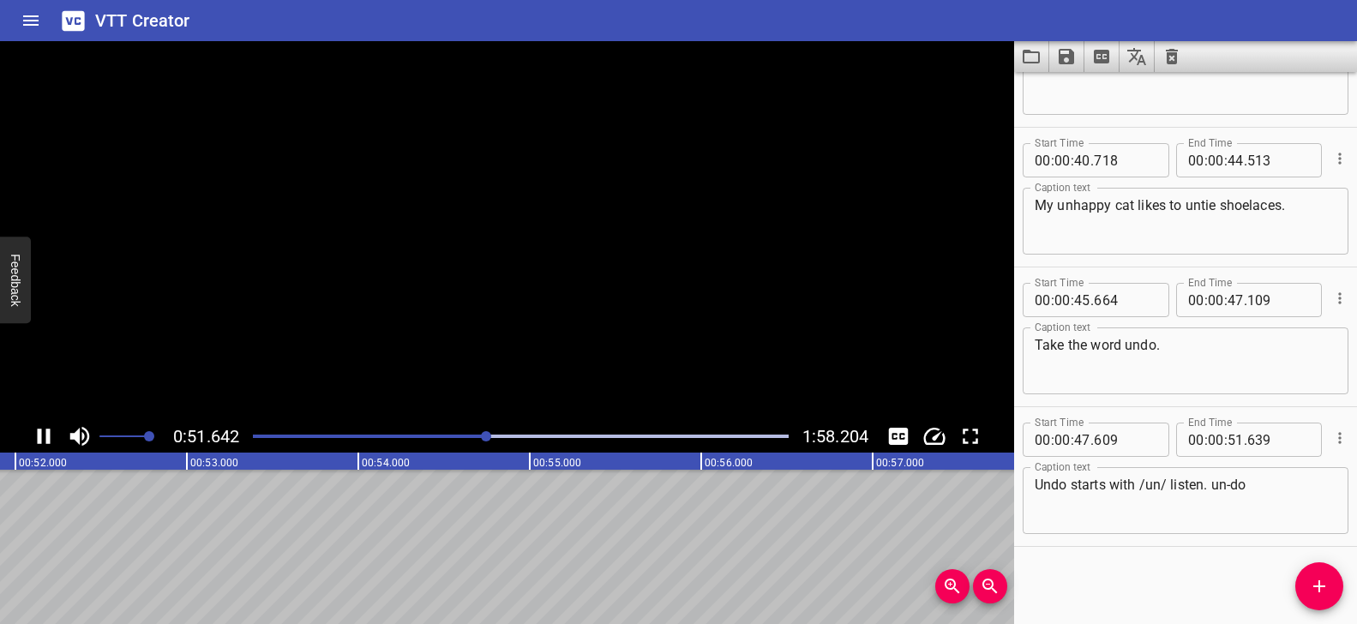
click at [473, 340] on video at bounding box center [507, 230] width 1014 height 379
click at [483, 436] on div "Play progress" at bounding box center [225, 436] width 536 height 3
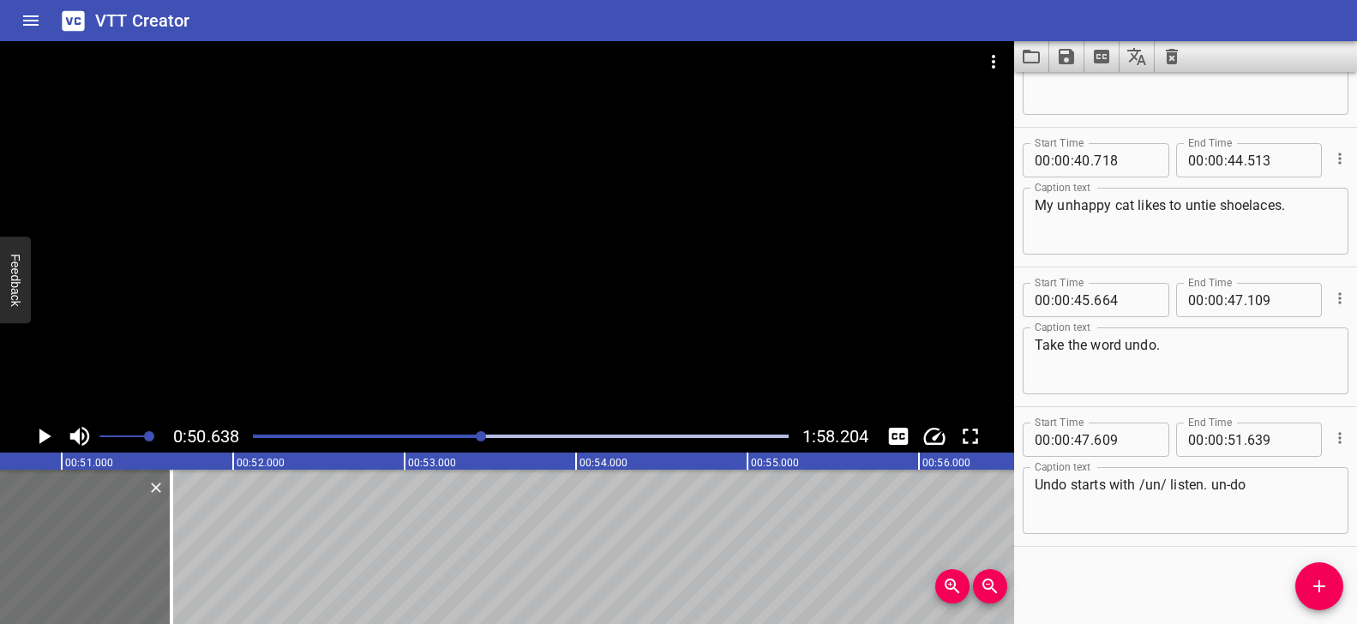
click at [503, 324] on div at bounding box center [507, 230] width 1014 height 379
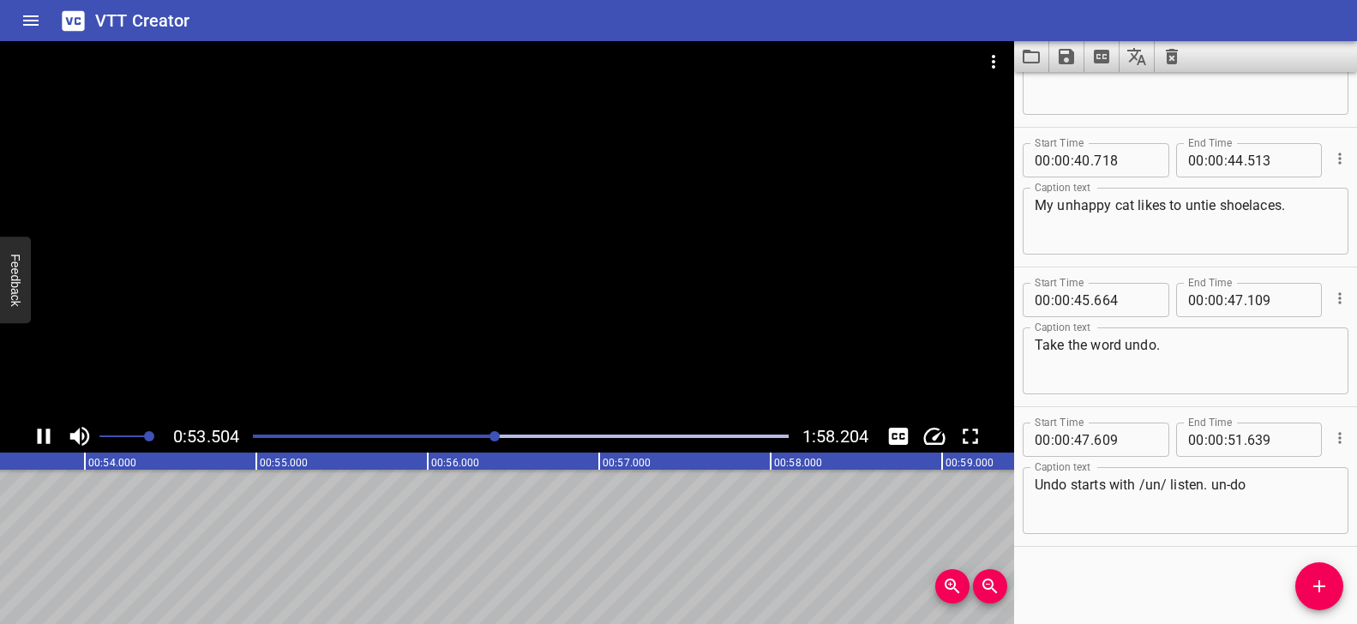
click at [553, 343] on div at bounding box center [507, 230] width 1014 height 379
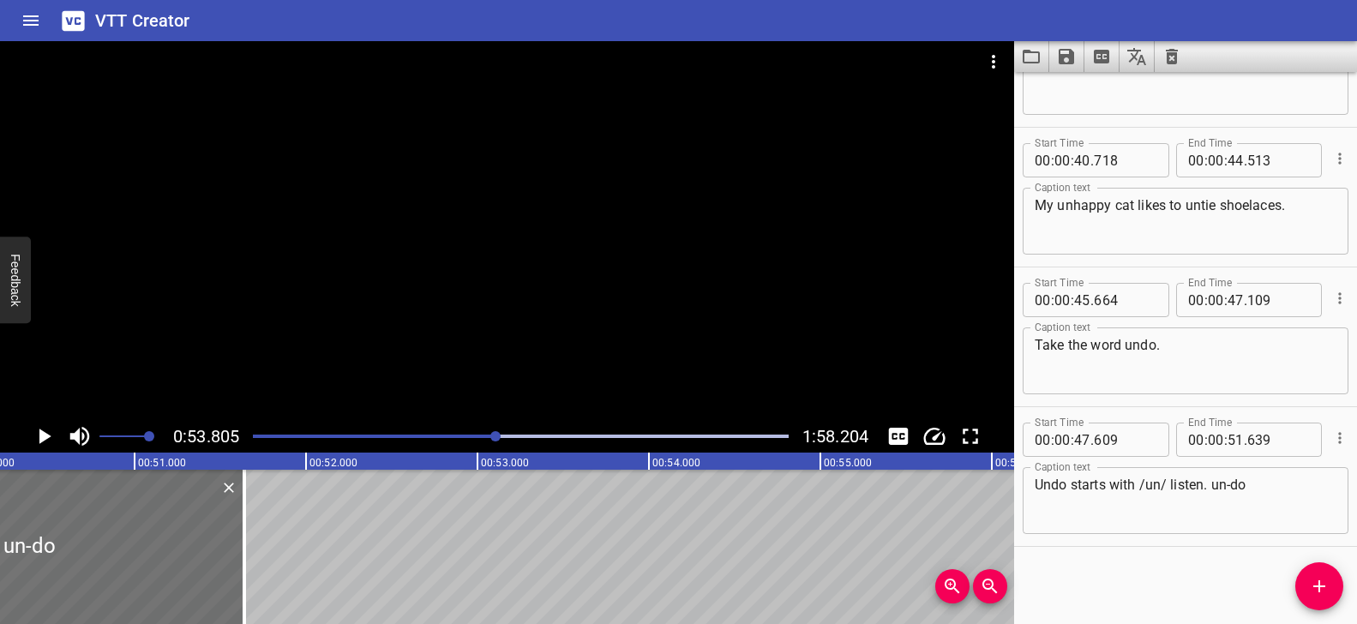
scroll to position [0, 8628]
click at [1265, 496] on textarea "Undo starts with /un/ listen. un-do" at bounding box center [1186, 501] width 302 height 49
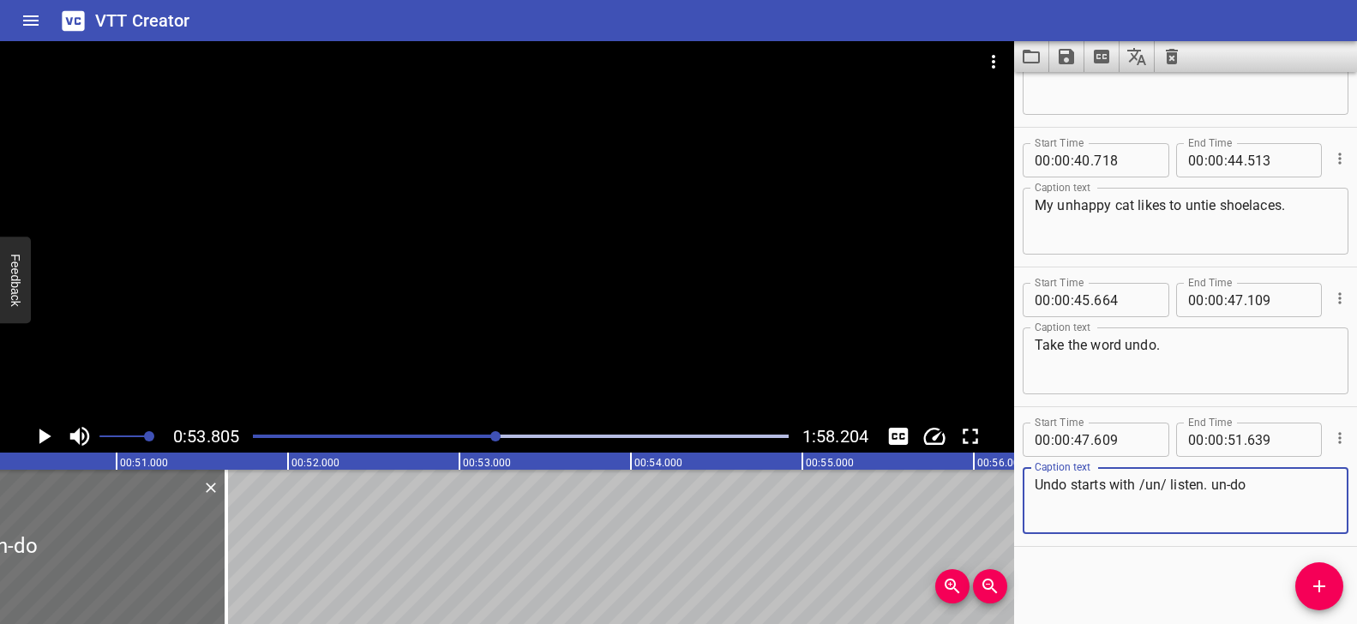
click at [470, 435] on div "Play progress" at bounding box center [229, 436] width 536 height 3
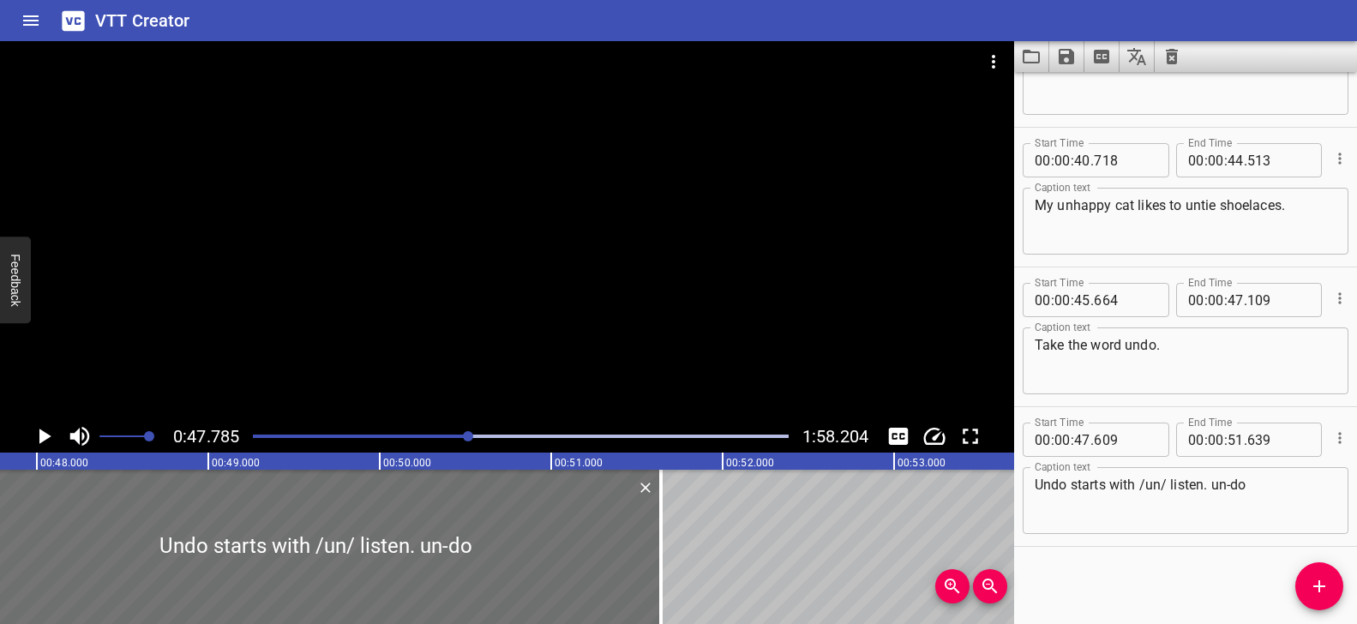
click at [634, 341] on div at bounding box center [507, 230] width 1014 height 379
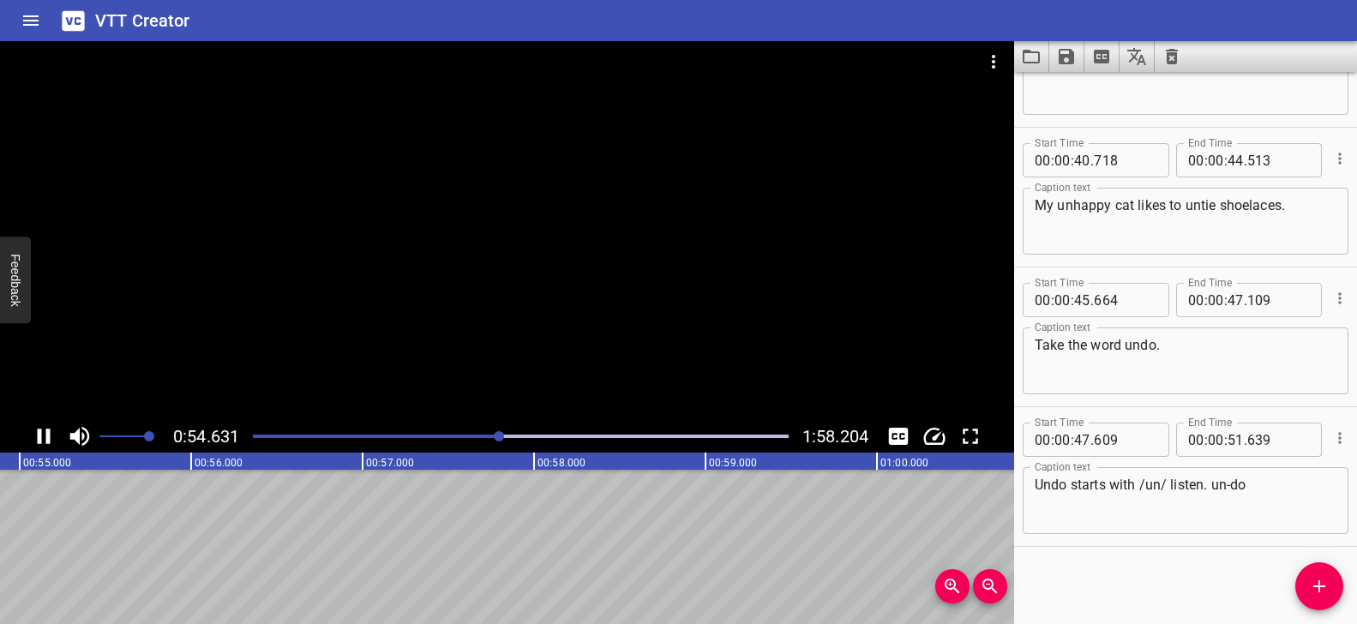
click at [630, 340] on div at bounding box center [507, 230] width 1014 height 379
click at [518, 197] on div at bounding box center [507, 230] width 1014 height 379
click at [518, 196] on video at bounding box center [507, 230] width 1014 height 379
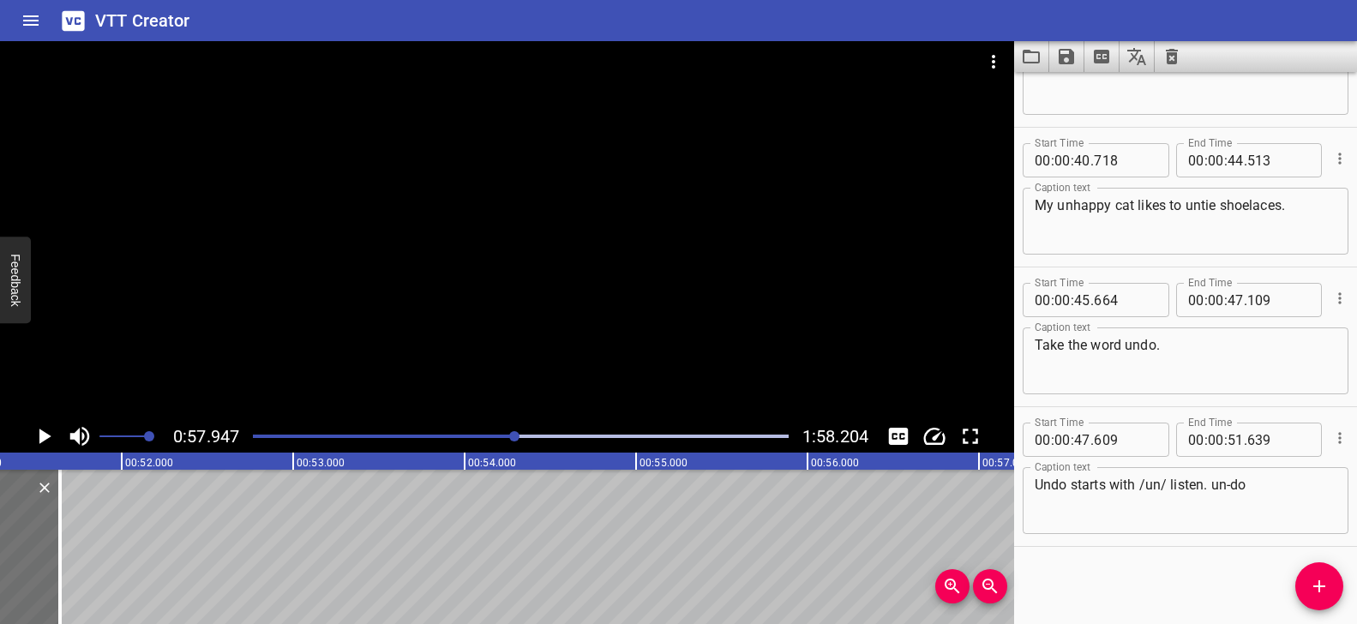
scroll to position [0, 8777]
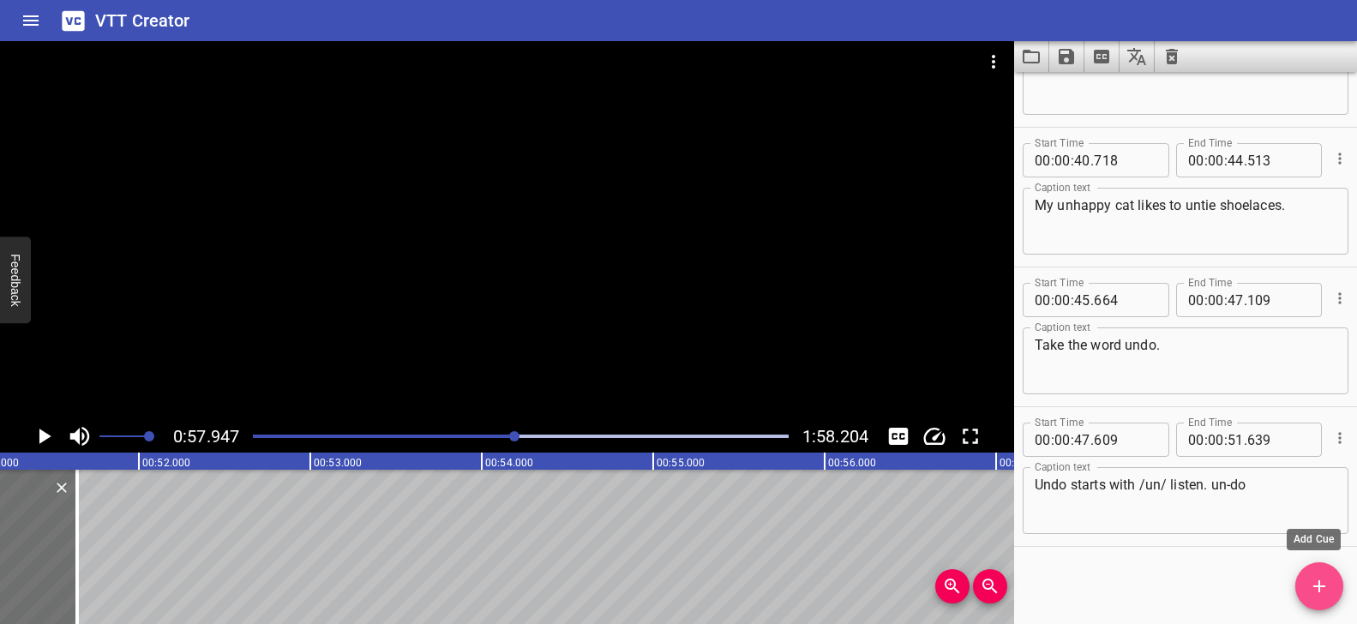
click at [1333, 584] on span "Add Cue" at bounding box center [1319, 586] width 48 height 21
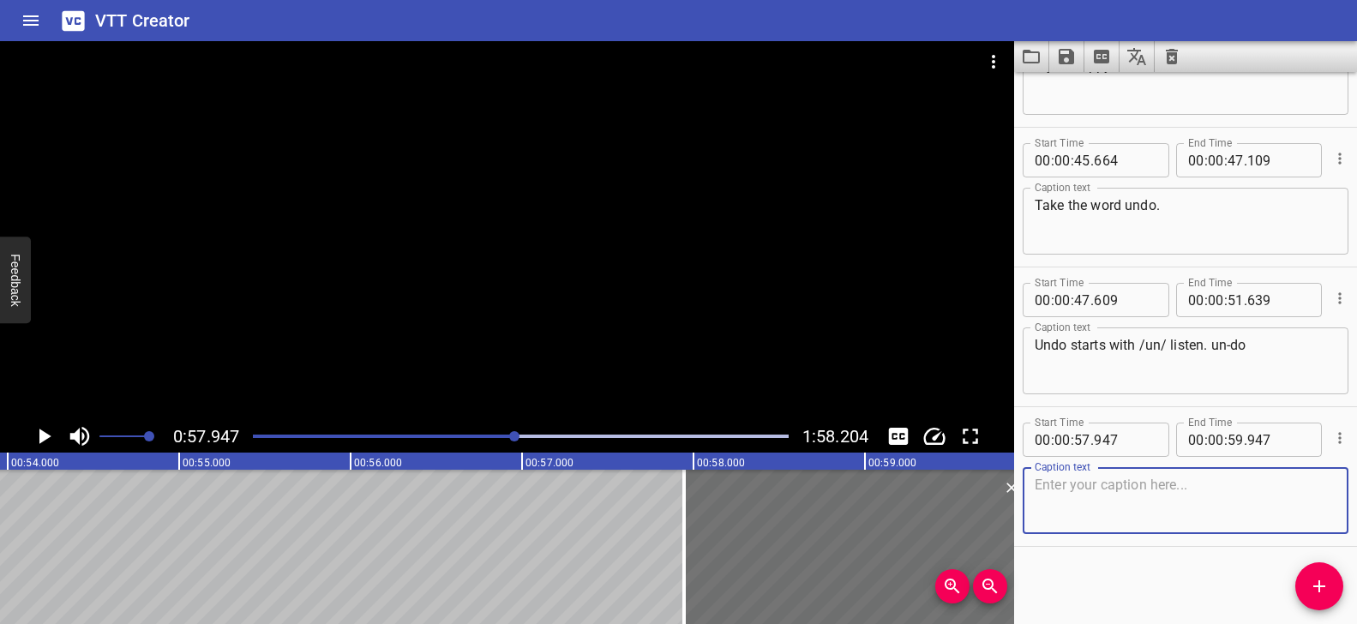
scroll to position [0, 9181]
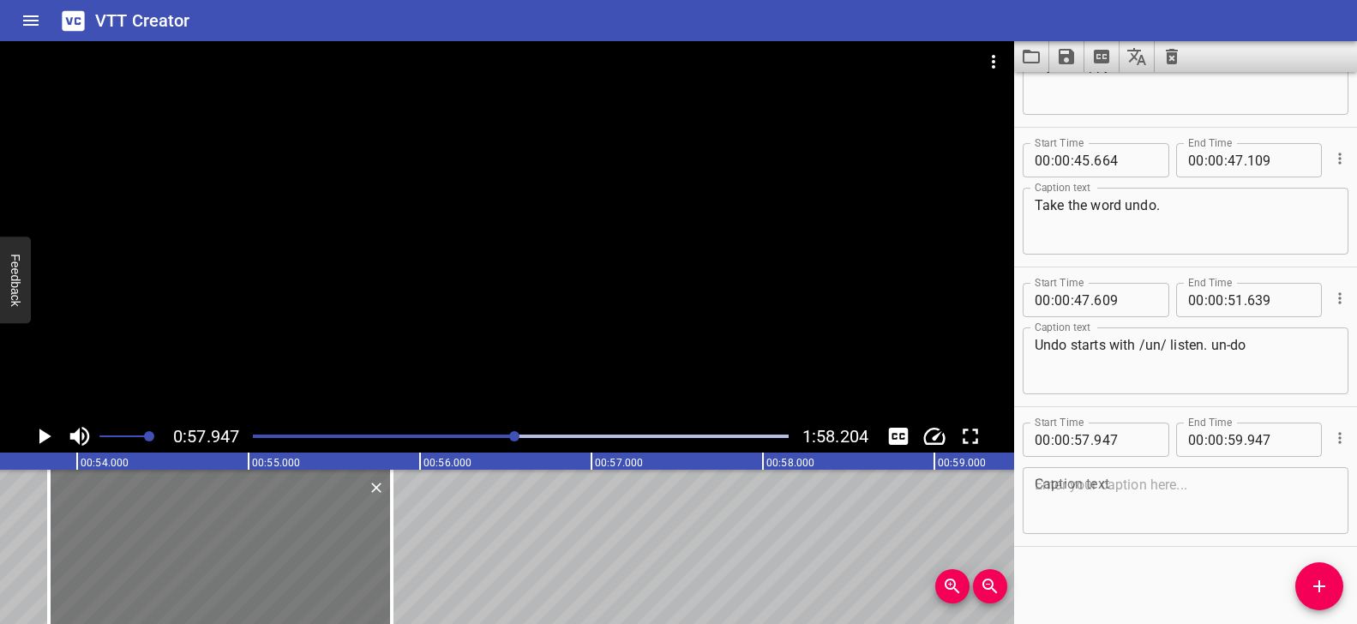
drag, startPoint x: 836, startPoint y: 523, endPoint x: 357, endPoint y: 600, distance: 485.4
click at [130, 522] on div at bounding box center [220, 547] width 343 height 154
type input "53"
type input "832"
type input "55"
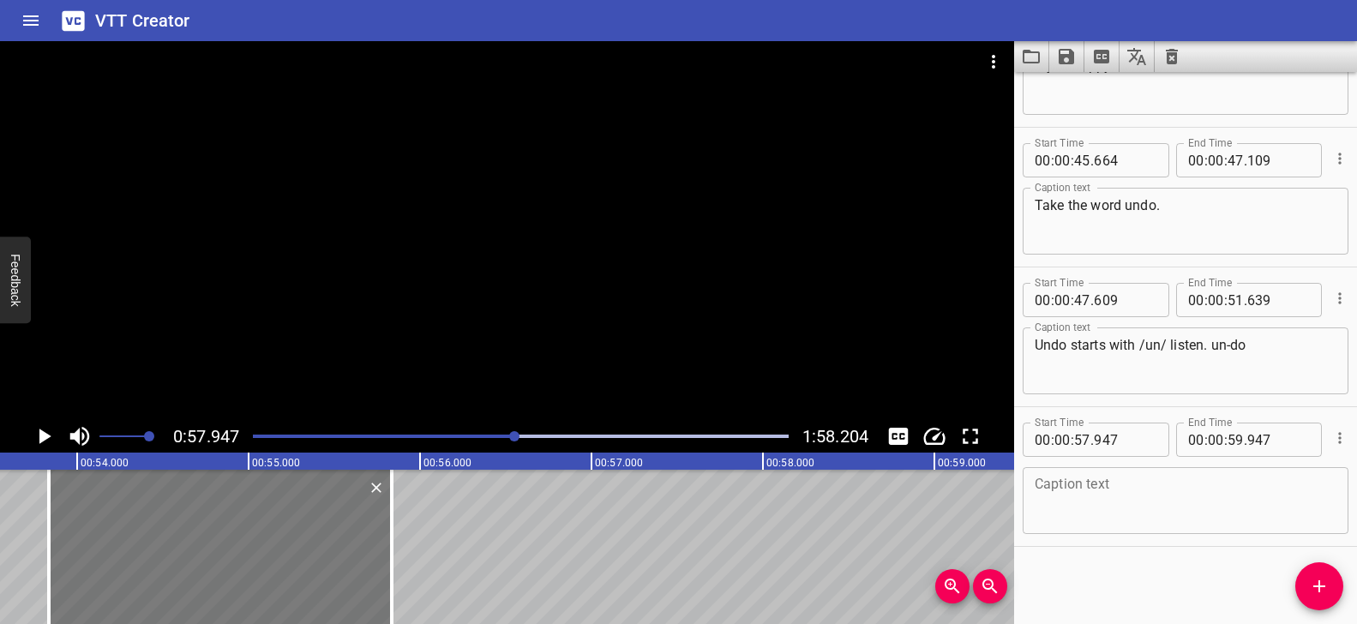
type input "832"
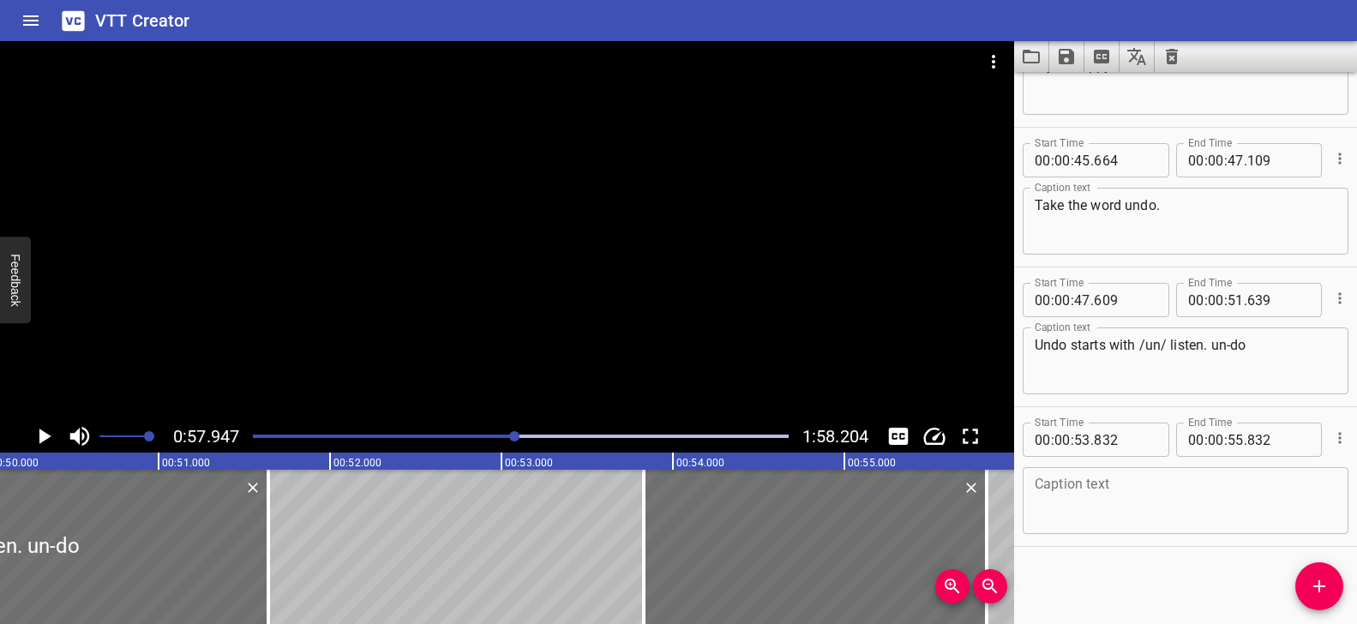
scroll to position [0, 8742]
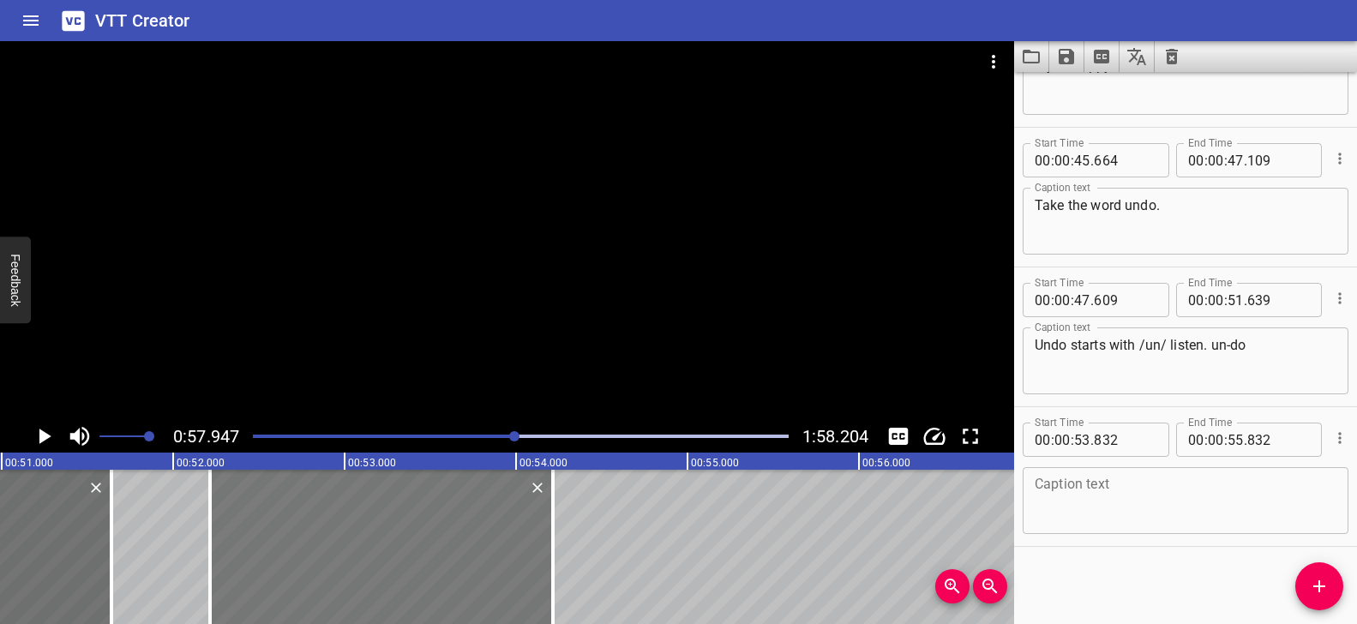
drag, startPoint x: 587, startPoint y: 565, endPoint x: 338, endPoint y: 556, distance: 249.6
click at [338, 556] on div at bounding box center [381, 547] width 343 height 154
type input "52"
type input "222"
type input "54"
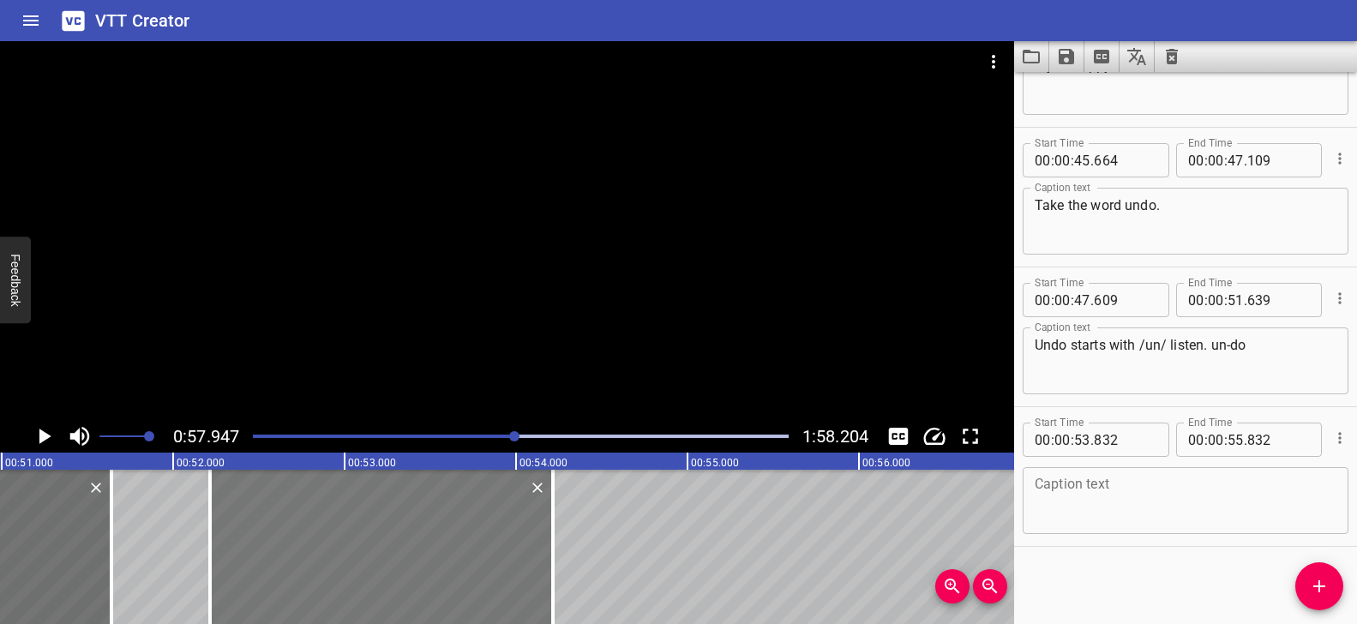
type input "222"
drag, startPoint x: 538, startPoint y: 519, endPoint x: 539, endPoint y: 527, distance: 8.6
click at [539, 527] on div at bounding box center [383, 547] width 343 height 154
type input "227"
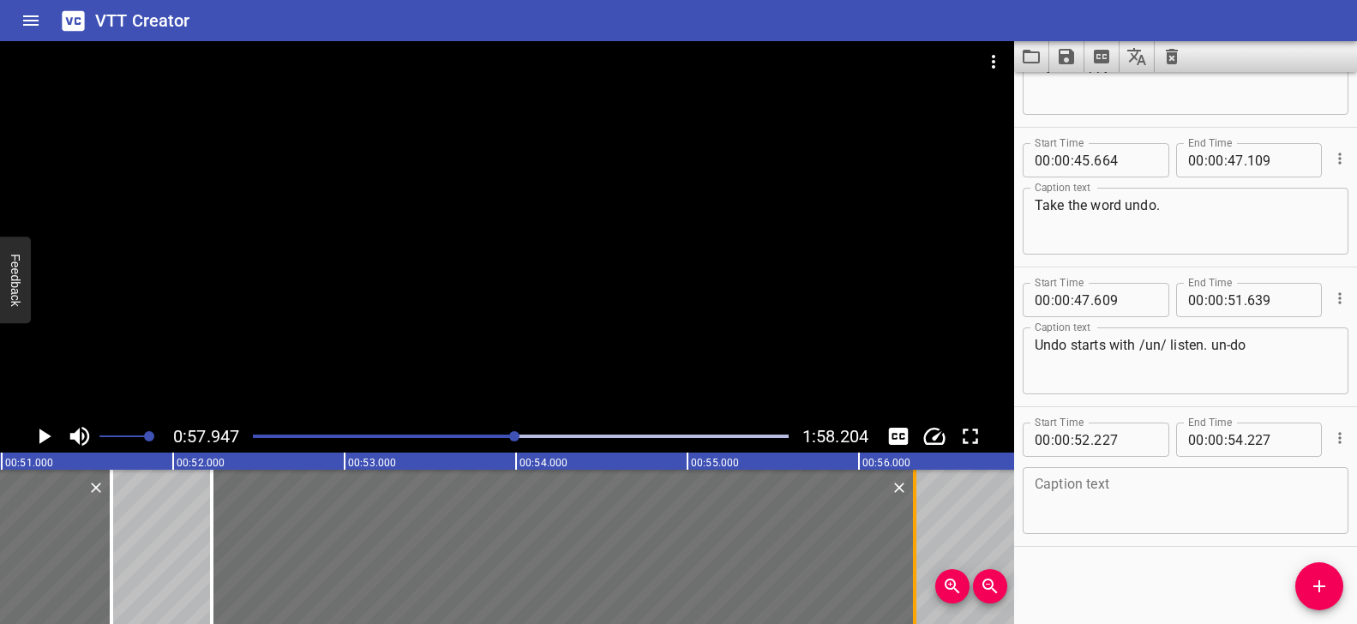
drag, startPoint x: 554, startPoint y: 515, endPoint x: 914, endPoint y: 538, distance: 360.7
click at [914, 538] on div at bounding box center [914, 547] width 3 height 154
type input "56"
type input "327"
click at [1111, 477] on textarea at bounding box center [1186, 501] width 302 height 49
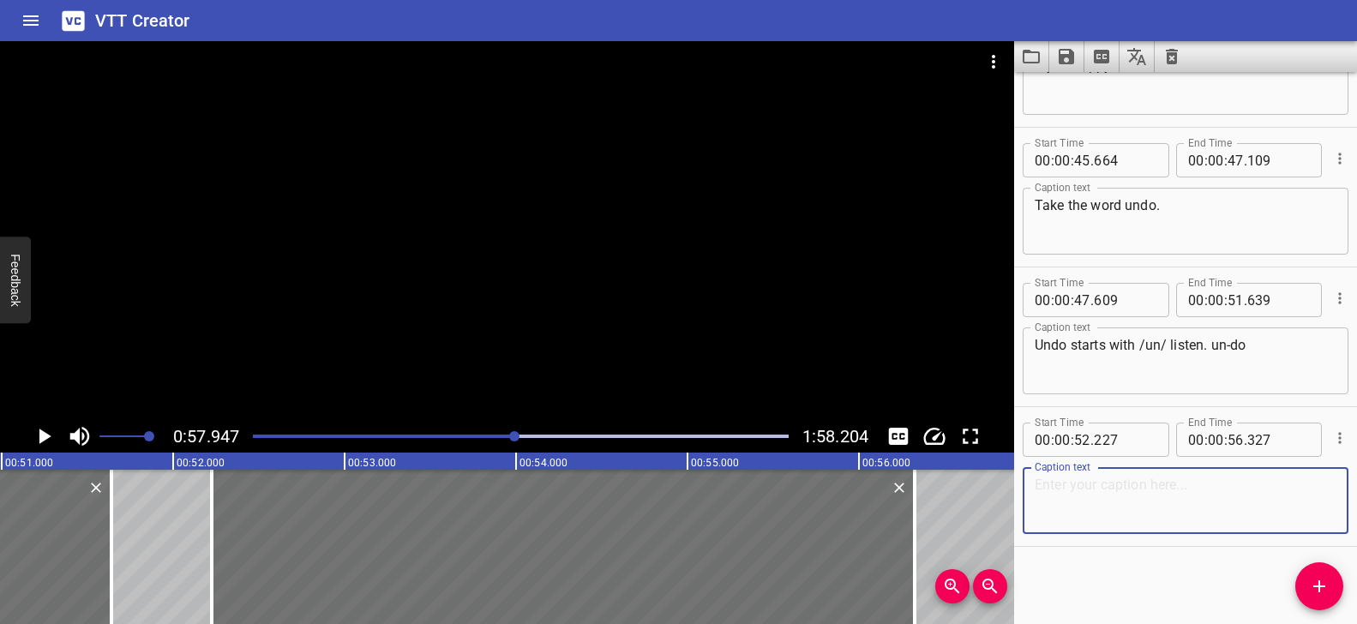
paste textarea "My unhappy cat likes to undo [slight pause] my puzzles."
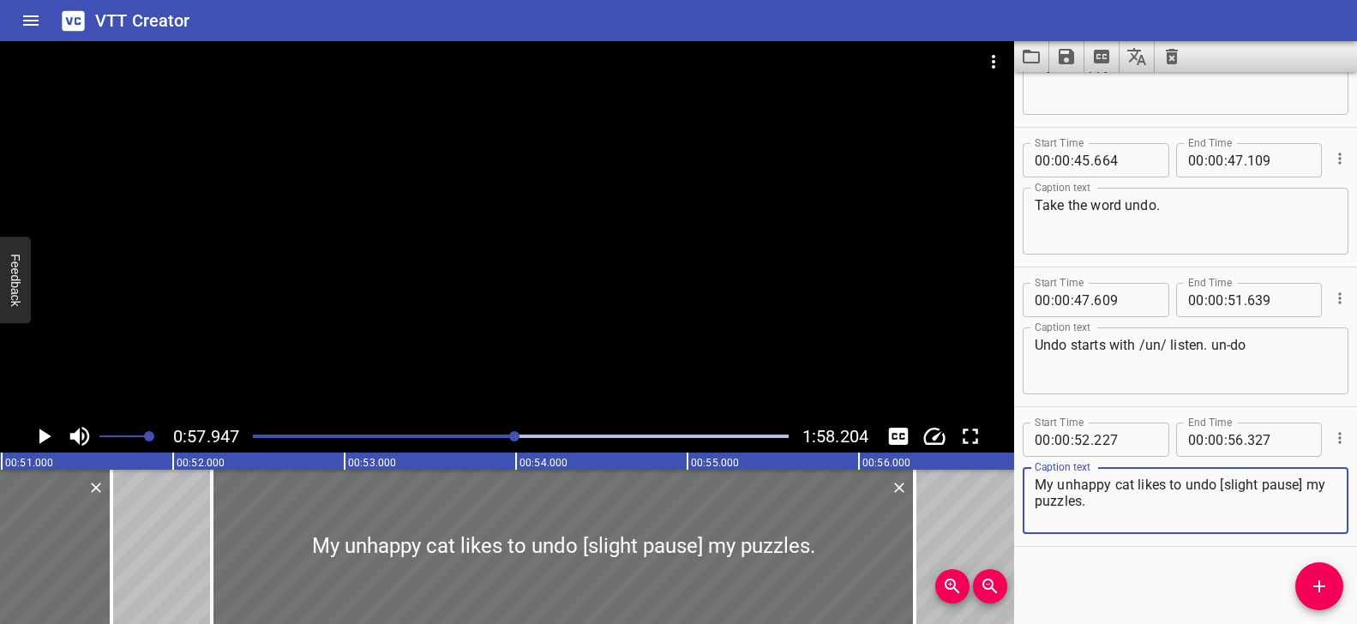
drag, startPoint x: 1286, startPoint y: 487, endPoint x: 1213, endPoint y: 489, distance: 72.9
click at [1213, 489] on textarea "My unhappy cat likes to undo [slight pause] my puzzles." at bounding box center [1186, 501] width 302 height 49
click at [1221, 490] on textarea "My unhappy cat likes to undo my puzzles." at bounding box center [1186, 501] width 302 height 49
type textarea "My unhappy cat likes to undo my puzzles."
click at [501, 435] on div "Play progress" at bounding box center [248, 436] width 536 height 3
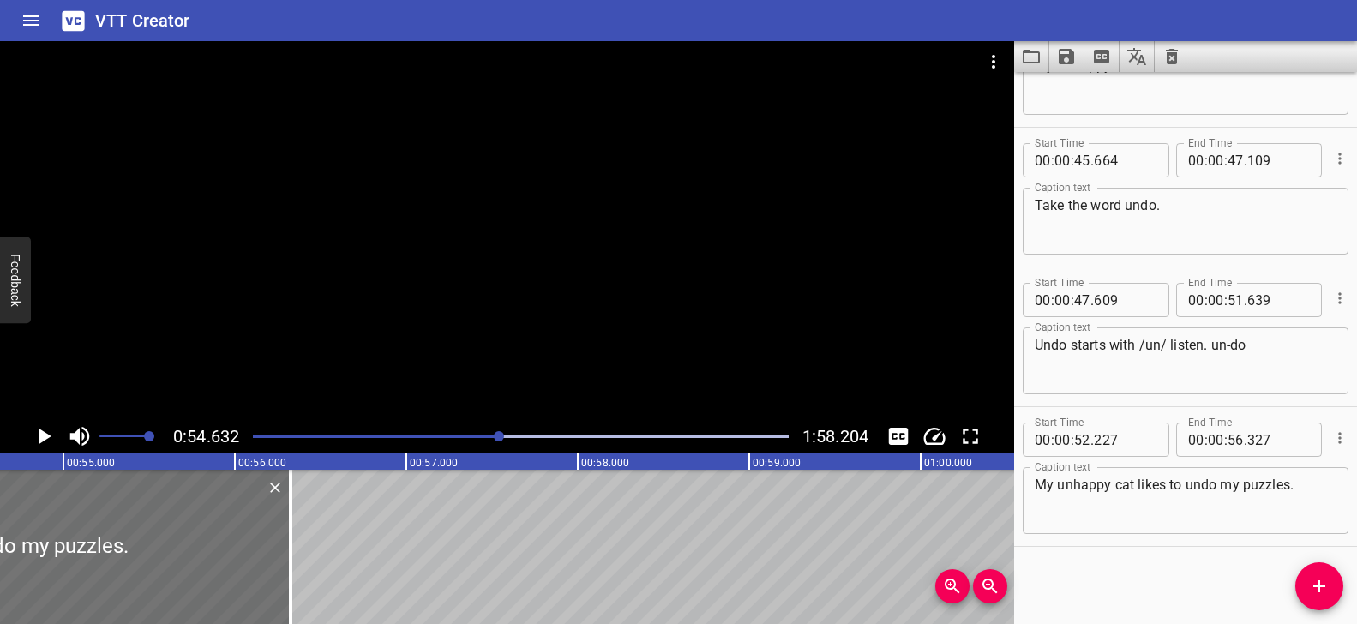
click at [567, 345] on div at bounding box center [507, 230] width 1014 height 379
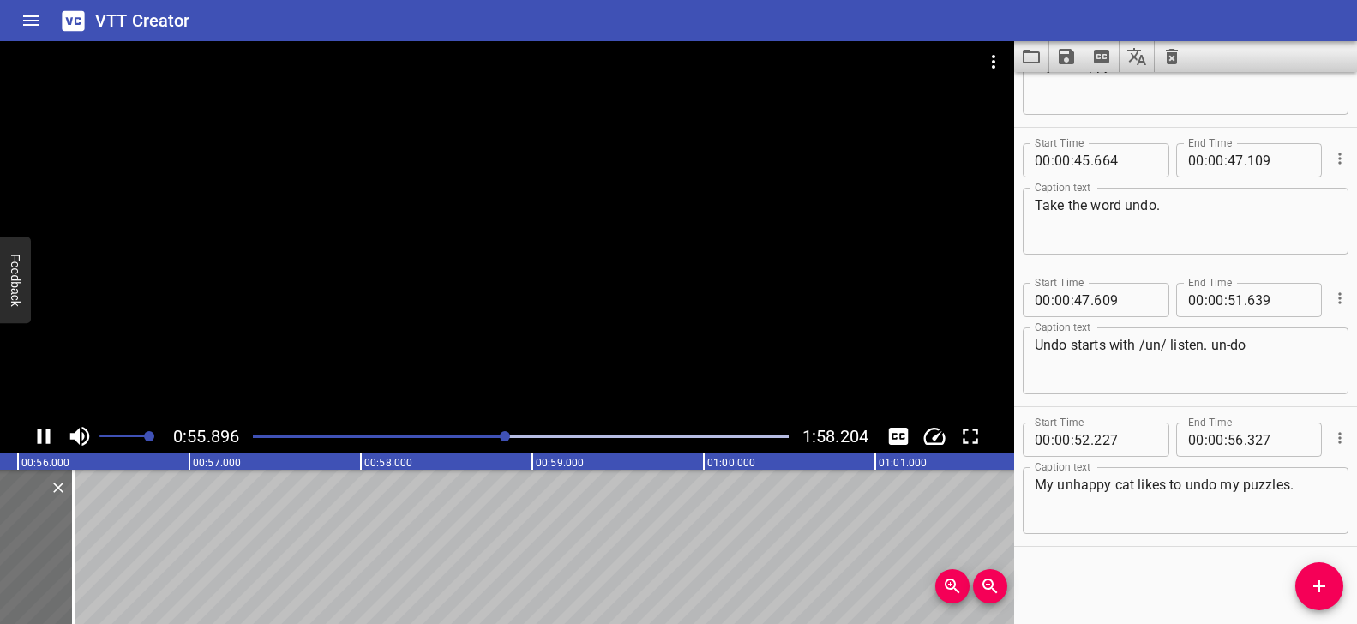
click at [482, 432] on div at bounding box center [521, 436] width 556 height 24
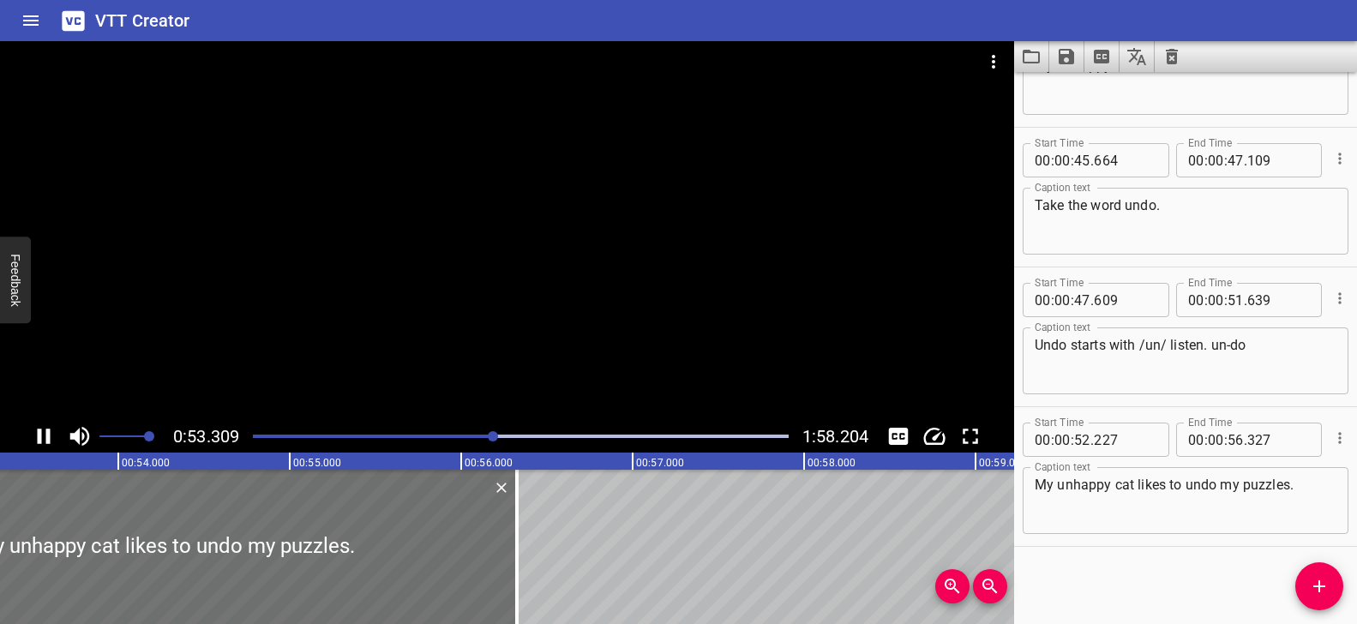
click at [474, 435] on div "Play progress" at bounding box center [227, 436] width 536 height 3
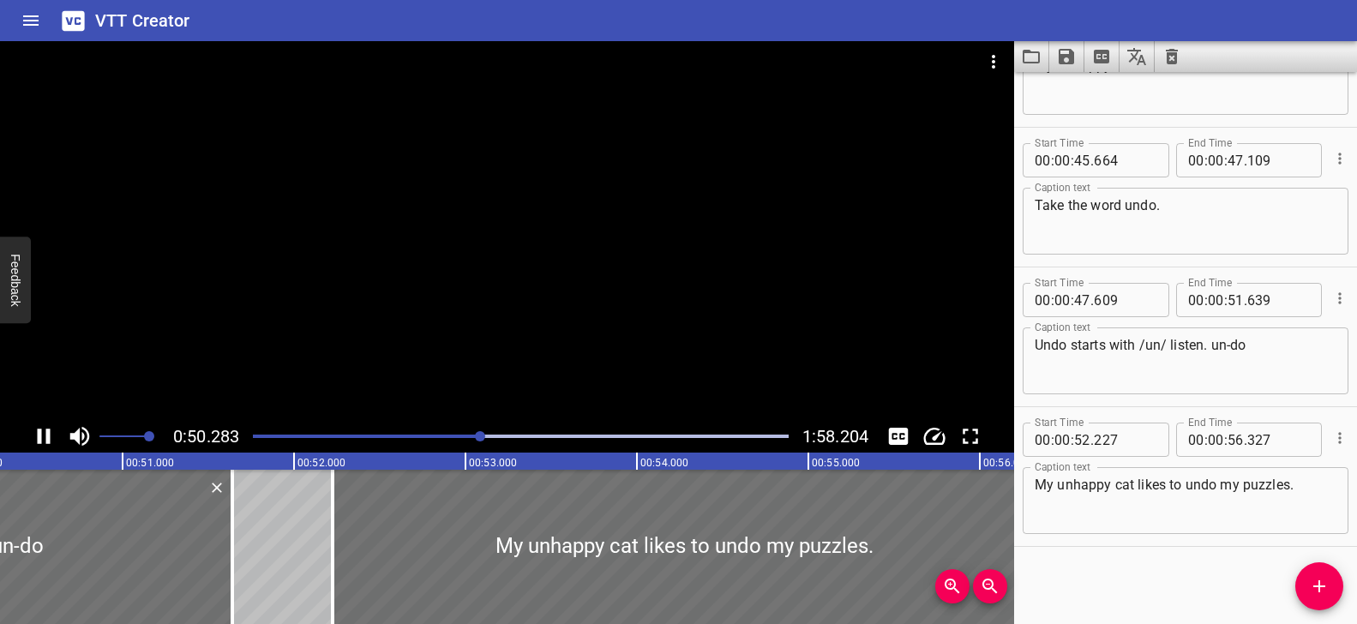
click at [439, 433] on div at bounding box center [521, 436] width 556 height 24
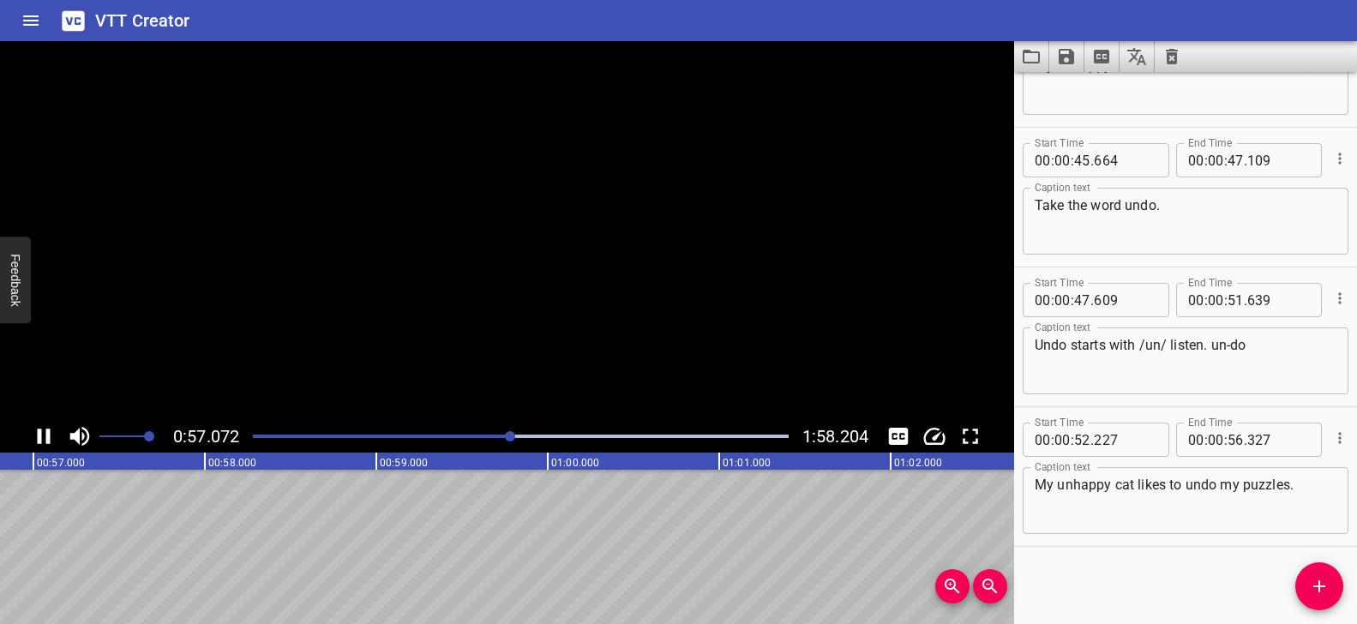
scroll to position [0, 9797]
click at [543, 314] on div at bounding box center [507, 230] width 1014 height 379
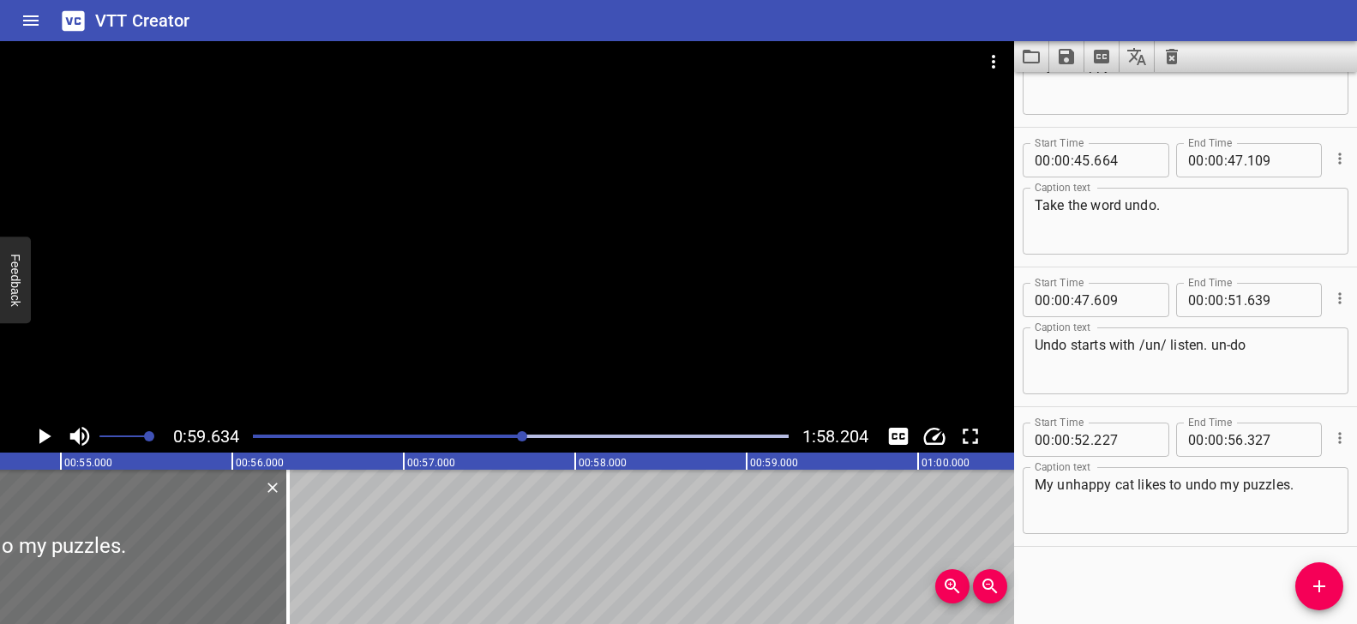
scroll to position [0, 9508]
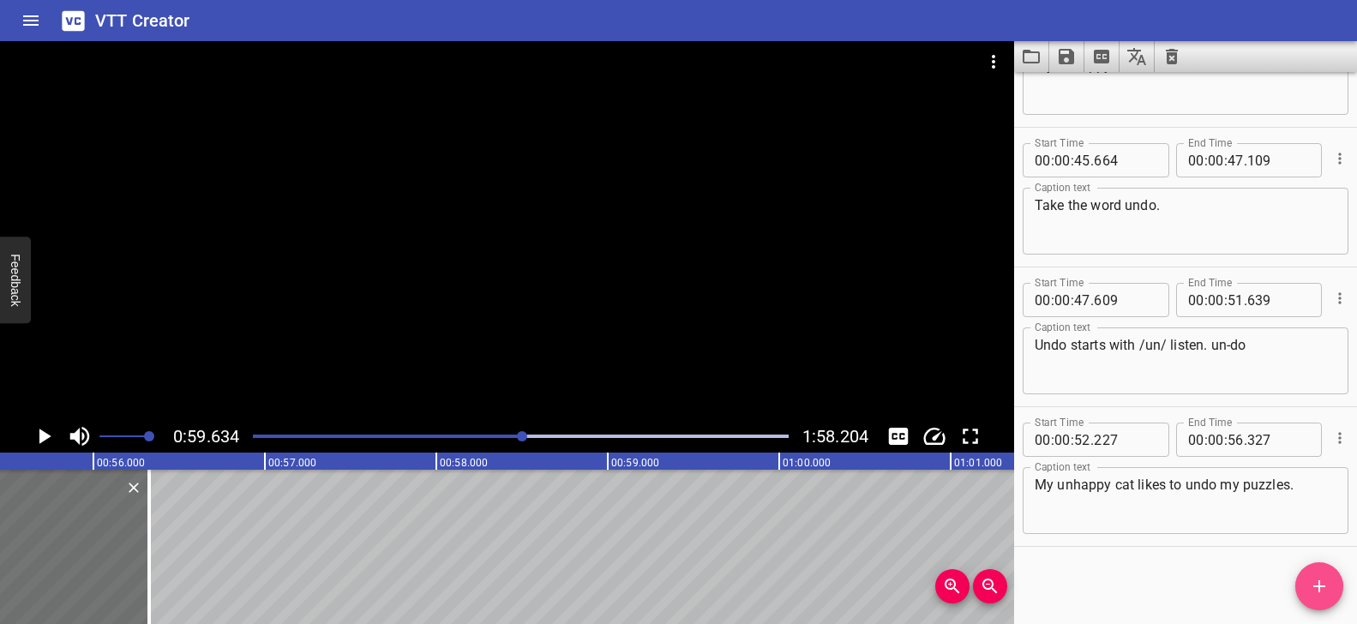
click at [1330, 577] on span "Add Cue" at bounding box center [1319, 586] width 48 height 21
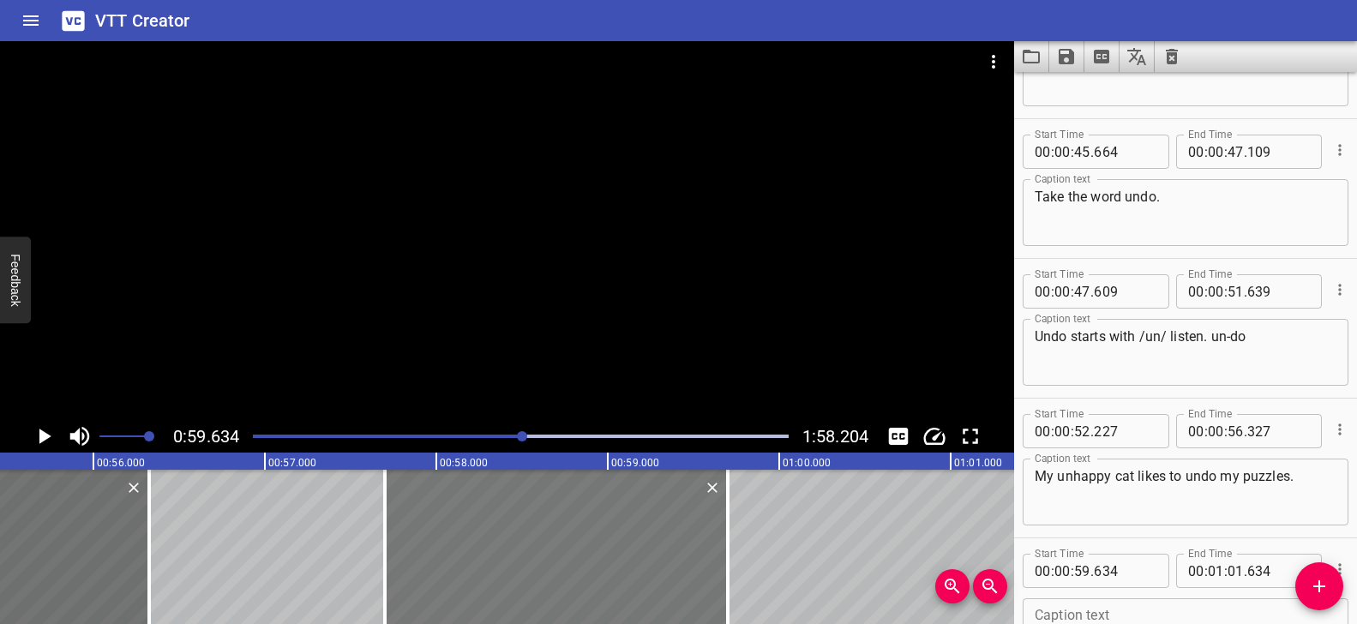
drag, startPoint x: 700, startPoint y: 534, endPoint x: 467, endPoint y: 529, distance: 233.2
click at [467, 529] on div at bounding box center [556, 547] width 343 height 154
type input "57"
type input "689"
type input "00"
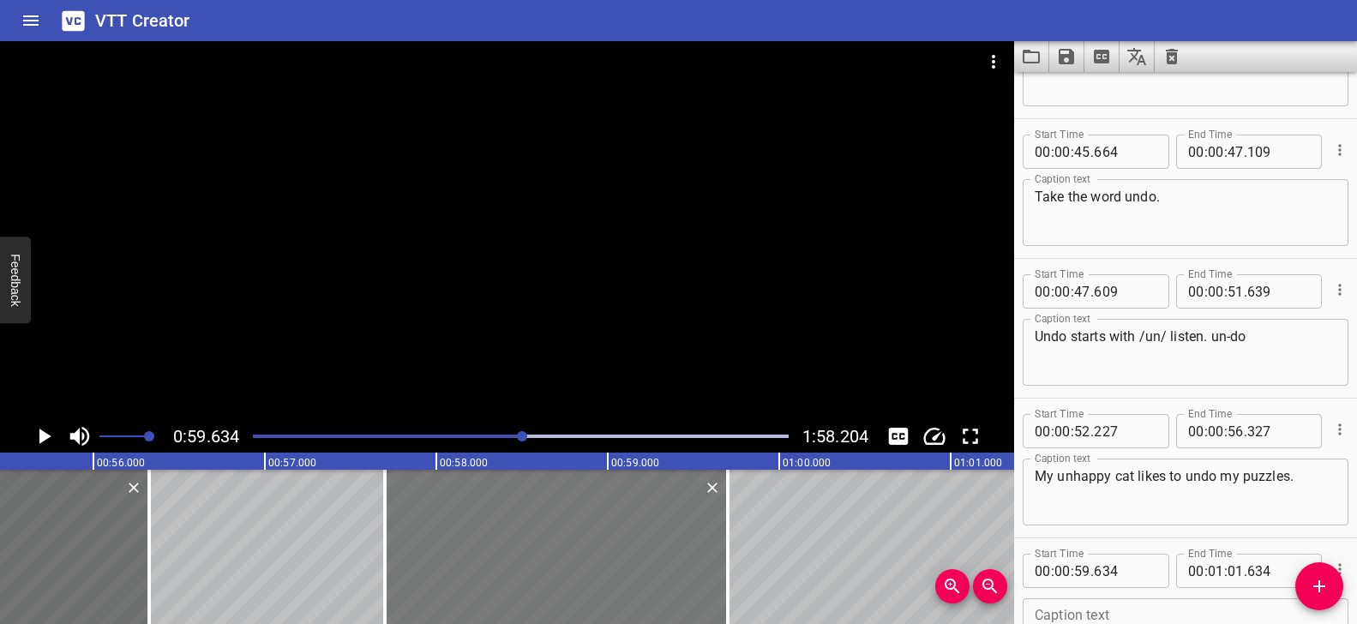
type input "59"
click at [720, 522] on div at bounding box center [719, 547] width 3 height 154
type input "649"
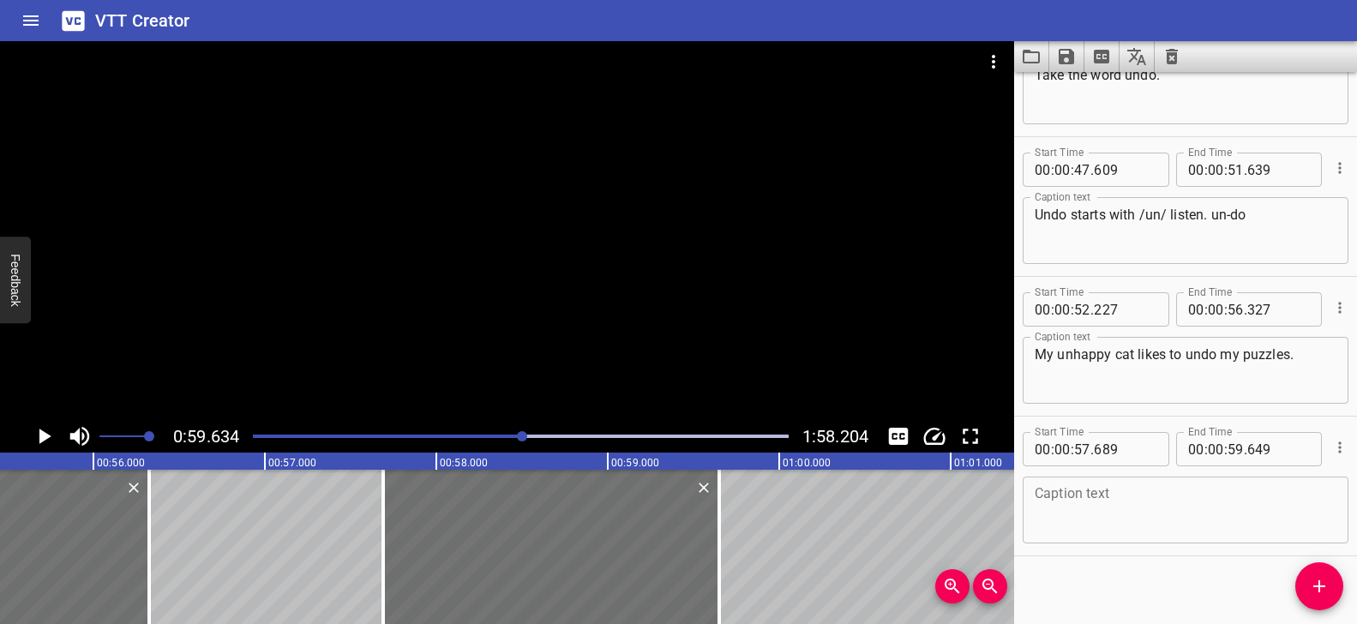
scroll to position [1904, 0]
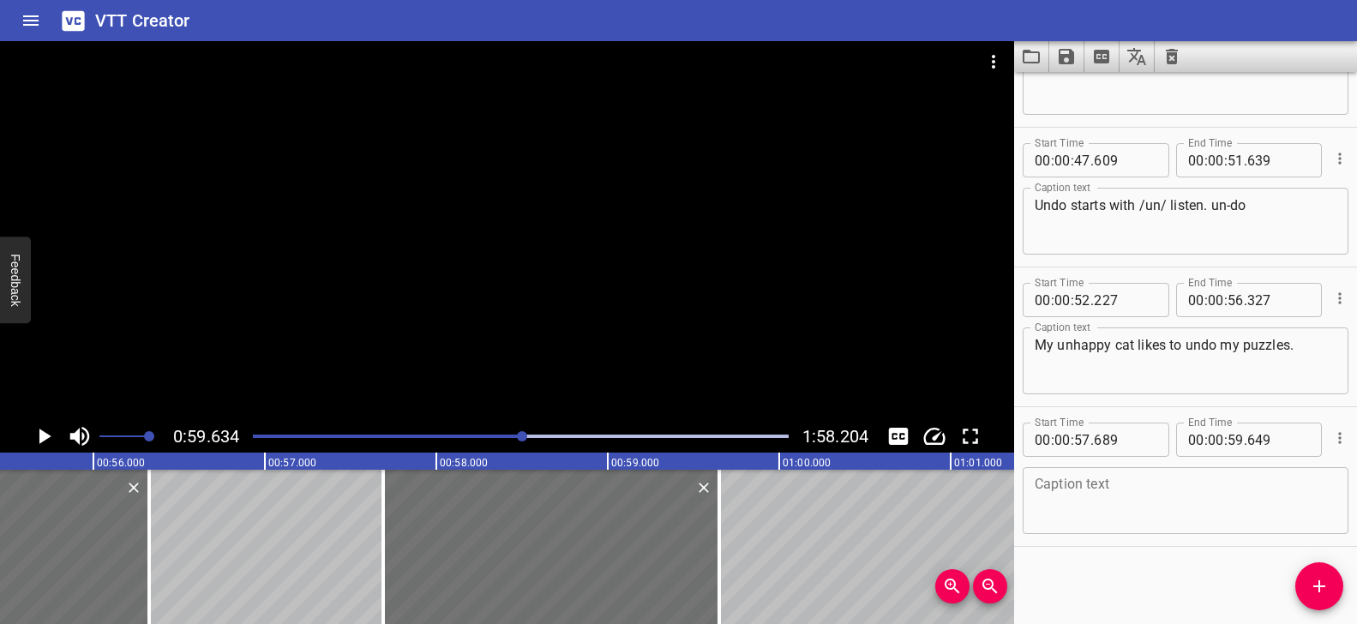
click at [1105, 491] on textarea at bounding box center [1186, 501] width 302 height 49
paste textarea "This word is unzip."
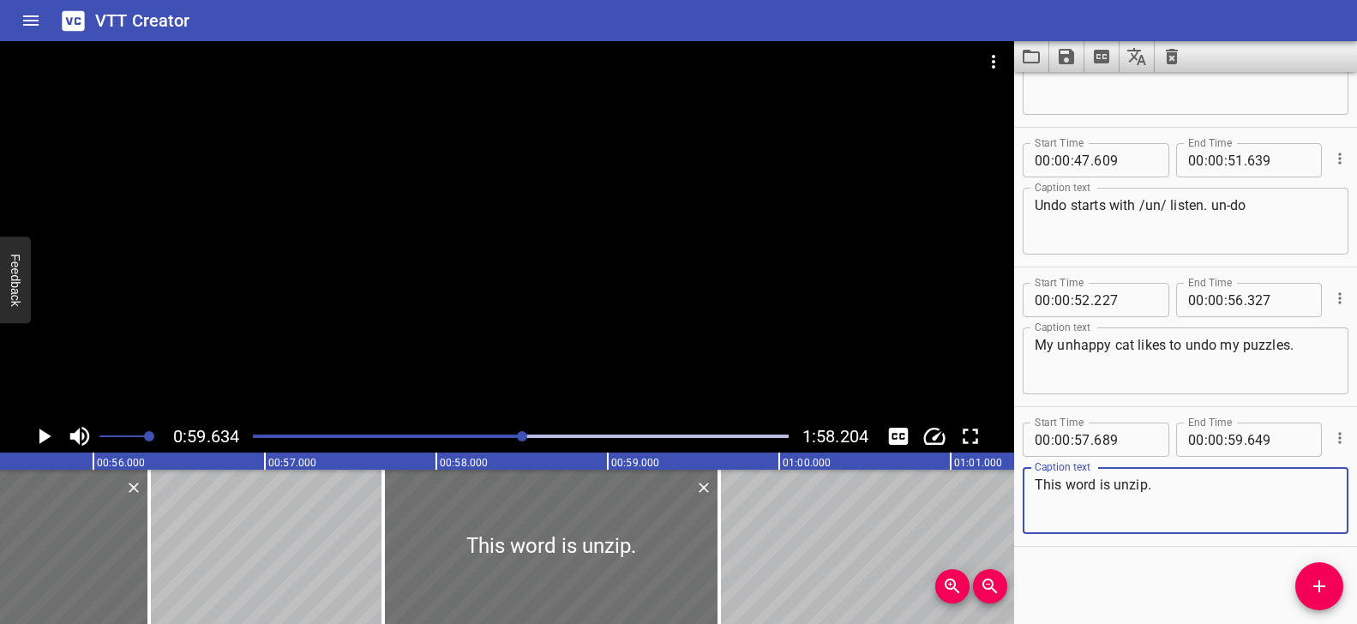
type textarea "This word is unzip."
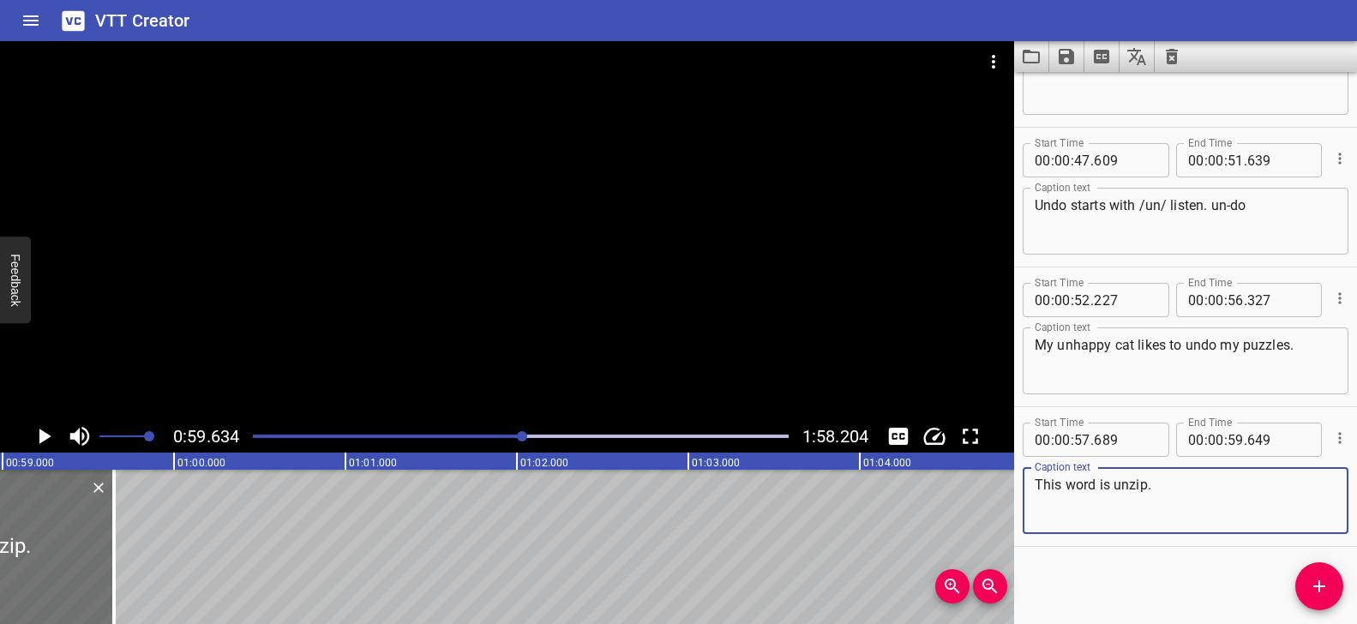
scroll to position [0, 10113]
click at [1317, 586] on icon "Add Cue" at bounding box center [1319, 586] width 12 height 12
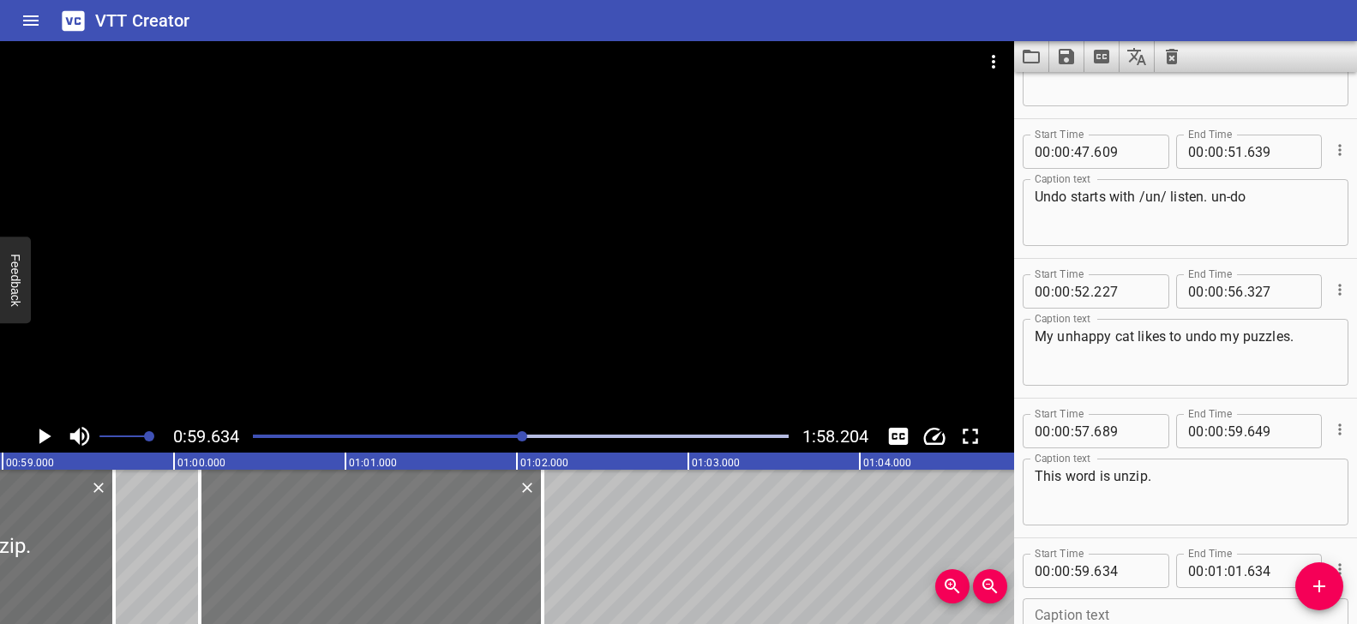
drag, startPoint x: 363, startPoint y: 540, endPoint x: 452, endPoint y: 530, distance: 88.9
click at [452, 530] on div at bounding box center [371, 547] width 343 height 154
type input "01"
type input "00"
type input "149"
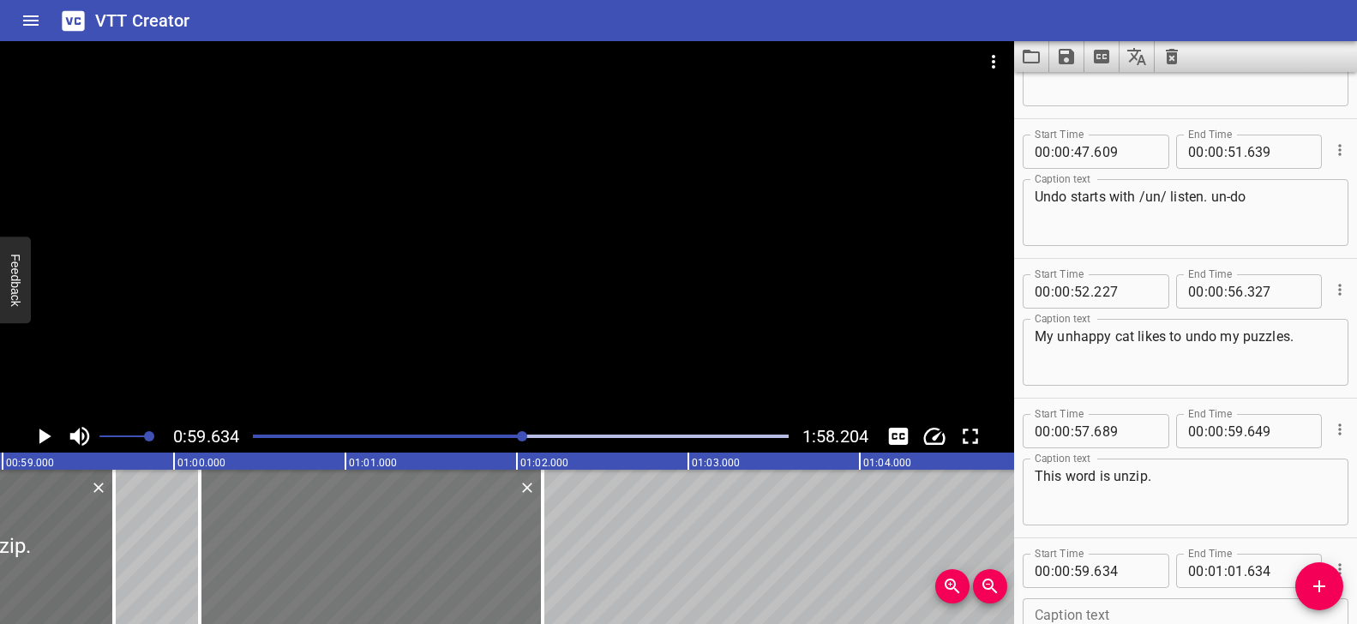
type input "02"
type input "149"
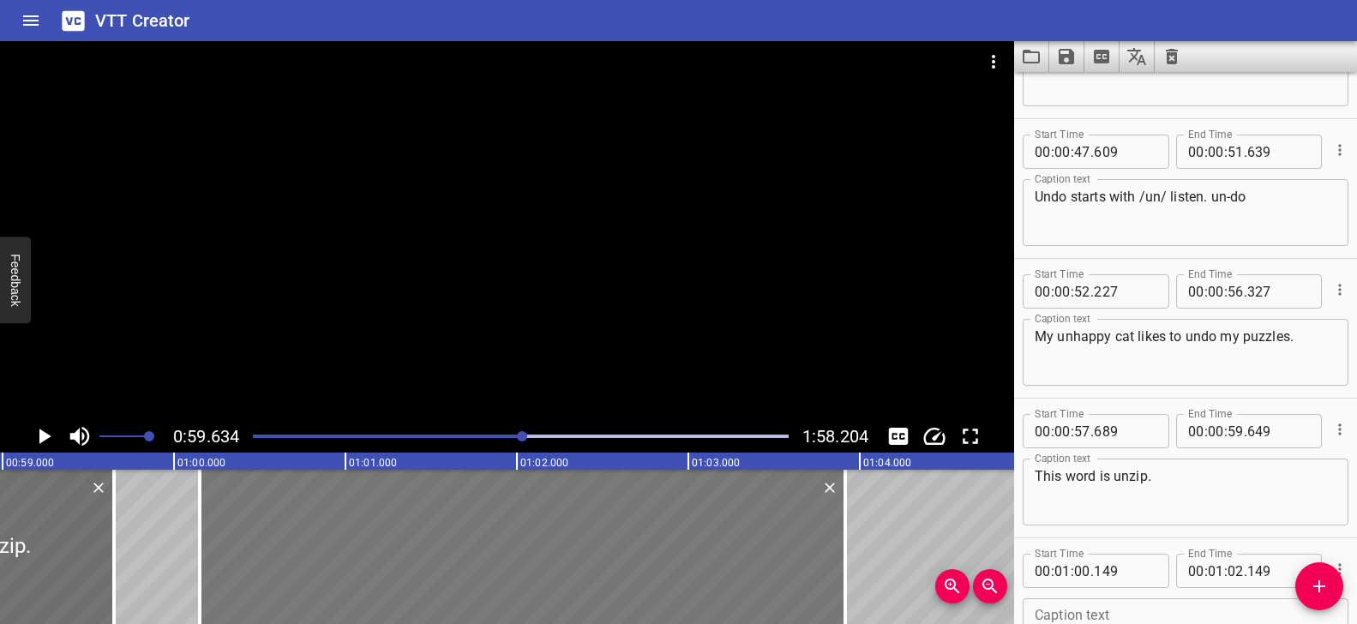
drag, startPoint x: 541, startPoint y: 531, endPoint x: 832, endPoint y: 537, distance: 290.7
click at [844, 532] on div at bounding box center [845, 547] width 3 height 154
type input "03"
type input "909"
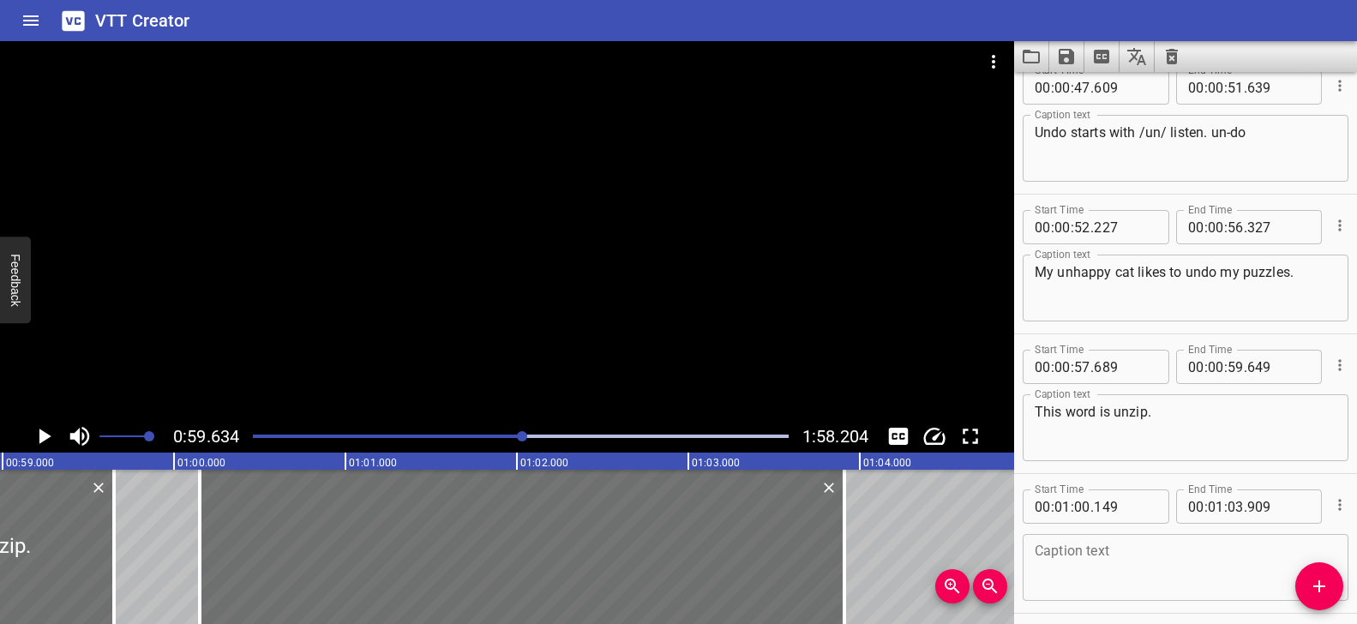
scroll to position [2044, 0]
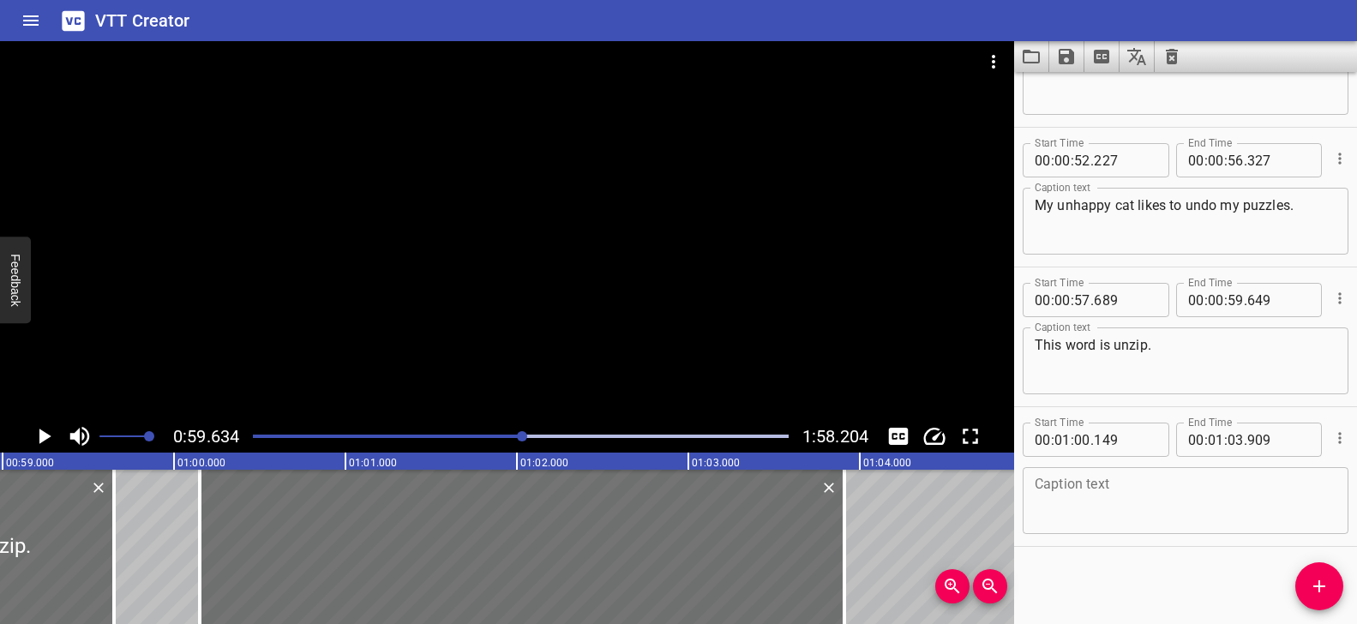
click at [1102, 499] on textarea at bounding box center [1186, 501] width 302 height 49
paste textarea "Unzip starts with /un/ [[slight pause] ] listen. [[slight pause] ] unzip"
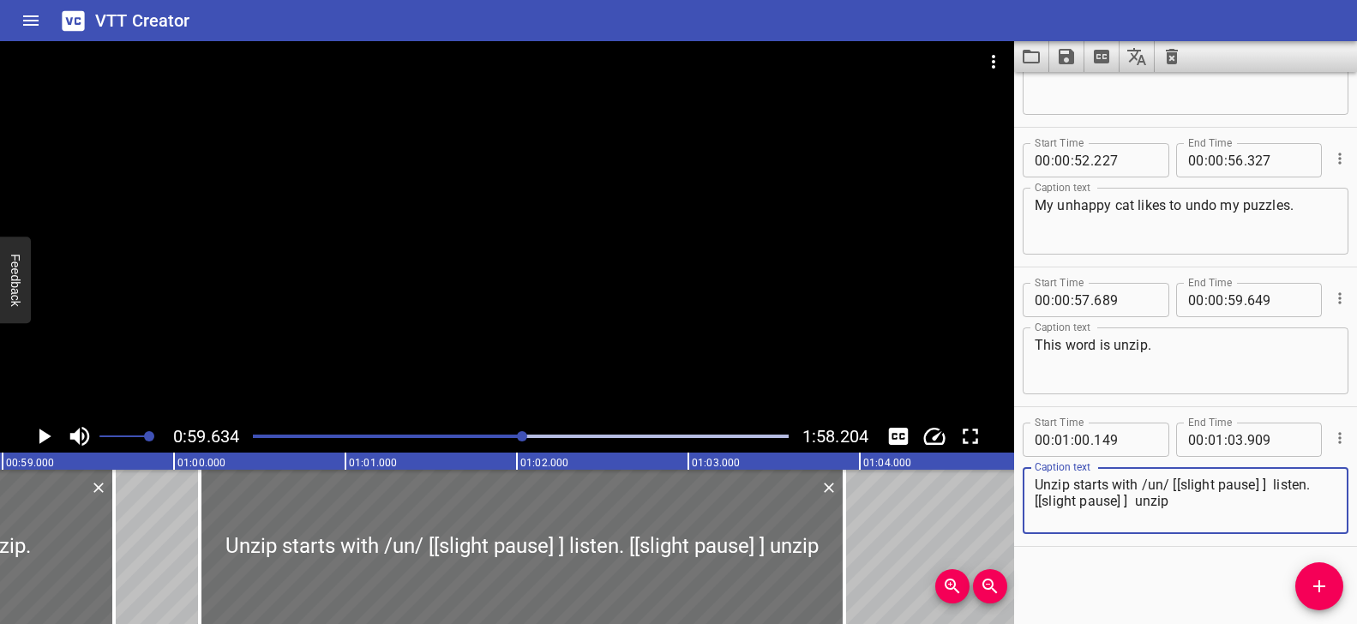
drag, startPoint x: 1268, startPoint y: 485, endPoint x: 1173, endPoint y: 503, distance: 96.8
click at [1173, 487] on textarea "Unzip starts with /un/ [[slight pause] ] listen. [[slight pause] ] unzip" at bounding box center [1186, 501] width 302 height 49
click at [1179, 486] on textarea "Unzip starts with /un/ listen. [[slight pause] ] unzip" at bounding box center [1186, 501] width 302 height 49
drag, startPoint x: 1313, startPoint y: 485, endPoint x: 1209, endPoint y: 486, distance: 104.6
click at [1209, 486] on textarea "Unzip starts with /un/ listen. [[slight pause] ] unzip" at bounding box center [1186, 501] width 302 height 49
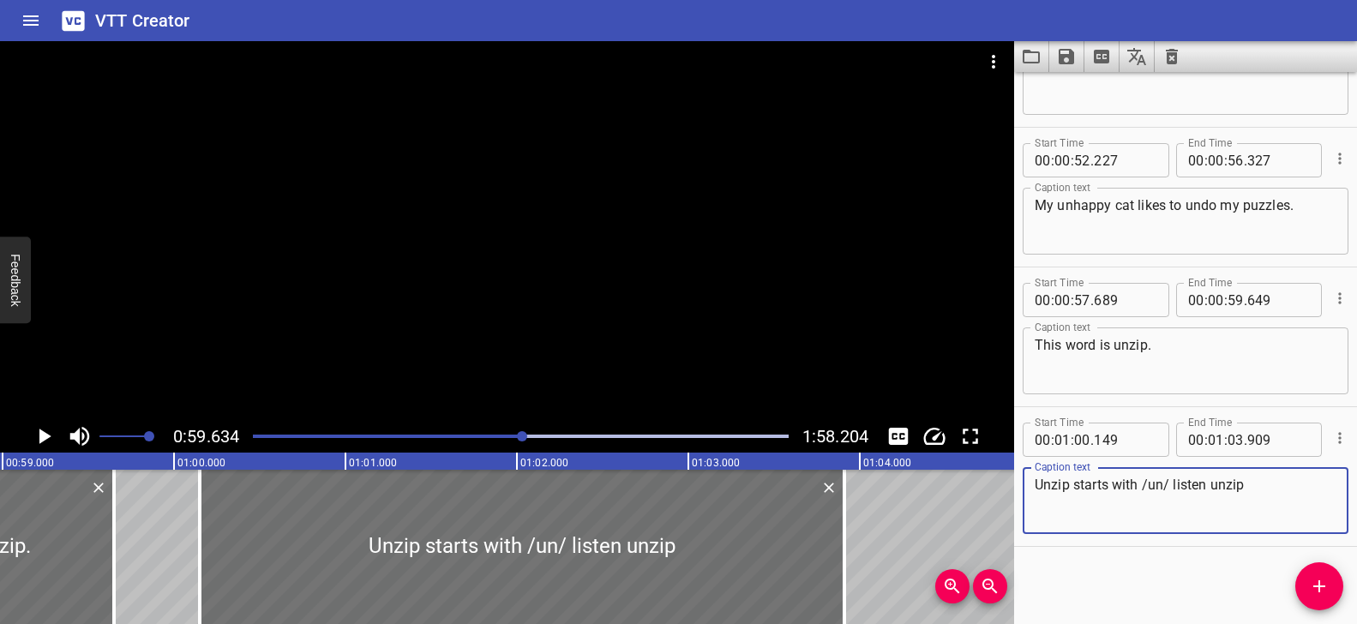
type textarea "Unzip starts with /un/ listen unzip"
click at [506, 435] on div "Play progress" at bounding box center [256, 436] width 536 height 3
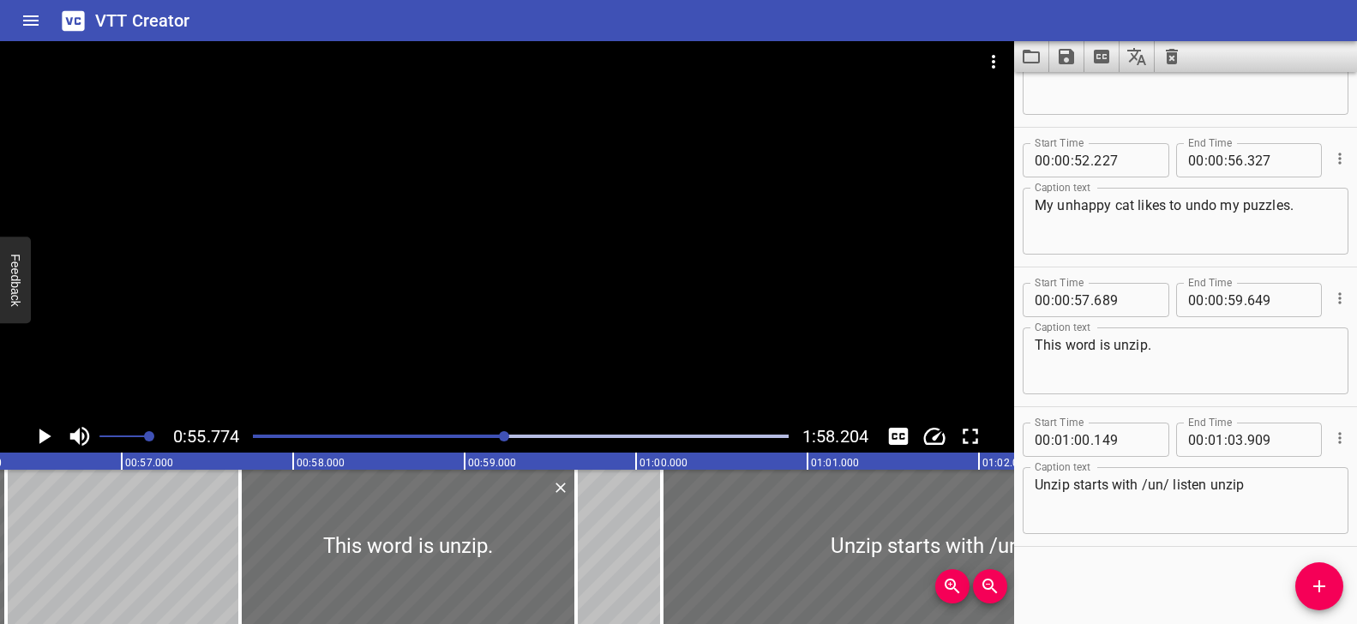
click at [571, 368] on div at bounding box center [507, 230] width 1014 height 379
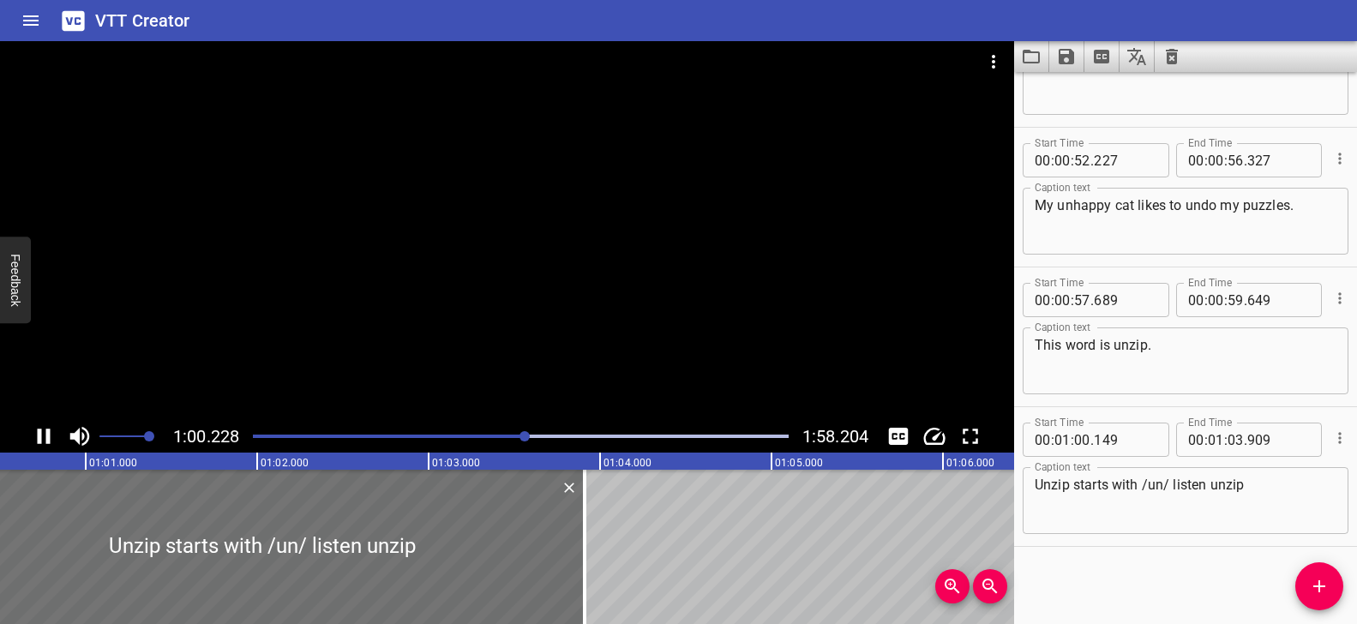
click at [604, 368] on div at bounding box center [507, 230] width 1014 height 379
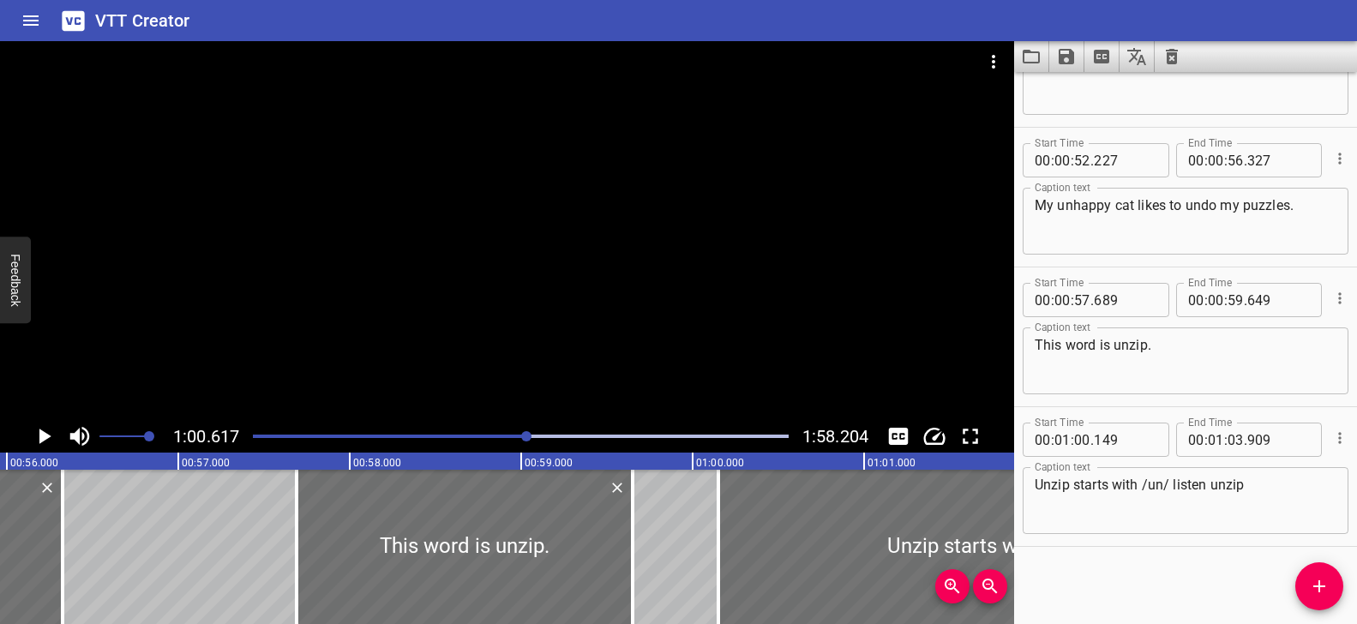
scroll to position [0, 9542]
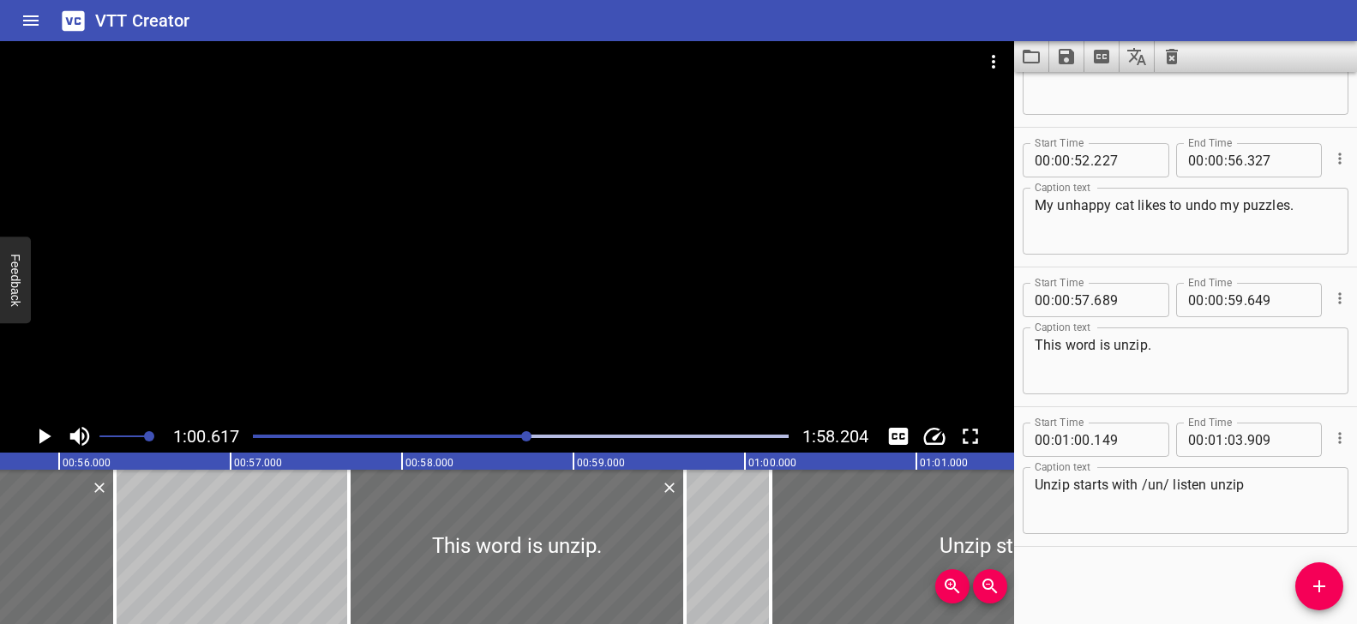
click at [516, 435] on div "Play progress" at bounding box center [260, 436] width 536 height 3
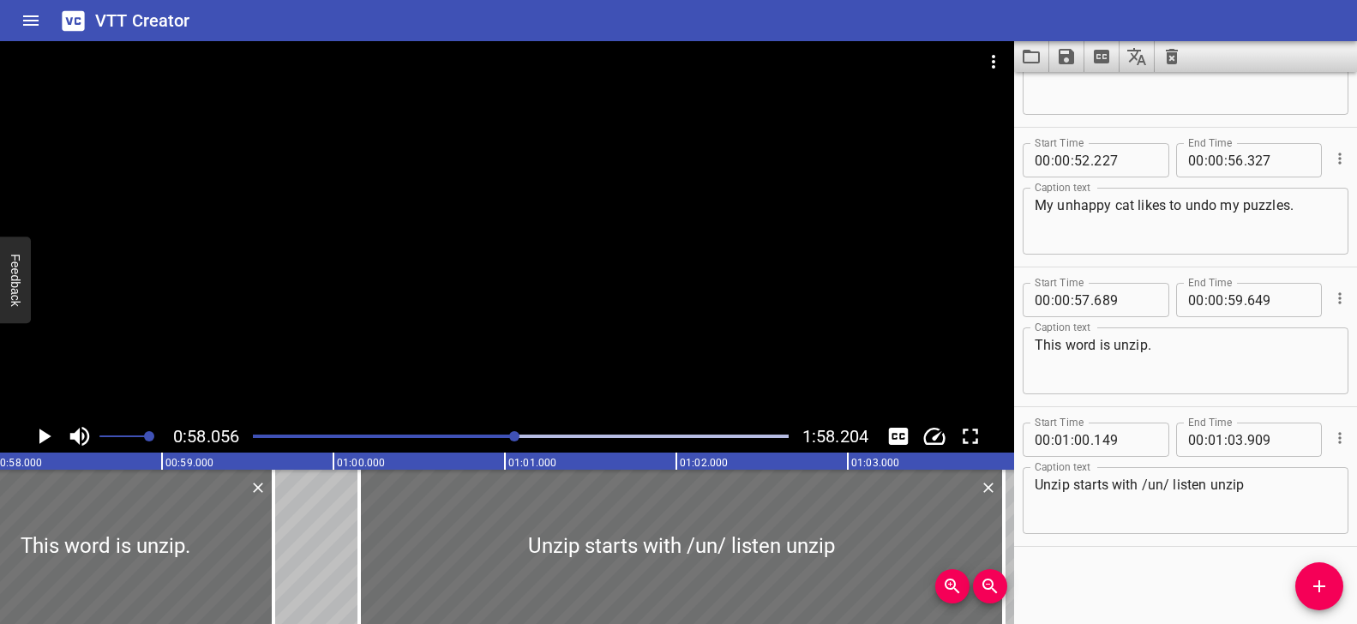
click at [572, 368] on div at bounding box center [507, 230] width 1014 height 379
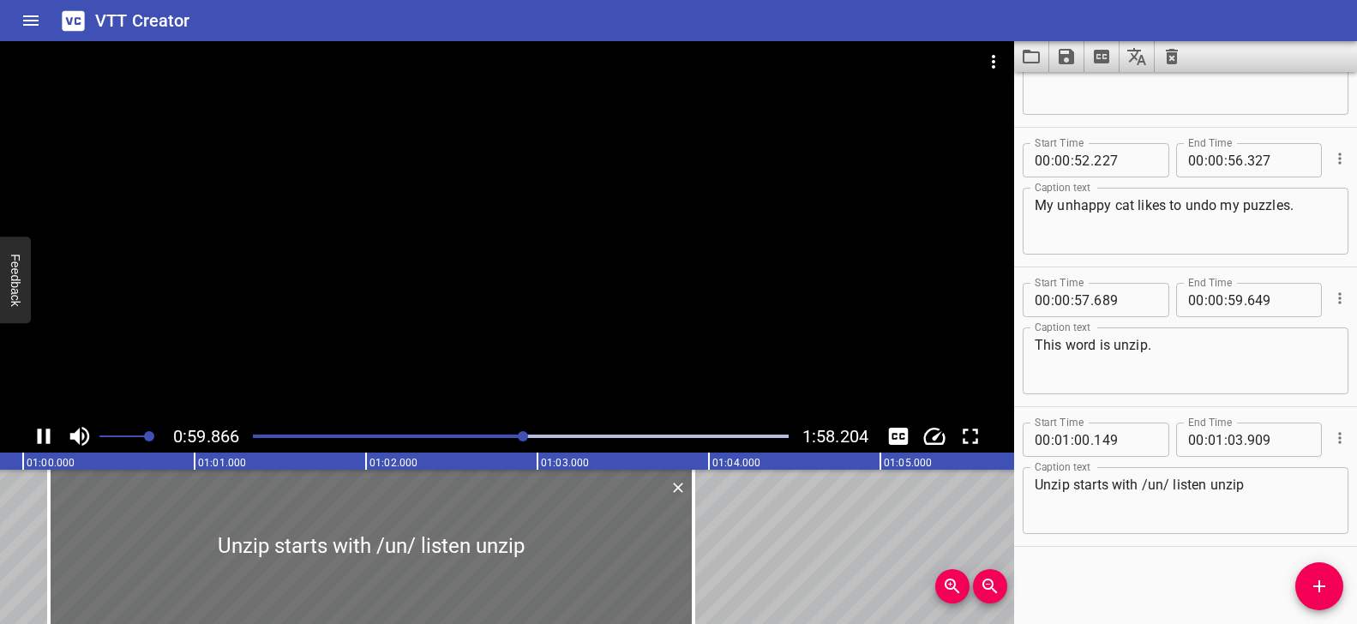
click at [501, 432] on div at bounding box center [521, 436] width 556 height 24
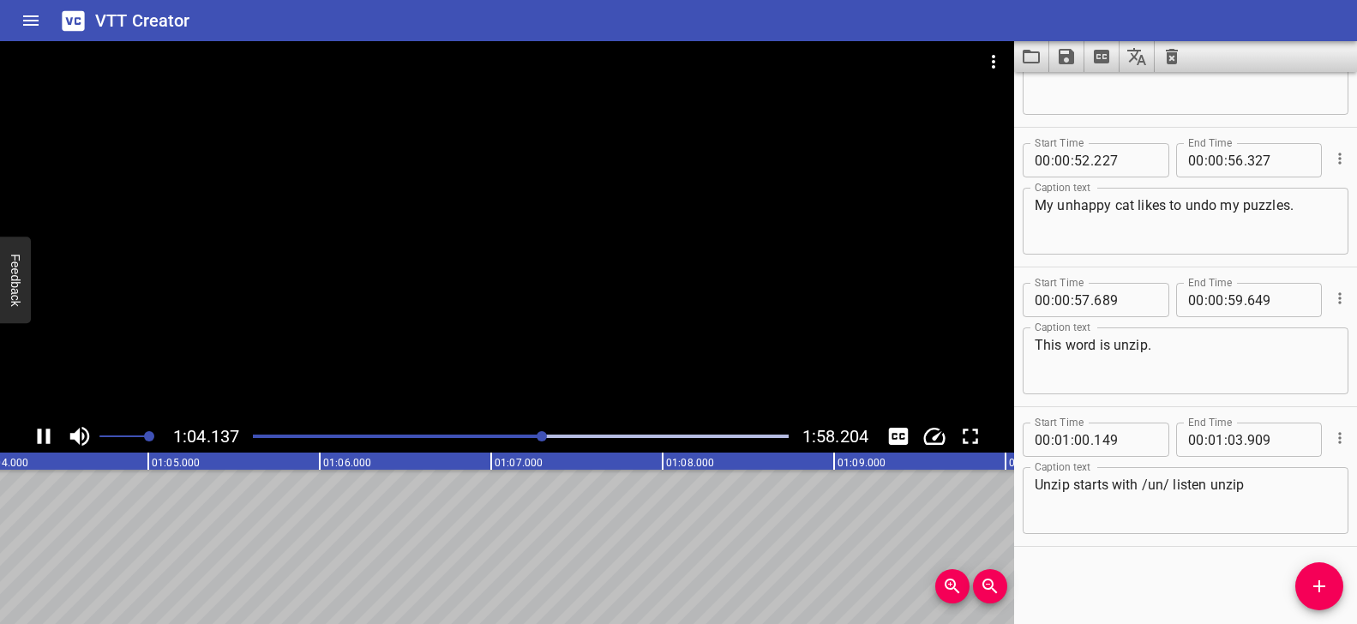
click at [612, 304] on div at bounding box center [507, 230] width 1014 height 379
click at [494, 195] on div at bounding box center [507, 230] width 1014 height 379
click at [493, 194] on video at bounding box center [507, 230] width 1014 height 379
click at [423, 64] on div at bounding box center [507, 61] width 1014 height 41
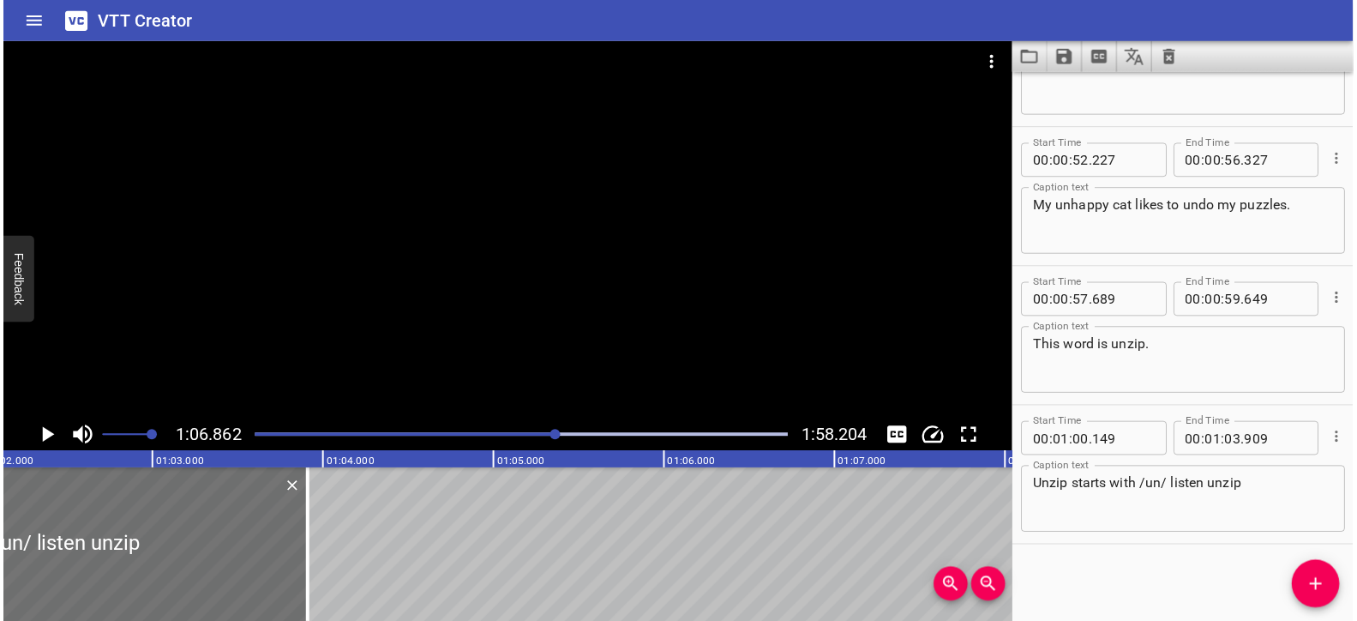
scroll to position [0, 10616]
